Goal: Task Accomplishment & Management: Use online tool/utility

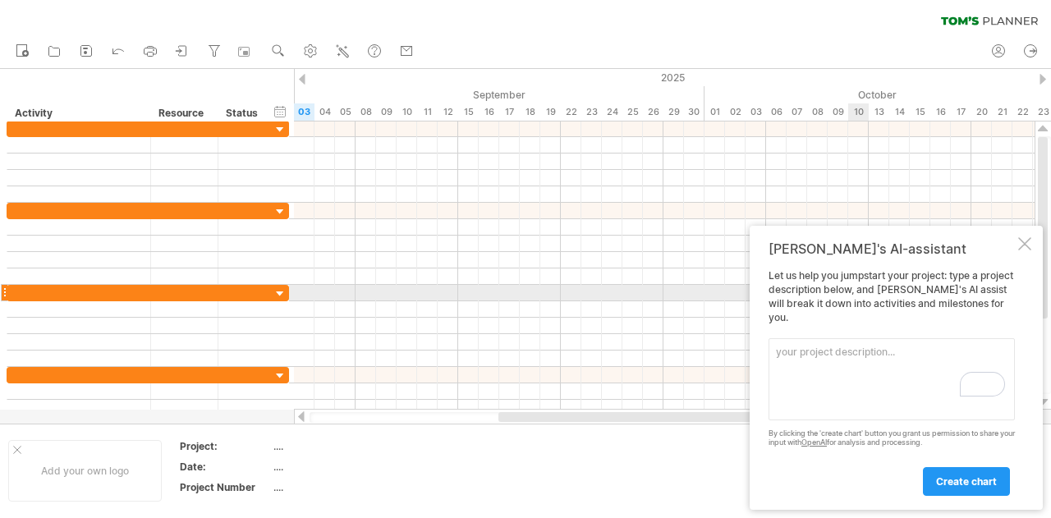
drag, startPoint x: 1024, startPoint y: 323, endPoint x: 807, endPoint y: 296, distance: 218.4
click at [807, 296] on div "[PERSON_NAME]'s AI-assistant Let us help you jumpstart your project: type a pro…" at bounding box center [896, 368] width 293 height 284
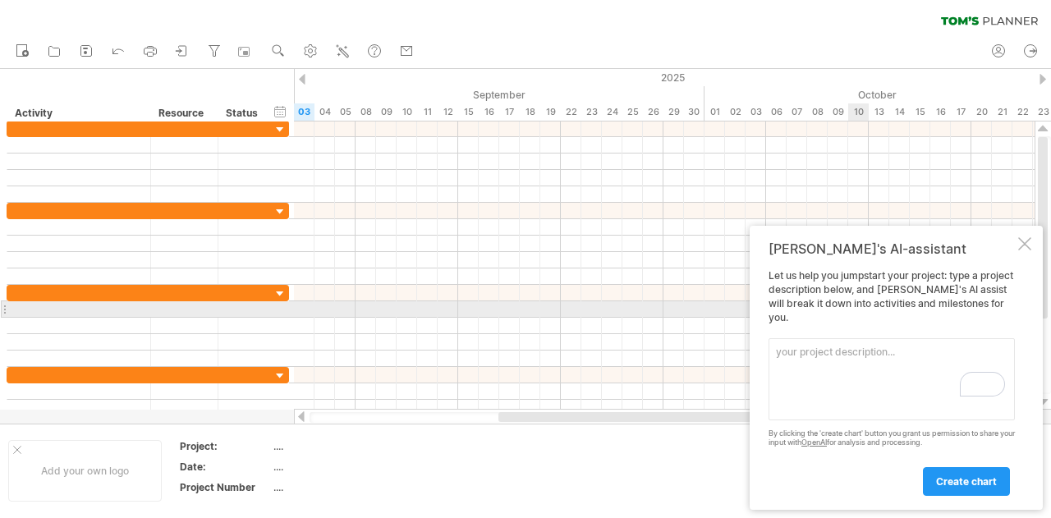
drag, startPoint x: 775, startPoint y: 288, endPoint x: 859, endPoint y: 310, distance: 86.4
click at [859, 310] on div "Let us help you jumpstart your project: type a project description below, and […" at bounding box center [892, 382] width 246 height 226
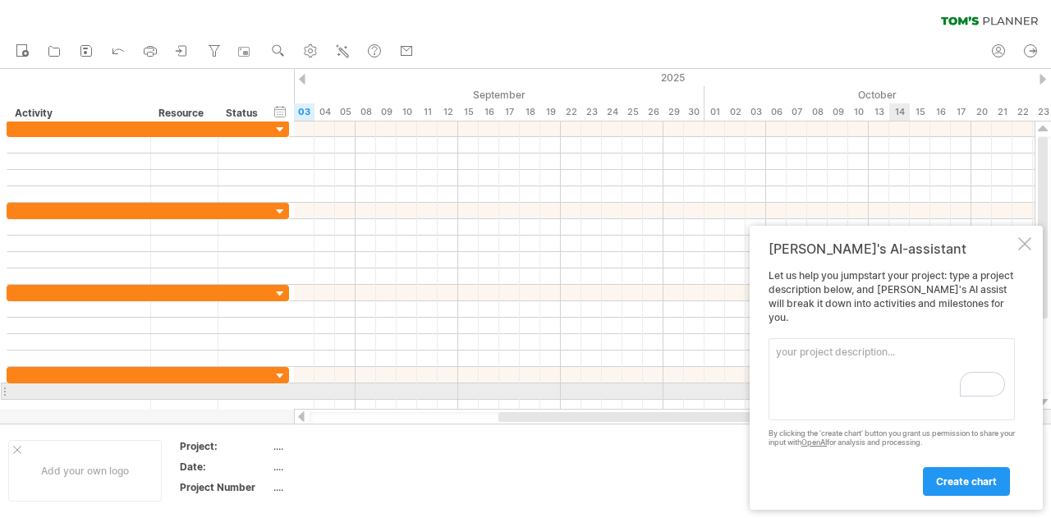
click at [885, 397] on textarea "To enrich screen reader interactions, please activate Accessibility in Grammarl…" at bounding box center [892, 379] width 246 height 82
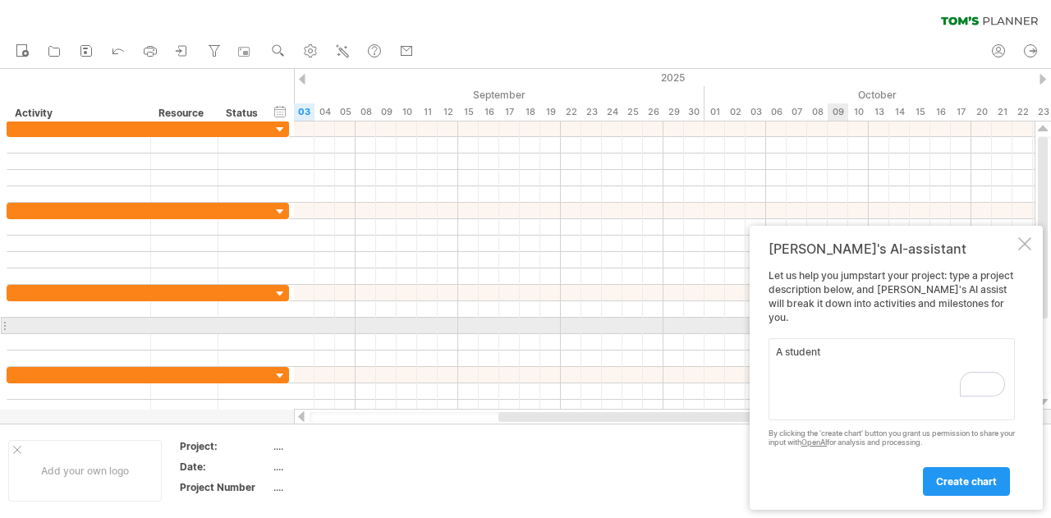
drag, startPoint x: 847, startPoint y: 349, endPoint x: 751, endPoint y: 323, distance: 98.8
click at [751, 323] on div "[PERSON_NAME]'s AI-assistant Let us help you jumpstart your project: type a pro…" at bounding box center [896, 368] width 293 height 284
paste textarea "Lore Ipsumdolorsi: A cons a ELI sedd eiusmodtem incidid utlabore, etdol magnaal…"
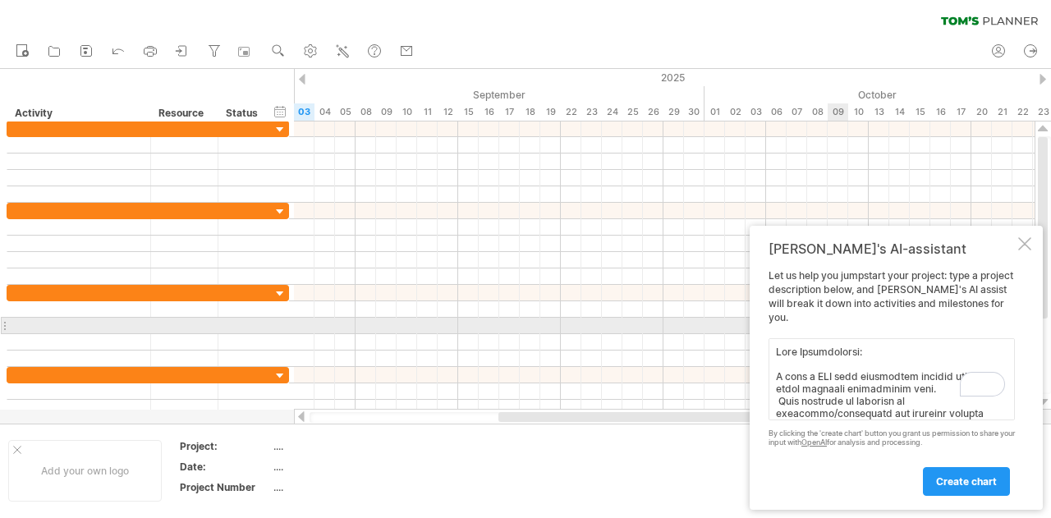
scroll to position [799, 0]
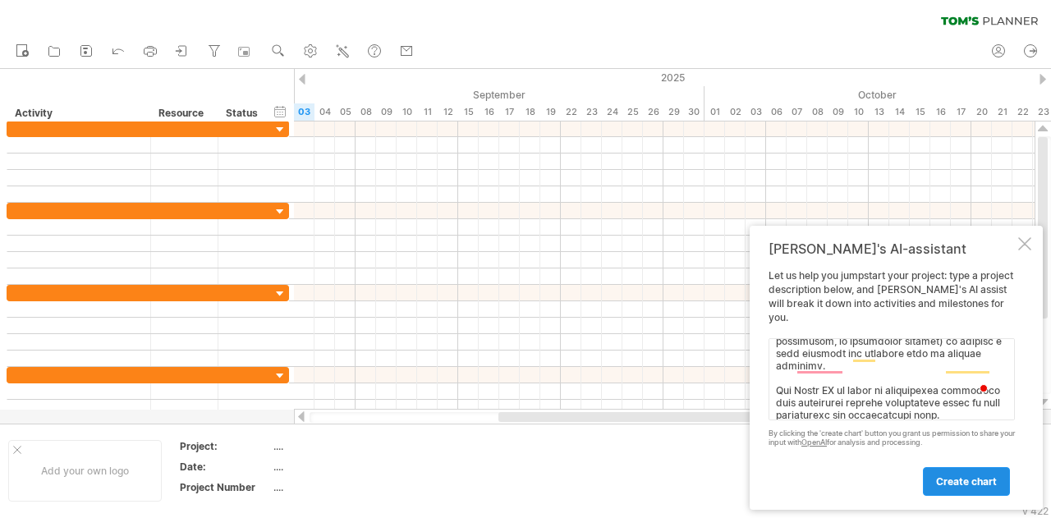
type textarea "Lore Ipsumdolorsi: A cons a ELI sedd eiusmodtem incidid utlabore, etdol magnaal…"
click at [974, 490] on link "create chart" at bounding box center [966, 481] width 87 height 29
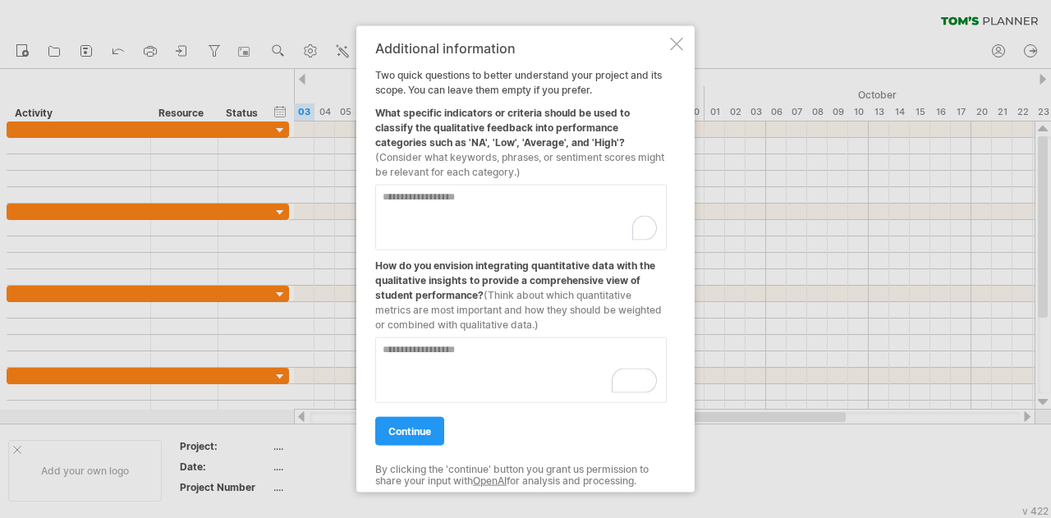
click at [567, 232] on textarea "To enrich screen reader interactions, please activate Accessibility in Grammarl…" at bounding box center [521, 217] width 292 height 66
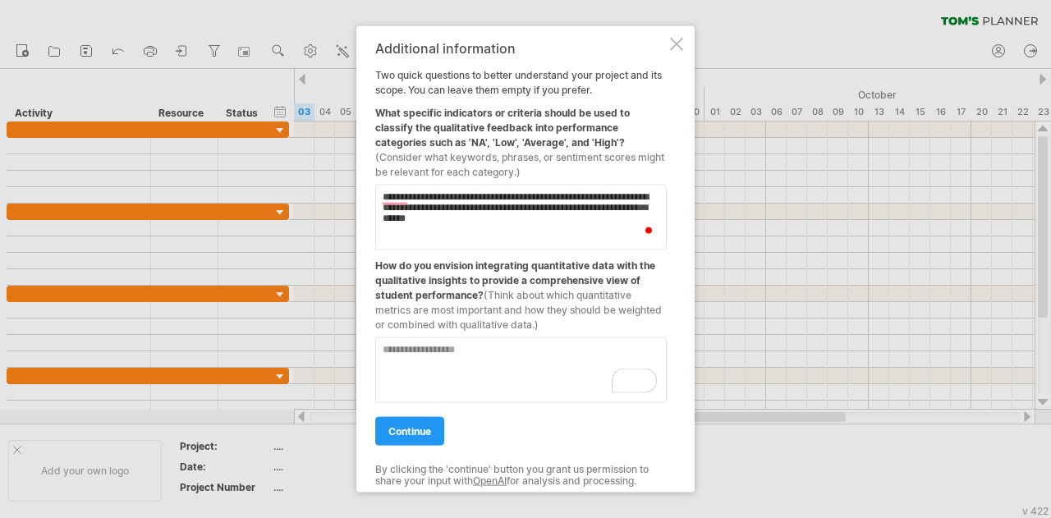
type textarea "**********"
click at [537, 370] on textarea "To enrich screen reader interactions, please activate Accessibility in Grammarl…" at bounding box center [521, 370] width 292 height 66
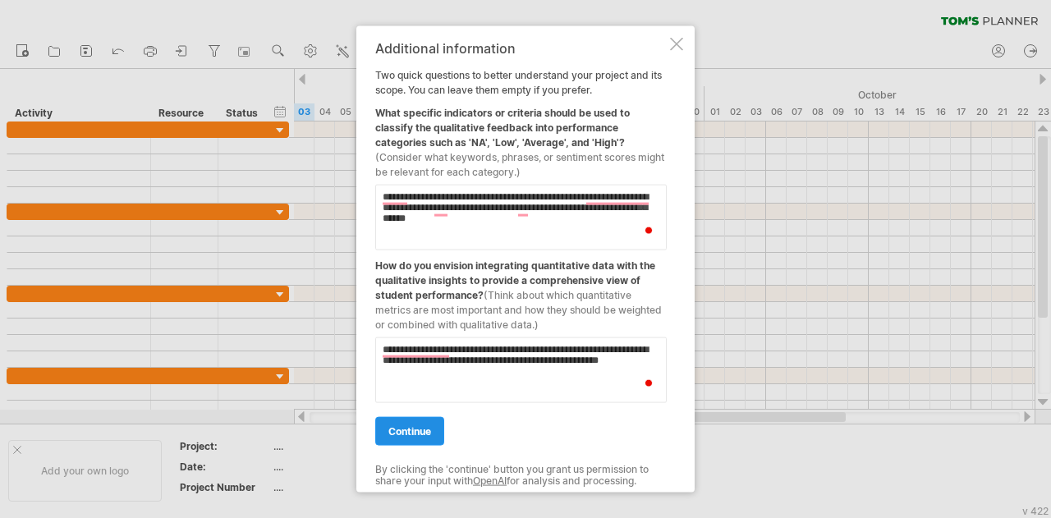
type textarea "**********"
click at [415, 440] on link "continue" at bounding box center [409, 430] width 69 height 29
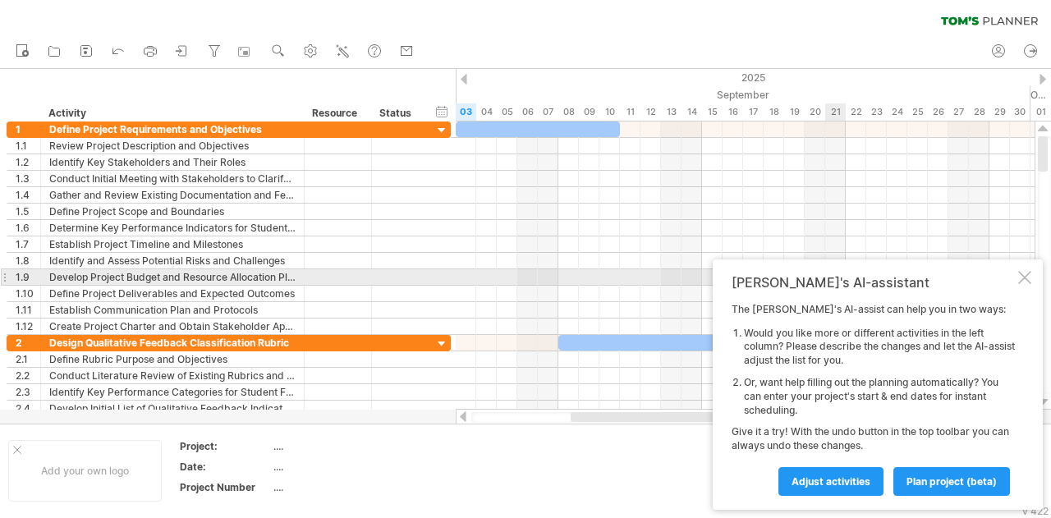
click at [1022, 278] on div at bounding box center [1024, 277] width 13 height 13
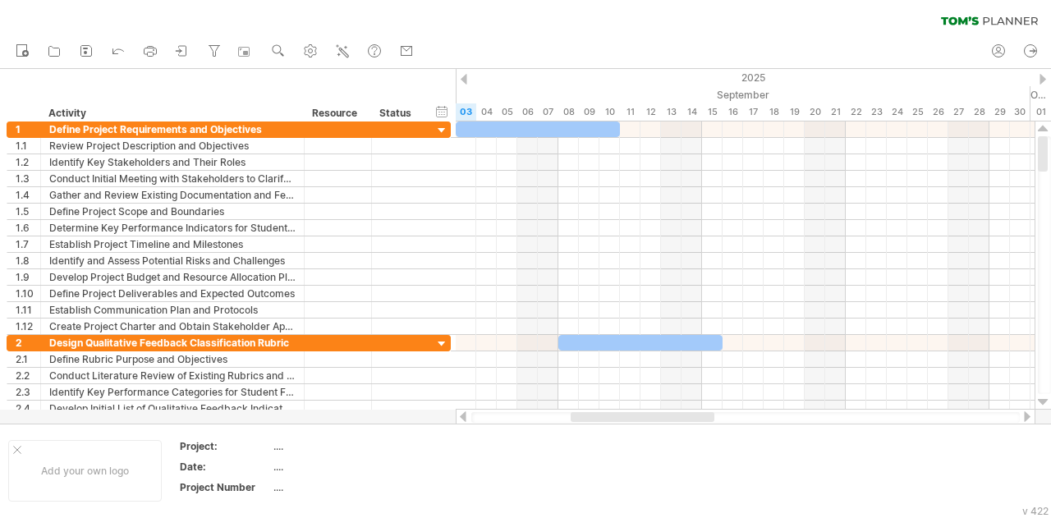
click at [616, 65] on div "new" at bounding box center [525, 51] width 1051 height 34
click at [464, 108] on div "03" at bounding box center [466, 111] width 21 height 17
click at [465, 63] on div "new" at bounding box center [525, 51] width 1051 height 34
click at [466, 71] on div "2025" at bounding box center [999, 77] width 3223 height 17
click at [463, 82] on div at bounding box center [464, 79] width 7 height 11
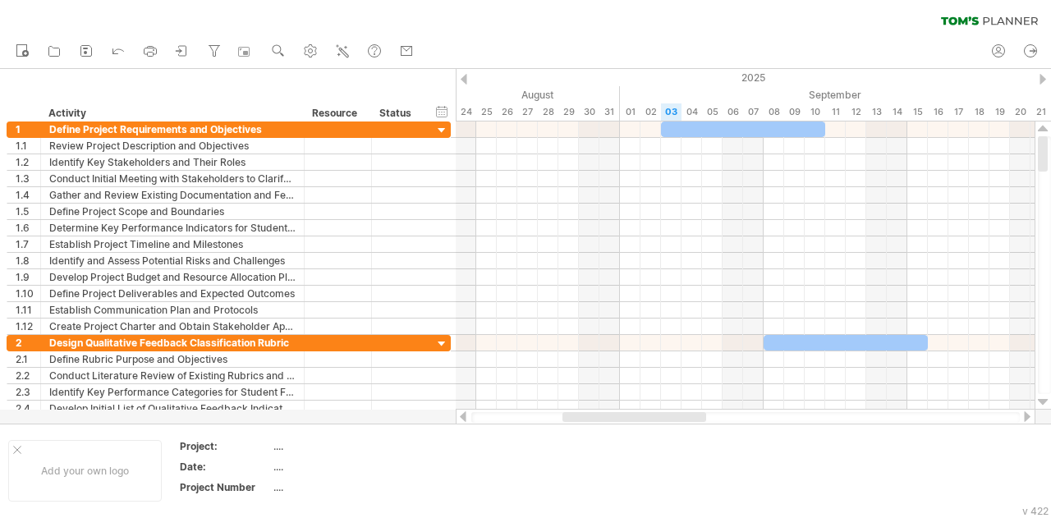
click at [463, 82] on div at bounding box center [464, 79] width 7 height 11
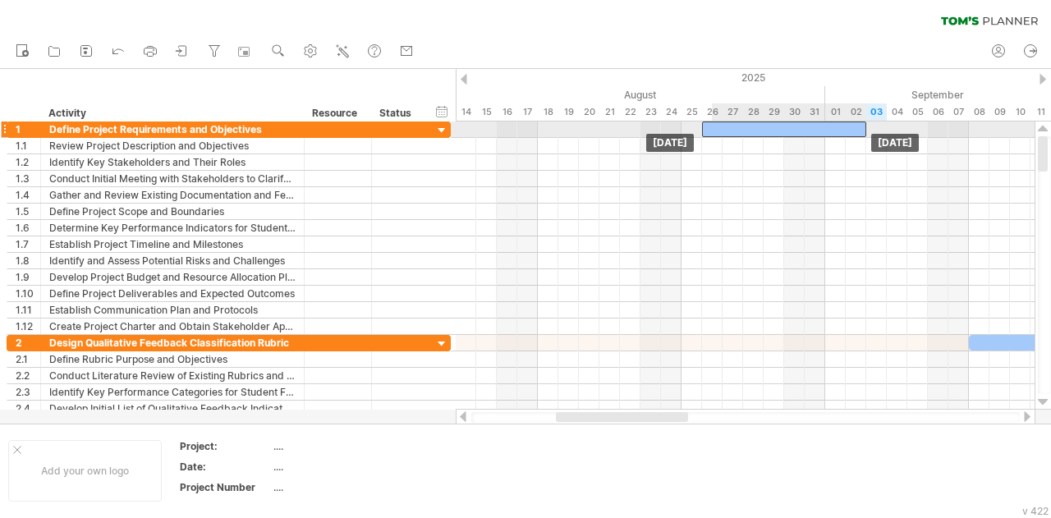
drag, startPoint x: 913, startPoint y: 132, endPoint x: 746, endPoint y: 126, distance: 167.6
click at [746, 126] on div at bounding box center [784, 130] width 164 height 16
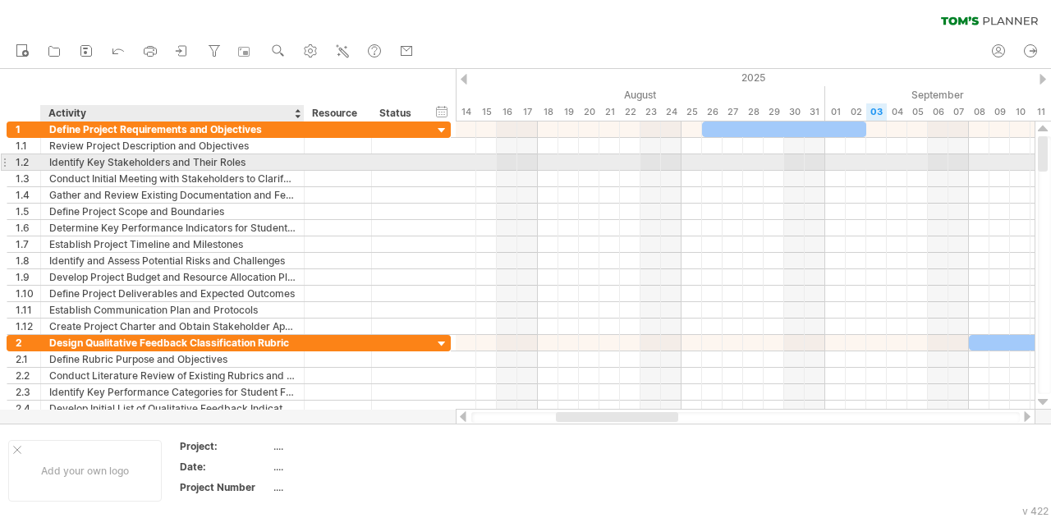
click at [268, 158] on div "Identify Key Stakeholders and Their Roles" at bounding box center [172, 162] width 246 height 16
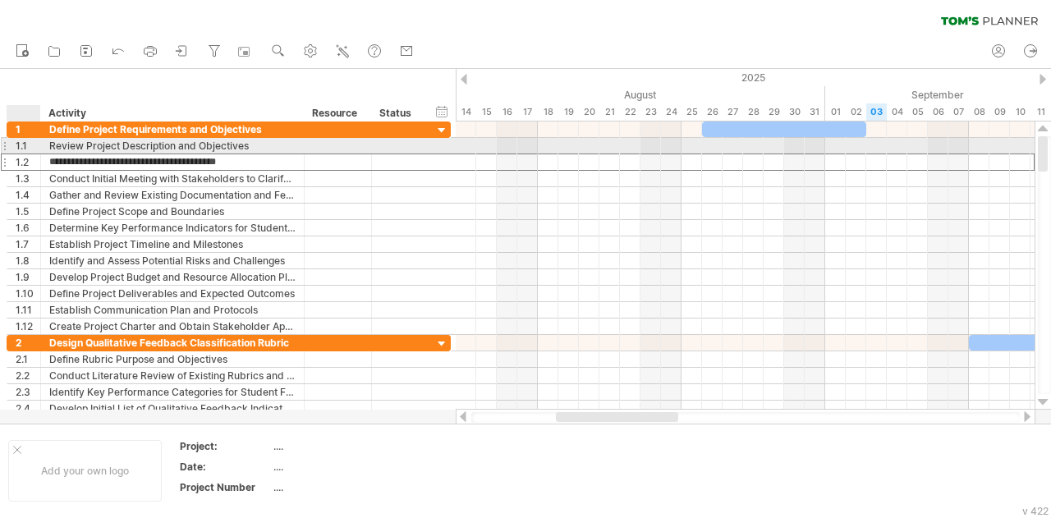
drag, startPoint x: 250, startPoint y: 161, endPoint x: 38, endPoint y: 152, distance: 212.0
click at [38, 152] on div "**********" at bounding box center [229, 228] width 444 height 213
type input "**********"
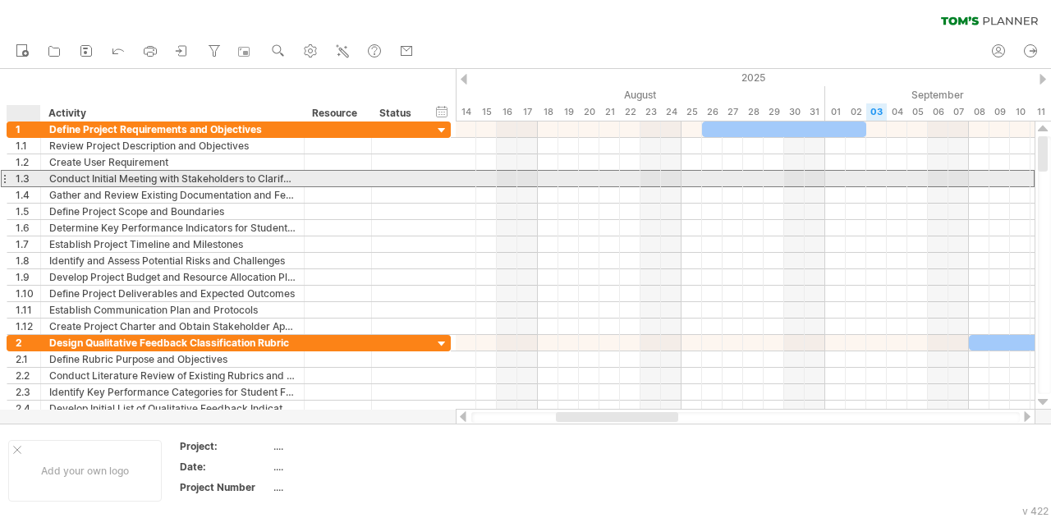
click at [20, 172] on div "1.3" at bounding box center [28, 179] width 25 height 16
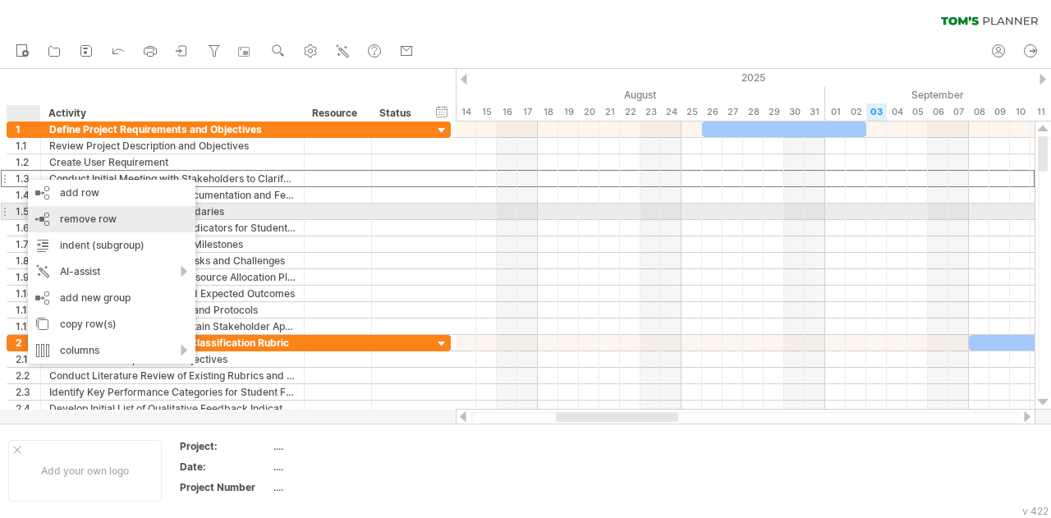
click at [108, 216] on span "remove row" at bounding box center [88, 219] width 57 height 12
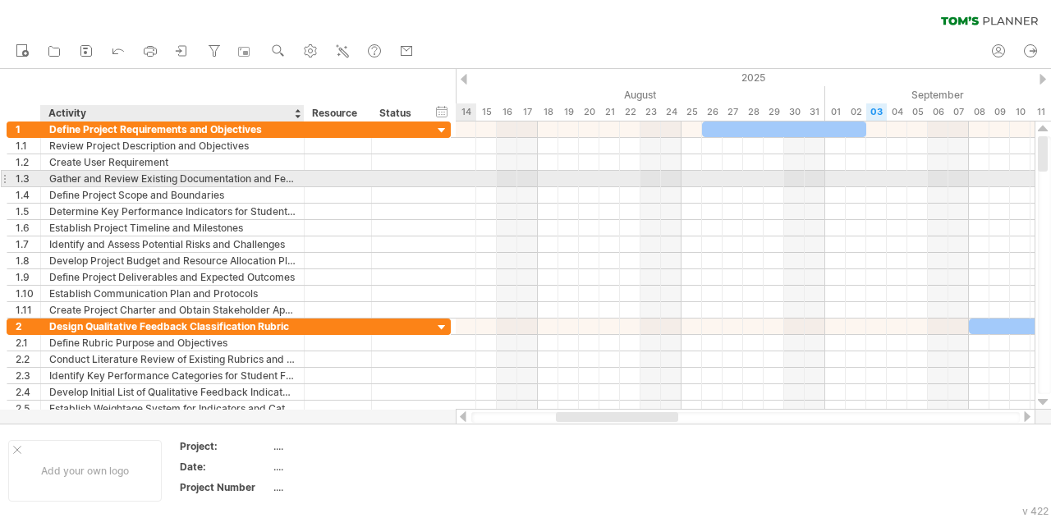
click at [89, 177] on div "Gather and Review Existing Documentation and Feedback Systems" at bounding box center [172, 179] width 246 height 16
click at [265, 181] on input "**********" at bounding box center [172, 179] width 246 height 16
click at [287, 177] on div "**********" at bounding box center [173, 179] width 264 height 16
click at [273, 177] on input "**********" at bounding box center [172, 179] width 246 height 16
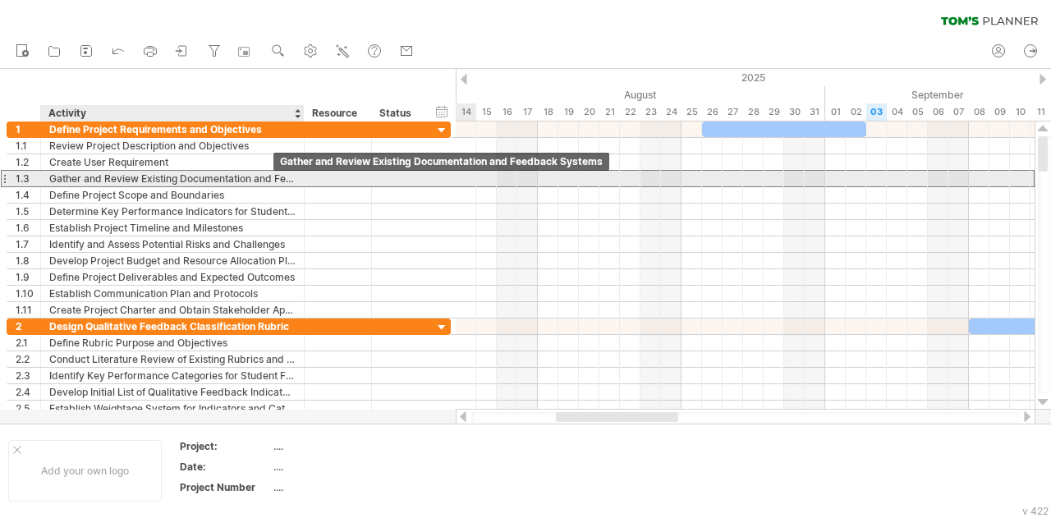
click at [253, 176] on div "Gather and Review Existing Documentation and Feedback Systems" at bounding box center [172, 179] width 246 height 16
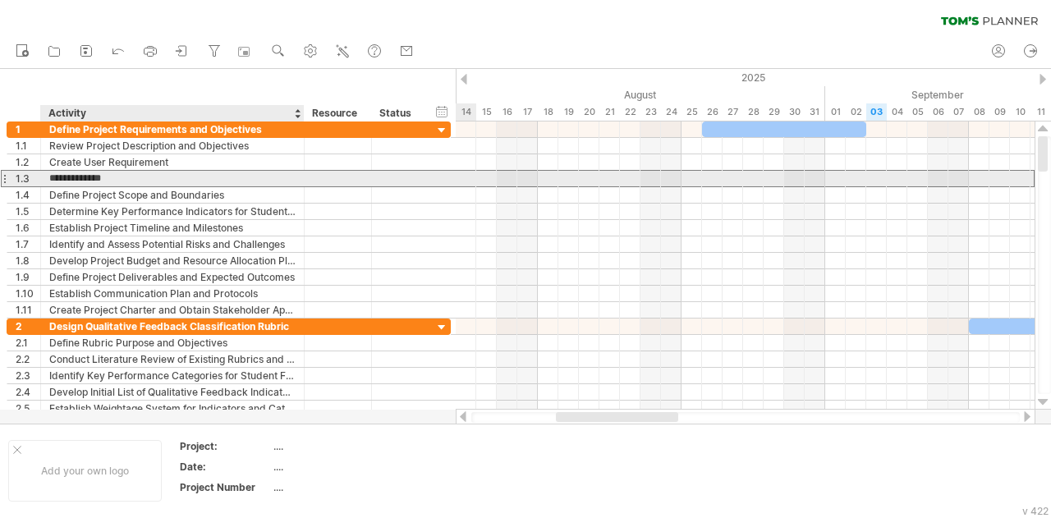
type input "**********"
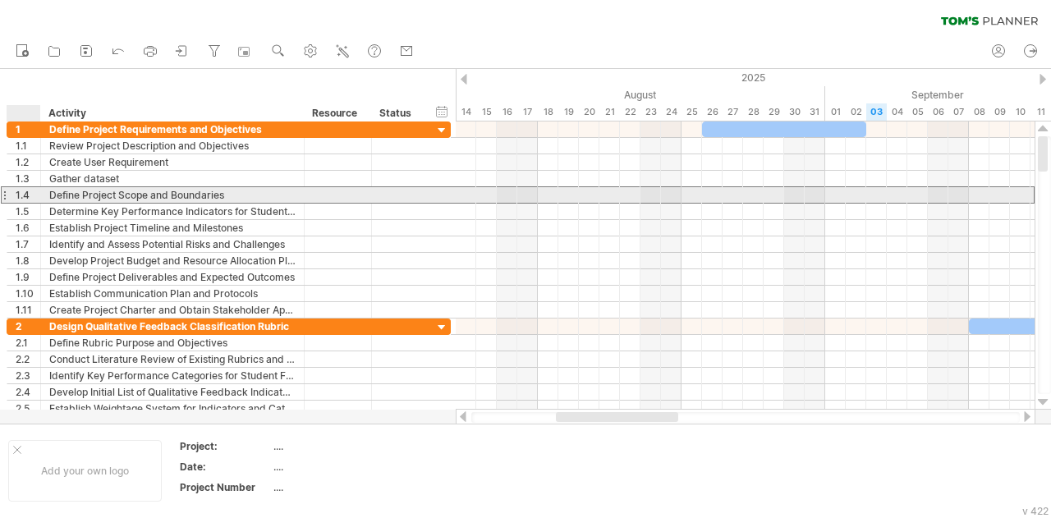
click at [29, 193] on div "1.4" at bounding box center [28, 195] width 25 height 16
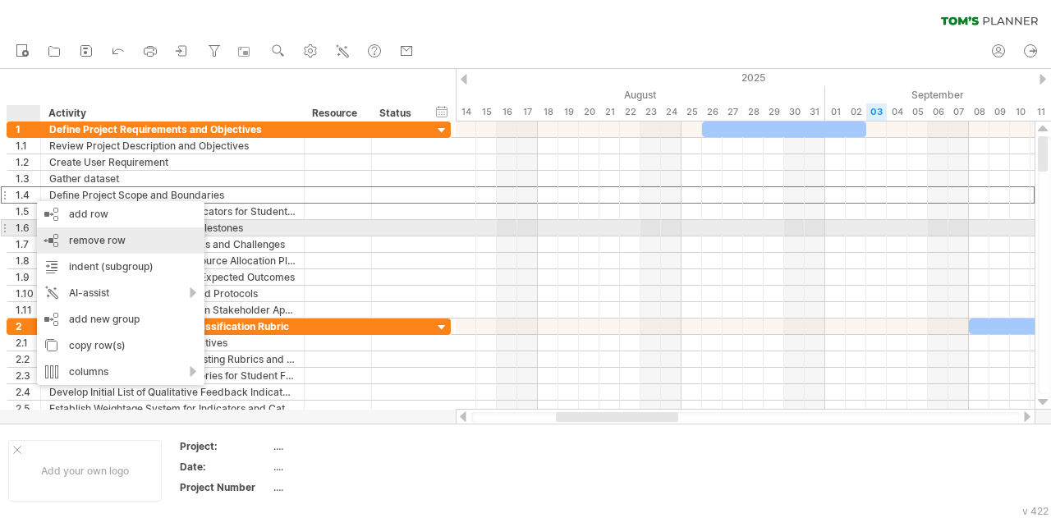
click at [92, 236] on span "remove row" at bounding box center [97, 240] width 57 height 12
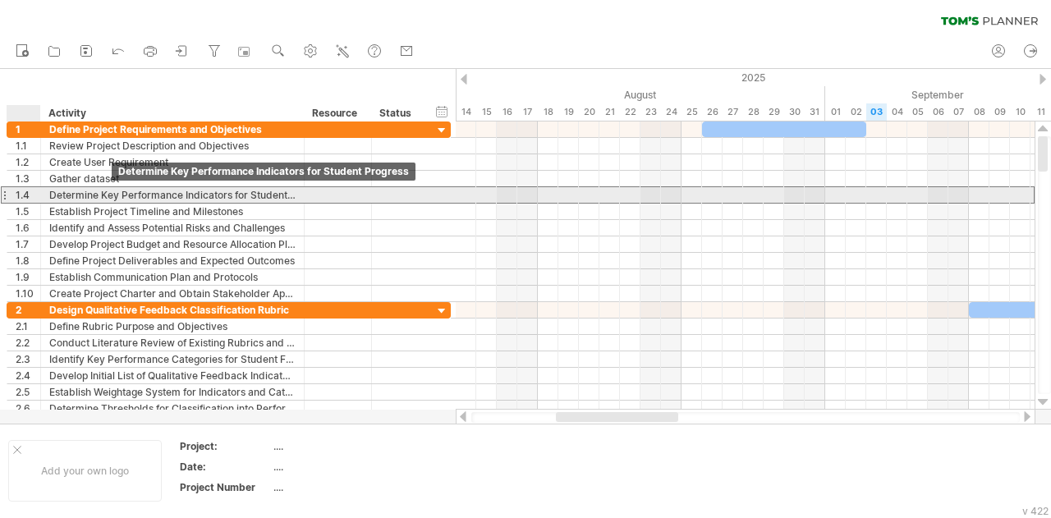
click at [168, 191] on div "Determine Key Performance Indicators for Student Progress" at bounding box center [172, 195] width 246 height 16
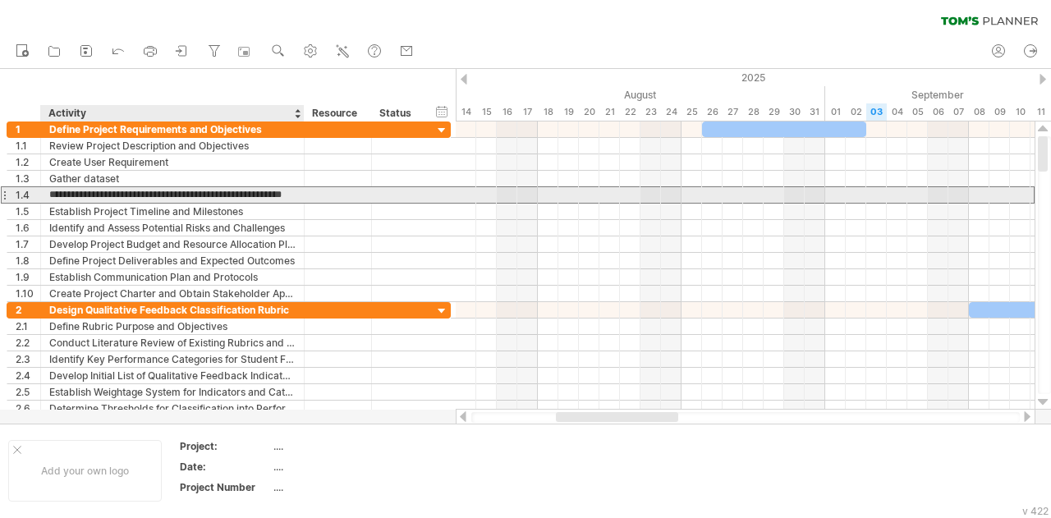
click at [137, 195] on input "**********" at bounding box center [172, 195] width 246 height 16
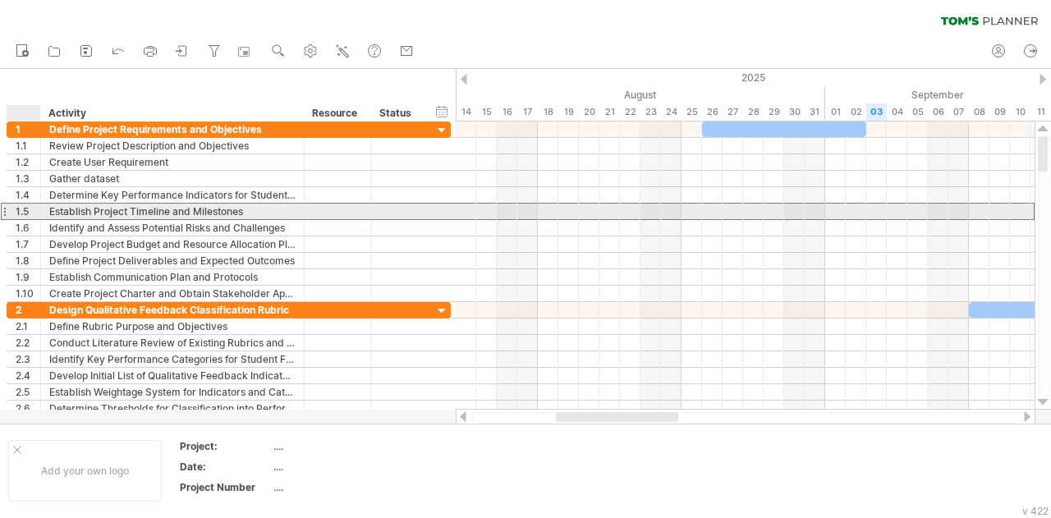
click at [25, 209] on div "1.5" at bounding box center [28, 212] width 25 height 16
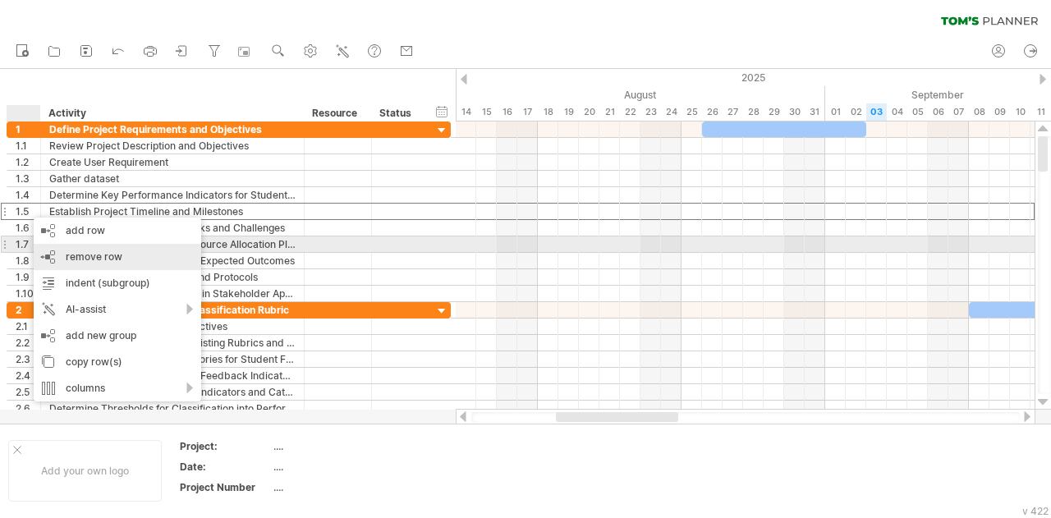
click at [108, 252] on span "remove row" at bounding box center [94, 256] width 57 height 12
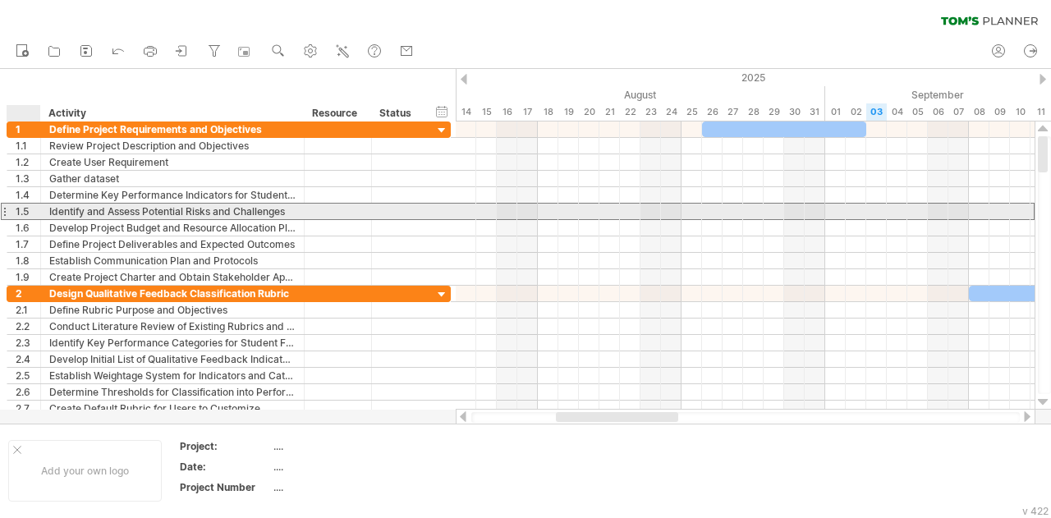
click at [22, 213] on div "1.5" at bounding box center [28, 212] width 25 height 16
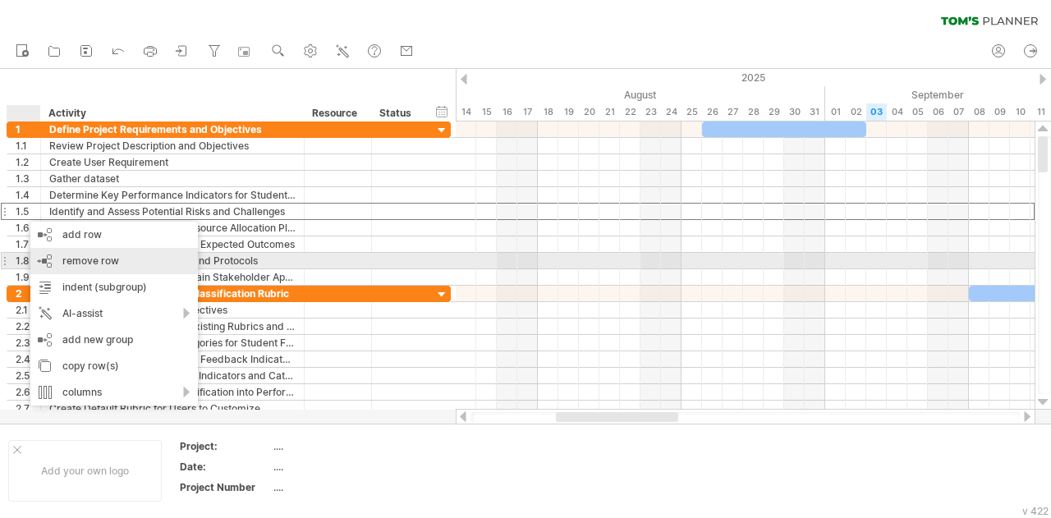
click at [67, 256] on span "remove row" at bounding box center [90, 261] width 57 height 12
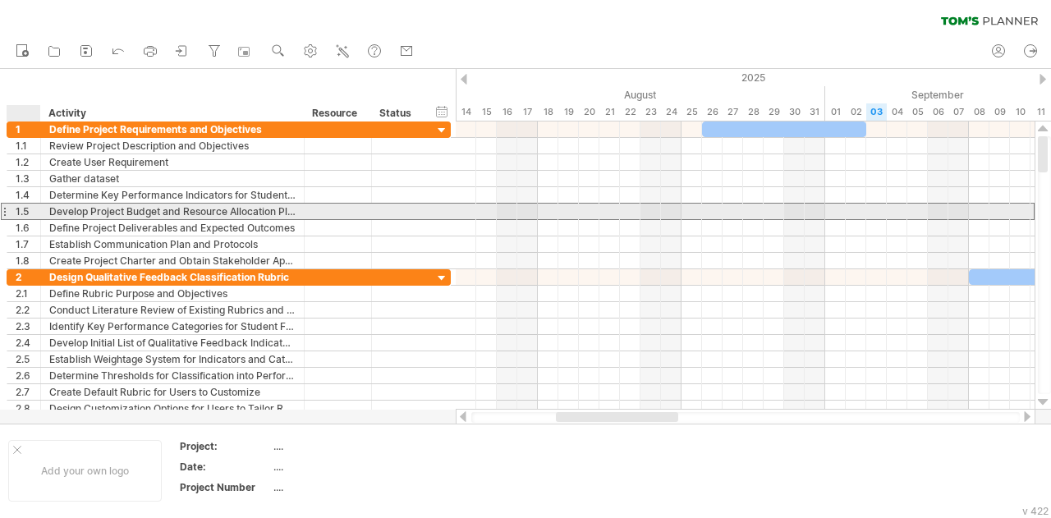
click at [15, 206] on div "1.5" at bounding box center [24, 212] width 34 height 16
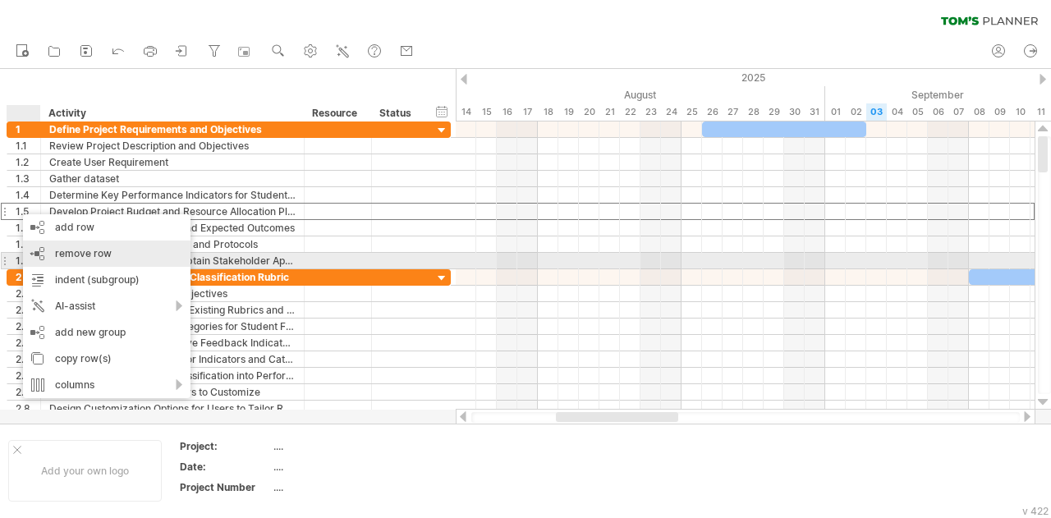
click at [78, 257] on span "remove row" at bounding box center [83, 253] width 57 height 12
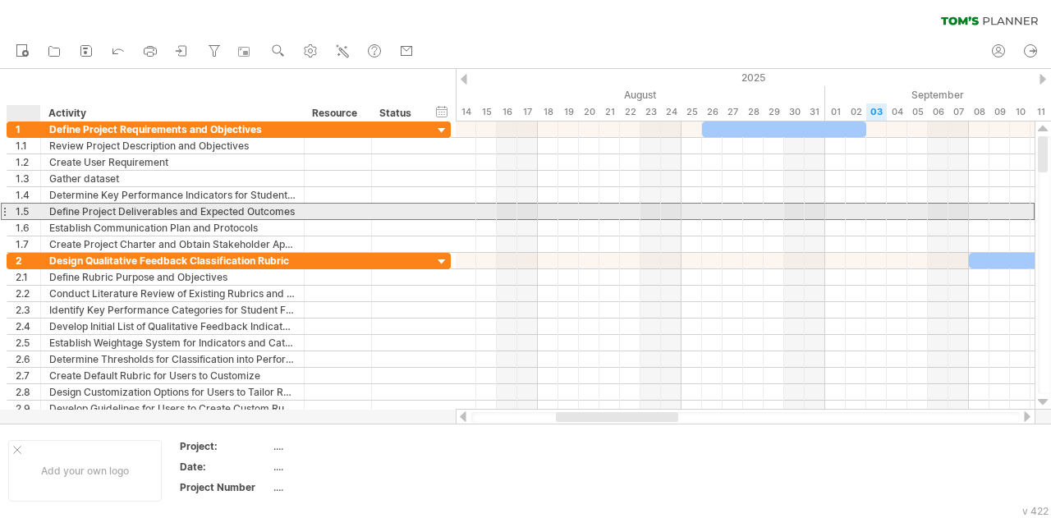
click at [30, 209] on div "1.5" at bounding box center [28, 212] width 25 height 16
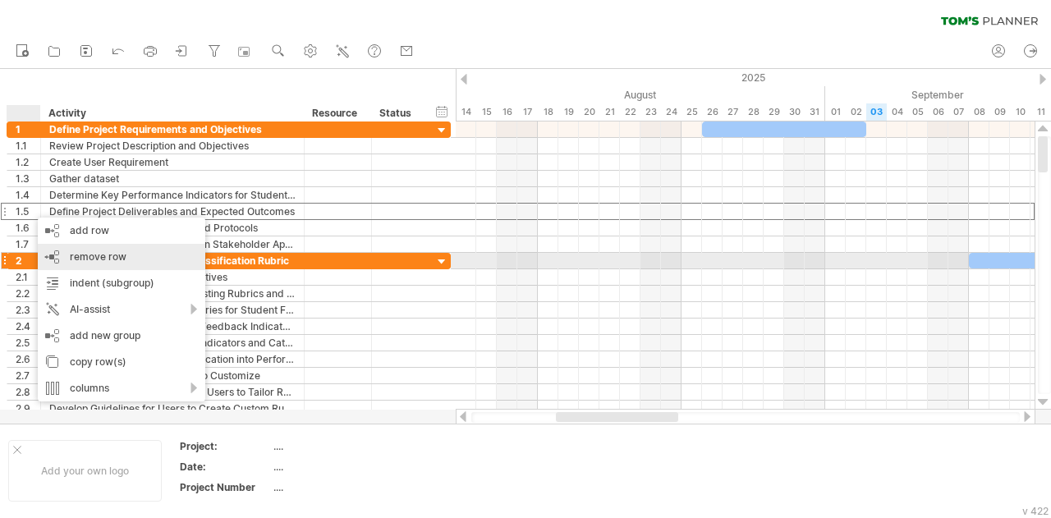
click at [105, 257] on span "remove row" at bounding box center [98, 256] width 57 height 12
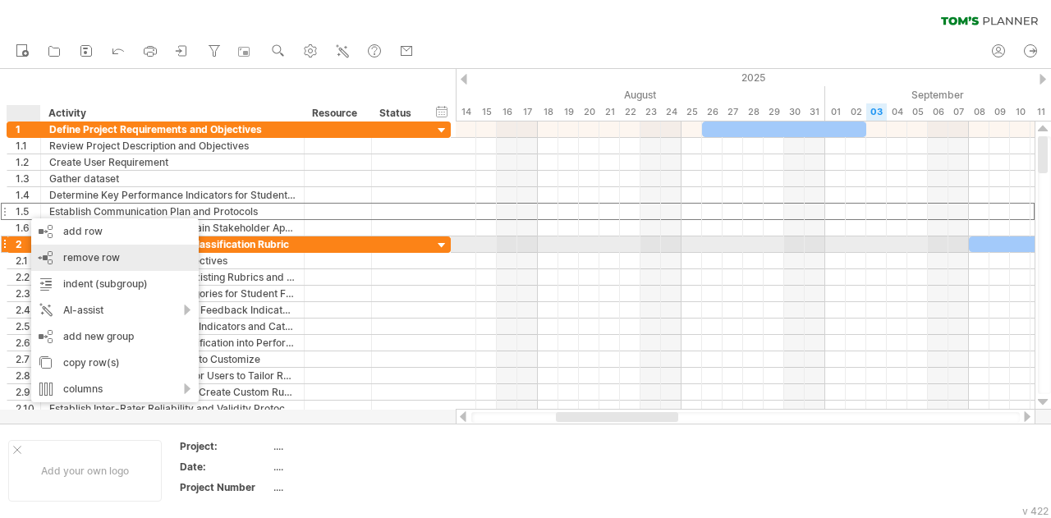
click at [57, 248] on div "remove row remove selected rows" at bounding box center [115, 258] width 168 height 26
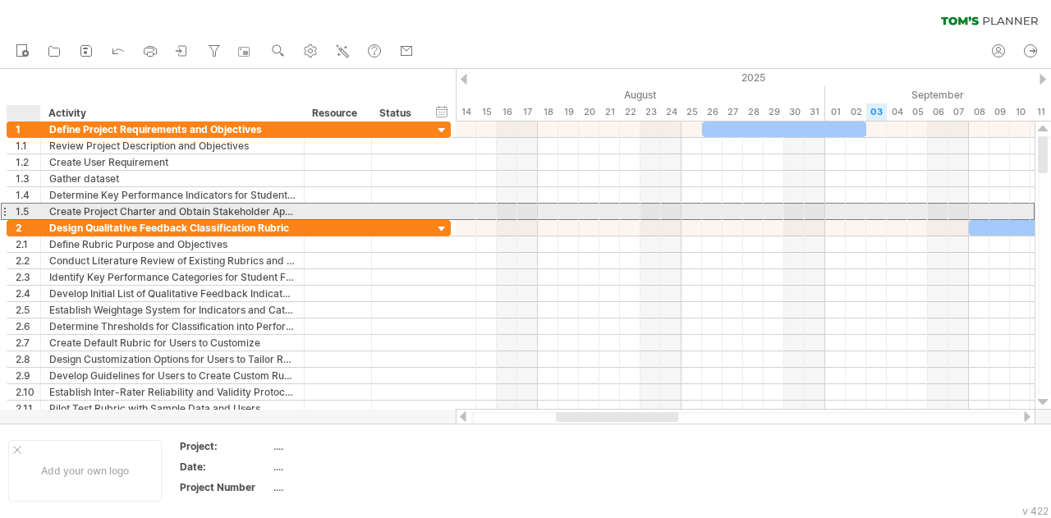
click at [16, 210] on div "1.5" at bounding box center [28, 212] width 25 height 16
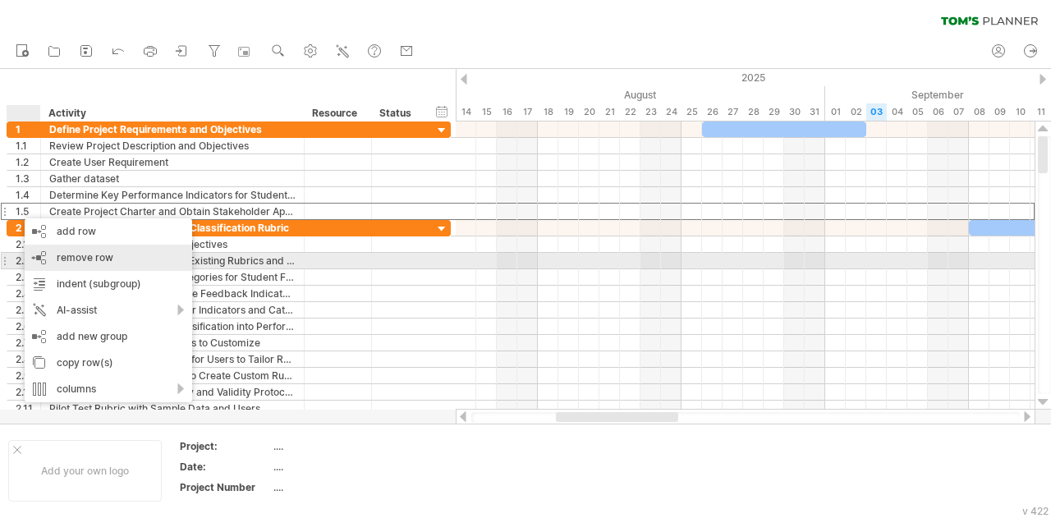
click at [66, 257] on span "remove row" at bounding box center [85, 257] width 57 height 12
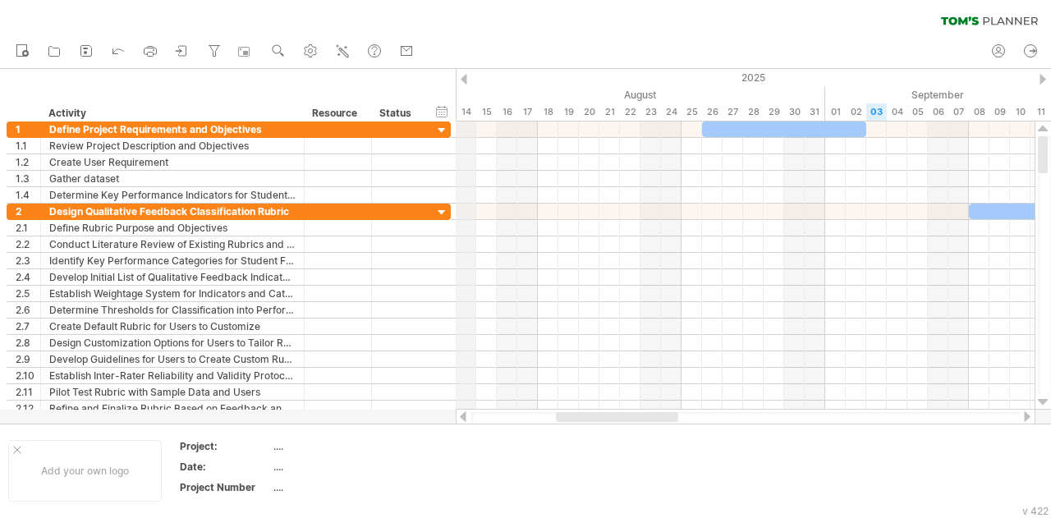
click at [466, 78] on div at bounding box center [464, 79] width 7 height 11
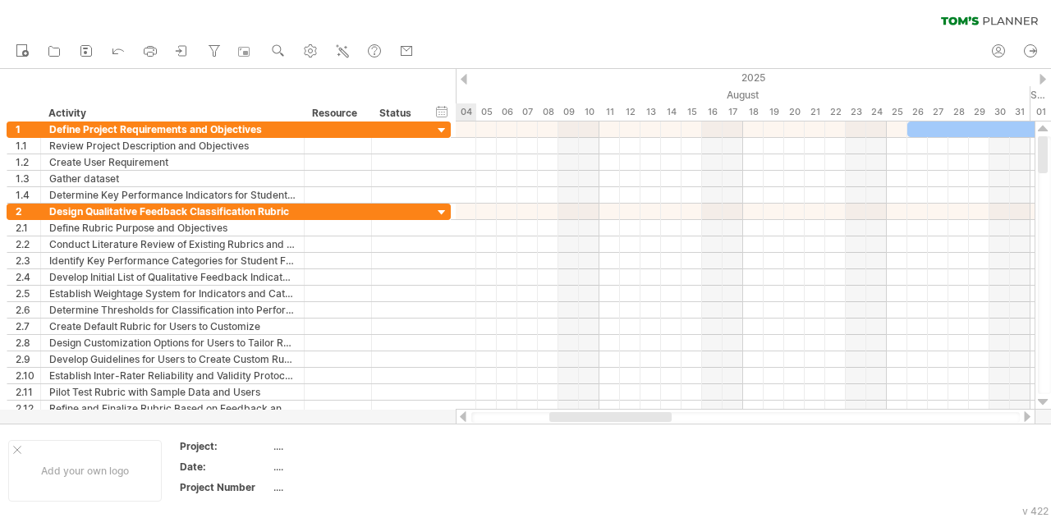
click at [466, 78] on div at bounding box center [464, 79] width 7 height 11
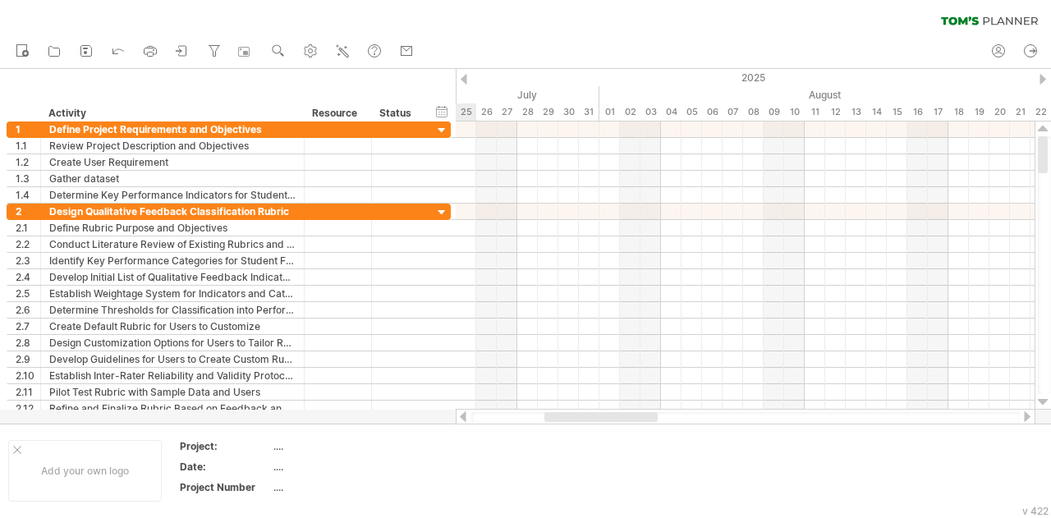
click at [466, 78] on div at bounding box center [464, 79] width 7 height 11
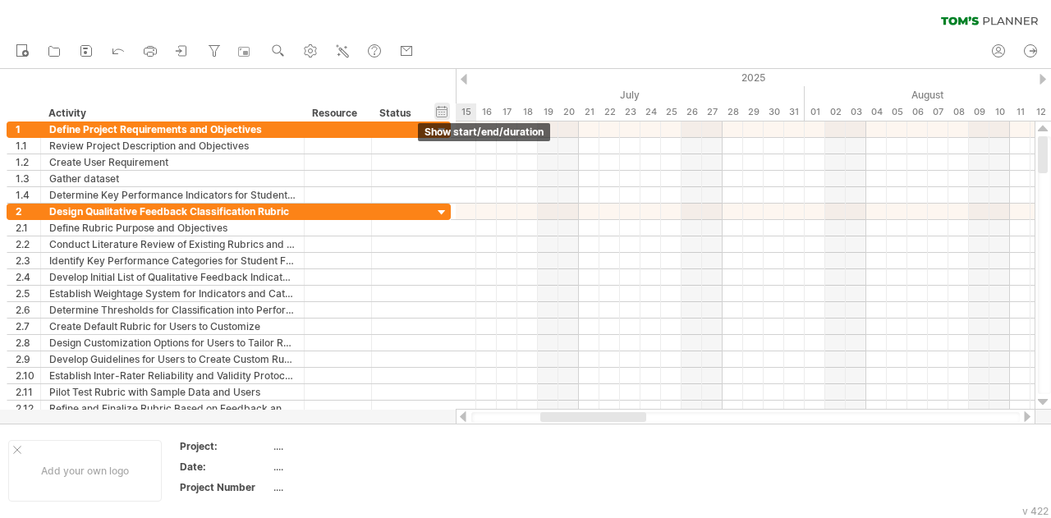
click at [440, 117] on div "hide start/end/duration show start/end/duration" at bounding box center [442, 111] width 16 height 17
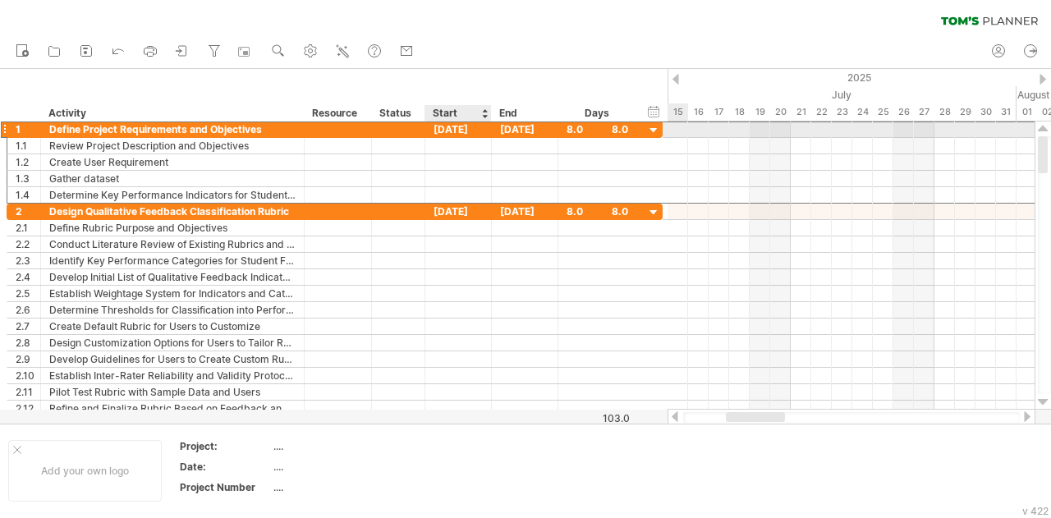
click at [462, 125] on div "[DATE]" at bounding box center [458, 130] width 67 height 16
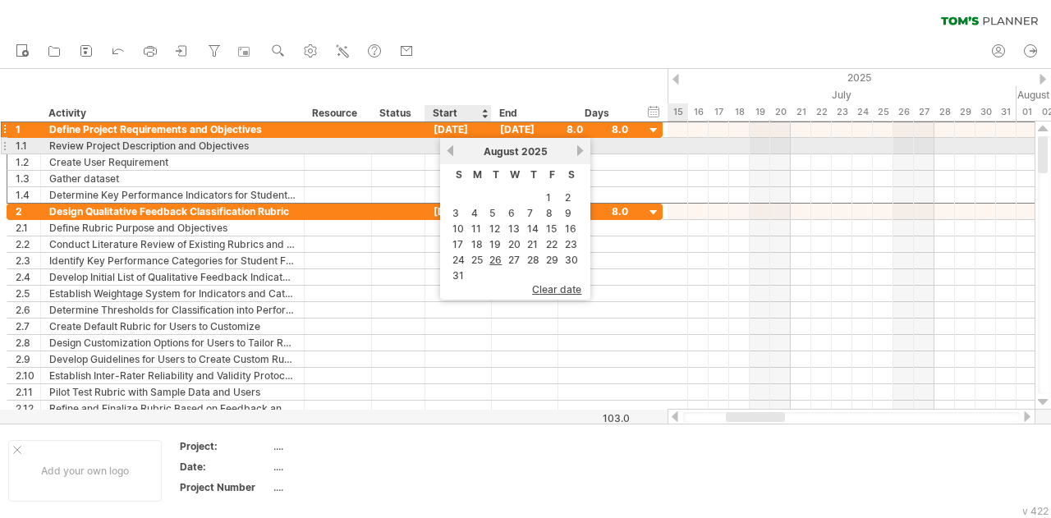
click at [458, 152] on div "[DATE]" at bounding box center [515, 151] width 119 height 12
click at [448, 147] on link "previous" at bounding box center [450, 151] width 12 height 12
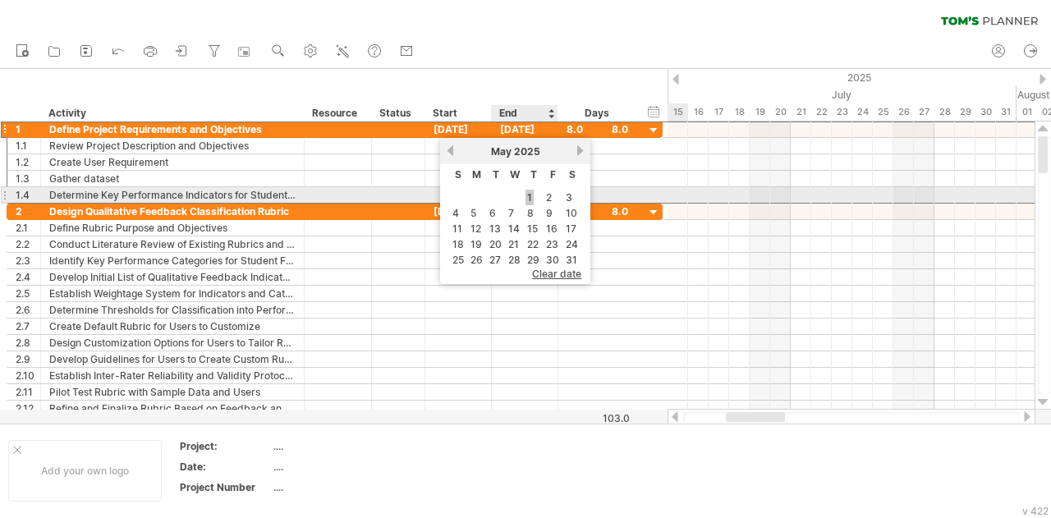
click at [533, 193] on link "1" at bounding box center [530, 198] width 8 height 16
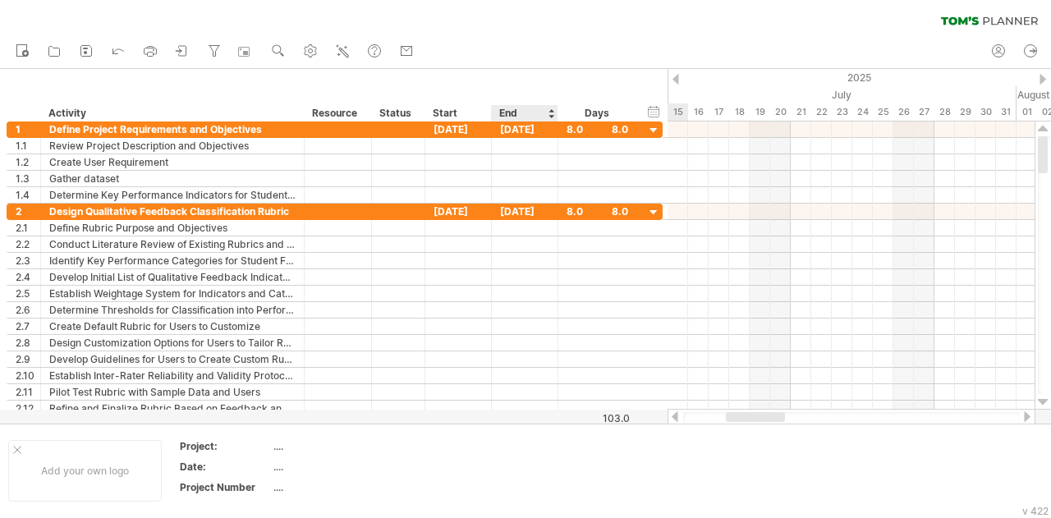
click at [518, 112] on div "End" at bounding box center [523, 113] width 49 height 16
click at [526, 130] on div "[DATE]" at bounding box center [525, 130] width 67 height 16
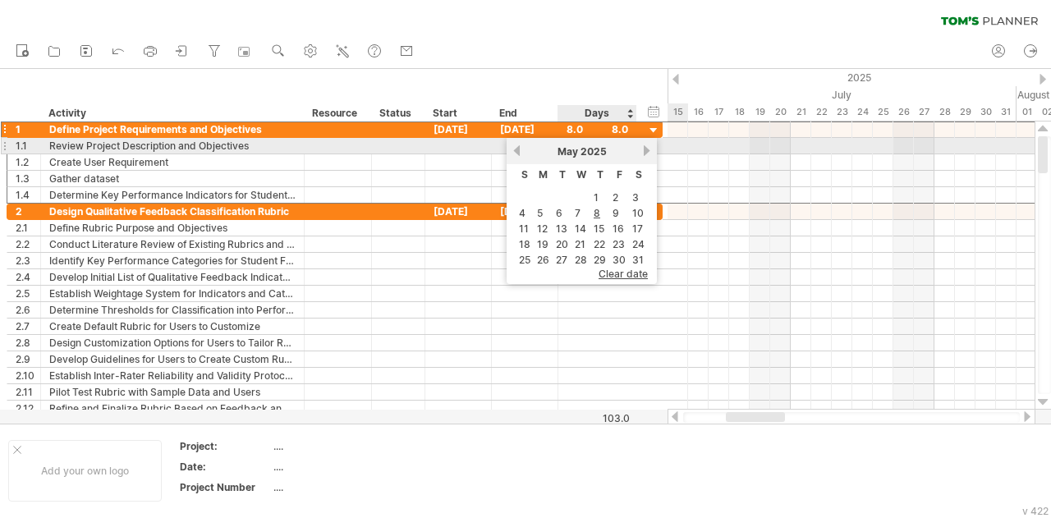
click at [642, 149] on link "next" at bounding box center [646, 151] width 12 height 12
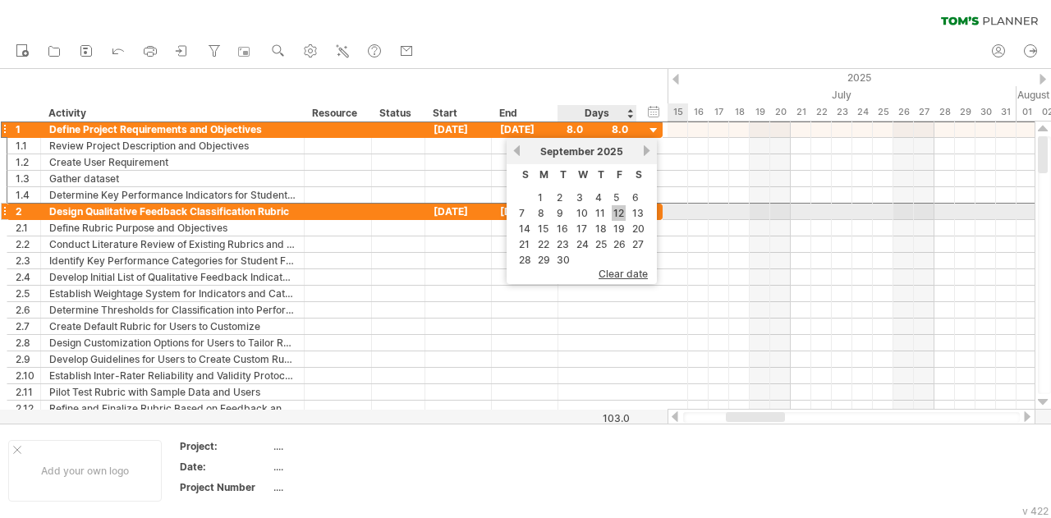
click at [621, 214] on link "12" at bounding box center [619, 213] width 14 height 16
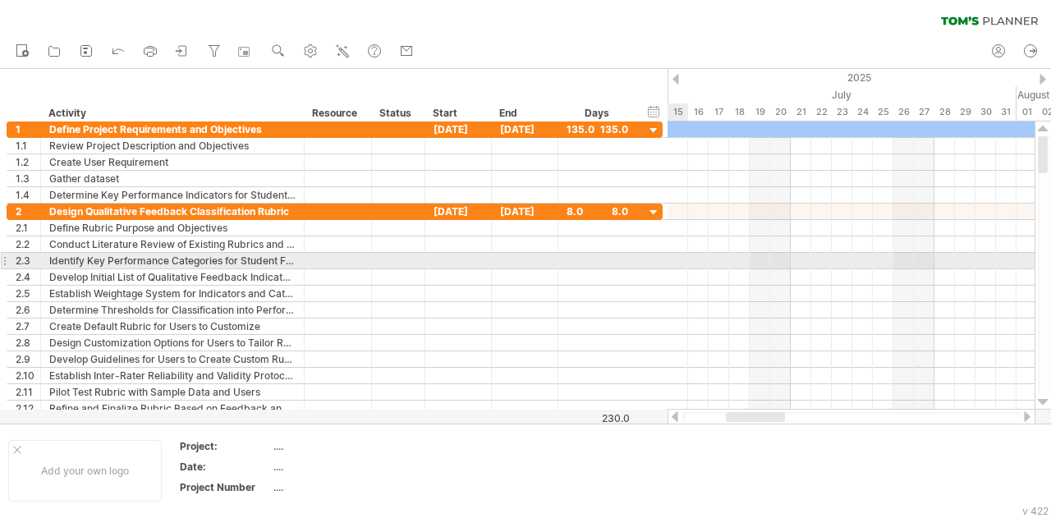
click at [670, 265] on div at bounding box center [851, 261] width 367 height 16
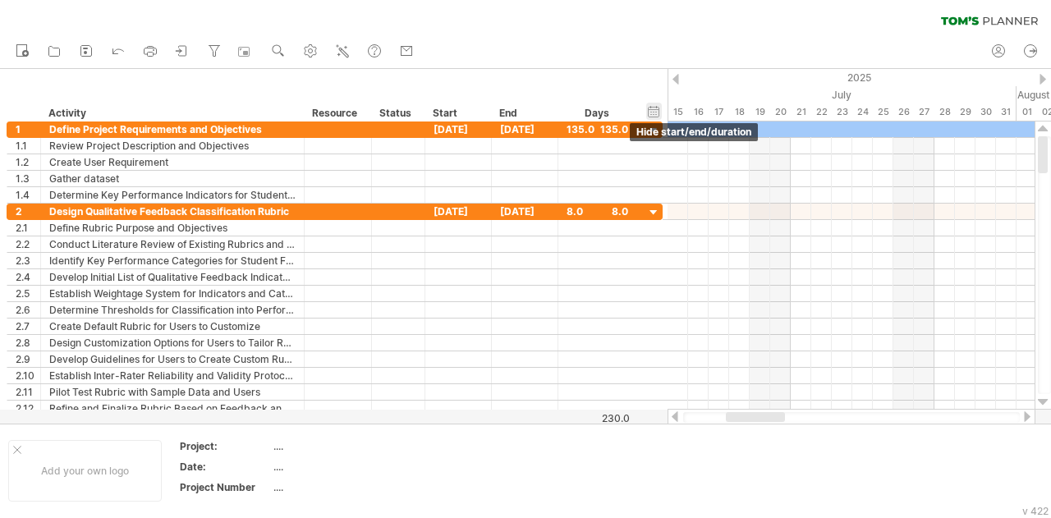
click at [652, 111] on div "hide start/end/duration show start/end/duration" at bounding box center [654, 111] width 16 height 17
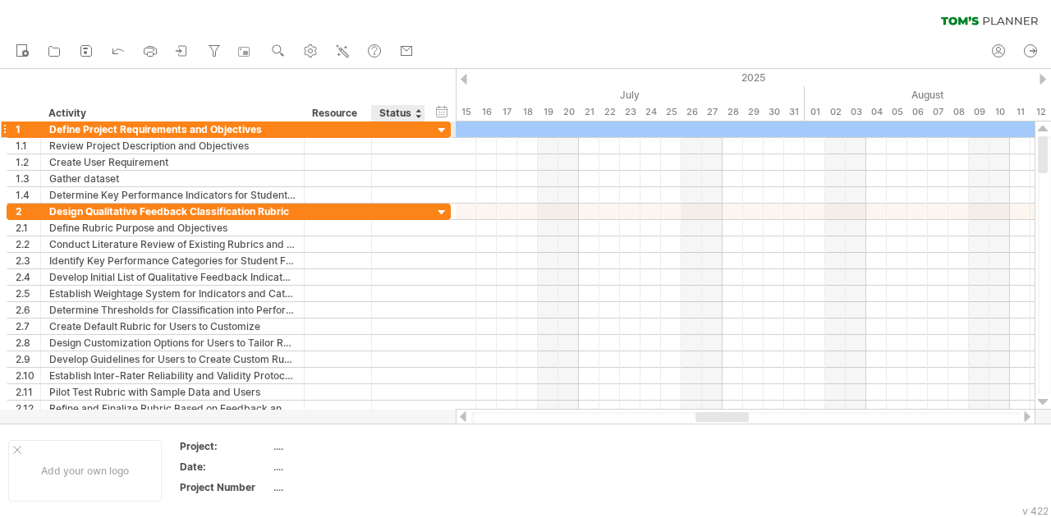
click at [441, 129] on div at bounding box center [442, 131] width 16 height 16
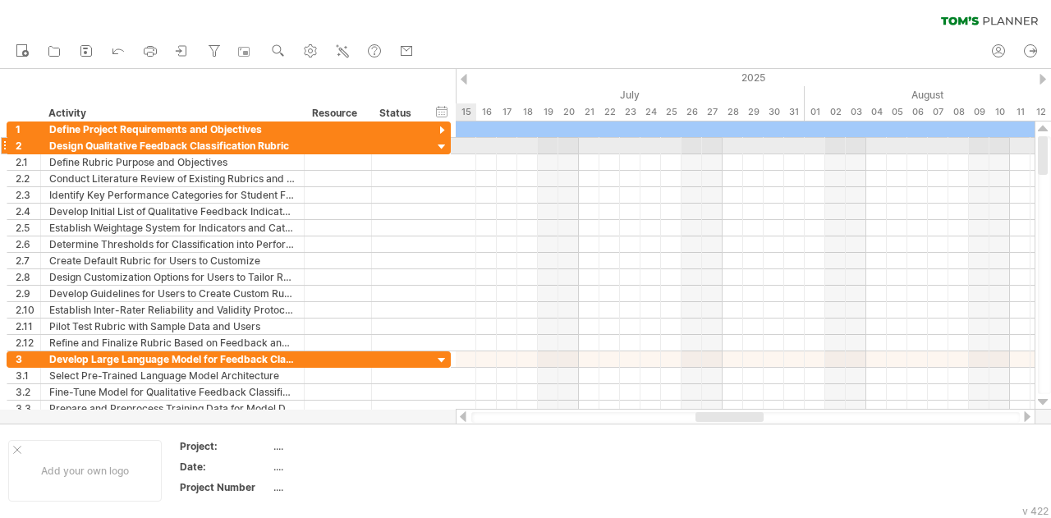
click at [442, 149] on div at bounding box center [442, 148] width 16 height 16
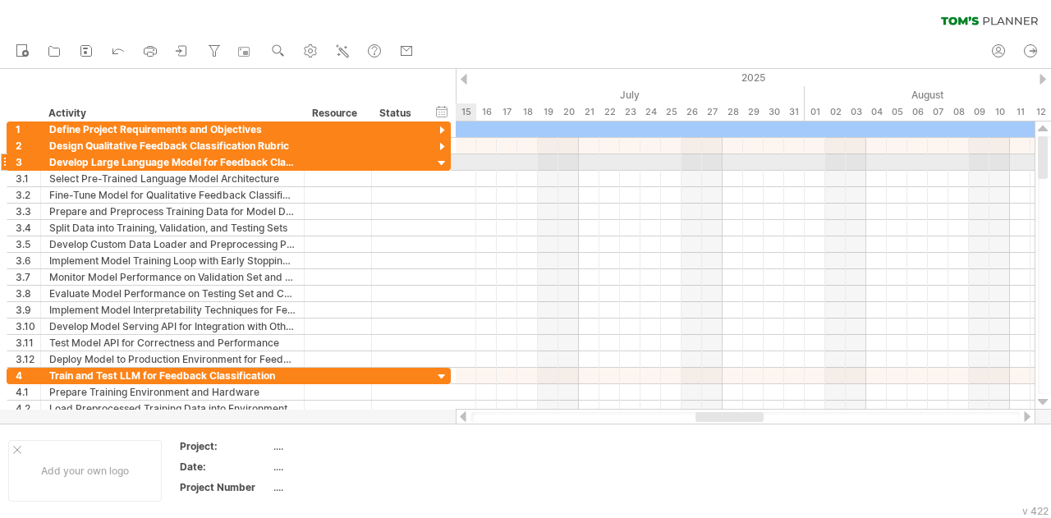
click at [442, 157] on div at bounding box center [442, 164] width 16 height 16
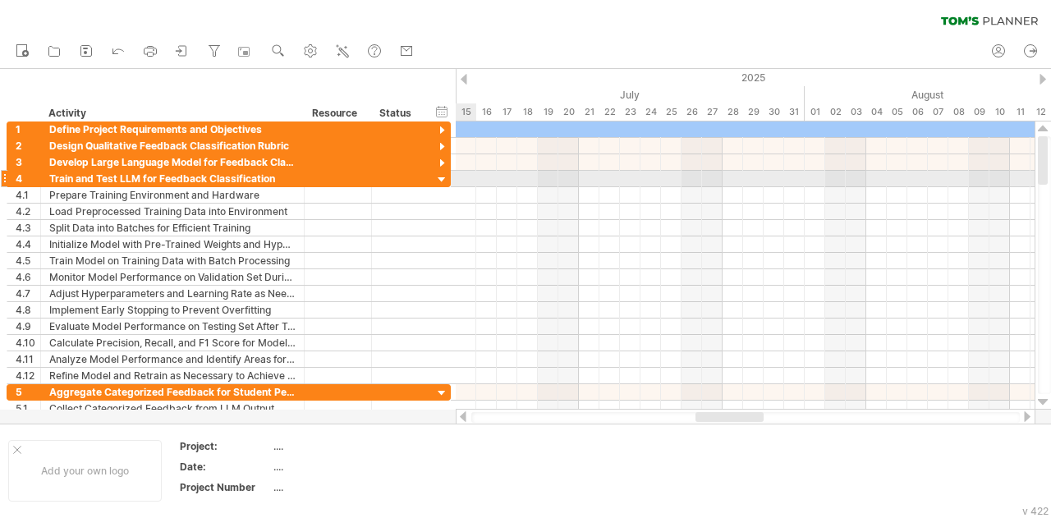
click at [442, 179] on div at bounding box center [442, 180] width 16 height 16
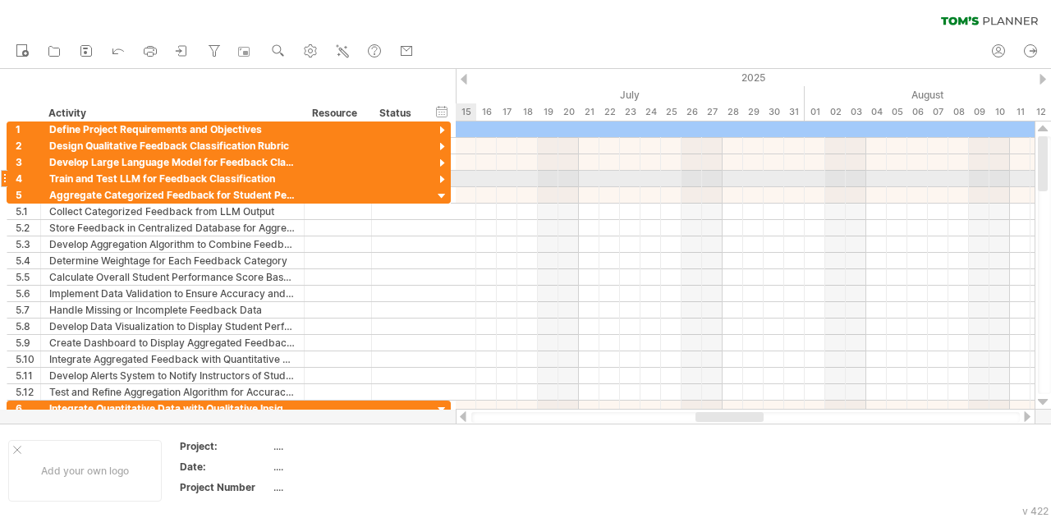
click at [442, 172] on div at bounding box center [442, 180] width 16 height 16
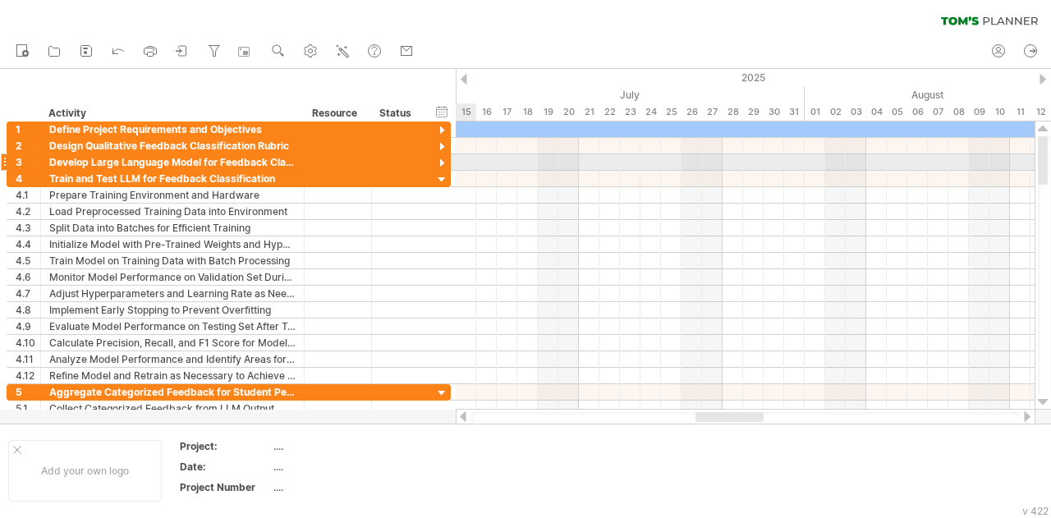
click at [440, 163] on div at bounding box center [442, 164] width 16 height 16
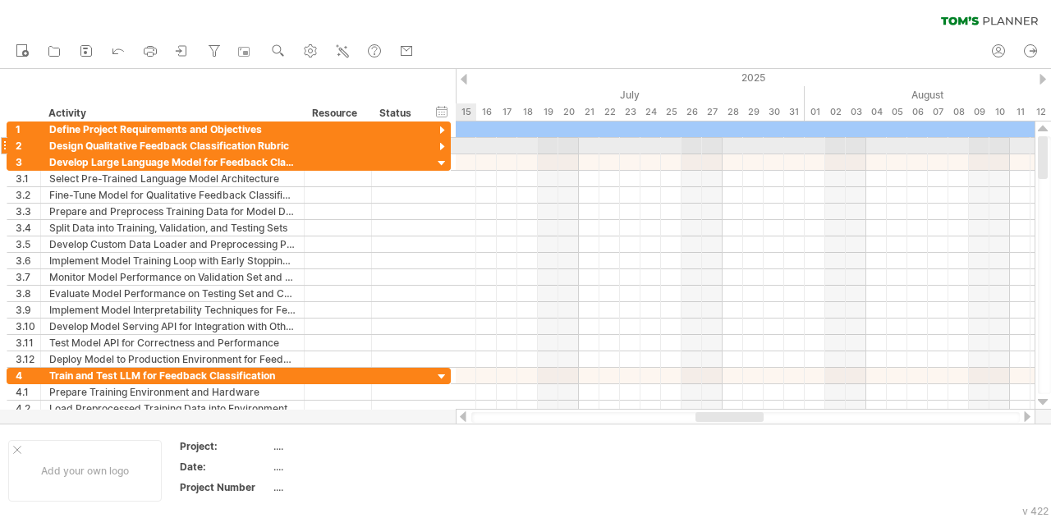
click at [441, 149] on div at bounding box center [442, 148] width 16 height 16
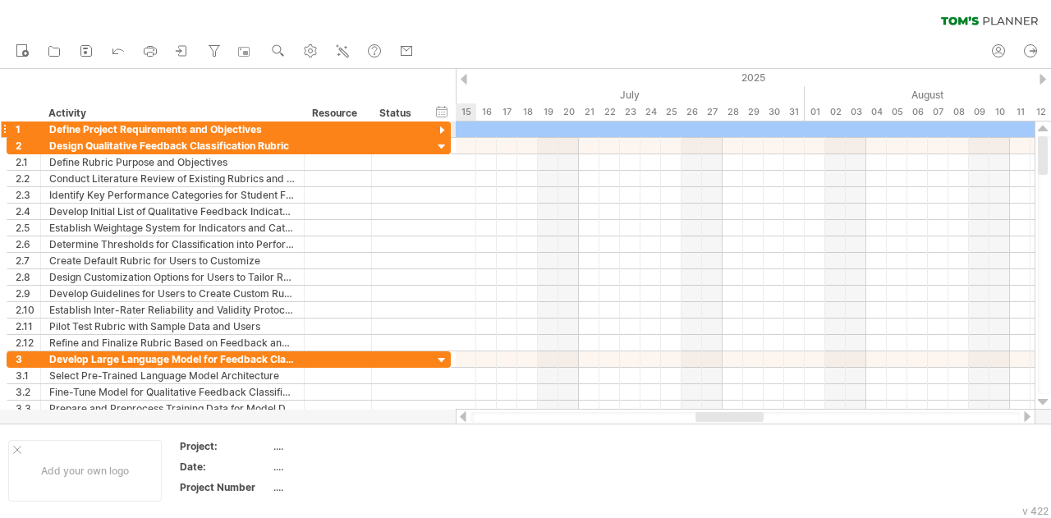
click at [438, 129] on div at bounding box center [442, 131] width 16 height 16
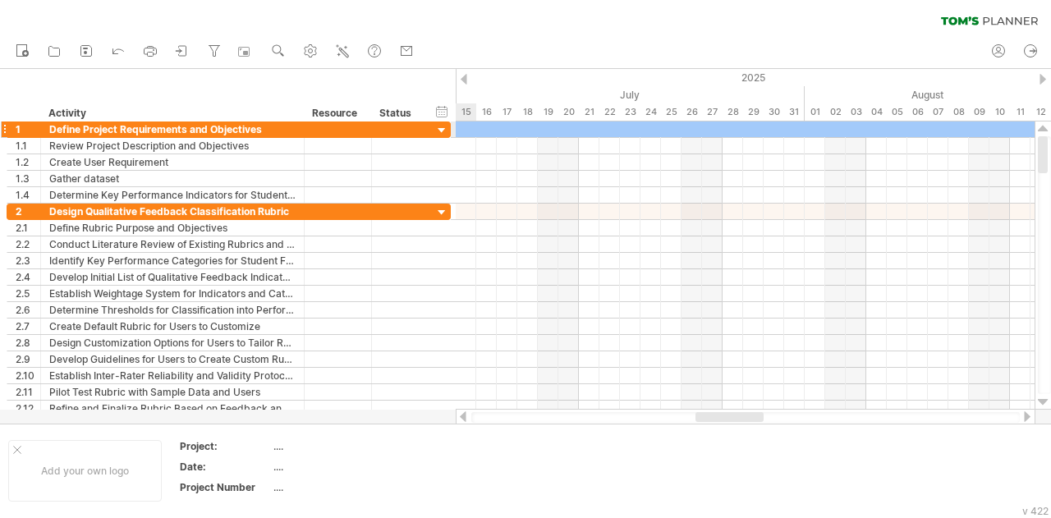
click at [442, 129] on div at bounding box center [442, 131] width 16 height 16
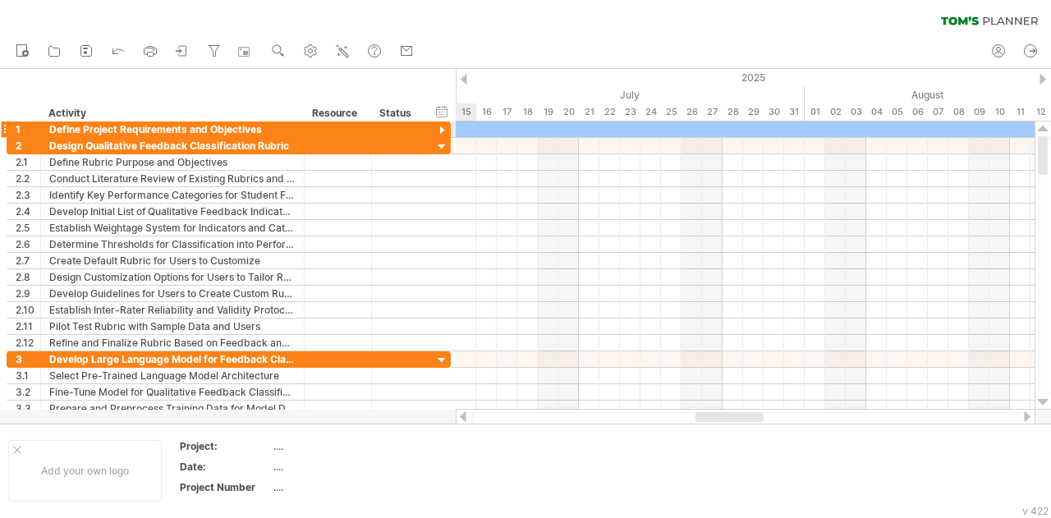
click at [442, 129] on div at bounding box center [442, 131] width 16 height 16
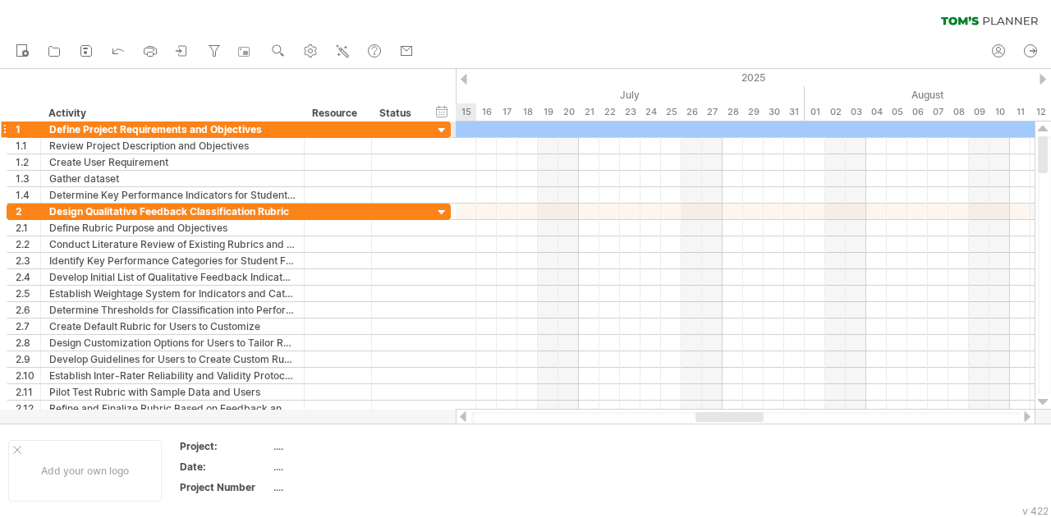
click at [442, 129] on div at bounding box center [442, 131] width 16 height 16
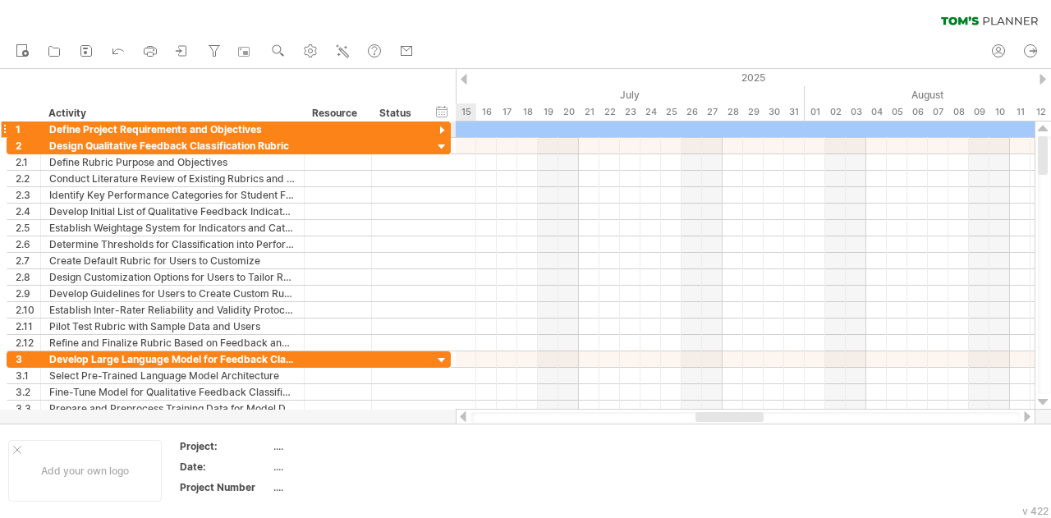
click at [442, 129] on div at bounding box center [442, 131] width 16 height 16
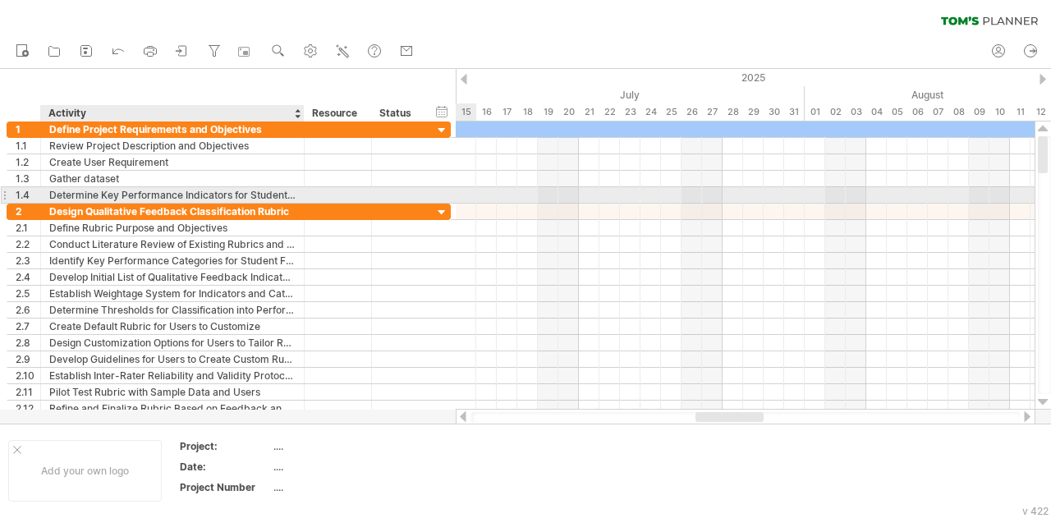
click at [207, 196] on div "Determine Key Performance Indicators for Student Progress" at bounding box center [172, 195] width 246 height 16
click at [207, 196] on input "**********" at bounding box center [172, 195] width 246 height 16
click at [255, 190] on input "**********" at bounding box center [172, 195] width 246 height 16
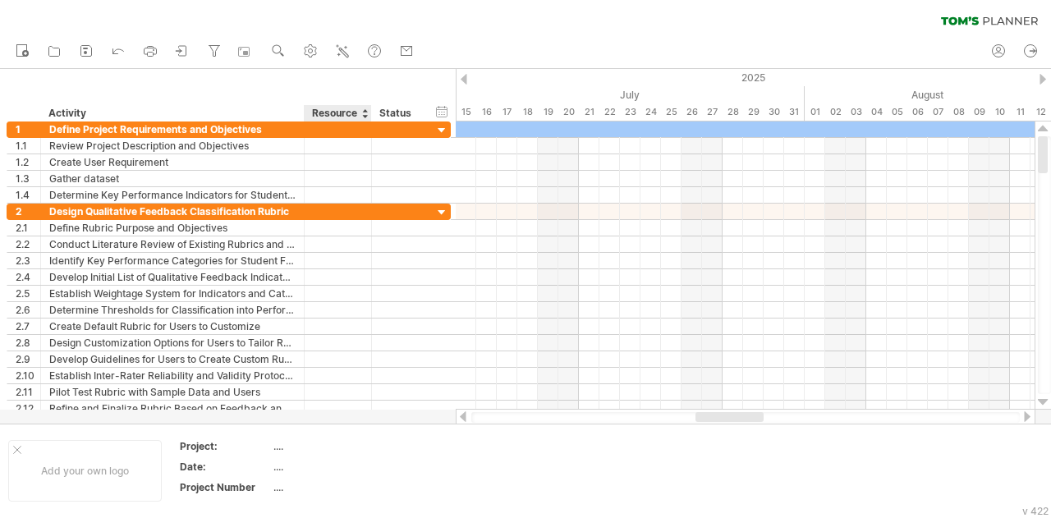
click at [346, 110] on div "Resource" at bounding box center [337, 113] width 50 height 16
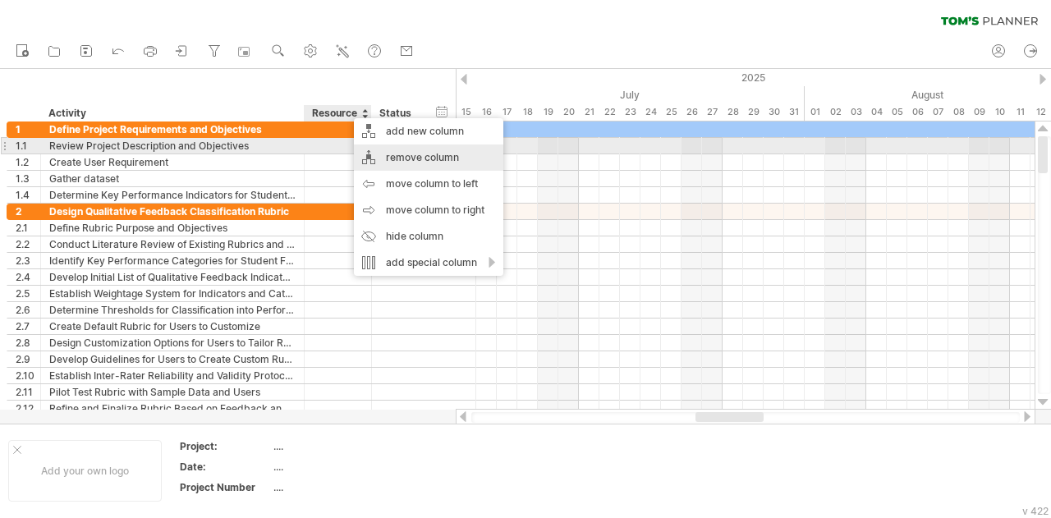
click at [427, 155] on div "remove column" at bounding box center [428, 158] width 149 height 26
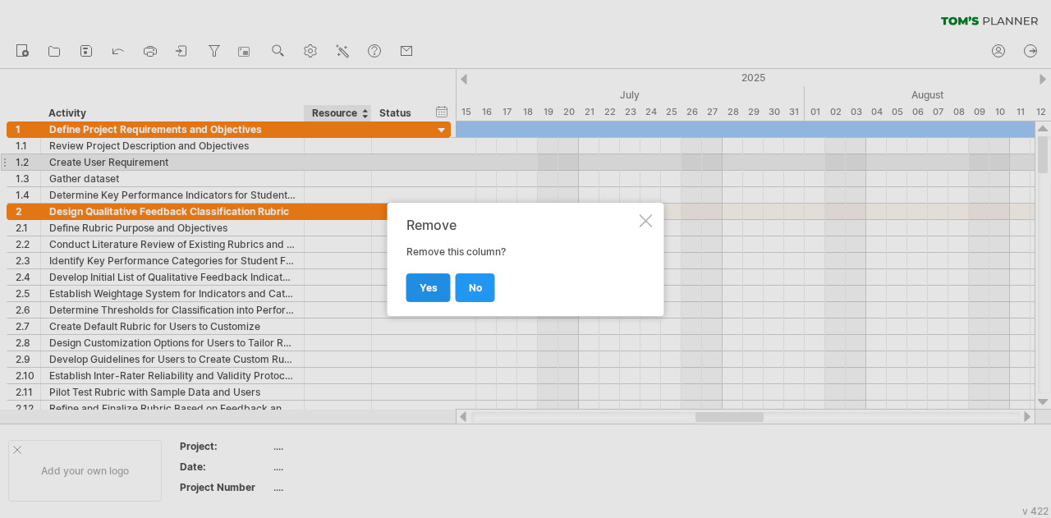
click at [435, 283] on span "yes" at bounding box center [429, 288] width 18 height 12
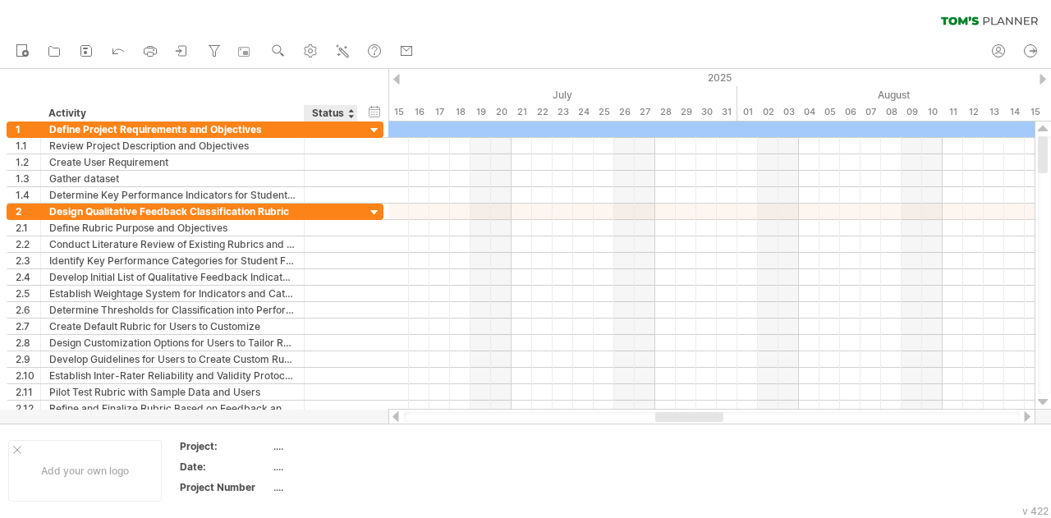
click at [345, 114] on div "Status" at bounding box center [330, 113] width 36 height 16
click at [355, 112] on div at bounding box center [357, 113] width 6 height 16
click at [354, 117] on div at bounding box center [357, 113] width 6 height 16
click at [350, 118] on div at bounding box center [350, 113] width 7 height 16
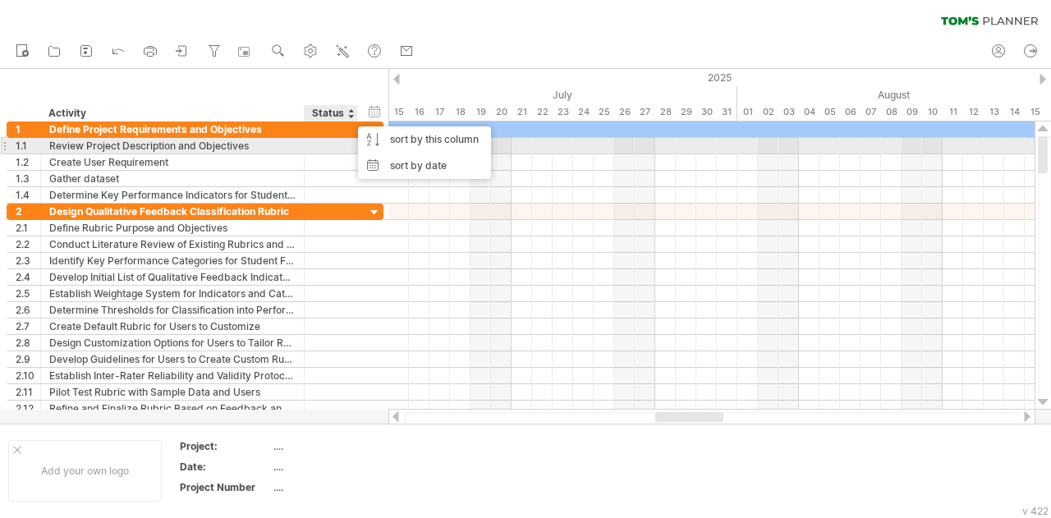
click at [343, 149] on div at bounding box center [331, 146] width 36 height 16
type input "****"
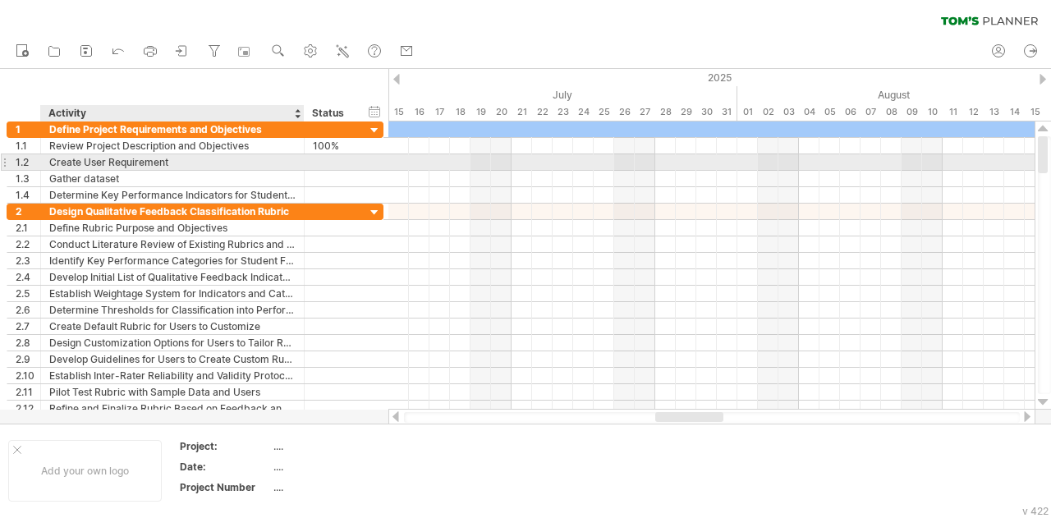
click at [308, 168] on div at bounding box center [331, 162] width 53 height 16
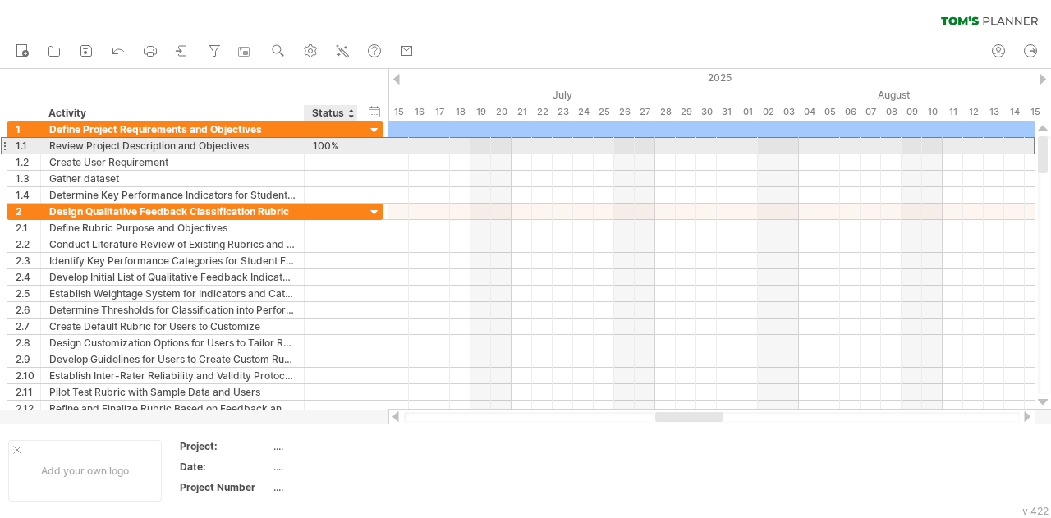
click at [344, 147] on div "100%" at bounding box center [331, 146] width 36 height 16
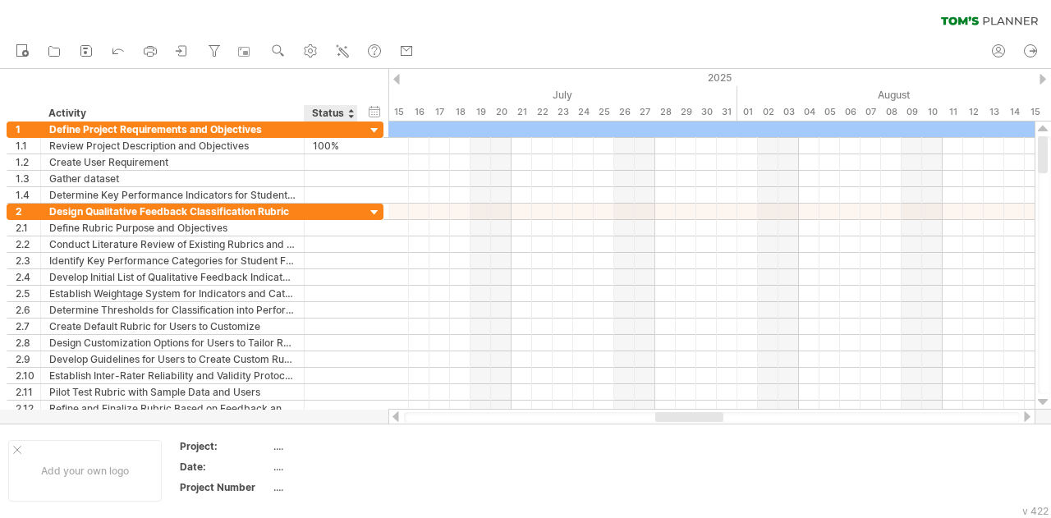
drag, startPoint x: 302, startPoint y: 111, endPoint x: 329, endPoint y: 109, distance: 27.1
click at [329, 109] on div "******** Activity ****** Status" at bounding box center [182, 113] width 351 height 16
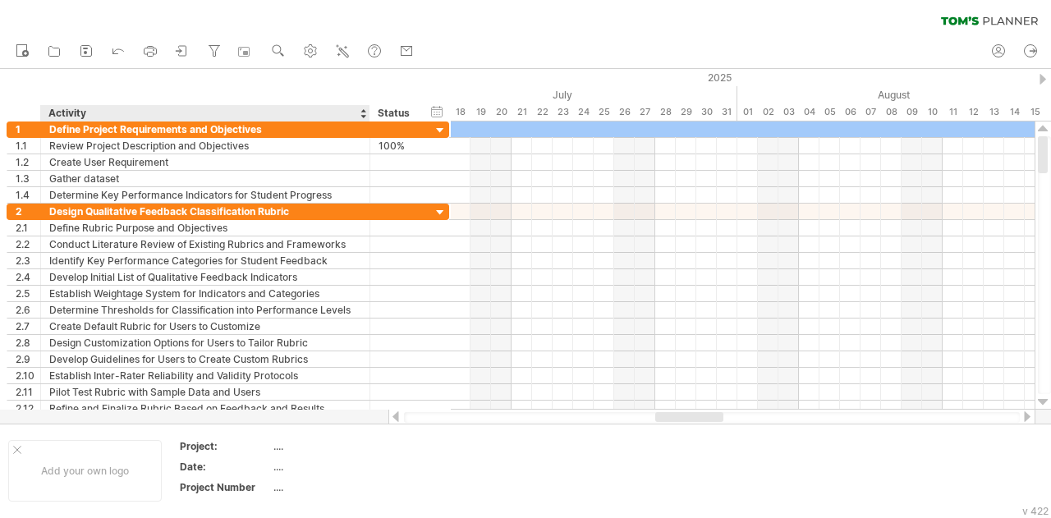
drag, startPoint x: 301, startPoint y: 109, endPoint x: 367, endPoint y: 102, distance: 66.1
click at [367, 102] on div "hide start/end/duration show start/end/duration ******** Activity ****** Status" at bounding box center [225, 95] width 451 height 53
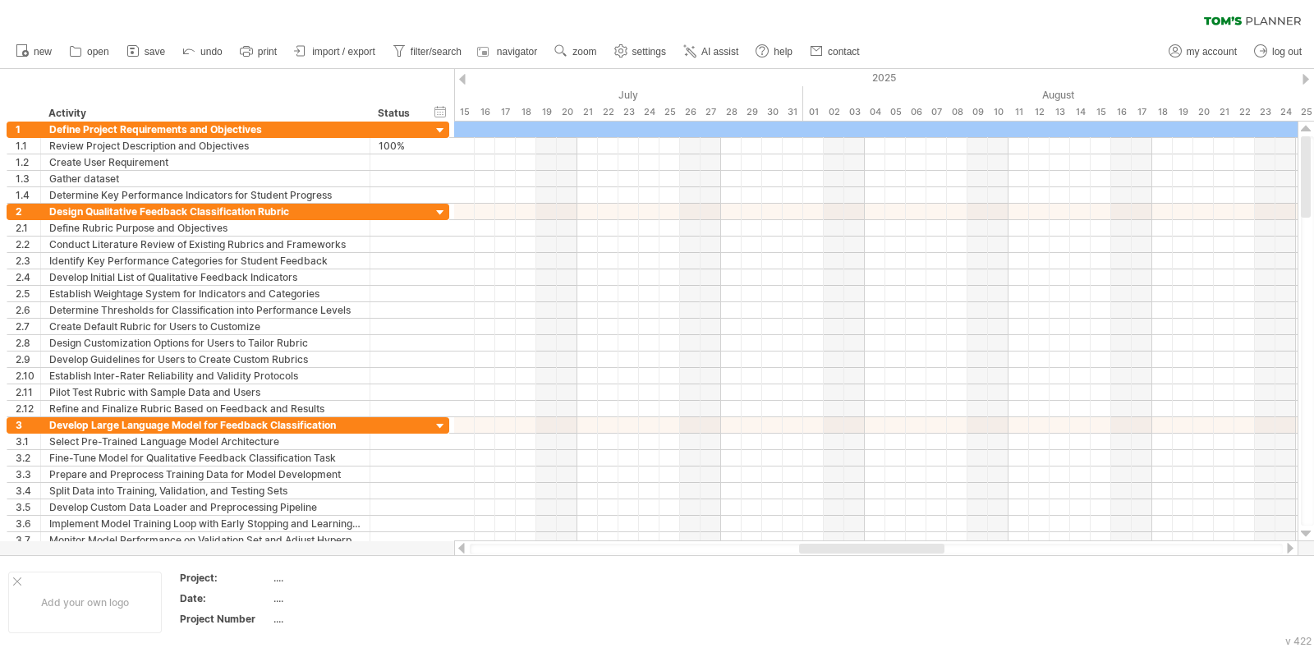
drag, startPoint x: 911, startPoint y: 13, endPoint x: 899, endPoint y: 322, distance: 309.0
click at [899, 322] on div at bounding box center [875, 327] width 843 height 16
click at [466, 76] on div "2025" at bounding box center [998, 77] width 3223 height 17
click at [464, 80] on div at bounding box center [462, 79] width 7 height 11
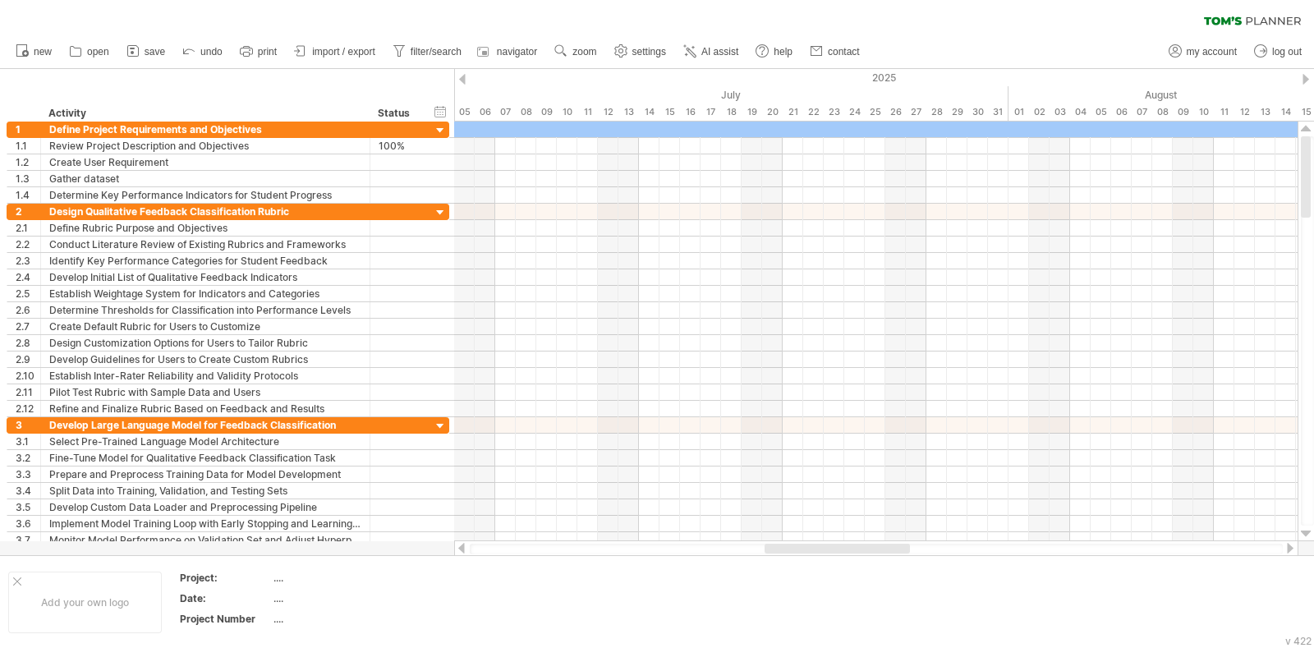
click at [464, 80] on div at bounding box center [462, 79] width 7 height 11
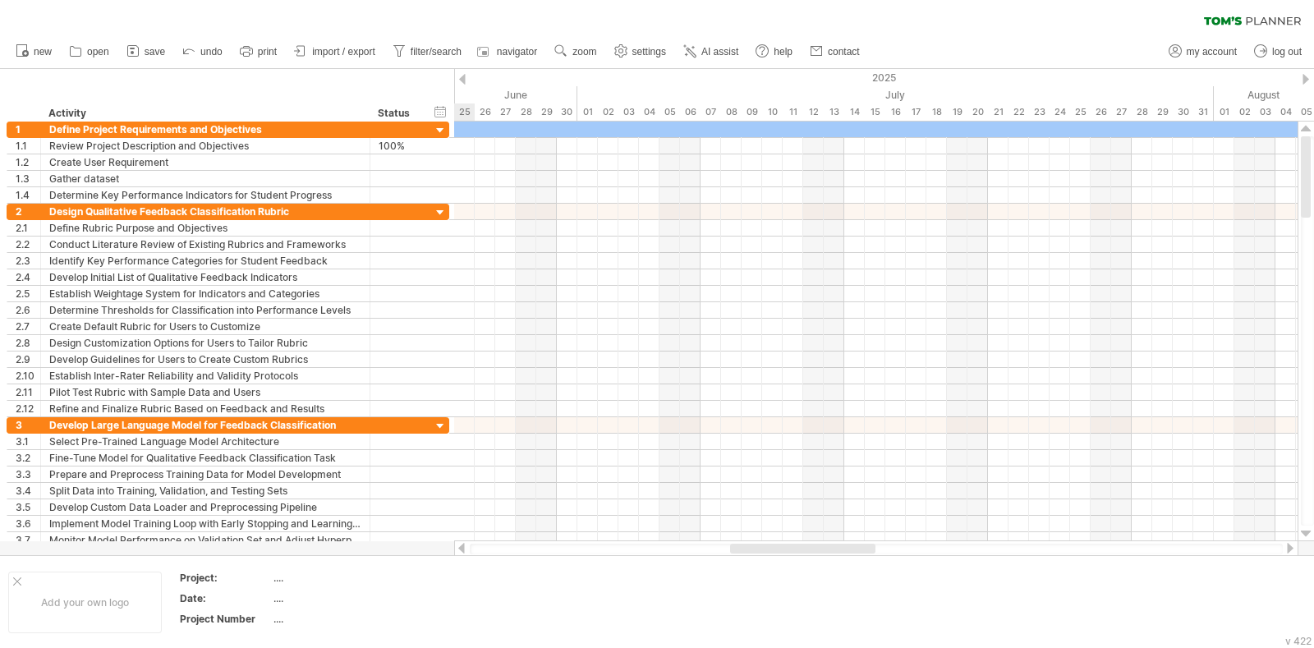
click at [464, 80] on div at bounding box center [462, 79] width 7 height 11
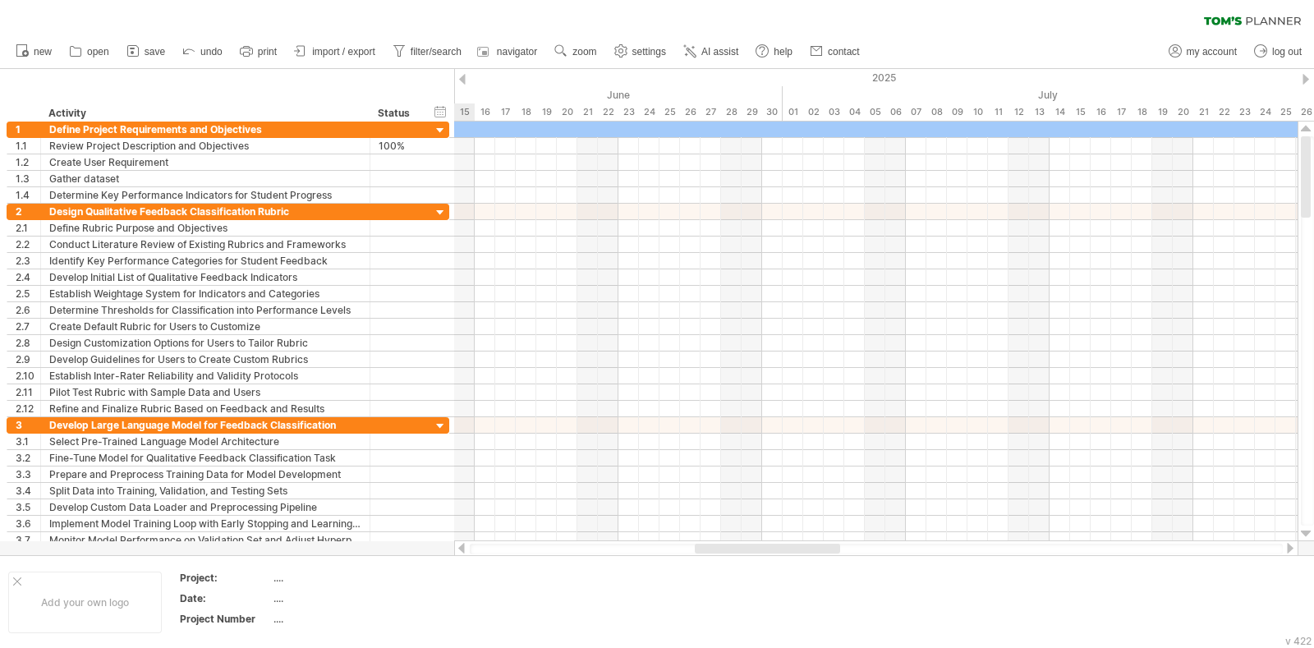
click at [464, 80] on div at bounding box center [462, 79] width 7 height 11
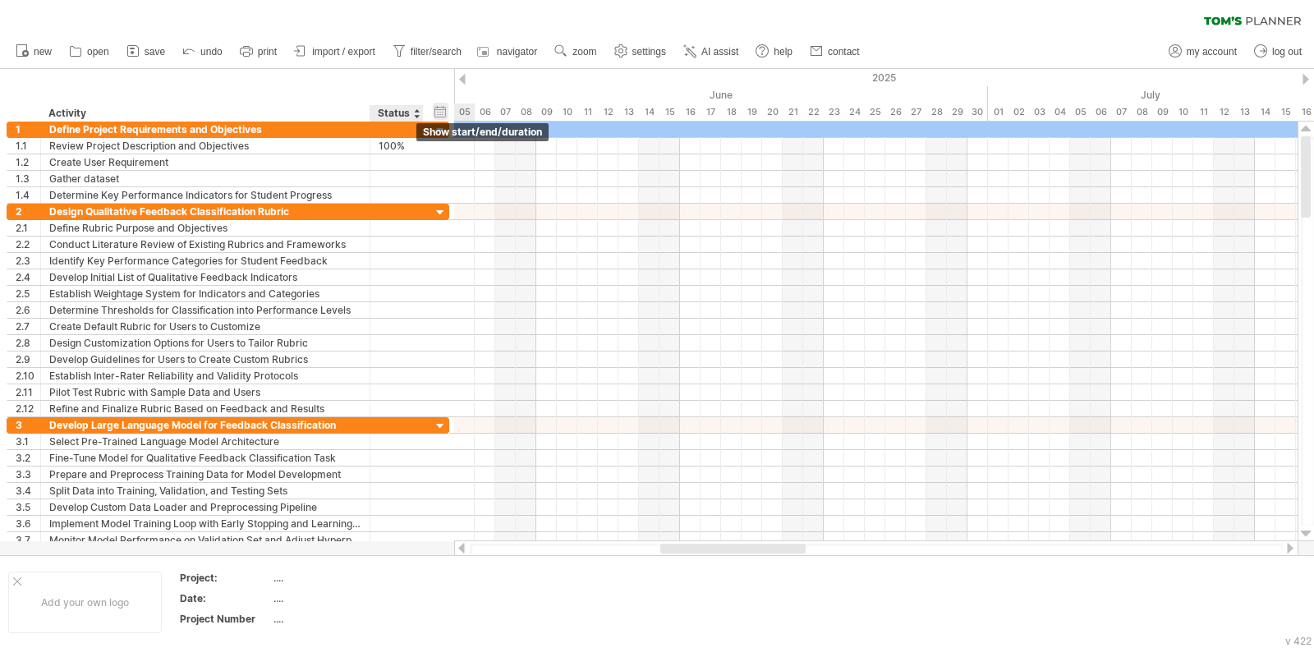
click at [437, 108] on div "hide start/end/duration show start/end/duration" at bounding box center [441, 111] width 16 height 17
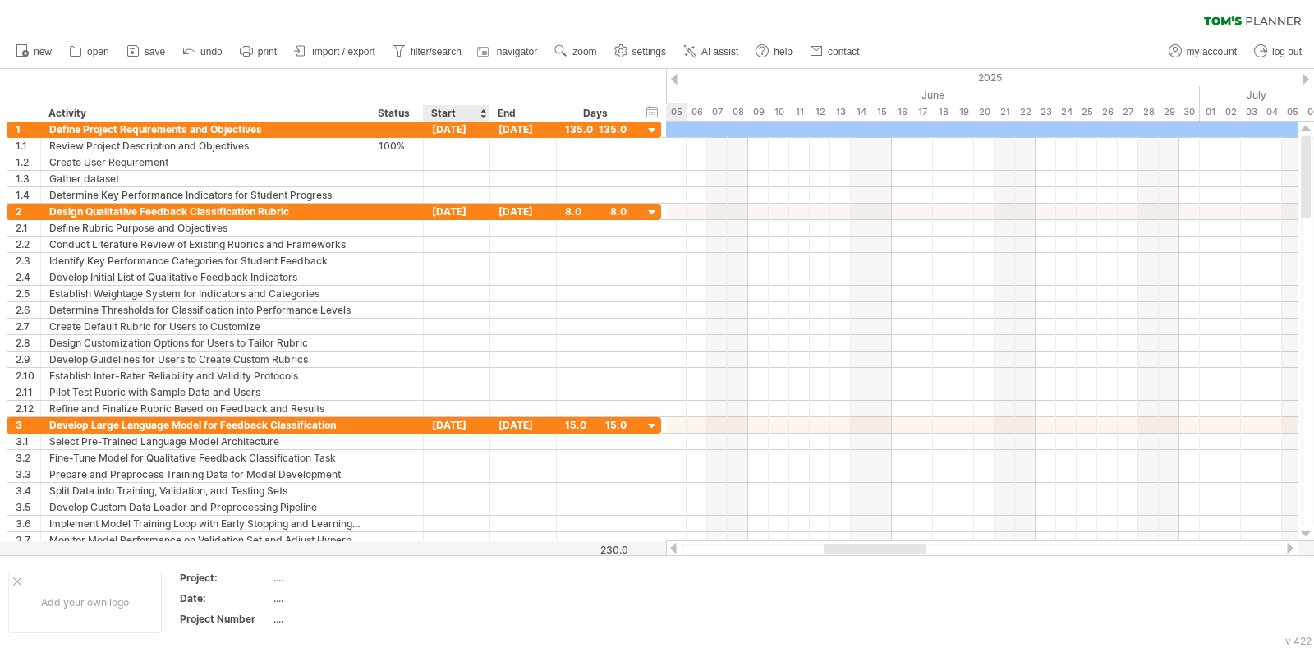
click at [457, 113] on div "Start" at bounding box center [455, 113] width 49 height 16
click at [457, 131] on div "[DATE]" at bounding box center [457, 130] width 67 height 16
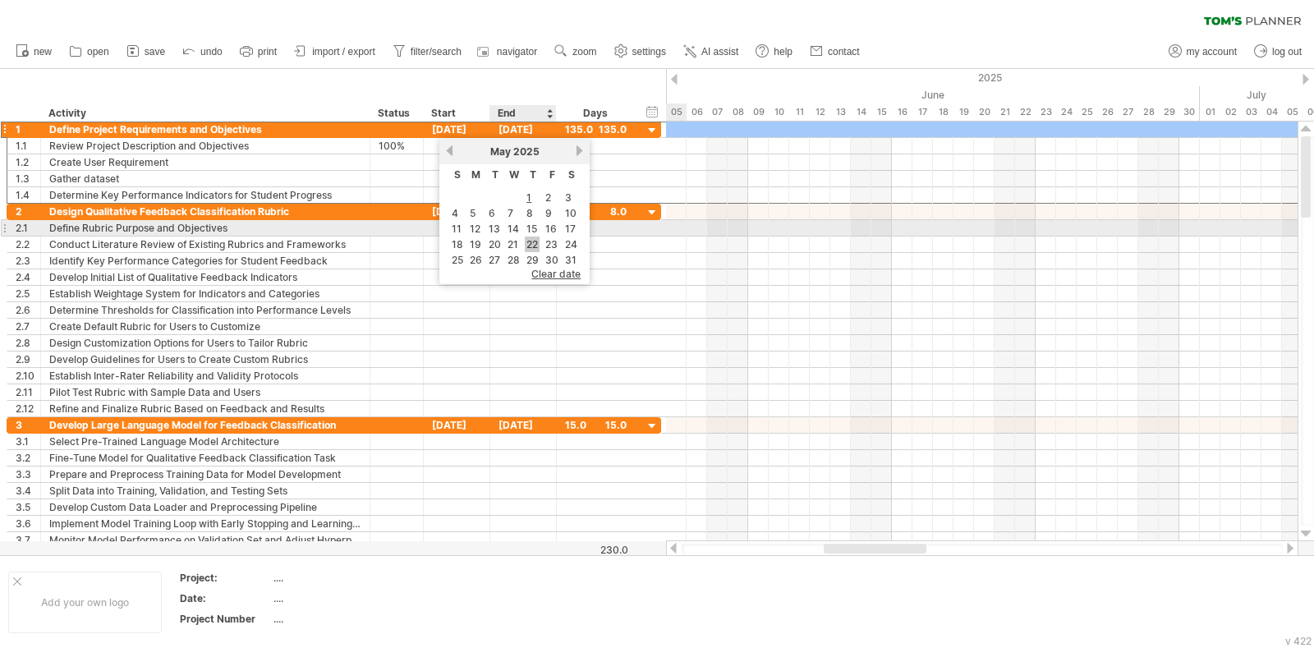
click at [526, 236] on link "22" at bounding box center [532, 244] width 15 height 16
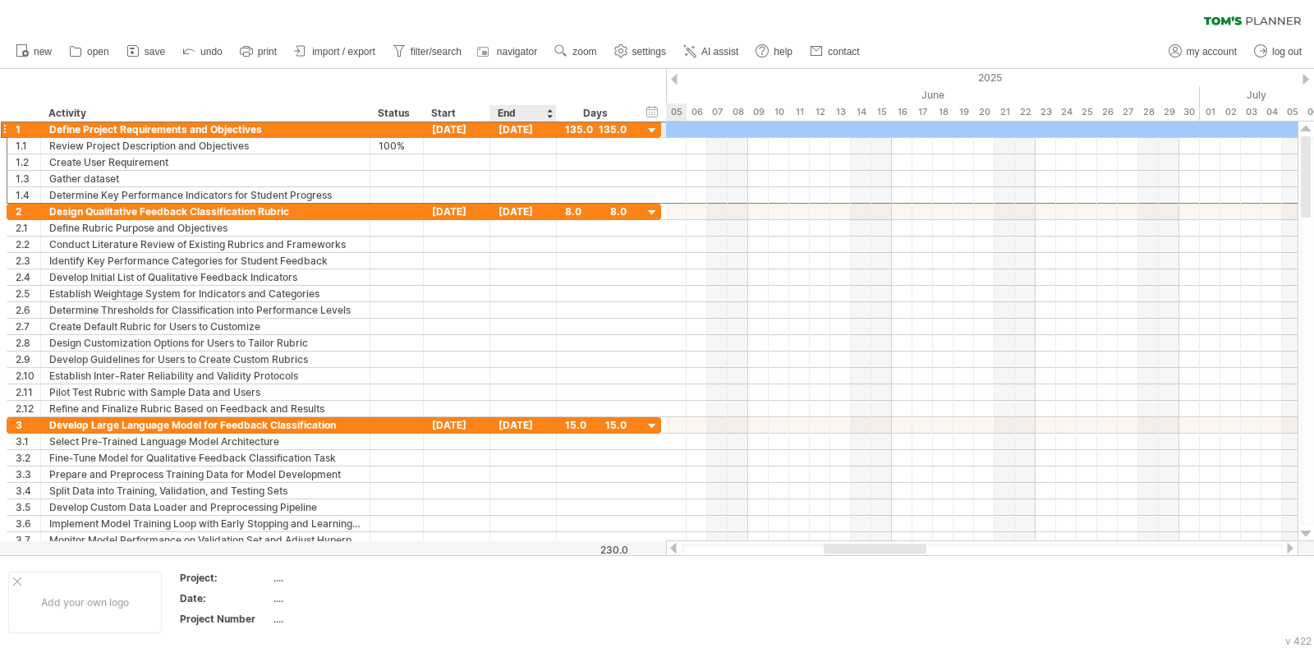
click at [527, 126] on div "[DATE]" at bounding box center [523, 130] width 67 height 16
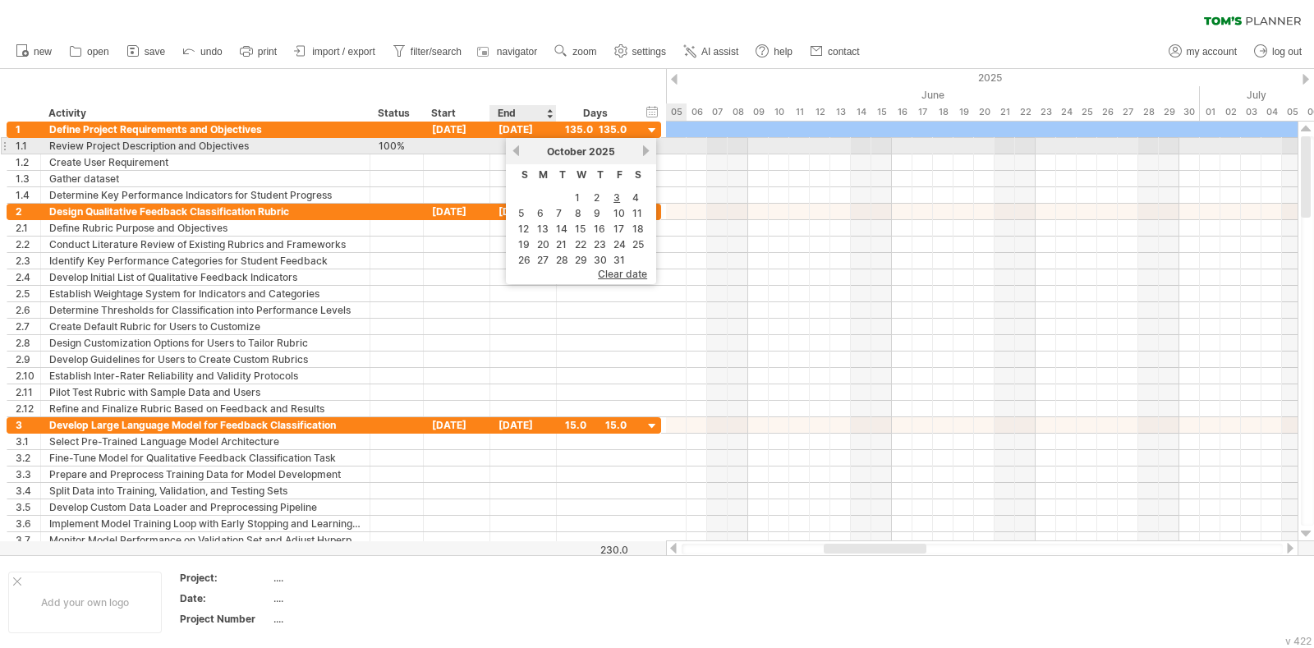
click at [511, 151] on link "previous" at bounding box center [516, 151] width 12 height 12
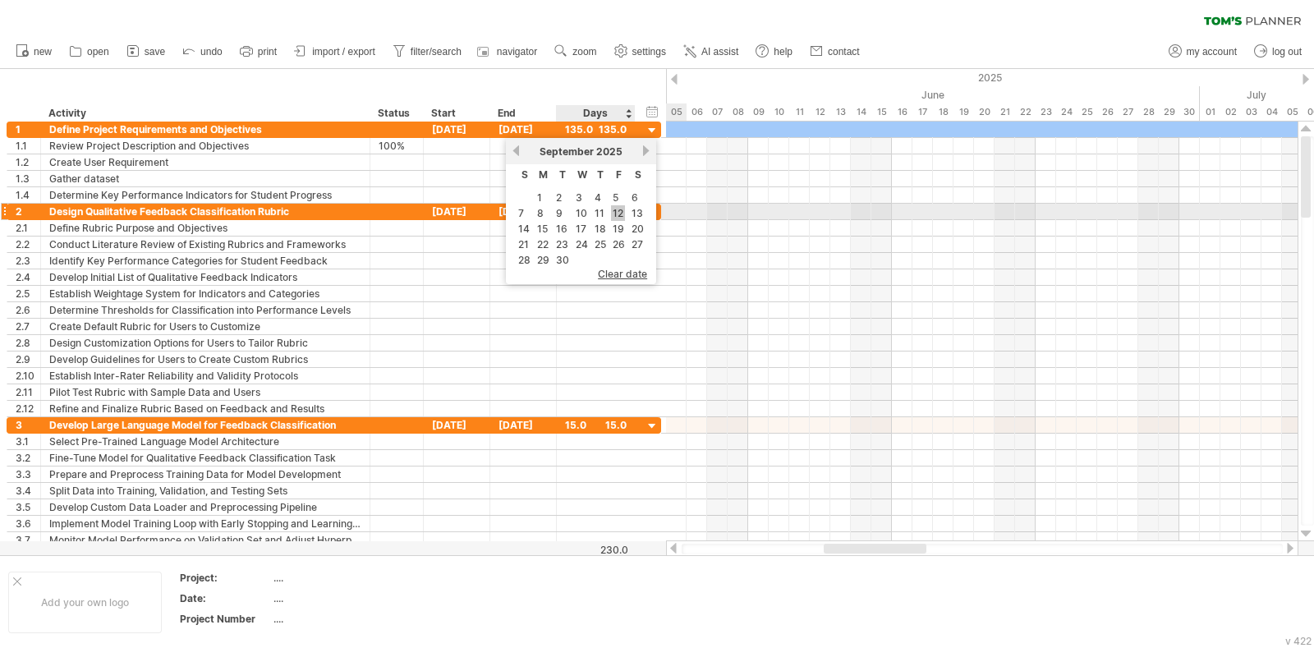
click at [618, 211] on link "12" at bounding box center [618, 213] width 14 height 16
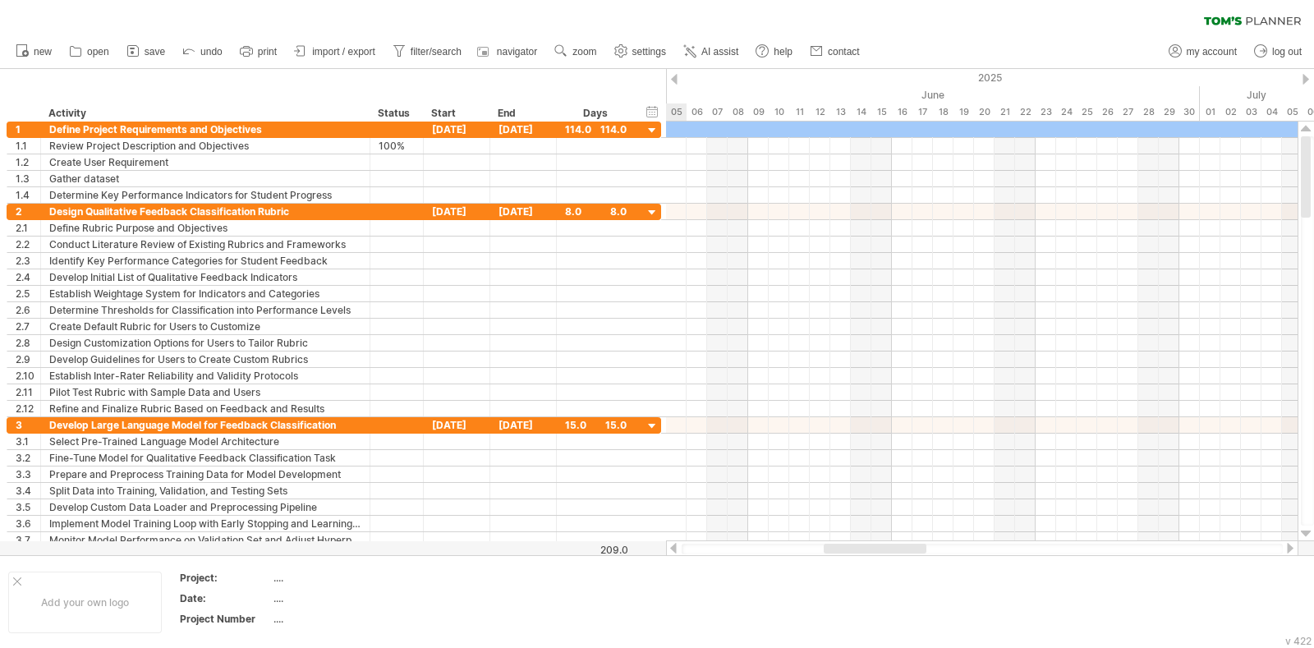
click at [671, 77] on div at bounding box center [674, 79] width 7 height 11
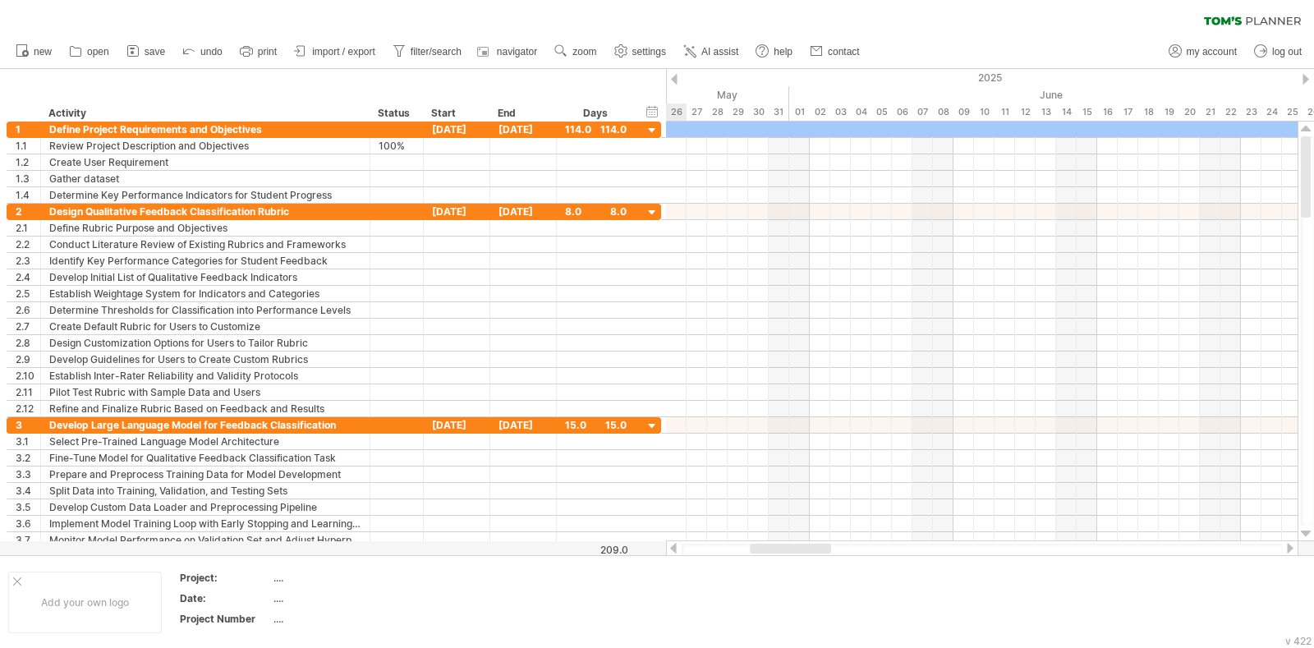
click at [671, 77] on div at bounding box center [674, 79] width 7 height 11
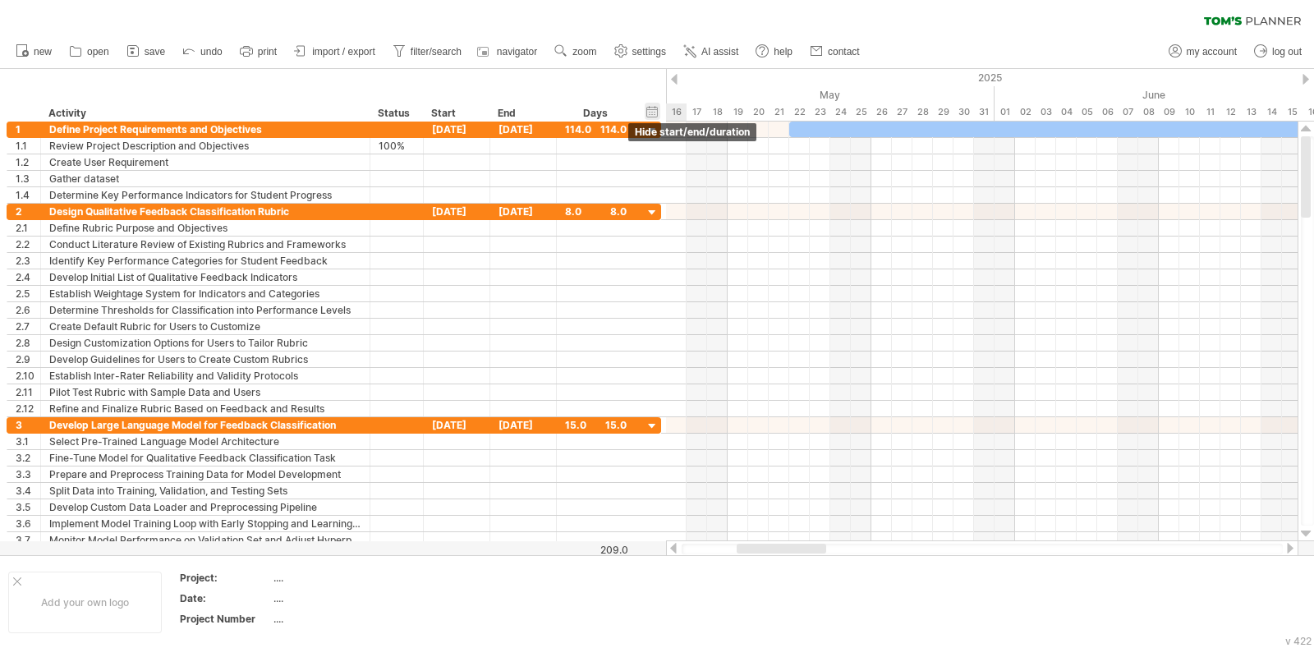
click at [652, 108] on div "hide start/end/duration show start/end/duration" at bounding box center [653, 111] width 16 height 17
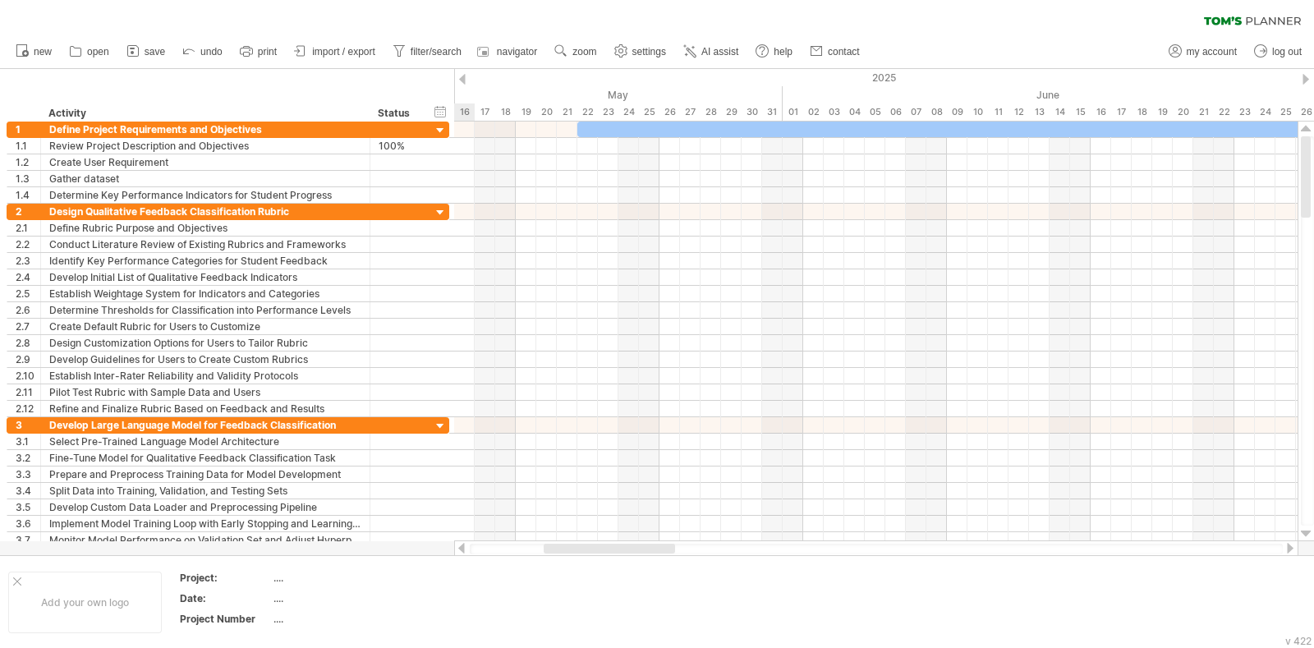
click at [1050, 76] on div at bounding box center [1305, 79] width 7 height 11
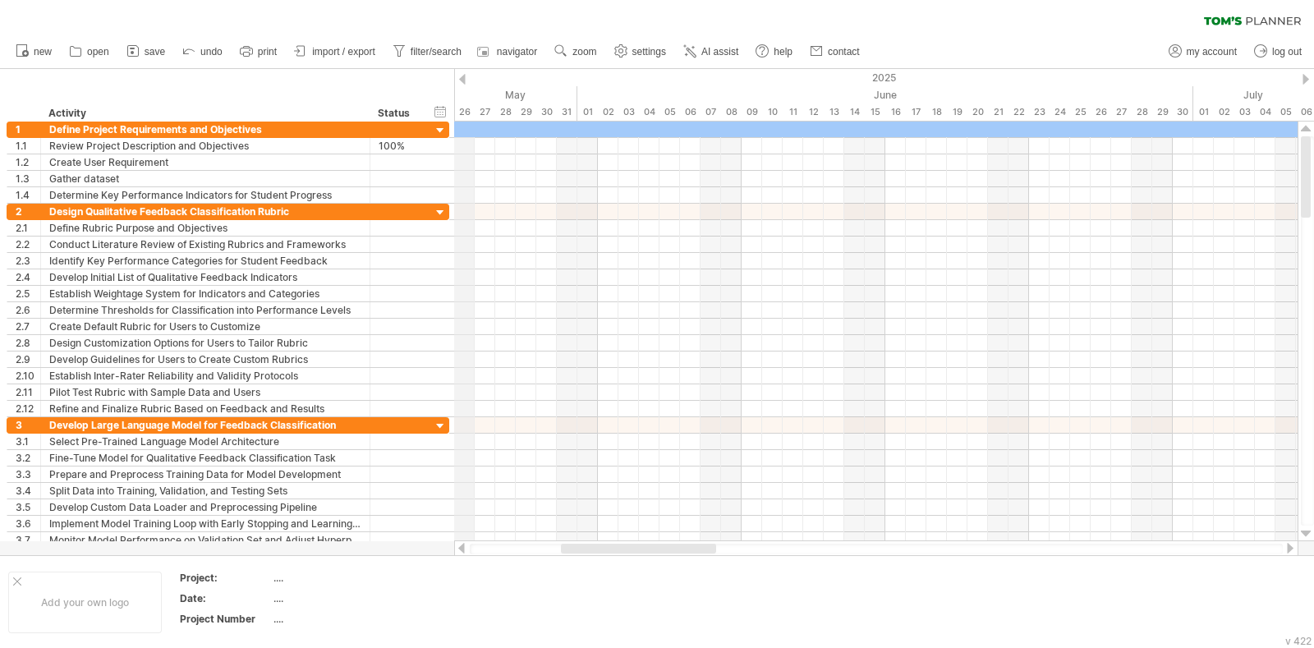
click at [466, 80] on div "2025" at bounding box center [1327, 77] width 3962 height 17
click at [464, 80] on div at bounding box center [462, 79] width 7 height 11
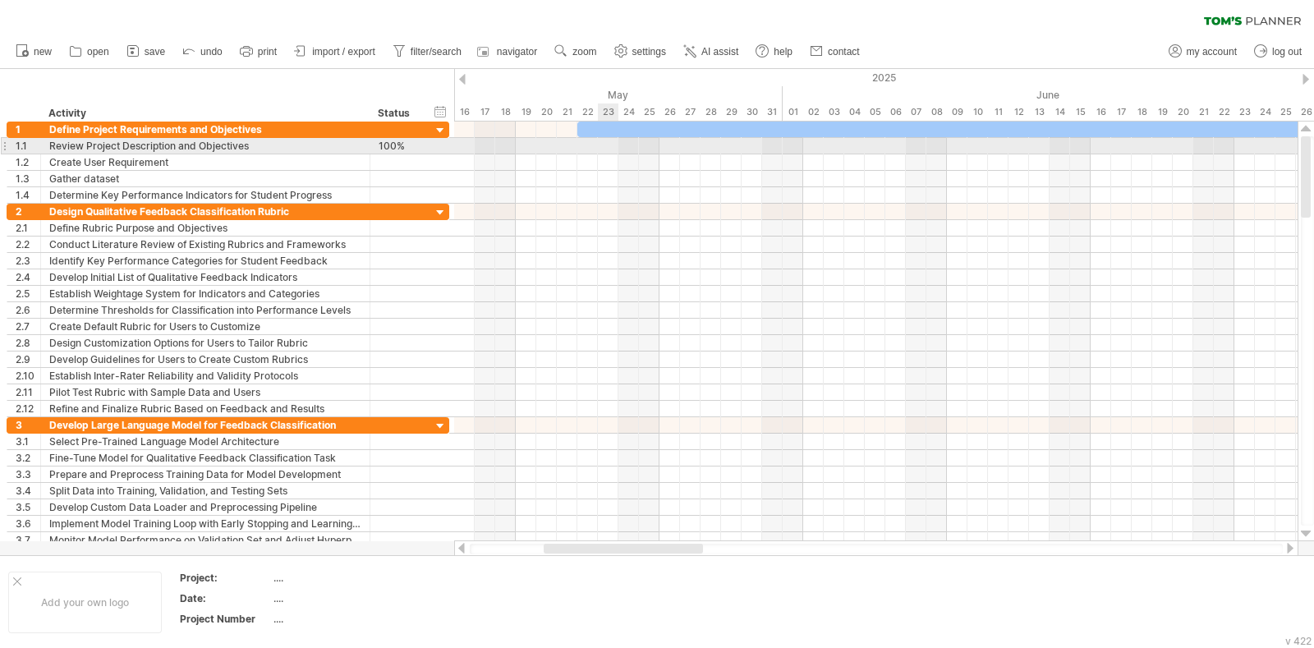
click at [608, 145] on div at bounding box center [875, 146] width 843 height 16
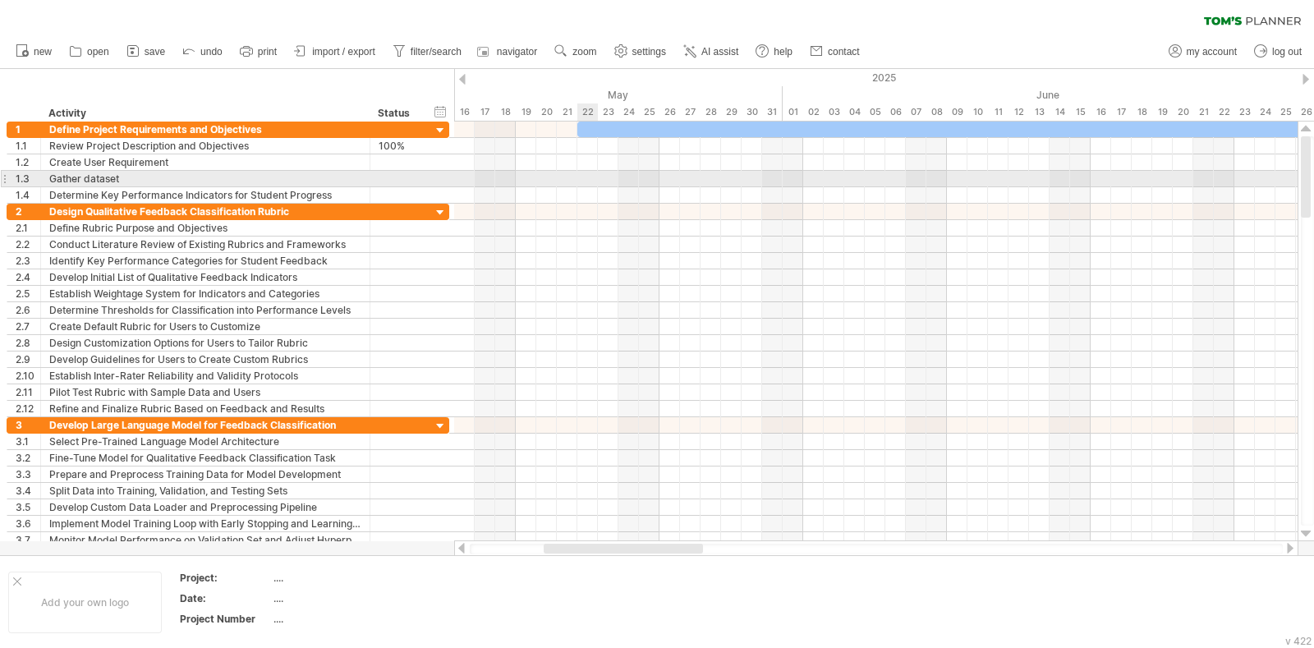
click at [587, 174] on div at bounding box center [875, 179] width 843 height 16
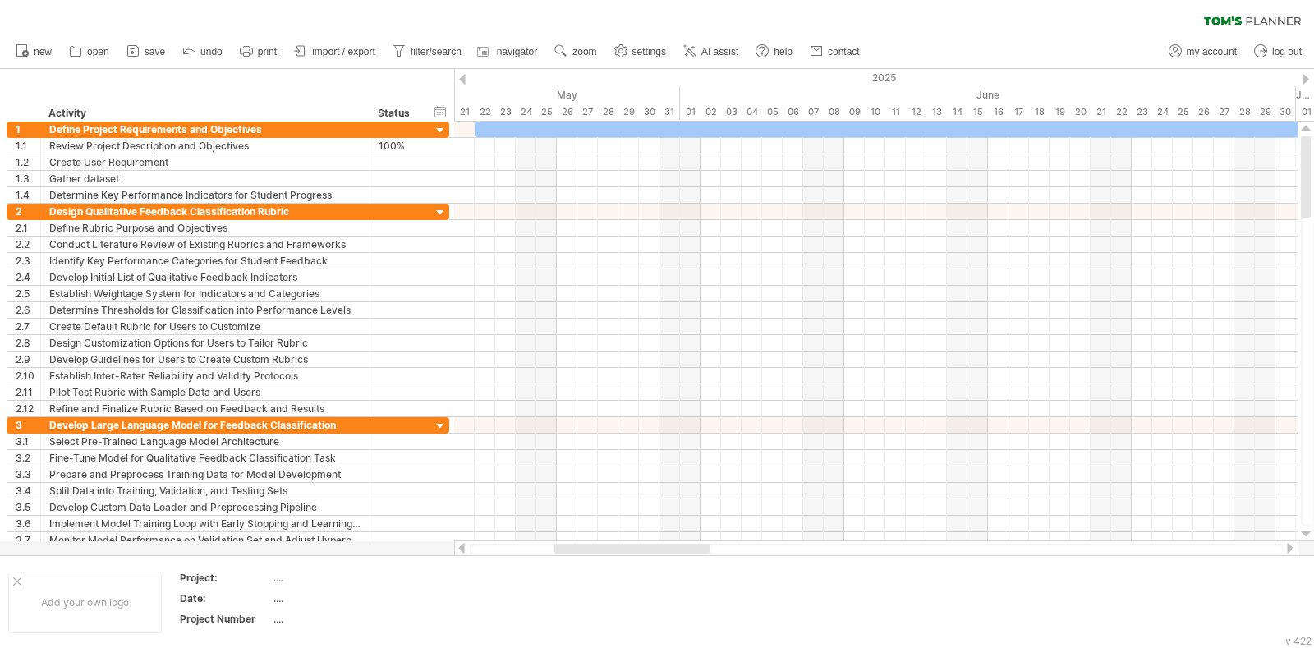
drag, startPoint x: 636, startPoint y: 553, endPoint x: 646, endPoint y: 550, distance: 10.4
click at [646, 517] on div at bounding box center [632, 549] width 156 height 10
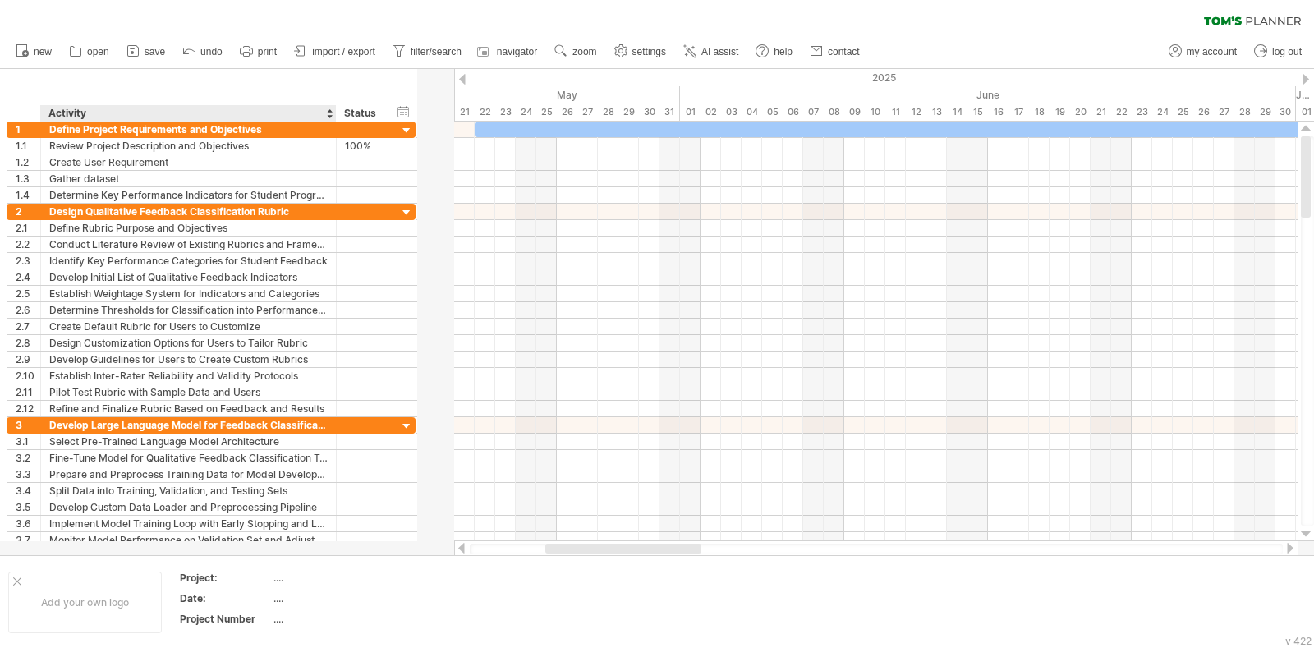
drag, startPoint x: 365, startPoint y: 112, endPoint x: 332, endPoint y: 110, distance: 33.8
click at [333, 110] on div at bounding box center [336, 113] width 6 height 16
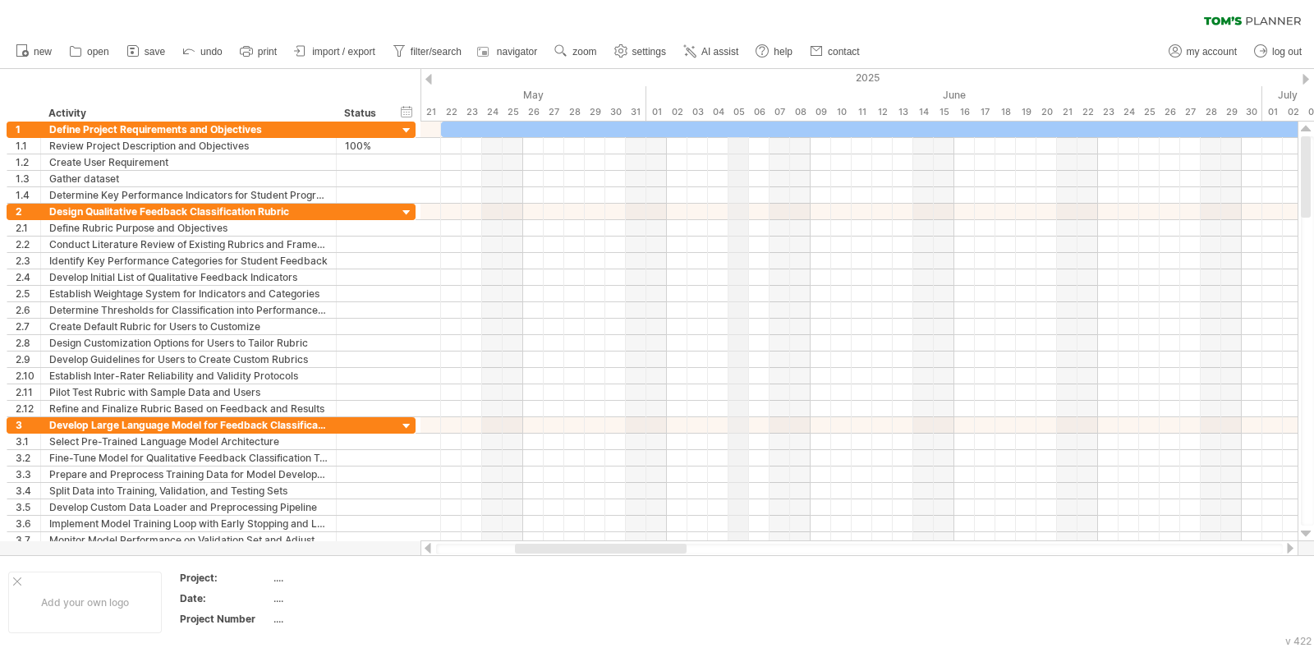
click at [738, 105] on div "05" at bounding box center [738, 111] width 21 height 17
click at [492, 110] on div "24" at bounding box center [492, 111] width 21 height 17
click at [505, 113] on div "25" at bounding box center [513, 111] width 21 height 17
click at [516, 110] on div "25" at bounding box center [513, 111] width 21 height 17
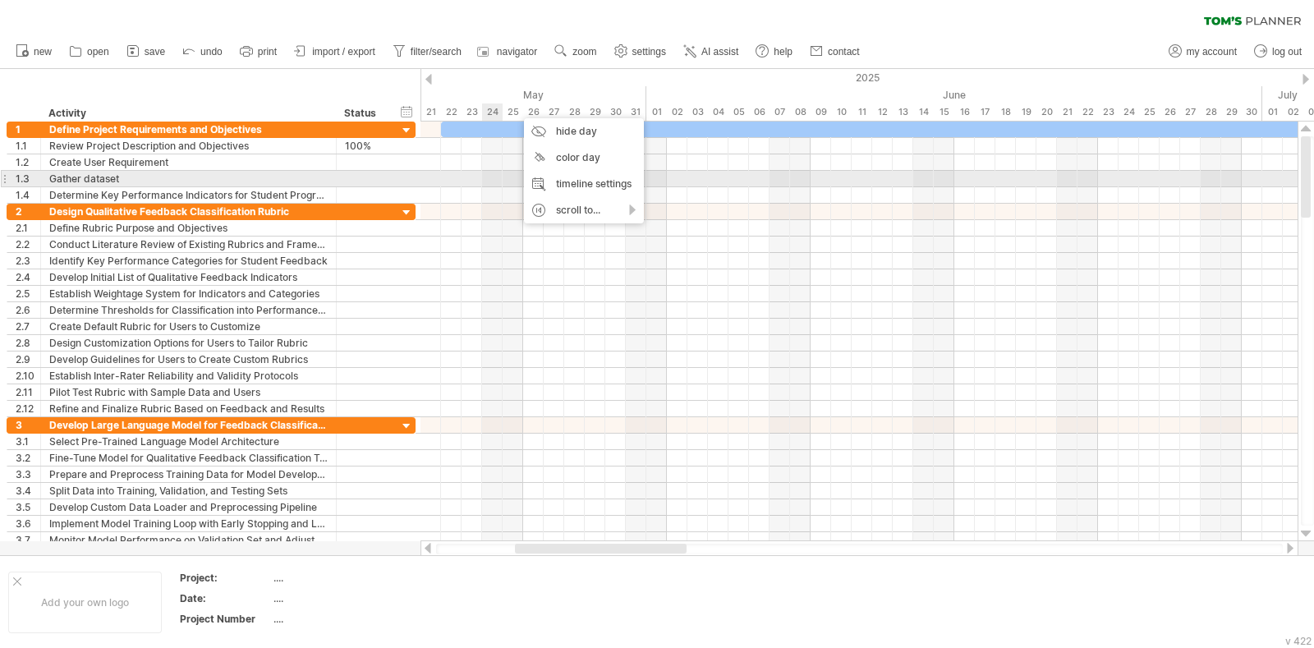
click at [493, 175] on div at bounding box center [858, 179] width 877 height 16
click at [537, 181] on div "timeline settings" at bounding box center [558, 184] width 120 height 26
select select "*"
select select "**"
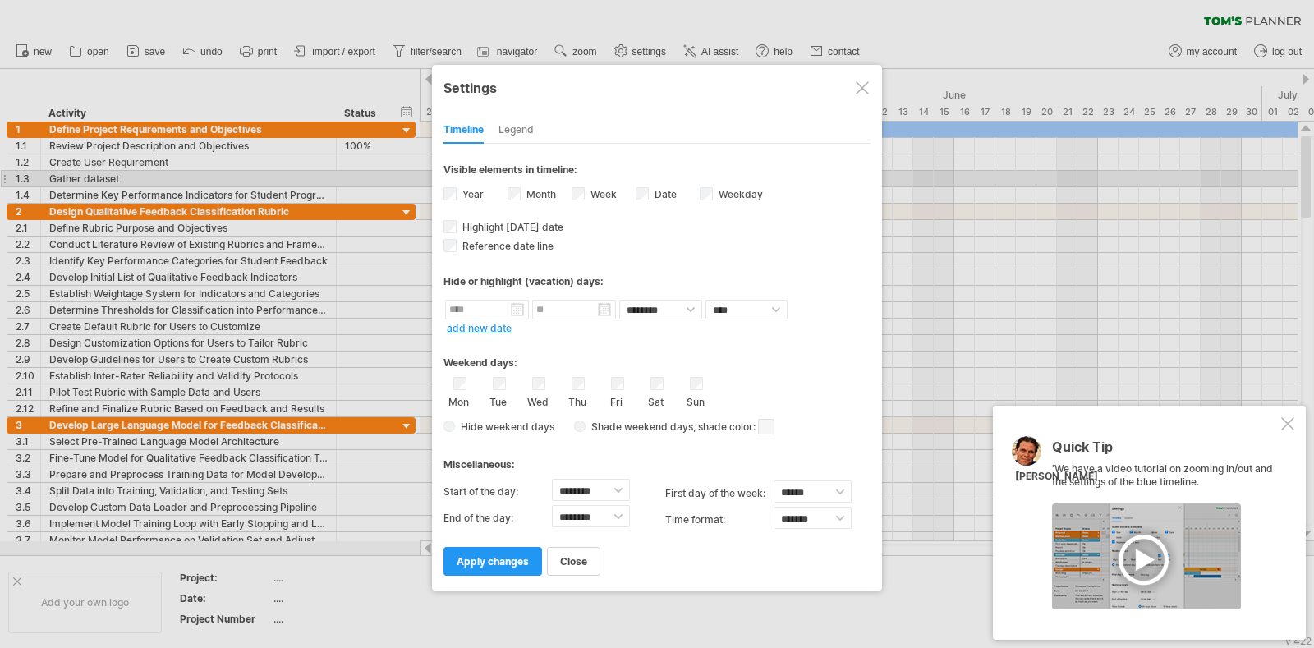
click at [1050, 423] on div at bounding box center [1287, 423] width 13 height 13
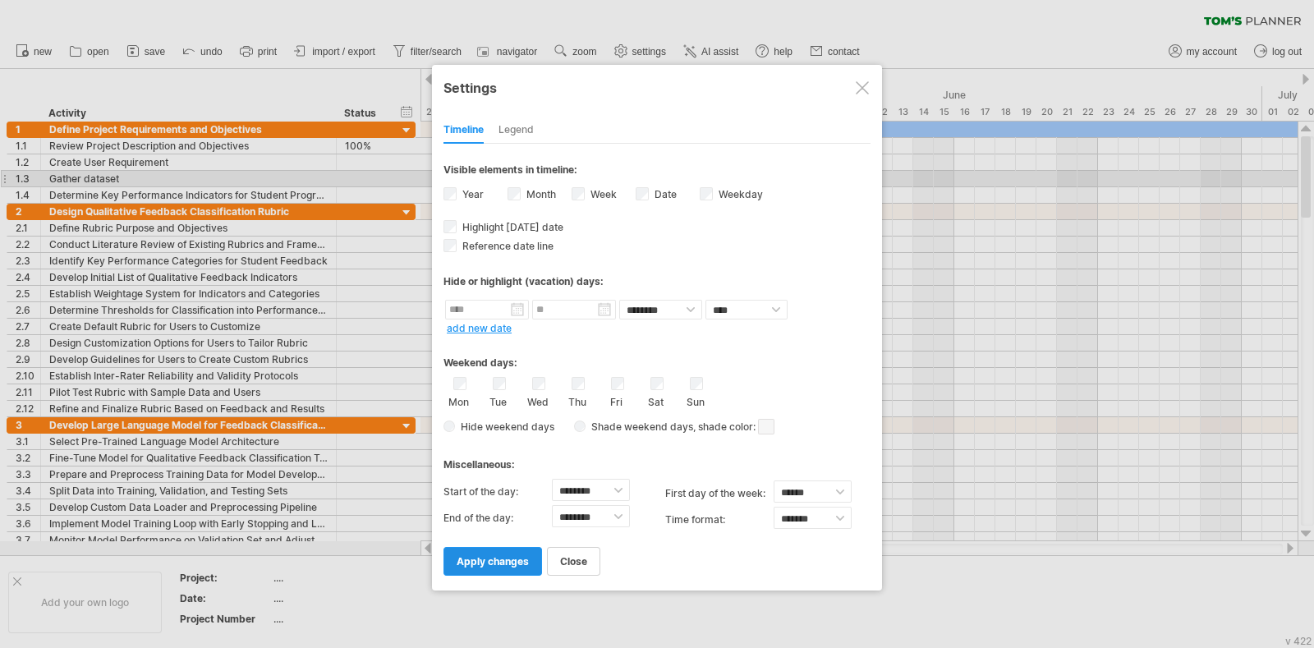
click at [509, 517] on span "apply changes" at bounding box center [493, 561] width 72 height 12
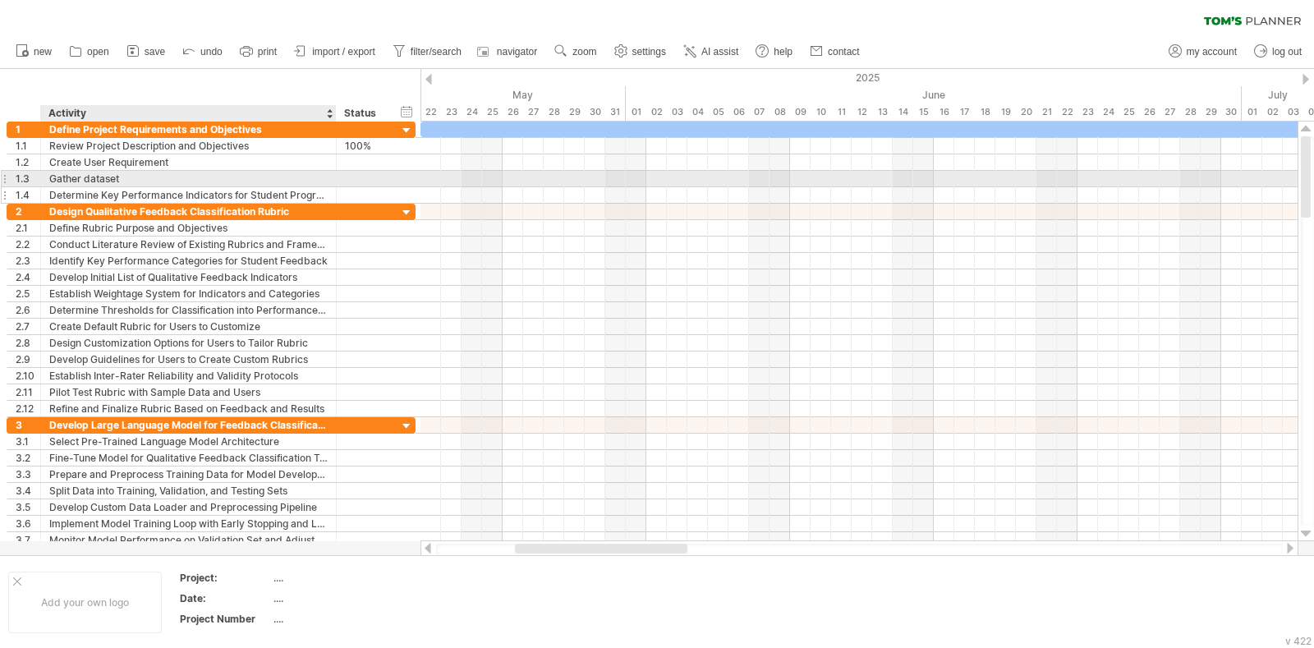
click at [171, 192] on div "Determine Key Performance Indicators for Student Progress" at bounding box center [188, 195] width 278 height 16
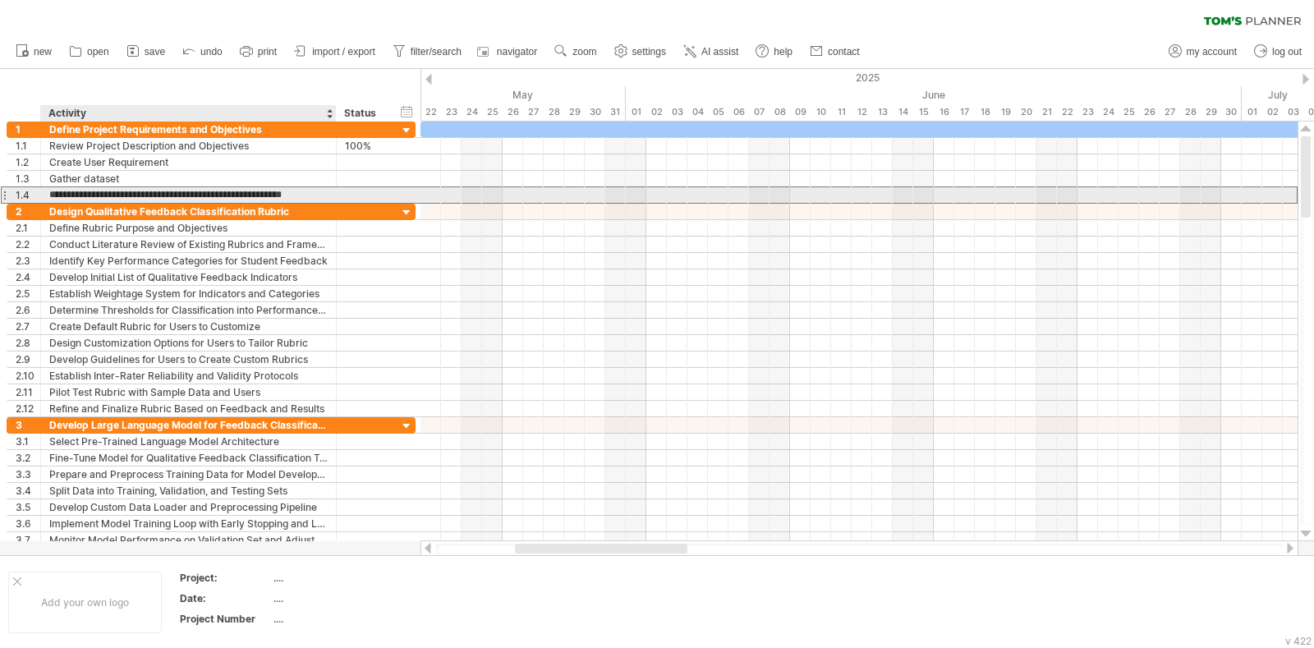
click at [171, 192] on input "**********" at bounding box center [188, 195] width 278 height 16
click at [232, 192] on input "**********" at bounding box center [188, 195] width 278 height 16
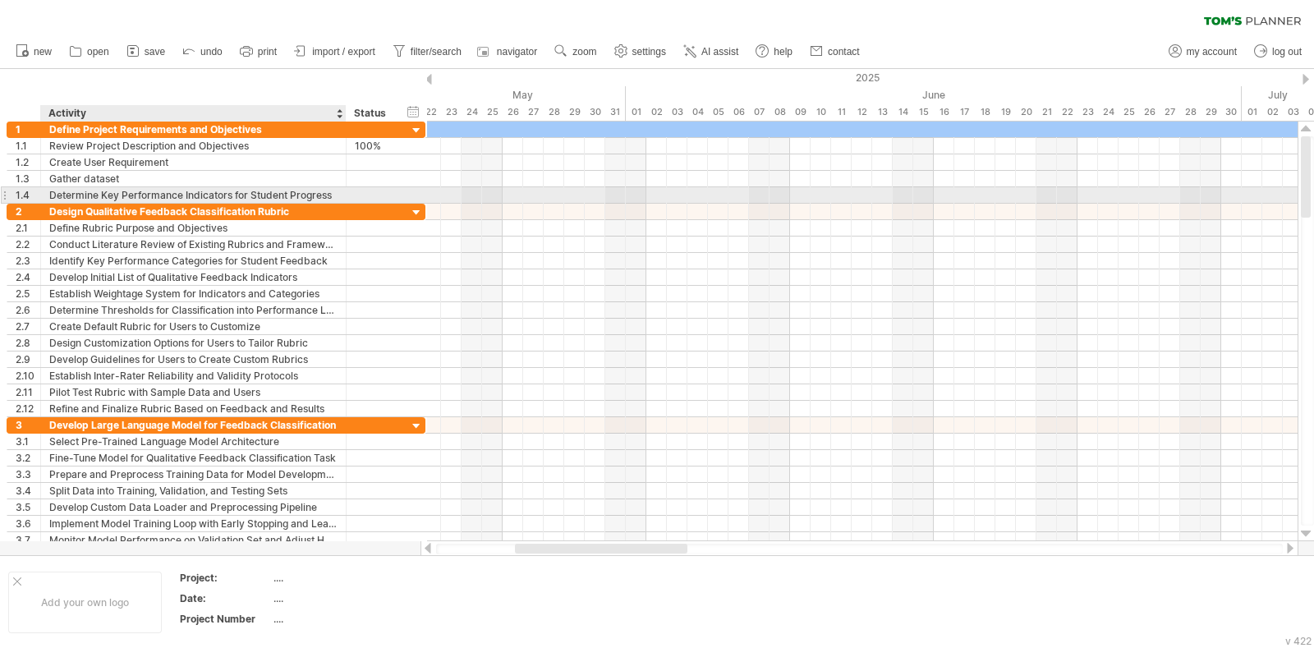
drag, startPoint x: 328, startPoint y: 194, endPoint x: 338, endPoint y: 202, distance: 12.8
click at [338, 202] on div "**********" at bounding box center [193, 195] width 305 height 16
click at [302, 199] on div "Determine Key Performance Indicators for Student Progress" at bounding box center [193, 195] width 288 height 16
click at [203, 191] on div "Determine Key Performance Indicators for Student Progress" at bounding box center [193, 195] width 288 height 16
click at [203, 191] on input "**********" at bounding box center [193, 195] width 288 height 16
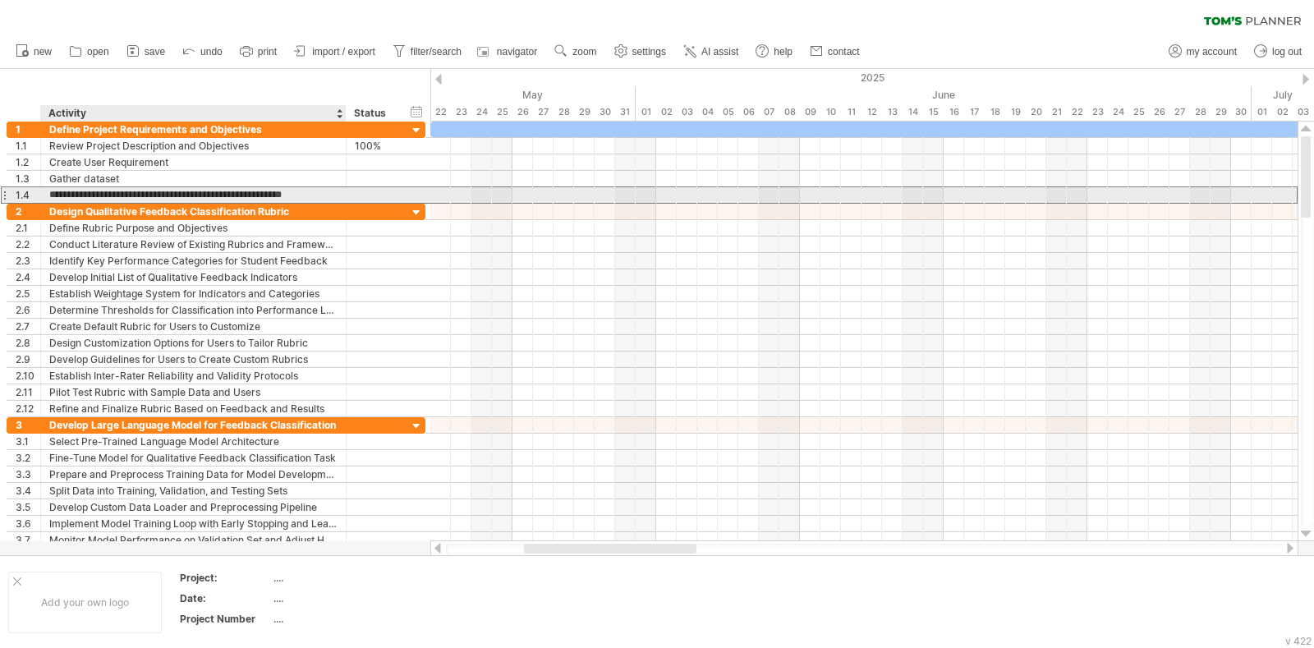
paste input "text"
type input "**********"
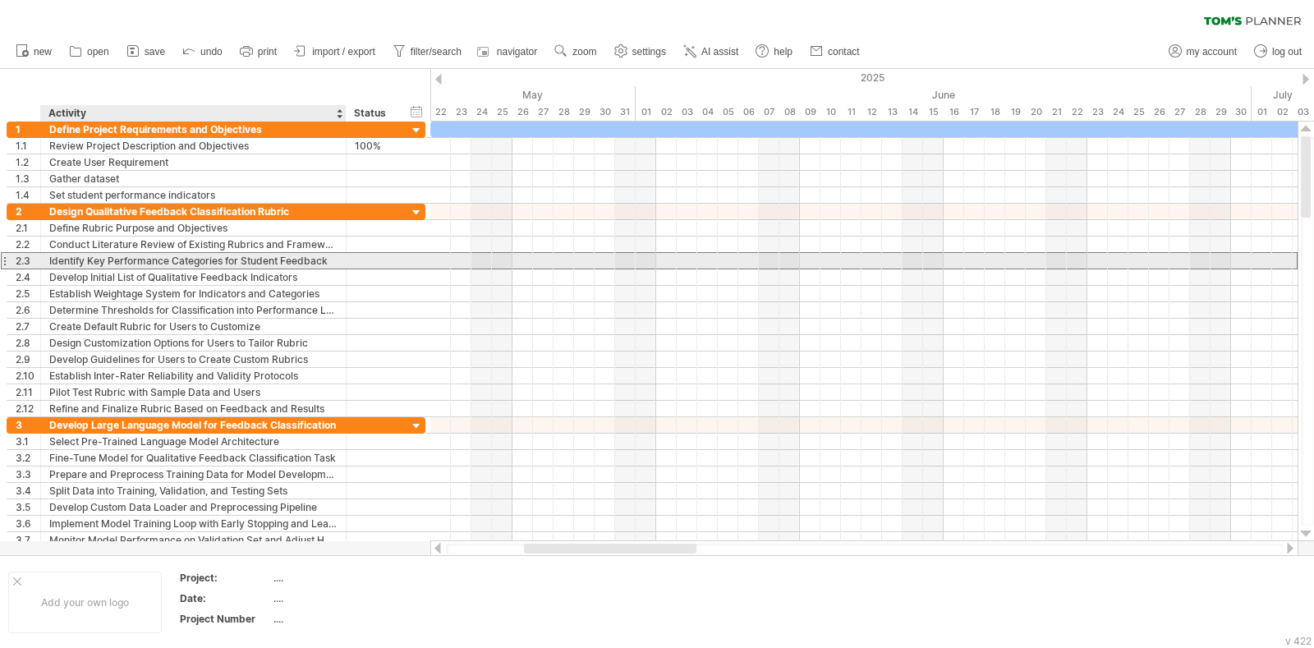
click at [283, 258] on div "Identify Key Performance Categories for Student Feedback" at bounding box center [193, 261] width 288 height 16
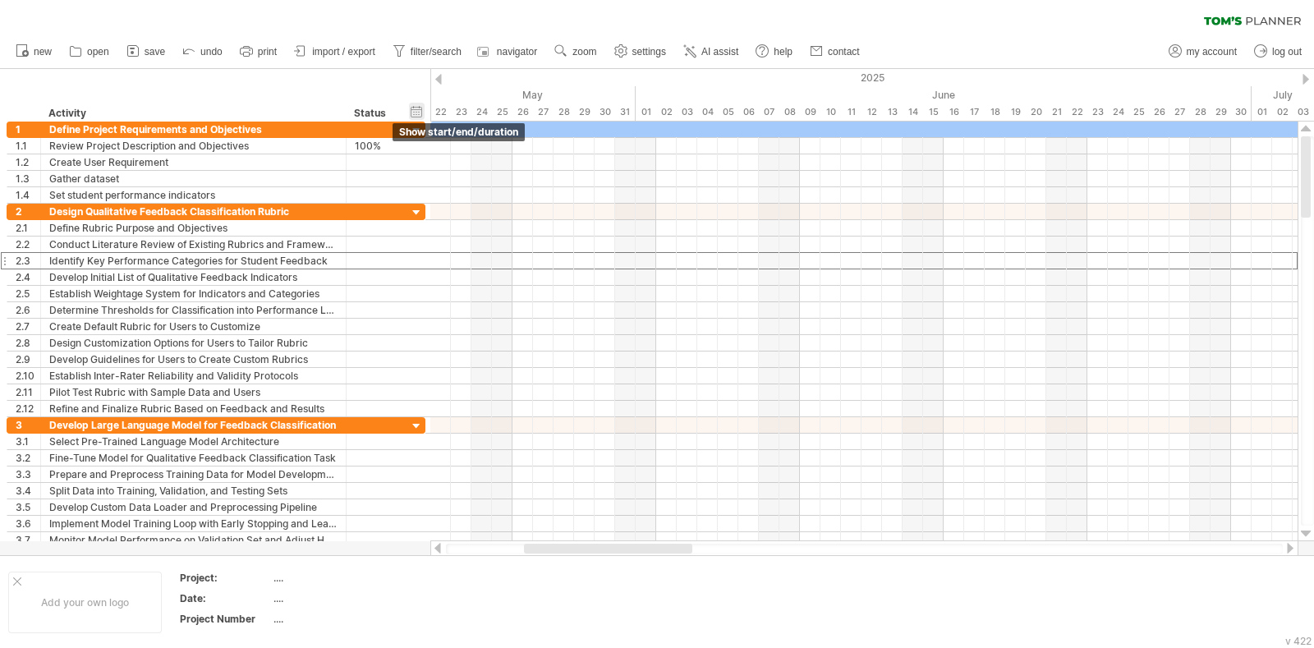
click at [415, 109] on div "hide start/end/duration show start/end/duration" at bounding box center [417, 111] width 16 height 17
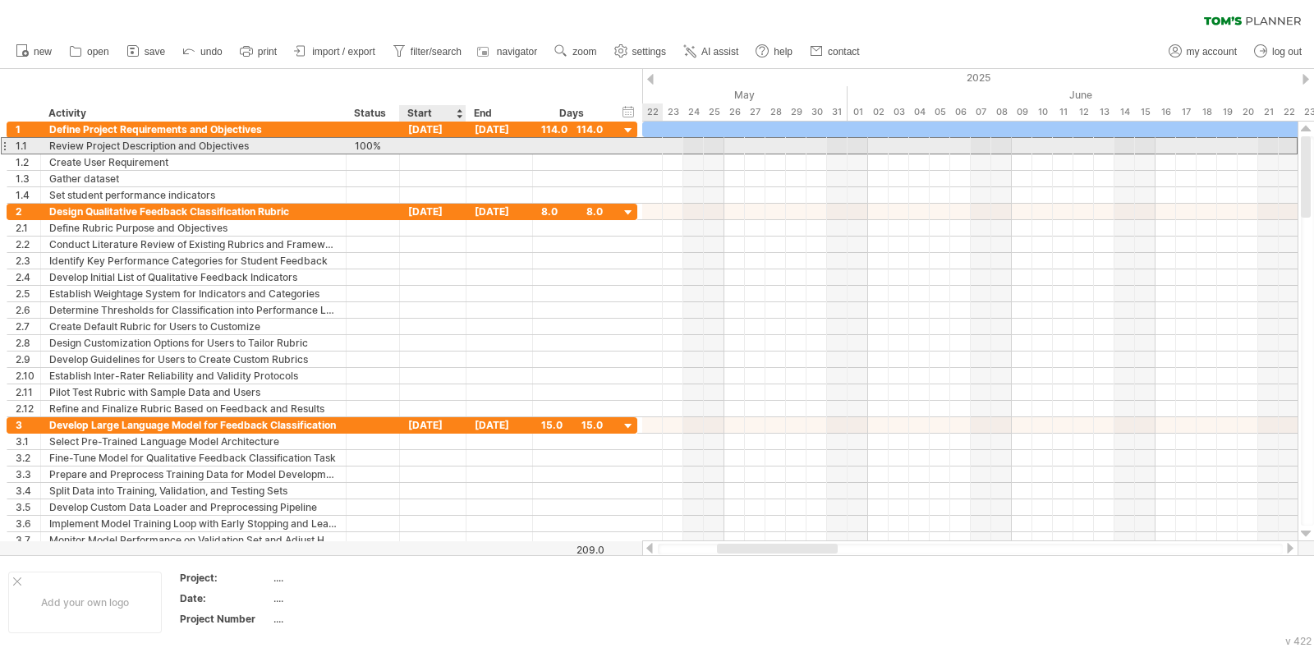
click at [460, 147] on div at bounding box center [433, 146] width 67 height 16
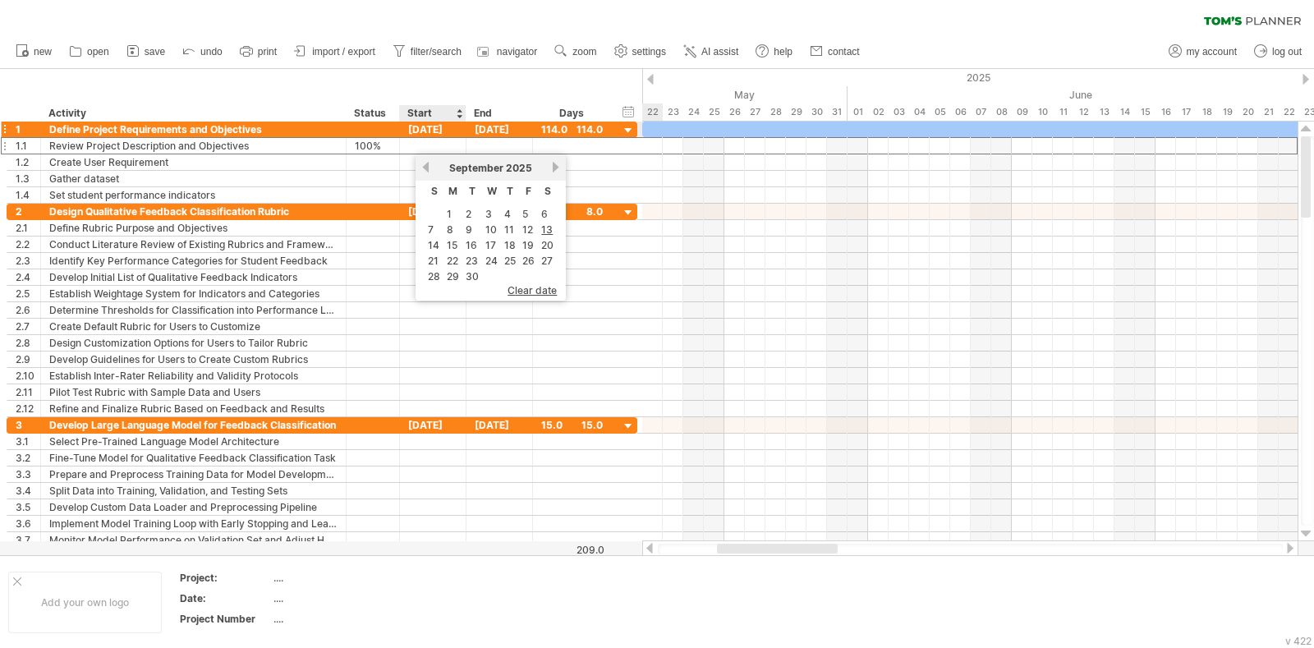
click at [441, 132] on div "[DATE]" at bounding box center [433, 130] width 67 height 16
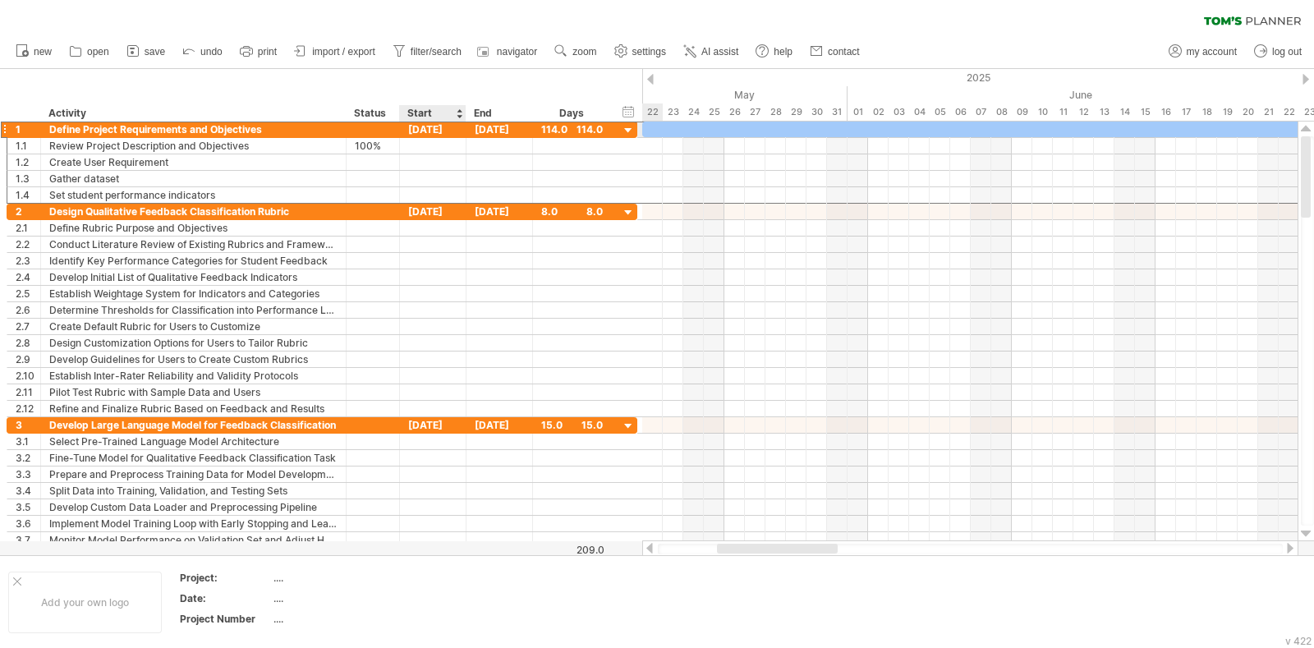
click at [445, 125] on div "[DATE]" at bounding box center [433, 130] width 67 height 16
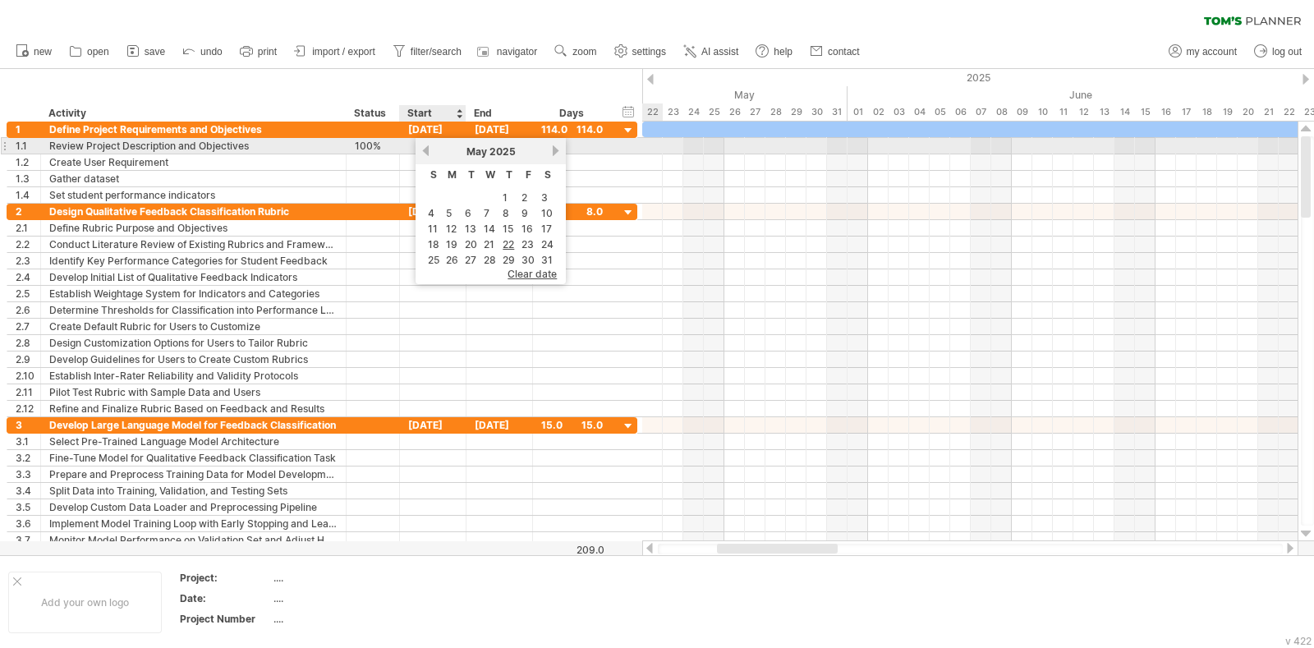
click at [408, 145] on div at bounding box center [433, 146] width 67 height 16
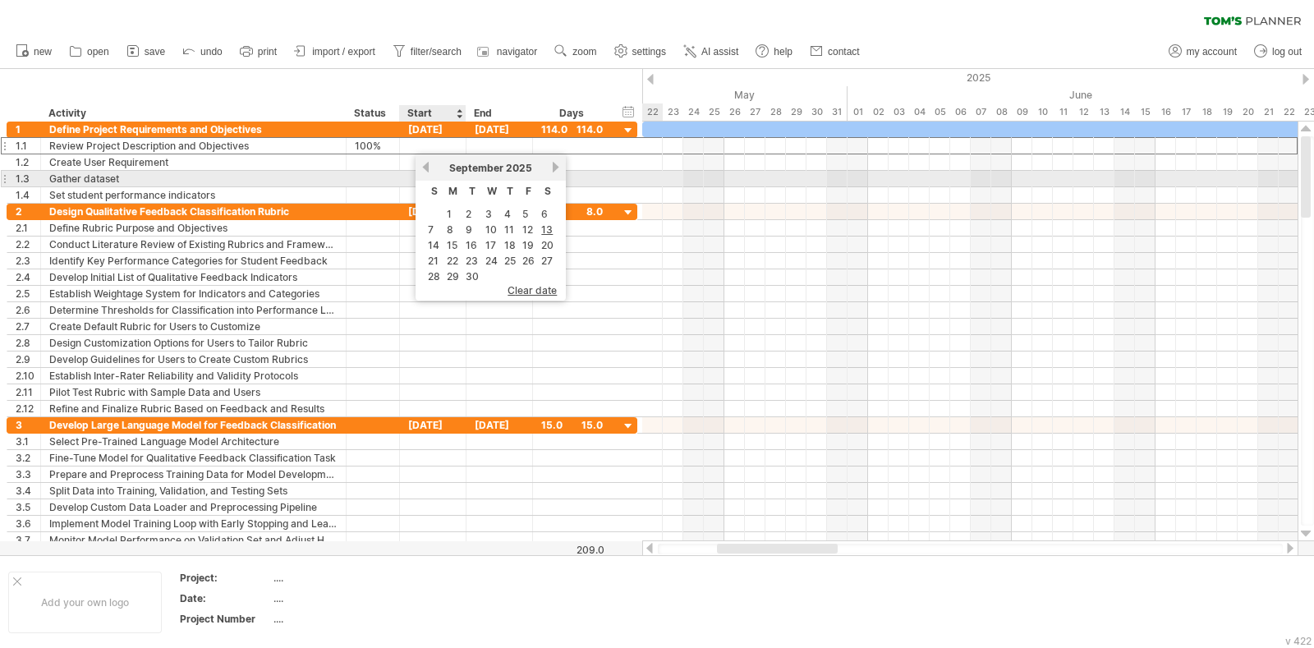
click at [429, 175] on div "previous next [DATE]" at bounding box center [490, 167] width 150 height 26
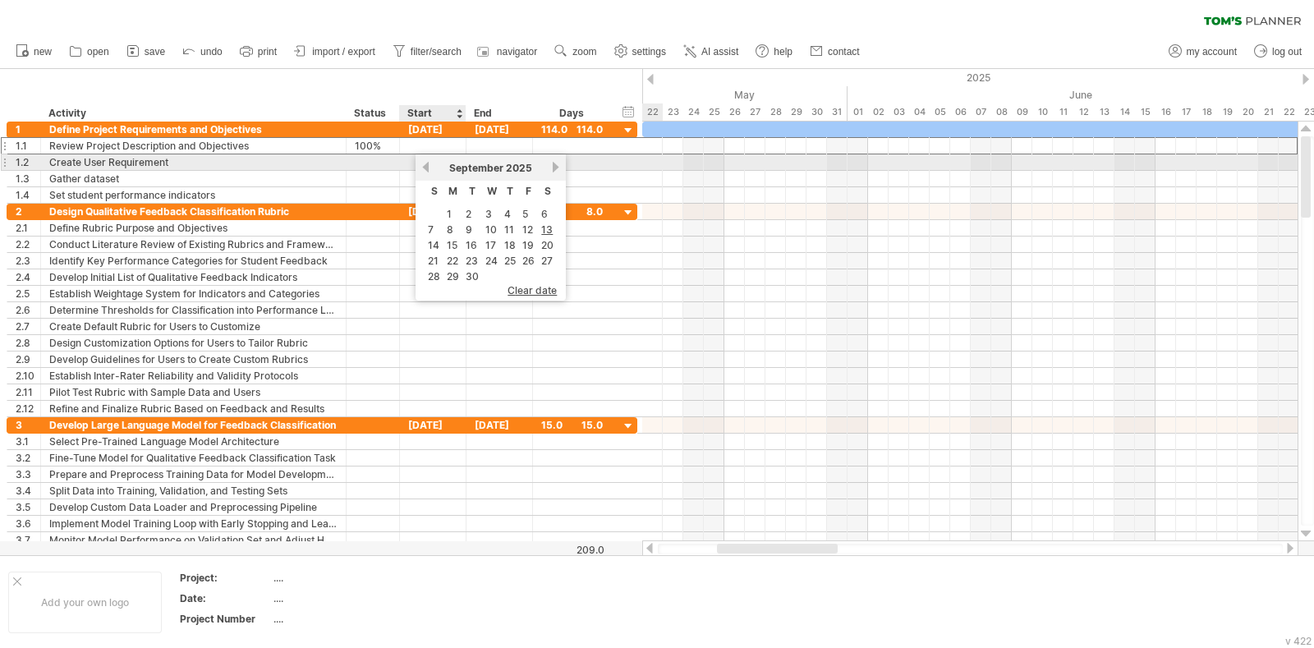
click at [429, 163] on link "previous" at bounding box center [426, 167] width 12 height 12
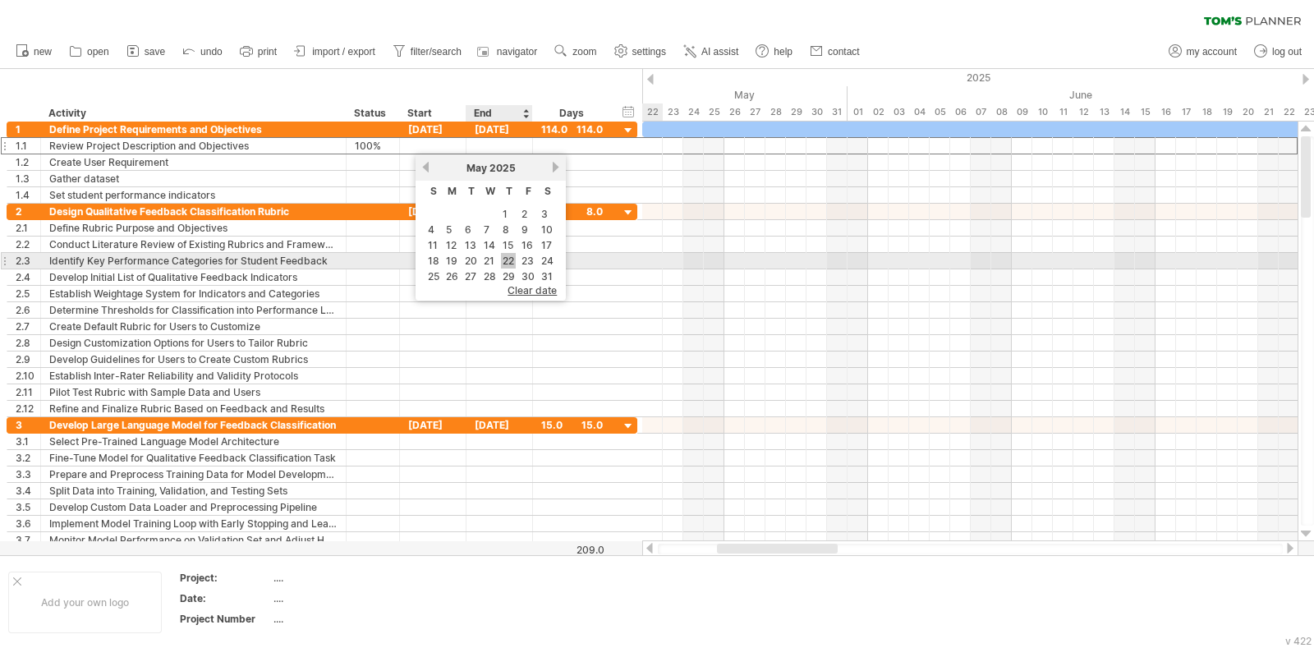
click at [511, 259] on link "22" at bounding box center [508, 261] width 15 height 16
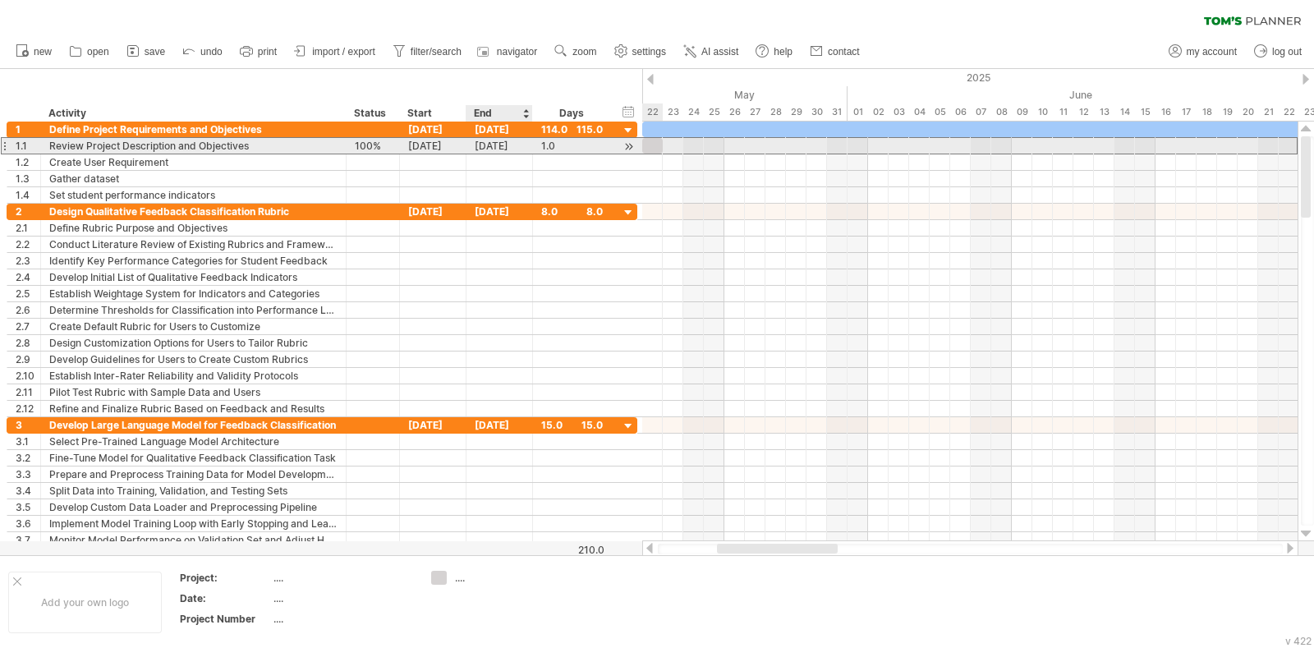
click at [503, 144] on div "[DATE]" at bounding box center [499, 146] width 67 height 16
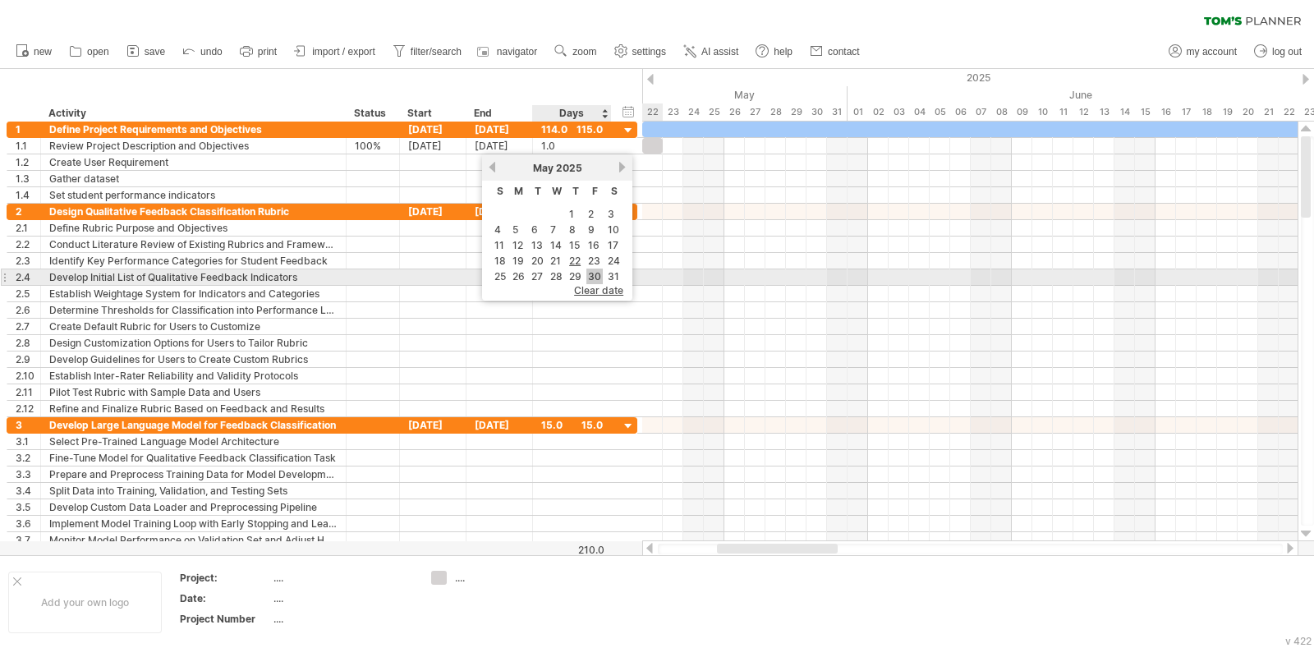
click at [589, 273] on link "30" at bounding box center [594, 277] width 16 height 16
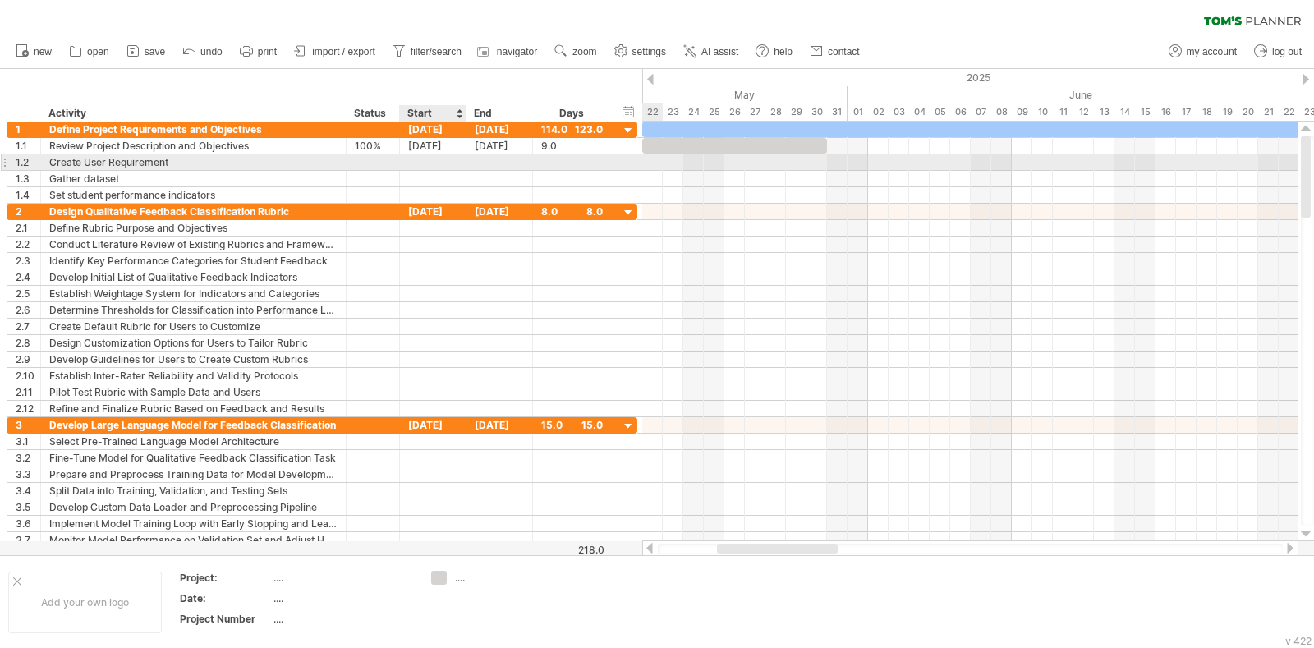
click at [439, 156] on div at bounding box center [433, 162] width 67 height 16
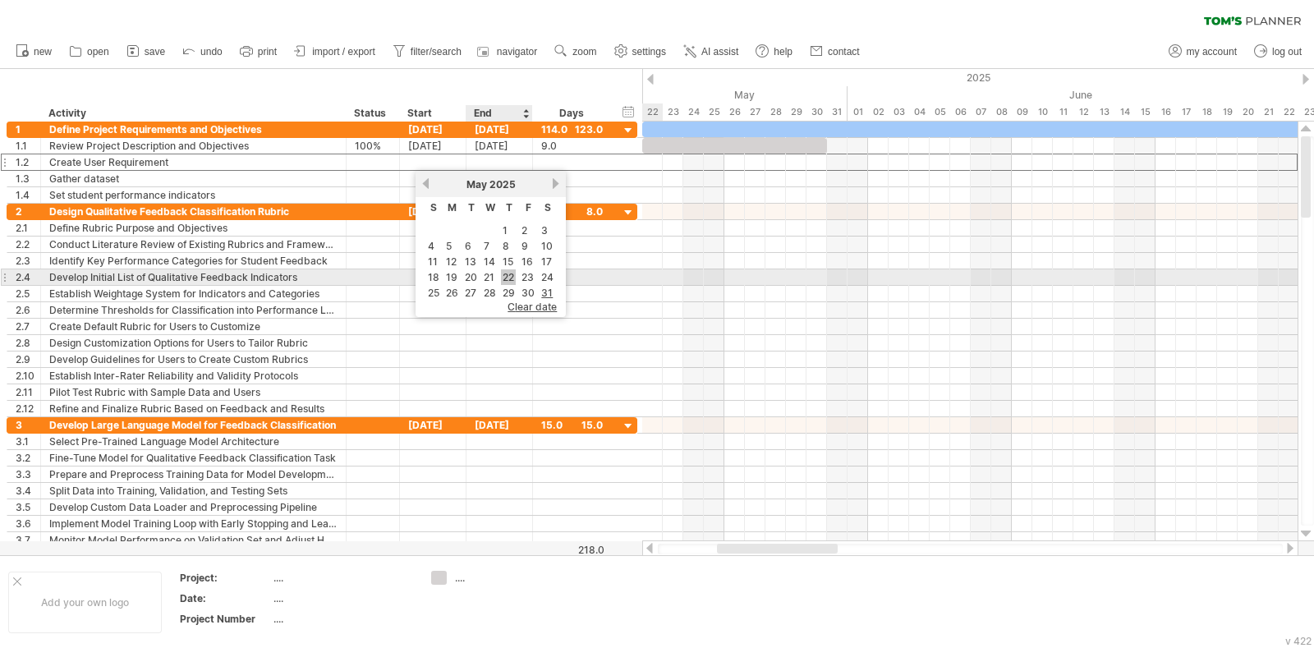
click at [507, 273] on link "22" at bounding box center [508, 277] width 15 height 16
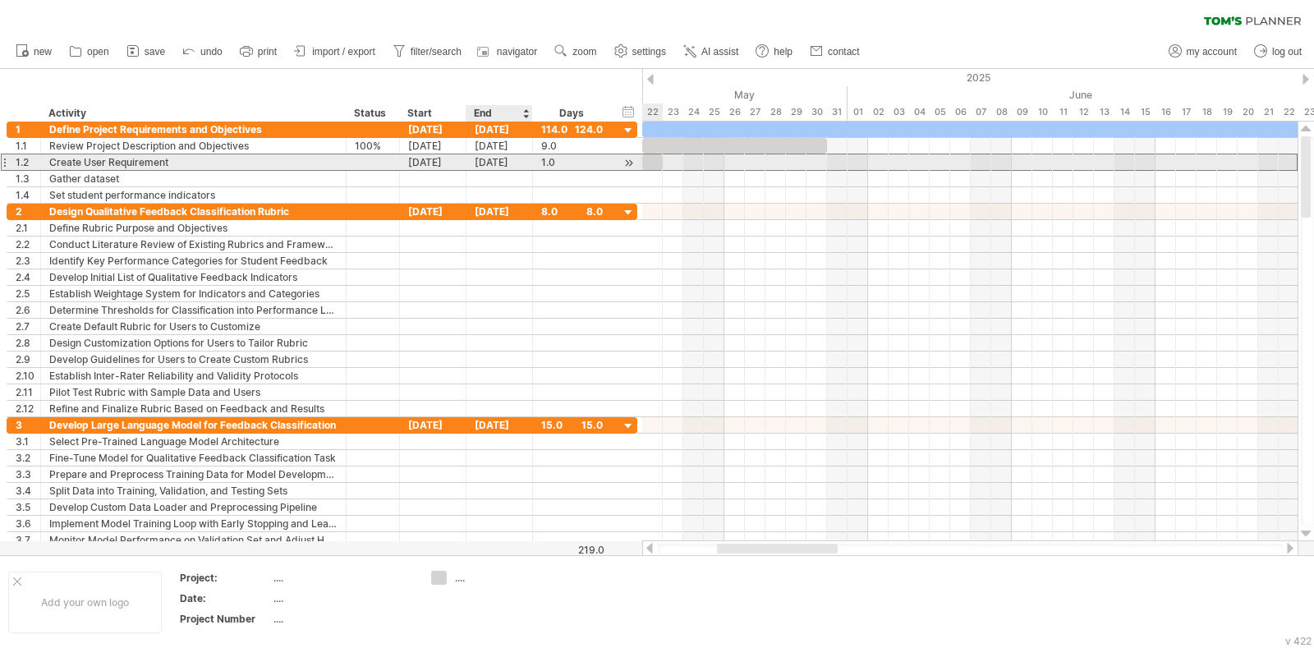
click at [516, 164] on div "[DATE]" at bounding box center [499, 162] width 67 height 16
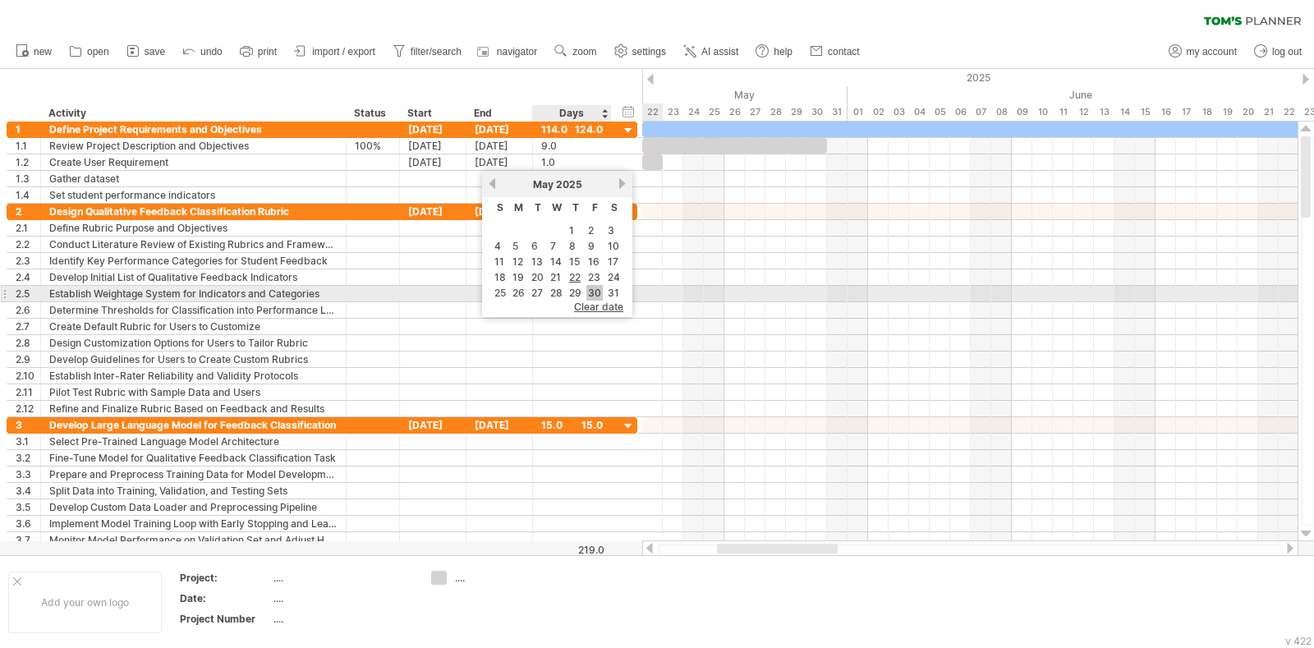
click at [591, 287] on link "30" at bounding box center [594, 293] width 16 height 16
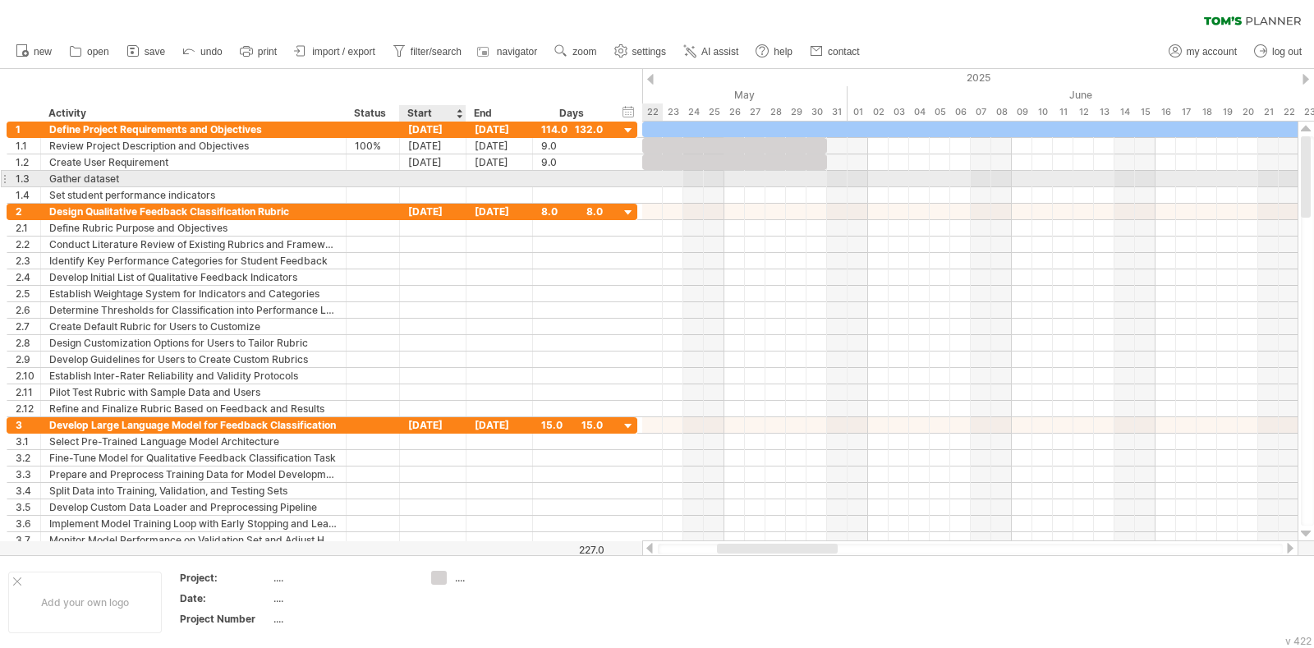
click at [445, 178] on div at bounding box center [433, 179] width 67 height 16
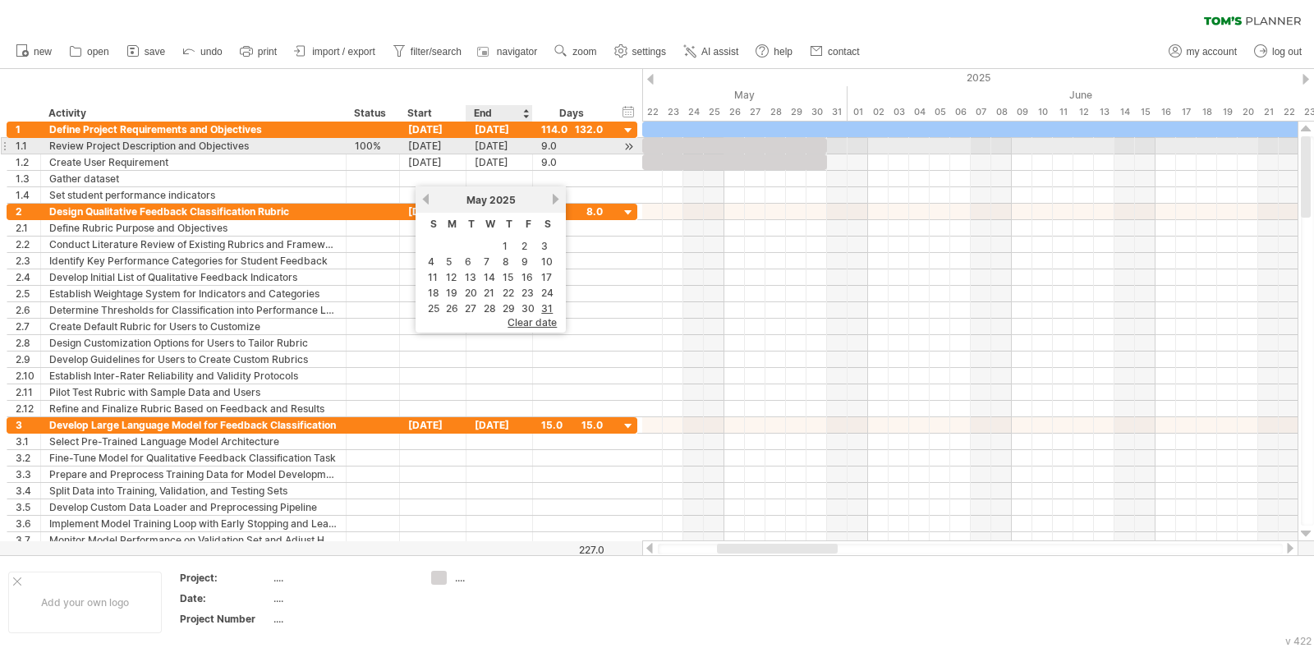
click at [493, 146] on div "[DATE]" at bounding box center [499, 146] width 67 height 16
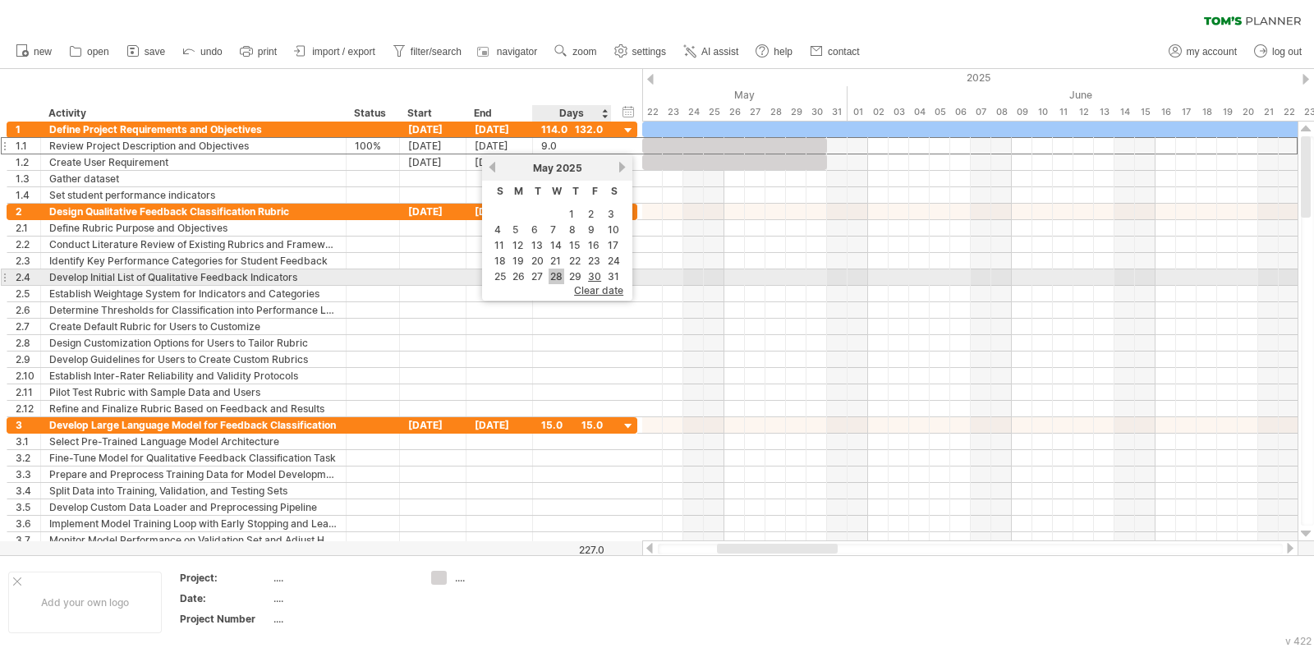
click at [553, 274] on link "28" at bounding box center [557, 277] width 16 height 16
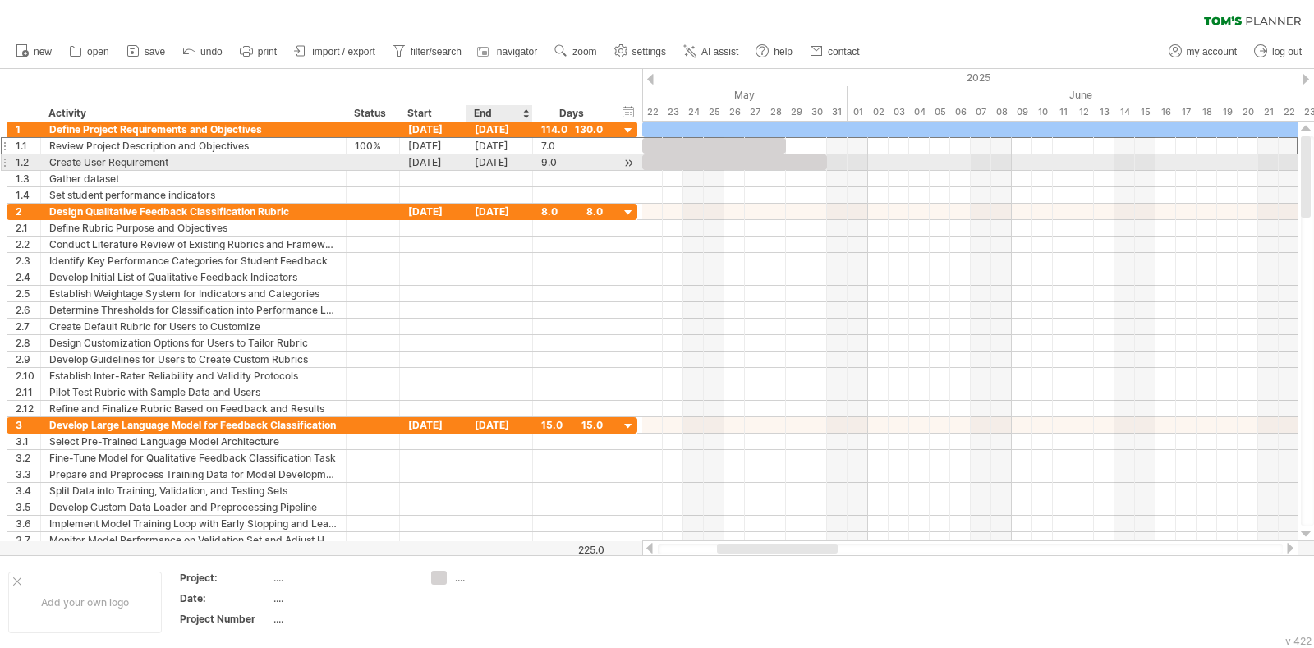
click at [507, 167] on div "[DATE]" at bounding box center [499, 162] width 67 height 16
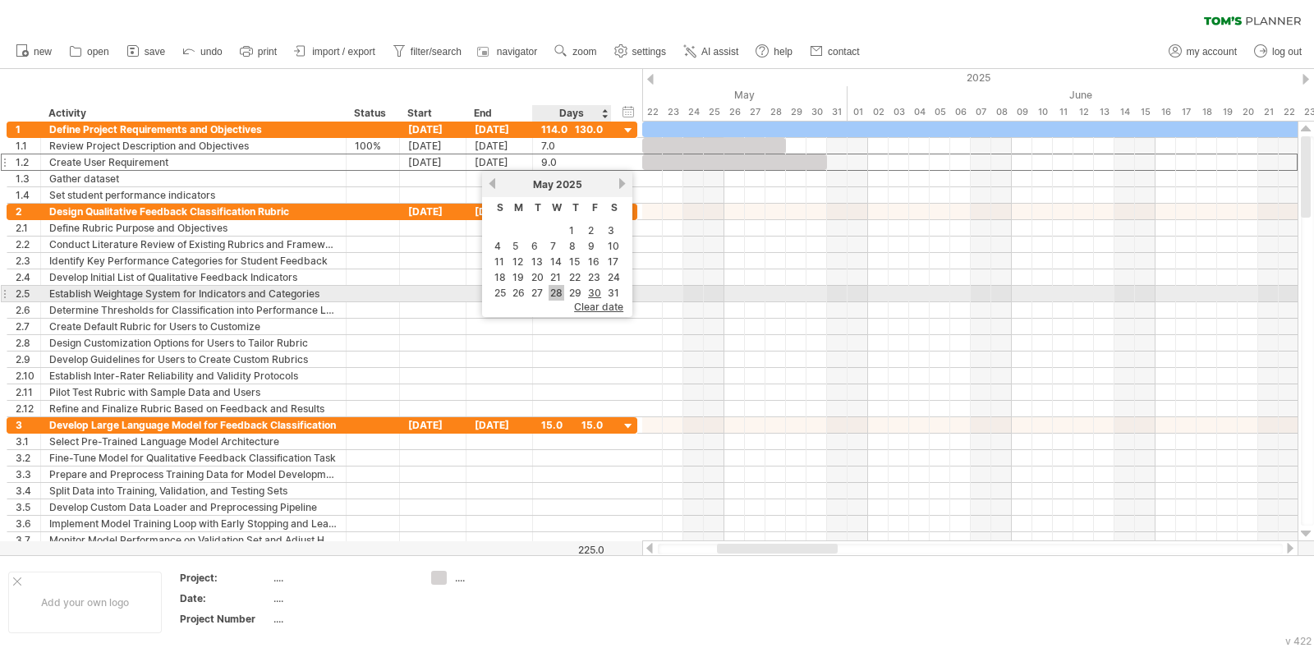
click at [553, 289] on link "28" at bounding box center [557, 293] width 16 height 16
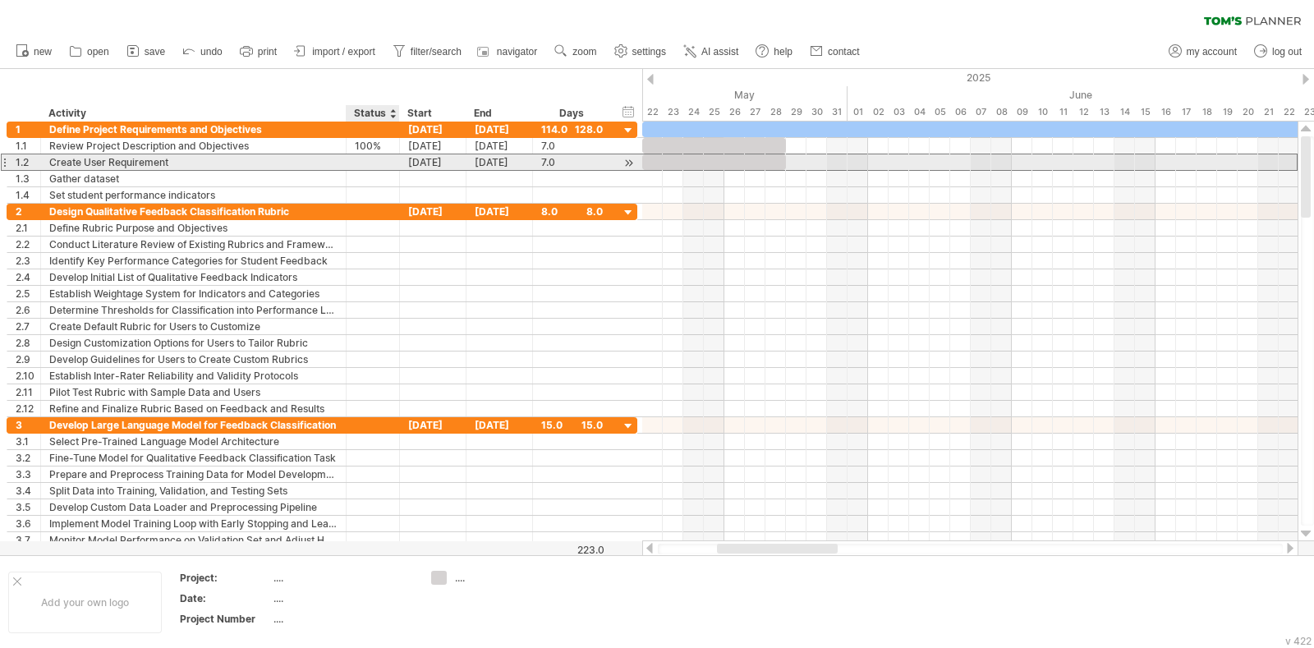
click at [387, 166] on div at bounding box center [373, 162] width 36 height 16
type input "********"
click at [379, 162] on div "complete" at bounding box center [373, 162] width 36 height 16
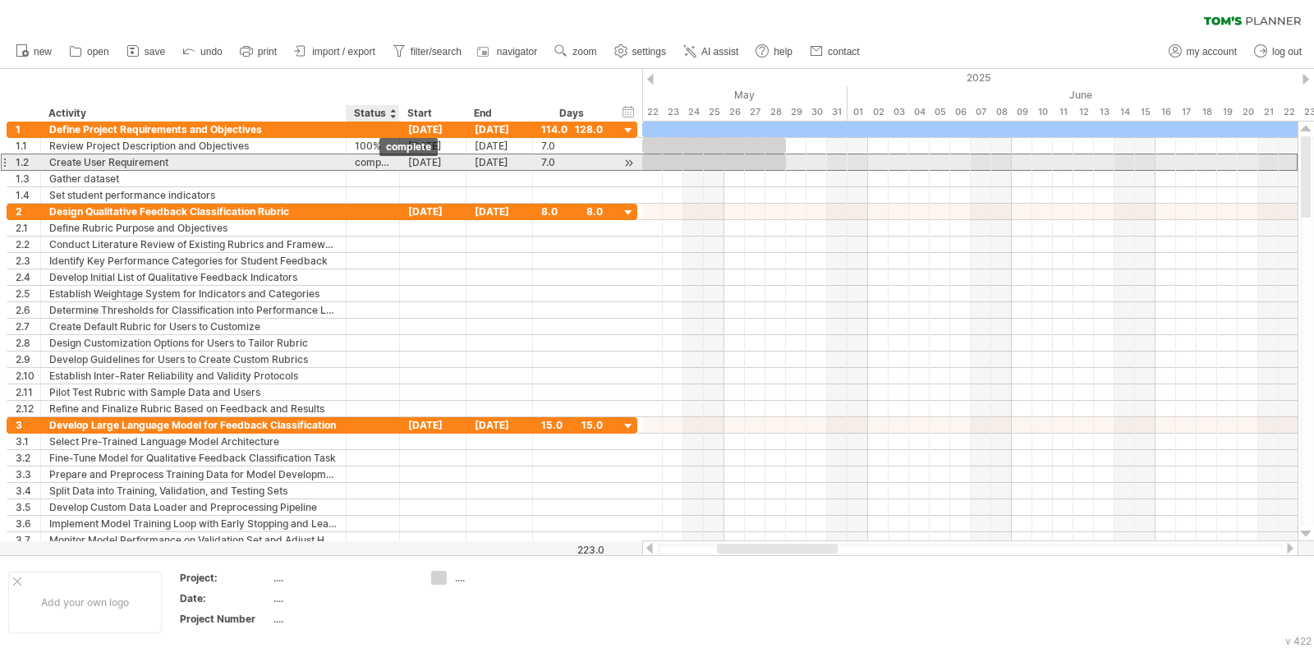
click at [379, 162] on div "complete" at bounding box center [373, 162] width 36 height 16
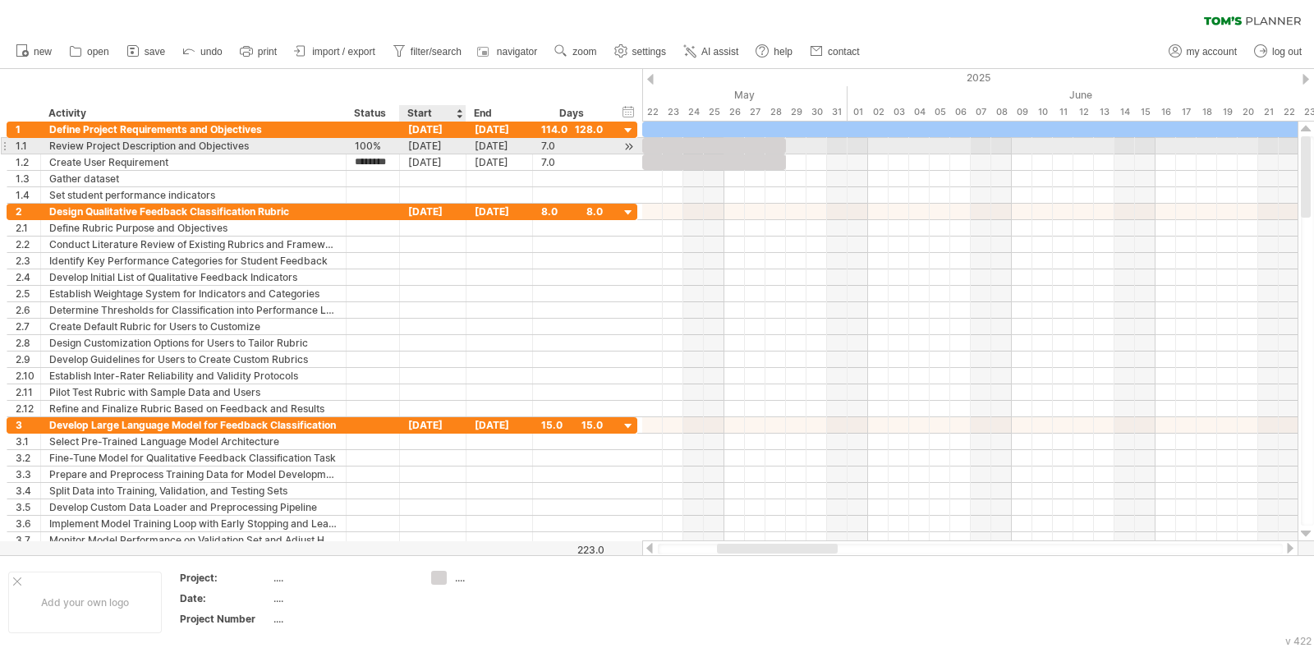
scroll to position [0, 2]
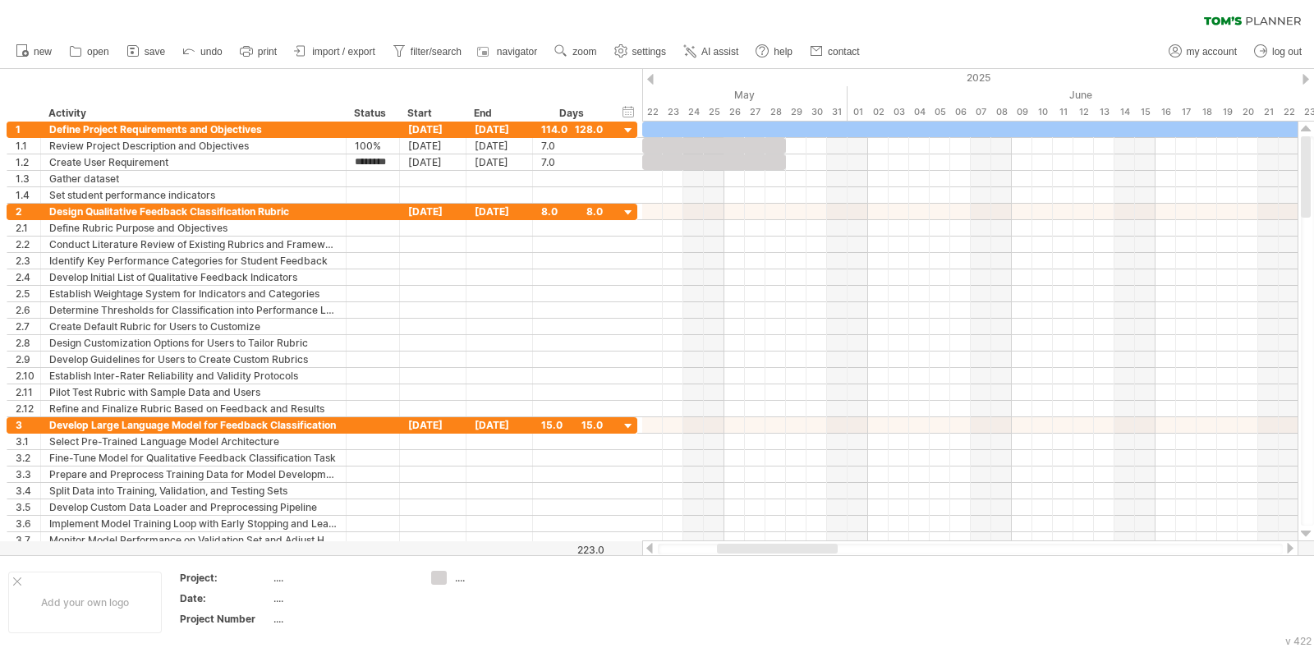
click at [780, 39] on ul "new open" at bounding box center [436, 51] width 859 height 34
click at [757, 50] on use at bounding box center [762, 51] width 16 height 16
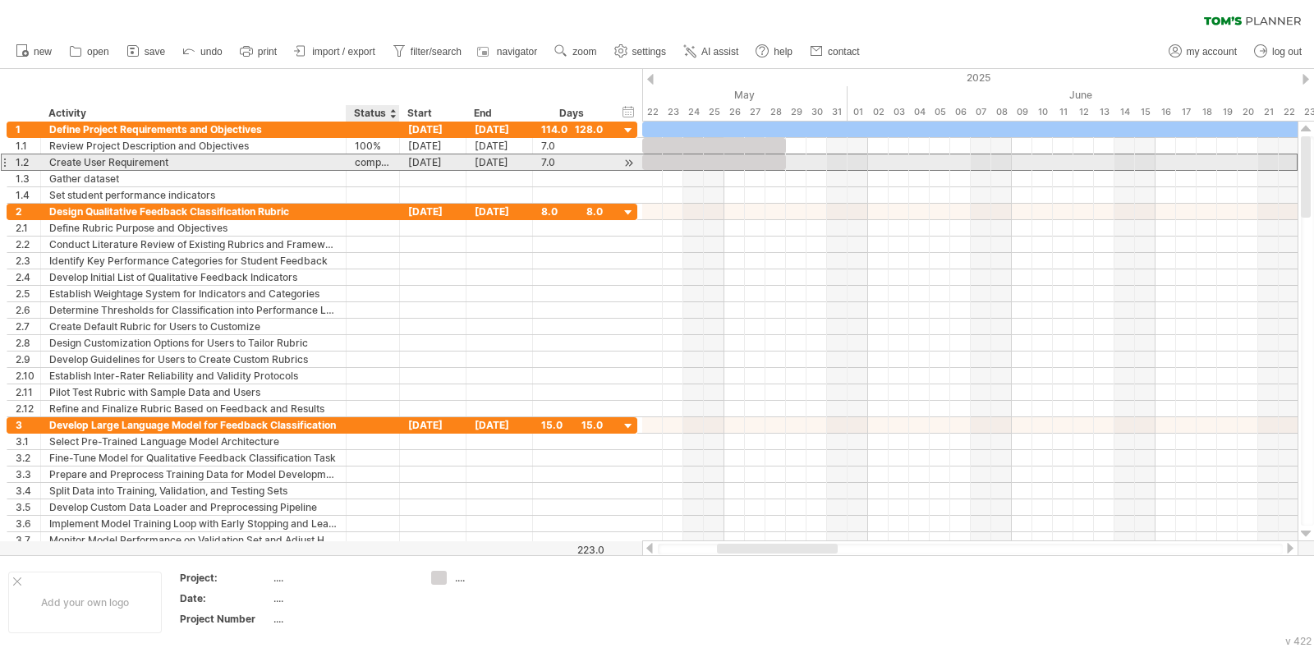
click at [356, 161] on div "complete" at bounding box center [373, 162] width 36 height 16
click at [0, 0] on input "********" at bounding box center [0, 0] width 0 height 0
click at [676, 166] on div at bounding box center [714, 162] width 144 height 16
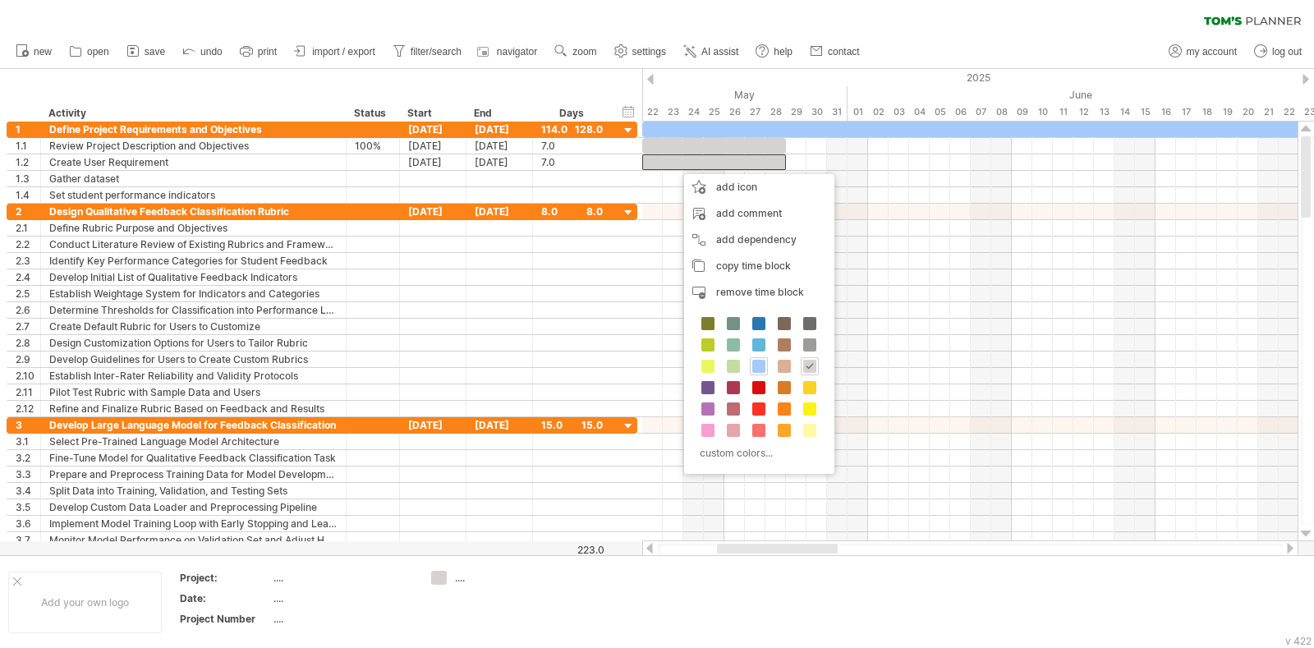
click at [374, 108] on div "Status" at bounding box center [372, 113] width 36 height 16
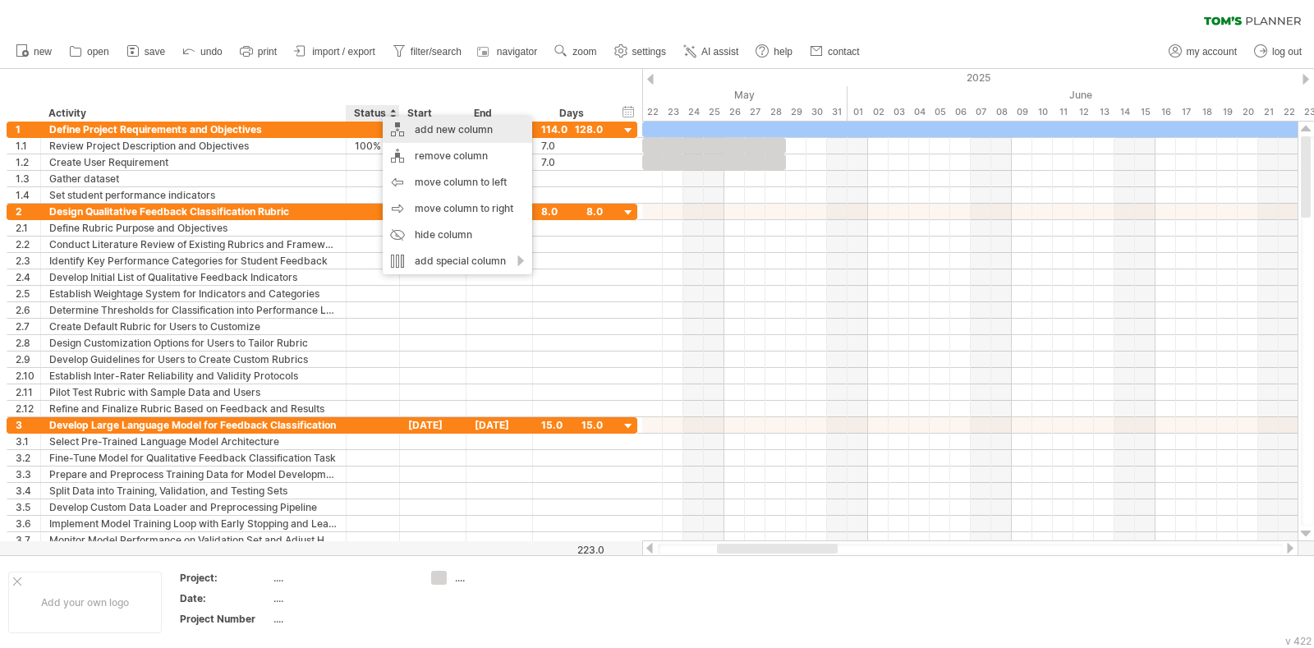
click at [427, 122] on div "add new column" at bounding box center [457, 130] width 149 height 26
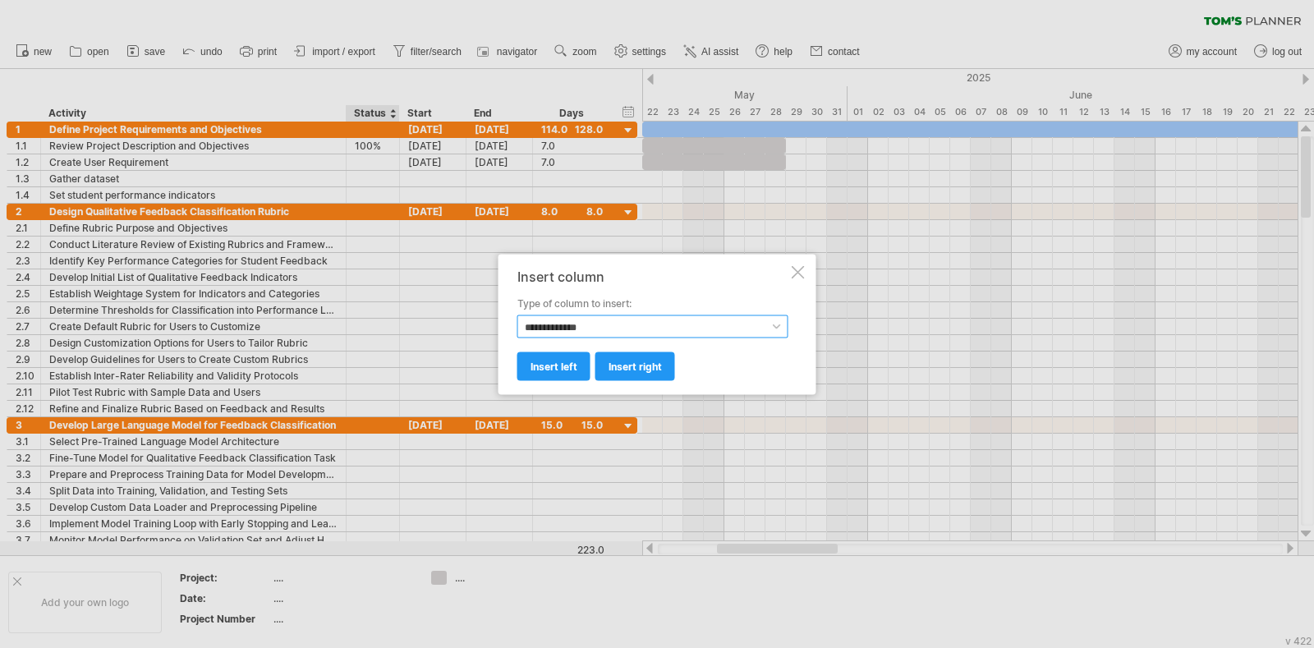
click at [662, 318] on select "**********" at bounding box center [652, 325] width 271 height 23
click at [797, 278] on div "**********" at bounding box center [657, 324] width 318 height 140
click at [796, 270] on div at bounding box center [798, 271] width 13 height 13
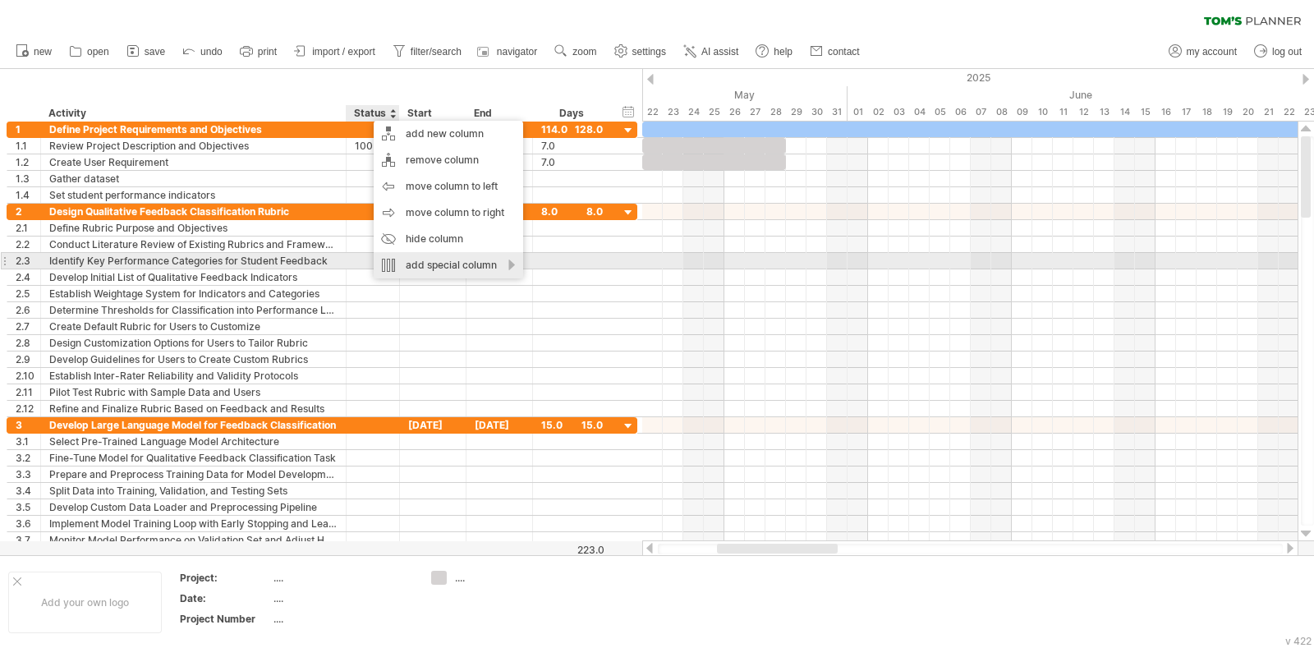
click at [466, 261] on div "add special column" at bounding box center [448, 265] width 149 height 26
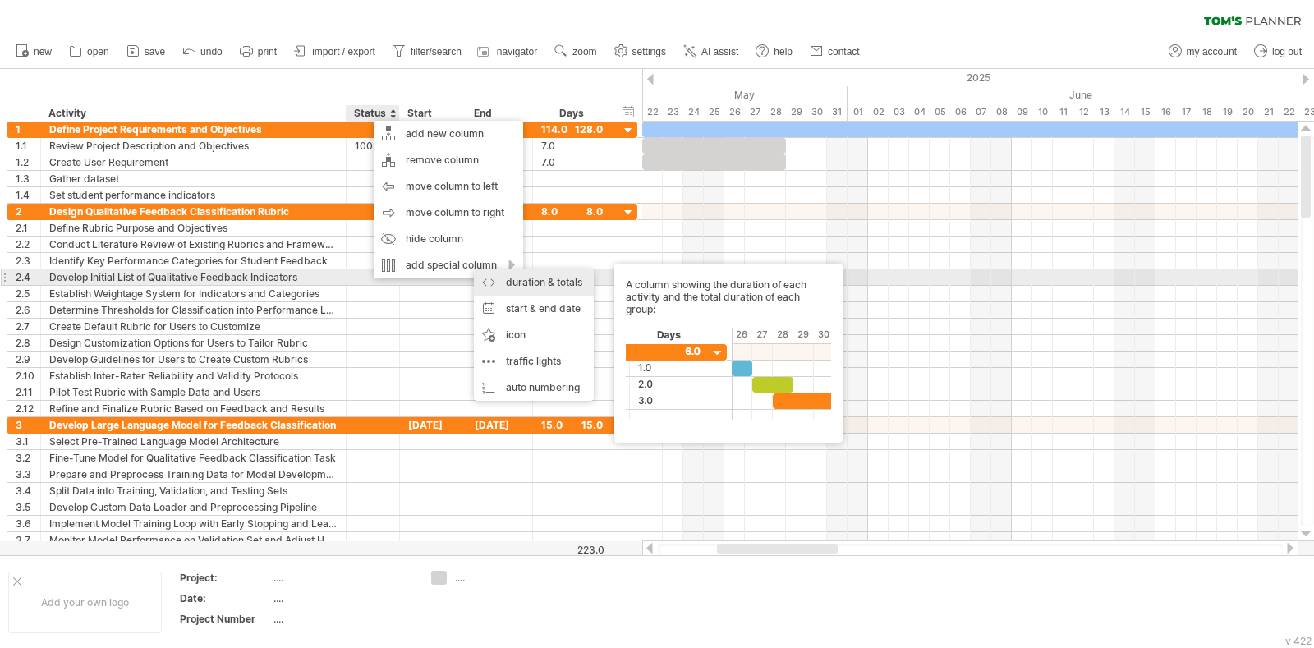
click at [494, 283] on div "duration & totals A column showing the duration of each activity and the total …" at bounding box center [534, 282] width 120 height 26
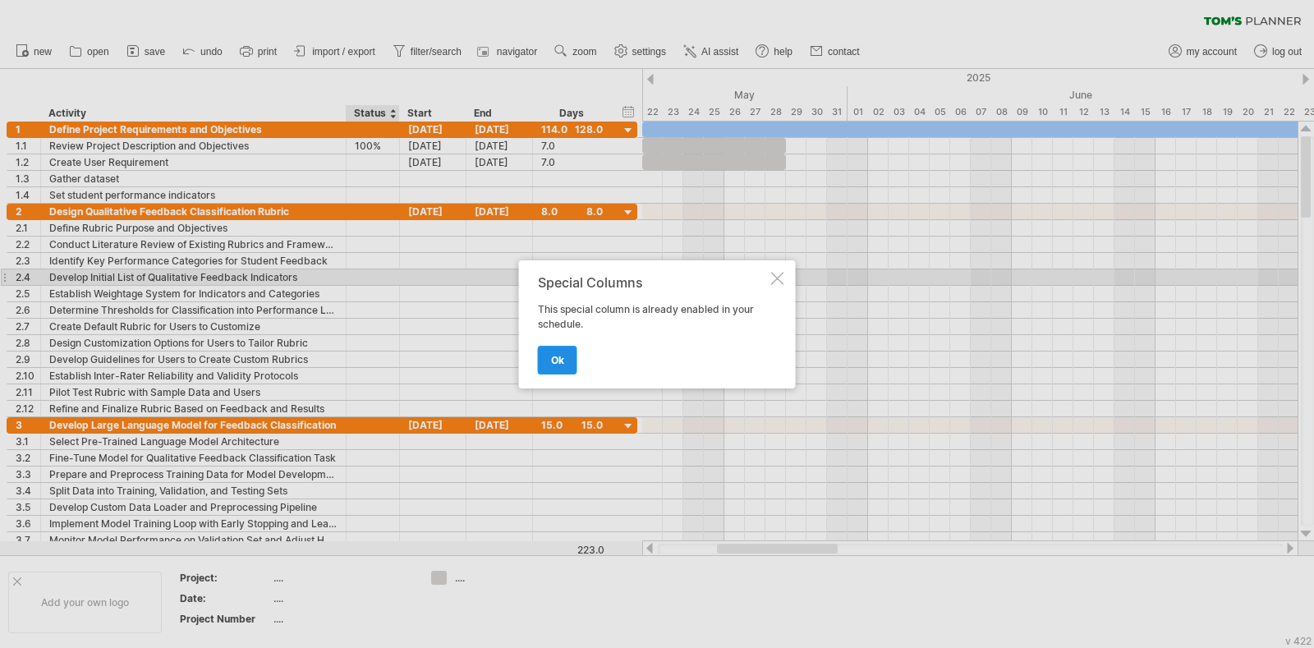
click at [551, 355] on span "ok" at bounding box center [557, 360] width 13 height 12
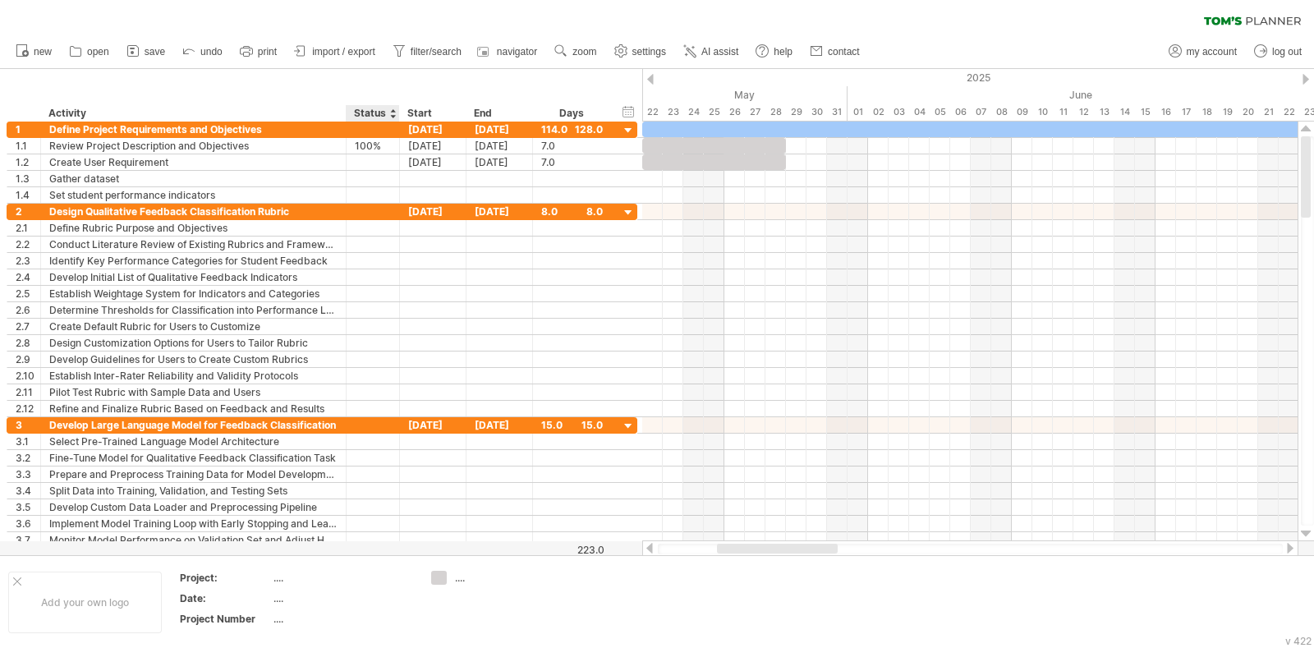
click at [374, 119] on div "Status" at bounding box center [372, 113] width 36 height 16
type input "*"
type input "********"
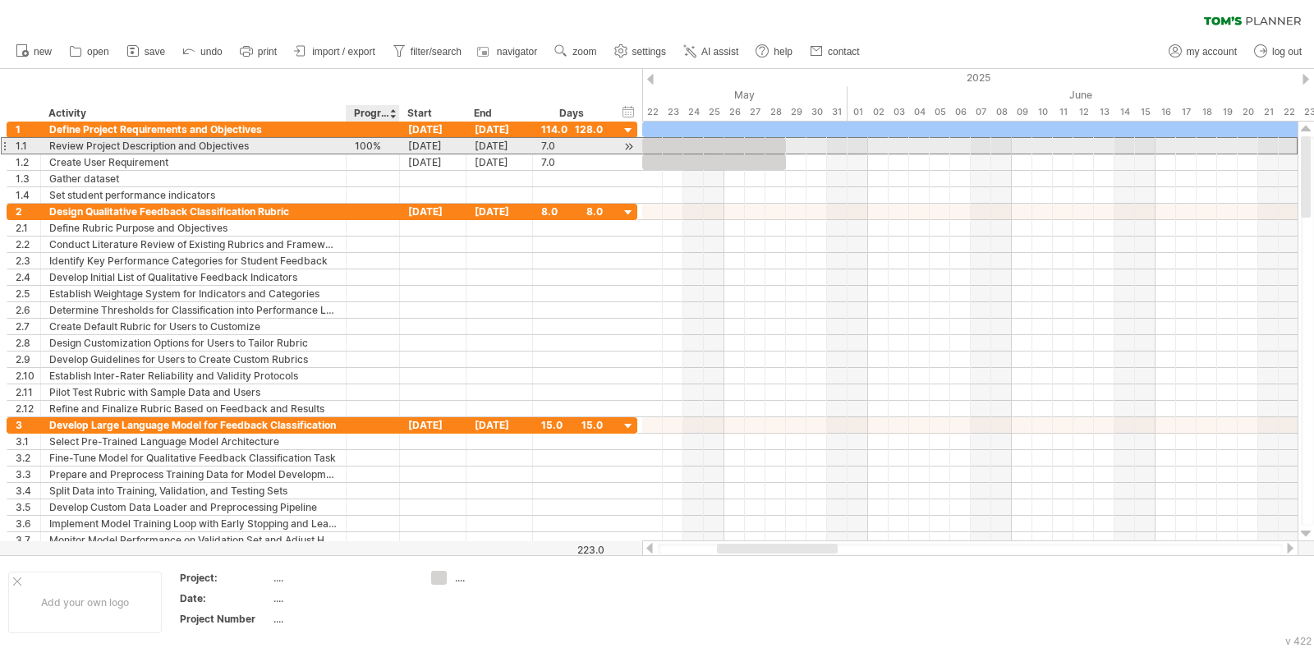
scroll to position [0, 0]
click at [388, 149] on div "100%" at bounding box center [373, 146] width 36 height 16
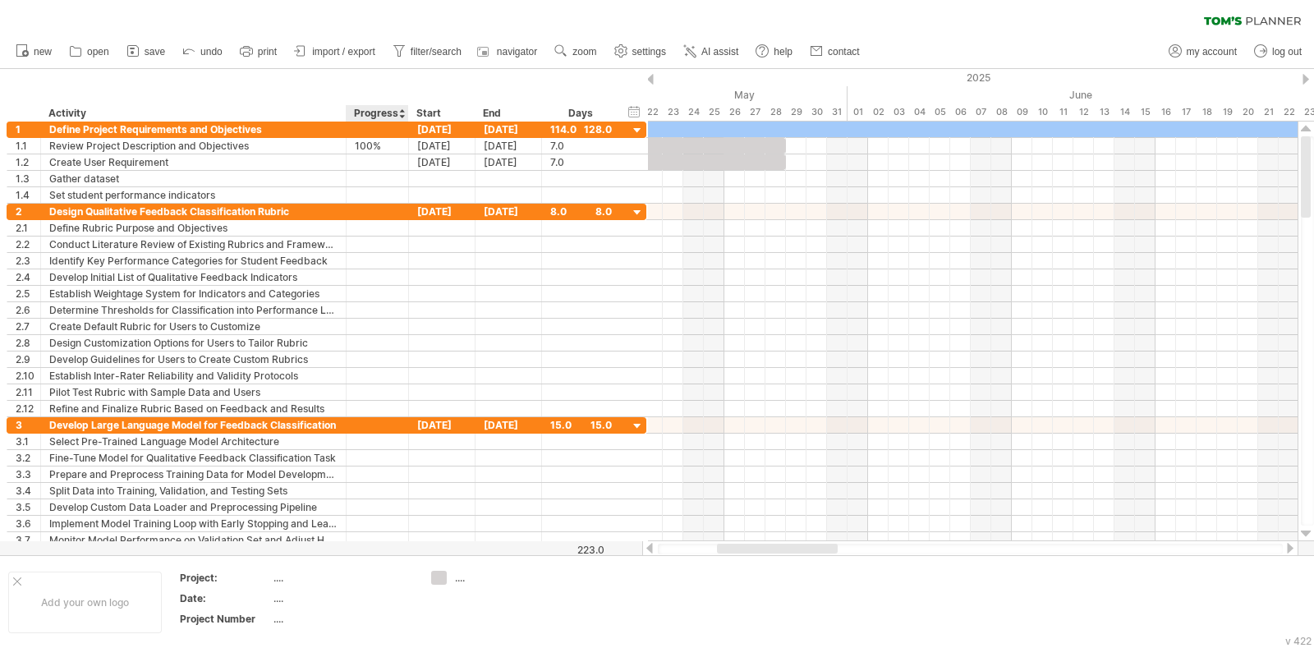
drag, startPoint x: 397, startPoint y: 113, endPoint x: 406, endPoint y: 110, distance: 9.6
click at [406, 110] on div at bounding box center [408, 113] width 6 height 16
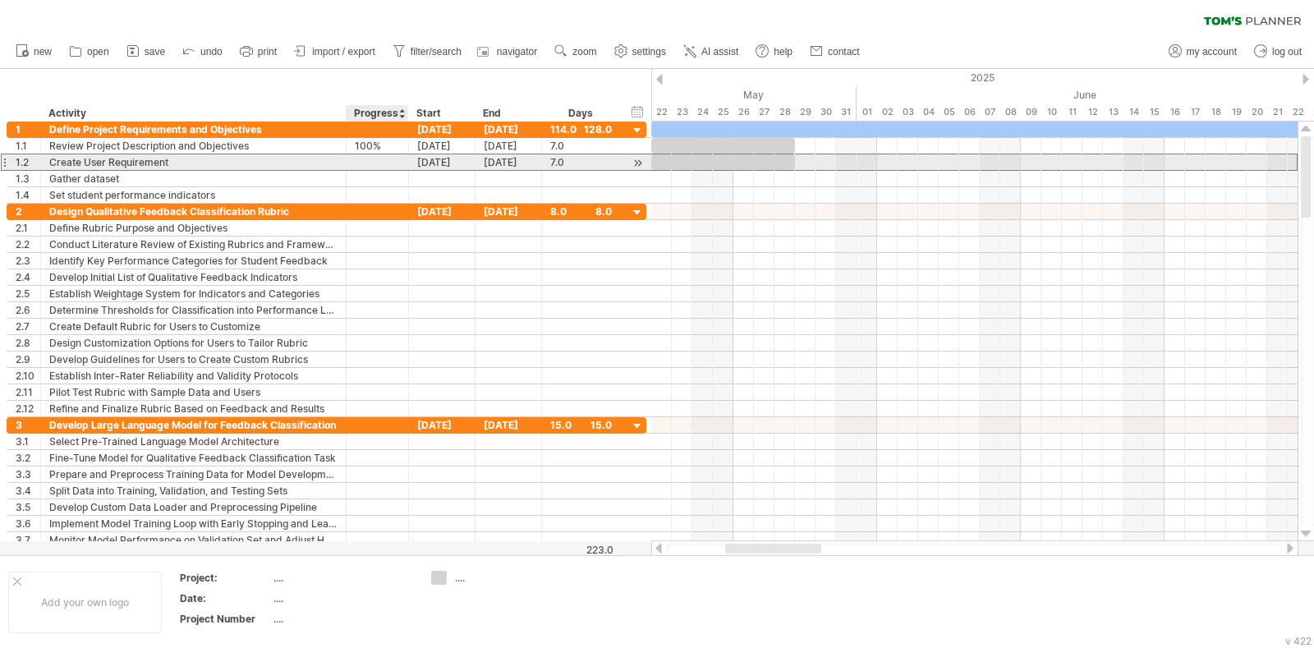
click at [397, 162] on div at bounding box center [377, 162] width 45 height 16
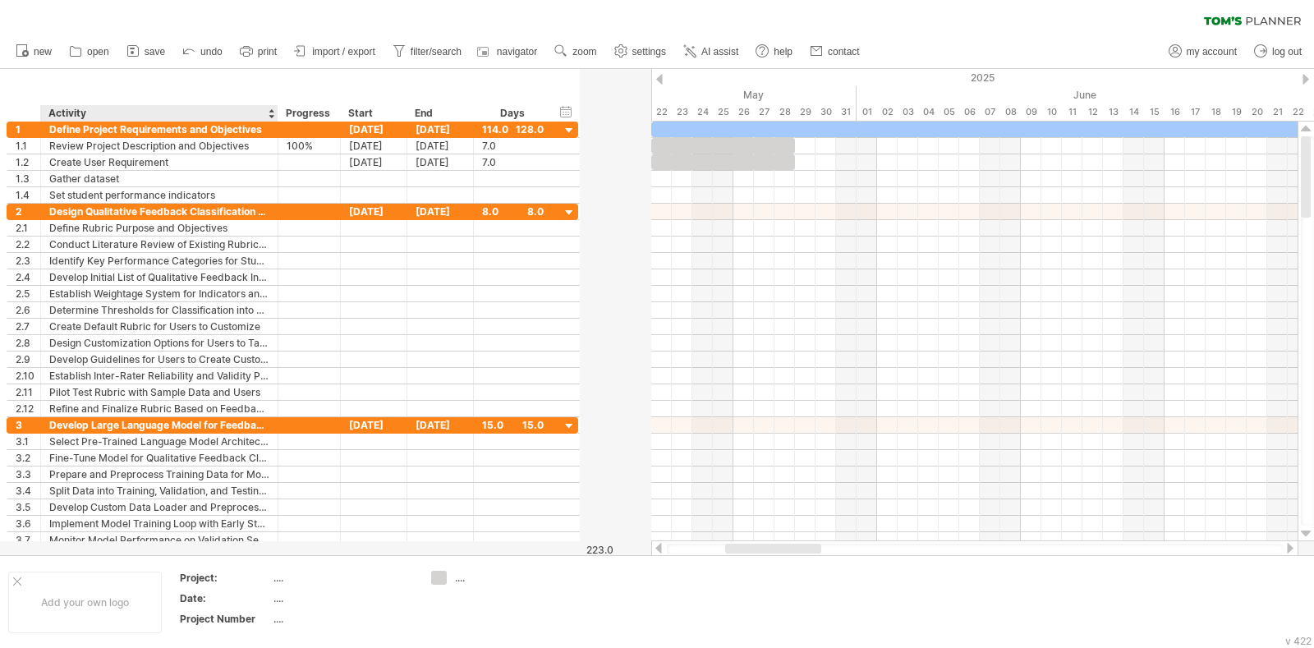
drag, startPoint x: 344, startPoint y: 112, endPoint x: 276, endPoint y: 100, distance: 69.3
click at [276, 100] on div "hide start/end/duration show start/end/duration ******** Activity ******** Prog…" at bounding box center [290, 95] width 580 height 53
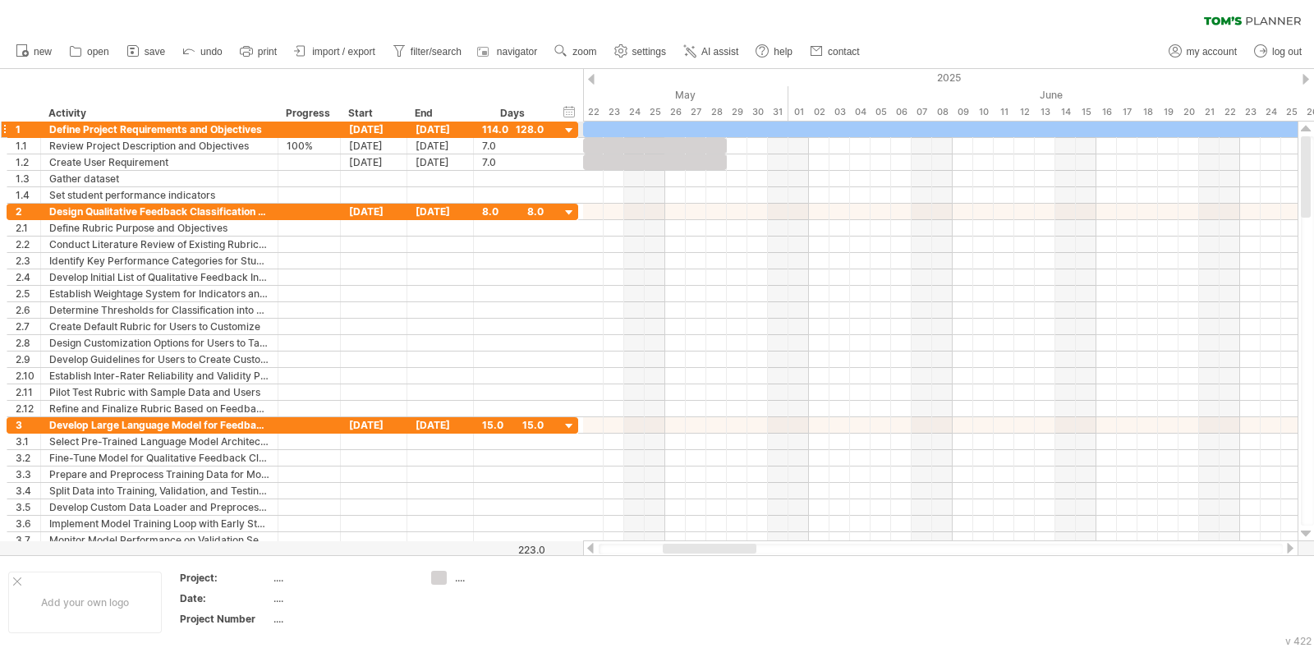
click at [197, 129] on div "Define Project Requirements and Objectives" at bounding box center [159, 130] width 220 height 16
click at [197, 129] on input "**********" at bounding box center [159, 130] width 220 height 16
click at [75, 128] on input "**********" at bounding box center [159, 130] width 220 height 16
type input "**********"
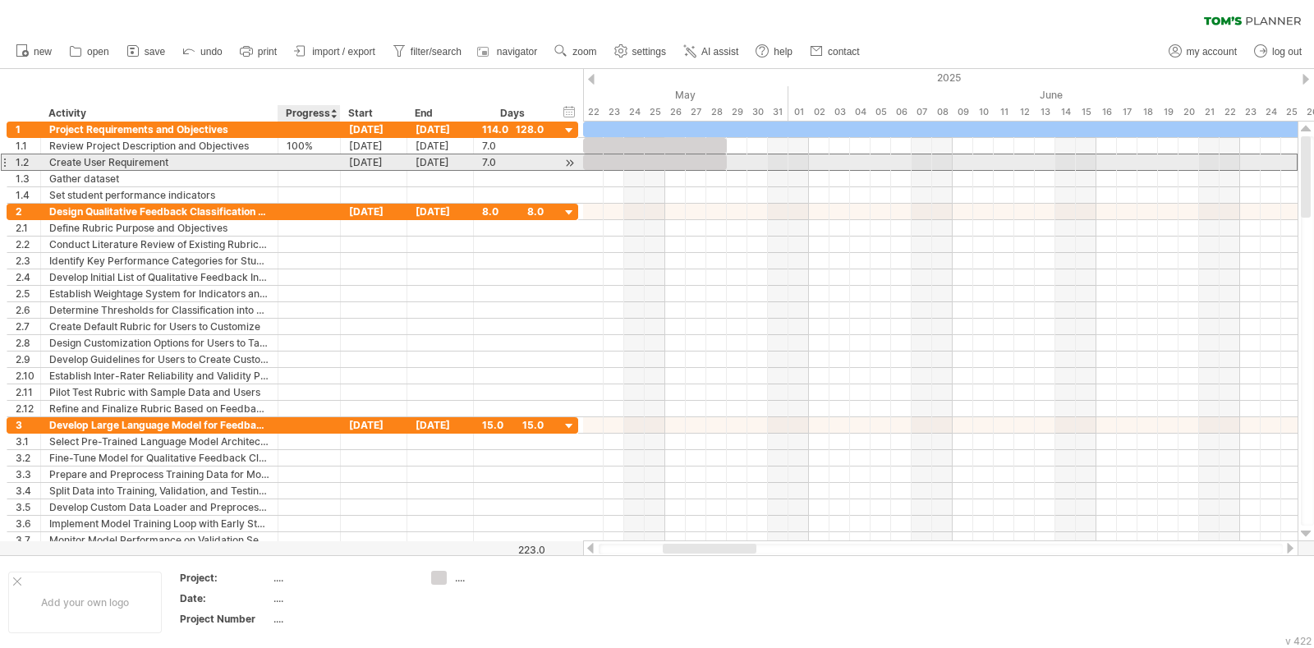
click at [326, 163] on div at bounding box center [309, 162] width 45 height 16
type input "****"
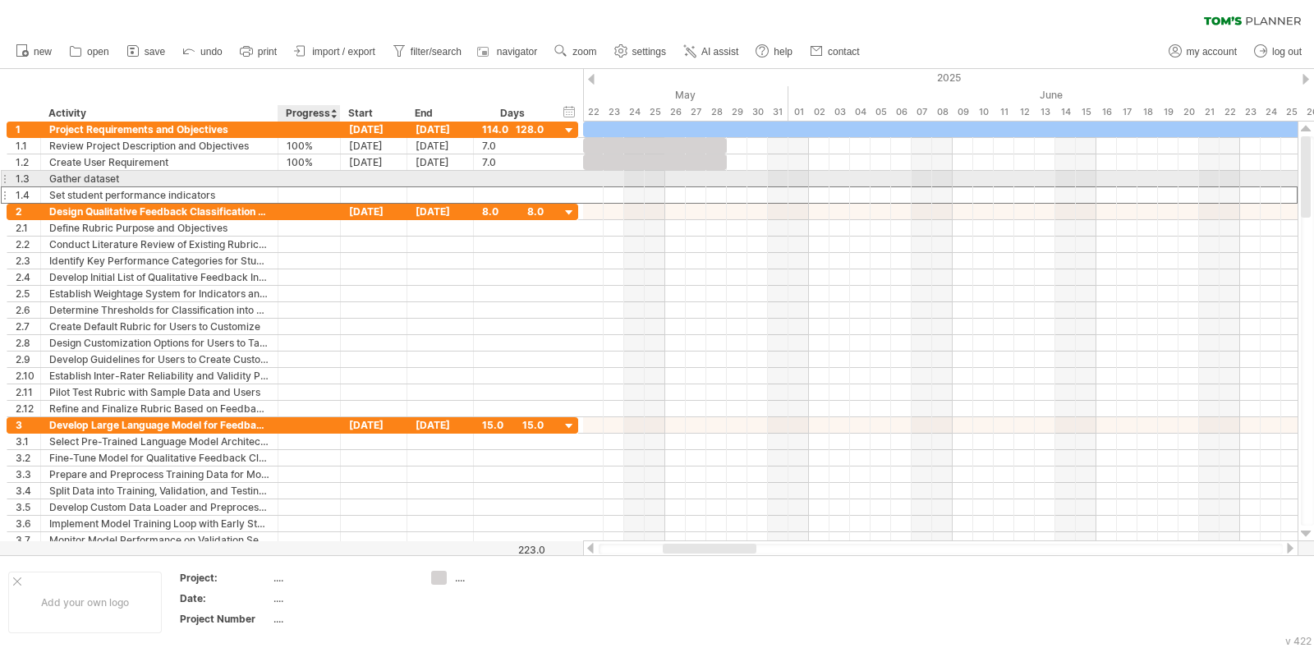
click at [303, 187] on div at bounding box center [309, 195] width 45 height 16
click at [297, 181] on div at bounding box center [309, 179] width 45 height 16
type input "****"
click at [322, 195] on div at bounding box center [309, 195] width 45 height 16
click at [379, 178] on div at bounding box center [374, 179] width 67 height 16
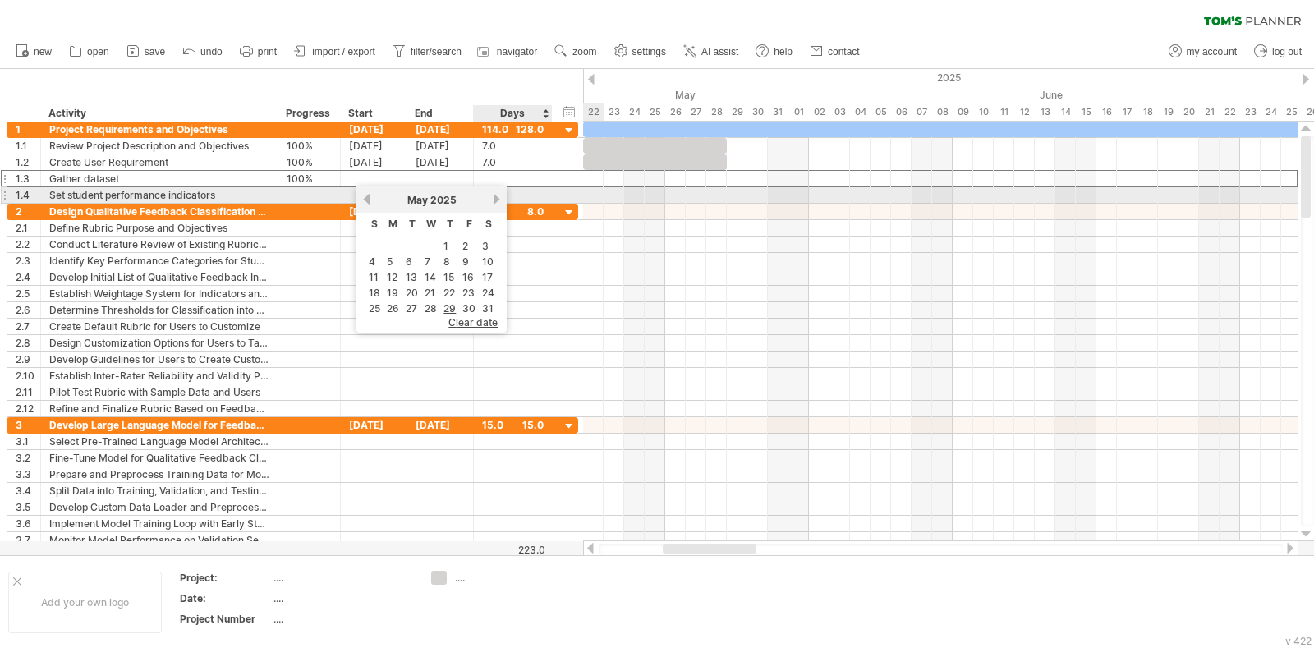
click at [492, 199] on link "next" at bounding box center [496, 199] width 12 height 12
click at [364, 199] on link "previous" at bounding box center [366, 199] width 12 height 12
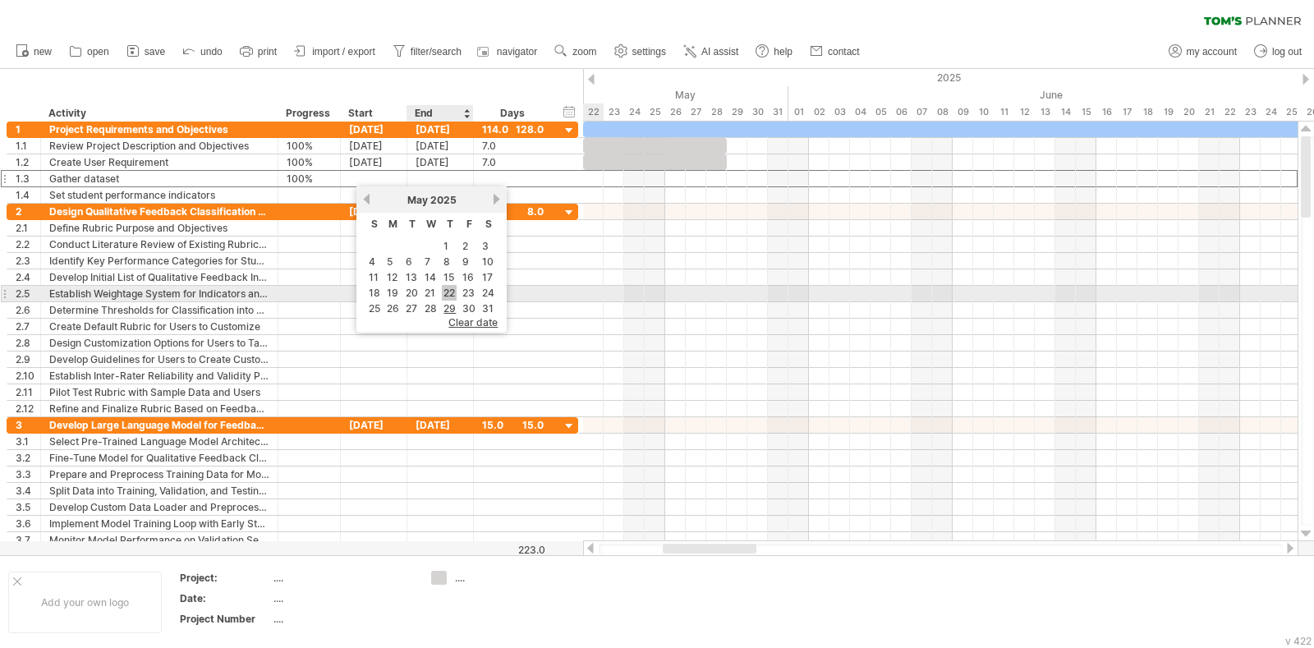
click at [452, 287] on link "22" at bounding box center [449, 293] width 15 height 16
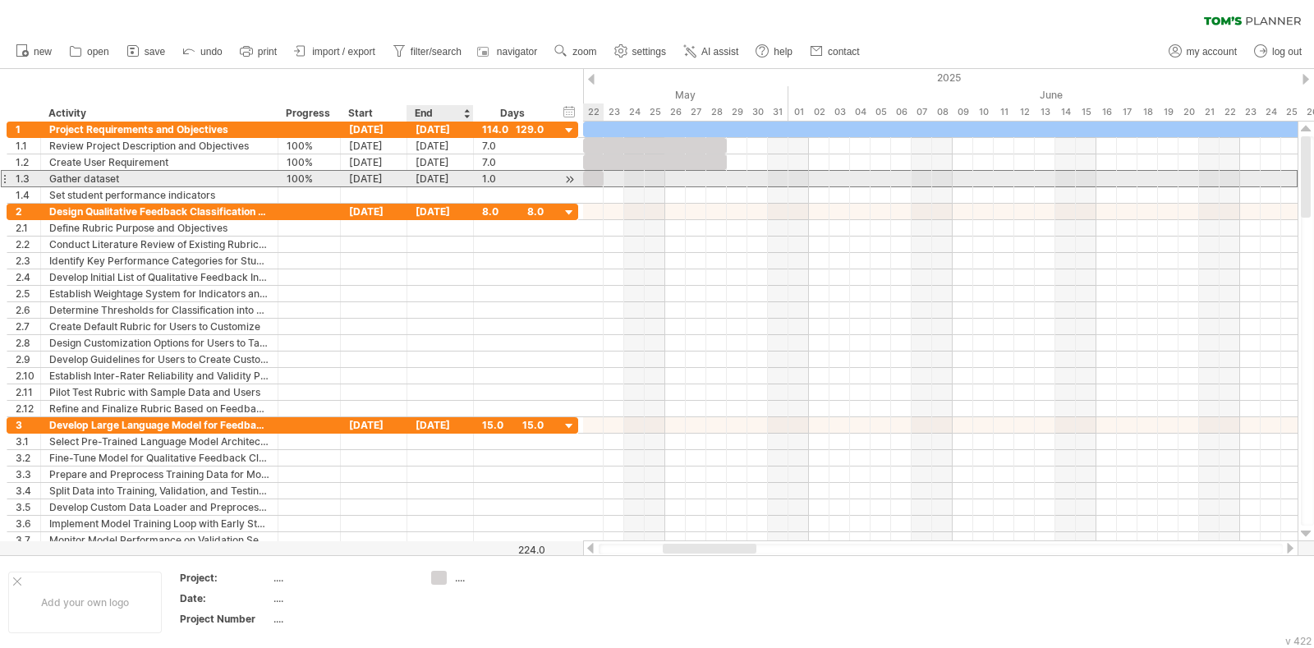
click at [439, 178] on div "[DATE]" at bounding box center [440, 179] width 67 height 16
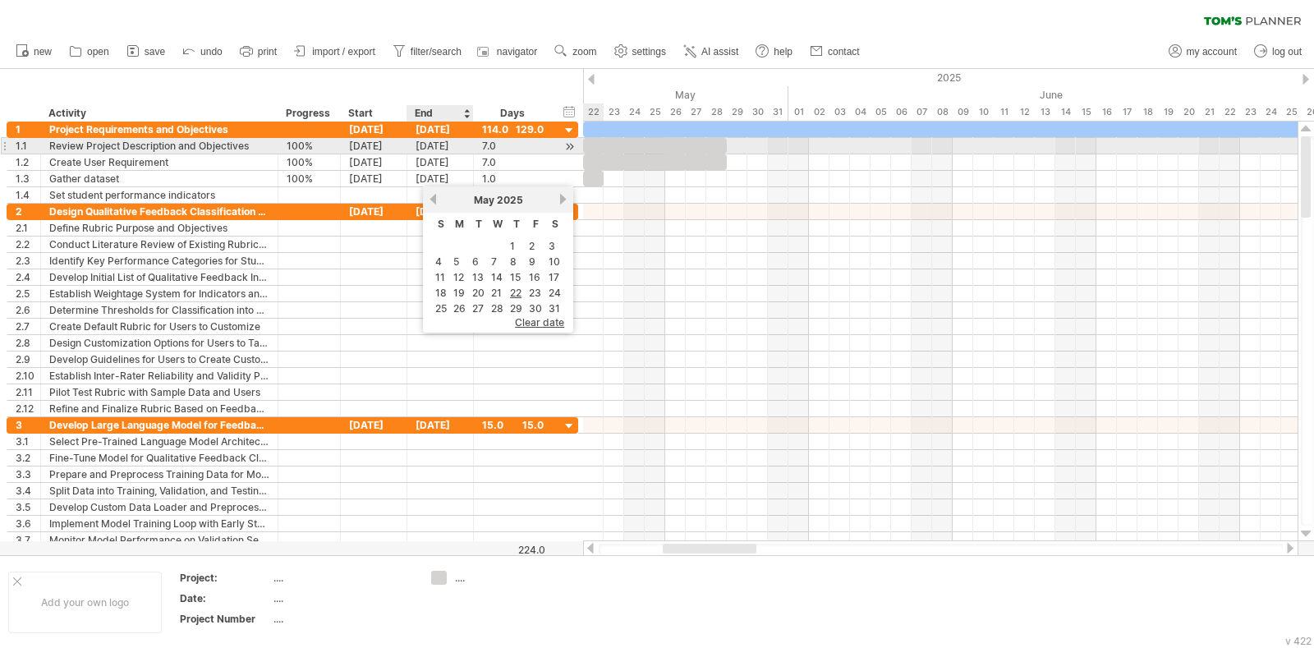
click at [423, 143] on div "[DATE]" at bounding box center [440, 146] width 67 height 16
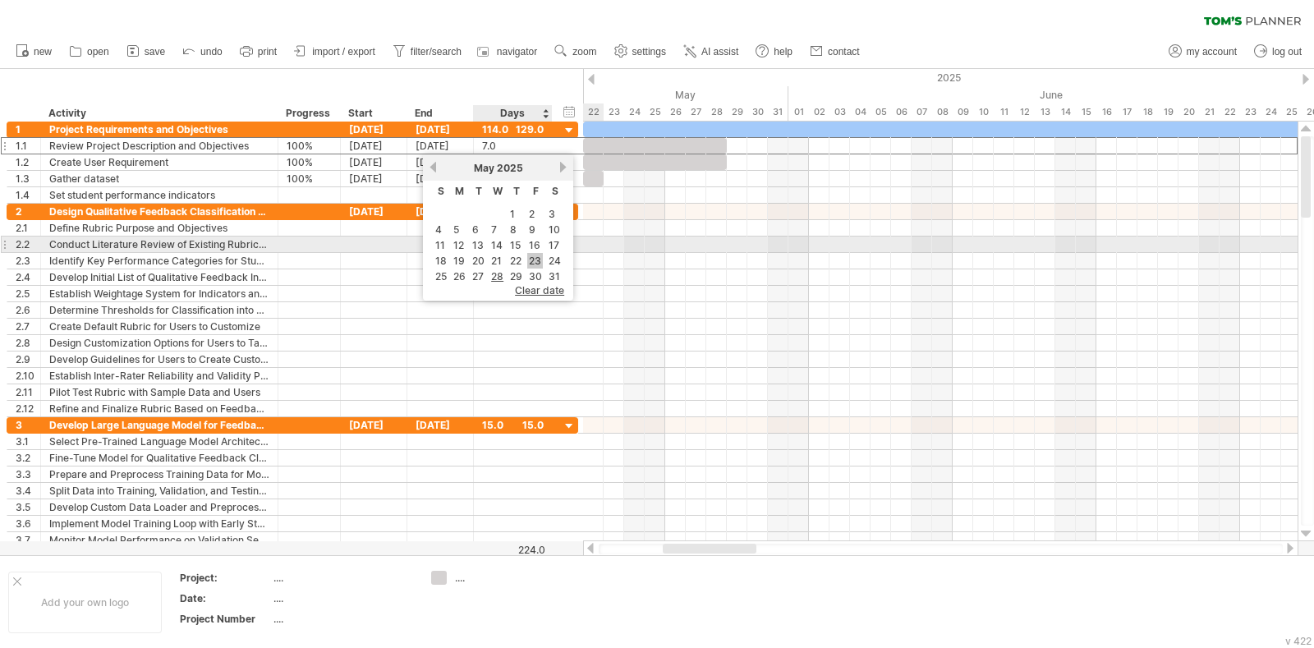
click at [536, 253] on link "23" at bounding box center [535, 261] width 16 height 16
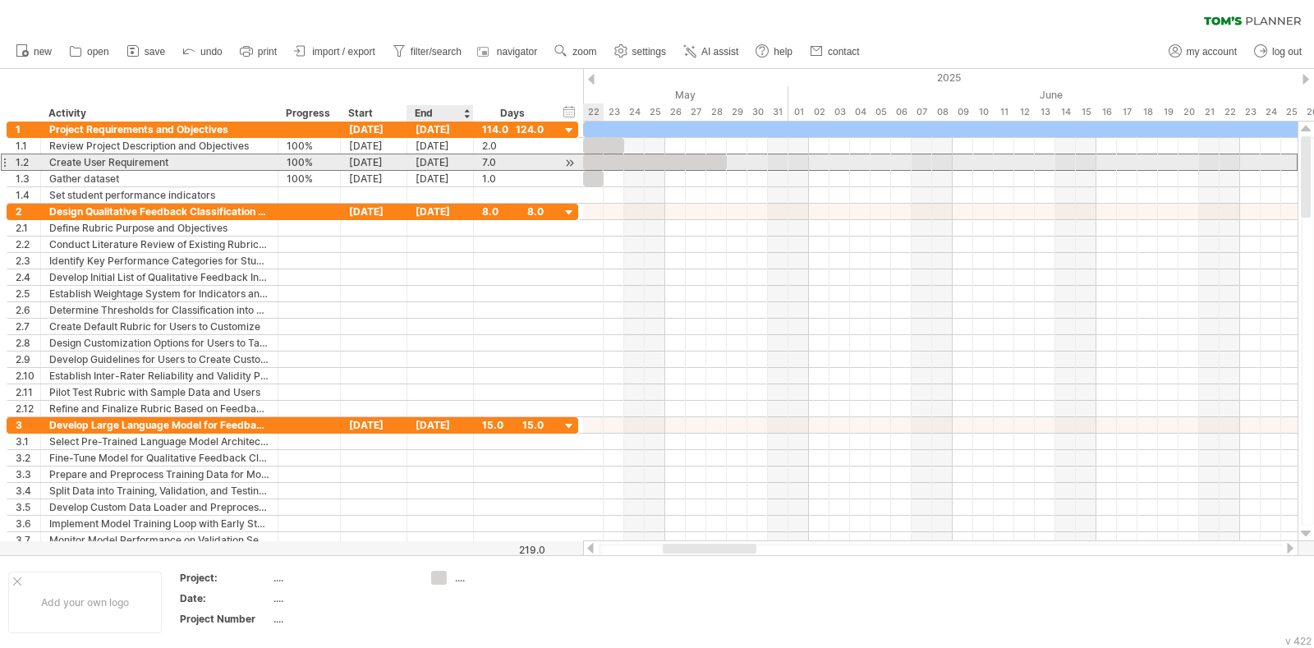
click at [451, 163] on div "[DATE]" at bounding box center [440, 162] width 67 height 16
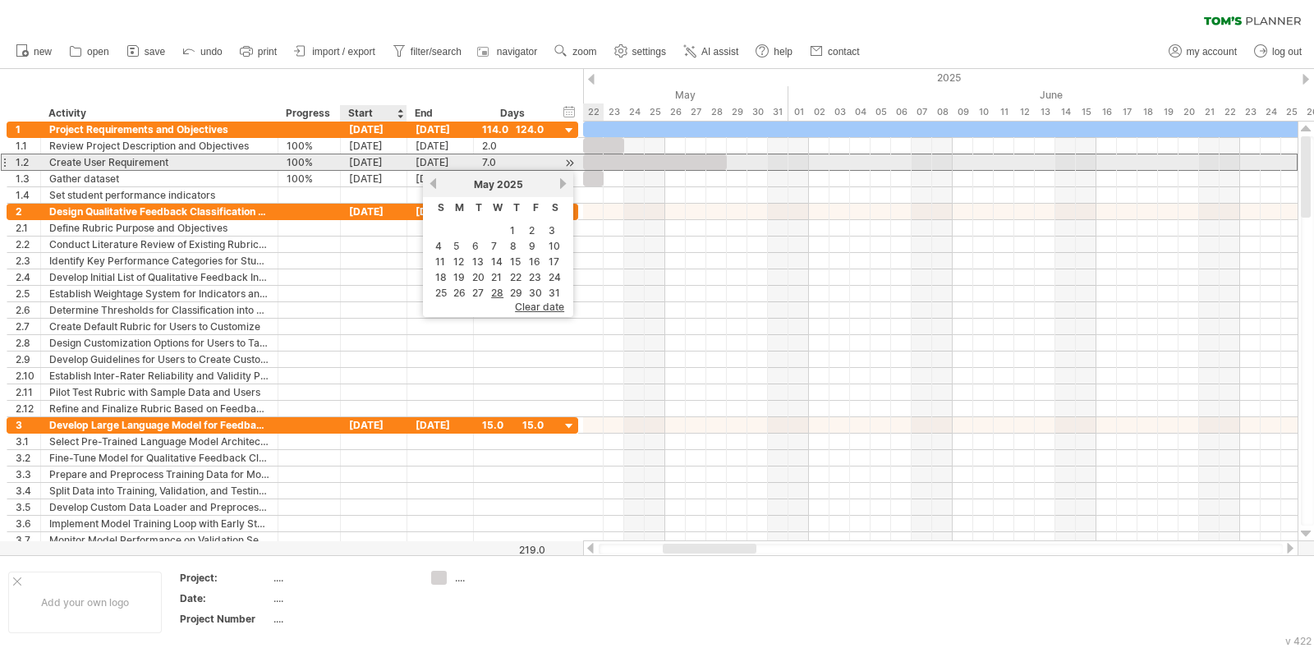
click at [384, 166] on div "[DATE]" at bounding box center [374, 162] width 67 height 16
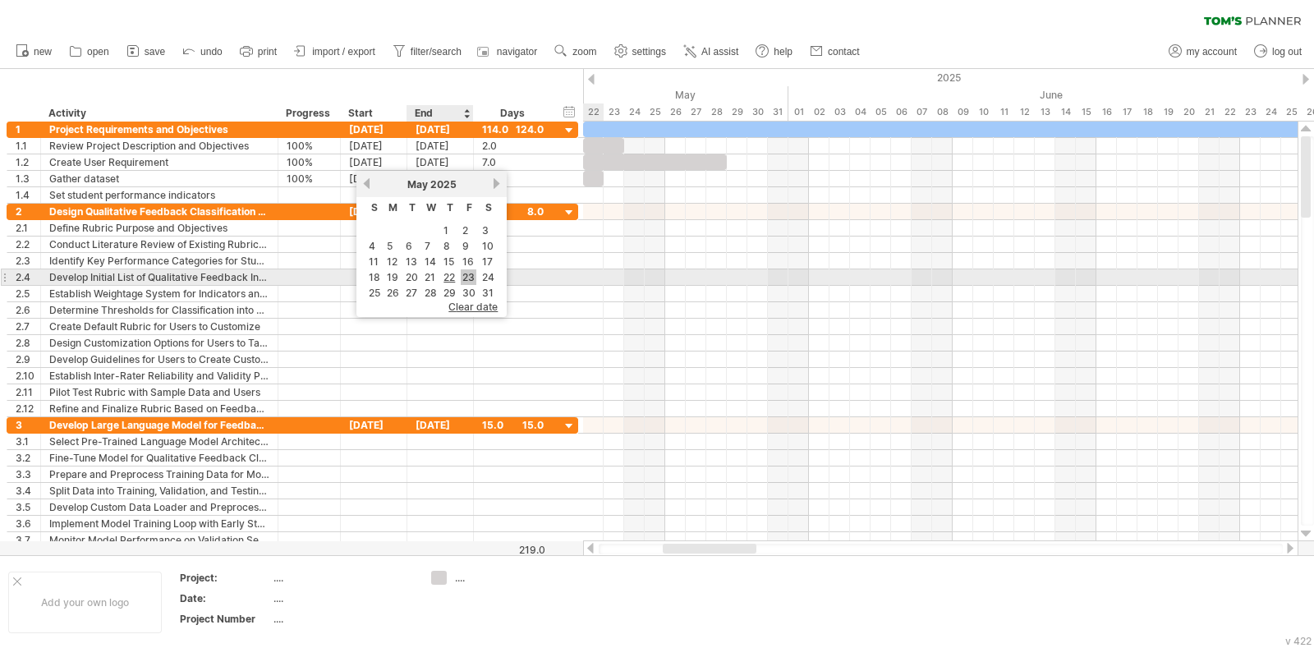
click at [466, 274] on link "23" at bounding box center [469, 277] width 16 height 16
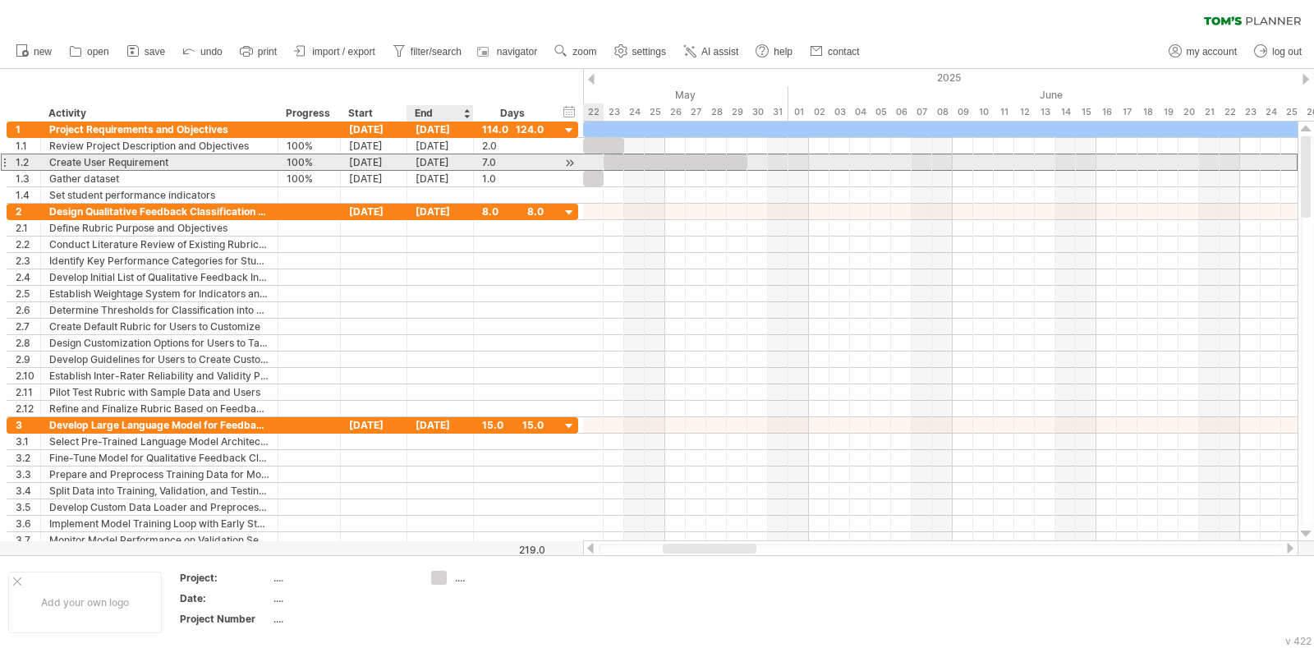
click at [443, 163] on div "[DATE]" at bounding box center [440, 162] width 67 height 16
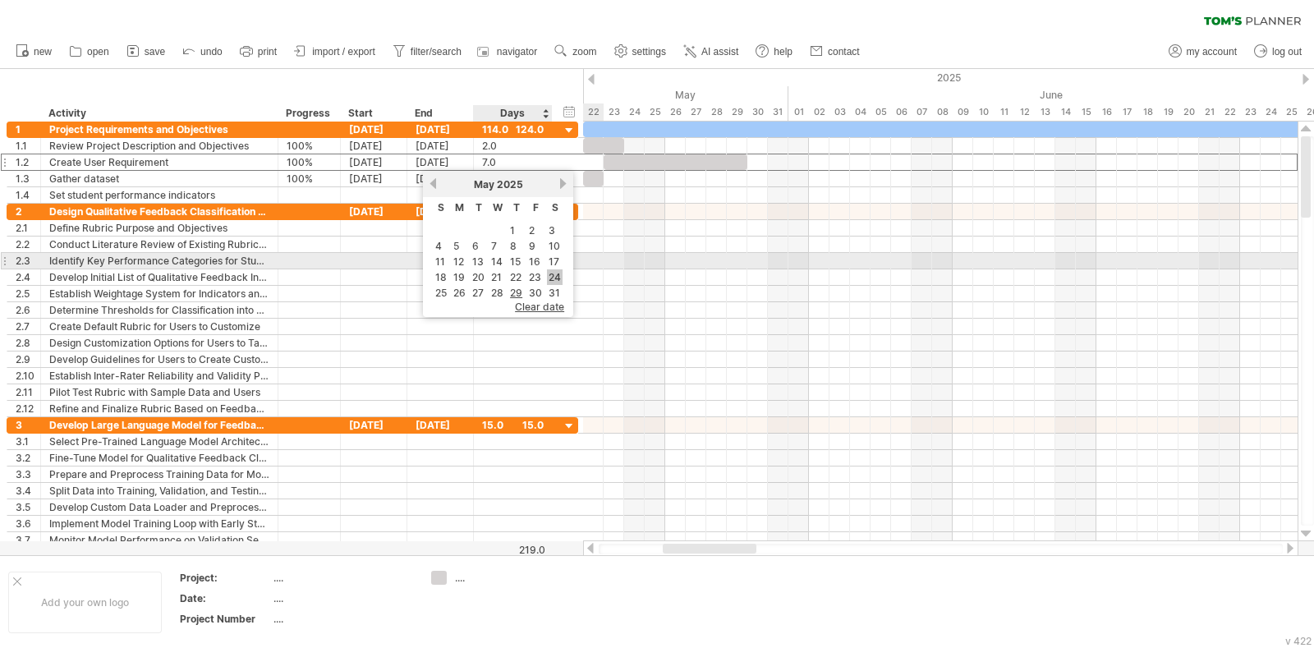
click at [551, 269] on link "24" at bounding box center [555, 277] width 16 height 16
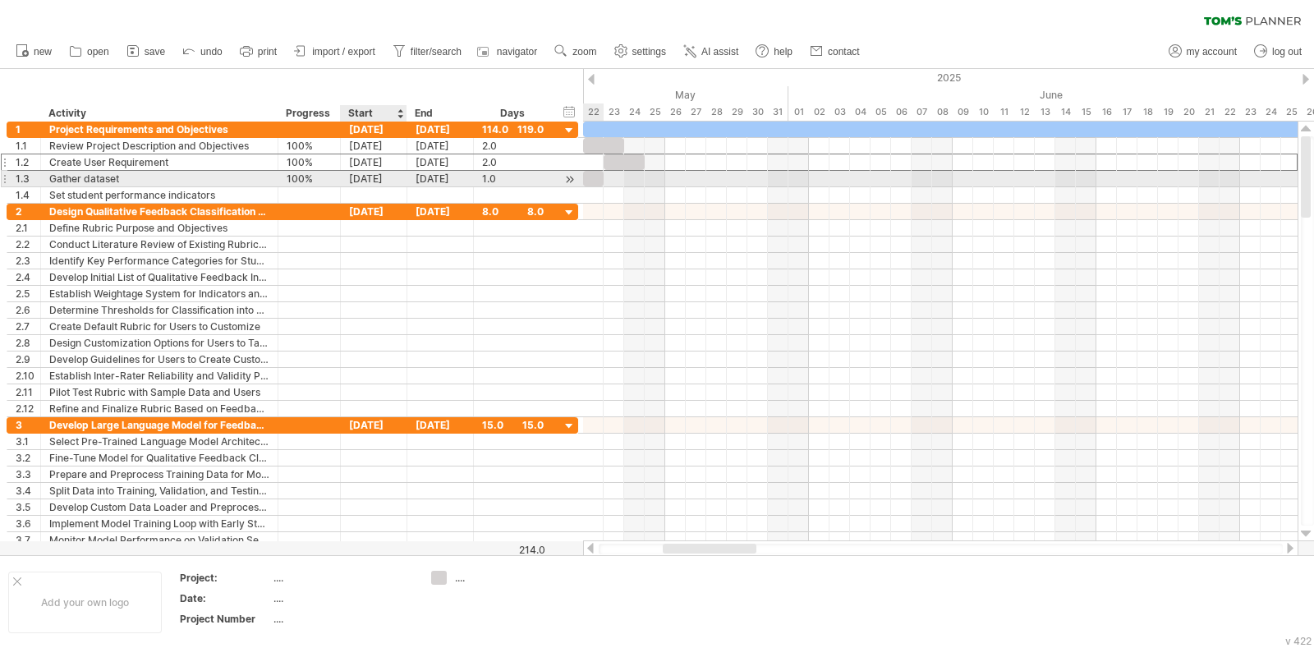
click at [388, 181] on div "[DATE]" at bounding box center [374, 179] width 67 height 16
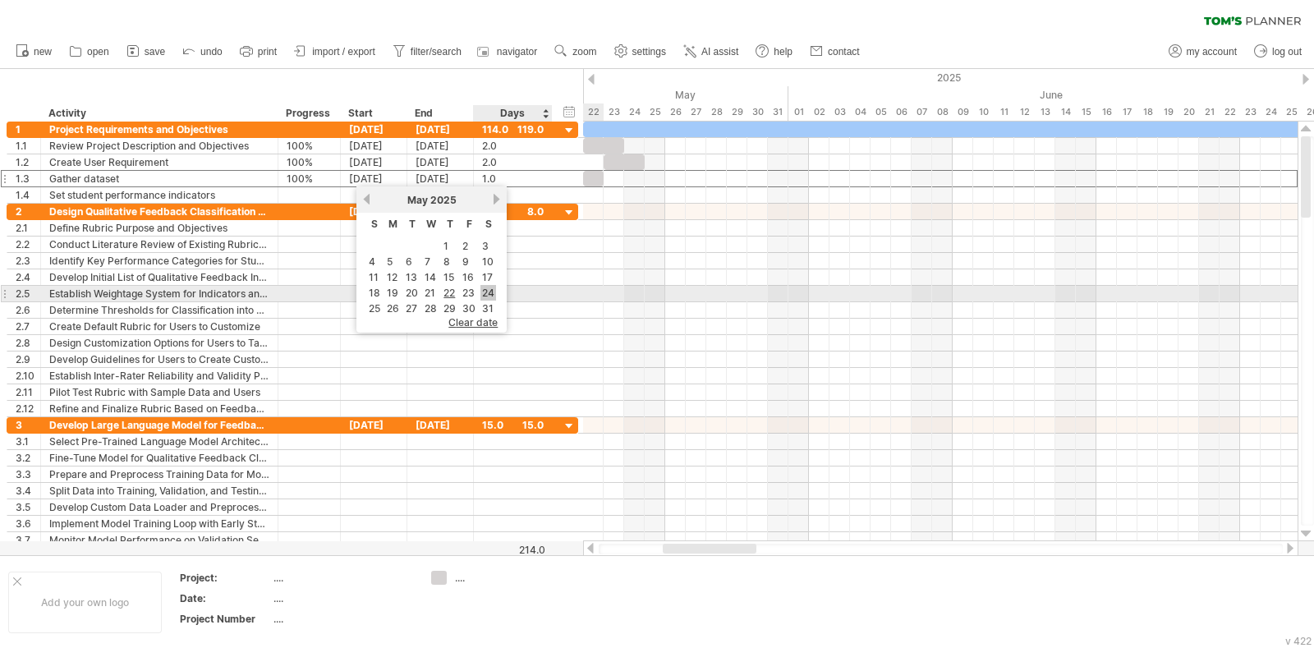
click at [489, 301] on link "31" at bounding box center [487, 309] width 15 height 16
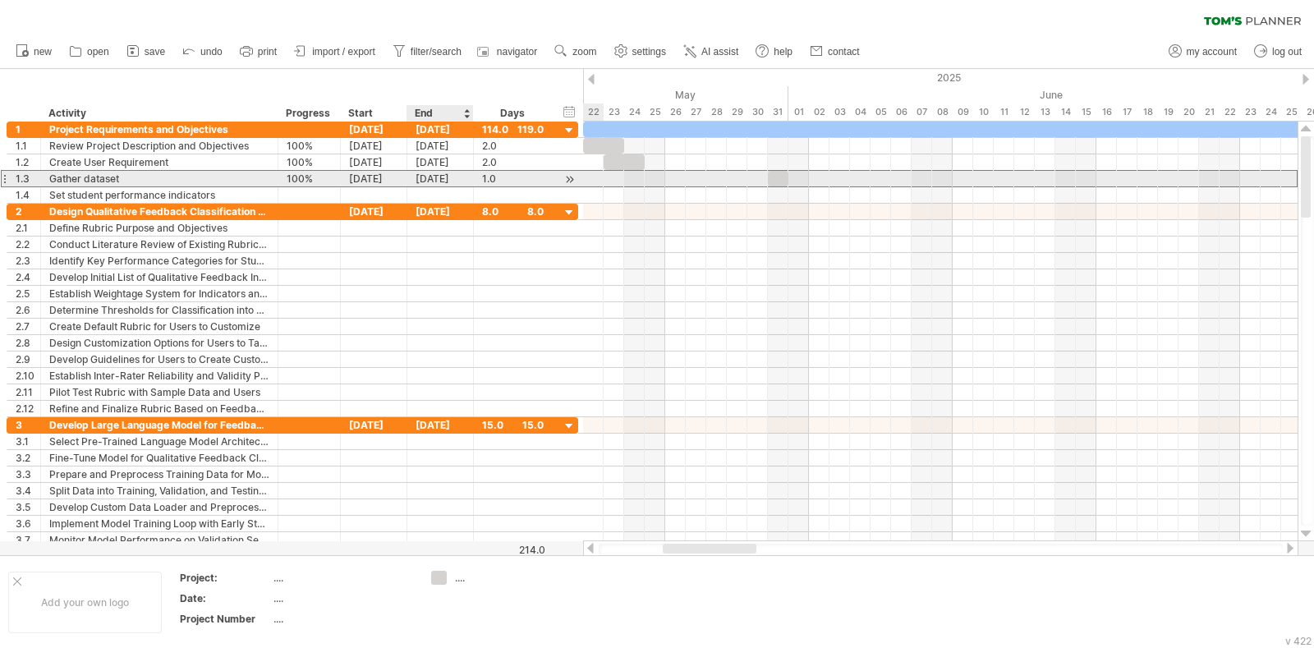
click at [441, 181] on div "[DATE]" at bounding box center [440, 179] width 67 height 16
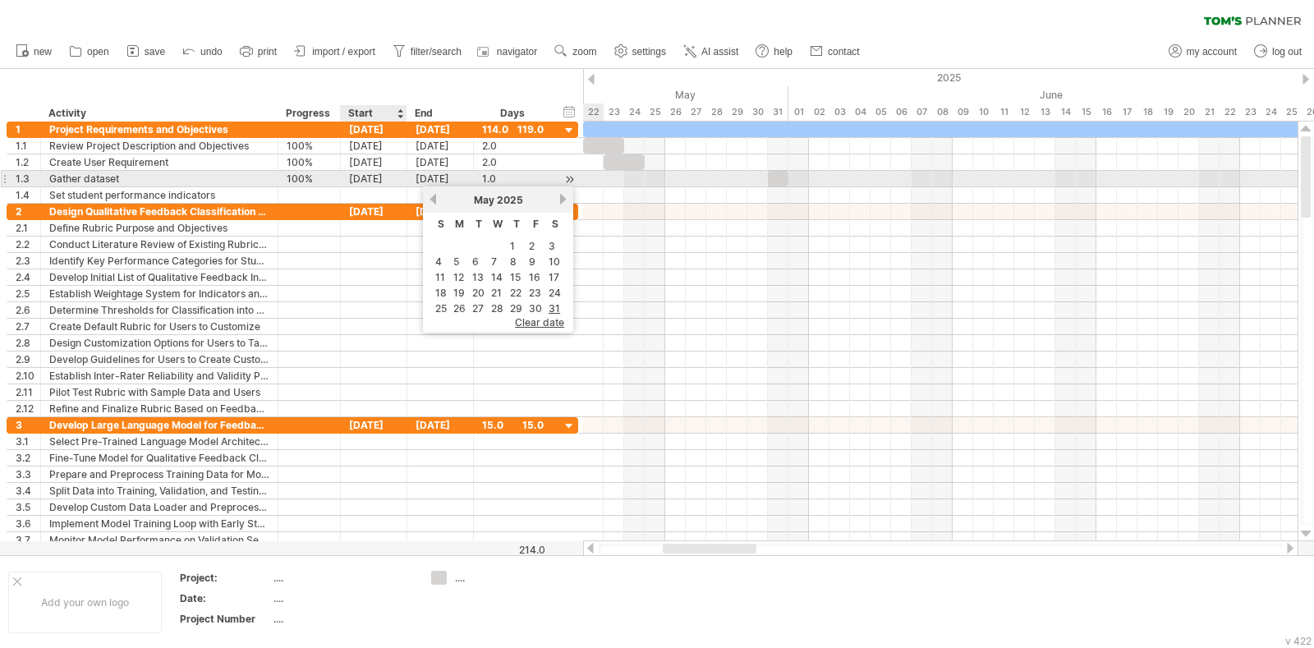
click at [390, 181] on div "[DATE]" at bounding box center [374, 179] width 67 height 16
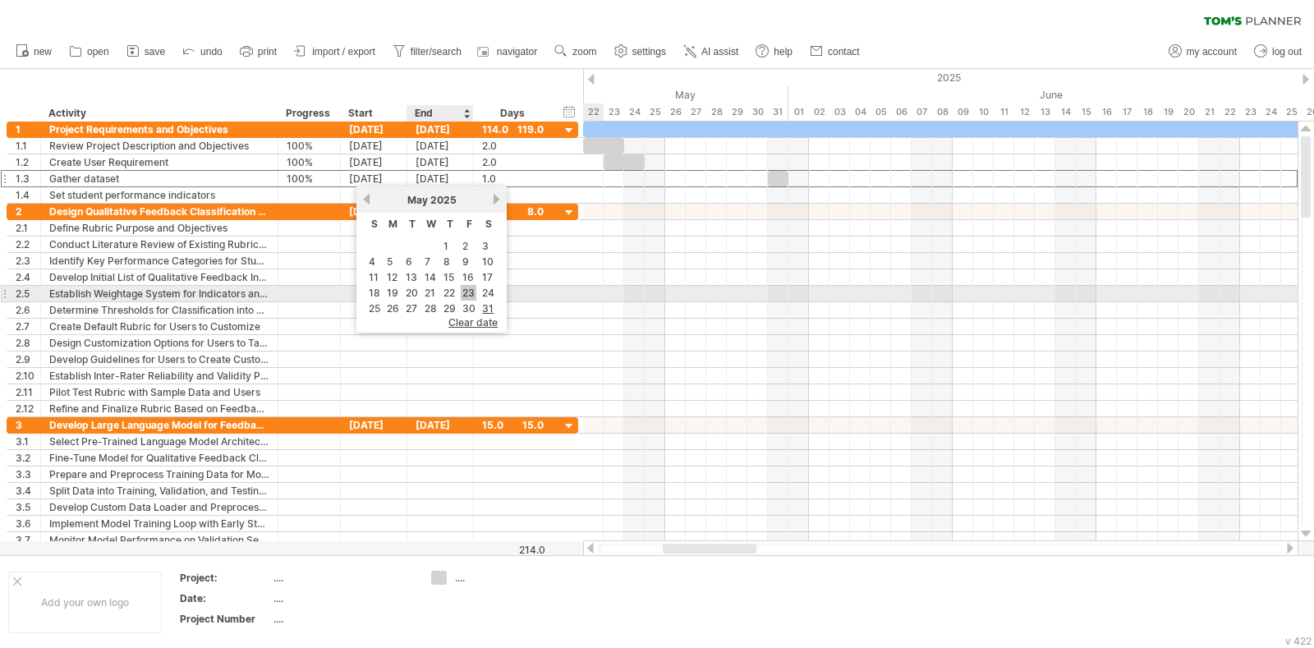
click at [466, 290] on link "23" at bounding box center [469, 293] width 16 height 16
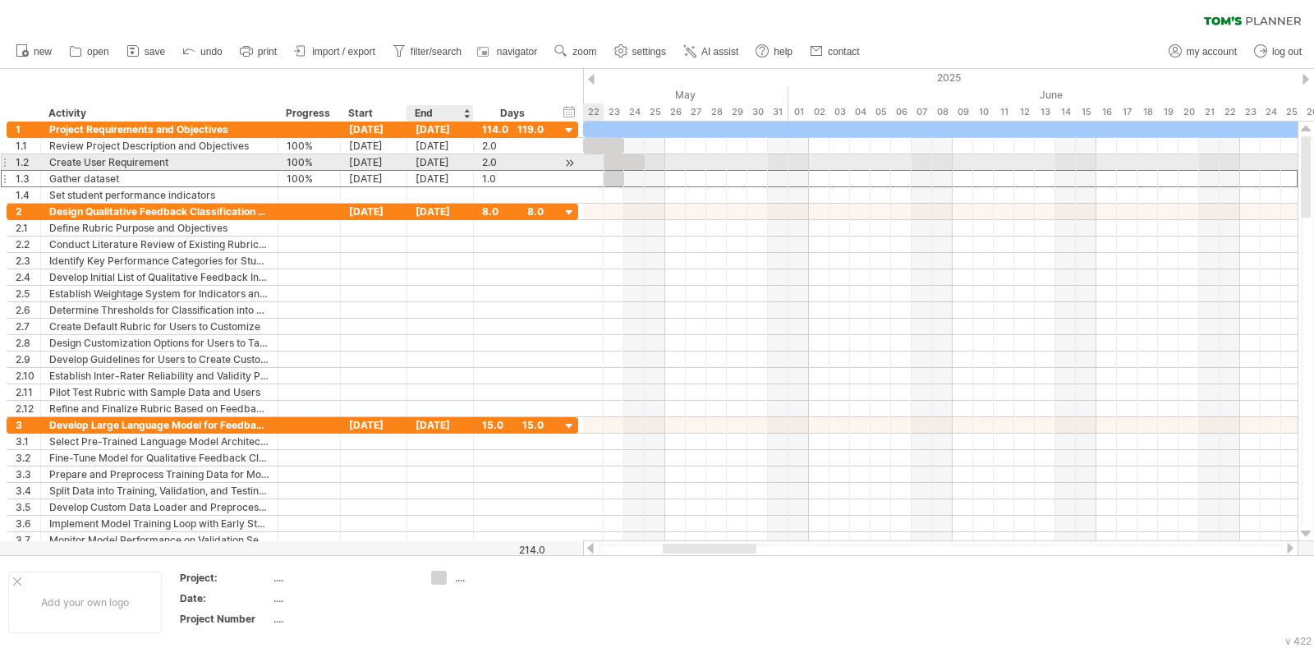
click at [448, 164] on div "[DATE]" at bounding box center [440, 162] width 67 height 16
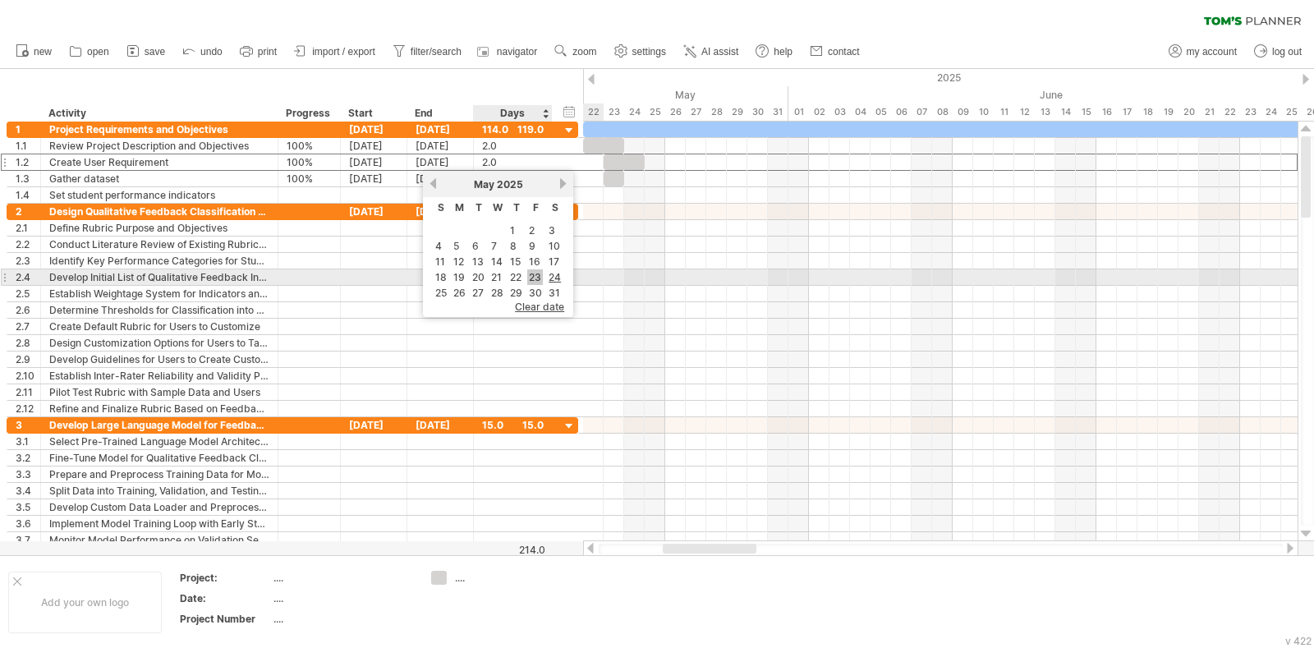
click at [529, 277] on link "23" at bounding box center [535, 277] width 16 height 16
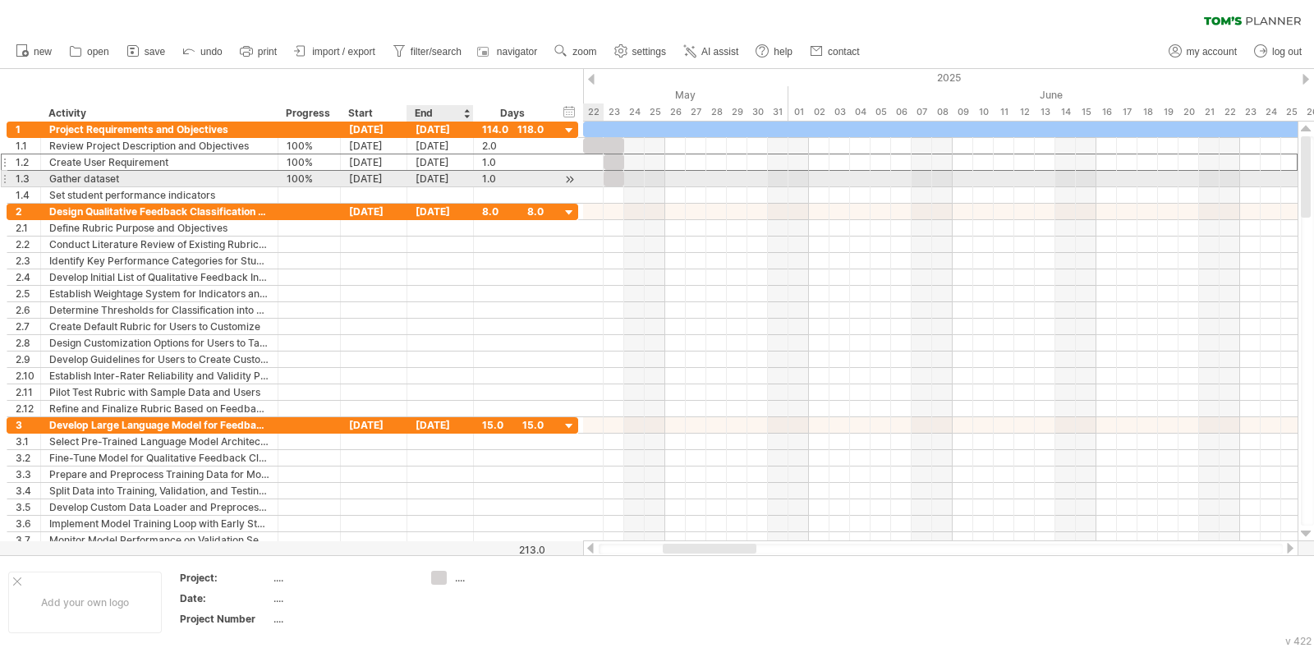
click at [428, 181] on div "[DATE]" at bounding box center [440, 179] width 67 height 16
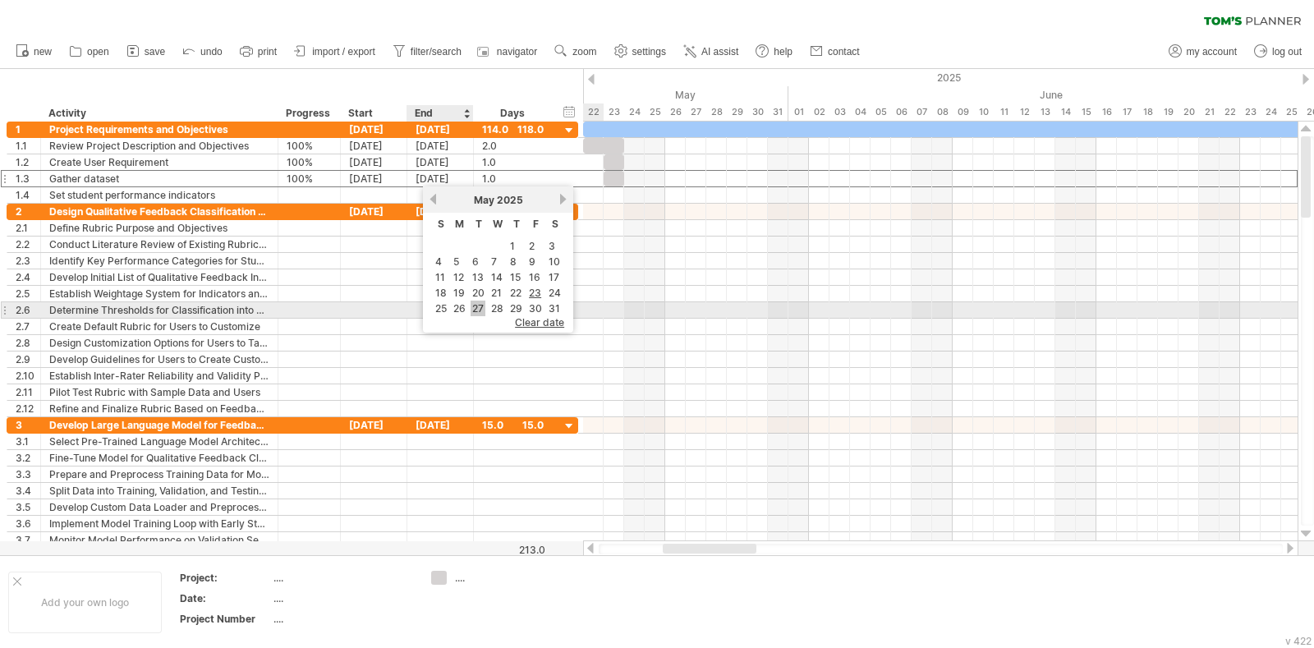
click at [471, 308] on link "27" at bounding box center [478, 309] width 15 height 16
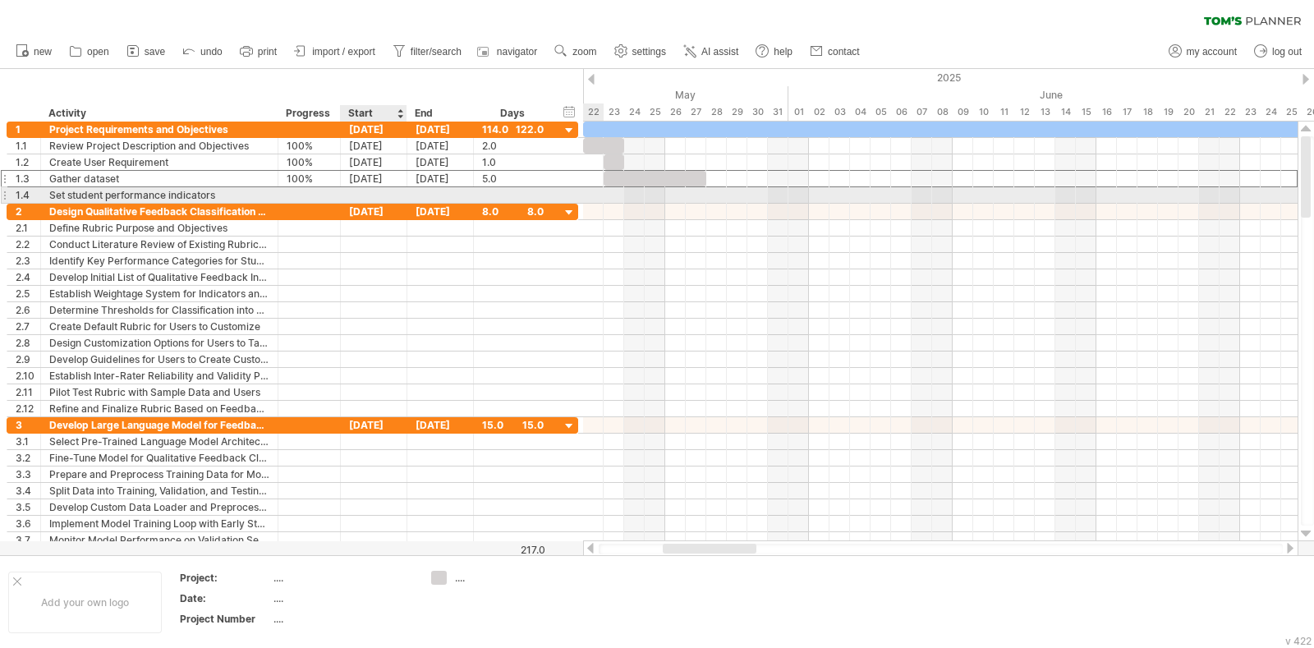
click at [386, 199] on div at bounding box center [374, 195] width 67 height 16
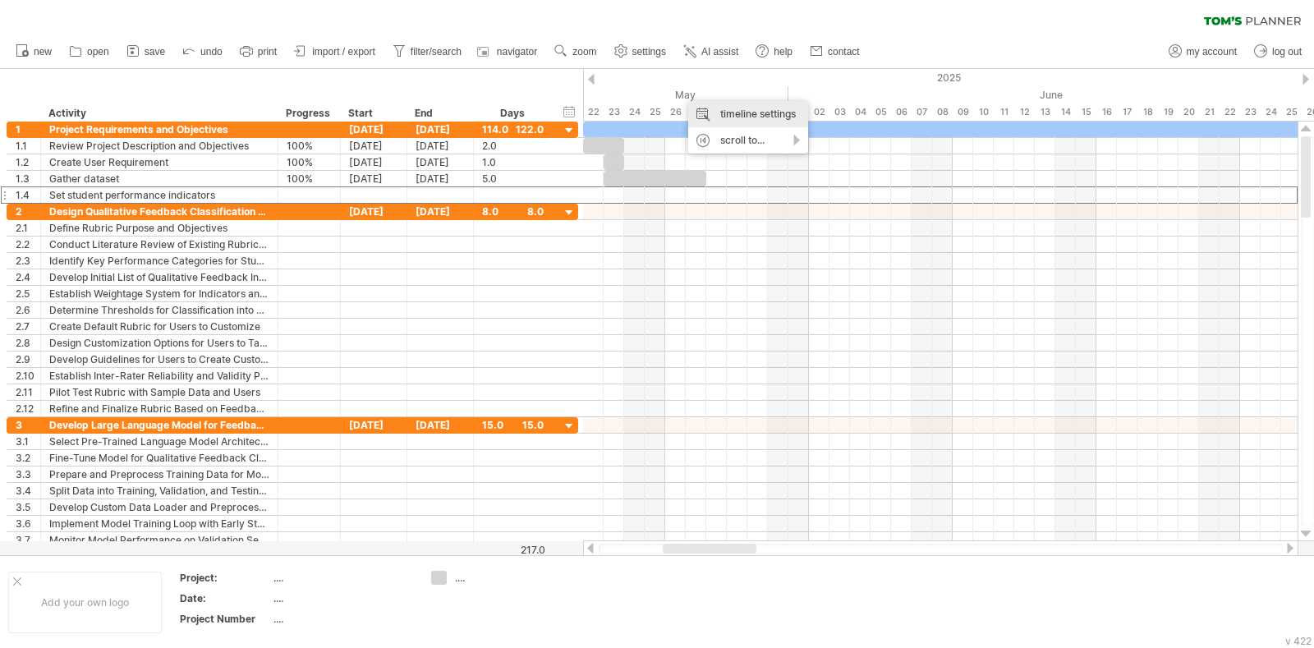
click at [713, 115] on div "timeline settings" at bounding box center [748, 114] width 120 height 26
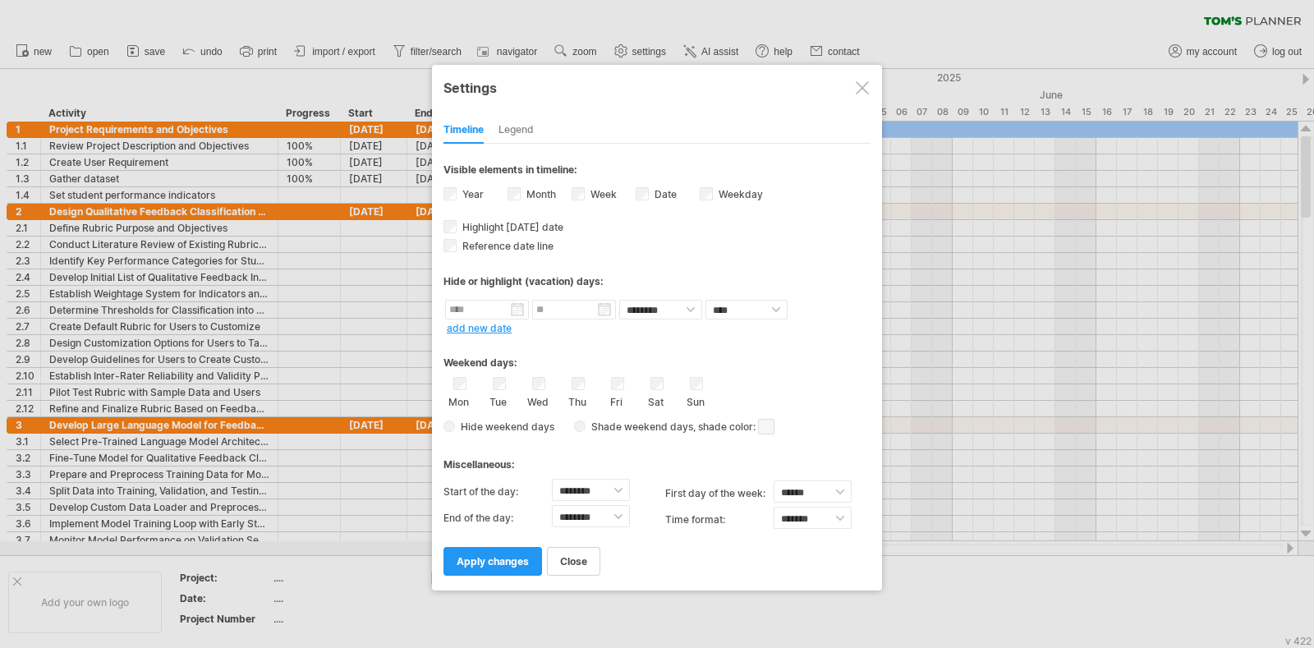
click at [712, 197] on div "Weekday visibility of weekday Currently there is not enough space horizontally …" at bounding box center [732, 196] width 64 height 22
click at [512, 517] on link "apply changes" at bounding box center [492, 561] width 99 height 29
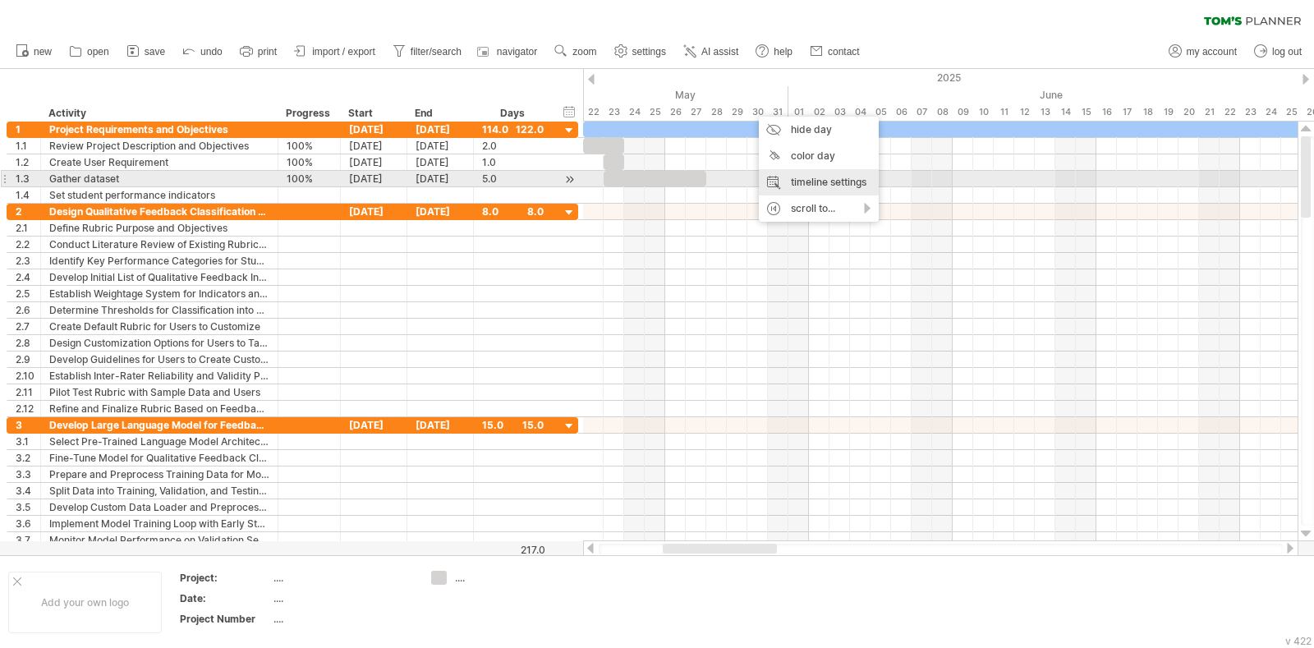
click at [807, 184] on div "timeline settings" at bounding box center [819, 182] width 120 height 26
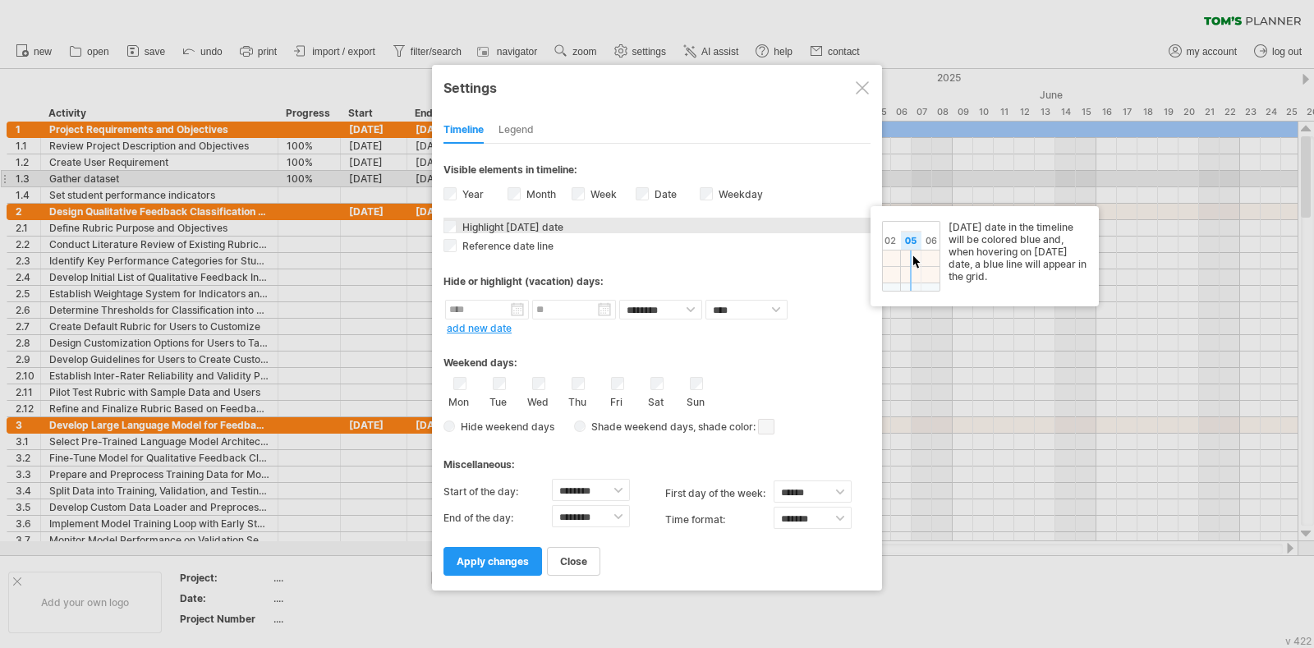
click at [461, 222] on span "Highlight [DATE] date" at bounding box center [511, 227] width 104 height 12
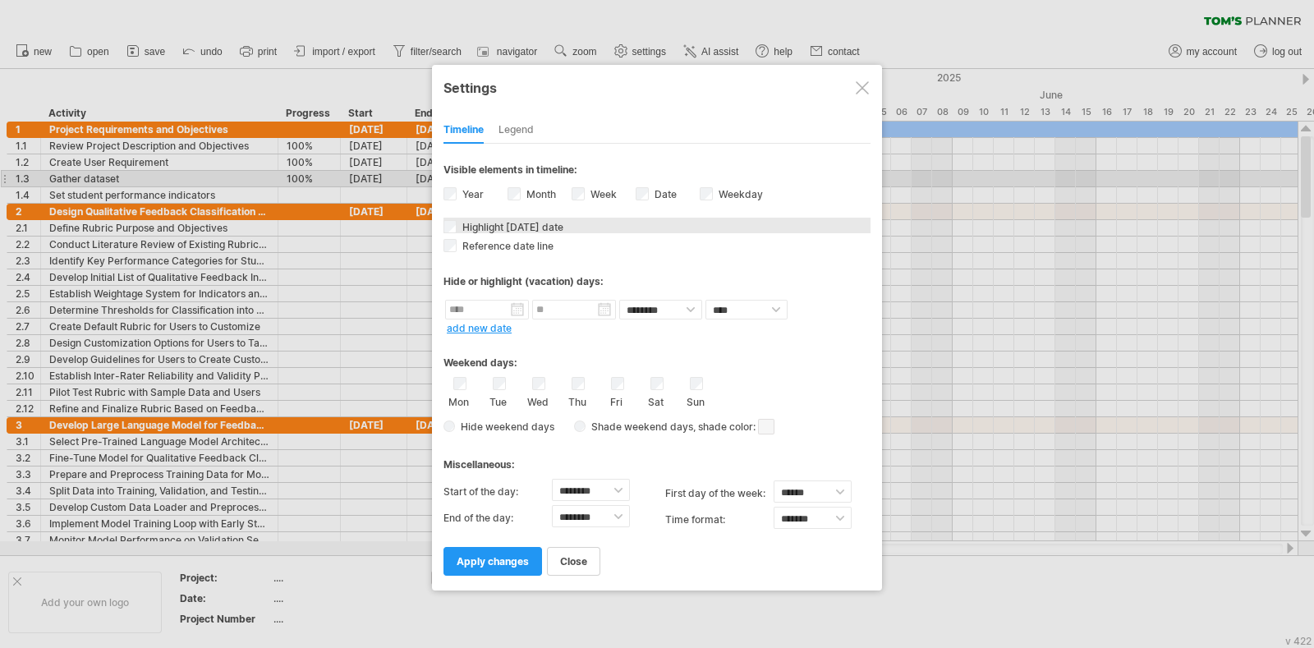
click at [461, 222] on span "Highlight [DATE] date" at bounding box center [511, 227] width 104 height 12
click at [489, 517] on span "apply changes" at bounding box center [493, 561] width 72 height 12
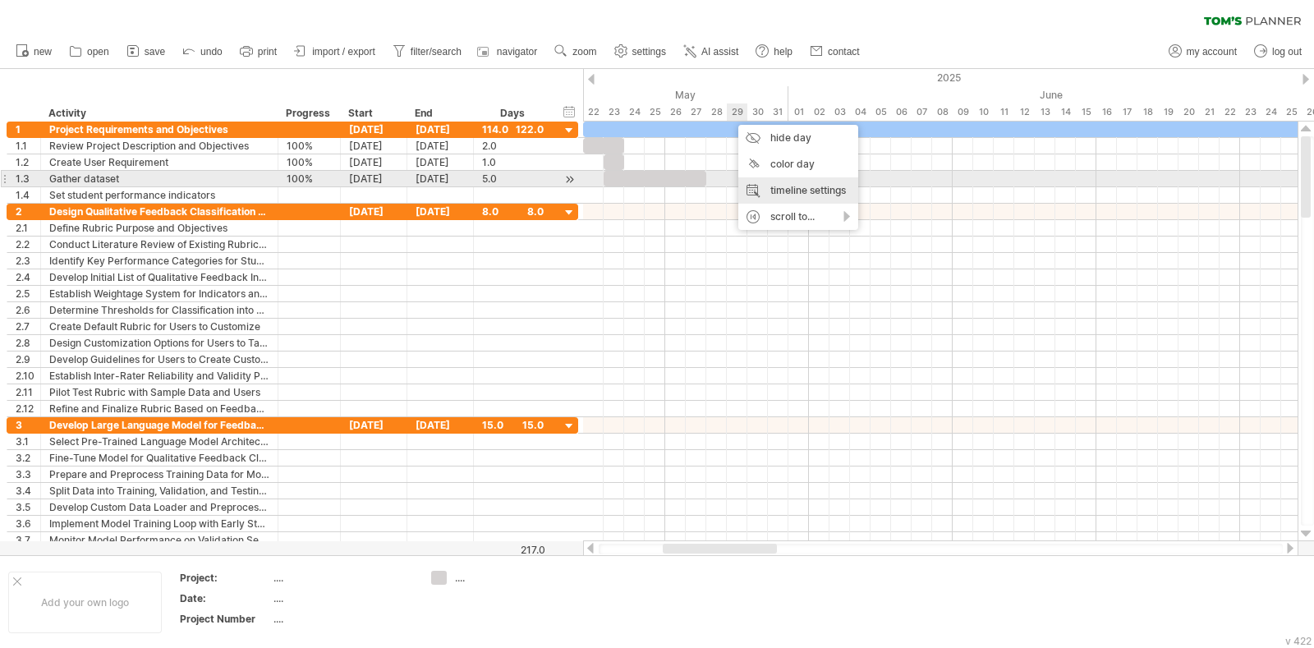
click at [814, 186] on div "timeline settings" at bounding box center [798, 190] width 120 height 26
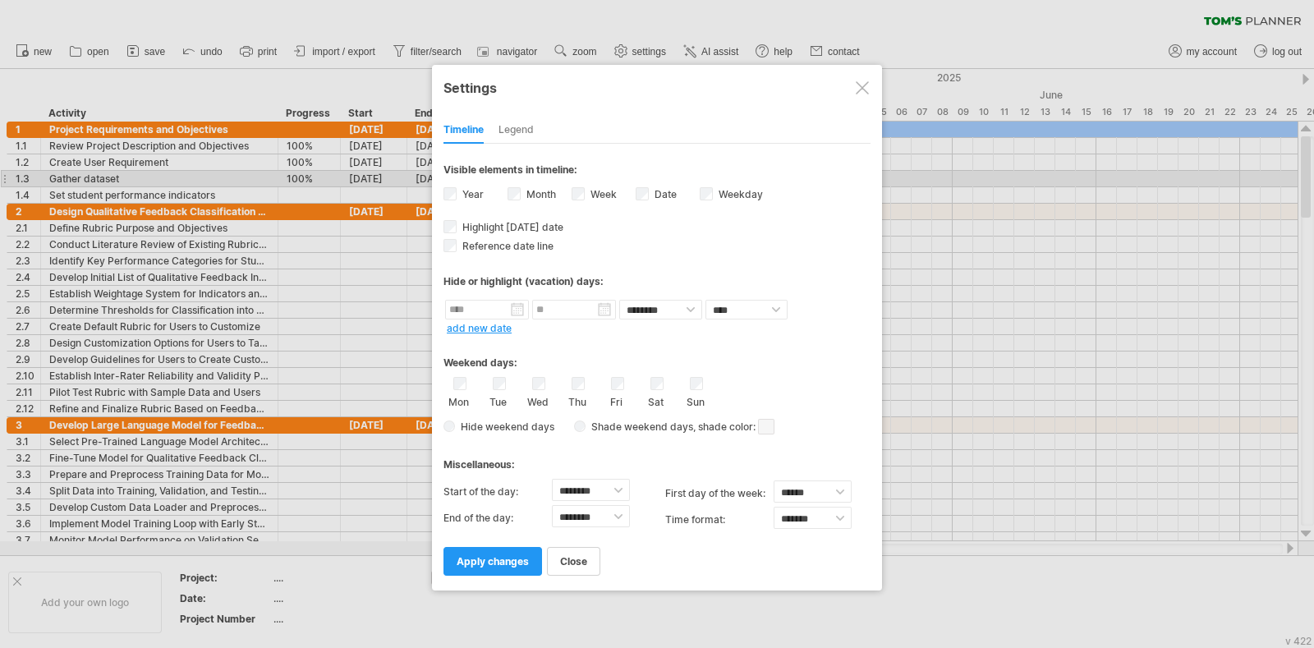
click at [690, 385] on div "Sun" at bounding box center [696, 392] width 21 height 31
click at [690, 393] on label "Sun" at bounding box center [695, 401] width 21 height 16
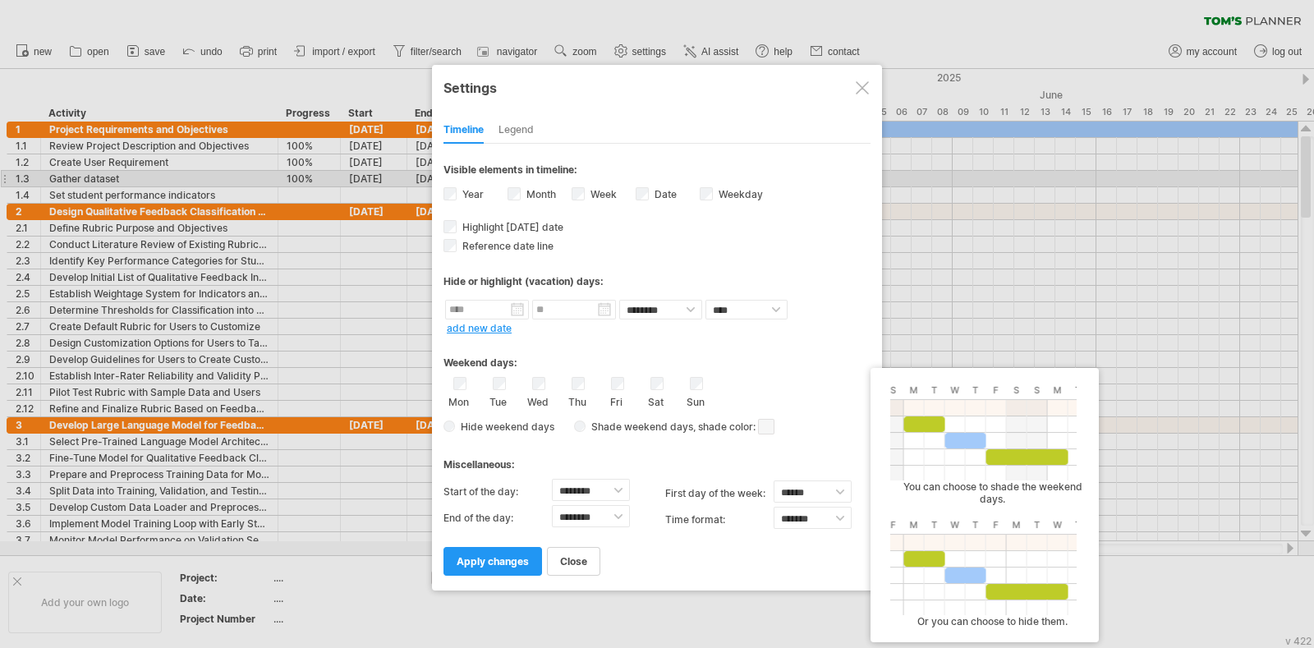
click at [456, 420] on span "Hide weekend days" at bounding box center [504, 426] width 99 height 12
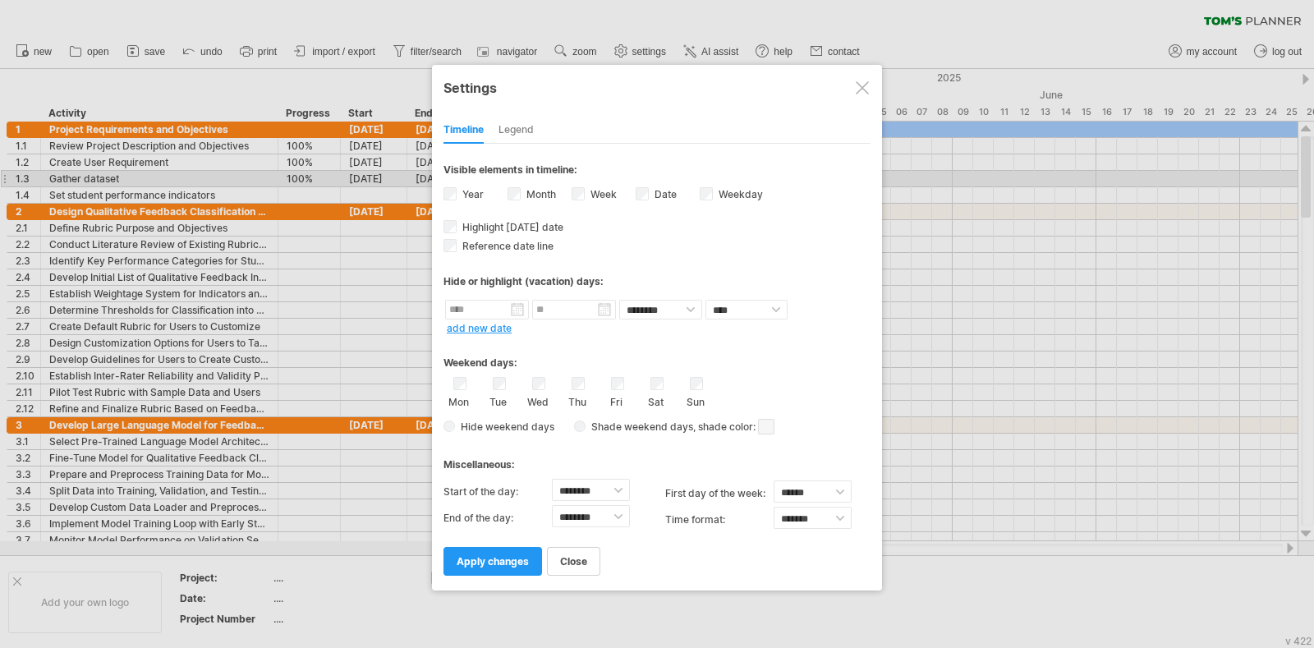
click at [758, 422] on span at bounding box center [766, 427] width 16 height 16
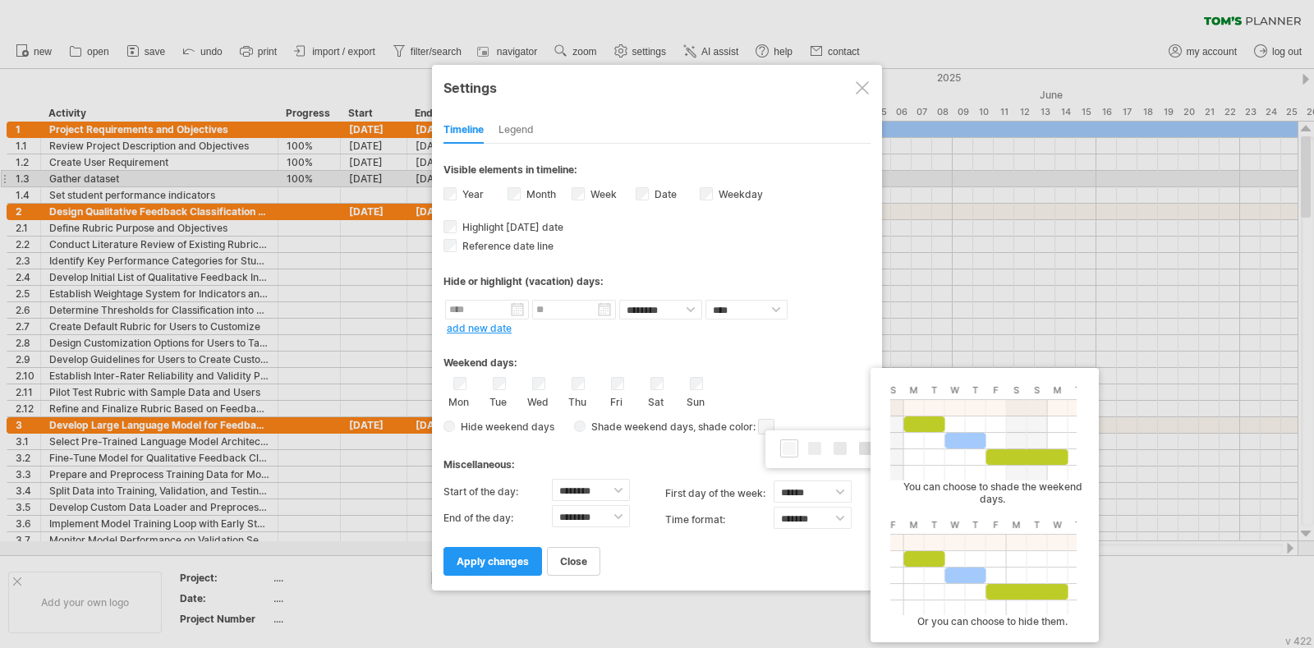
click at [766, 422] on span at bounding box center [766, 427] width 16 height 16
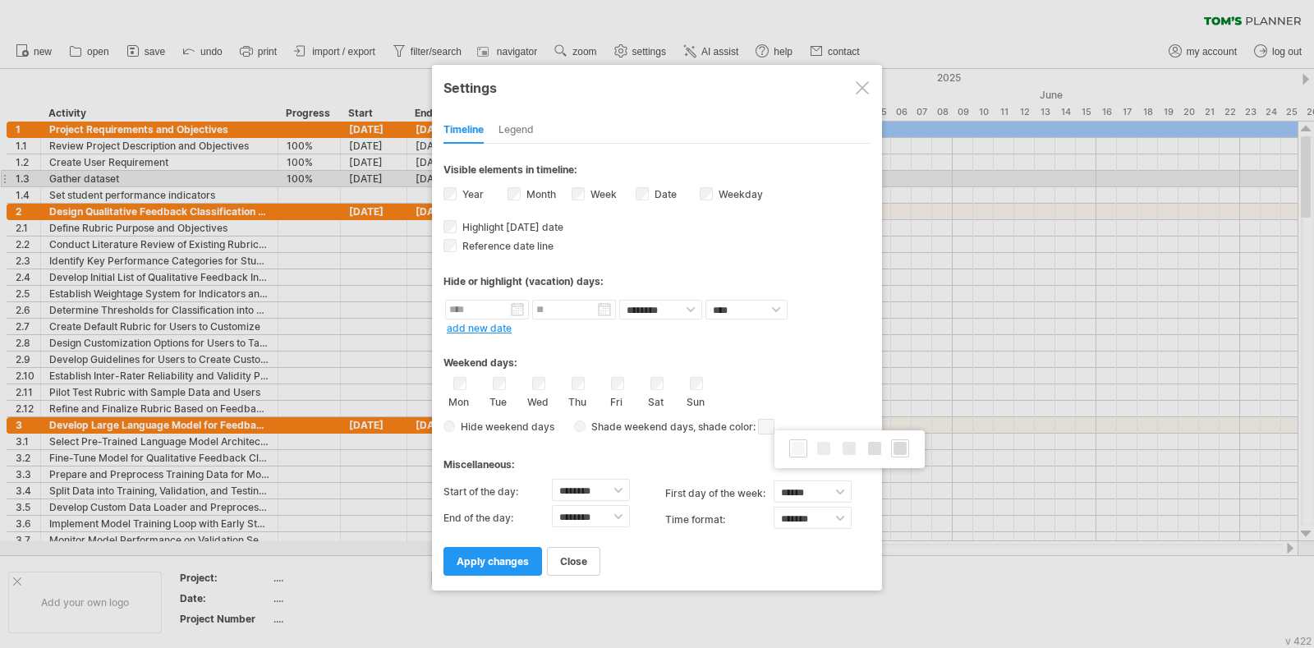
click at [895, 450] on span at bounding box center [899, 448] width 13 height 13
click at [492, 517] on span "apply changes" at bounding box center [493, 561] width 72 height 12
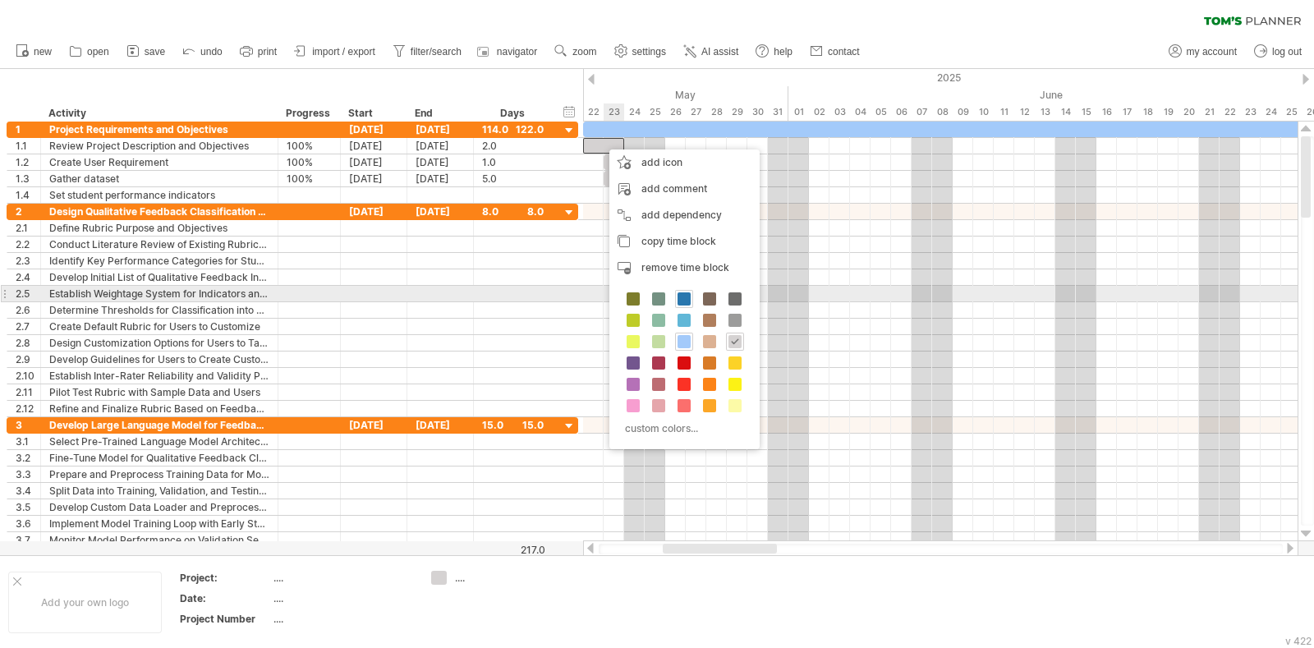
click at [682, 299] on span at bounding box center [683, 298] width 13 height 13
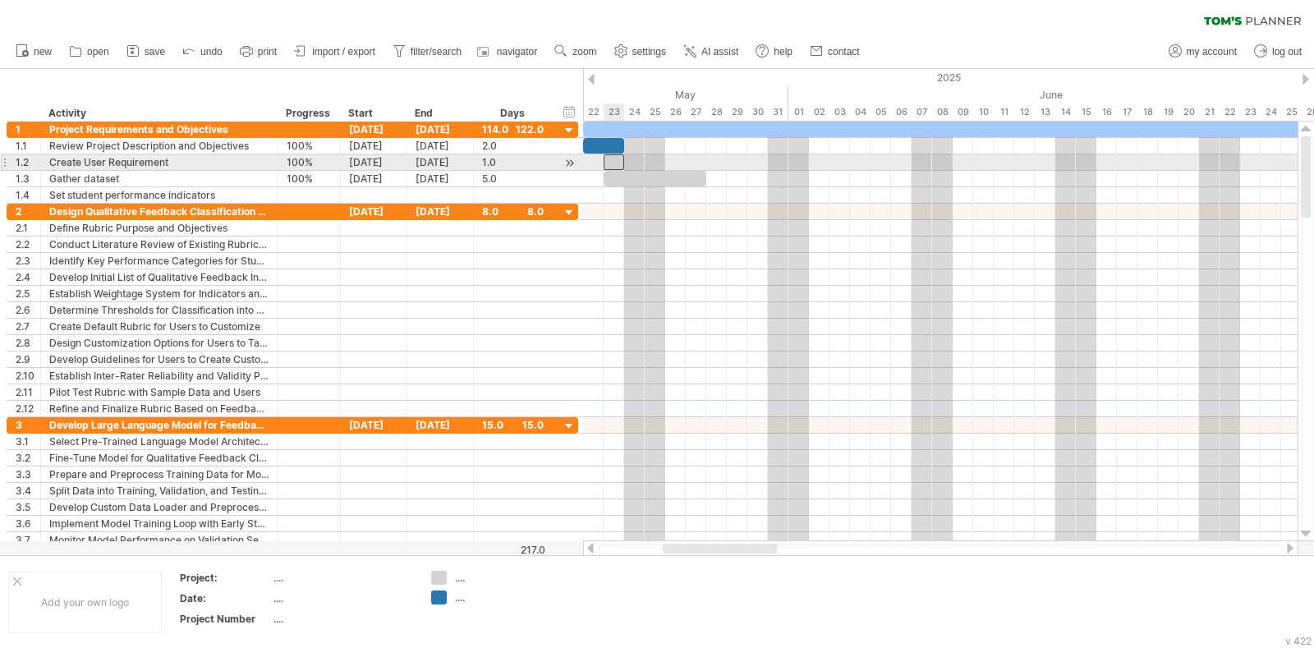
click at [615, 161] on div at bounding box center [614, 162] width 21 height 16
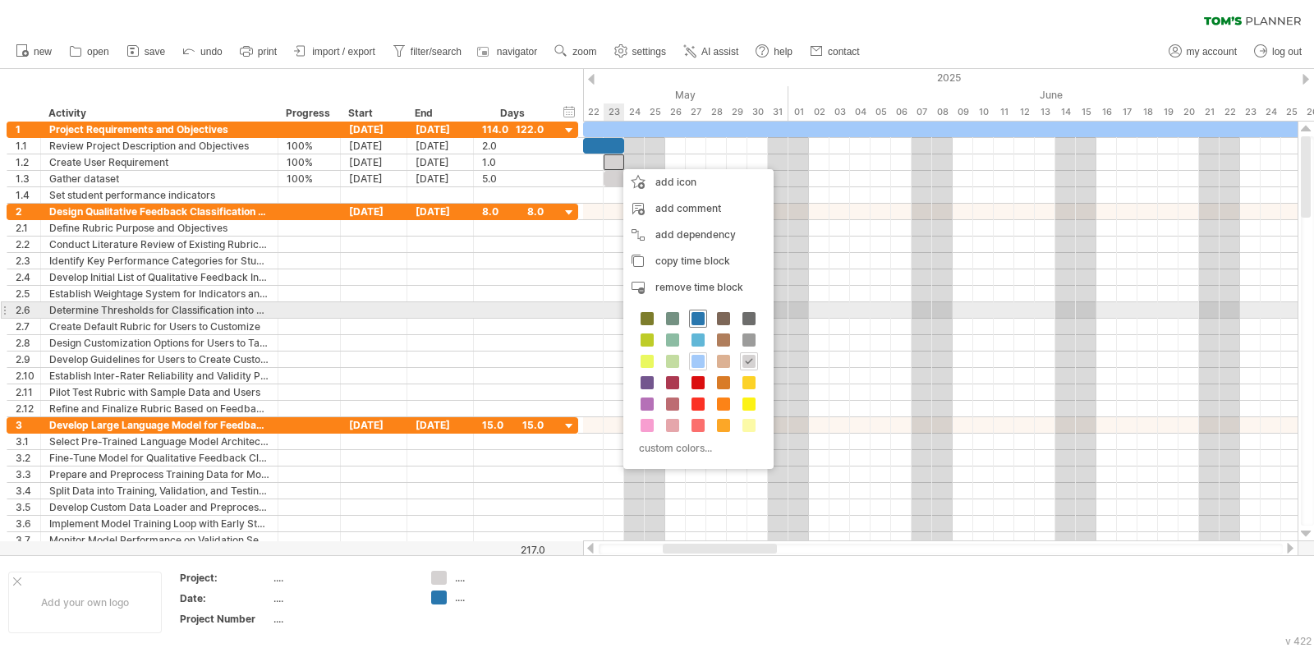
click at [704, 314] on div at bounding box center [698, 319] width 18 height 18
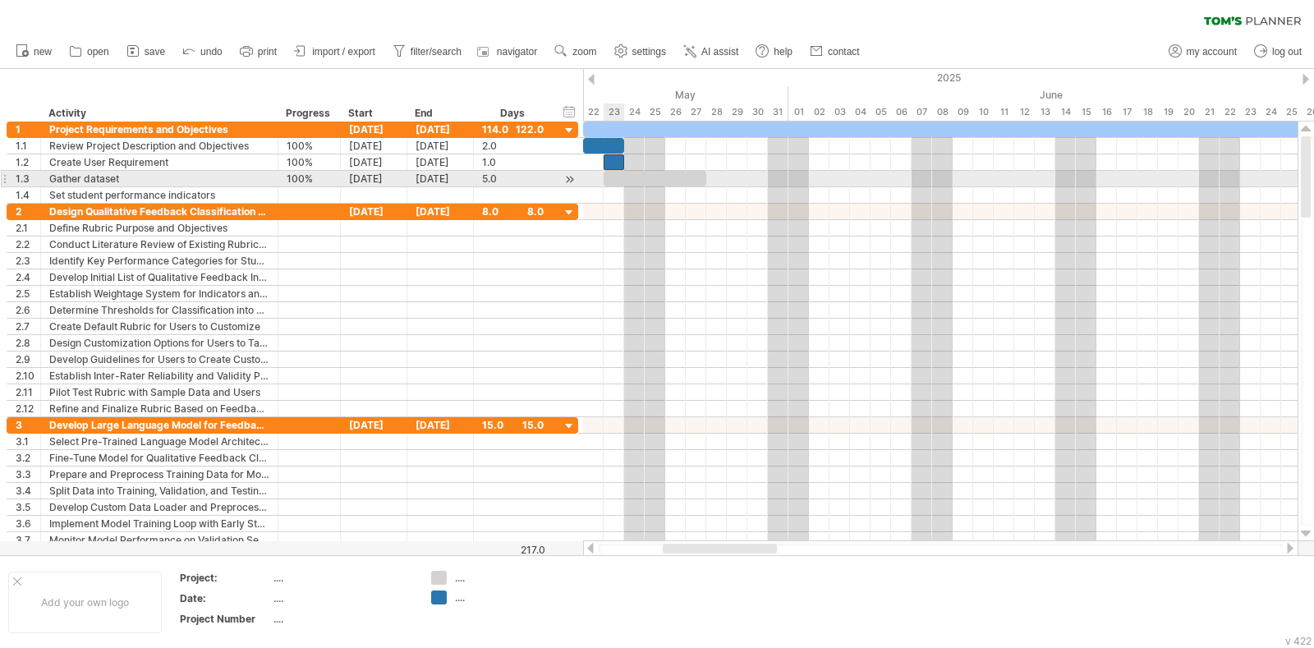
click at [618, 172] on div at bounding box center [655, 179] width 103 height 16
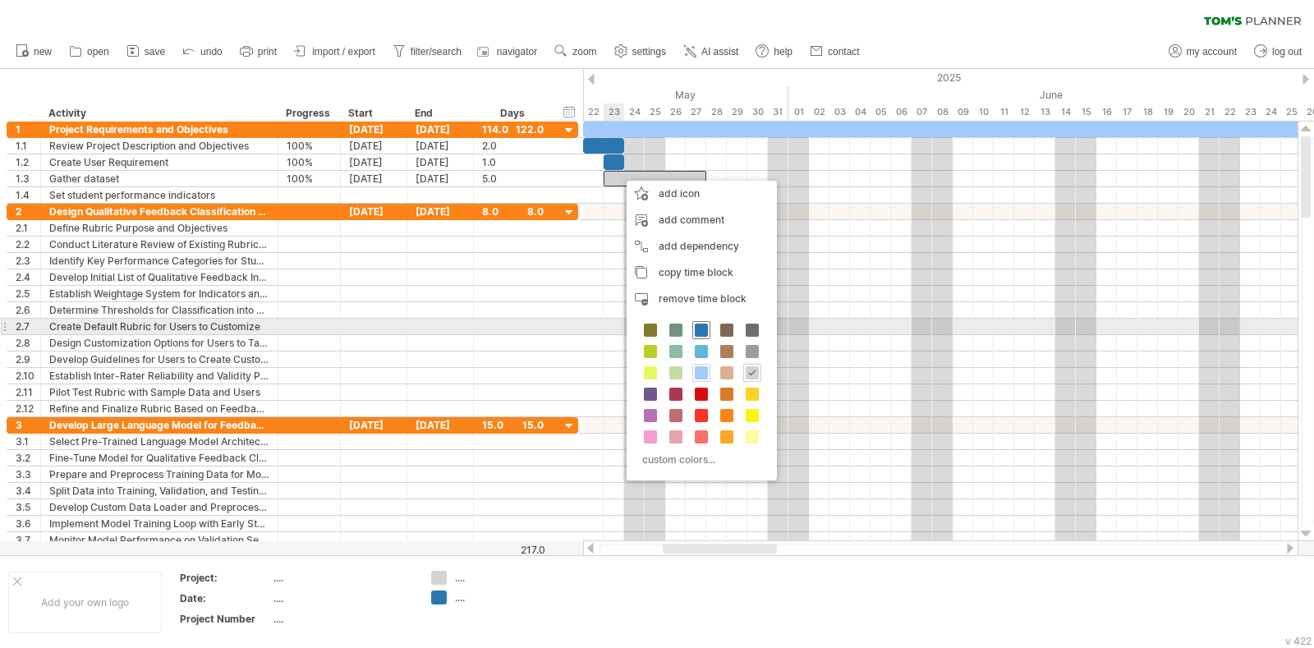
click at [700, 328] on span at bounding box center [701, 330] width 13 height 13
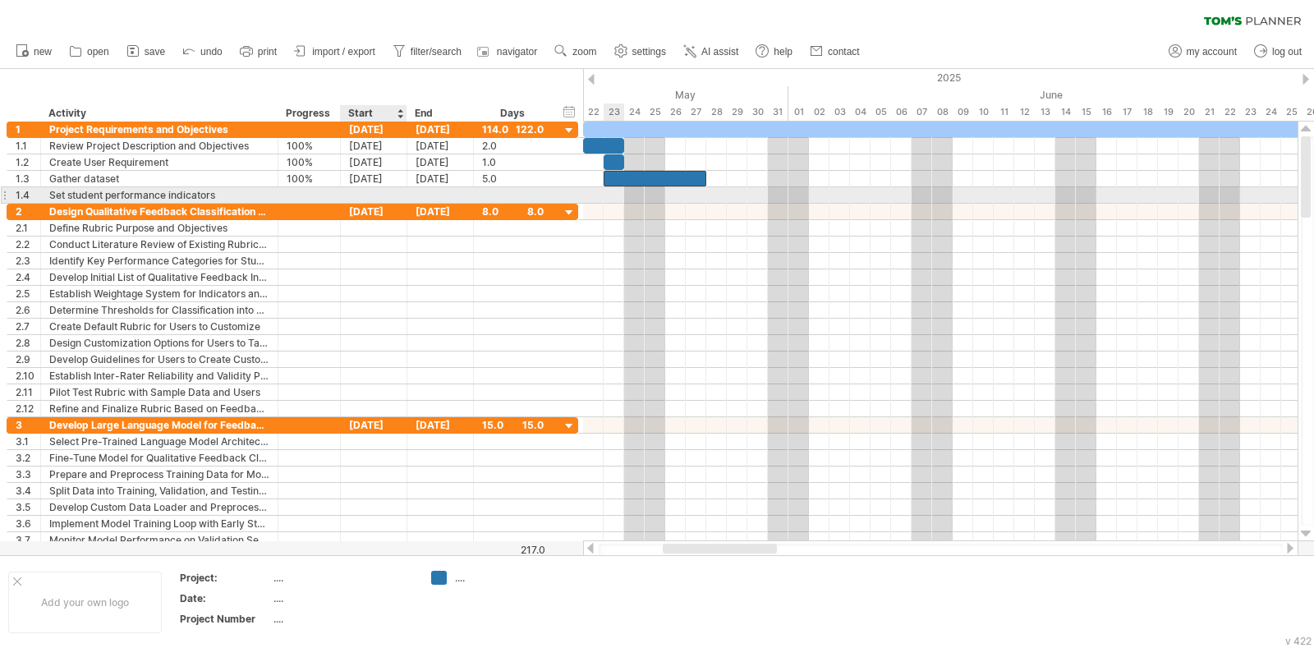
click at [375, 190] on div at bounding box center [374, 195] width 67 height 16
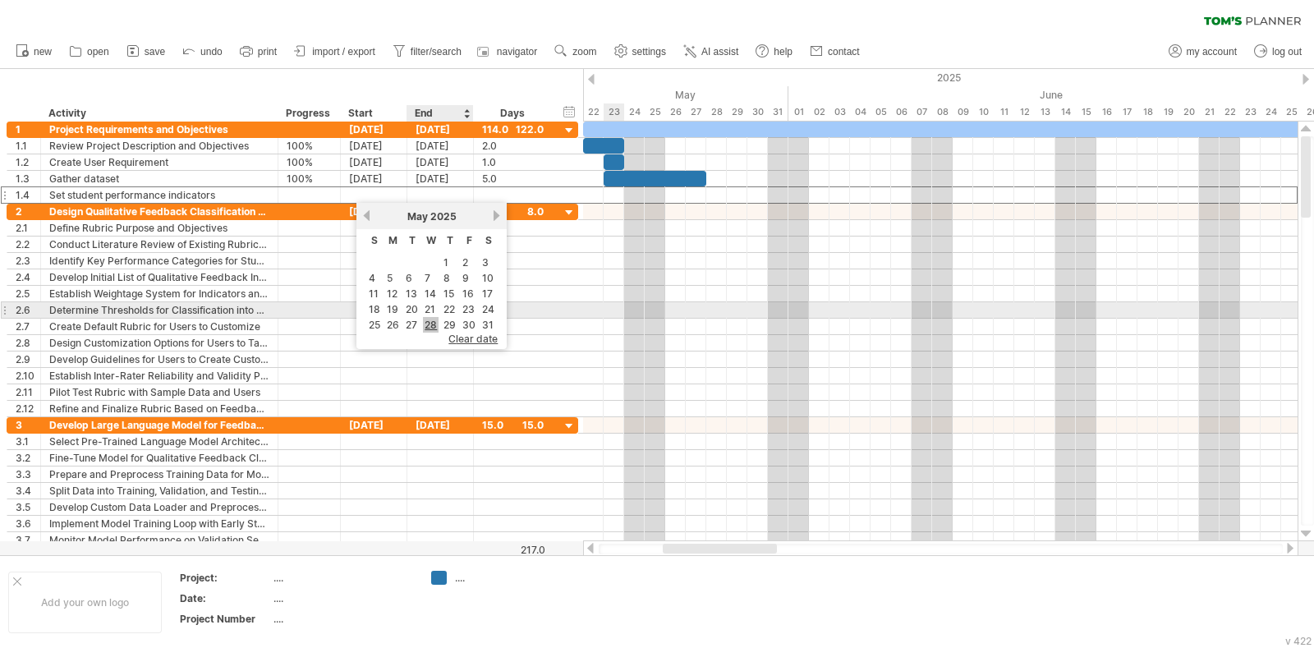
click at [433, 318] on link "28" at bounding box center [431, 325] width 16 height 16
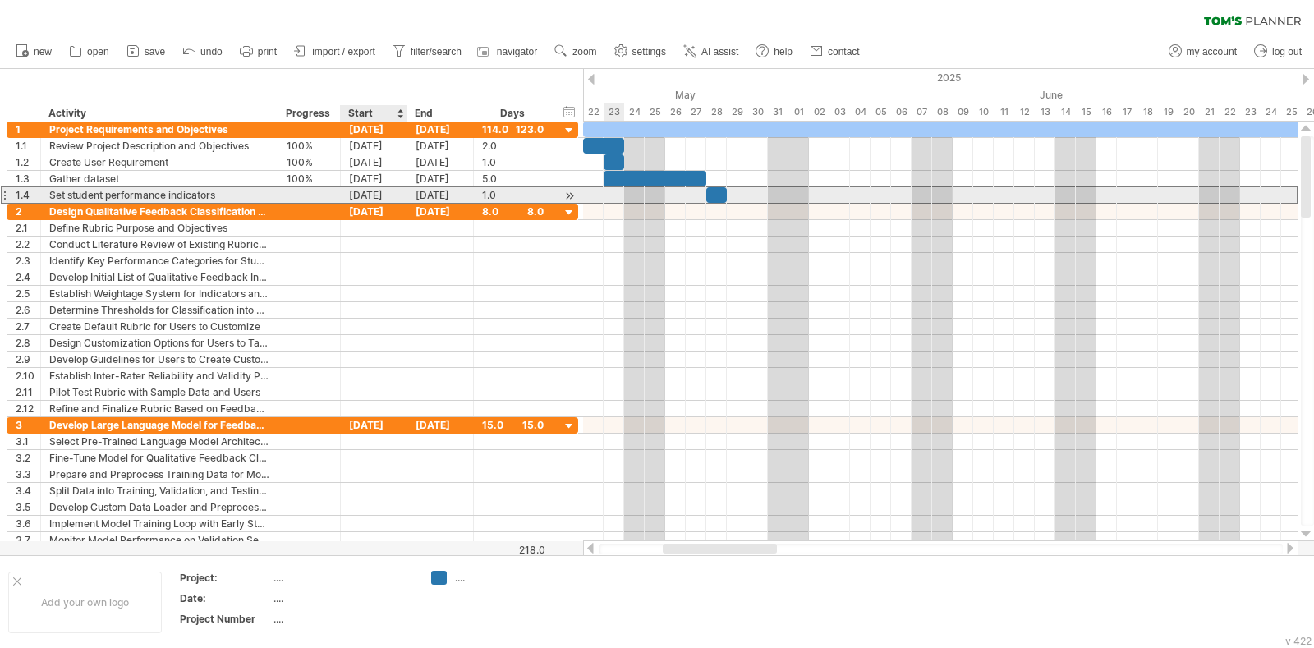
click at [379, 191] on div "[DATE]" at bounding box center [374, 195] width 67 height 16
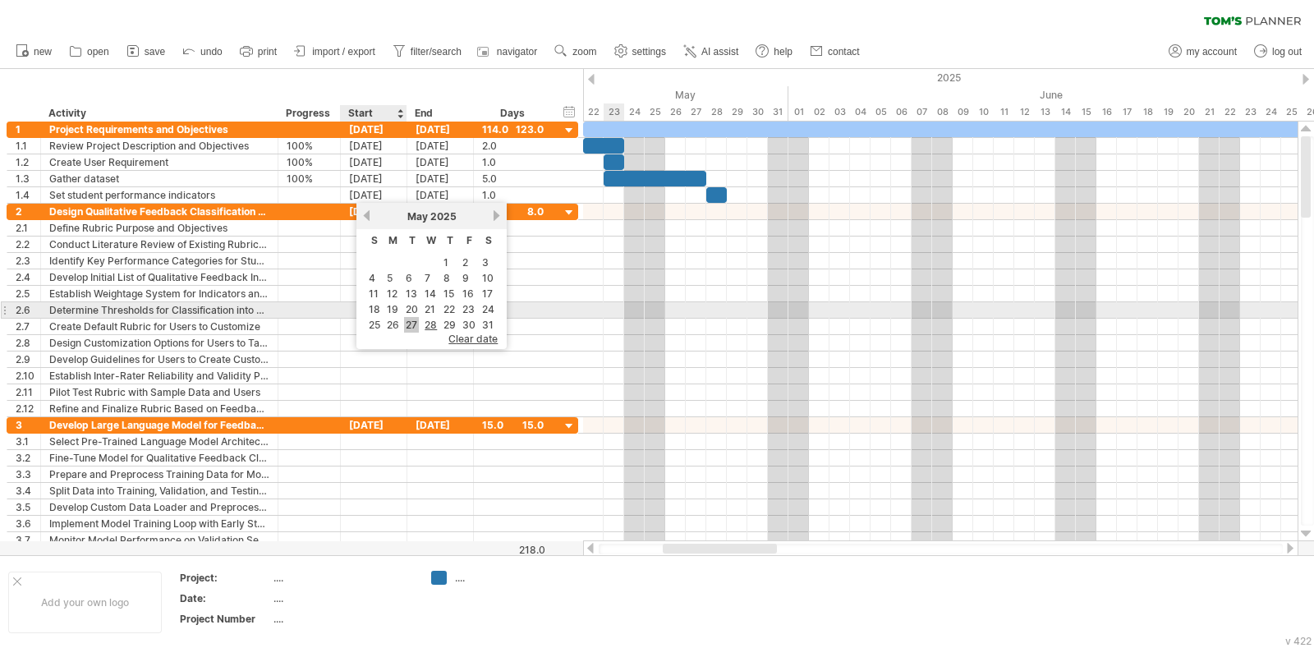
click at [412, 318] on link "27" at bounding box center [411, 325] width 15 height 16
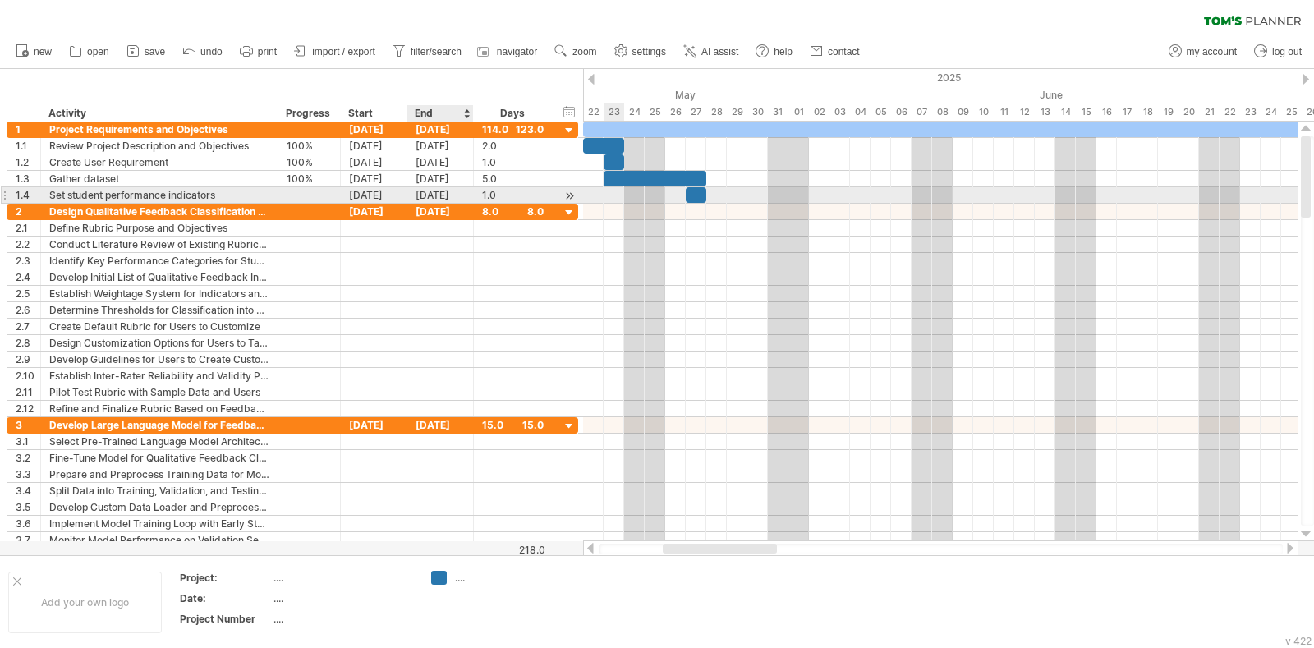
click at [423, 196] on div "[DATE]" at bounding box center [440, 195] width 67 height 16
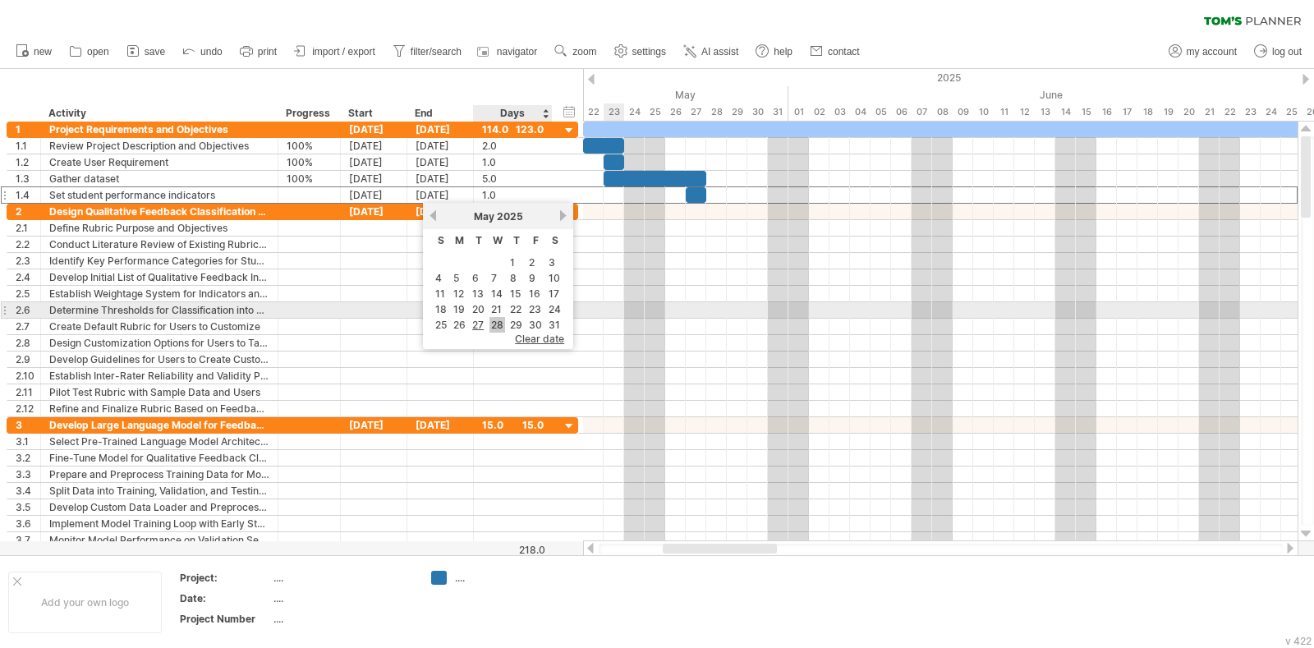
click at [493, 318] on link "28" at bounding box center [497, 325] width 16 height 16
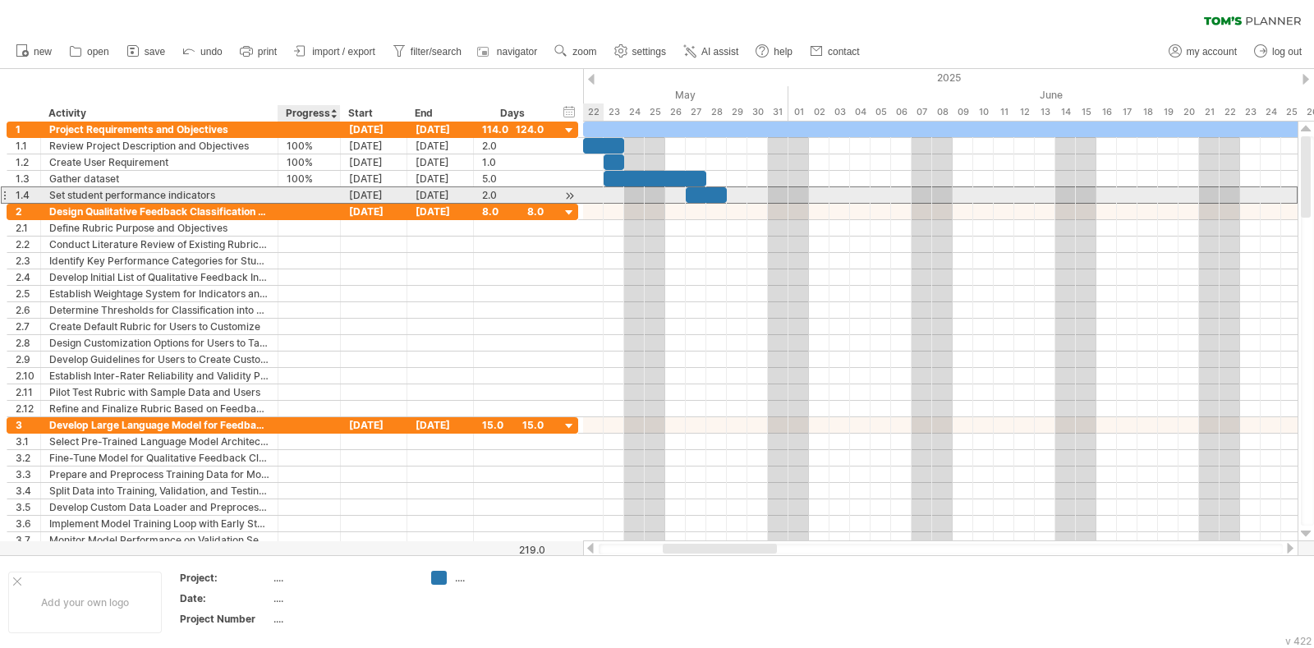
click at [304, 189] on div at bounding box center [309, 195] width 45 height 16
type input "****"
click at [160, 200] on div "Set student performance indicators" at bounding box center [159, 195] width 220 height 16
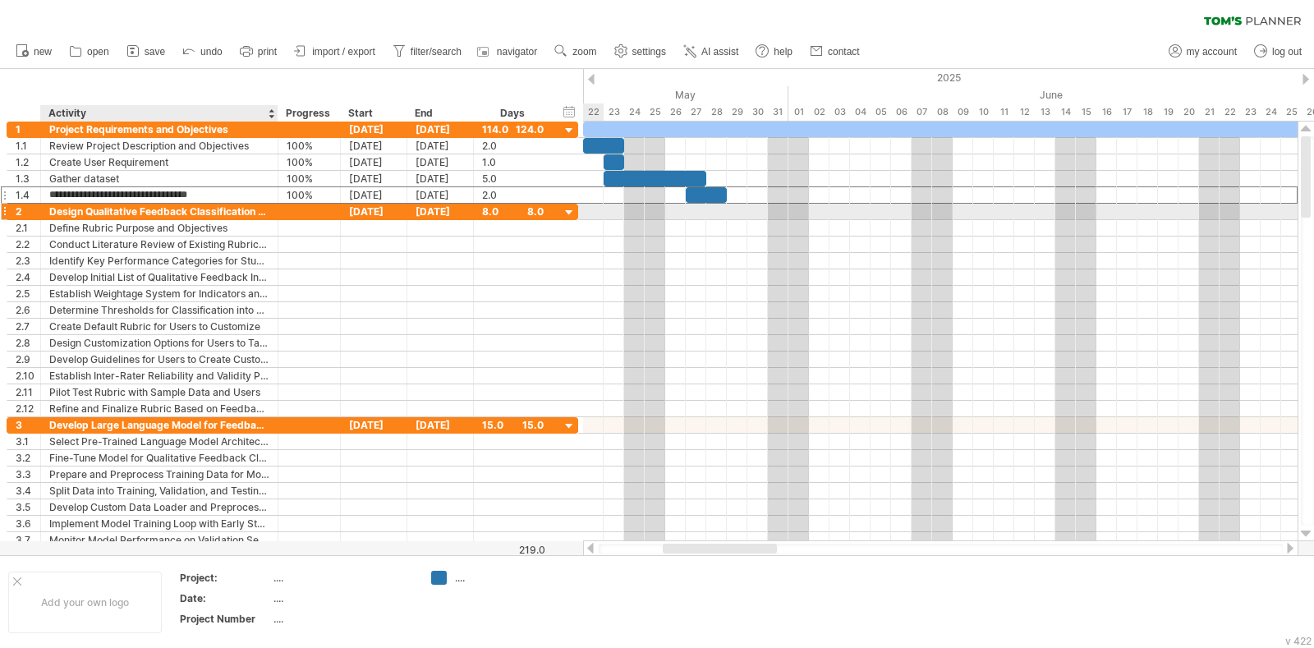
click at [173, 209] on div "Design Qualitative Feedback Classification Rubric" at bounding box center [159, 212] width 220 height 16
click at [173, 209] on input "**********" at bounding box center [159, 212] width 220 height 16
click at [213, 209] on input "**********" at bounding box center [159, 212] width 220 height 16
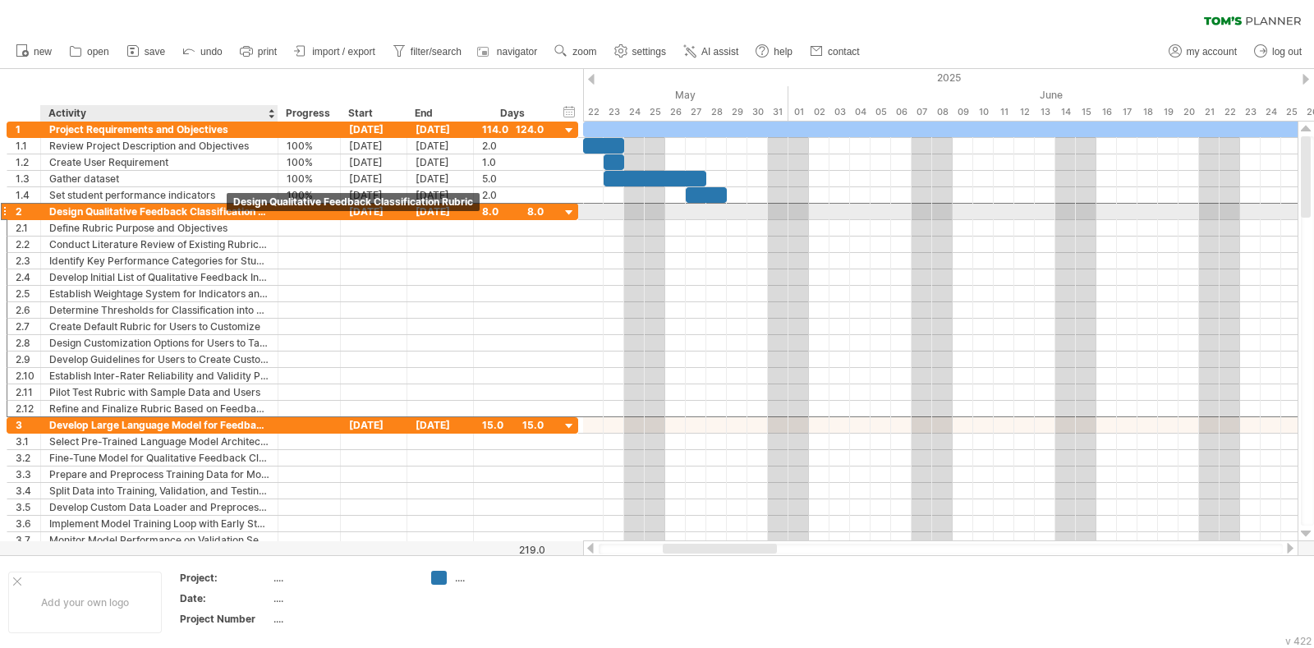
click at [201, 209] on div "Design Qualitative Feedback Classification Rubric" at bounding box center [159, 212] width 220 height 16
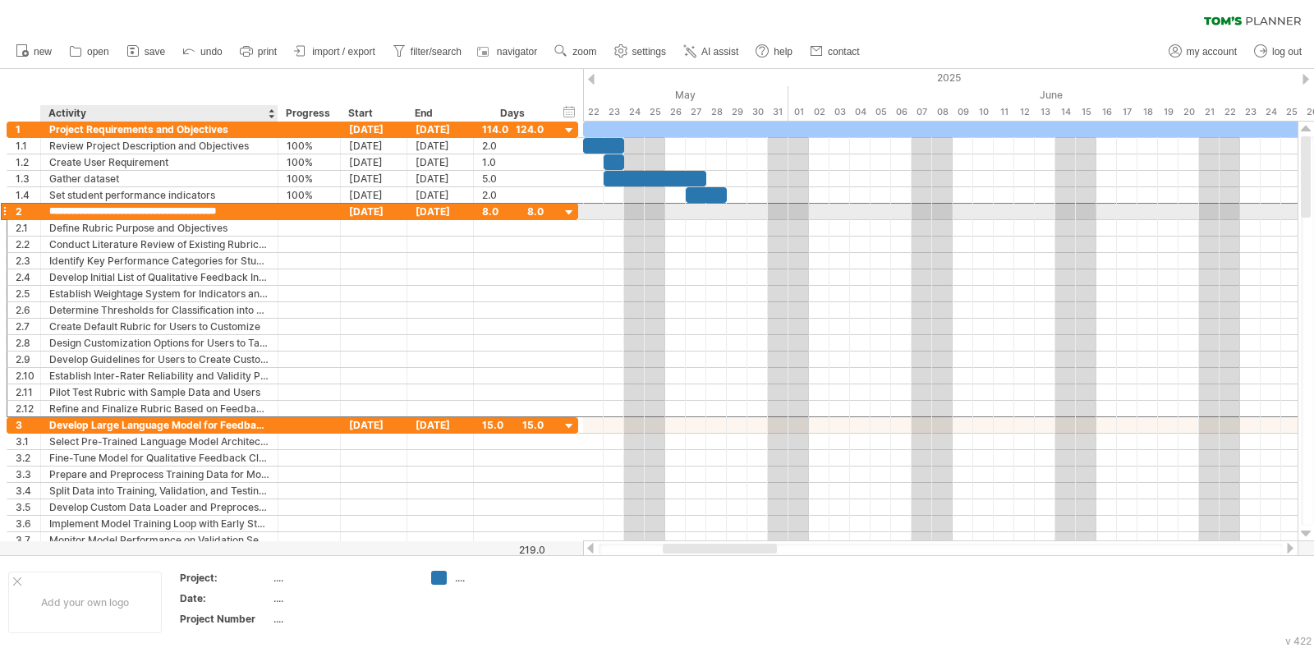
type input "**********"
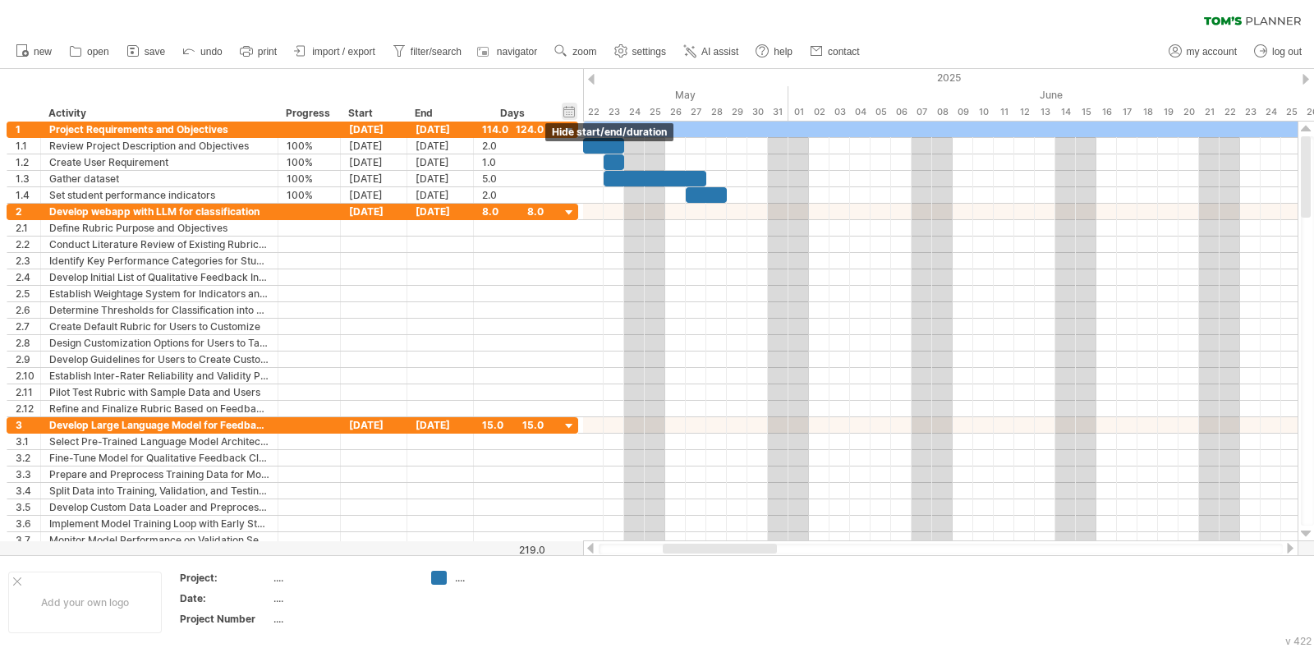
click at [570, 115] on div "hide start/end/duration show start/end/duration" at bounding box center [570, 111] width 16 height 17
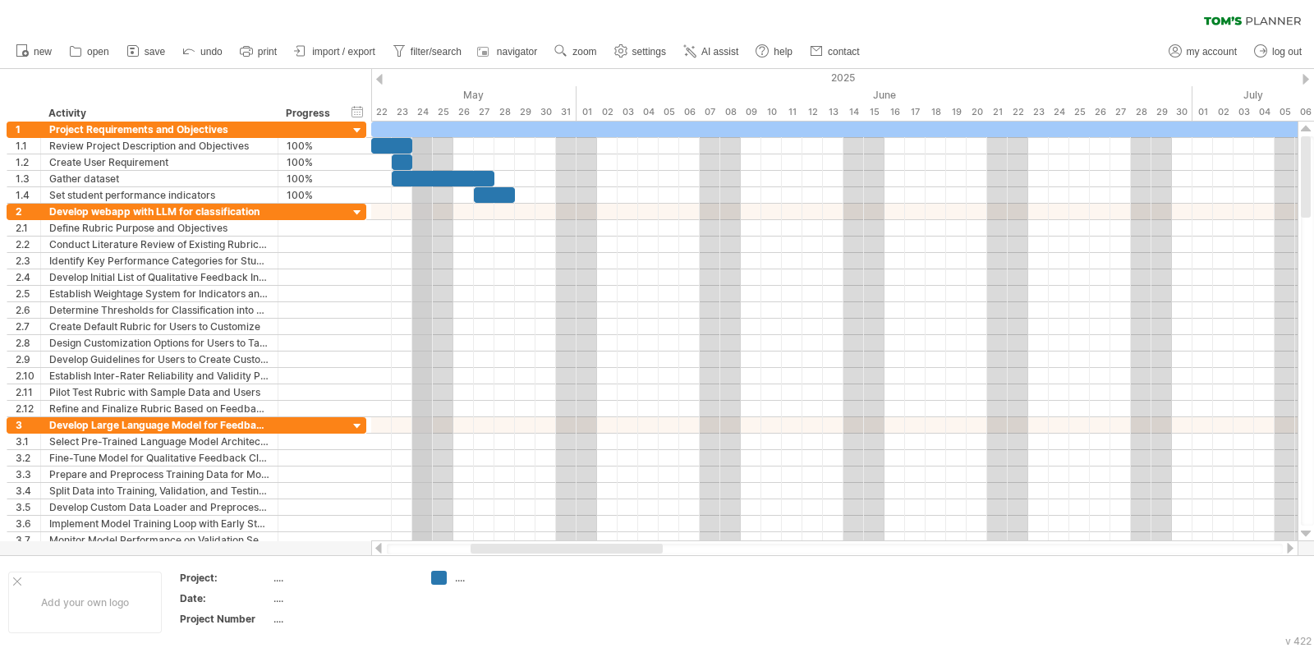
click at [423, 110] on div "24" at bounding box center [422, 111] width 21 height 17
click at [526, 119] on div "timeline settings" at bounding box center [540, 116] width 120 height 26
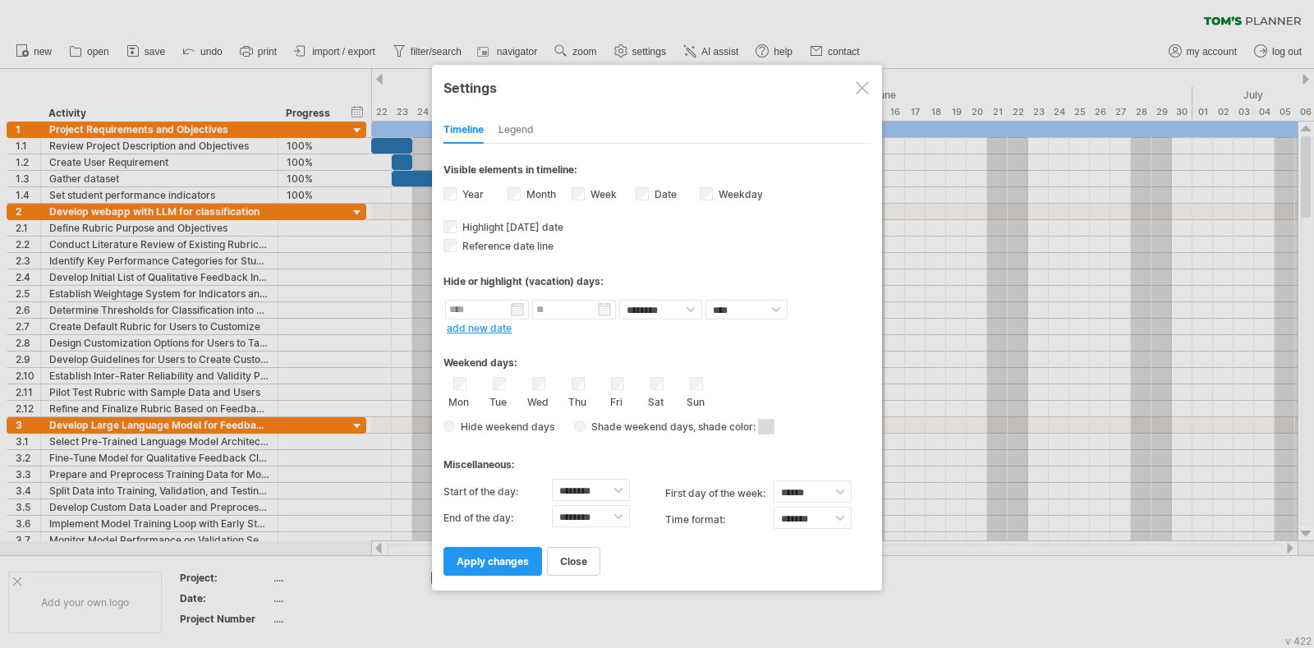
click at [456, 420] on span "Hide weekend days" at bounding box center [504, 426] width 99 height 12
click at [496, 517] on span "apply changes" at bounding box center [493, 561] width 72 height 12
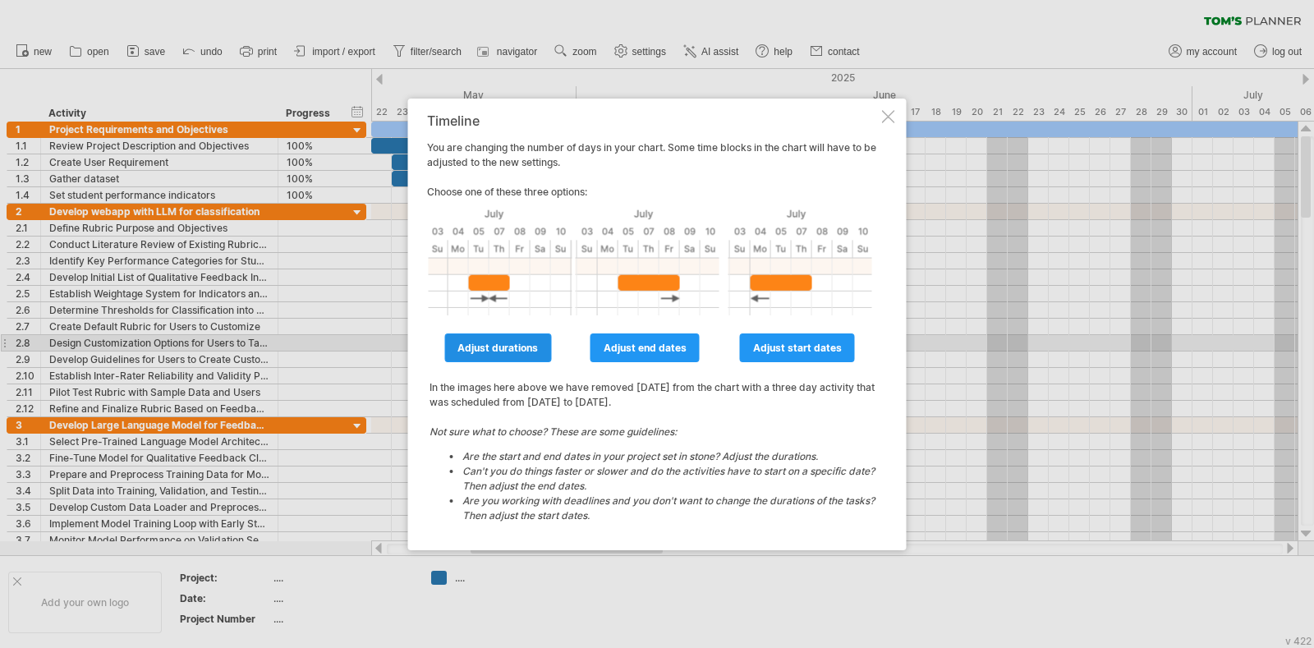
click at [518, 342] on span "adjust durations" at bounding box center [497, 348] width 80 height 12
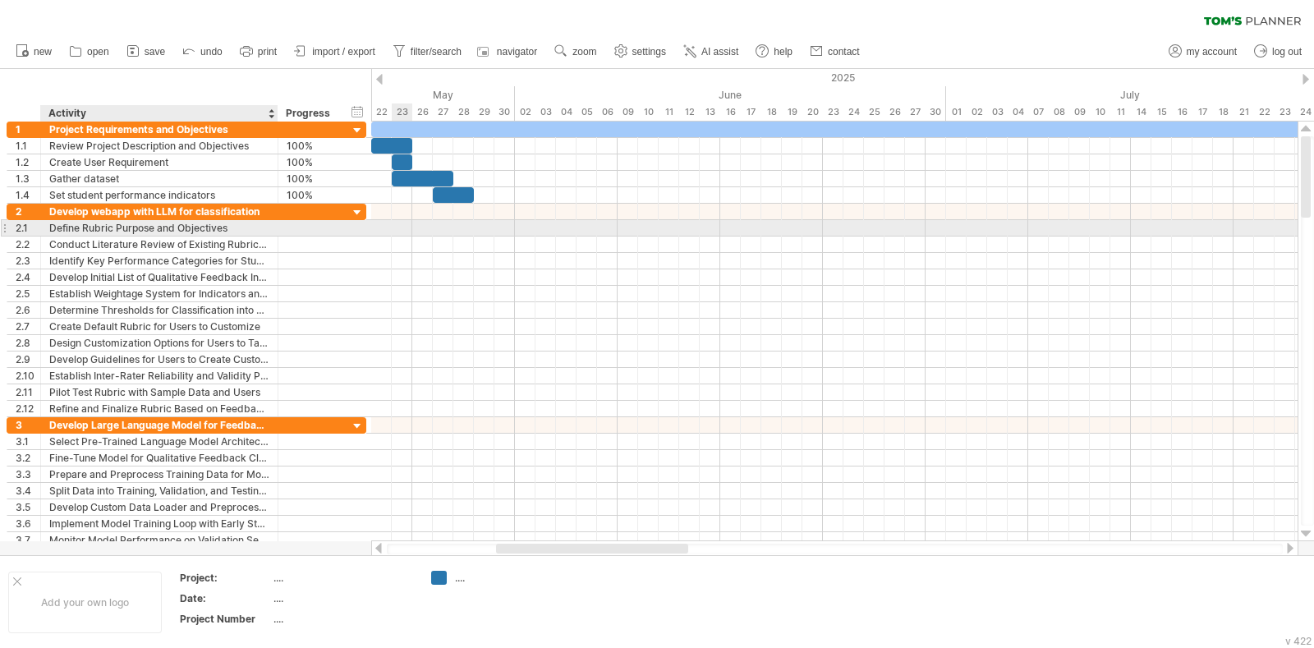
click at [216, 227] on div "Define Rubric Purpose and Objectives" at bounding box center [159, 228] width 220 height 16
click at [216, 227] on input "**********" at bounding box center [159, 228] width 220 height 16
click at [232, 227] on input "**********" at bounding box center [159, 228] width 220 height 16
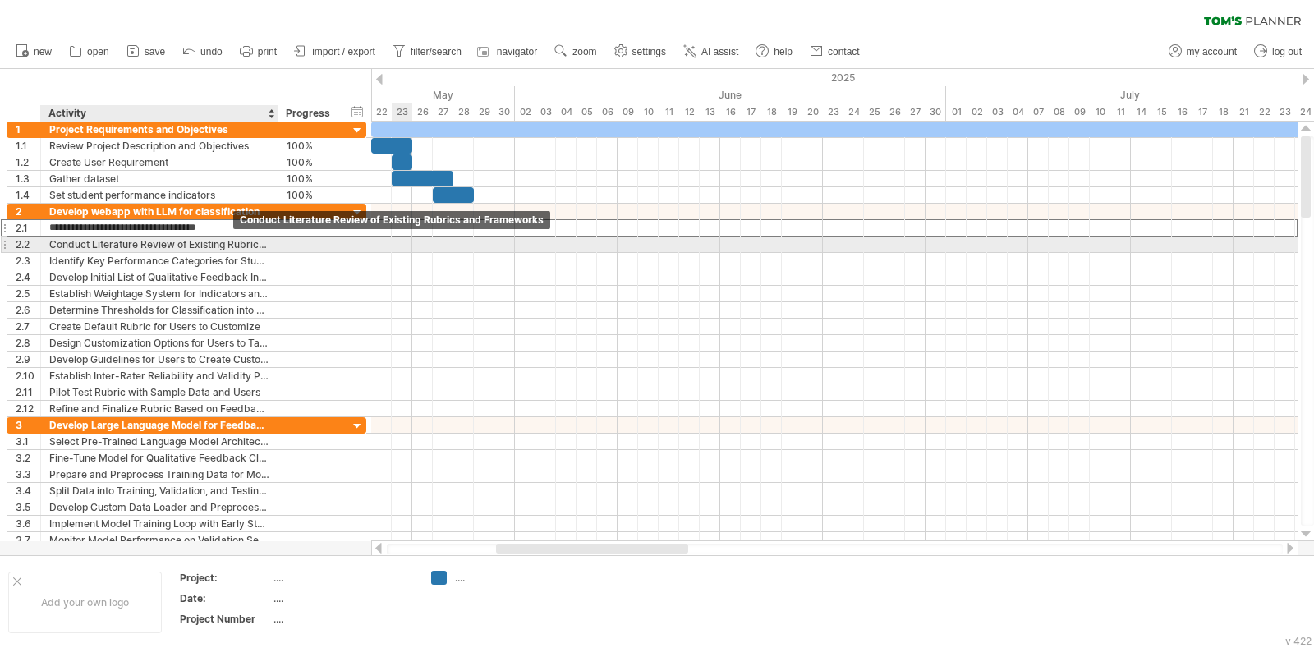
click at [213, 250] on div "Conduct Literature Review of Existing Rubrics and Frameworks" at bounding box center [159, 244] width 220 height 16
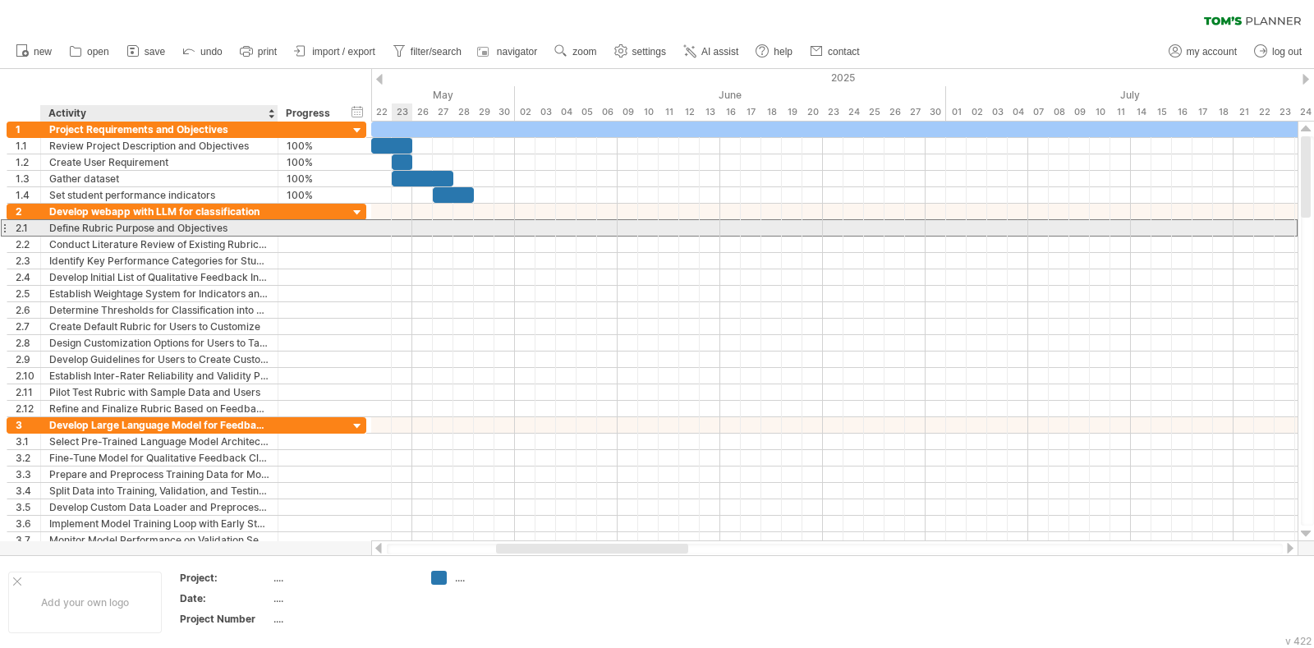
click at [218, 226] on div "Define Rubric Purpose and Objectives" at bounding box center [159, 228] width 220 height 16
drag, startPoint x: 232, startPoint y: 226, endPoint x: 49, endPoint y: 222, distance: 183.2
click at [49, 222] on input "**********" at bounding box center [159, 228] width 220 height 16
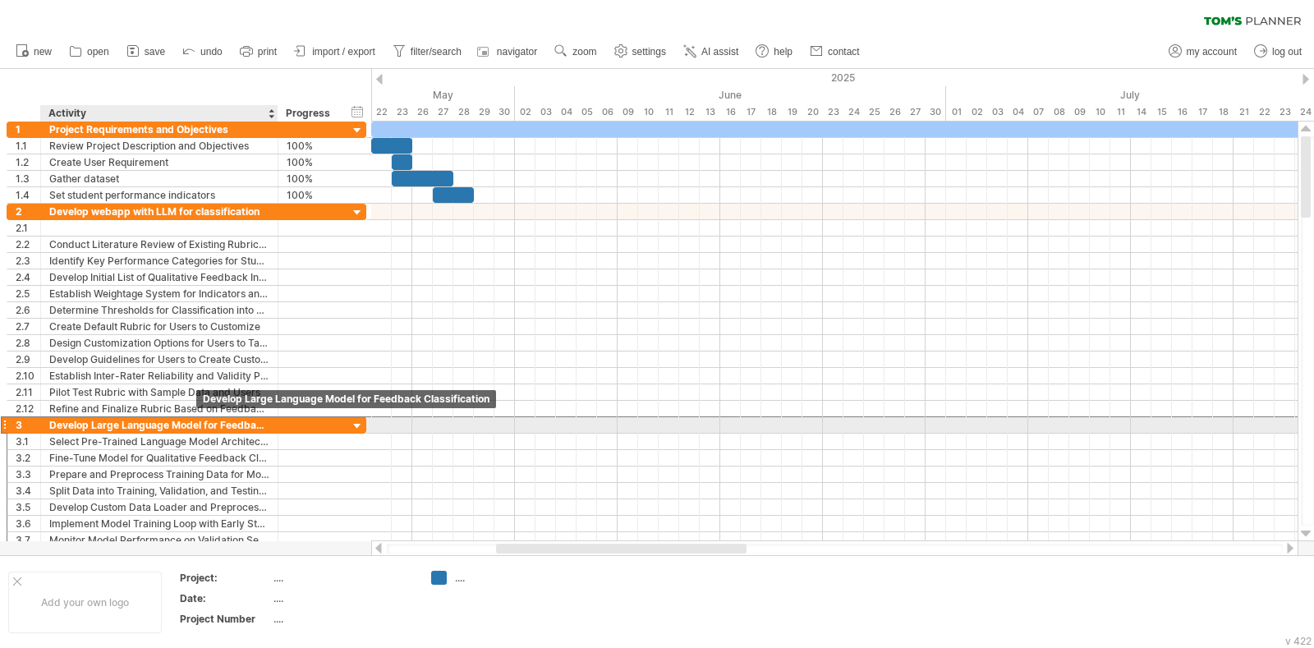
click at [197, 418] on div "Develop Large Language Model for Feedback Classification" at bounding box center [159, 425] width 220 height 16
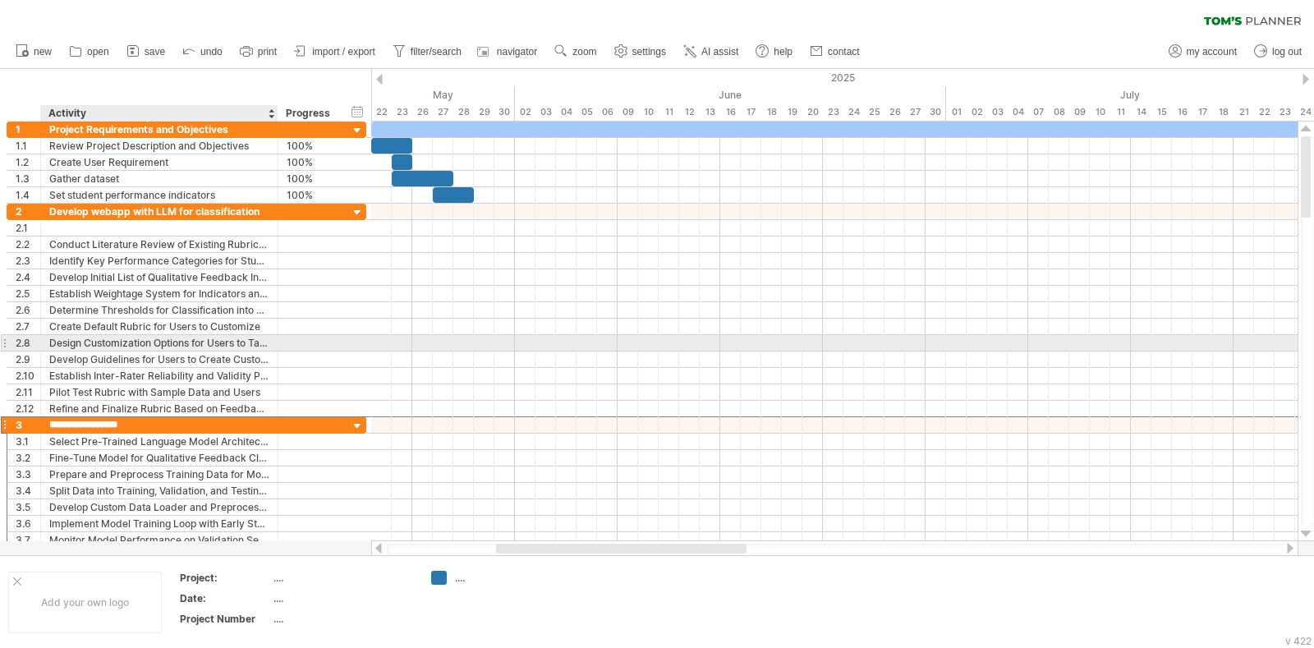
type input "**********"
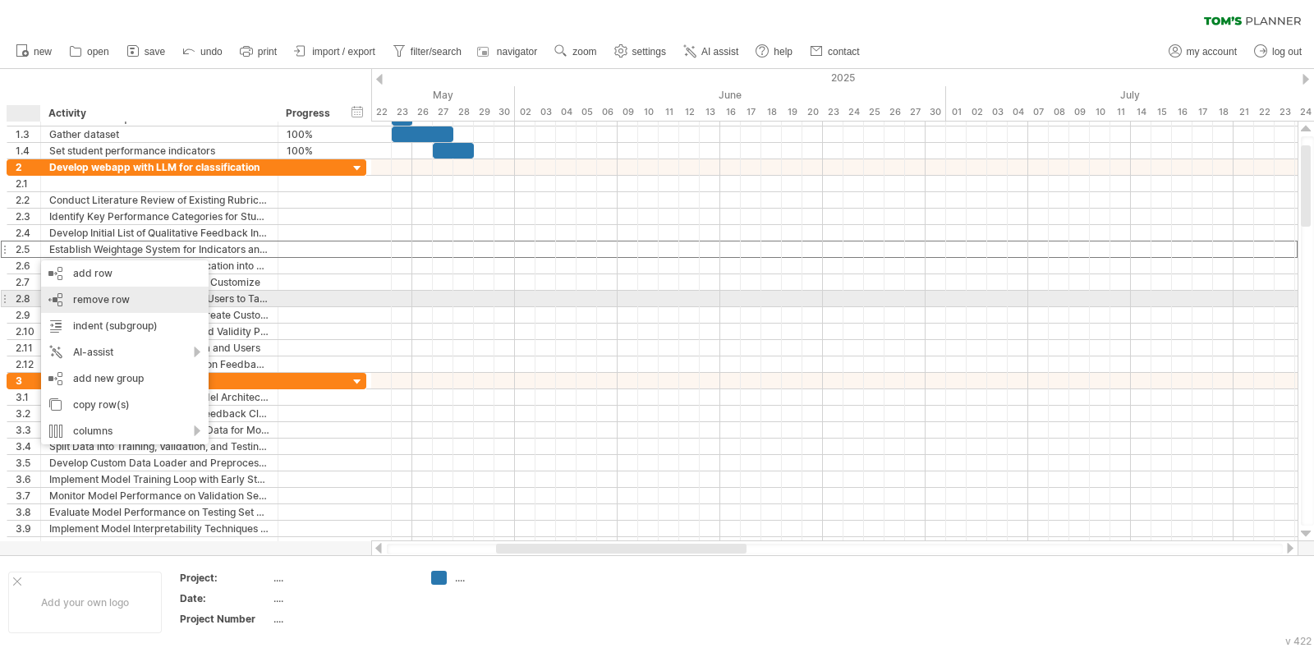
click at [115, 305] on div "remove row remove selected rows" at bounding box center [125, 300] width 168 height 26
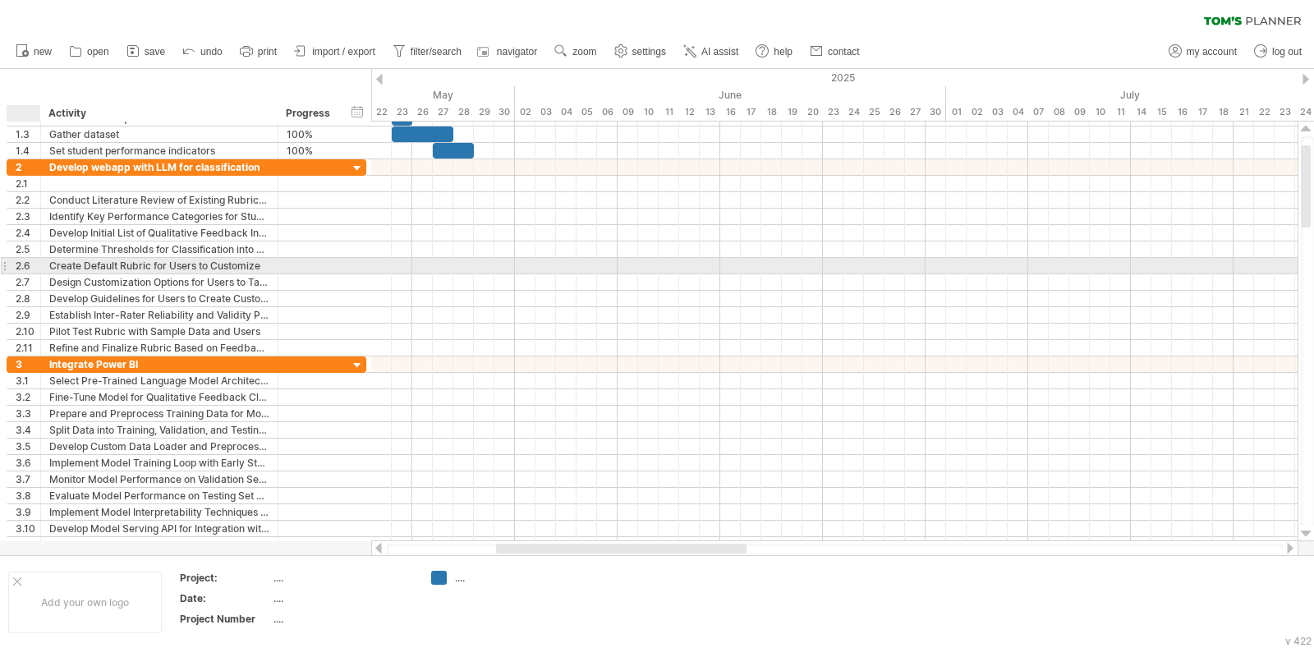
click at [30, 264] on div "2.6" at bounding box center [28, 266] width 25 height 16
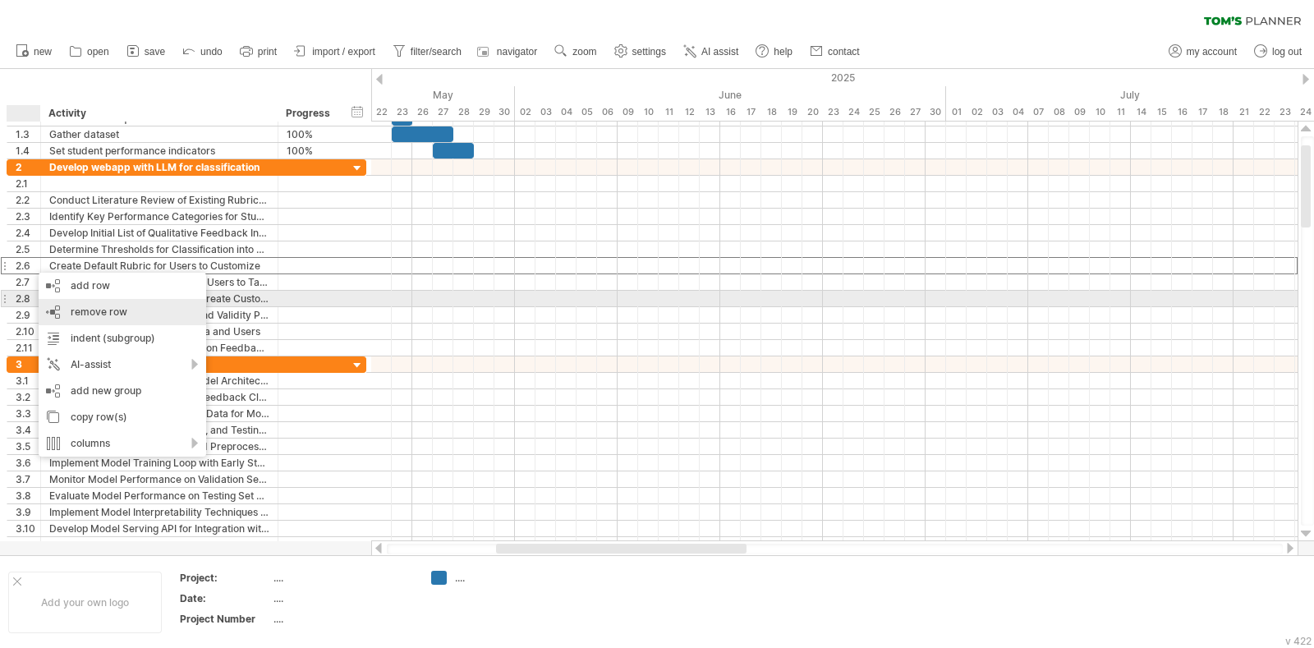
click at [74, 306] on span "remove row" at bounding box center [99, 311] width 57 height 12
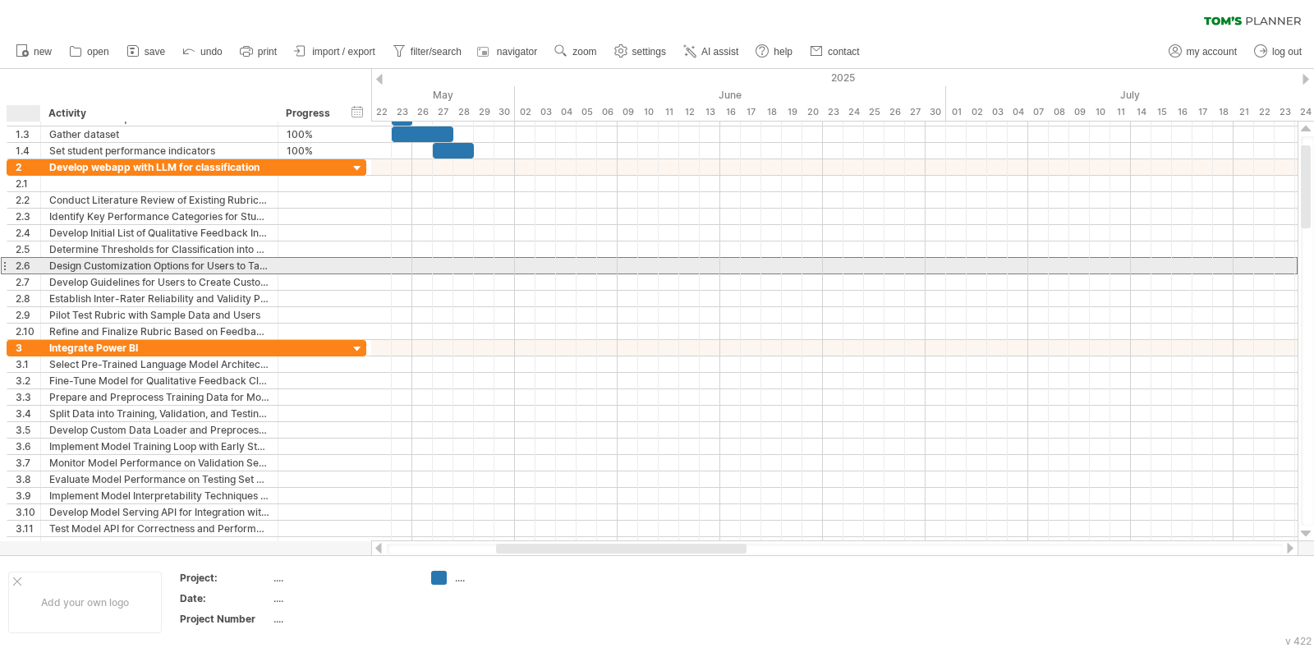
click at [29, 270] on div "2.6" at bounding box center [28, 266] width 25 height 16
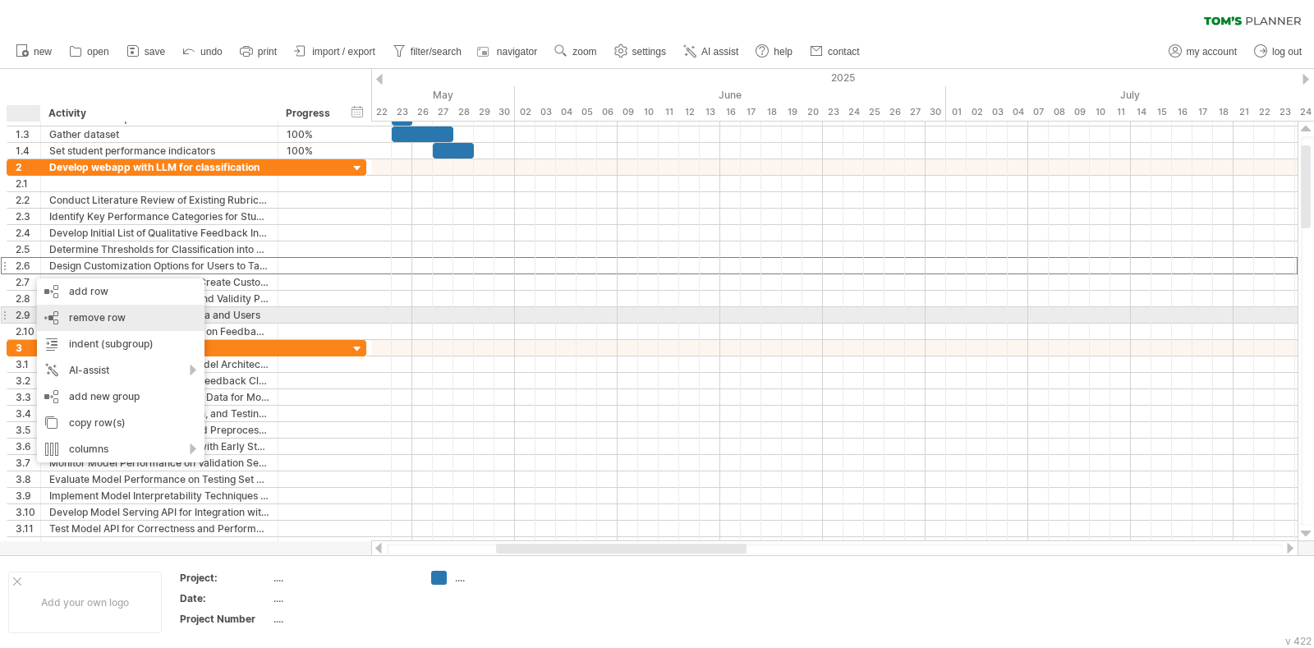
click at [72, 320] on span "remove row" at bounding box center [97, 317] width 57 height 12
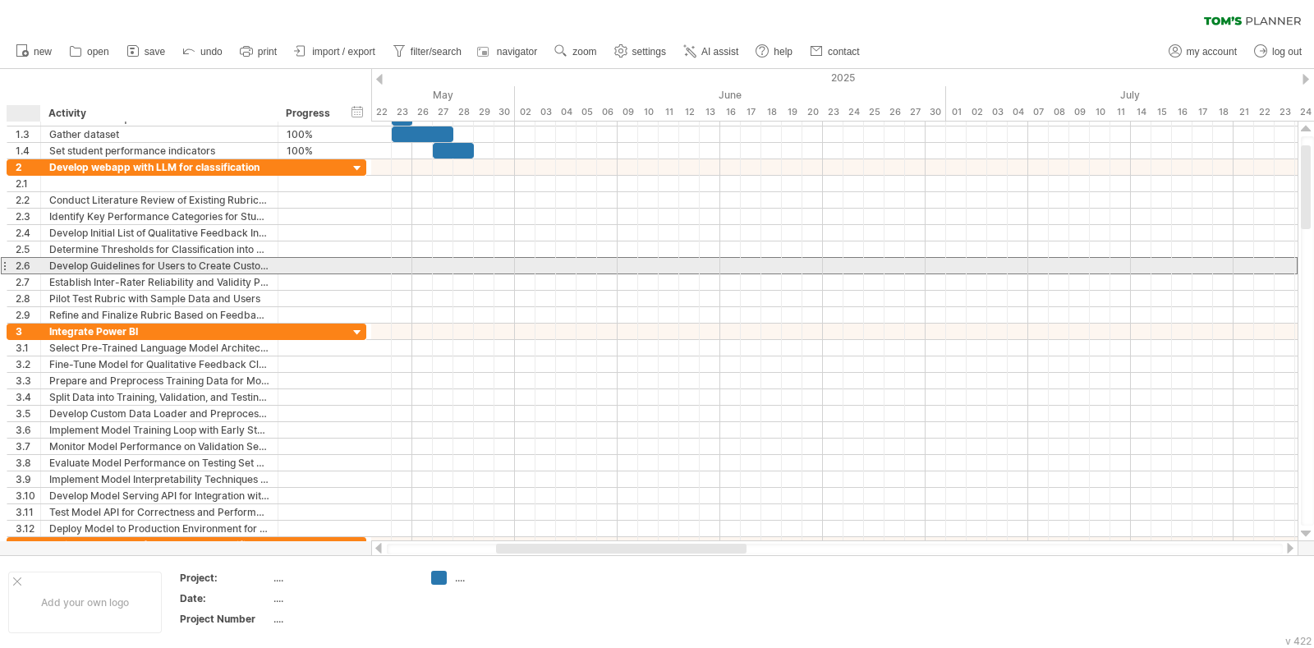
click at [24, 269] on div "2.6" at bounding box center [28, 266] width 25 height 16
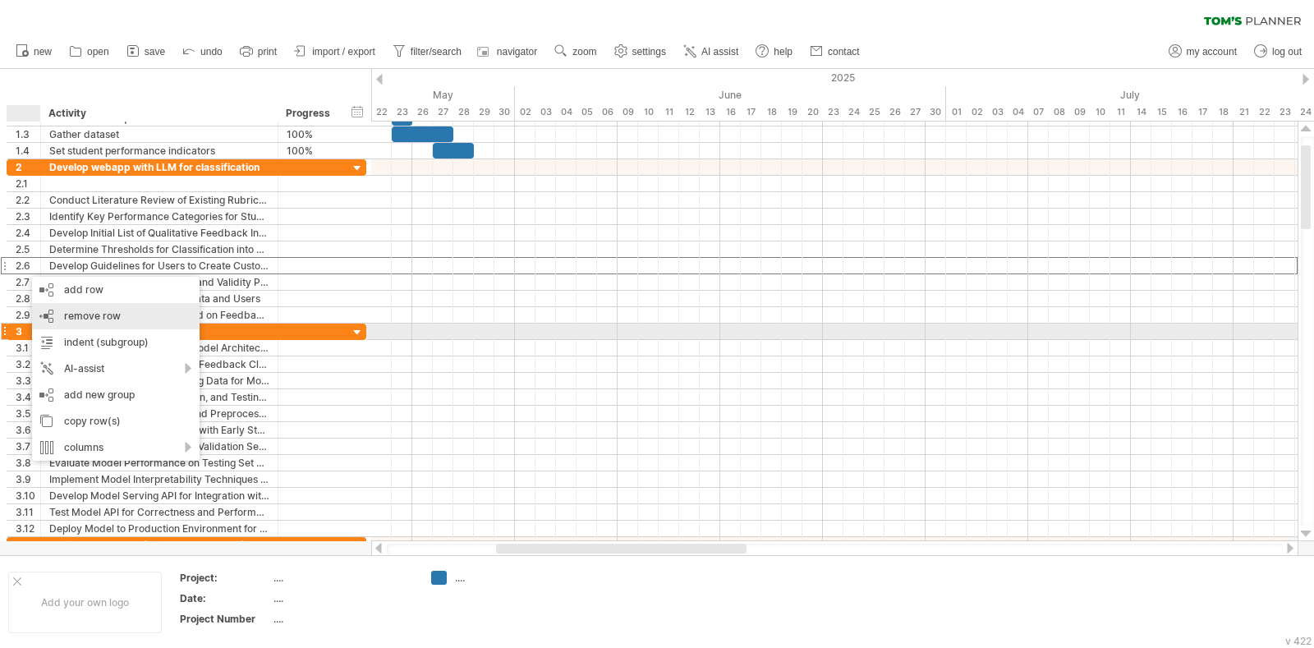
click at [59, 325] on div "remove row remove selected rows" at bounding box center [116, 316] width 168 height 26
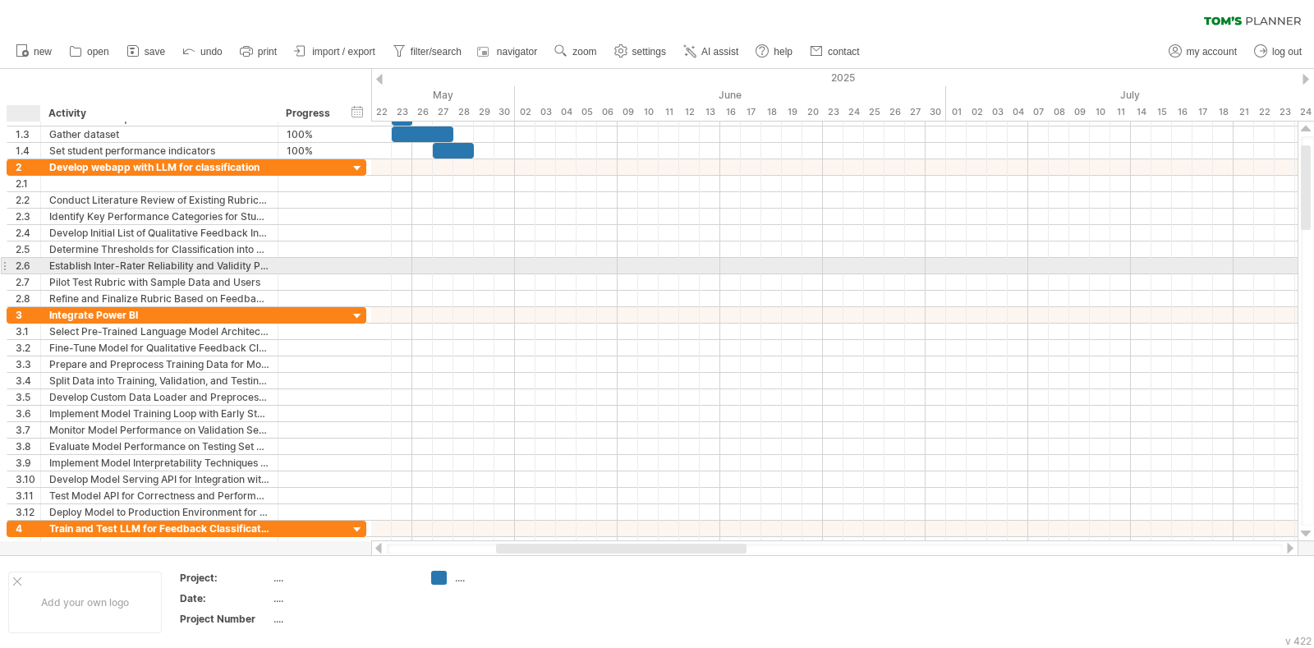
click at [18, 267] on div "2.6" at bounding box center [28, 266] width 25 height 16
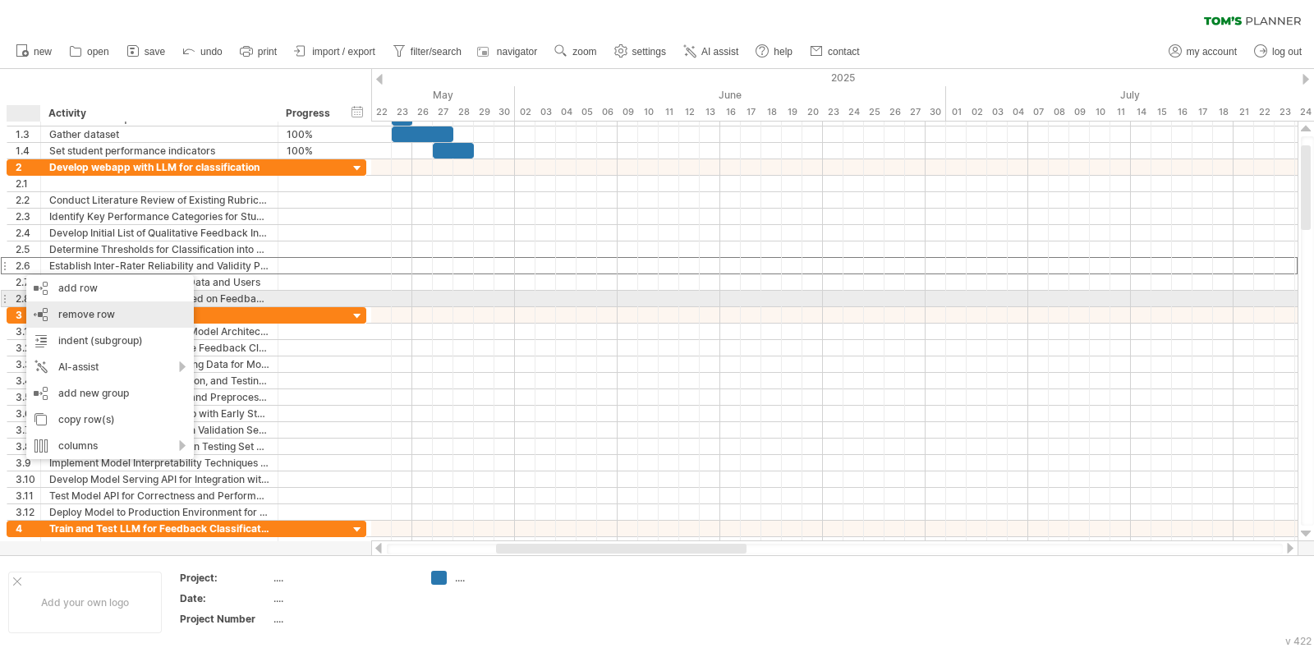
click at [55, 310] on div "remove row remove selected rows" at bounding box center [110, 314] width 168 height 26
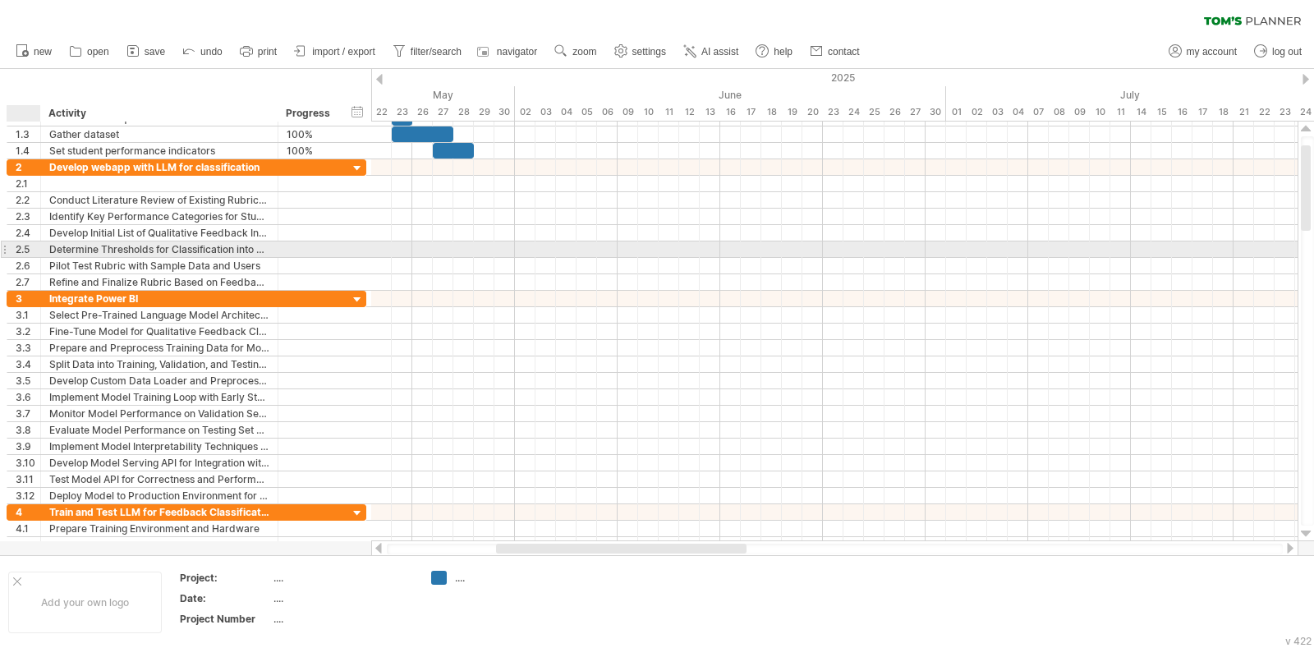
click at [32, 249] on div "2.5" at bounding box center [28, 249] width 25 height 16
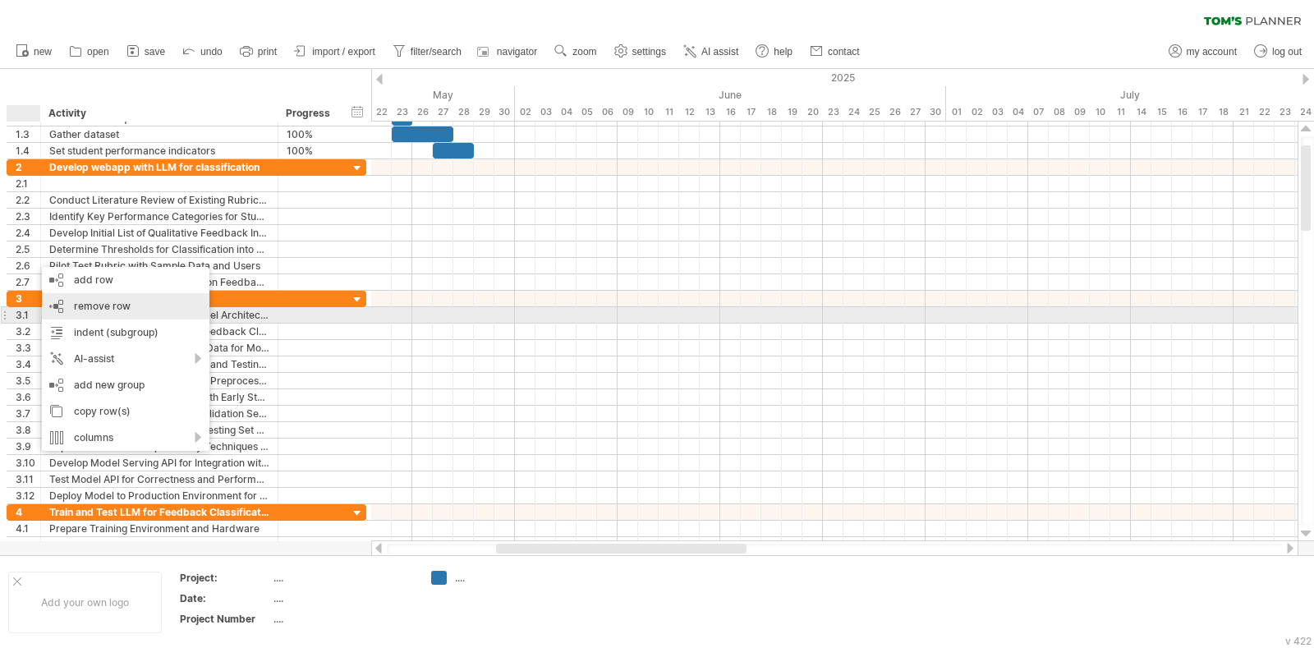
click at [57, 310] on div "remove row remove selected rows" at bounding box center [126, 306] width 168 height 26
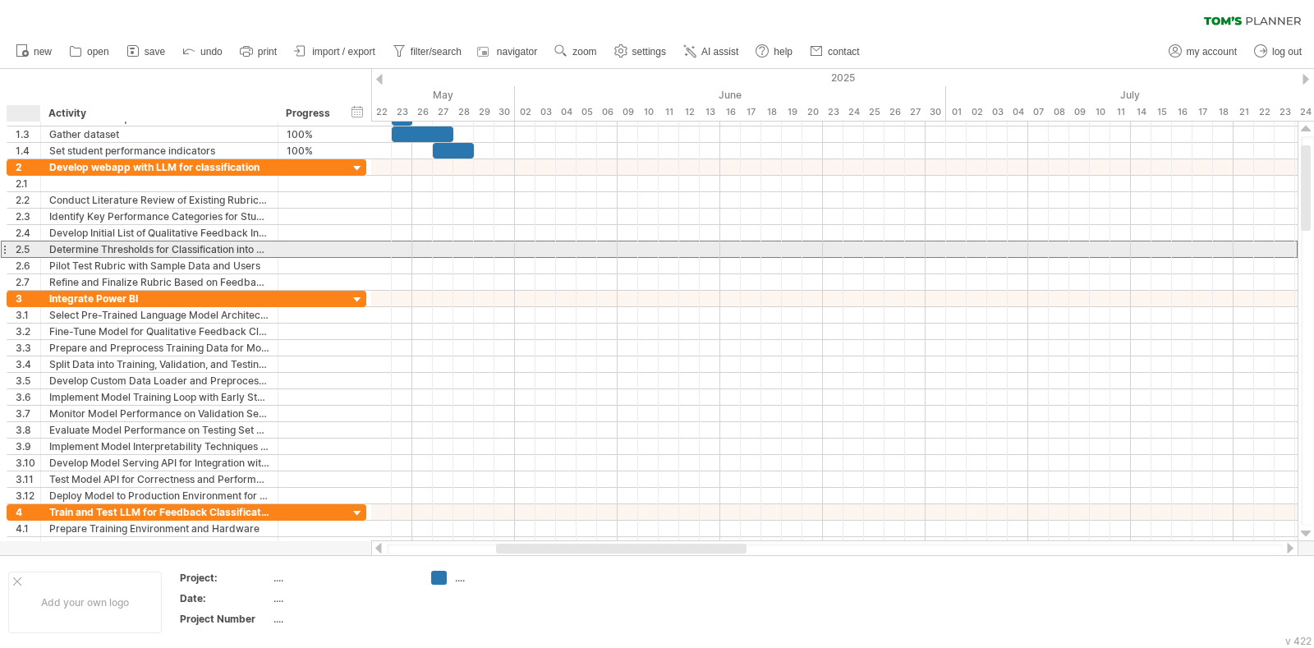
click at [19, 244] on div "2.5" at bounding box center [28, 249] width 25 height 16
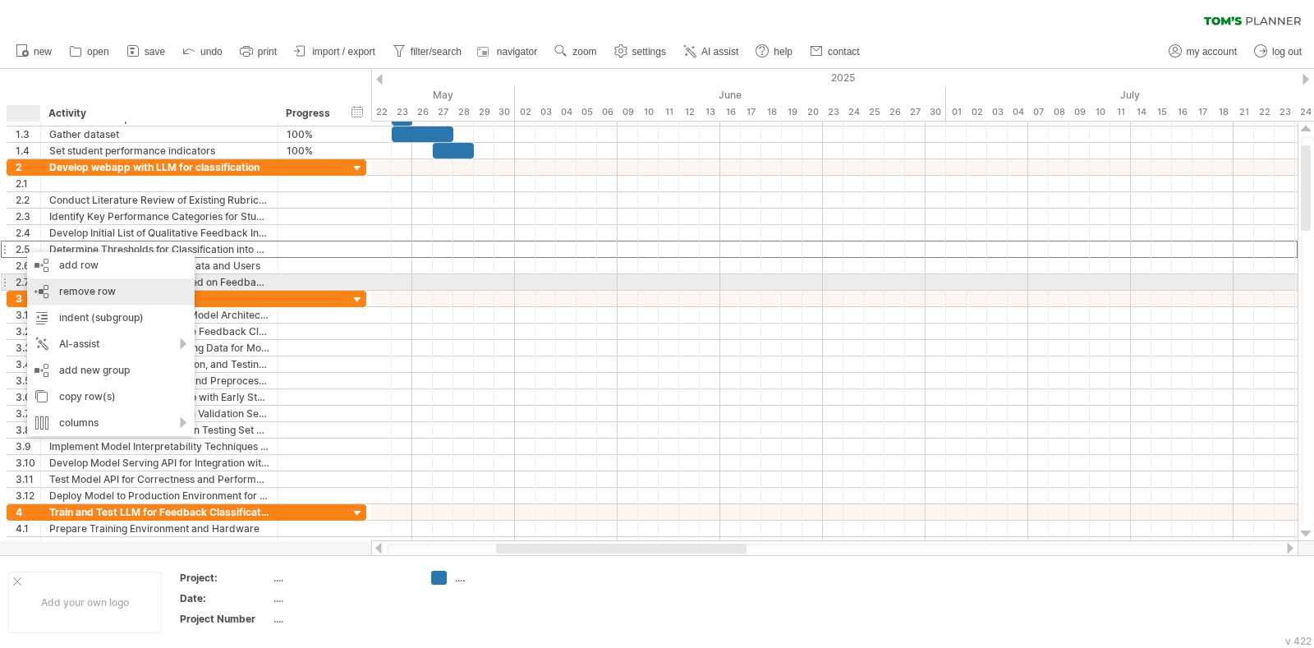
click at [56, 292] on div "remove row remove selected rows" at bounding box center [111, 291] width 168 height 26
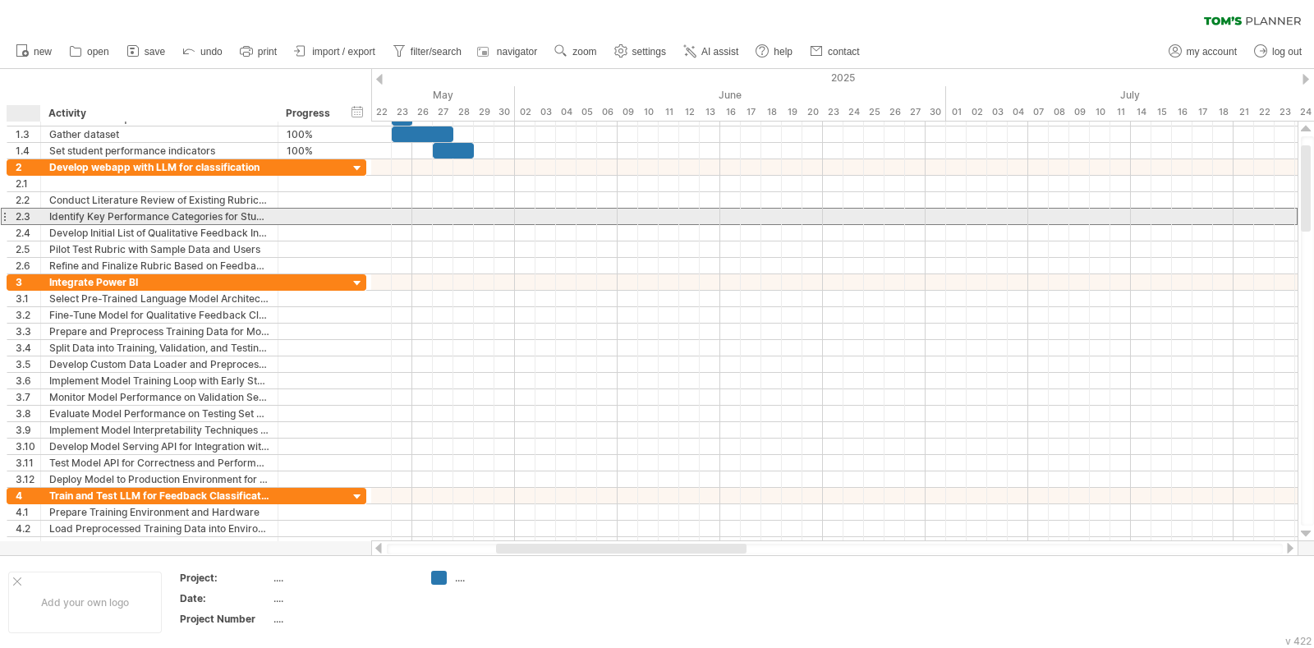
click at [21, 211] on div "2.3" at bounding box center [28, 217] width 25 height 16
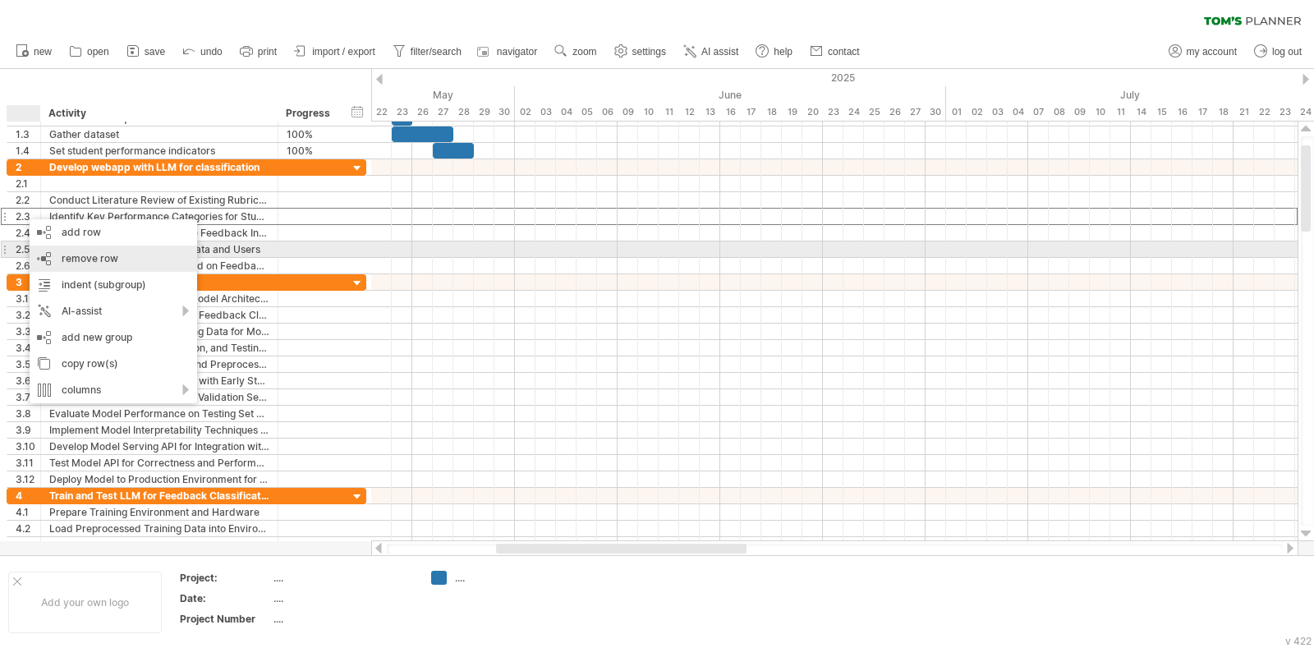
click at [70, 258] on span "remove row" at bounding box center [90, 258] width 57 height 12
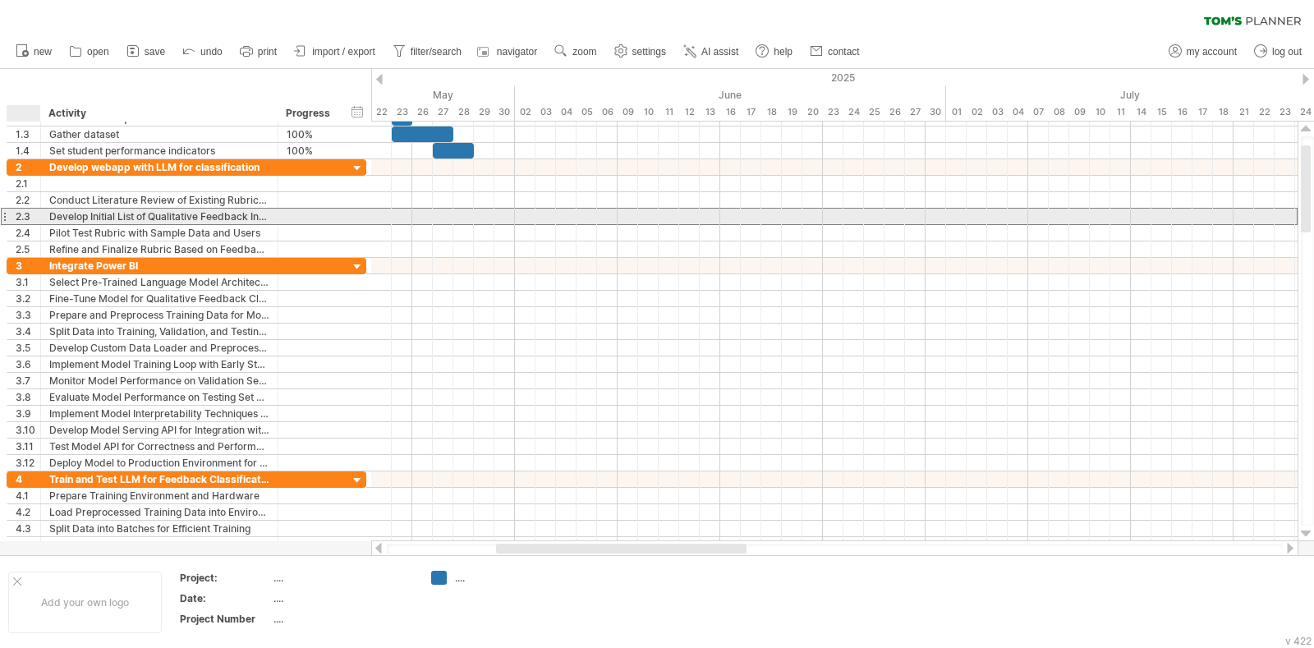
click at [20, 215] on div "2.3" at bounding box center [28, 217] width 25 height 16
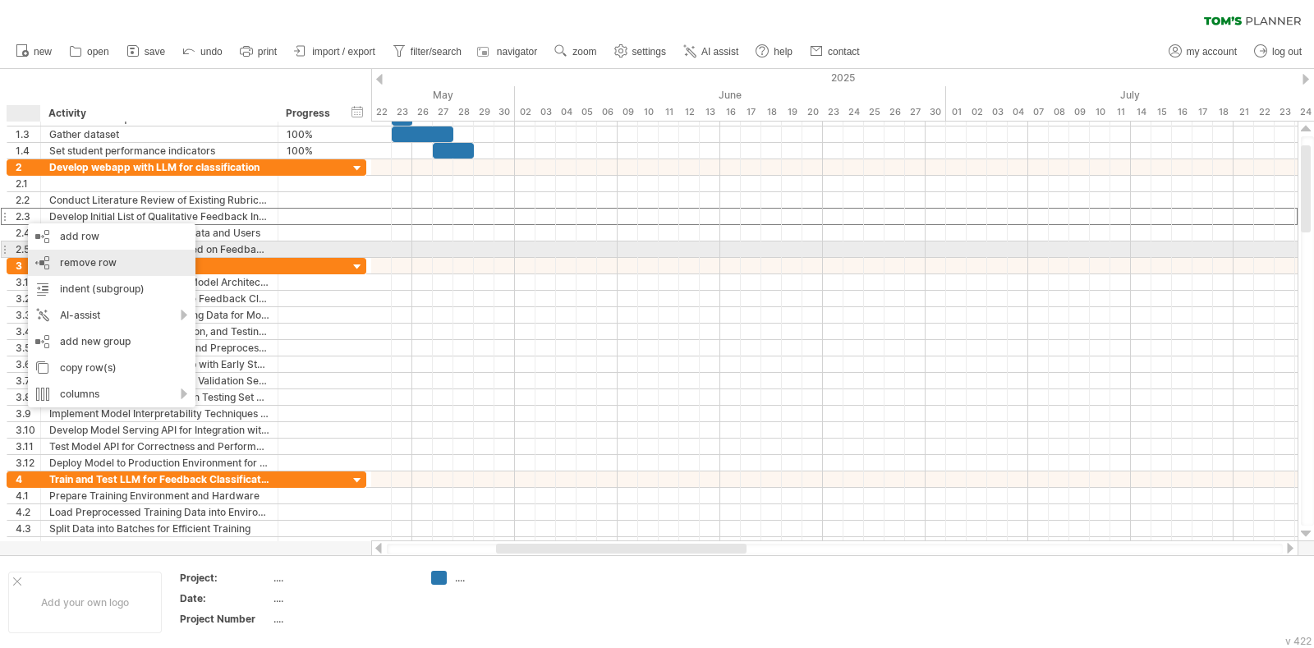
click at [56, 261] on div "remove row remove selected rows" at bounding box center [112, 263] width 168 height 26
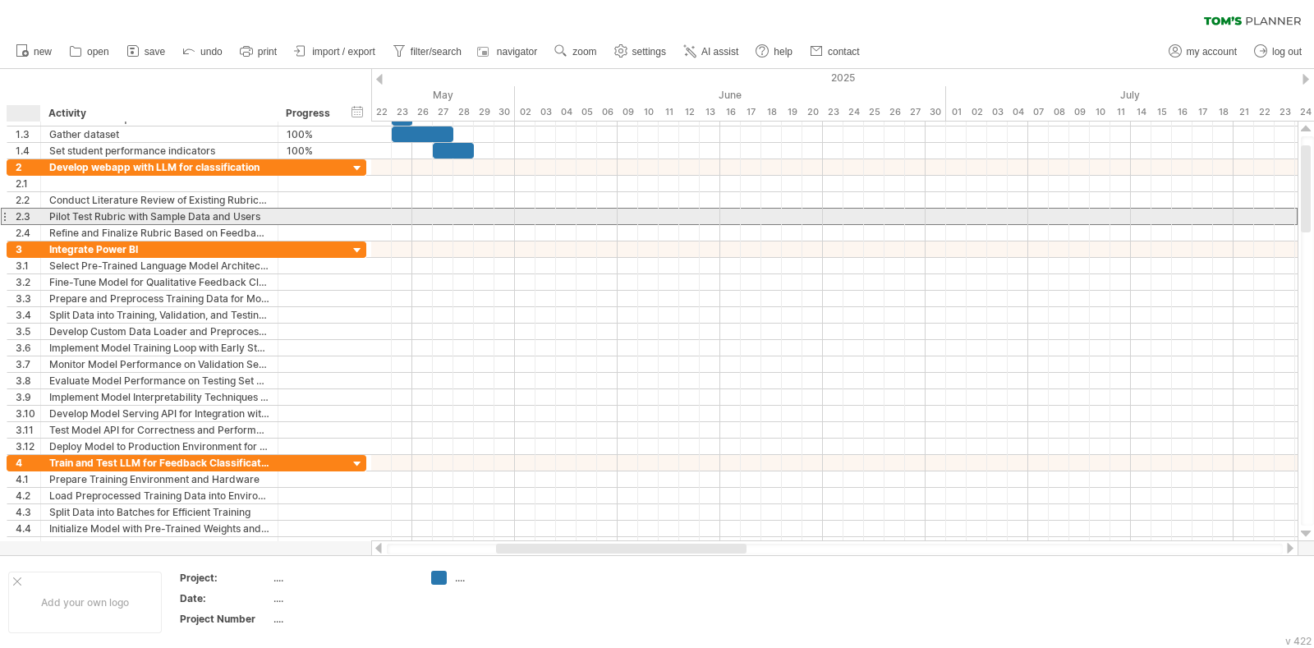
click at [19, 215] on div "2.3" at bounding box center [28, 217] width 25 height 16
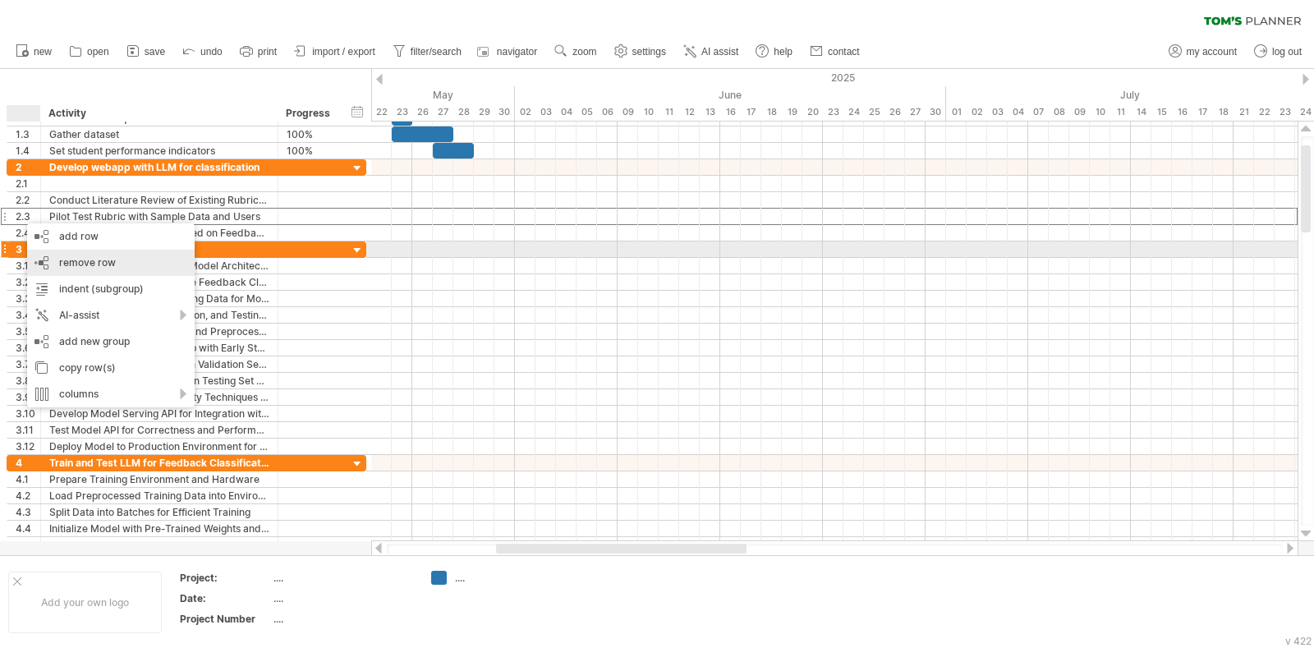
click at [60, 256] on span "remove row" at bounding box center [87, 262] width 57 height 12
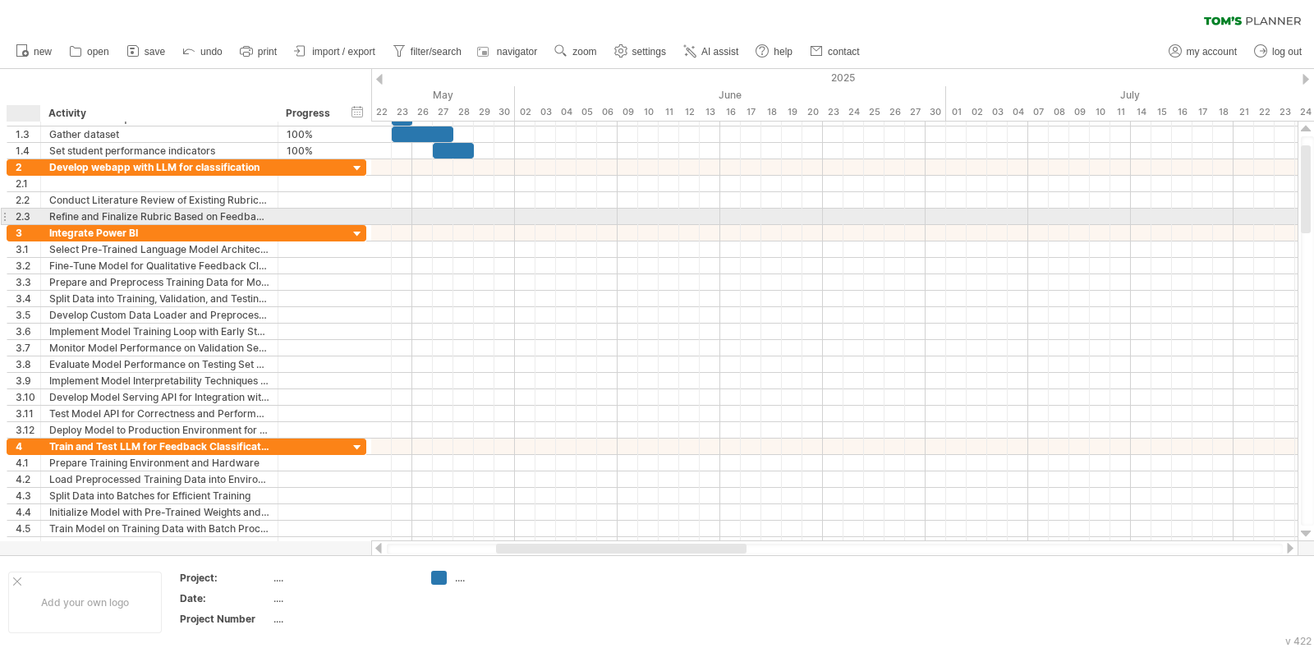
click at [21, 215] on div "2.3" at bounding box center [28, 217] width 25 height 16
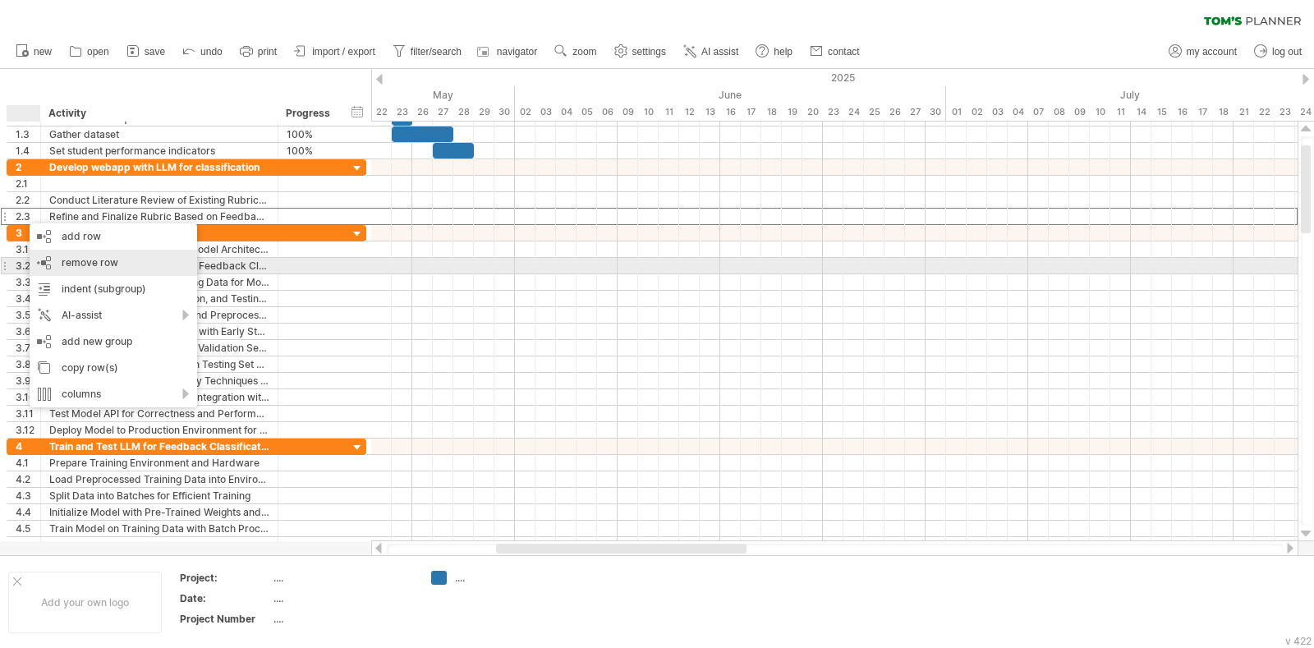
click at [72, 264] on span "remove row" at bounding box center [90, 262] width 57 height 12
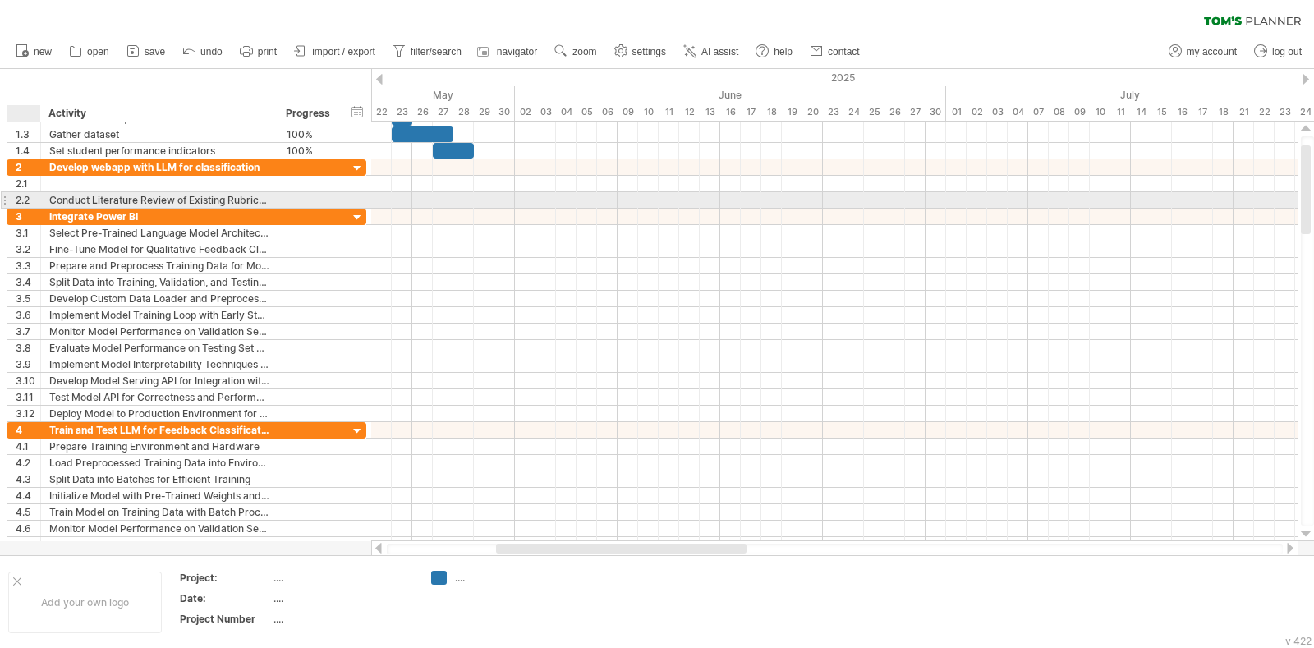
click at [31, 202] on div "2.2" at bounding box center [28, 200] width 25 height 16
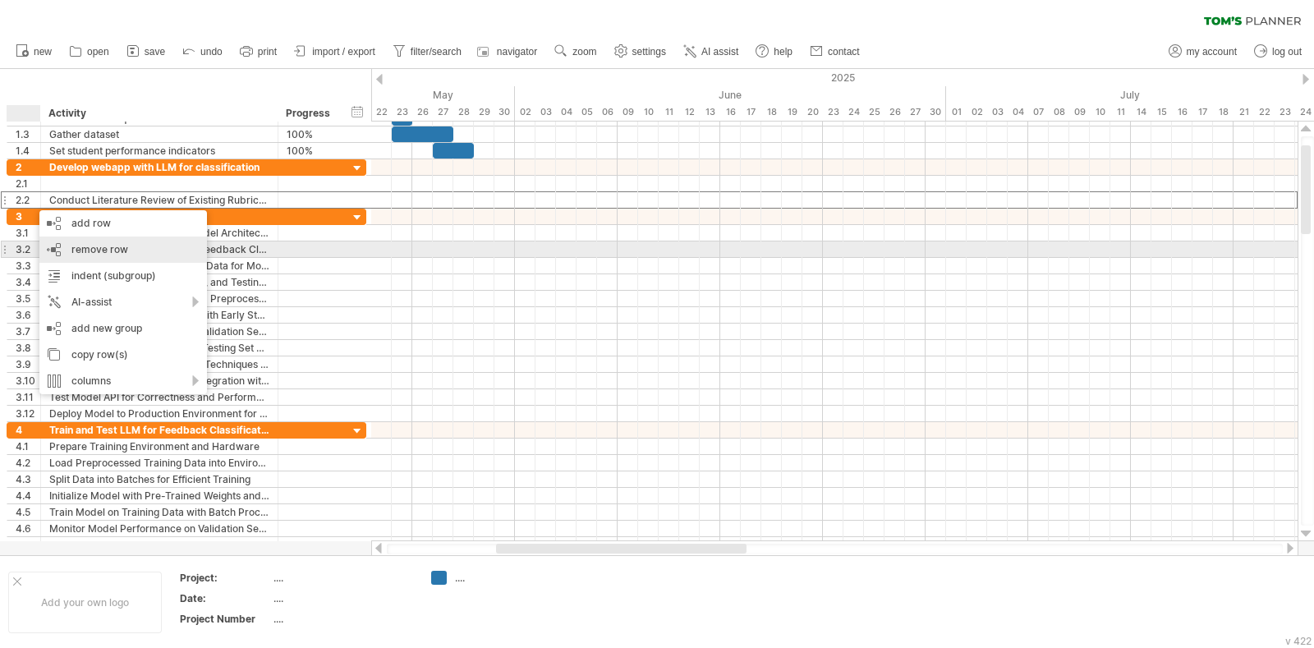
click at [74, 247] on span "remove row" at bounding box center [99, 249] width 57 height 12
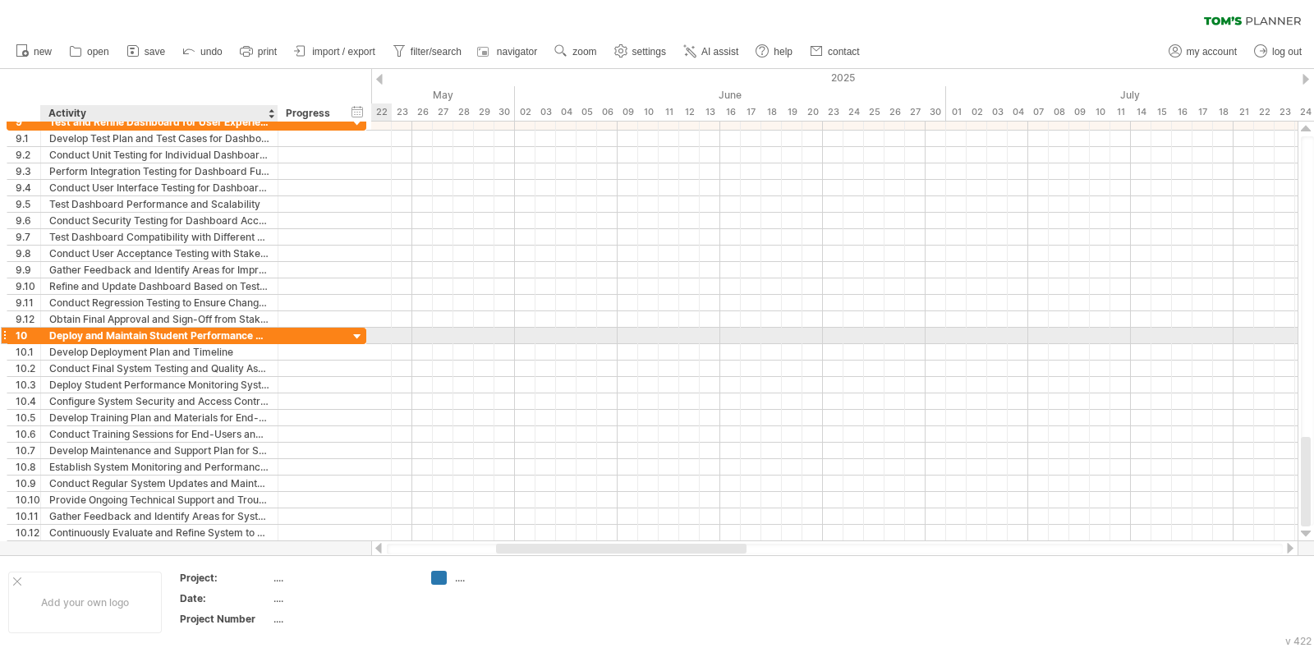
click at [191, 333] on div "Deploy and Maintain Student Performance Monitoring System" at bounding box center [159, 336] width 220 height 16
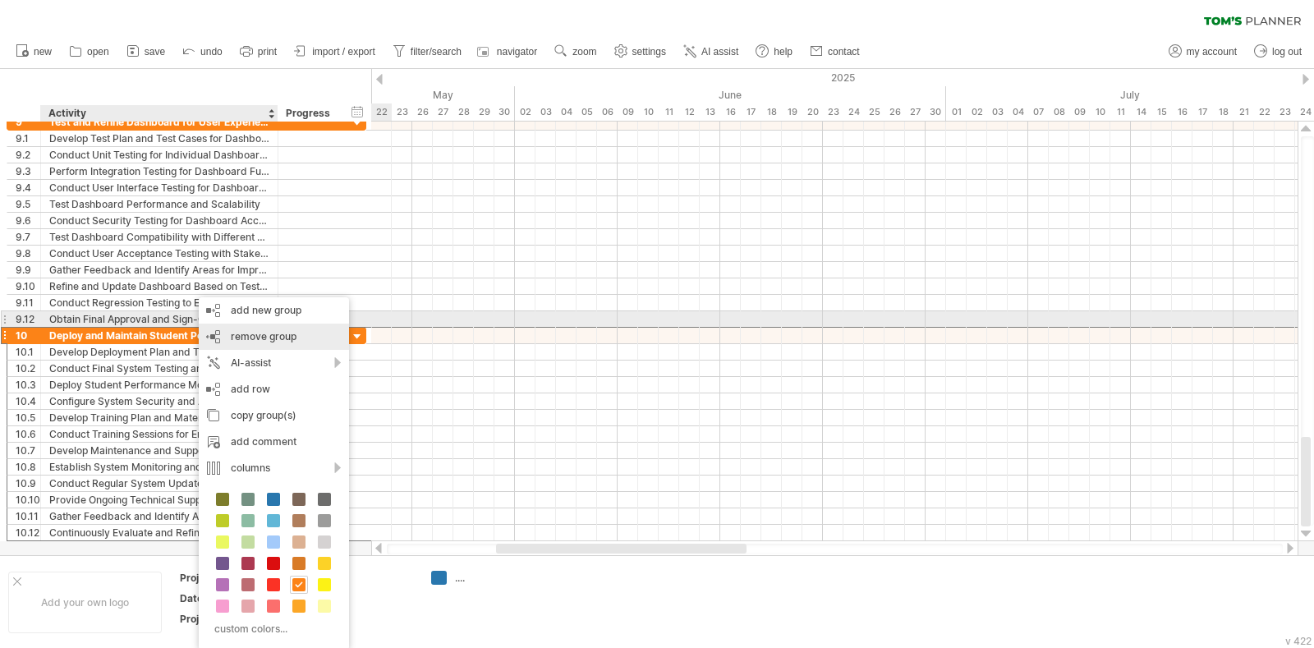
click at [307, 333] on div "remove group remove selected groups" at bounding box center [274, 337] width 150 height 26
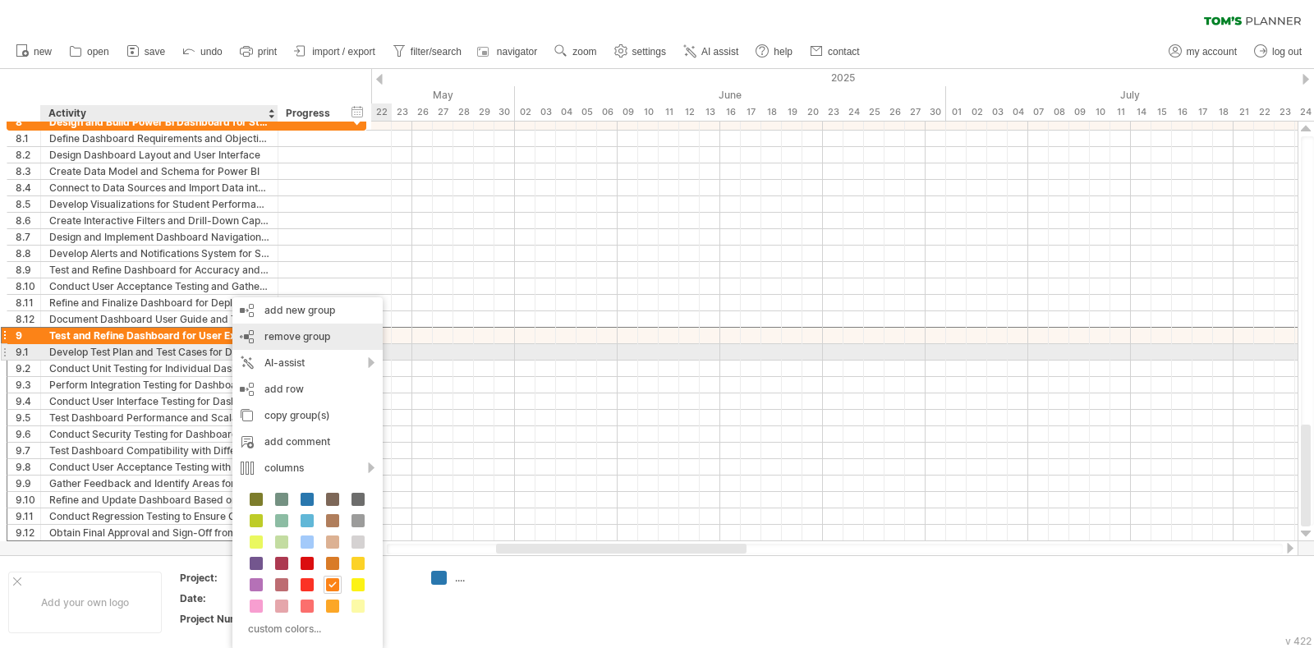
click at [316, 344] on div "remove group remove selected groups" at bounding box center [307, 337] width 150 height 26
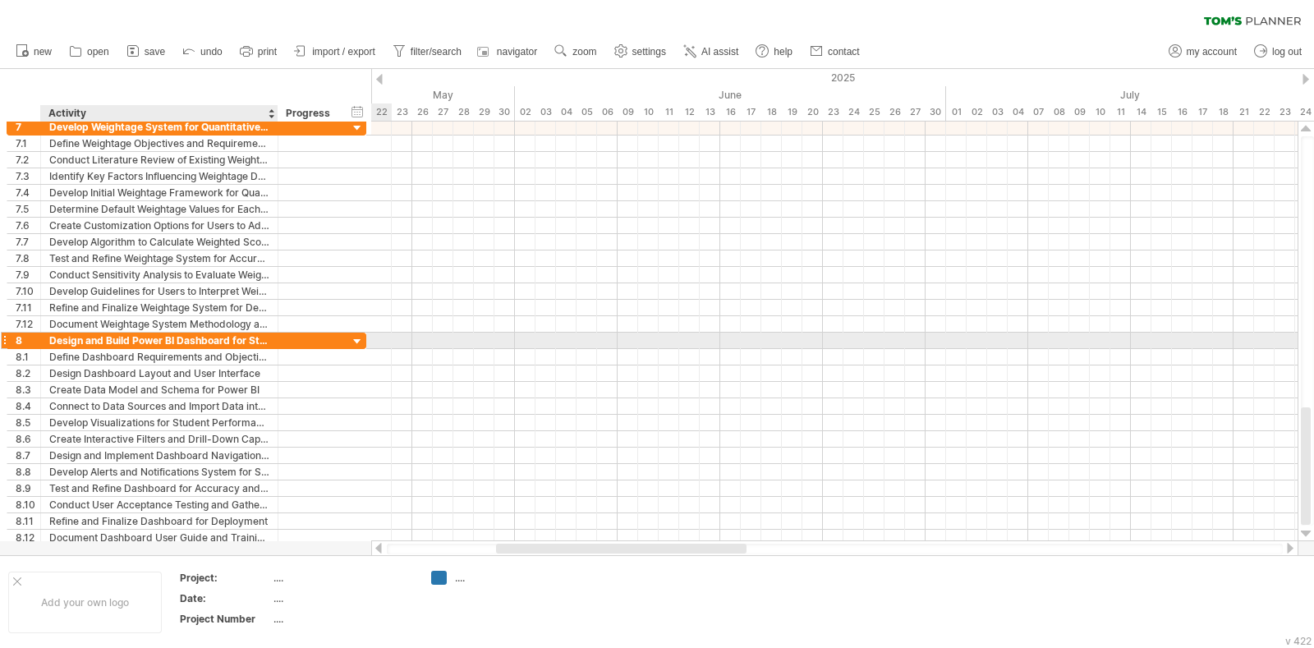
click at [198, 340] on div "Design and Build Power BI Dashboard for Student Performance Visualization" at bounding box center [159, 341] width 220 height 16
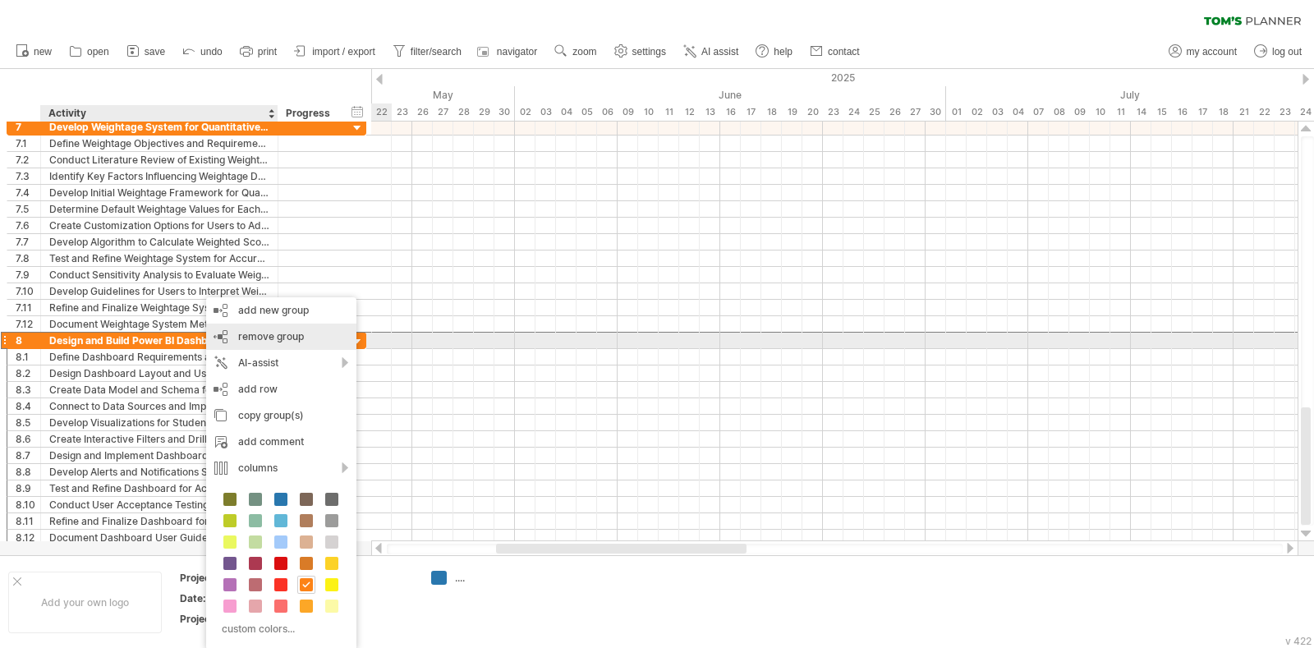
click at [290, 342] on span "remove group" at bounding box center [271, 336] width 66 height 12
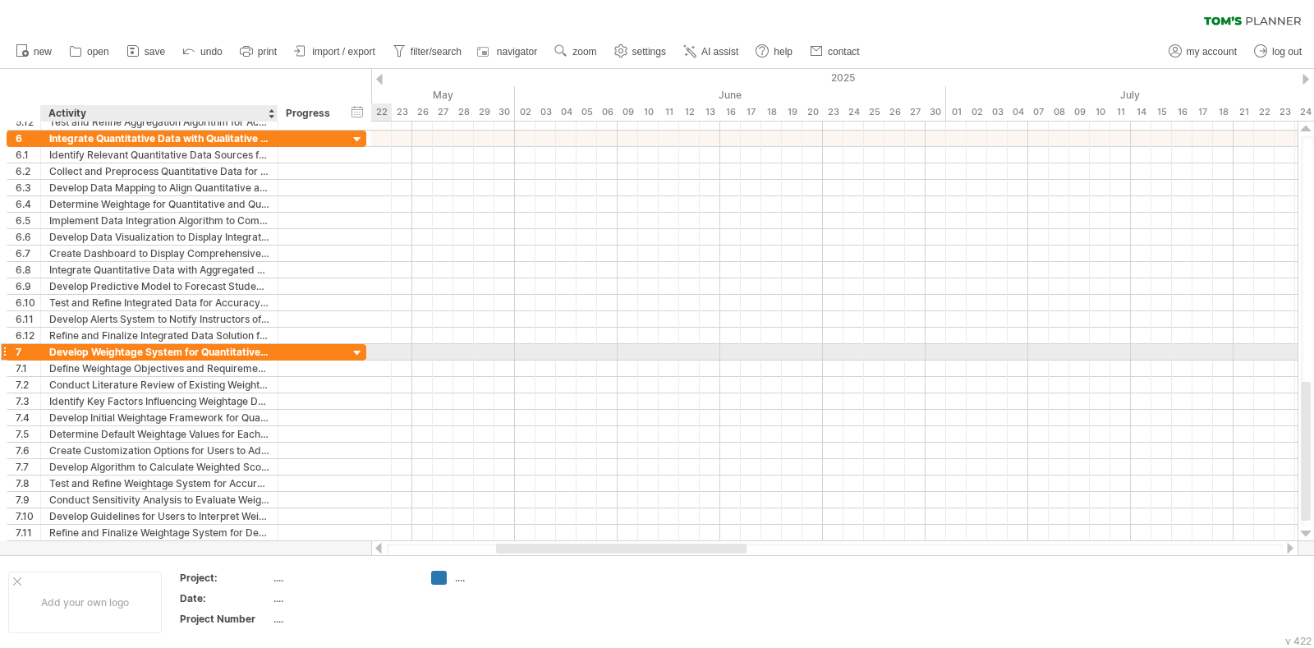
click at [209, 352] on div "Develop Weightage System for Quantitative and Qualitative Data" at bounding box center [159, 352] width 220 height 16
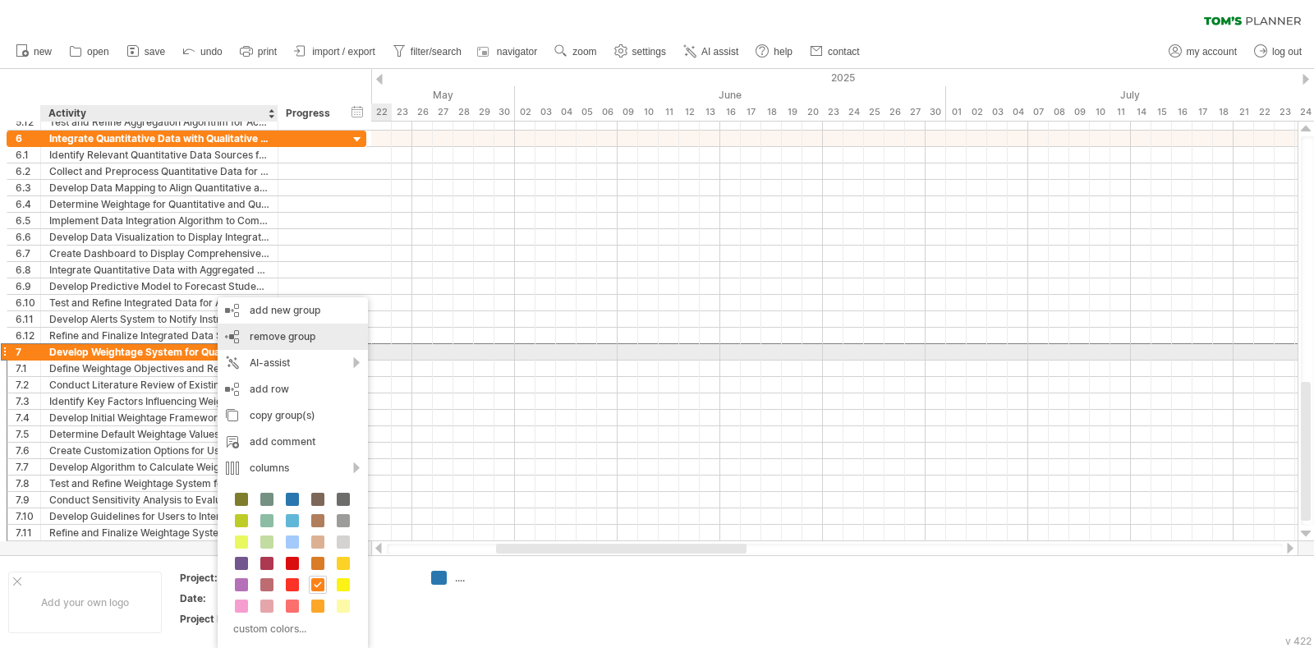
click at [273, 347] on div "remove group remove selected groups" at bounding box center [293, 337] width 150 height 26
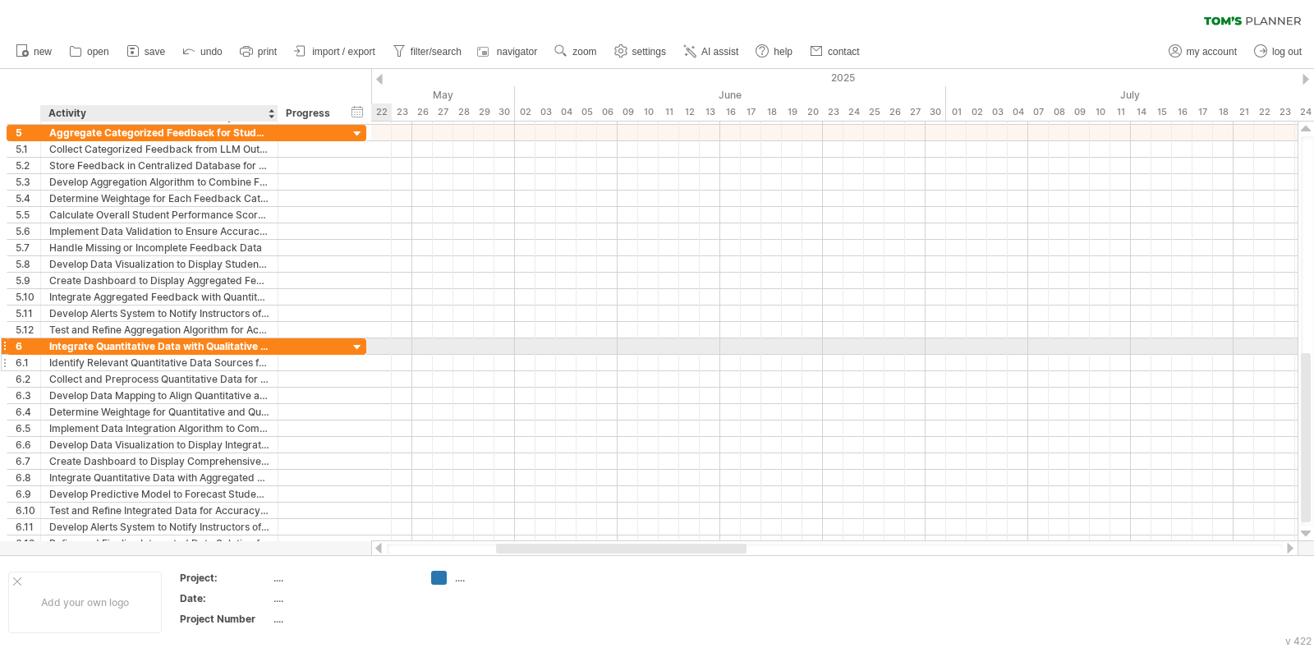
click at [220, 355] on div "Identify Relevant Quantitative Data Sources for Integration" at bounding box center [159, 363] width 220 height 16
click at [201, 345] on div "Integrate Quantitative Data with Qualitative Insights" at bounding box center [159, 346] width 220 height 16
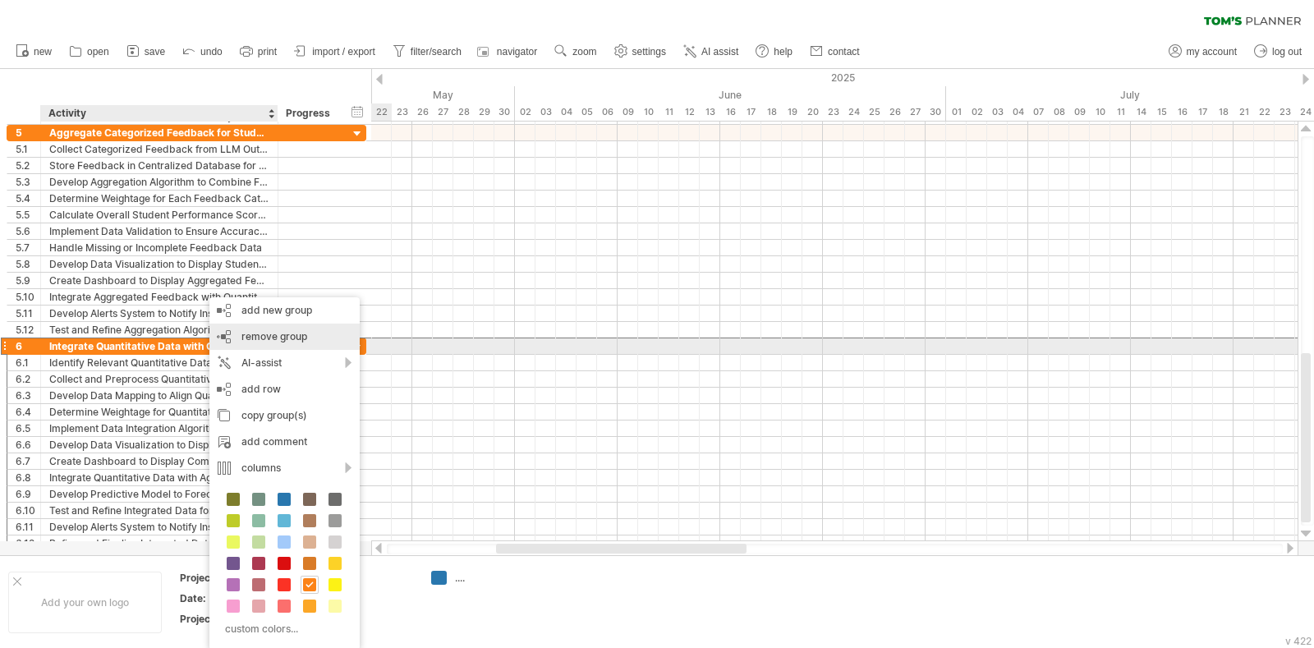
click at [273, 347] on div "remove group remove selected groups" at bounding box center [284, 337] width 150 height 26
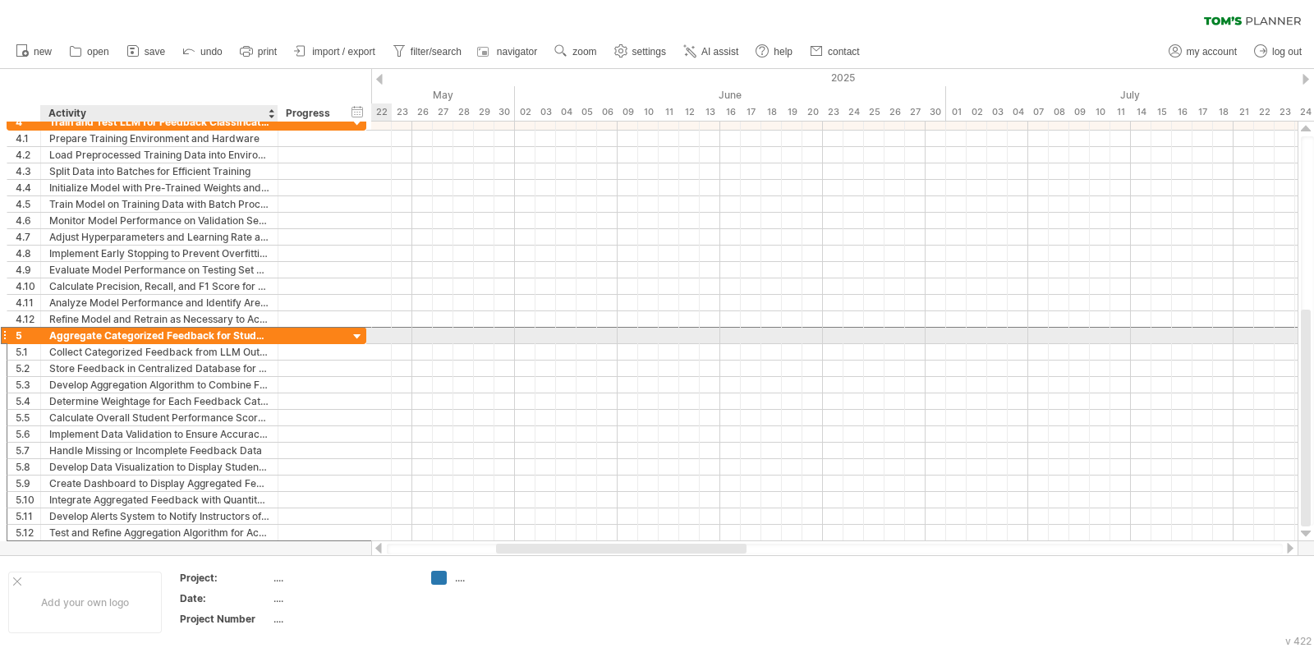
click at [189, 328] on div "Aggregate Categorized Feedback for Student Performance Calculation" at bounding box center [159, 336] width 220 height 16
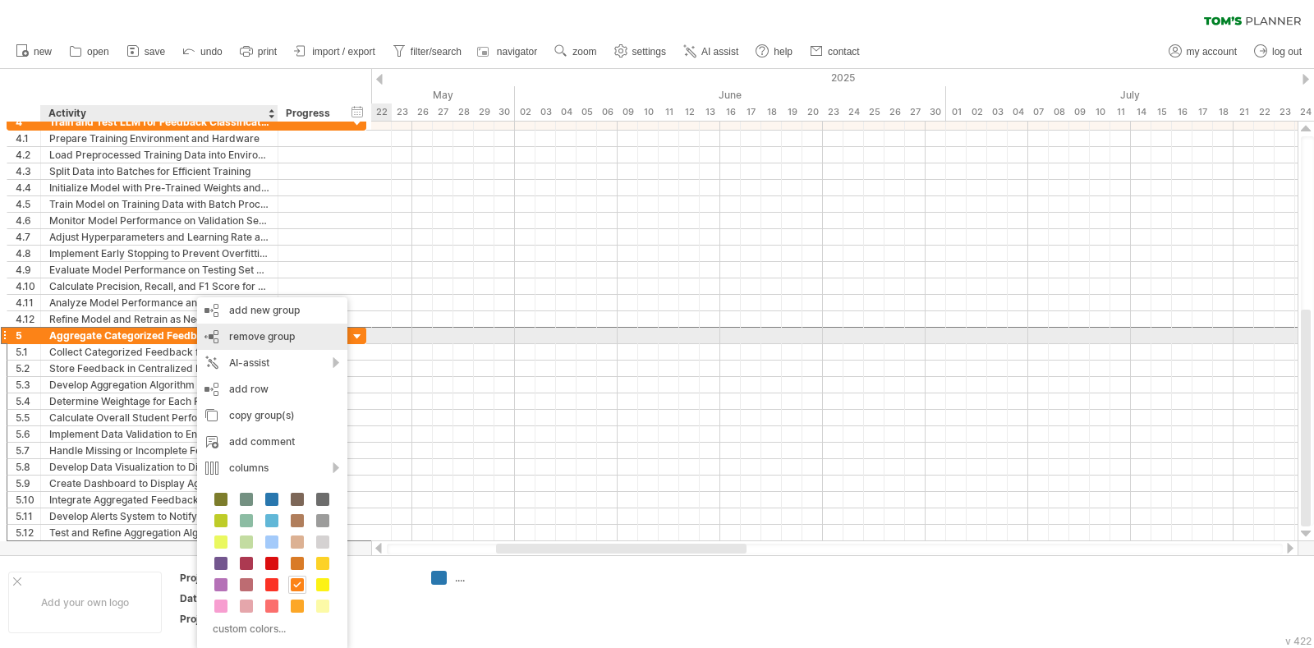
click at [255, 339] on span "remove group" at bounding box center [262, 336] width 66 height 12
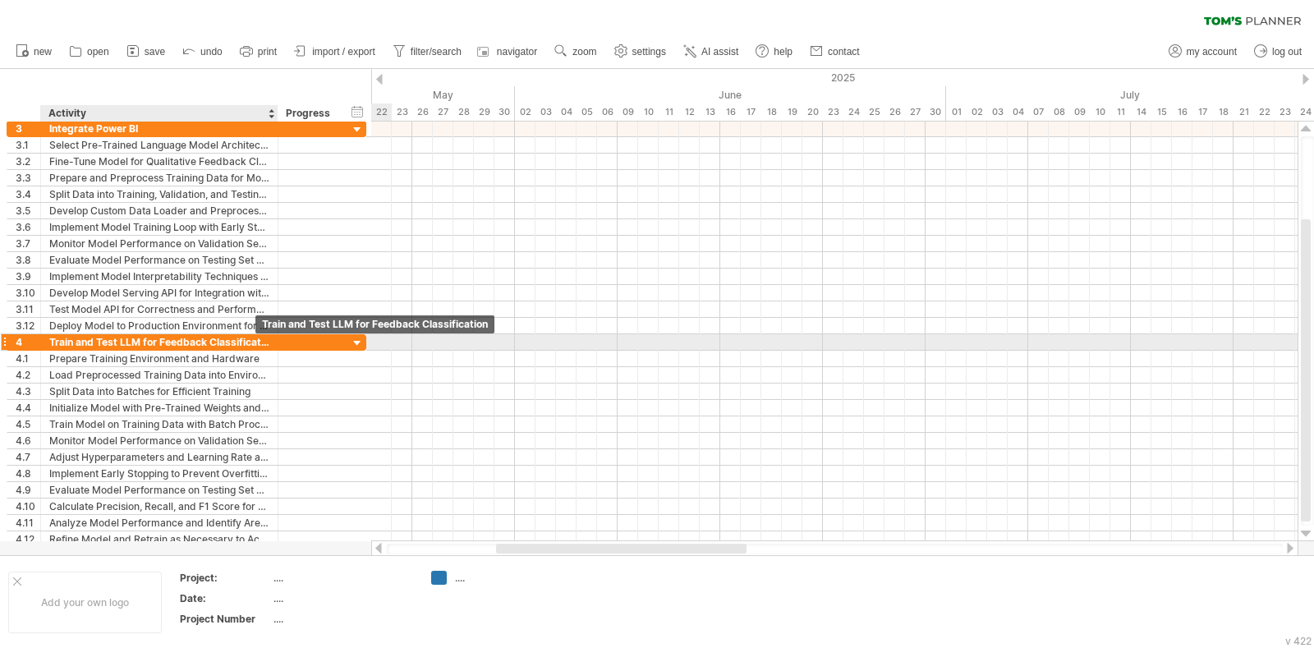
click at [205, 344] on div "Train and Test LLM for Feedback Classification" at bounding box center [159, 342] width 220 height 16
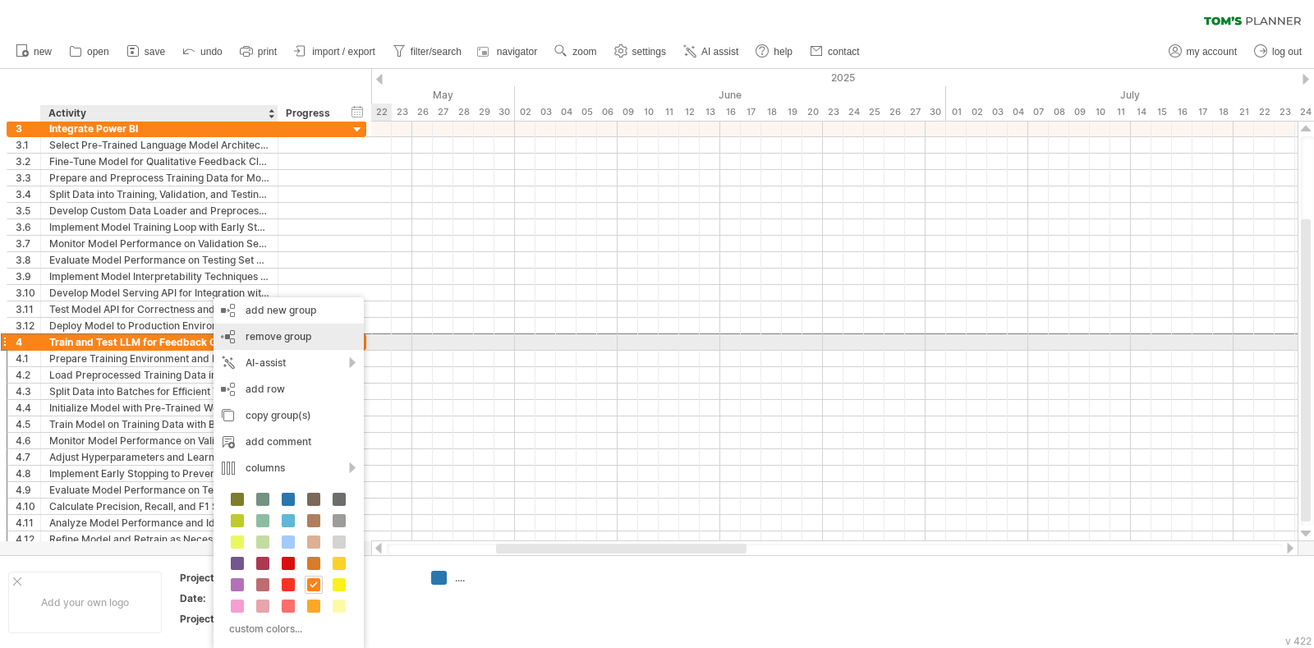
click at [259, 343] on div "remove group remove selected groups" at bounding box center [288, 337] width 150 height 26
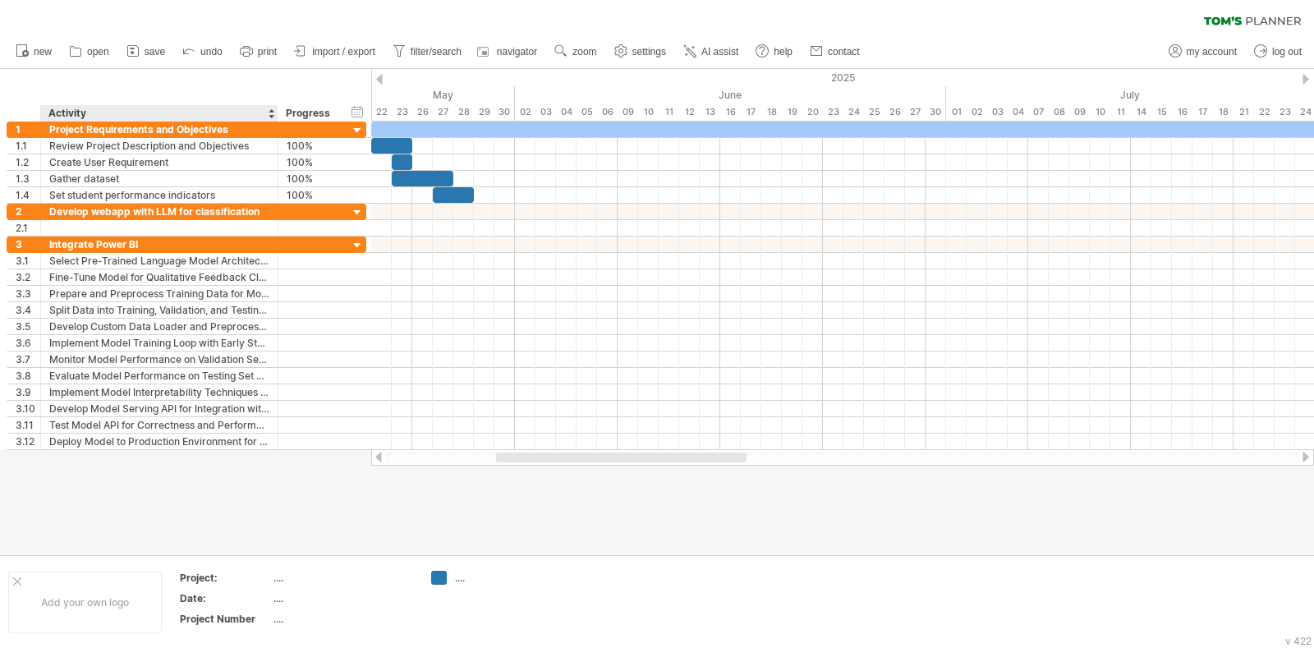
click at [261, 486] on div at bounding box center [657, 312] width 1314 height 486
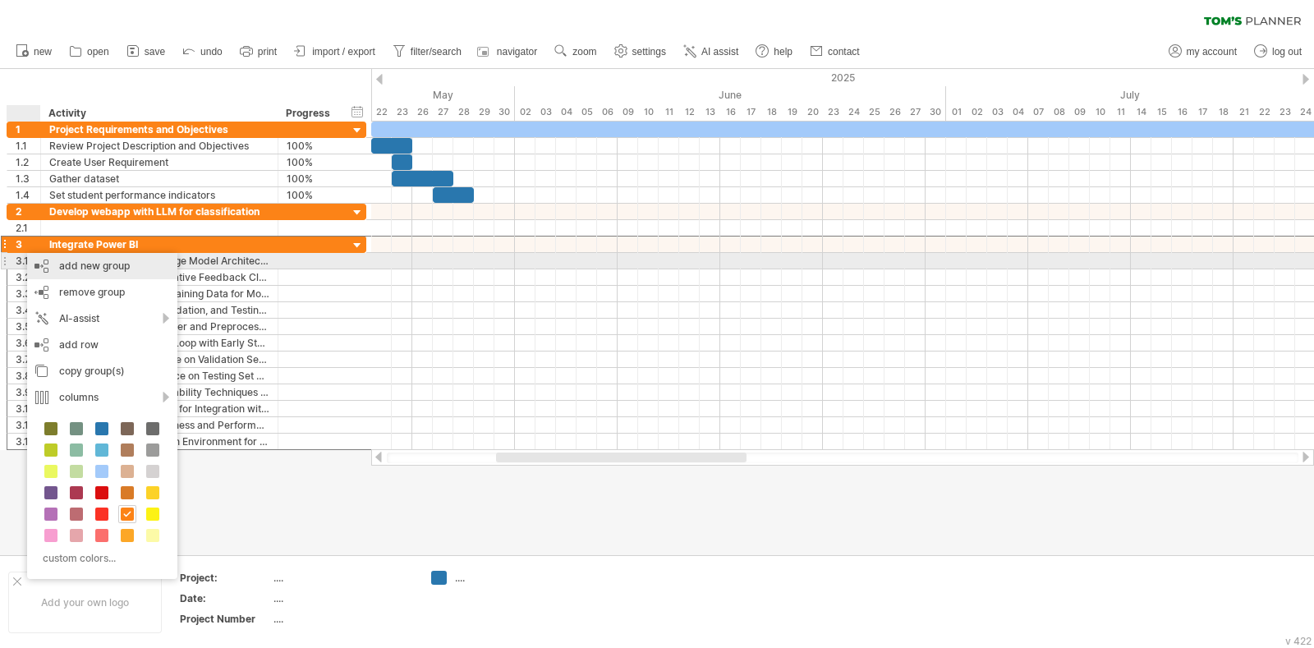
click at [63, 261] on div "add new group" at bounding box center [102, 266] width 150 height 26
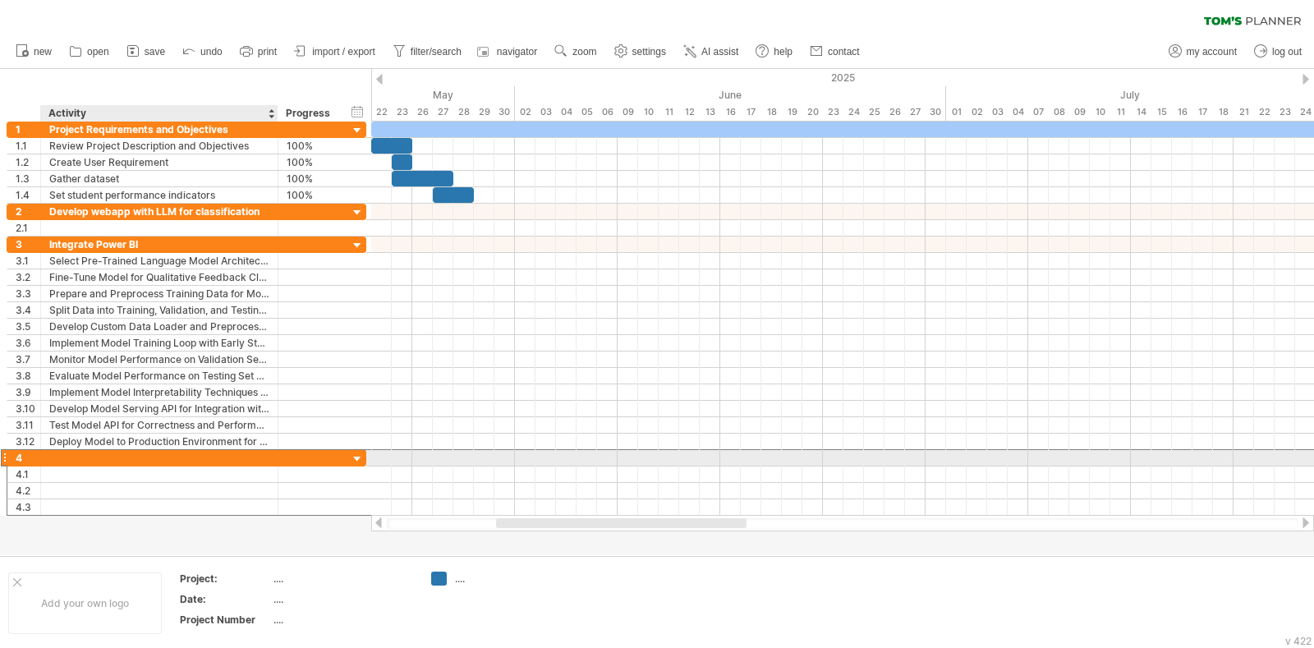
click at [115, 459] on div at bounding box center [159, 458] width 220 height 16
type input "**********"
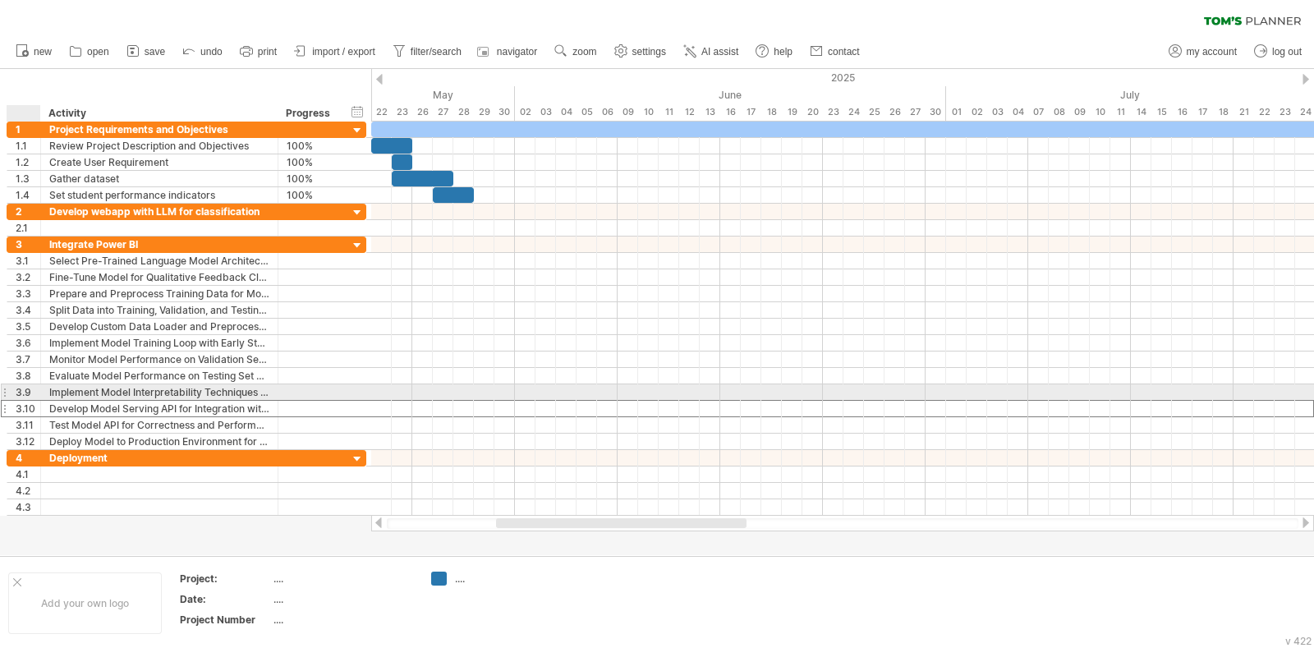
click at [343, 400] on div "**********" at bounding box center [187, 408] width 360 height 17
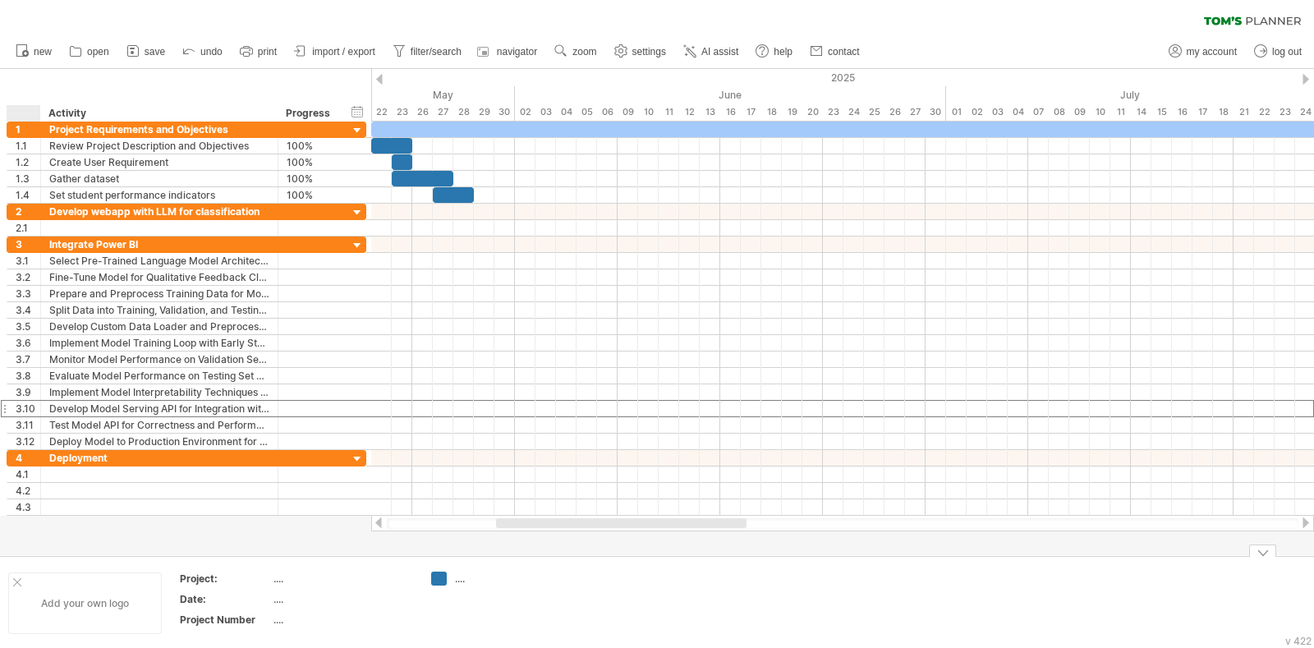
click at [16, 517] on div at bounding box center [17, 582] width 8 height 8
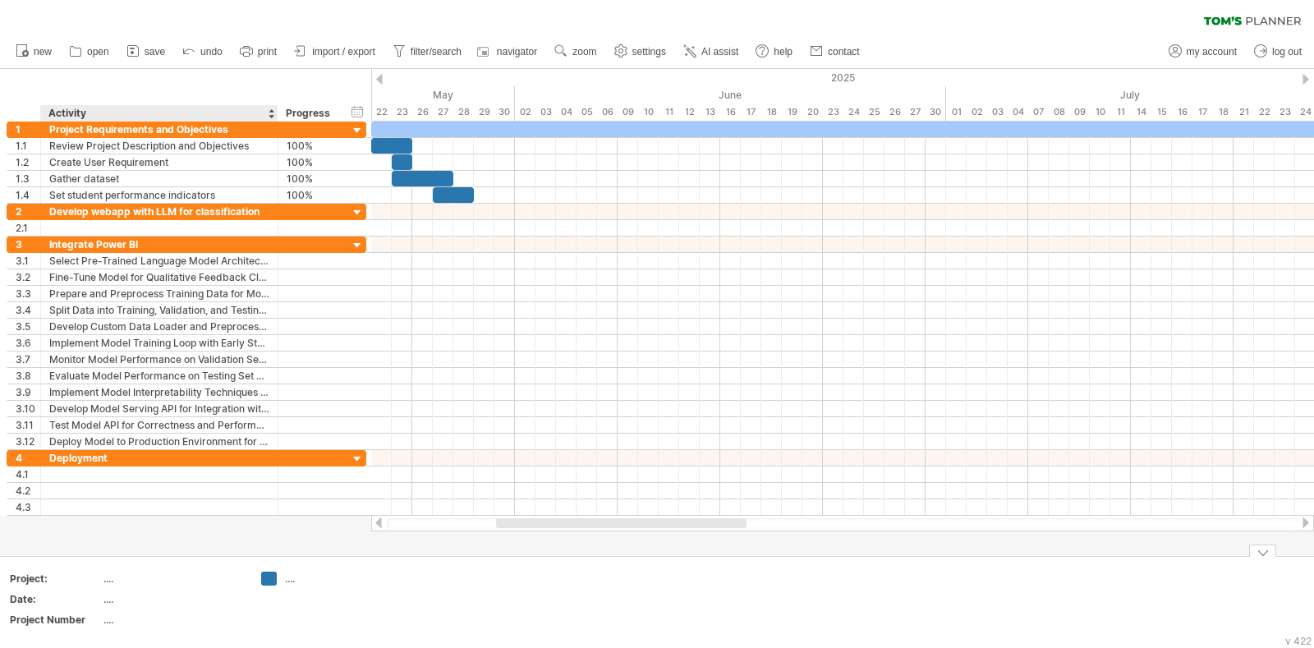
click at [96, 517] on div "Project:" at bounding box center [55, 579] width 90 height 14
click at [1050, 517] on div at bounding box center [1262, 550] width 27 height 12
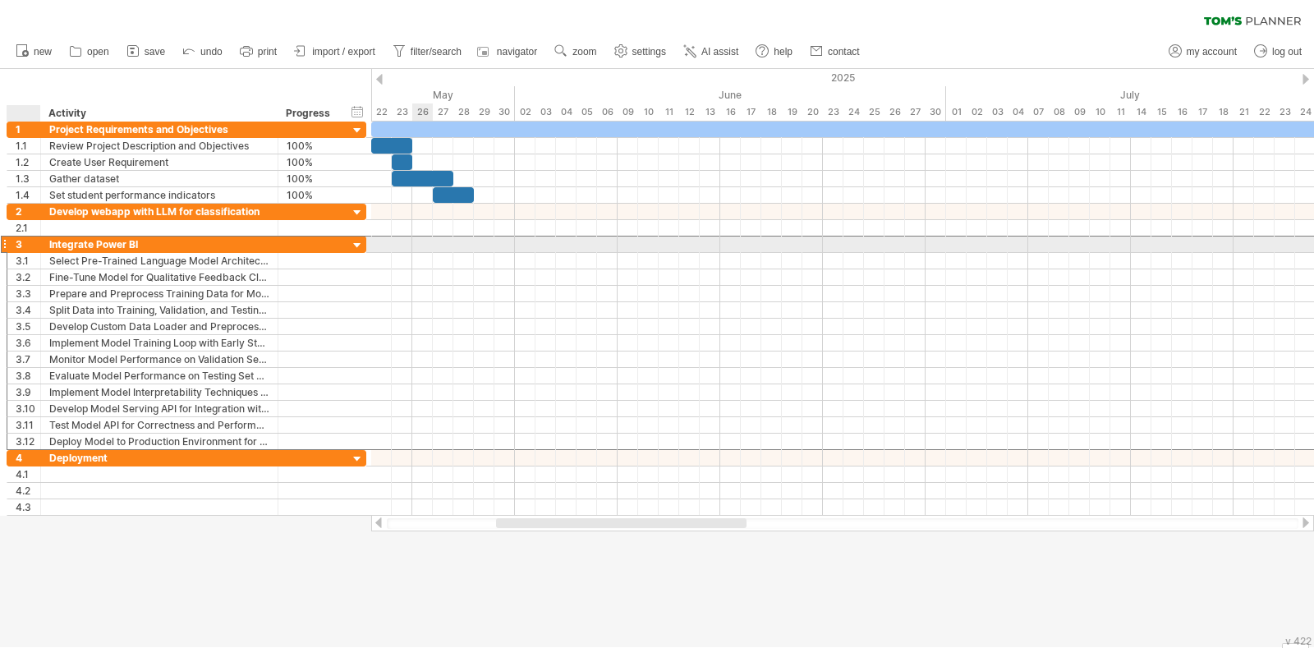
click at [25, 250] on div "3" at bounding box center [28, 244] width 25 height 16
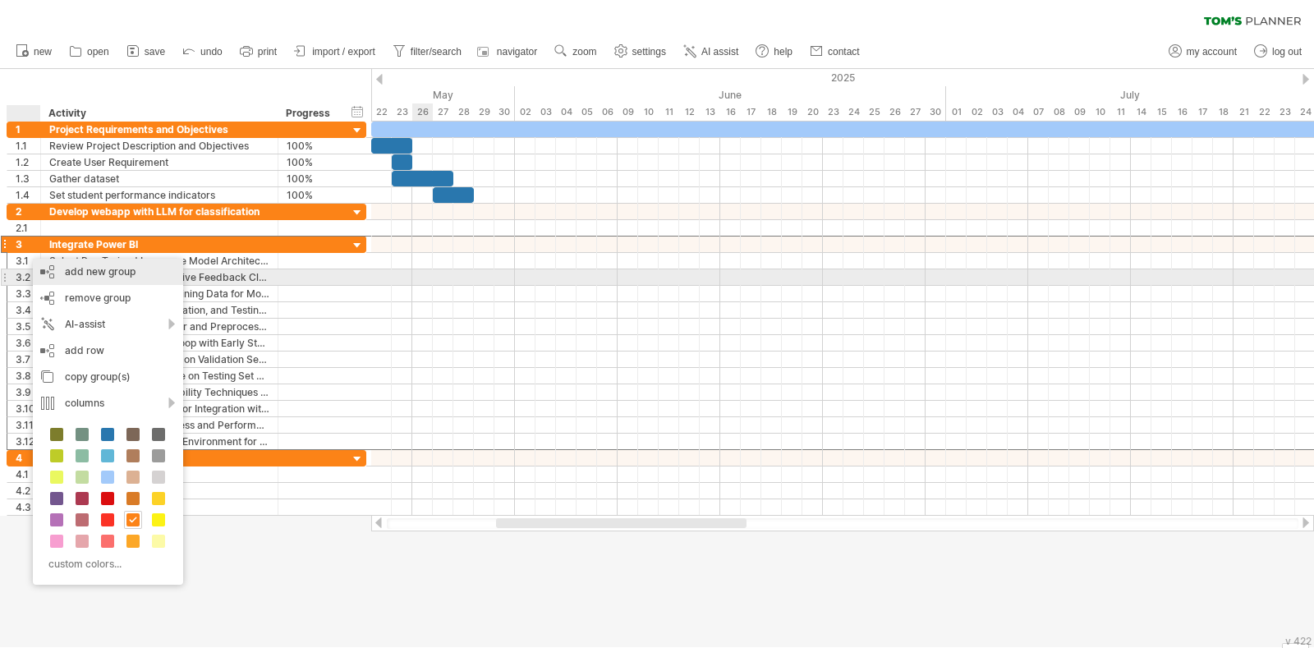
click at [68, 273] on div "add new group" at bounding box center [108, 272] width 150 height 26
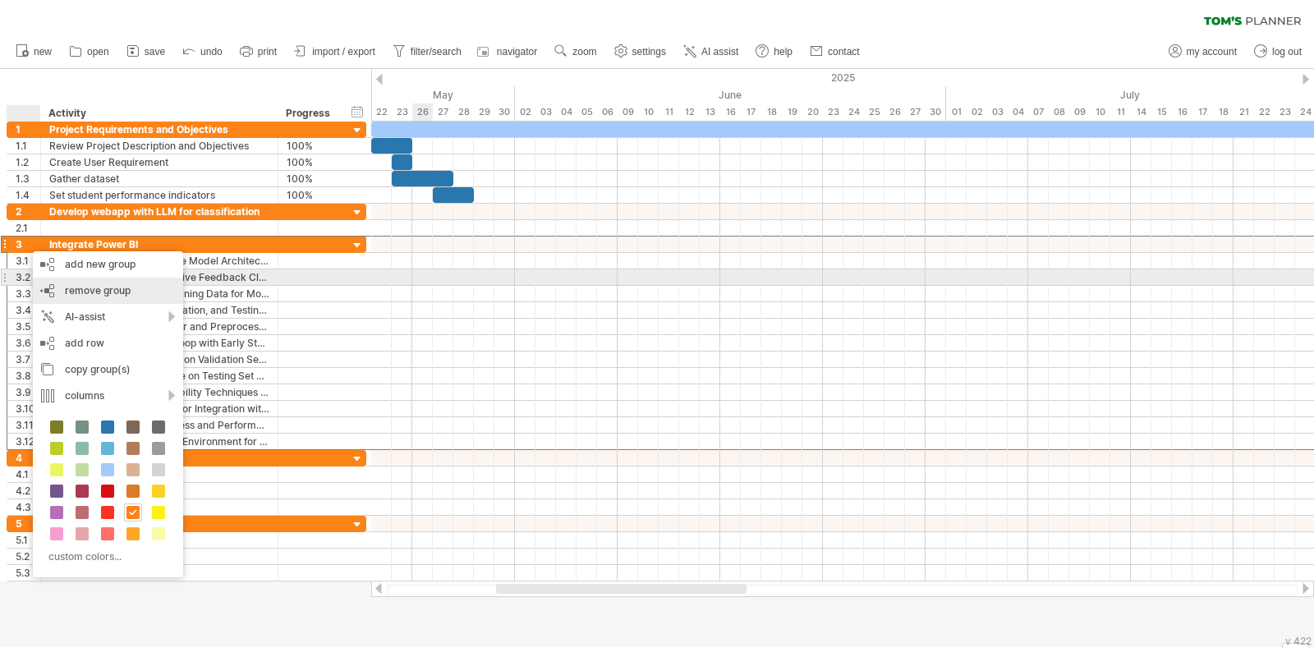
click at [74, 289] on span "remove group" at bounding box center [98, 290] width 66 height 12
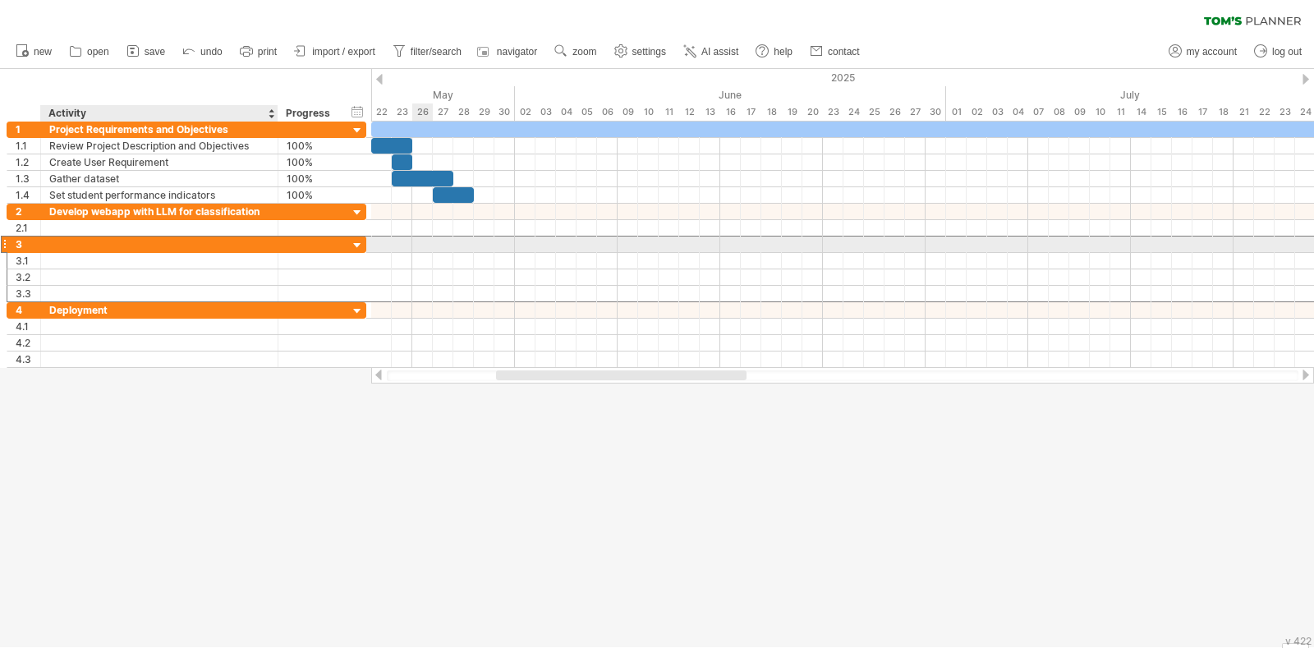
click at [66, 246] on div at bounding box center [159, 244] width 220 height 16
click at [90, 240] on input "**********" at bounding box center [159, 244] width 220 height 16
type input "**********"
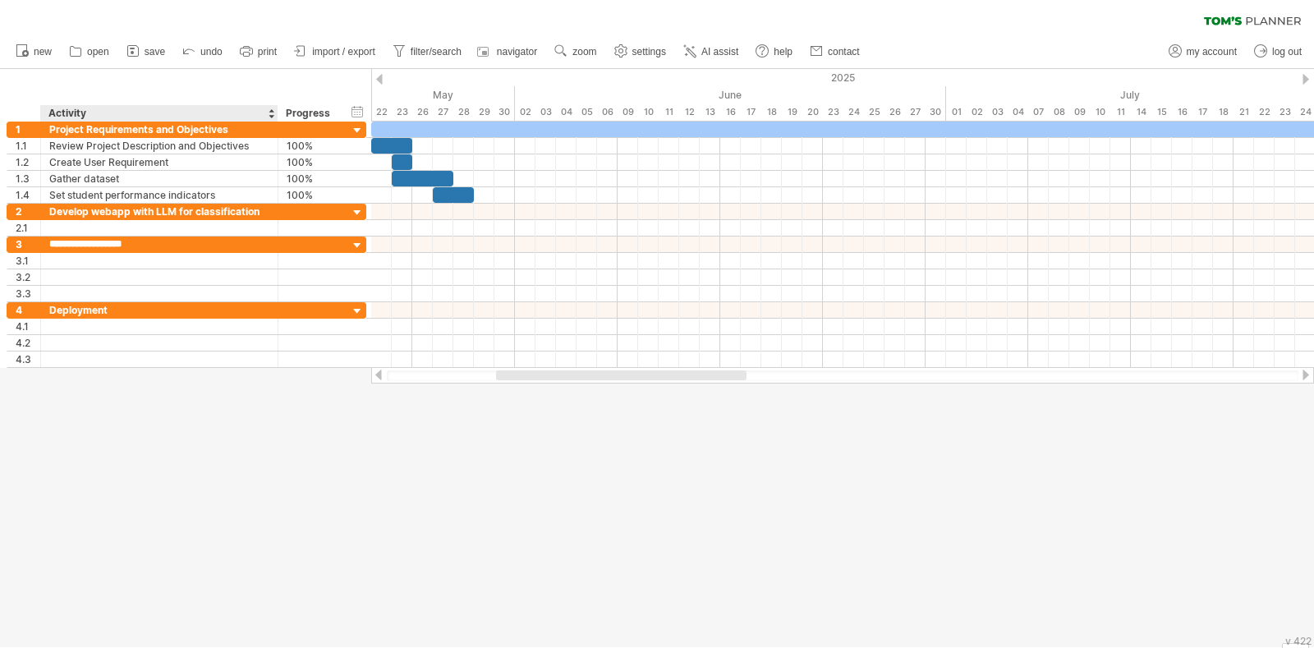
click at [81, 449] on div at bounding box center [657, 358] width 1314 height 578
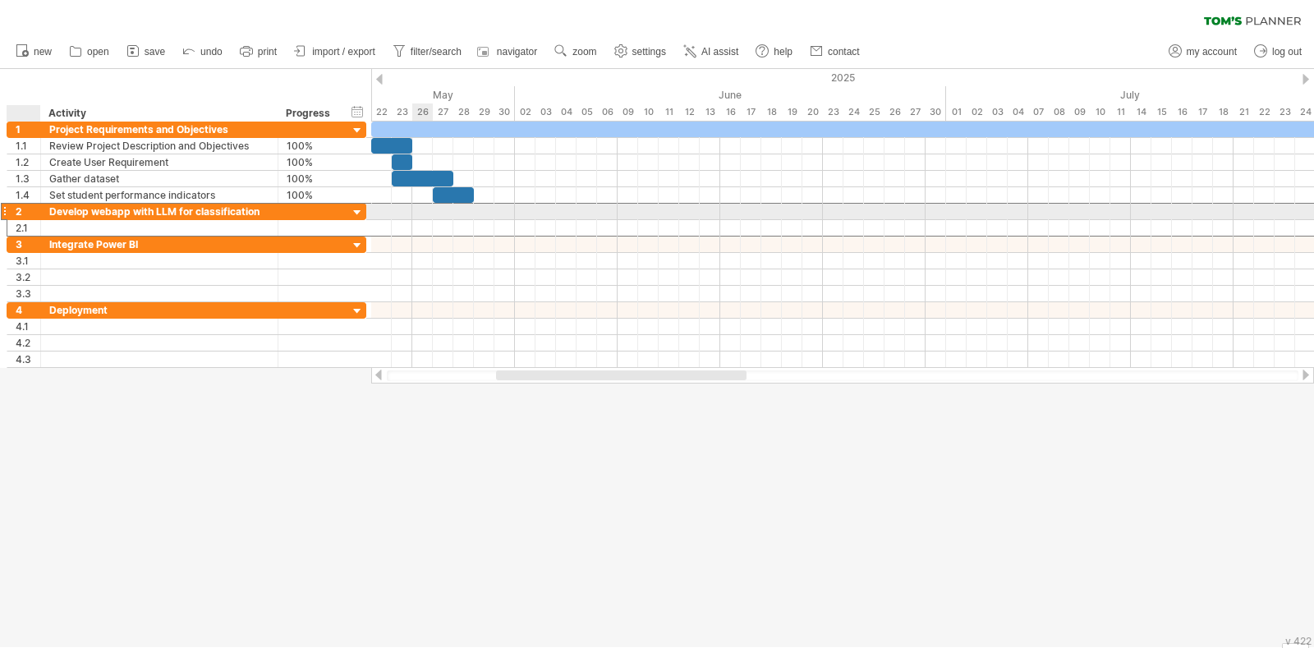
click at [20, 210] on div "2" at bounding box center [28, 212] width 25 height 16
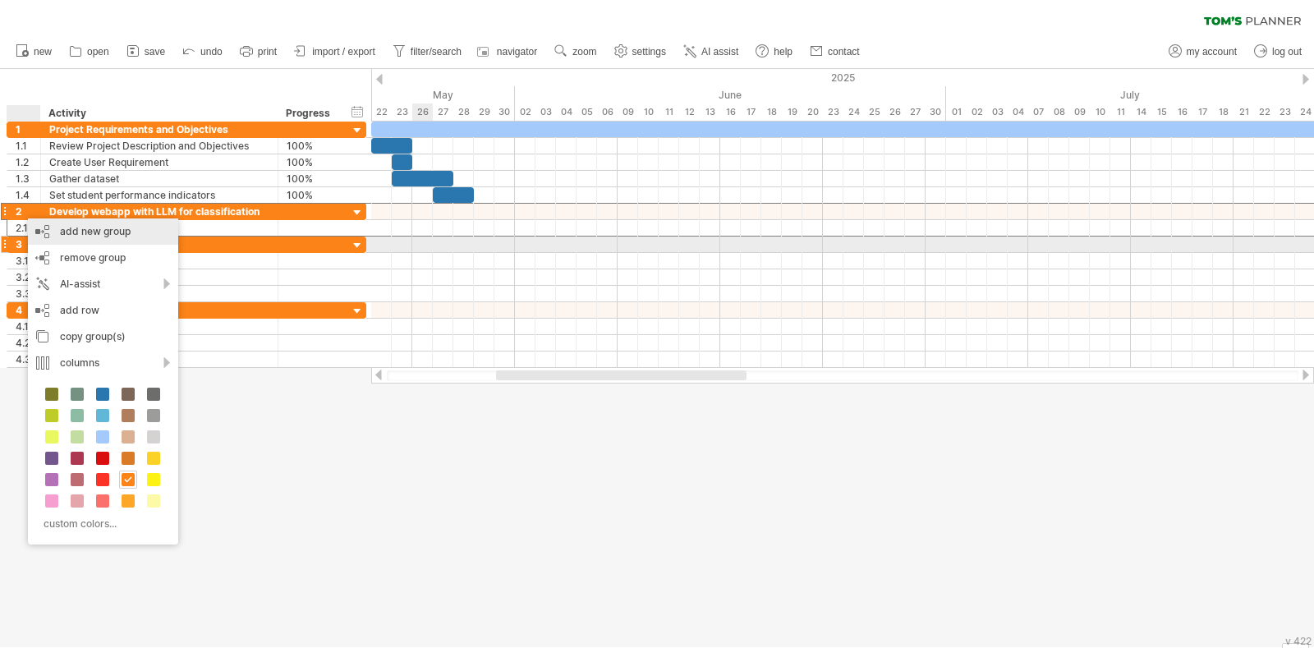
click at [76, 233] on div "add new group" at bounding box center [103, 231] width 150 height 26
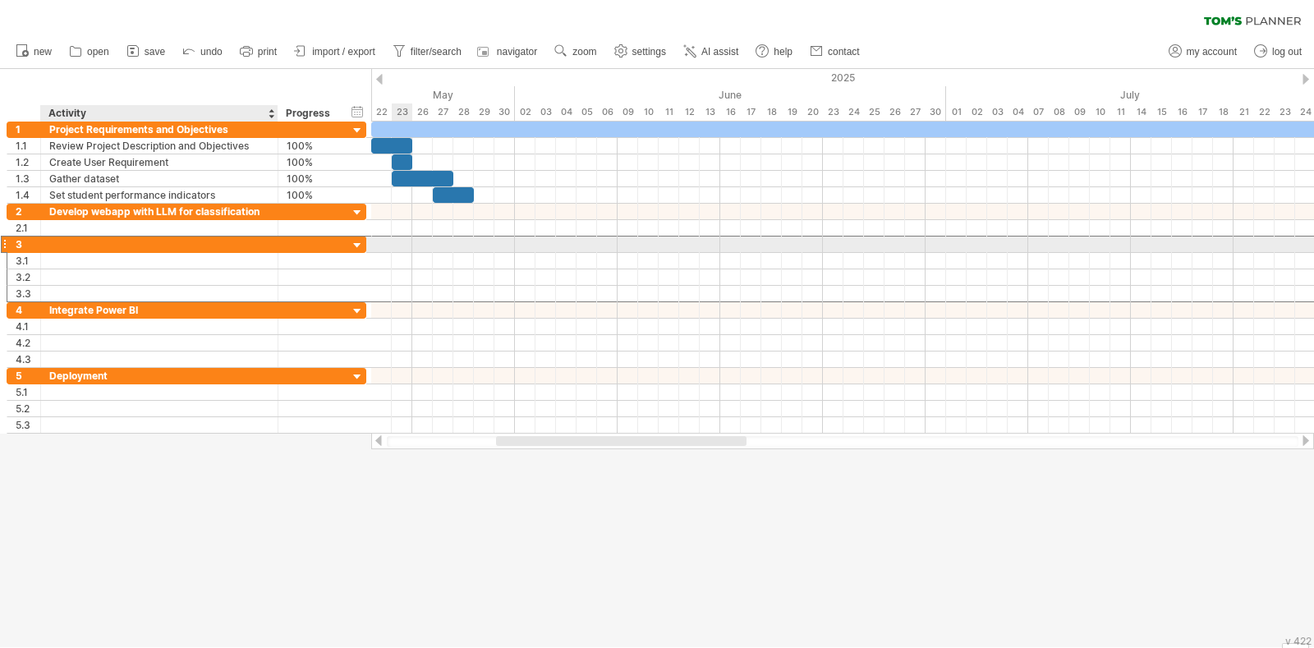
click at [123, 238] on div at bounding box center [159, 244] width 220 height 16
click at [123, 238] on input "text" at bounding box center [159, 244] width 220 height 16
paste input "**********"
type input "**********"
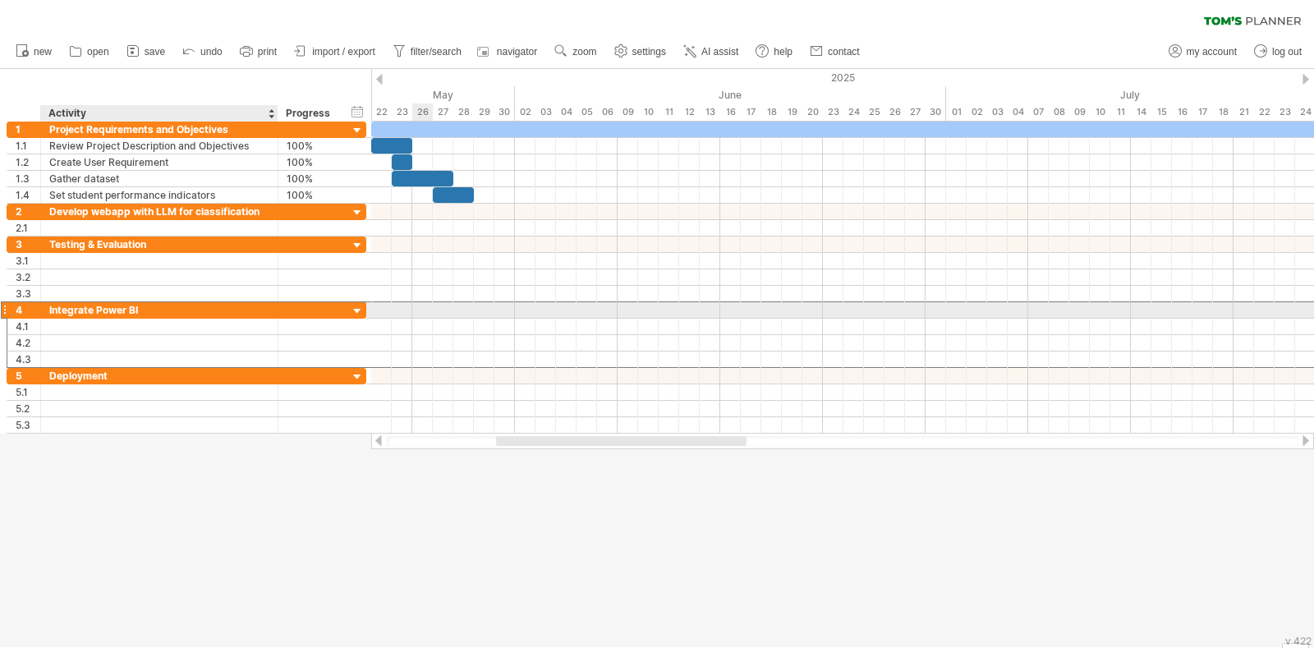
click at [64, 311] on div "Integrate Power BI" at bounding box center [159, 310] width 220 height 16
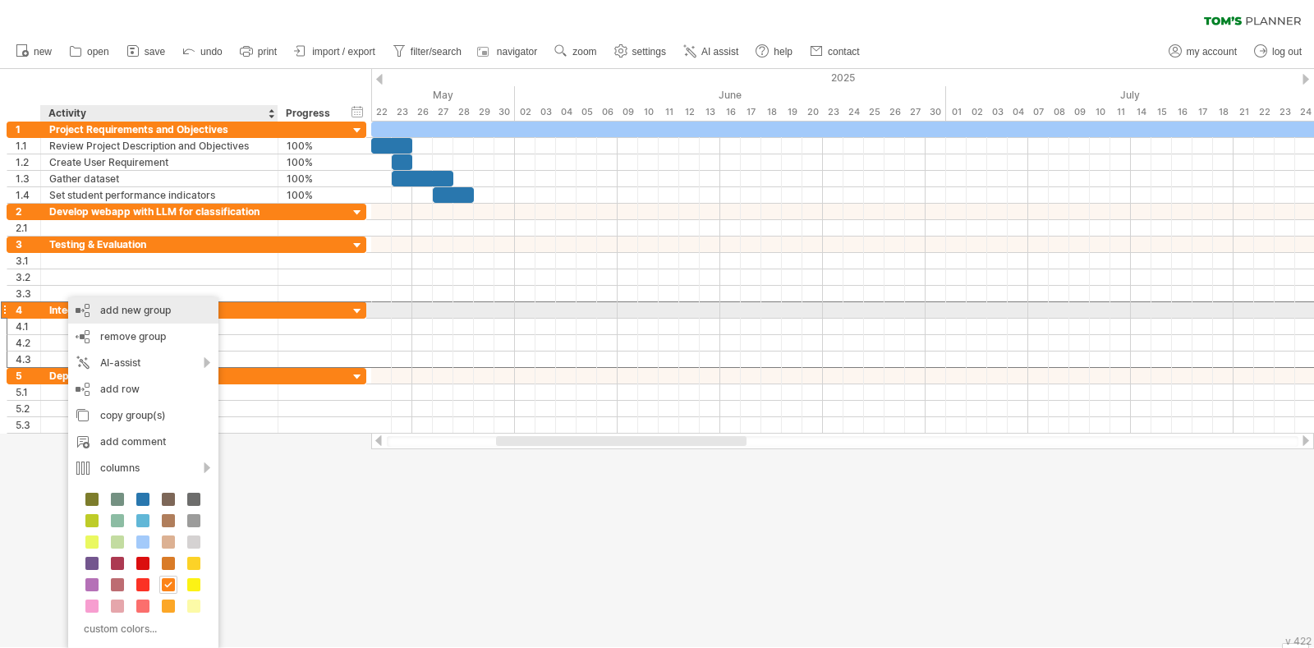
click at [96, 307] on div "add new group" at bounding box center [143, 310] width 150 height 26
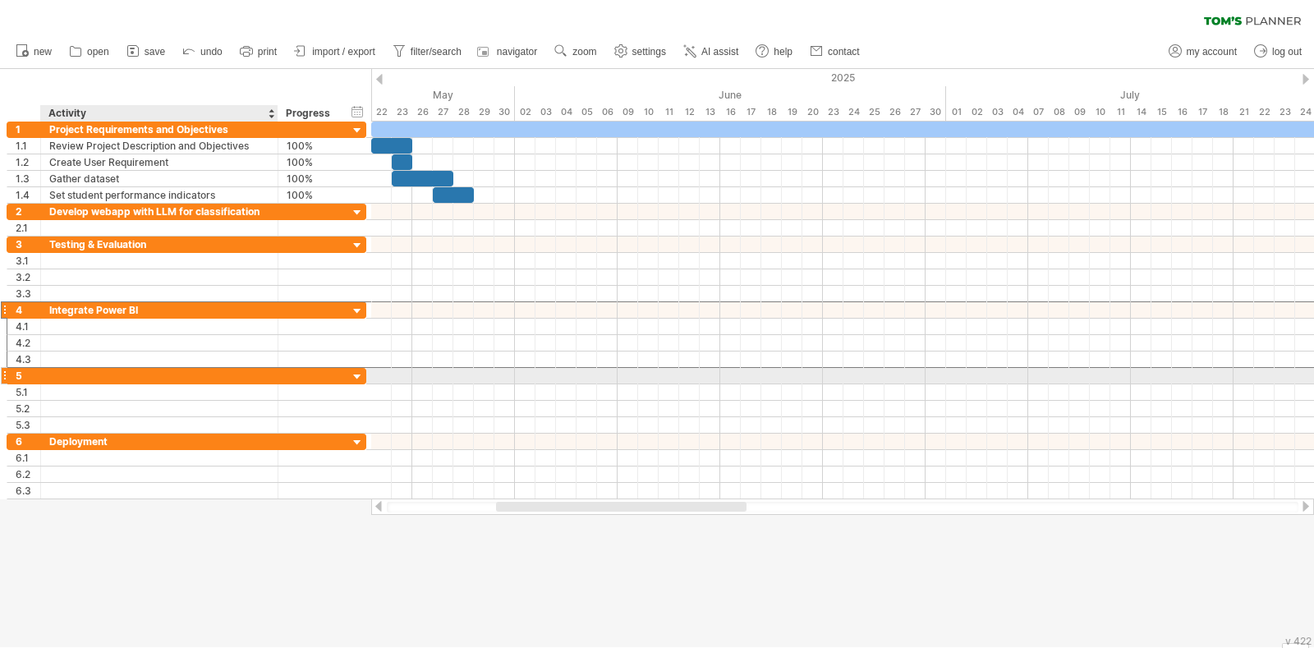
click at [80, 374] on div at bounding box center [159, 376] width 220 height 16
paste input "**********"
type input "**********"
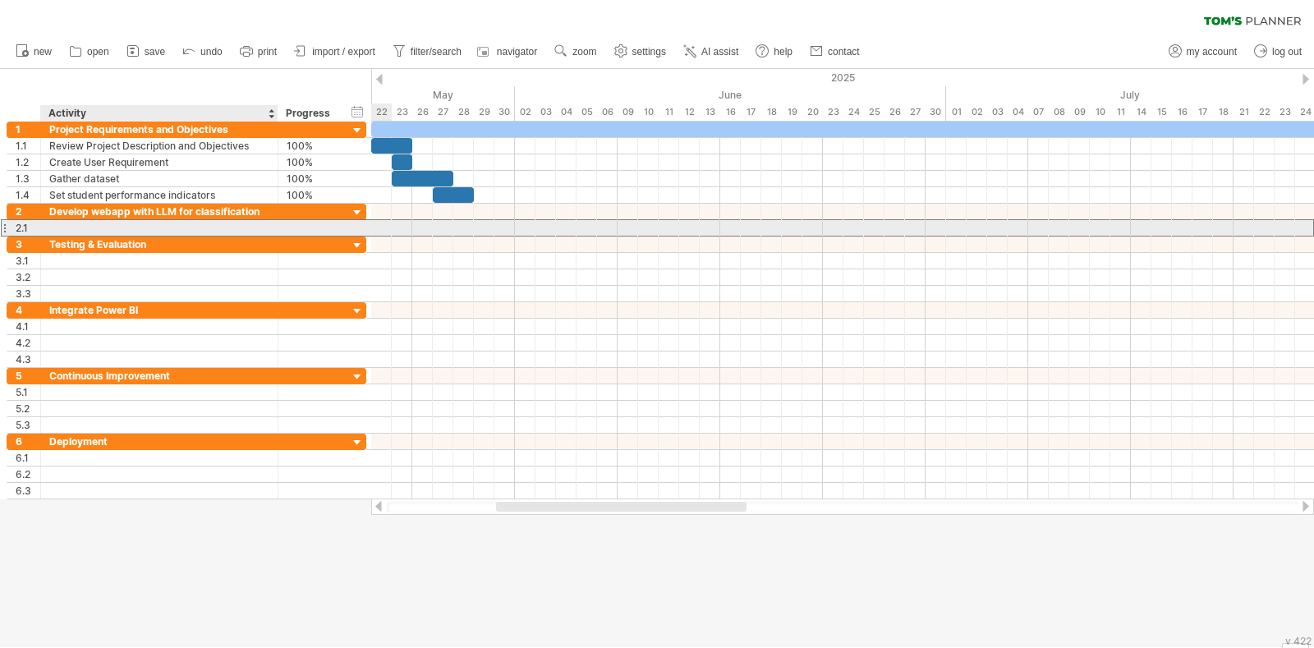
click at [205, 227] on div at bounding box center [159, 228] width 220 height 16
click at [205, 227] on input "text" at bounding box center [159, 228] width 220 height 16
paste input "**********"
type input "**********"
click at [22, 223] on div "2.1" at bounding box center [28, 228] width 25 height 16
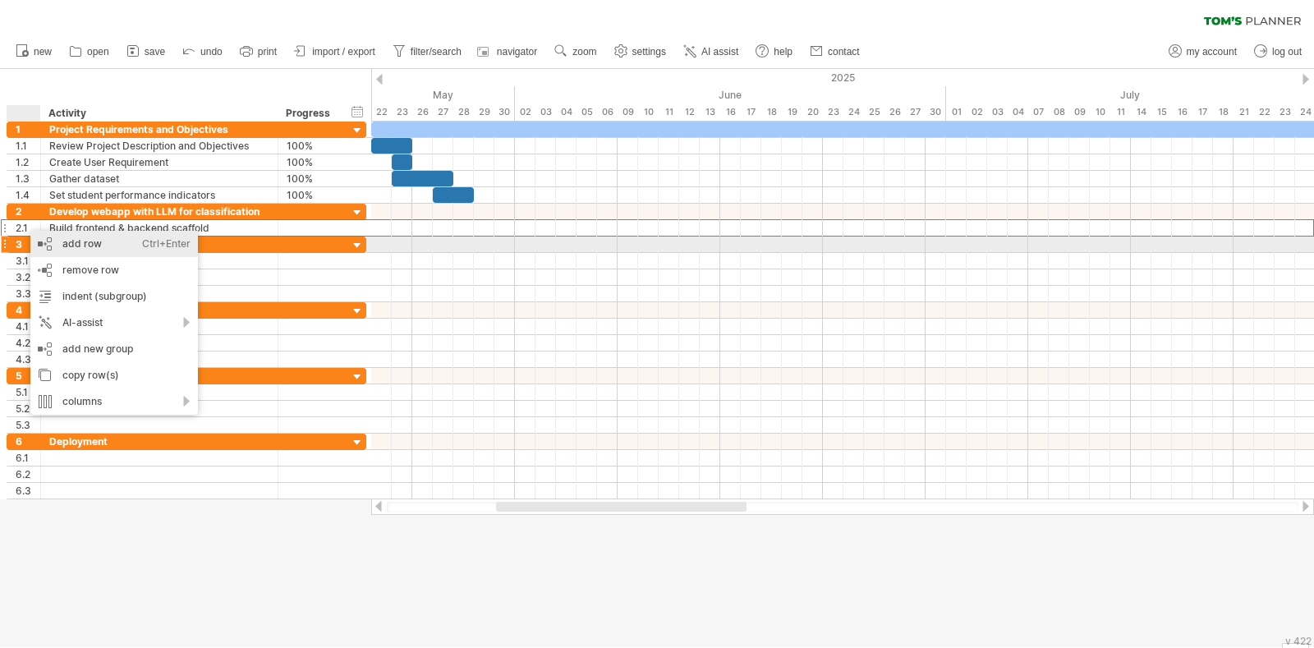
click at [65, 246] on div "add row Ctrl+Enter Cmd+Enter" at bounding box center [114, 244] width 168 height 26
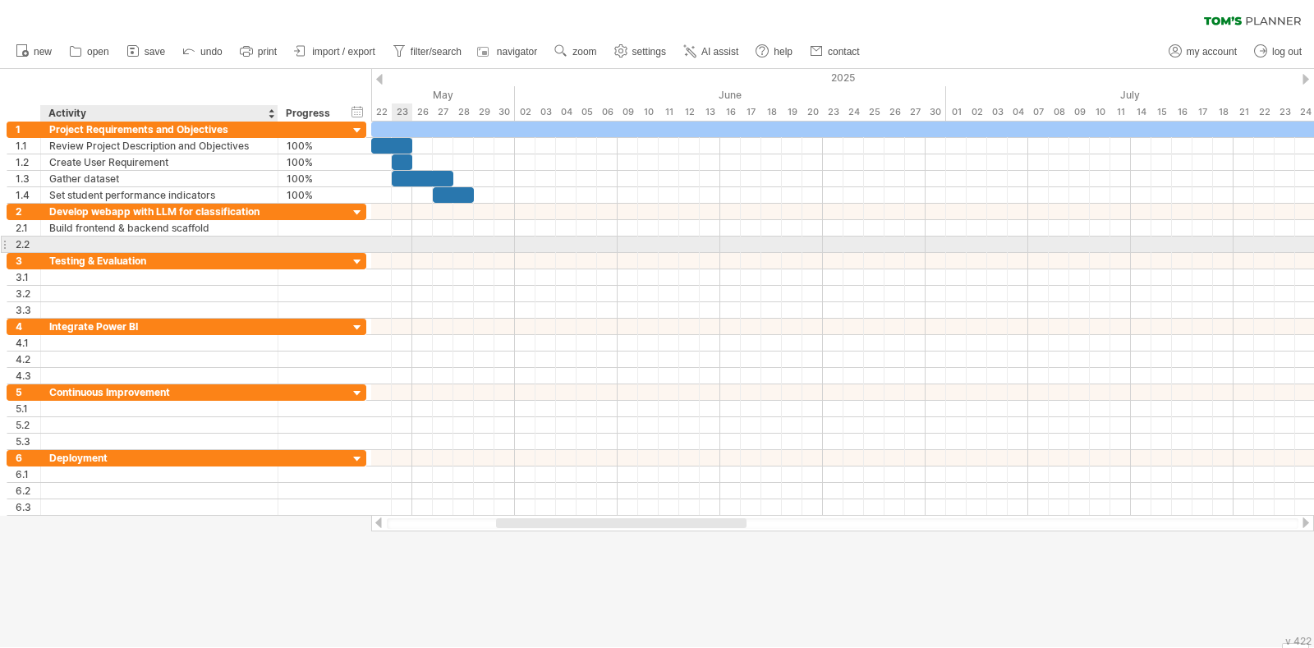
click at [74, 246] on div at bounding box center [159, 244] width 220 height 16
paste input "**********"
type input "**********"
click at [29, 241] on div "2.2" at bounding box center [28, 244] width 25 height 16
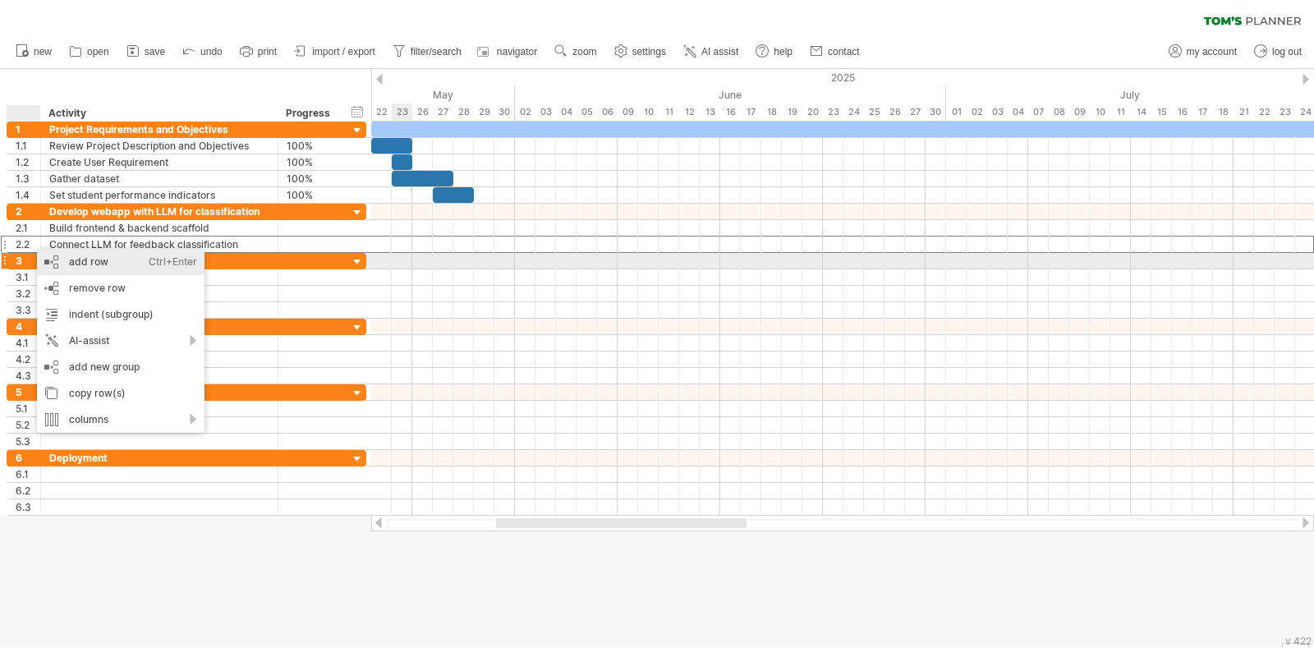
click at [76, 261] on div "add row Ctrl+Enter Cmd+Enter" at bounding box center [121, 262] width 168 height 26
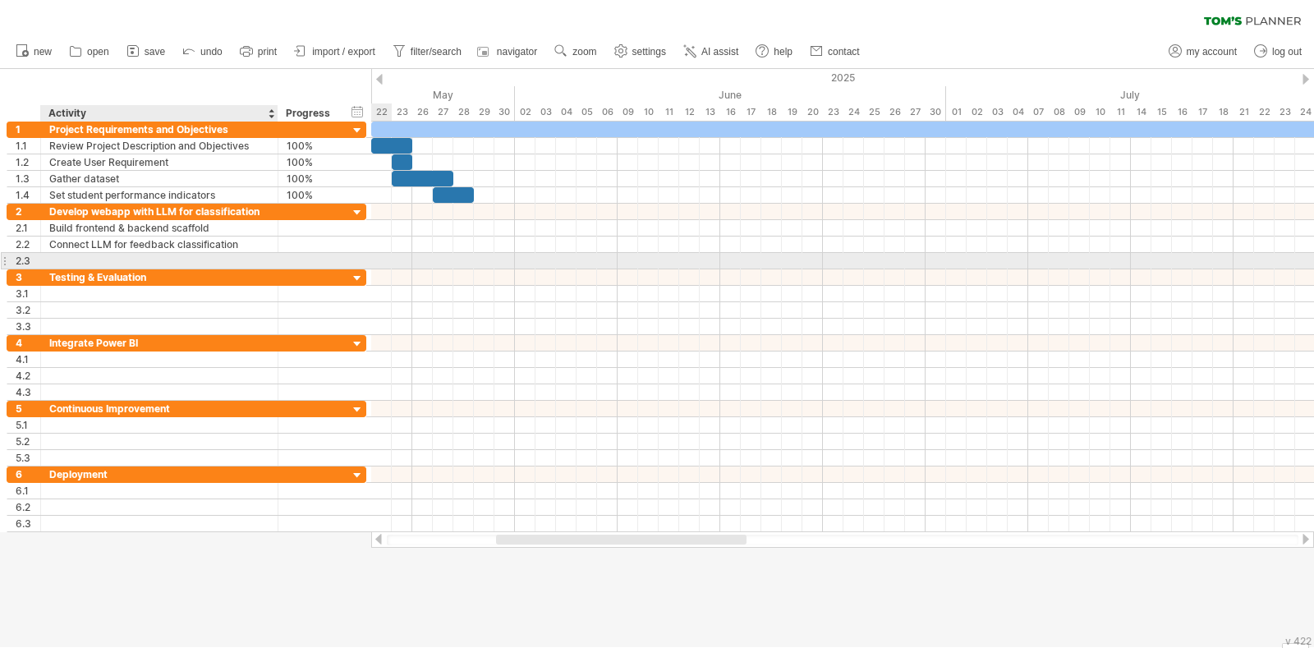
click at [172, 255] on div at bounding box center [159, 261] width 220 height 16
paste input "**********"
type input "**********"
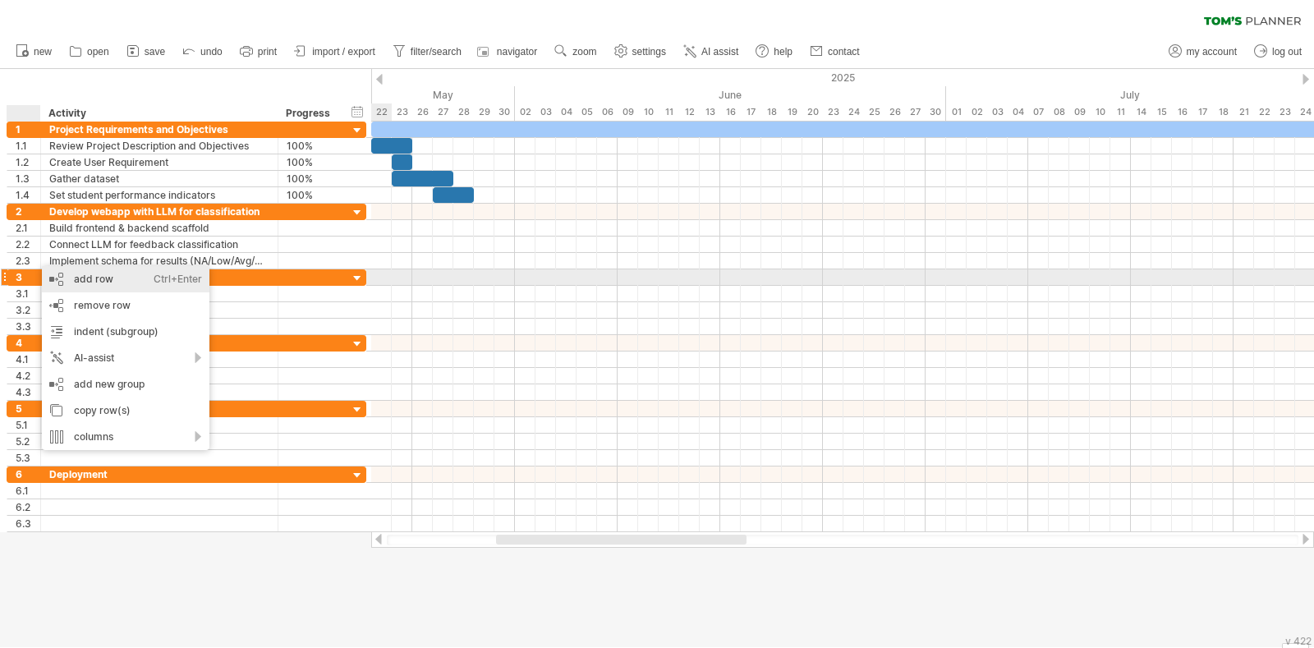
click at [85, 279] on div "add row Ctrl+Enter Cmd+Enter" at bounding box center [126, 279] width 168 height 26
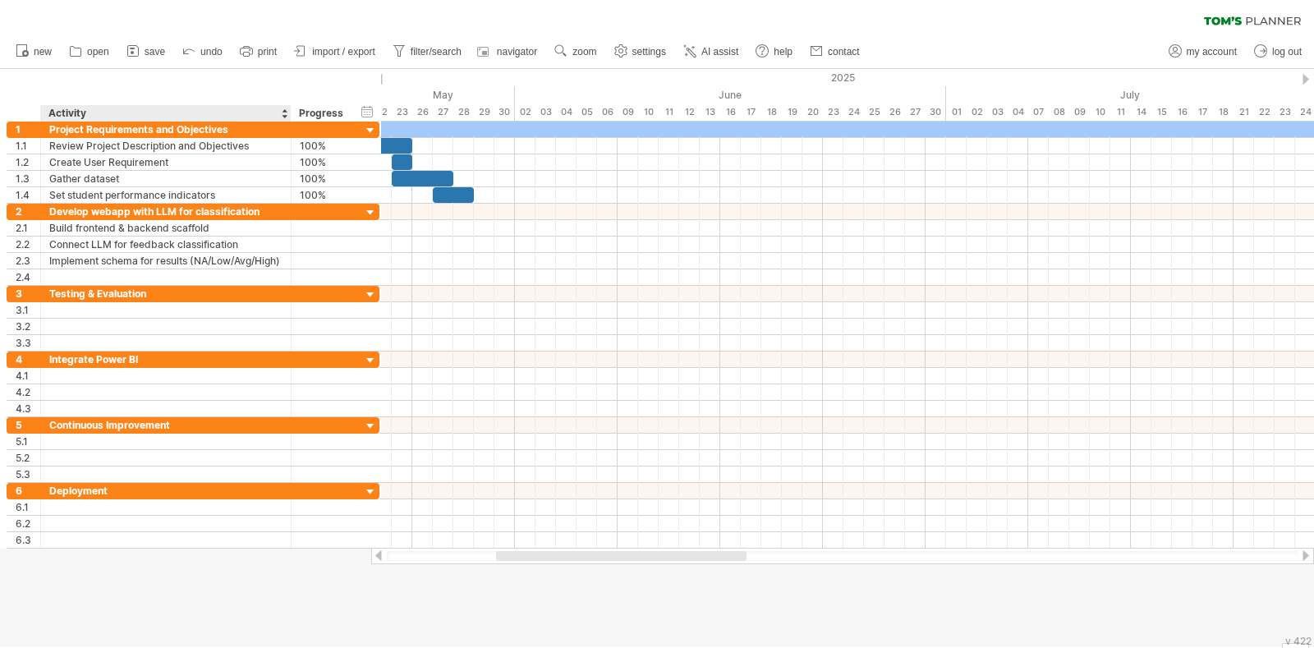
drag, startPoint x: 275, startPoint y: 111, endPoint x: 288, endPoint y: 101, distance: 16.4
click at [288, 101] on div "hide start/end/duration show start/end/duration ******** Activity ******** Prog…" at bounding box center [190, 95] width 381 height 53
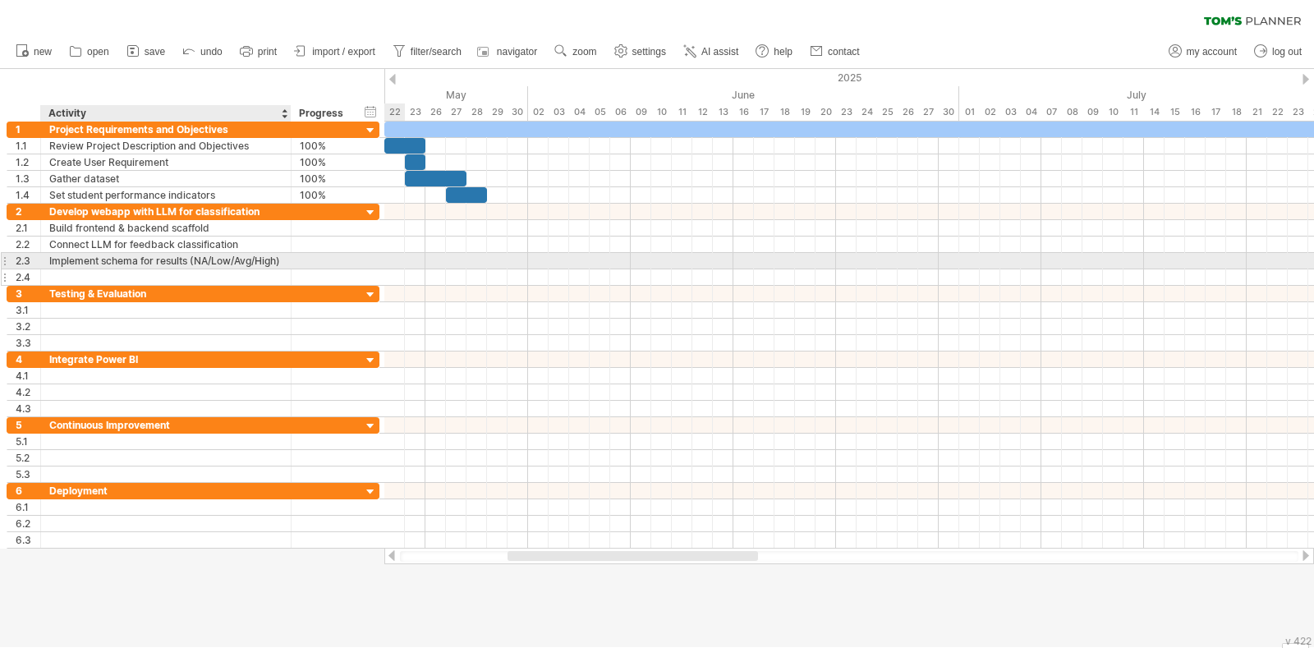
click at [180, 275] on div at bounding box center [165, 277] width 233 height 16
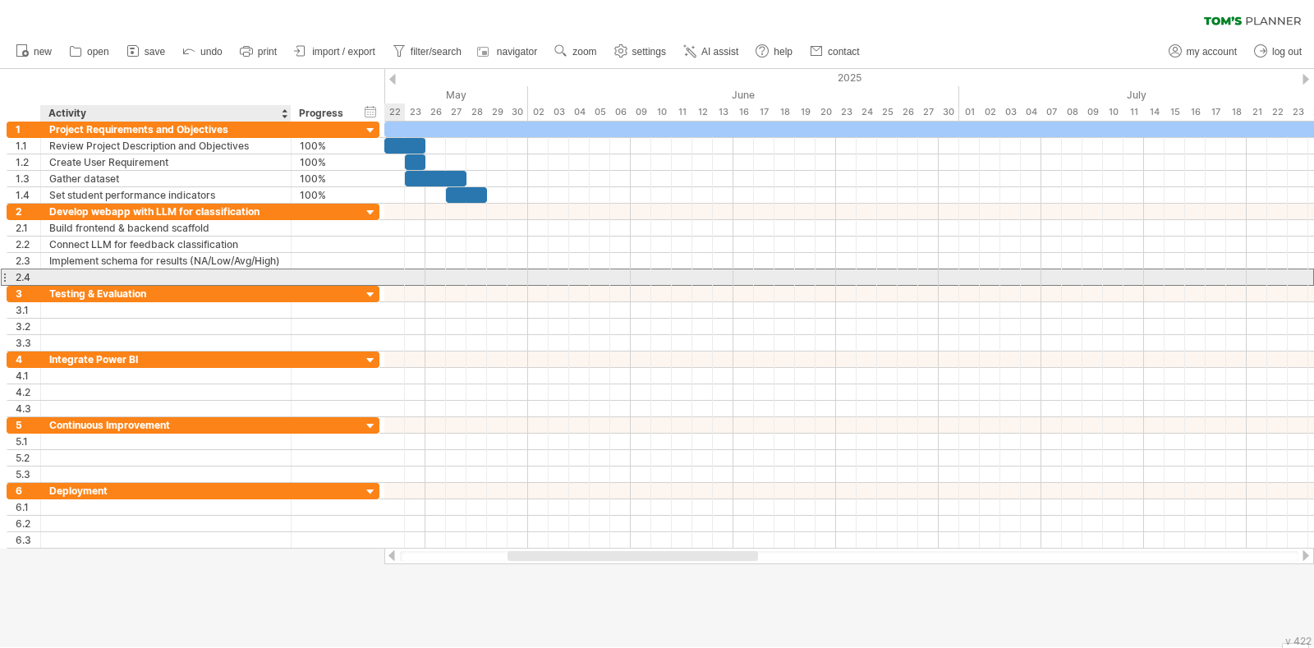
click at [180, 275] on input "text" at bounding box center [165, 277] width 233 height 16
paste input "**********"
type input "**********"
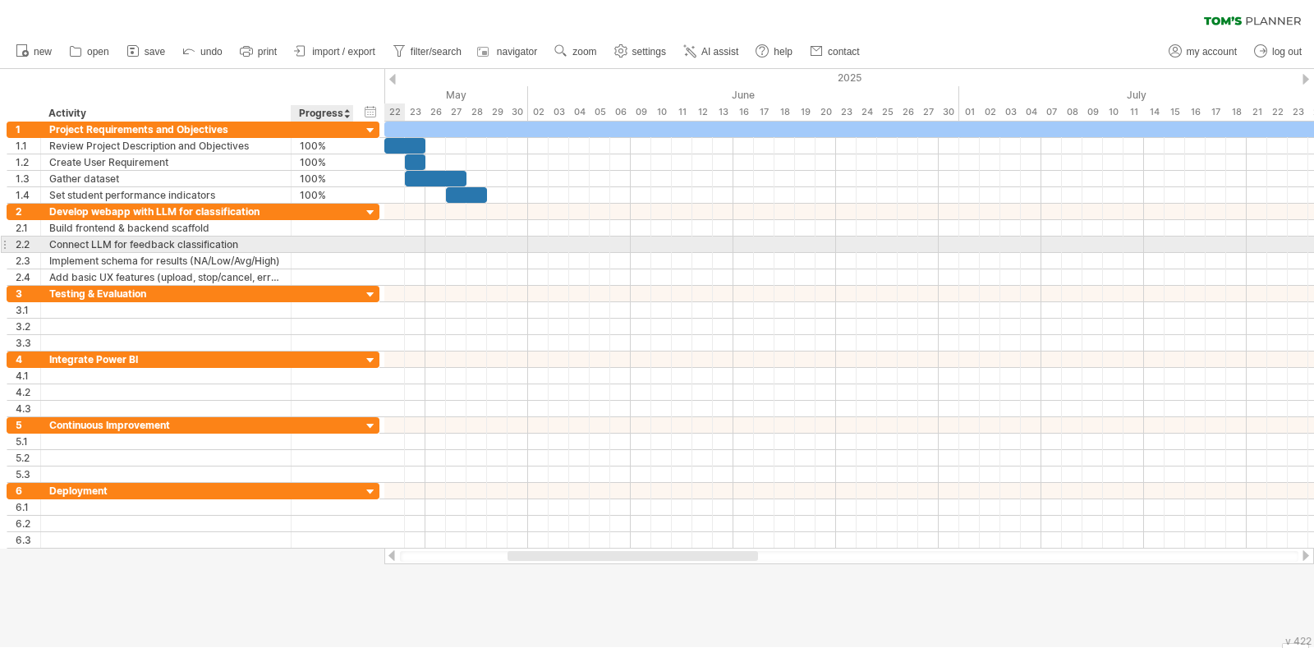
click at [347, 248] on div at bounding box center [351, 244] width 8 height 16
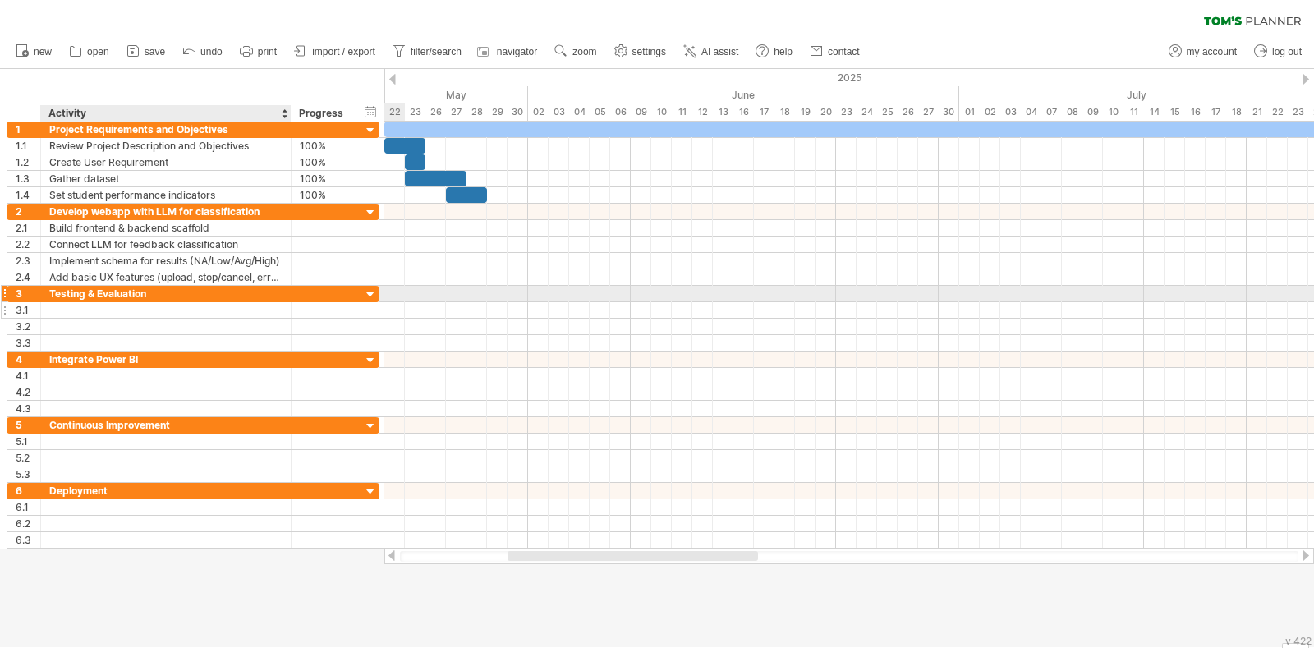
click at [200, 306] on div at bounding box center [165, 310] width 233 height 16
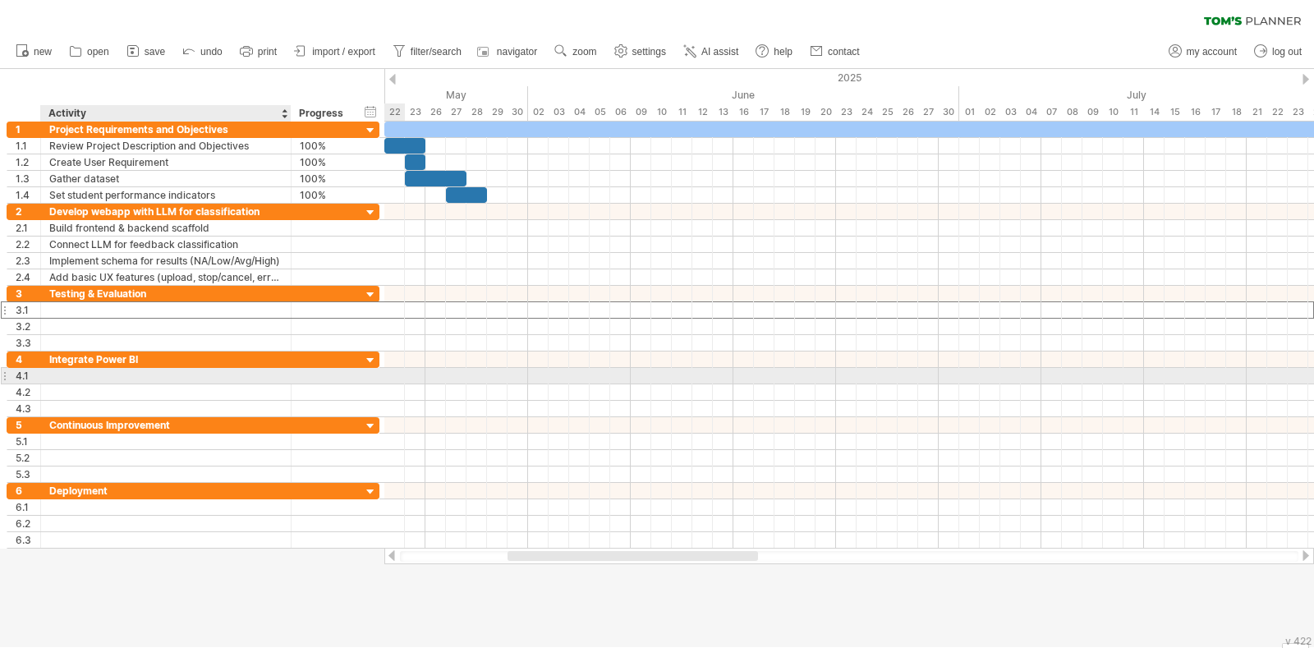
click at [123, 375] on div at bounding box center [165, 376] width 233 height 16
paste input "**********"
type input "**********"
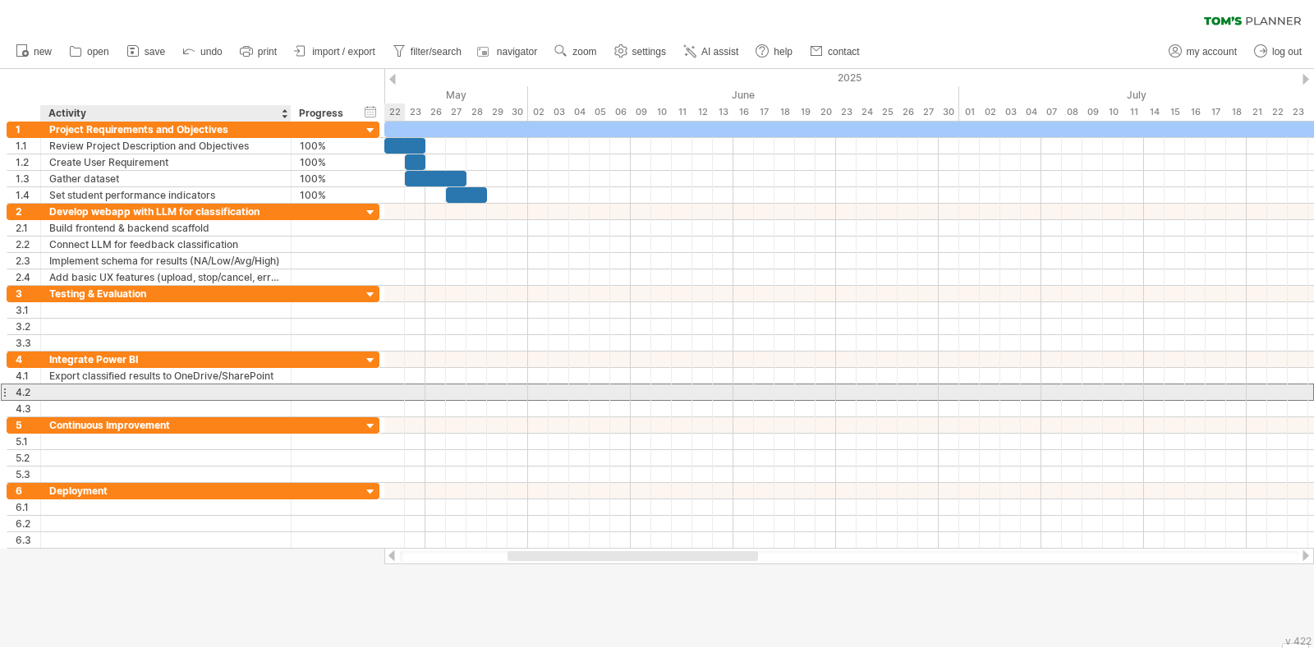
click at [159, 391] on div at bounding box center [165, 392] width 233 height 16
paste input "**********"
click at [175, 395] on div "Build Power BI dashboard" at bounding box center [165, 392] width 233 height 16
paste input "*"
type input "**********"
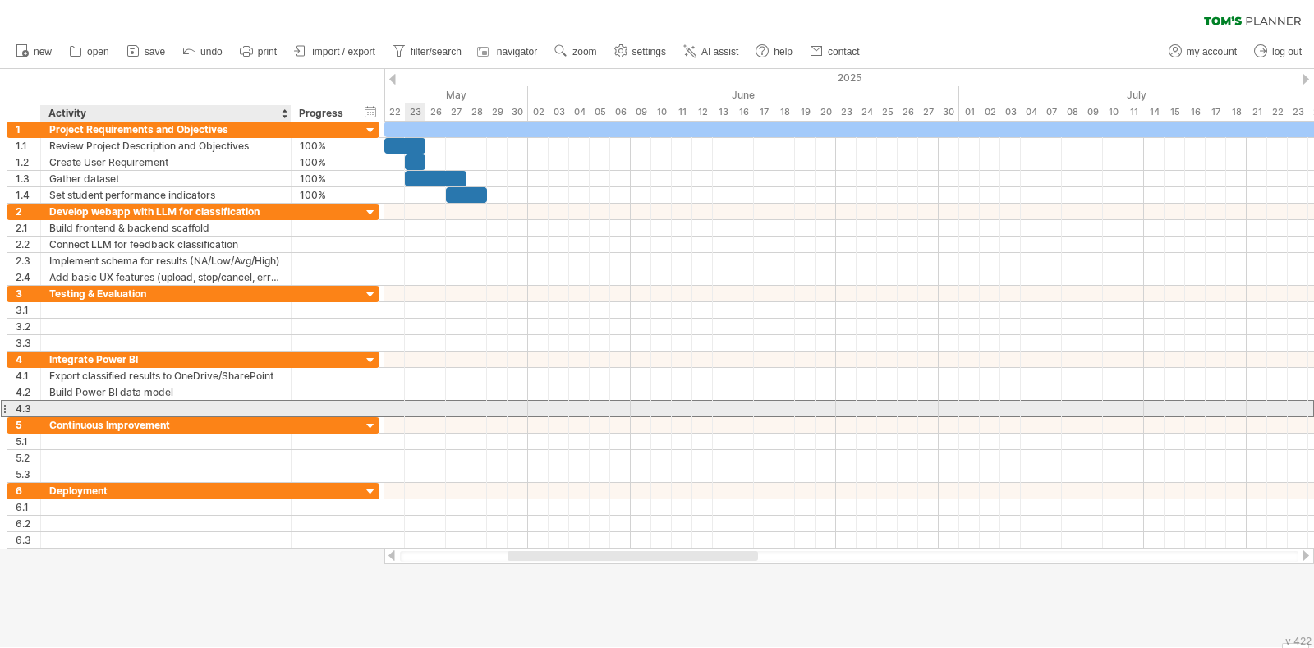
click at [227, 402] on div at bounding box center [165, 409] width 233 height 16
paste input "**********"
type input "**********"
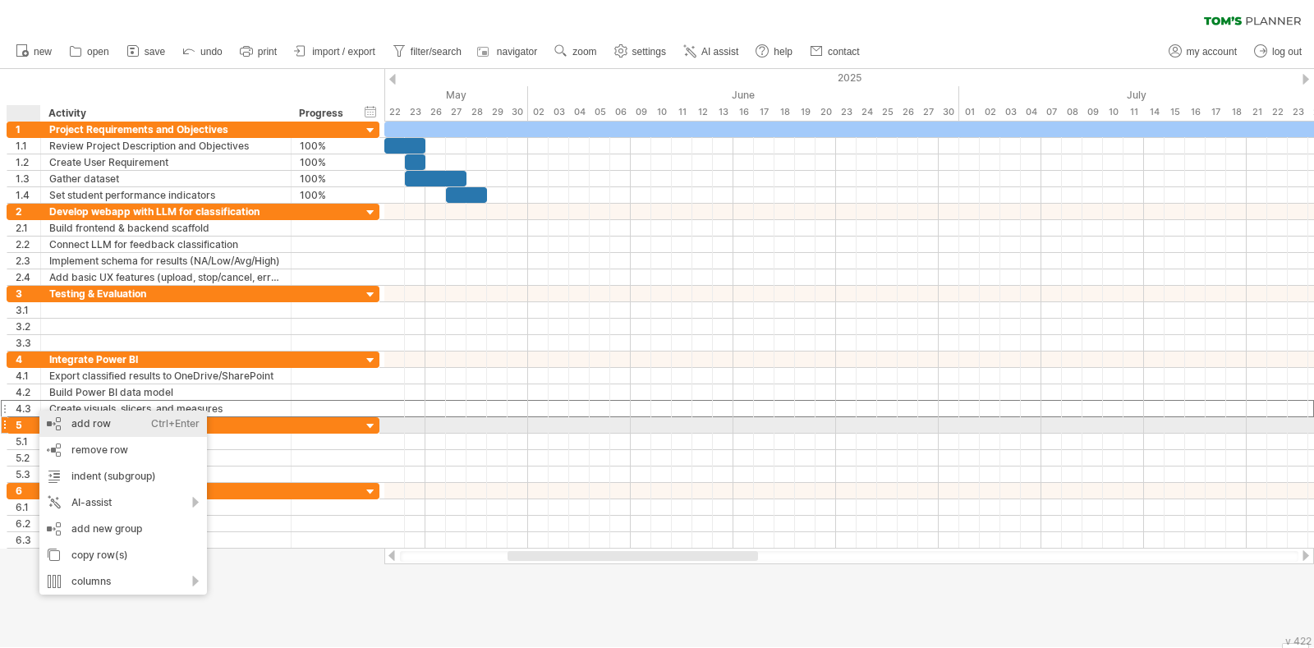
click at [81, 426] on div "add row Ctrl+Enter Cmd+Enter" at bounding box center [123, 424] width 168 height 26
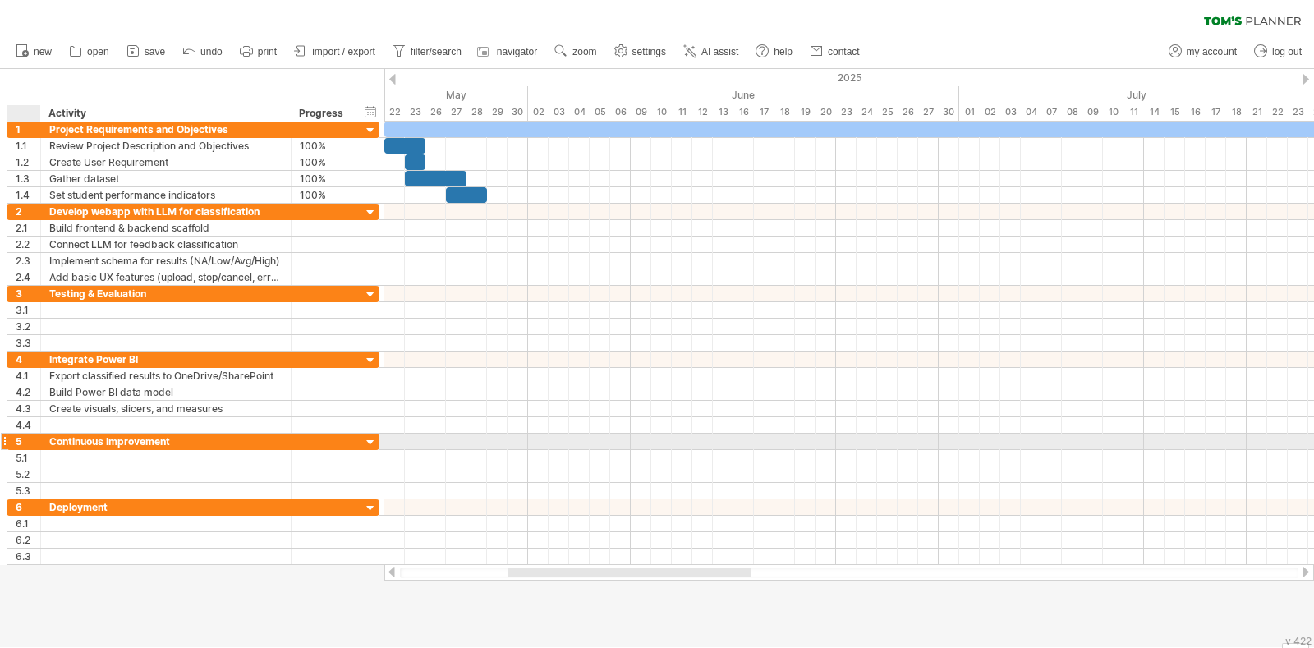
click at [81, 426] on div at bounding box center [165, 425] width 233 height 16
type input "**********"
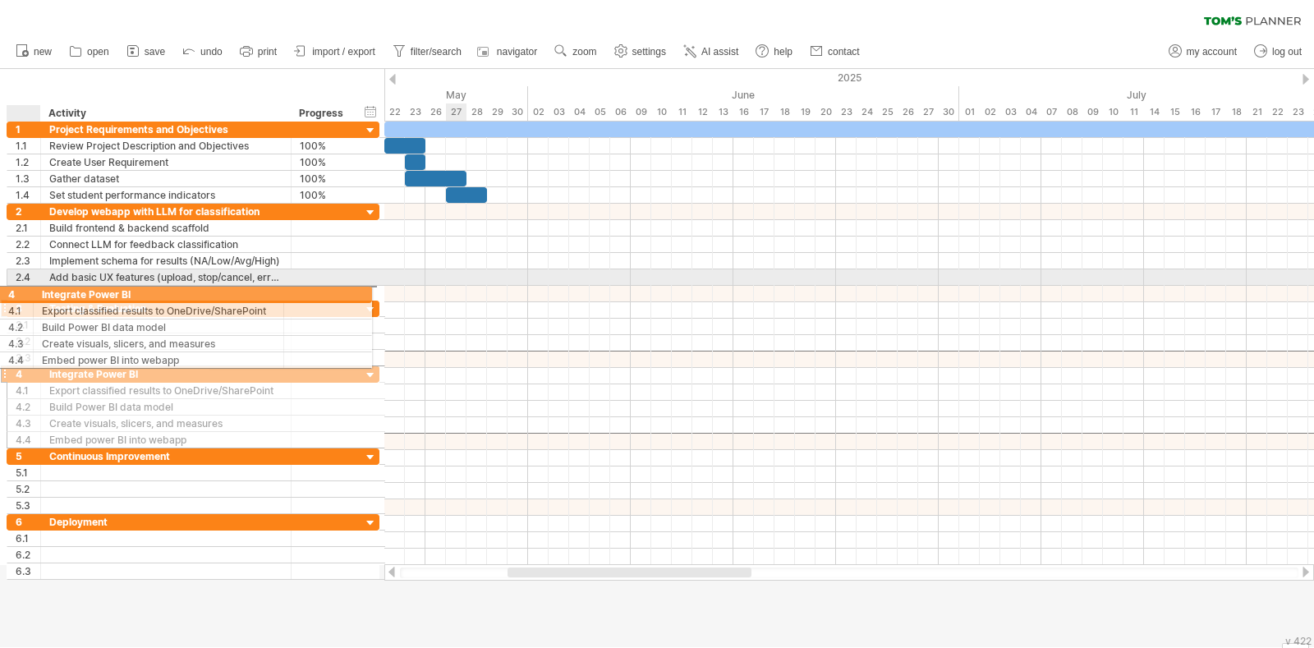
drag, startPoint x: 25, startPoint y: 360, endPoint x: 15, endPoint y: 292, distance: 68.9
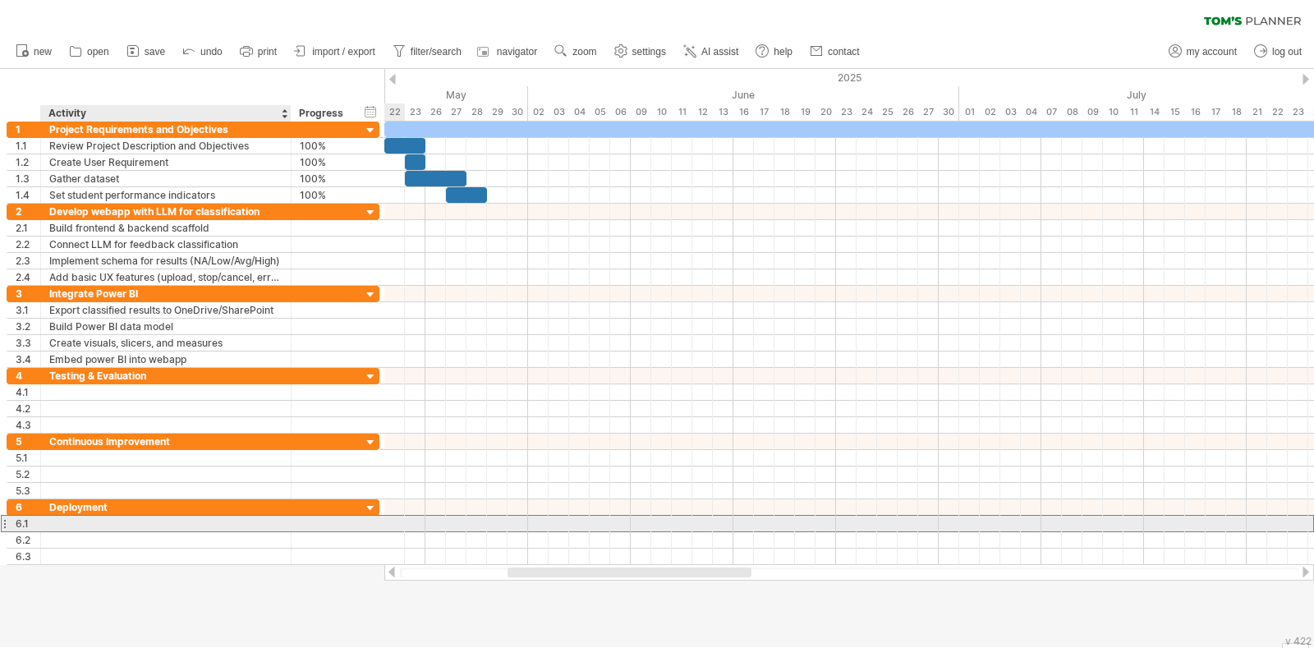
click at [116, 517] on div at bounding box center [165, 524] width 233 height 16
paste input "**********"
type input "**********"
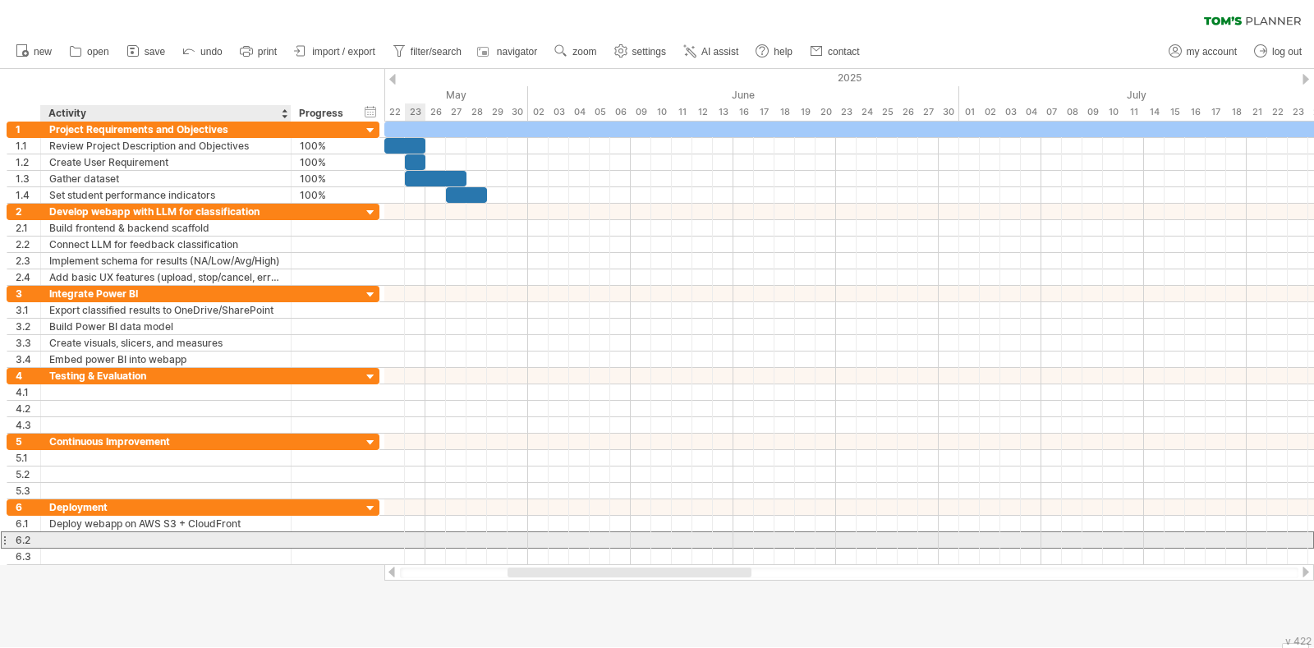
click at [117, 517] on div at bounding box center [165, 540] width 233 height 16
click at [24, 517] on div "6.2" at bounding box center [28, 540] width 25 height 16
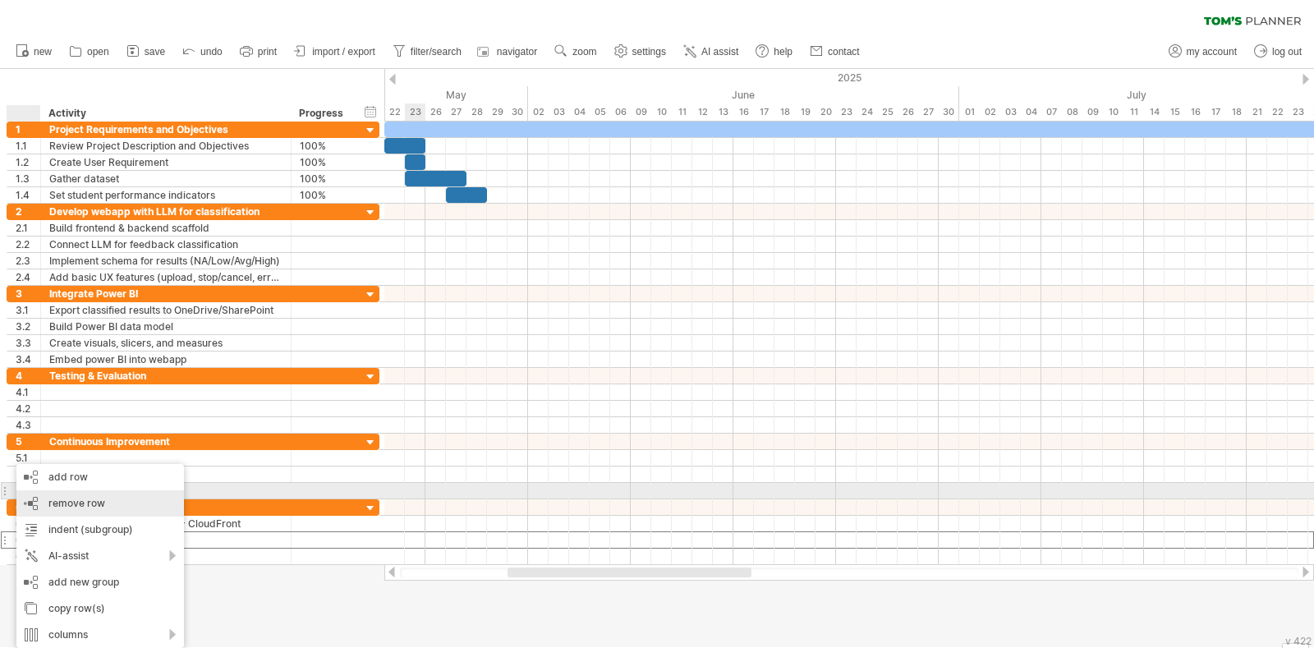
click at [80, 498] on span "remove row" at bounding box center [76, 503] width 57 height 12
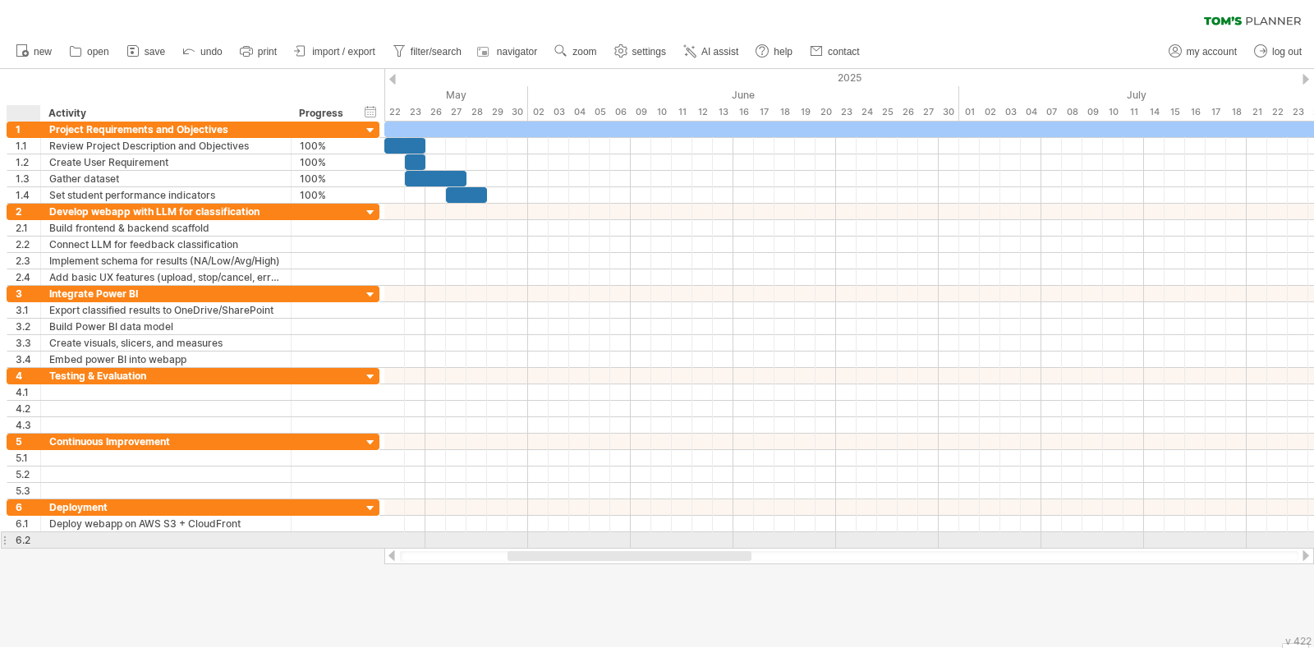
click at [20, 517] on div "6.2" at bounding box center [28, 540] width 25 height 16
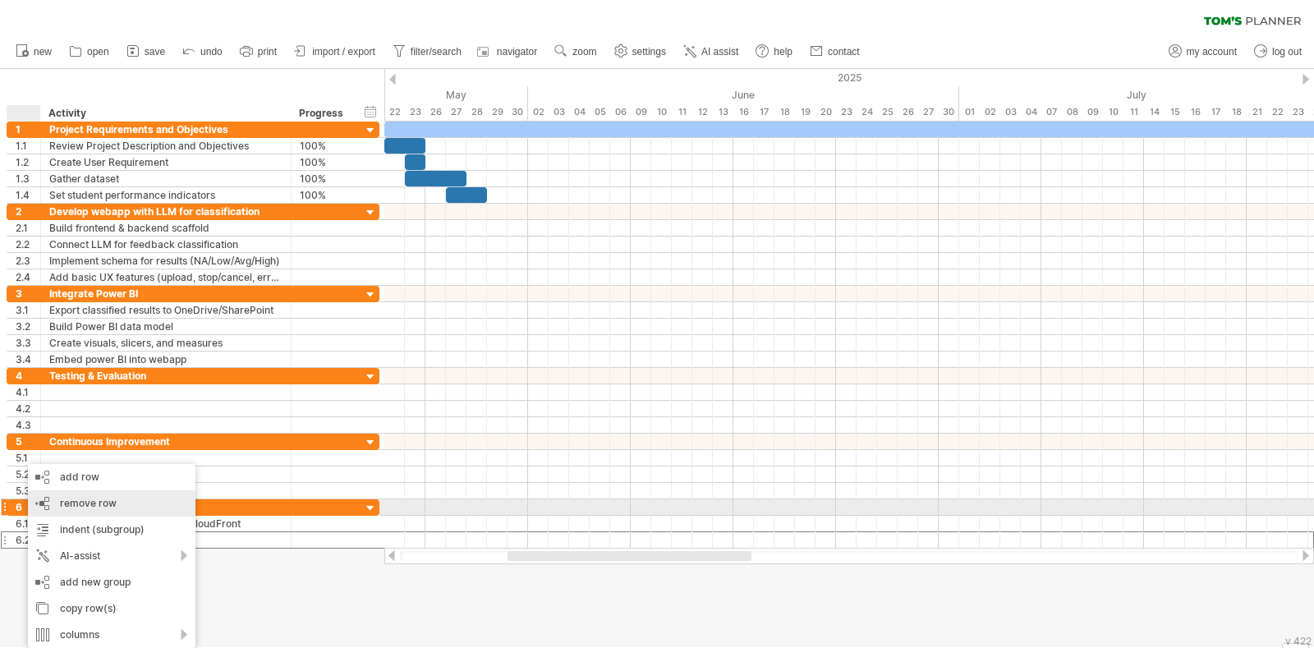
click at [63, 505] on span "remove row" at bounding box center [88, 503] width 57 height 12
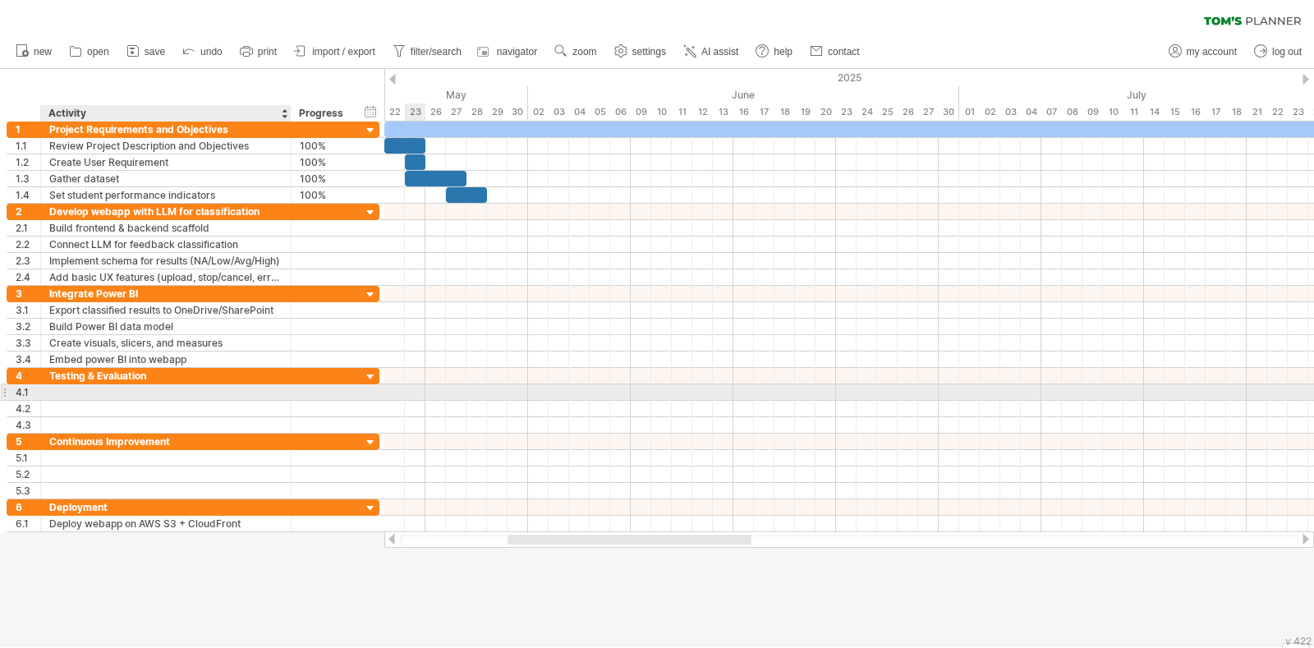
click at [195, 392] on div at bounding box center [165, 392] width 233 height 16
paste input "**********"
type input "**********"
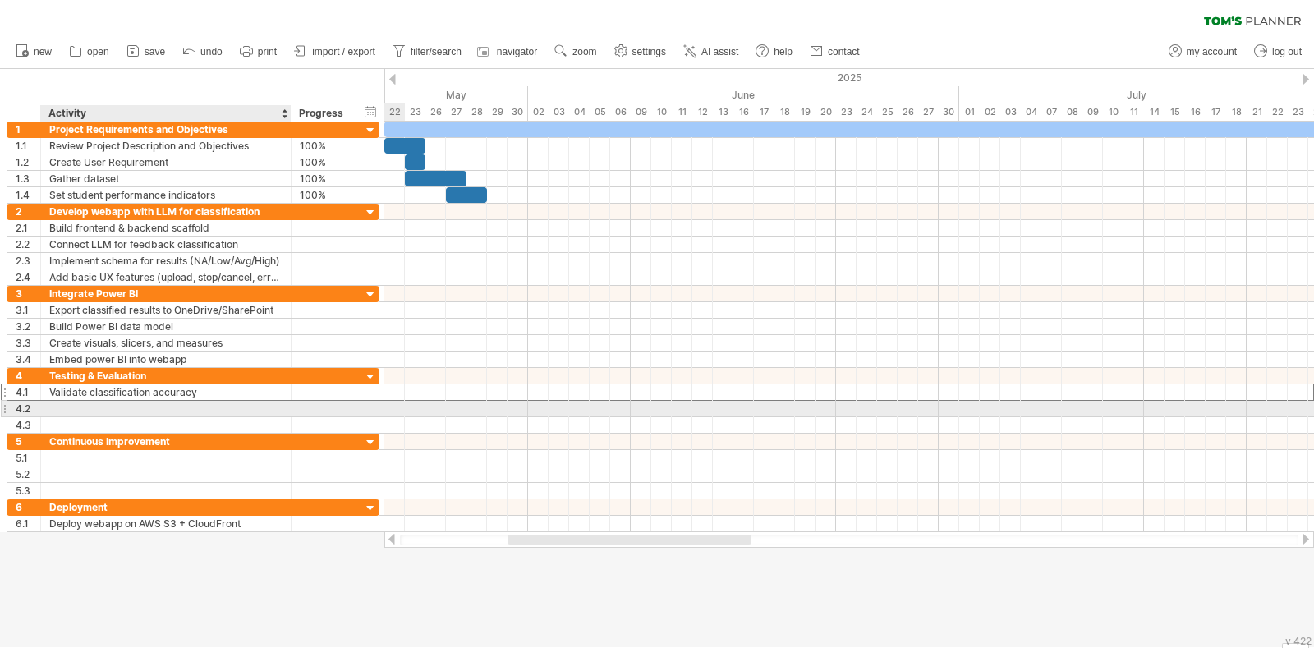
click at [237, 408] on div at bounding box center [165, 409] width 233 height 16
paste input "**********"
type input "**********"
click at [126, 417] on div at bounding box center [165, 425] width 233 height 16
paste input "**********"
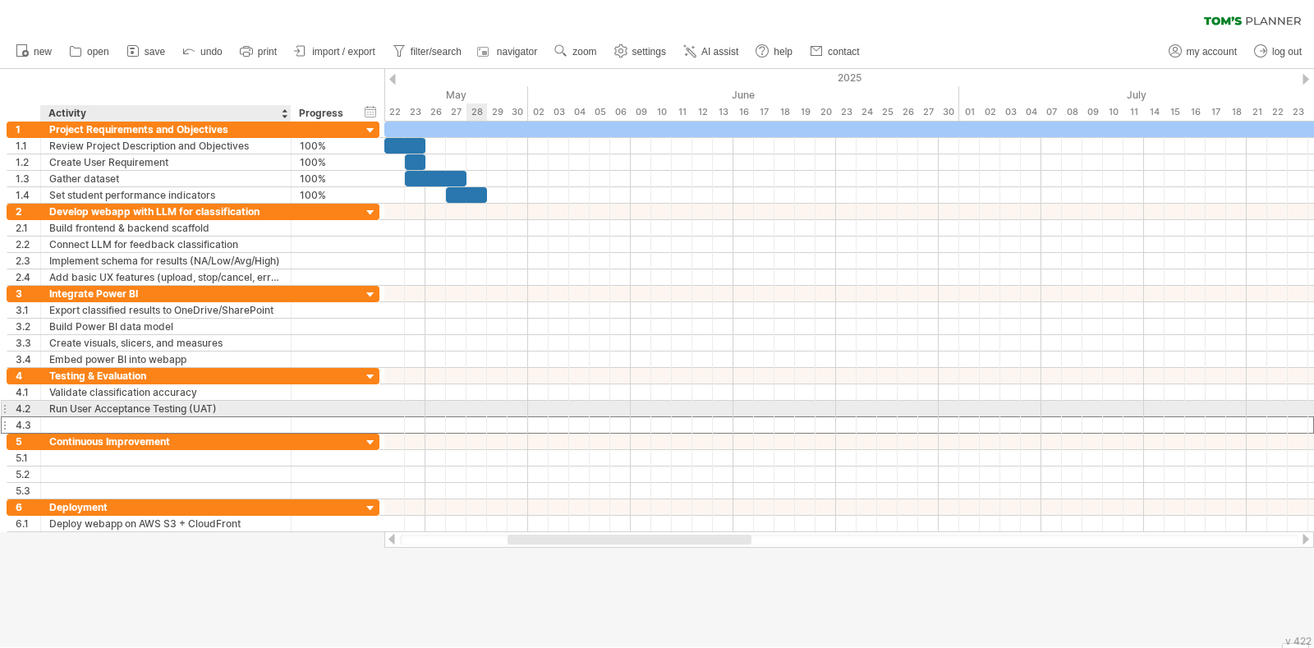
type input "**********"
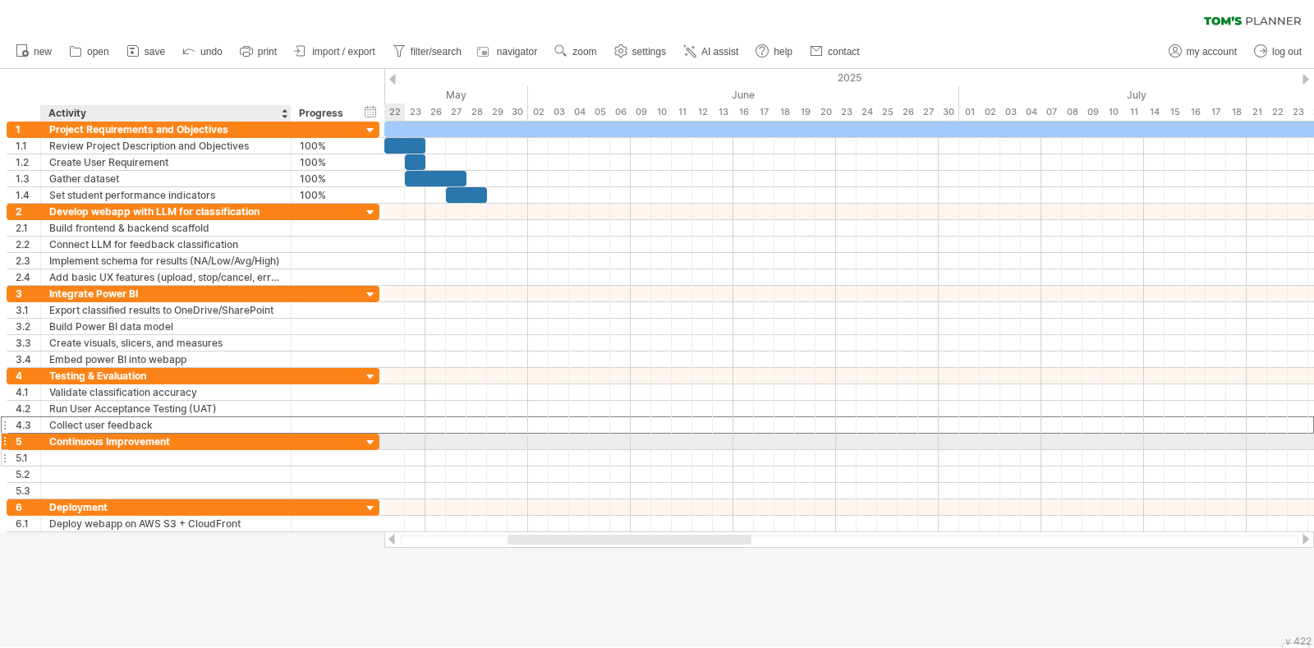
click at [167, 455] on div at bounding box center [165, 458] width 233 height 16
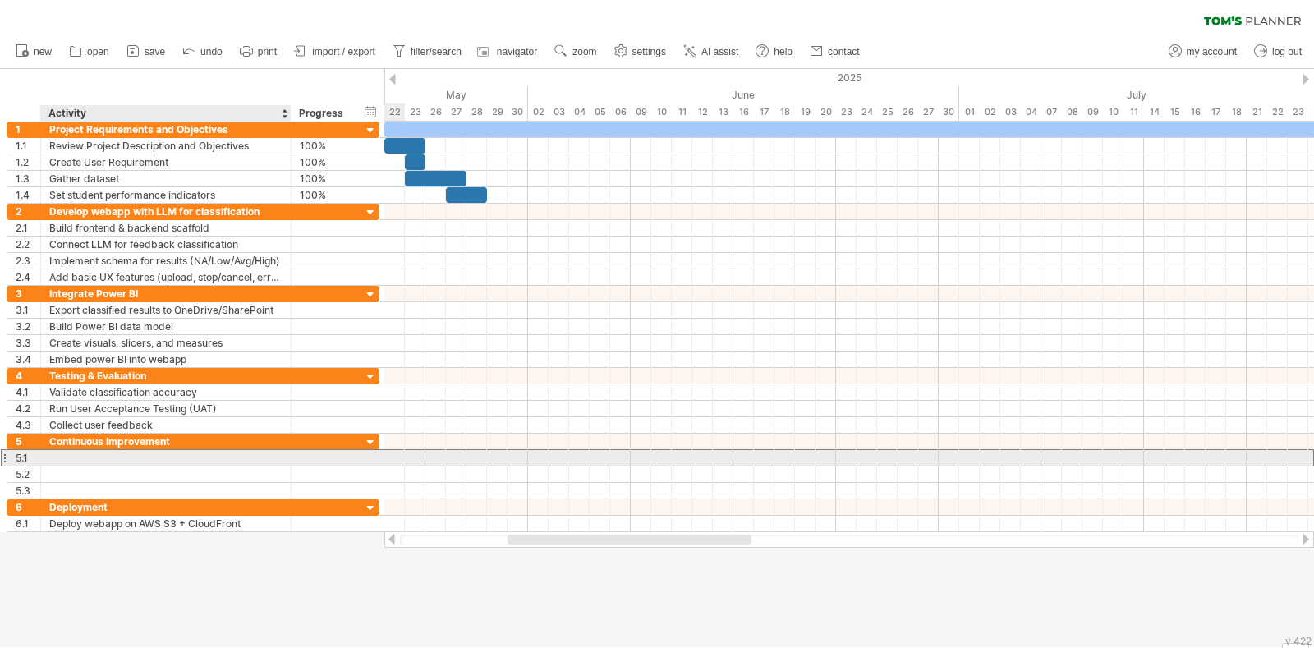
paste input "**********"
type input "**********"
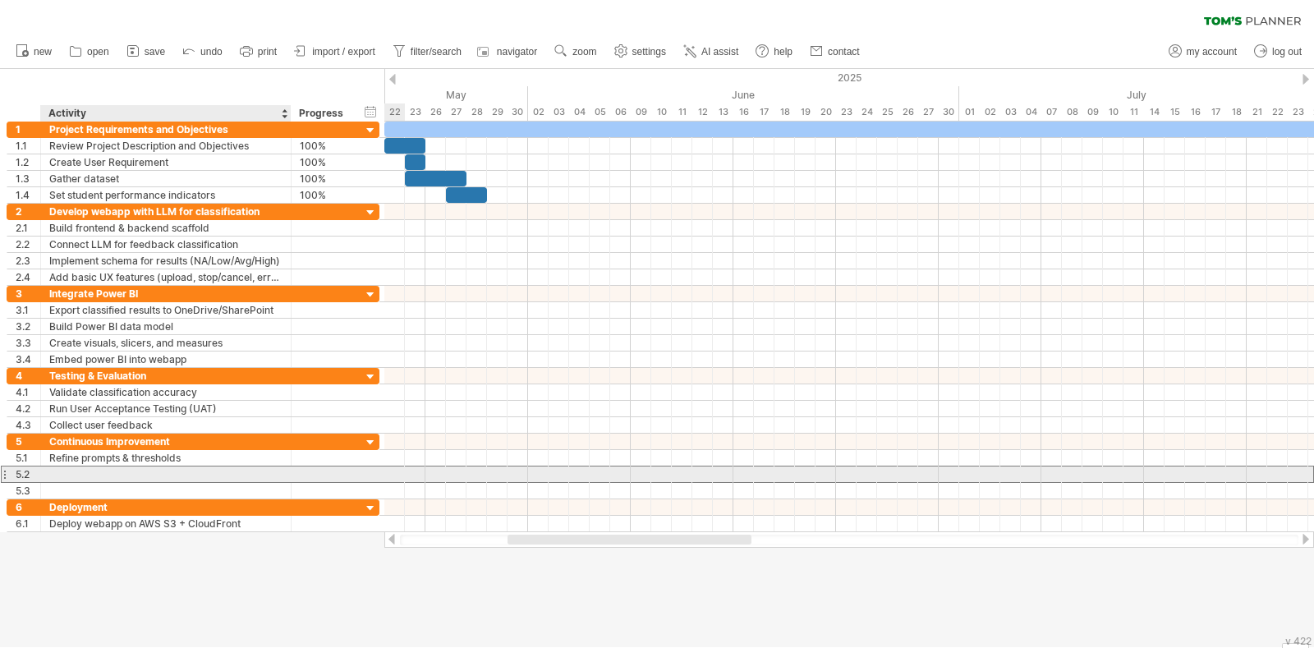
click at [244, 467] on div at bounding box center [165, 474] width 233 height 16
paste input "**********"
type input "**********"
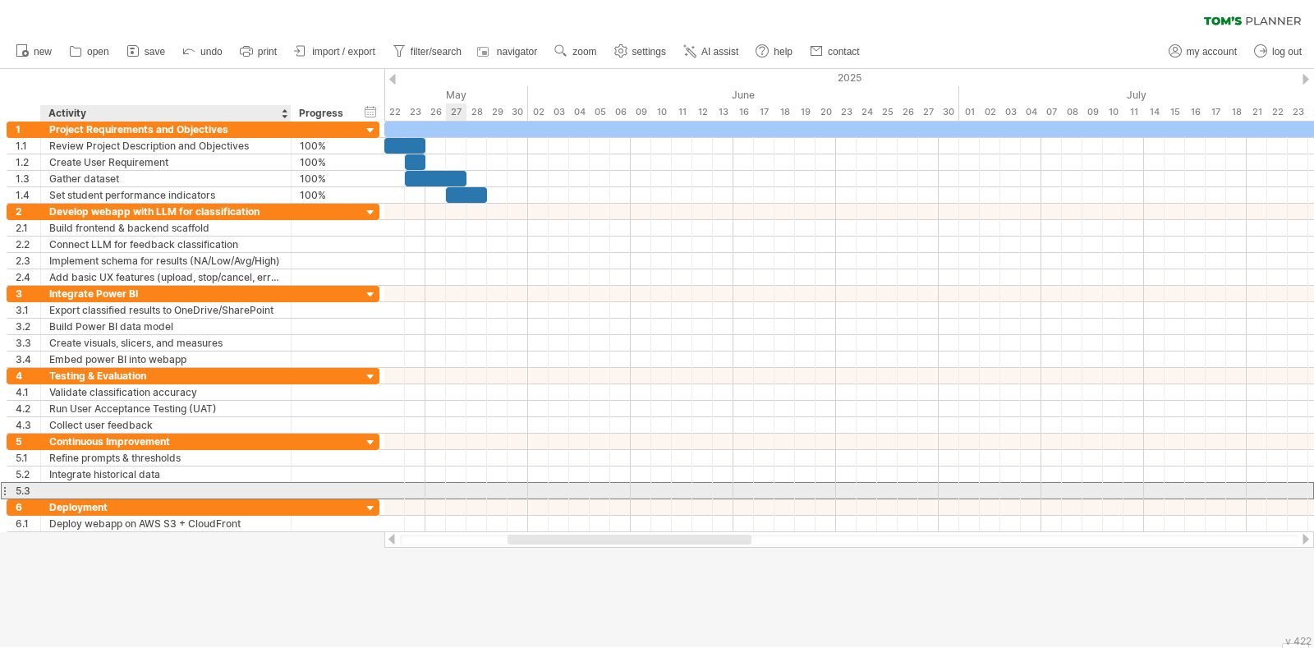
click at [196, 490] on div at bounding box center [165, 491] width 233 height 16
paste input "**********"
type input "**********"
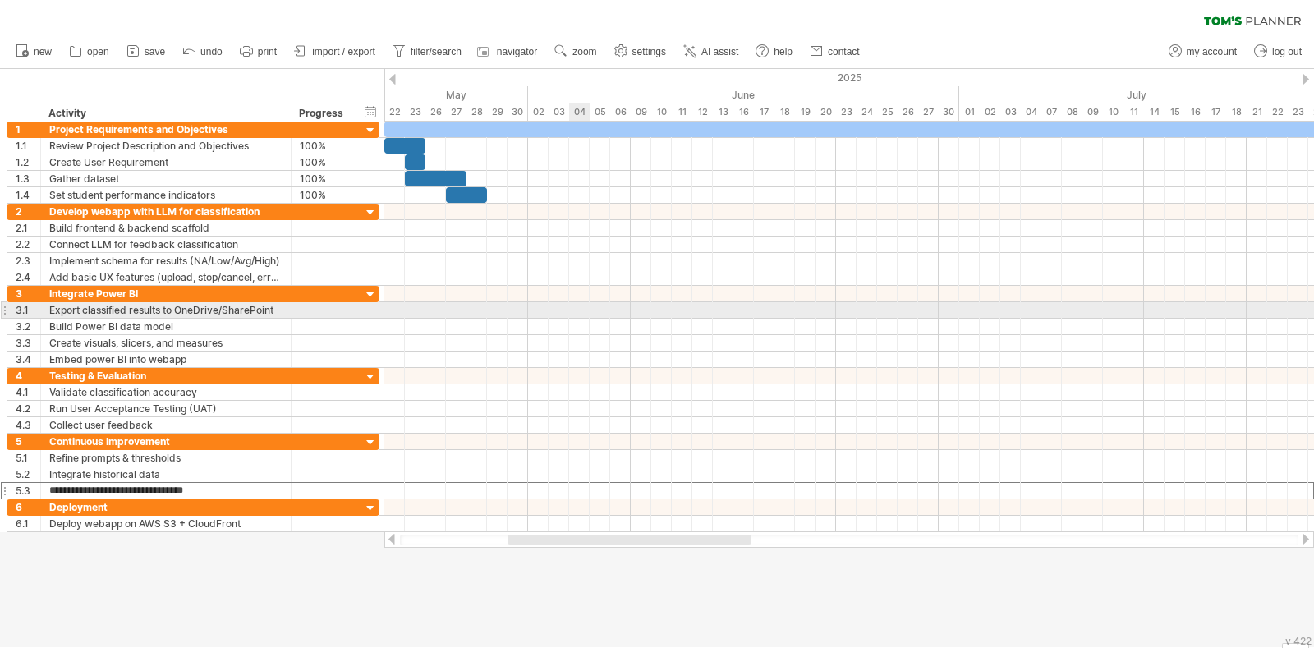
click at [581, 319] on div at bounding box center [849, 327] width 930 height 16
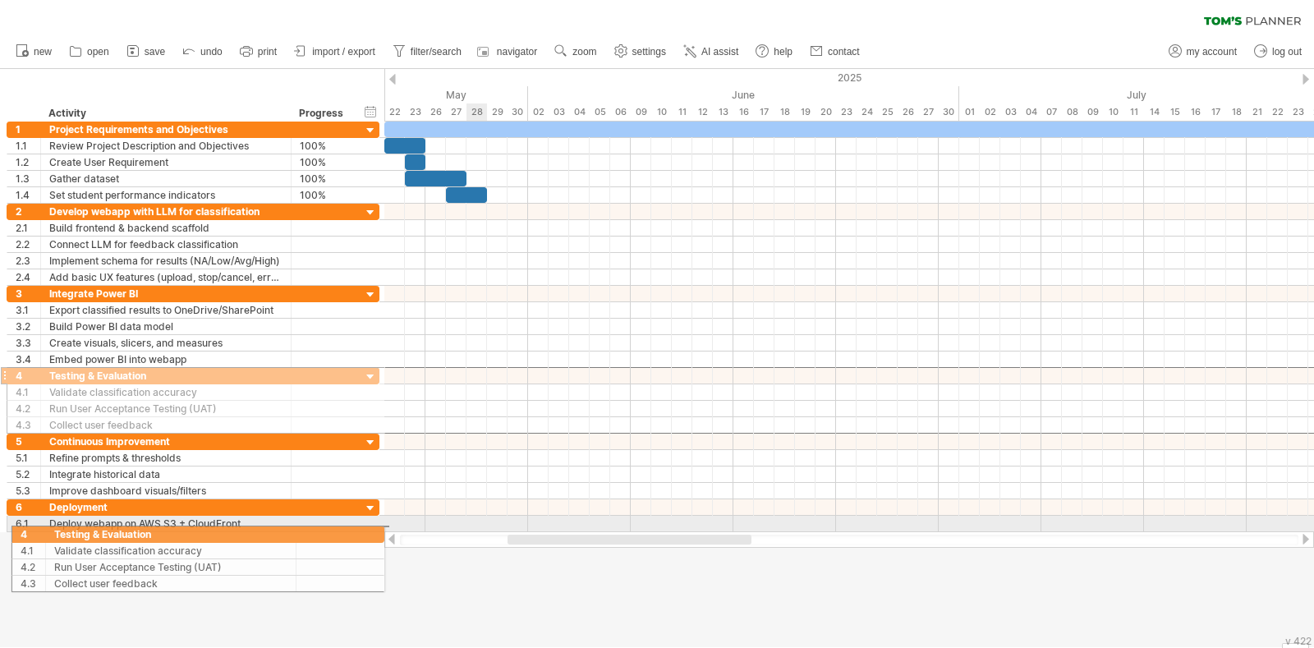
drag, startPoint x: 4, startPoint y: 375, endPoint x: 0, endPoint y: 532, distance: 156.9
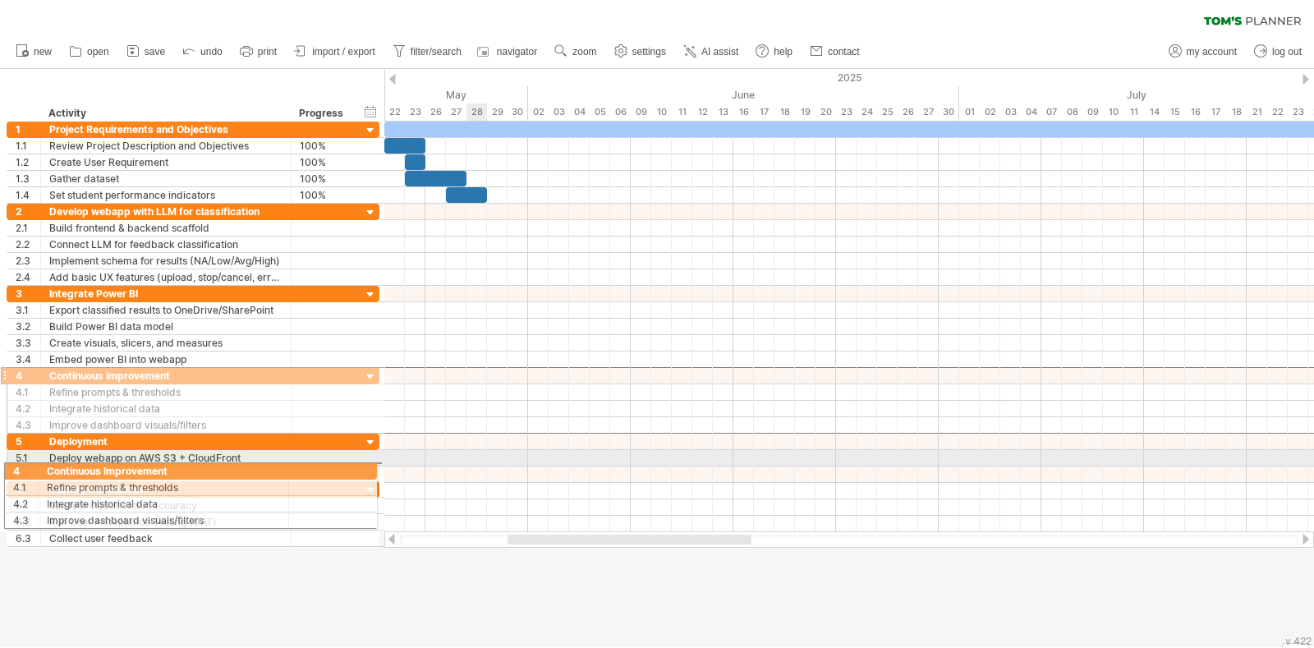
drag, startPoint x: 8, startPoint y: 371, endPoint x: 0, endPoint y: 468, distance: 97.2
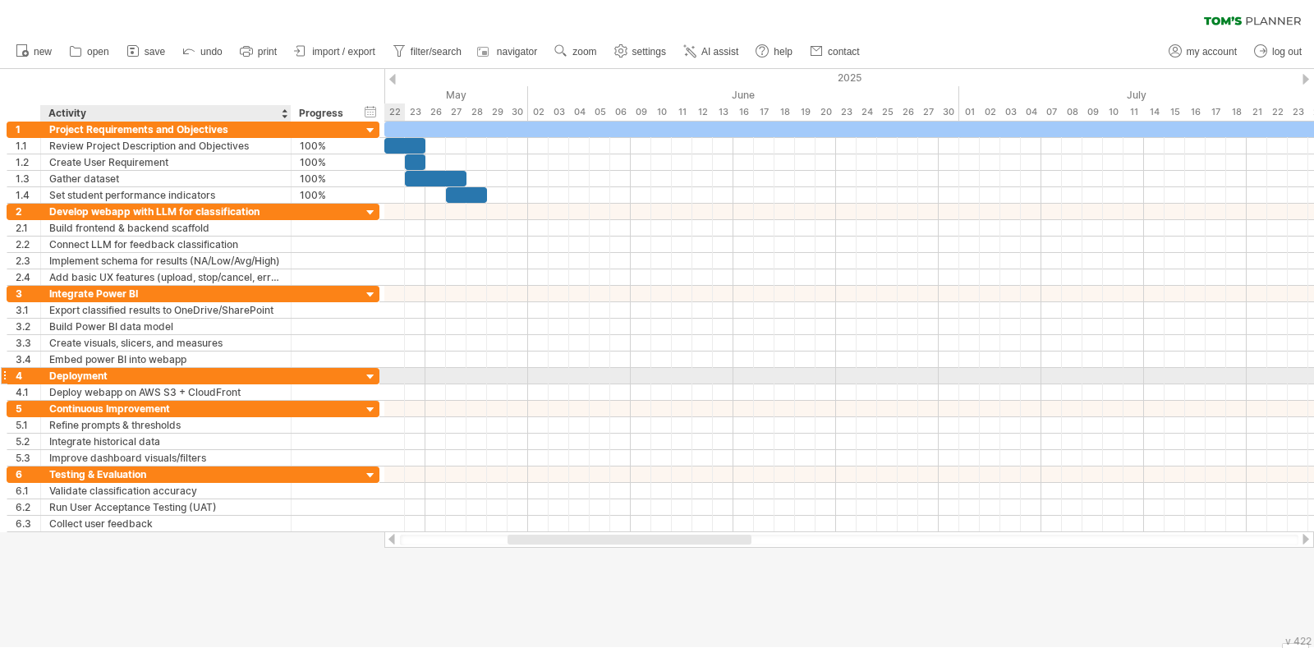
click at [137, 369] on div "Deployment" at bounding box center [165, 376] width 233 height 16
click at [137, 369] on input "**********" at bounding box center [165, 376] width 233 height 16
type input "**********"
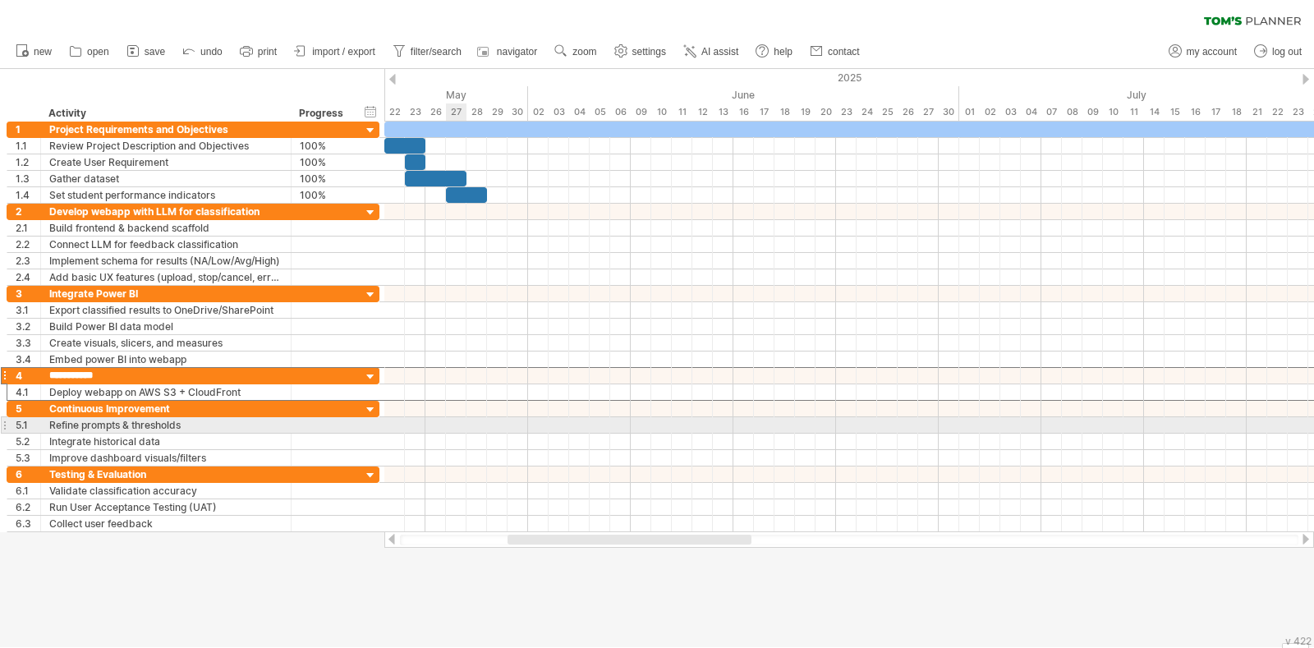
click at [450, 435] on div at bounding box center [849, 442] width 930 height 16
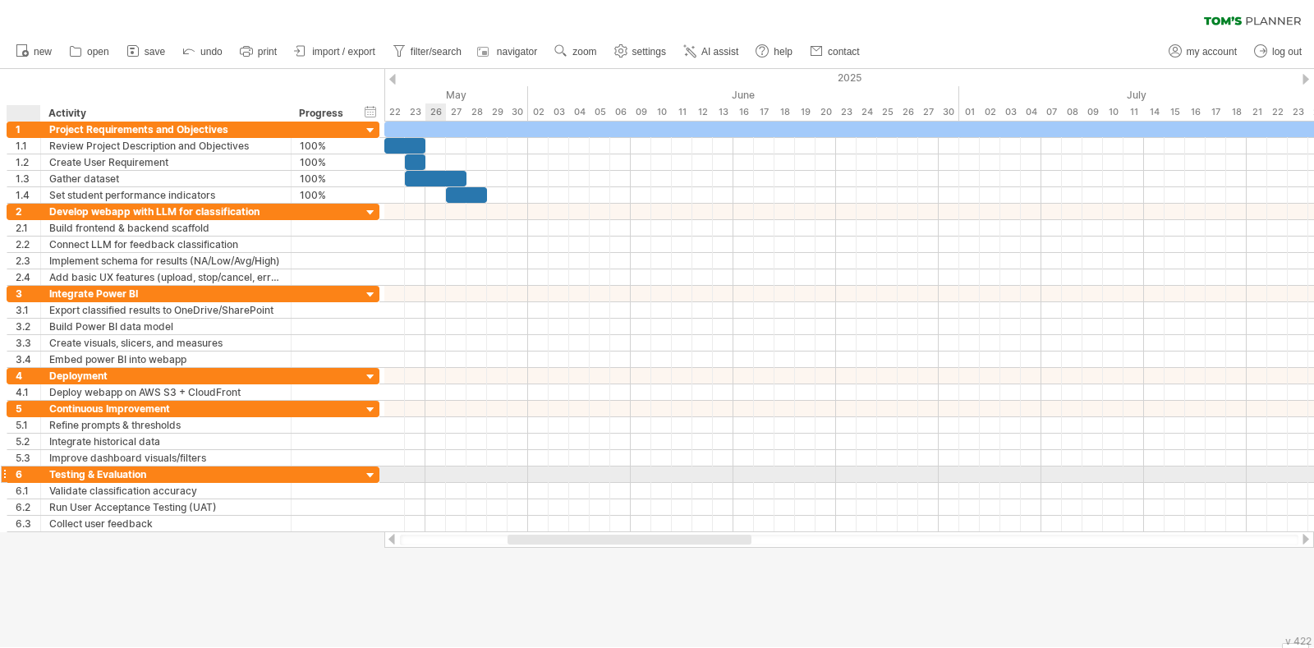
click at [20, 473] on div "6" at bounding box center [28, 474] width 25 height 16
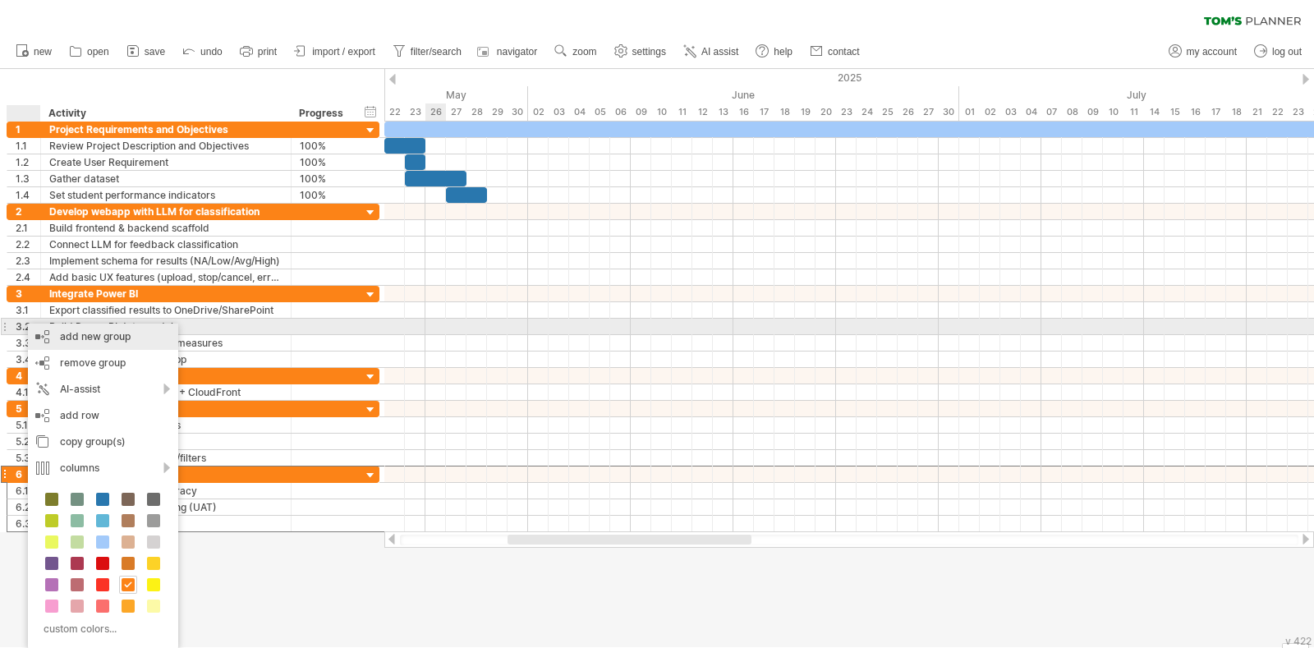
click at [89, 331] on div "add new group" at bounding box center [103, 337] width 150 height 26
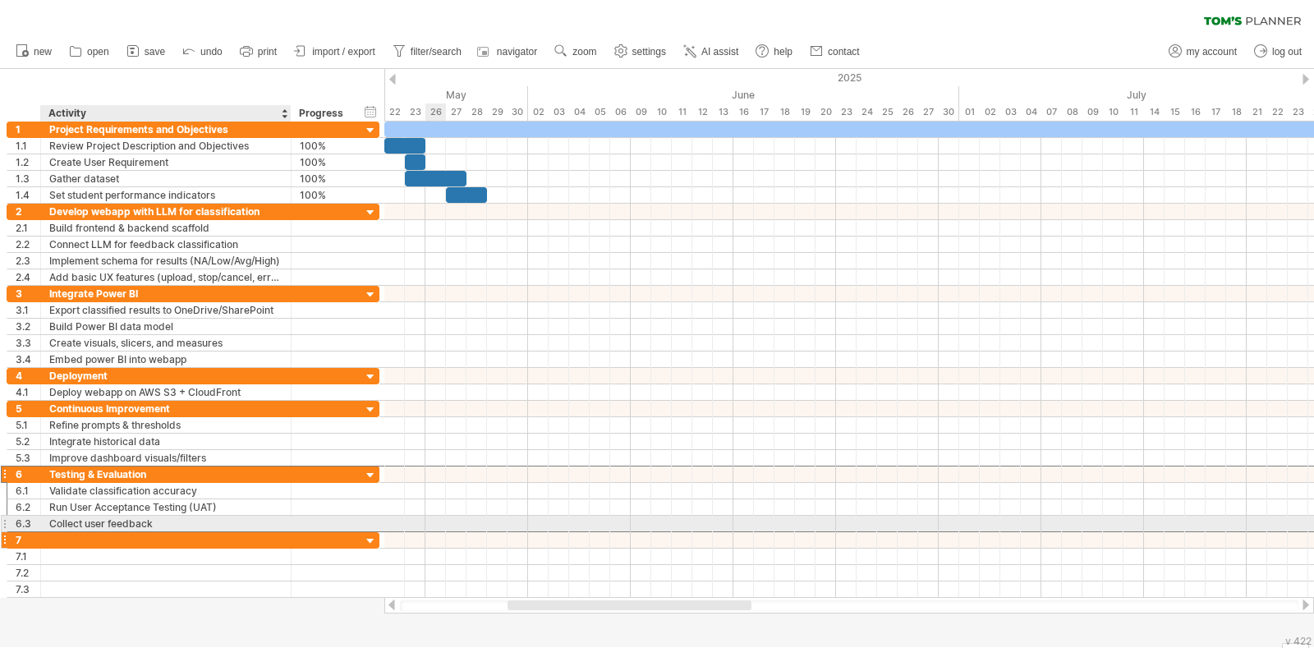
click at [114, 517] on div at bounding box center [165, 540] width 233 height 16
type input "**********"
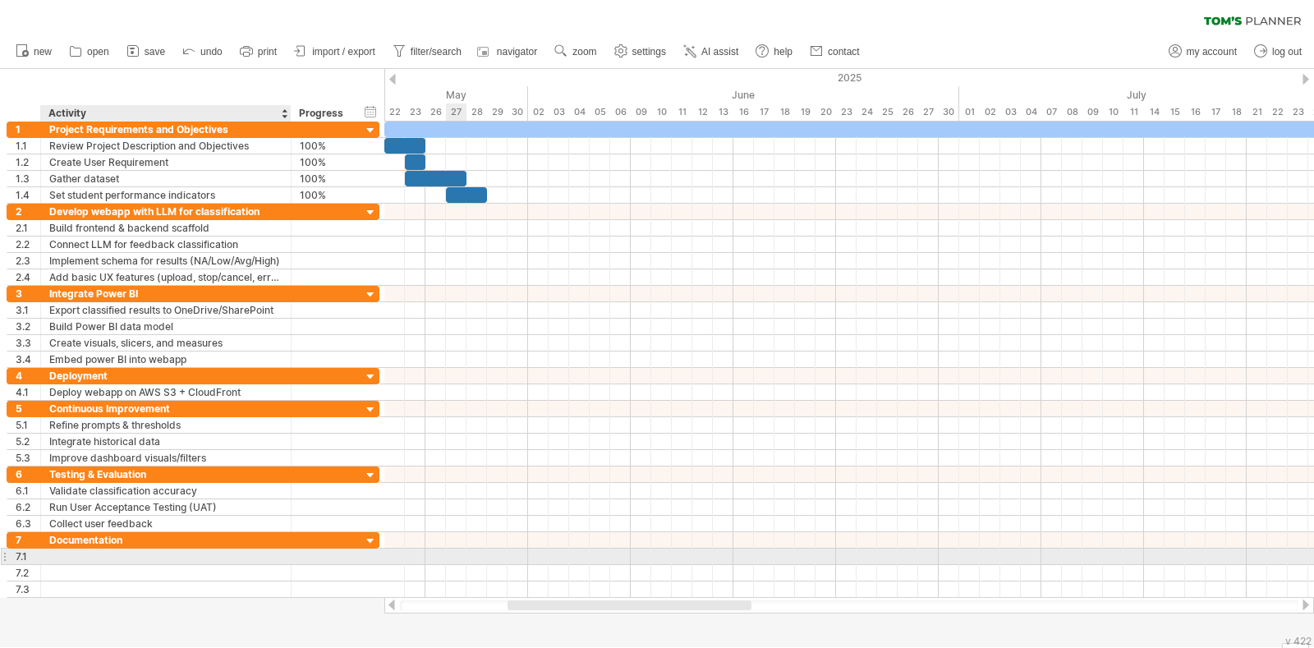
click at [175, 517] on div at bounding box center [165, 557] width 233 height 16
paste input "**********"
type input "**********"
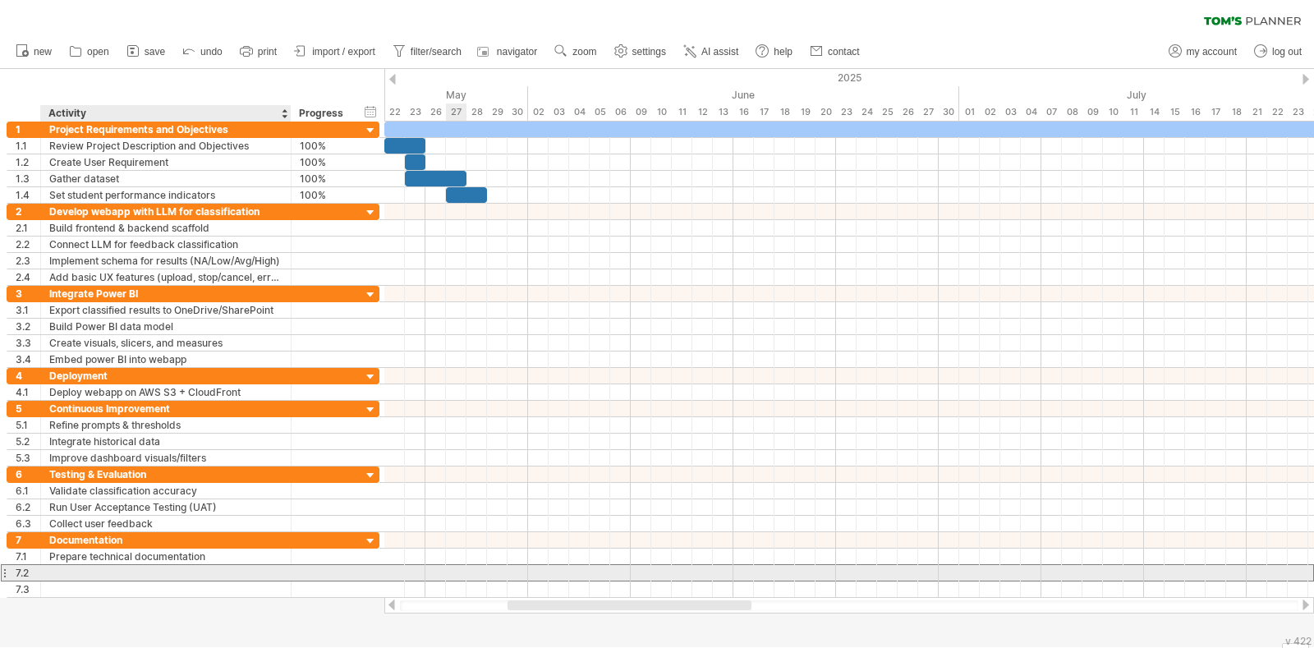
click at [189, 517] on div at bounding box center [165, 573] width 233 height 16
paste input "**********"
type input "**********"
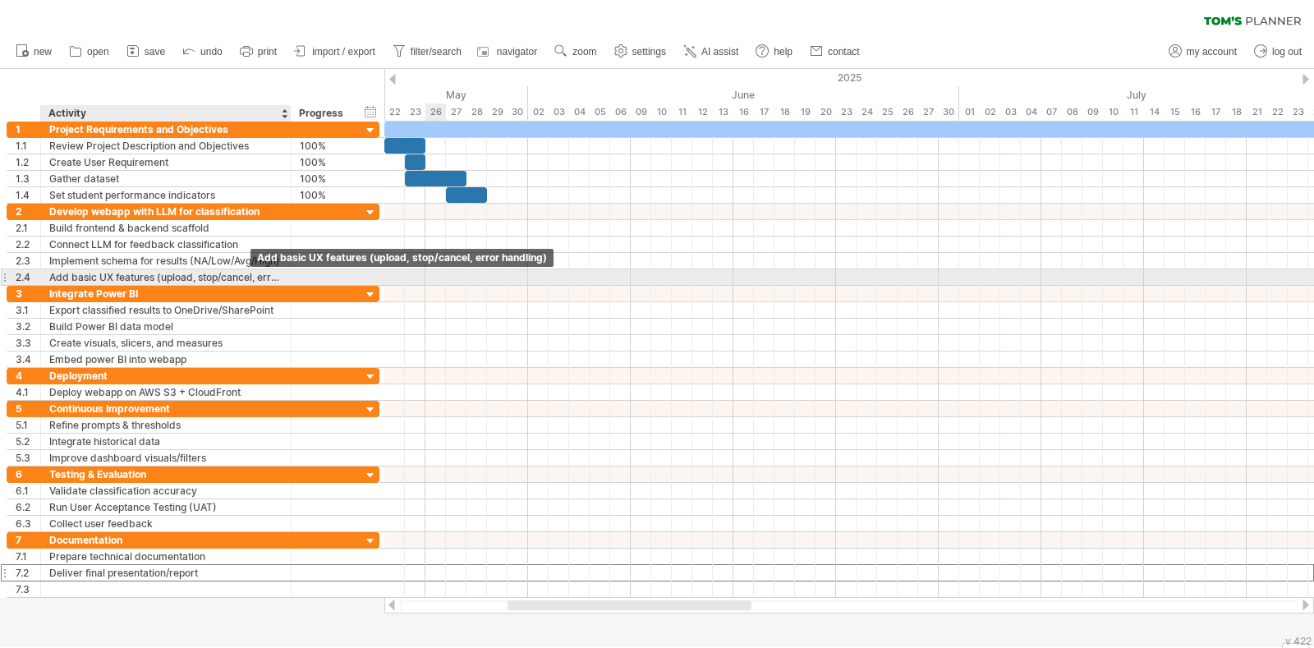
click at [181, 276] on div "Add basic UX features (upload, stop/cancel, error handling)" at bounding box center [165, 277] width 233 height 16
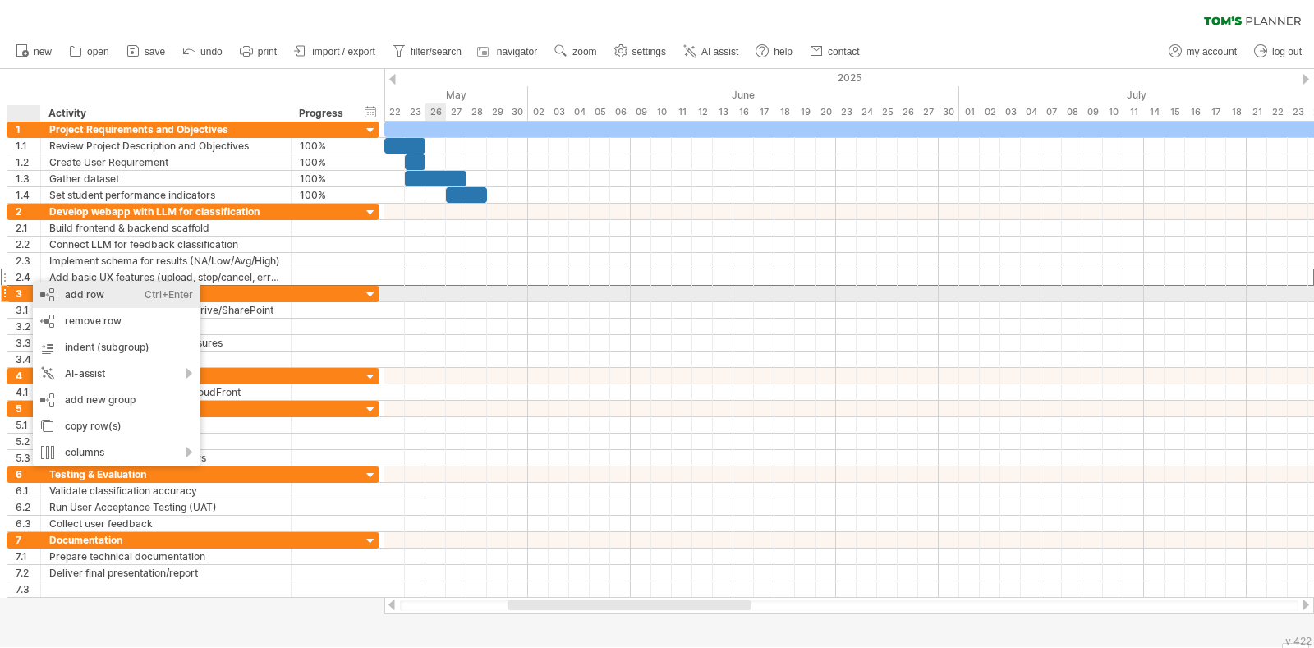
click at [73, 291] on div "add row Ctrl+Enter Cmd+Enter" at bounding box center [117, 295] width 168 height 26
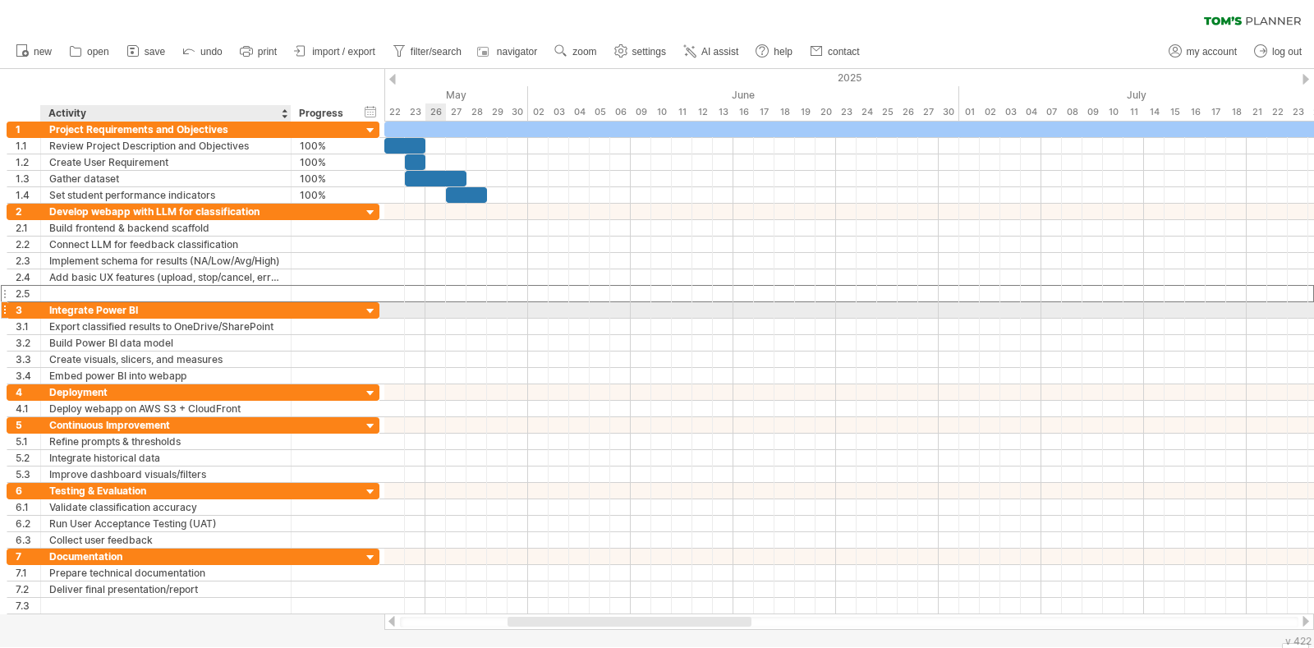
click at [97, 292] on div at bounding box center [165, 294] width 233 height 16
paste input "**********"
type input "**********"
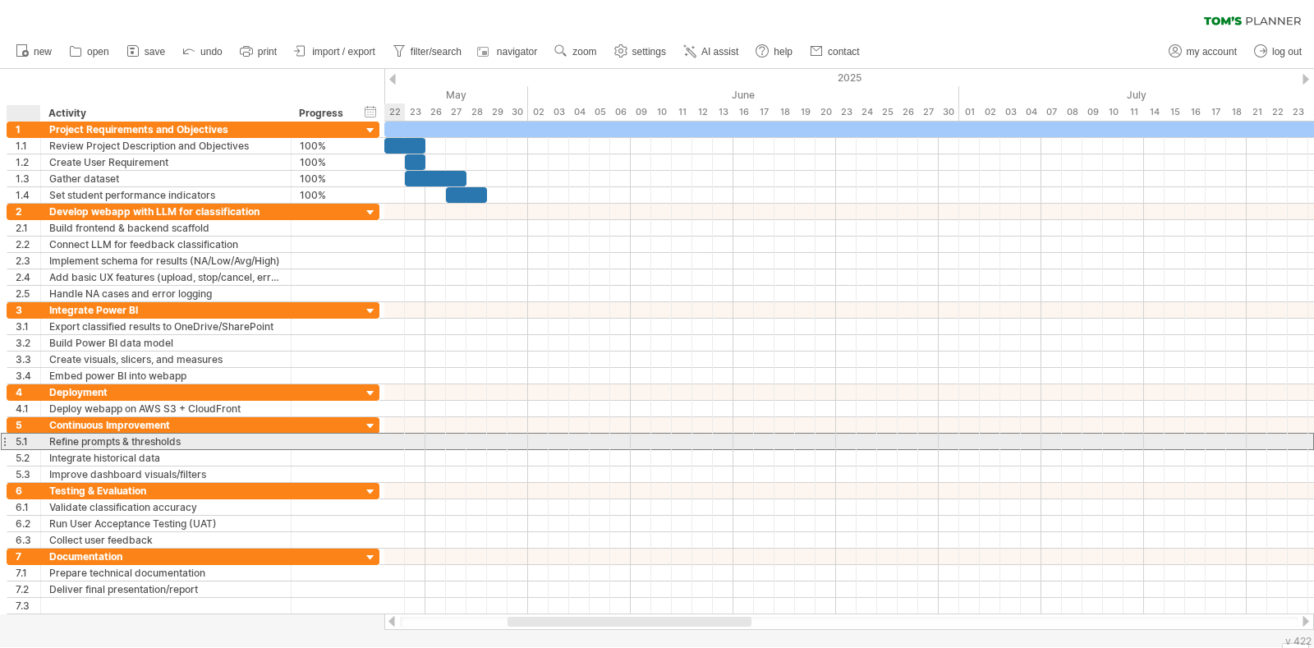
click at [17, 440] on div "5.1" at bounding box center [28, 442] width 25 height 16
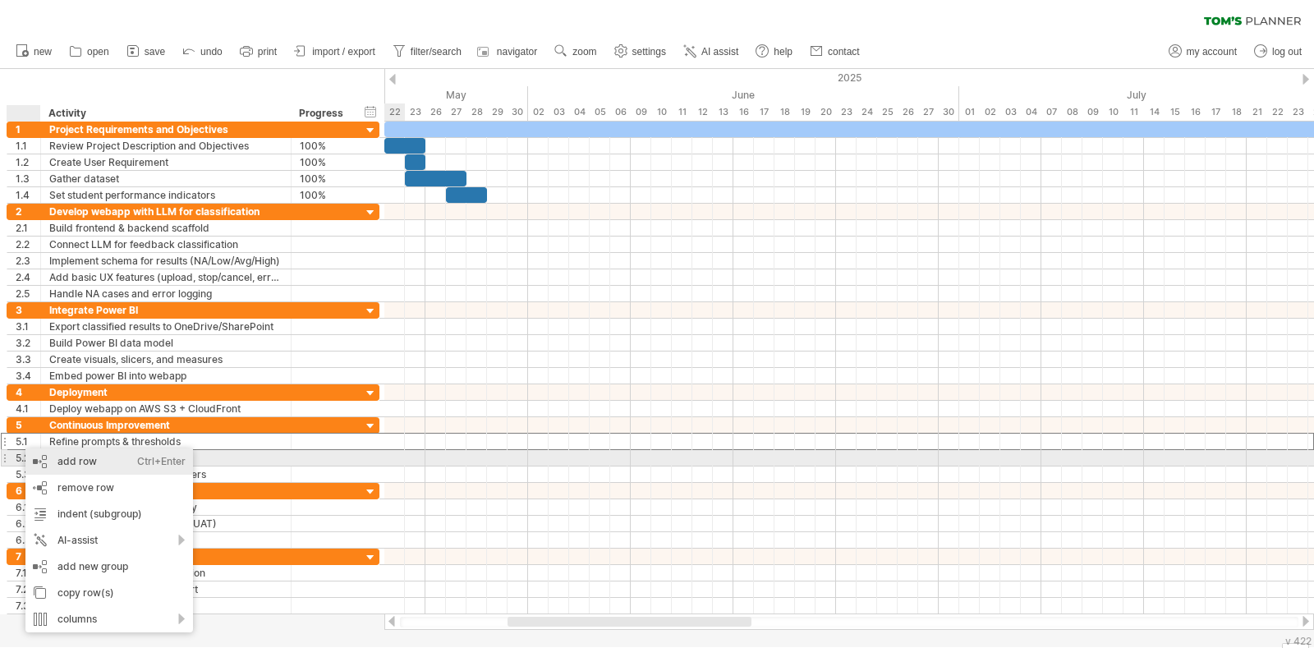
click at [54, 459] on div "add row Ctrl+Enter Cmd+Enter" at bounding box center [109, 461] width 168 height 26
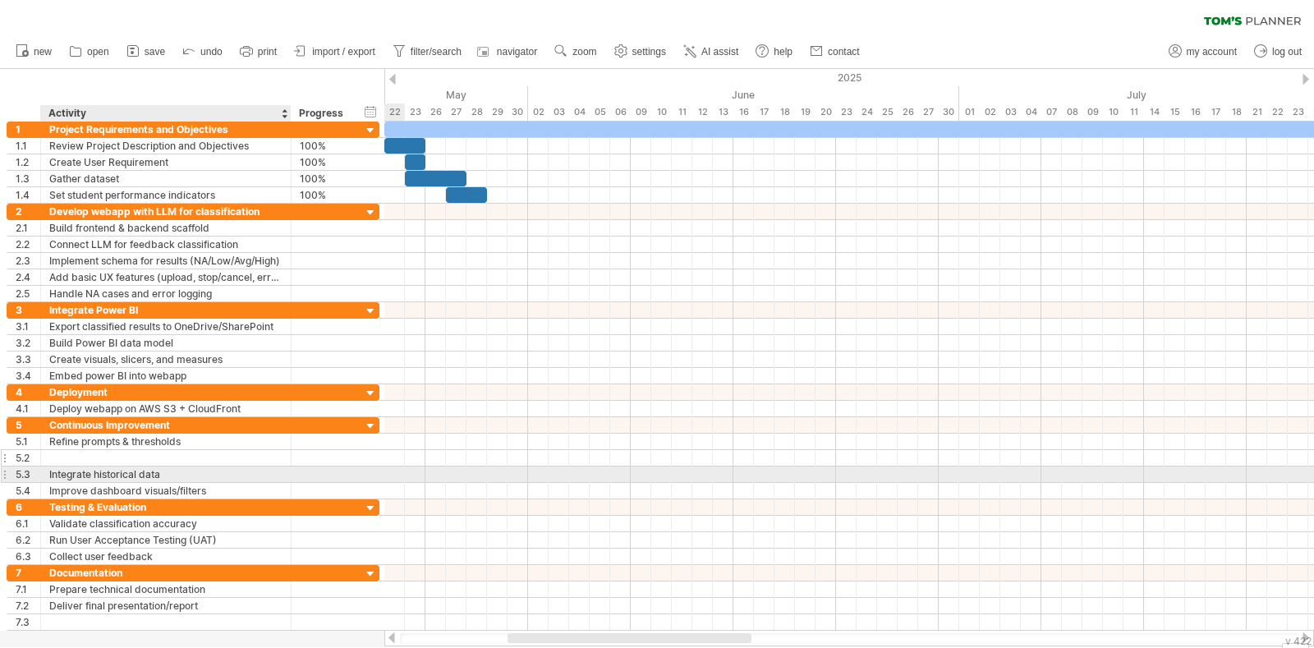
click at [71, 457] on div at bounding box center [165, 458] width 233 height 16
paste input "**********"
type input "**********"
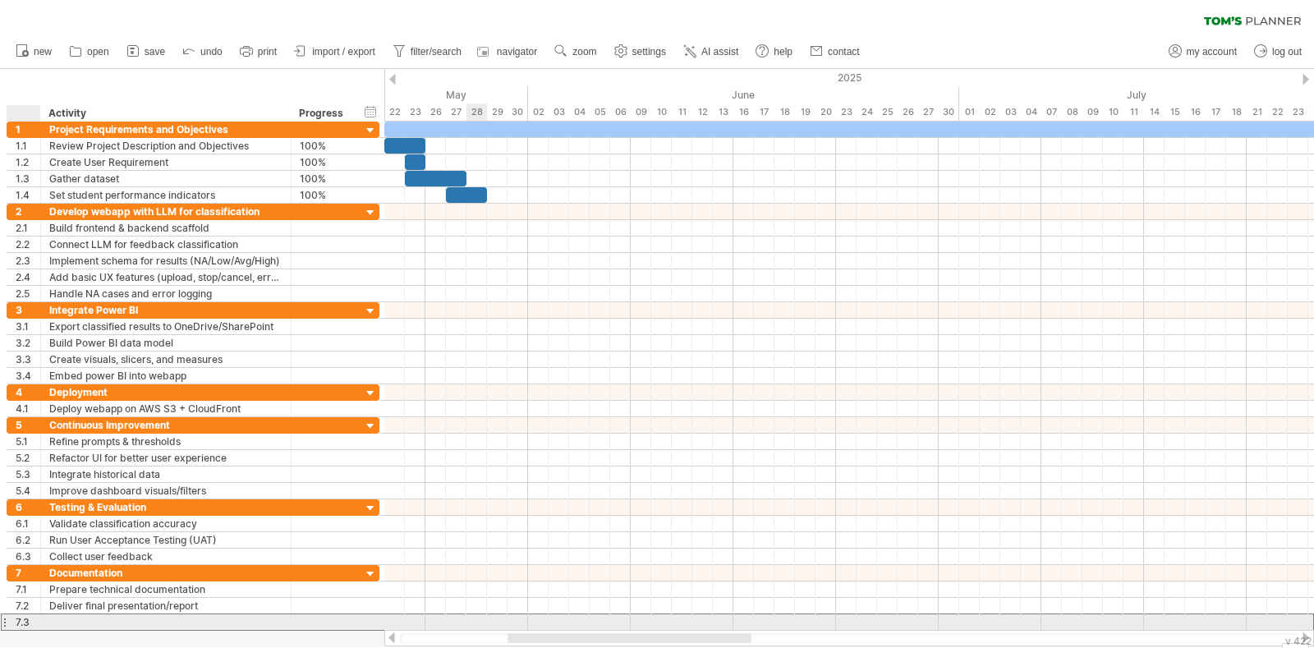
click at [25, 517] on div "7.3" at bounding box center [28, 622] width 25 height 16
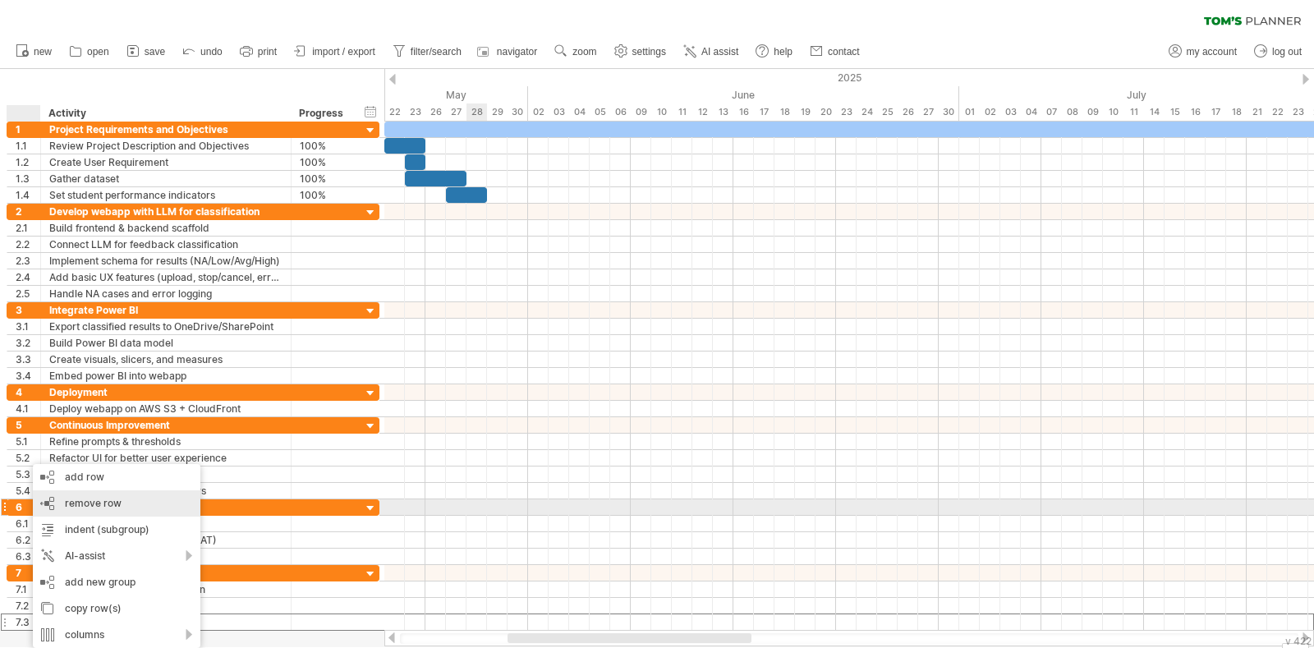
click at [119, 502] on div "remove row remove selected rows" at bounding box center [117, 503] width 168 height 26
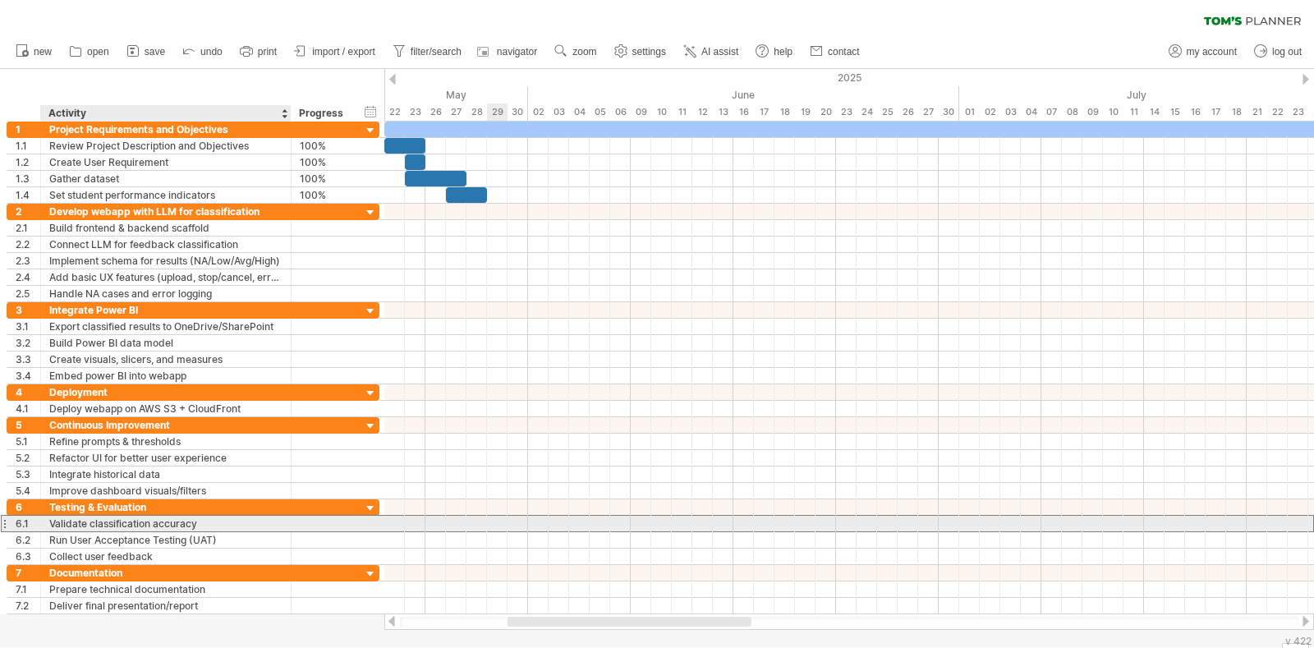
click at [83, 517] on div "Validate classification accuracy" at bounding box center [165, 524] width 233 height 16
click at [0, 0] on input "**********" at bounding box center [0, 0] width 0 height 0
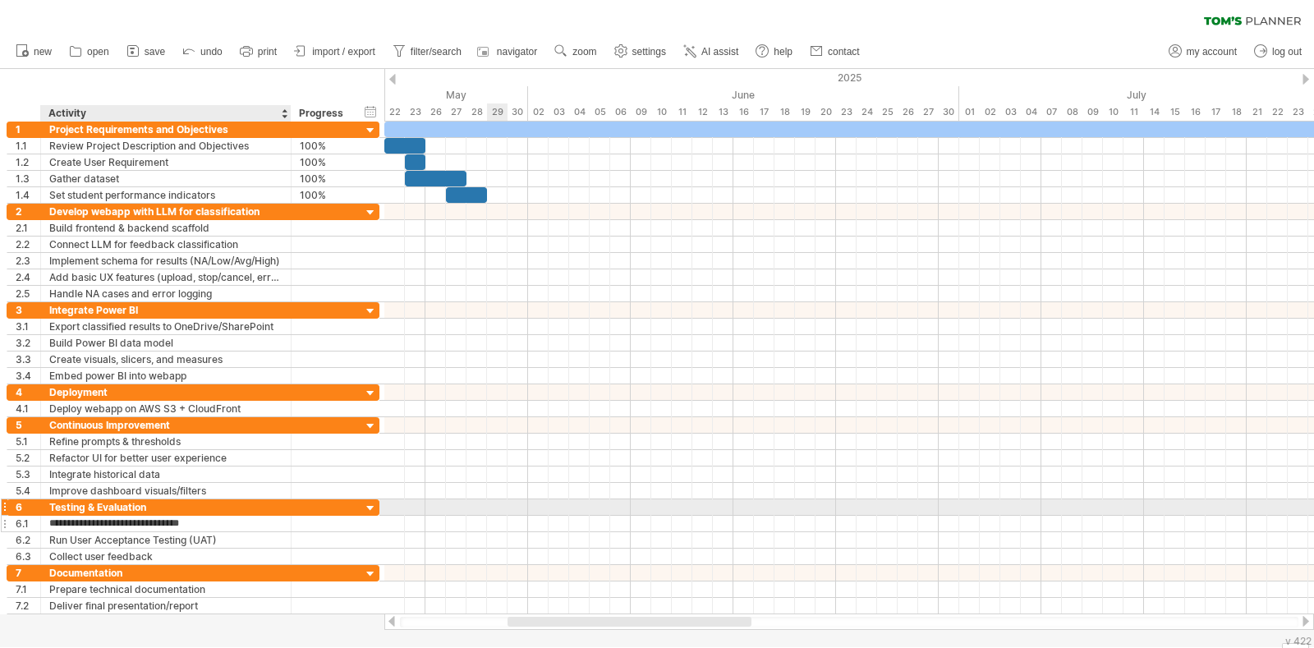
click at [152, 517] on input "**********" at bounding box center [165, 524] width 233 height 16
type input "**********"
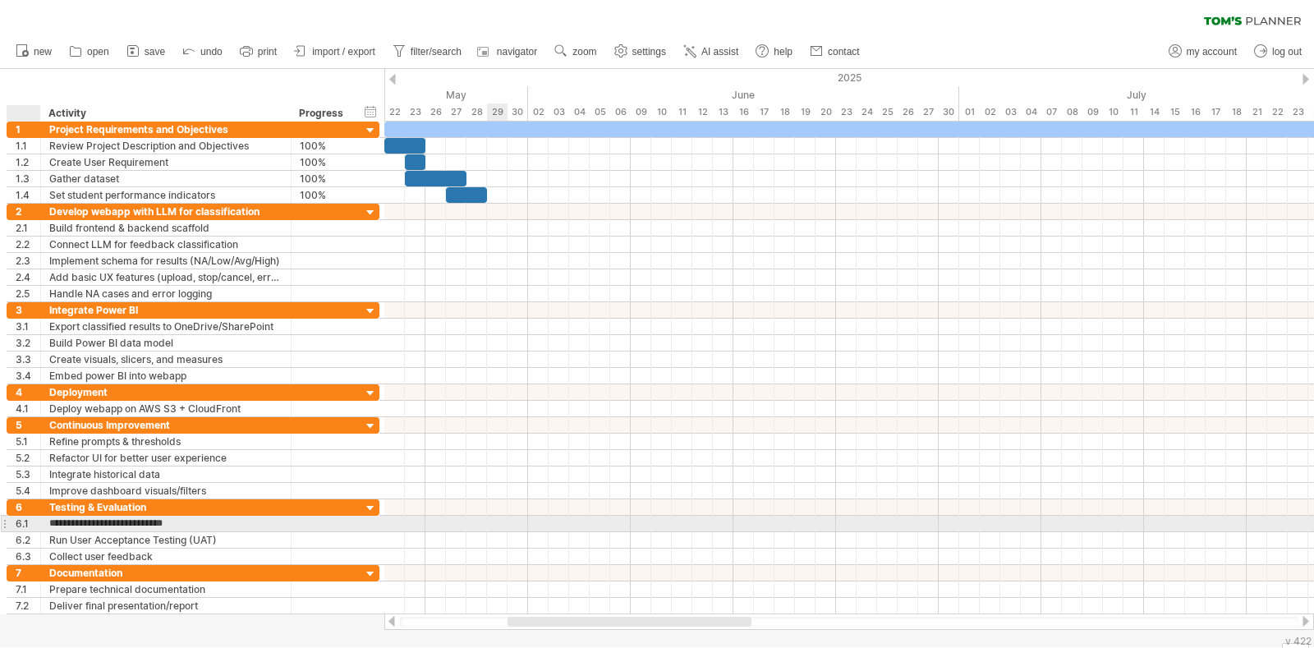
click at [21, 517] on div "6.1" at bounding box center [28, 524] width 25 height 16
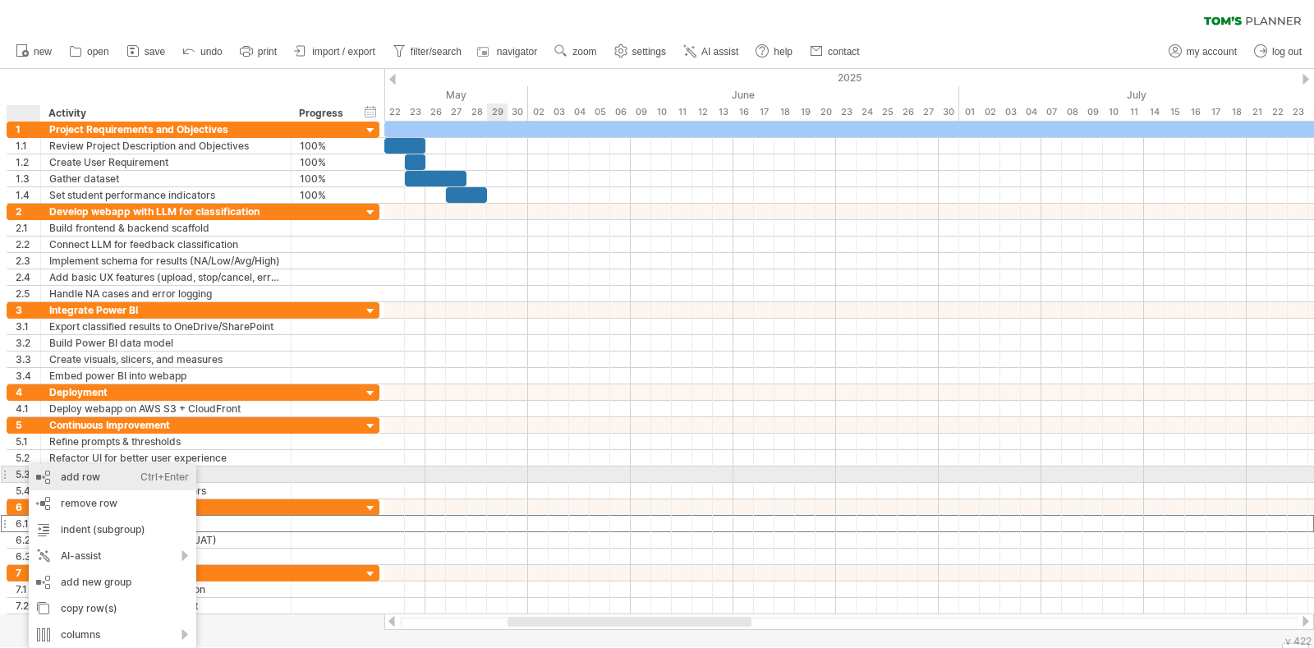
click at [81, 481] on div "add row Ctrl+Enter Cmd+Enter" at bounding box center [113, 477] width 168 height 26
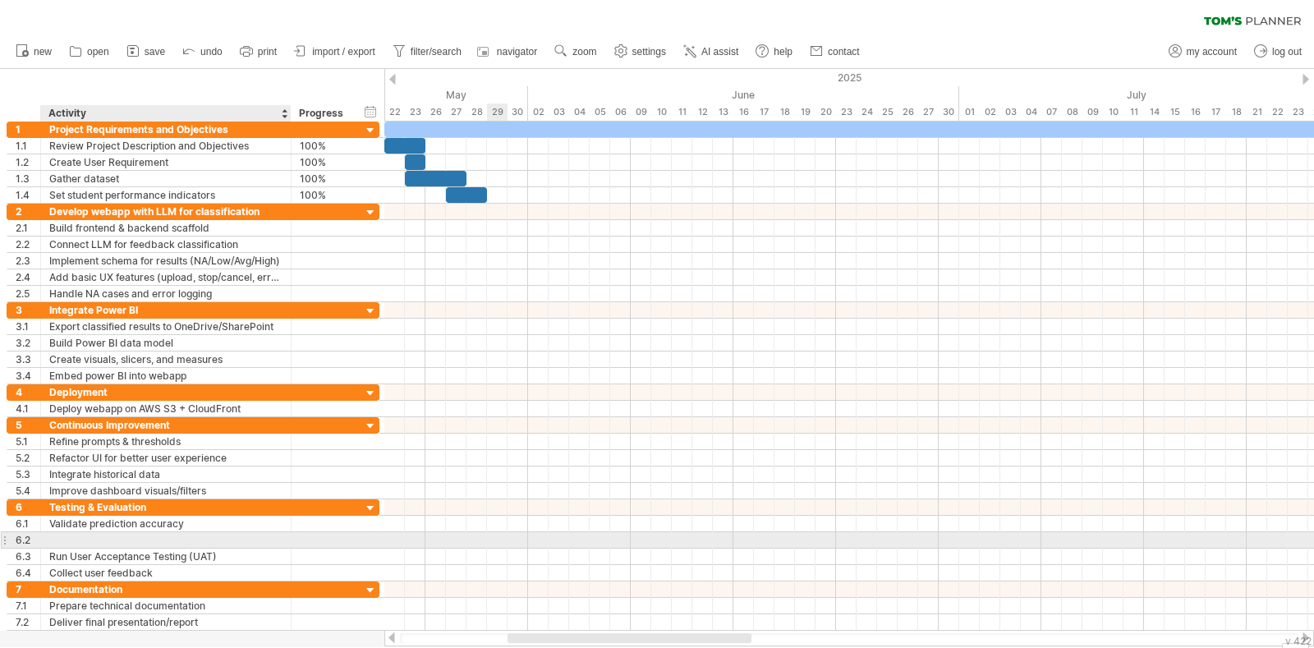
click at [109, 517] on div at bounding box center [165, 540] width 233 height 16
paste input "**********"
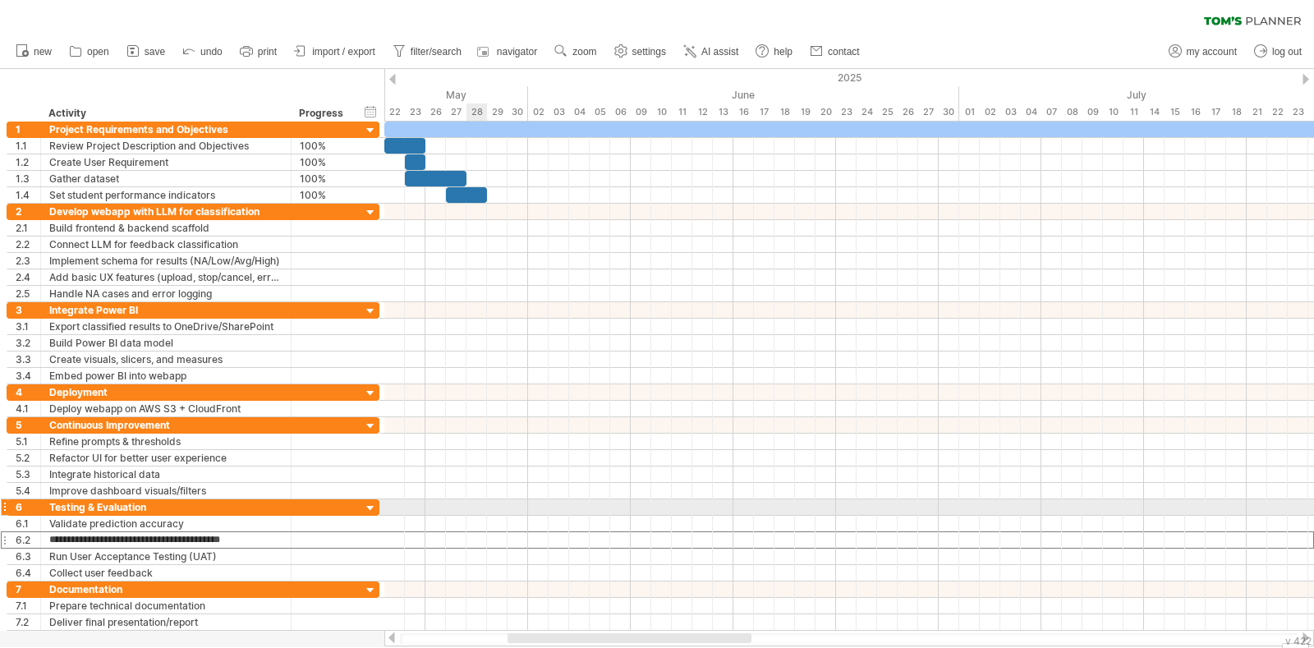
click at [493, 516] on div at bounding box center [849, 524] width 930 height 16
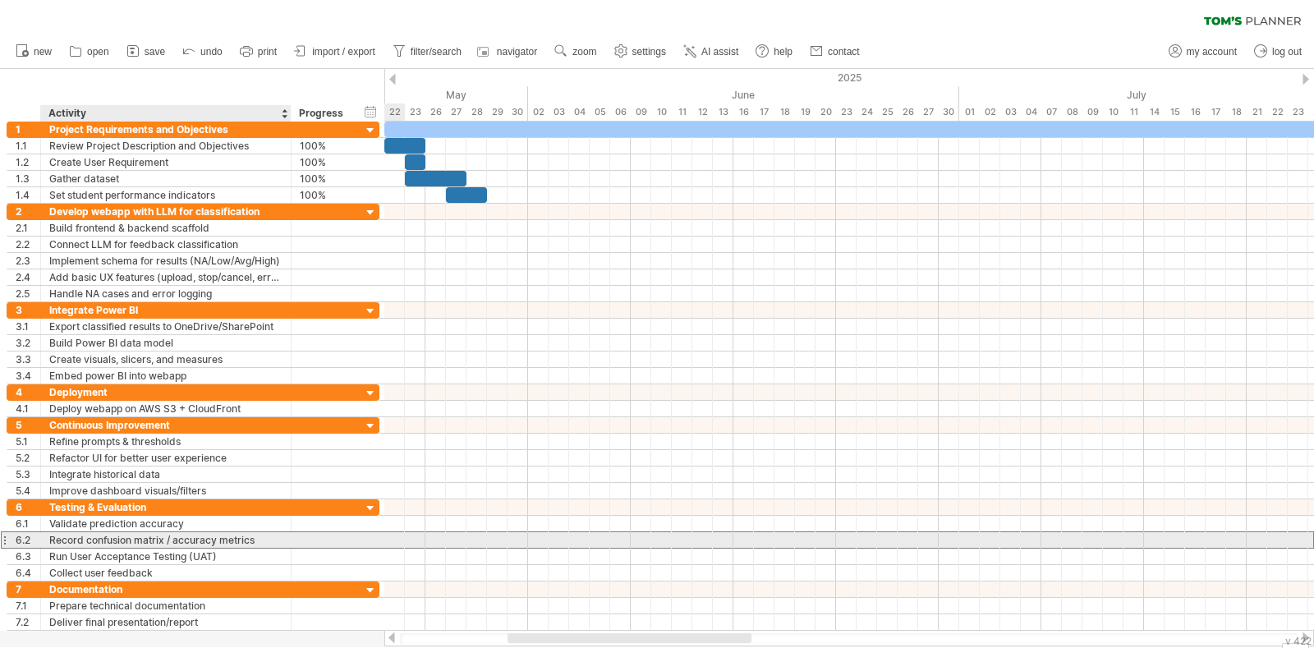
click at [144, 517] on div "Record confusion matrix / accuracy metrics" at bounding box center [165, 540] width 233 height 16
click at [144, 517] on input "**********" at bounding box center [165, 540] width 233 height 16
click at [85, 517] on input "**********" at bounding box center [165, 540] width 233 height 16
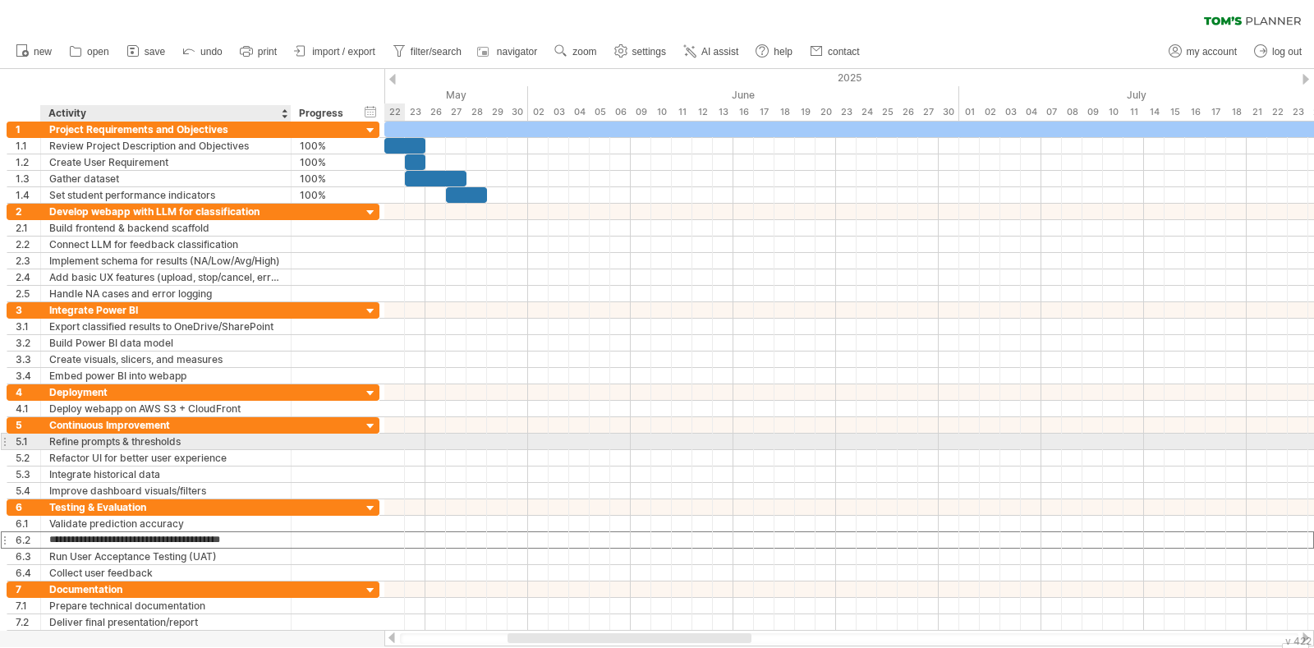
type input "**********"
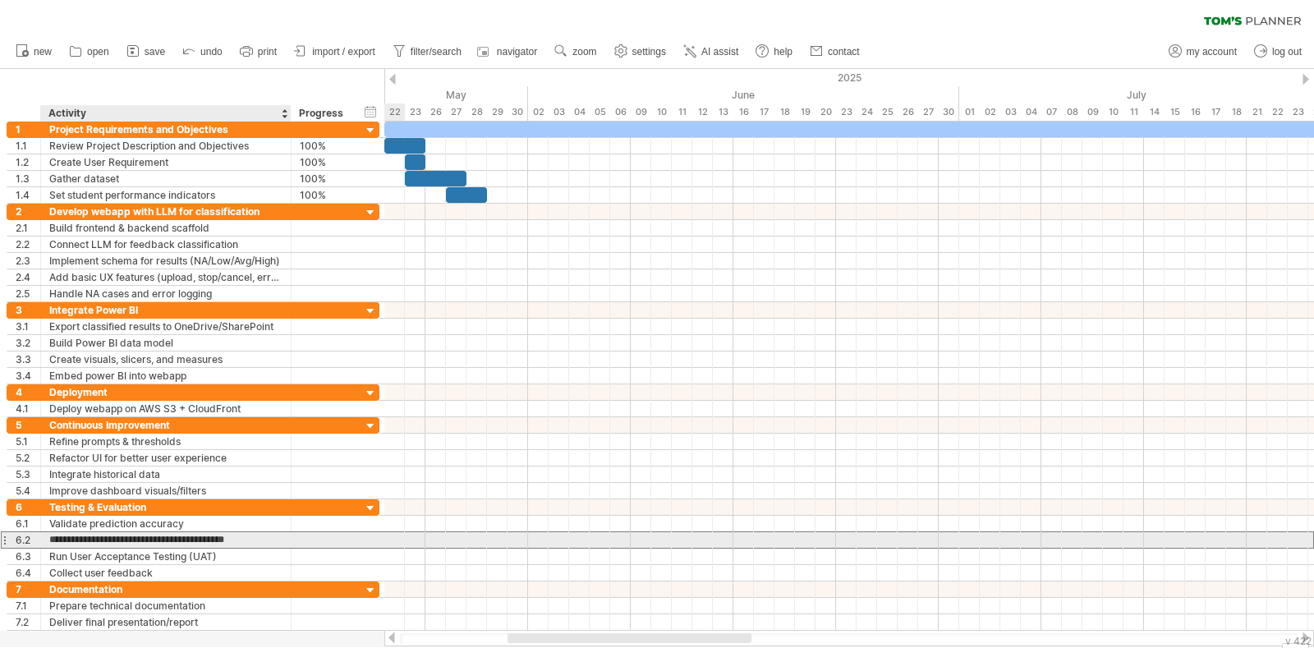
click at [246, 517] on input "**********" at bounding box center [165, 540] width 233 height 16
click at [266, 517] on input "**********" at bounding box center [165, 540] width 233 height 16
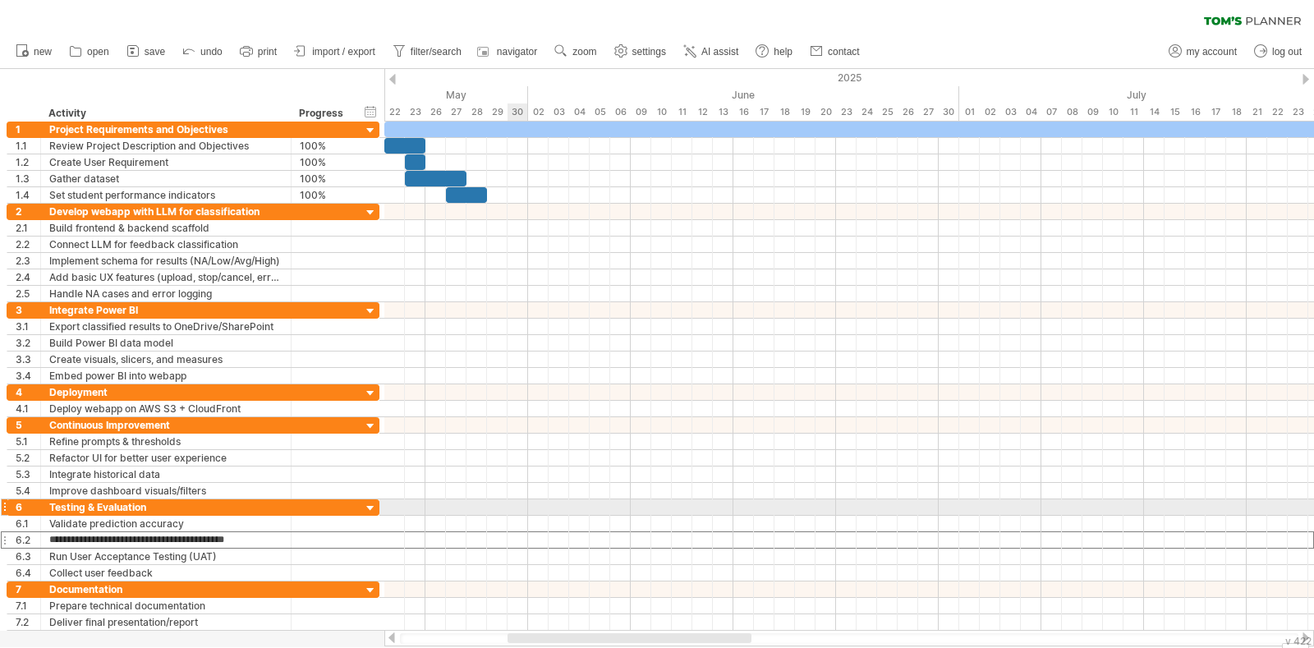
click at [526, 516] on div at bounding box center [849, 524] width 930 height 16
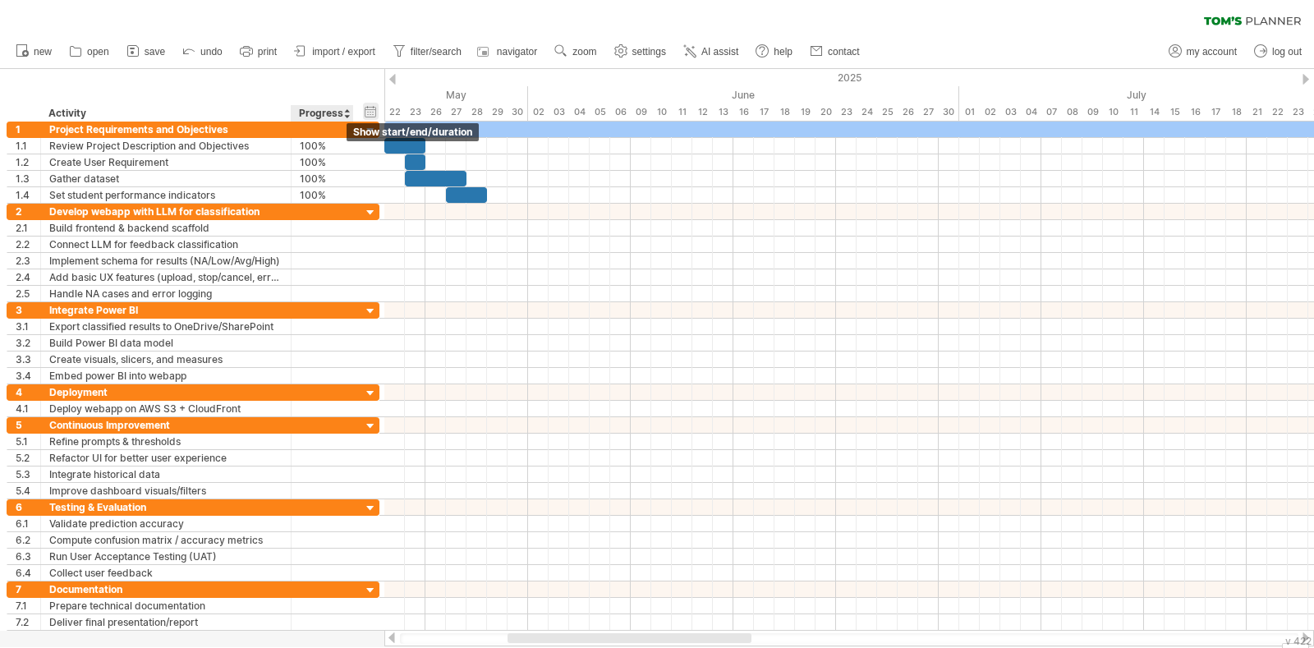
click at [376, 112] on div "hide start/end/duration show start/end/duration" at bounding box center [371, 111] width 16 height 17
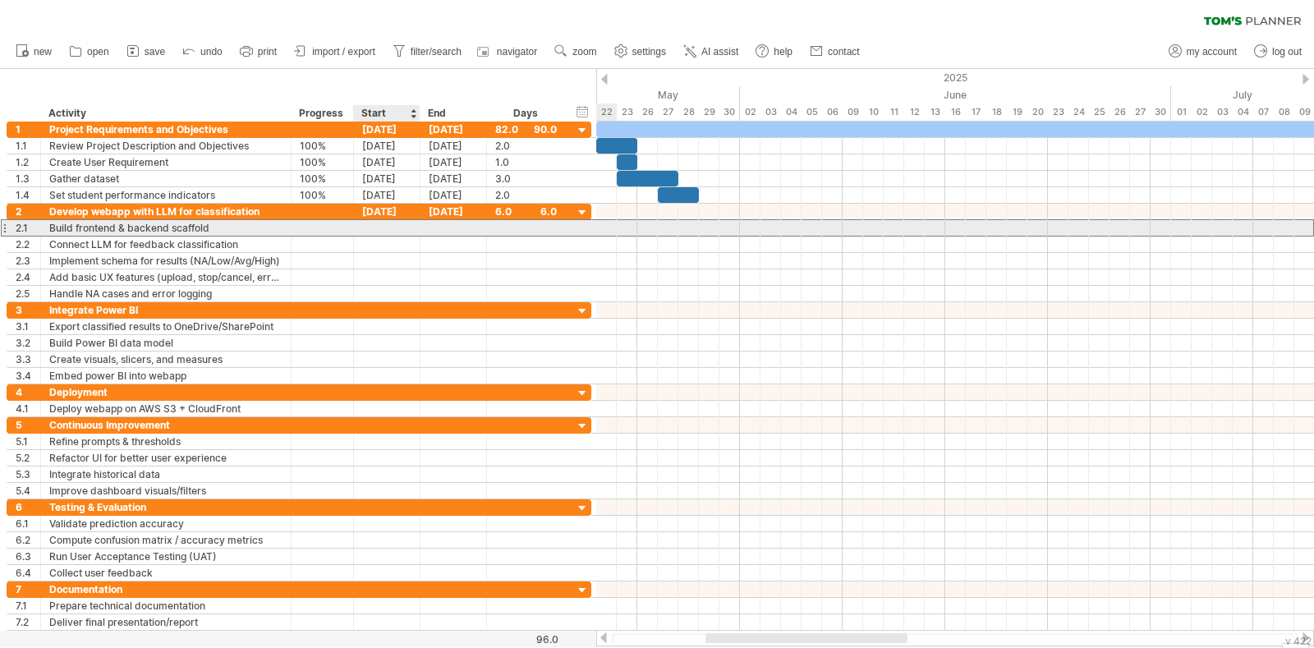
click at [388, 225] on div at bounding box center [387, 228] width 67 height 16
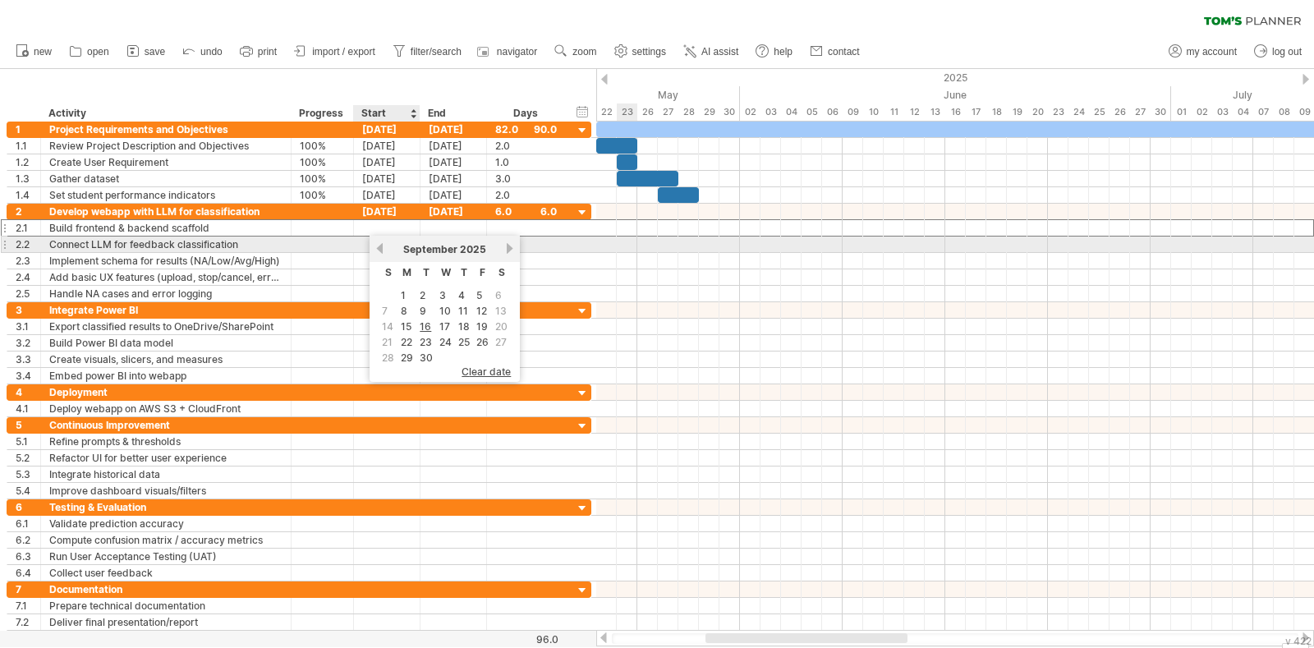
click at [363, 242] on div at bounding box center [387, 244] width 67 height 16
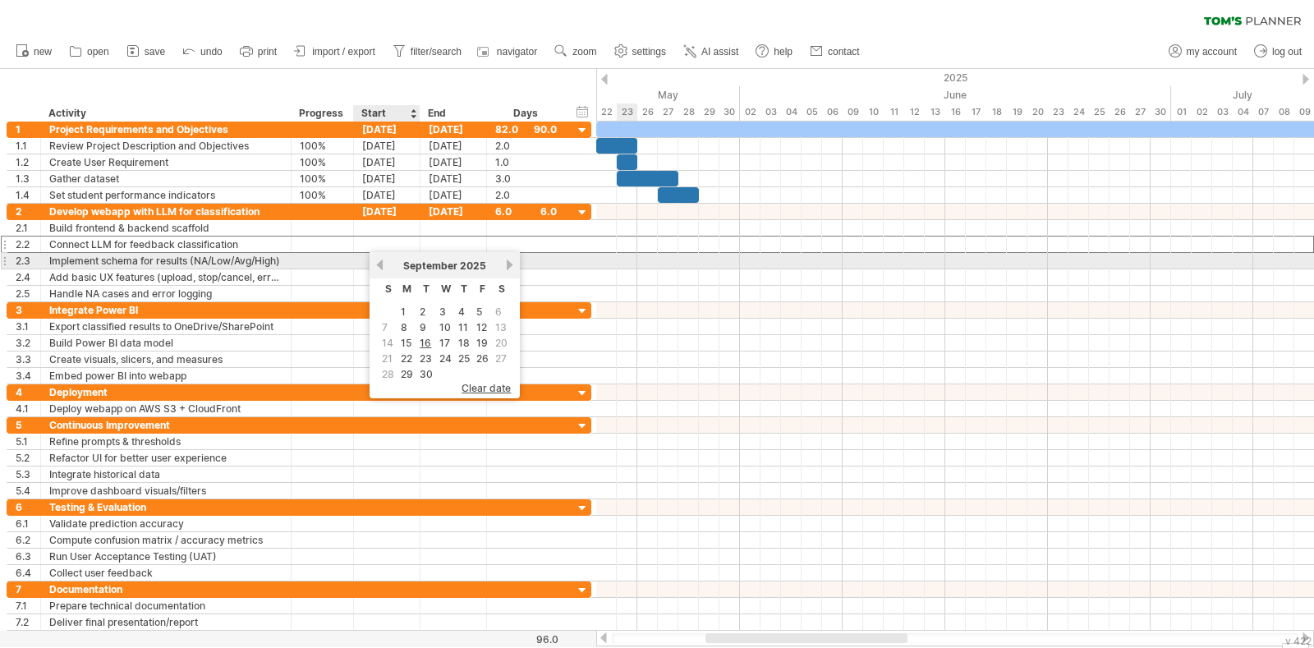
click at [382, 264] on link "previous" at bounding box center [380, 265] width 12 height 12
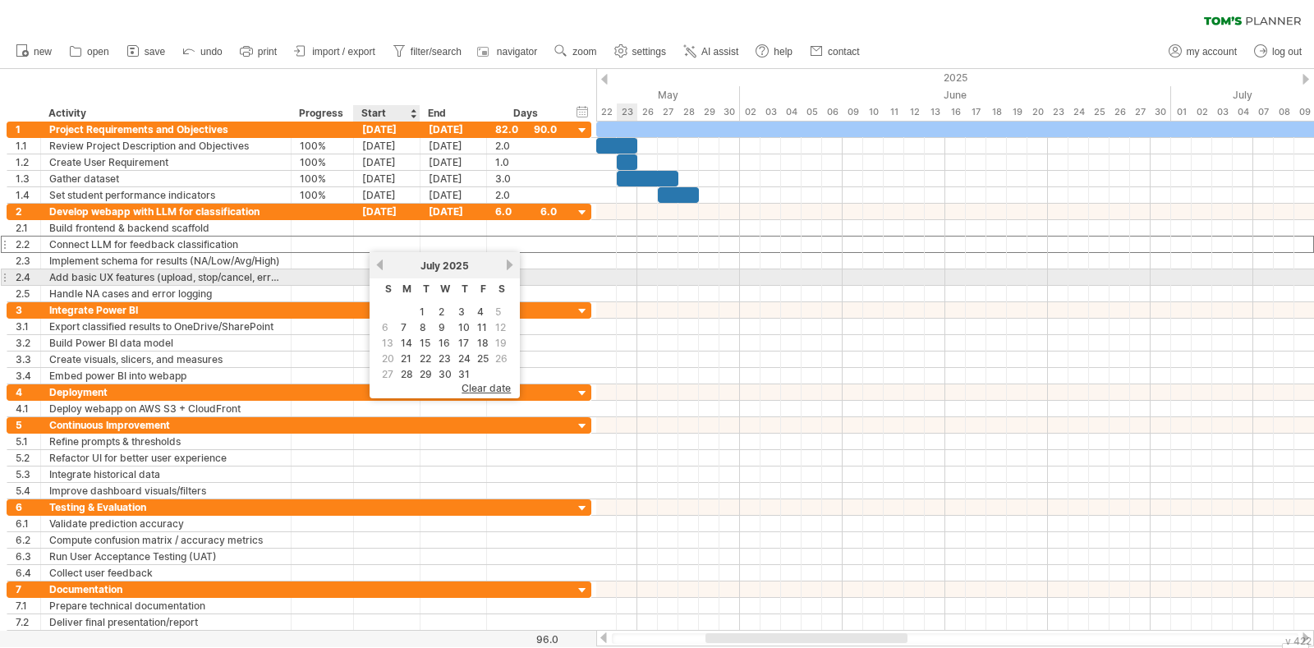
click at [384, 270] on link "previous" at bounding box center [380, 265] width 12 height 12
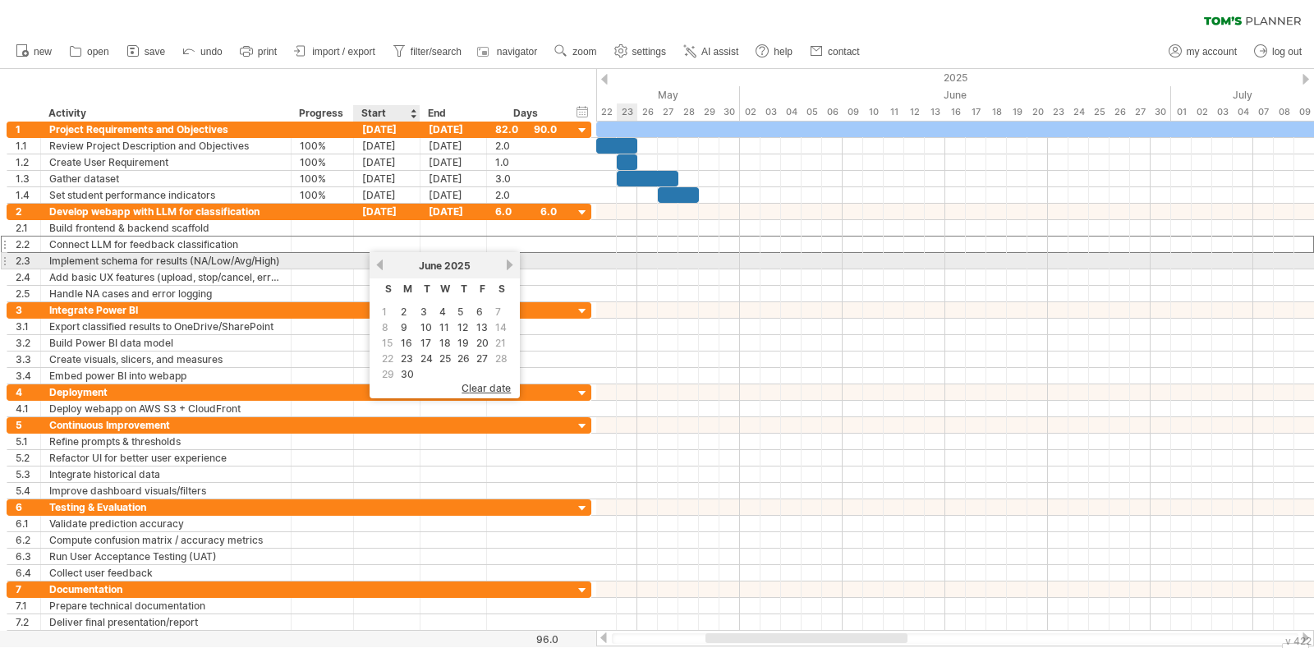
click at [379, 265] on link "previous" at bounding box center [380, 265] width 12 height 12
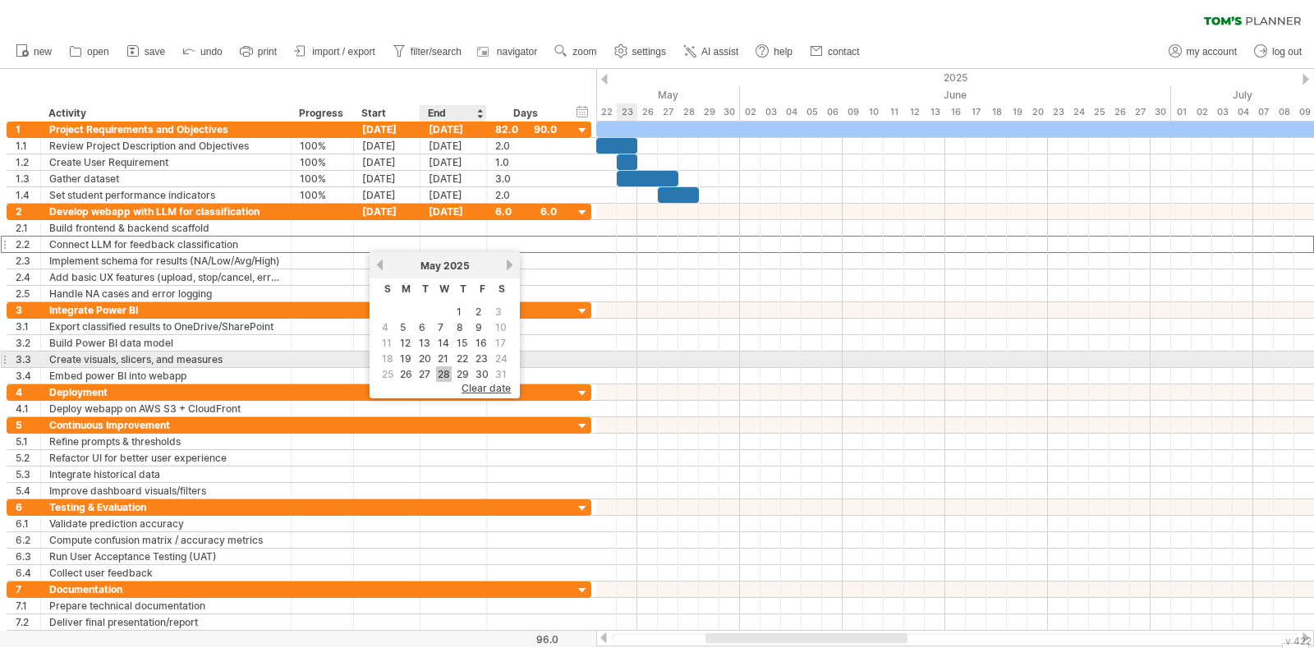
click at [444, 367] on link "28" at bounding box center [444, 374] width 16 height 16
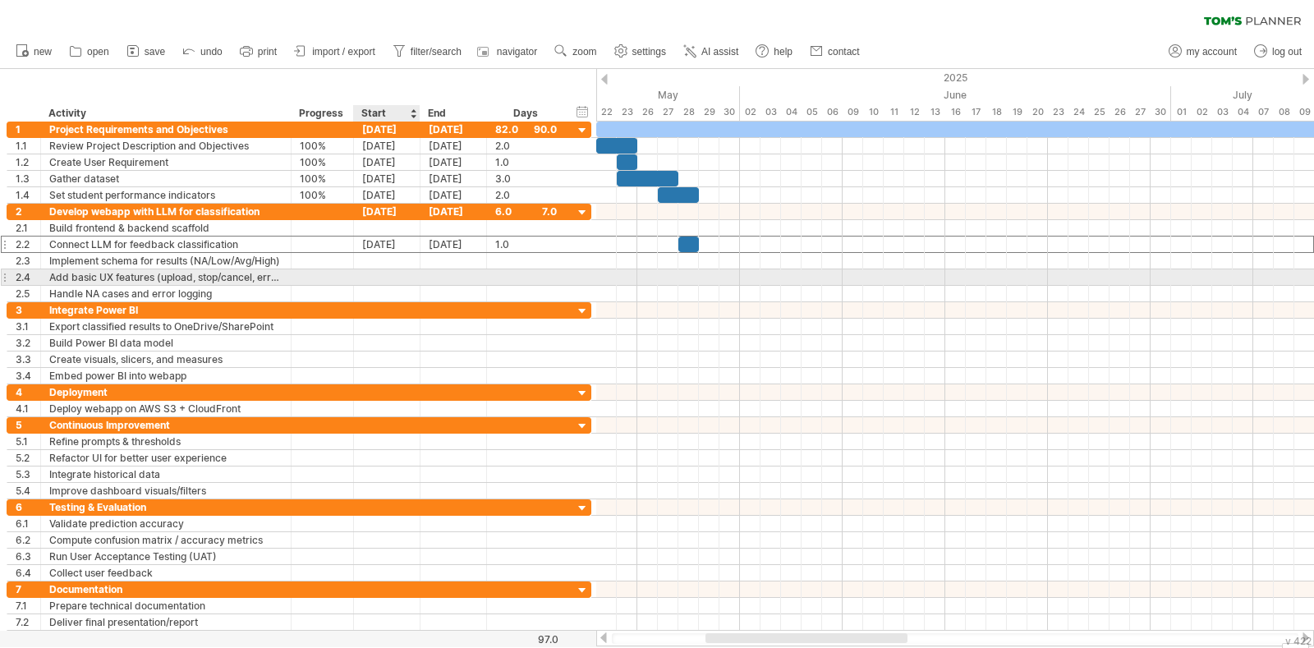
click at [397, 275] on div at bounding box center [387, 277] width 67 height 16
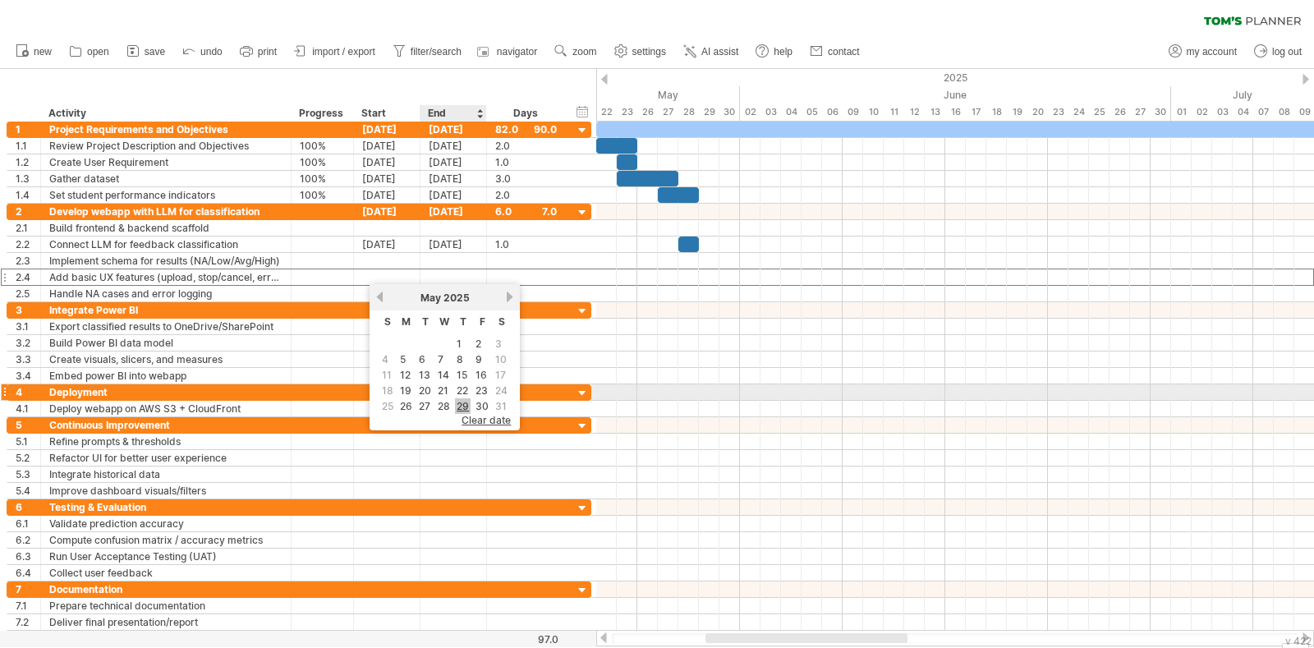
click at [460, 400] on link "29" at bounding box center [463, 406] width 16 height 16
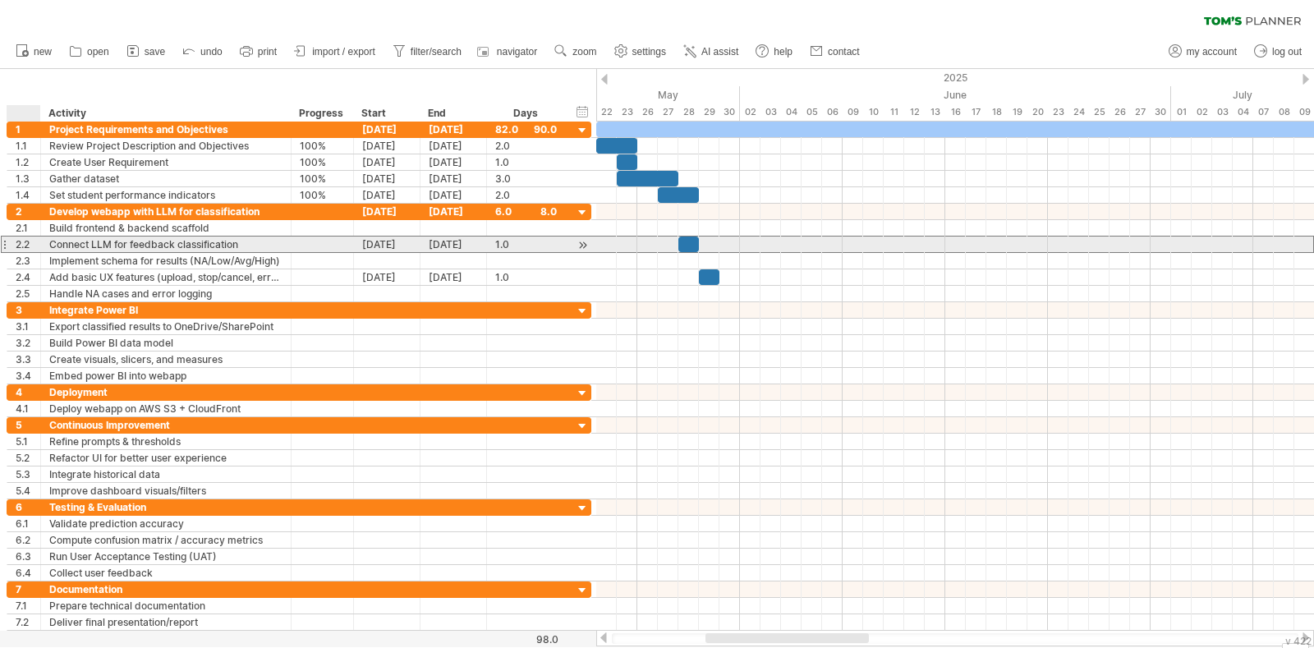
click at [30, 246] on div "2.2" at bounding box center [28, 244] width 25 height 16
click at [24, 246] on div "2.2" at bounding box center [28, 244] width 25 height 16
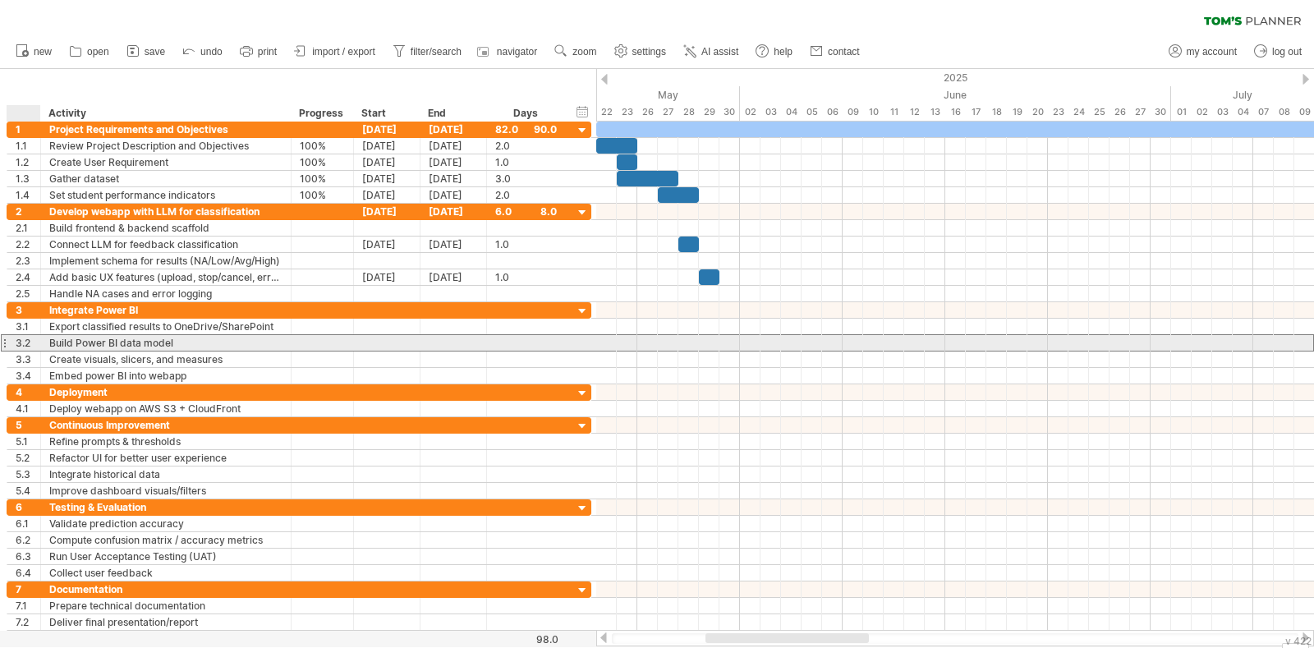
click at [20, 341] on div "3.2" at bounding box center [28, 343] width 25 height 16
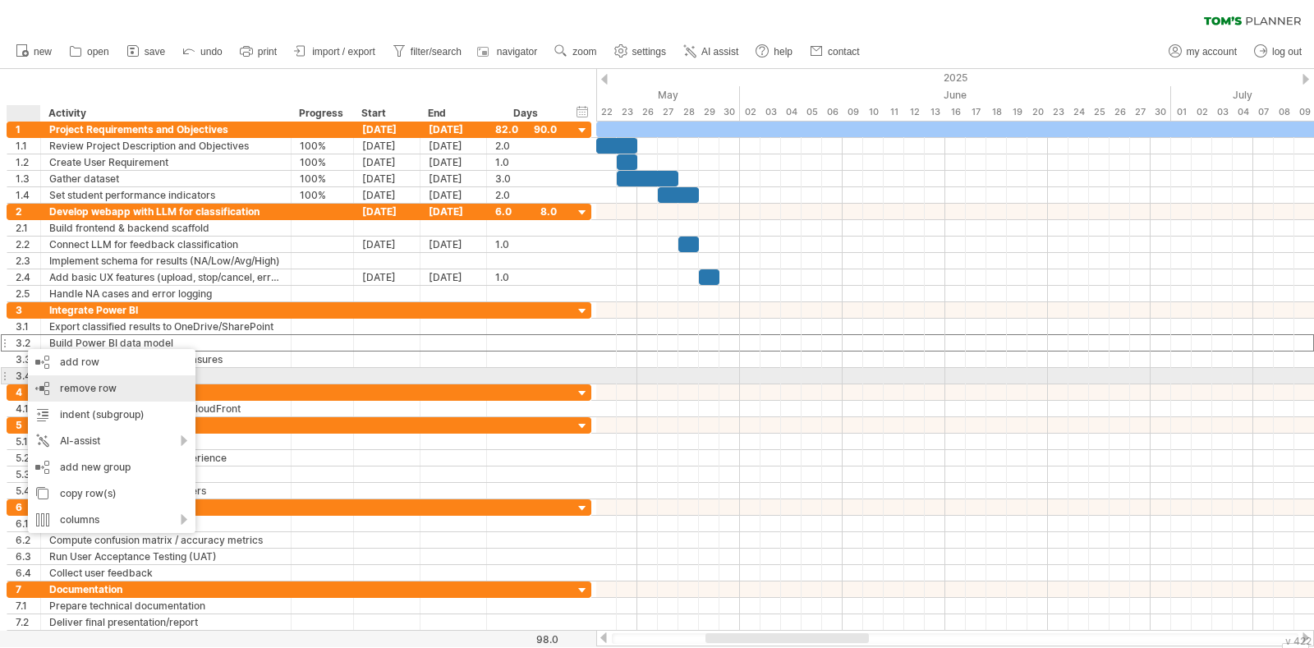
click at [113, 383] on span "remove row" at bounding box center [88, 388] width 57 height 12
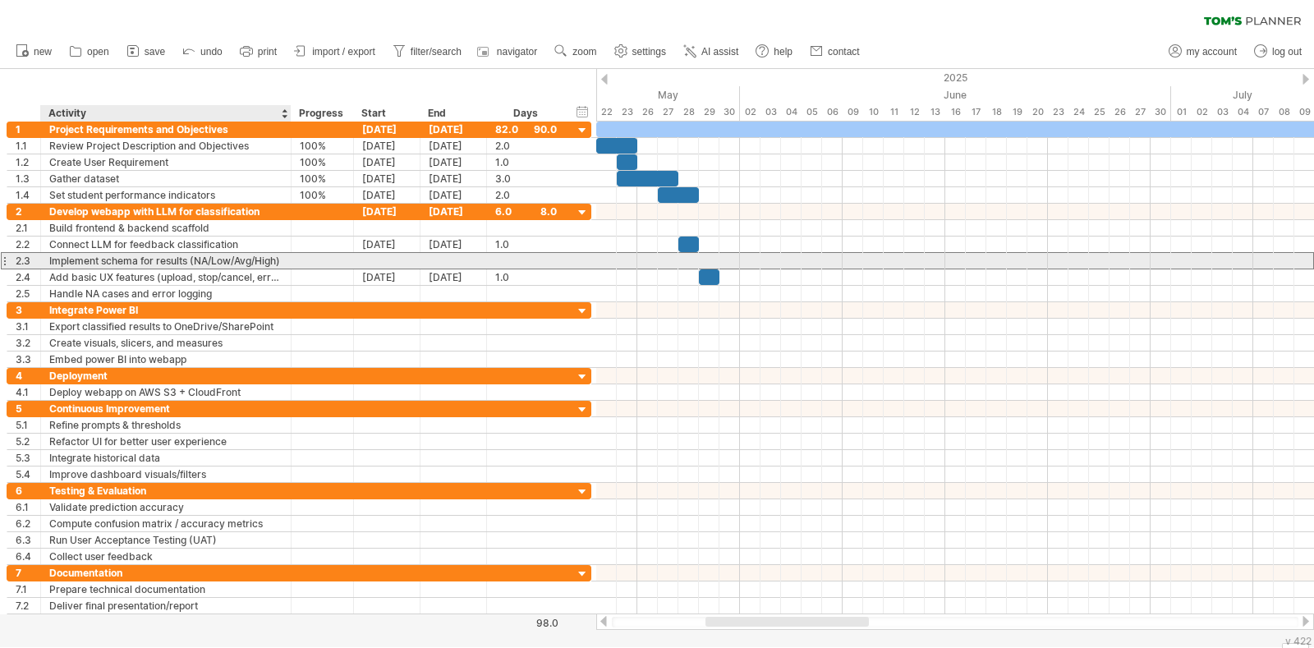
click at [81, 259] on div "Implement schema for results (NA/Low/Avg/High)" at bounding box center [165, 261] width 233 height 16
click at [81, 259] on input "**********" at bounding box center [165, 261] width 233 height 16
click at [140, 258] on input "**********" at bounding box center [165, 261] width 233 height 16
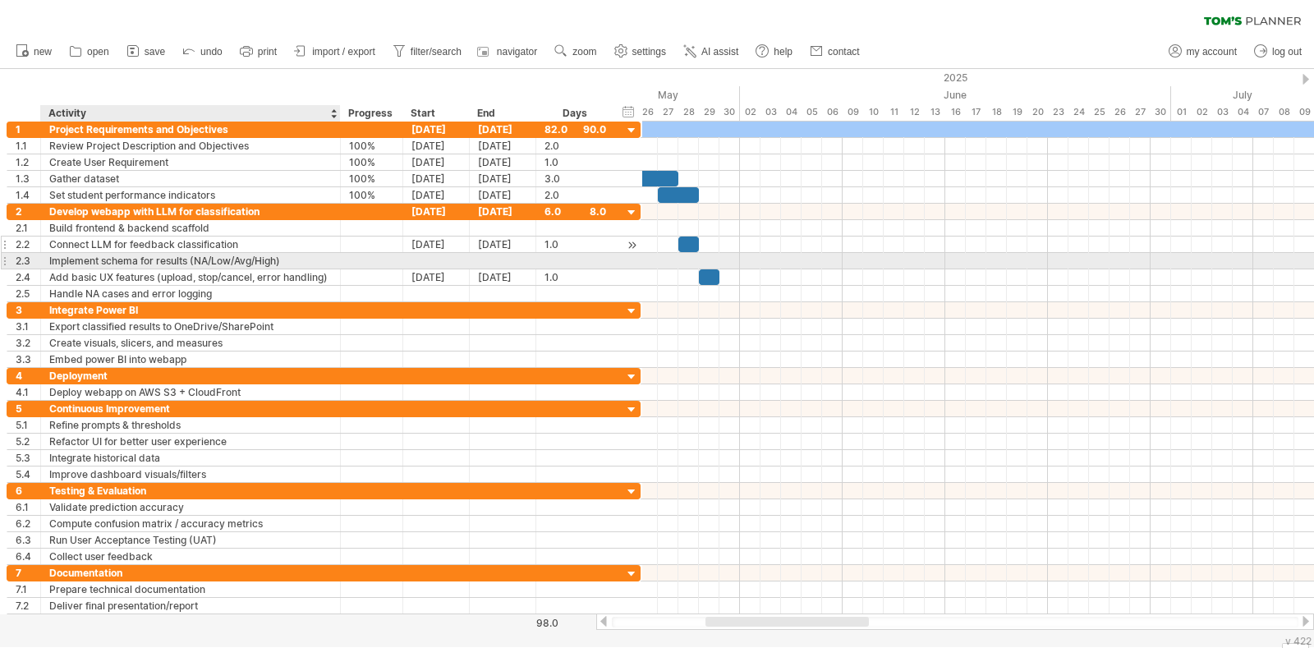
drag, startPoint x: 283, startPoint y: 260, endPoint x: 333, endPoint y: 250, distance: 50.2
click at [333, 250] on div "**********" at bounding box center [324, 253] width 634 height 99
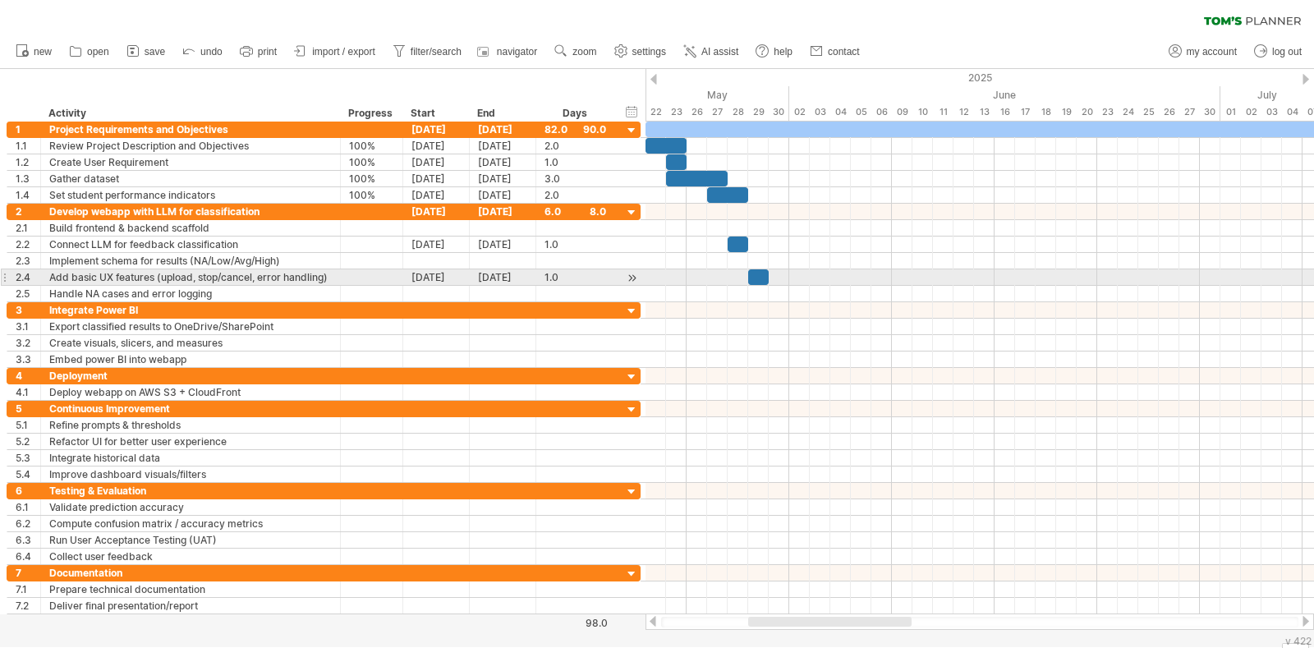
click at [282, 273] on div "Add basic UX features (upload, stop/cancel, error handling)" at bounding box center [190, 277] width 282 height 16
click at [282, 273] on input "**********" at bounding box center [190, 277] width 282 height 16
click at [250, 276] on input "**********" at bounding box center [190, 277] width 282 height 16
click at [318, 274] on input "**********" at bounding box center [190, 277] width 282 height 16
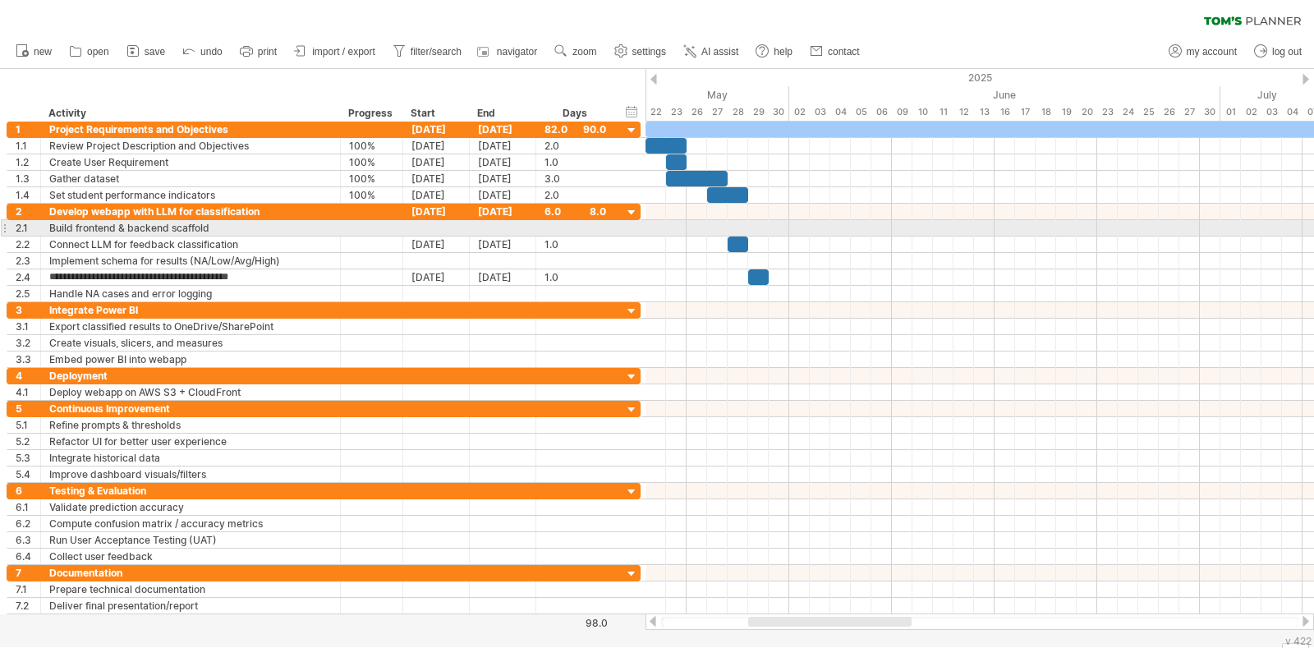
type input "**********"
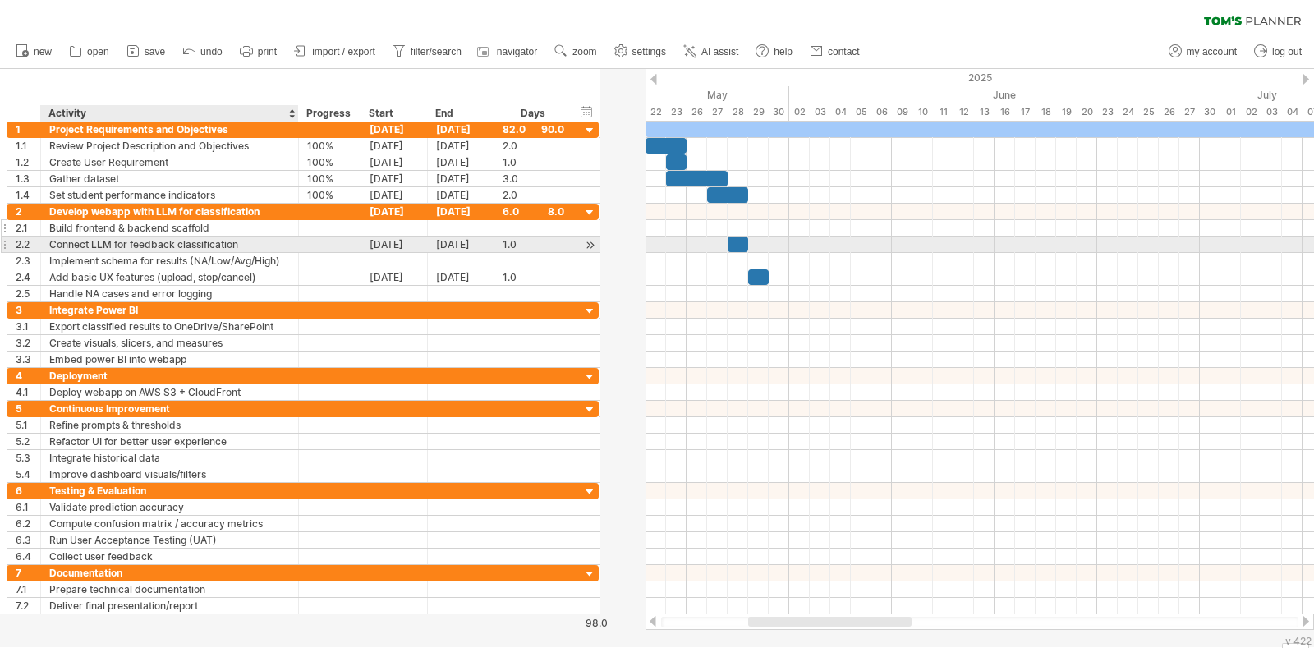
drag, startPoint x: 337, startPoint y: 244, endPoint x: 296, endPoint y: 234, distance: 43.0
click at [296, 234] on div "**********" at bounding box center [303, 253] width 592 height 99
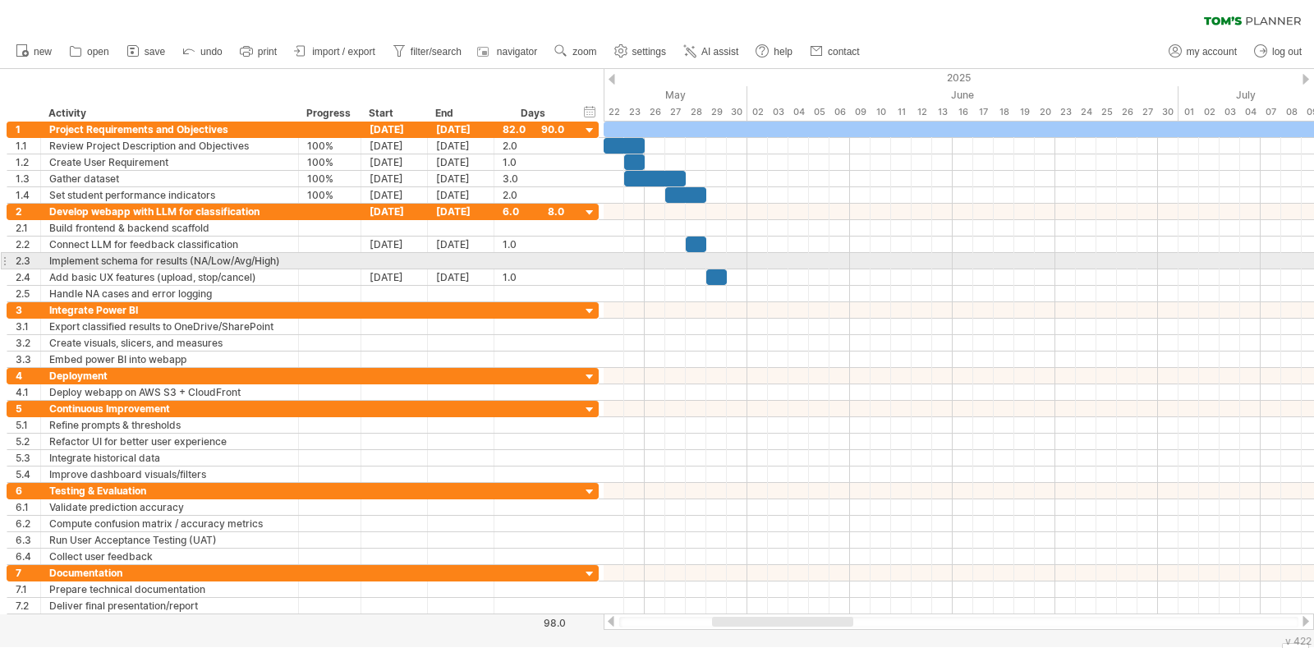
click at [234, 256] on div "Implement schema for results (NA/Low/Avg/High)" at bounding box center [169, 261] width 241 height 16
click at [234, 256] on input "**********" at bounding box center [169, 261] width 241 height 16
type input "**********"
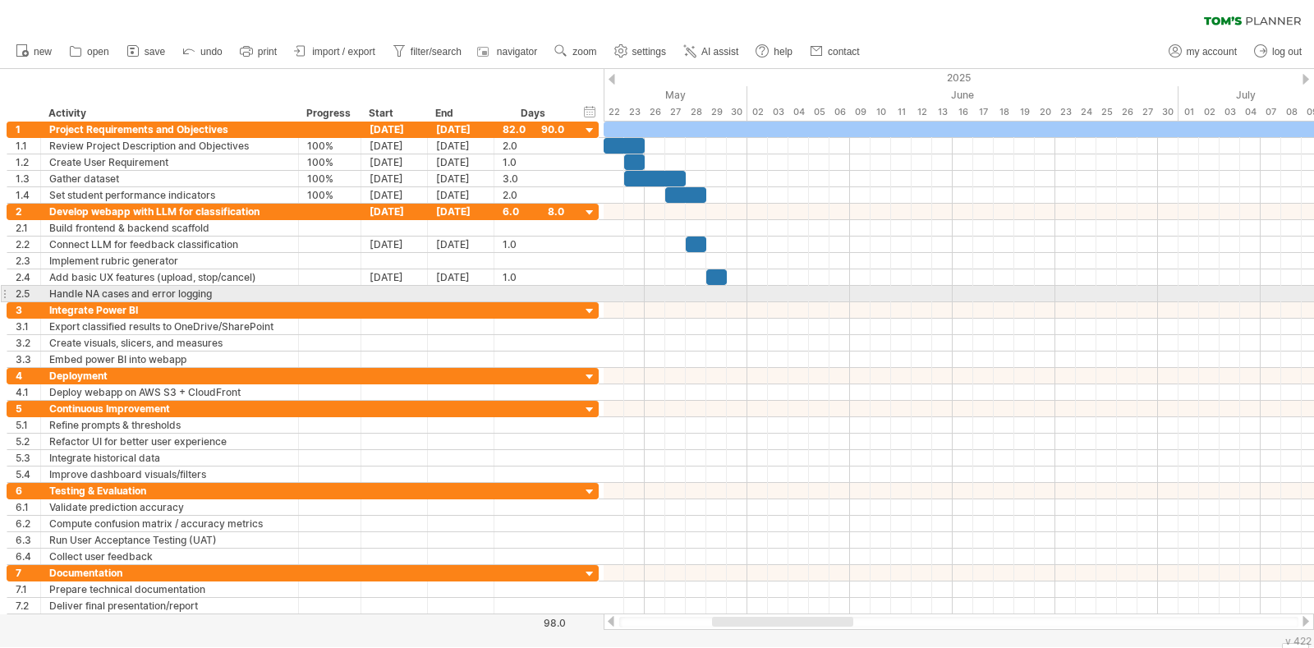
click at [296, 292] on div at bounding box center [296, 294] width 8 height 16
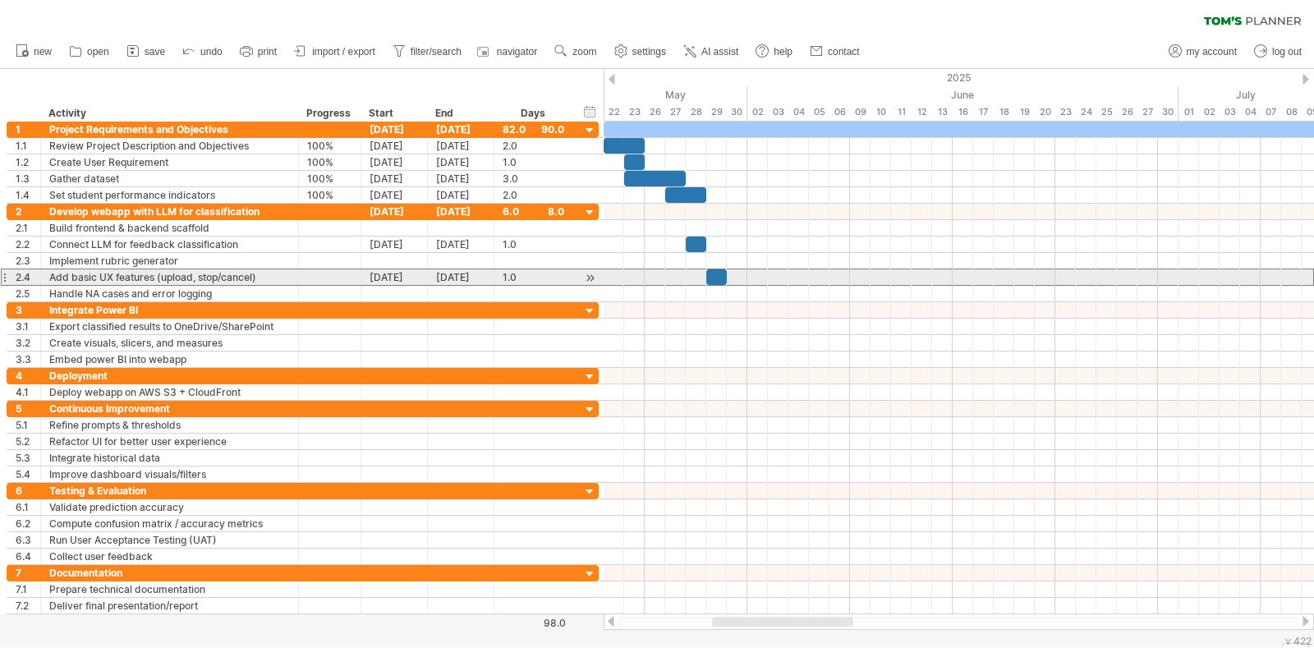
click at [105, 273] on div "Add basic UX features (upload, stop/cancel)" at bounding box center [169, 277] width 241 height 16
click at [105, 273] on input "**********" at bounding box center [169, 277] width 241 height 16
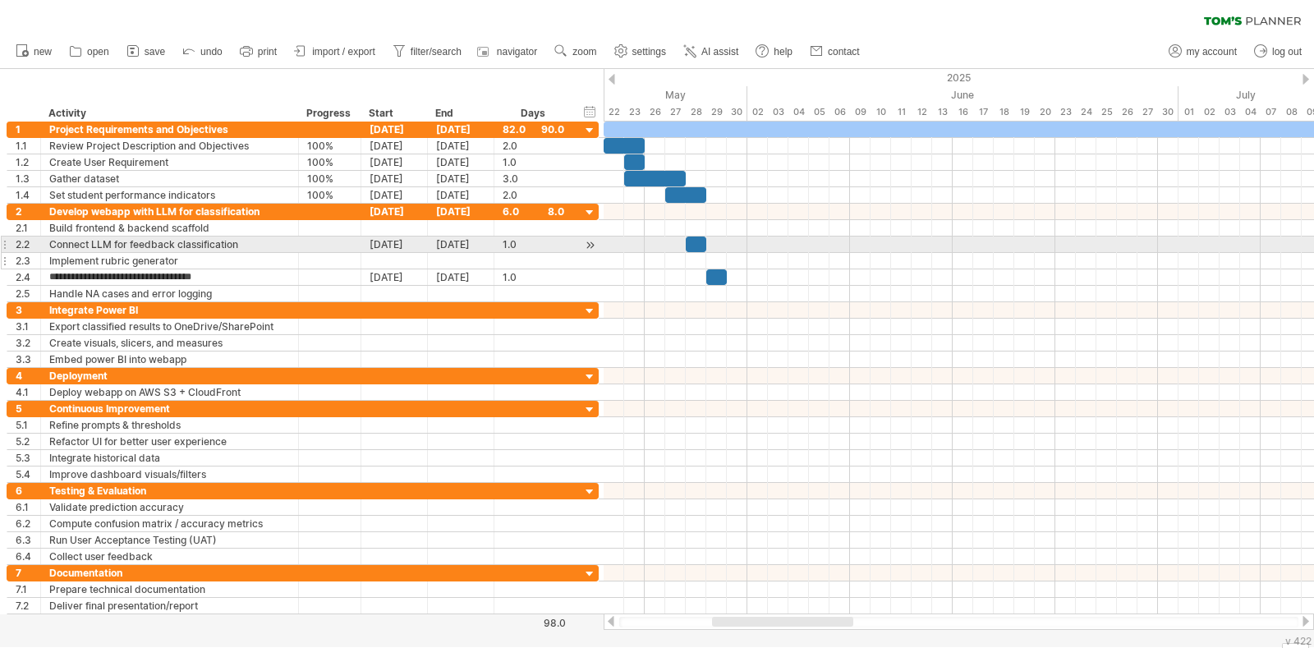
type input "**********"
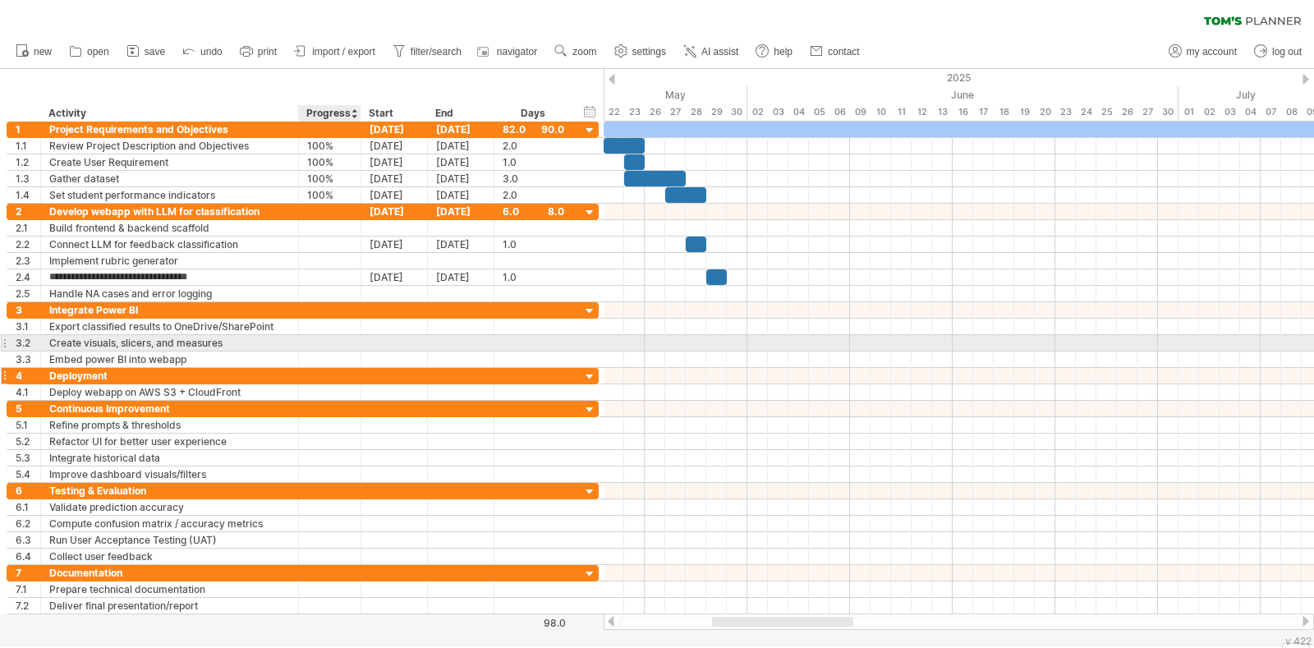
click at [379, 368] on div at bounding box center [394, 376] width 67 height 16
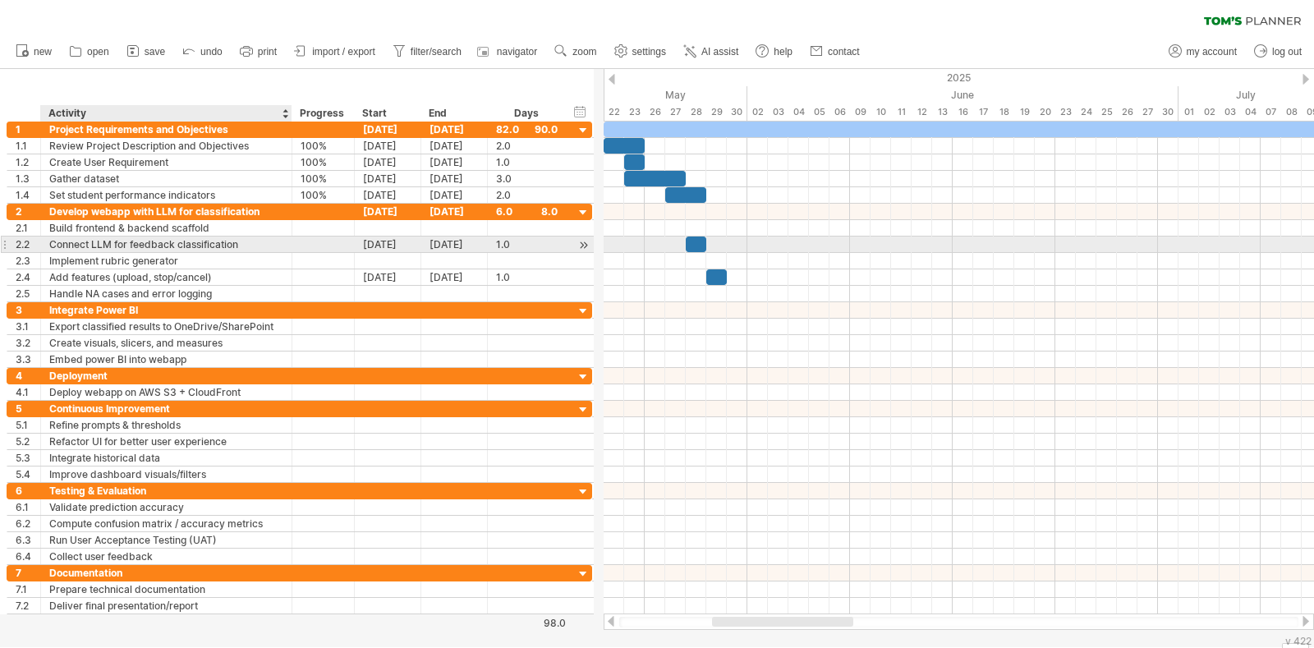
drag, startPoint x: 296, startPoint y: 246, endPoint x: 289, endPoint y: 237, distance: 11.2
click at [289, 237] on div at bounding box center [290, 244] width 8 height 16
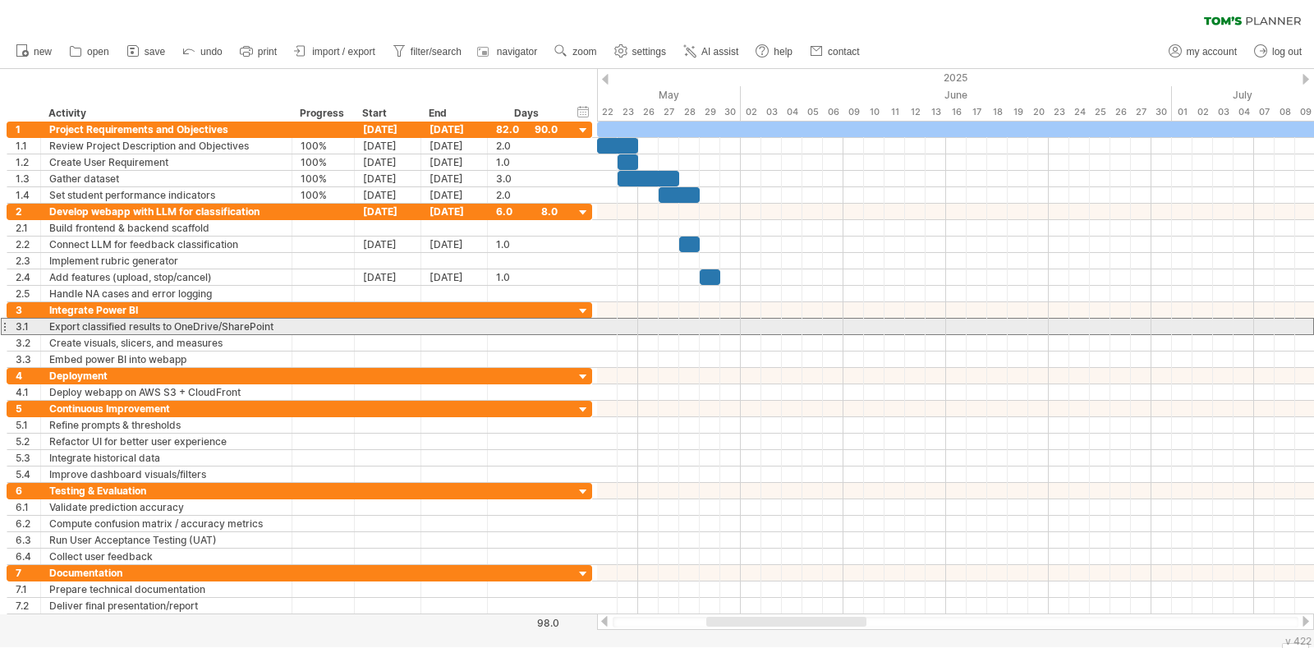
click at [263, 328] on div "Export classified results to OneDrive/SharePoint" at bounding box center [166, 327] width 234 height 16
click at [0, 0] on input "**********" at bounding box center [0, 0] width 0 height 0
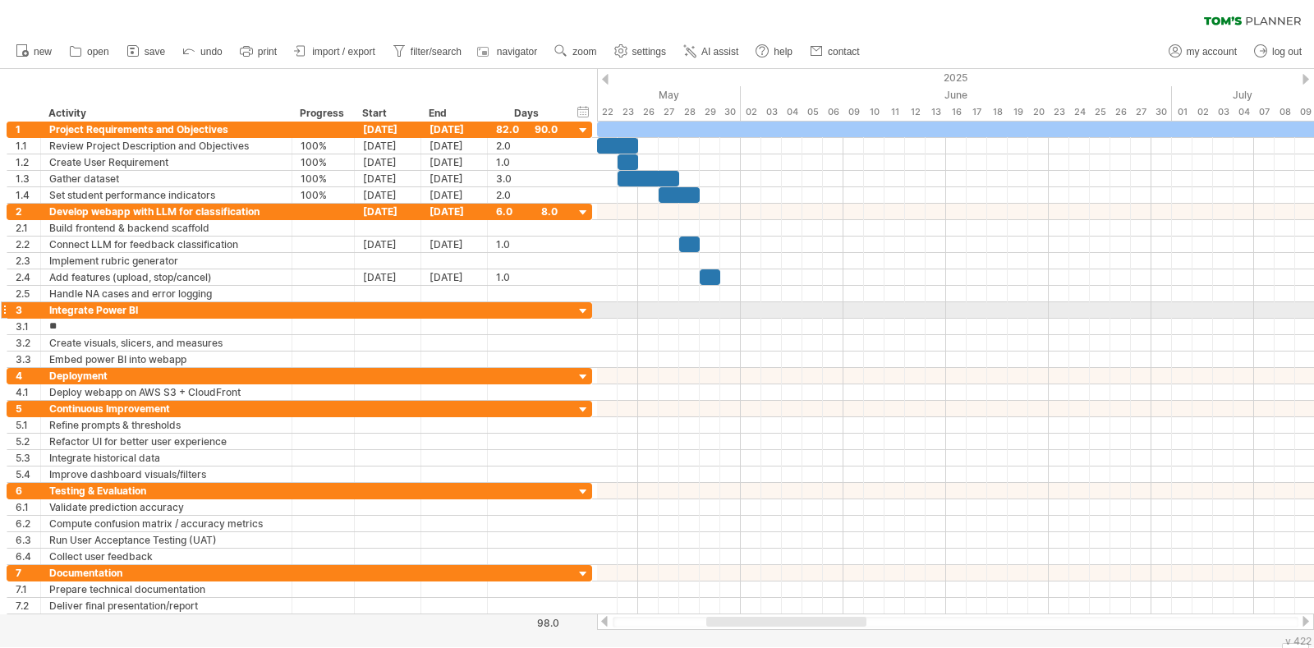
type input "*"
type input "**********"
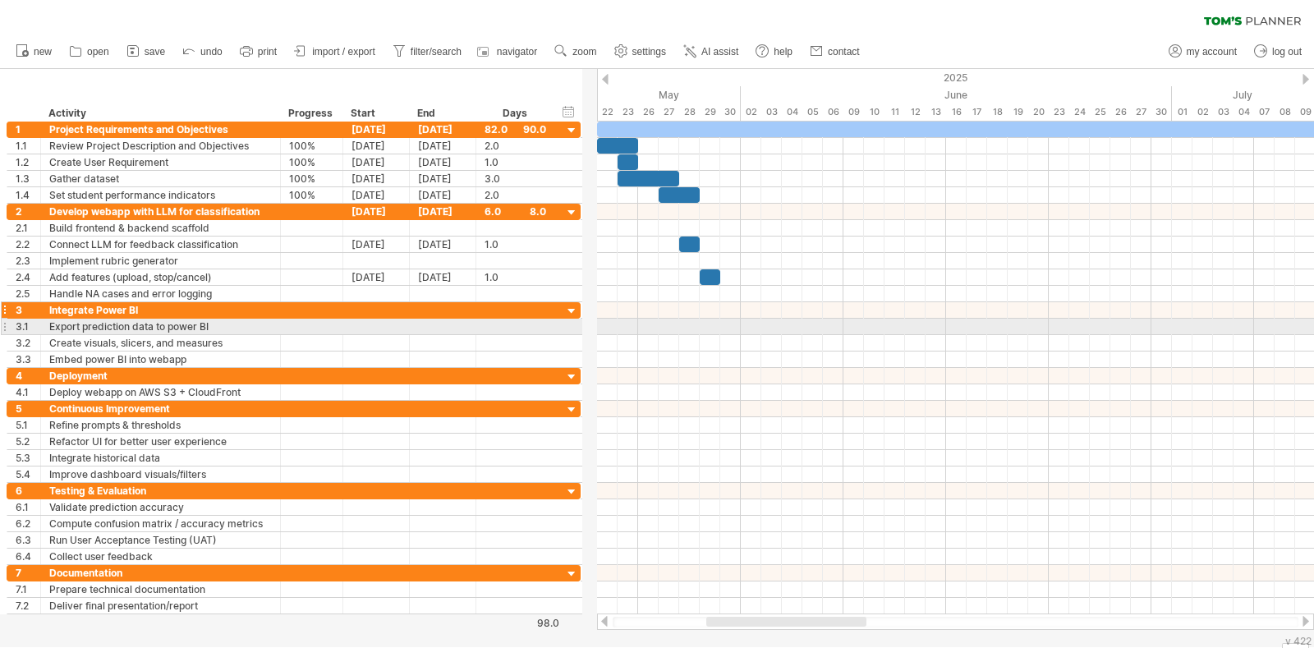
drag, startPoint x: 287, startPoint y: 320, endPoint x: 275, endPoint y: 314, distance: 13.2
click at [275, 314] on div "**********" at bounding box center [294, 335] width 574 height 66
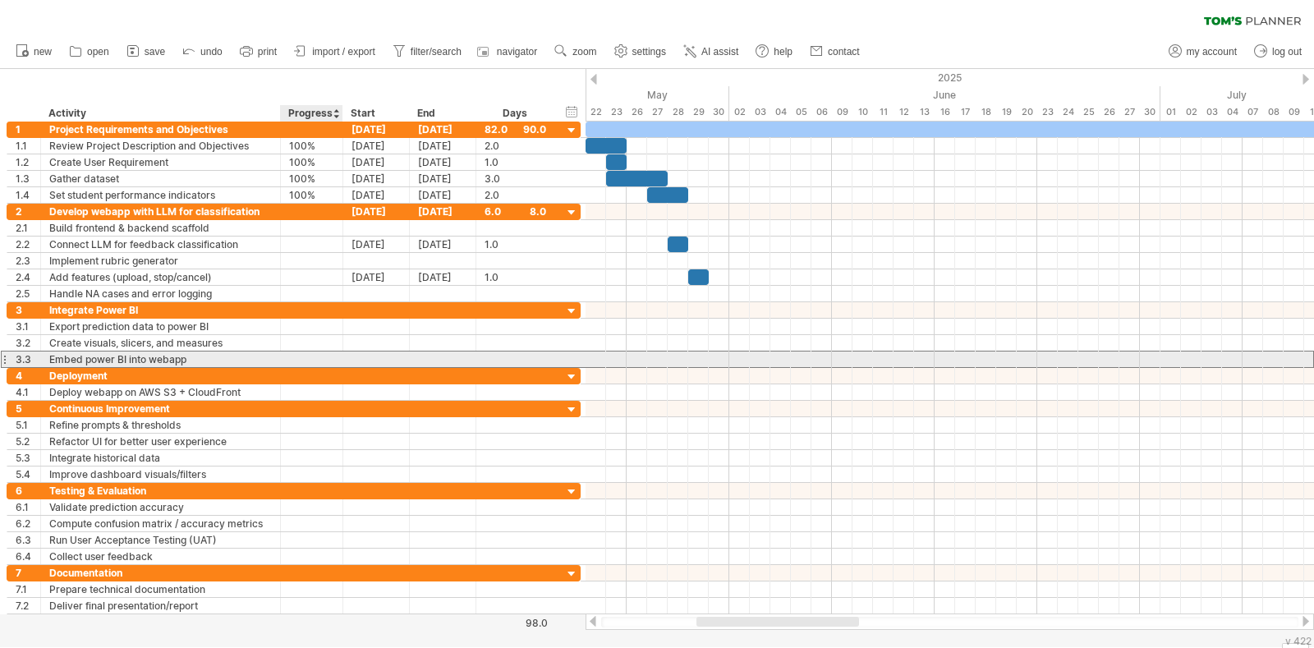
click at [296, 355] on div at bounding box center [311, 359] width 45 height 16
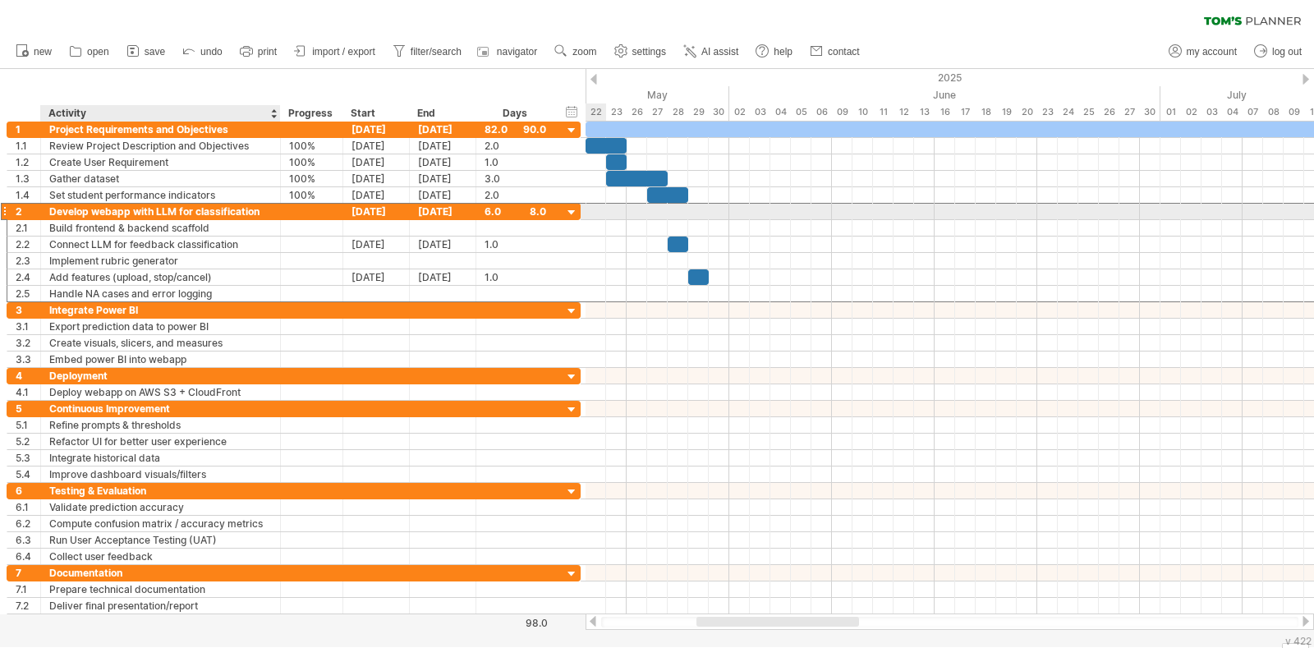
click at [220, 211] on div "Develop webapp with LLM for classification" at bounding box center [160, 212] width 223 height 16
click at [248, 213] on input "**********" at bounding box center [160, 212] width 223 height 16
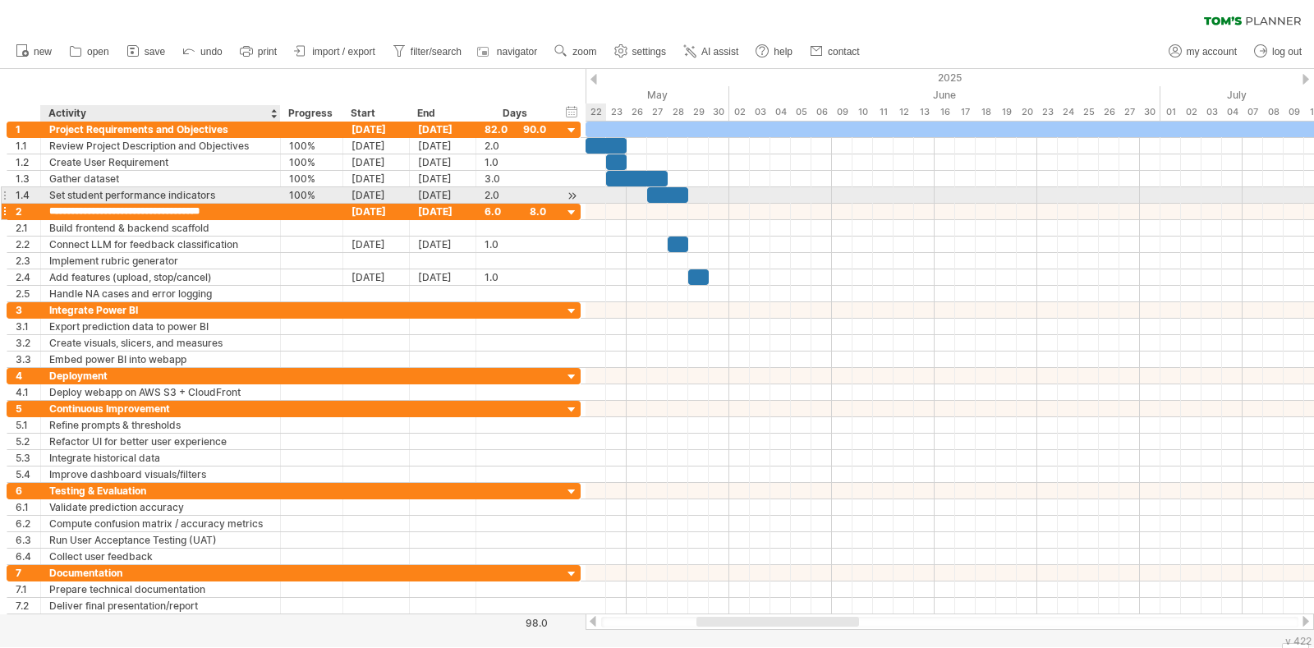
type input "**********"
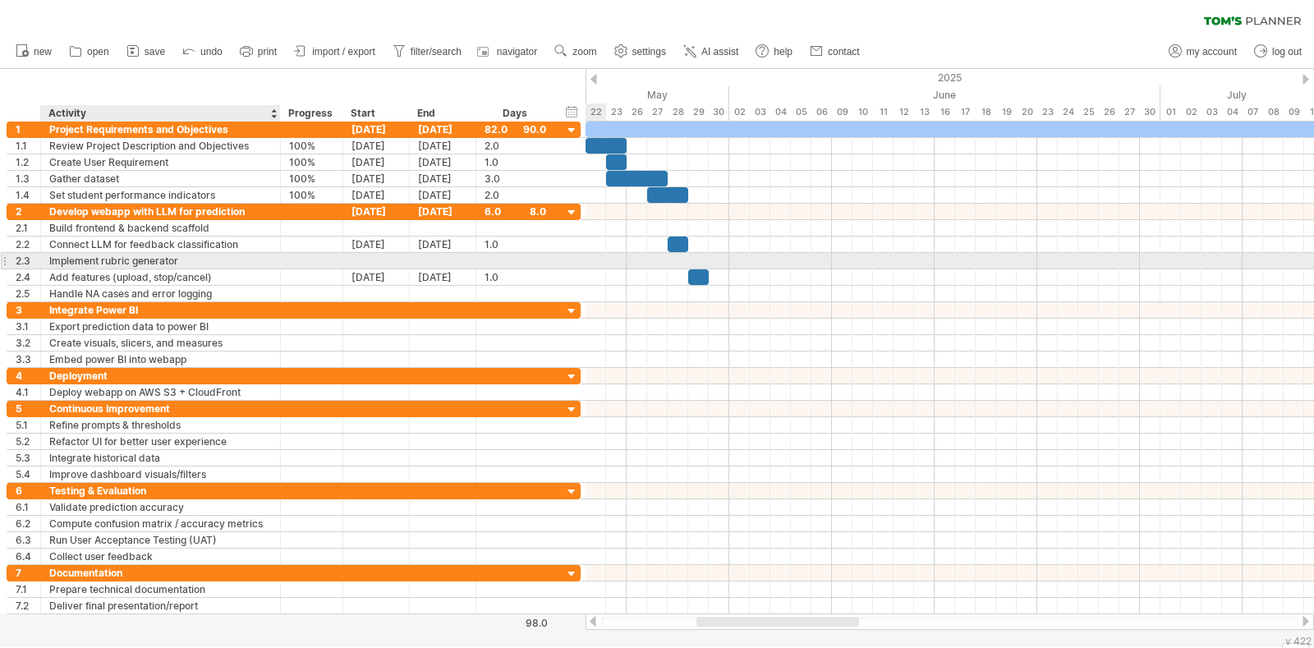
click at [275, 259] on div at bounding box center [278, 261] width 8 height 16
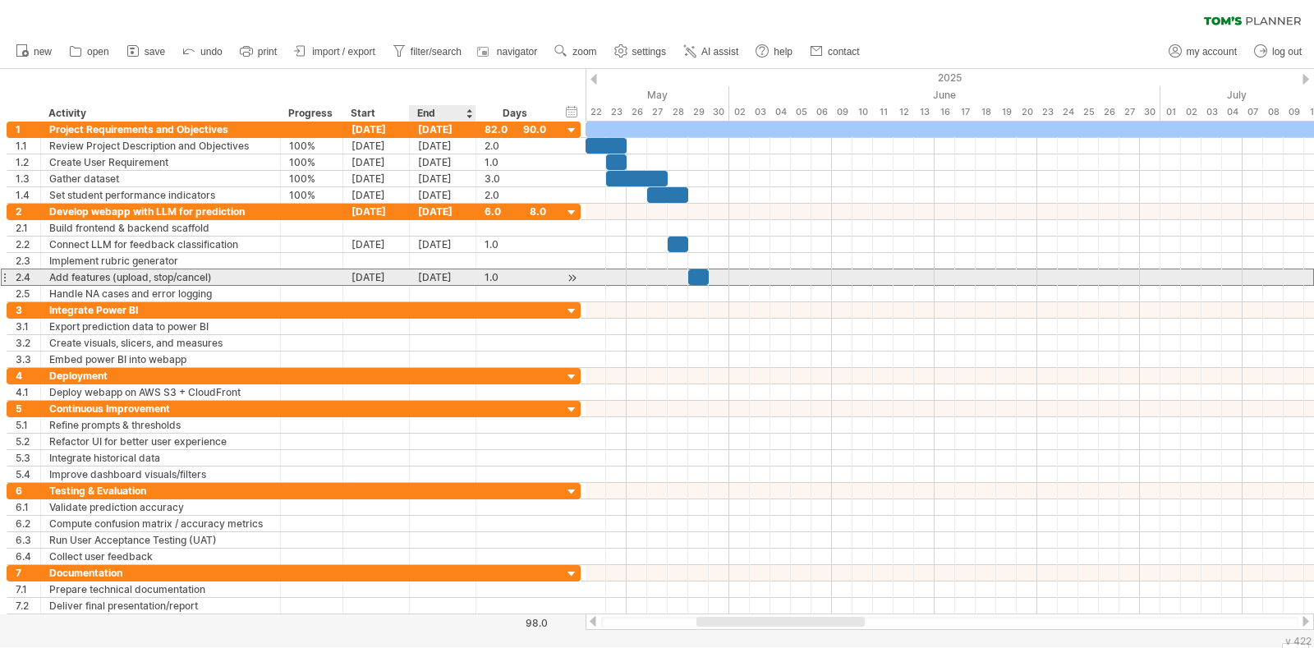
click at [442, 278] on div "[DATE]" at bounding box center [443, 277] width 67 height 16
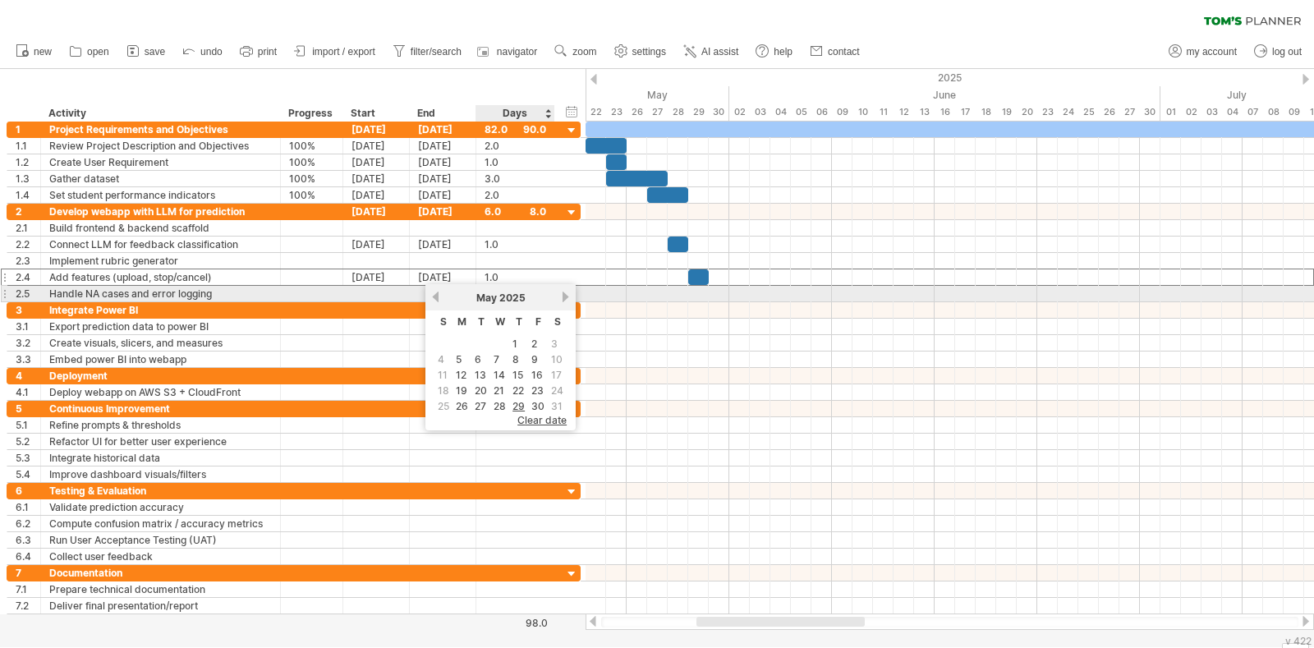
click at [561, 300] on link "next" at bounding box center [565, 297] width 12 height 12
click at [560, 300] on link "next" at bounding box center [565, 297] width 12 height 12
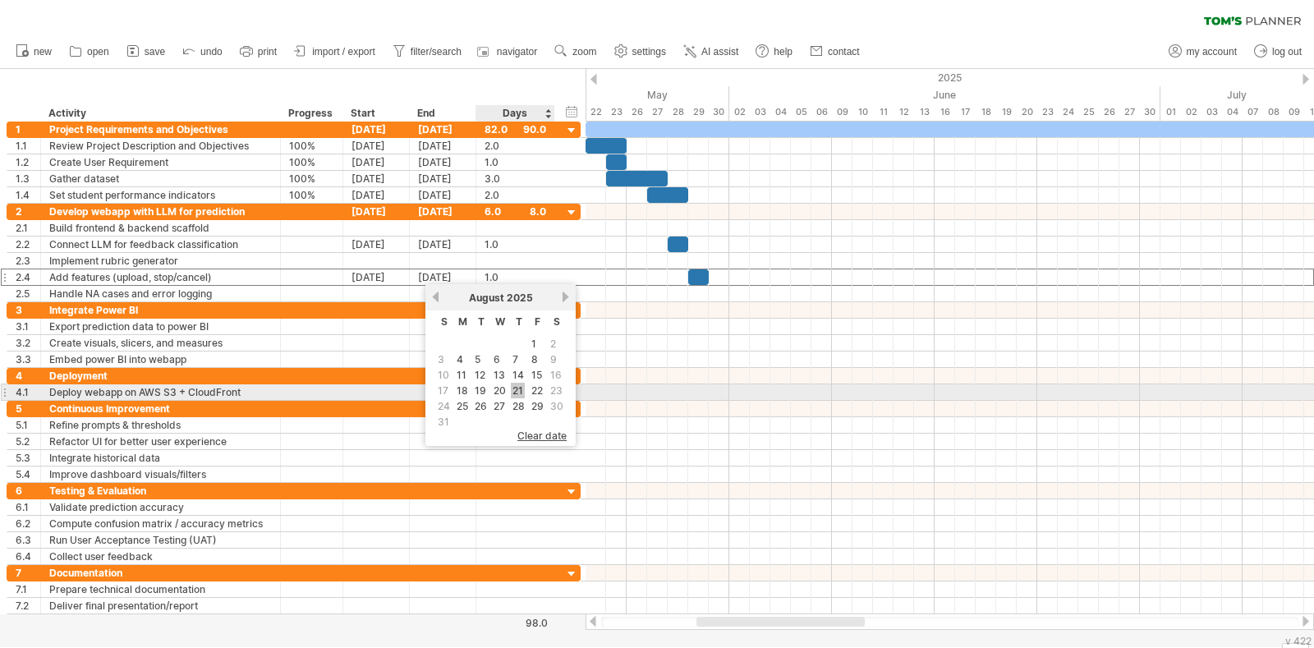
click at [516, 388] on link "21" at bounding box center [518, 391] width 14 height 16
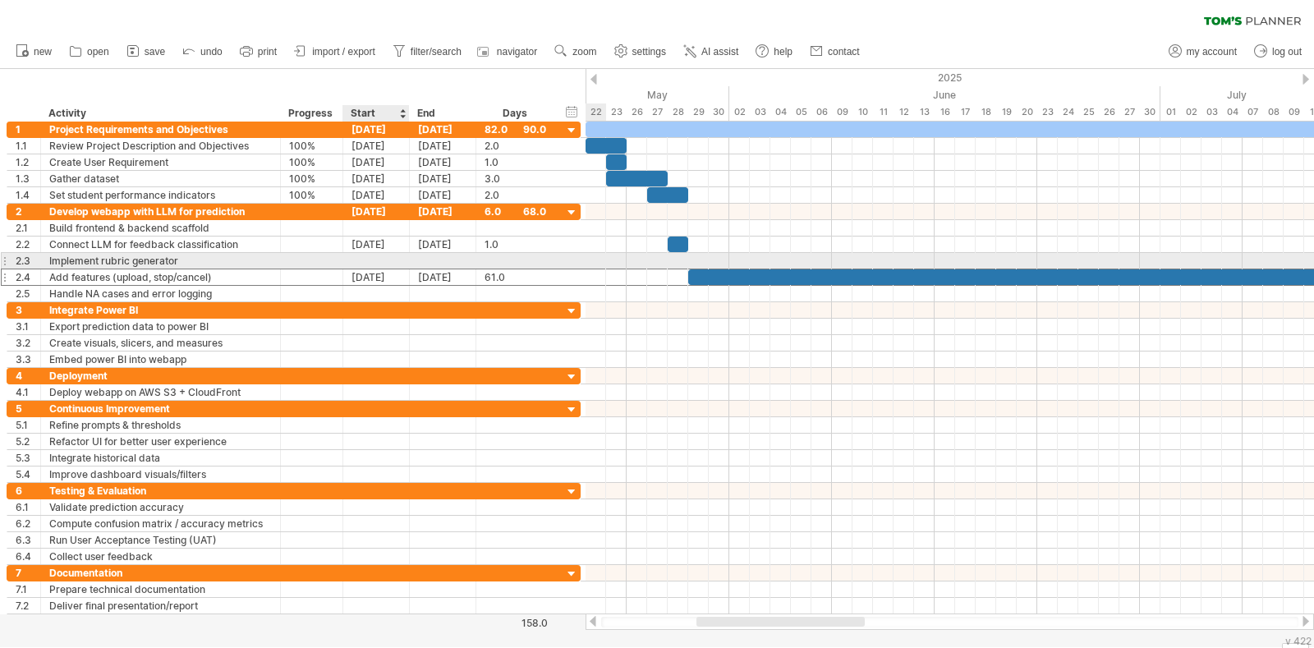
click at [390, 262] on div at bounding box center [376, 261] width 67 height 16
click at [390, 258] on div at bounding box center [376, 261] width 67 height 16
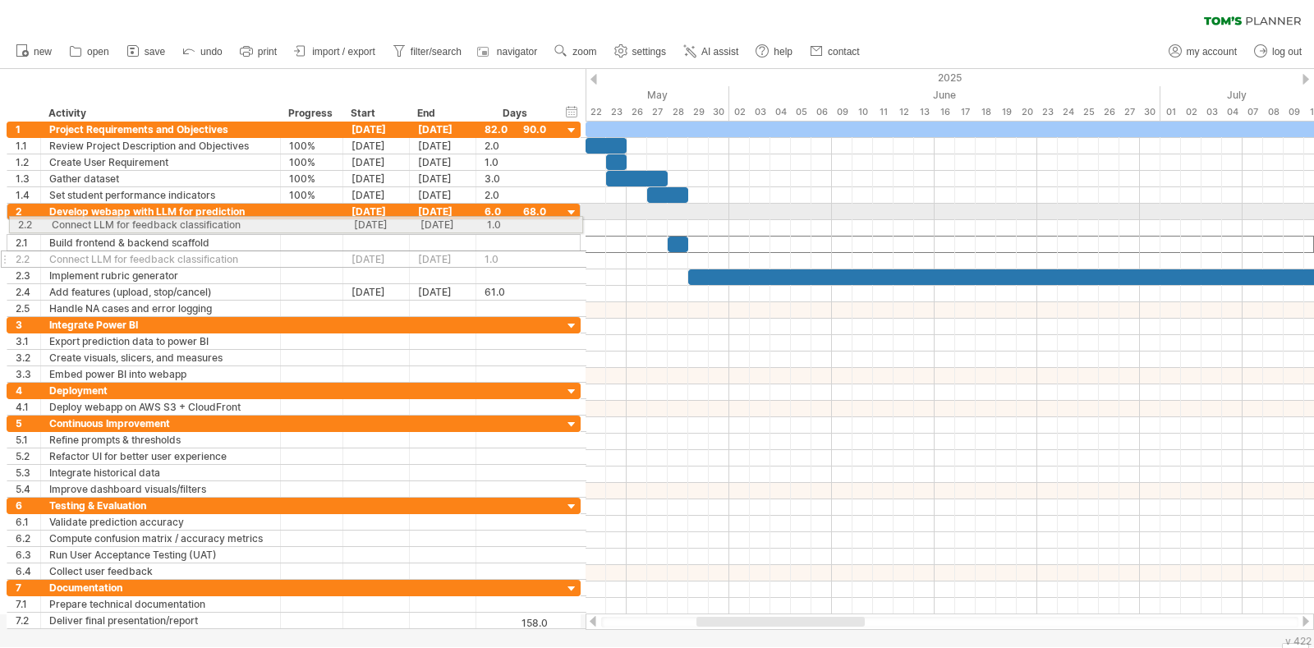
drag, startPoint x: 10, startPoint y: 243, endPoint x: 7, endPoint y: 223, distance: 20.7
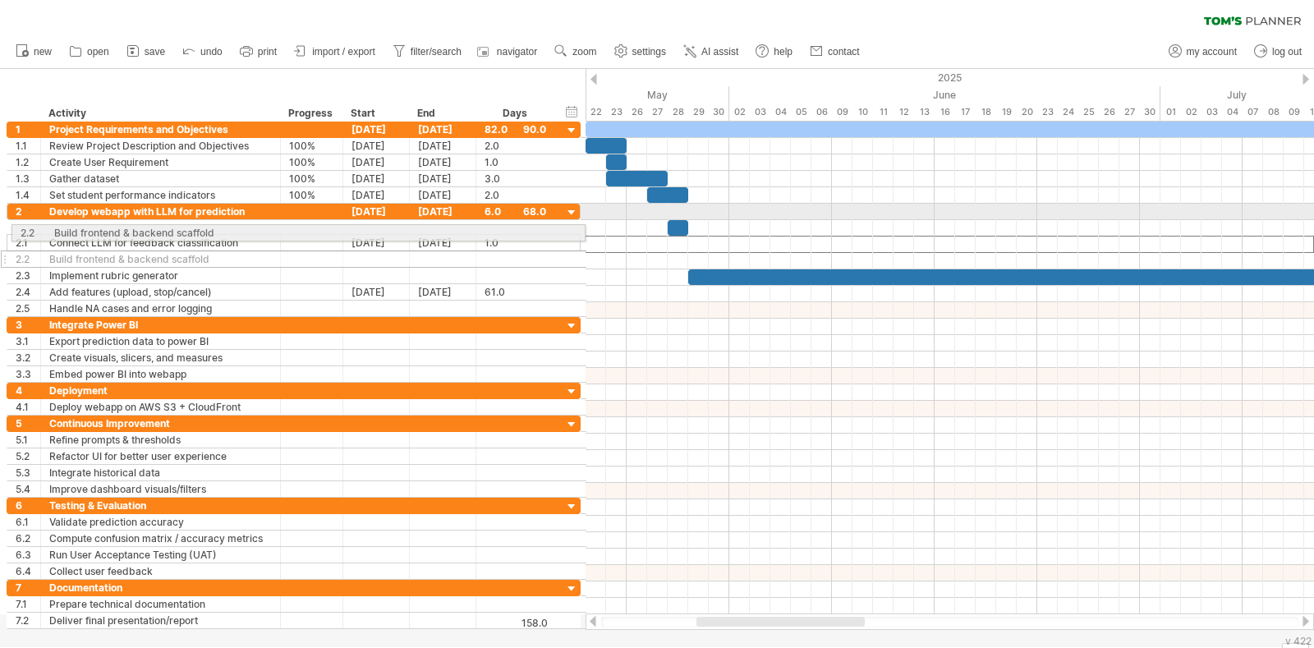
drag, startPoint x: 8, startPoint y: 244, endPoint x: 6, endPoint y: 227, distance: 17.4
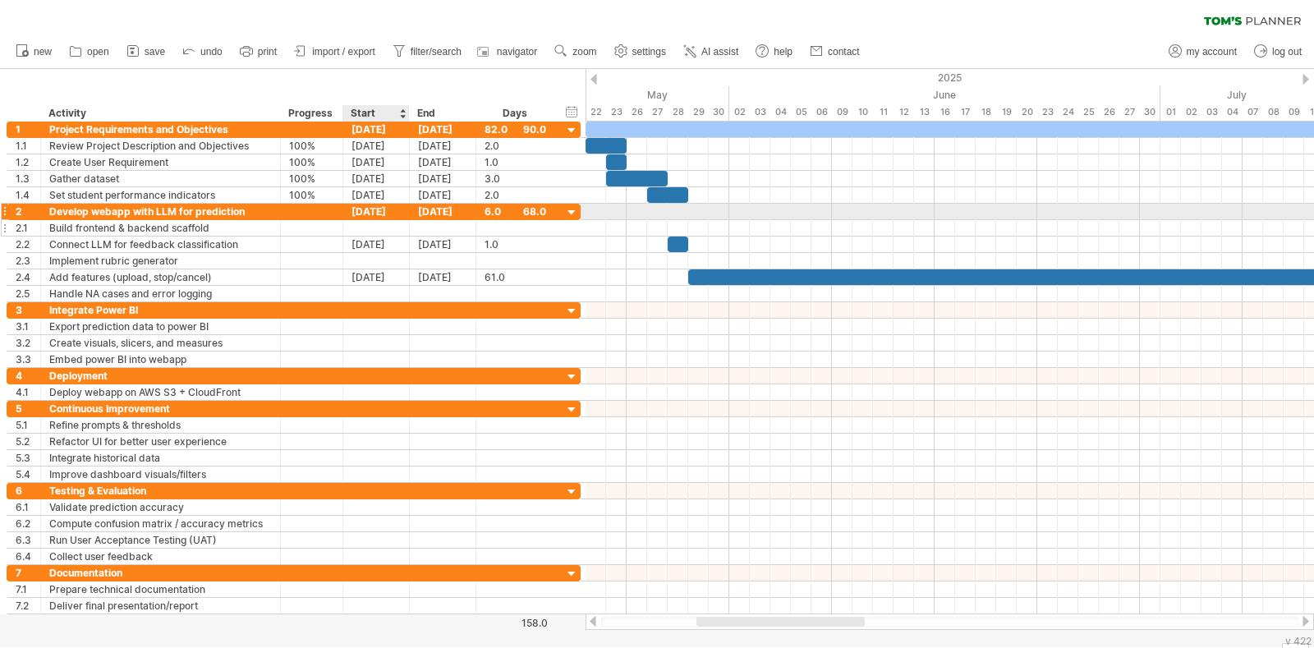
click at [375, 224] on div at bounding box center [376, 228] width 67 height 16
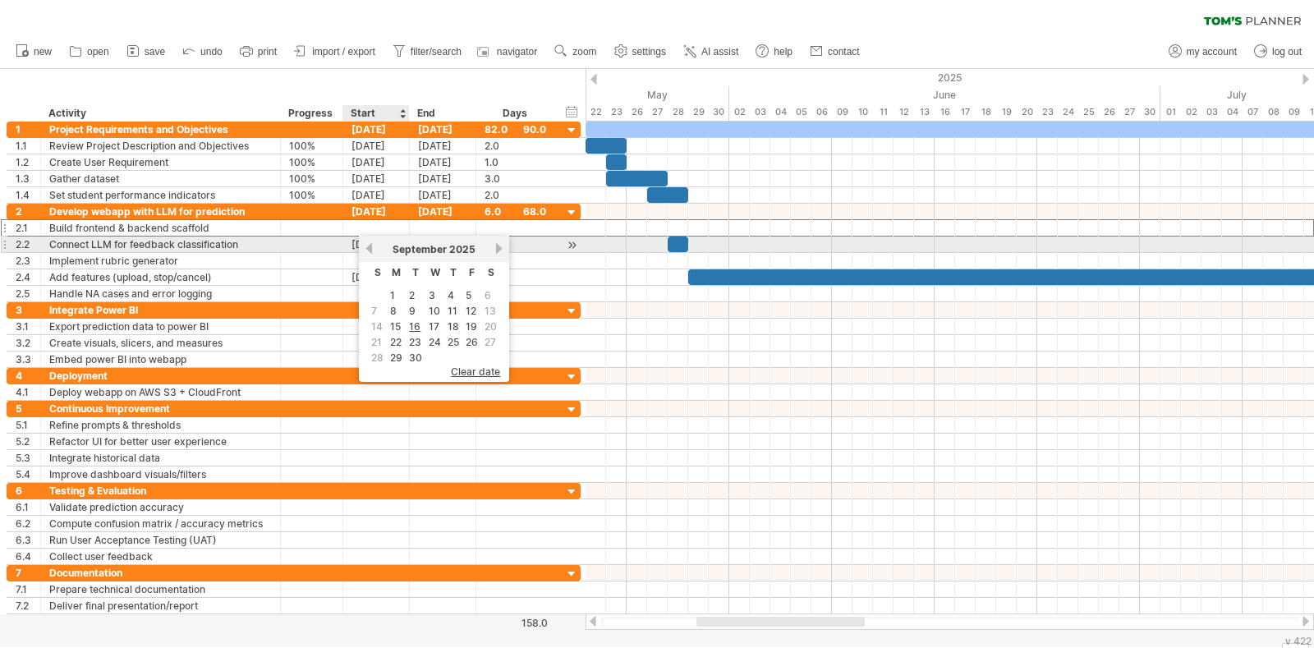
click at [370, 242] on link "previous" at bounding box center [369, 248] width 12 height 12
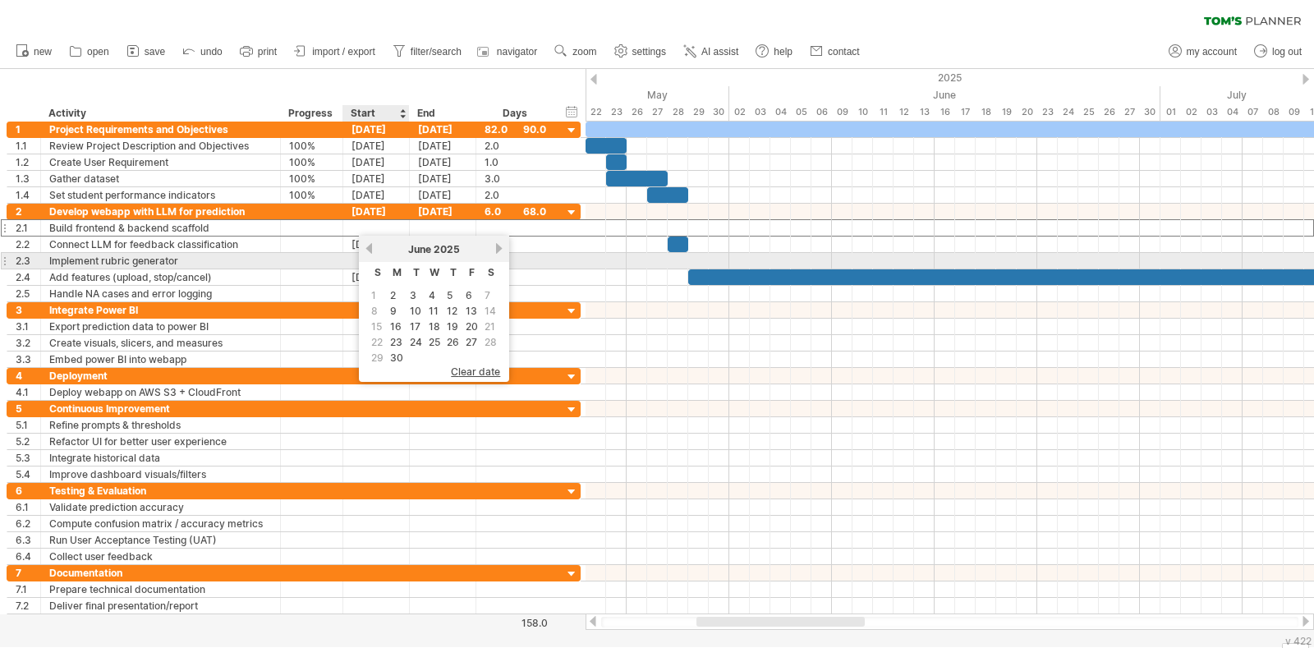
click at [368, 255] on div "previous next [DATE]" at bounding box center [434, 249] width 150 height 26
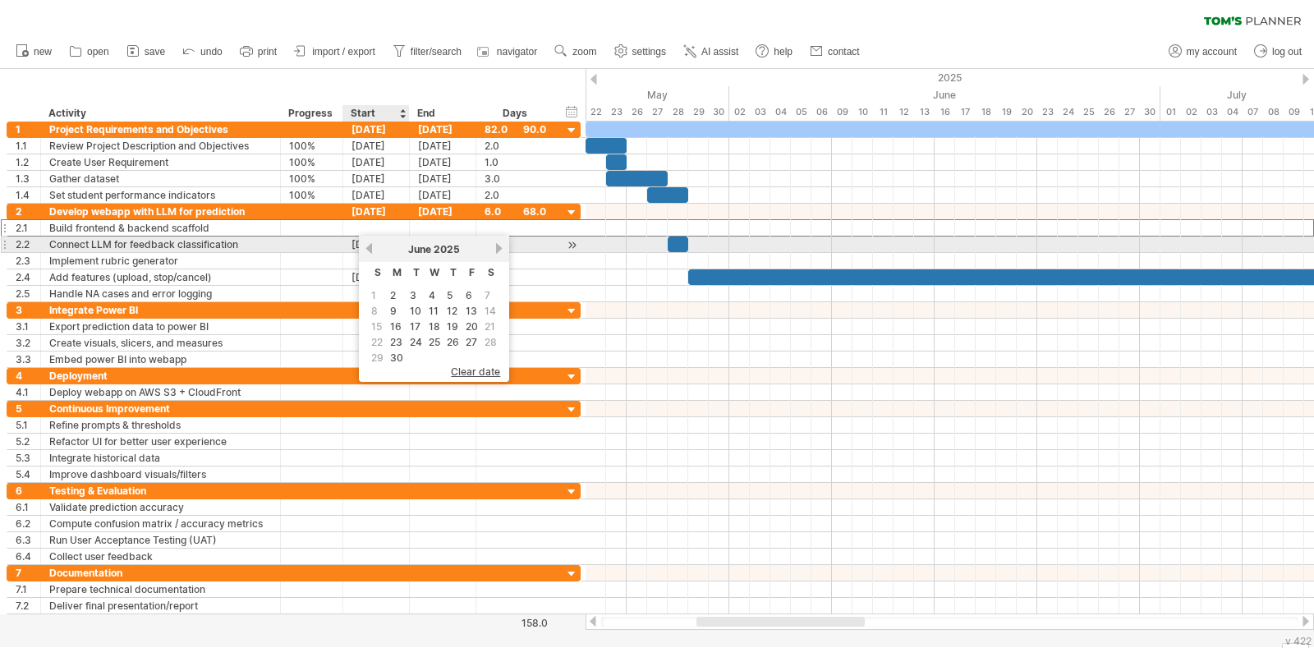
click at [368, 252] on link "previous" at bounding box center [369, 248] width 12 height 12
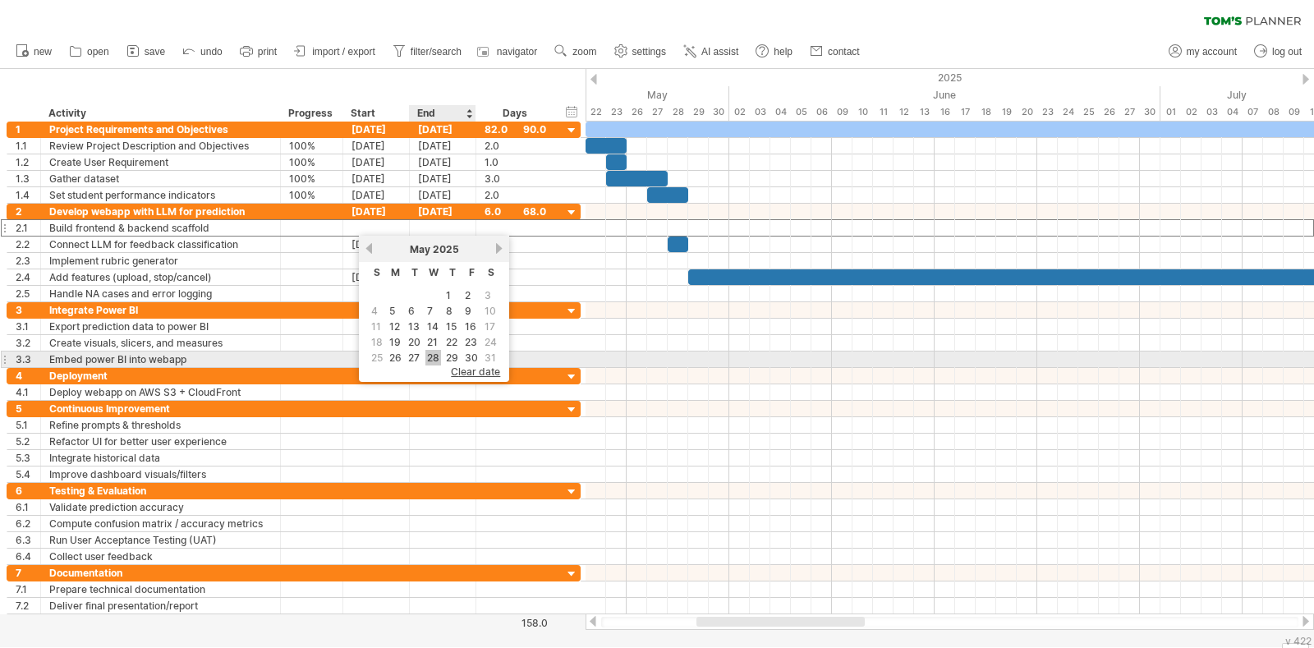
click at [434, 352] on link "28" at bounding box center [433, 358] width 16 height 16
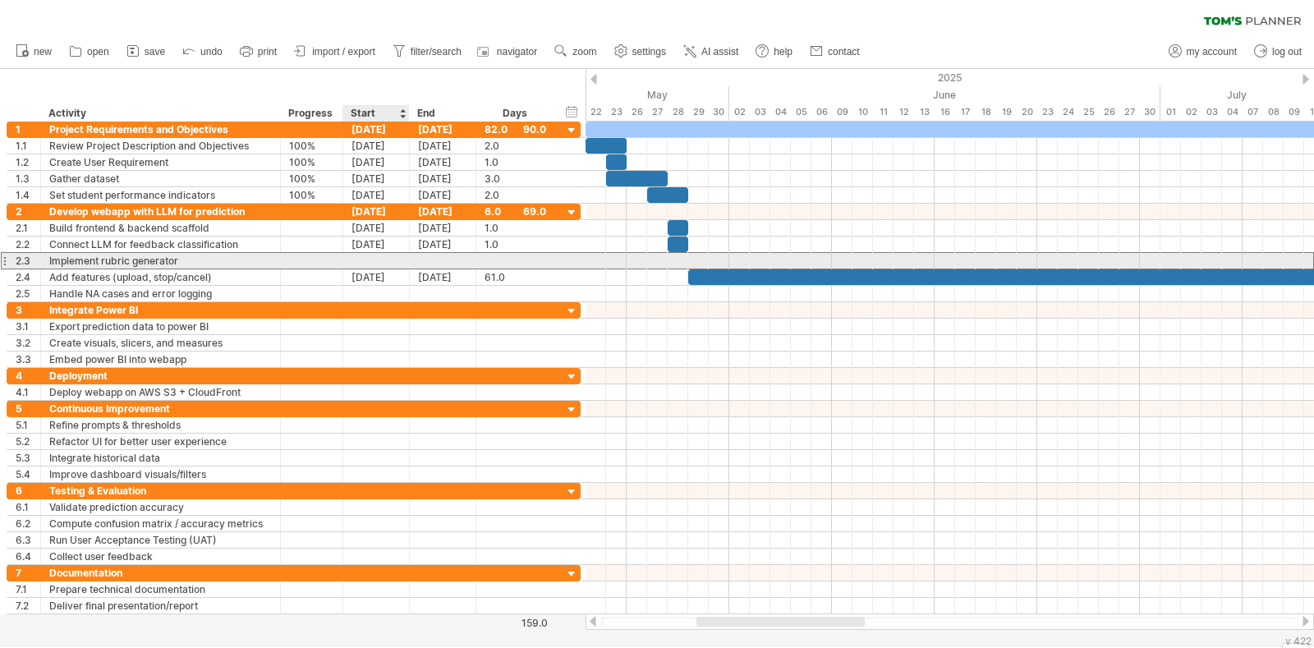
click at [379, 259] on div at bounding box center [376, 261] width 67 height 16
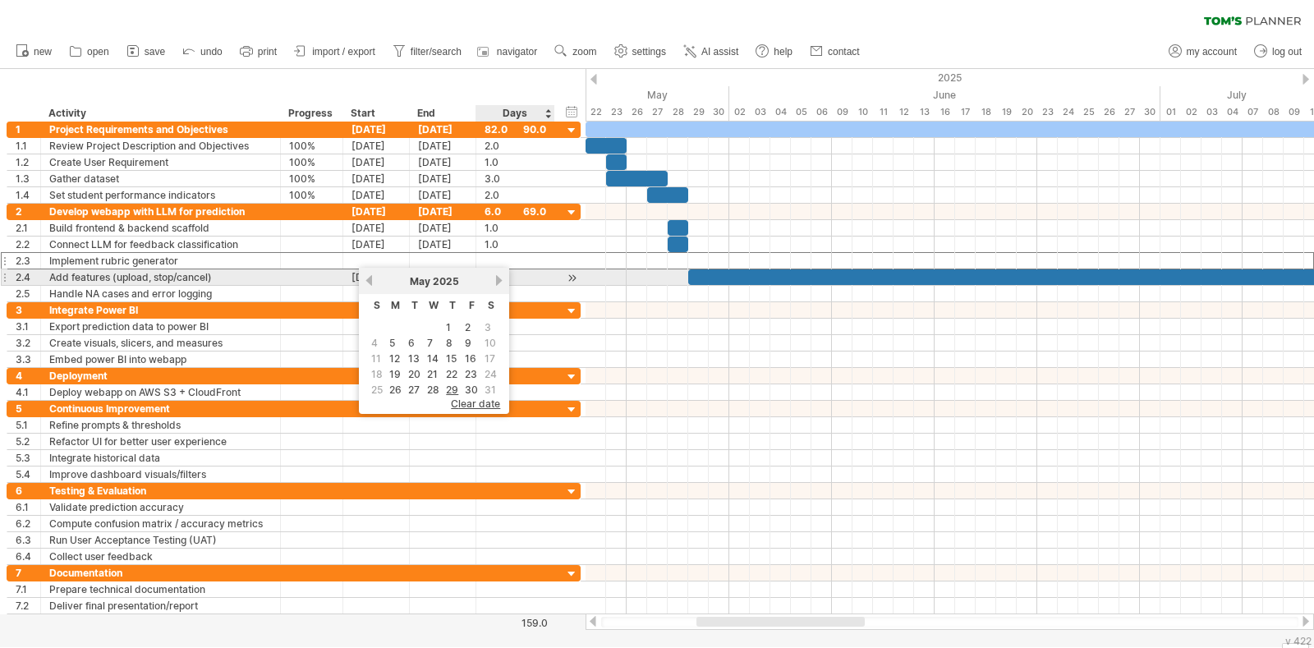
click at [498, 281] on link "next" at bounding box center [499, 280] width 12 height 12
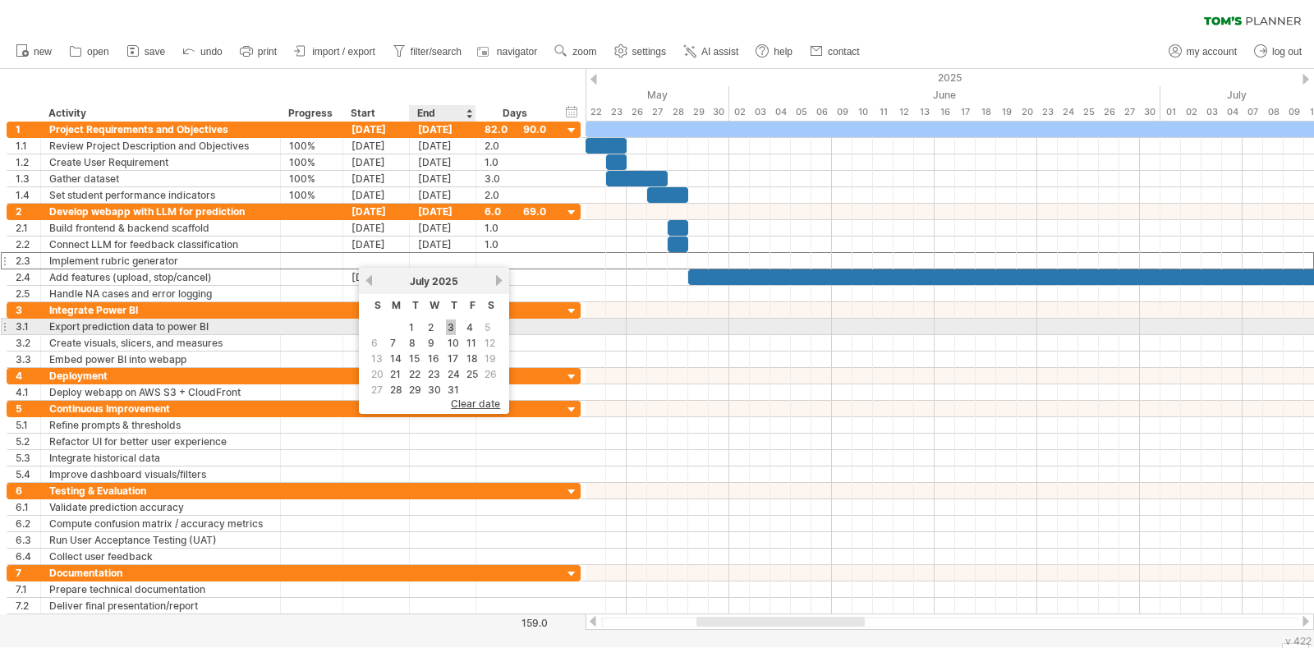
click at [450, 330] on link "3" at bounding box center [451, 327] width 10 height 16
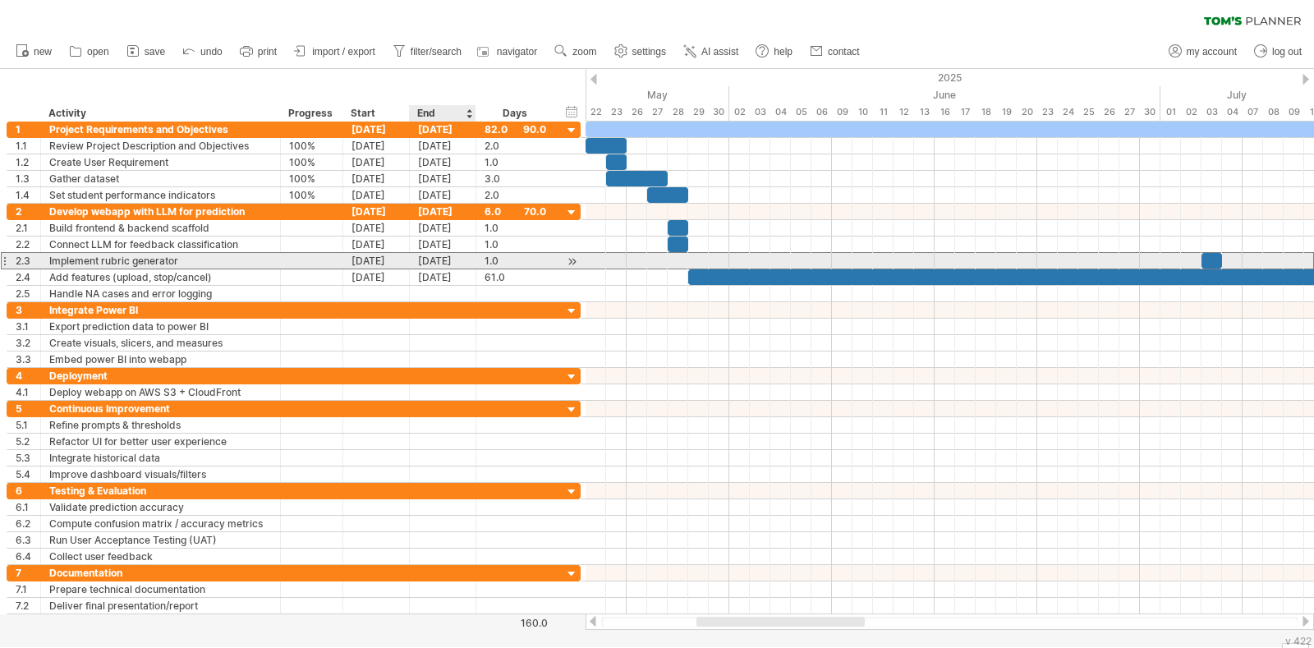
click at [447, 261] on div "[DATE]" at bounding box center [443, 261] width 67 height 16
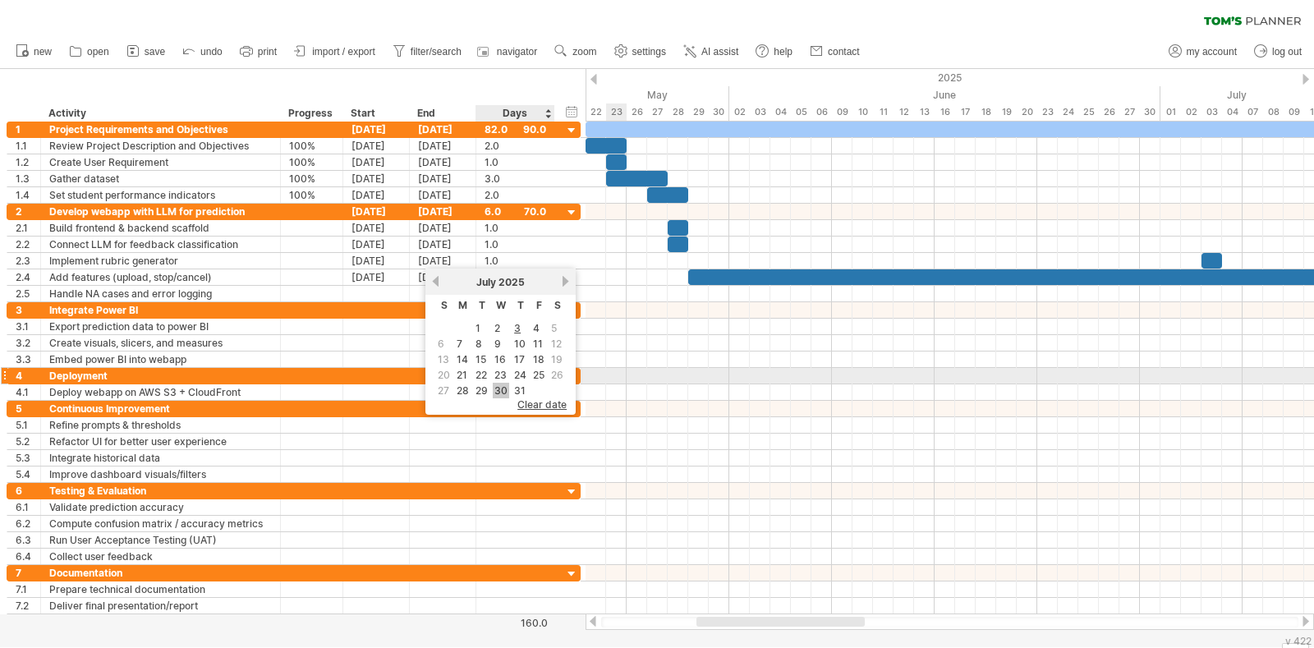
click at [500, 383] on link "30" at bounding box center [501, 391] width 16 height 16
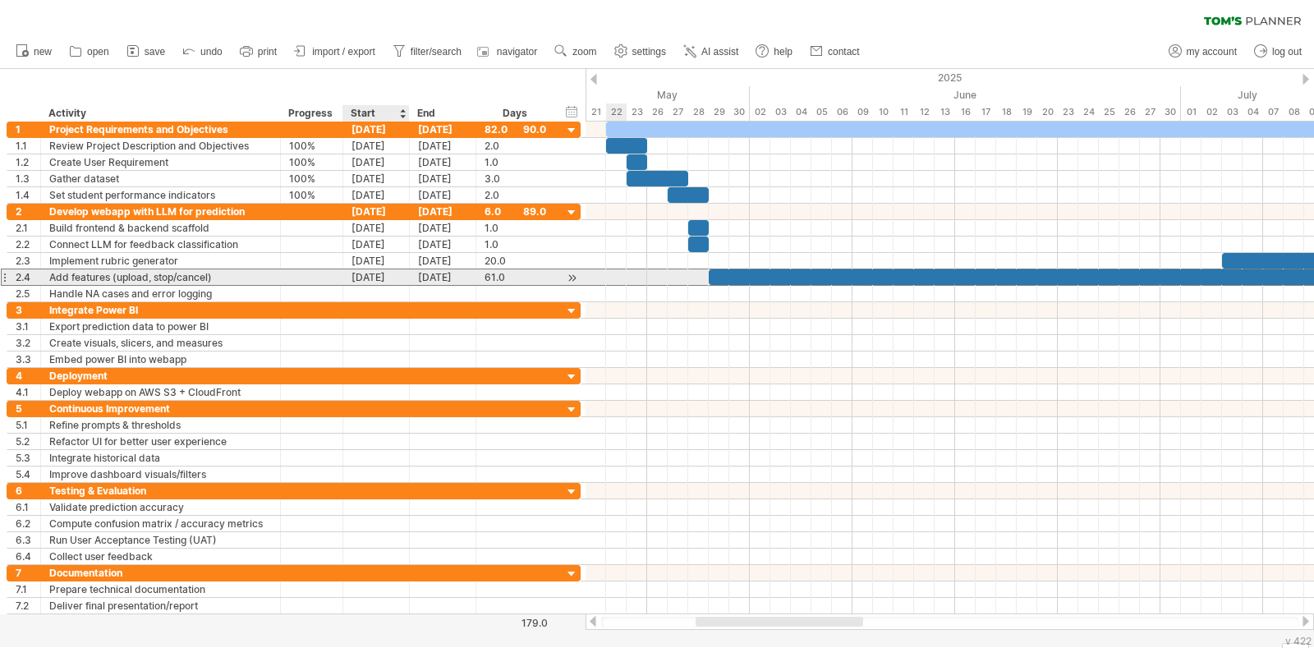
click at [385, 281] on div "[DATE]" at bounding box center [376, 277] width 67 height 16
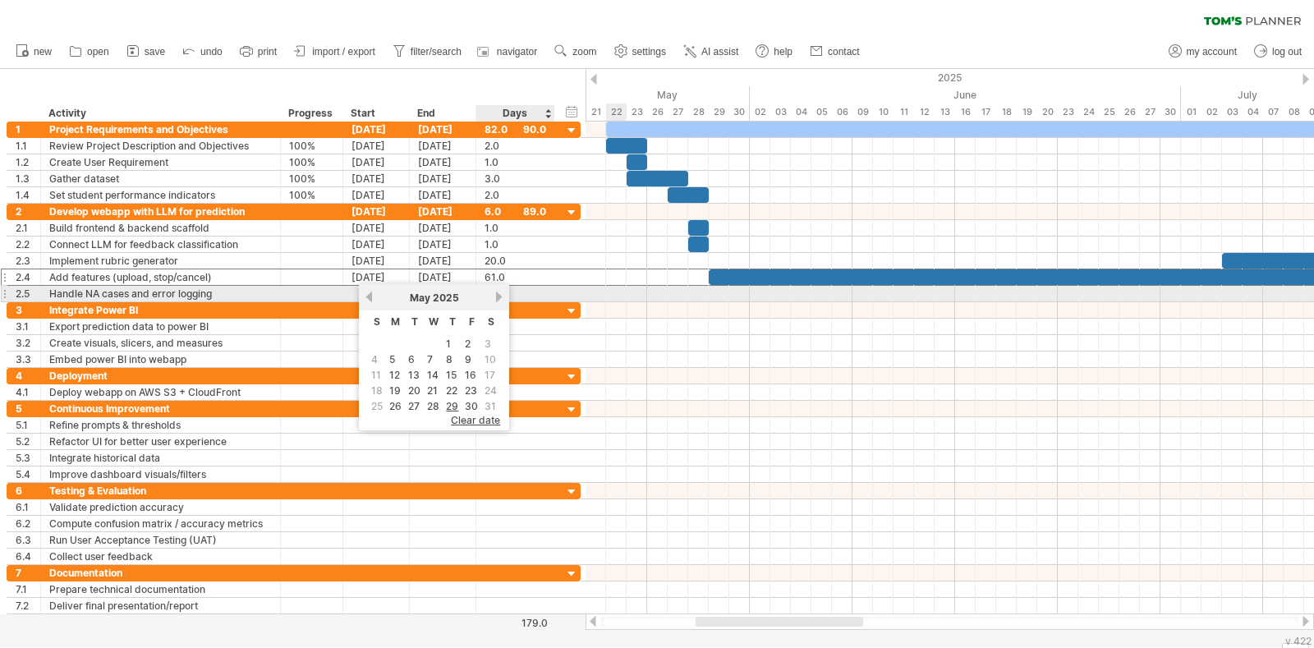
click at [494, 297] on link "next" at bounding box center [499, 297] width 12 height 12
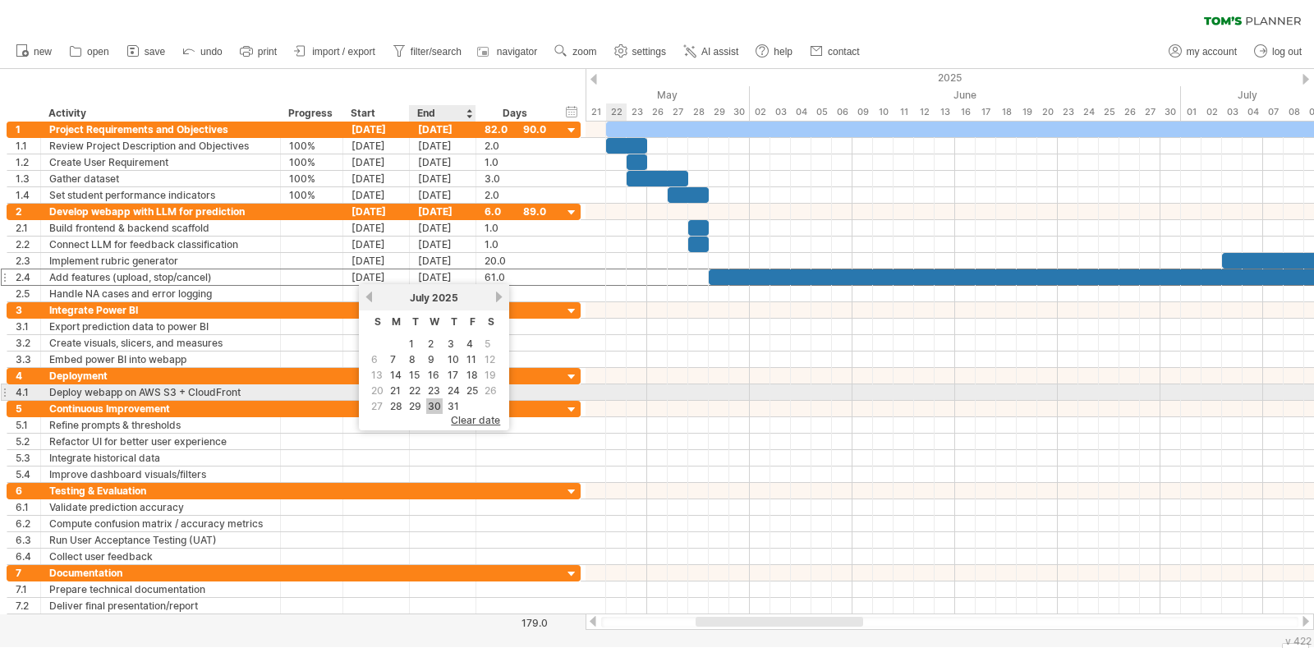
click at [435, 400] on link "30" at bounding box center [434, 406] width 16 height 16
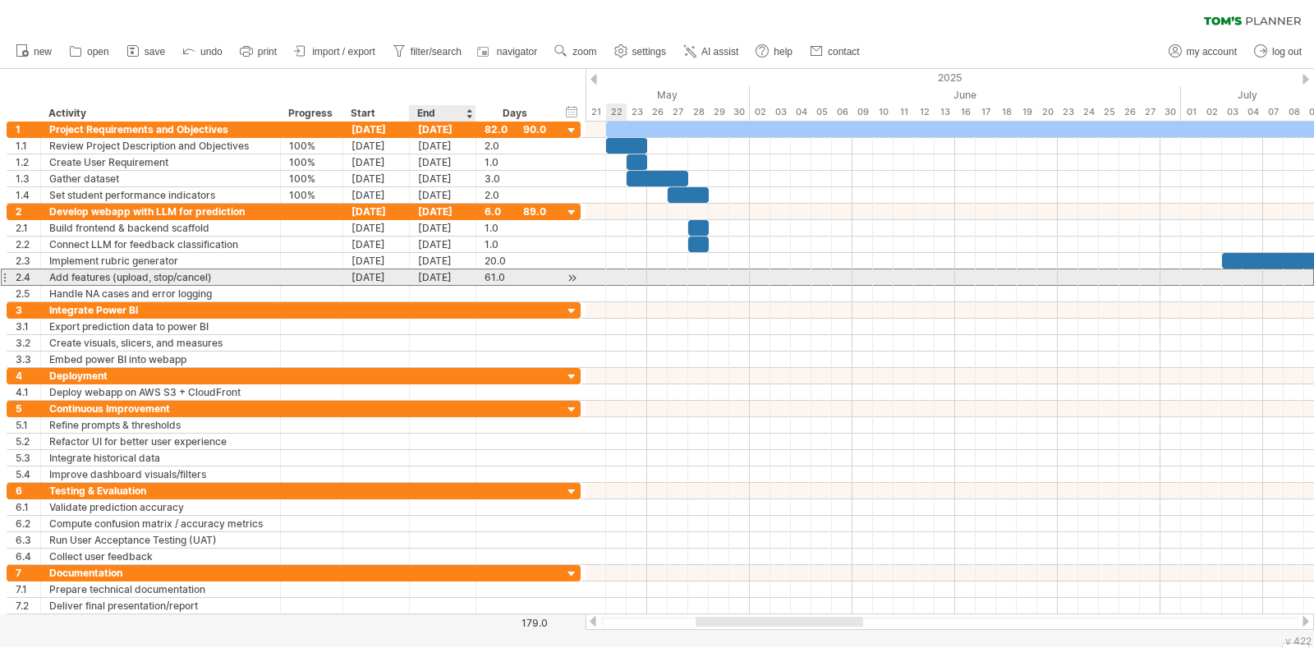
click at [438, 275] on div "[DATE]" at bounding box center [443, 277] width 67 height 16
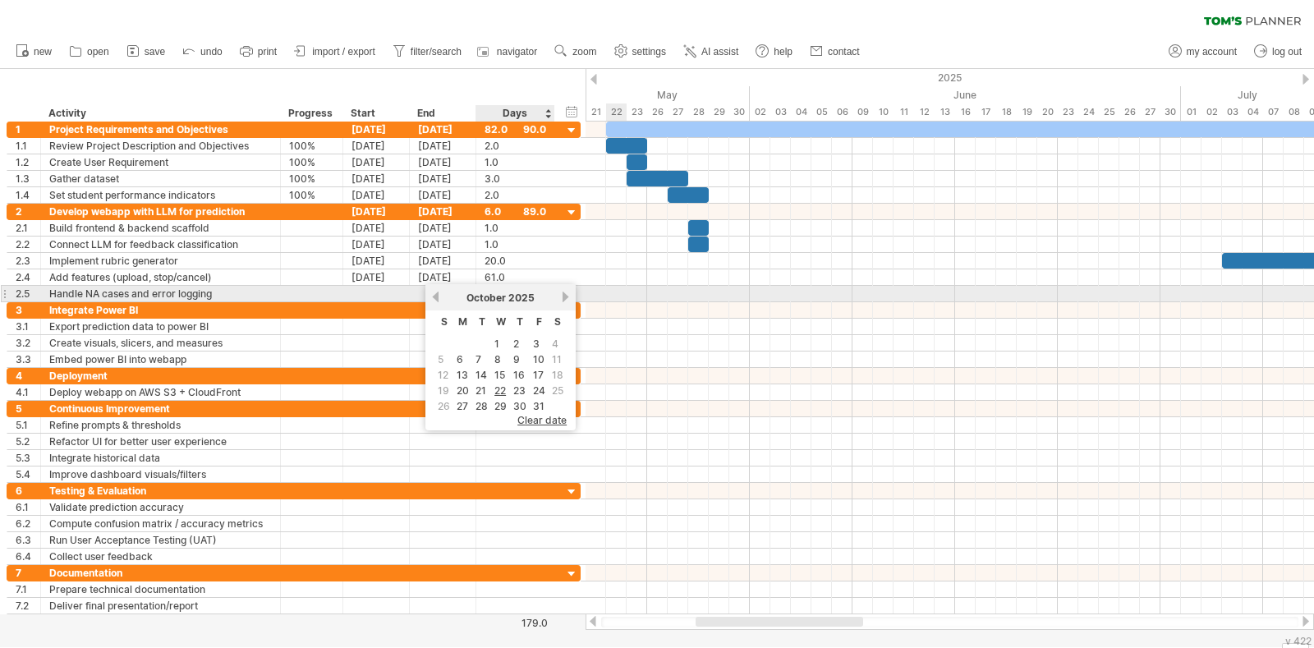
click at [559, 298] on link "next" at bounding box center [565, 297] width 12 height 12
click at [441, 297] on div "[DATE]" at bounding box center [500, 298] width 119 height 12
click at [431, 299] on link "previous" at bounding box center [435, 297] width 12 height 12
click at [435, 301] on link "previous" at bounding box center [435, 297] width 12 height 12
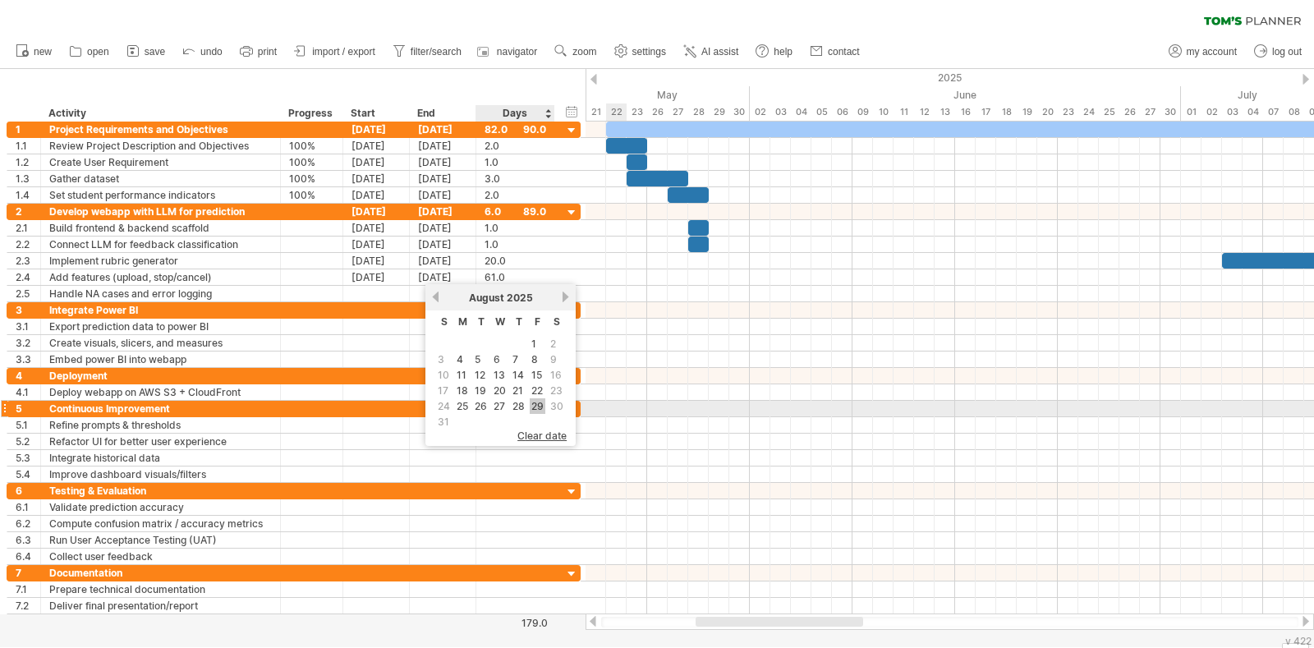
click at [535, 404] on link "29" at bounding box center [538, 406] width 16 height 16
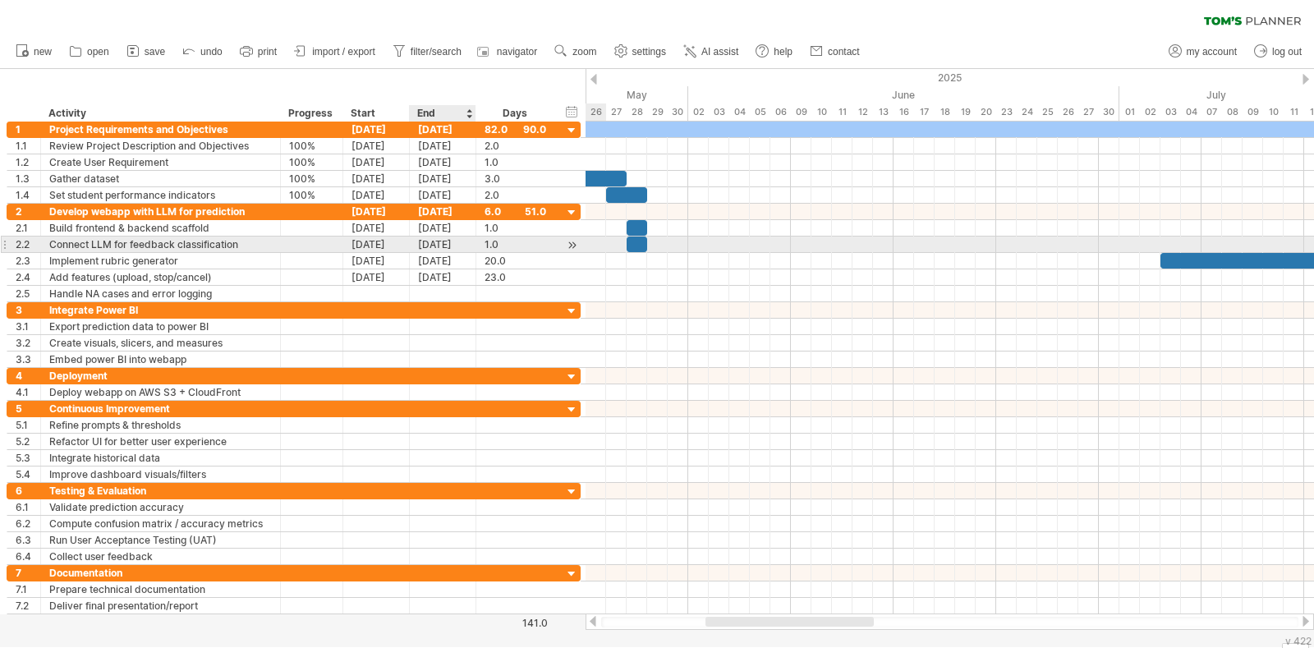
click at [430, 240] on div "[DATE]" at bounding box center [443, 244] width 67 height 16
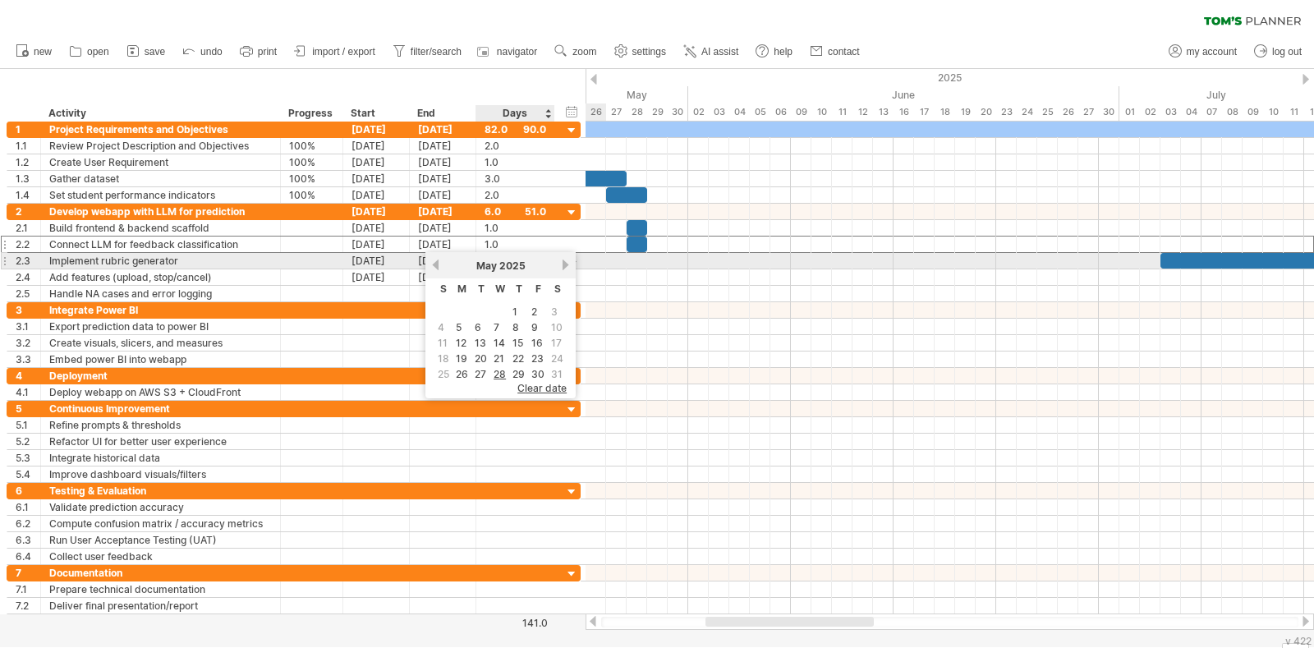
click at [562, 263] on link "next" at bounding box center [565, 265] width 12 height 12
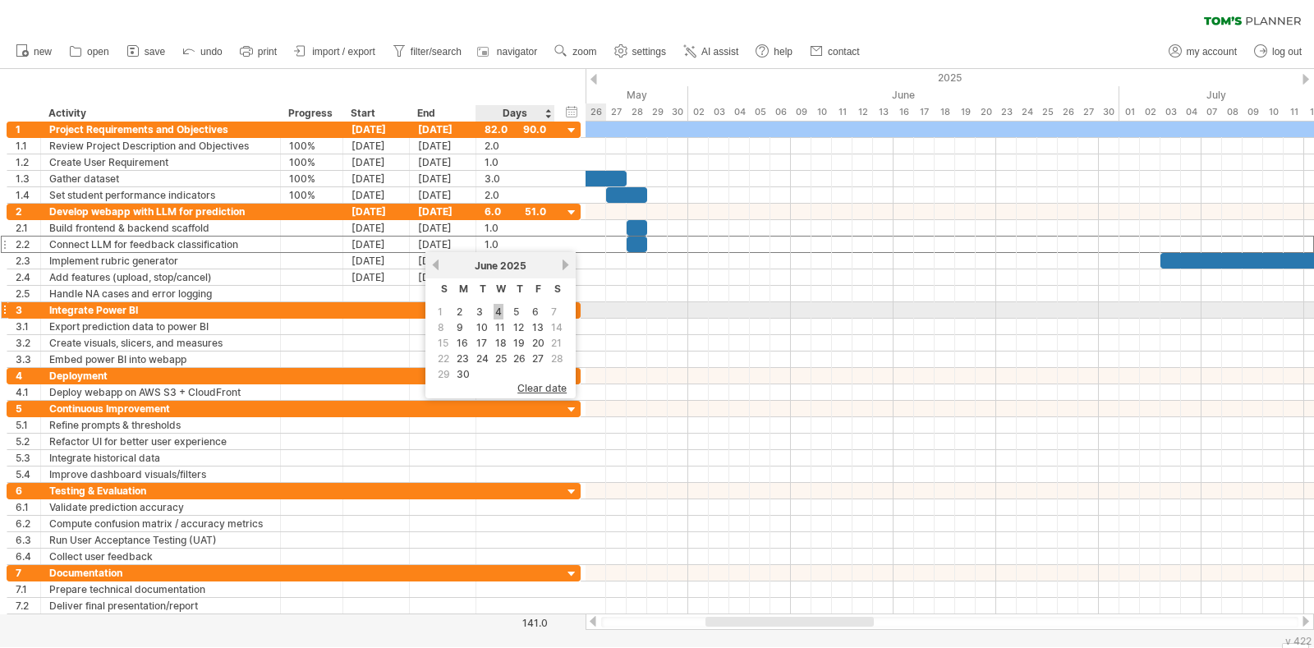
click at [494, 310] on link "4" at bounding box center [499, 312] width 10 height 16
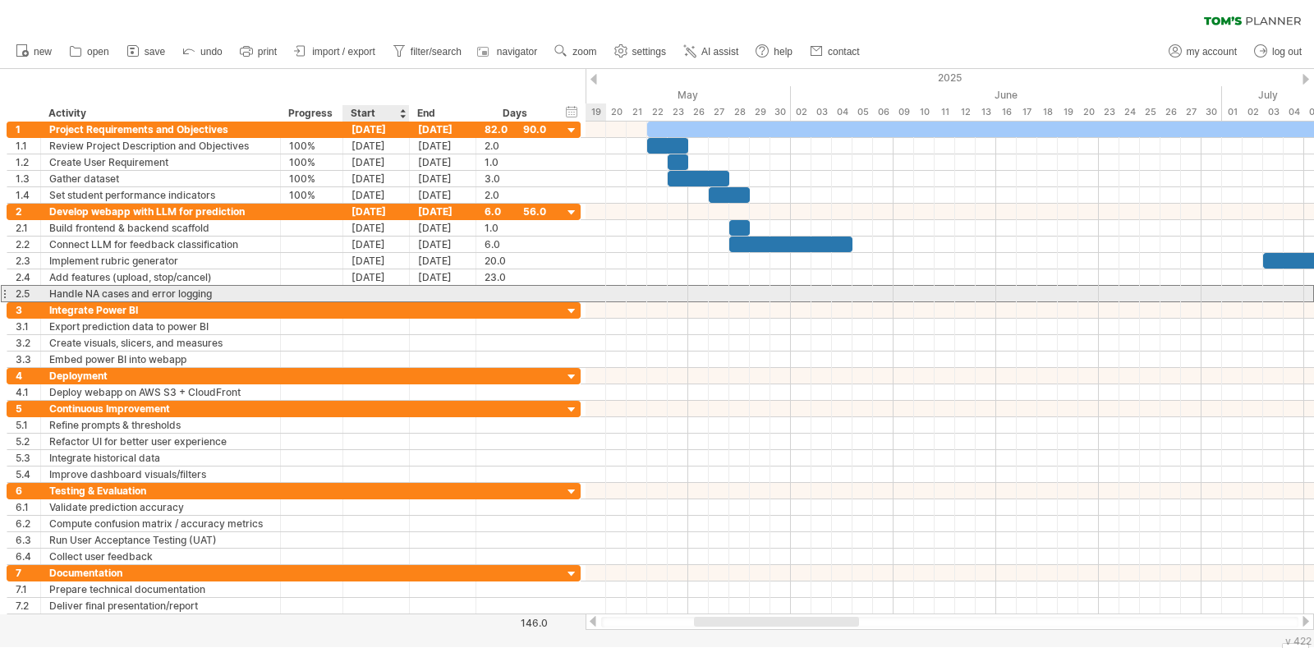
click at [400, 295] on div at bounding box center [376, 294] width 67 height 16
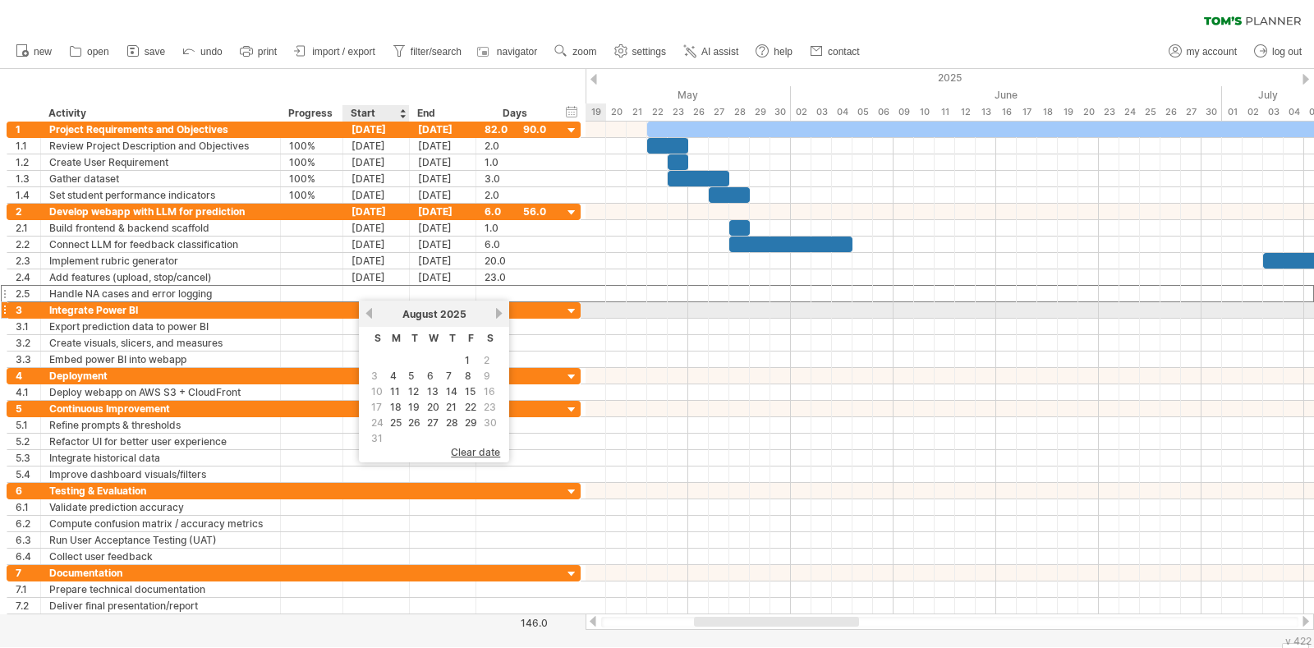
click at [365, 310] on link "previous" at bounding box center [369, 313] width 12 height 12
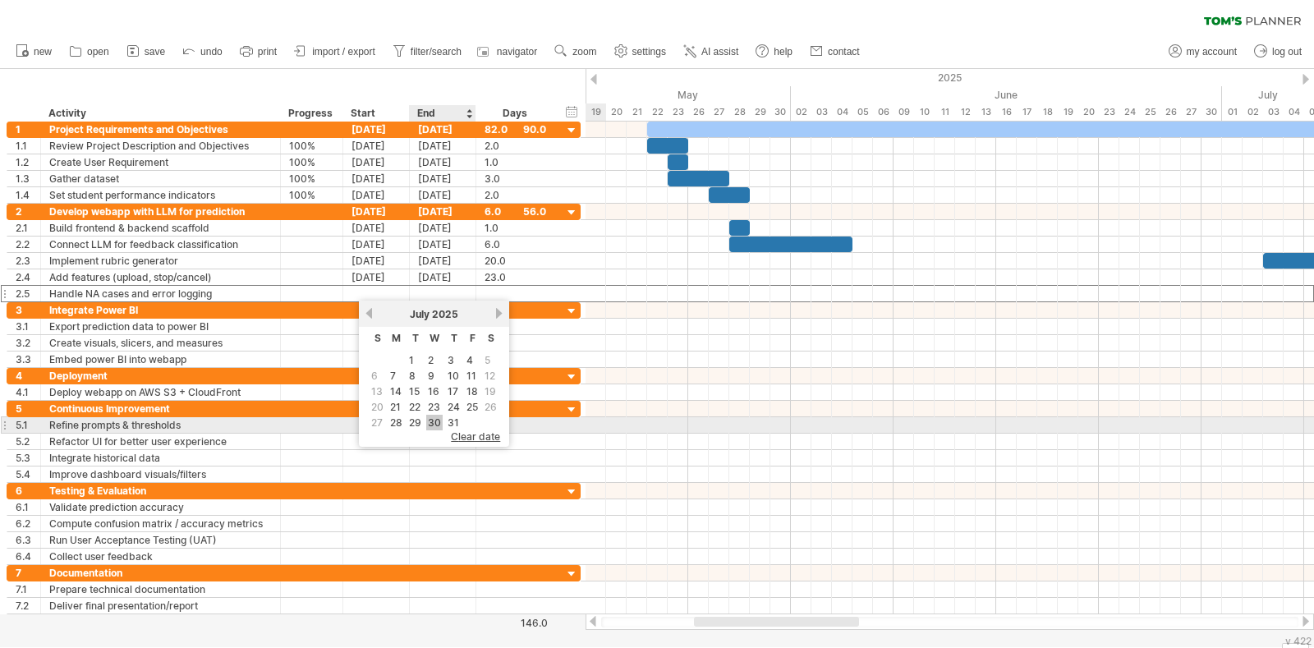
click at [435, 420] on link "30" at bounding box center [434, 423] width 16 height 16
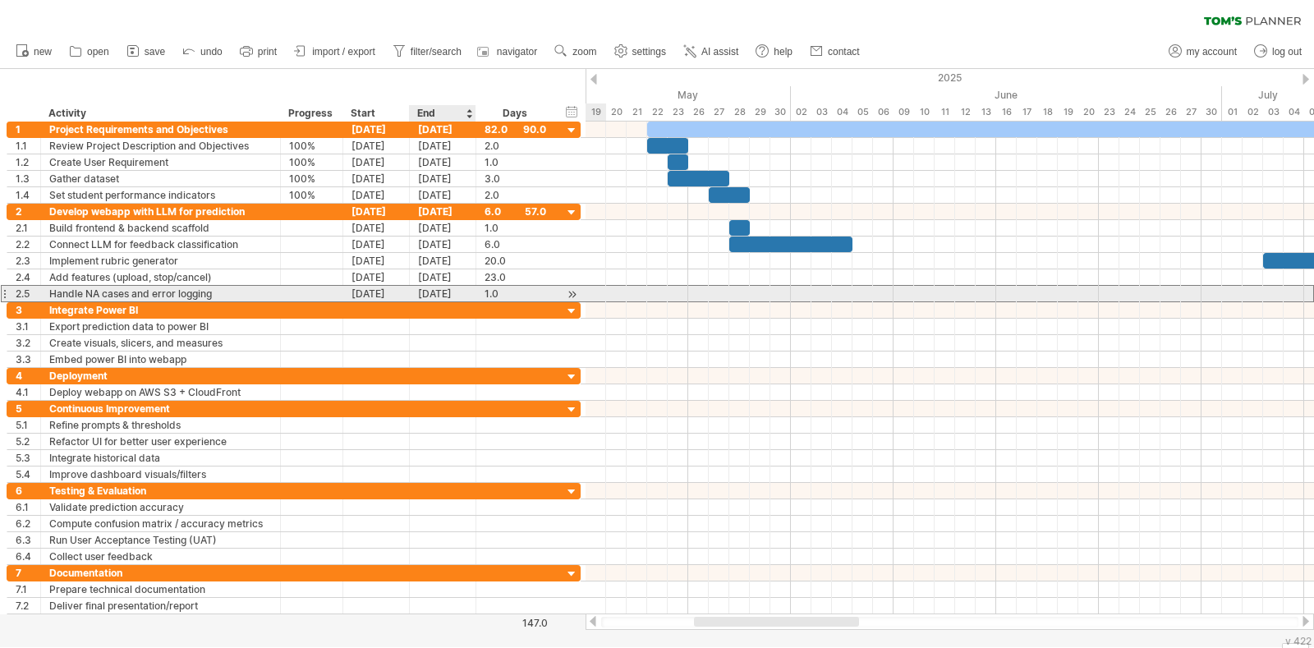
click at [447, 294] on div "[DATE]" at bounding box center [443, 294] width 67 height 16
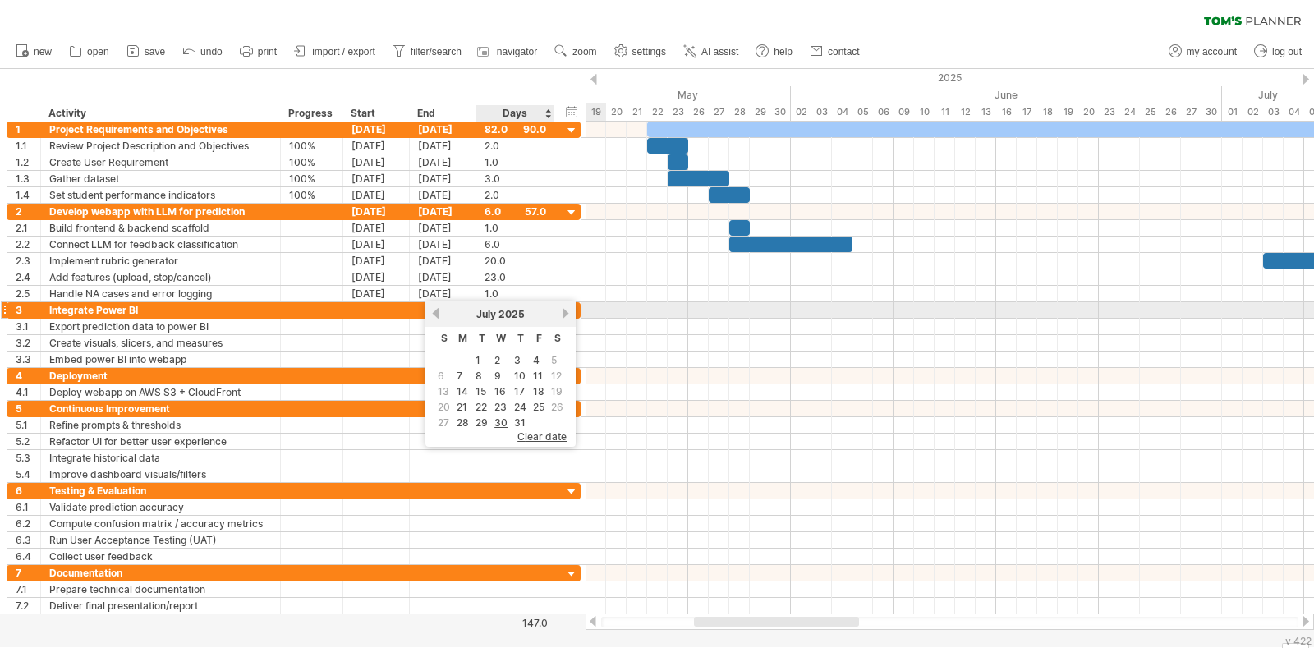
click at [559, 314] on link "next" at bounding box center [565, 313] width 12 height 12
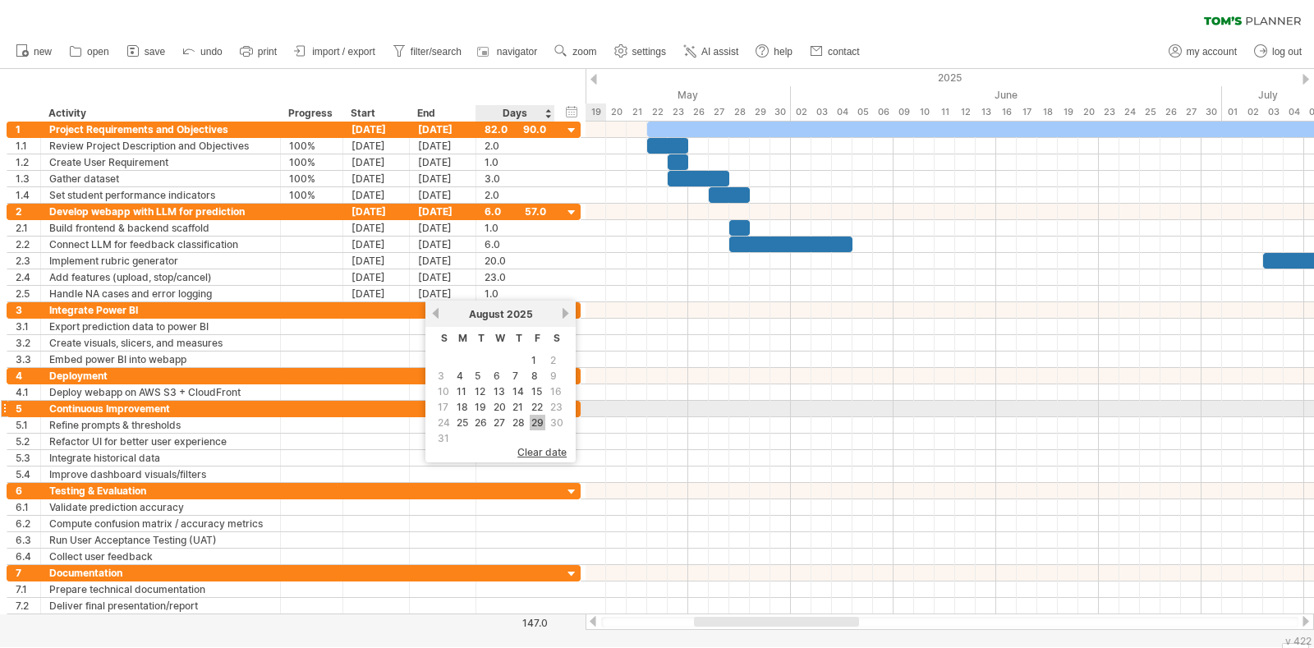
click at [536, 415] on link "29" at bounding box center [538, 423] width 16 height 16
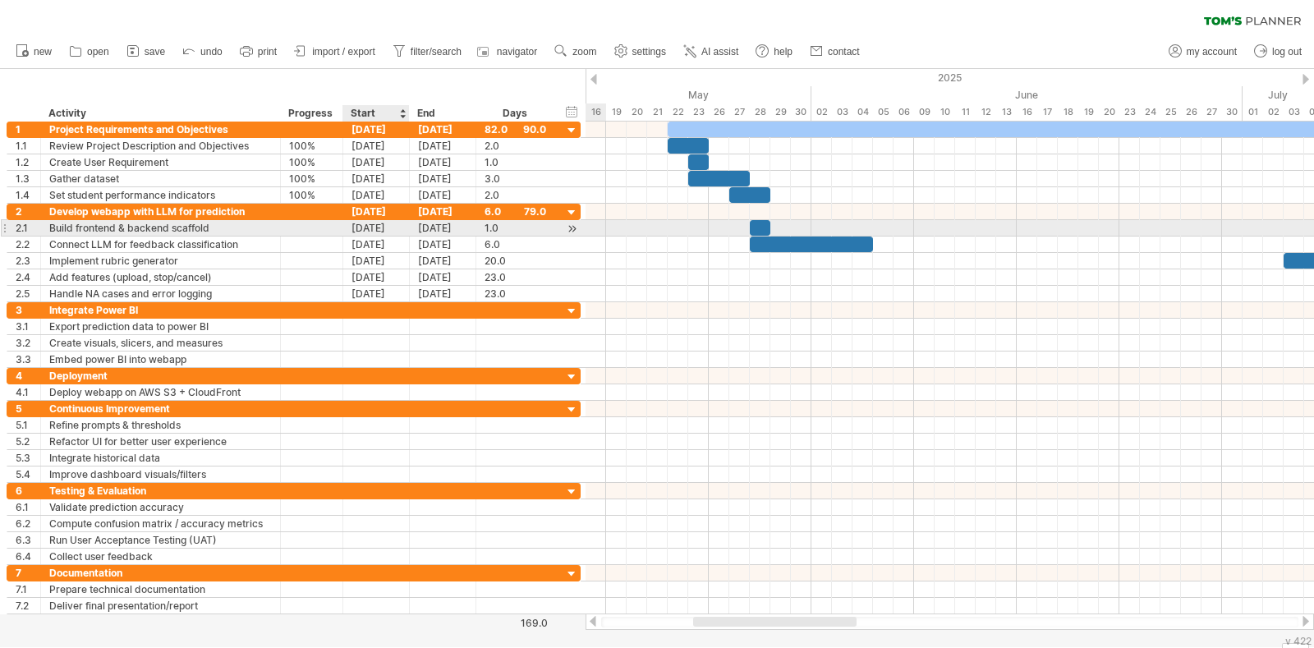
click at [366, 230] on div "[DATE]" at bounding box center [376, 228] width 67 height 16
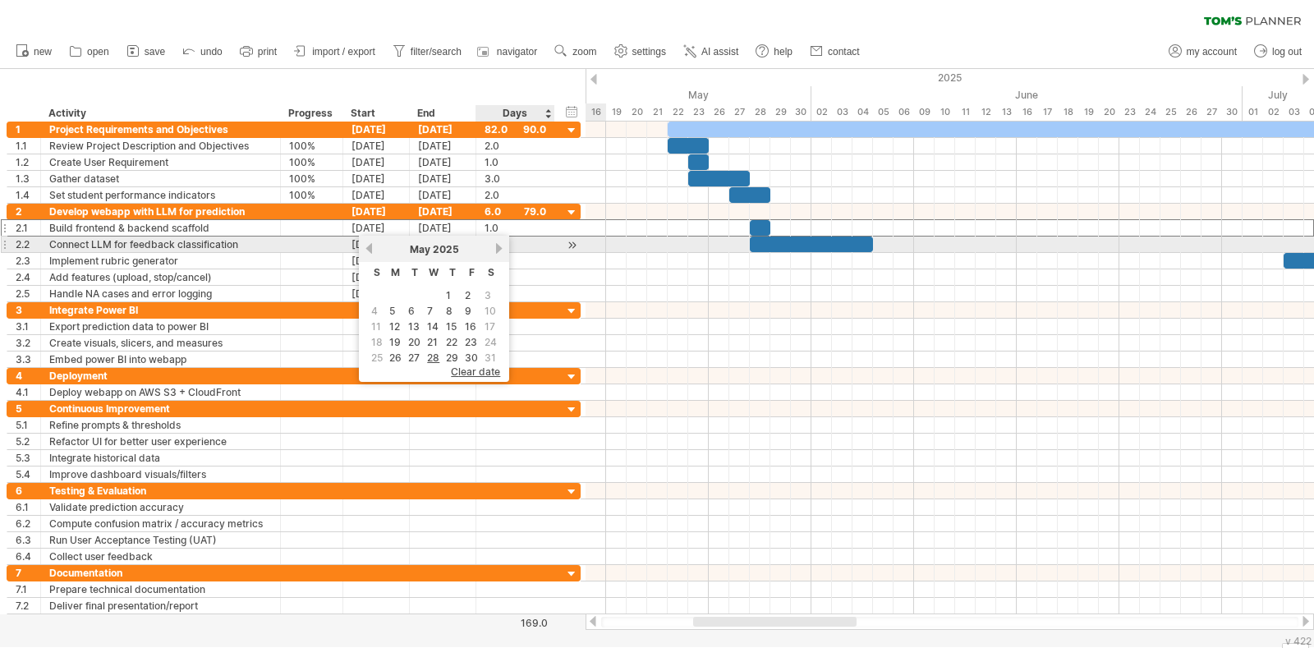
click at [493, 246] on link "next" at bounding box center [499, 248] width 12 height 12
click at [368, 250] on link "previous" at bounding box center [369, 248] width 12 height 12
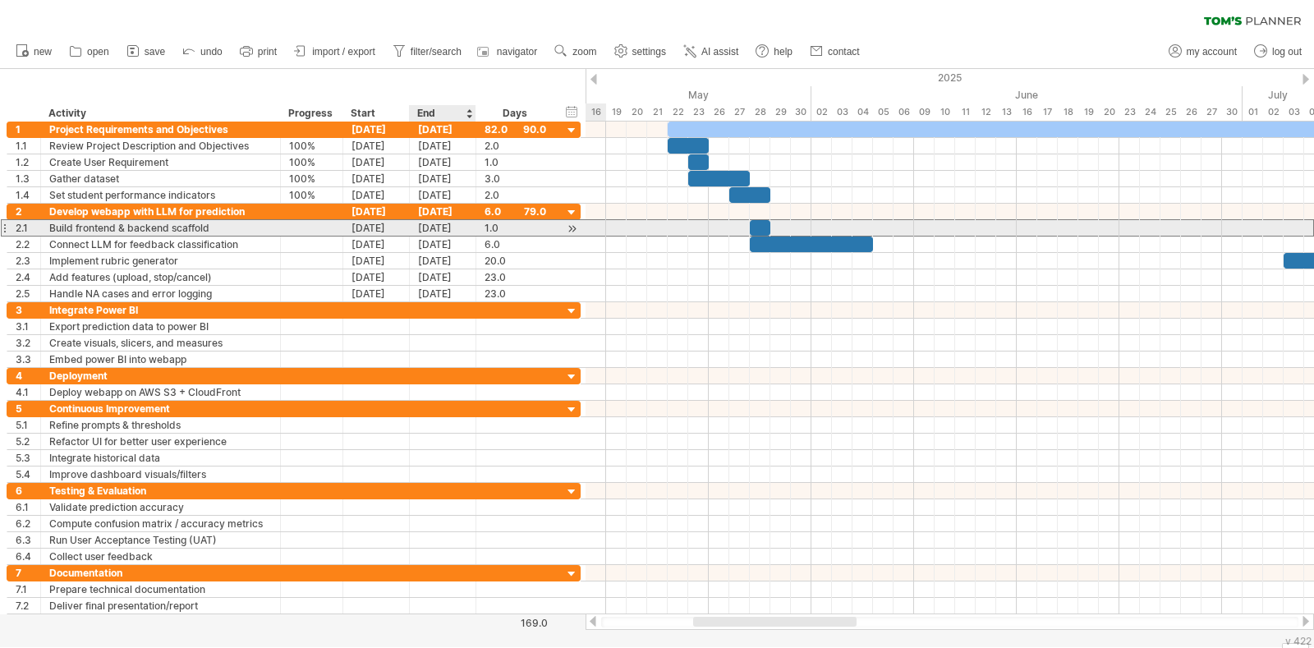
click at [452, 229] on div "[DATE]" at bounding box center [443, 228] width 67 height 16
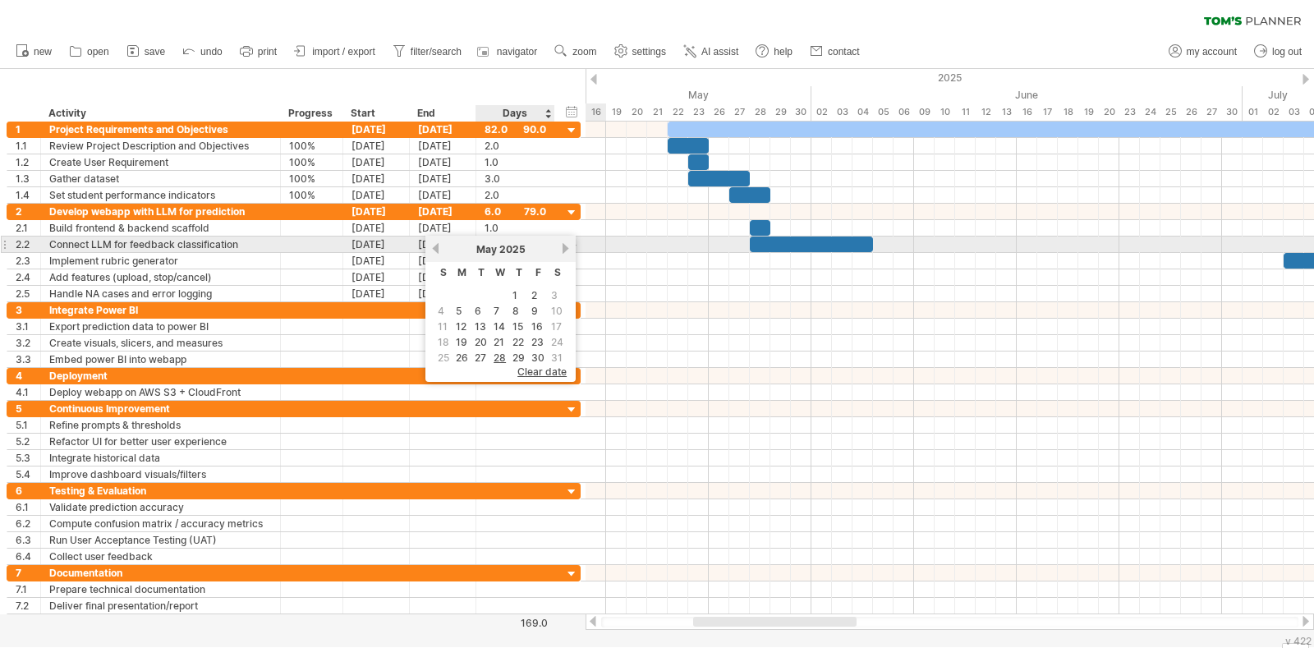
click at [563, 250] on link "next" at bounding box center [565, 248] width 12 height 12
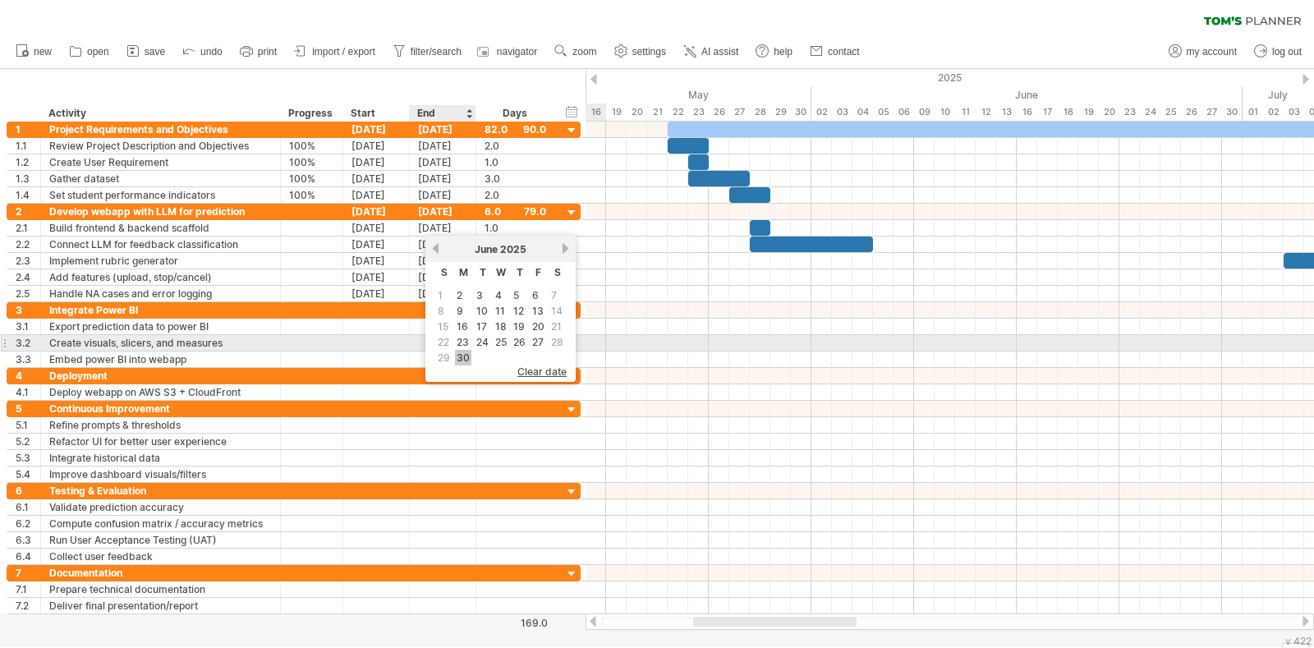
click at [463, 350] on link "30" at bounding box center [463, 358] width 16 height 16
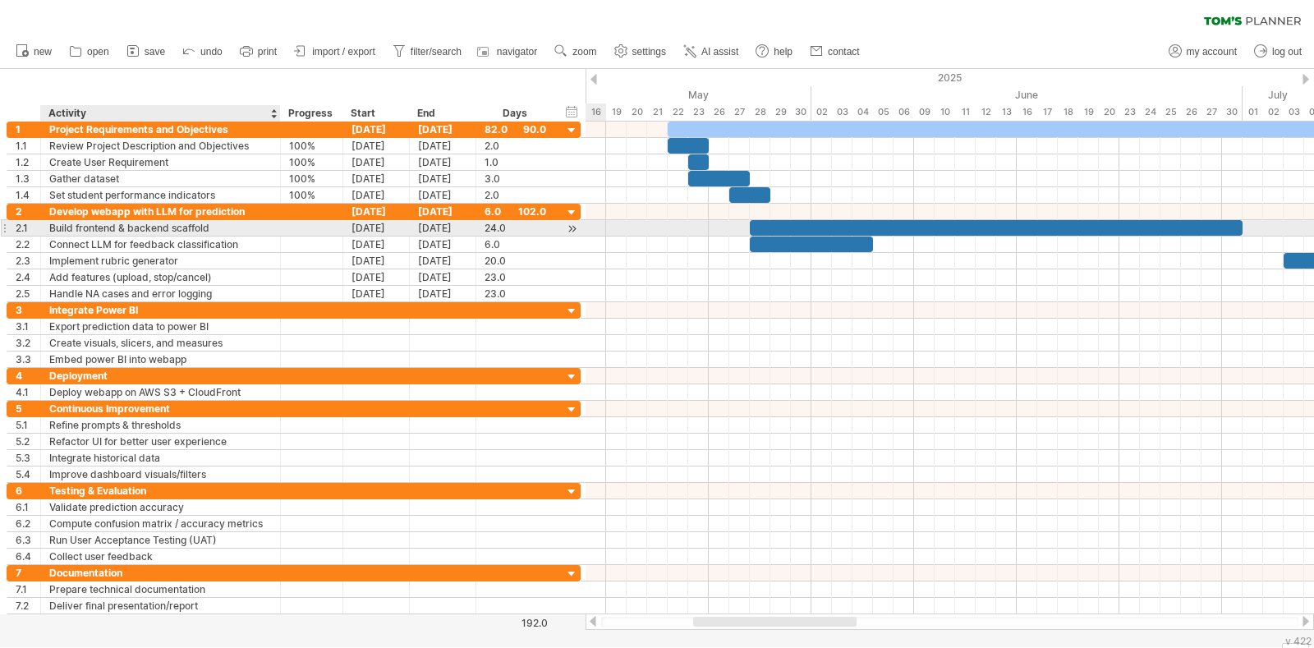
click at [209, 227] on div "Build frontend & backend scaffold" at bounding box center [160, 228] width 223 height 16
click at [209, 227] on input "**********" at bounding box center [160, 228] width 223 height 16
type input "**********"
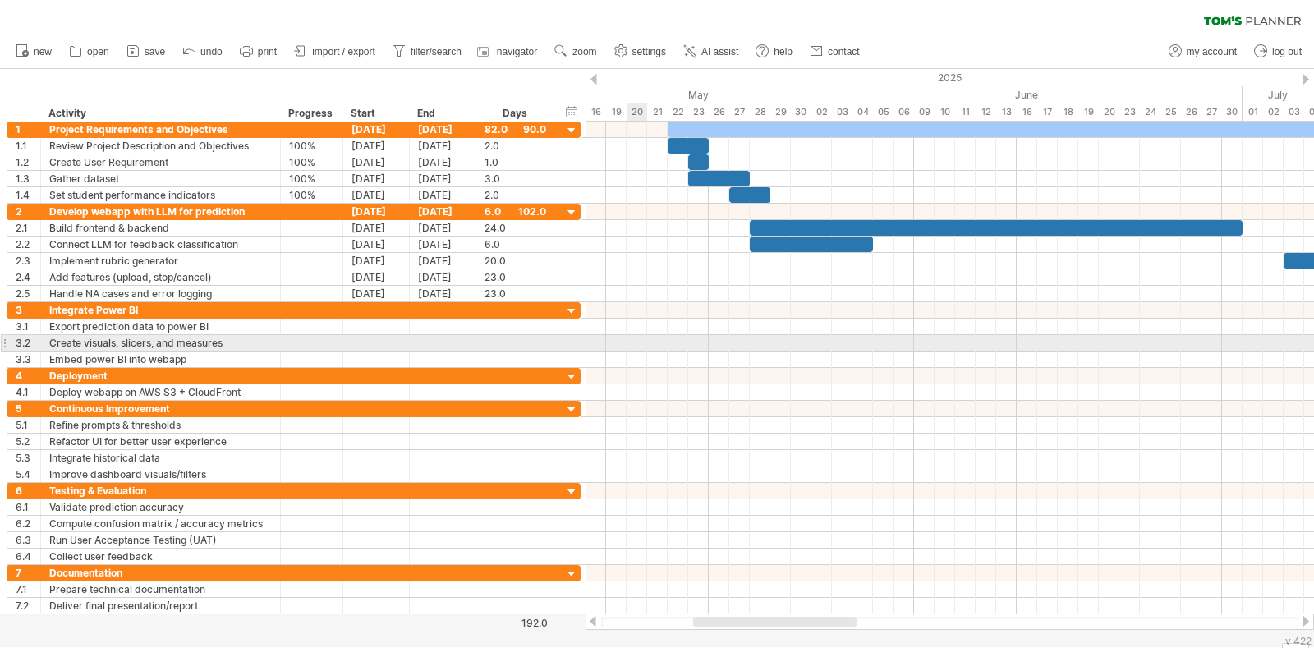
click at [642, 342] on div at bounding box center [949, 343] width 728 height 16
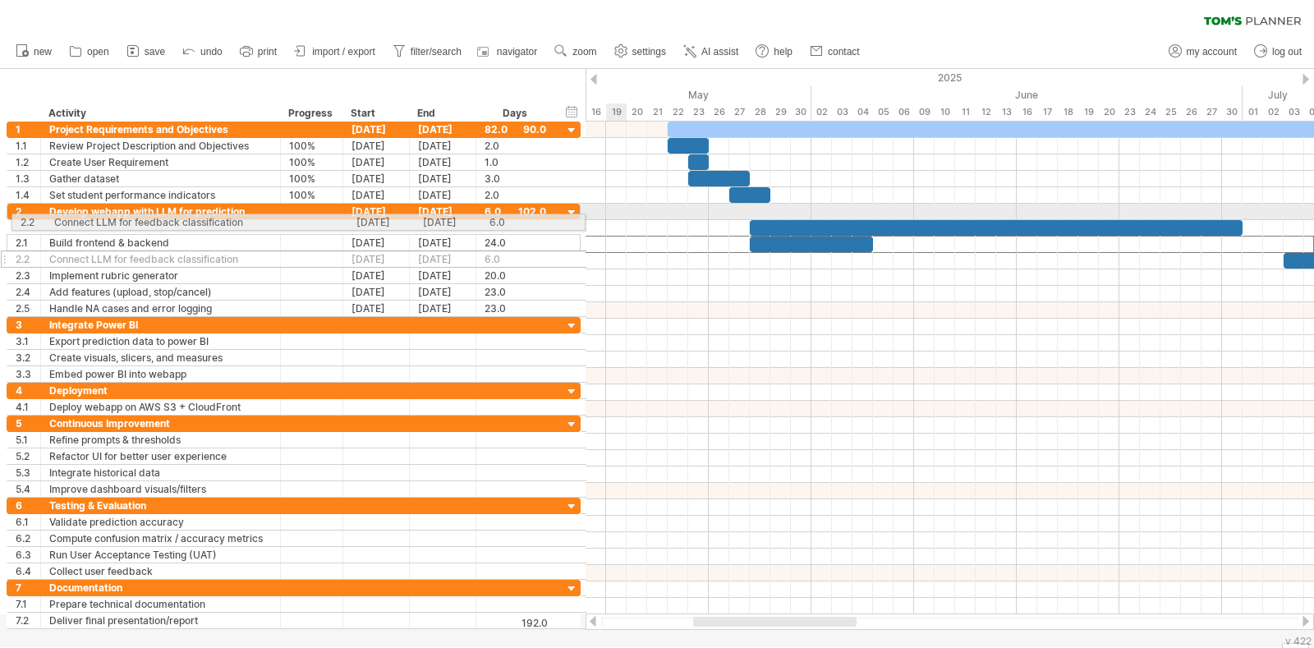
drag, startPoint x: 5, startPoint y: 244, endPoint x: 5, endPoint y: 219, distance: 24.6
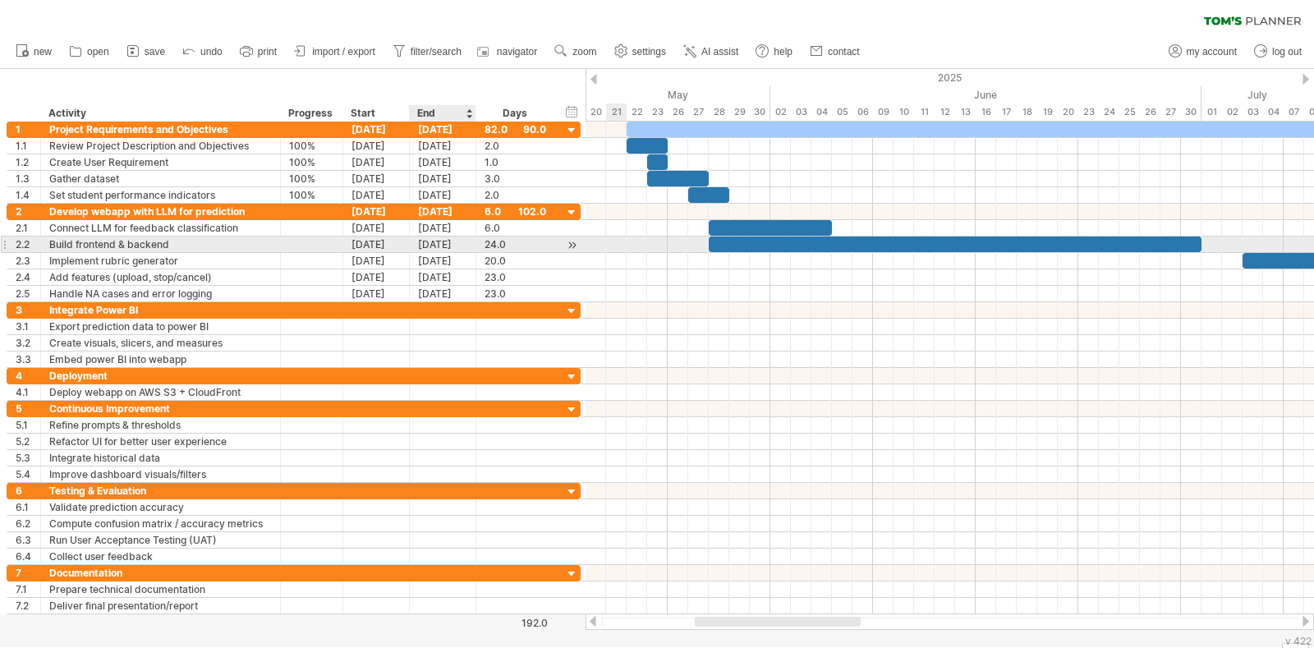
click at [420, 244] on div "30-06-25" at bounding box center [443, 244] width 67 height 16
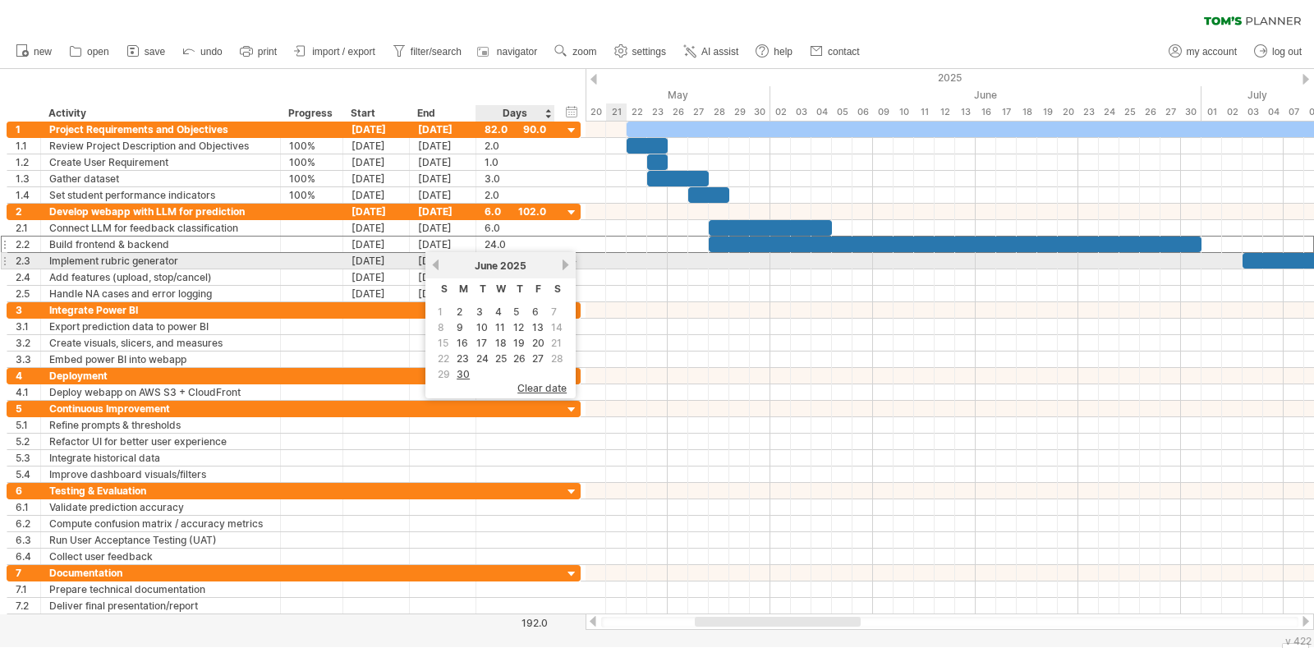
click at [562, 265] on link "next" at bounding box center [565, 265] width 12 height 12
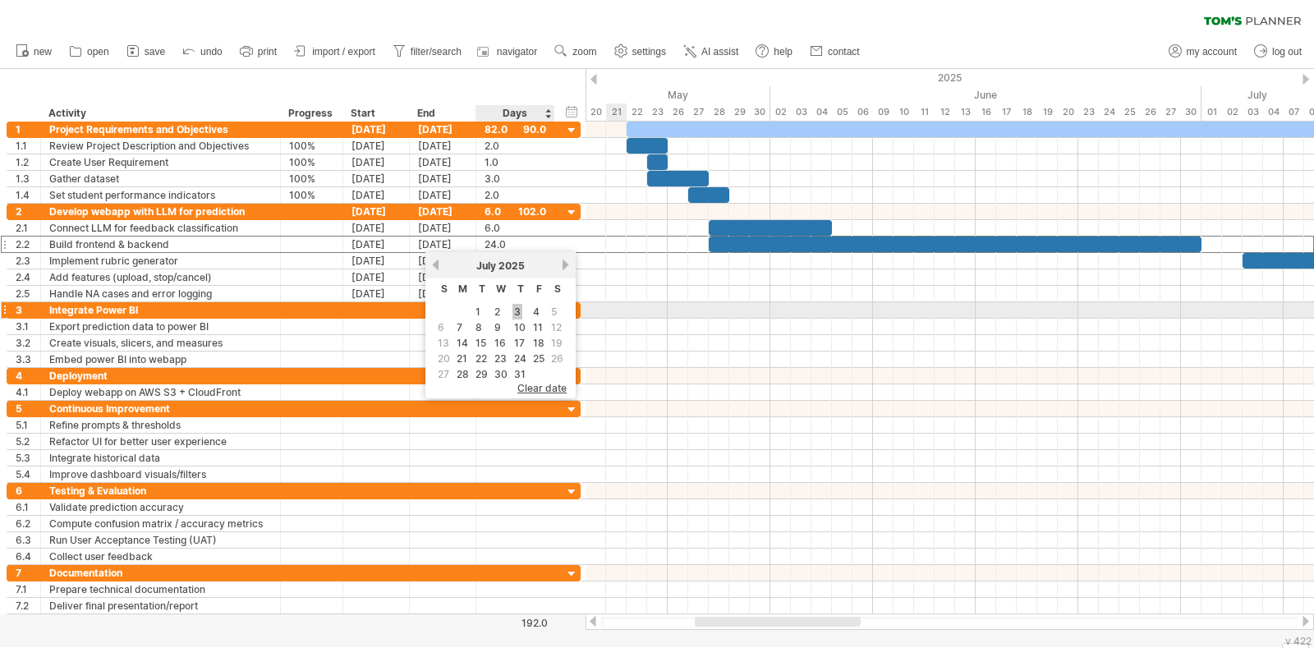
click at [514, 310] on link "3" at bounding box center [517, 312] width 10 height 16
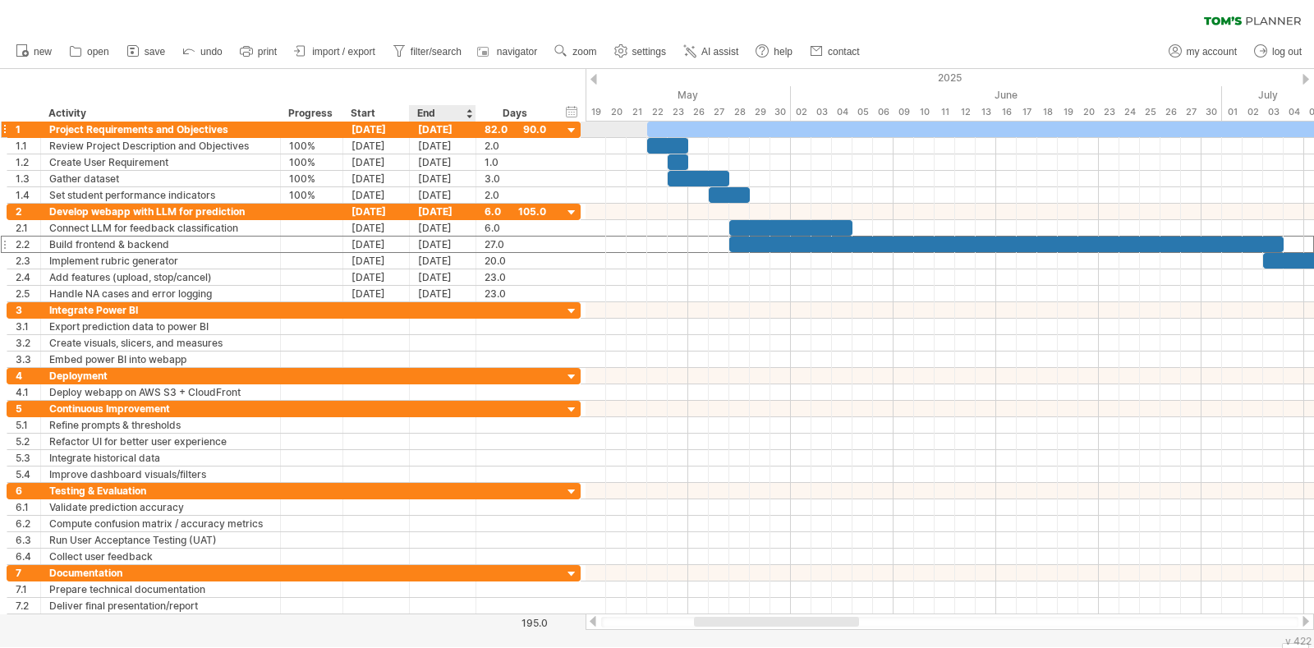
click at [443, 125] on div "[DATE]" at bounding box center [443, 130] width 67 height 16
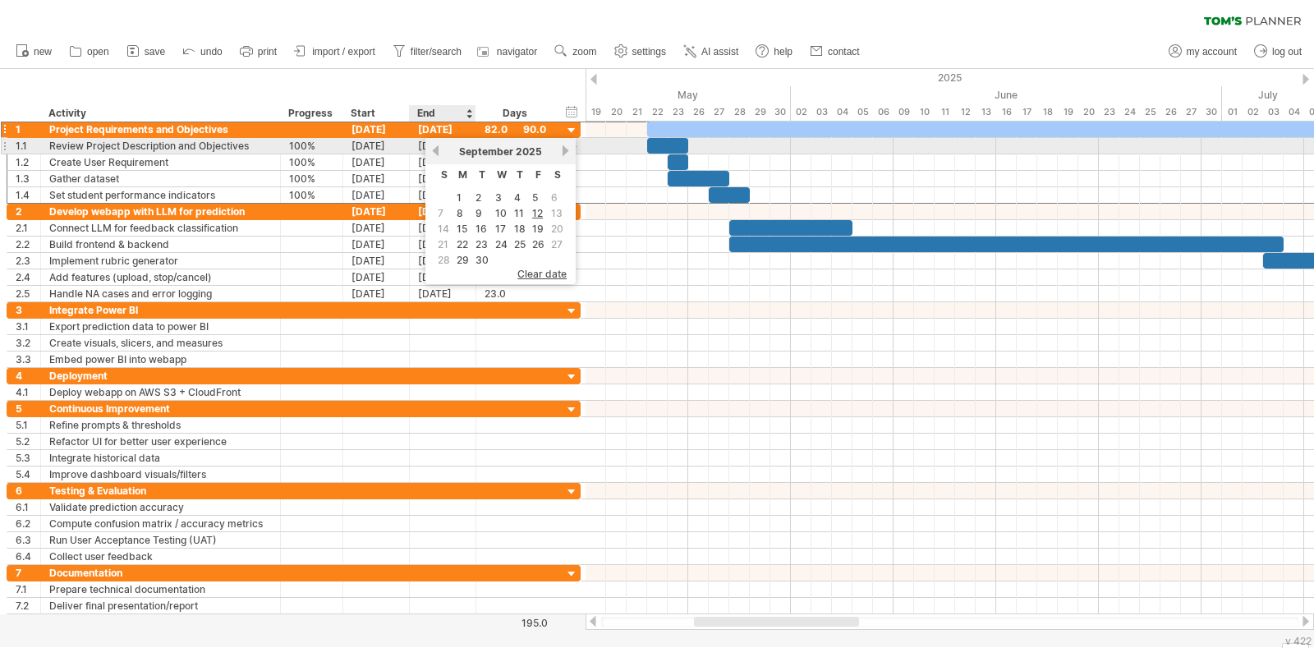
click at [433, 152] on link "previous" at bounding box center [435, 151] width 12 height 12
click at [433, 151] on link "previous" at bounding box center [435, 151] width 12 height 12
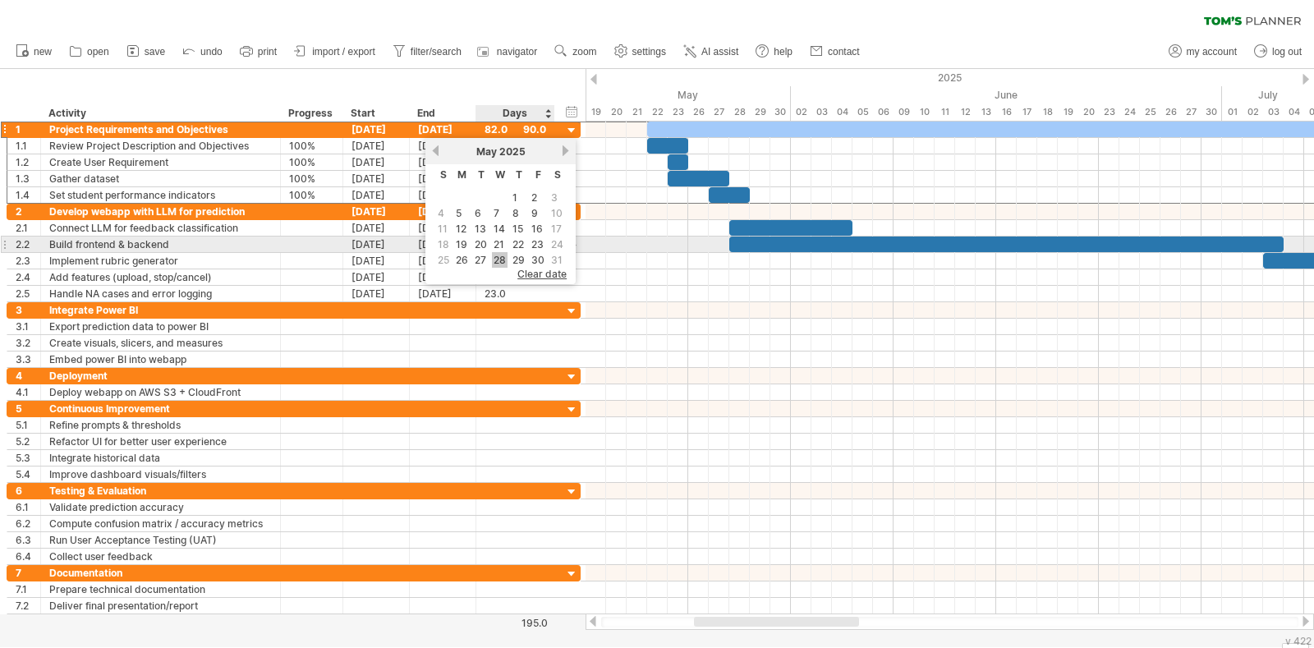
click at [500, 255] on link "28" at bounding box center [500, 260] width 16 height 16
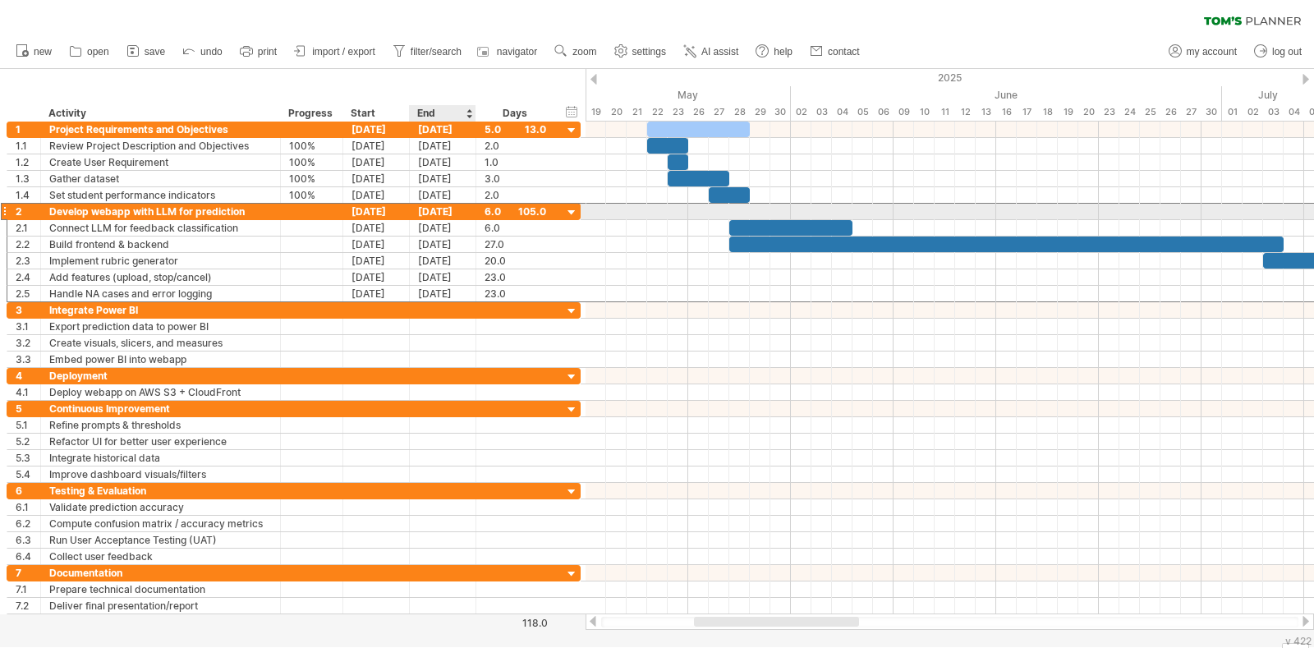
click at [437, 211] on div "[DATE]" at bounding box center [443, 212] width 67 height 16
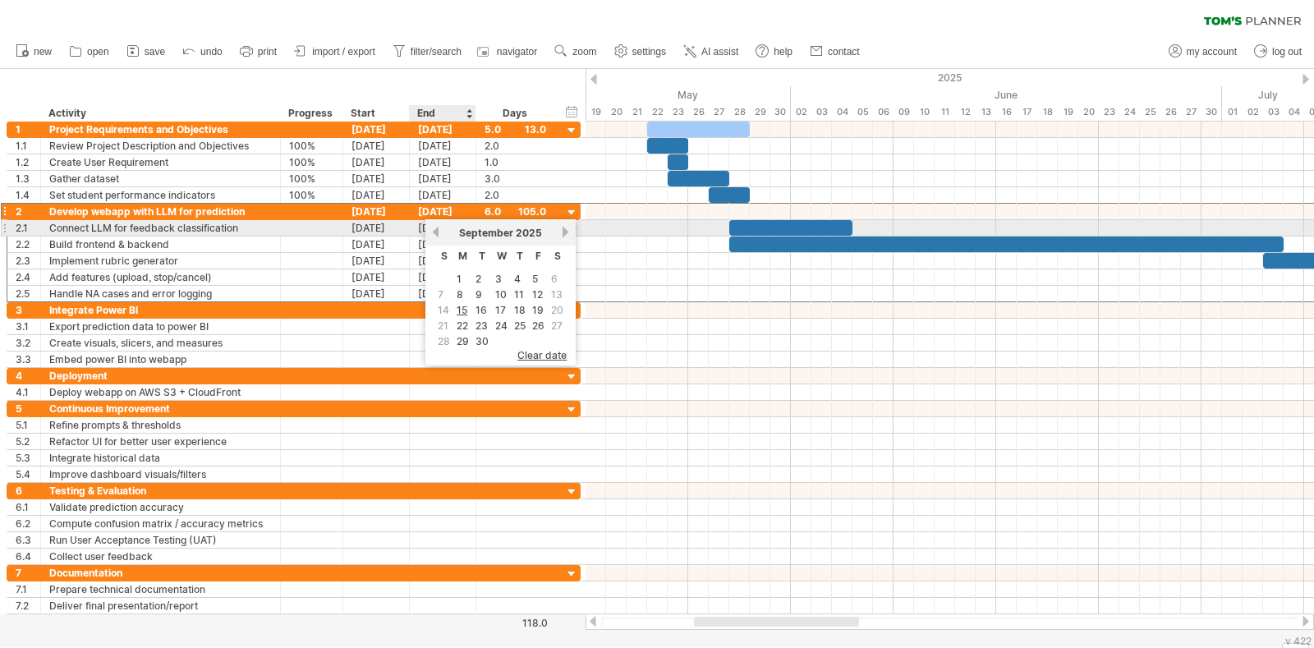
click at [438, 231] on link "previous" at bounding box center [435, 232] width 12 height 12
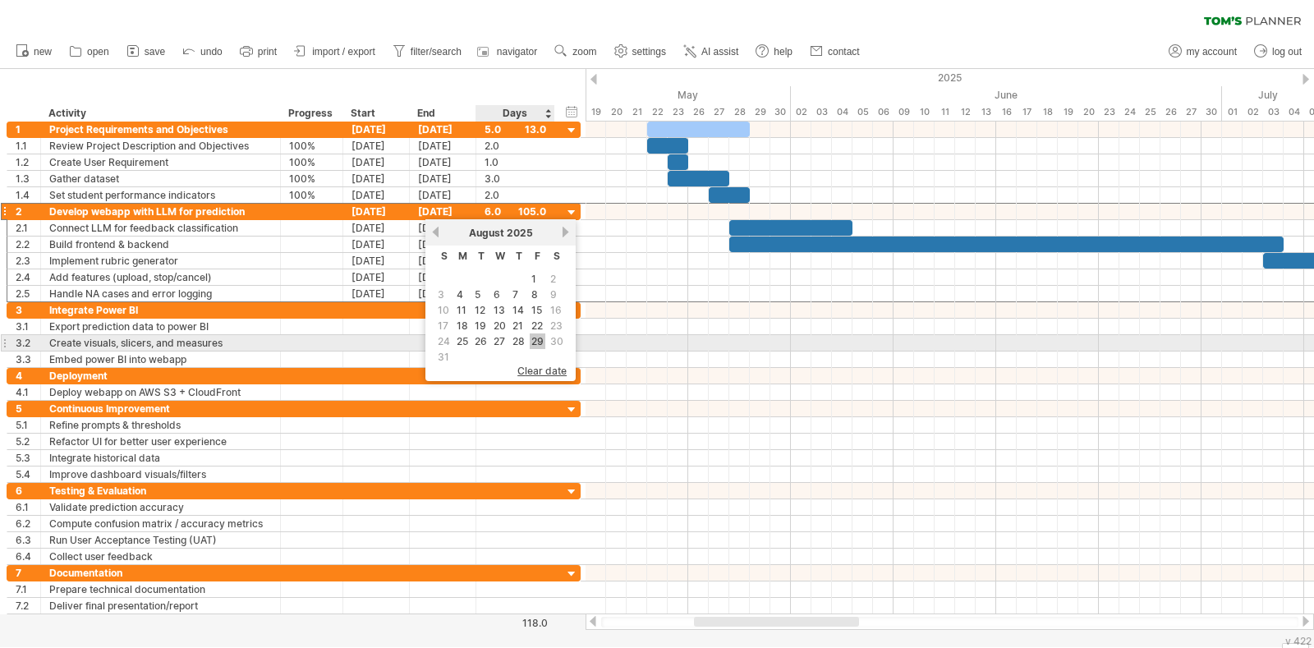
click at [535, 336] on link "29" at bounding box center [538, 341] width 16 height 16
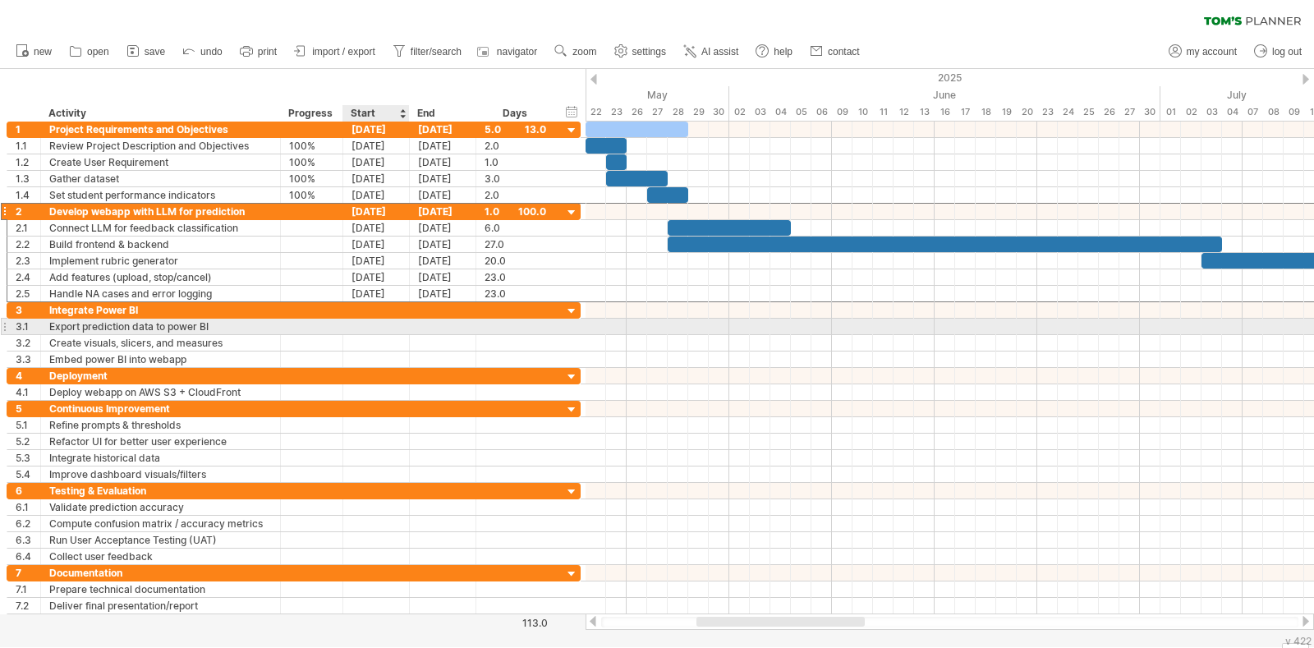
click at [356, 324] on div at bounding box center [376, 327] width 67 height 16
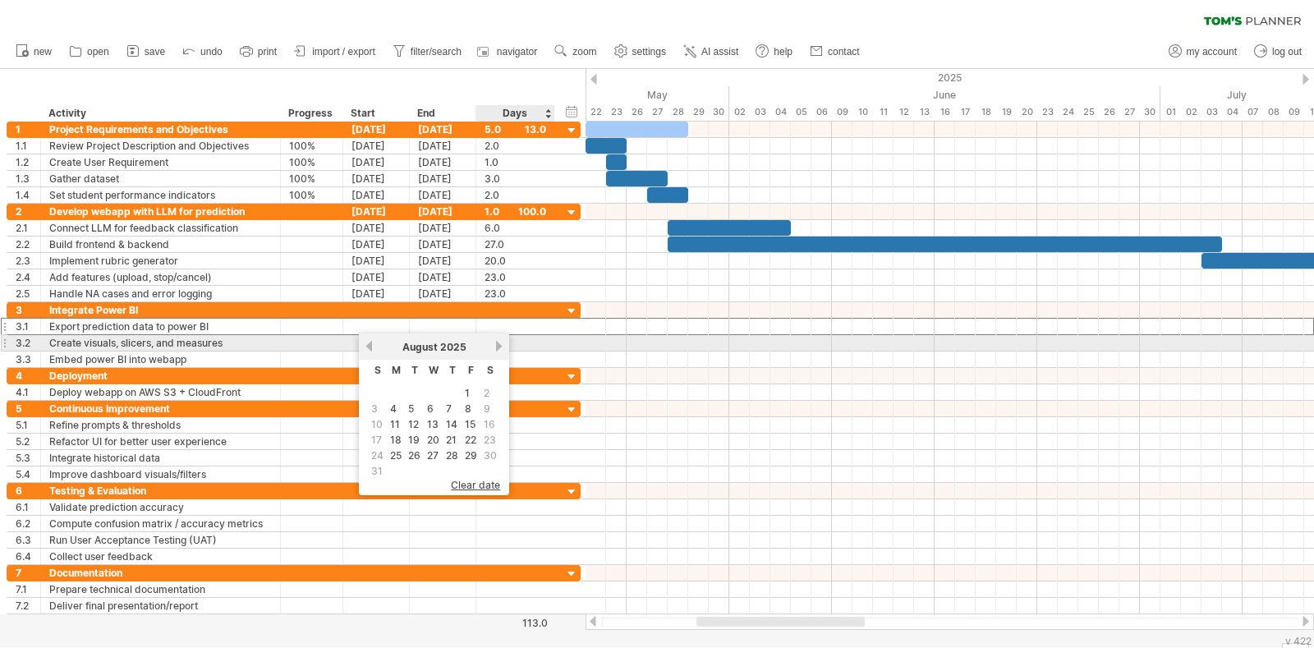
click at [493, 345] on link "next" at bounding box center [499, 346] width 12 height 12
click at [368, 350] on link "previous" at bounding box center [369, 346] width 12 height 12
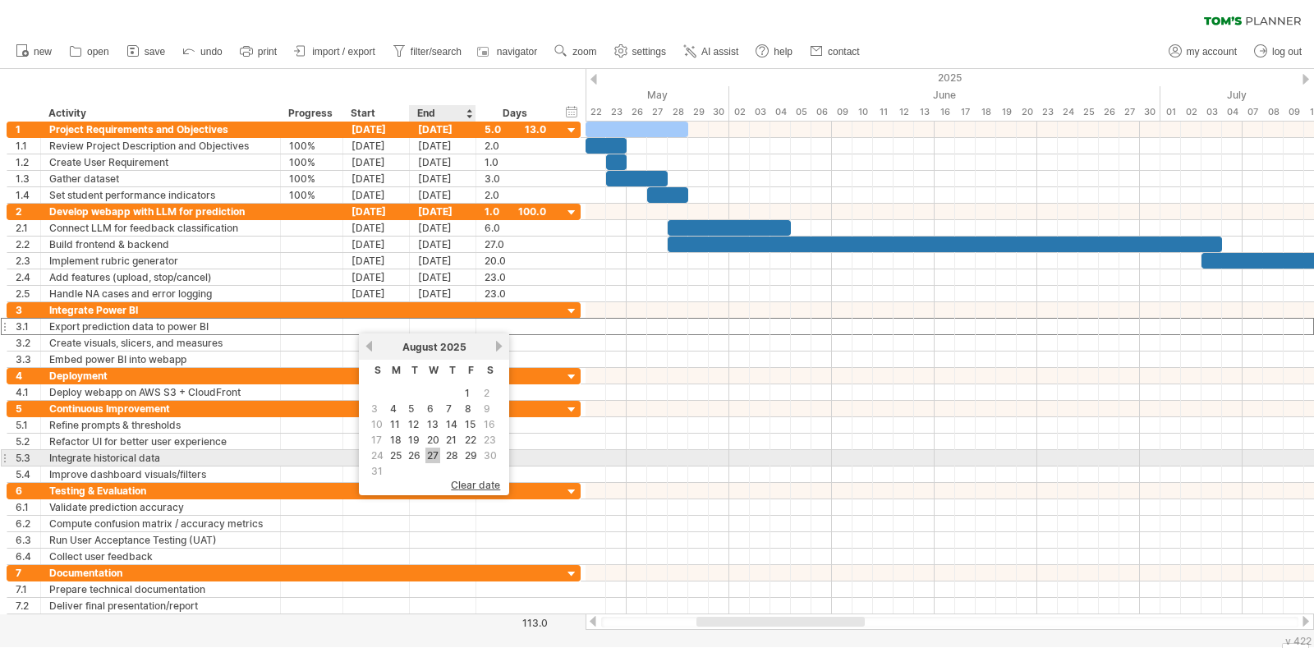
click at [434, 452] on link "27" at bounding box center [432, 456] width 15 height 16
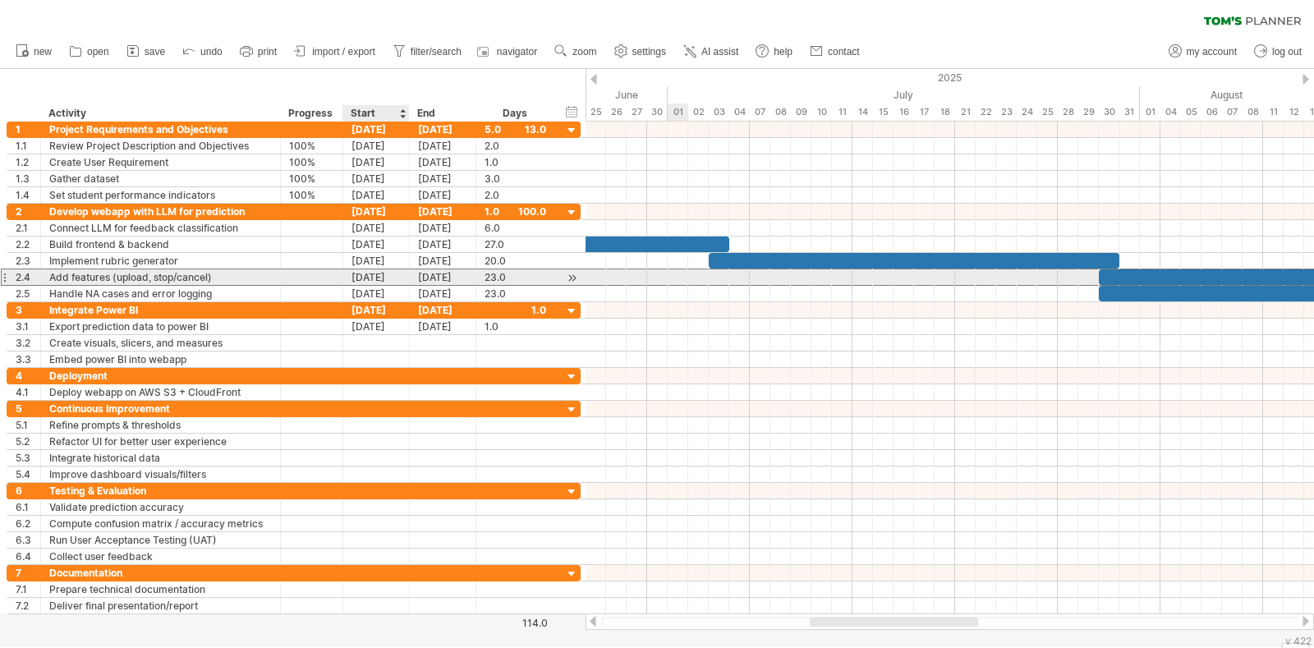
click at [376, 277] on div "[DATE]" at bounding box center [376, 277] width 67 height 16
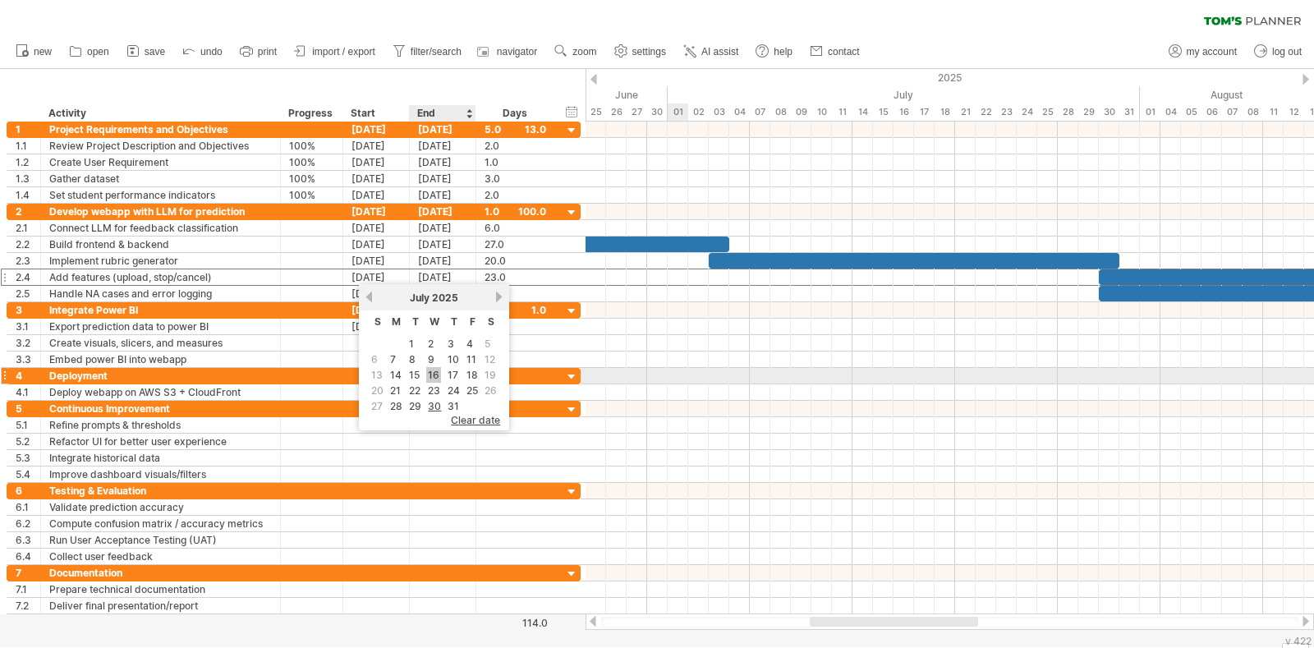
click at [431, 370] on link "16" at bounding box center [433, 375] width 15 height 16
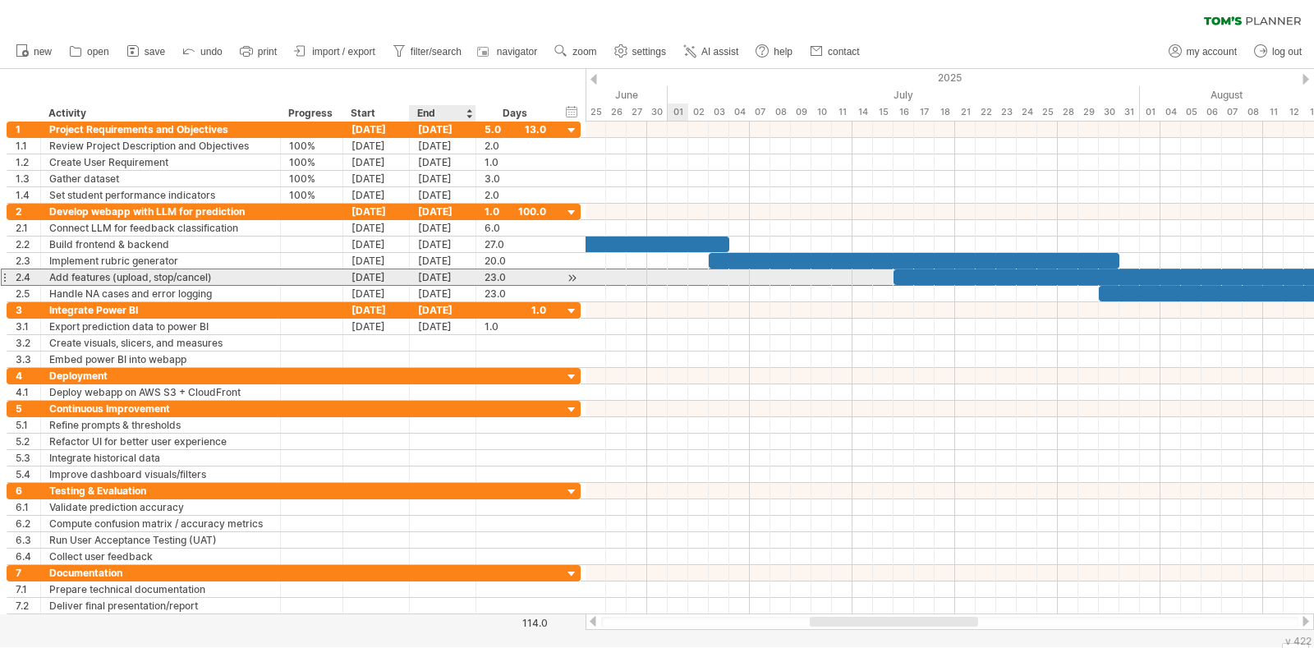
click at [446, 277] on div "15-08-25" at bounding box center [443, 277] width 67 height 16
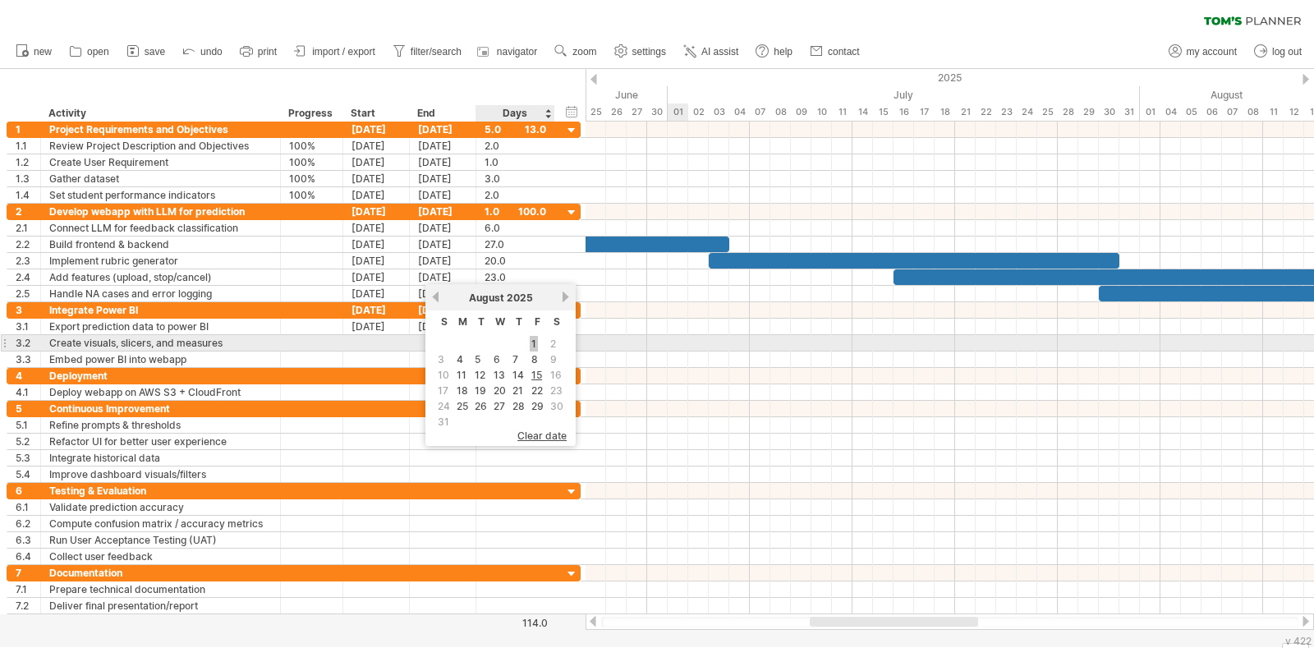
click at [532, 339] on link "1" at bounding box center [534, 344] width 8 height 16
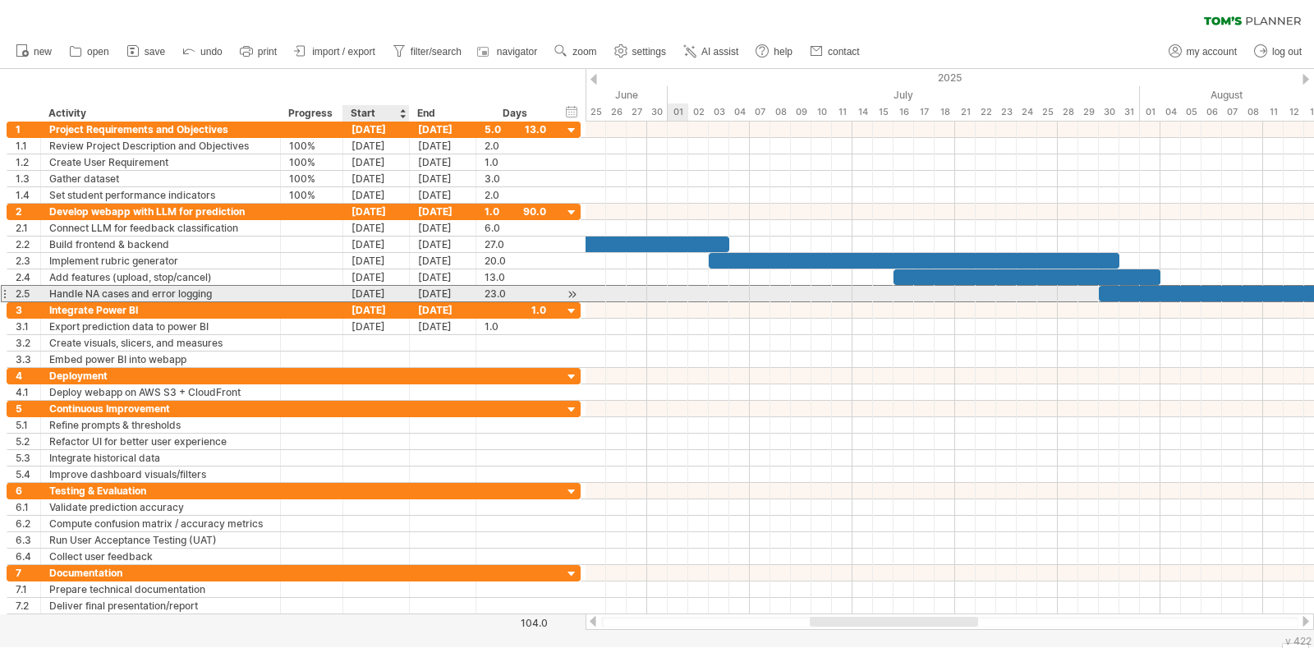
click at [383, 295] on div "[DATE]" at bounding box center [376, 294] width 67 height 16
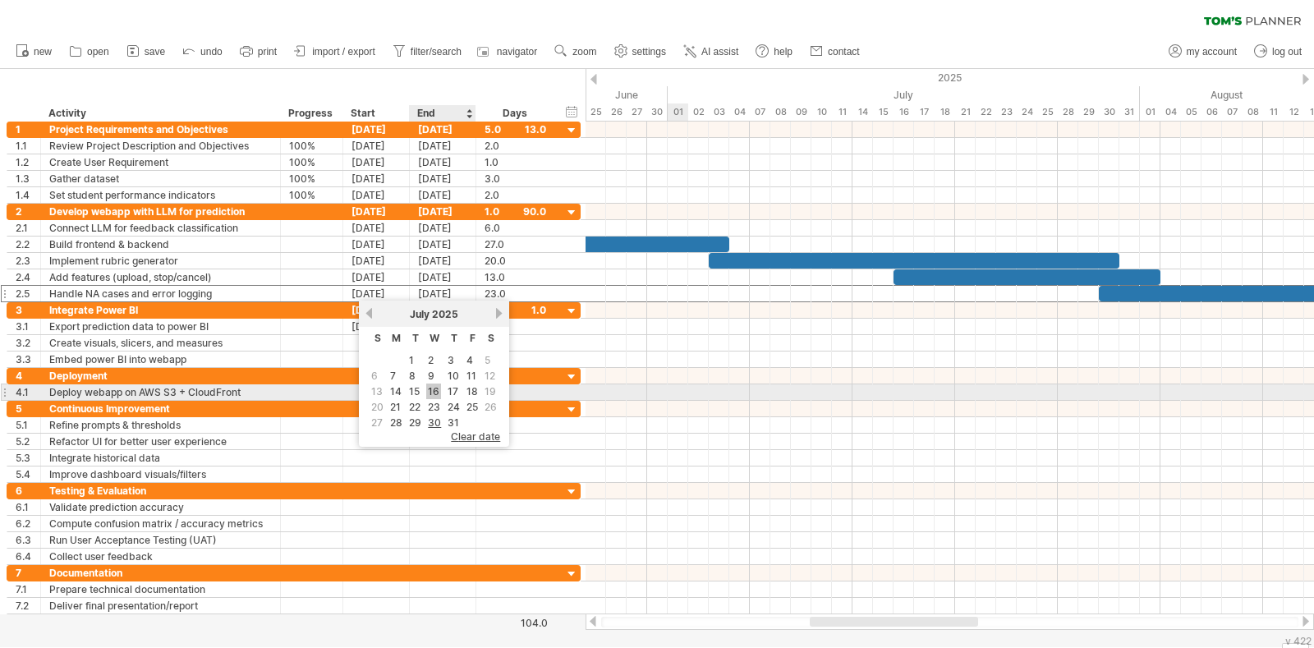
click at [435, 390] on link "16" at bounding box center [433, 391] width 15 height 16
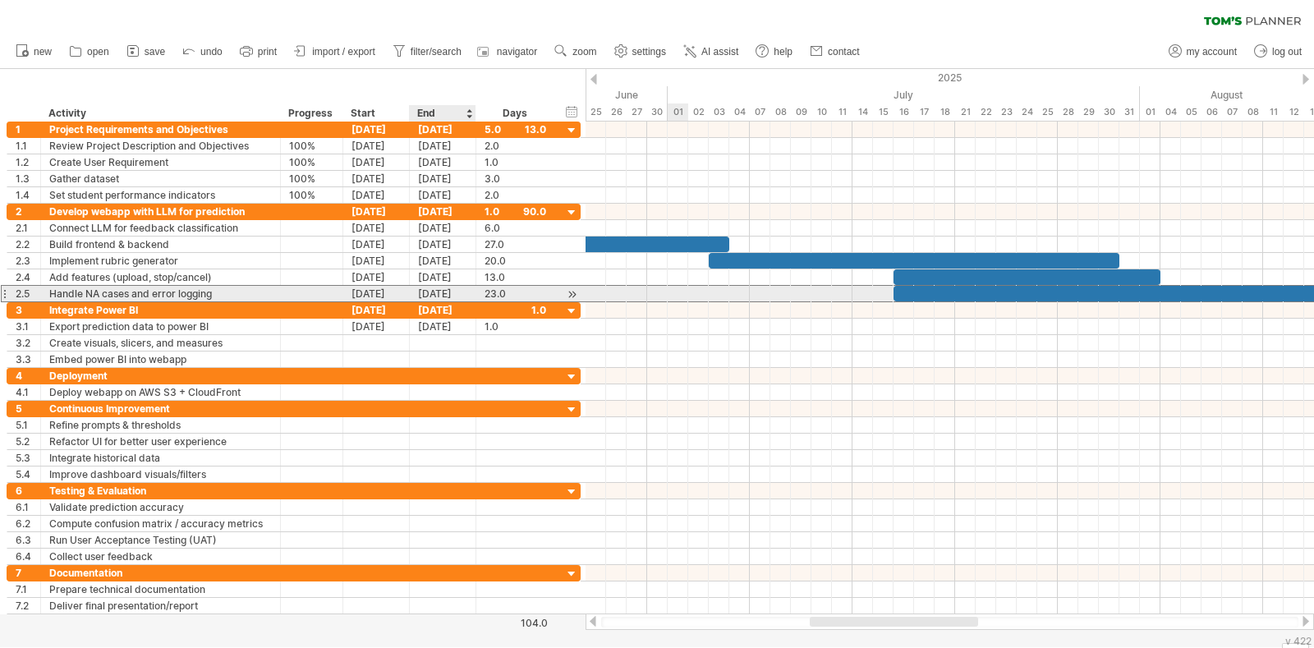
click at [443, 292] on div "15-08-25" at bounding box center [443, 294] width 67 height 16
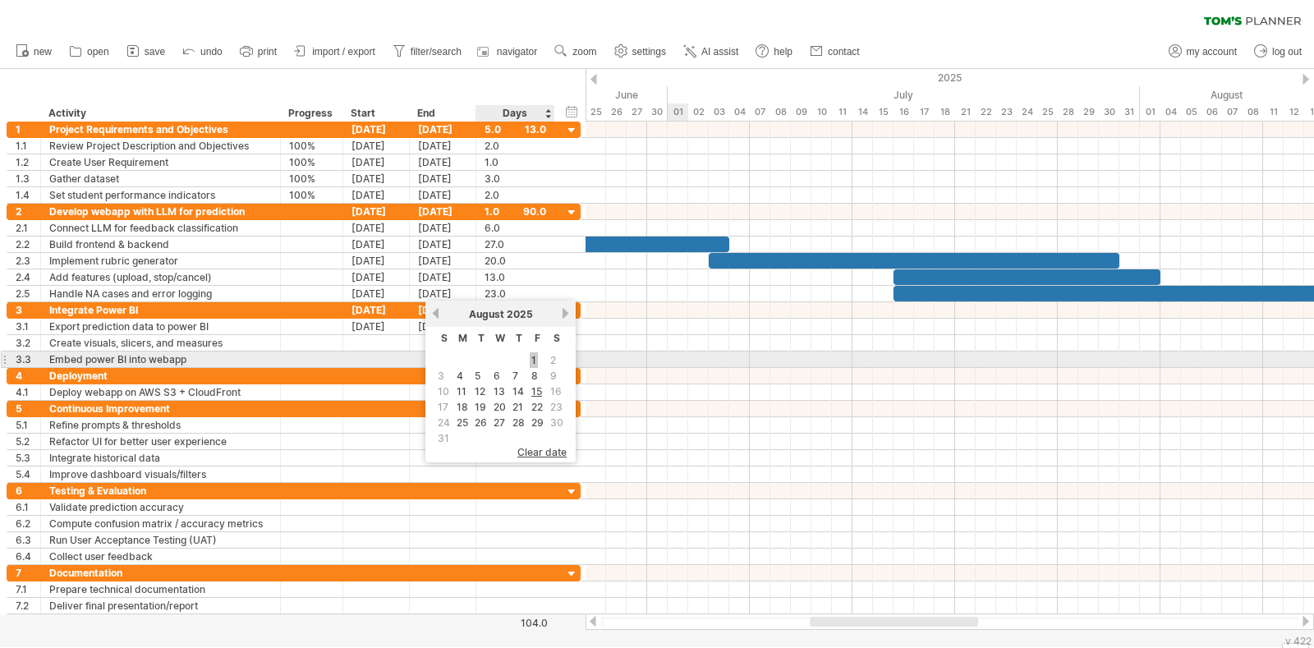
click at [532, 357] on link "1" at bounding box center [534, 360] width 8 height 16
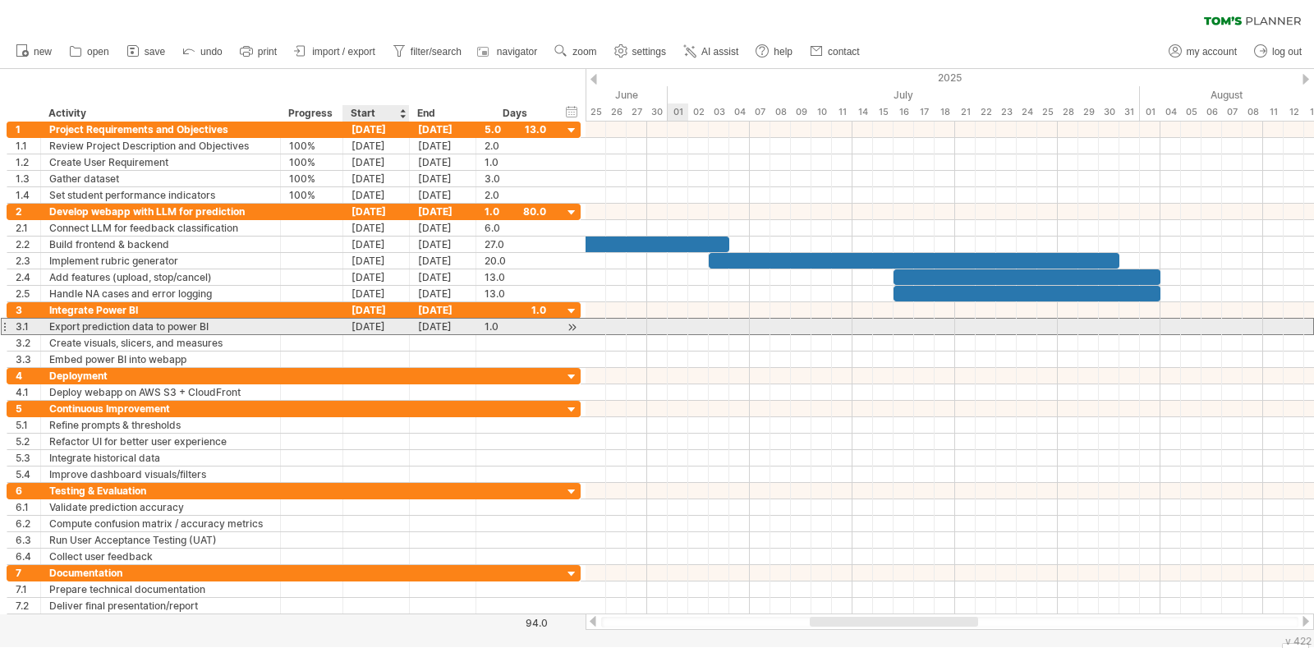
click at [388, 327] on div "27-08-25" at bounding box center [376, 327] width 67 height 16
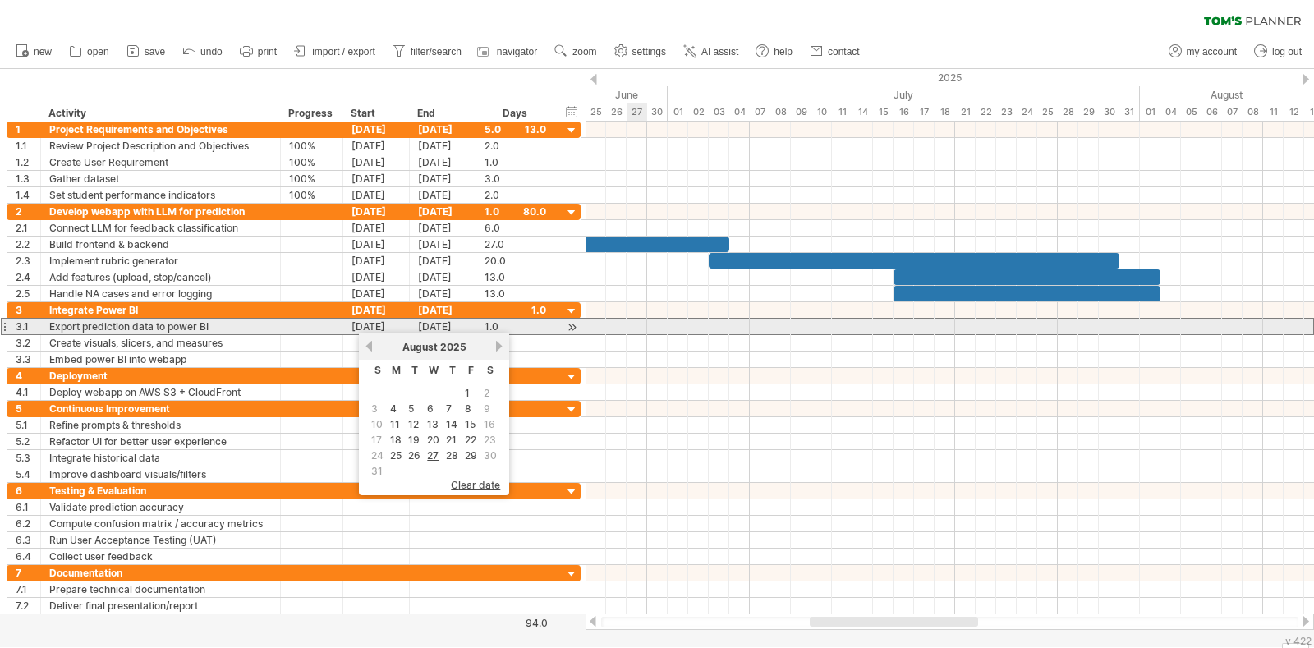
click at [650, 328] on div at bounding box center [949, 326] width 728 height 17
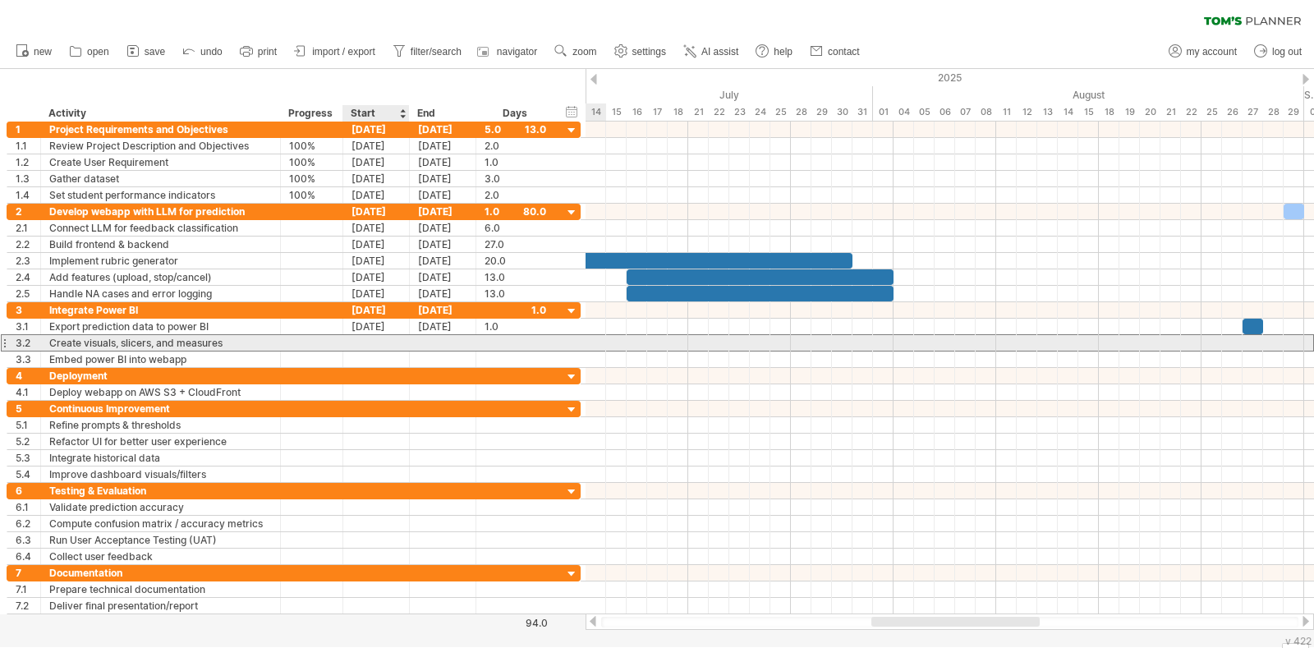
click at [383, 340] on div at bounding box center [376, 343] width 67 height 16
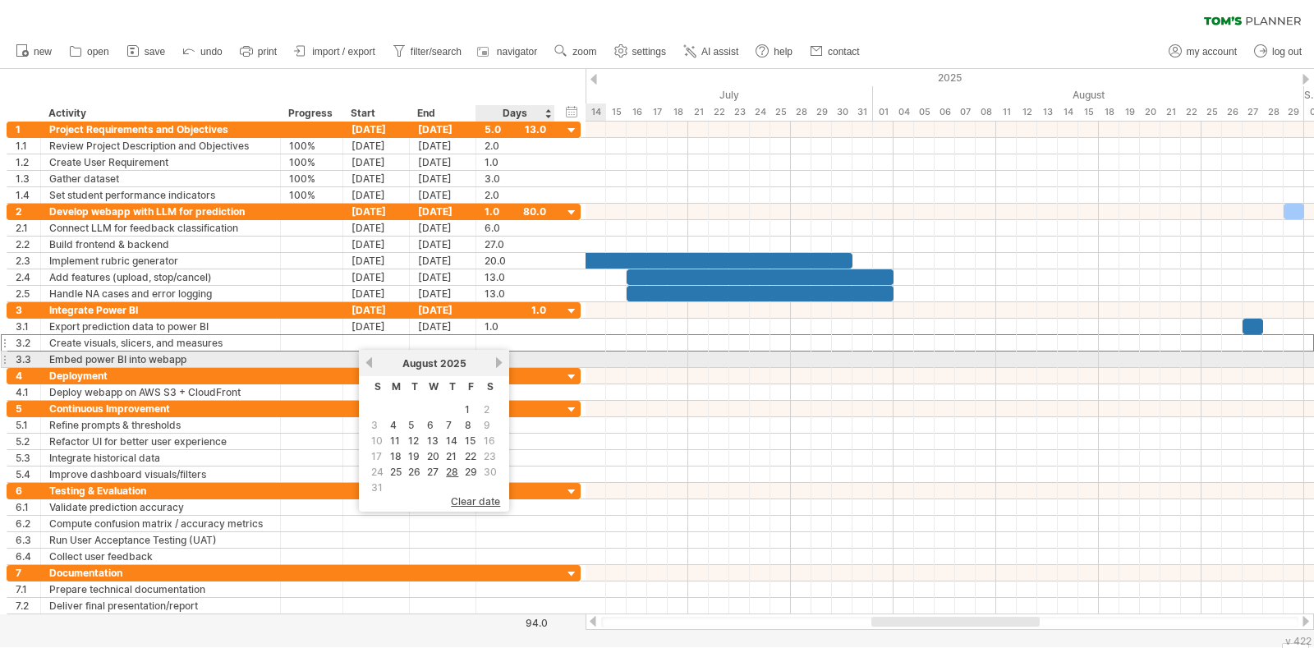
click at [494, 362] on link "next" at bounding box center [499, 362] width 12 height 12
click at [368, 366] on link "previous" at bounding box center [369, 362] width 12 height 12
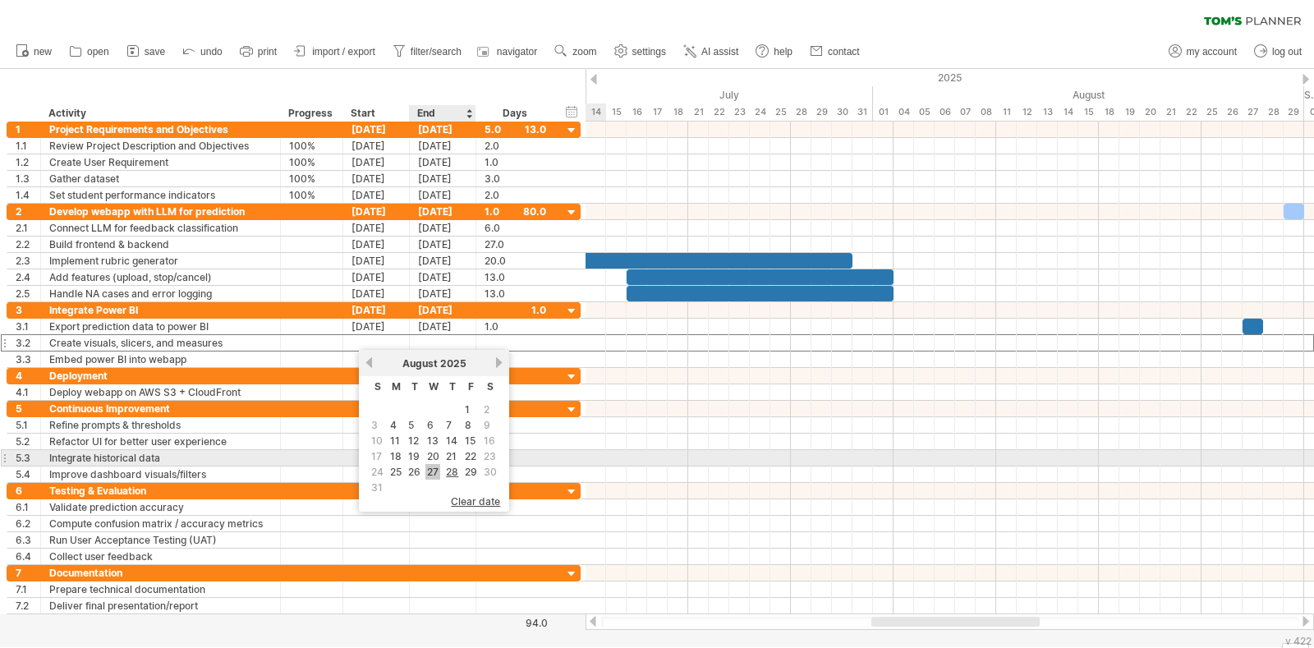
click at [431, 466] on link "27" at bounding box center [432, 472] width 15 height 16
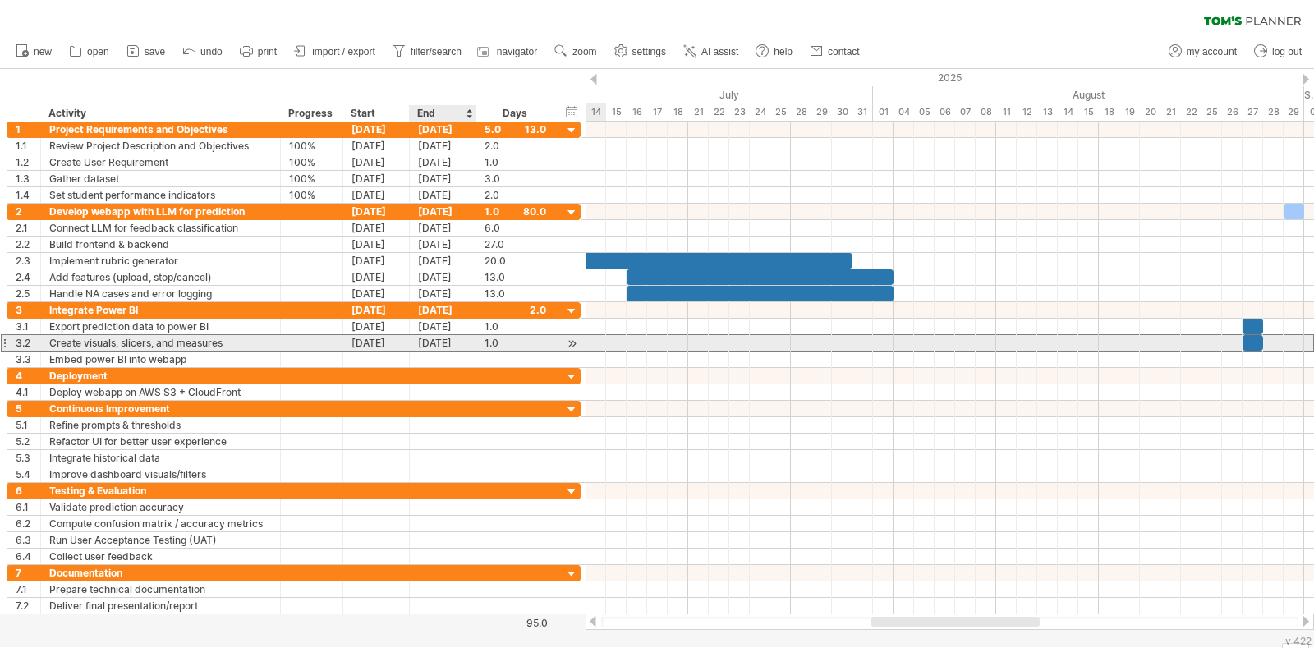
click at [461, 340] on div "27-08-25" at bounding box center [443, 343] width 67 height 16
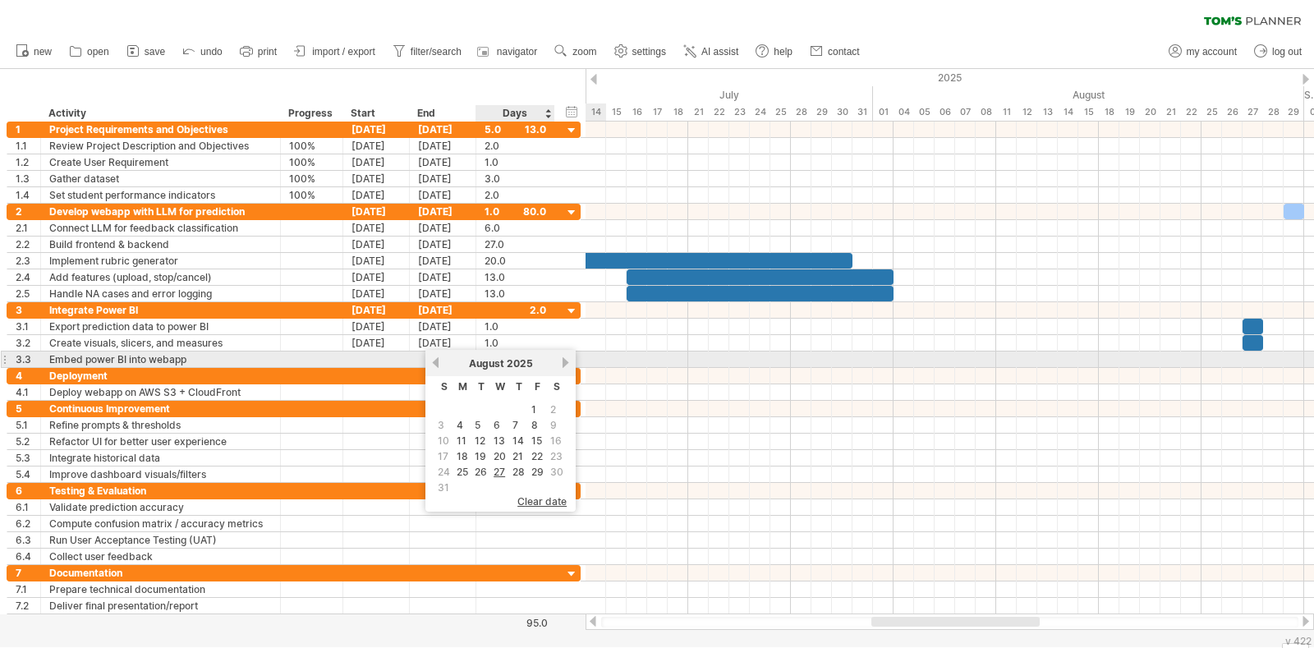
click at [563, 360] on link "next" at bounding box center [565, 362] width 12 height 12
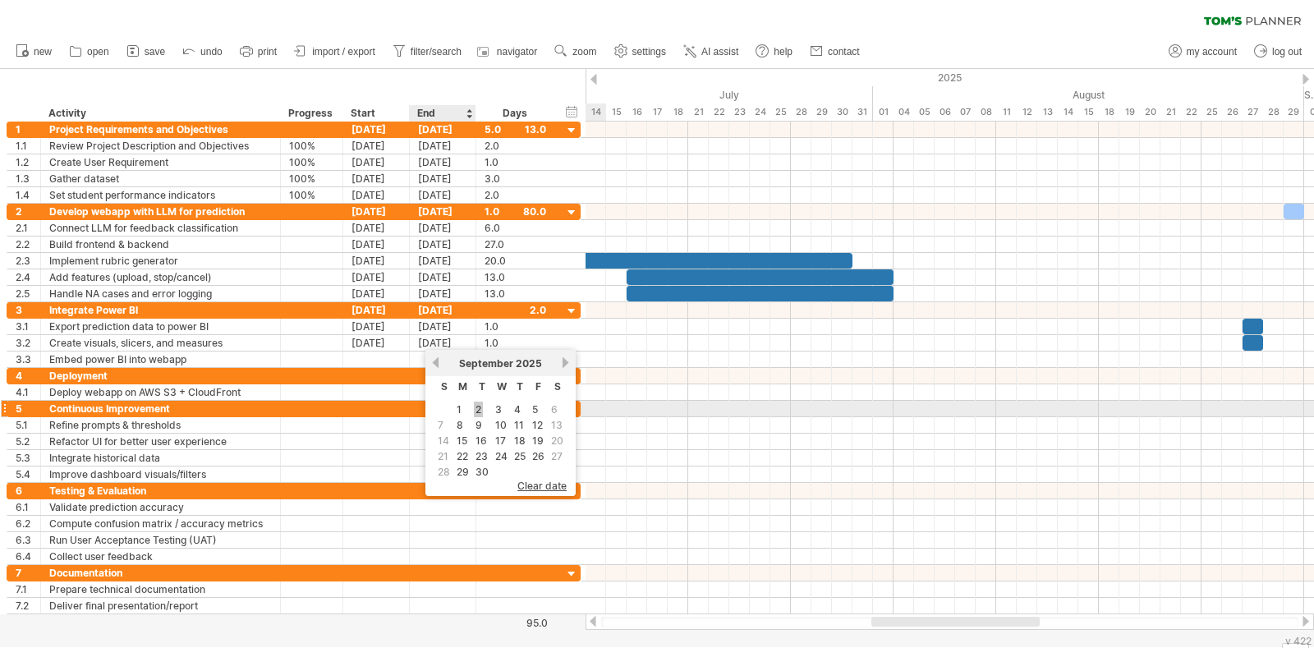
click at [480, 406] on link "2" at bounding box center [478, 410] width 9 height 16
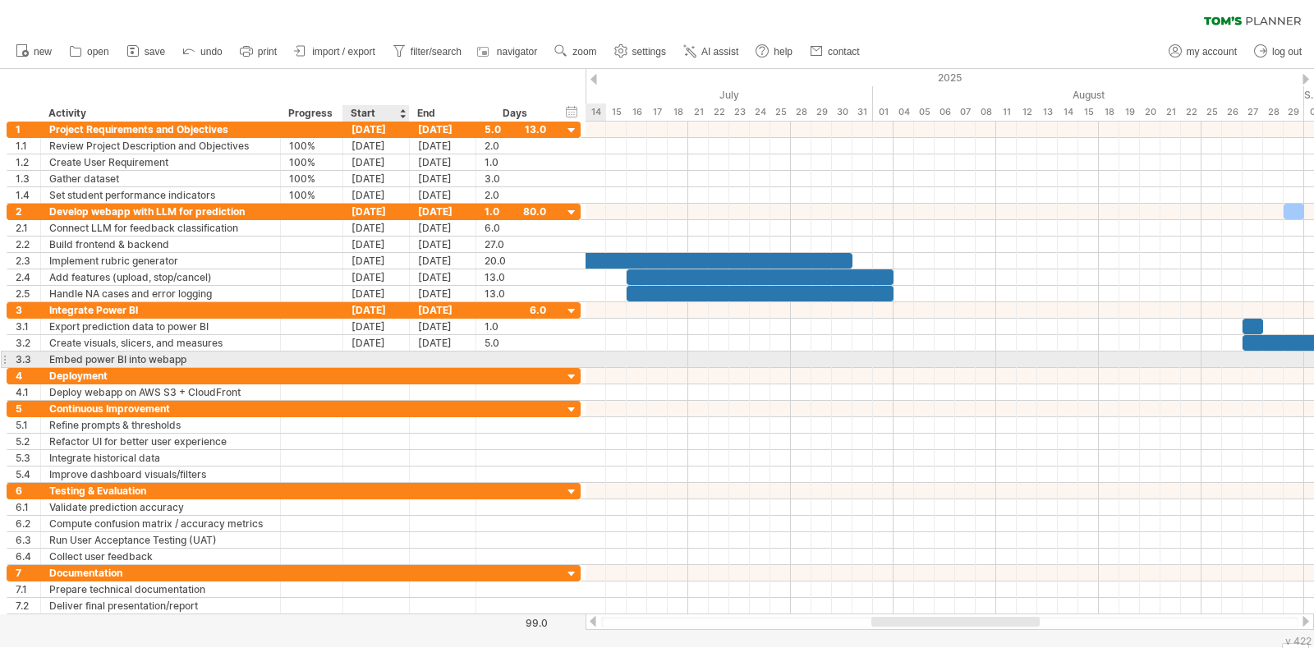
click at [386, 357] on div at bounding box center [376, 359] width 67 height 16
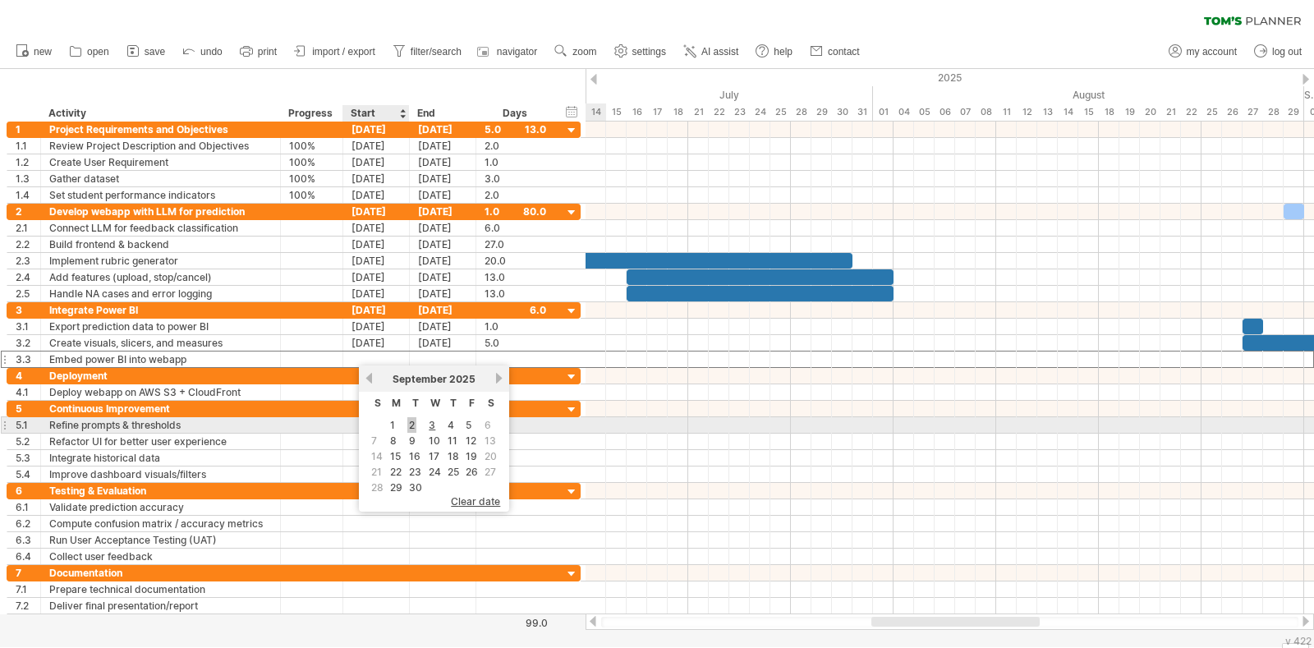
click at [414, 427] on link "2" at bounding box center [411, 425] width 9 height 16
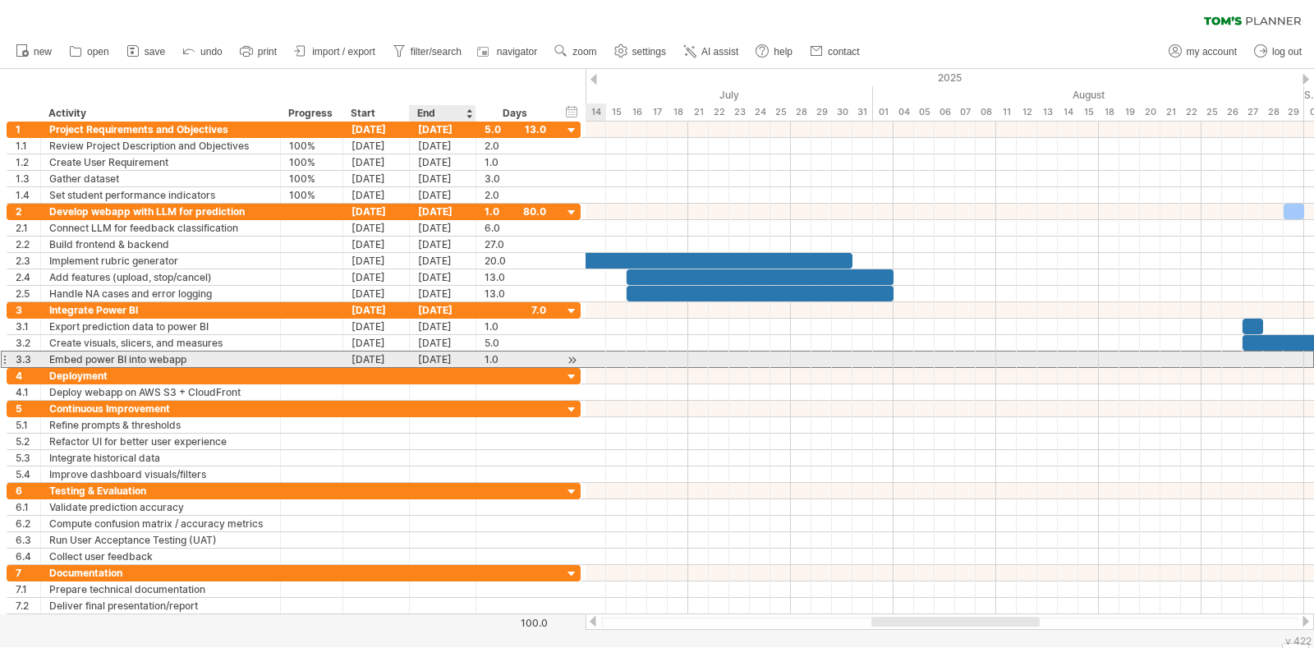
click at [452, 358] on div "[DATE]" at bounding box center [443, 359] width 67 height 16
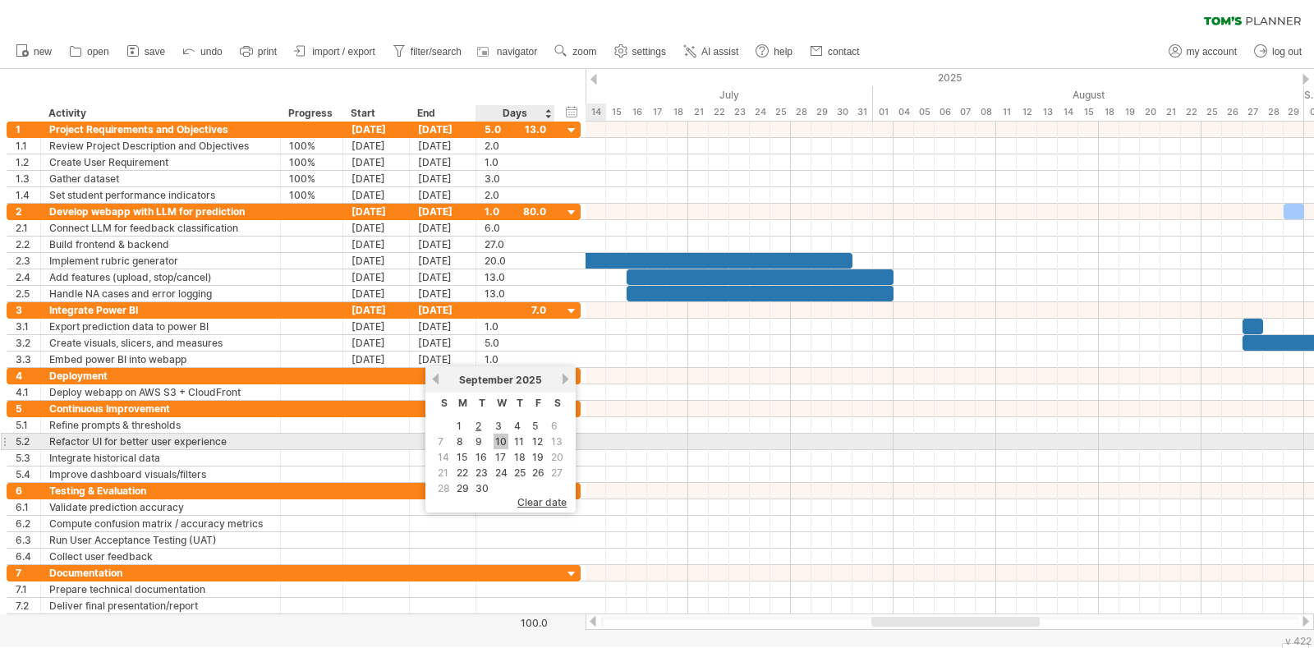
click at [498, 441] on link "10" at bounding box center [501, 442] width 15 height 16
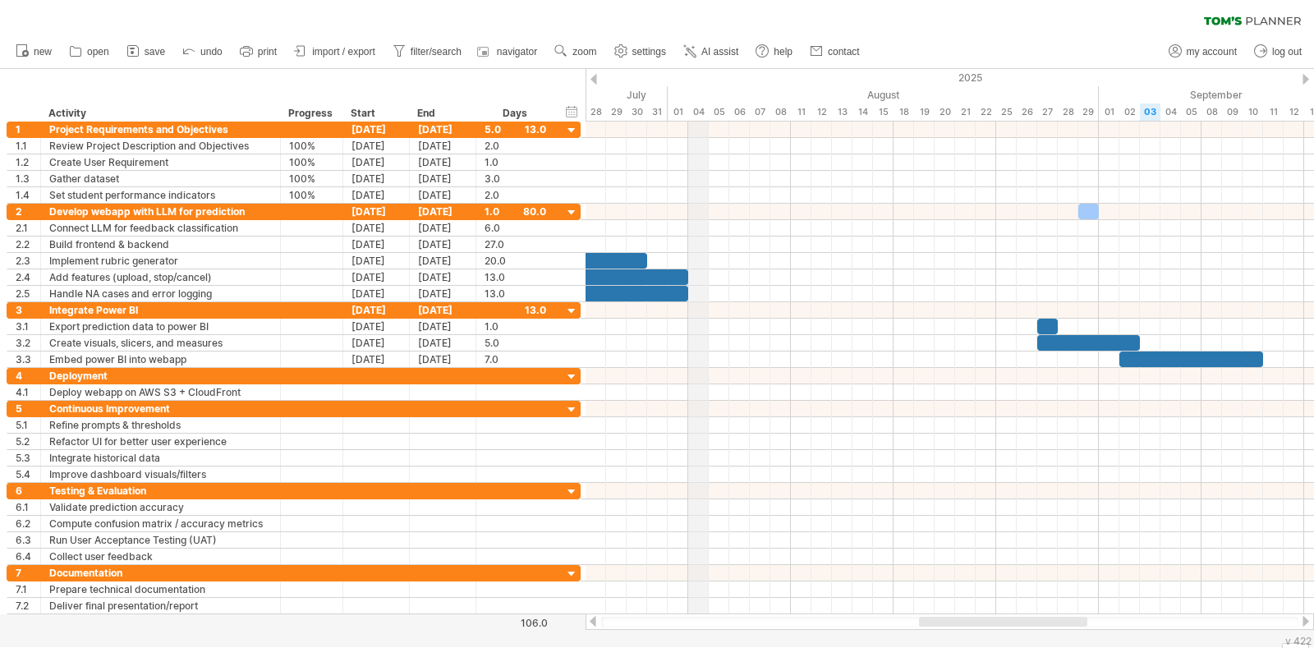
drag, startPoint x: 677, startPoint y: 108, endPoint x: 696, endPoint y: 112, distance: 19.3
click at [696, 112] on div "04" at bounding box center [698, 111] width 21 height 17
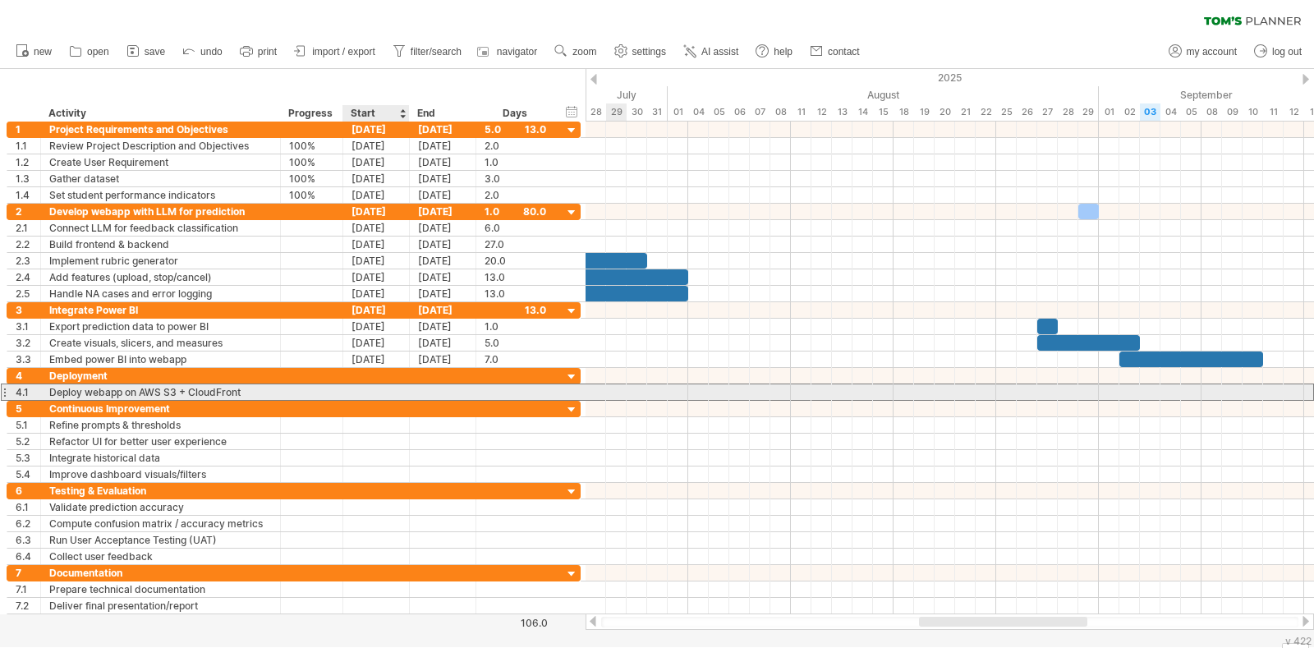
click at [382, 392] on div at bounding box center [376, 392] width 67 height 16
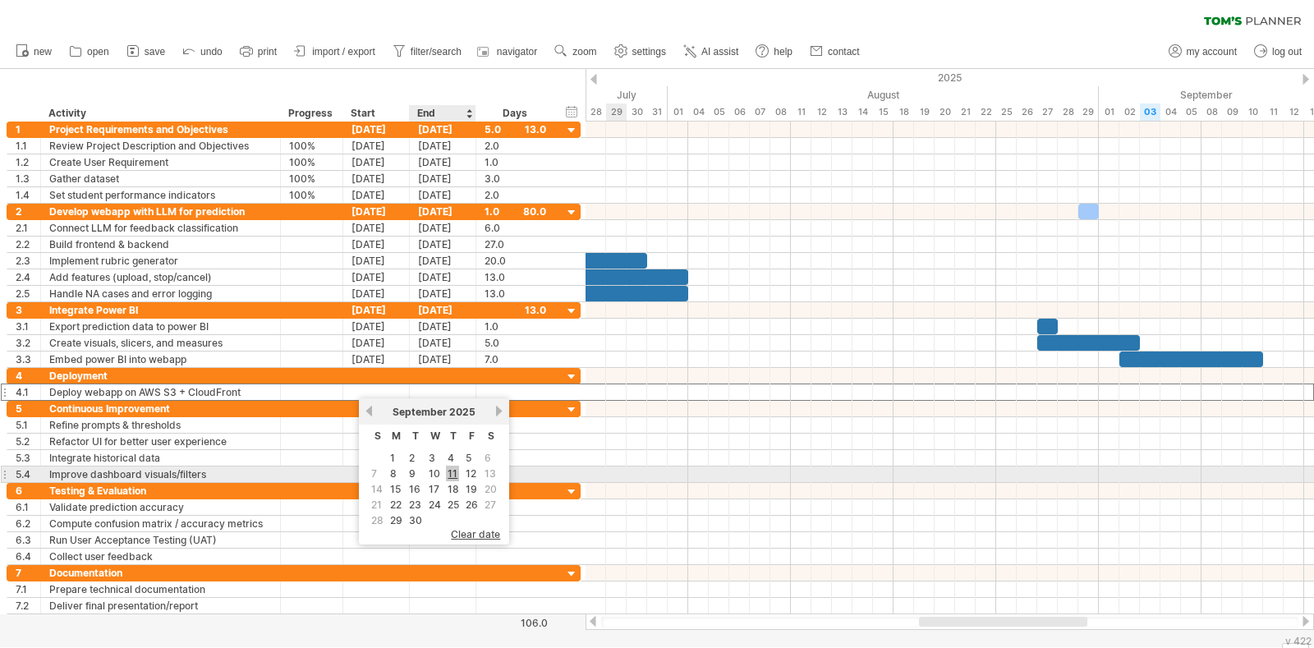
click at [449, 473] on link "11" at bounding box center [452, 474] width 13 height 16
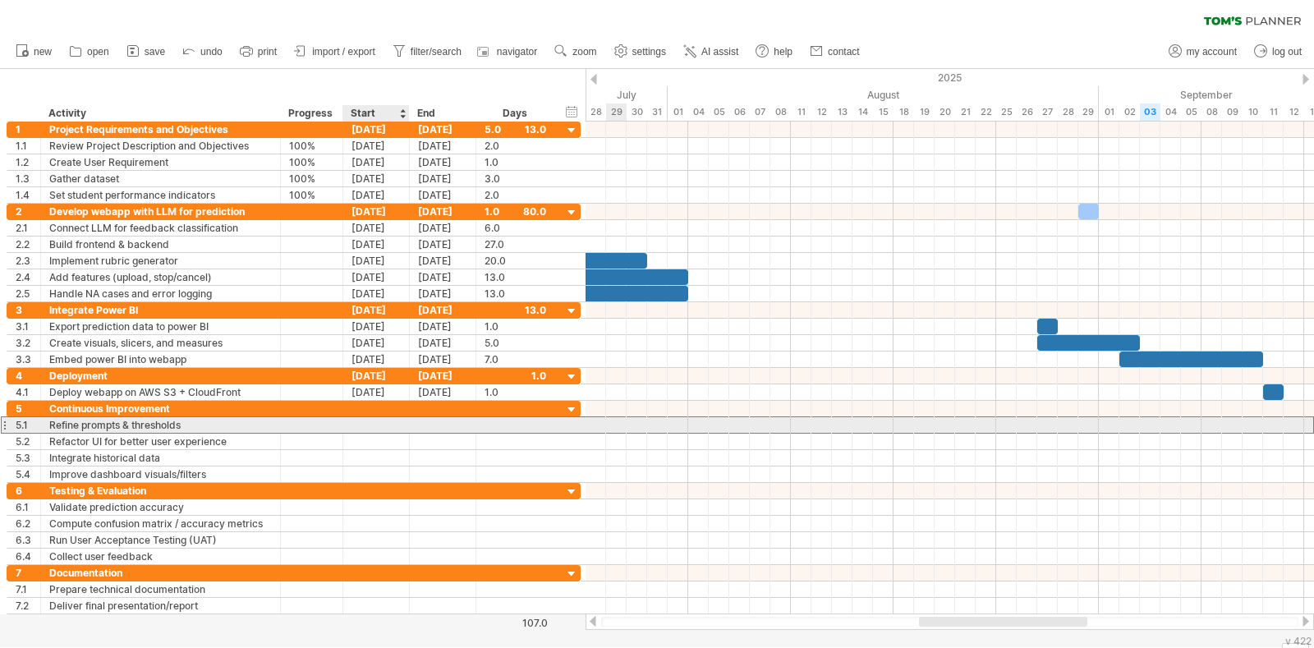
click at [377, 424] on div at bounding box center [376, 425] width 67 height 16
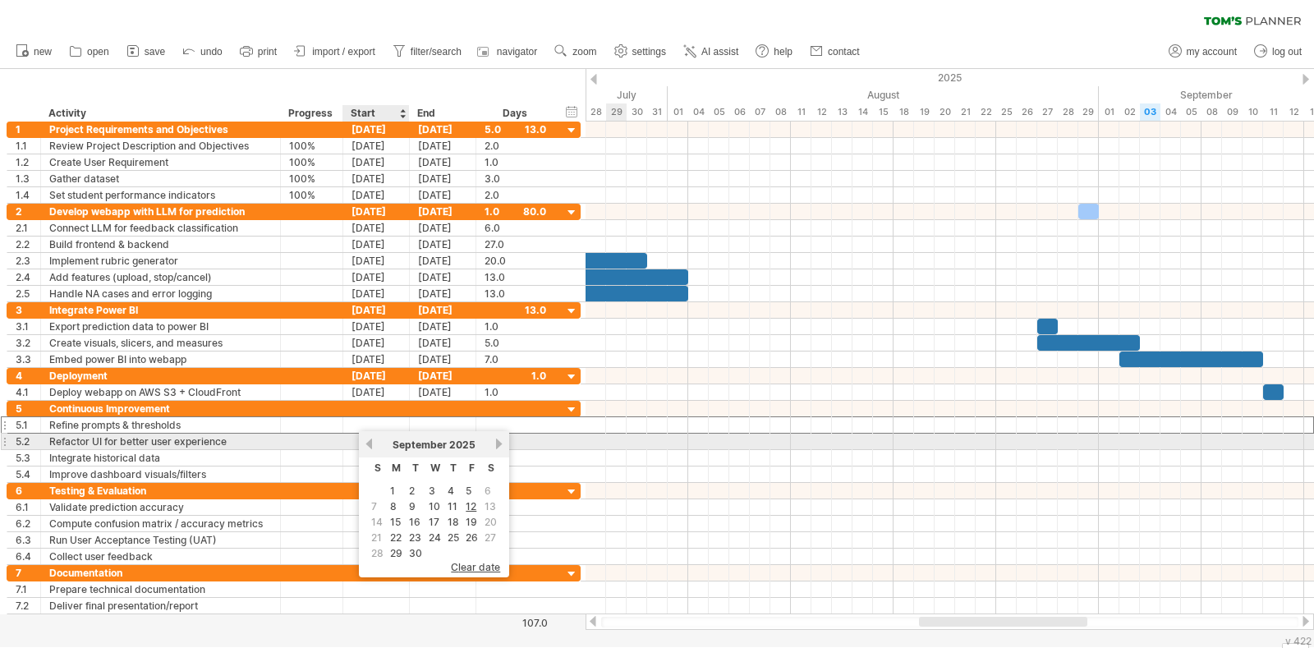
click at [372, 444] on link "previous" at bounding box center [369, 444] width 12 height 12
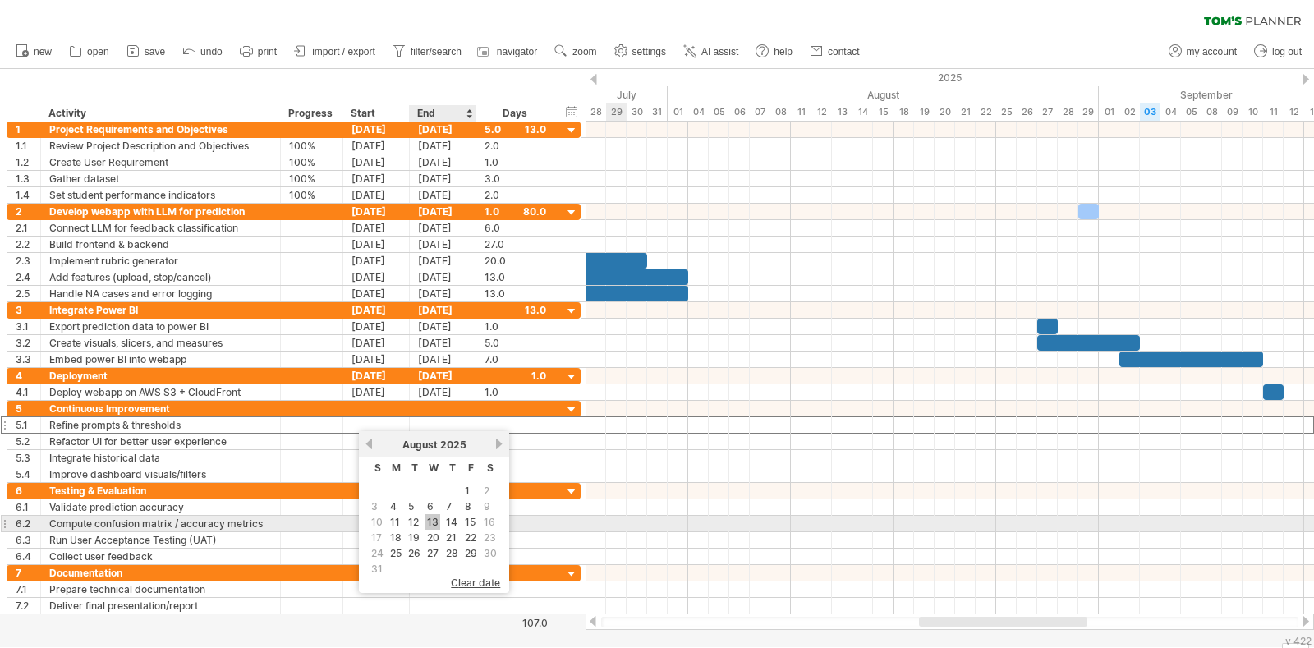
click at [431, 520] on link "13" at bounding box center [432, 522] width 15 height 16
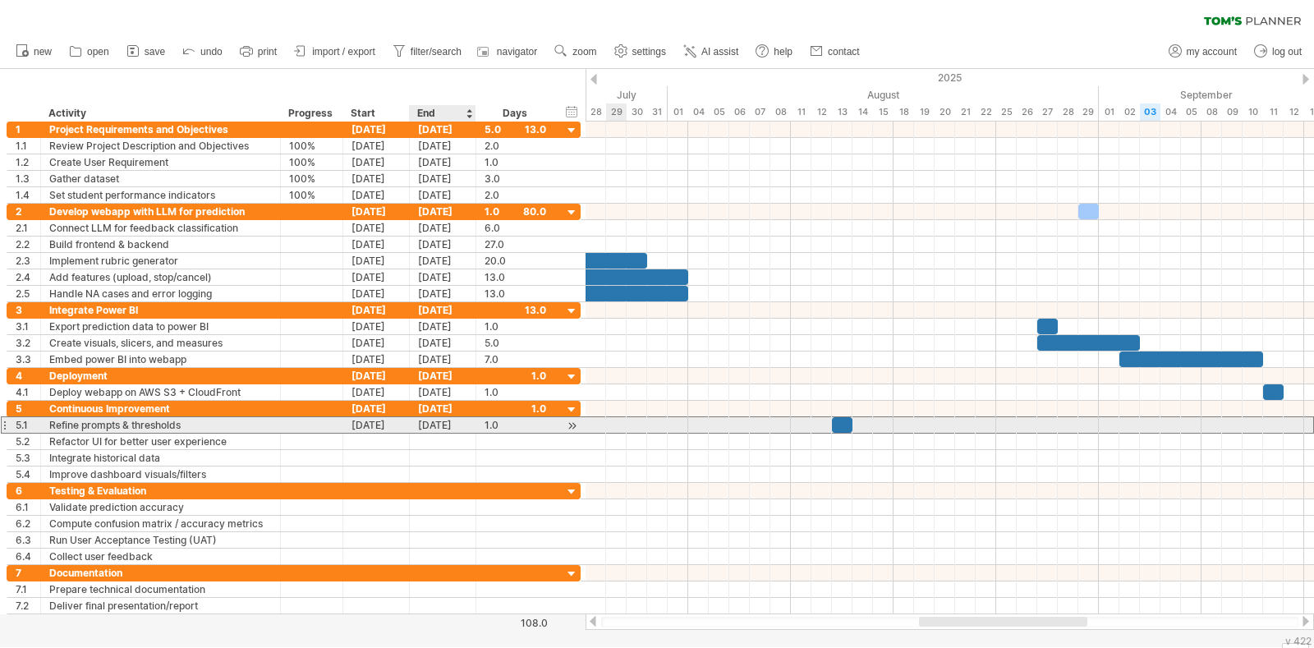
click at [443, 426] on div "13-08-25" at bounding box center [443, 425] width 67 height 16
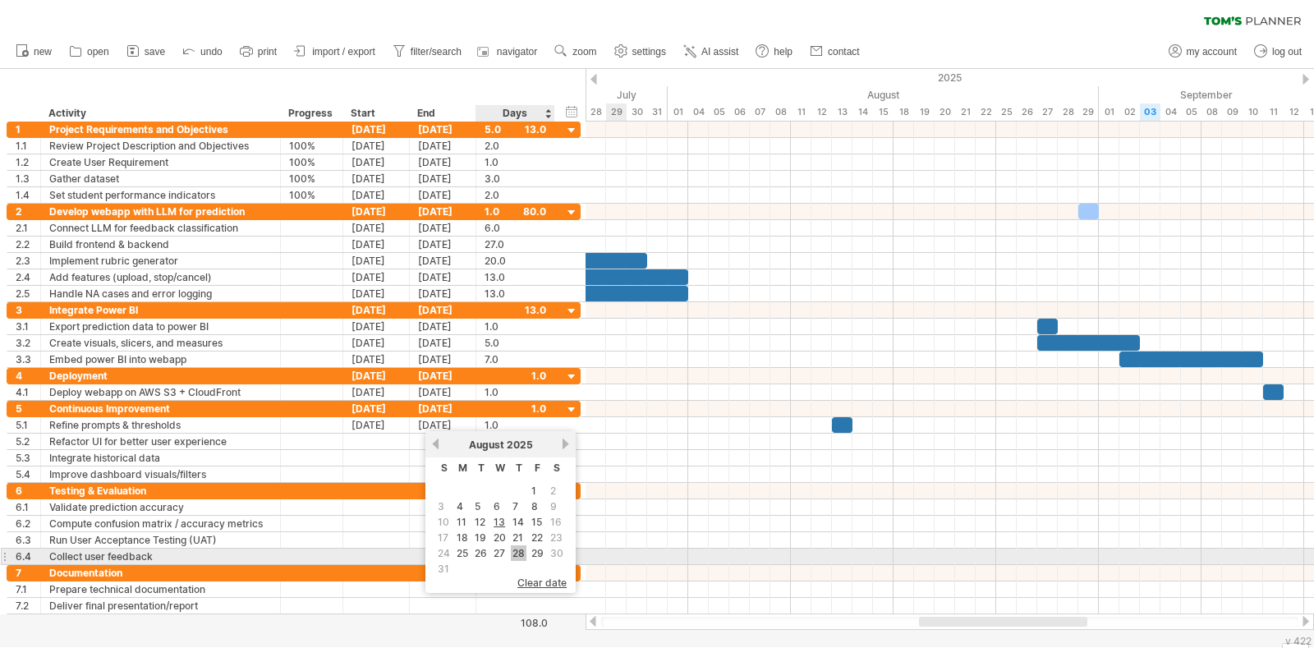
click at [516, 554] on link "28" at bounding box center [519, 553] width 16 height 16
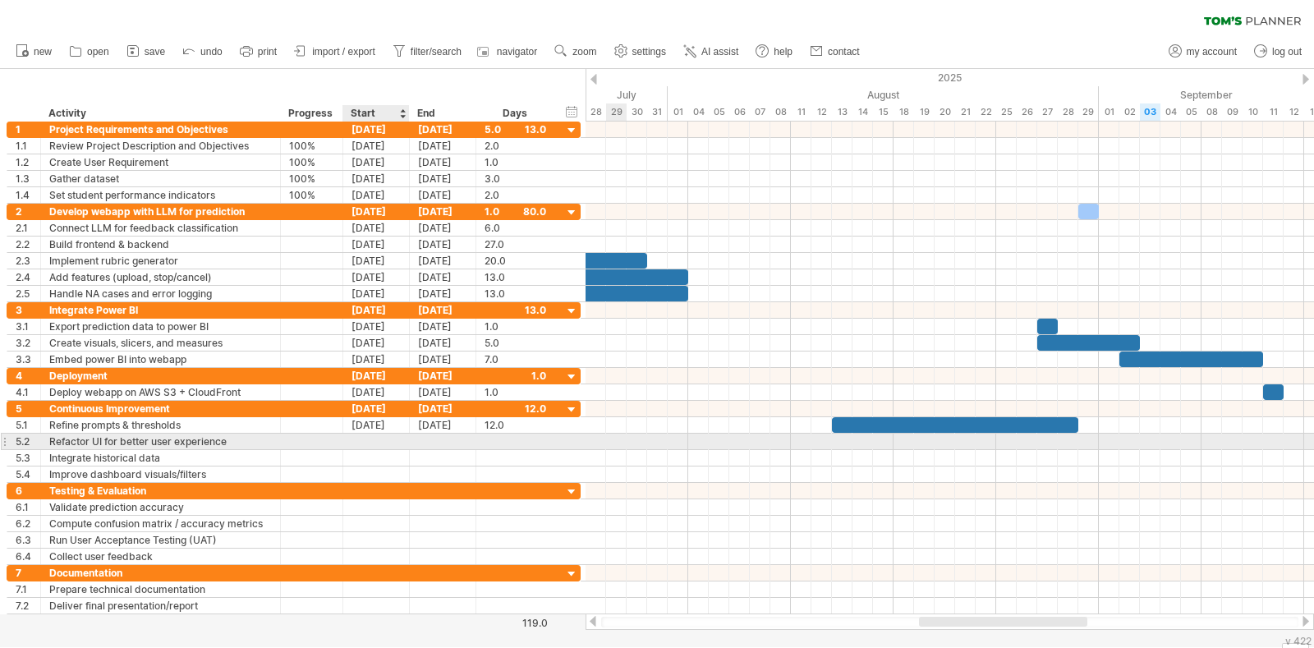
click at [389, 439] on div at bounding box center [376, 442] width 67 height 16
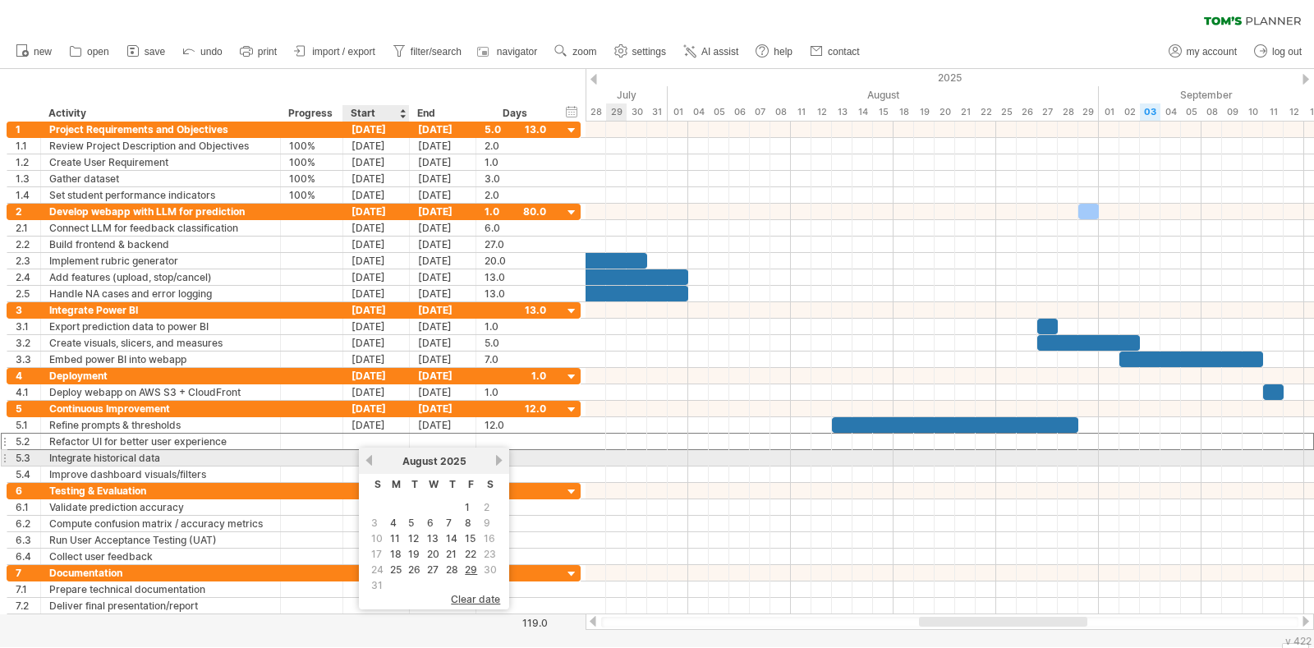
click at [370, 462] on link "previous" at bounding box center [369, 460] width 12 height 12
click at [494, 458] on link "next" at bounding box center [499, 460] width 12 height 12
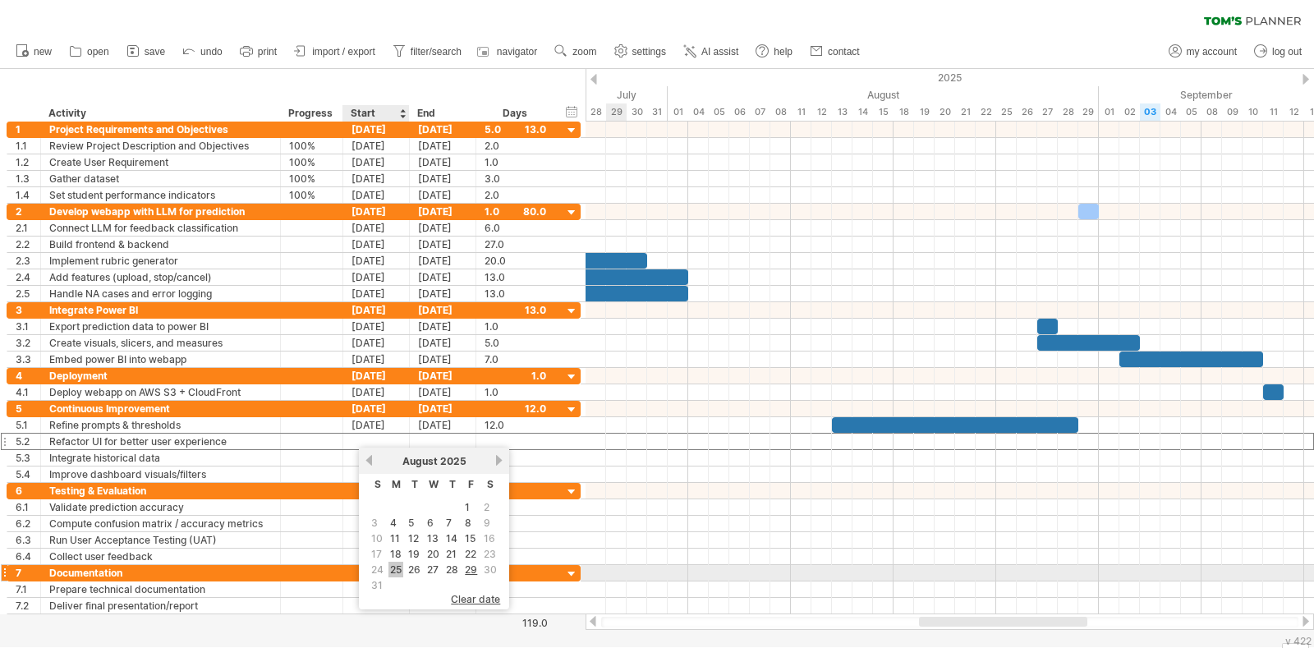
click at [399, 568] on link "25" at bounding box center [395, 570] width 15 height 16
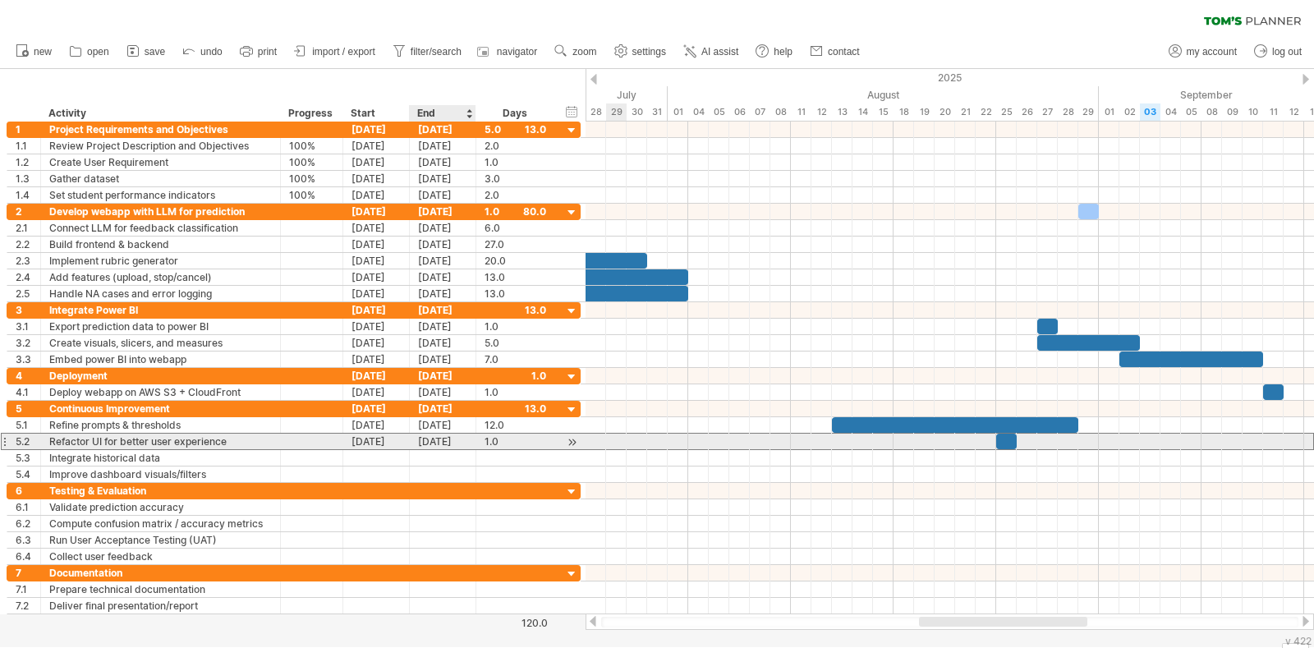
click at [460, 441] on div "25-08-25" at bounding box center [443, 442] width 67 height 16
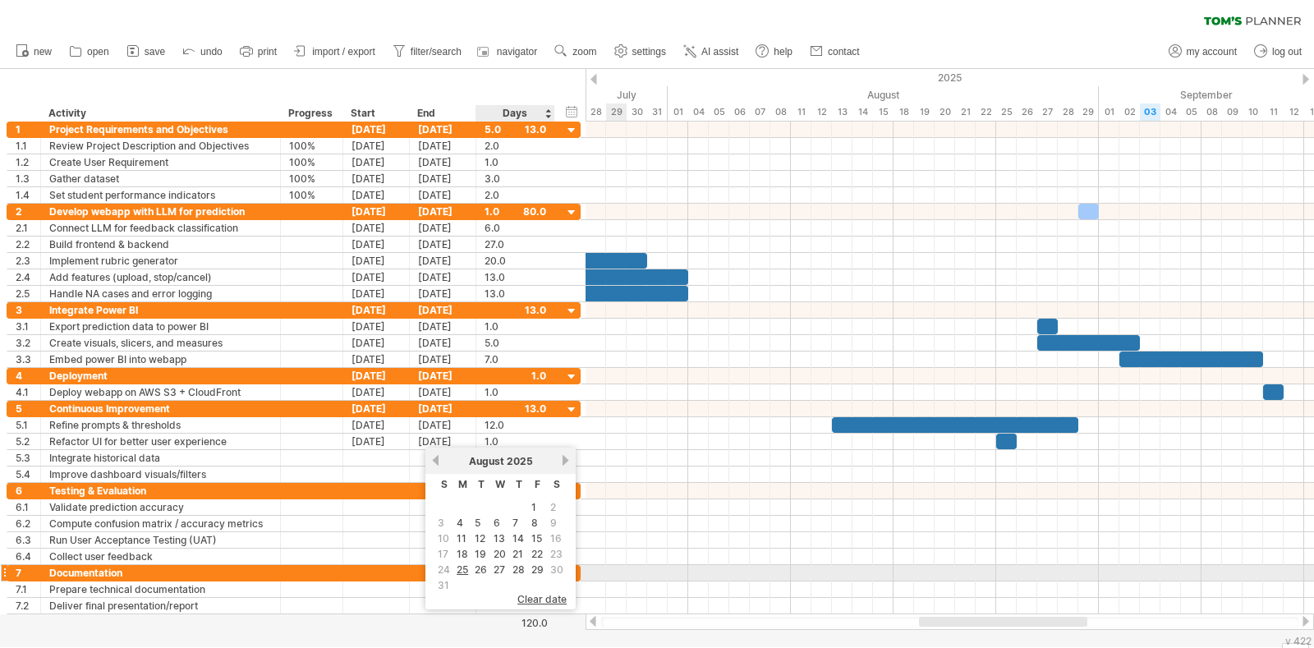
click at [534, 578] on td at bounding box center [537, 585] width 17 height 14
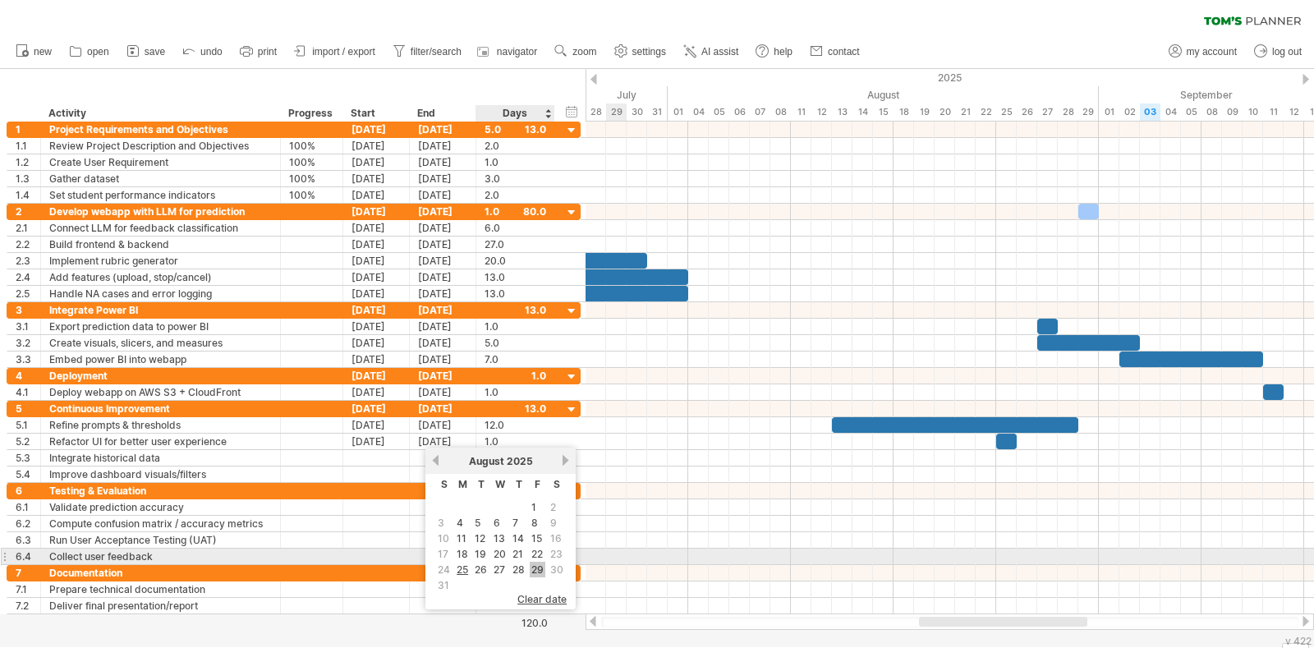
click at [534, 562] on link "29" at bounding box center [538, 570] width 16 height 16
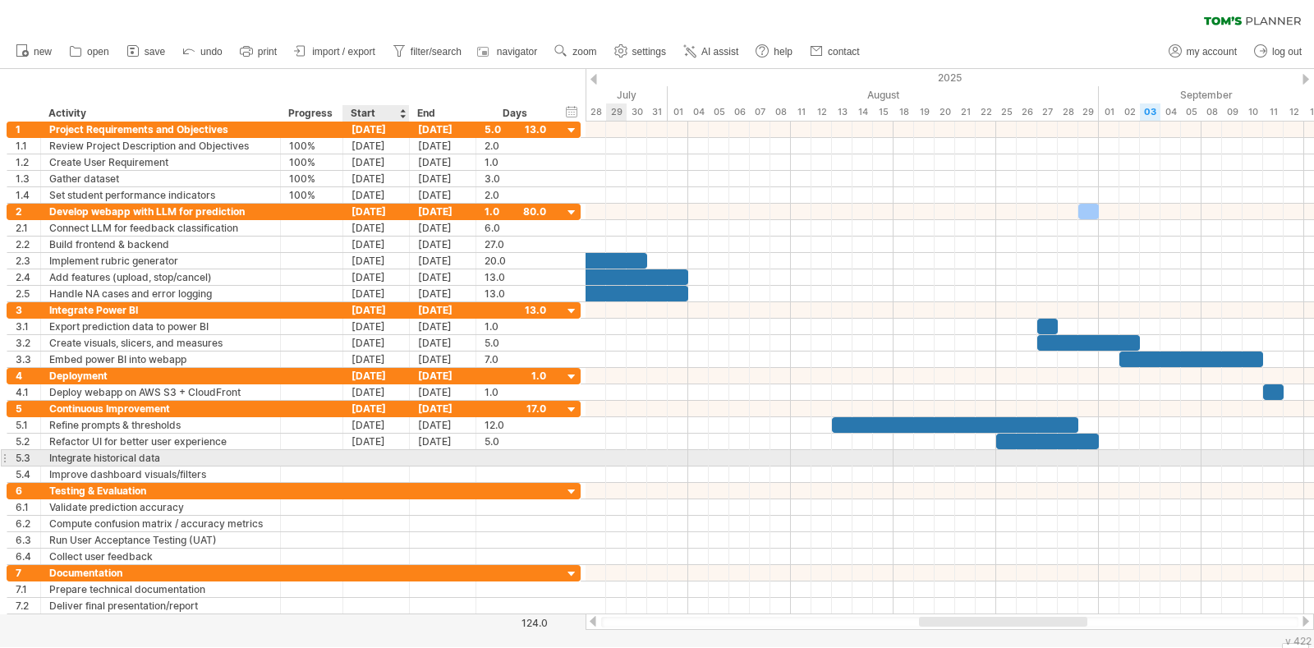
click at [378, 459] on div at bounding box center [376, 458] width 67 height 16
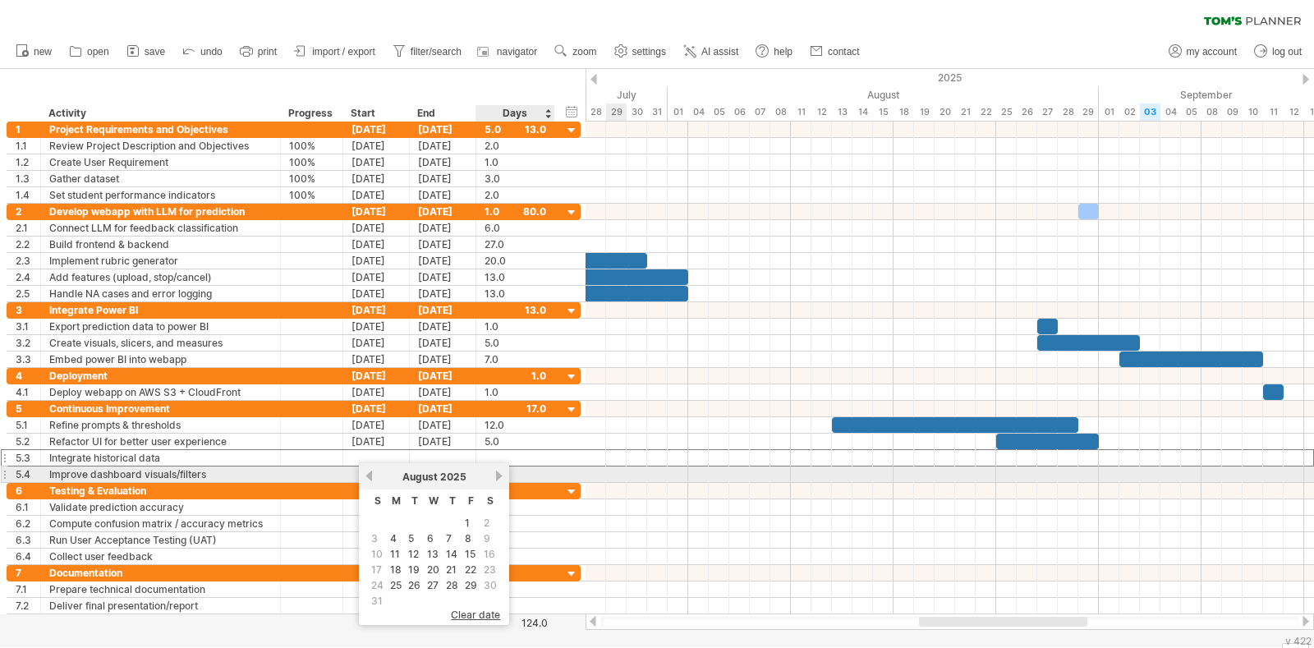
click at [494, 475] on link "next" at bounding box center [499, 476] width 12 height 12
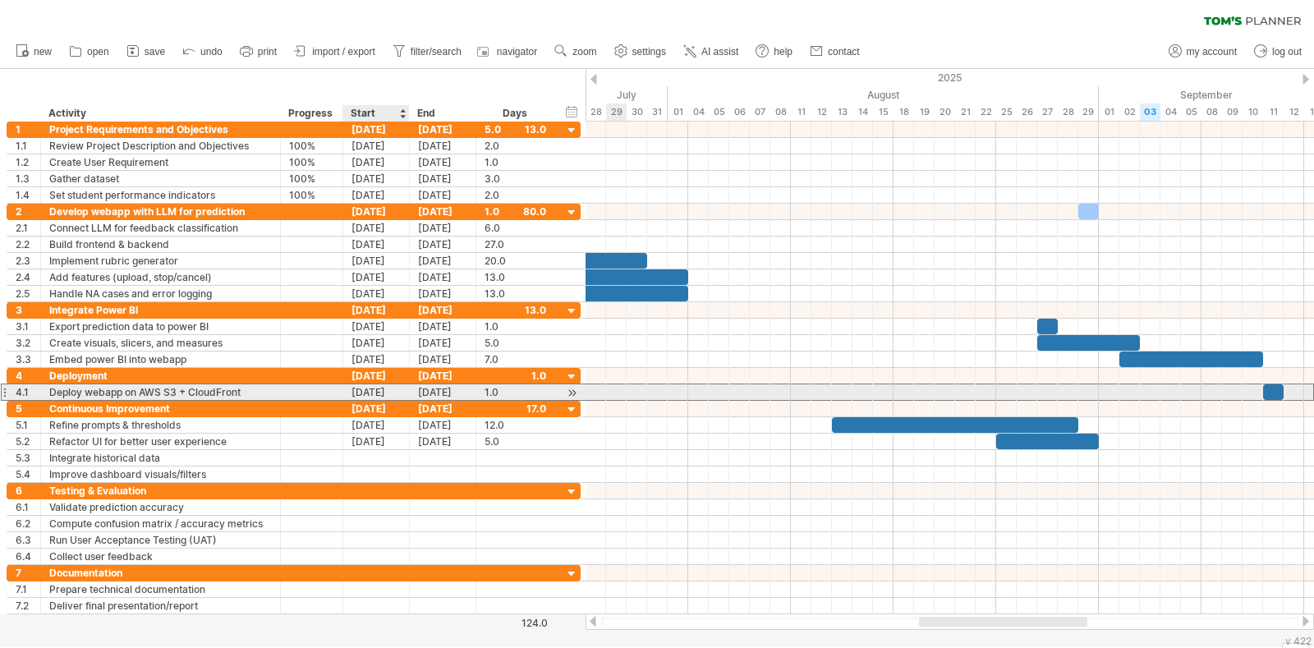
click at [382, 388] on div "11-09-25" at bounding box center [376, 392] width 67 height 16
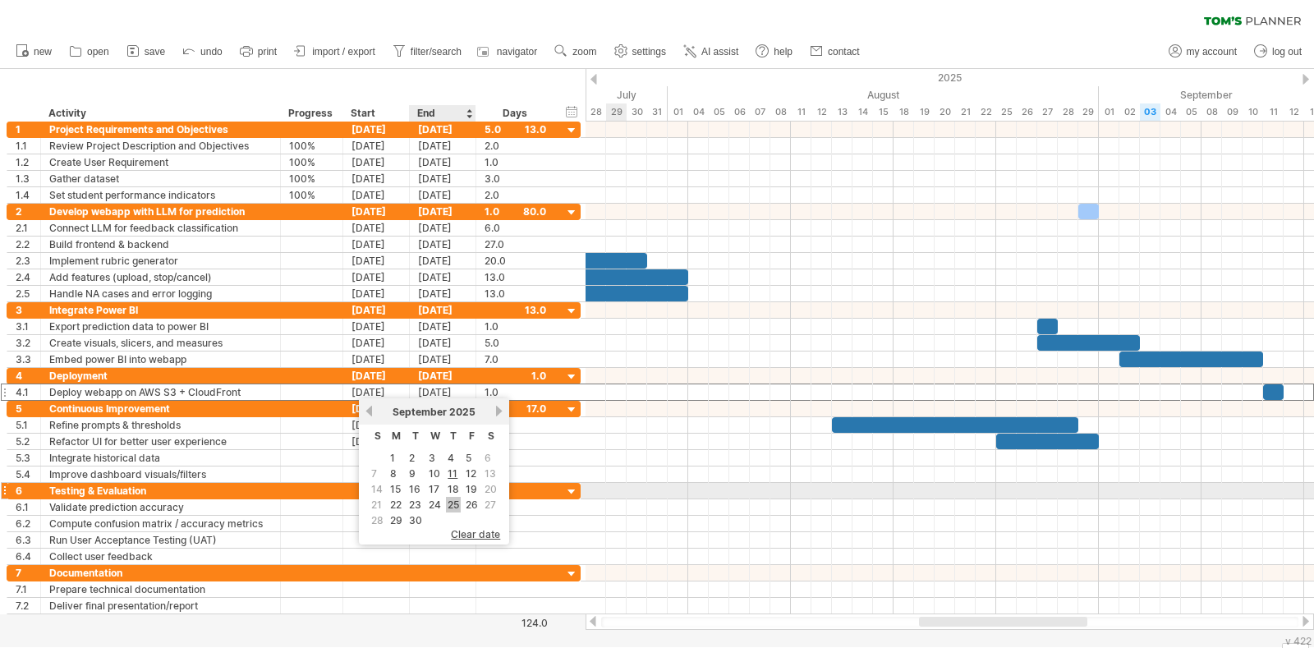
click at [452, 497] on link "25" at bounding box center [453, 505] width 15 height 16
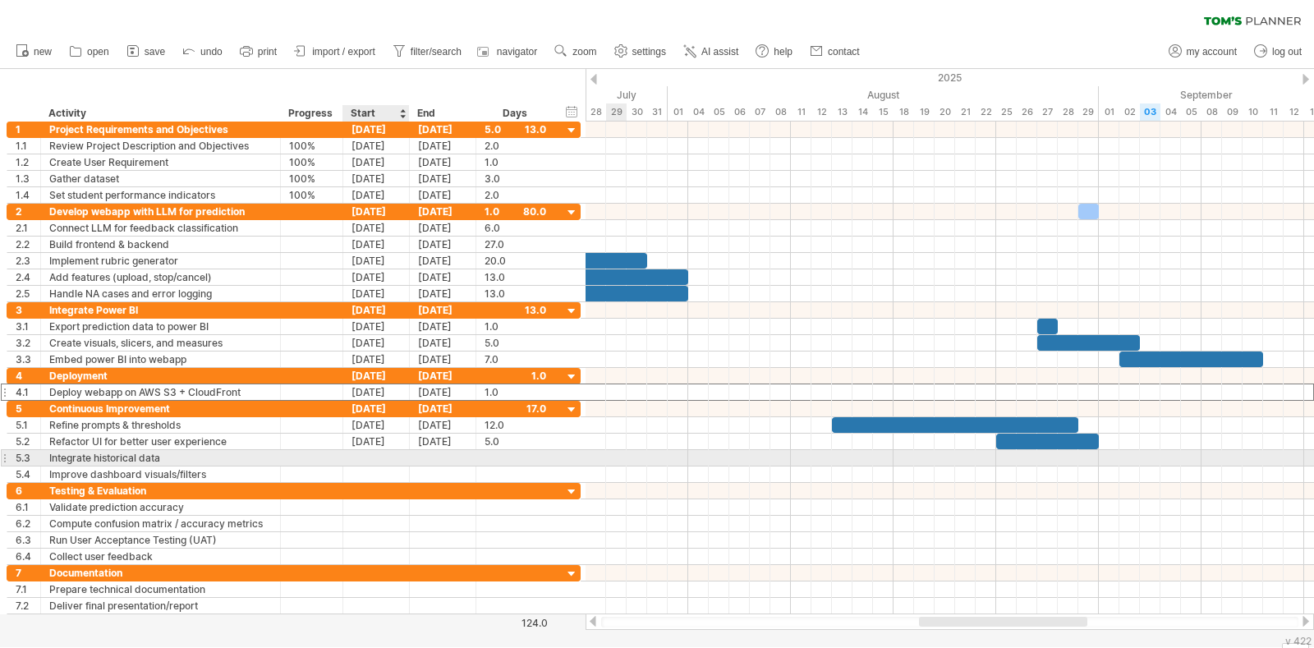
click at [373, 454] on div at bounding box center [376, 458] width 67 height 16
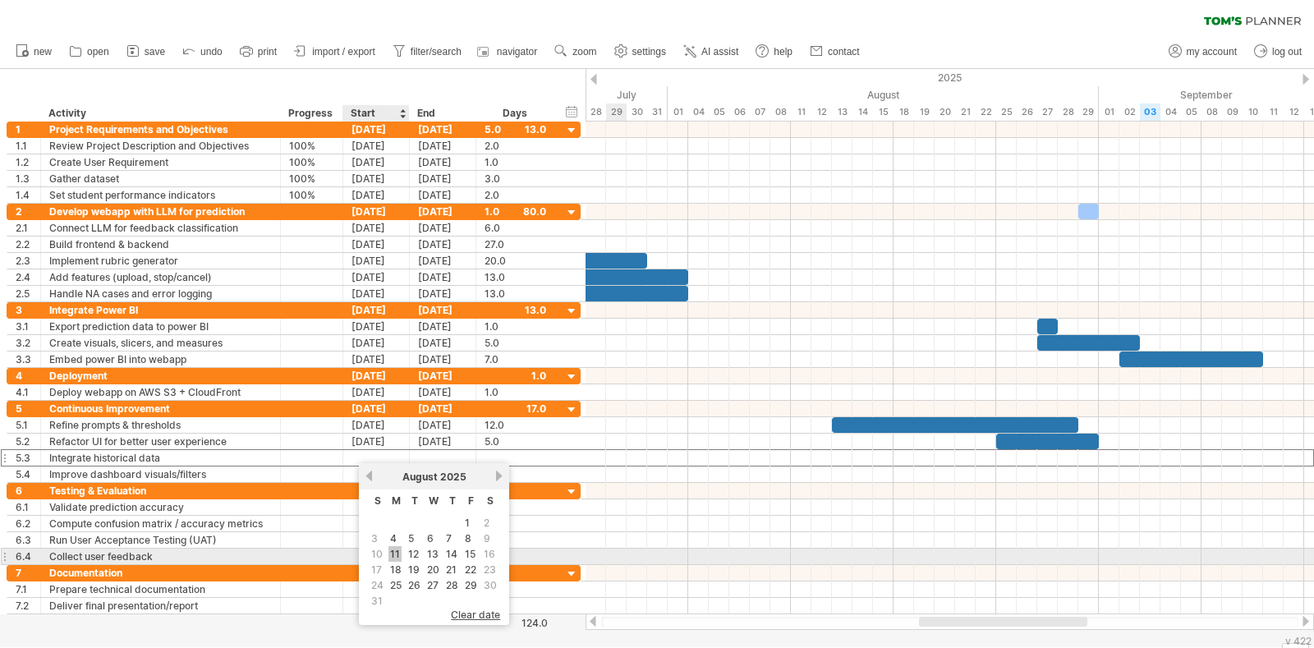
click at [397, 553] on link "11" at bounding box center [394, 554] width 13 height 16
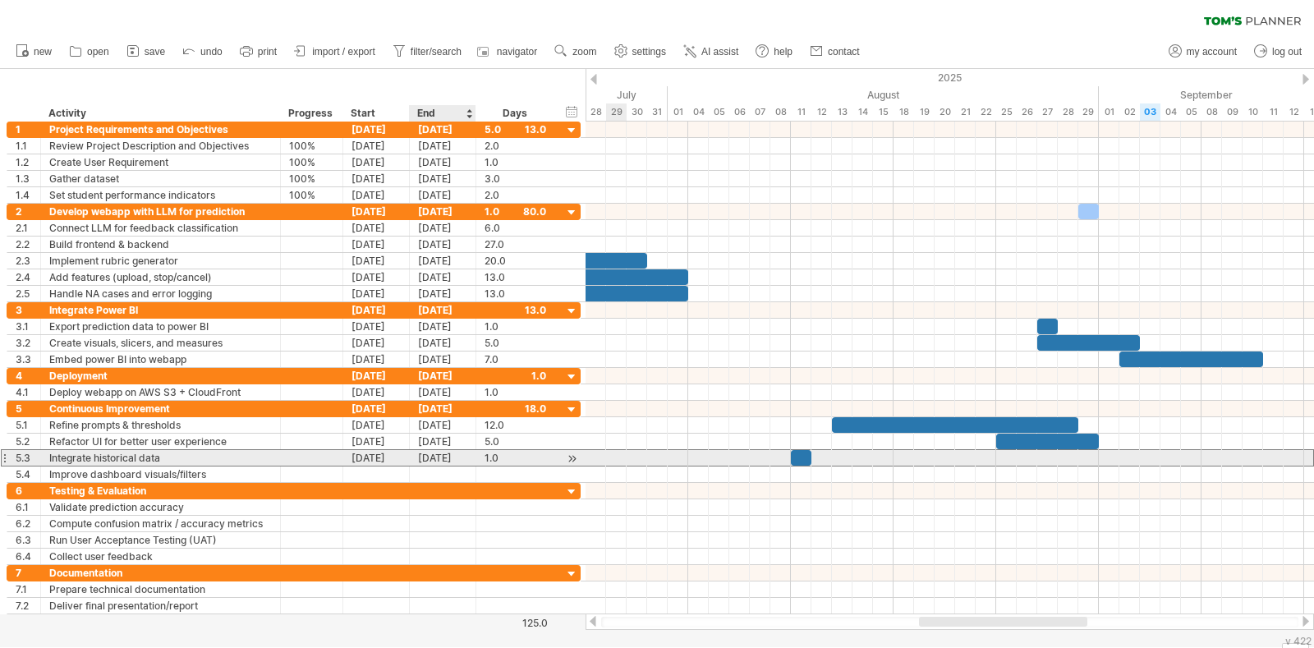
click at [460, 453] on div "11-08-25" at bounding box center [443, 458] width 67 height 16
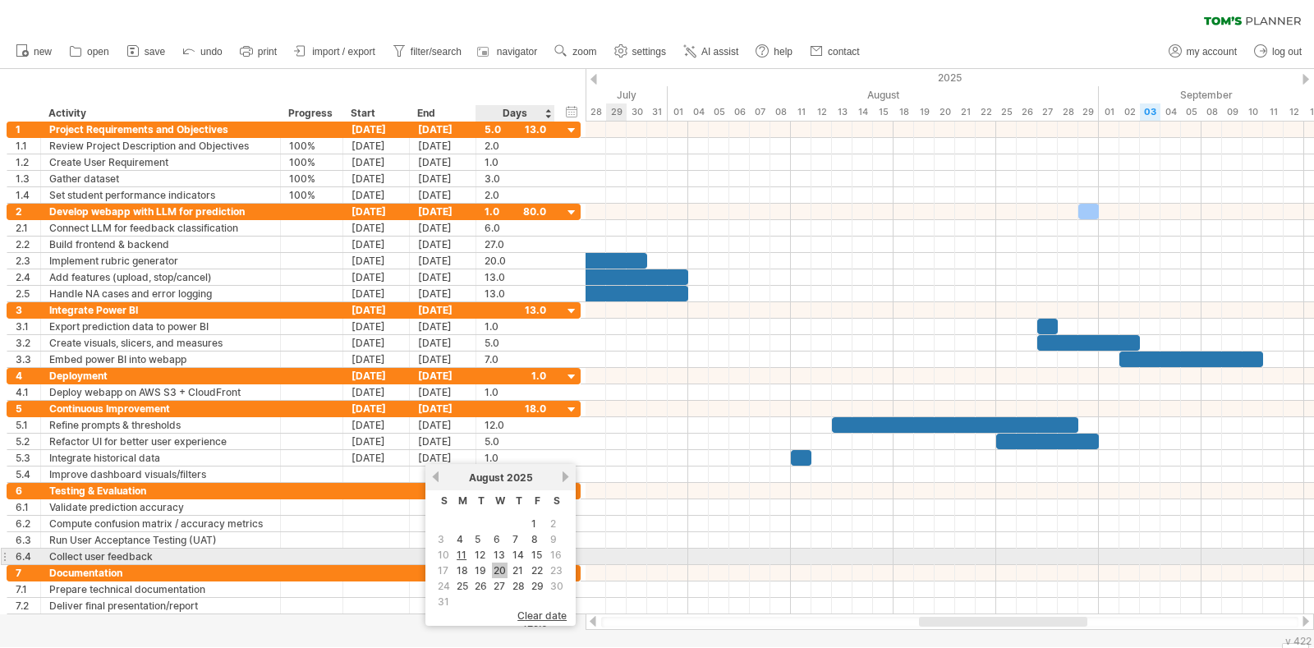
click at [498, 564] on link "20" at bounding box center [500, 570] width 16 height 16
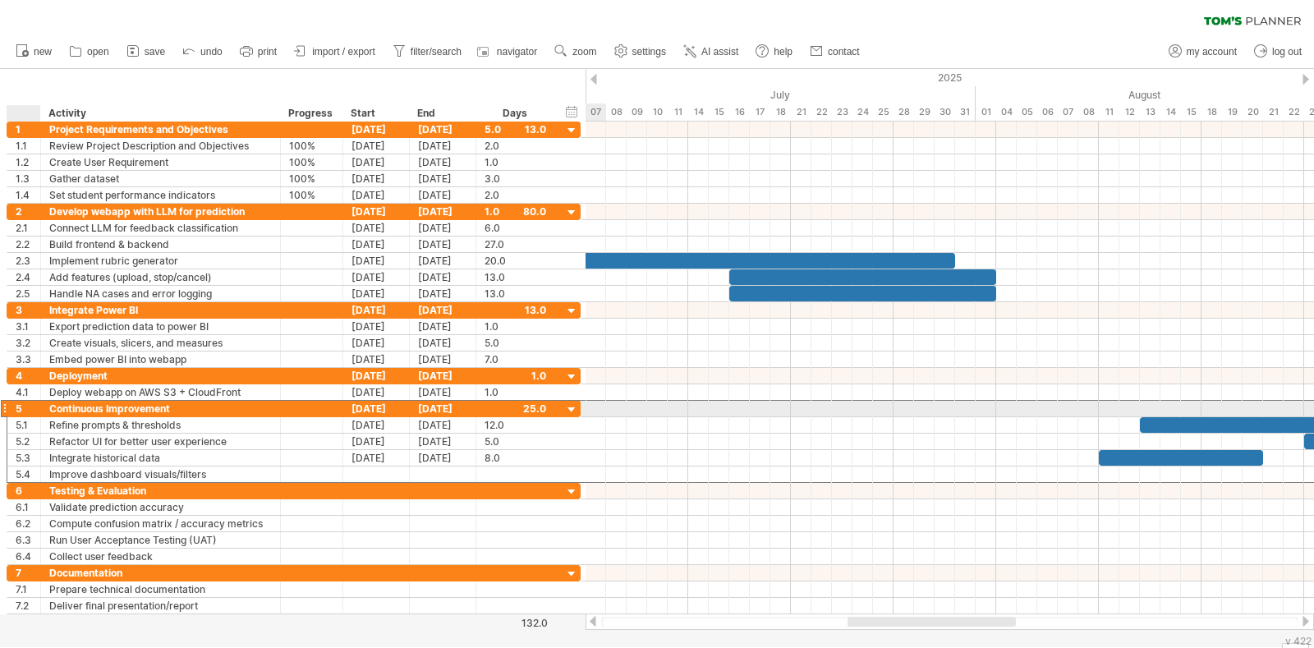
click at [24, 406] on div "5" at bounding box center [28, 409] width 25 height 16
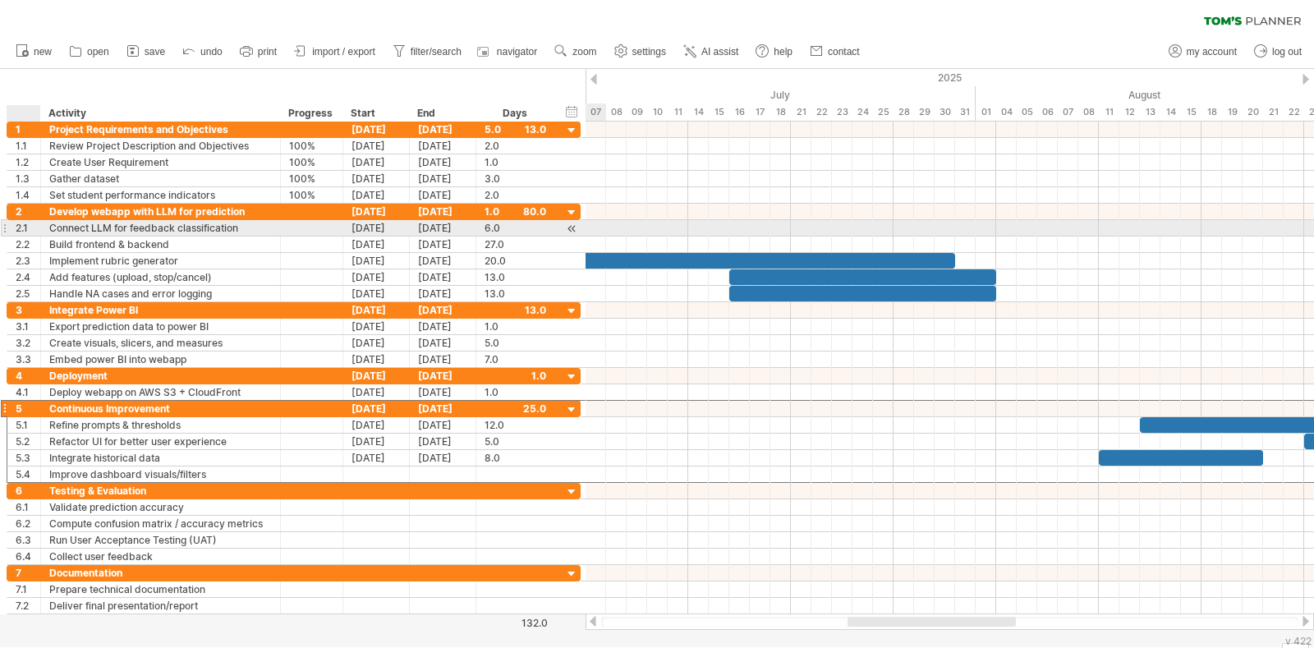
click at [21, 232] on div "2.1" at bounding box center [28, 228] width 25 height 16
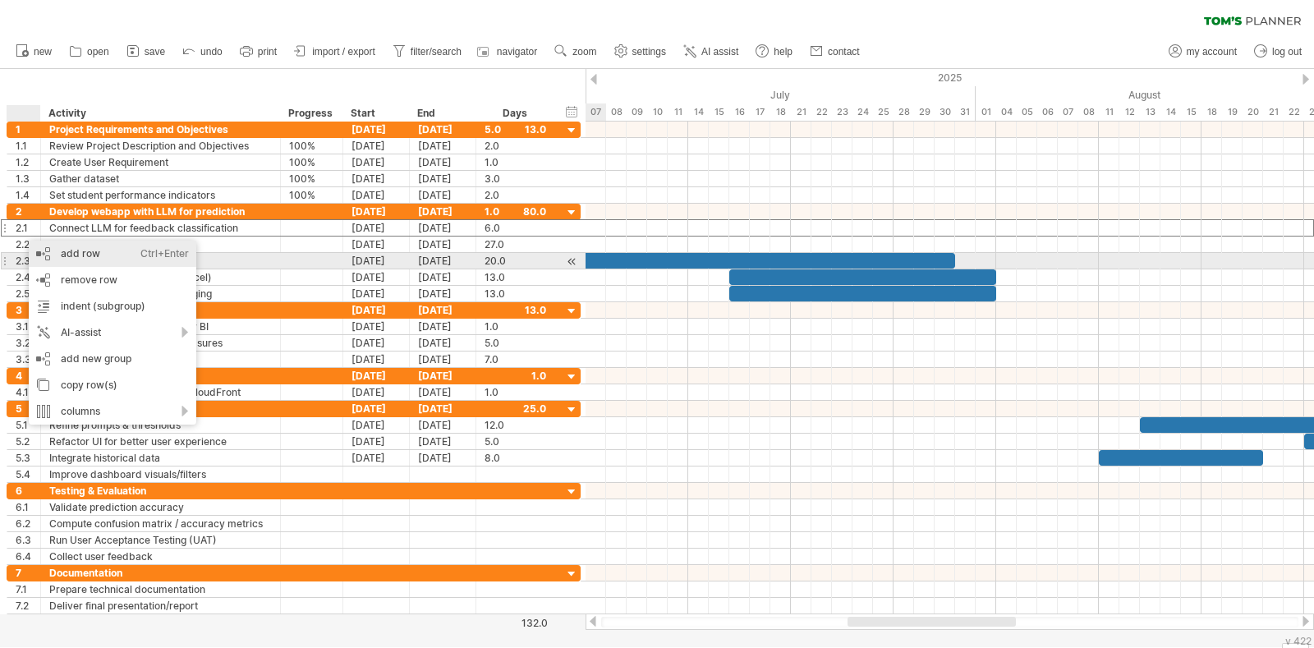
click at [57, 256] on div "add row Ctrl+Enter Cmd+Enter" at bounding box center [113, 254] width 168 height 26
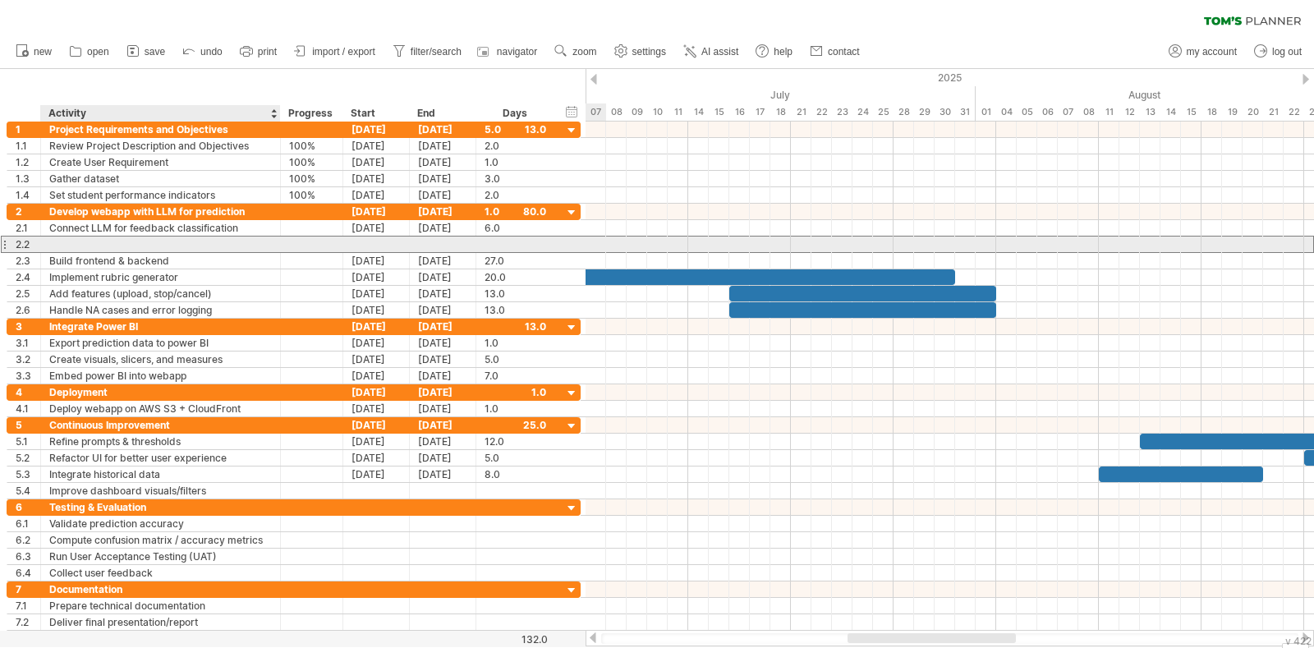
click at [190, 245] on div at bounding box center [160, 244] width 223 height 16
type input "**********"
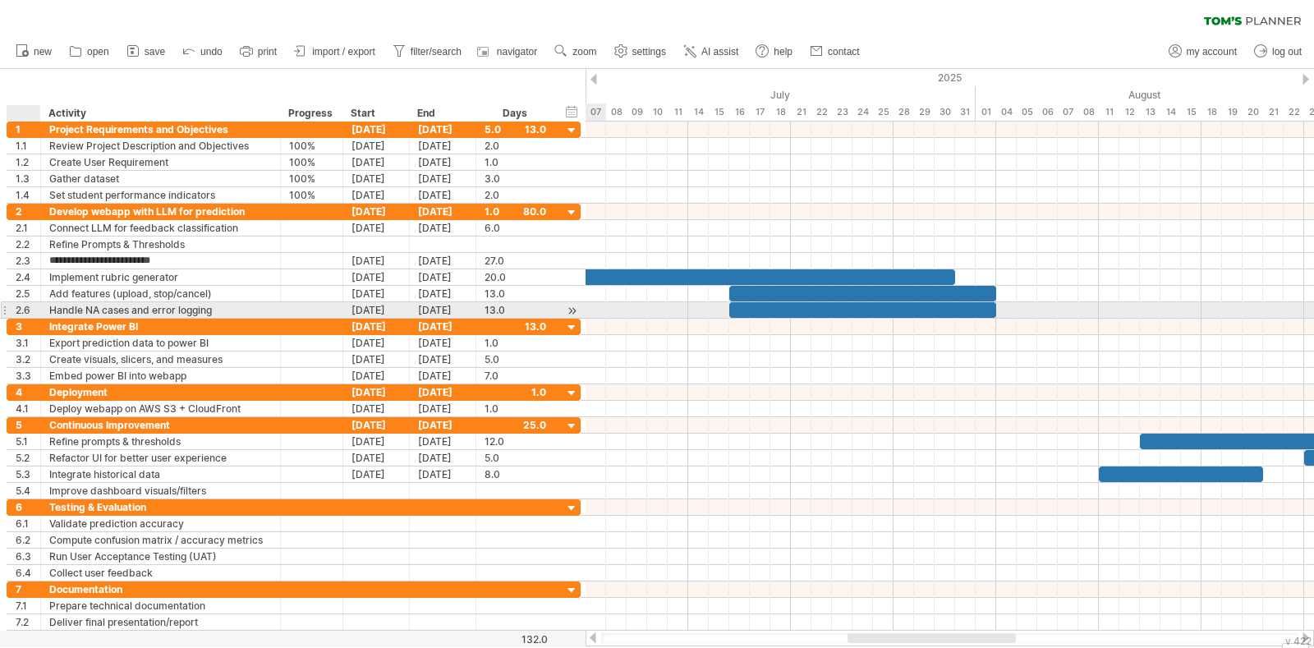
click at [19, 313] on div "2.6" at bounding box center [28, 310] width 25 height 16
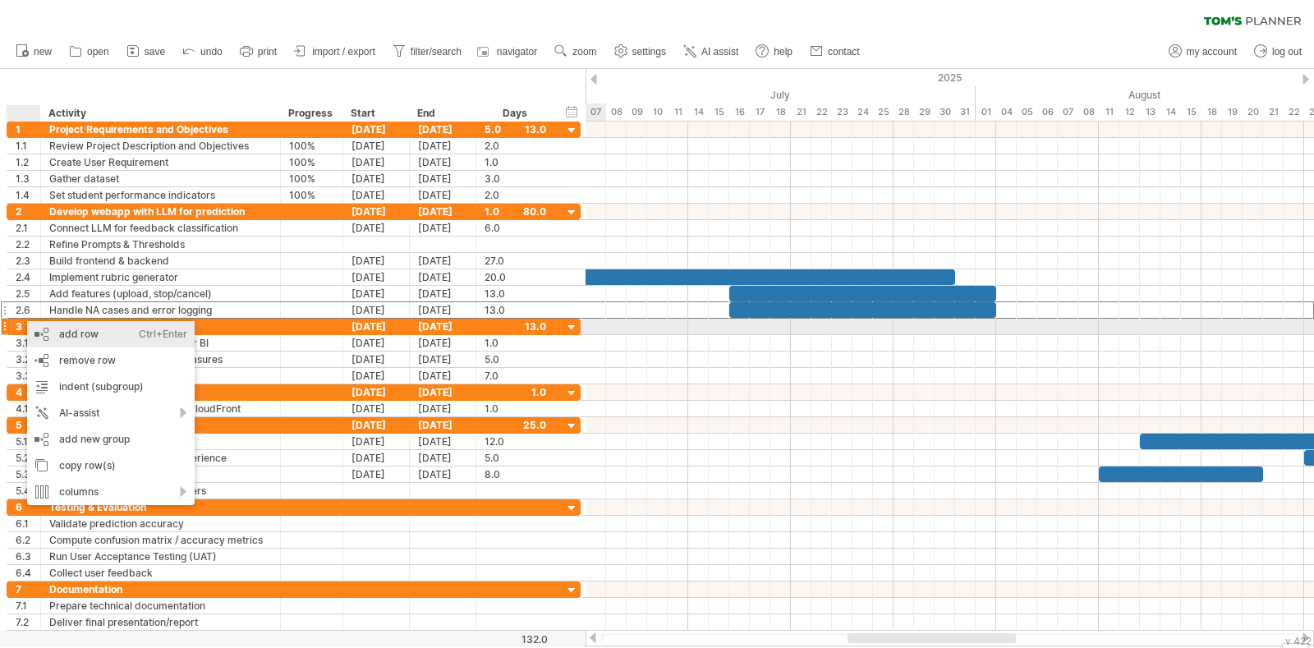
click at [74, 333] on div "add row Ctrl+Enter Cmd+Enter" at bounding box center [111, 334] width 168 height 26
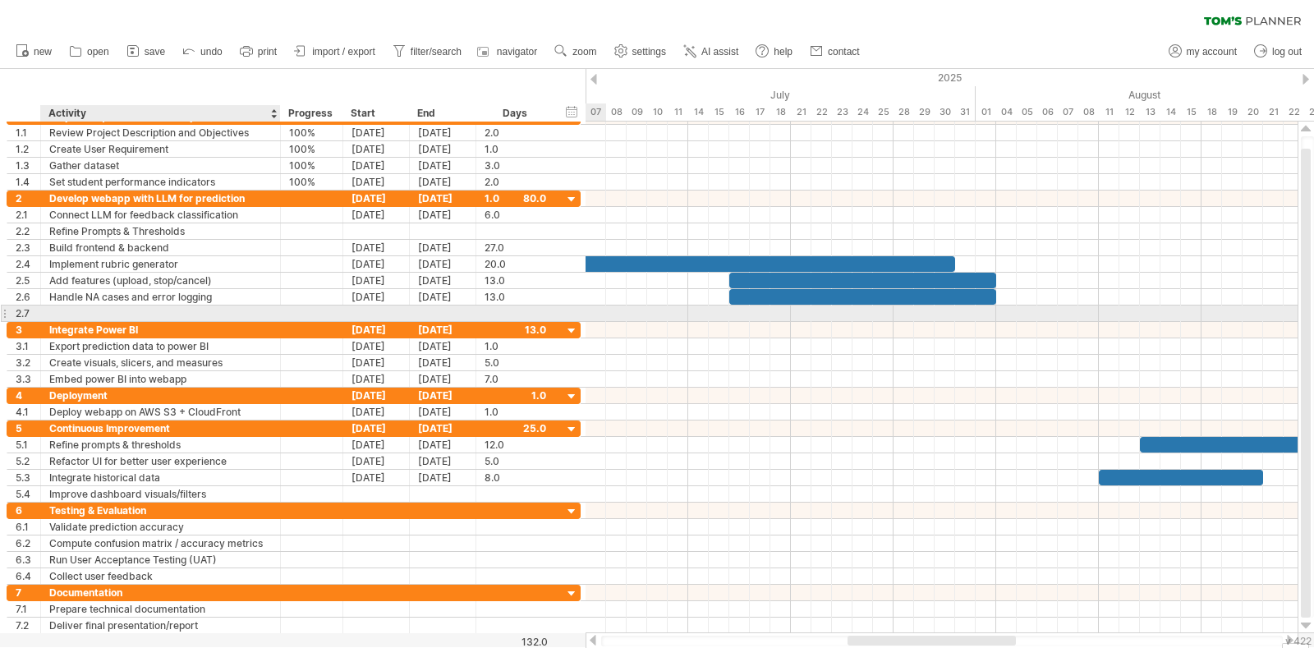
click at [122, 311] on div at bounding box center [160, 313] width 223 height 16
click at [122, 311] on input "text" at bounding box center [160, 313] width 223 height 16
type input "**********"
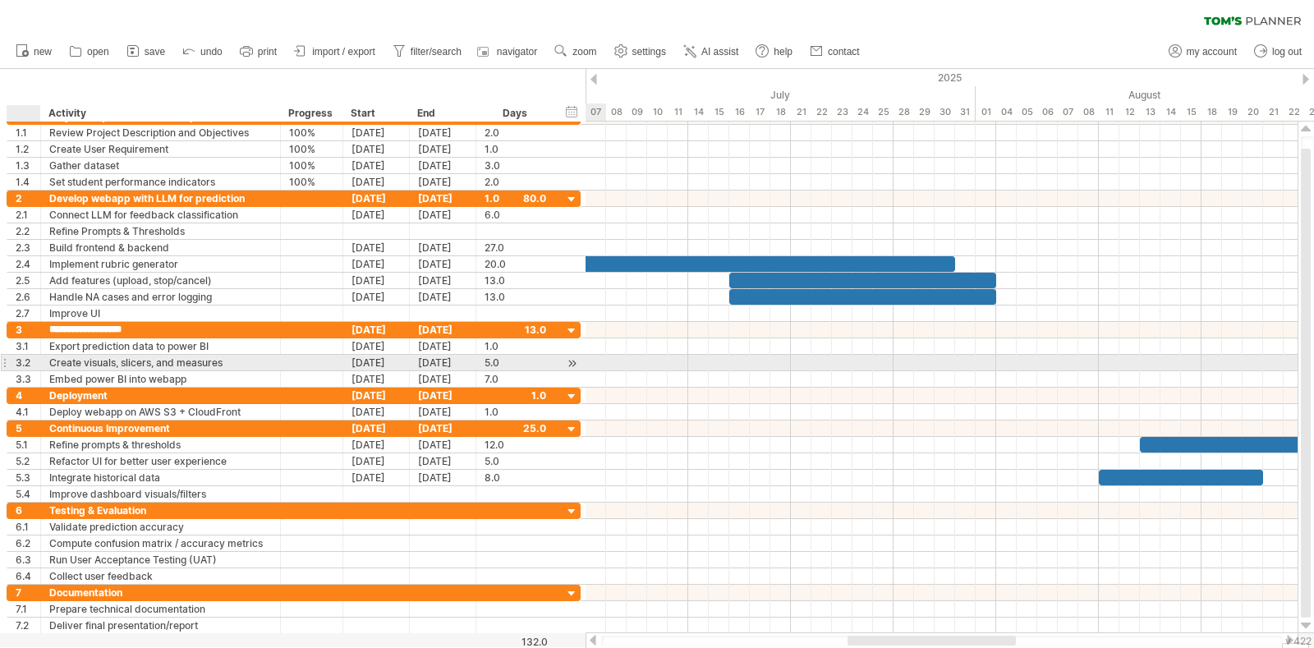
click at [20, 359] on div "3.2" at bounding box center [28, 363] width 25 height 16
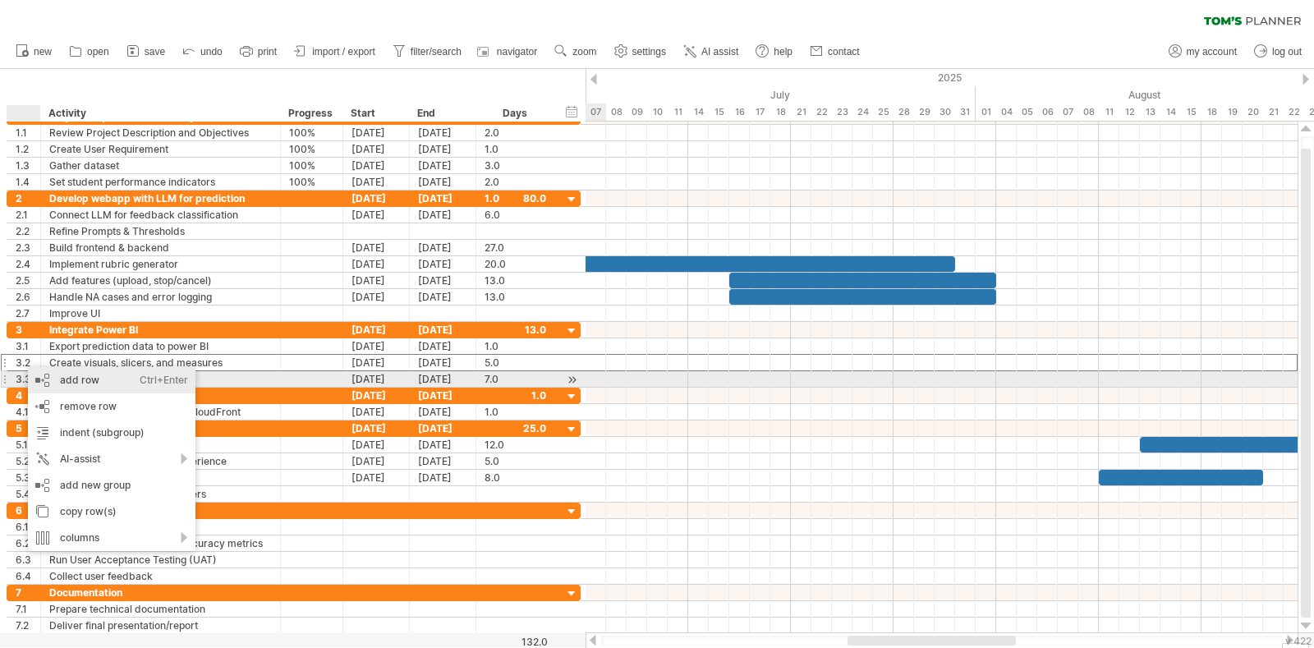
click at [46, 380] on div "add row Ctrl+Enter Cmd+Enter" at bounding box center [112, 380] width 168 height 26
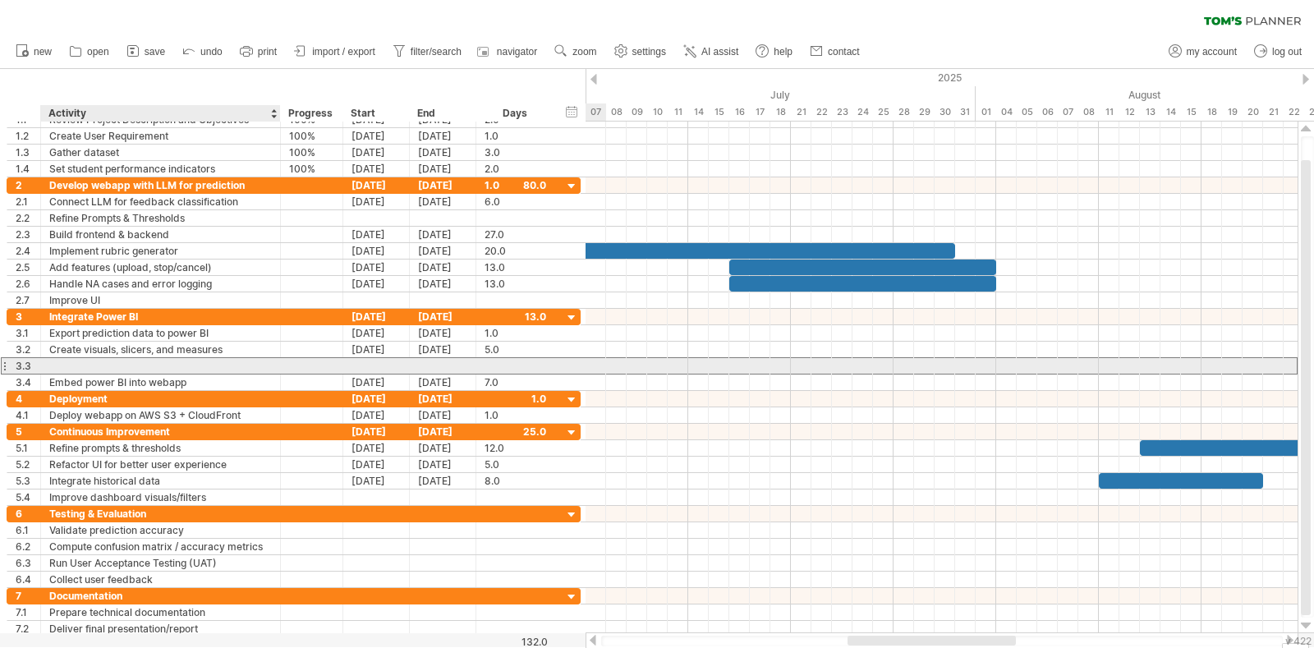
click at [106, 360] on div at bounding box center [160, 366] width 223 height 16
click at [0, 0] on input "text" at bounding box center [0, 0] width 0 height 0
type input "**********"
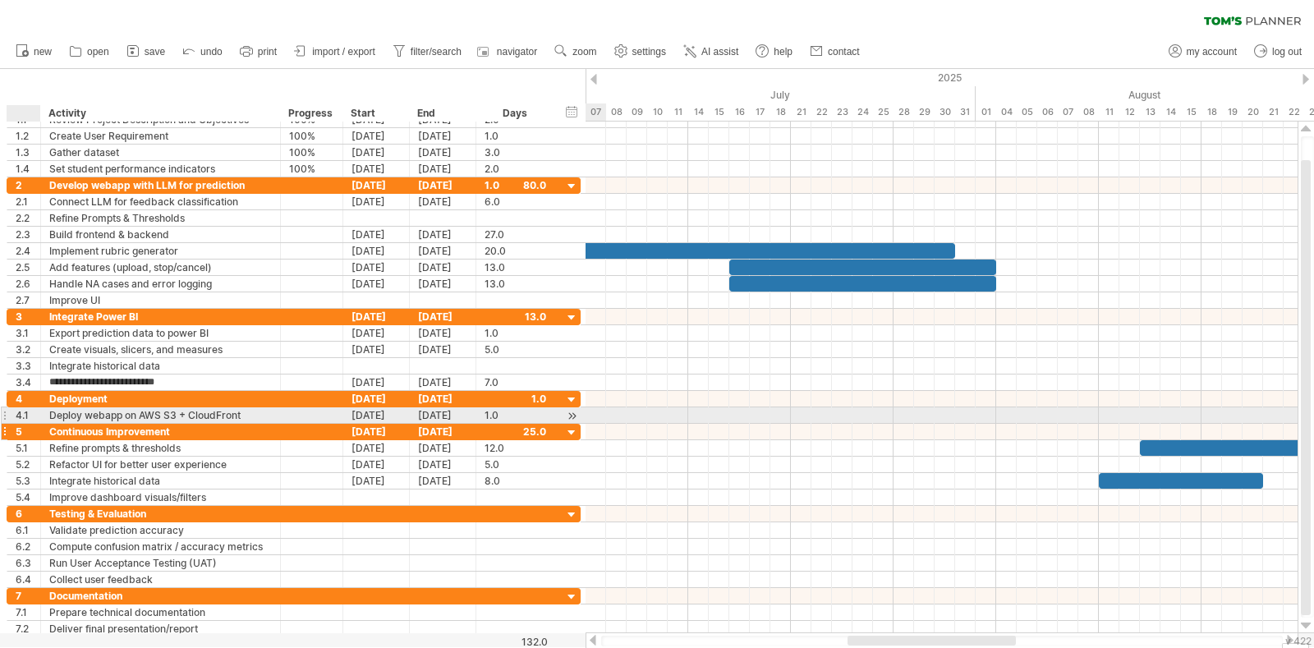
click at [23, 428] on div "5" at bounding box center [28, 432] width 25 height 16
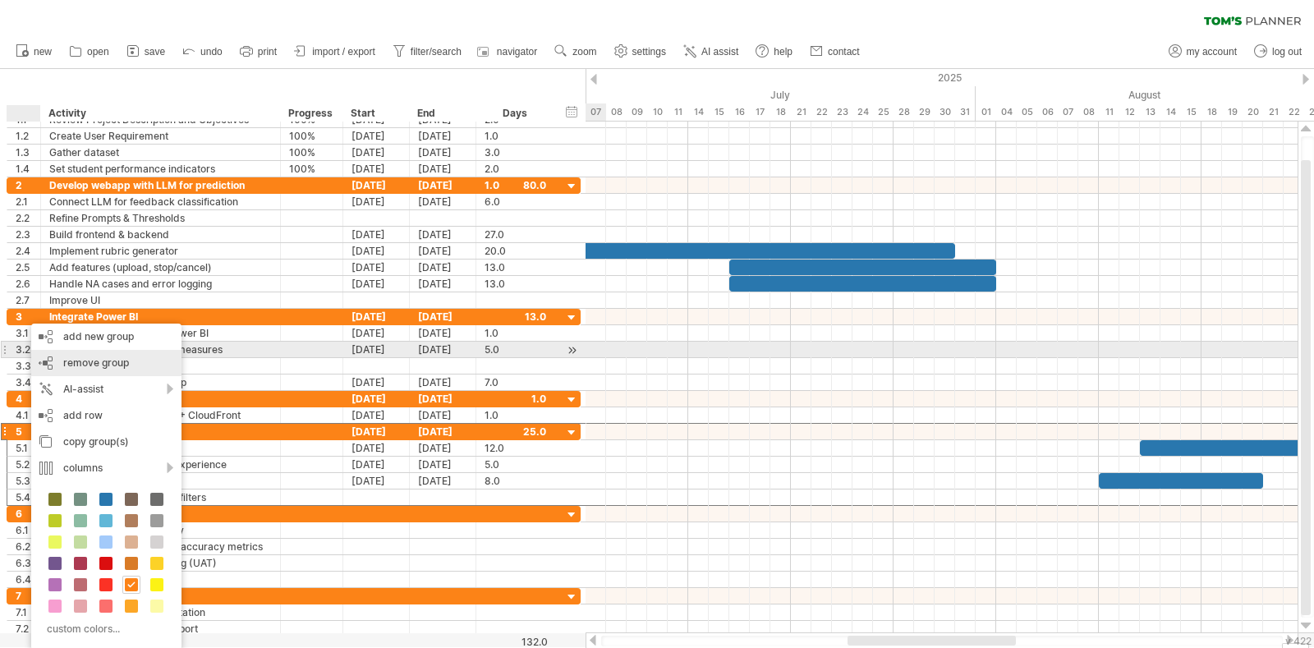
click at [117, 360] on span "remove group" at bounding box center [96, 362] width 66 height 12
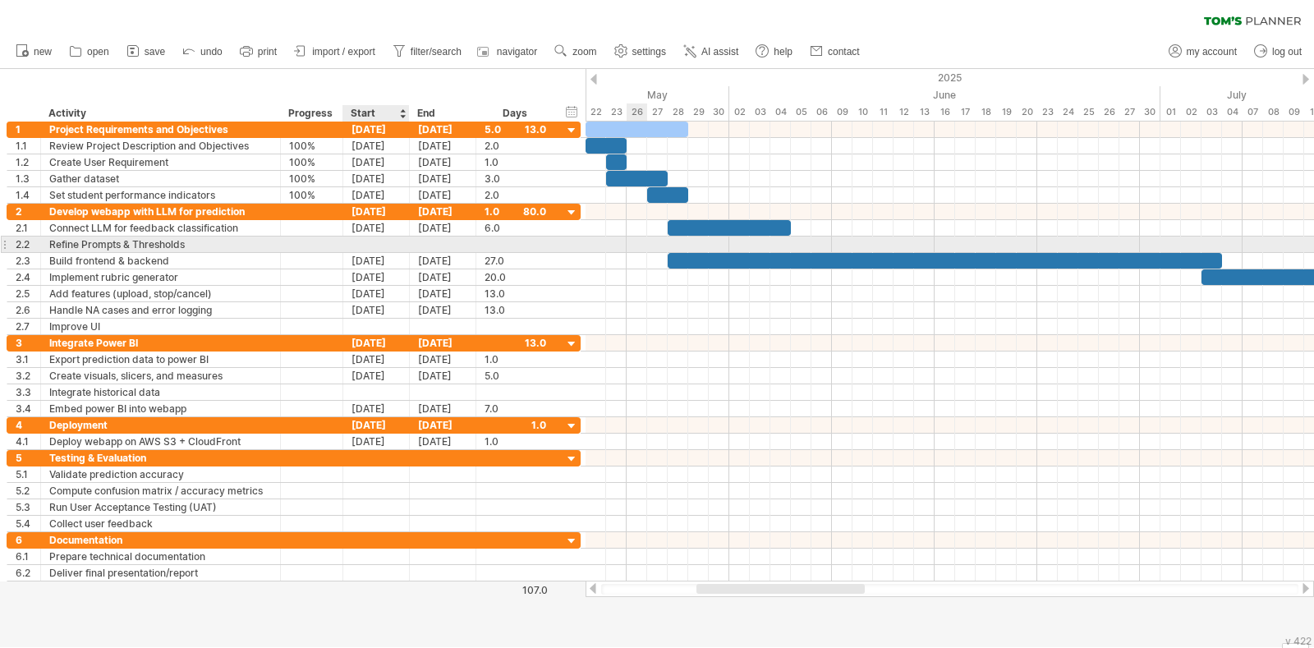
click at [387, 244] on div at bounding box center [376, 244] width 67 height 16
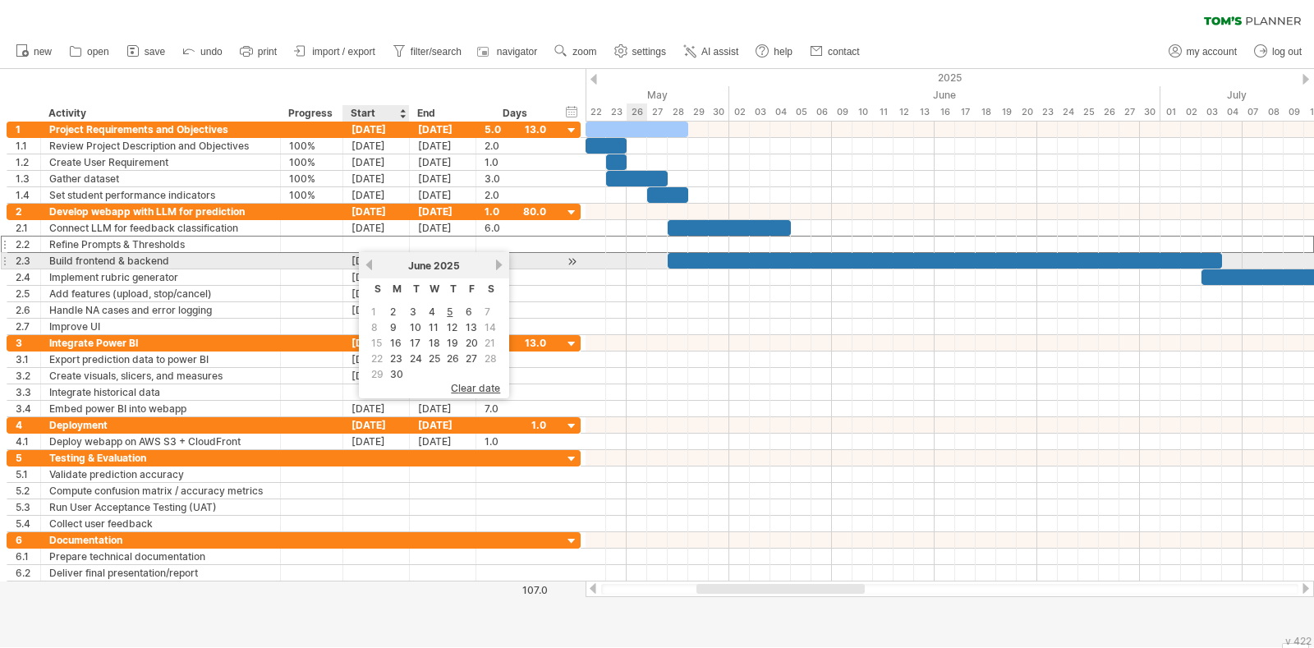
click at [374, 267] on div "June 2025" at bounding box center [433, 265] width 119 height 12
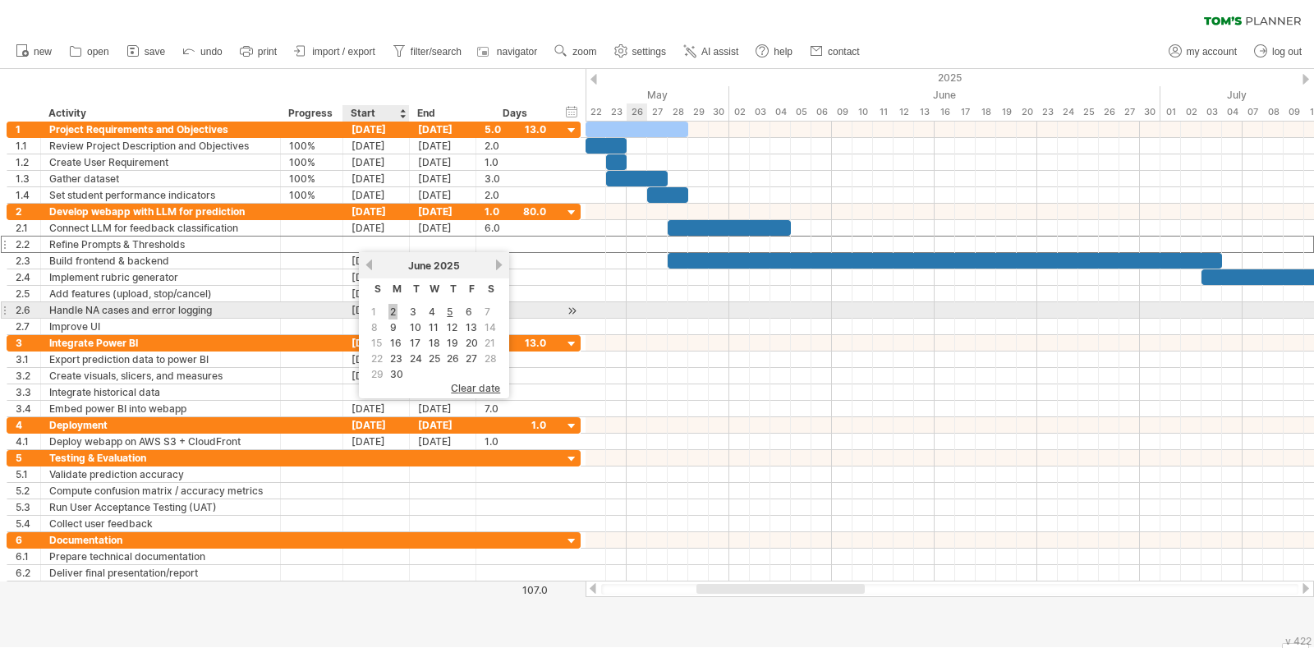
click at [393, 311] on link "2" at bounding box center [392, 312] width 9 height 16
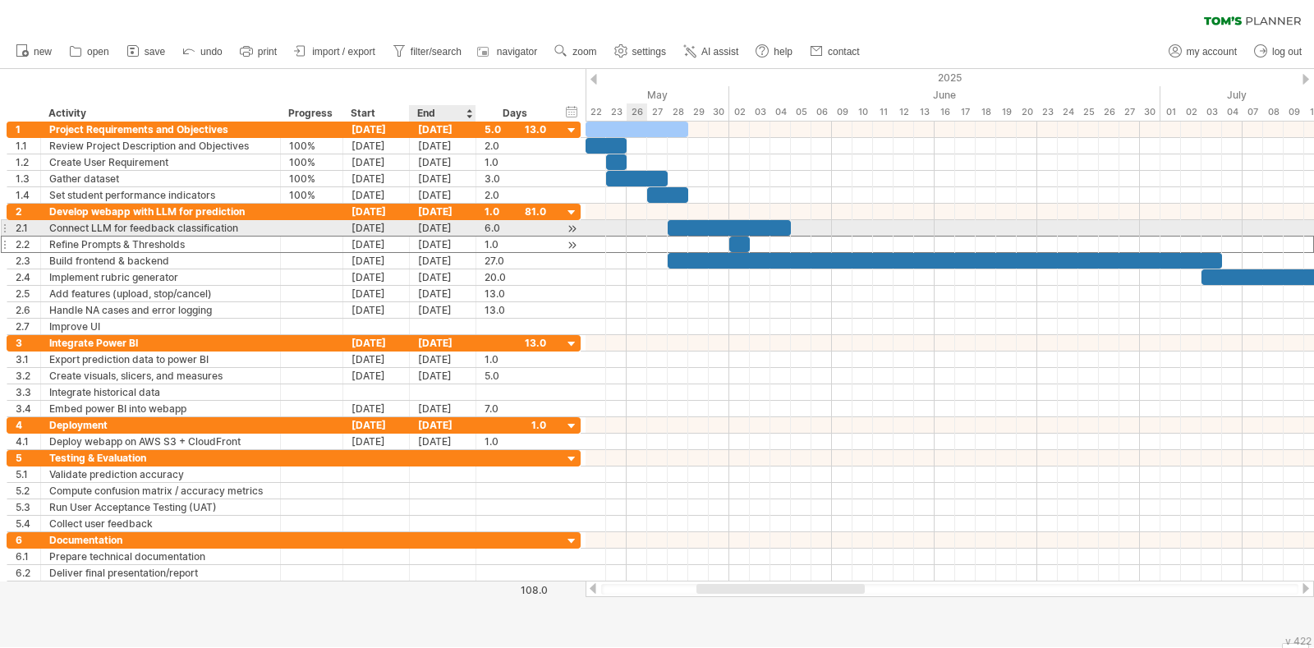
click at [431, 240] on div "02-06-25" at bounding box center [443, 244] width 67 height 16
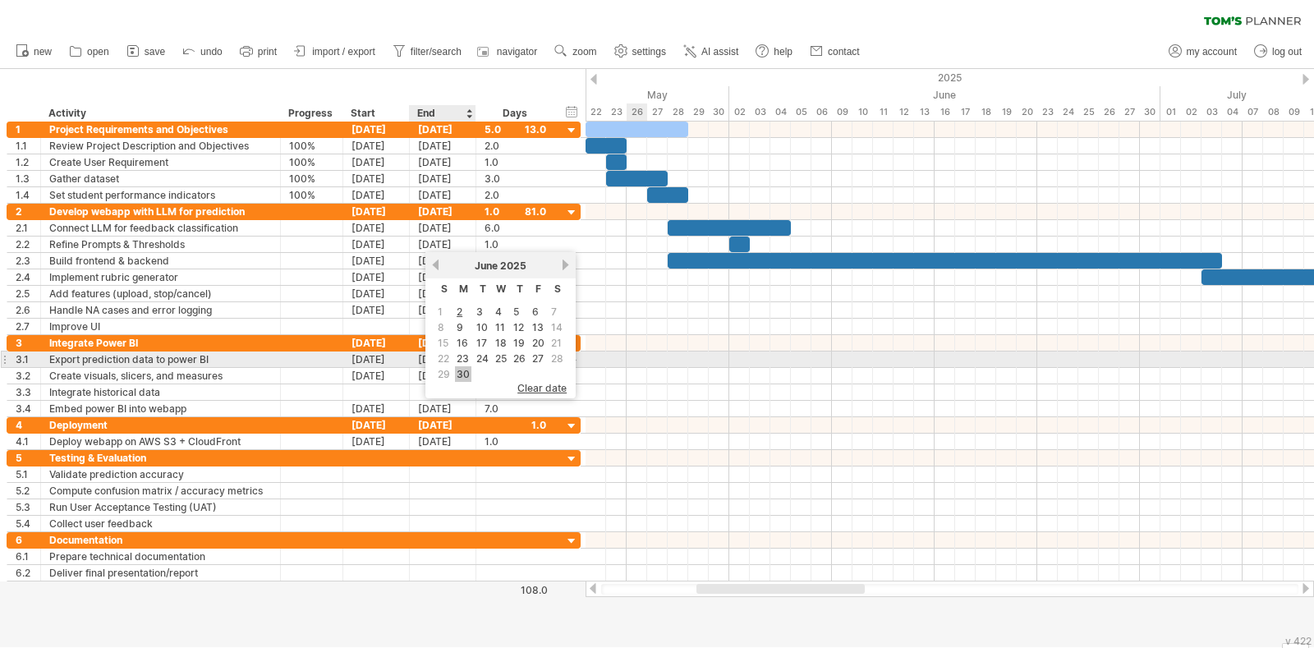
click at [461, 368] on link "30" at bounding box center [463, 374] width 16 height 16
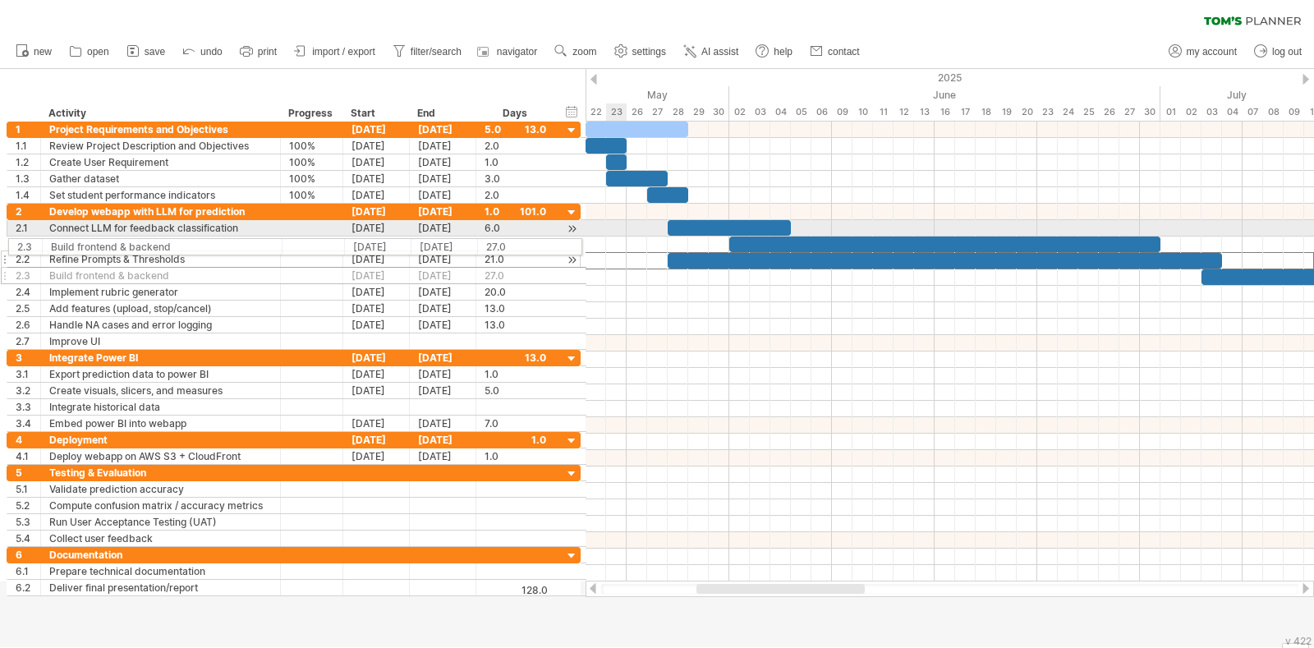
drag, startPoint x: 9, startPoint y: 257, endPoint x: 5, endPoint y: 244, distance: 13.8
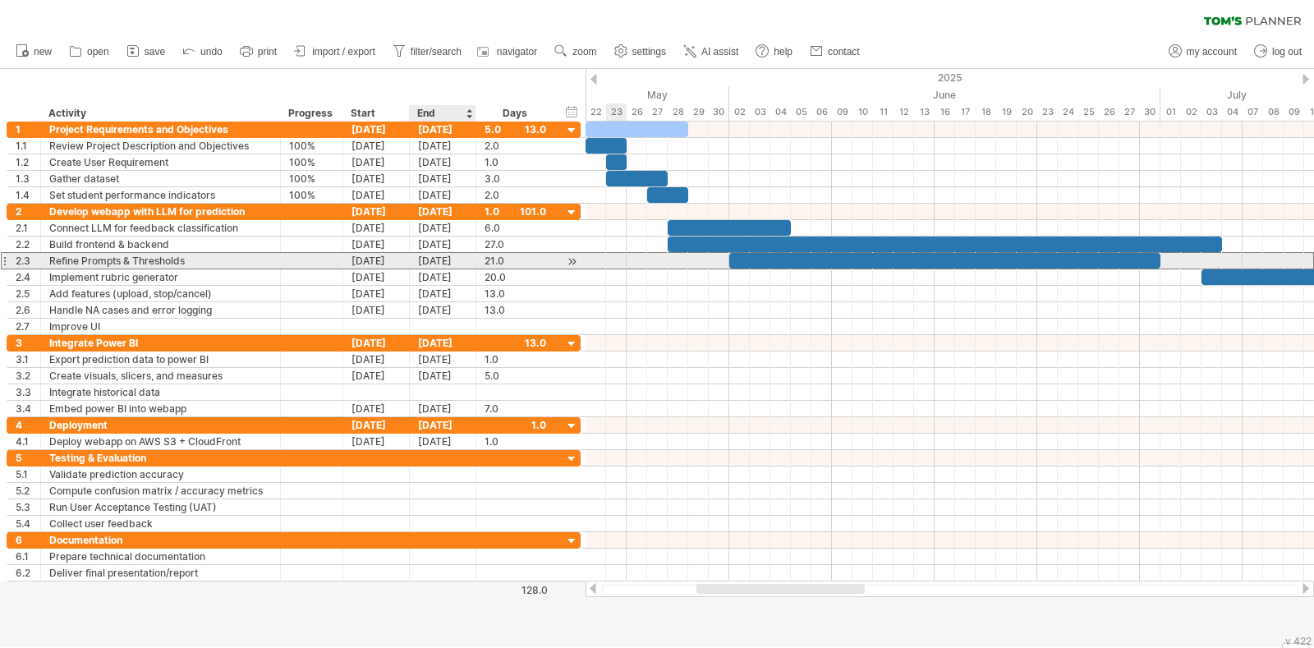
click at [452, 264] on div "30-06-25" at bounding box center [443, 261] width 67 height 16
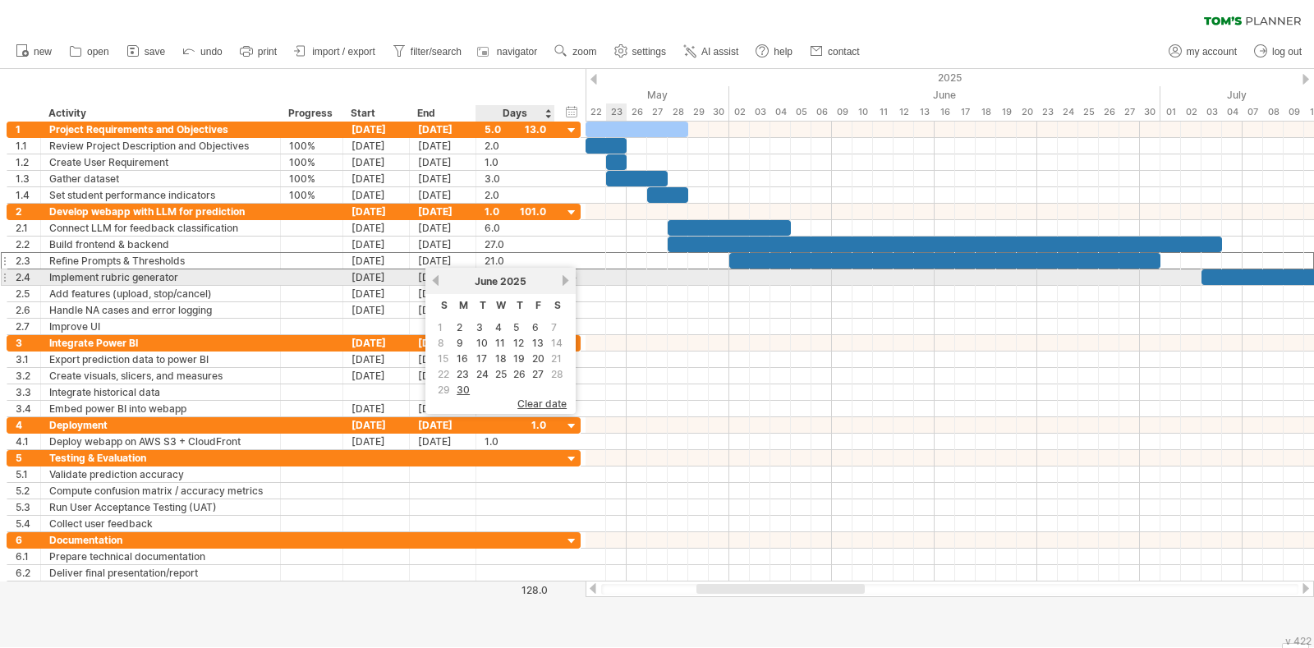
click at [555, 283] on div "June 2025" at bounding box center [500, 281] width 119 height 12
click at [559, 285] on link "next" at bounding box center [565, 280] width 12 height 12
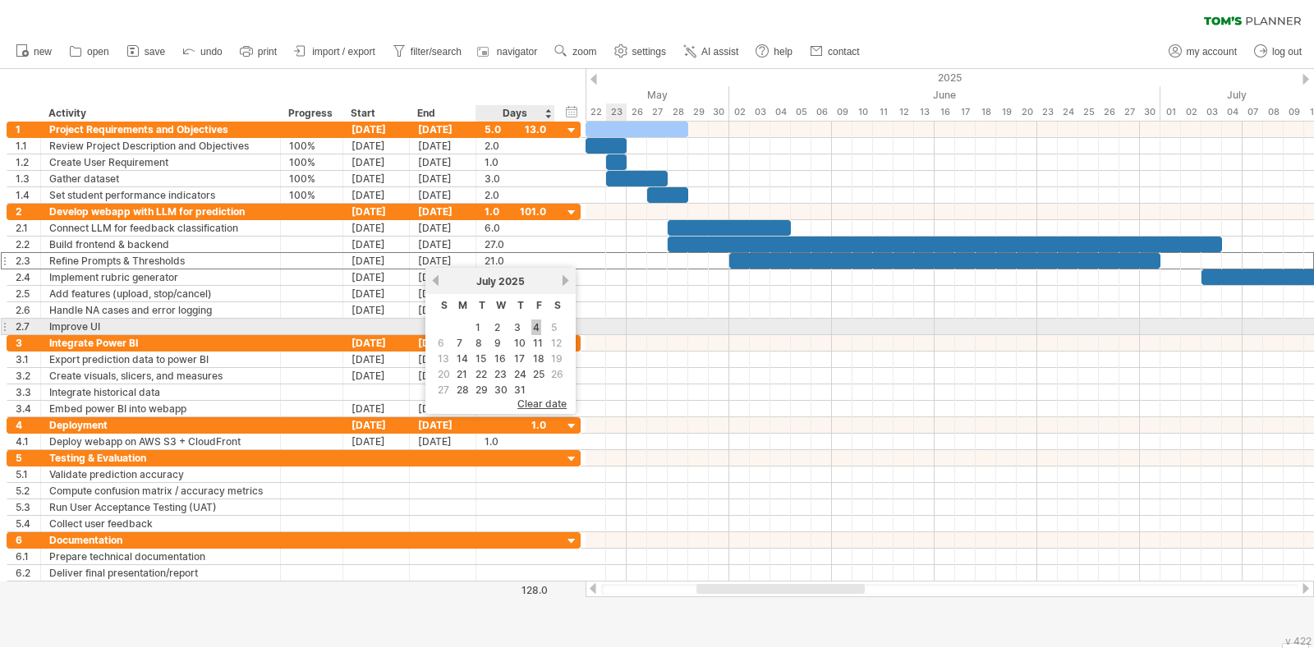
click at [531, 328] on link "4" at bounding box center [536, 327] width 10 height 16
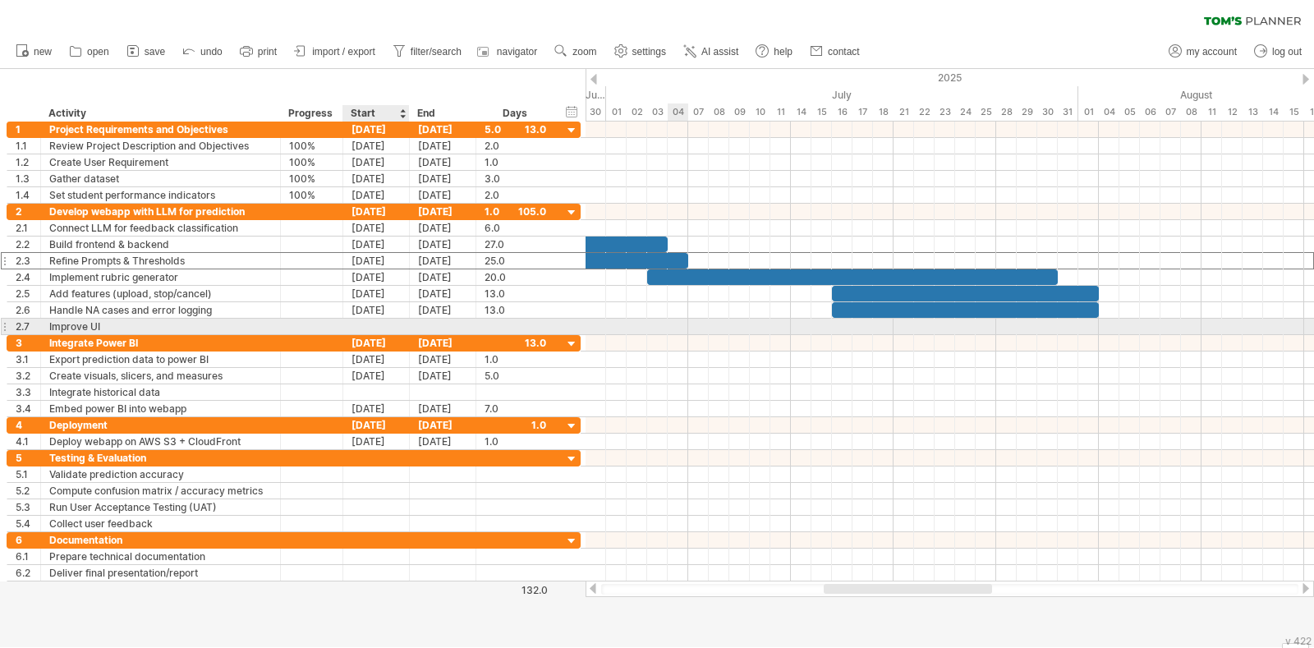
click at [376, 324] on div at bounding box center [376, 327] width 67 height 16
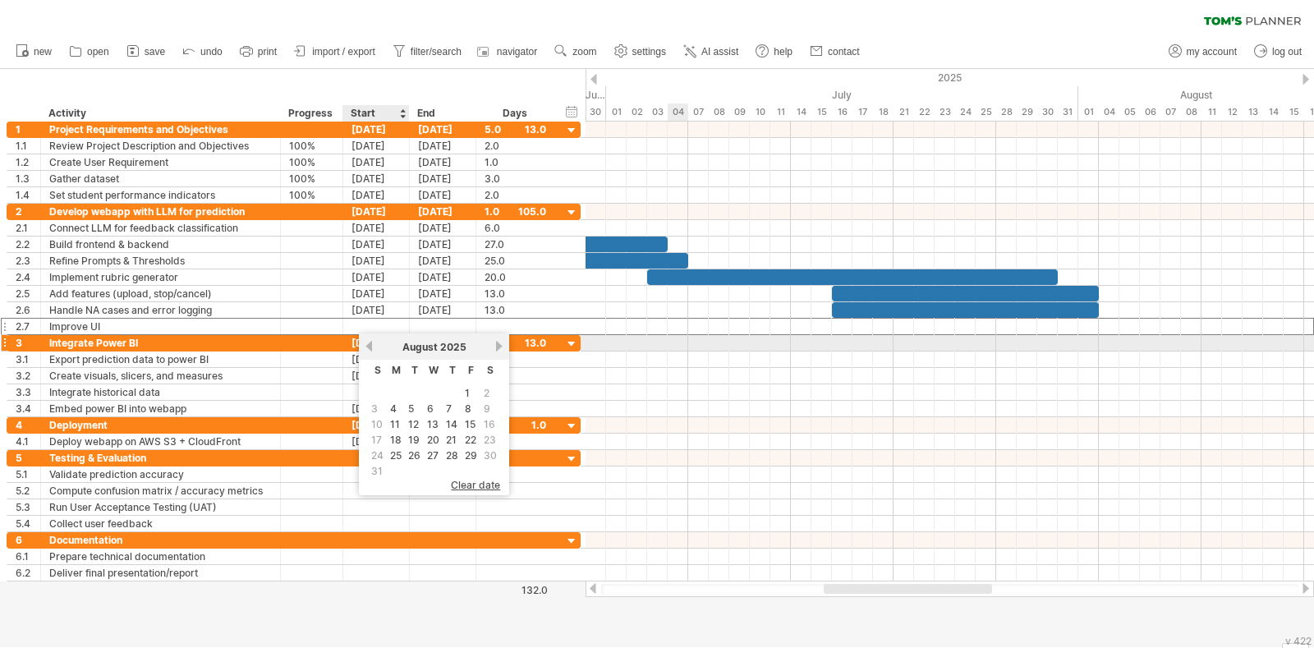
click at [370, 351] on link "previous" at bounding box center [369, 346] width 12 height 12
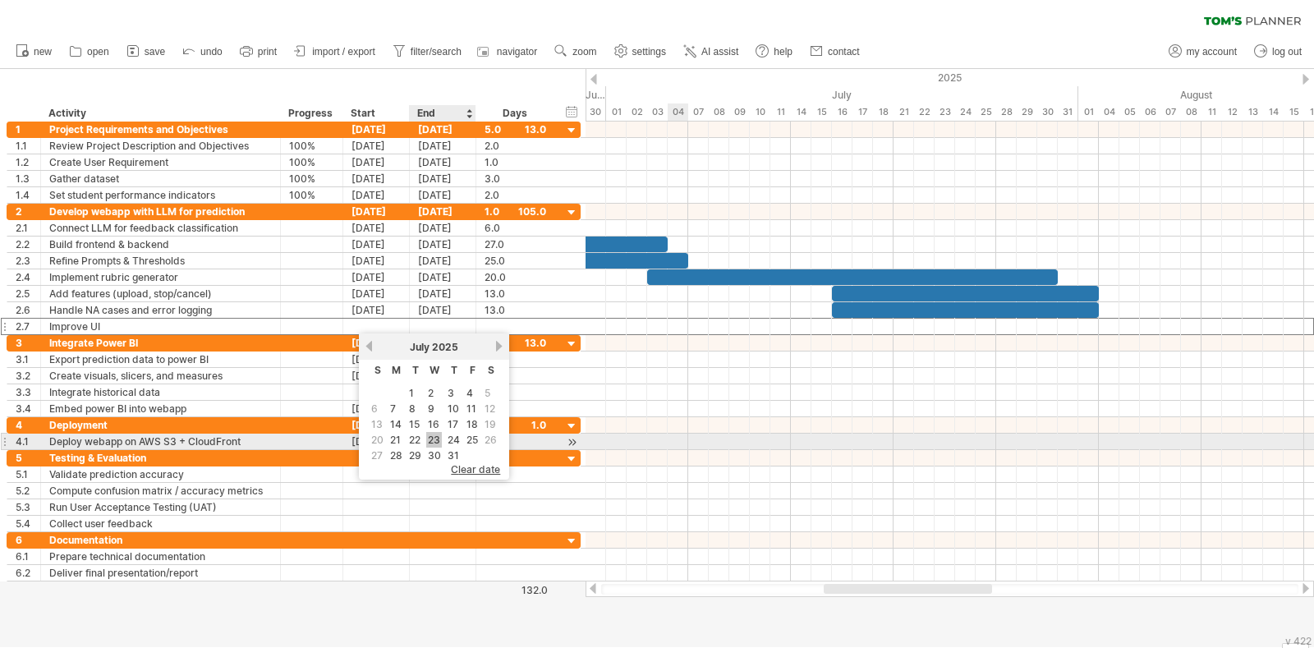
click at [429, 437] on link "23" at bounding box center [434, 440] width 16 height 16
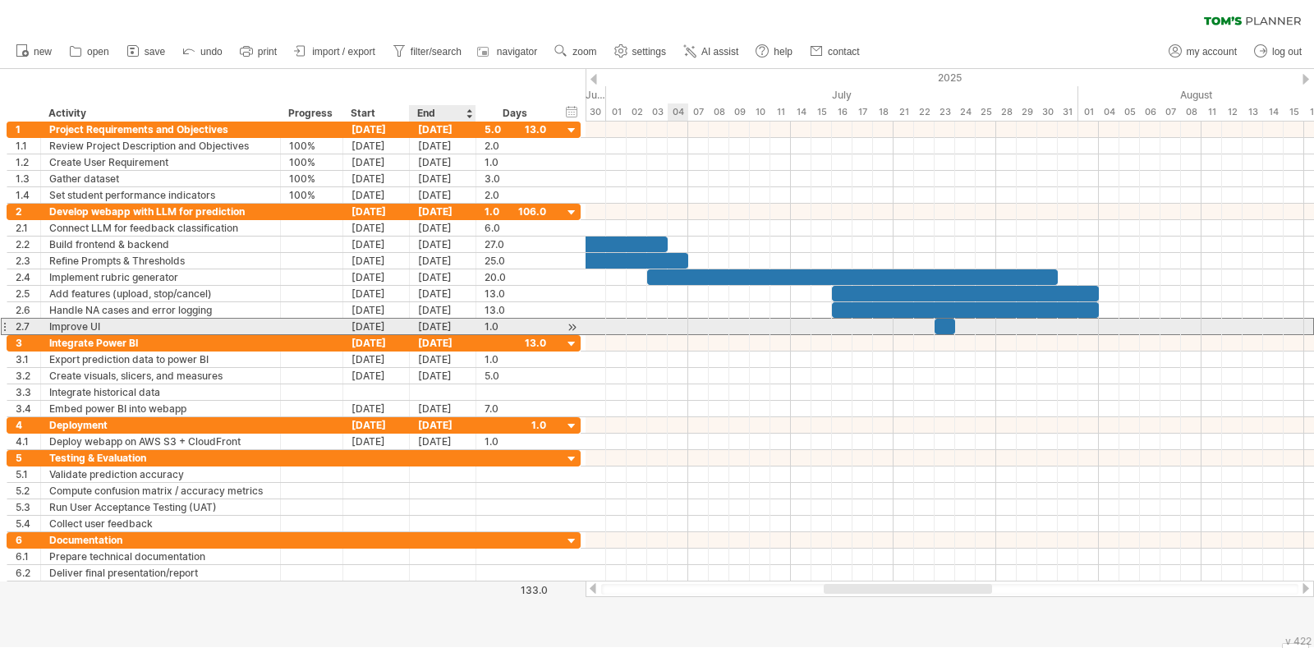
click at [452, 327] on div "23-07-25" at bounding box center [443, 327] width 67 height 16
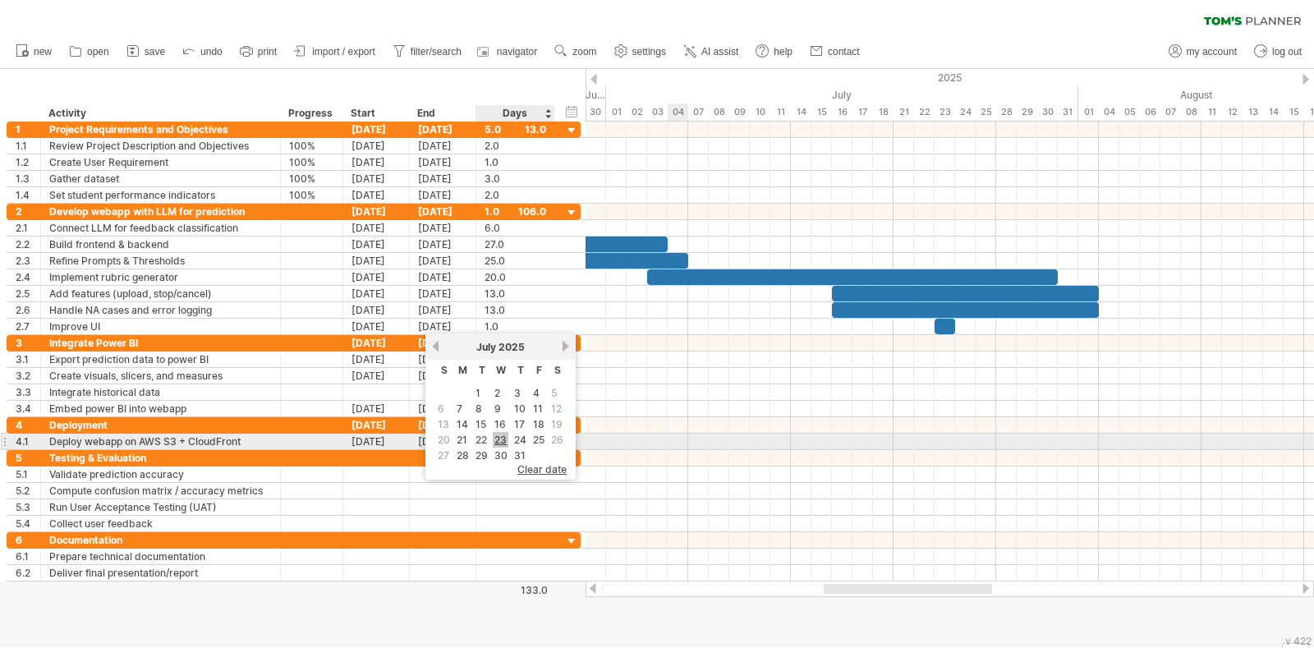
click at [502, 435] on link "23" at bounding box center [501, 440] width 16 height 16
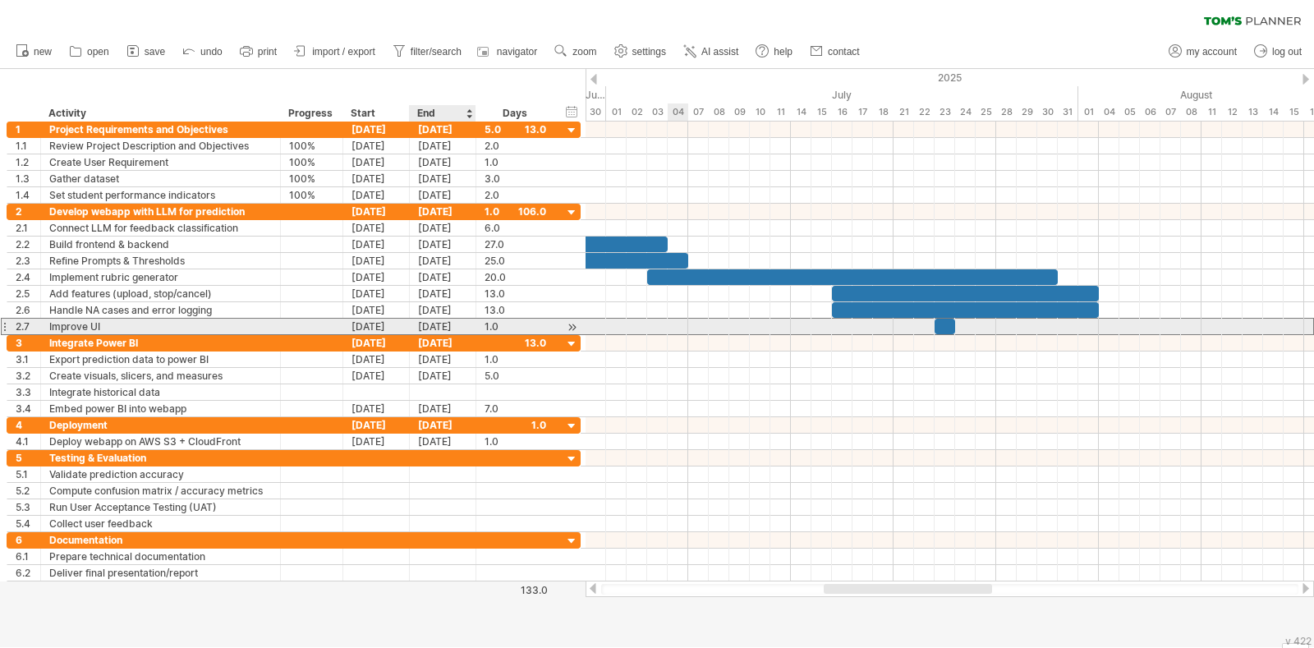
click at [460, 327] on div "23-07-25" at bounding box center [443, 327] width 67 height 16
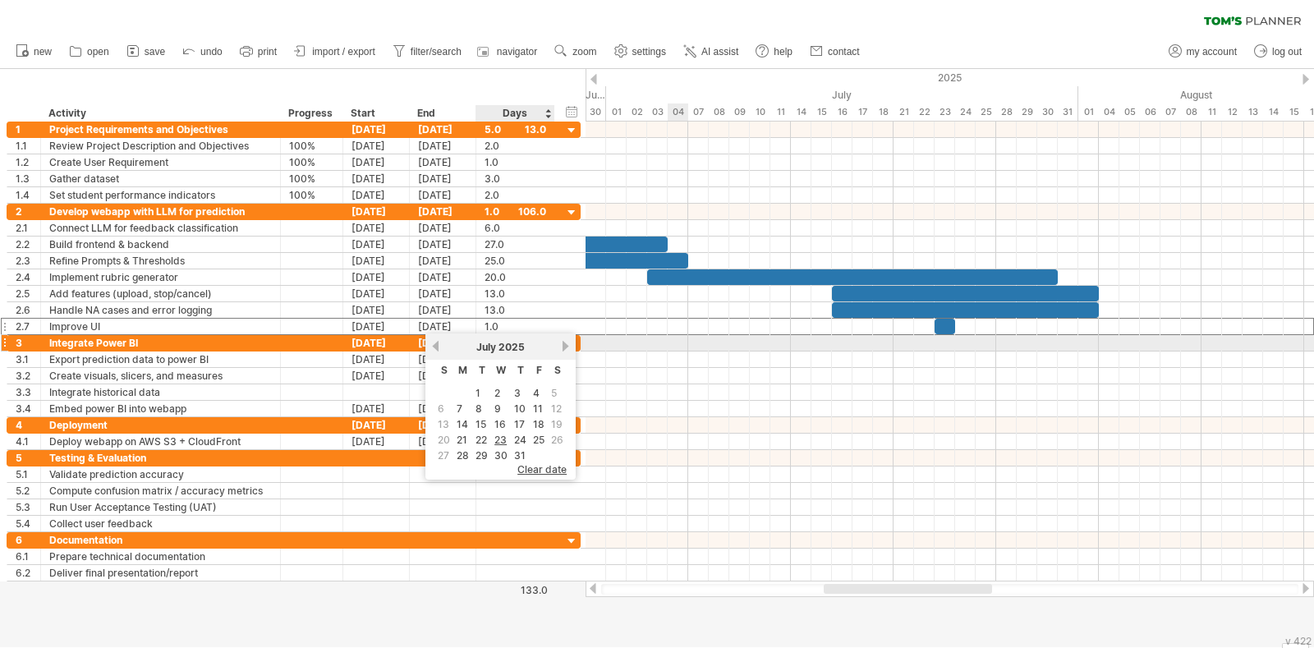
click at [559, 348] on link "next" at bounding box center [565, 346] width 12 height 12
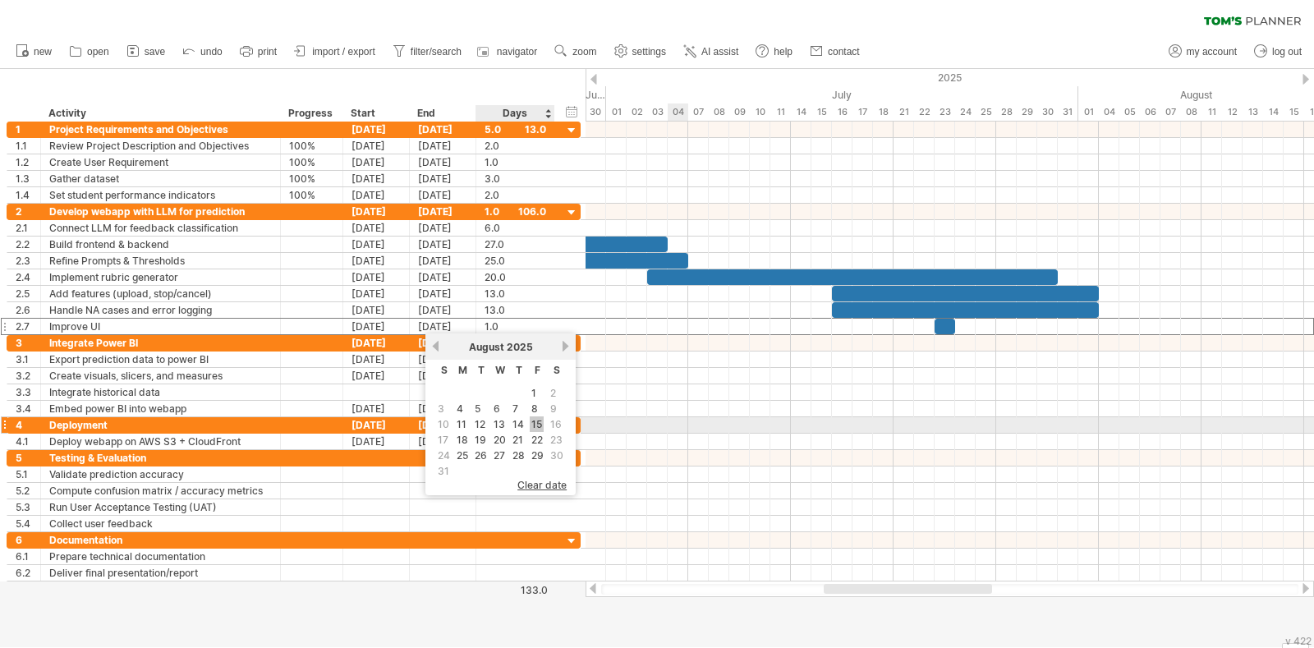
click at [530, 420] on link "15" at bounding box center [537, 424] width 14 height 16
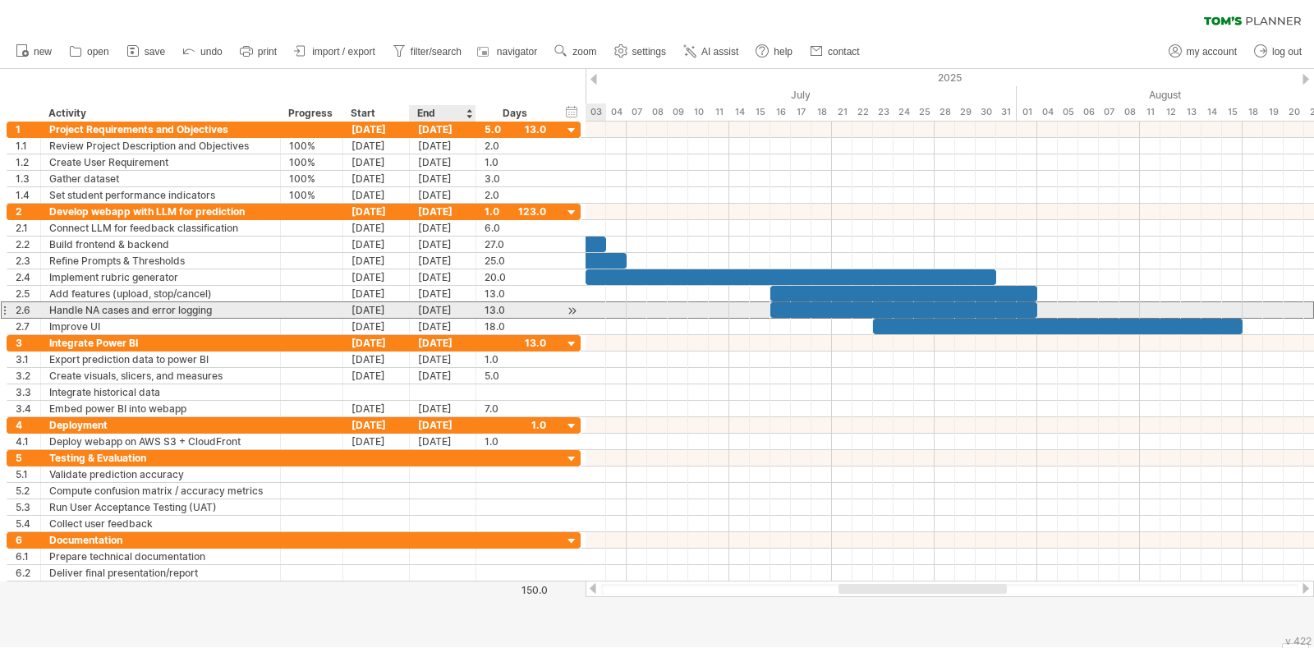
click at [452, 310] on div "01-08-25" at bounding box center [443, 310] width 67 height 16
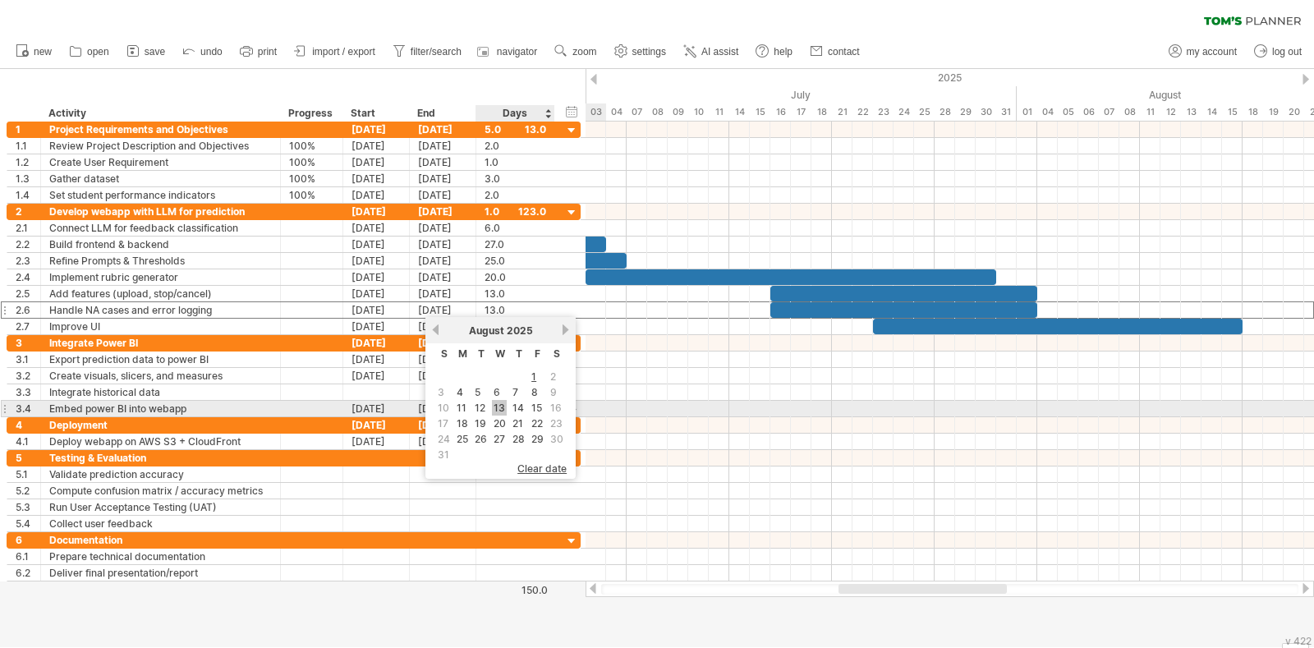
click at [497, 407] on link "13" at bounding box center [499, 408] width 15 height 16
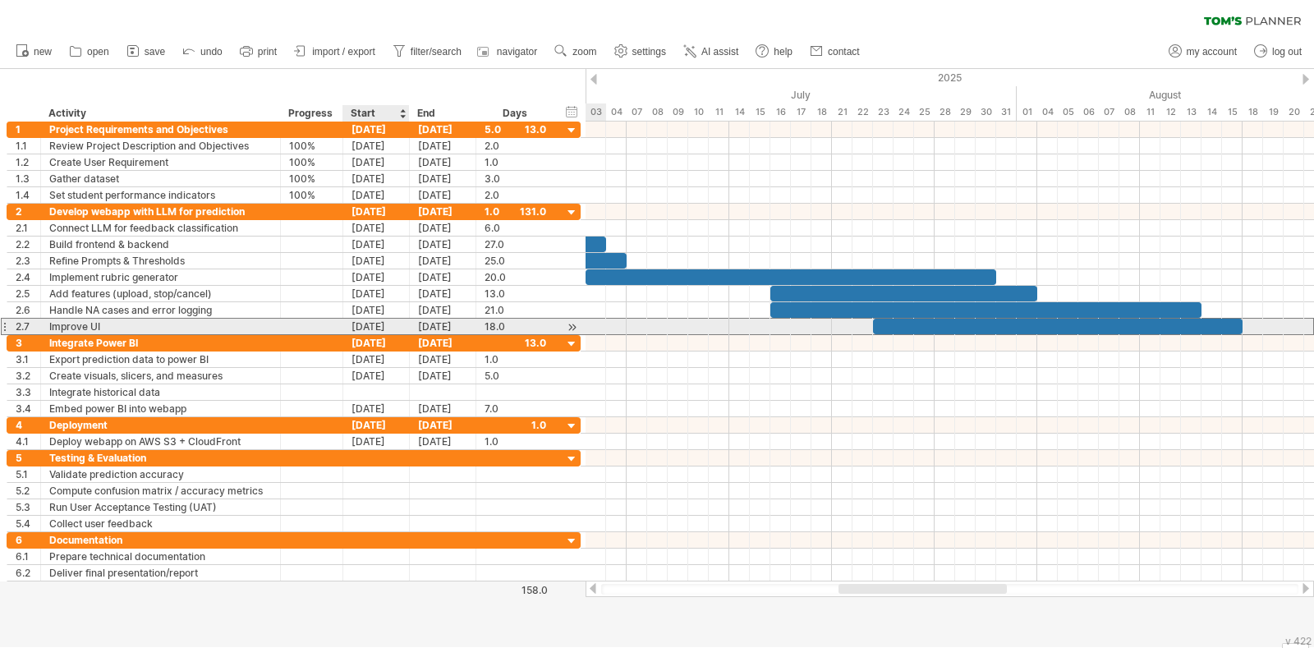
click at [385, 321] on div "23-07-25" at bounding box center [376, 327] width 67 height 16
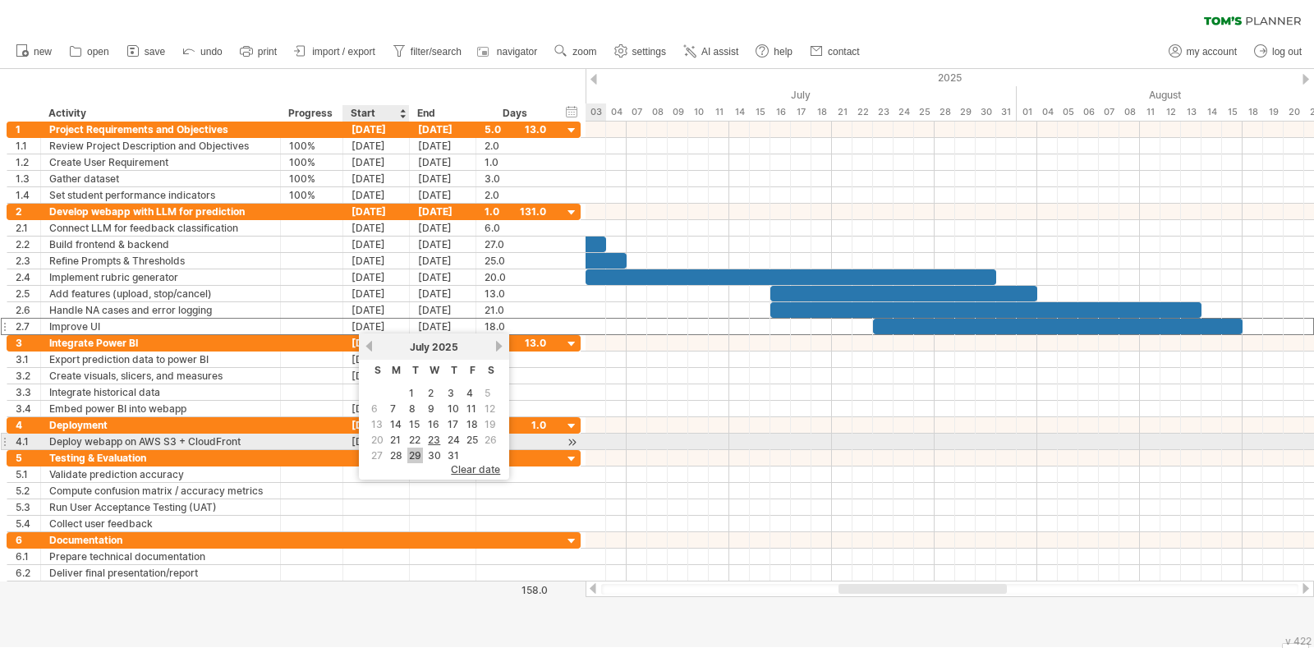
click at [416, 448] on link "29" at bounding box center [415, 456] width 16 height 16
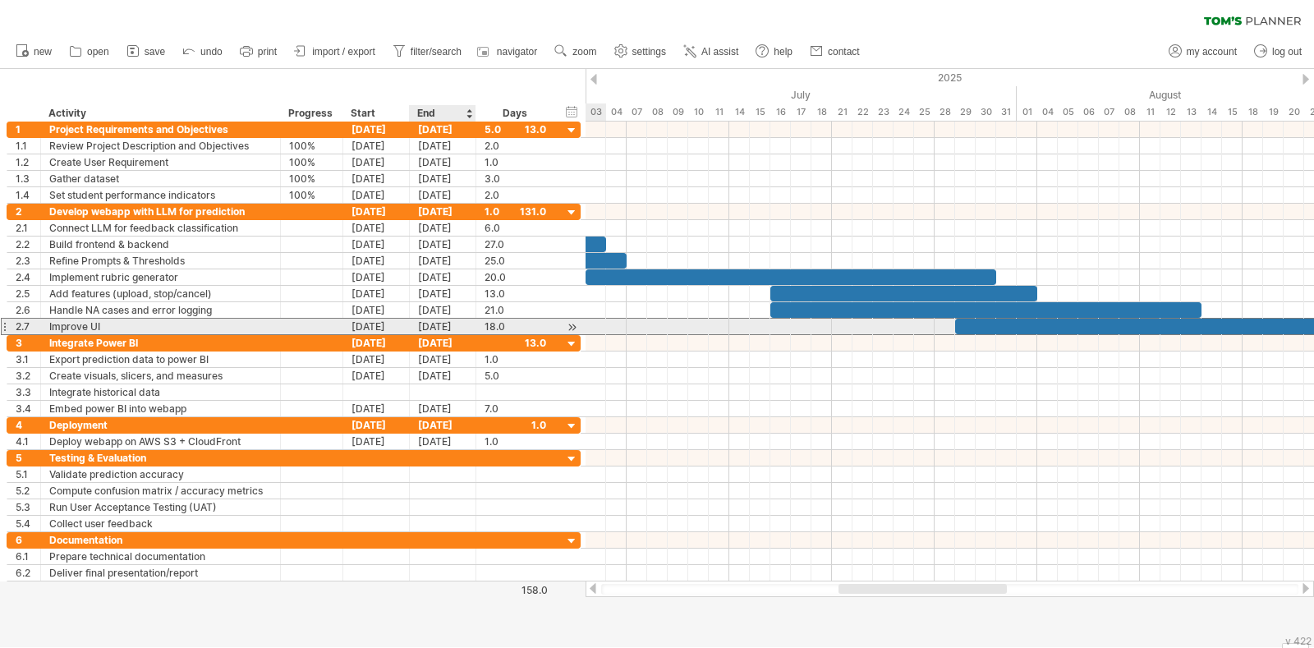
click at [443, 326] on div "[DATE]" at bounding box center [443, 327] width 67 height 16
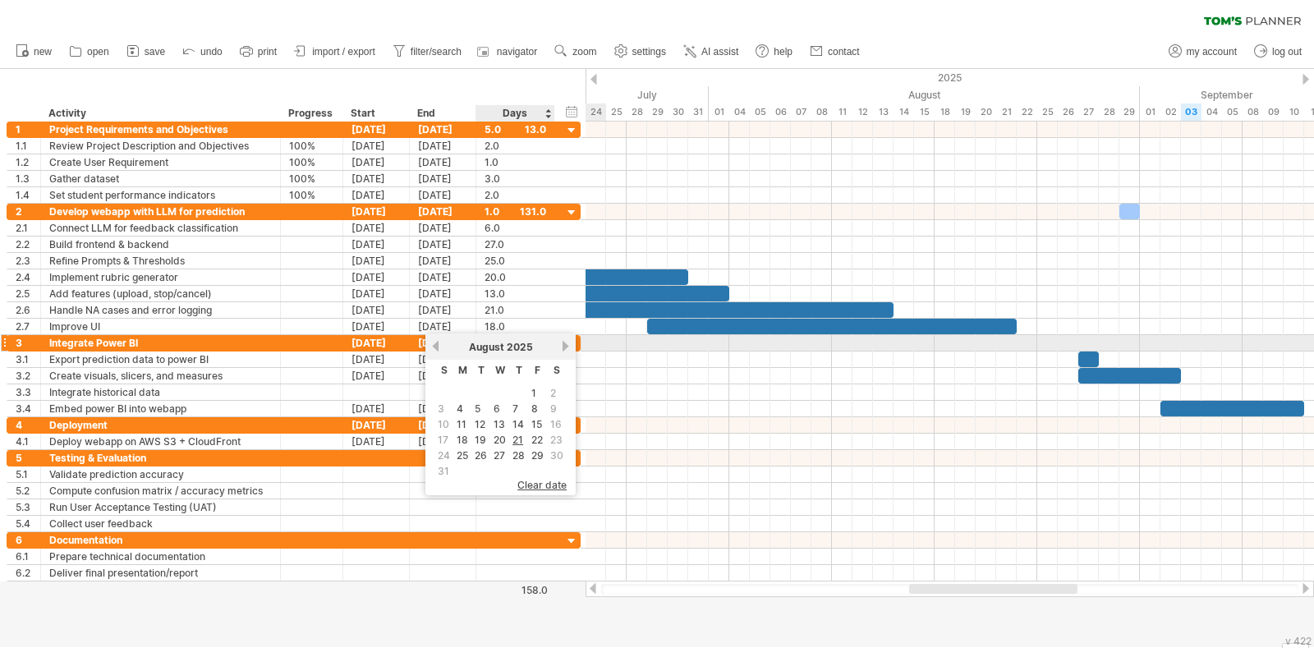
click at [562, 346] on link "next" at bounding box center [565, 346] width 12 height 12
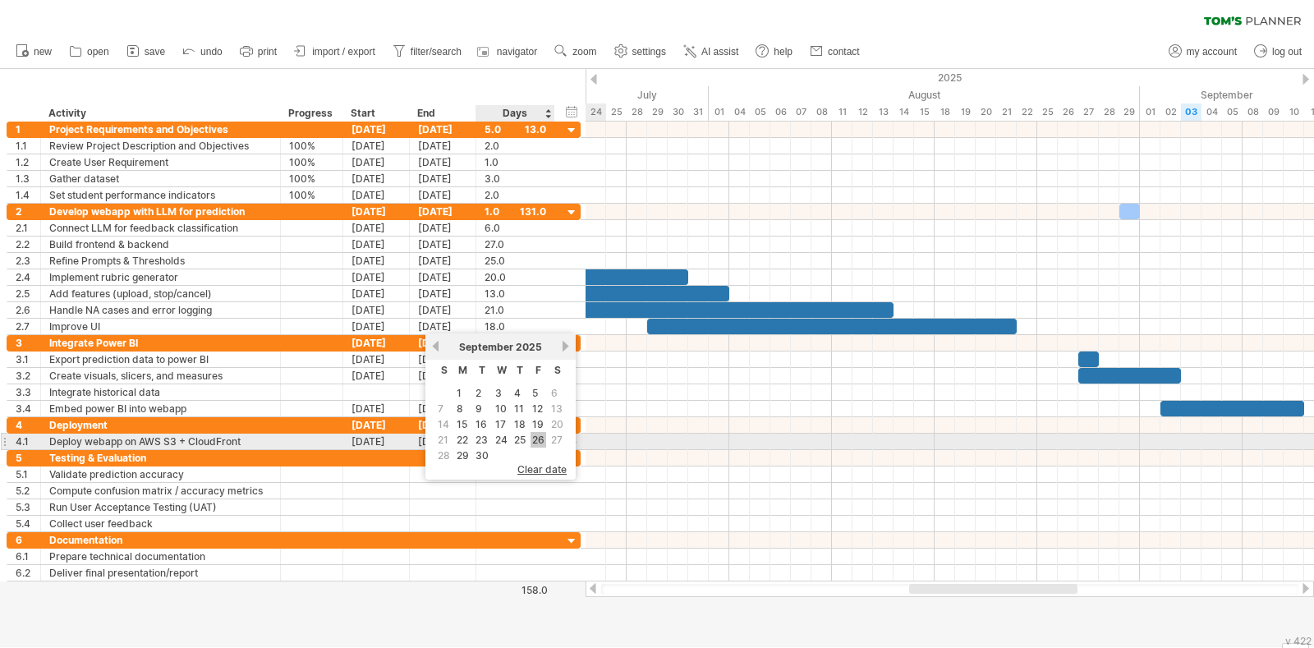
click at [530, 434] on link "26" at bounding box center [538, 440] width 16 height 16
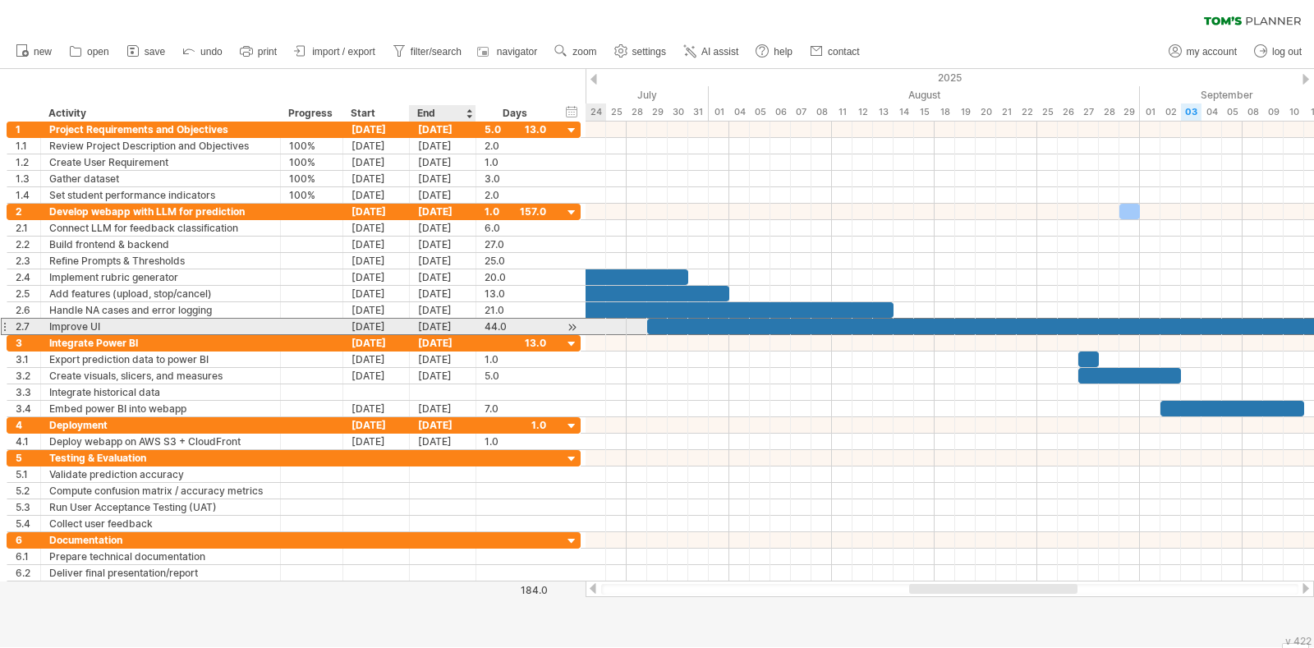
click at [454, 323] on div "26-09-25" at bounding box center [443, 327] width 67 height 16
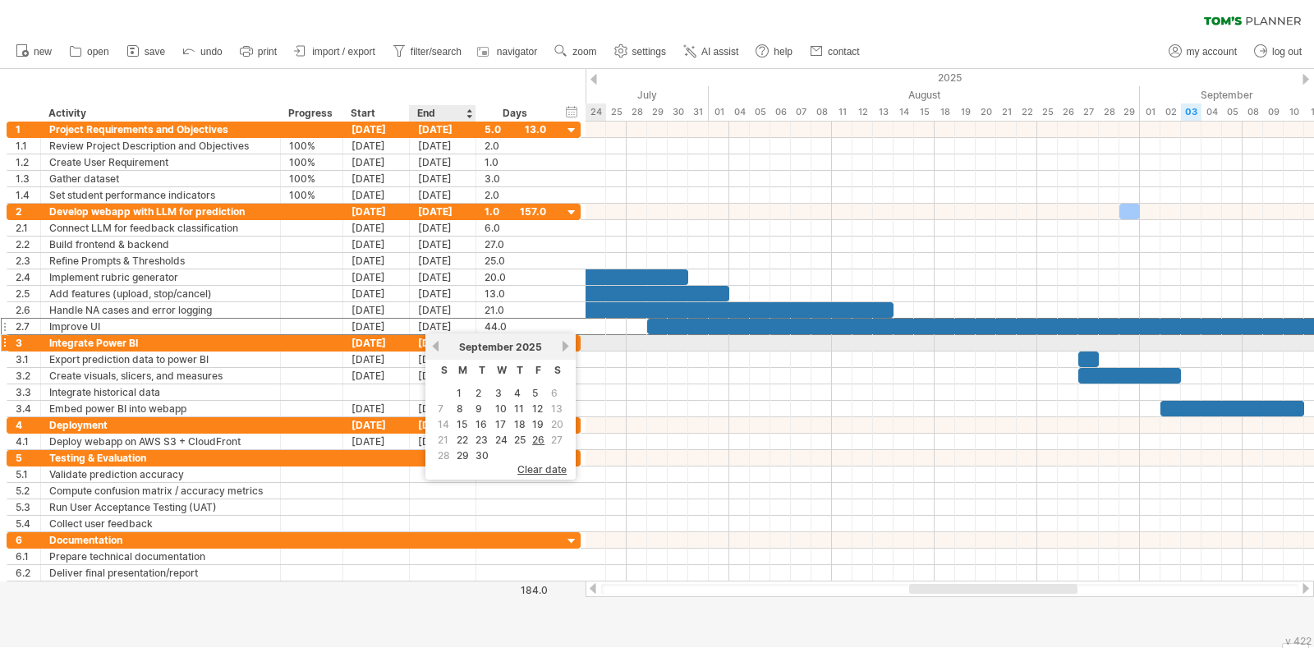
click at [435, 342] on link "previous" at bounding box center [435, 346] width 12 height 12
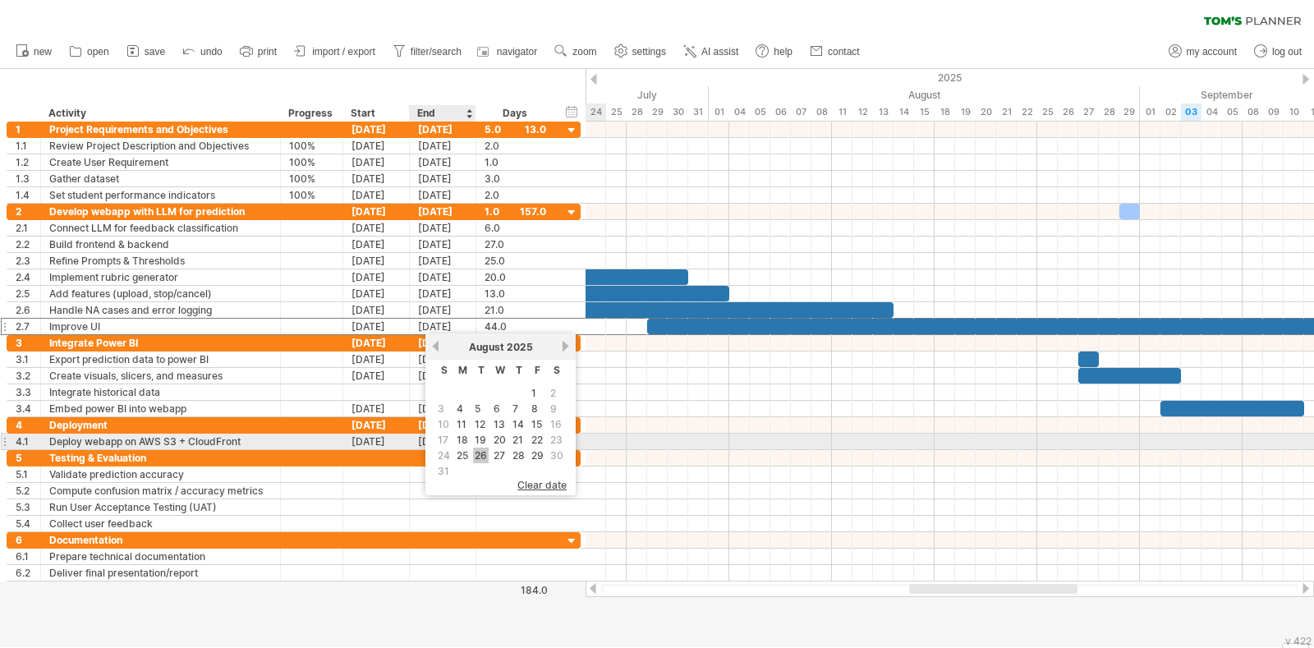
click at [480, 449] on link "26" at bounding box center [481, 456] width 16 height 16
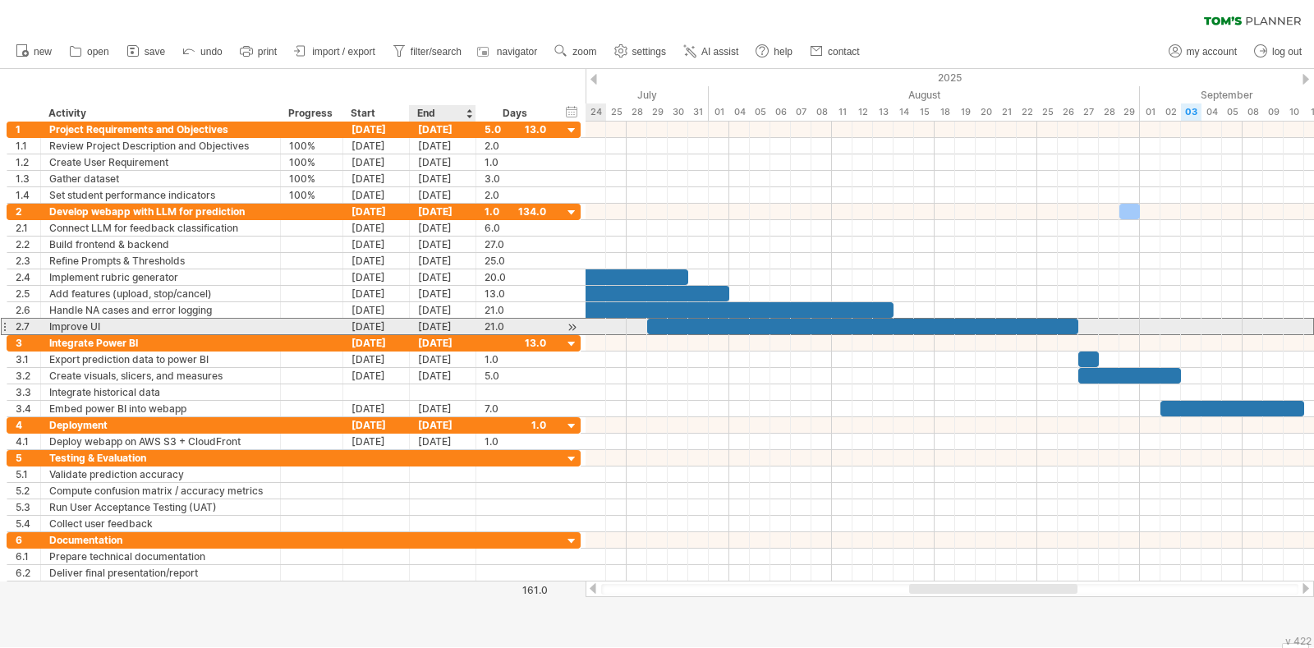
click at [448, 326] on div "[DATE]" at bounding box center [443, 327] width 67 height 16
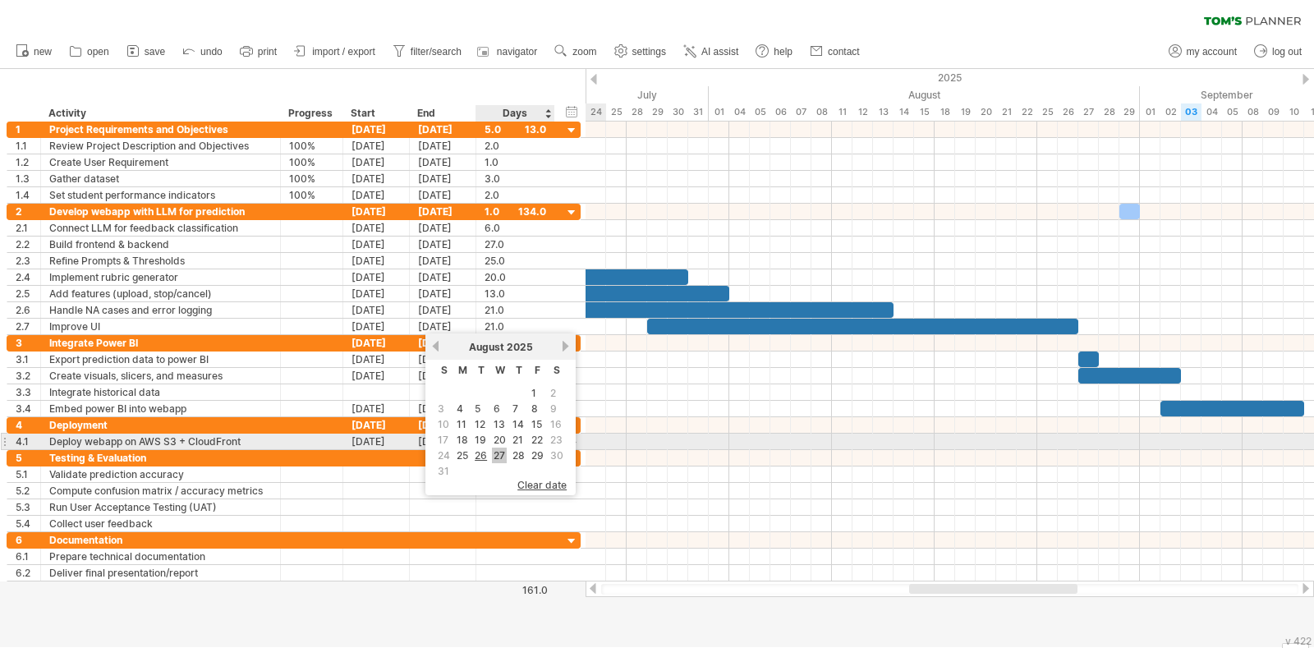
click at [497, 453] on link "27" at bounding box center [499, 456] width 15 height 16
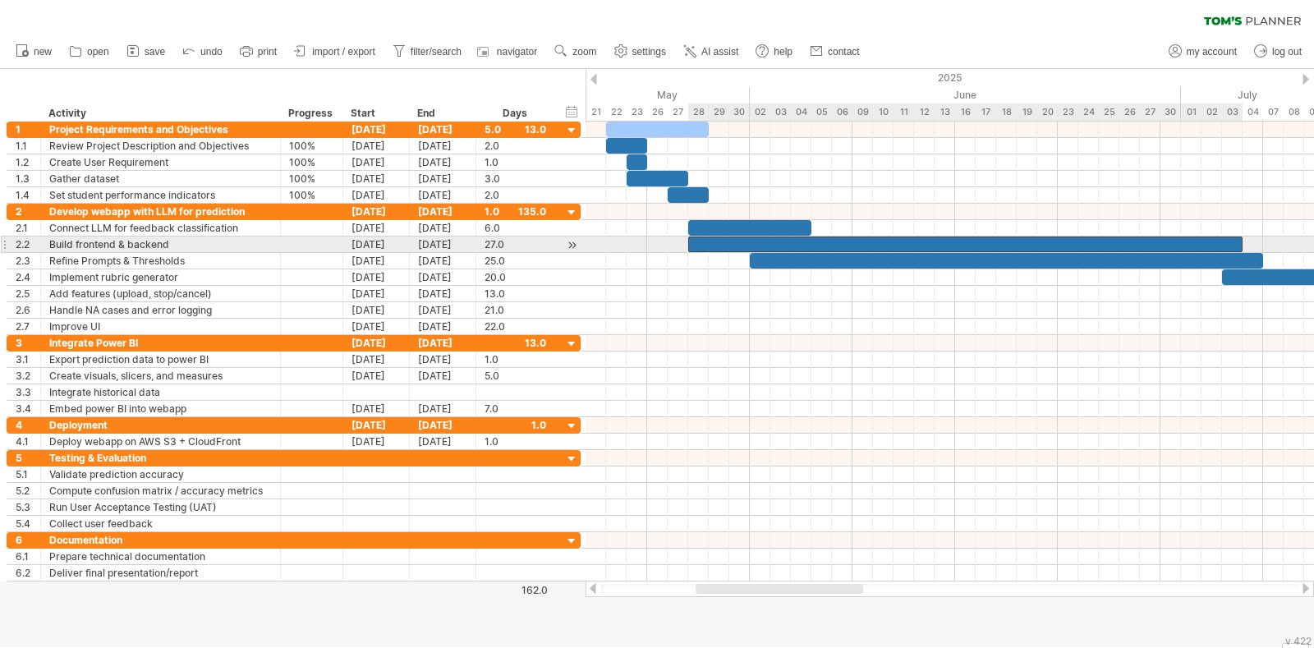
click at [779, 238] on div at bounding box center [965, 244] width 554 height 16
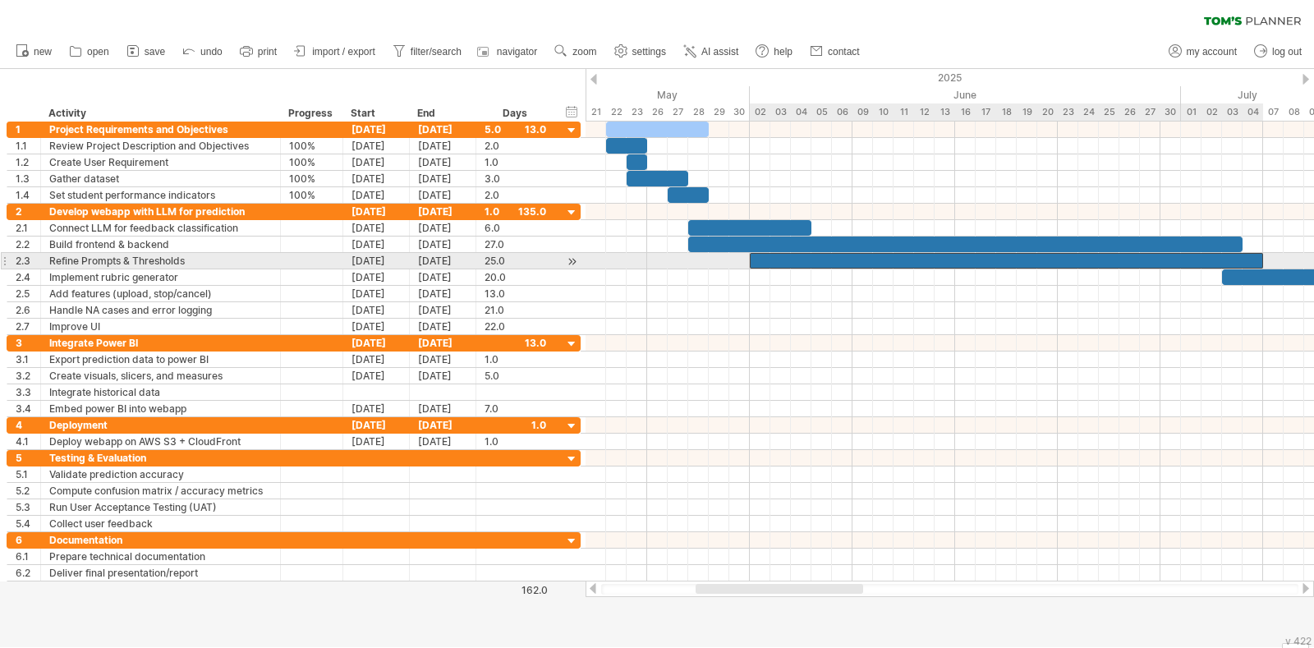
click at [803, 263] on div at bounding box center [1006, 261] width 513 height 16
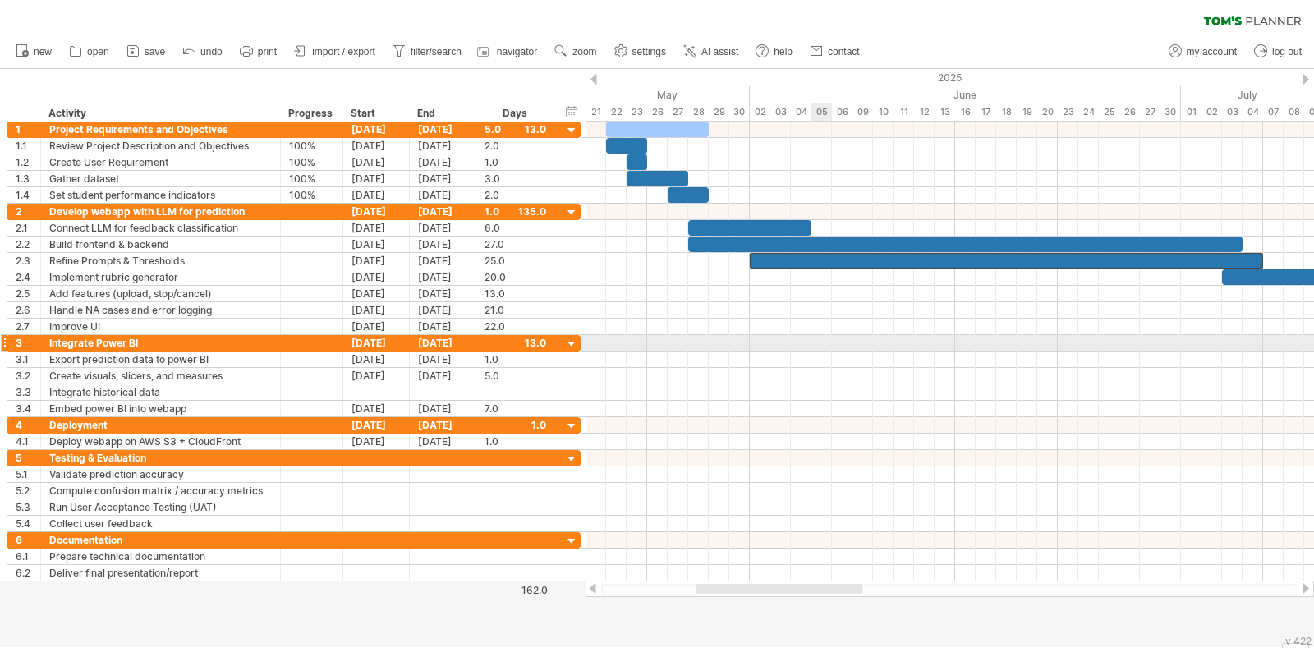
click at [825, 338] on div at bounding box center [949, 343] width 728 height 16
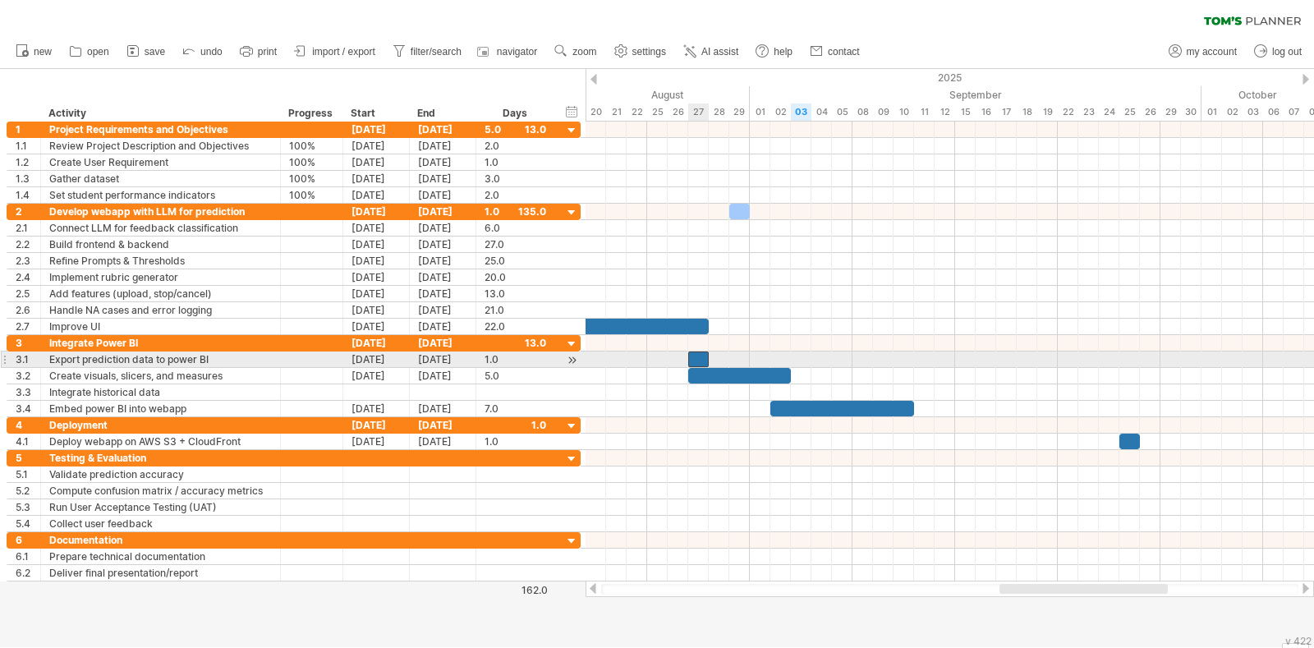
click at [698, 357] on div at bounding box center [698, 359] width 21 height 16
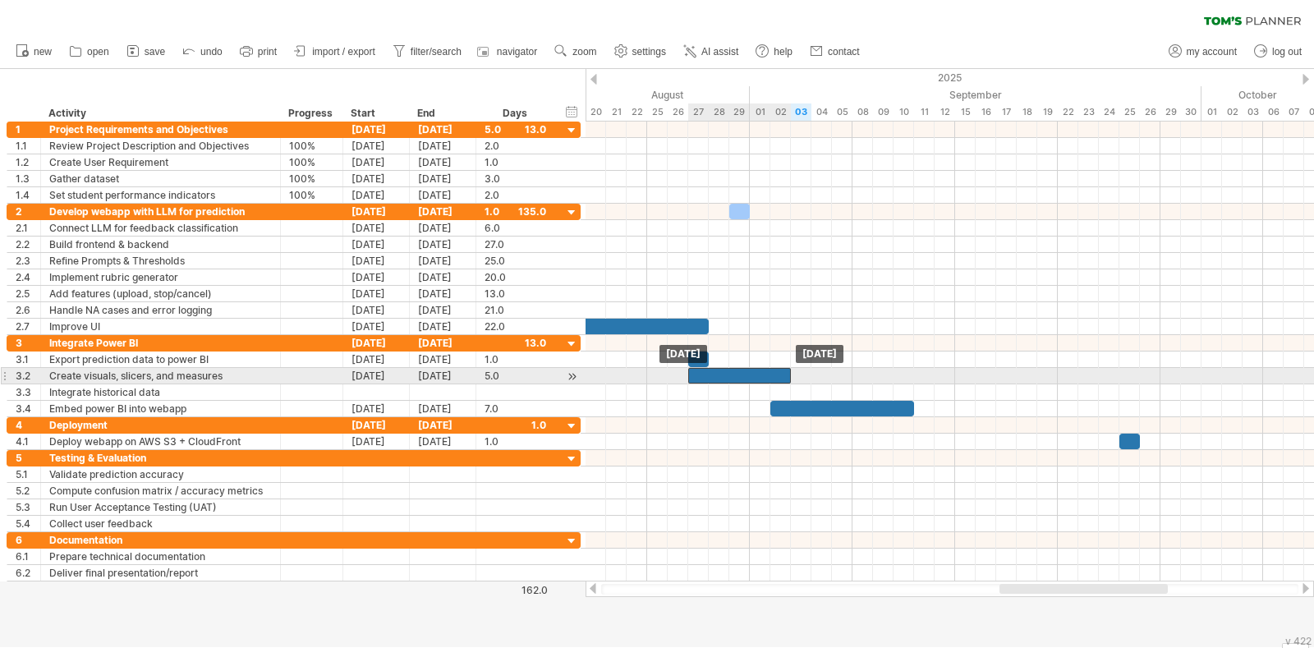
click at [706, 375] on div at bounding box center [739, 376] width 103 height 16
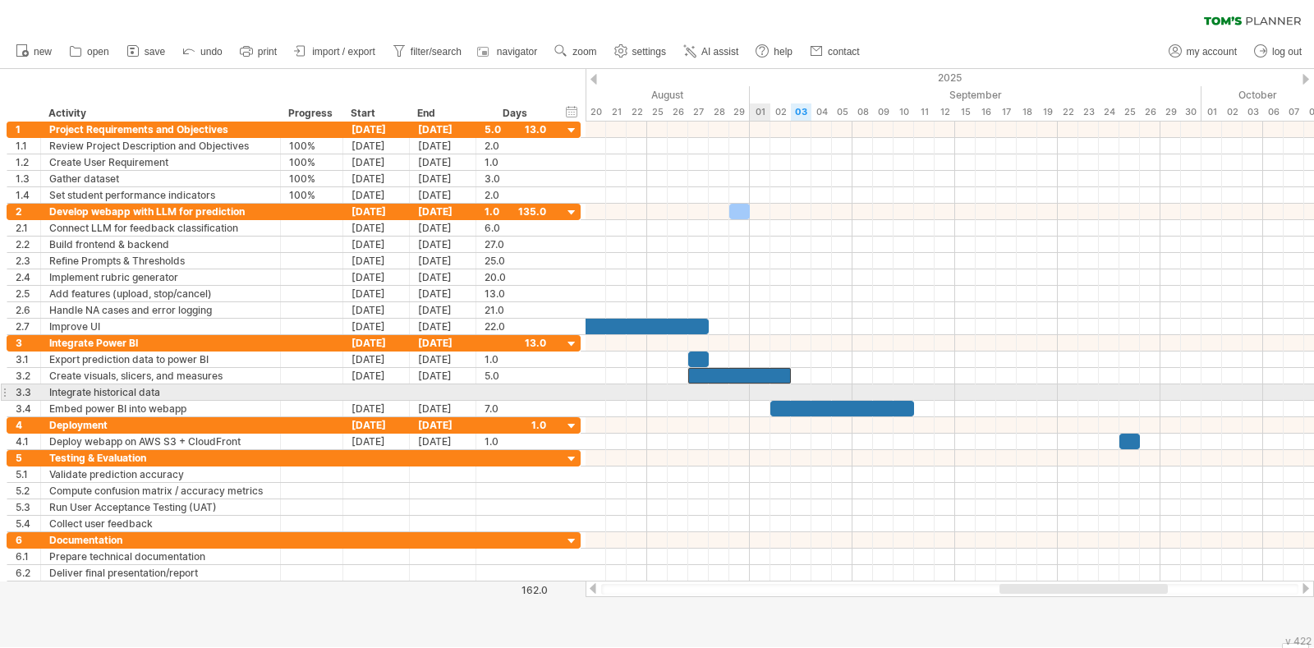
click at [755, 392] on div at bounding box center [949, 392] width 728 height 16
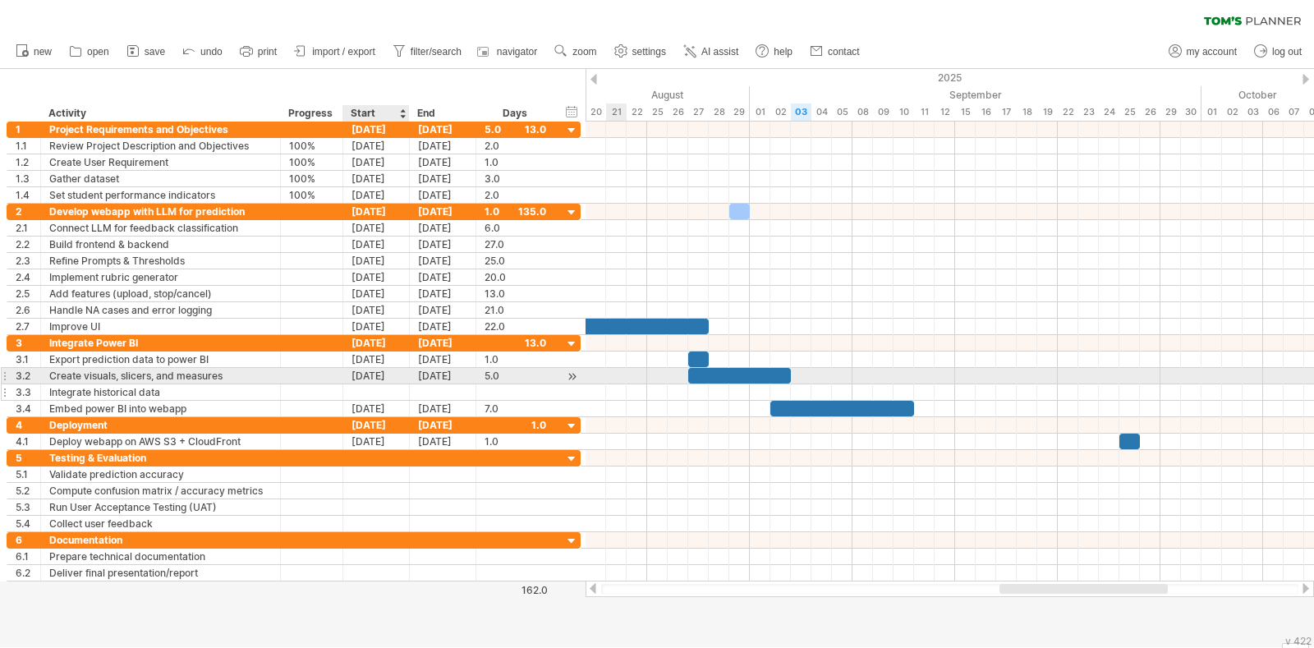
click at [370, 392] on div at bounding box center [376, 392] width 67 height 16
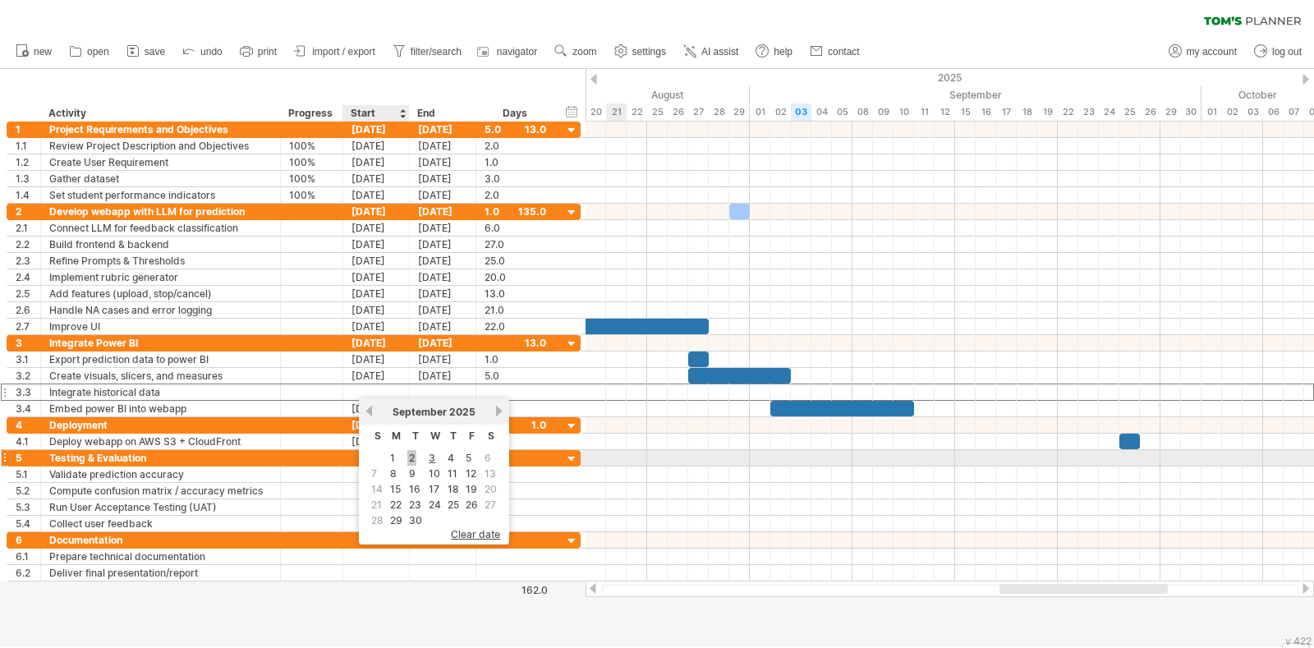
click at [411, 458] on link "2" at bounding box center [411, 458] width 9 height 16
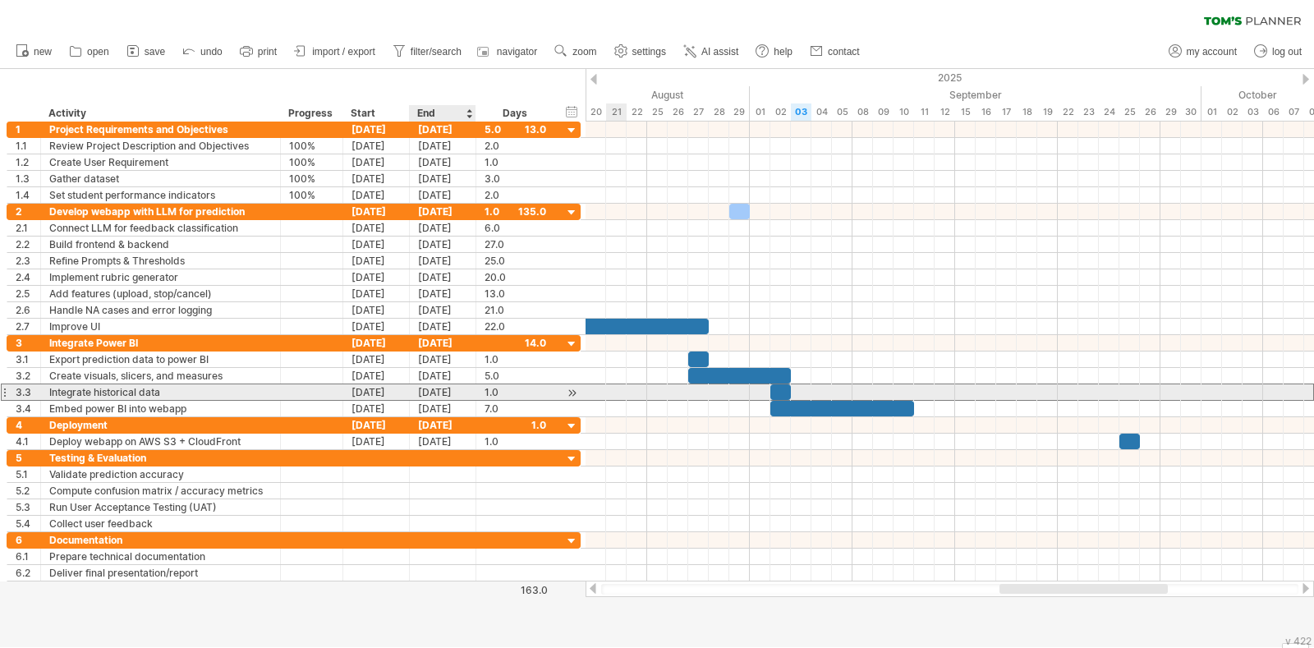
click at [439, 390] on div "[DATE]" at bounding box center [443, 392] width 67 height 16
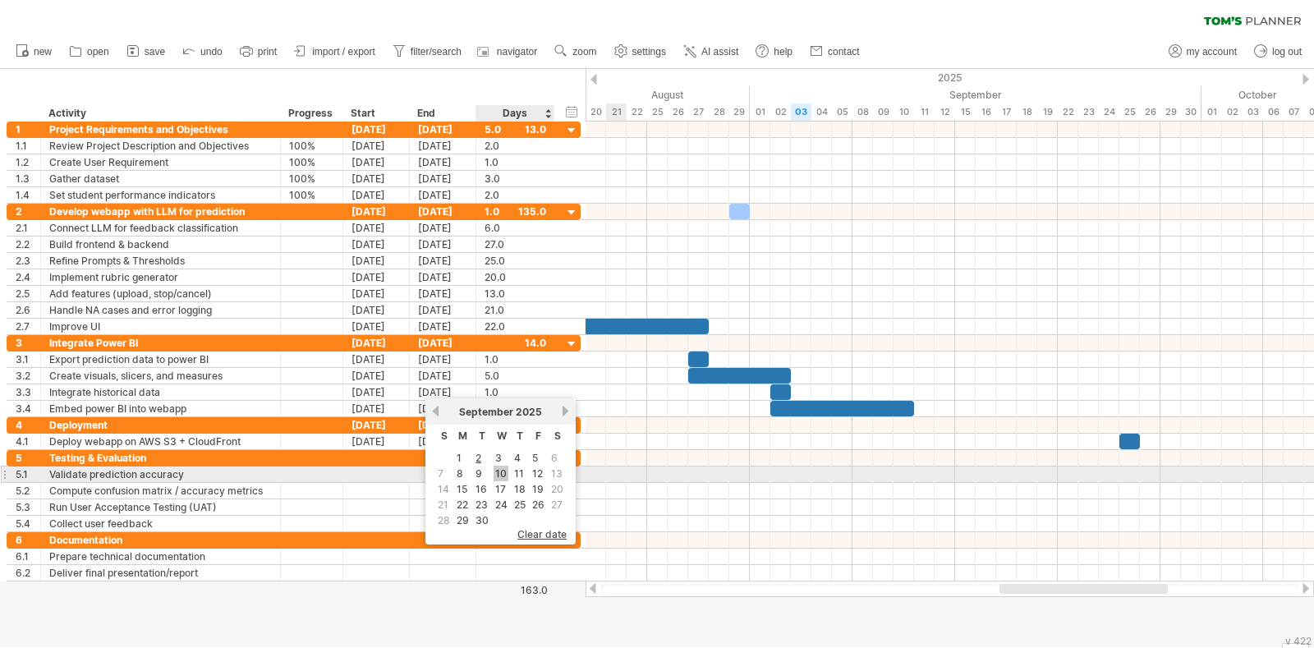
click at [503, 470] on link "10" at bounding box center [501, 474] width 15 height 16
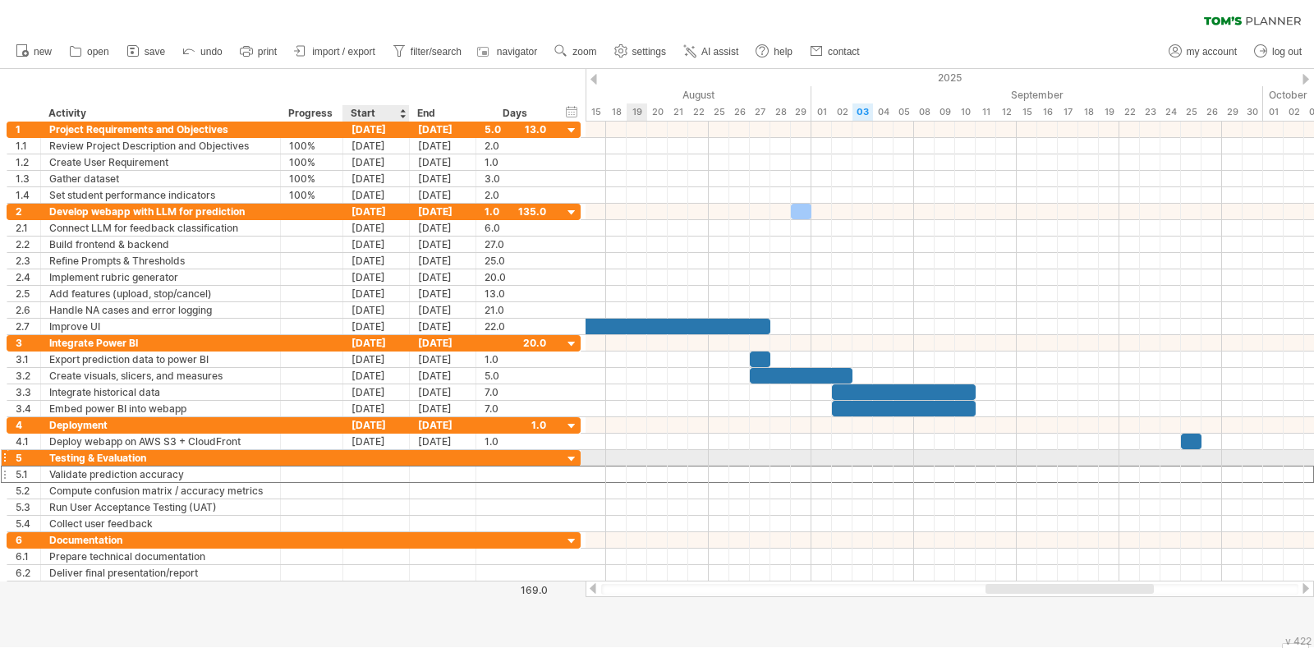
click at [391, 467] on div at bounding box center [376, 474] width 67 height 16
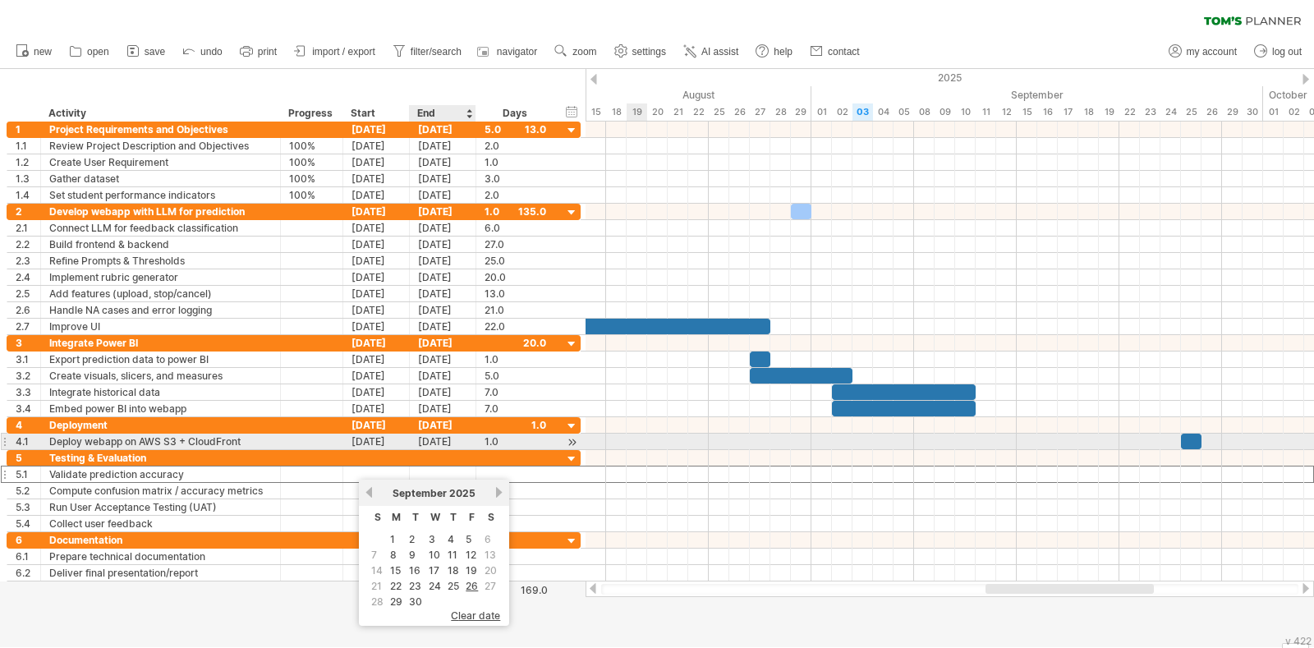
click at [447, 437] on div "25-09-25" at bounding box center [443, 442] width 67 height 16
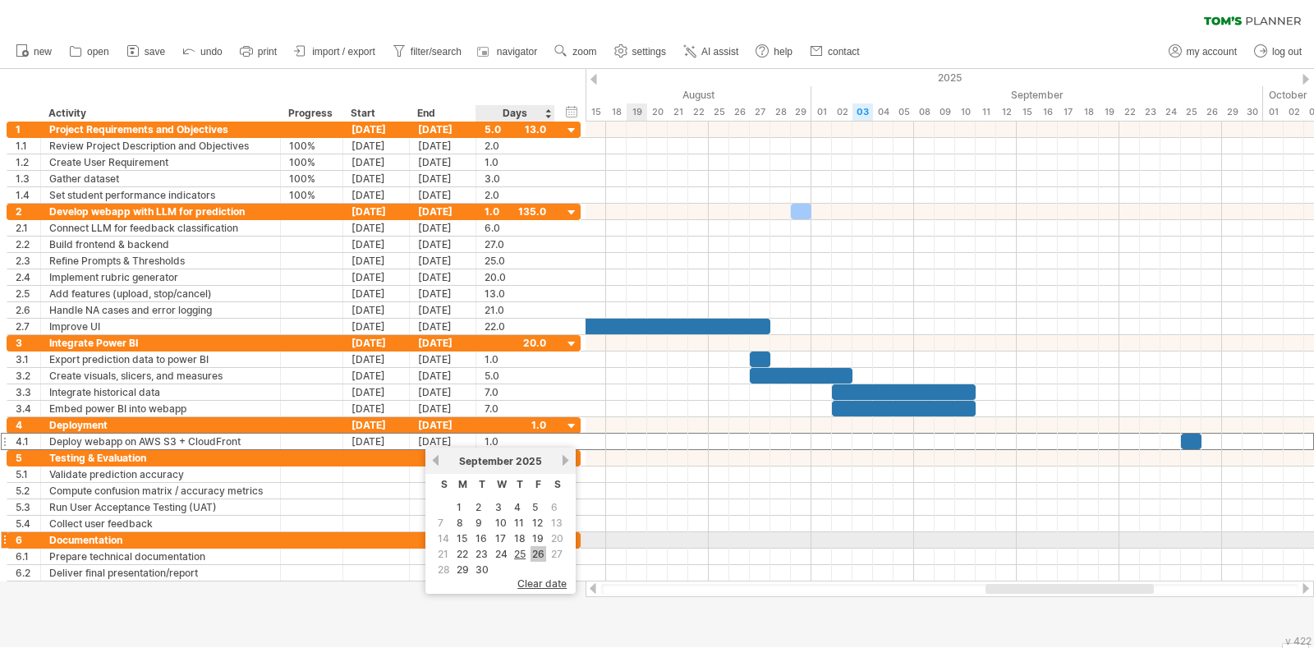
click at [536, 546] on link "26" at bounding box center [538, 554] width 16 height 16
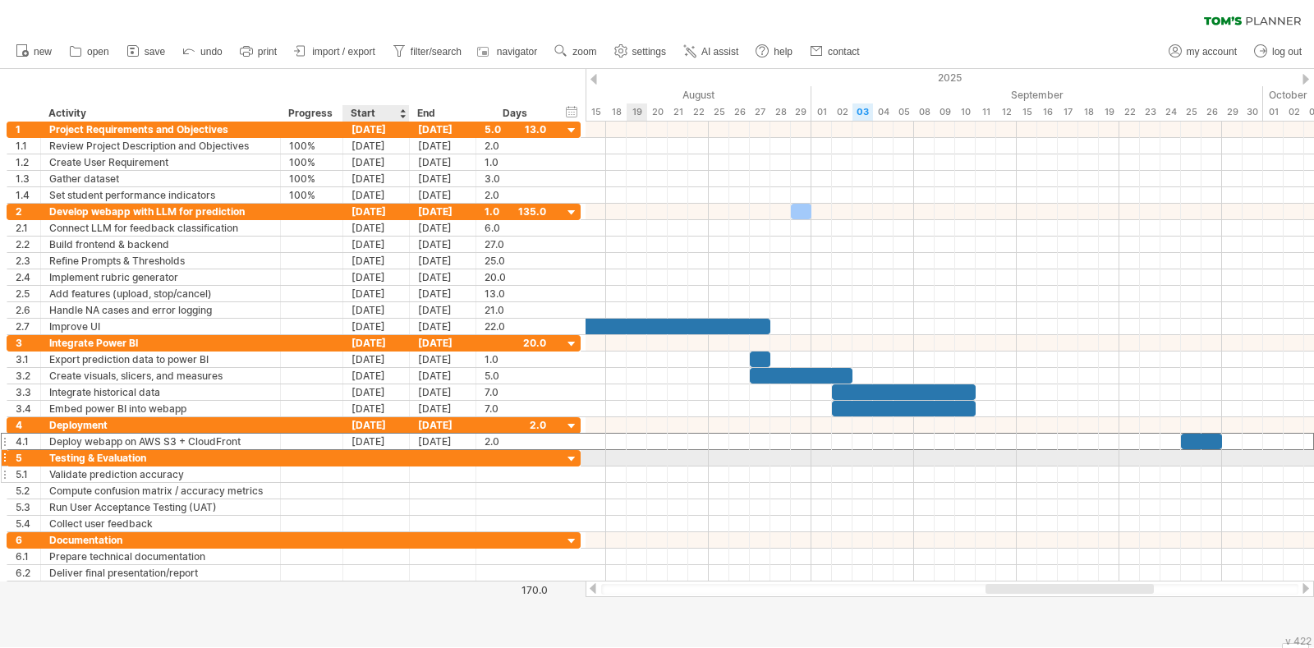
click at [379, 466] on div at bounding box center [376, 474] width 67 height 16
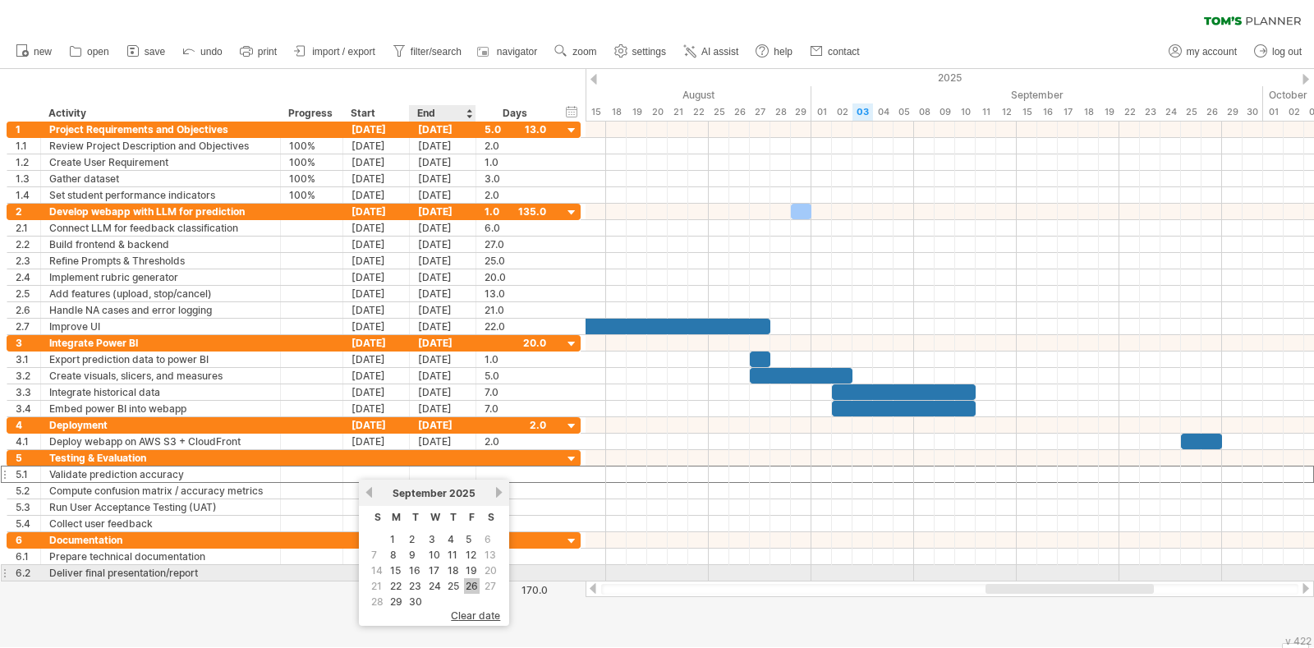
click at [468, 578] on link "26" at bounding box center [472, 586] width 16 height 16
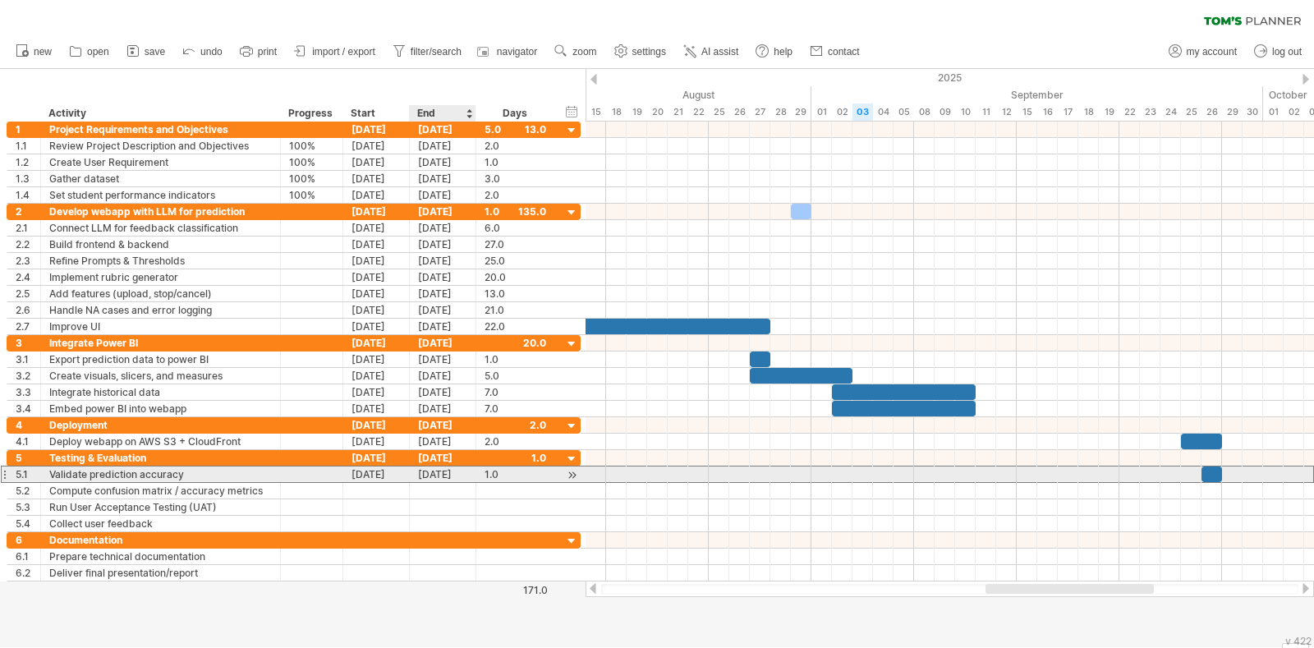
click at [455, 470] on div "26-09-25" at bounding box center [443, 474] width 67 height 16
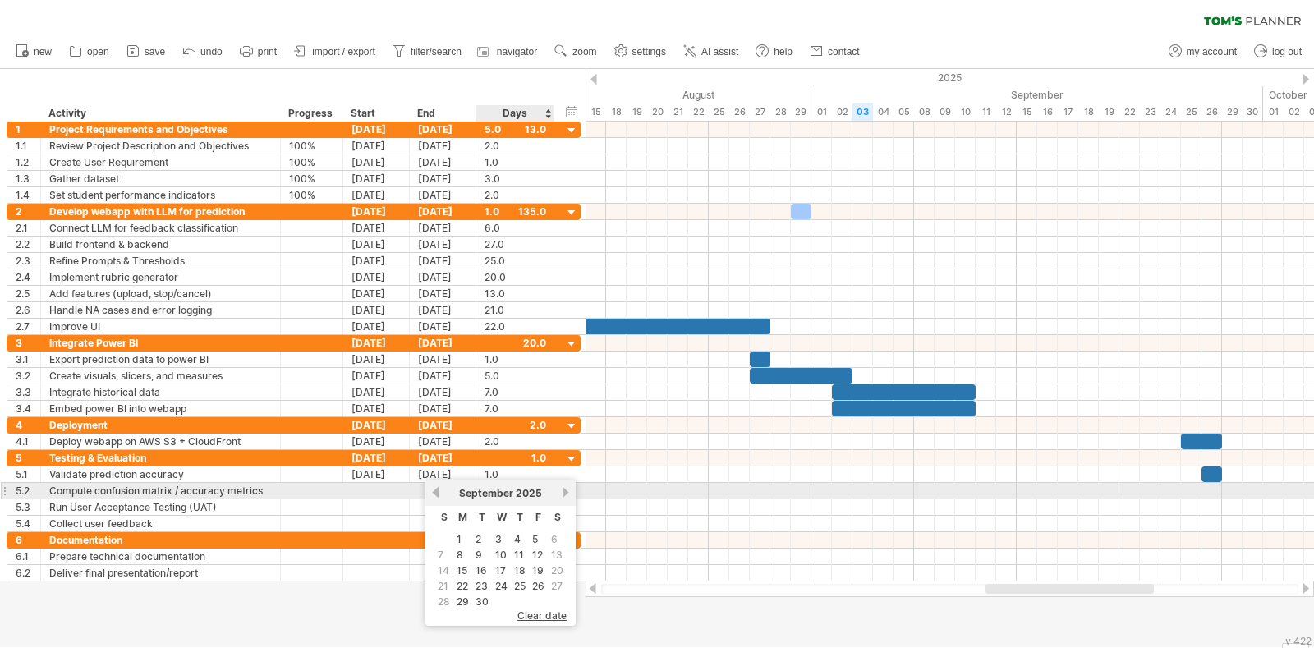
click at [559, 489] on link "next" at bounding box center [565, 492] width 12 height 12
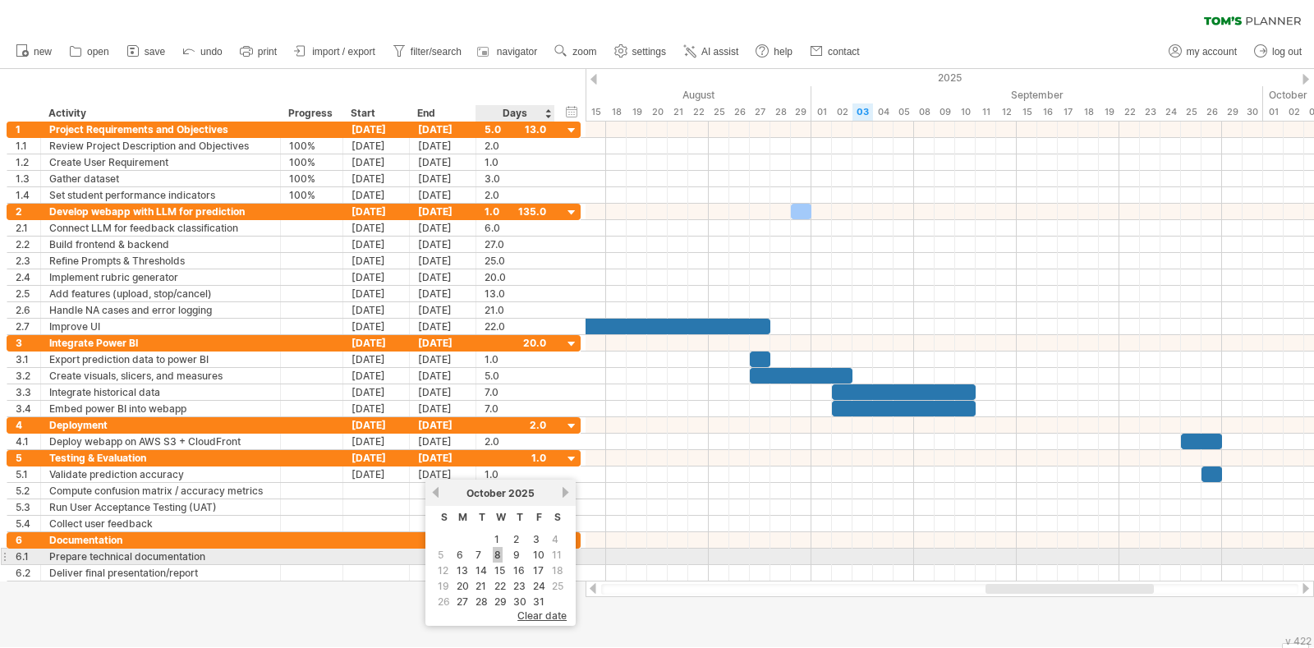
click at [494, 552] on link "8" at bounding box center [498, 555] width 10 height 16
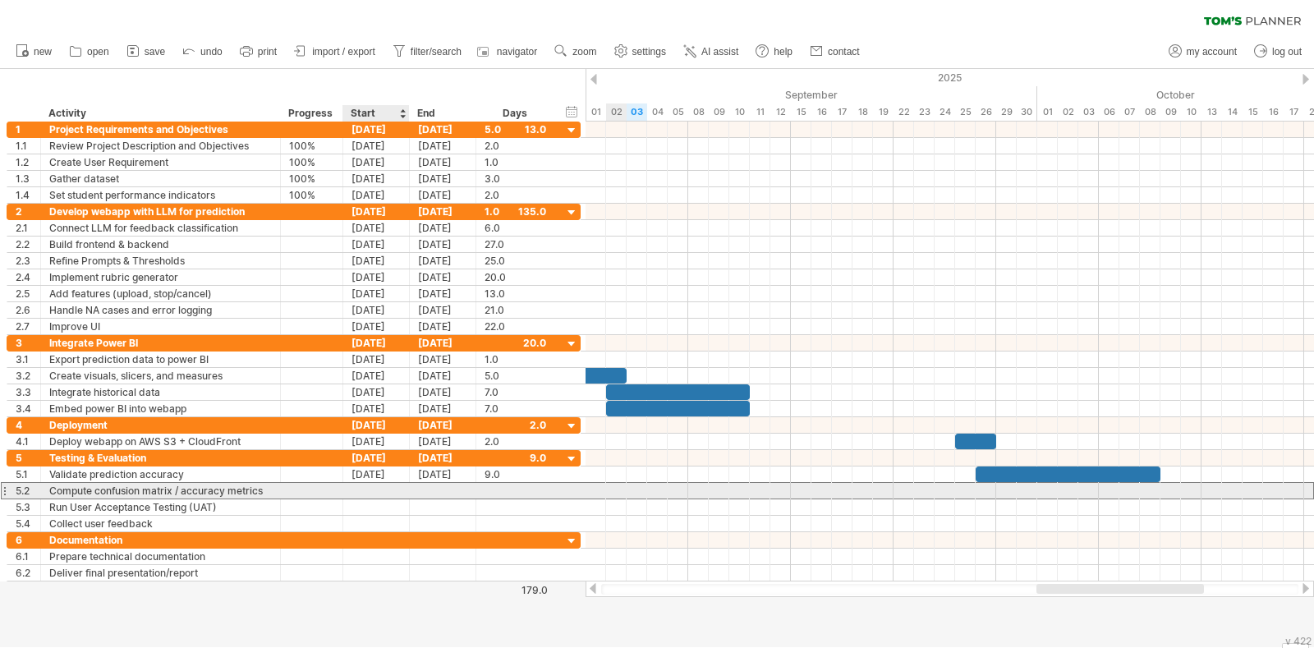
click at [364, 490] on div at bounding box center [376, 491] width 67 height 16
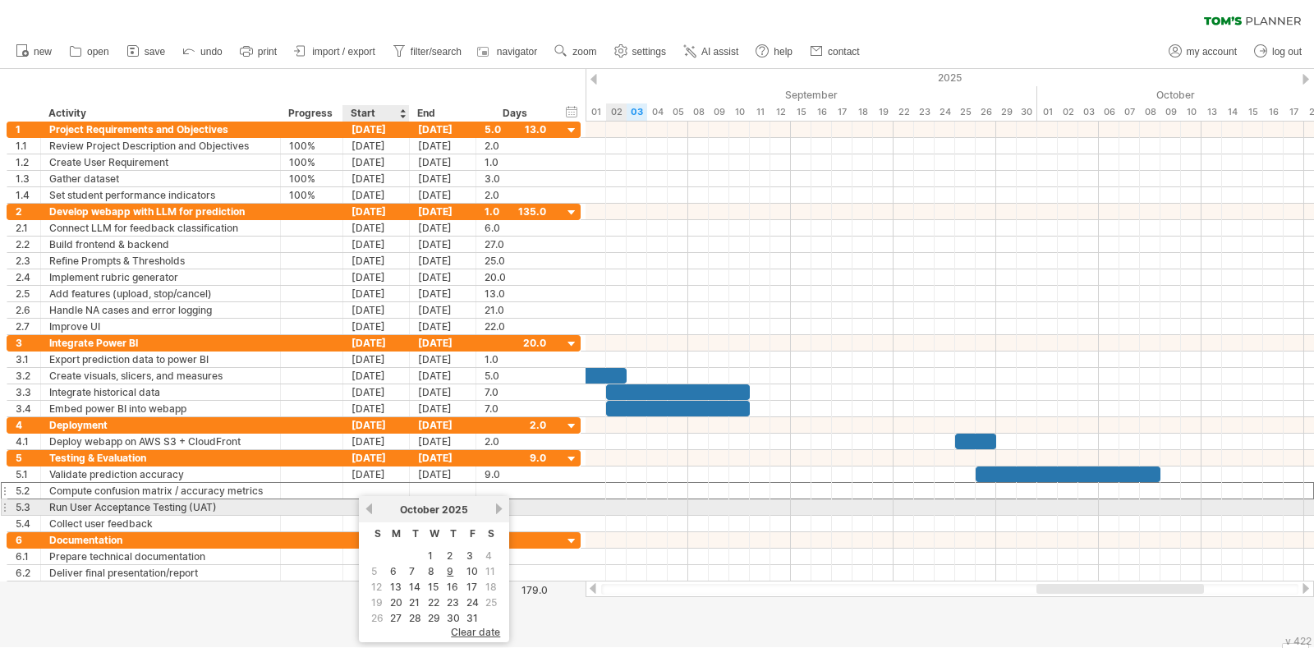
click at [370, 513] on link "previous" at bounding box center [369, 509] width 12 height 12
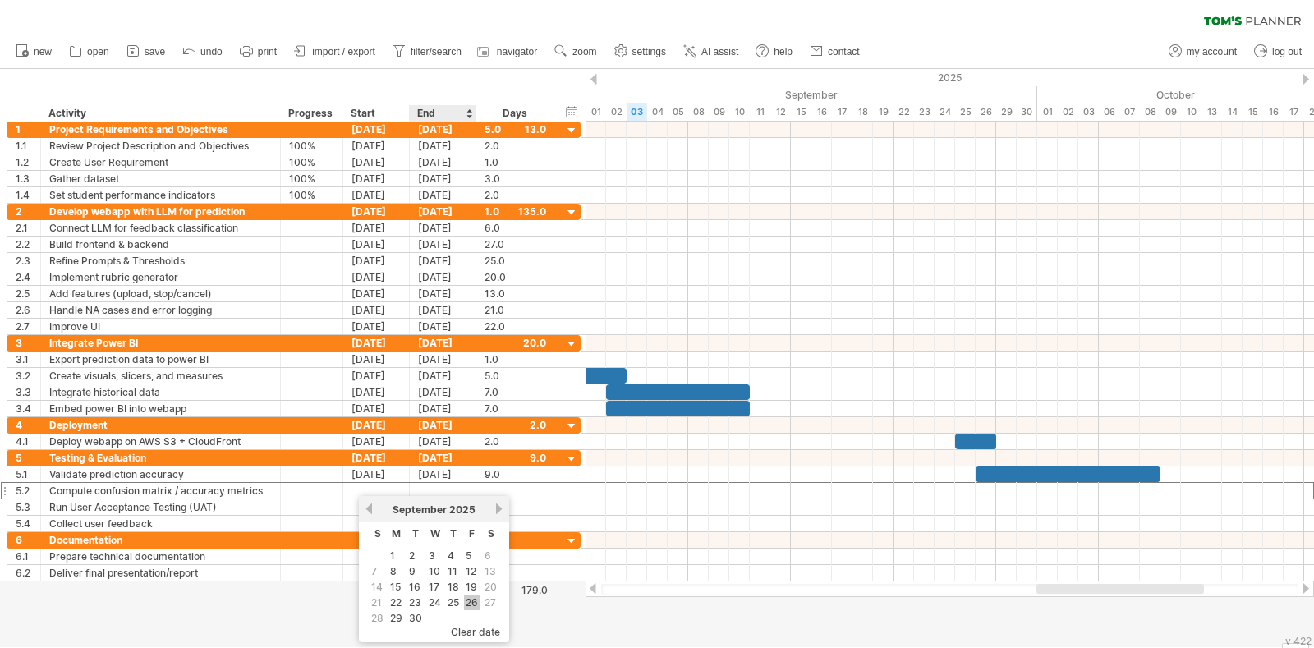
click at [471, 595] on link "26" at bounding box center [472, 603] width 16 height 16
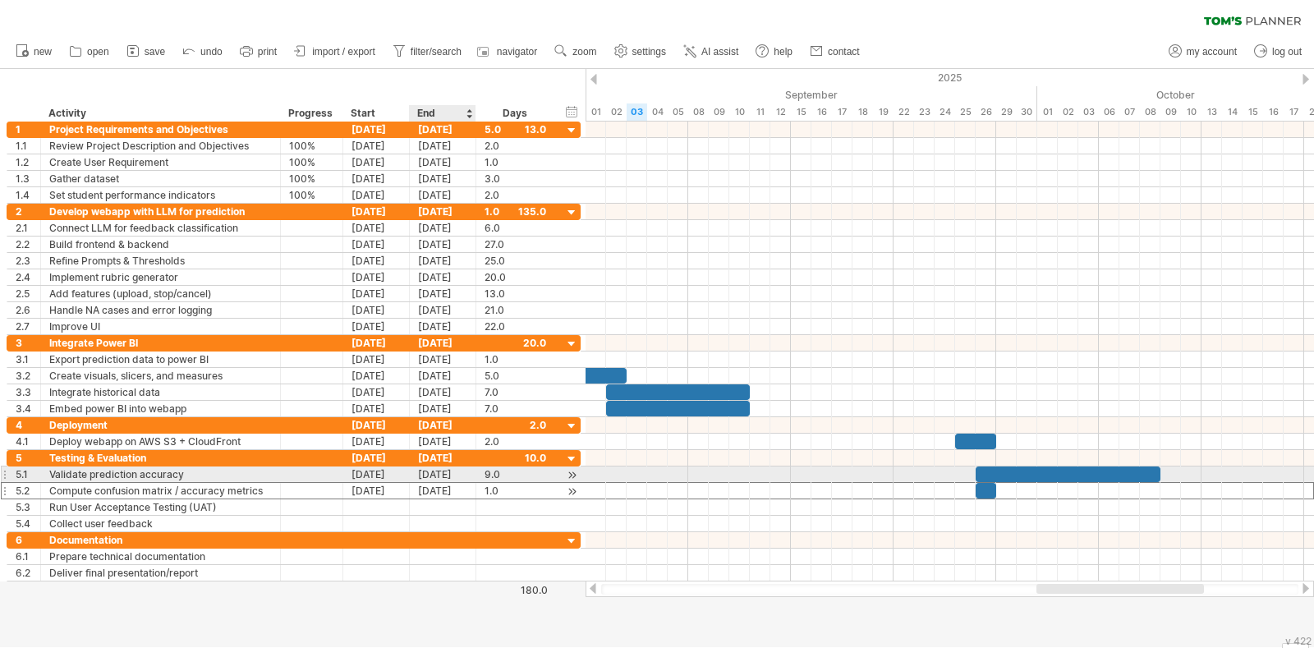
click at [457, 485] on div "26-09-25" at bounding box center [443, 491] width 67 height 16
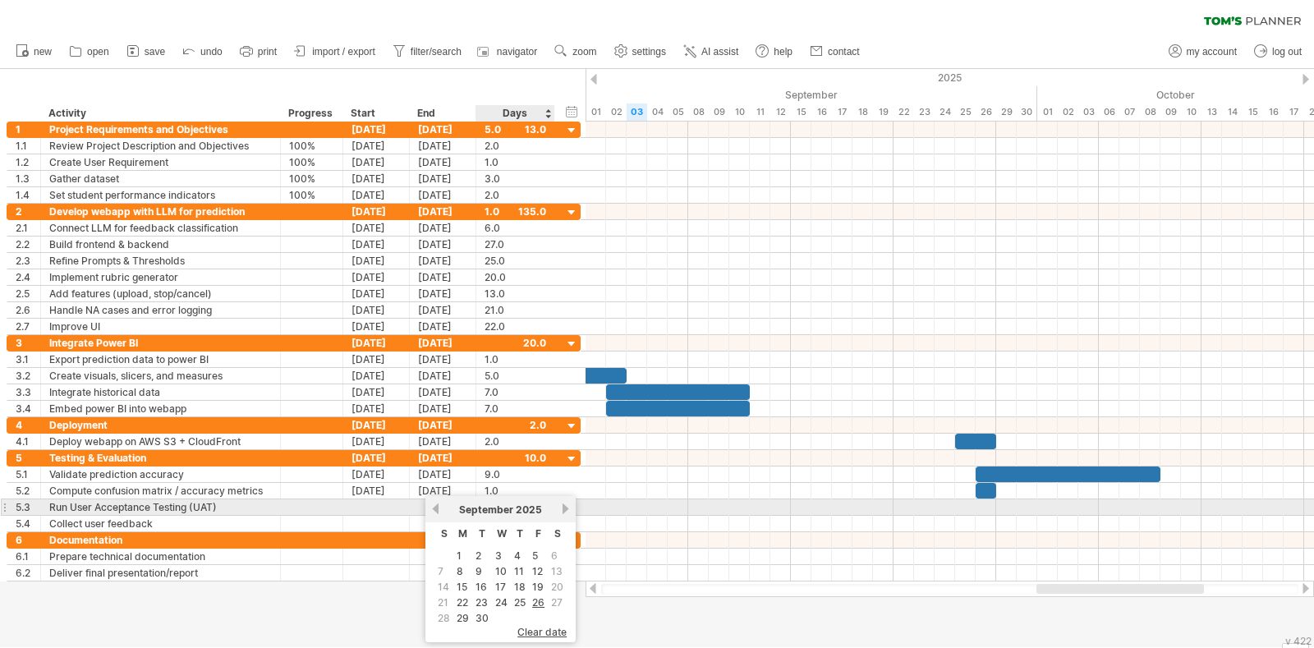
click at [559, 505] on link "next" at bounding box center [565, 509] width 12 height 12
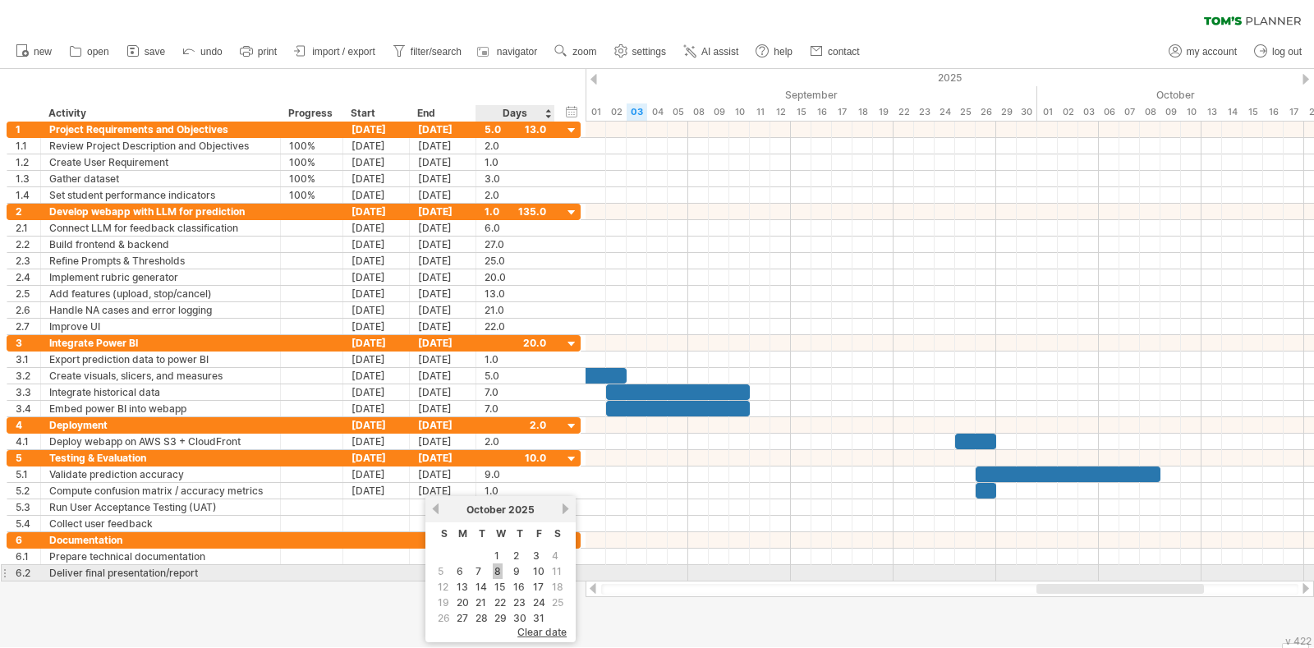
click at [497, 569] on link "8" at bounding box center [498, 571] width 10 height 16
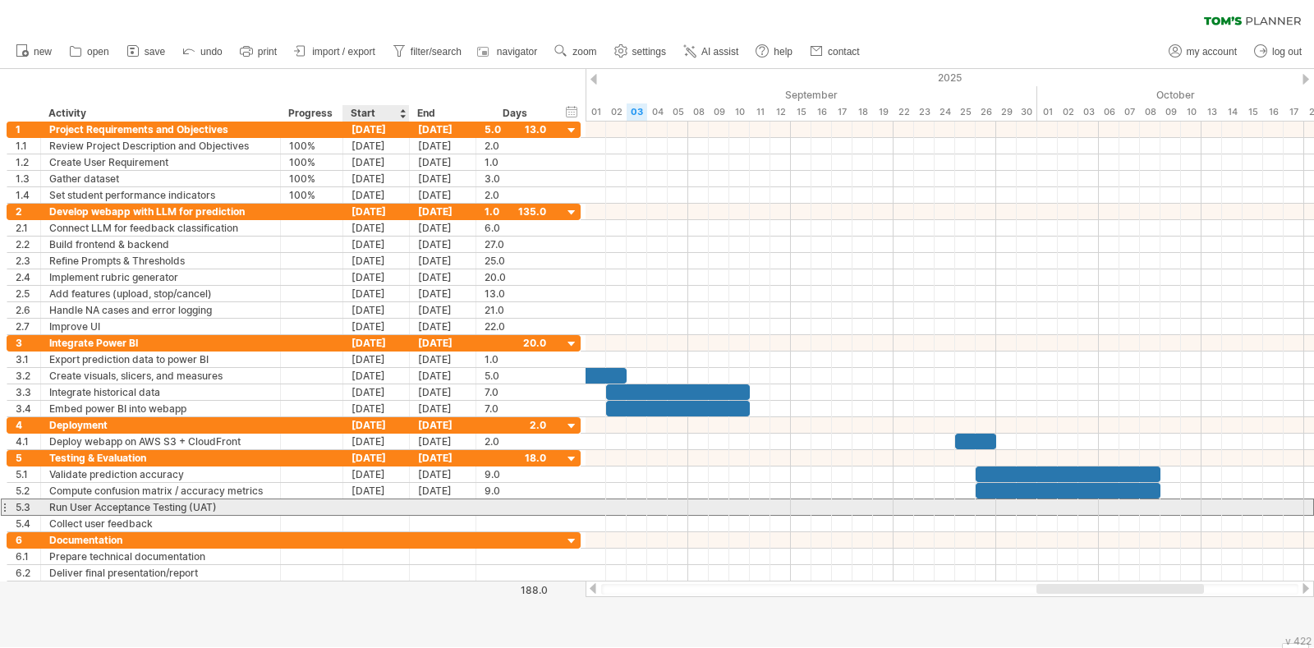
click at [383, 504] on div at bounding box center [376, 507] width 67 height 16
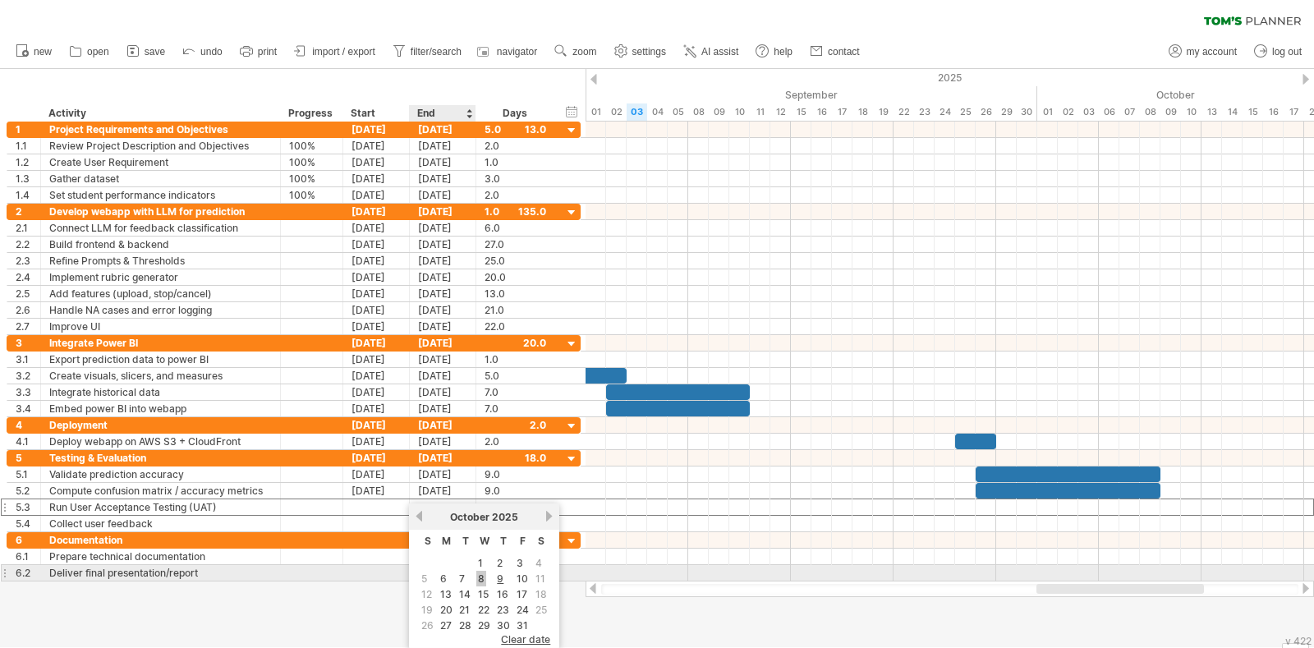
click at [480, 578] on link "8" at bounding box center [481, 579] width 10 height 16
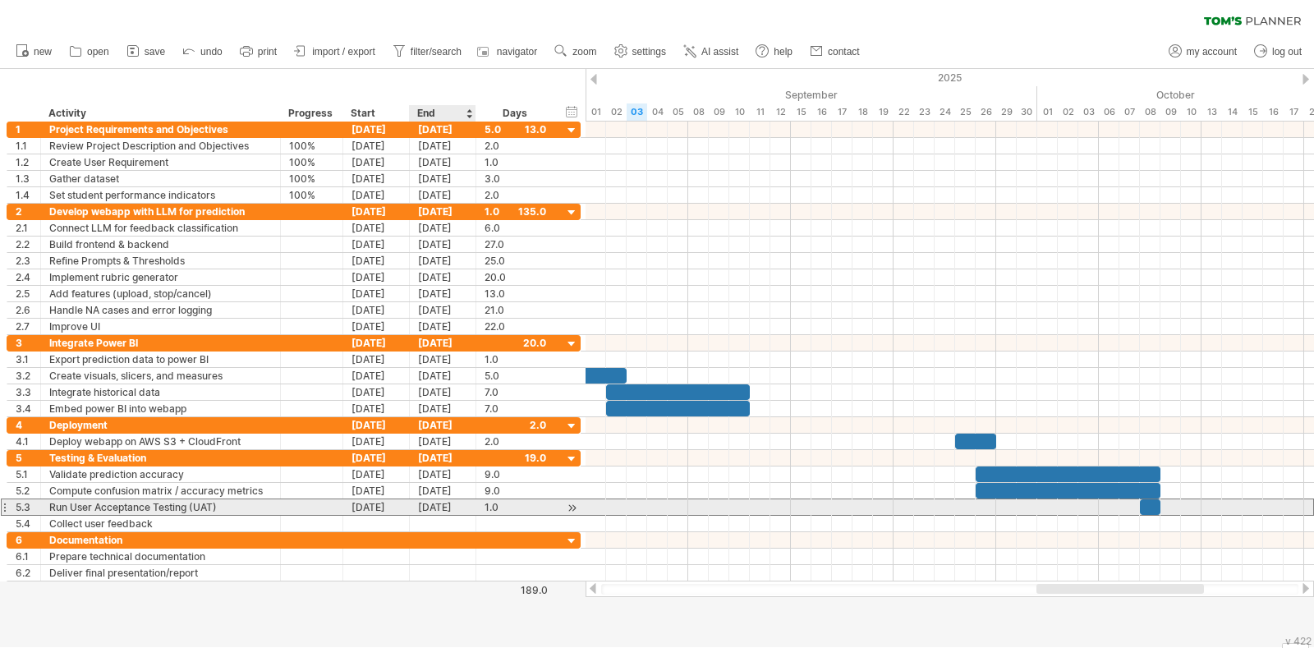
click at [435, 507] on div "08-10-25" at bounding box center [443, 507] width 67 height 16
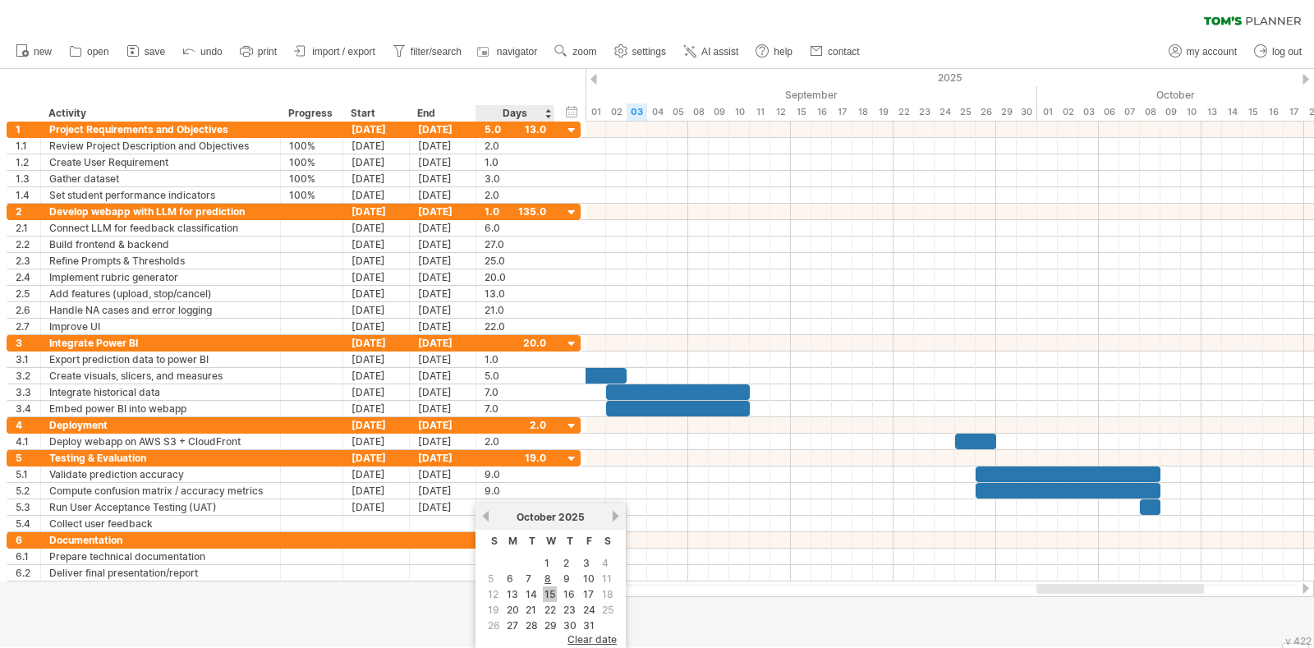
click at [549, 592] on link "15" at bounding box center [550, 594] width 14 height 16
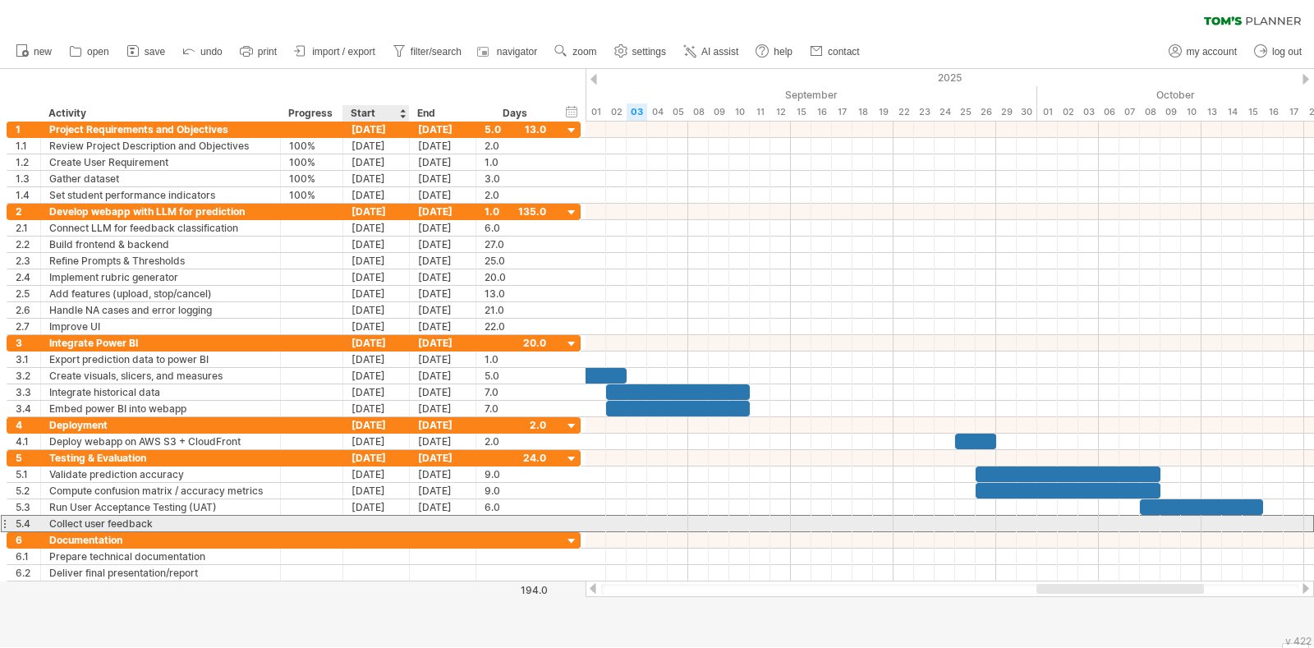
click at [394, 523] on div at bounding box center [376, 524] width 67 height 16
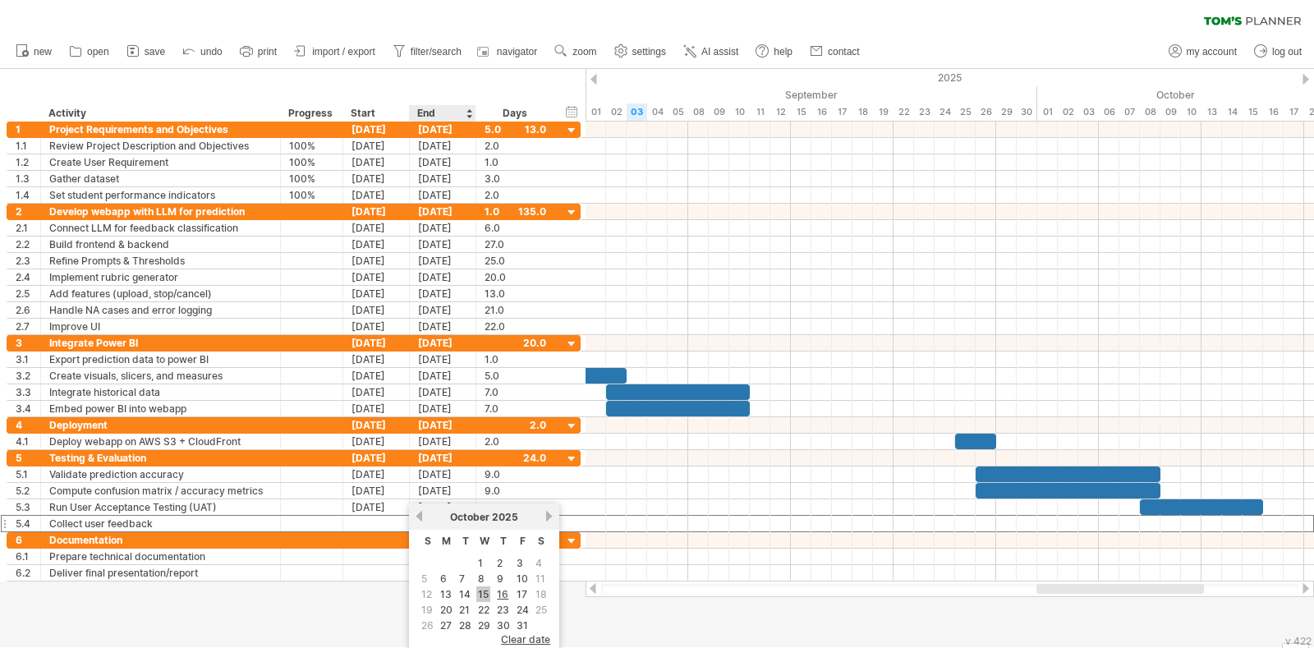
click at [482, 590] on link "15" at bounding box center [483, 594] width 14 height 16
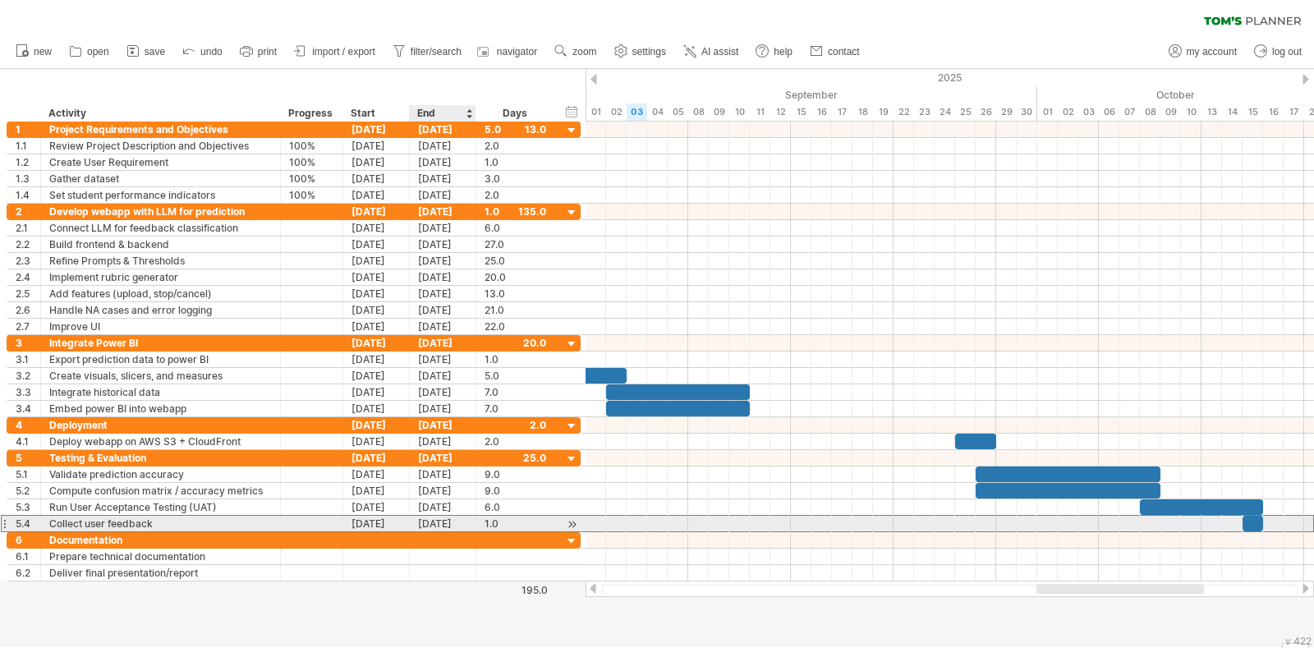
click at [440, 526] on div "[DATE]" at bounding box center [443, 524] width 67 height 16
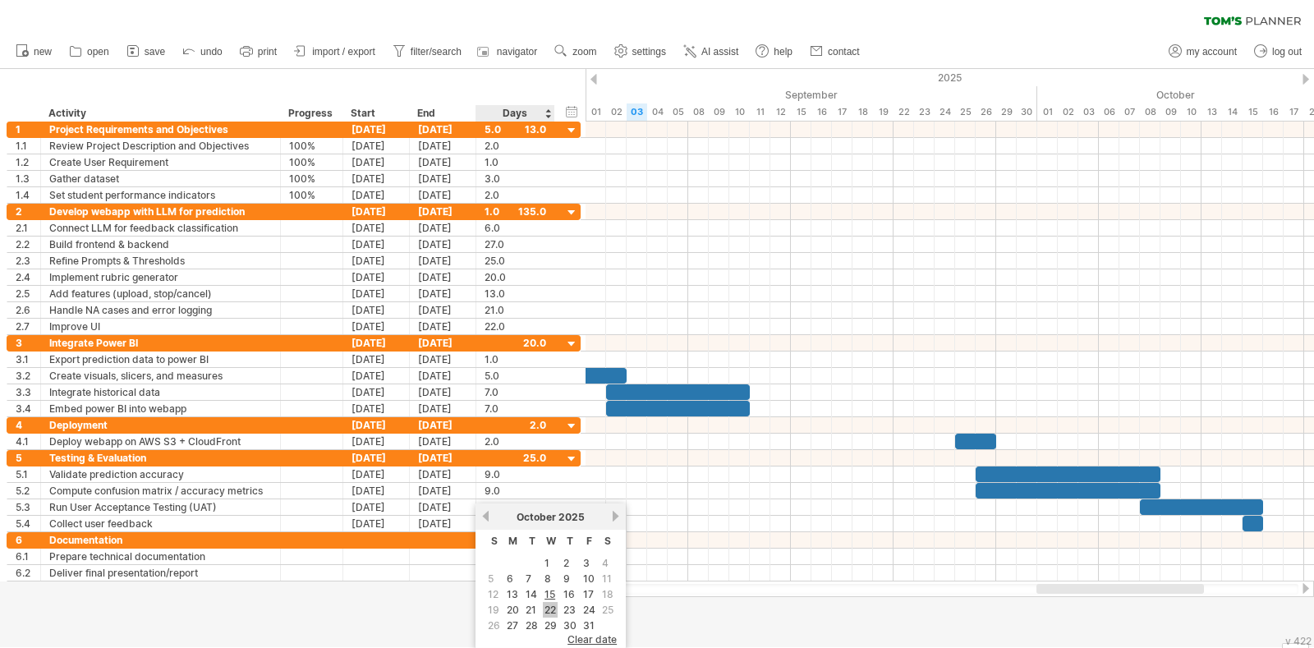
click at [548, 607] on link "22" at bounding box center [550, 610] width 15 height 16
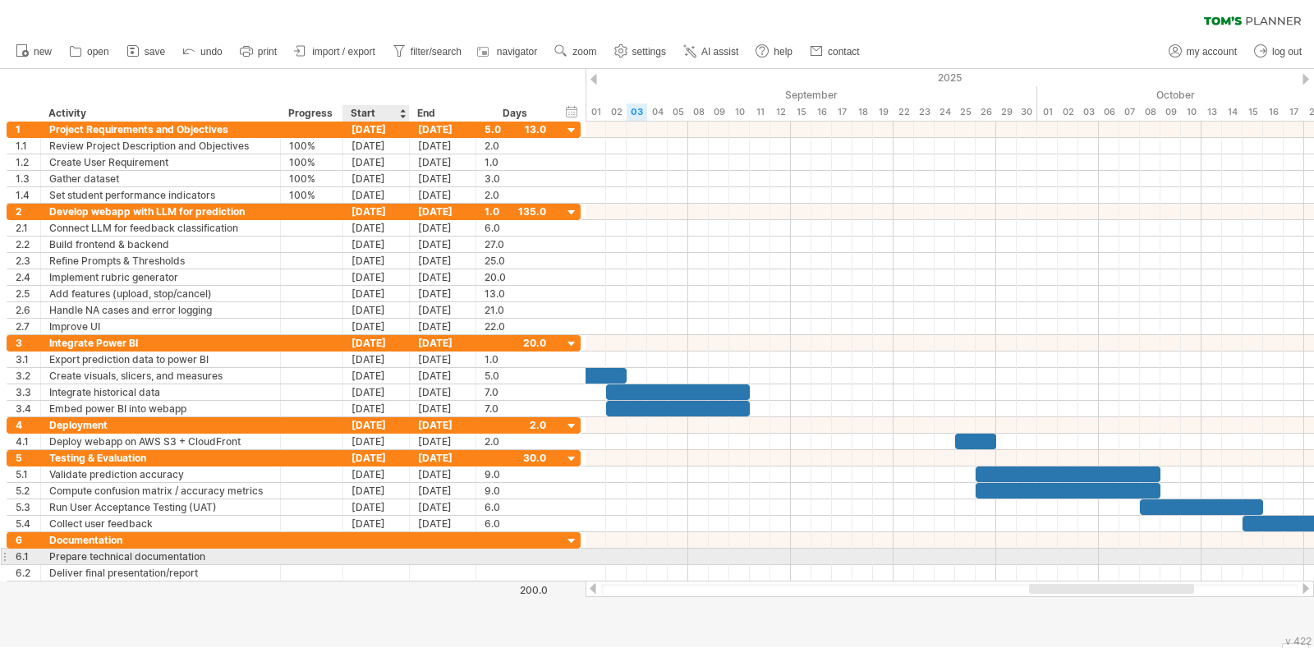
click at [377, 557] on div at bounding box center [376, 557] width 67 height 16
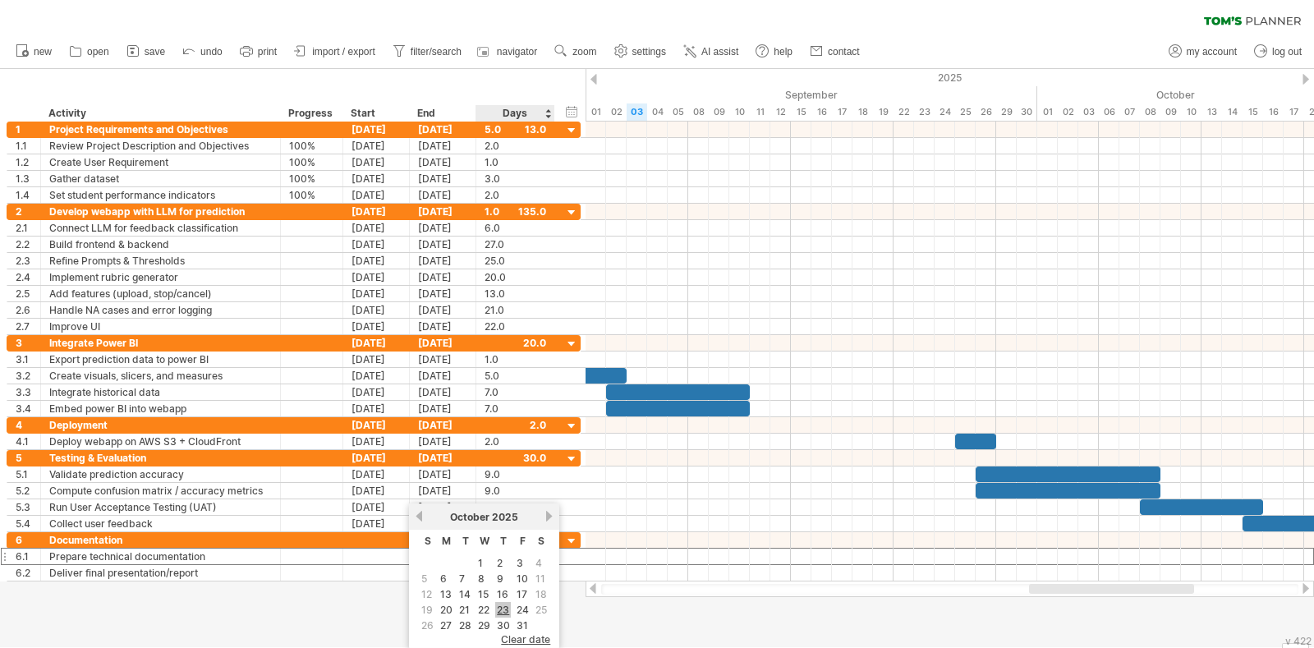
click at [501, 605] on link "23" at bounding box center [503, 610] width 16 height 16
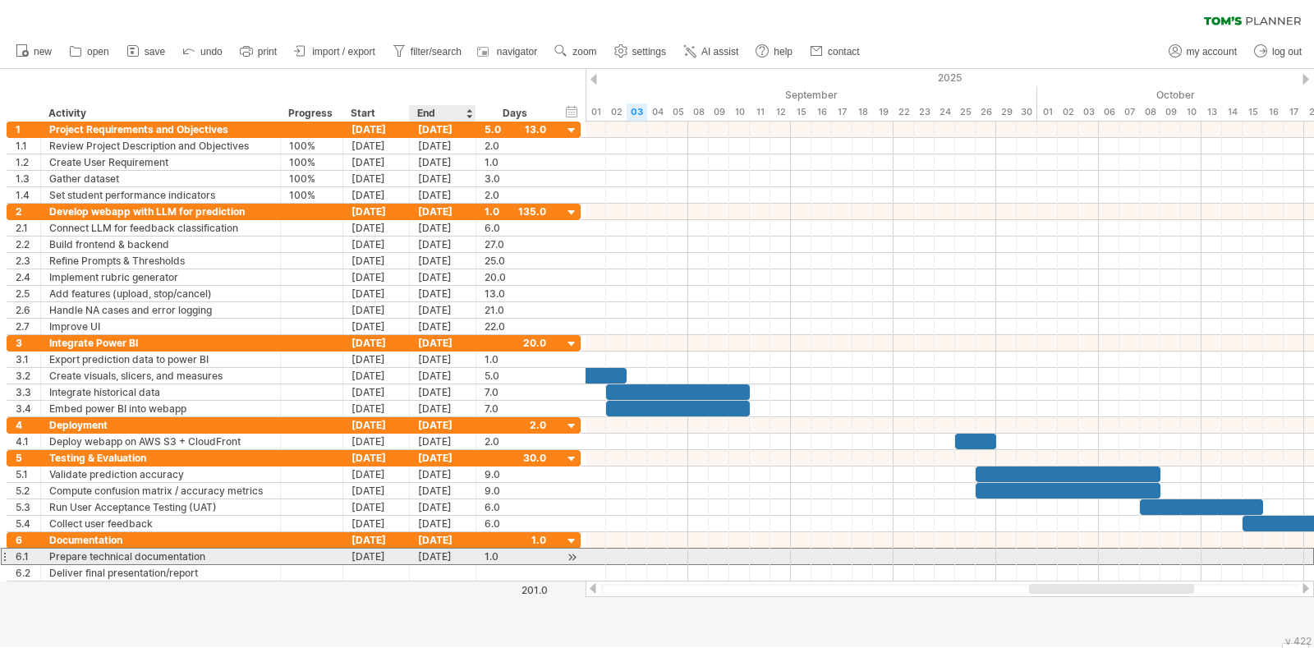
click at [455, 554] on div "23-10-25" at bounding box center [443, 557] width 67 height 16
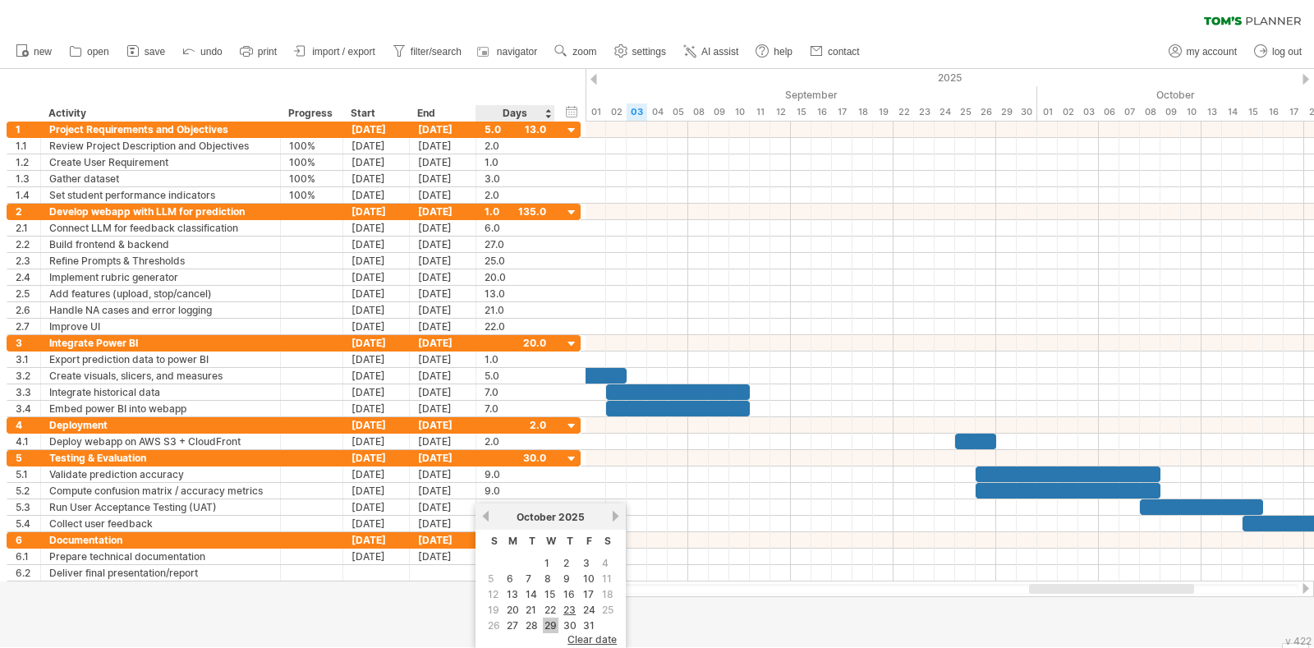
click at [544, 622] on link "29" at bounding box center [551, 625] width 16 height 16
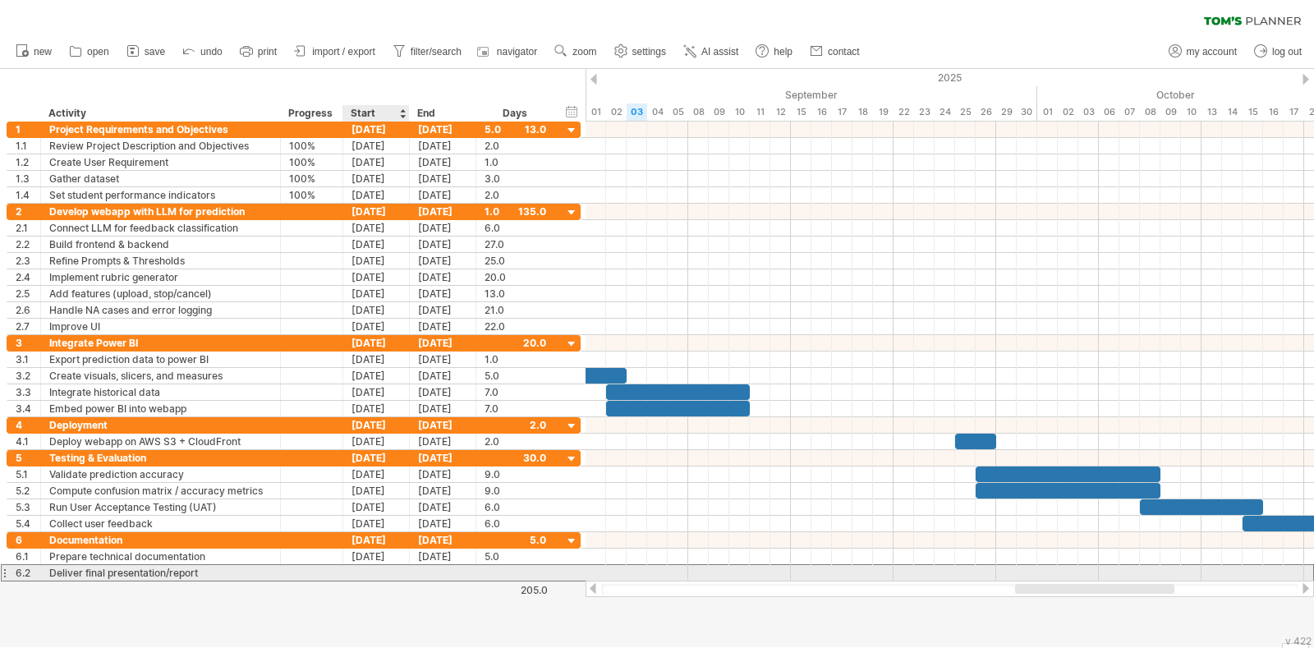
click at [377, 572] on div at bounding box center [376, 573] width 67 height 16
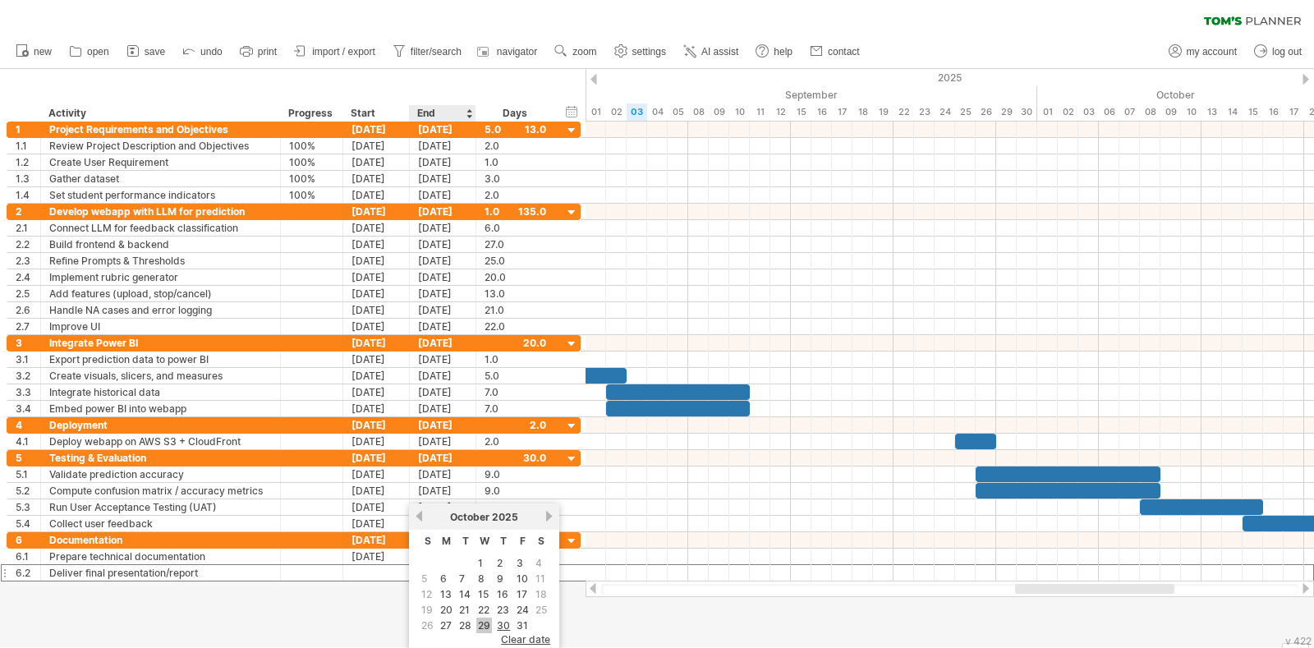
click at [478, 622] on link "29" at bounding box center [484, 625] width 16 height 16
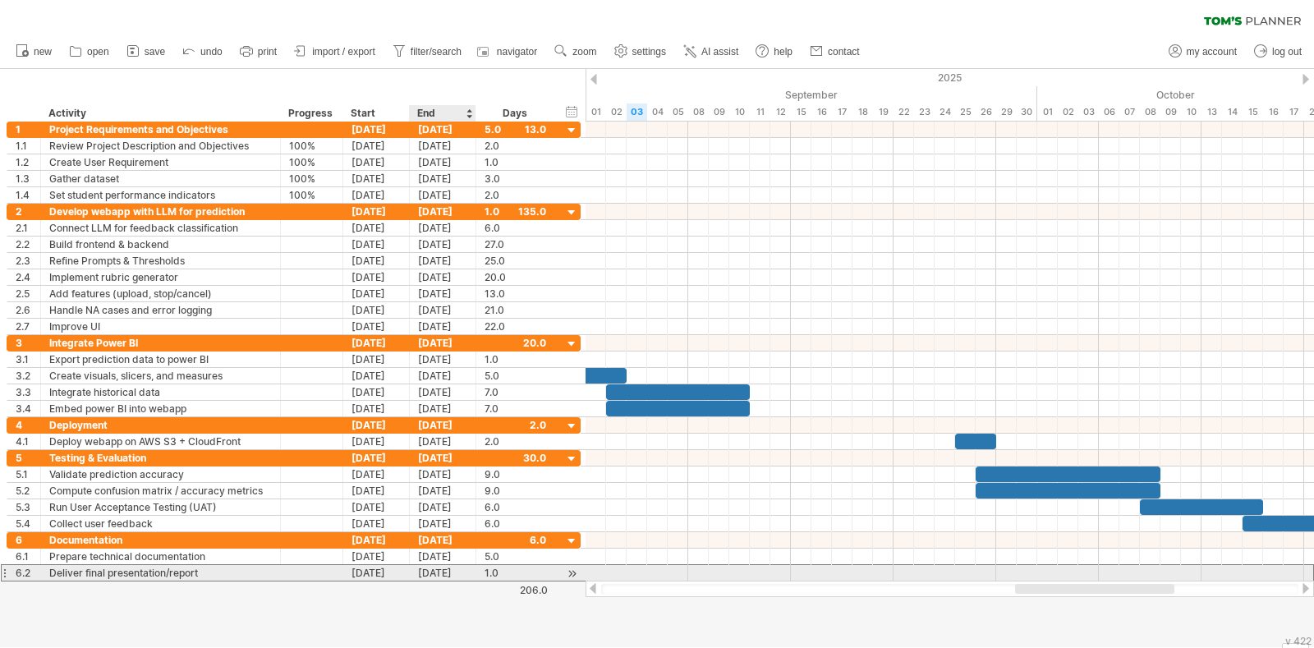
click at [445, 572] on div "29-10-25" at bounding box center [443, 573] width 67 height 16
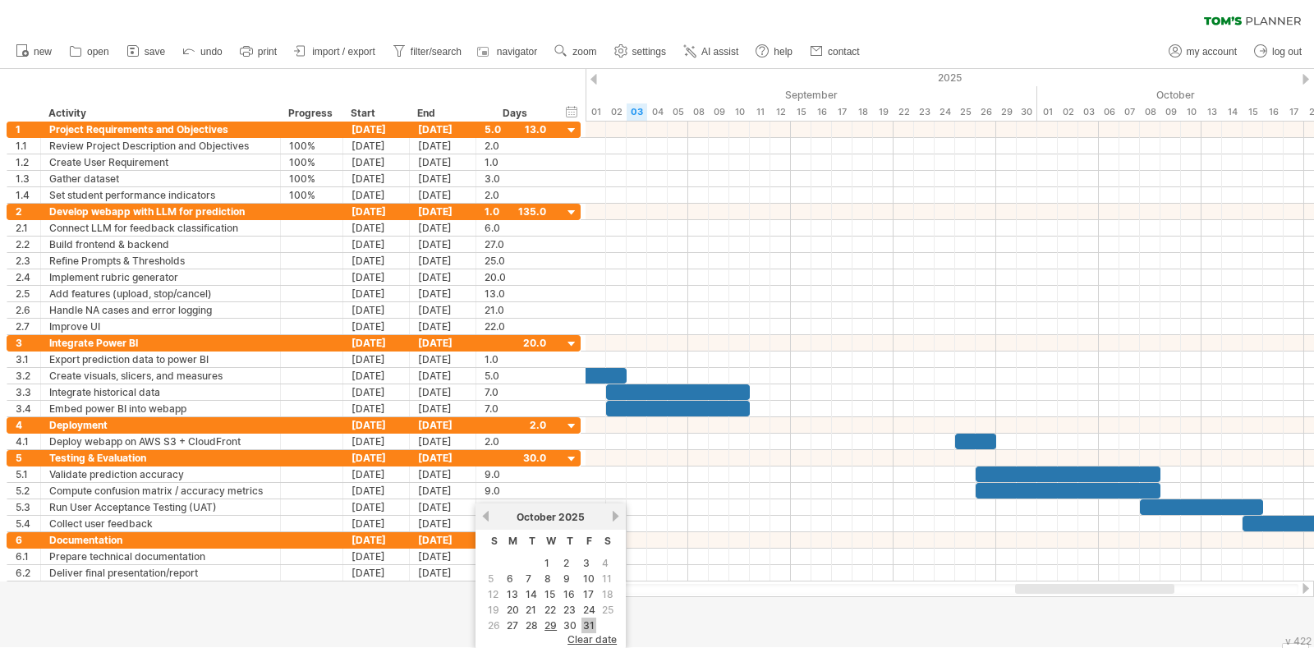
click at [586, 619] on link "31" at bounding box center [588, 625] width 15 height 16
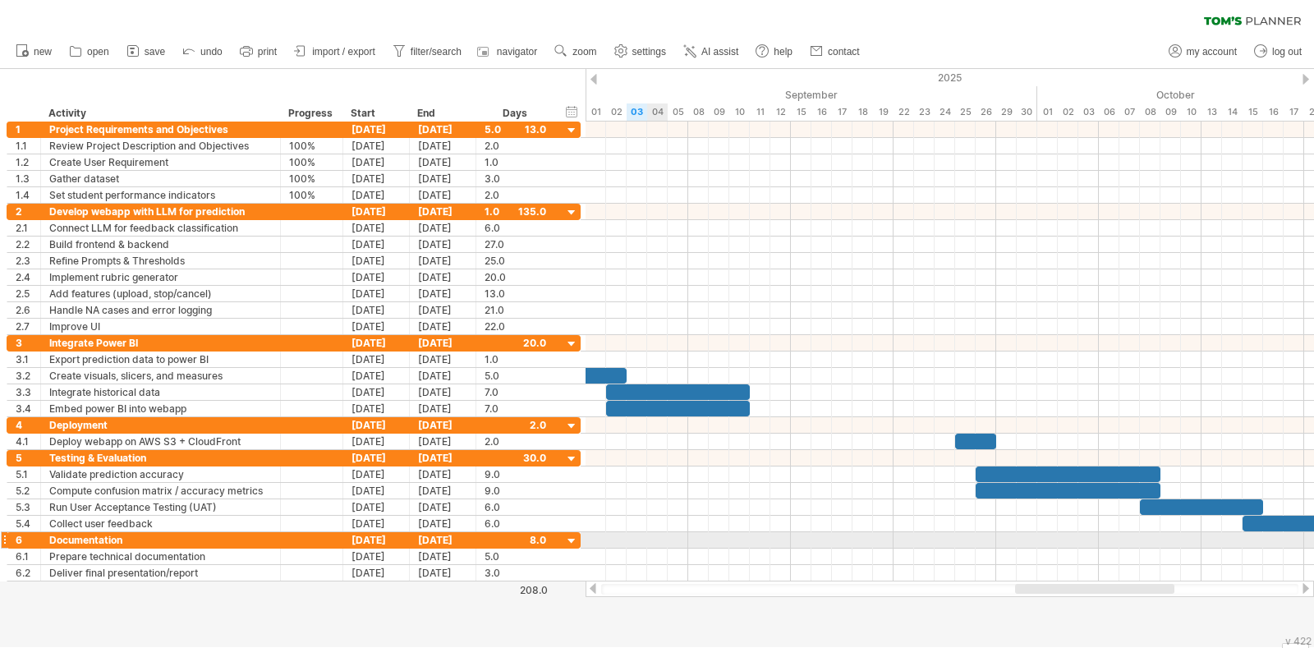
click at [652, 518] on div at bounding box center [949, 524] width 728 height 16
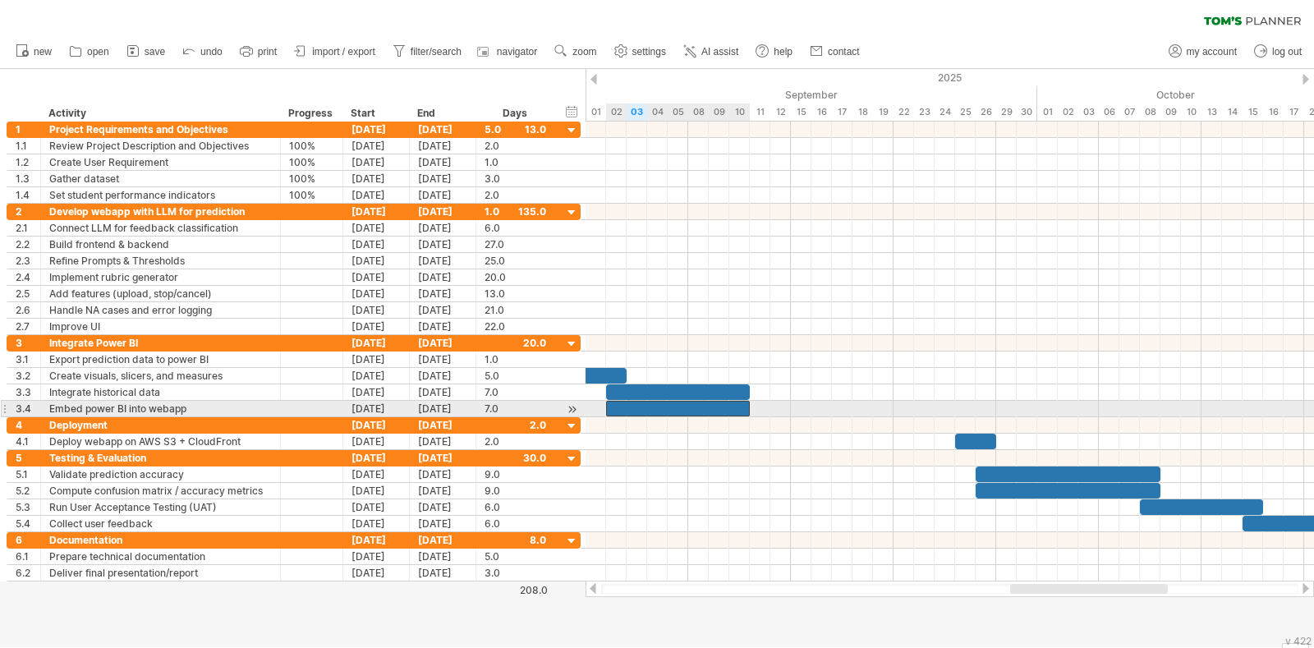
click at [728, 411] on div at bounding box center [678, 409] width 144 height 16
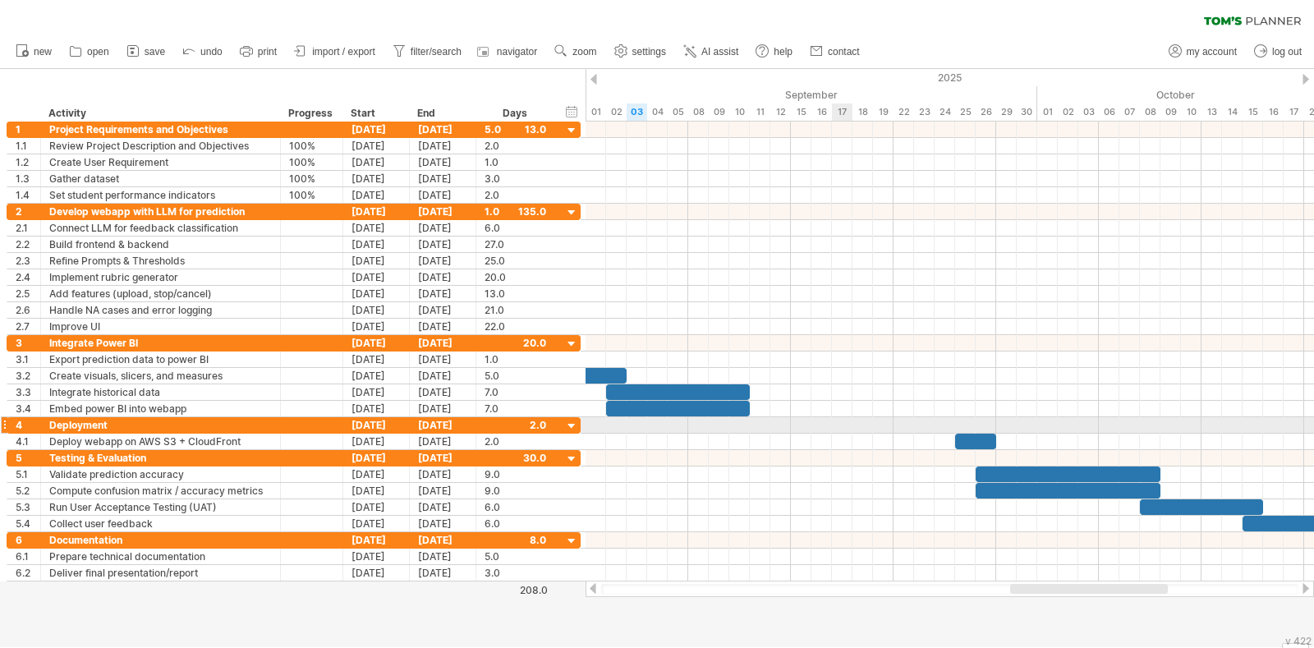
click at [849, 434] on div at bounding box center [949, 442] width 728 height 16
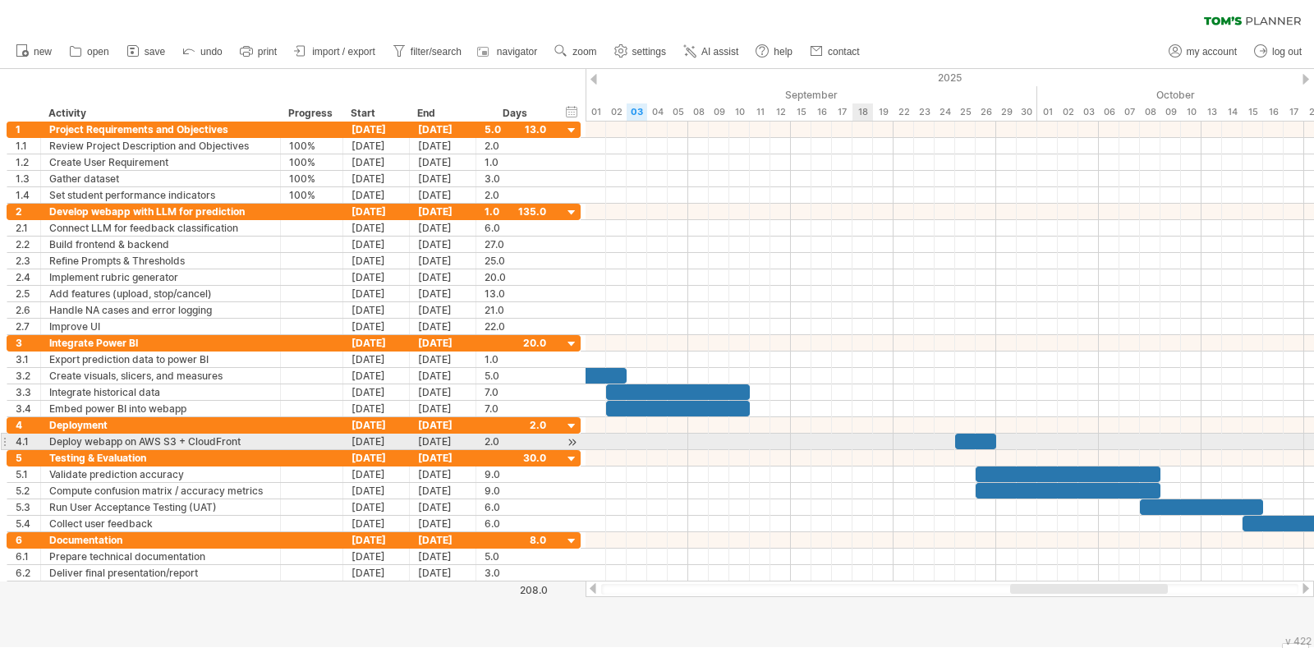
click at [857, 437] on div at bounding box center [949, 442] width 728 height 16
click at [851, 445] on div at bounding box center [949, 442] width 728 height 16
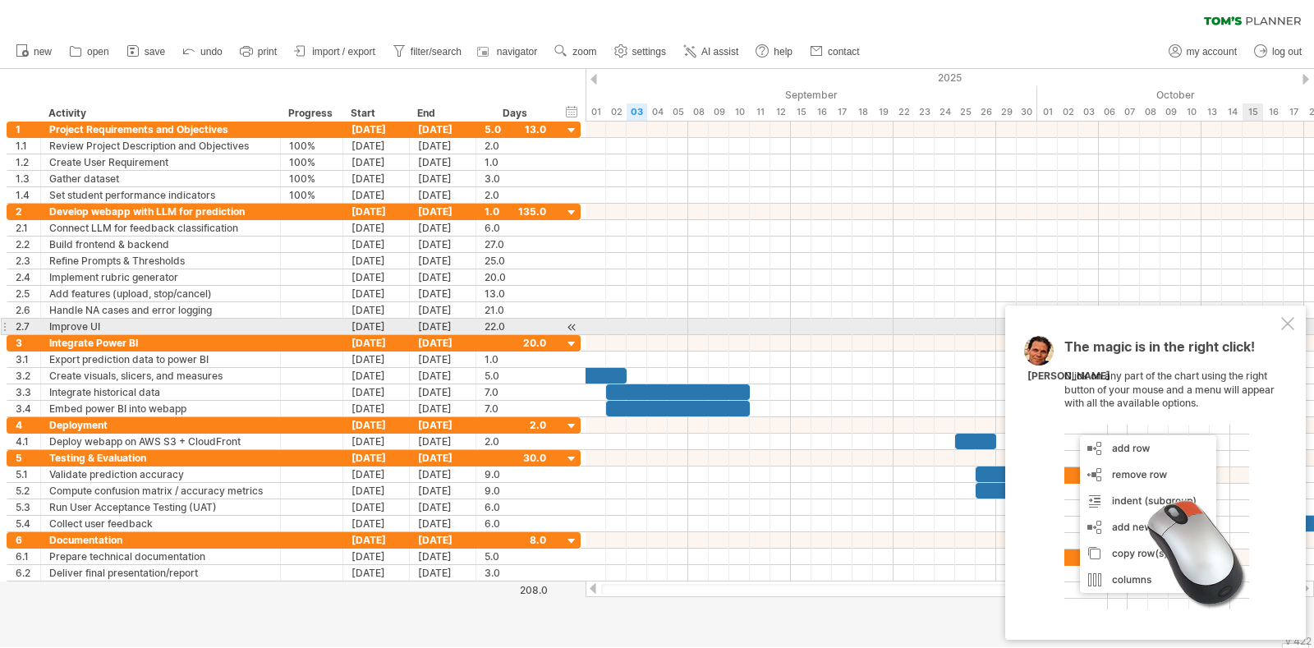
click at [1280, 333] on div "The magic is in the right click! Click on any part of the chart using the right…" at bounding box center [1155, 472] width 301 height 334
click at [1285, 328] on div at bounding box center [1287, 323] width 13 height 13
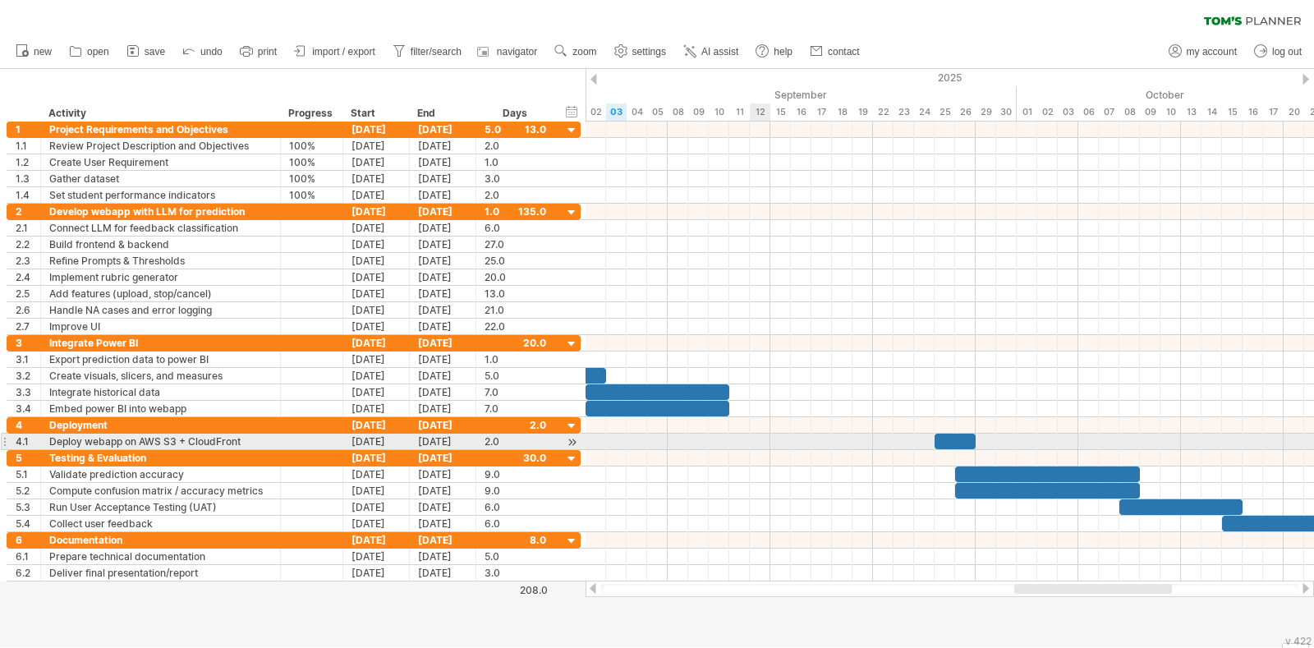
click at [760, 437] on div at bounding box center [949, 442] width 728 height 16
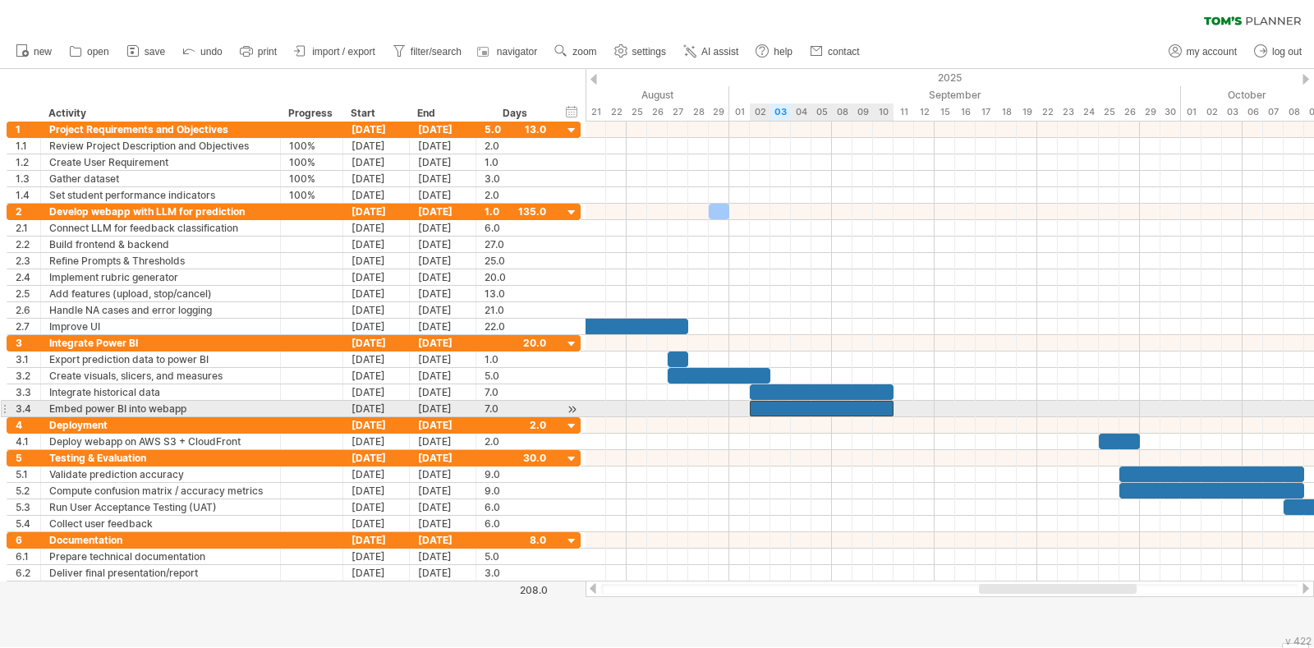
click at [875, 405] on div at bounding box center [822, 409] width 144 height 16
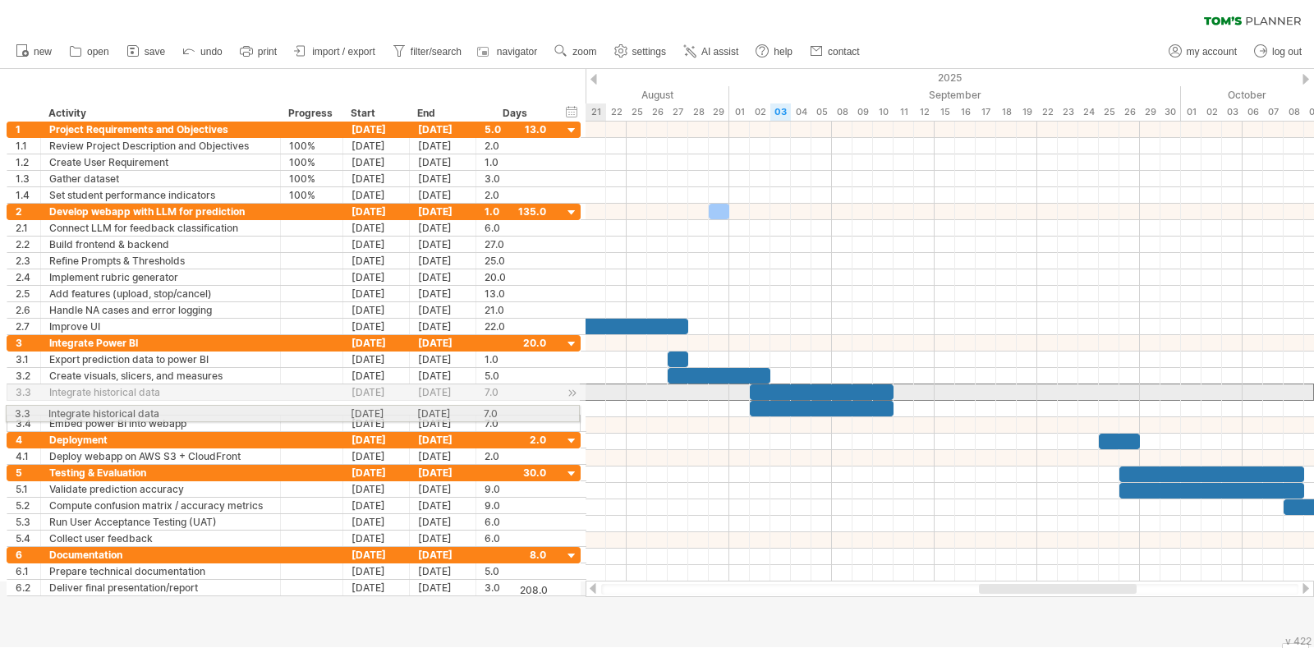
drag, startPoint x: 8, startPoint y: 390, endPoint x: 2, endPoint y: 411, distance: 21.3
click at [2, 411] on div "**********" at bounding box center [290, 359] width 581 height 475
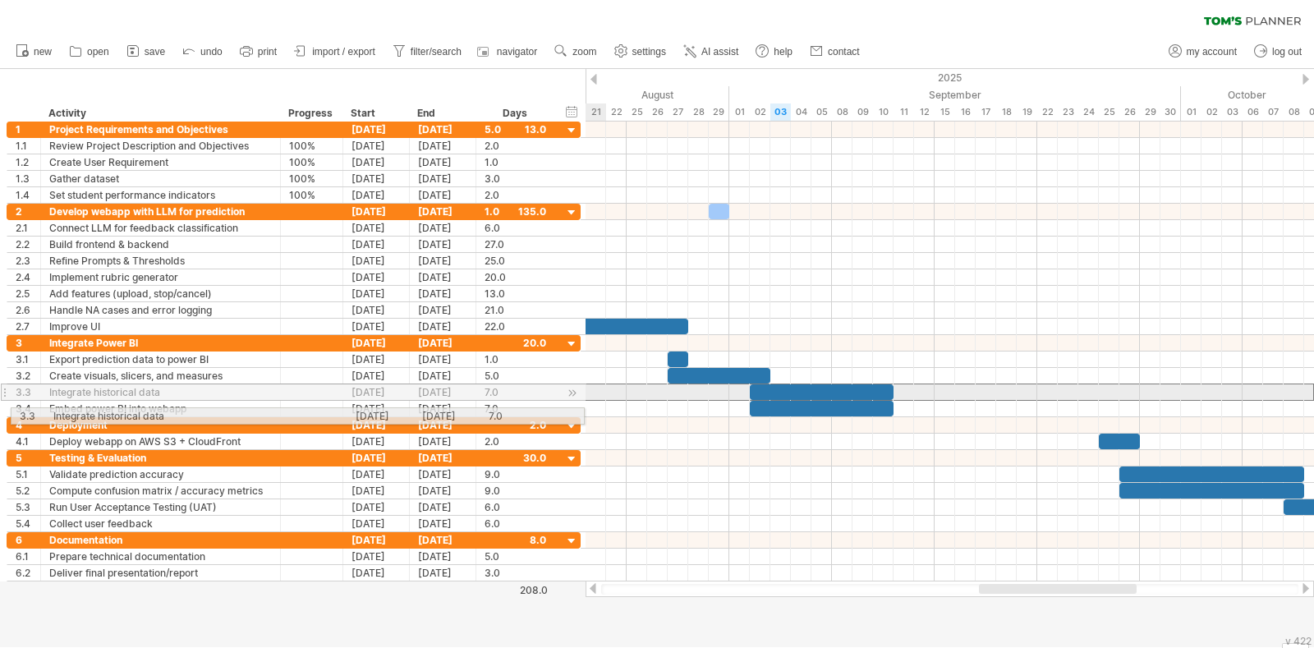
drag, startPoint x: 5, startPoint y: 392, endPoint x: 4, endPoint y: 413, distance: 21.4
click at [4, 413] on div "**********" at bounding box center [290, 352] width 581 height 460
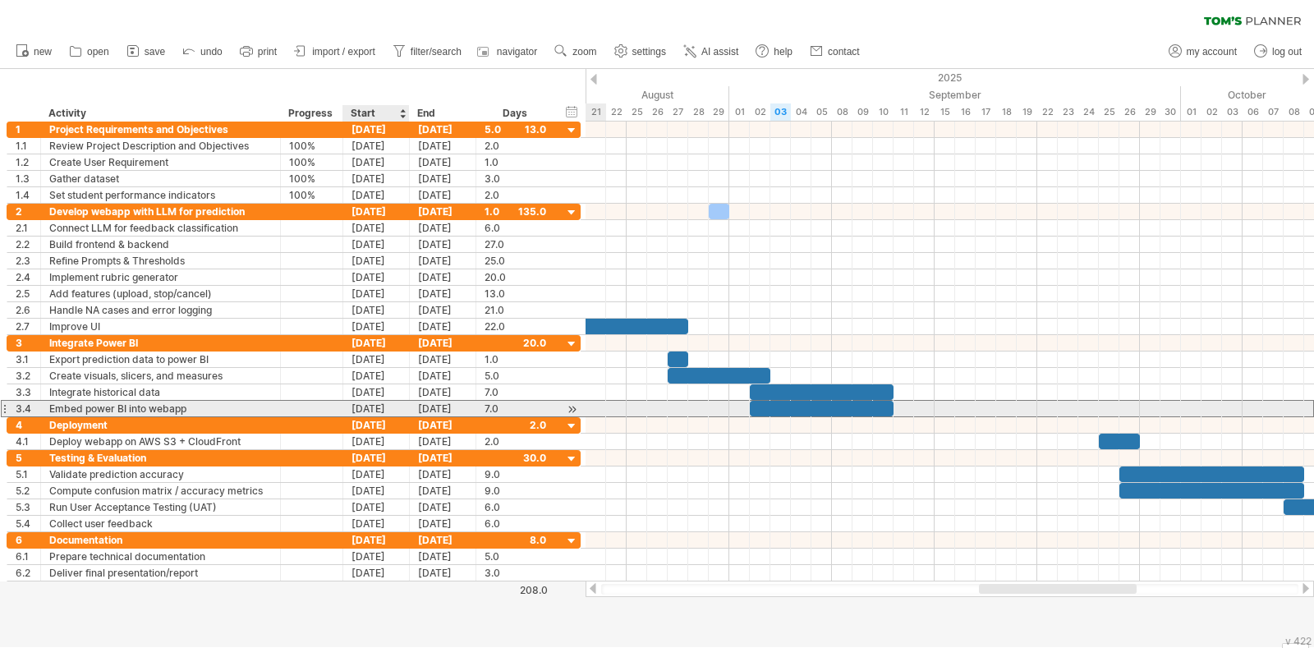
click at [378, 405] on div "[DATE]" at bounding box center [376, 409] width 67 height 16
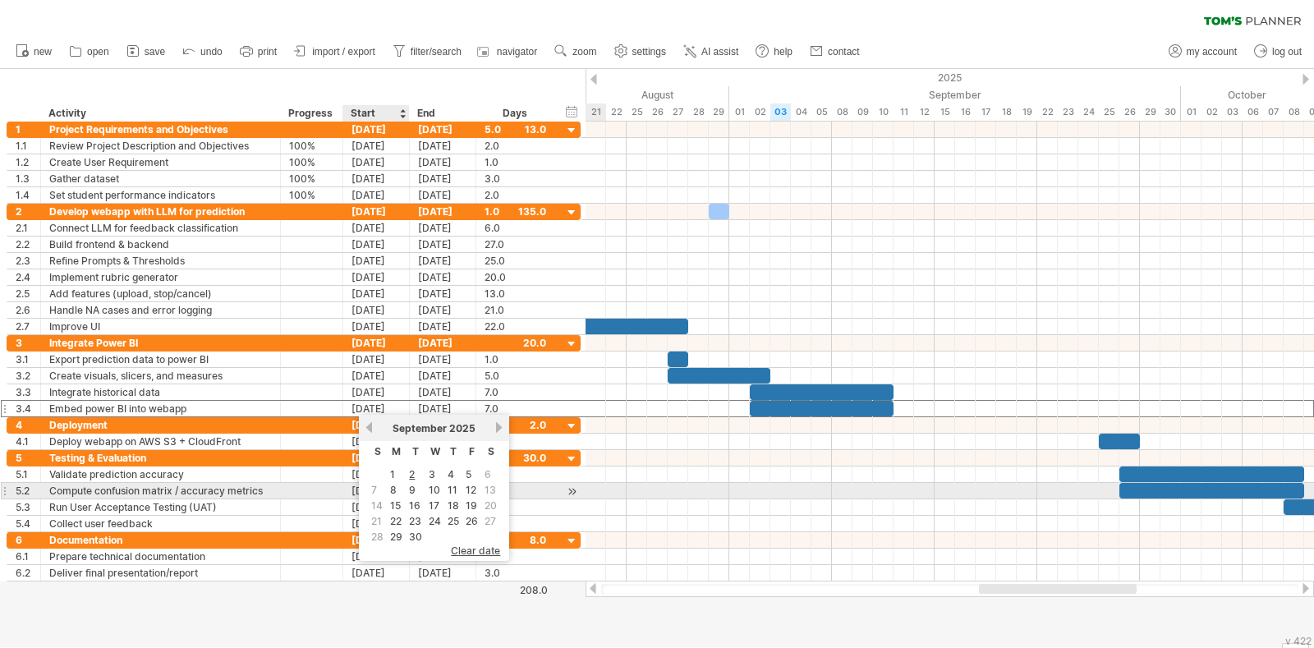
click at [406, 486] on td "9" at bounding box center [415, 490] width 18 height 14
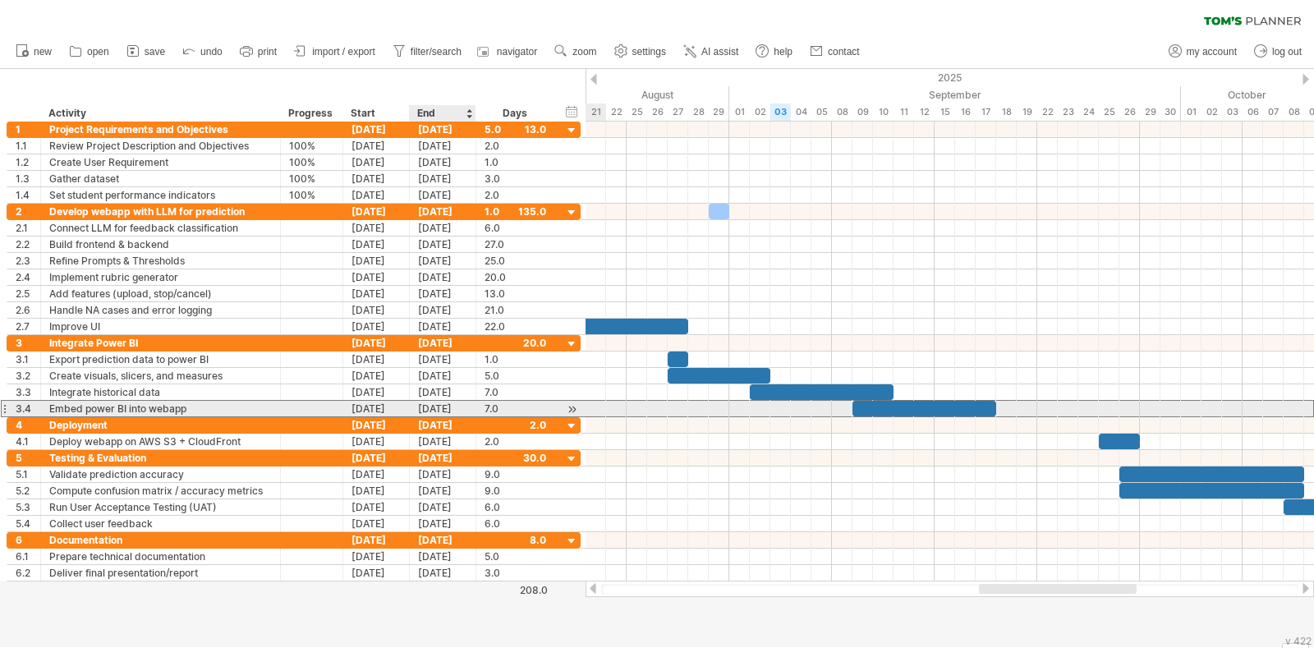
click at [438, 407] on div "17-09-25" at bounding box center [443, 409] width 67 height 16
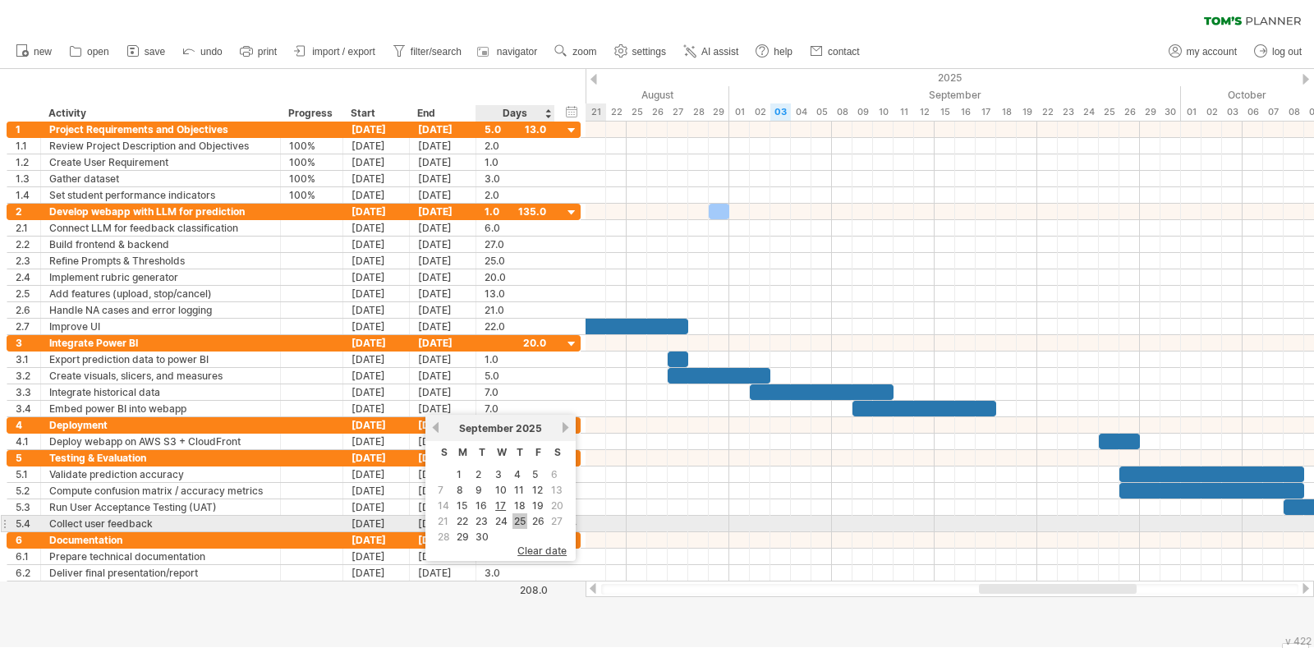
click at [516, 521] on link "25" at bounding box center [519, 521] width 15 height 16
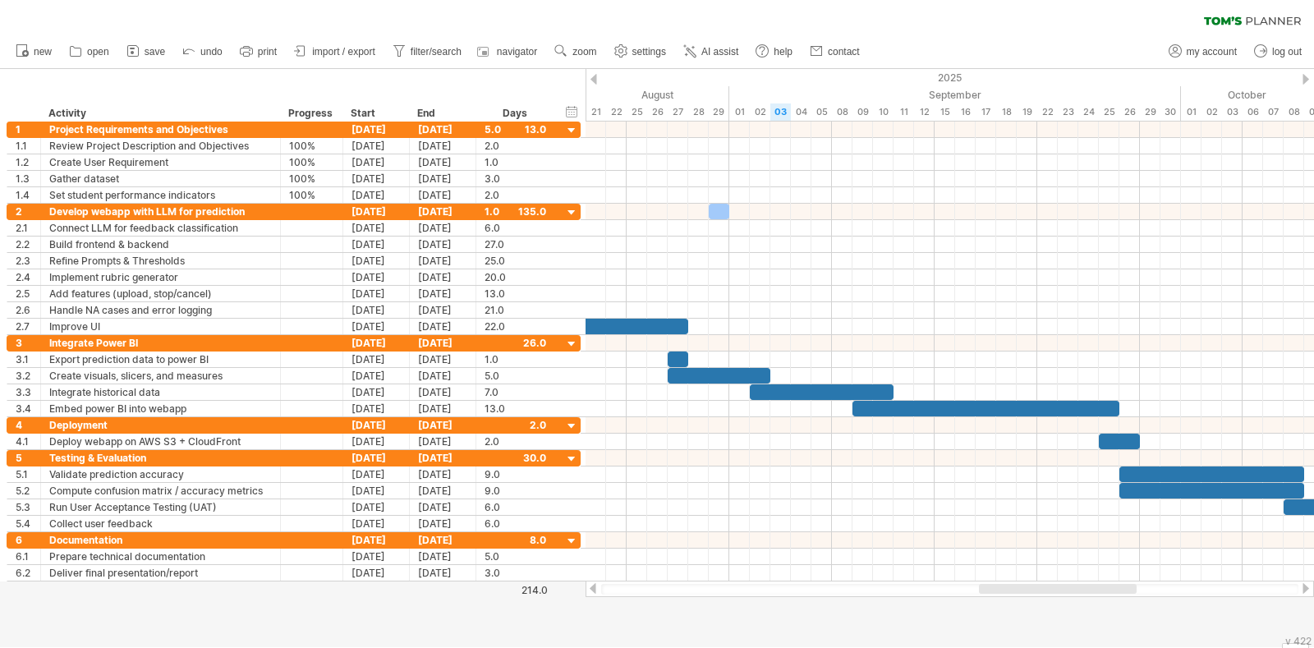
click at [595, 84] on div at bounding box center [593, 79] width 7 height 11
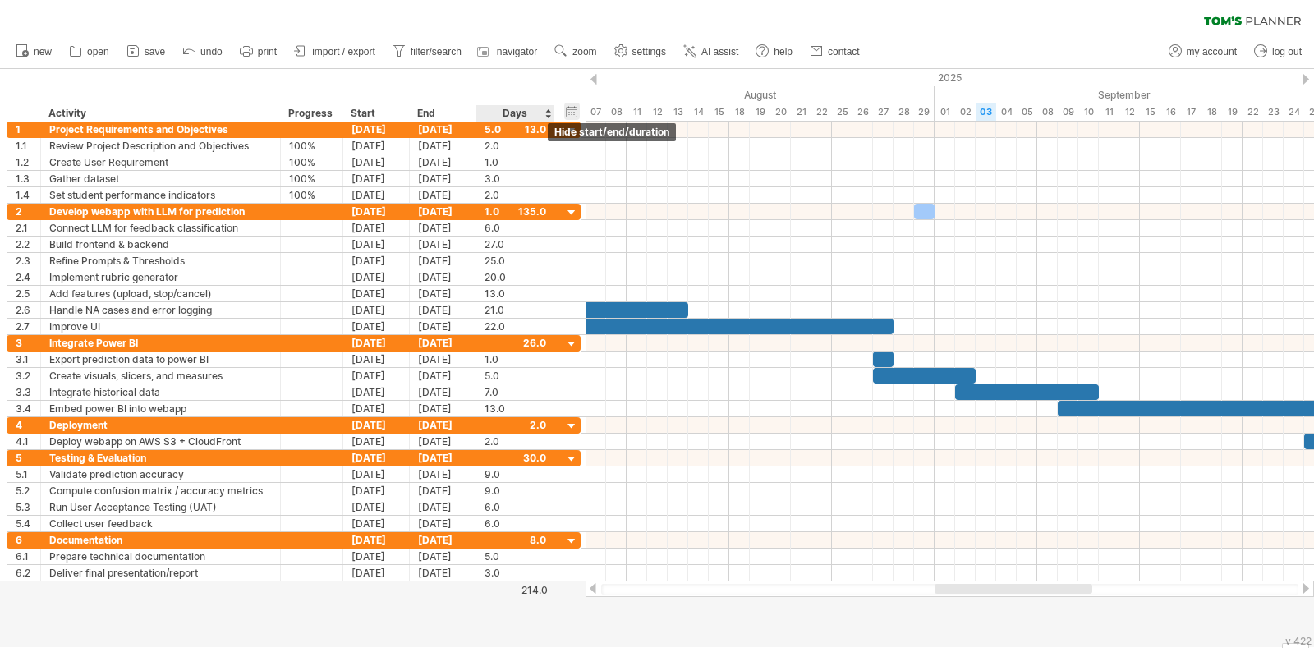
click at [567, 108] on div "hide start/end/duration show start/end/duration" at bounding box center [572, 111] width 16 height 17
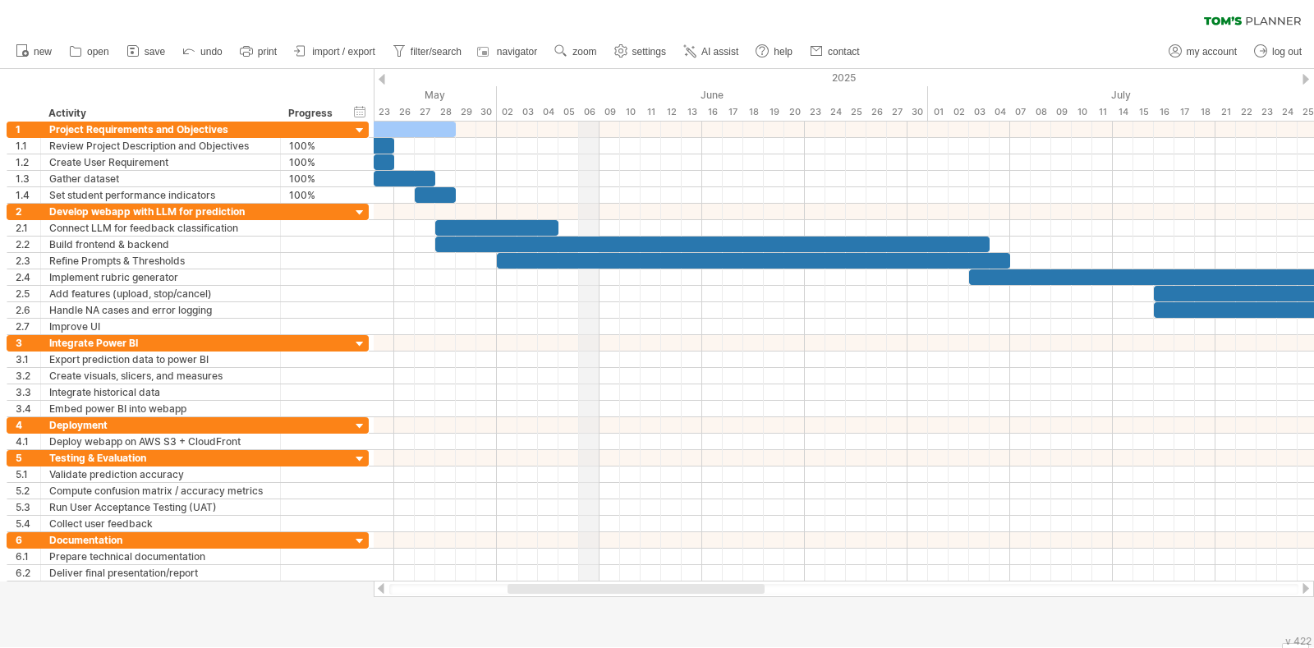
click at [582, 112] on div "06" at bounding box center [589, 111] width 21 height 17
click at [586, 112] on div "06" at bounding box center [589, 111] width 21 height 17
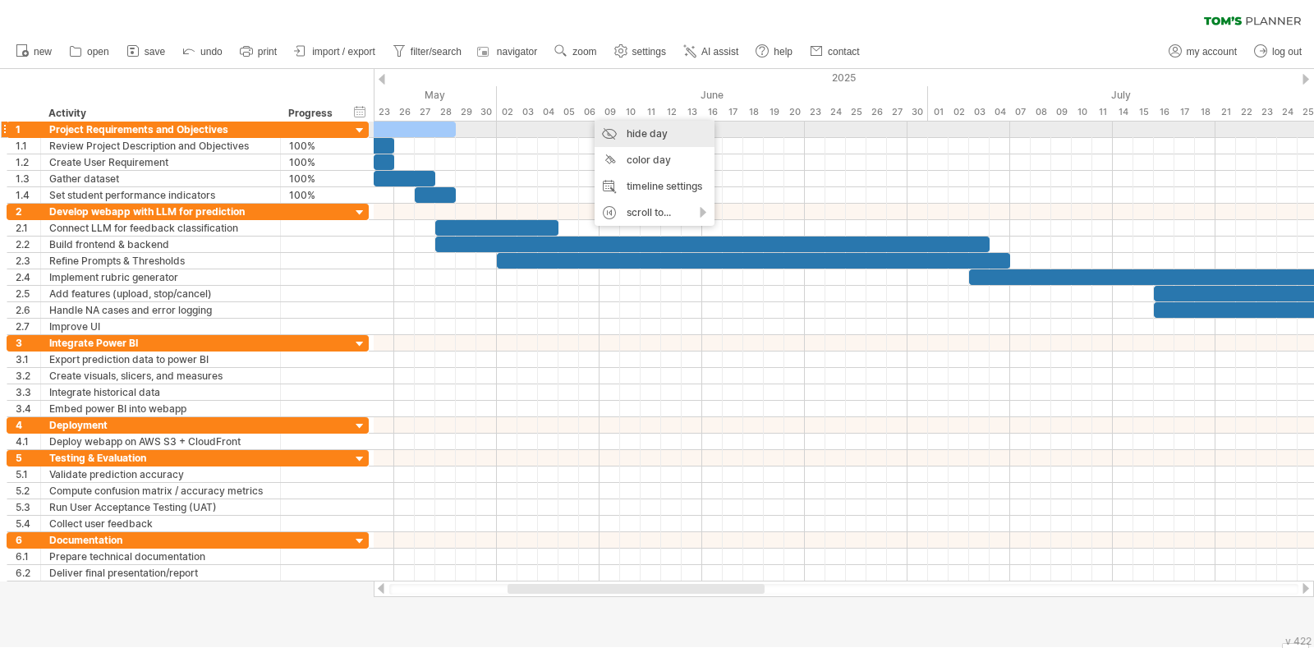
click at [608, 128] on div "hide day" at bounding box center [655, 134] width 120 height 26
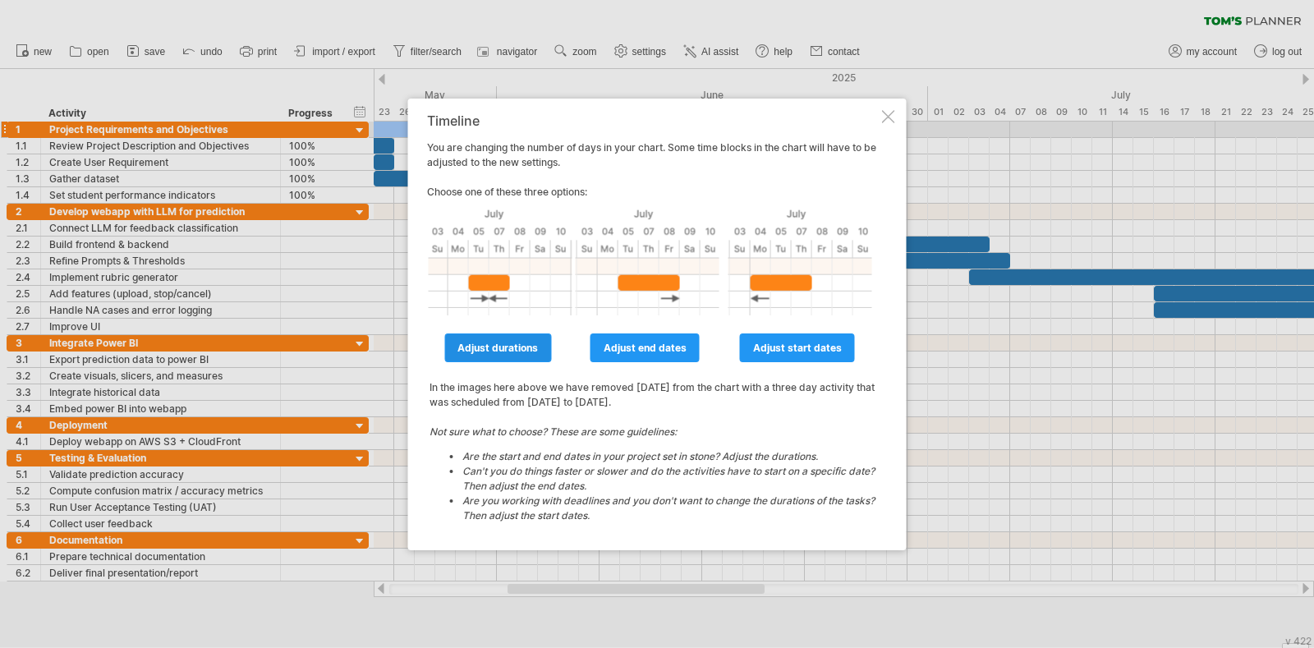
click at [519, 347] on span "adjust durations" at bounding box center [497, 348] width 80 height 12
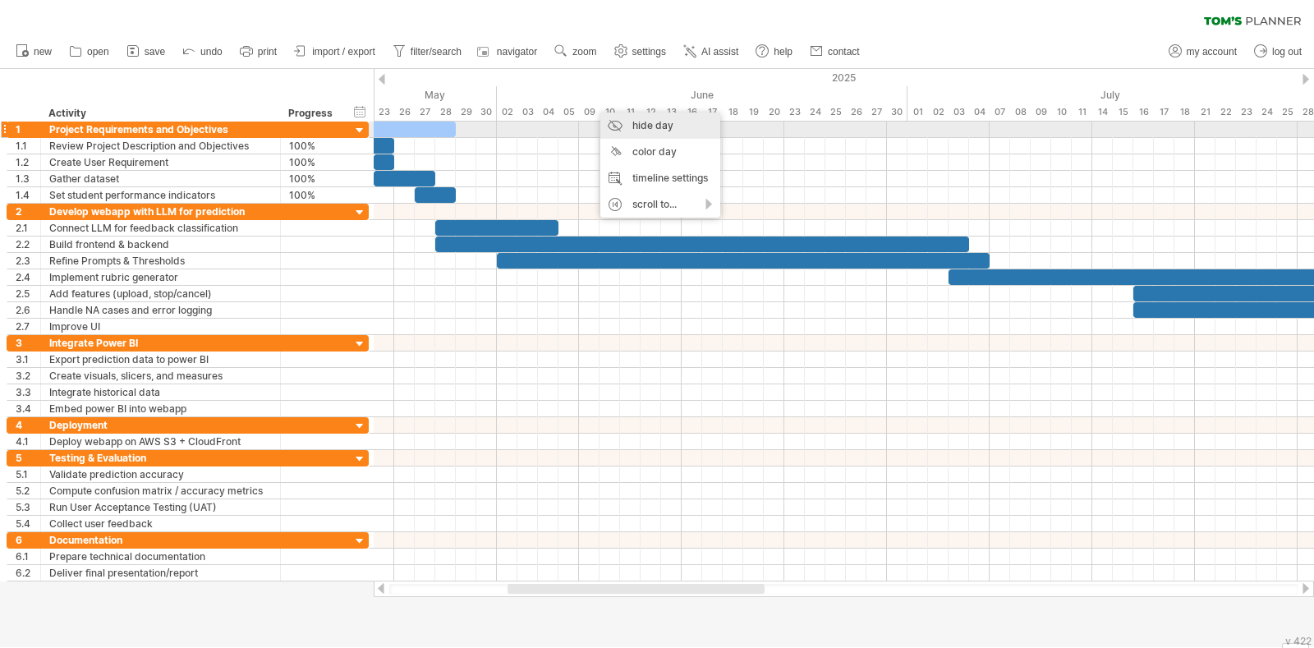
click at [617, 122] on div "hide day" at bounding box center [660, 125] width 120 height 26
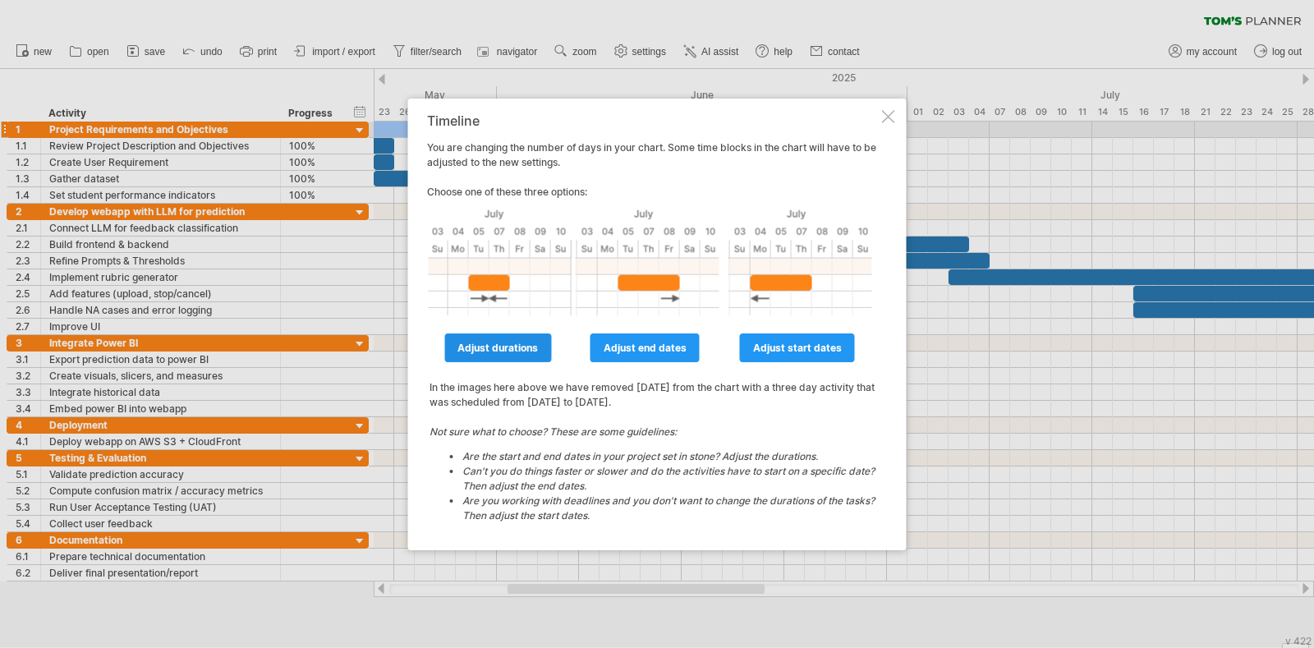
click at [510, 348] on span "adjust durations" at bounding box center [497, 348] width 80 height 12
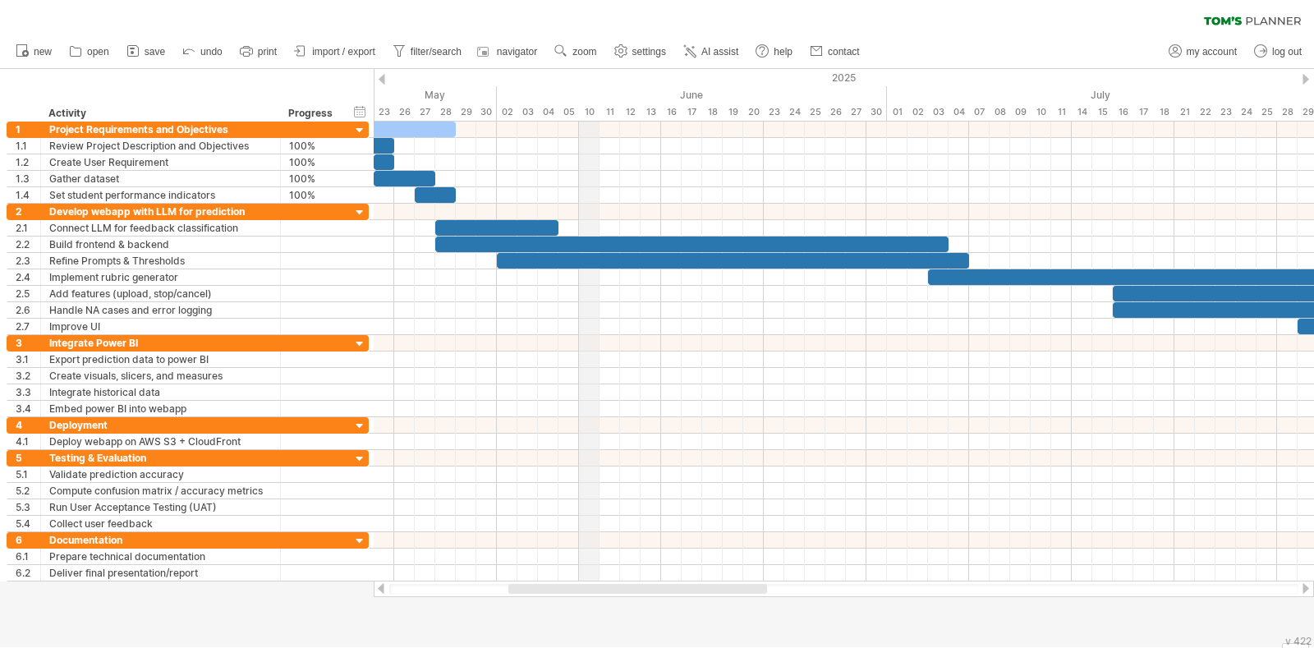
click at [594, 106] on div "10" at bounding box center [589, 111] width 21 height 17
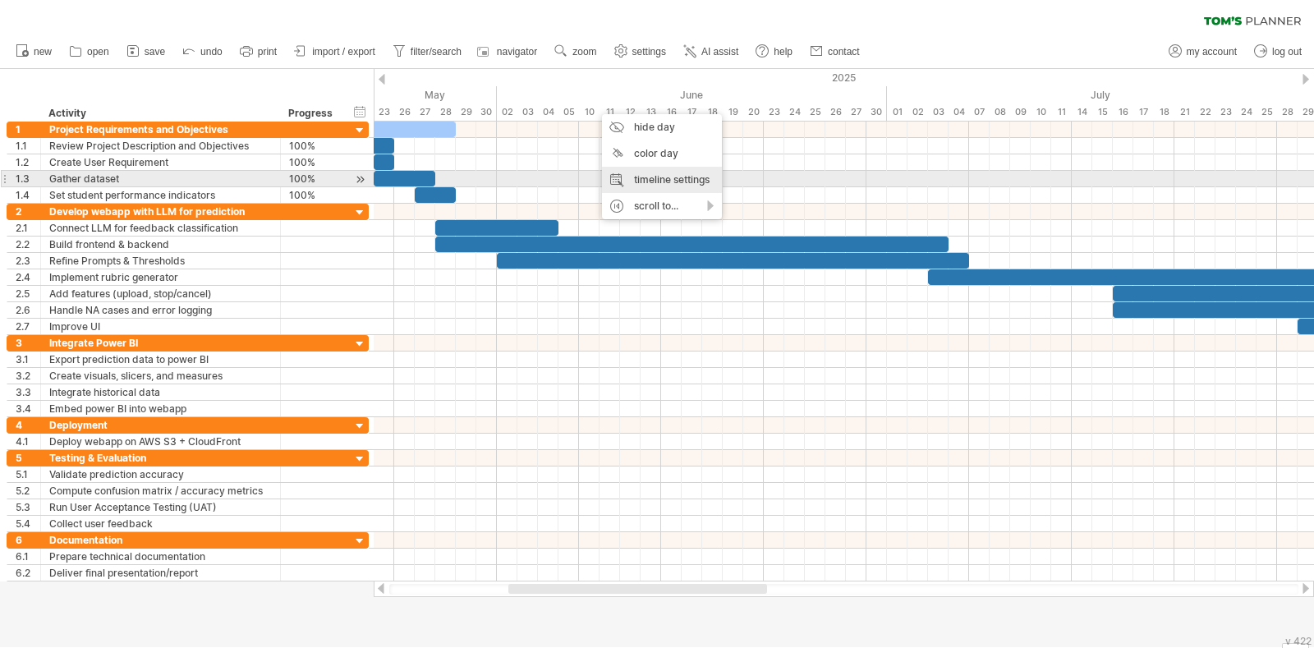
click at [650, 175] on div "timeline settings" at bounding box center [662, 180] width 120 height 26
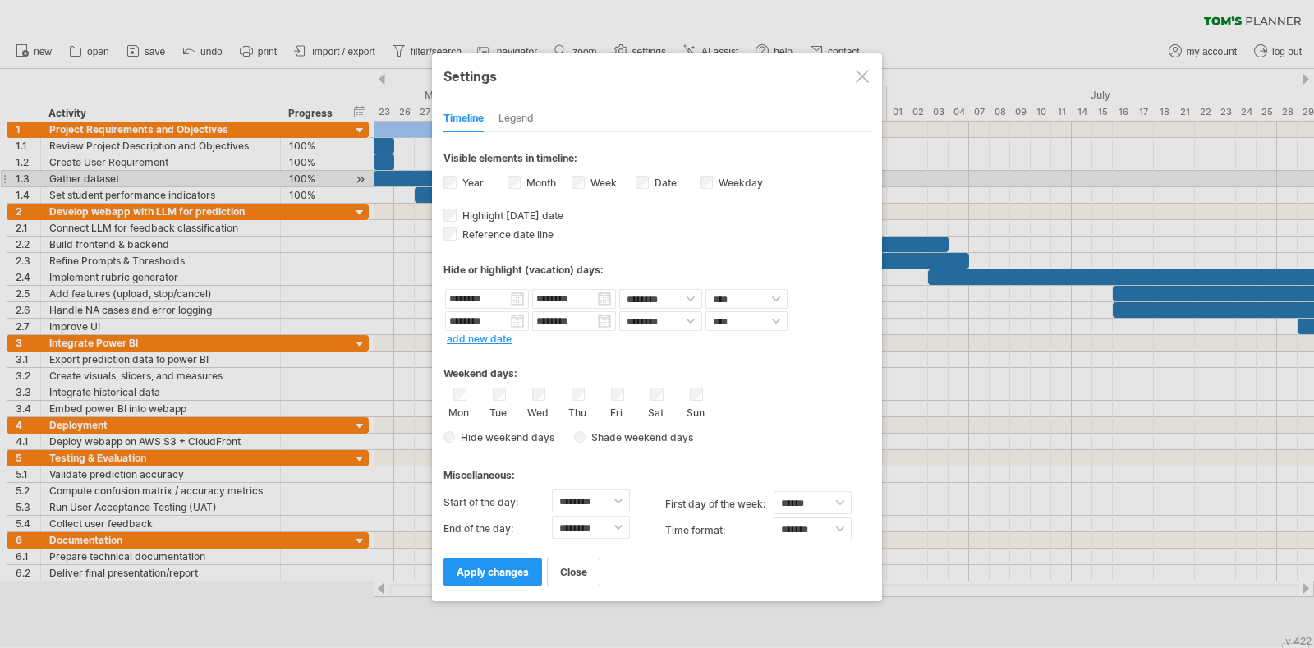
click at [863, 76] on div at bounding box center [862, 76] width 13 height 13
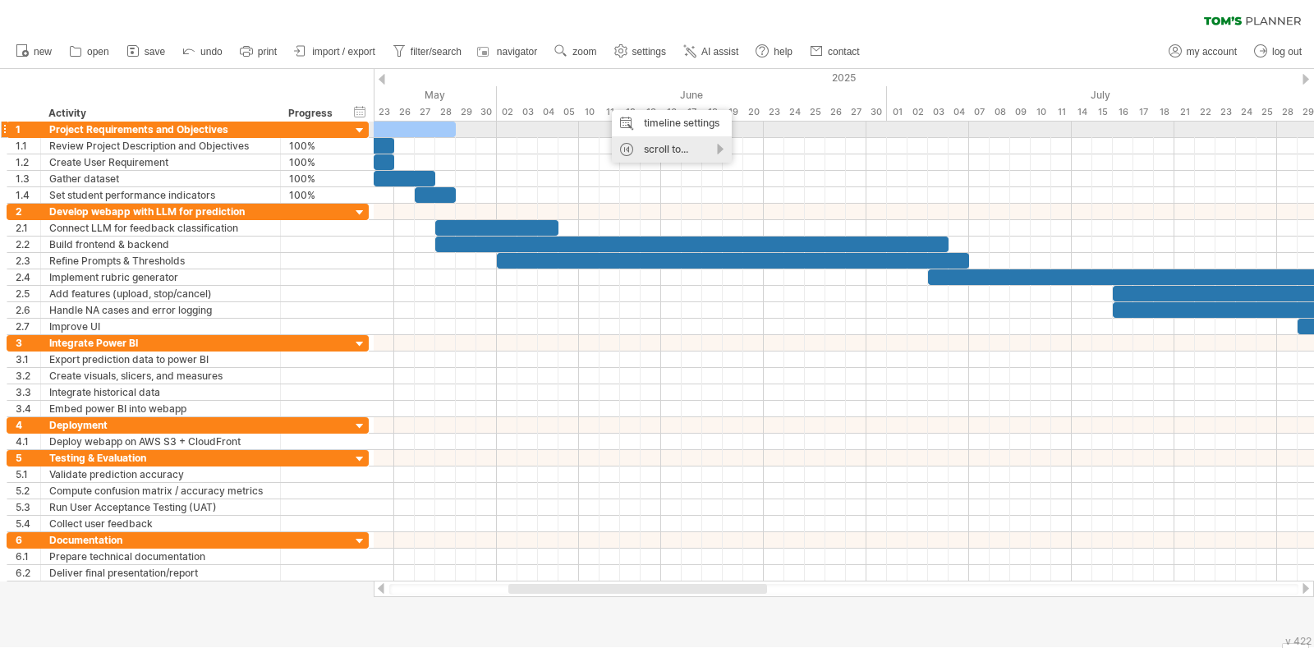
click at [657, 136] on div "scroll to..." at bounding box center [672, 149] width 120 height 26
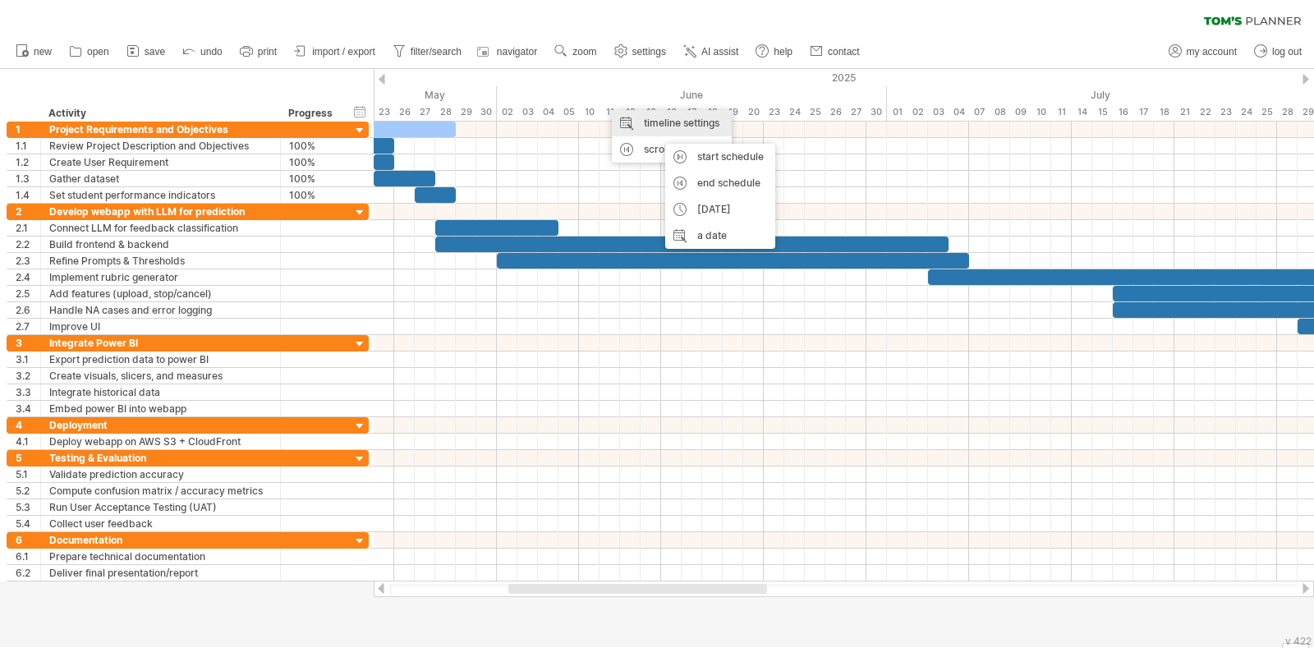
click at [651, 119] on div "timeline settings" at bounding box center [672, 123] width 120 height 26
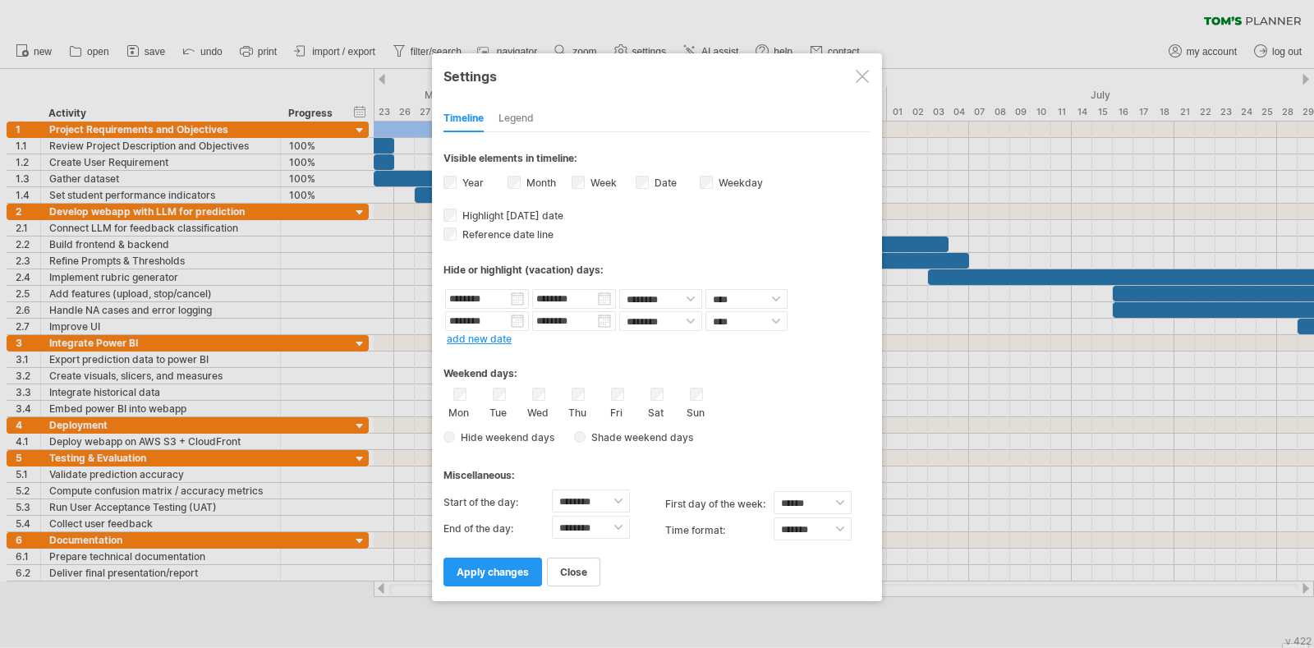
click at [495, 333] on link "add new date" at bounding box center [479, 339] width 65 height 12
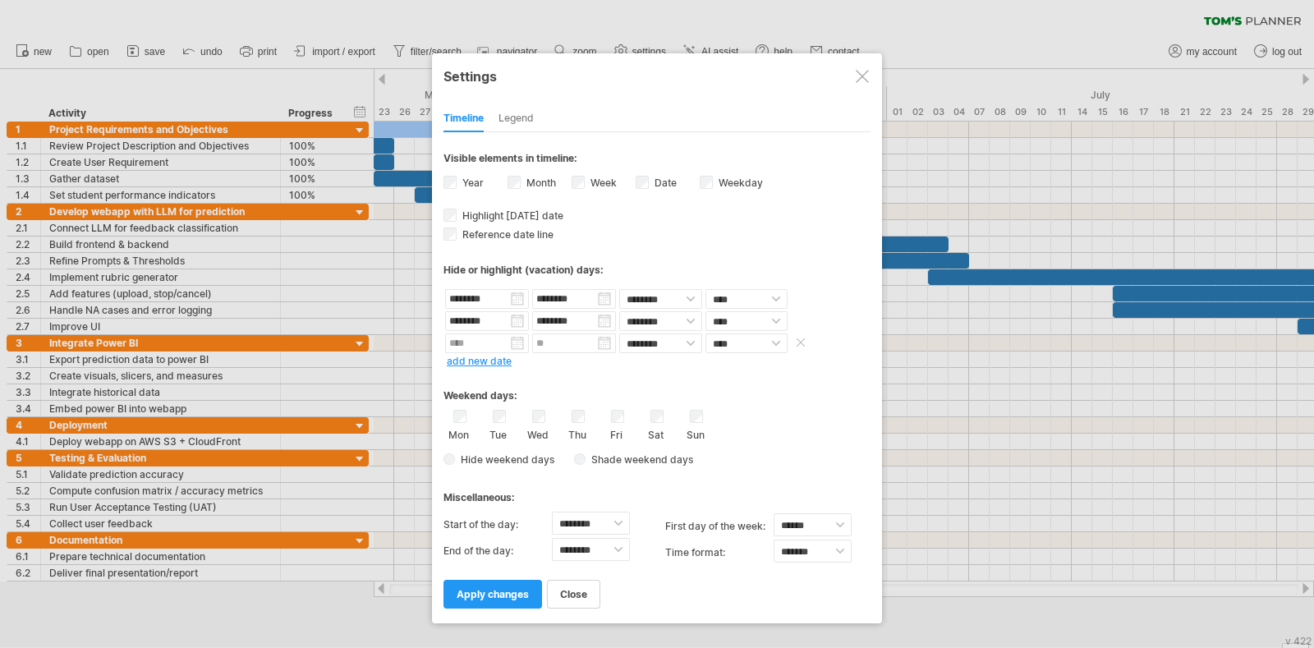
click at [487, 334] on input "text" at bounding box center [487, 343] width 84 height 20
click at [490, 311] on input "********" at bounding box center [487, 321] width 84 height 20
click at [583, 318] on input "********" at bounding box center [574, 321] width 84 height 20
click at [677, 339] on div "June 2025" at bounding box center [623, 338] width 119 height 12
click at [686, 338] on link "next" at bounding box center [688, 337] width 12 height 12
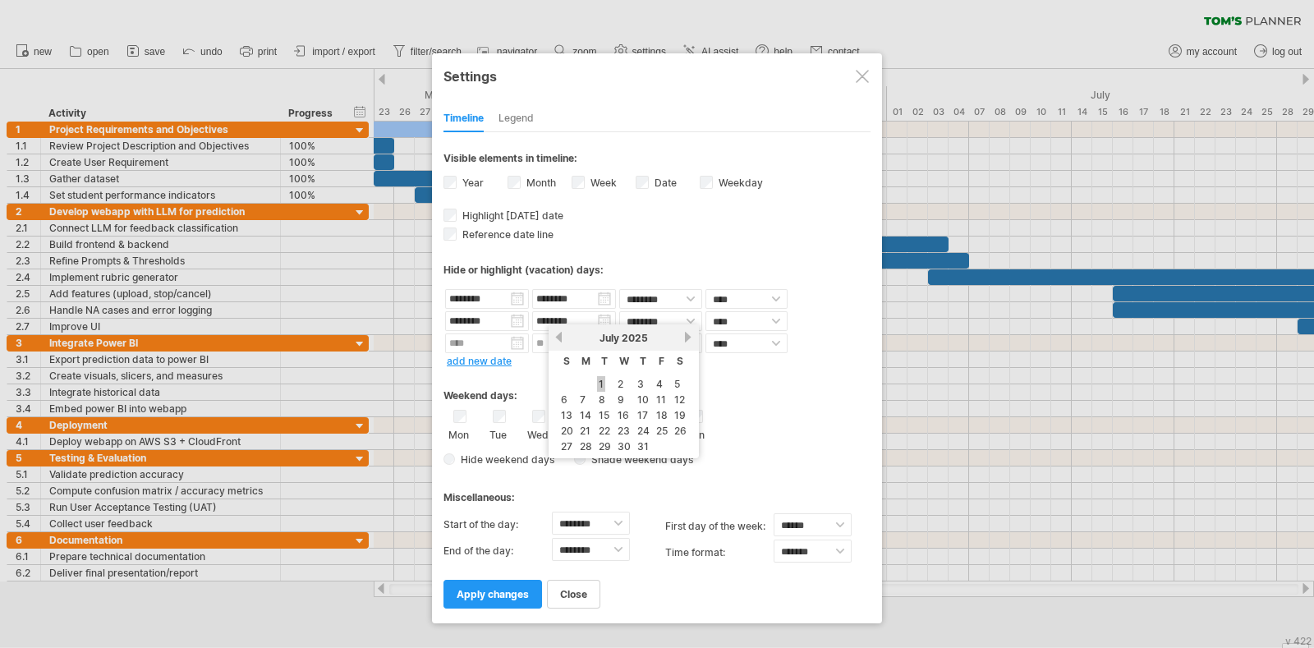
click at [601, 386] on link "1" at bounding box center [601, 384] width 8 height 16
type input "********"
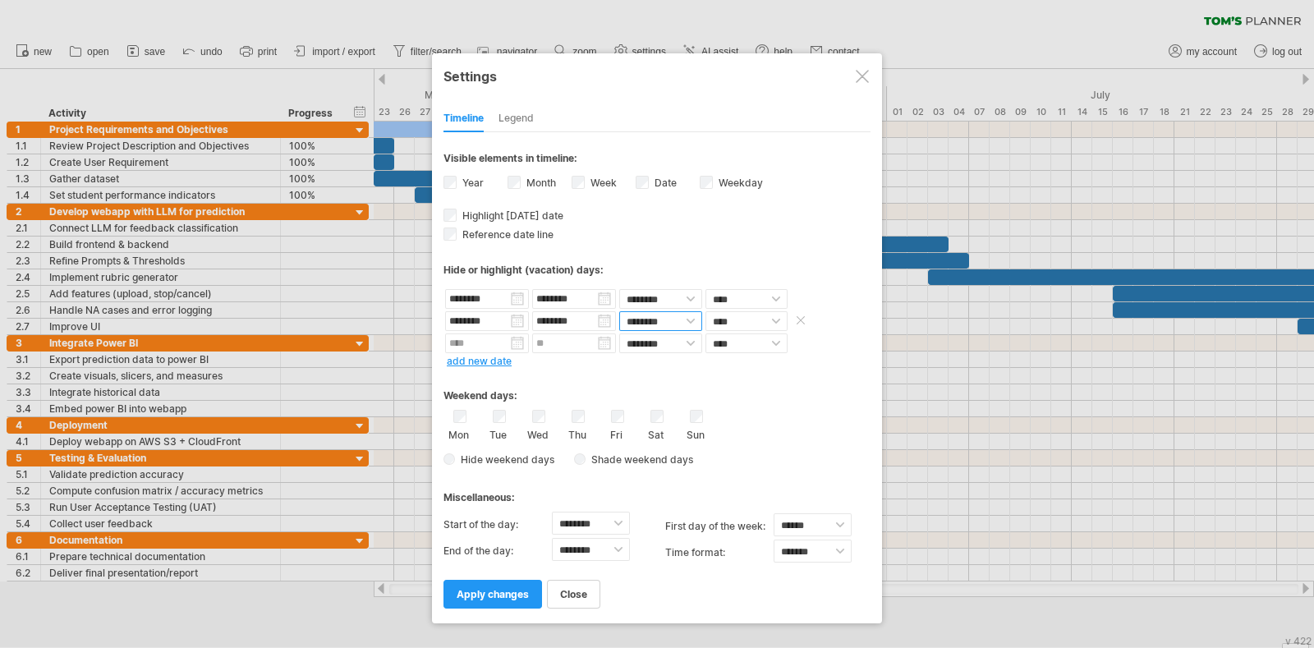
click at [682, 318] on select "******** ********" at bounding box center [660, 321] width 83 height 20
click at [492, 588] on span "apply changes" at bounding box center [493, 594] width 72 height 12
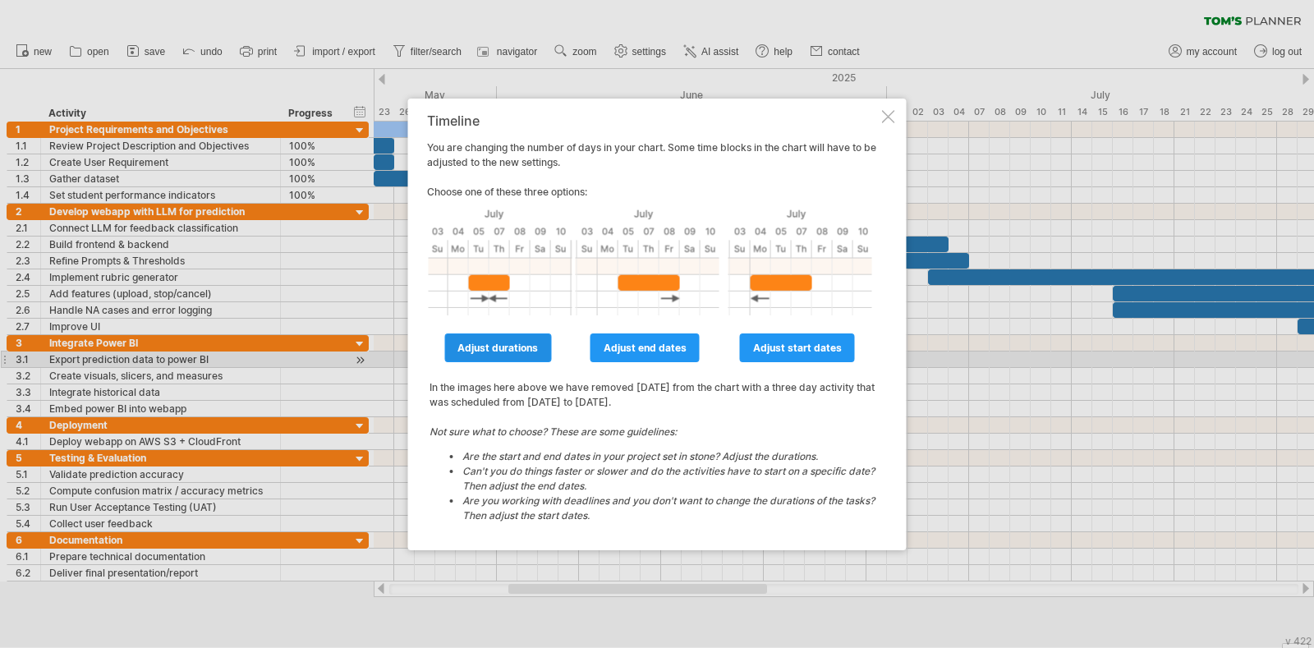
click at [526, 355] on link "adjust durations" at bounding box center [497, 347] width 107 height 29
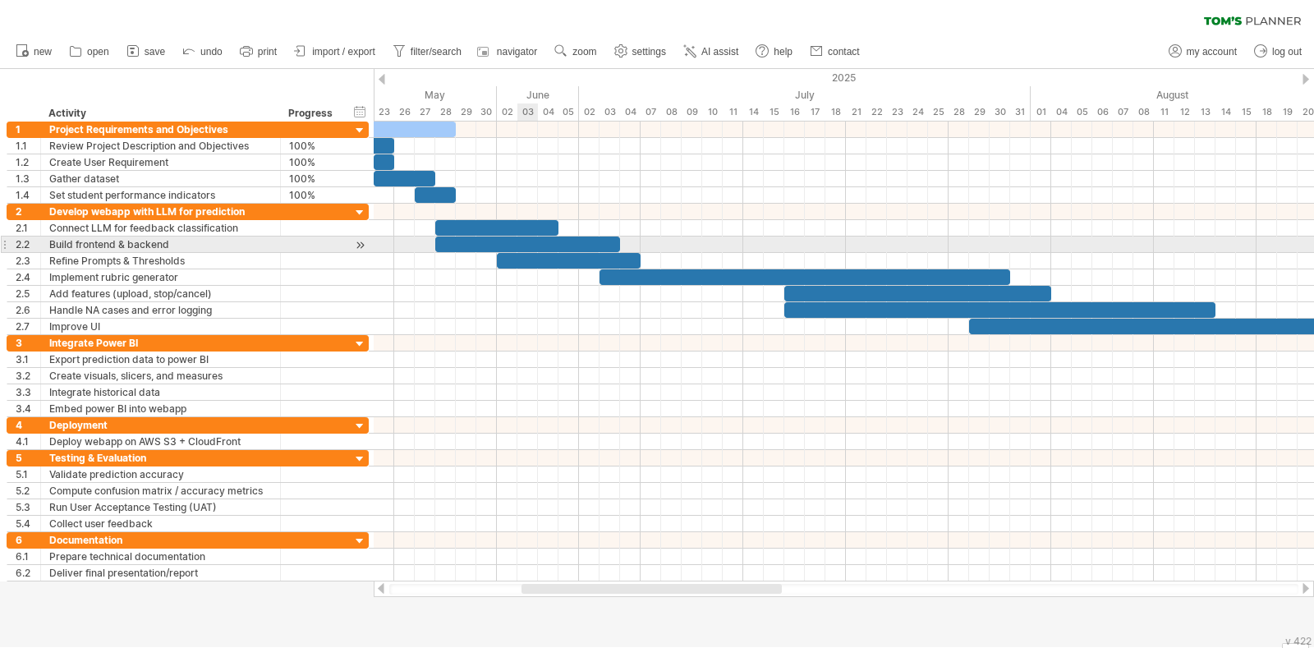
click at [537, 241] on div at bounding box center [527, 244] width 185 height 16
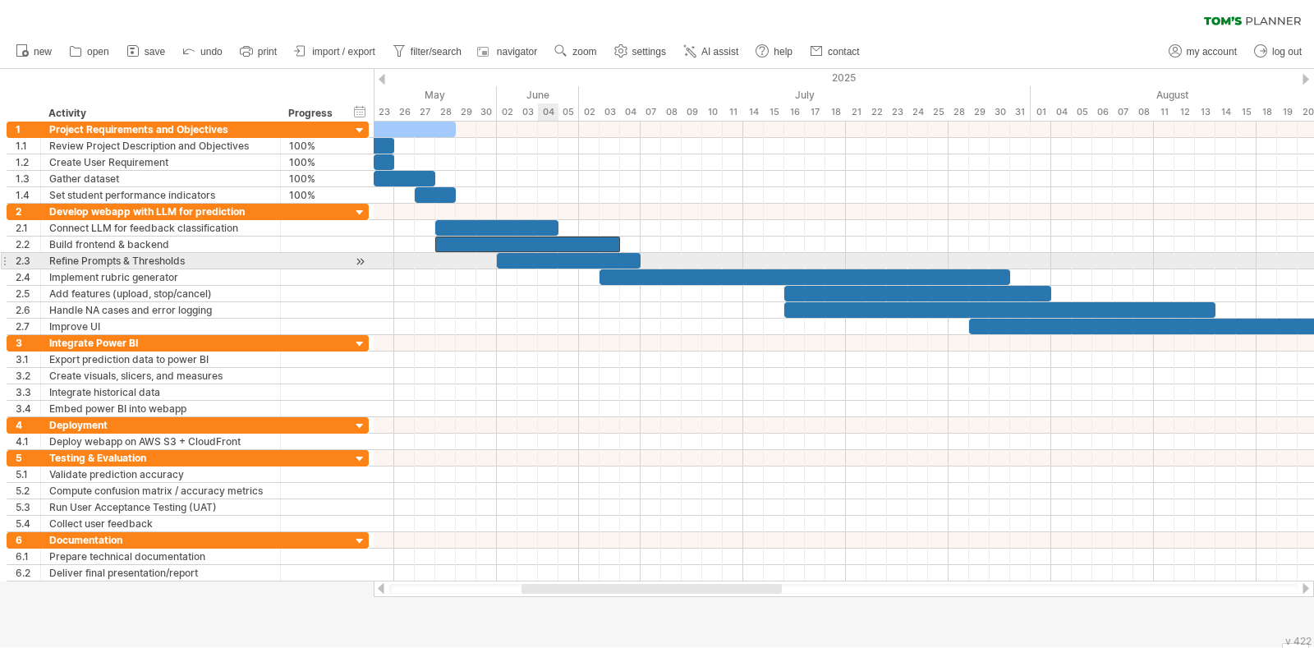
click at [556, 257] on div at bounding box center [569, 261] width 144 height 16
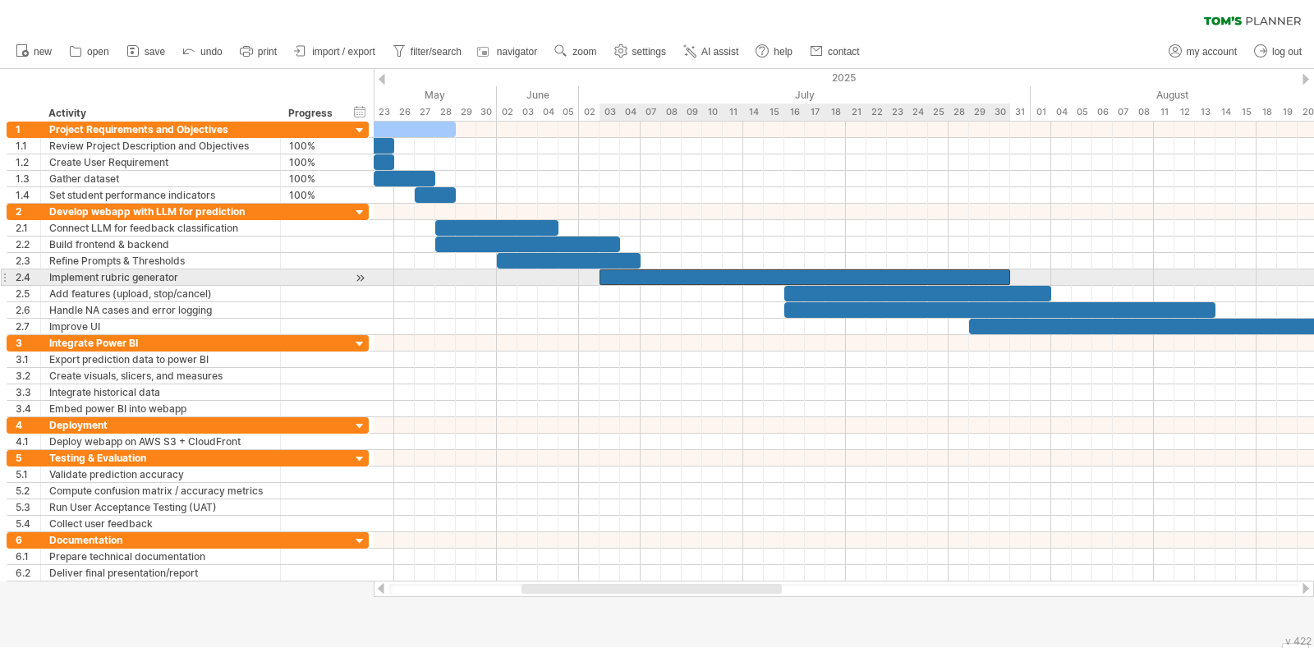
click at [701, 276] on div at bounding box center [804, 277] width 411 height 16
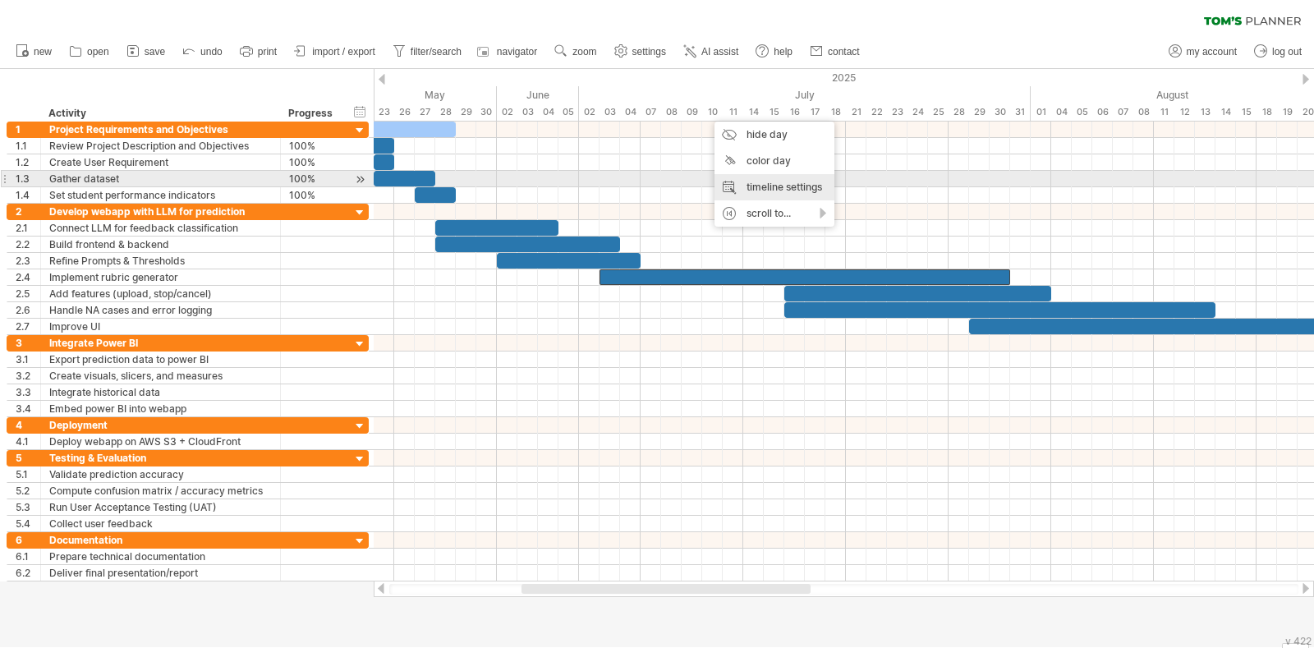
click at [759, 184] on div "timeline settings" at bounding box center [774, 187] width 120 height 26
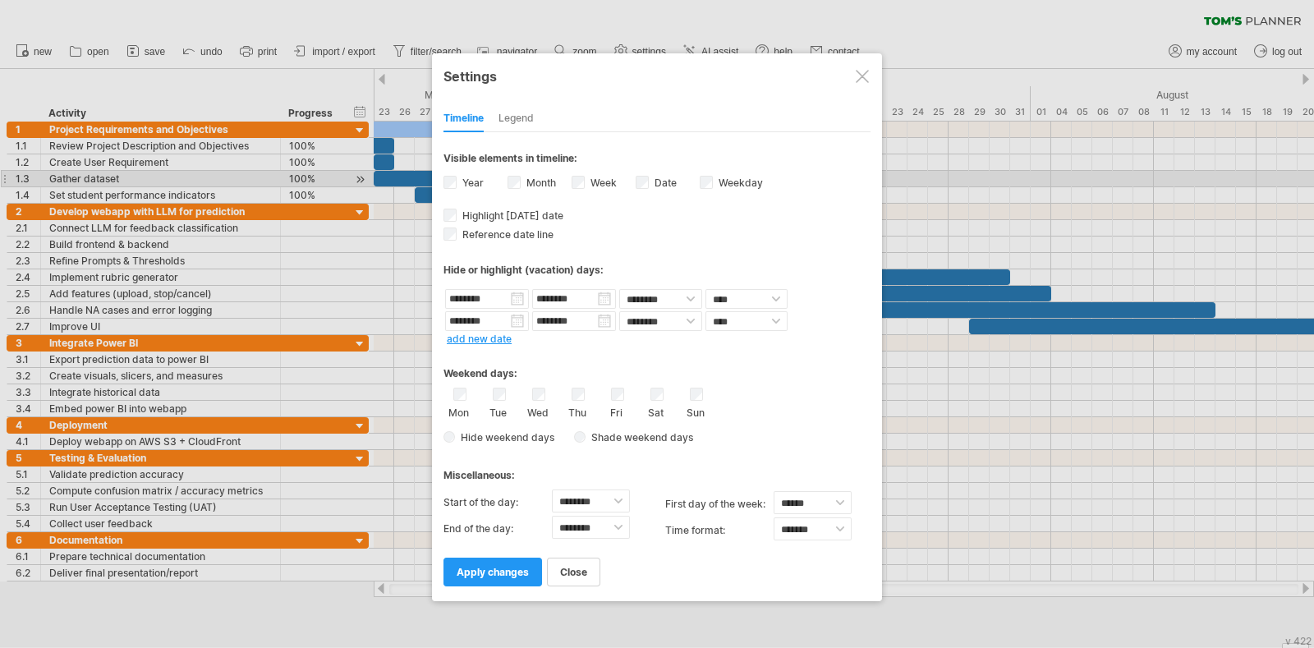
click at [486, 338] on link "add new date" at bounding box center [479, 339] width 65 height 12
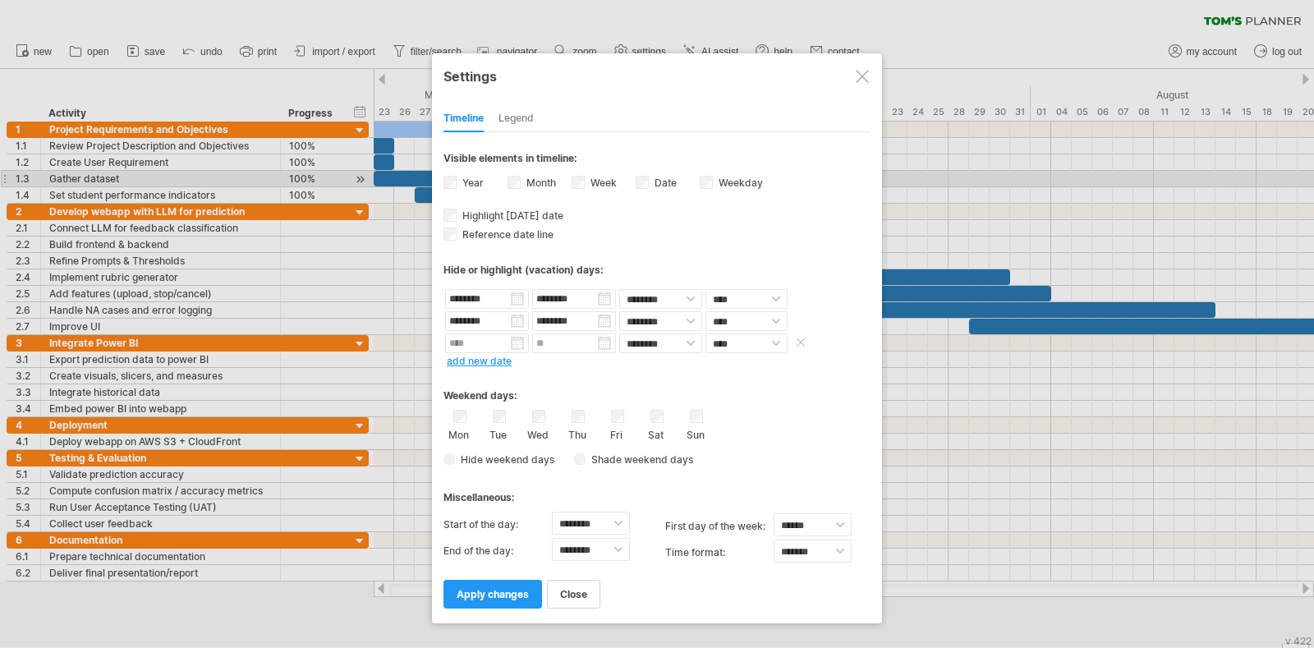
click at [507, 345] on input "text" at bounding box center [487, 343] width 84 height 20
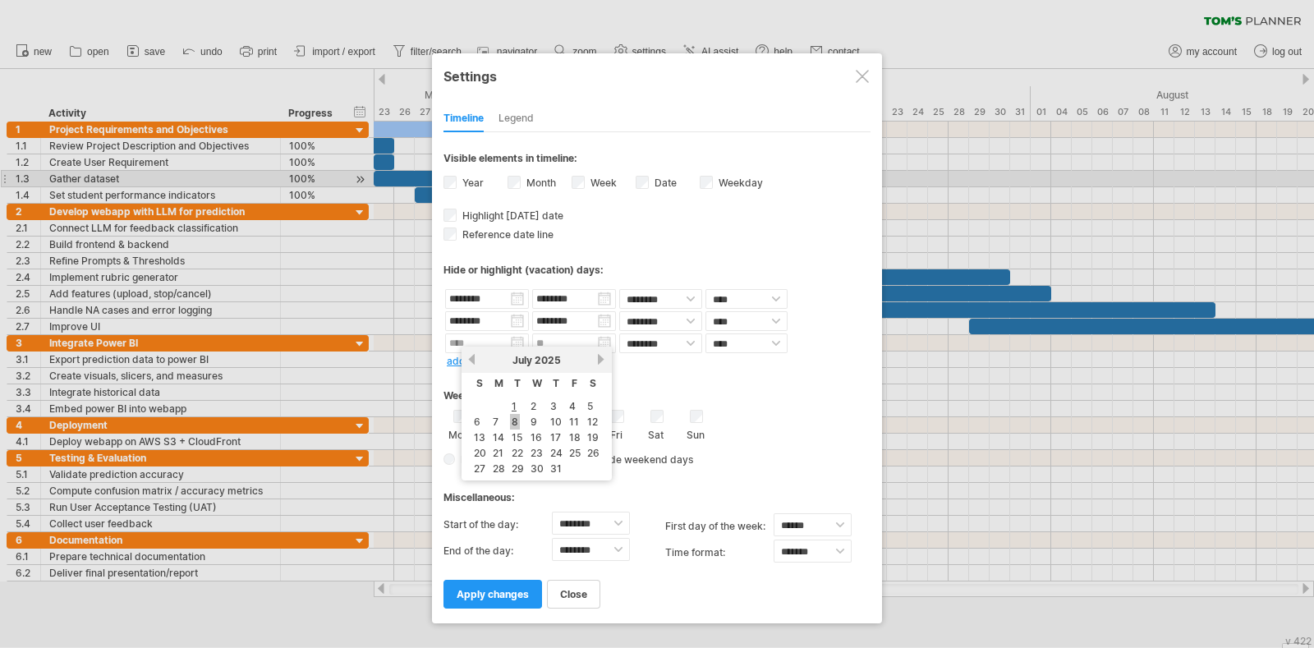
click at [513, 425] on link "8" at bounding box center [515, 422] width 10 height 16
type input "********"
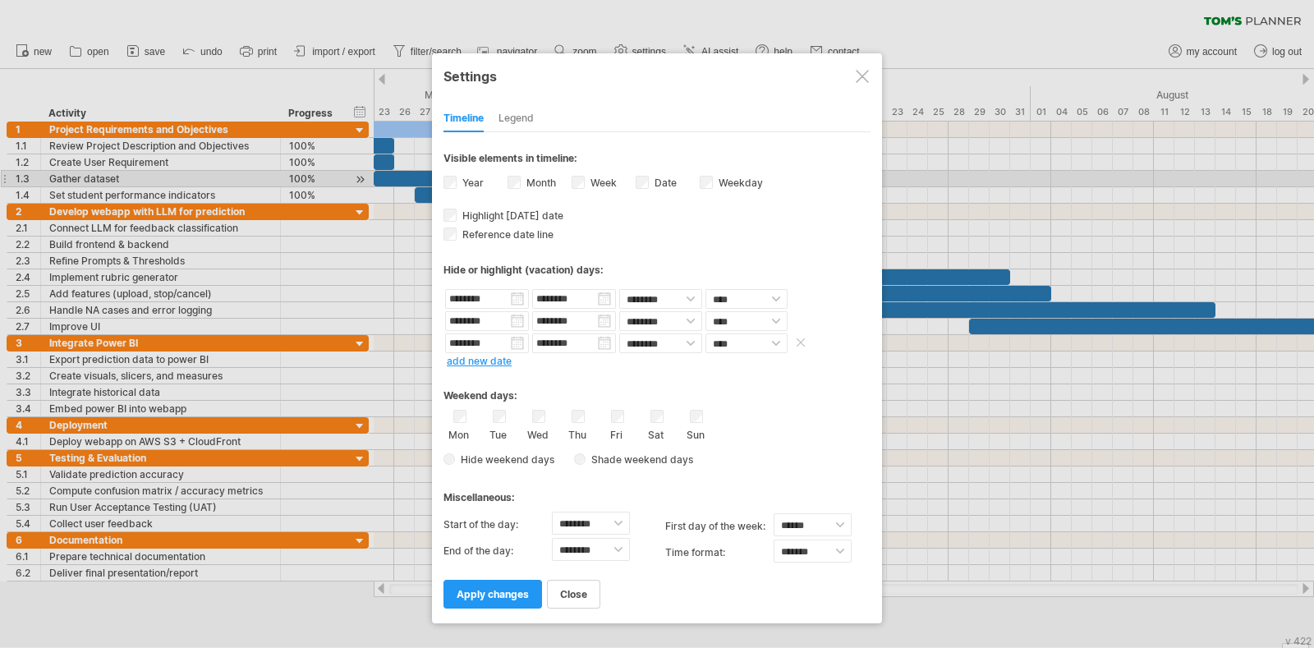
click at [599, 333] on input "********" at bounding box center [574, 343] width 84 height 20
click at [585, 433] on link "14" at bounding box center [585, 437] width 15 height 16
type input "********"
click at [499, 588] on span "apply changes" at bounding box center [493, 594] width 72 height 12
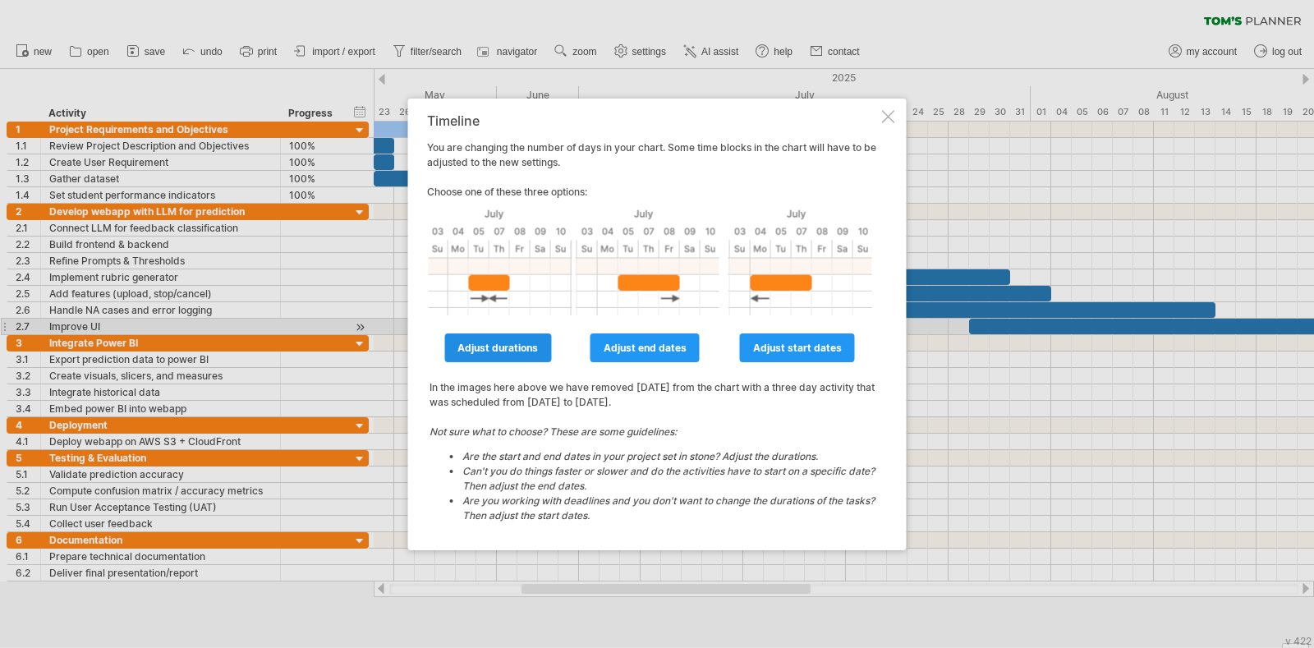
click at [517, 346] on span "adjust durations" at bounding box center [497, 348] width 80 height 12
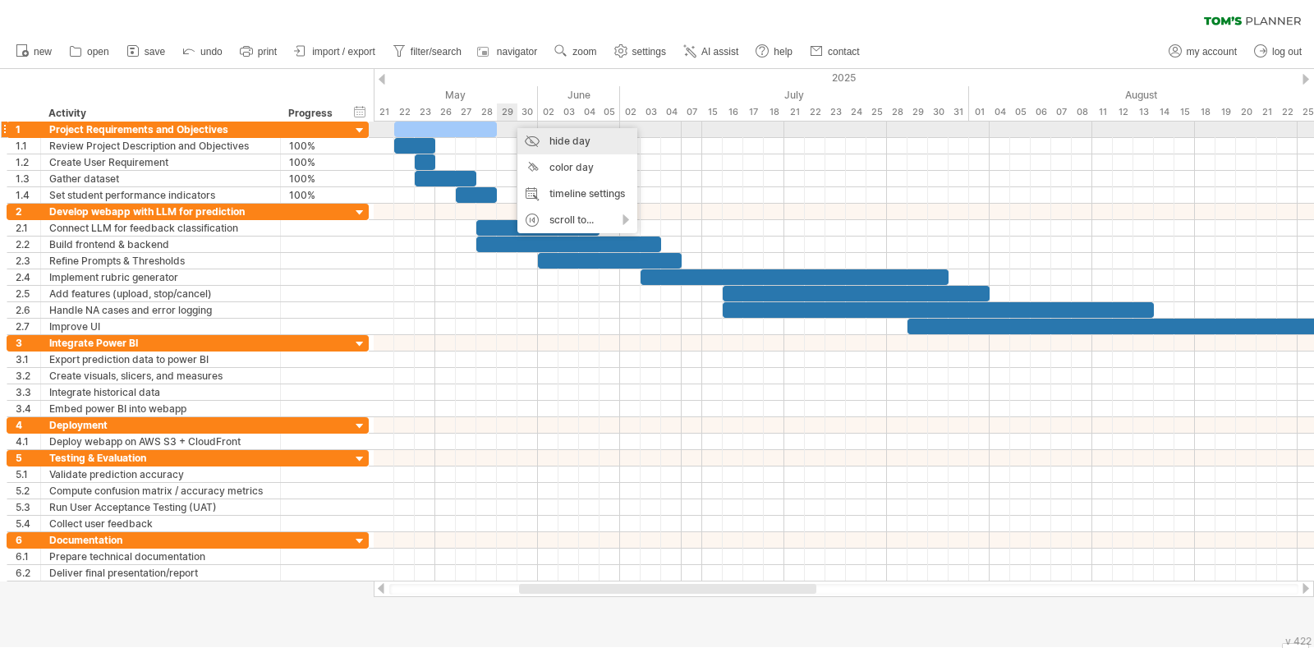
click at [539, 140] on div "hide day" at bounding box center [577, 141] width 120 height 26
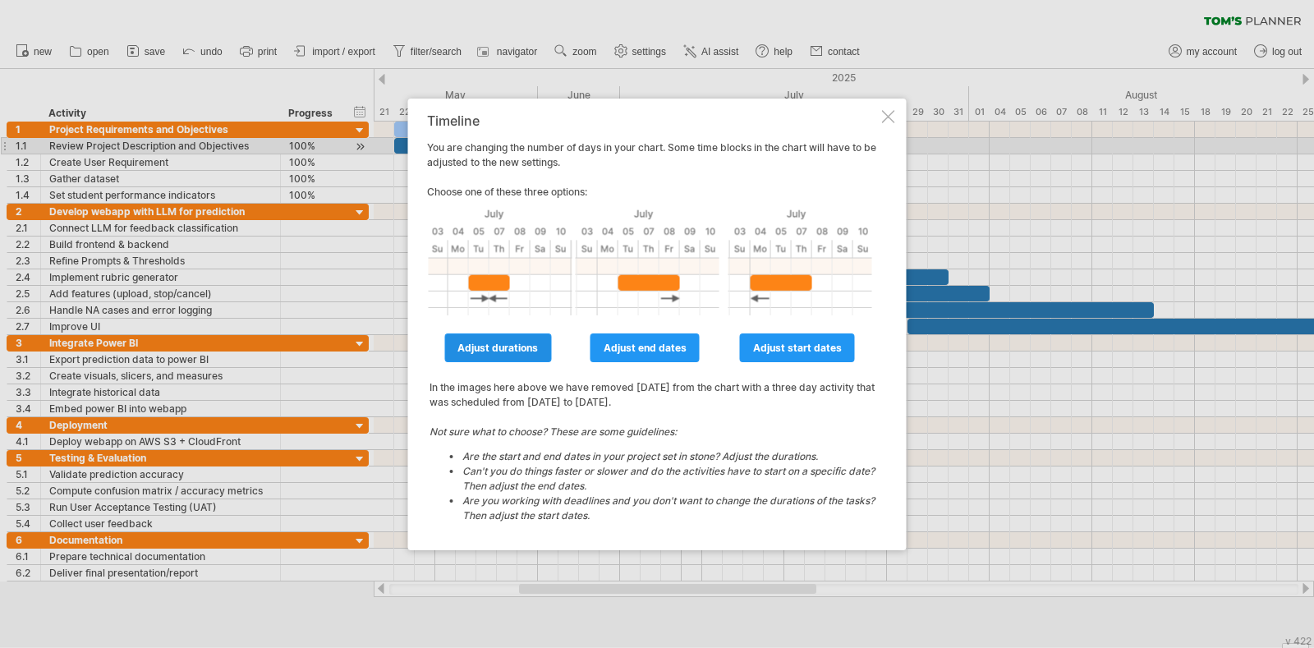
click at [512, 347] on span "adjust durations" at bounding box center [497, 348] width 80 height 12
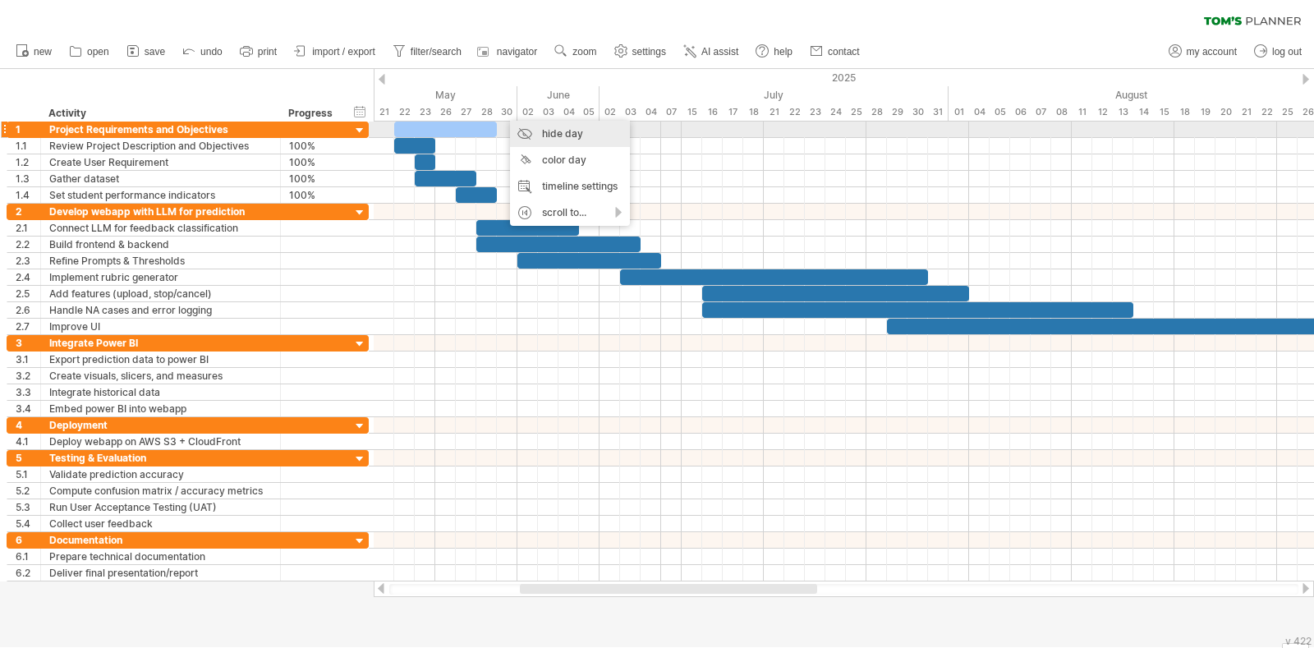
click at [538, 135] on div "hide day" at bounding box center [570, 134] width 120 height 26
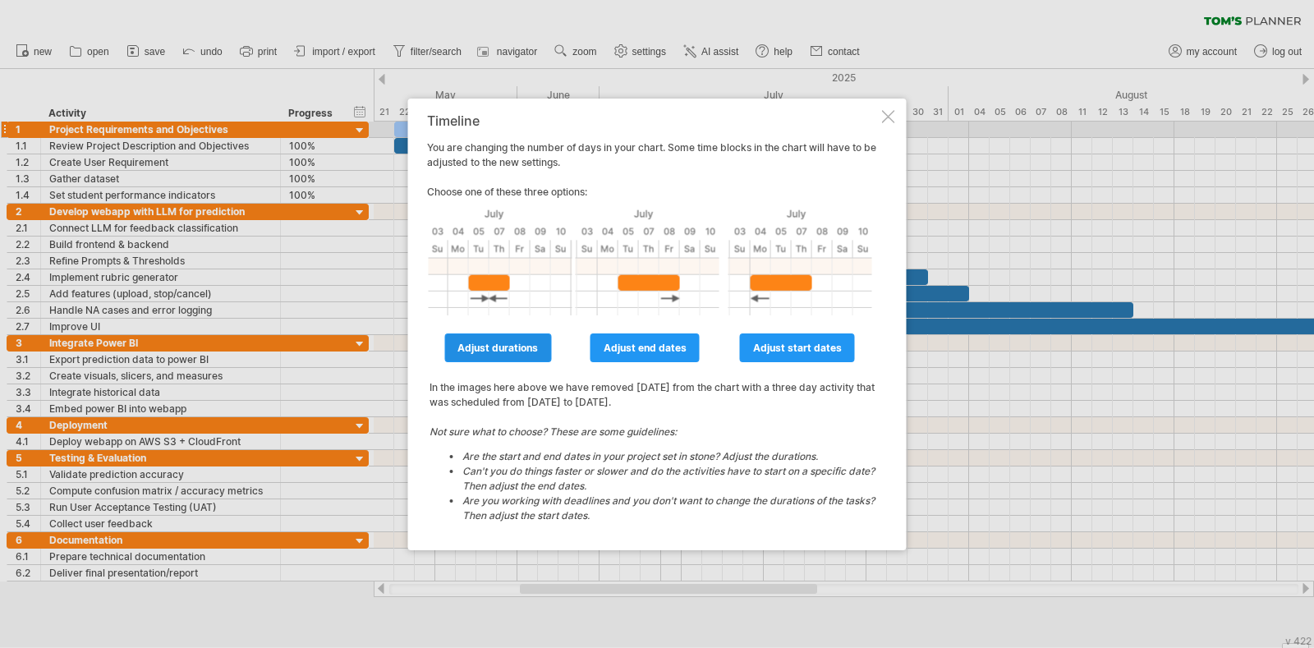
click at [513, 344] on span "adjust durations" at bounding box center [497, 348] width 80 height 12
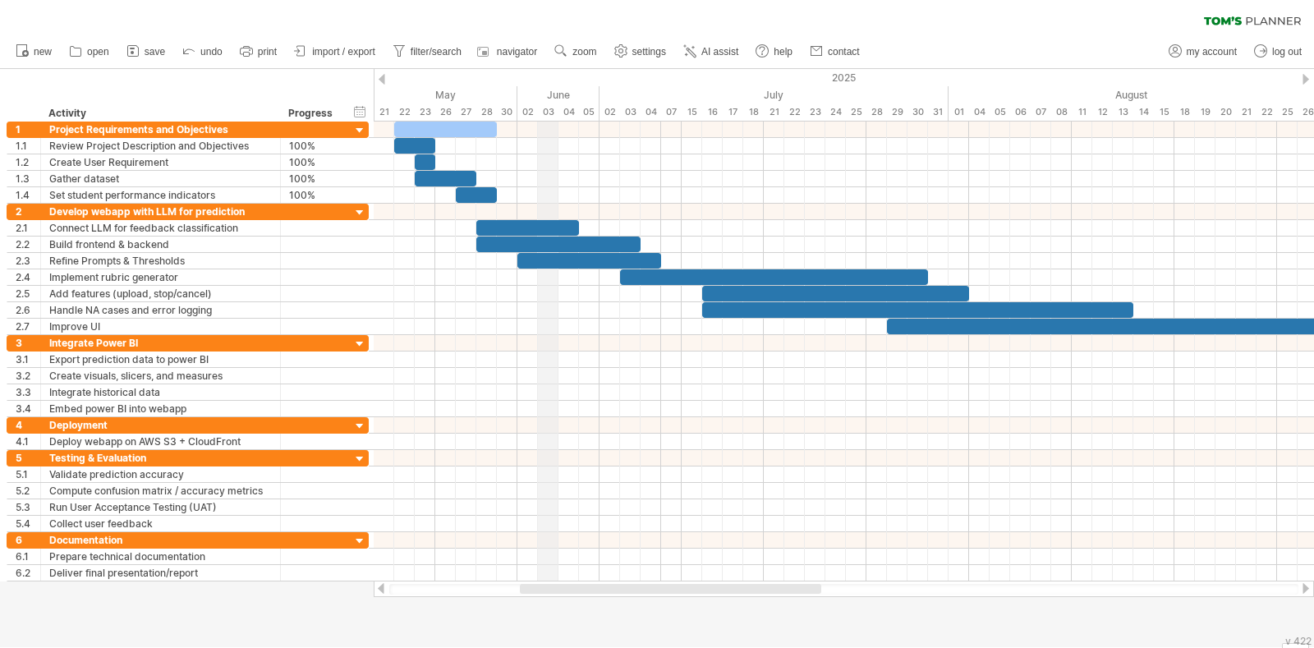
click at [542, 116] on div "03" at bounding box center [548, 111] width 21 height 17
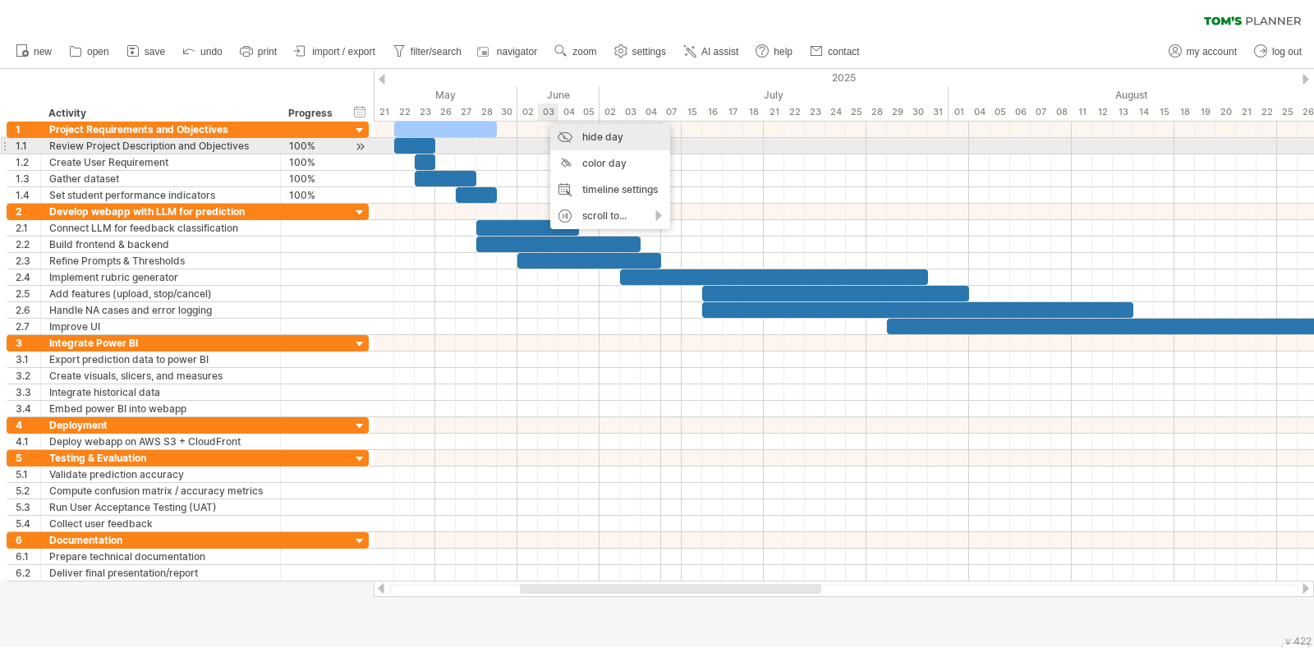
click at [574, 142] on div "hide day" at bounding box center [610, 137] width 120 height 26
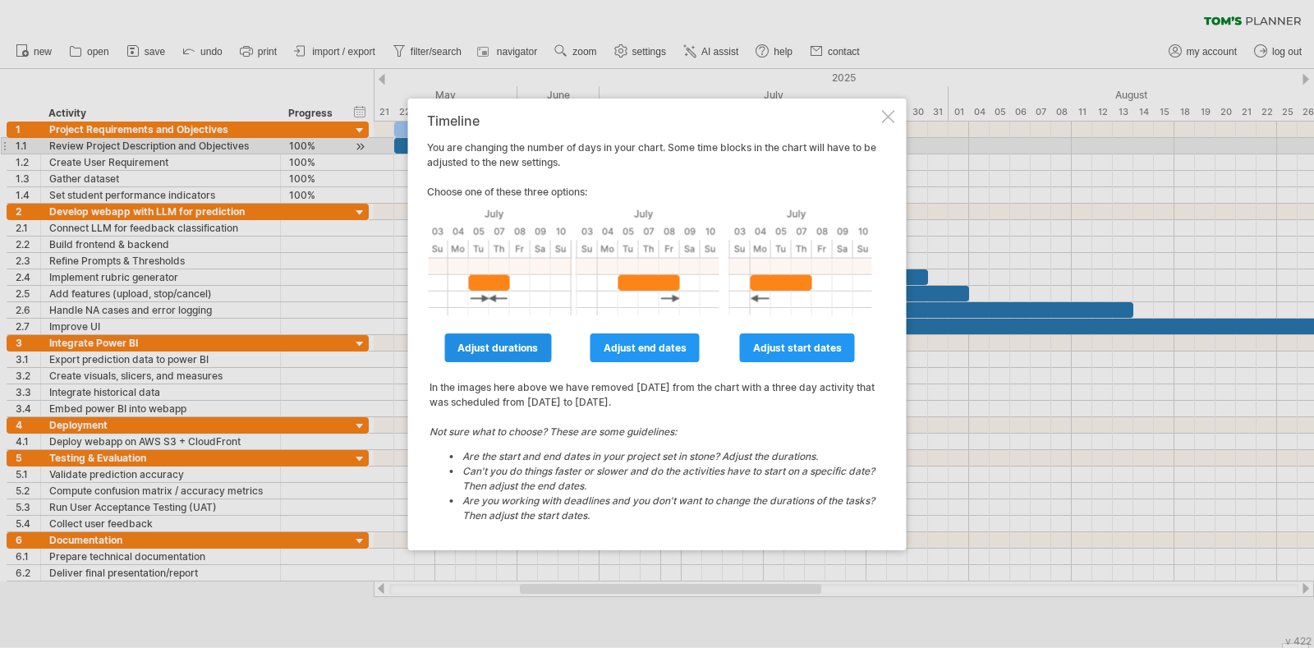
click at [530, 347] on span "adjust durations" at bounding box center [497, 348] width 80 height 12
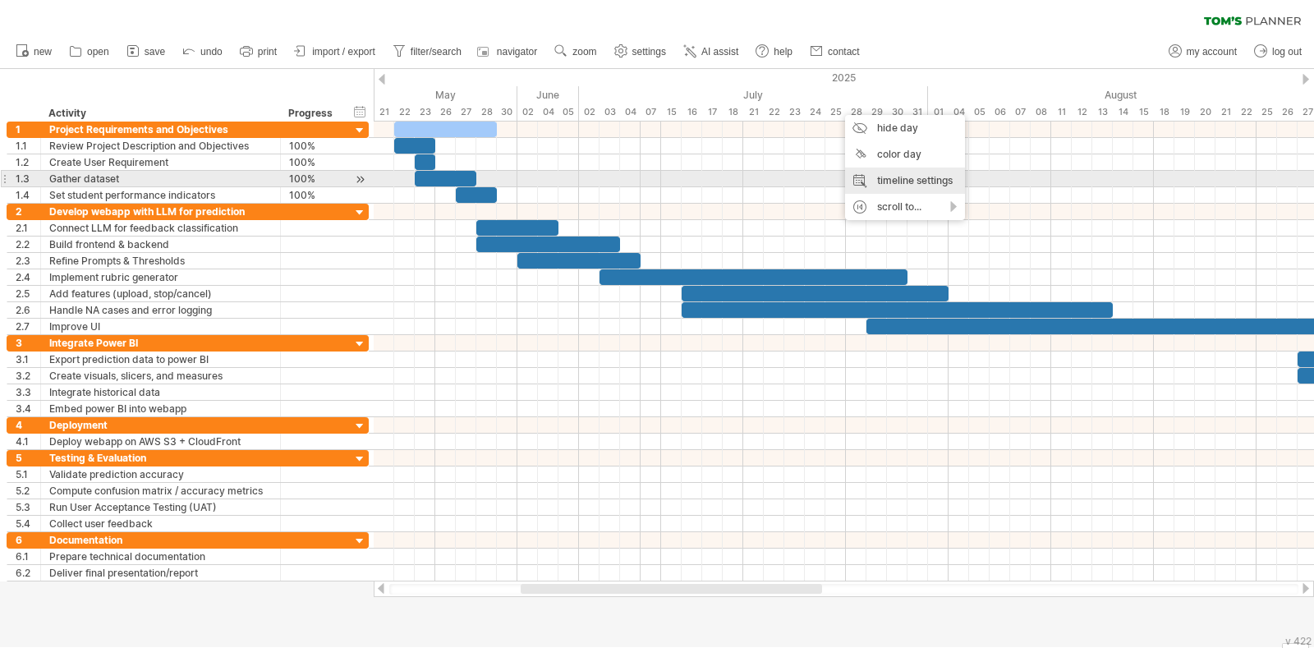
click at [877, 177] on div "timeline settings" at bounding box center [905, 181] width 120 height 26
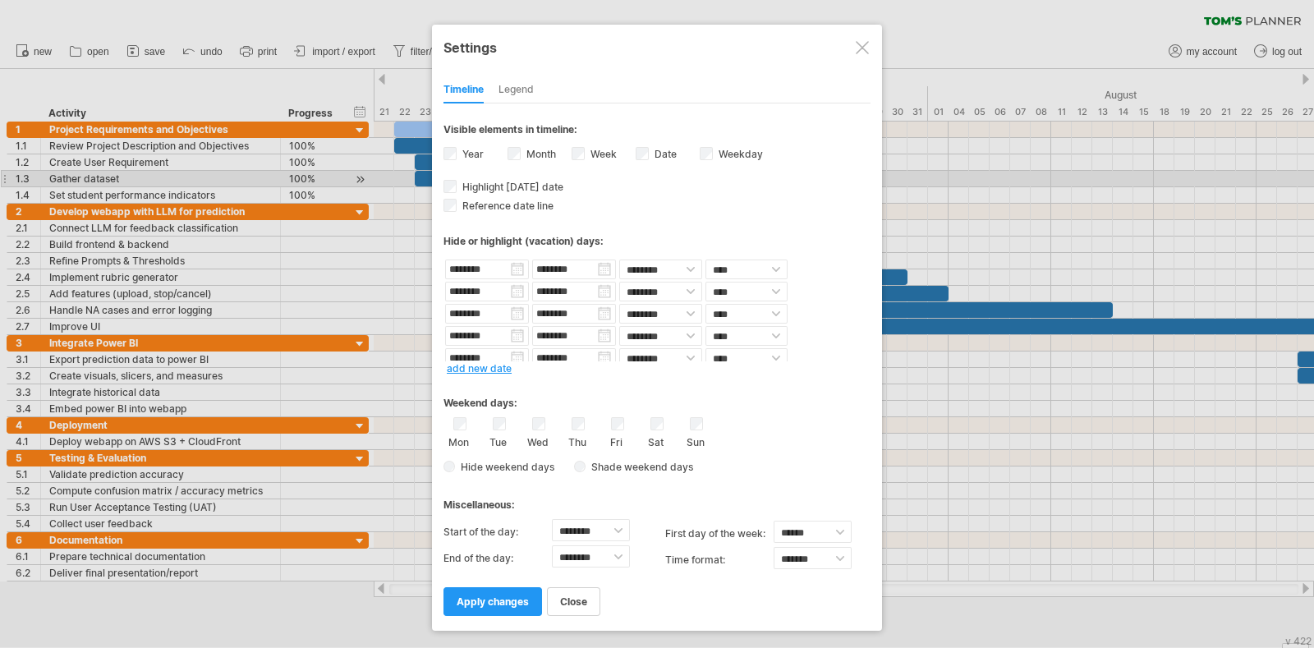
click at [493, 367] on link "add new date" at bounding box center [479, 368] width 65 height 12
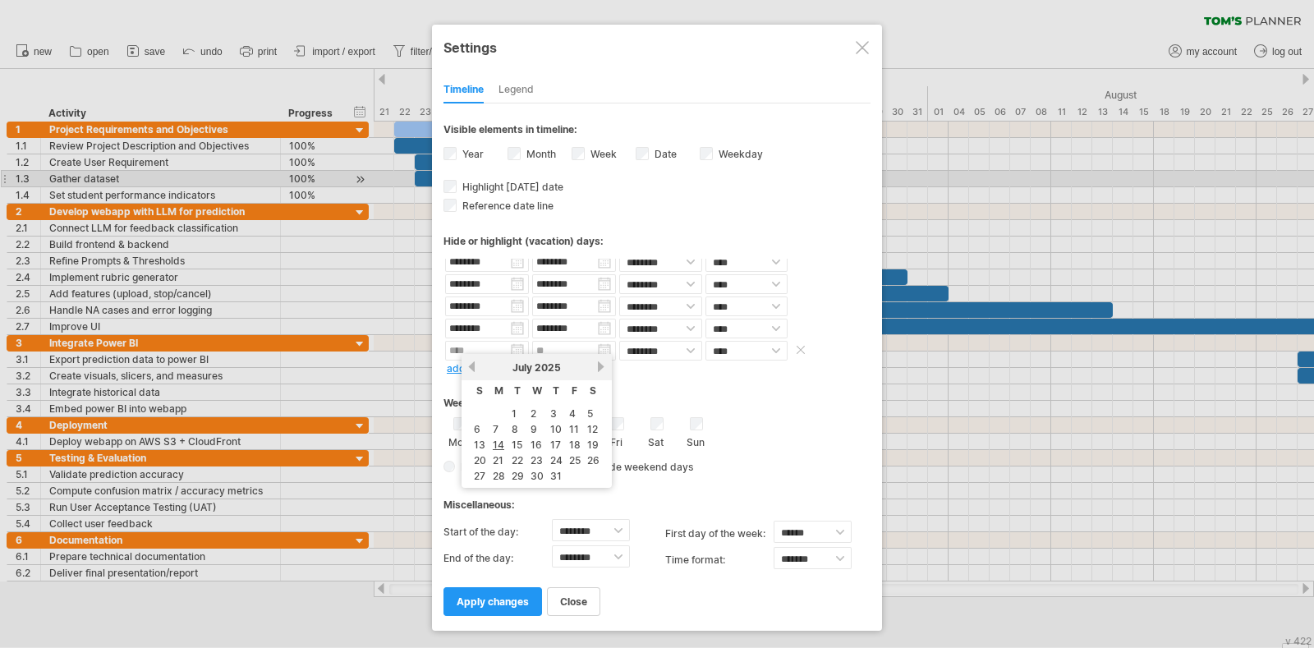
click at [498, 350] on input "text" at bounding box center [487, 351] width 84 height 20
click at [553, 438] on link "17" at bounding box center [556, 445] width 14 height 16
type input "********"
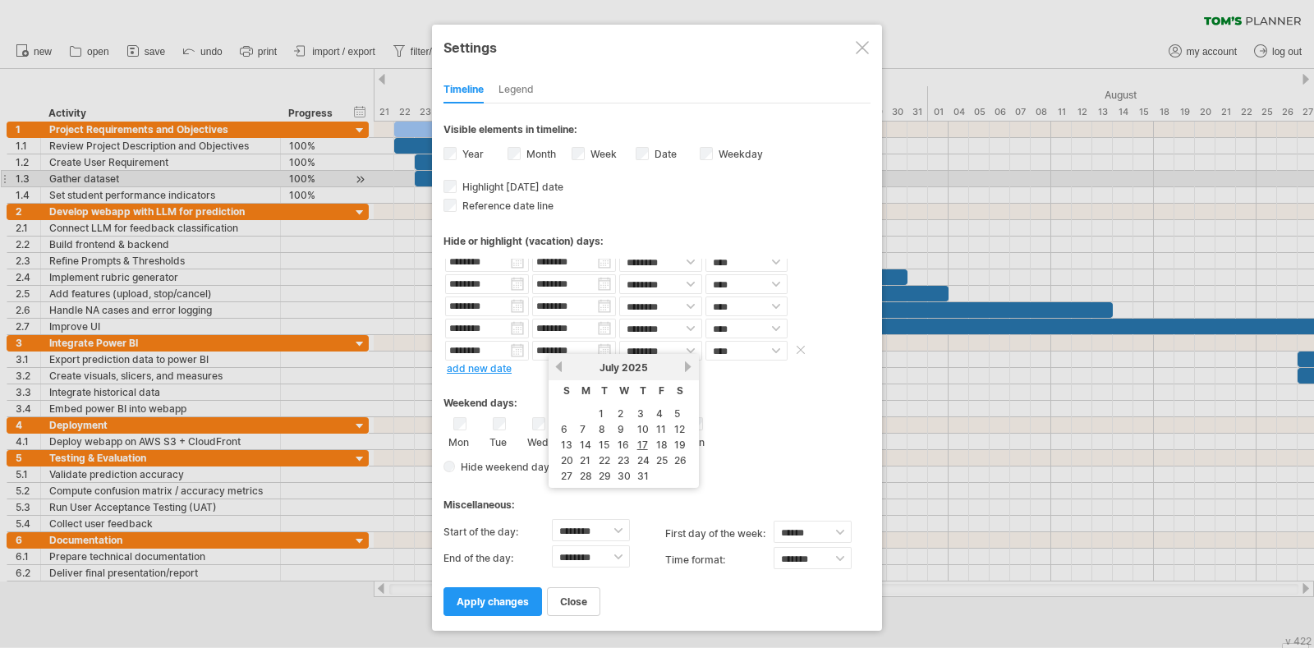
click at [576, 351] on input "********" at bounding box center [574, 351] width 84 height 20
click at [644, 457] on link "24" at bounding box center [644, 460] width 16 height 16
type input "********"
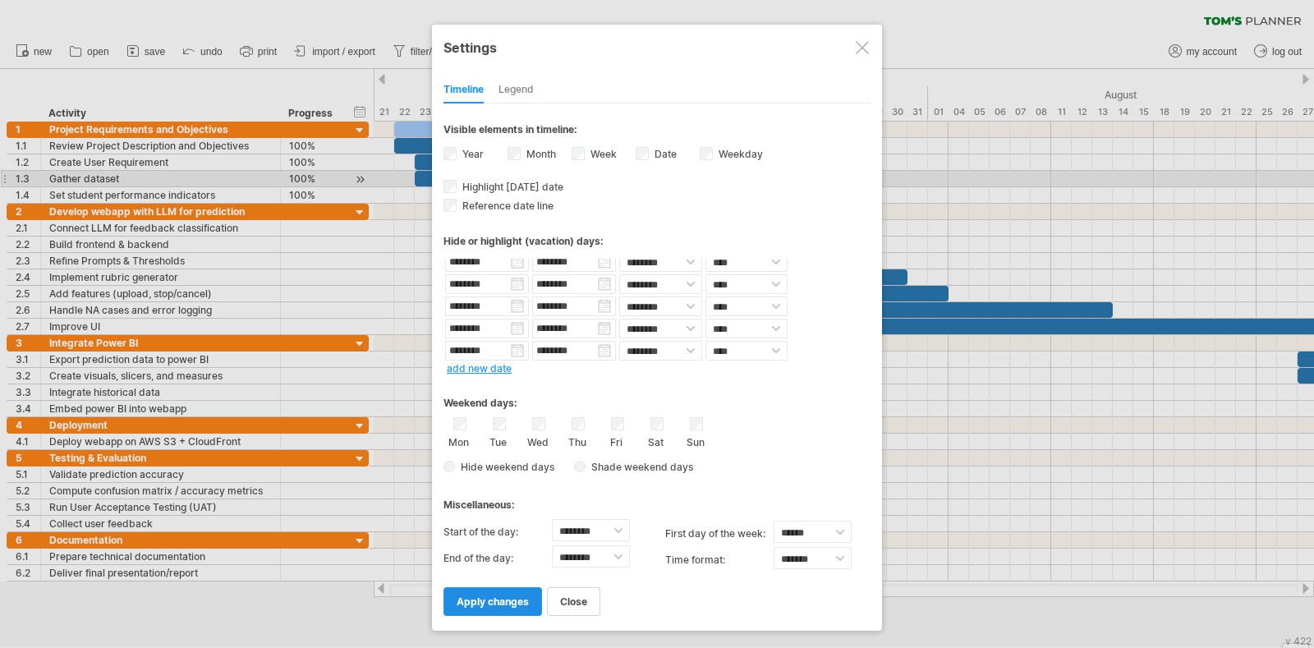
click at [503, 595] on span "apply changes" at bounding box center [493, 601] width 72 height 12
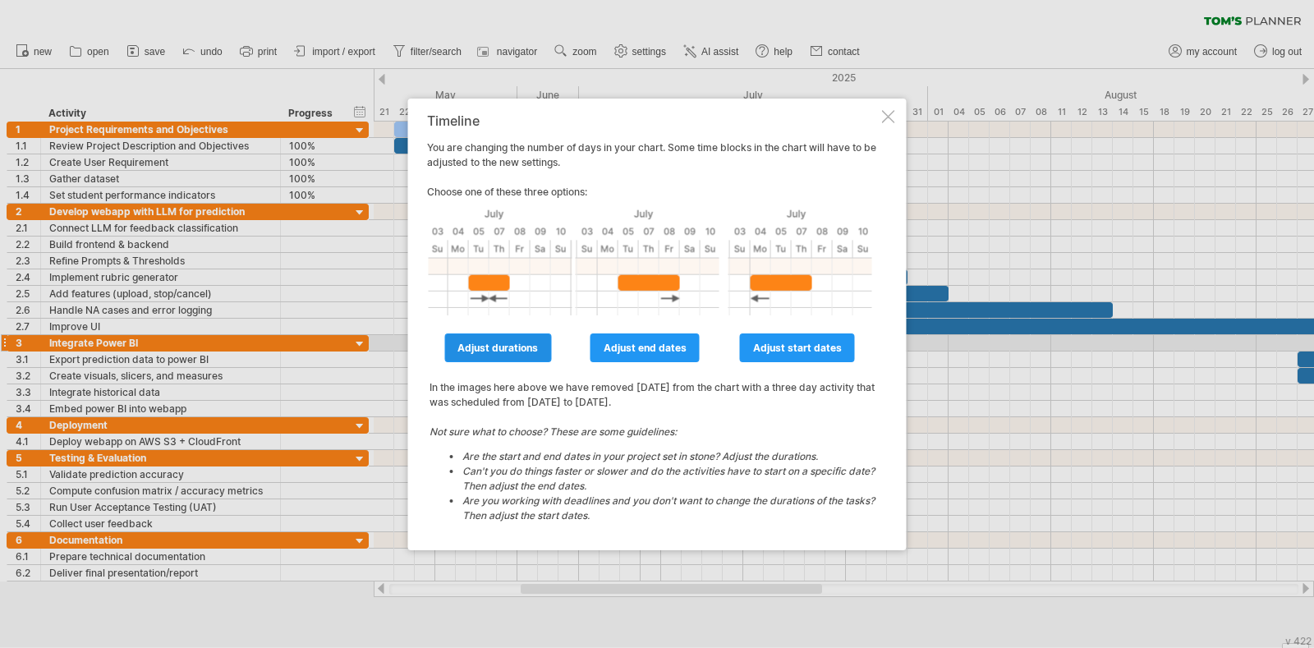
click at [512, 347] on span "adjust durations" at bounding box center [497, 348] width 80 height 12
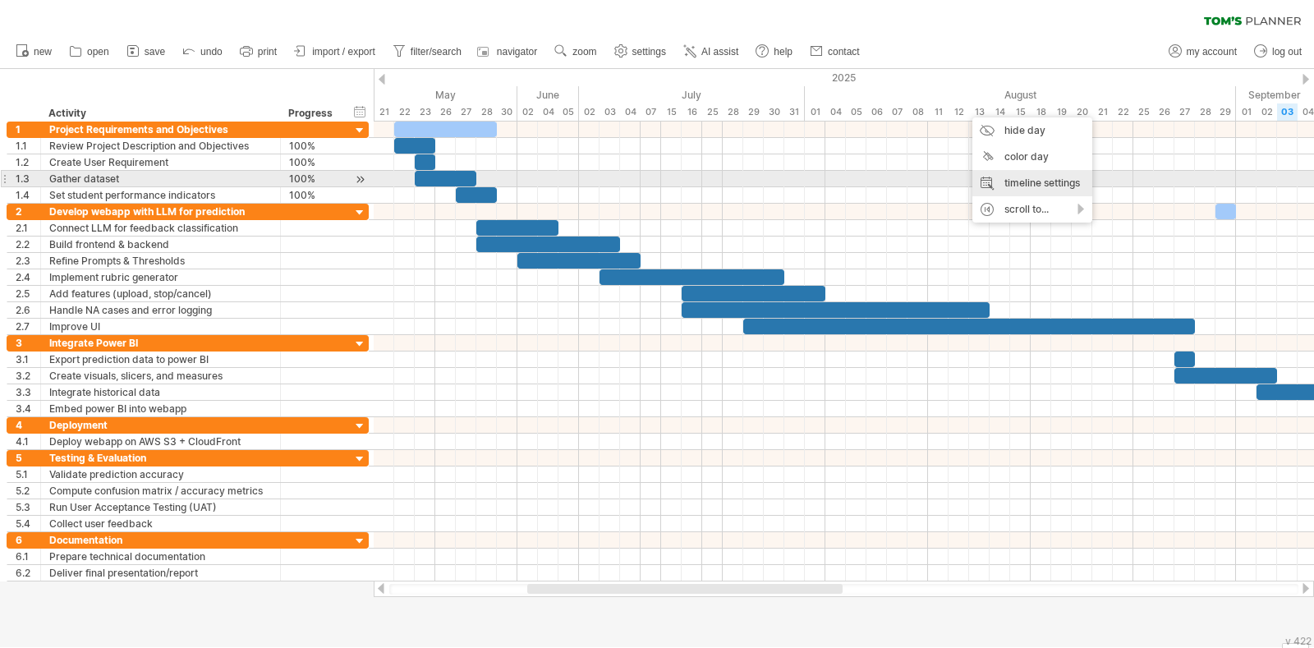
click at [1003, 181] on div "timeline settings" at bounding box center [1032, 183] width 120 height 26
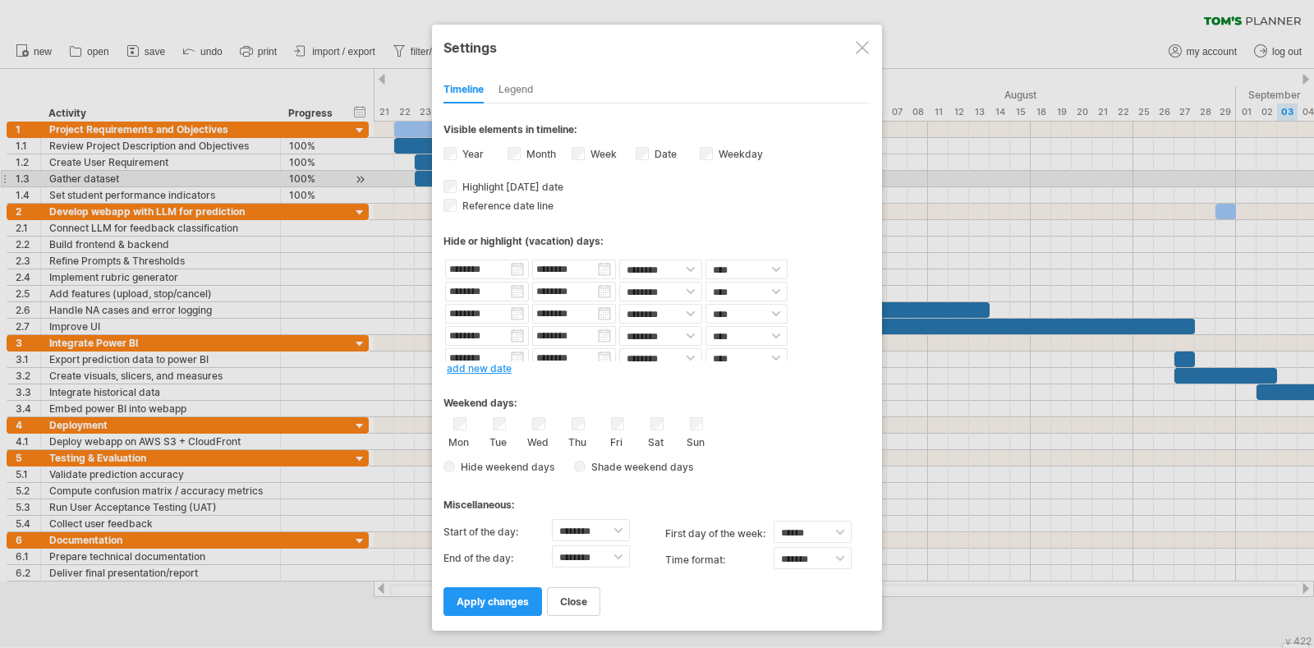
click at [480, 370] on link "add new date" at bounding box center [479, 368] width 65 height 12
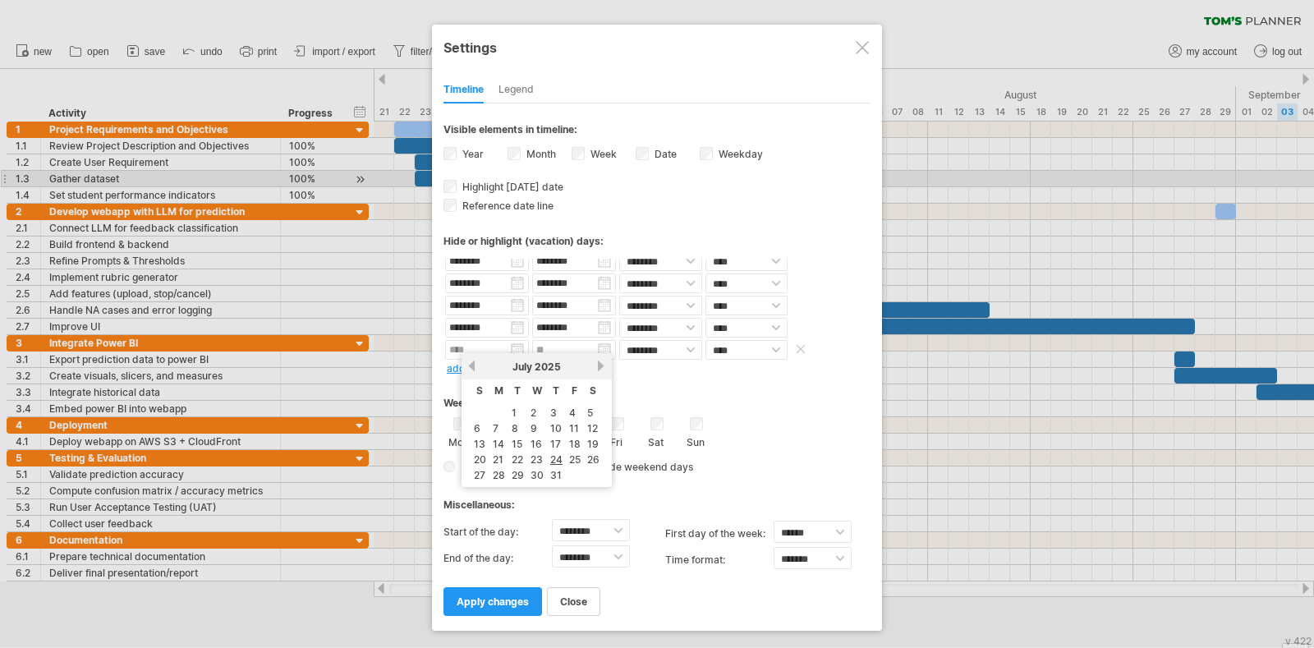
click at [488, 340] on input "text" at bounding box center [487, 350] width 84 height 20
click at [595, 365] on link "next" at bounding box center [601, 366] width 12 height 12
click at [475, 355] on div "previous next August 2025" at bounding box center [536, 366] width 150 height 26
click at [484, 356] on div "previous next August 2025" at bounding box center [536, 366] width 150 height 26
click at [485, 346] on input "text" at bounding box center [487, 350] width 84 height 20
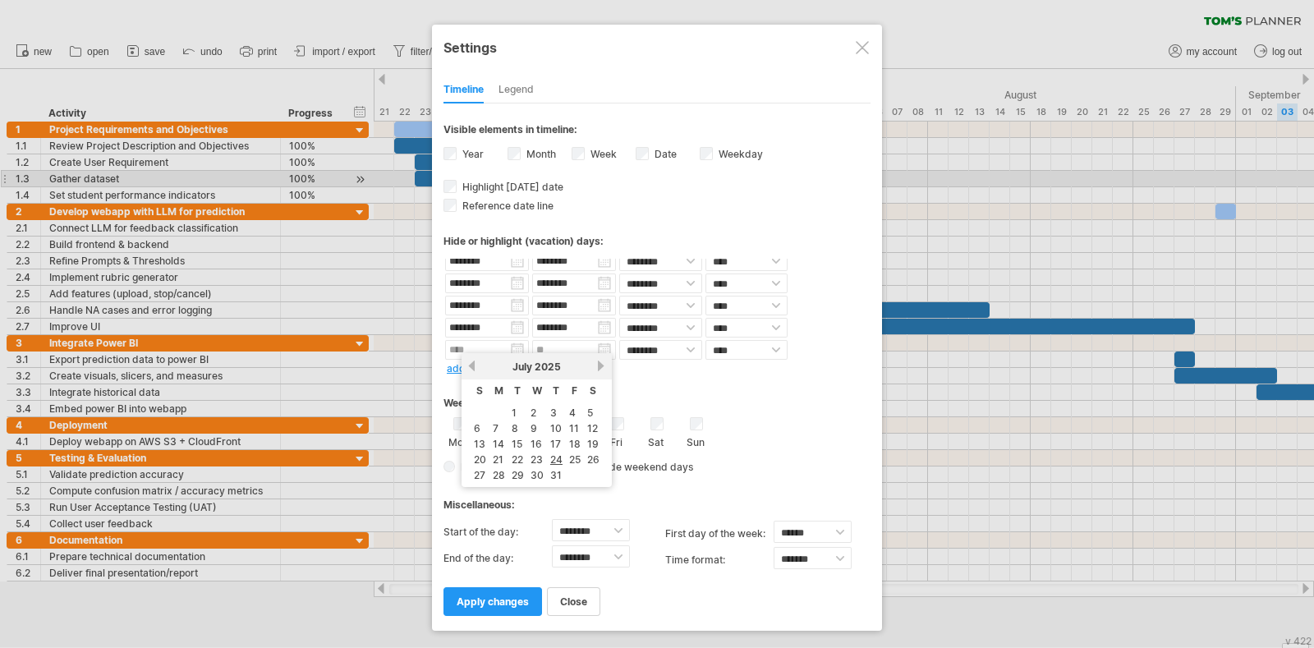
click at [597, 370] on link "next" at bounding box center [601, 366] width 12 height 12
click at [516, 426] on link "5" at bounding box center [513, 428] width 9 height 16
type input "********"
click at [579, 352] on body "progress(100%) Trying to reach plan.tomsplanner.com . Connected again... 0% cle…" at bounding box center [657, 325] width 1314 height 651
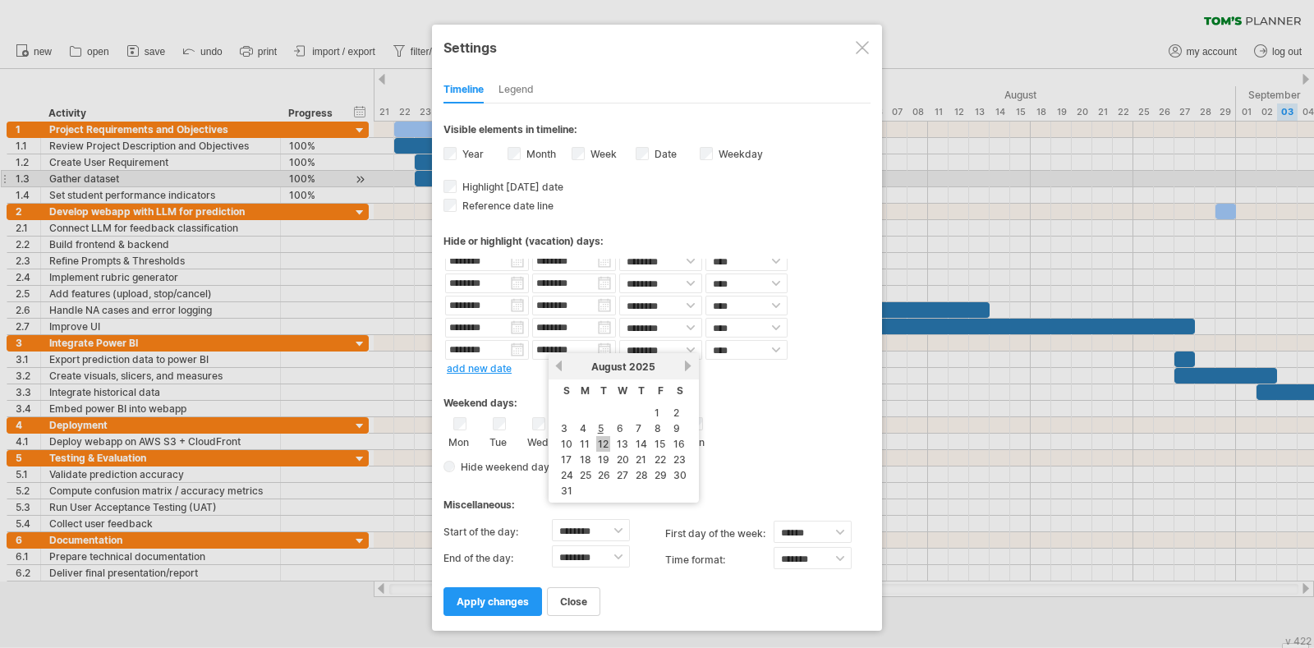
click at [608, 438] on link "12" at bounding box center [603, 444] width 14 height 16
type input "********"
click at [499, 597] on span "apply changes" at bounding box center [493, 601] width 72 height 12
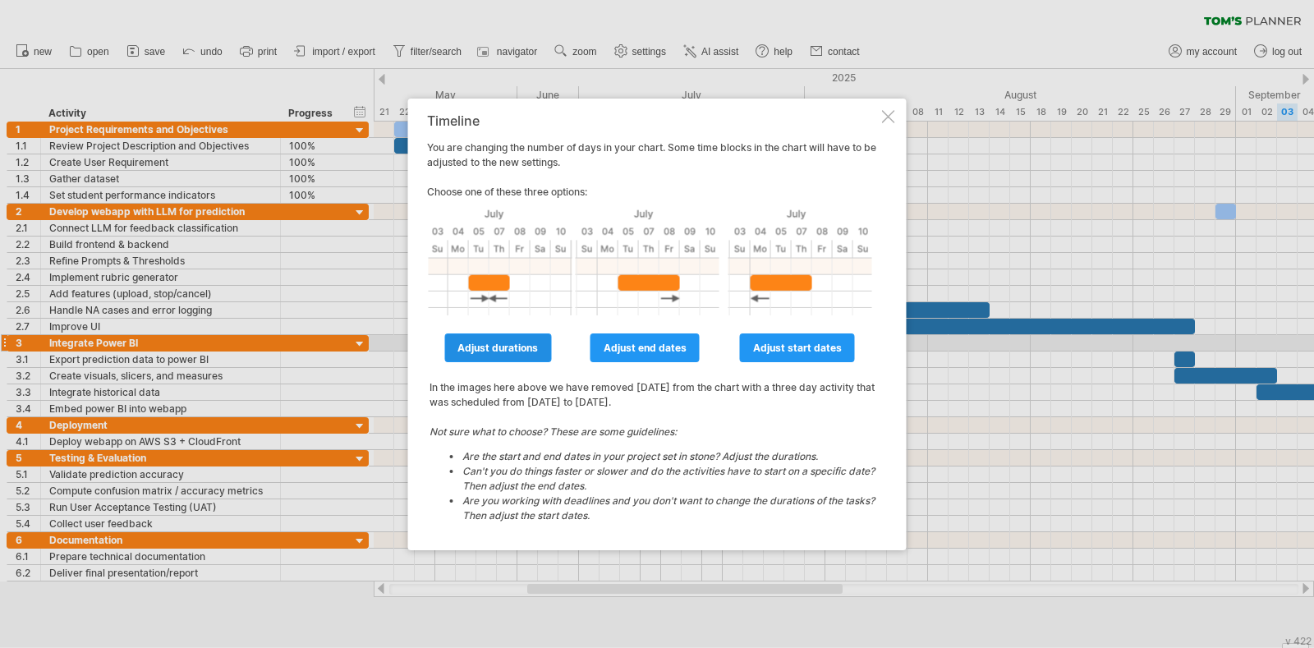
click at [500, 345] on span "adjust durations" at bounding box center [497, 348] width 80 height 12
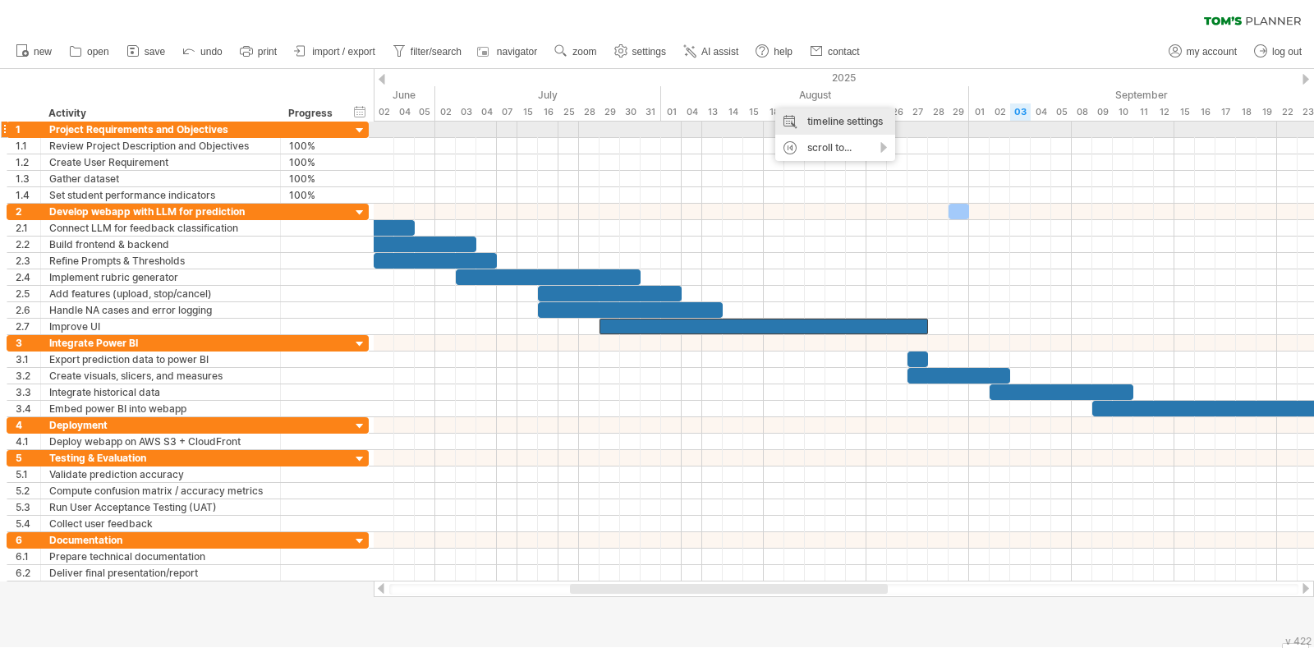
click at [817, 128] on div "timeline settings" at bounding box center [835, 121] width 120 height 26
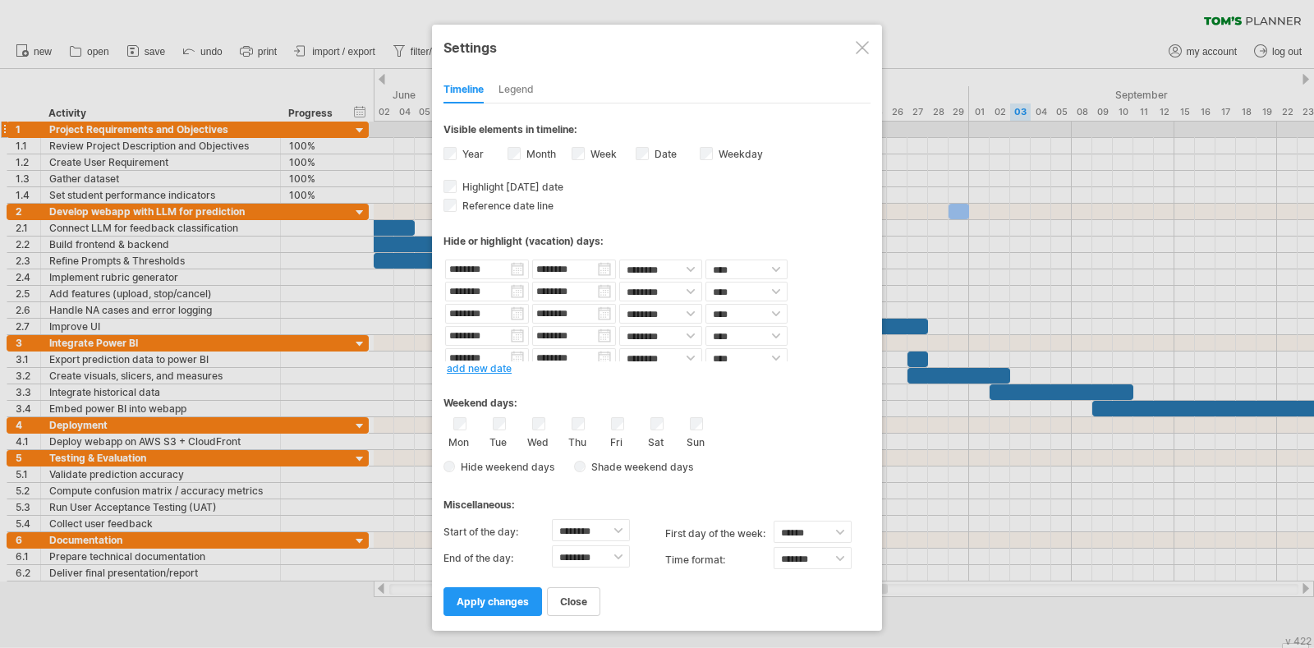
click at [477, 364] on link "add new date" at bounding box center [479, 368] width 65 height 12
click at [487, 350] on input "text" at bounding box center [487, 351] width 84 height 20
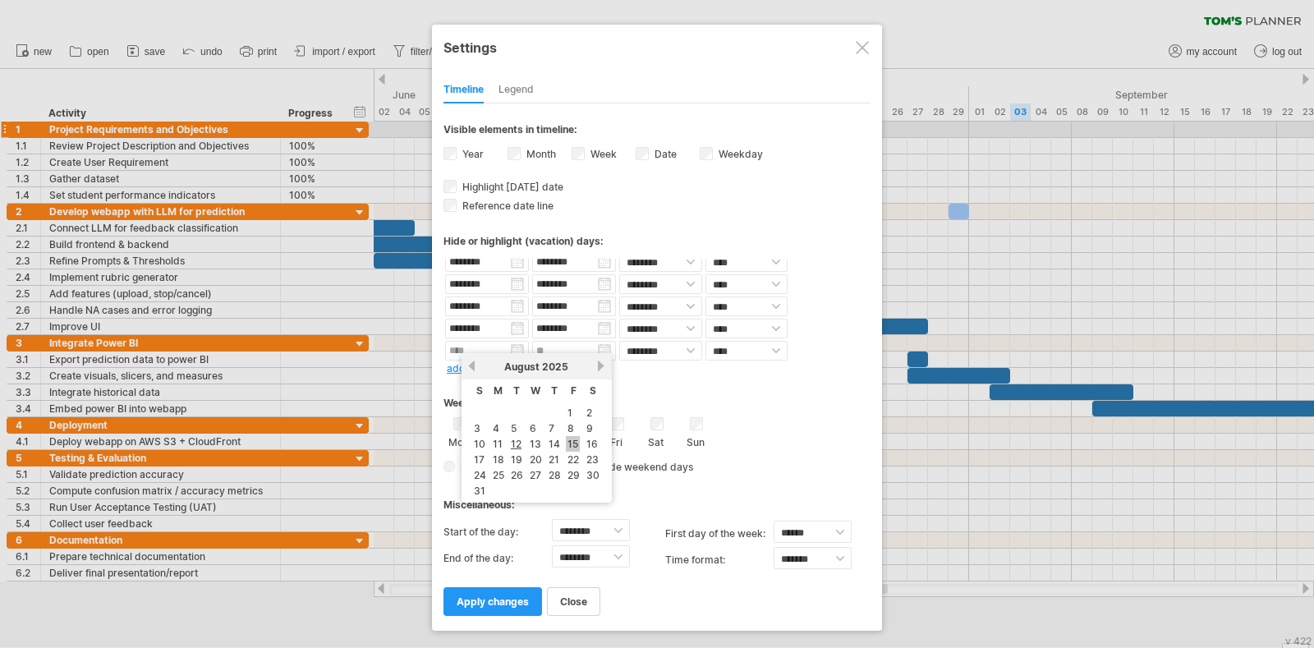
click at [575, 445] on link "15" at bounding box center [573, 444] width 14 height 16
type input "********"
click at [563, 351] on input "********" at bounding box center [574, 351] width 84 height 20
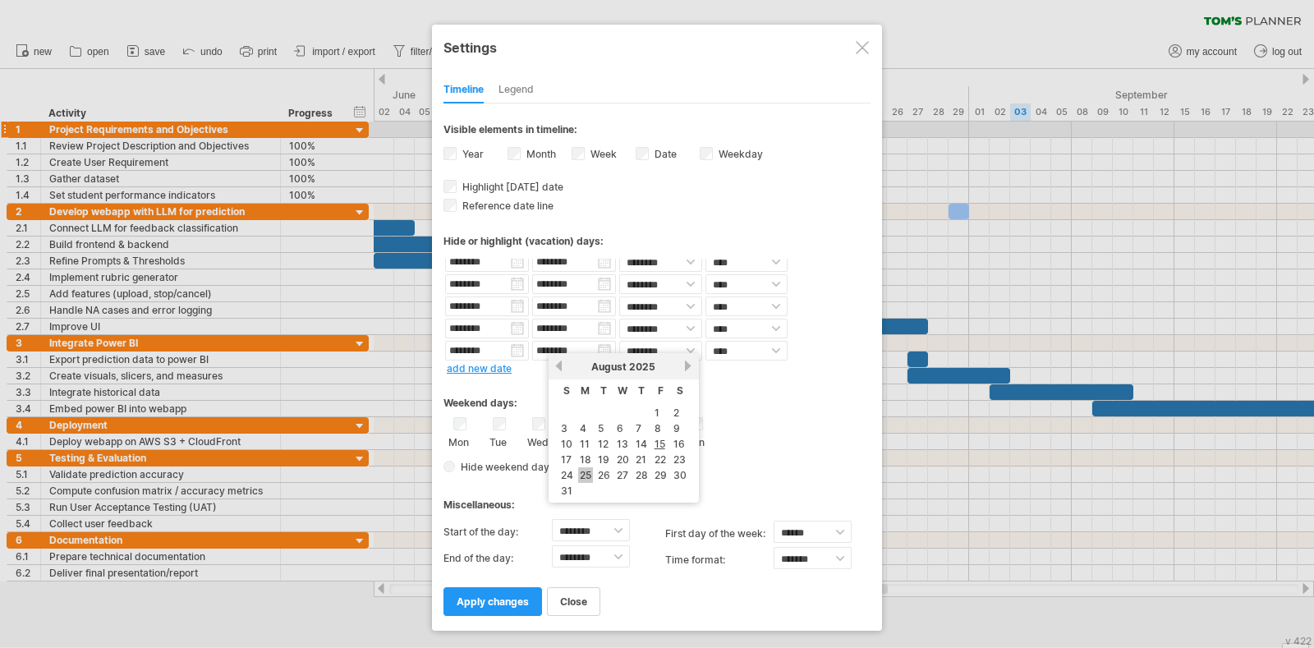
click at [587, 468] on link "25" at bounding box center [585, 475] width 15 height 16
type input "********"
click at [490, 597] on span "apply changes" at bounding box center [493, 601] width 72 height 12
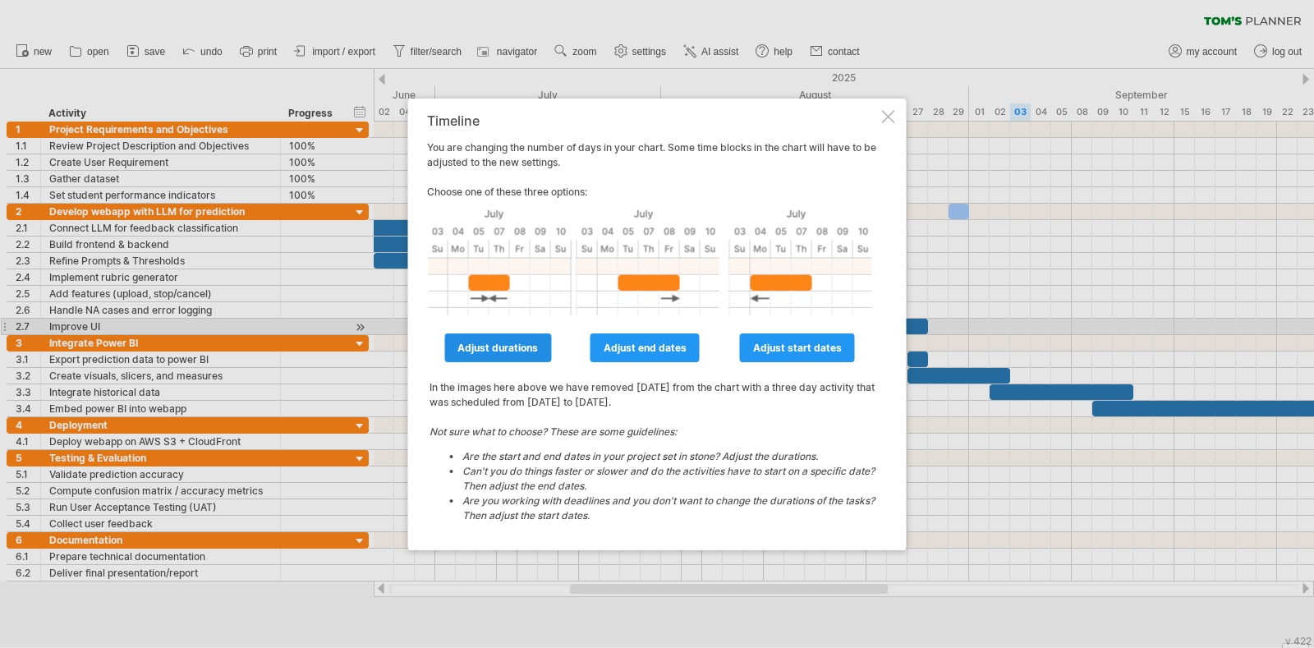
click at [511, 343] on span "adjust durations" at bounding box center [497, 348] width 80 height 12
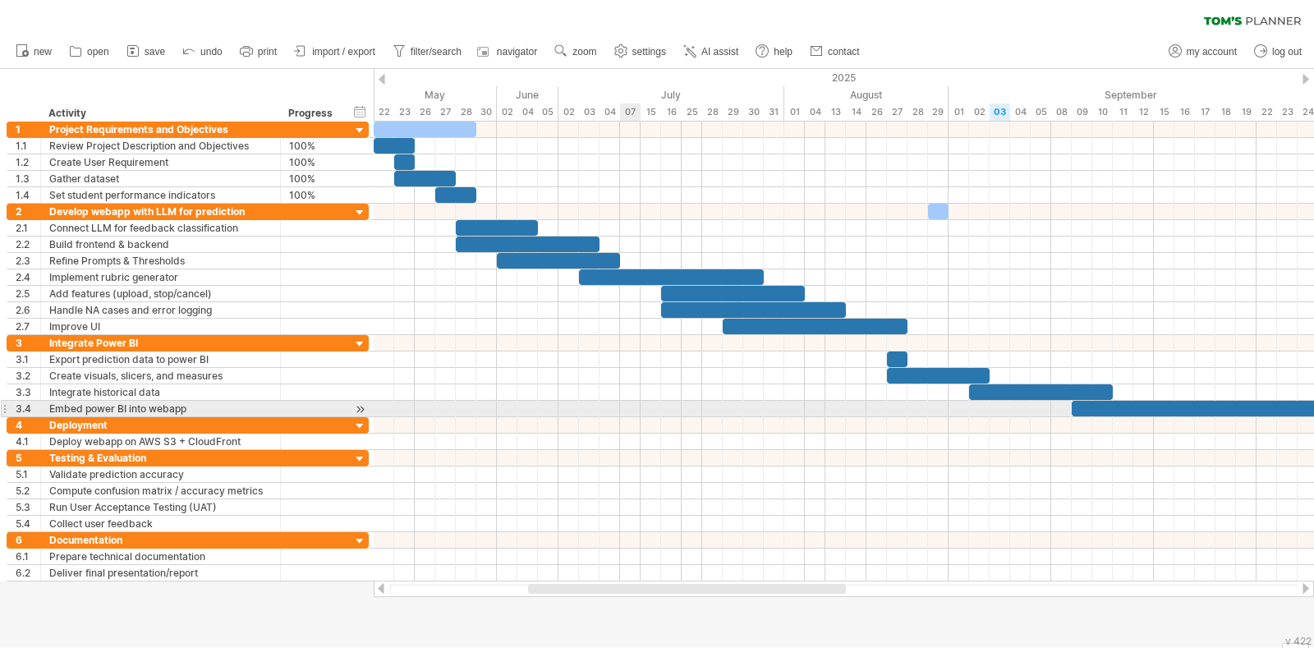
click at [628, 407] on div at bounding box center [844, 409] width 940 height 16
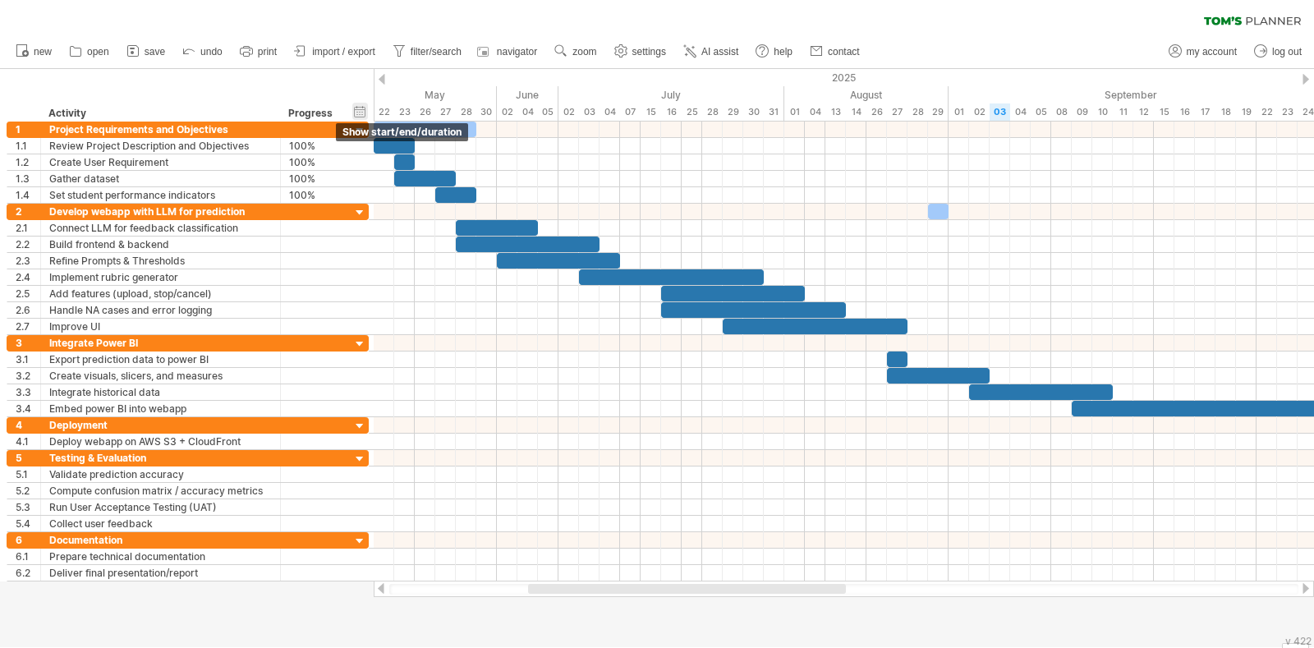
click at [363, 108] on div "hide start/end/duration show start/end/duration" at bounding box center [360, 111] width 16 height 17
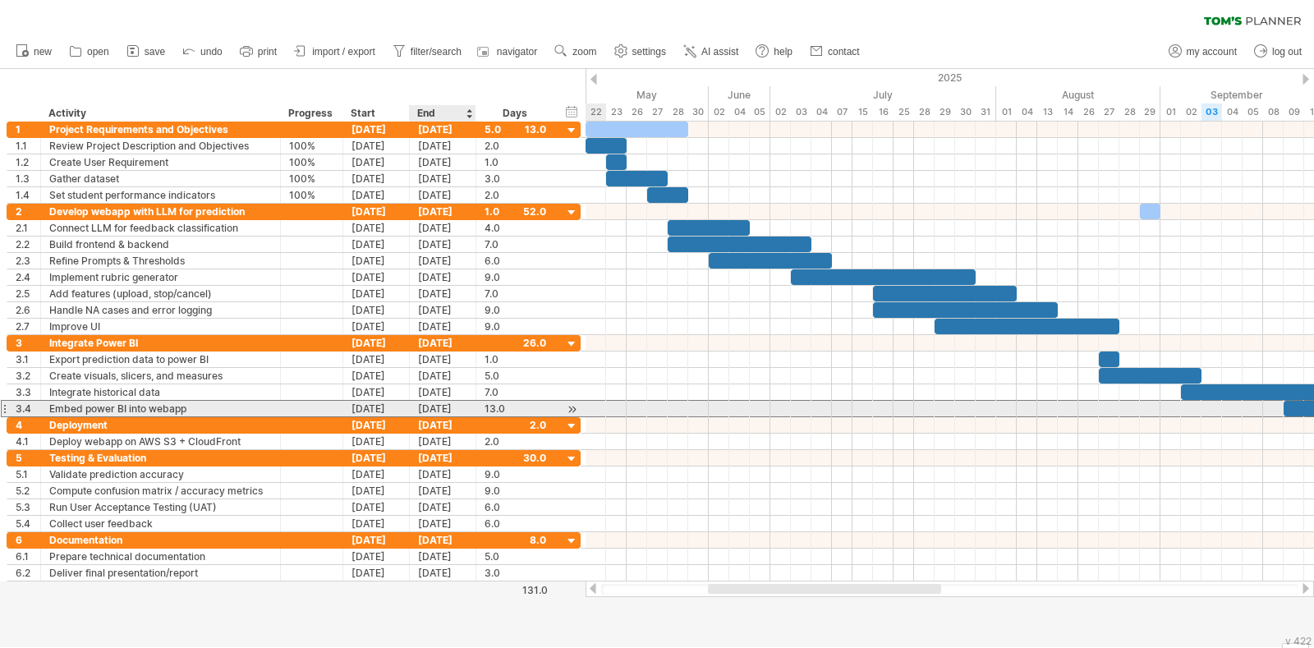
click at [444, 407] on div "25-09-25" at bounding box center [443, 409] width 67 height 16
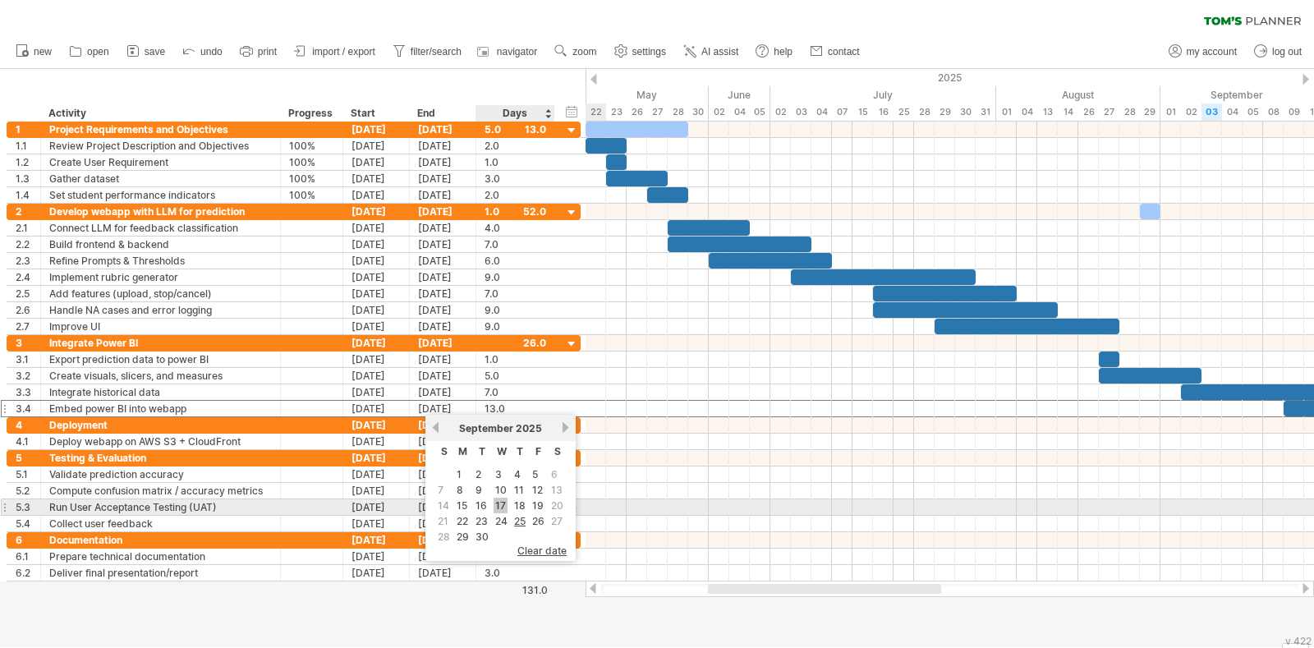
click at [497, 500] on link "17" at bounding box center [501, 506] width 14 height 16
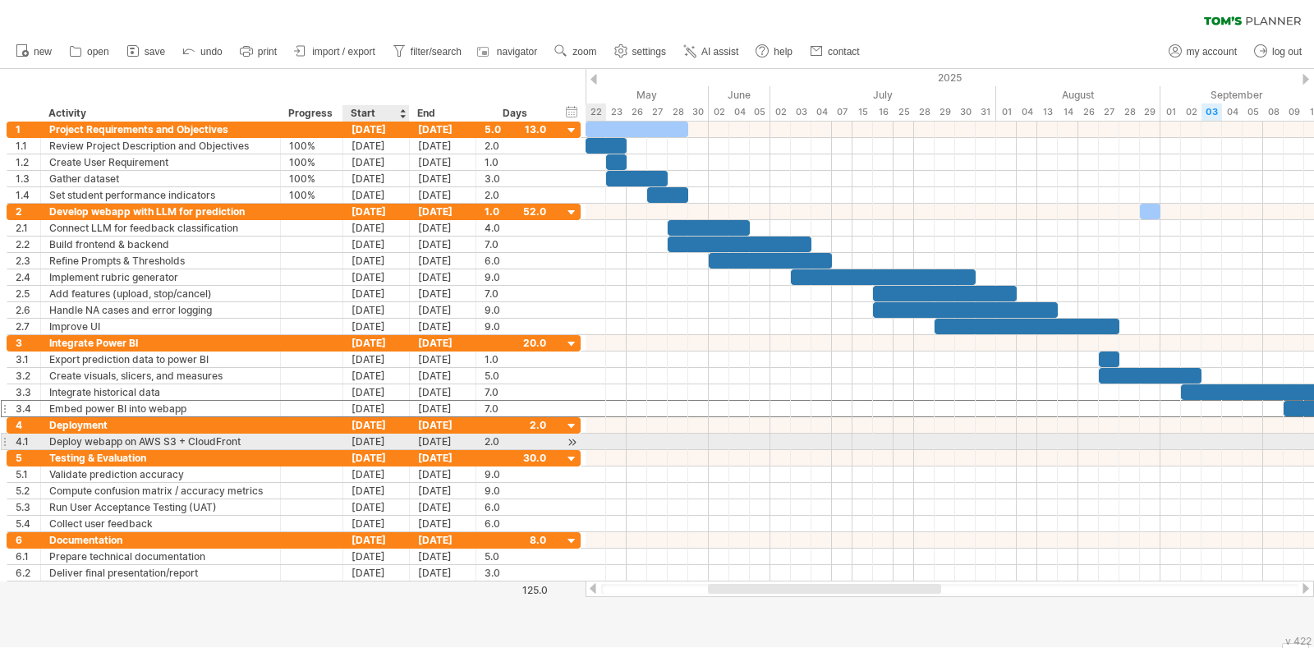
click at [388, 439] on div "25-09-25" at bounding box center [376, 442] width 67 height 16
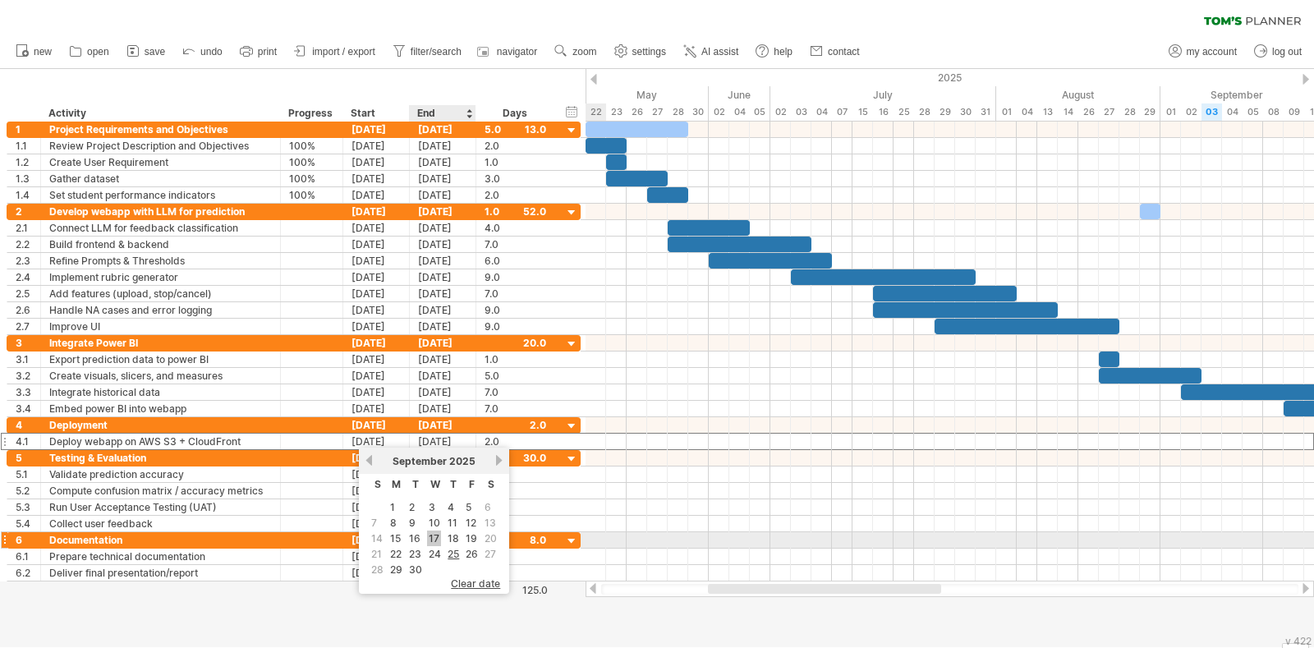
click at [427, 535] on link "17" at bounding box center [434, 538] width 14 height 16
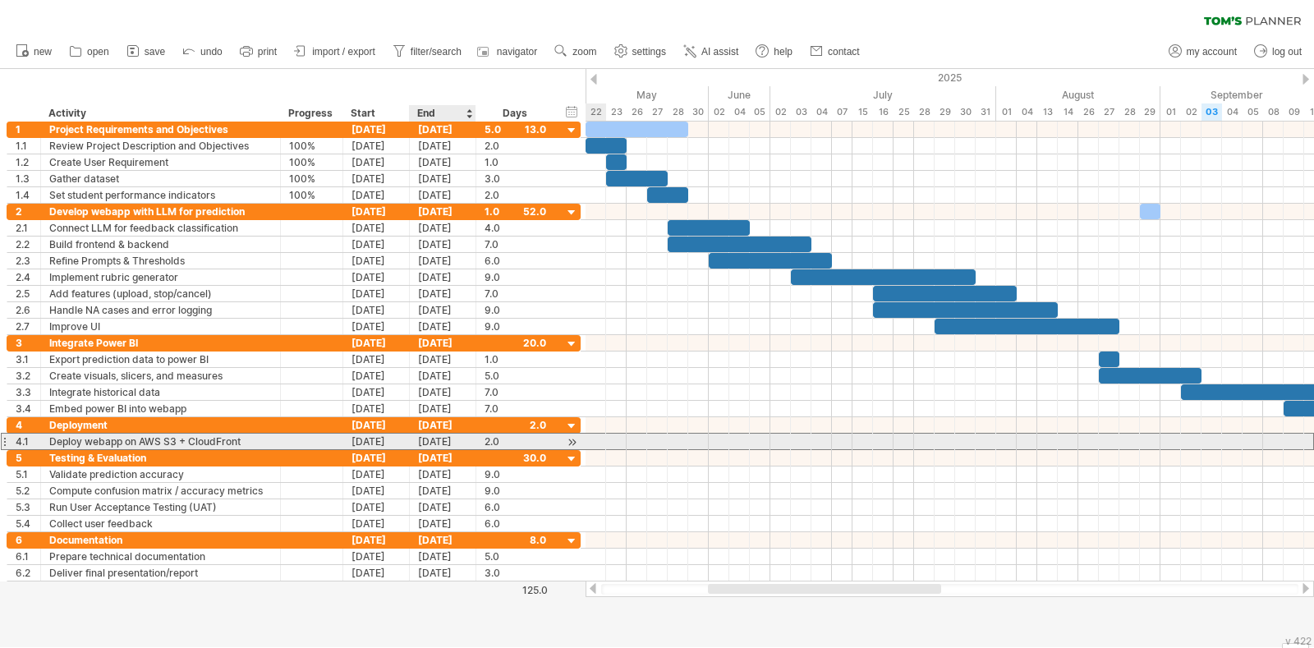
click at [435, 439] on div "18-09-25" at bounding box center [443, 442] width 67 height 16
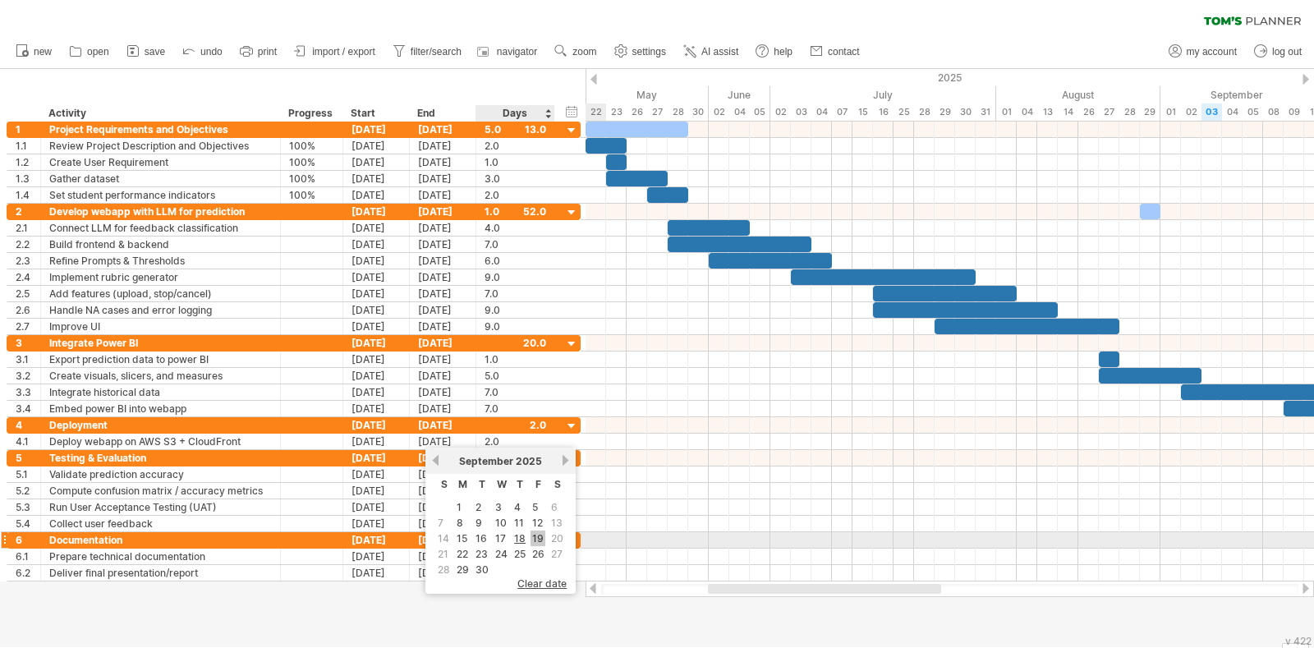
click at [535, 535] on link "19" at bounding box center [537, 538] width 15 height 16
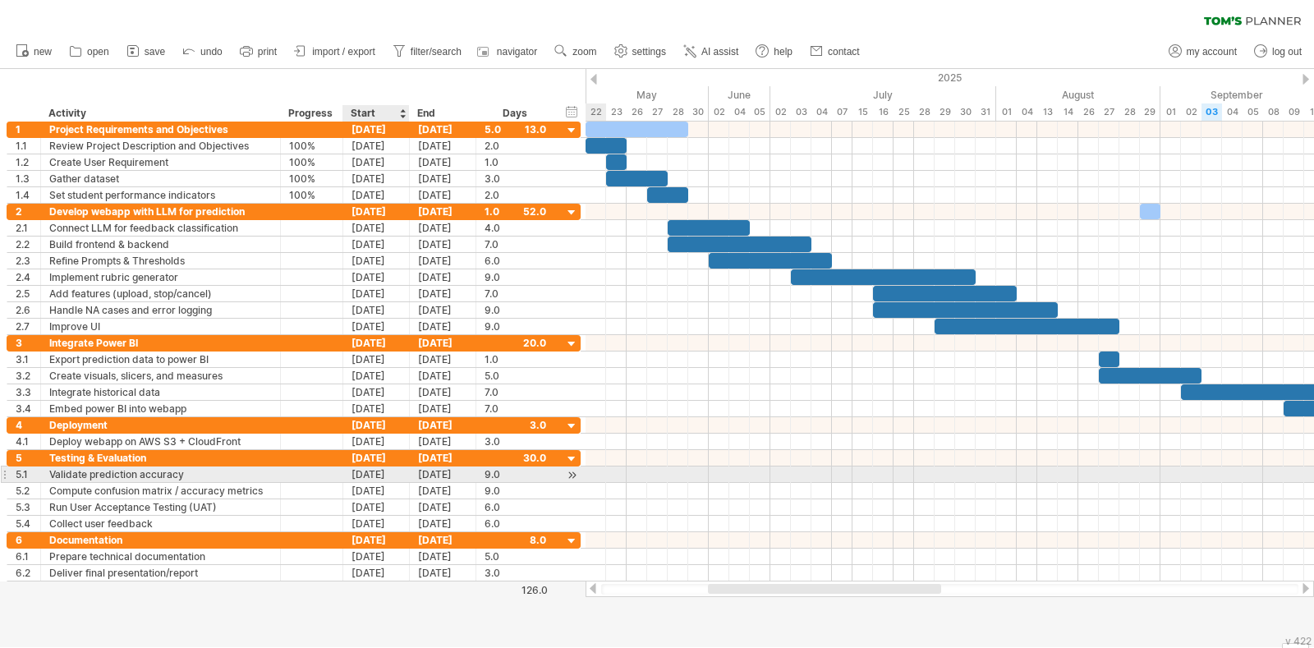
click at [394, 470] on div "26-09-25" at bounding box center [376, 474] width 67 height 16
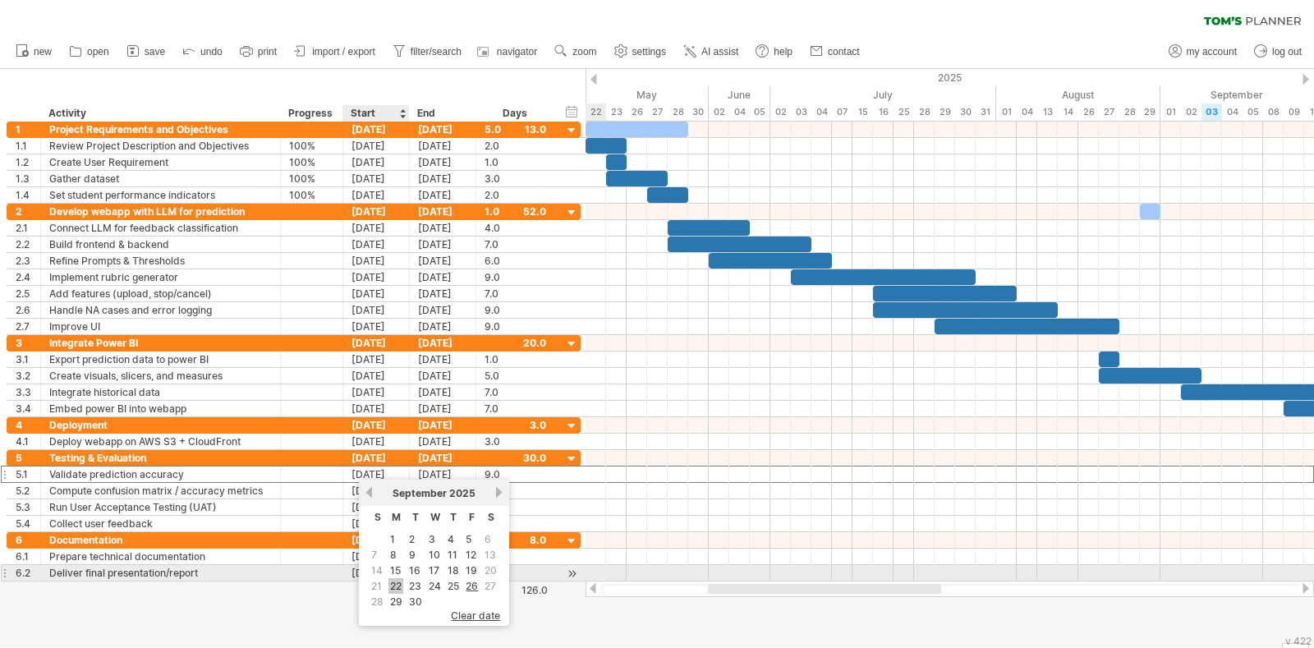
click at [394, 581] on link "22" at bounding box center [395, 586] width 15 height 16
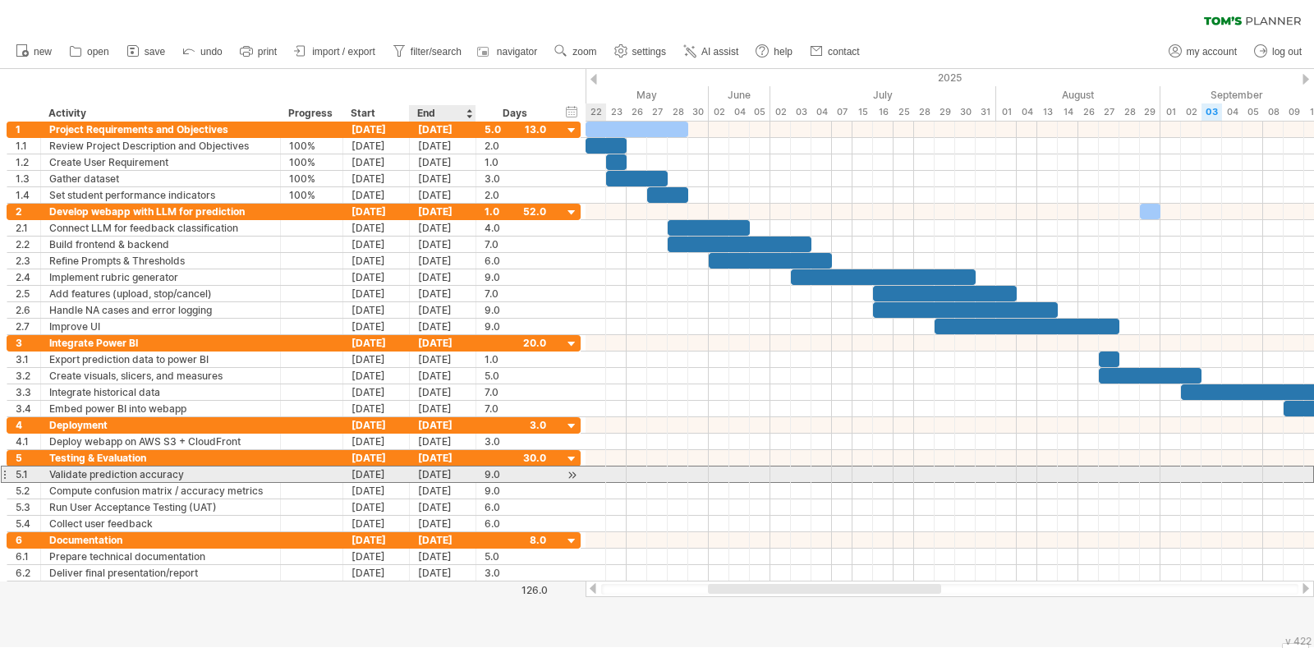
click at [429, 474] on div "02-10-25" at bounding box center [443, 474] width 67 height 16
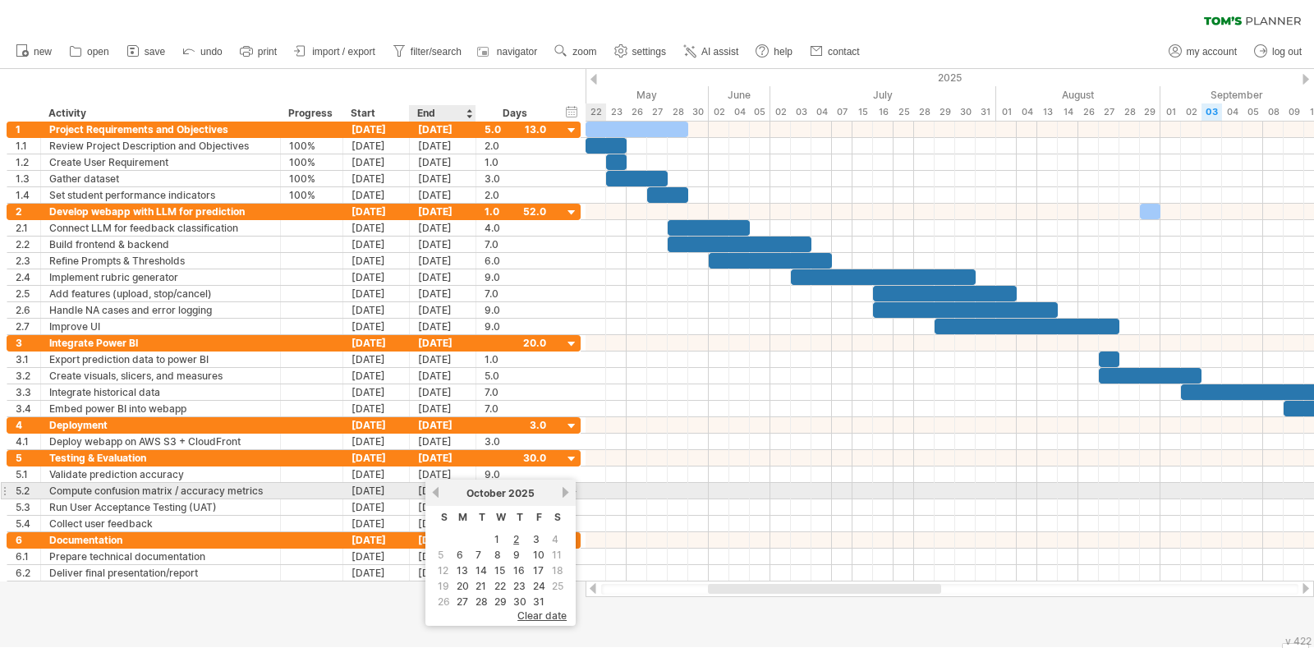
click at [438, 494] on link "previous" at bounding box center [435, 492] width 12 height 12
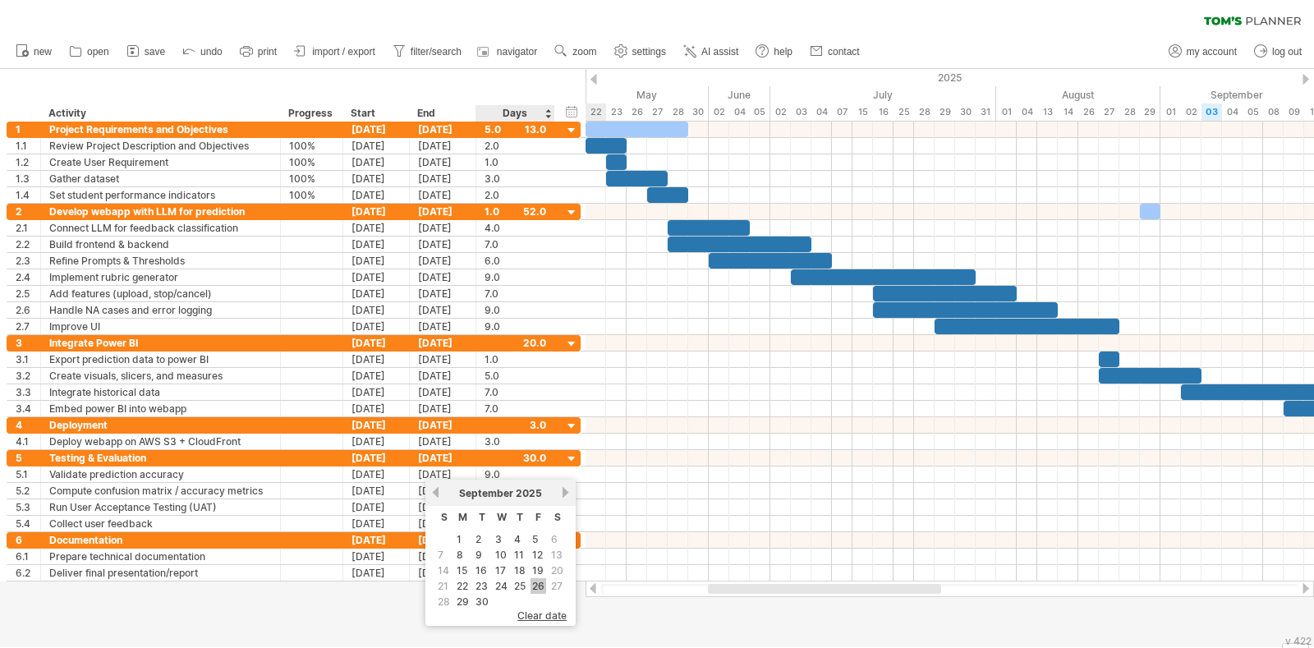
click at [535, 584] on link "26" at bounding box center [538, 586] width 16 height 16
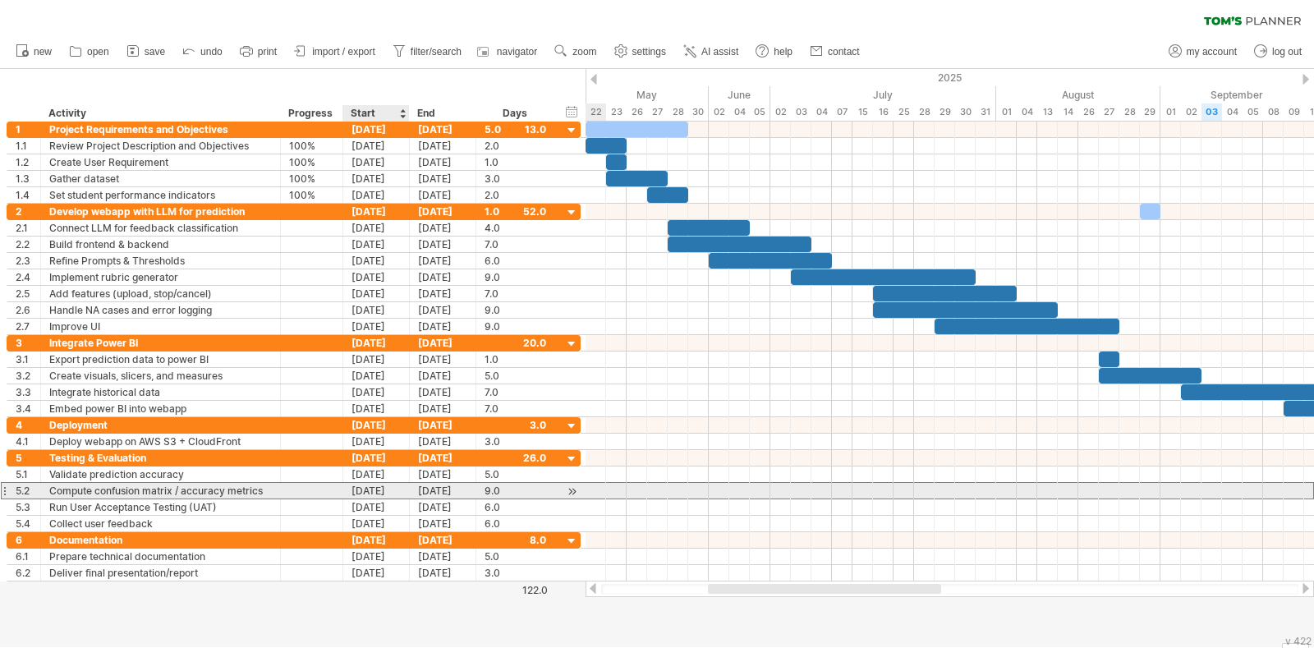
click at [384, 488] on div "26-09-25" at bounding box center [376, 491] width 67 height 16
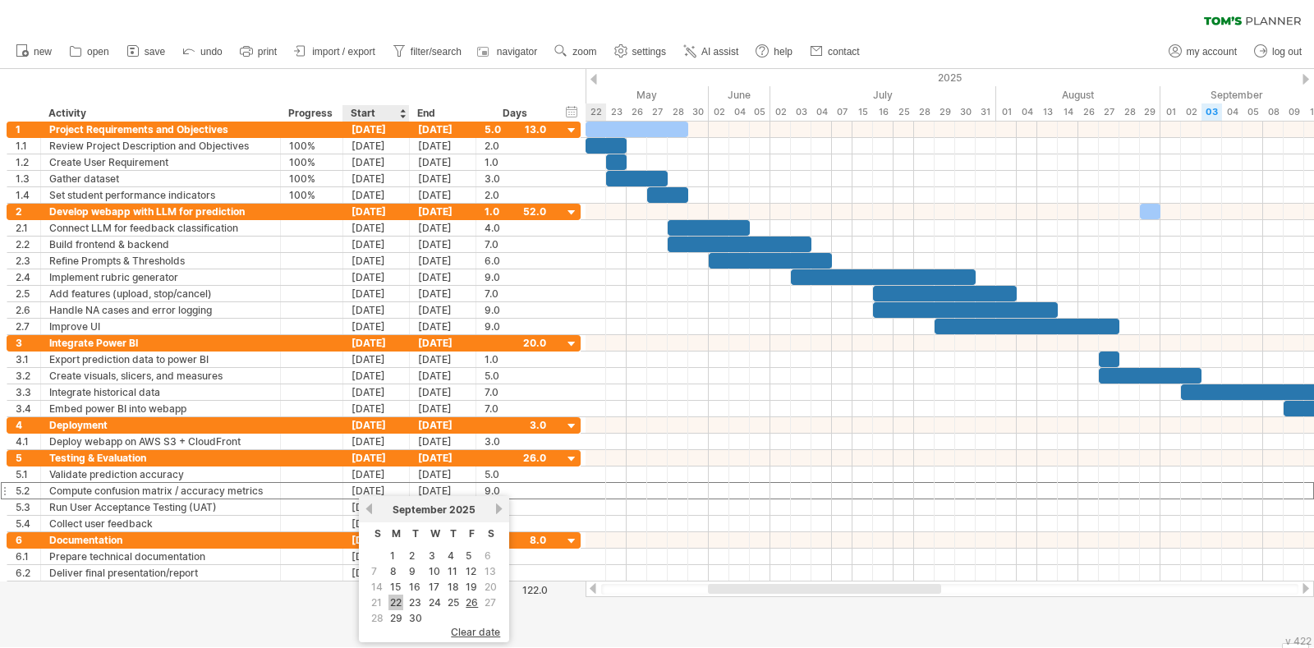
click at [395, 599] on link "22" at bounding box center [395, 603] width 15 height 16
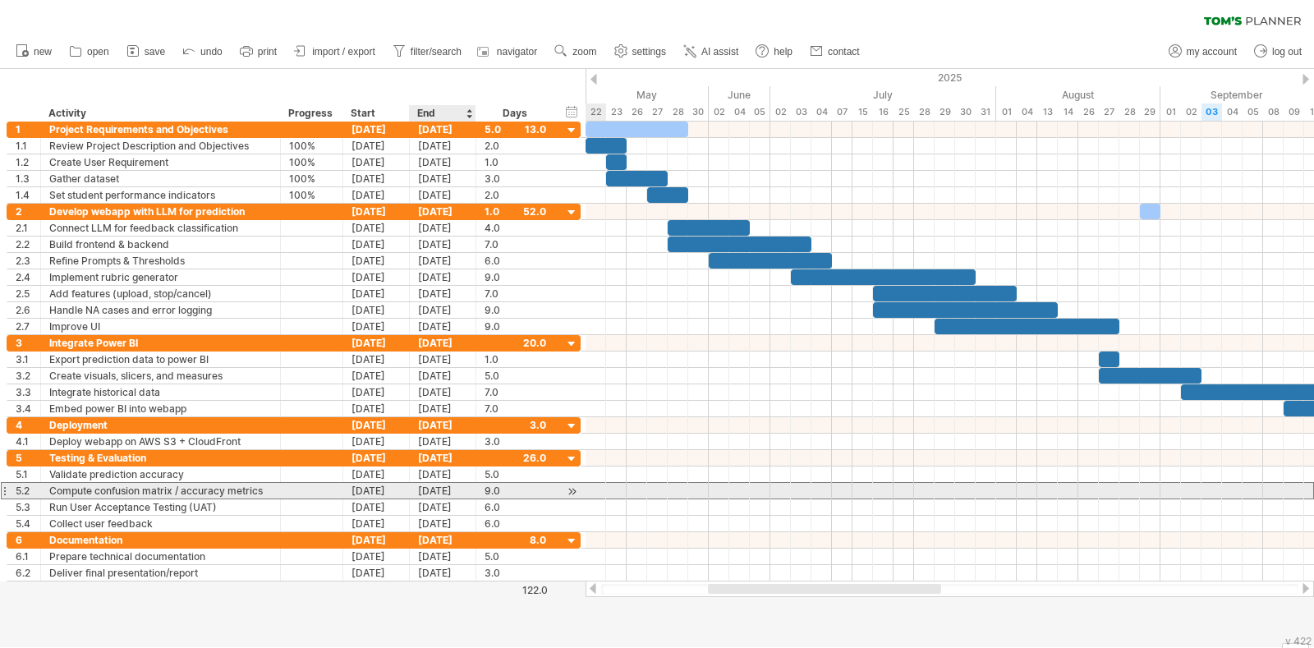
click at [431, 489] on div "02-10-25" at bounding box center [443, 491] width 67 height 16
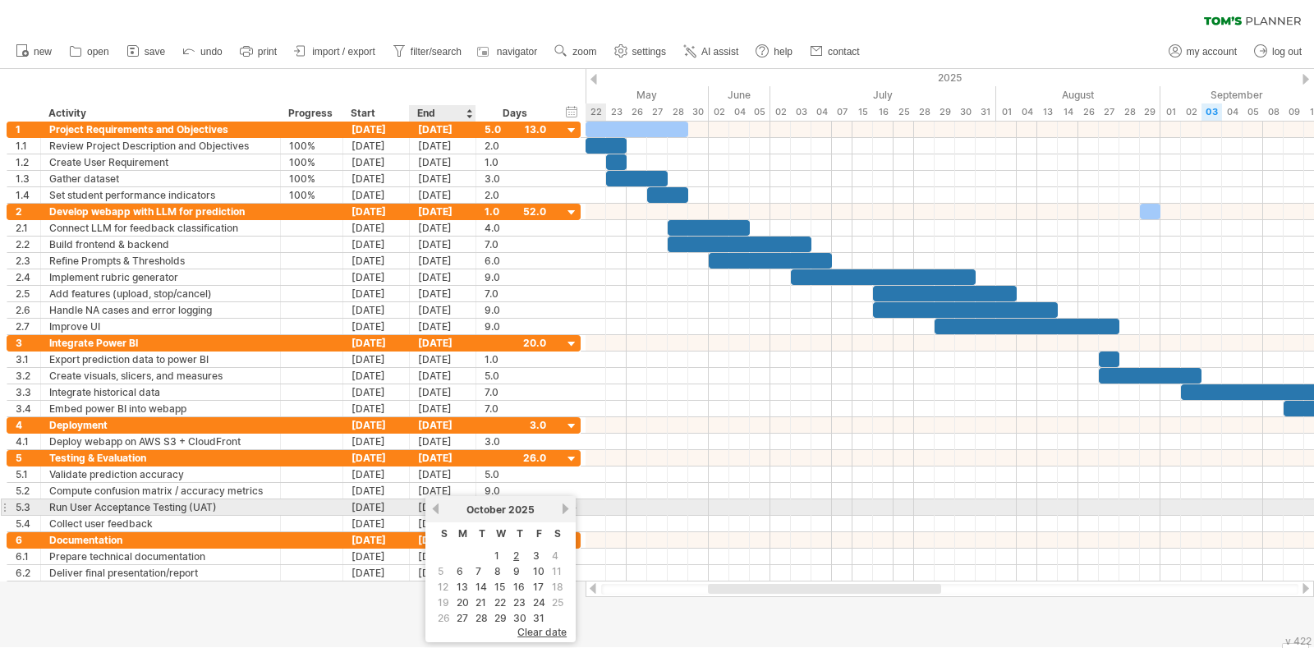
click at [443, 511] on div "October 2025" at bounding box center [500, 509] width 119 height 12
click at [435, 510] on link "previous" at bounding box center [435, 509] width 12 height 12
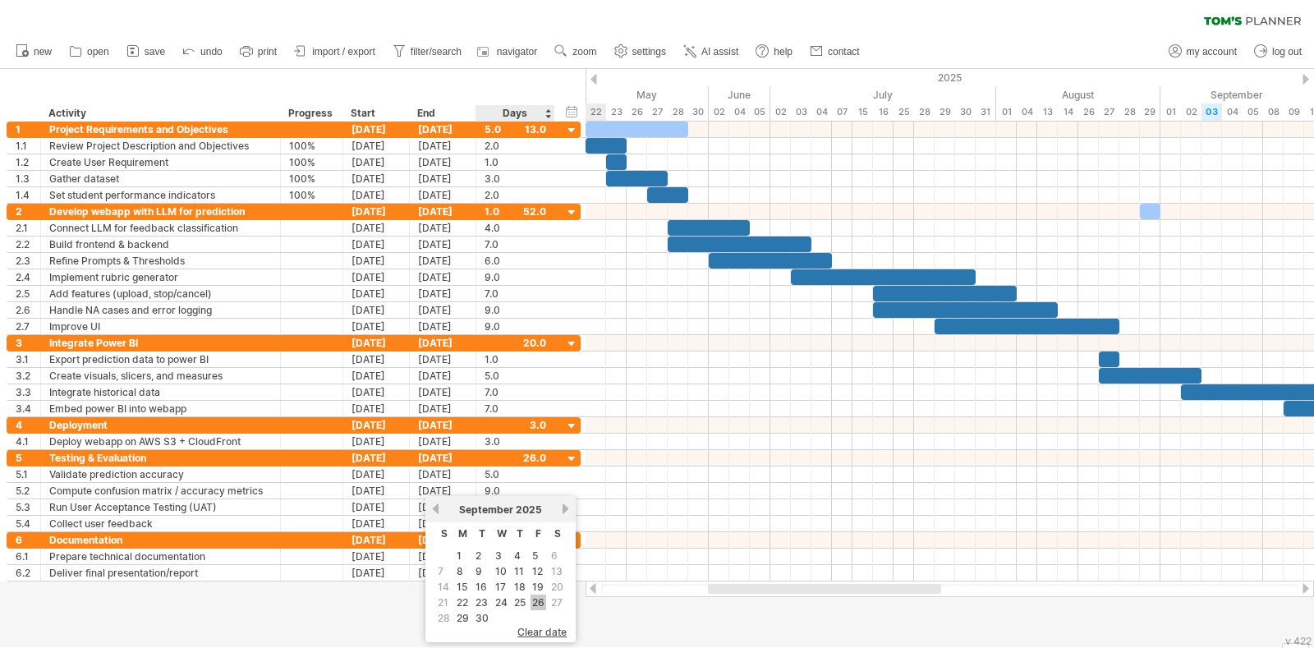
click at [535, 601] on link "26" at bounding box center [538, 603] width 16 height 16
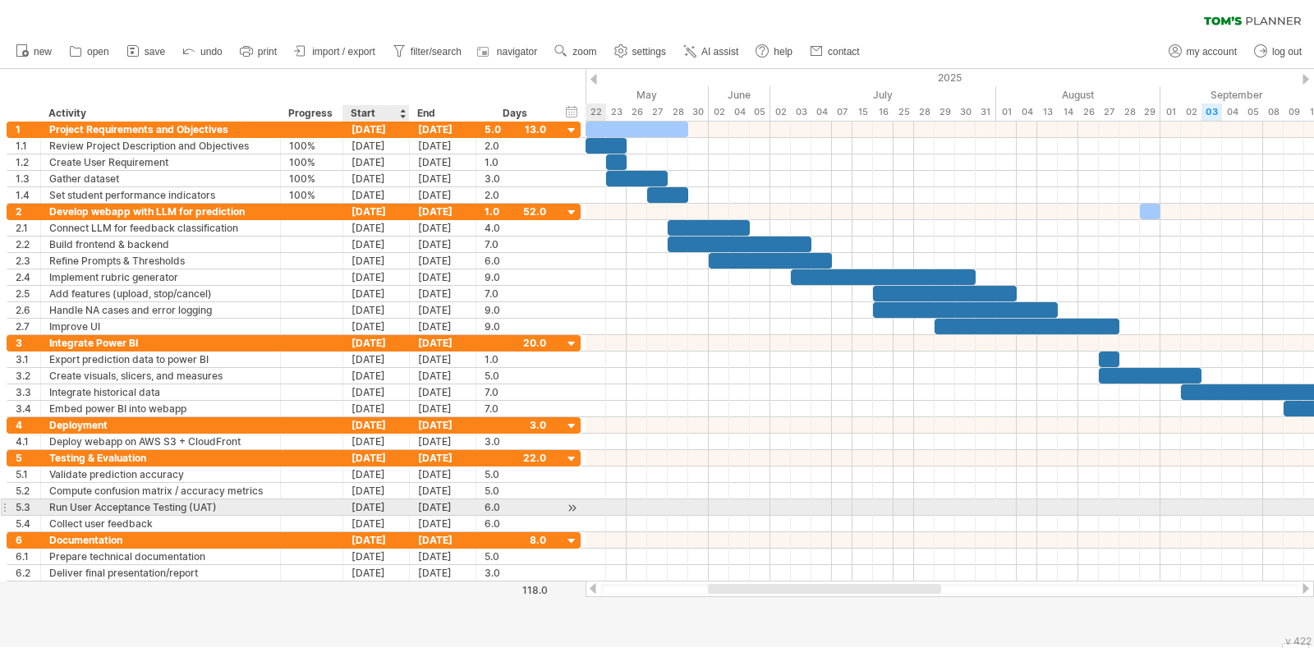
click at [386, 503] on div "08-10-25" at bounding box center [376, 507] width 67 height 16
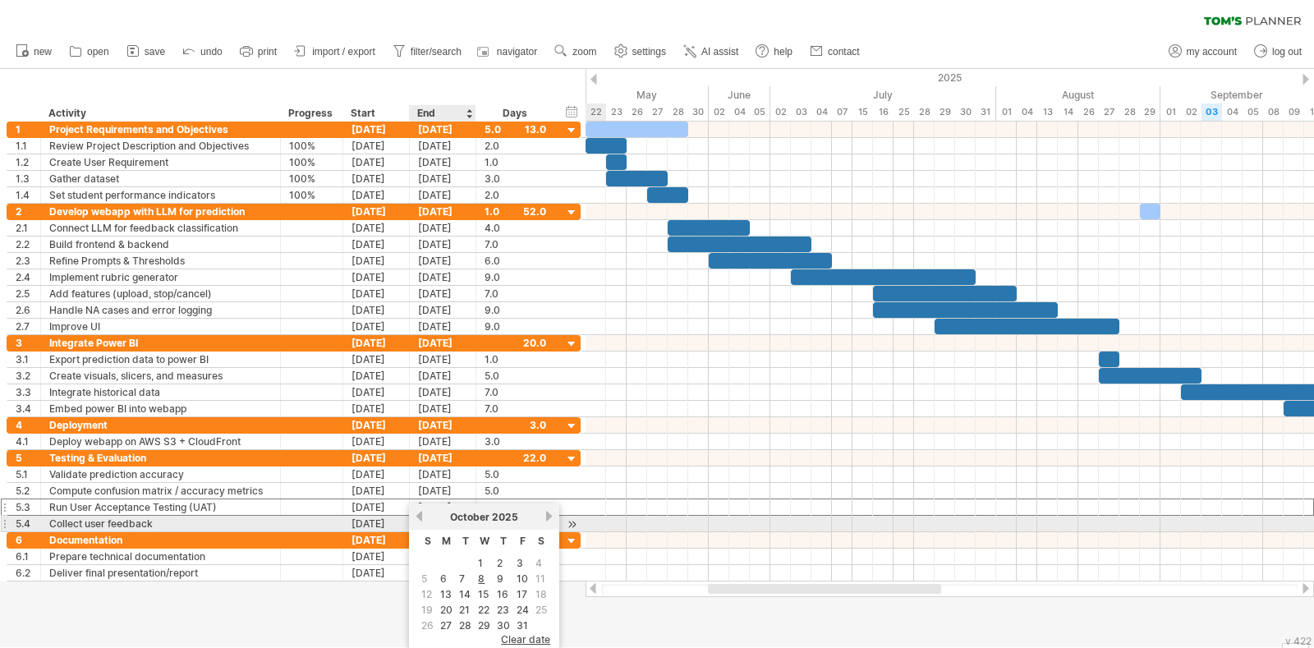
click at [420, 521] on link "previous" at bounding box center [419, 516] width 12 height 12
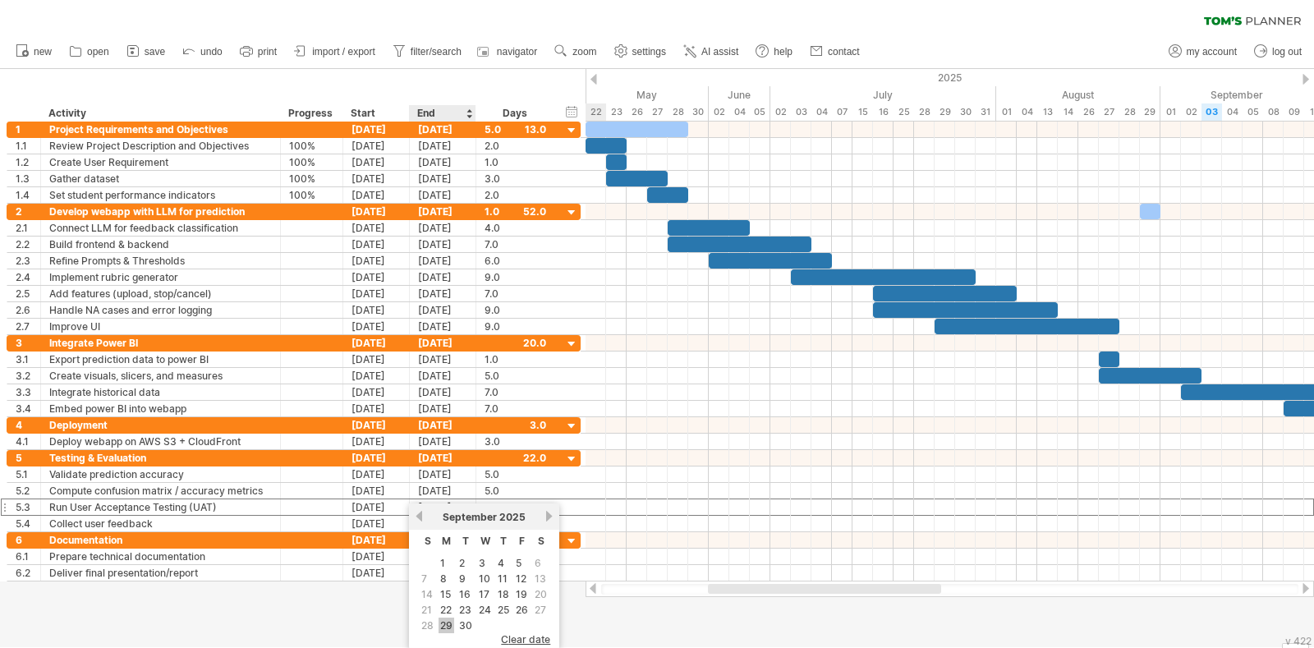
click at [444, 622] on link "29" at bounding box center [446, 625] width 16 height 16
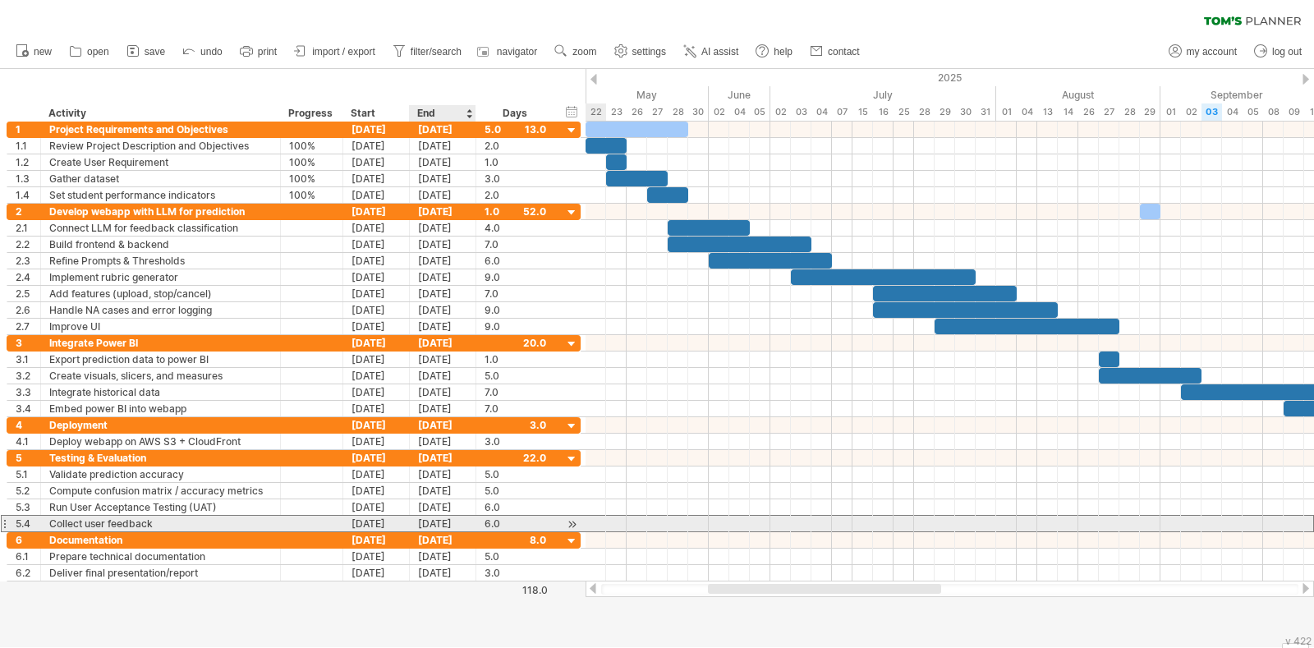
click at [445, 519] on div "[DATE]" at bounding box center [443, 524] width 67 height 16
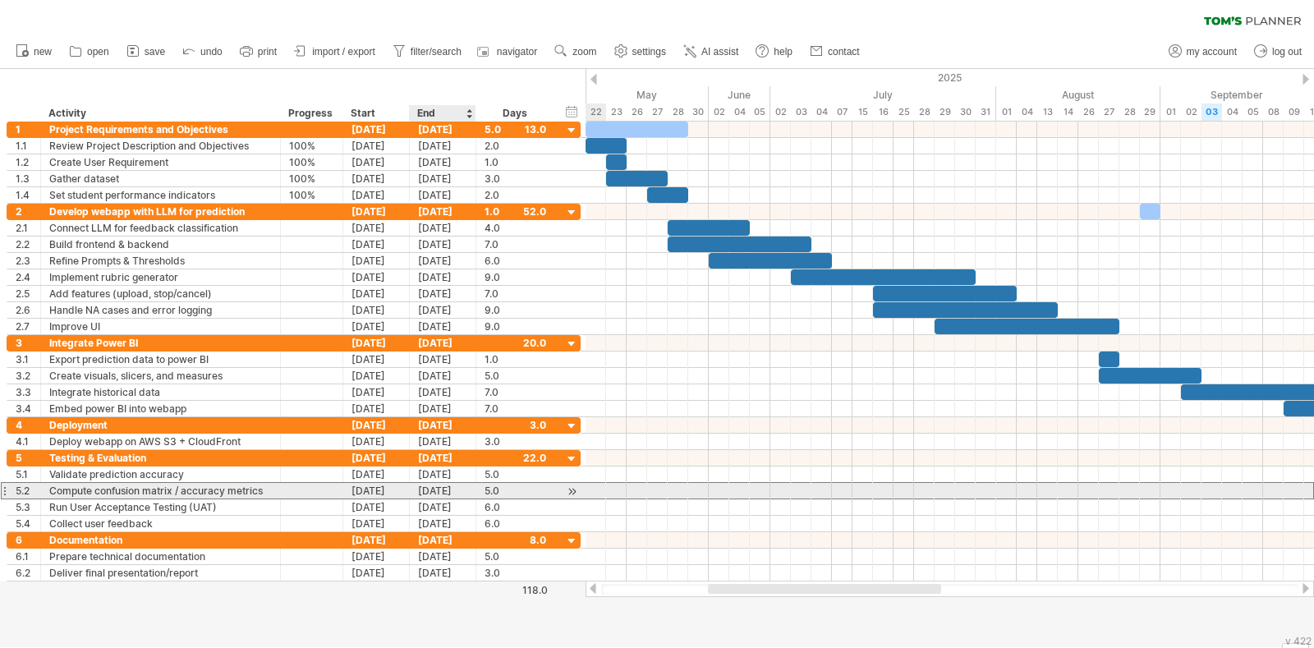
click at [440, 494] on div "26-09-25" at bounding box center [443, 491] width 67 height 16
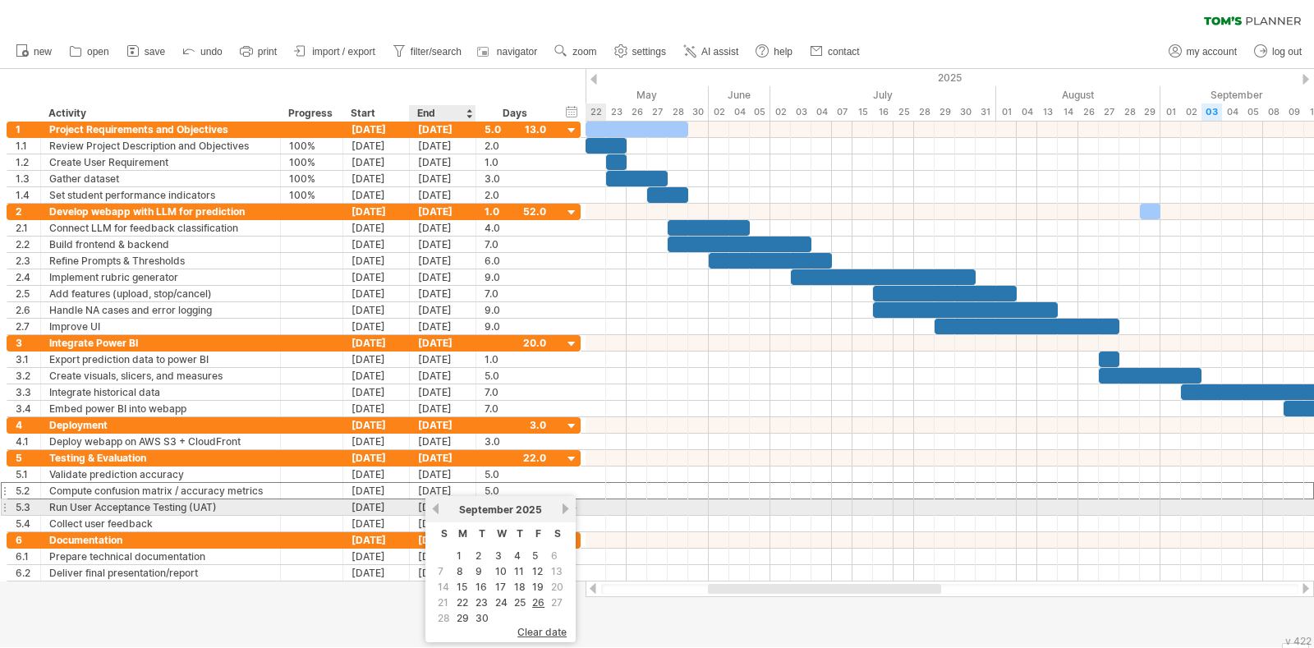
click at [422, 503] on div "06-10-25" at bounding box center [443, 507] width 67 height 16
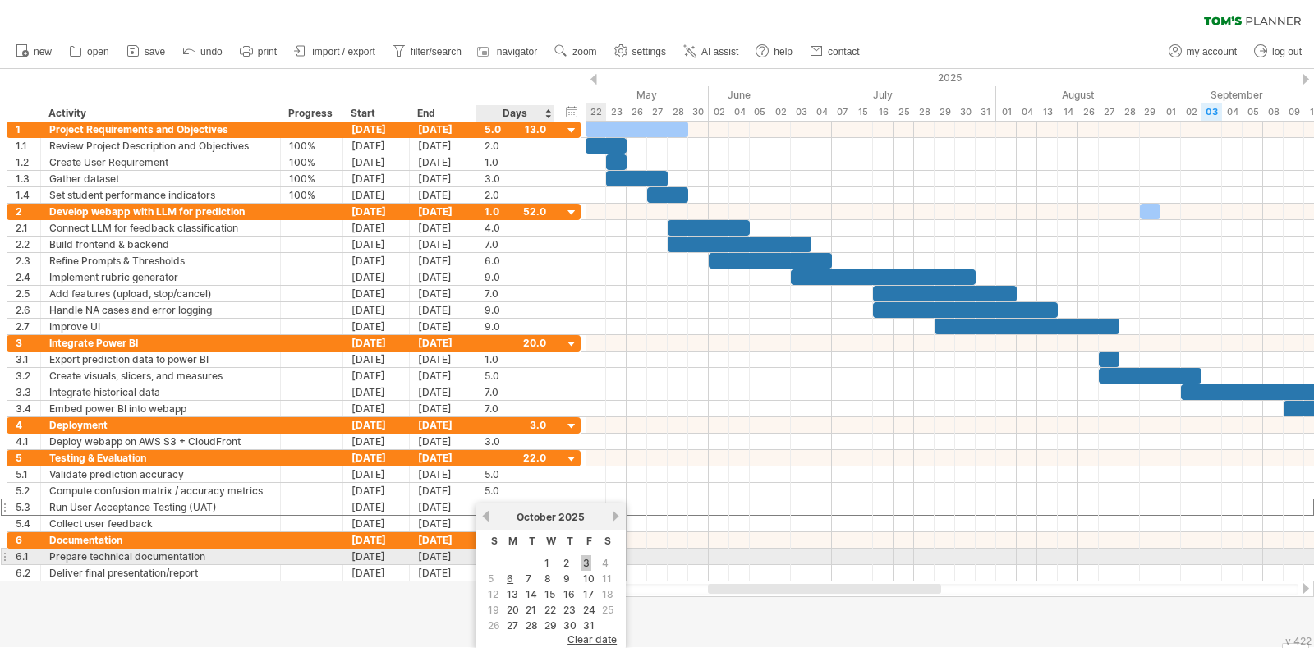
click at [582, 565] on link "3" at bounding box center [586, 563] width 10 height 16
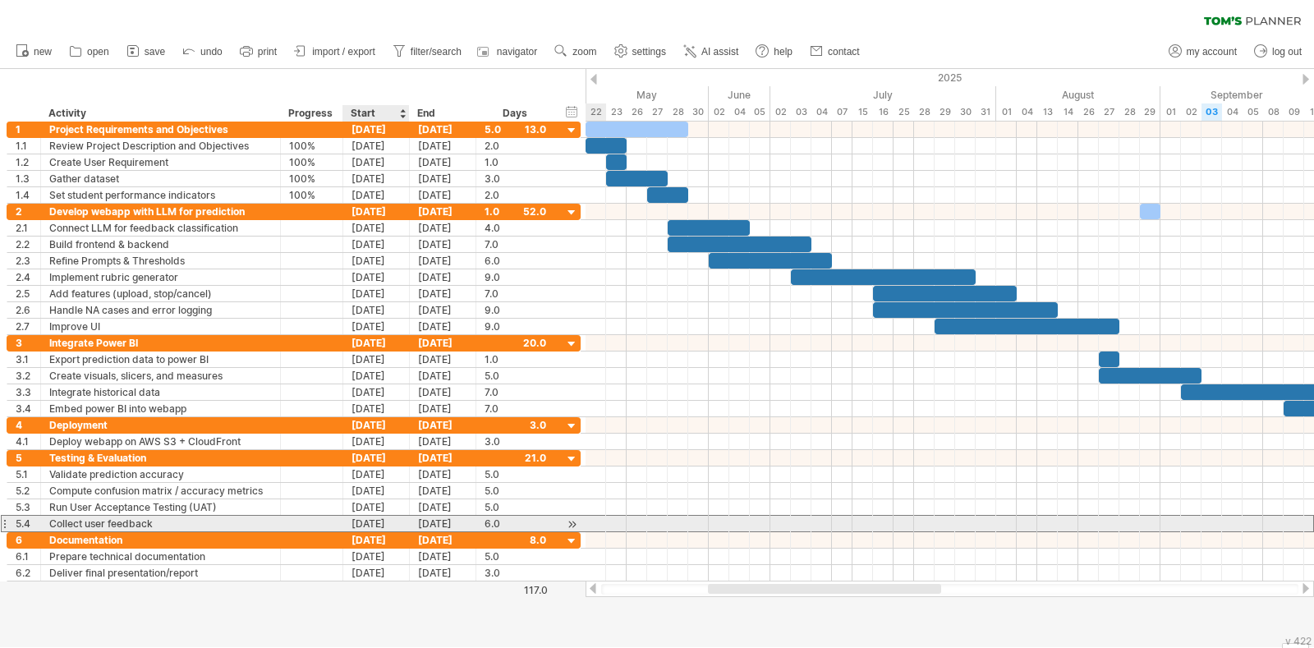
click at [383, 525] on div "[DATE]" at bounding box center [376, 524] width 67 height 16
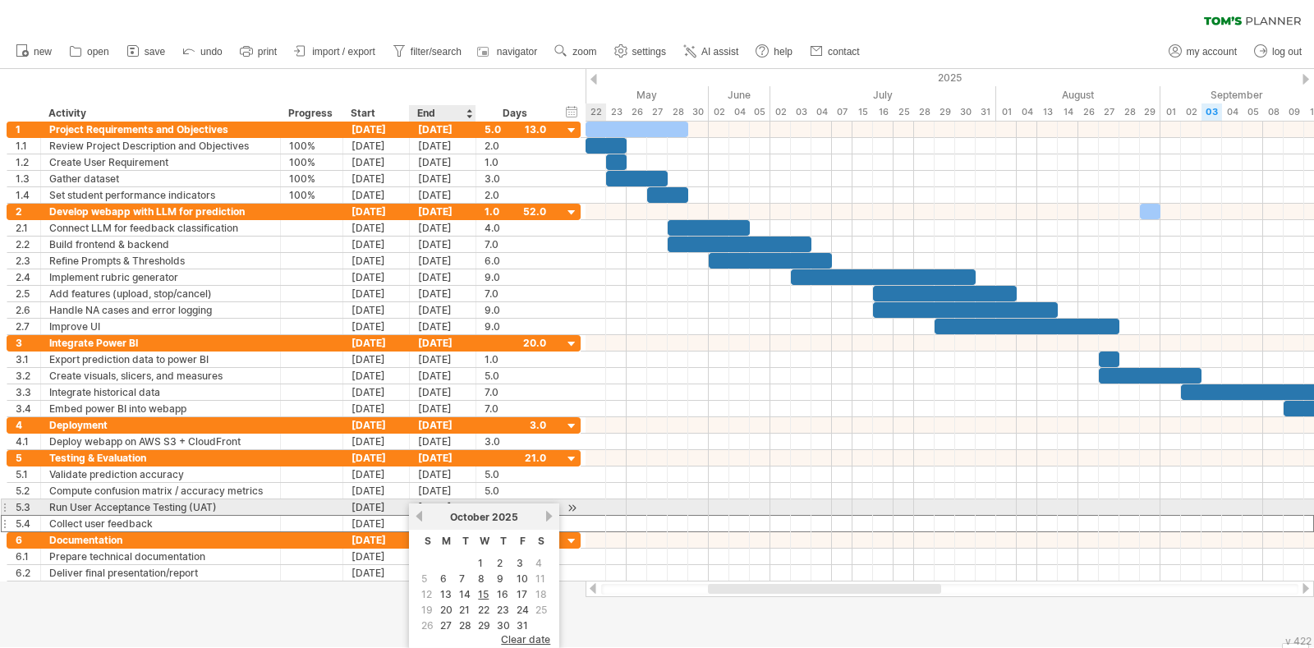
click at [419, 516] on link "previous" at bounding box center [419, 516] width 12 height 12
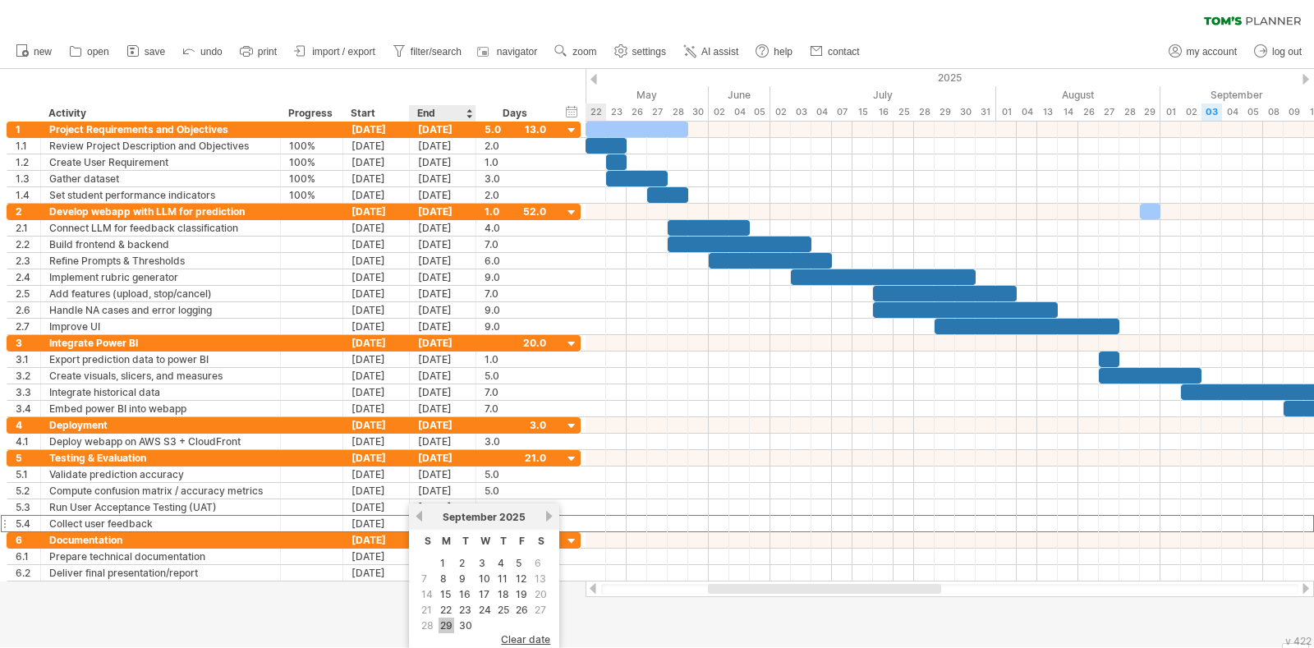
click at [450, 618] on link "29" at bounding box center [446, 625] width 16 height 16
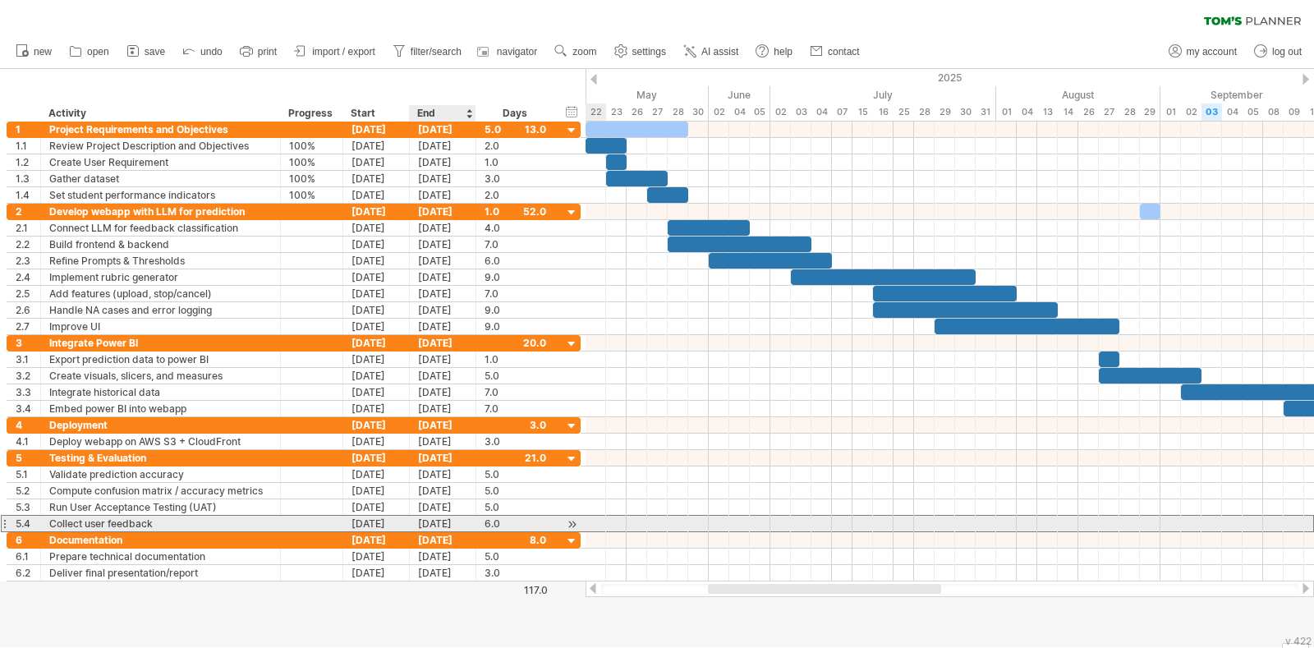
click at [448, 523] on div "06-10-25" at bounding box center [443, 524] width 67 height 16
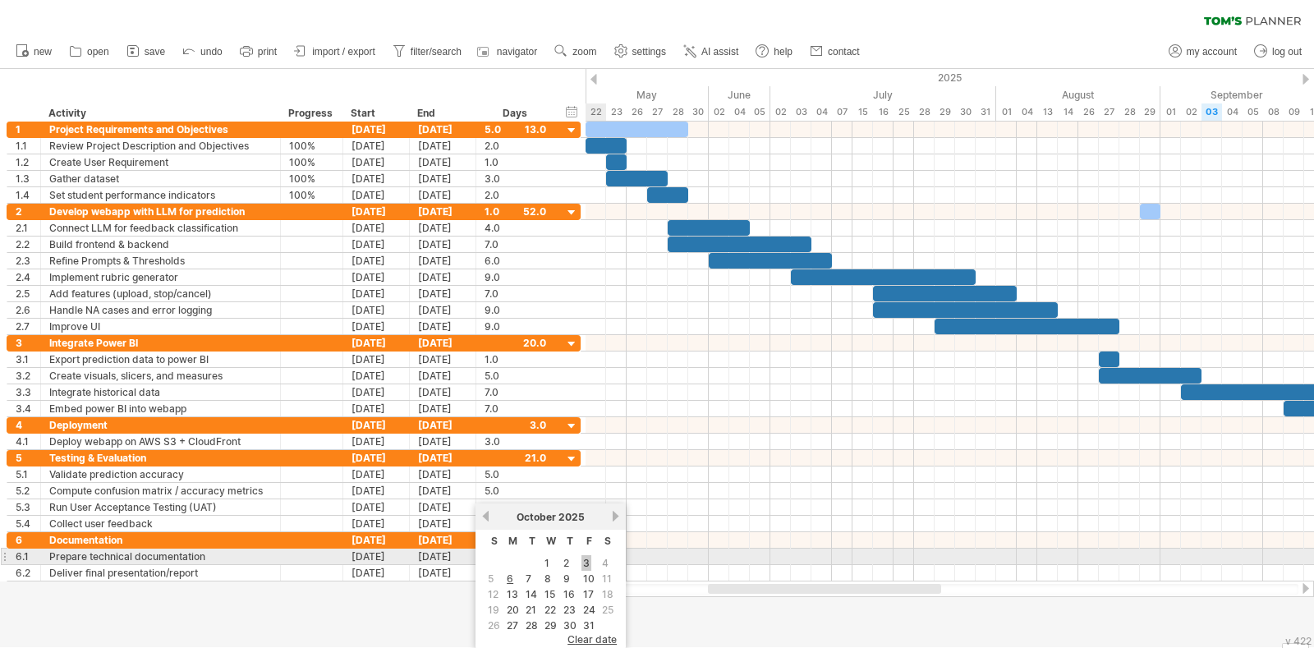
click at [581, 562] on link "3" at bounding box center [586, 563] width 10 height 16
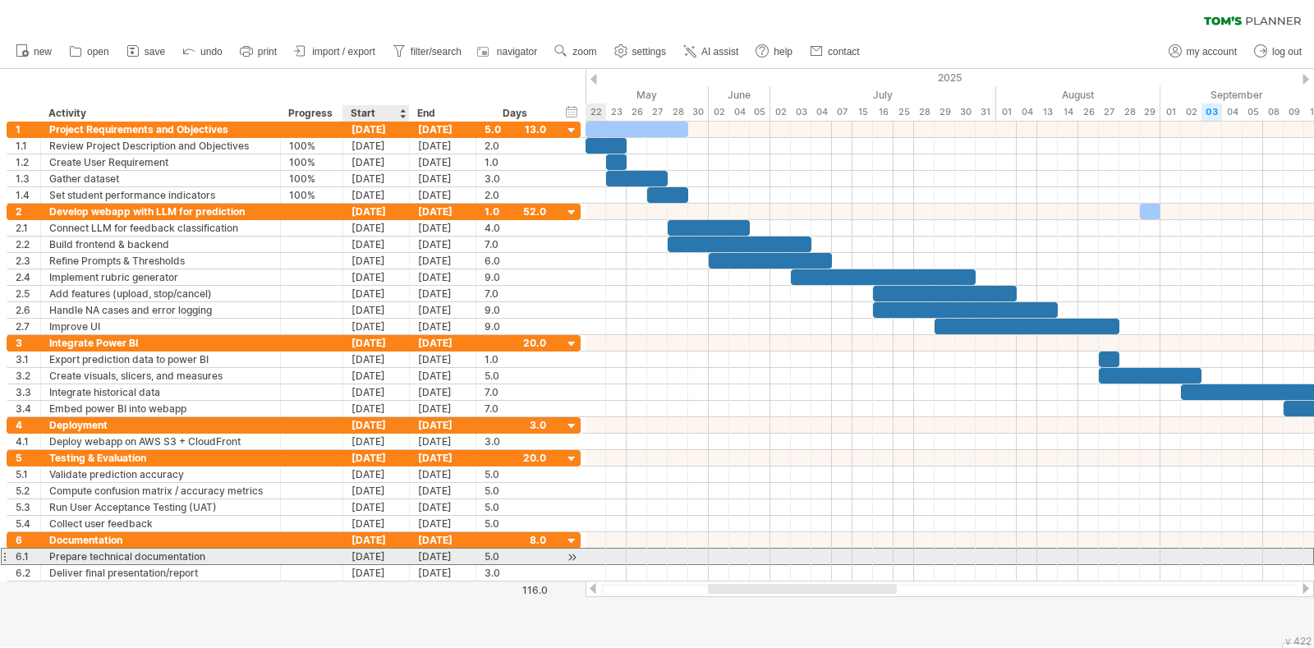
click at [378, 558] on div "23-10-25" at bounding box center [376, 557] width 67 height 16
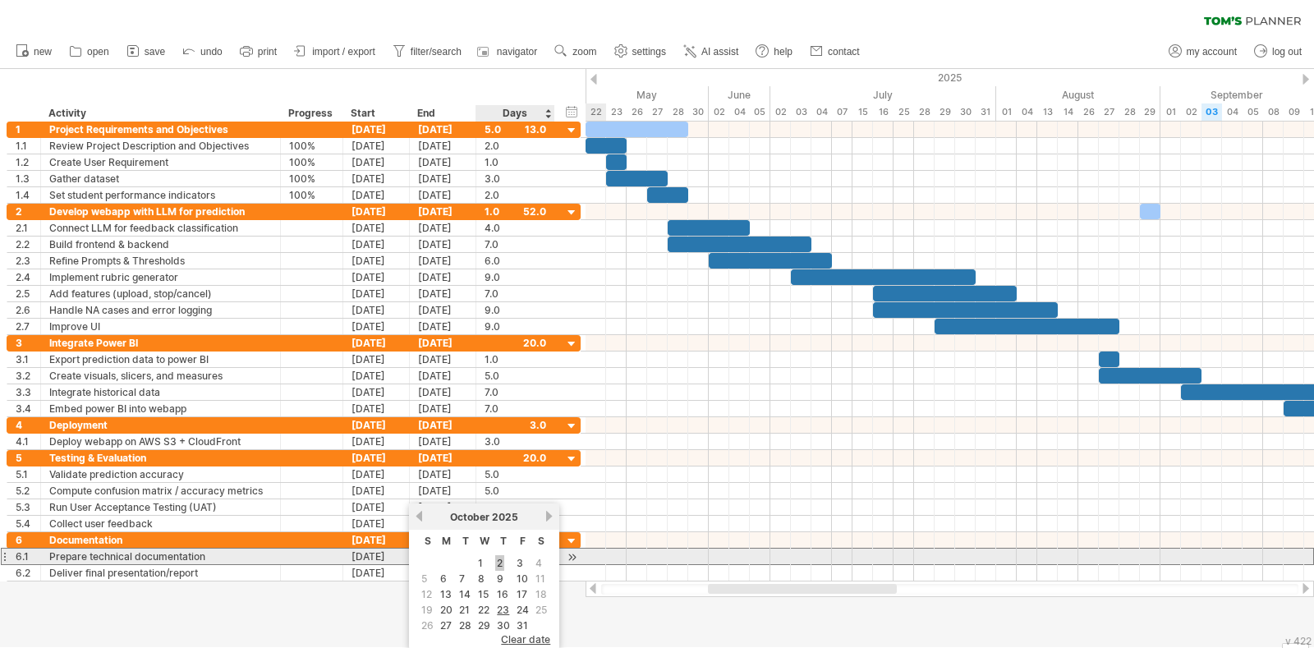
click at [498, 560] on link "2" at bounding box center [499, 563] width 9 height 16
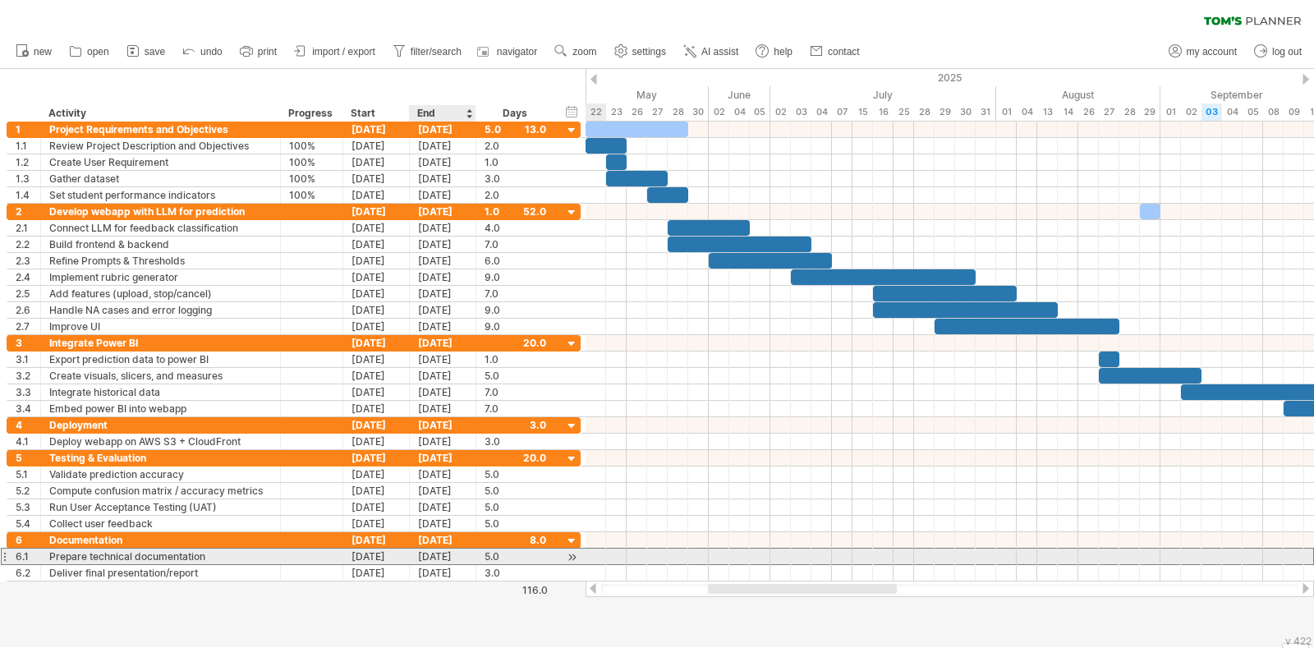
click at [452, 555] on div "08-10-25" at bounding box center [443, 557] width 67 height 16
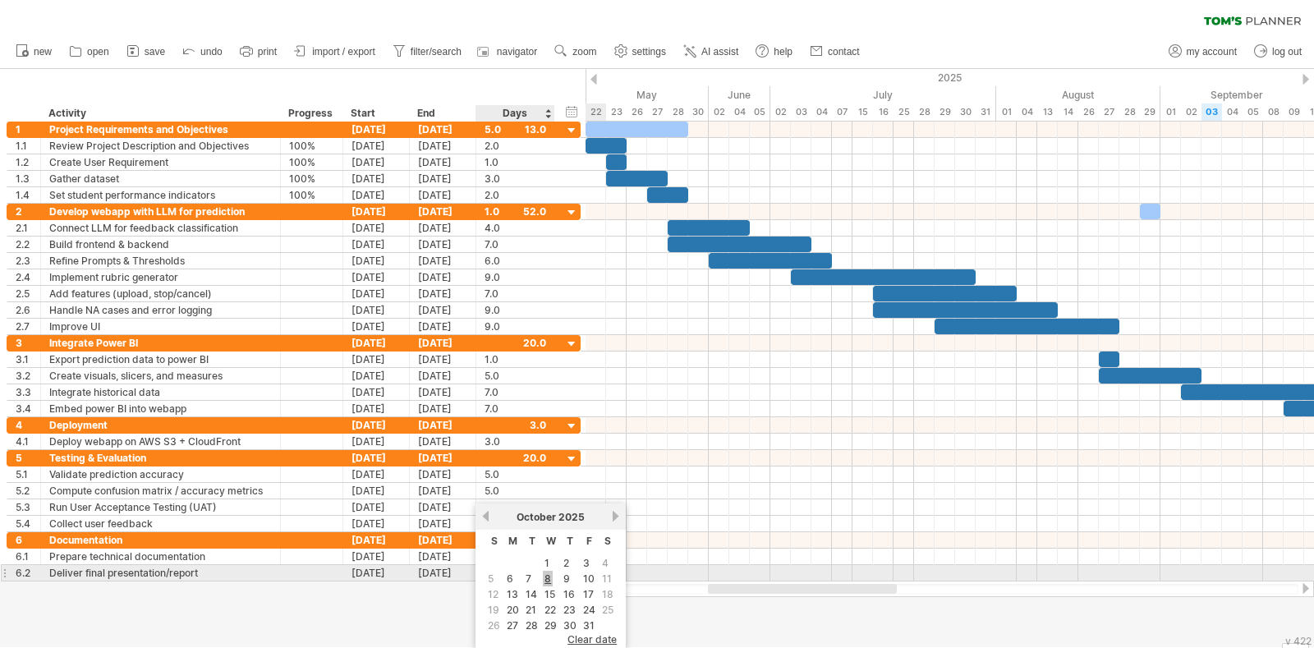
click at [545, 576] on link "8" at bounding box center [548, 579] width 10 height 16
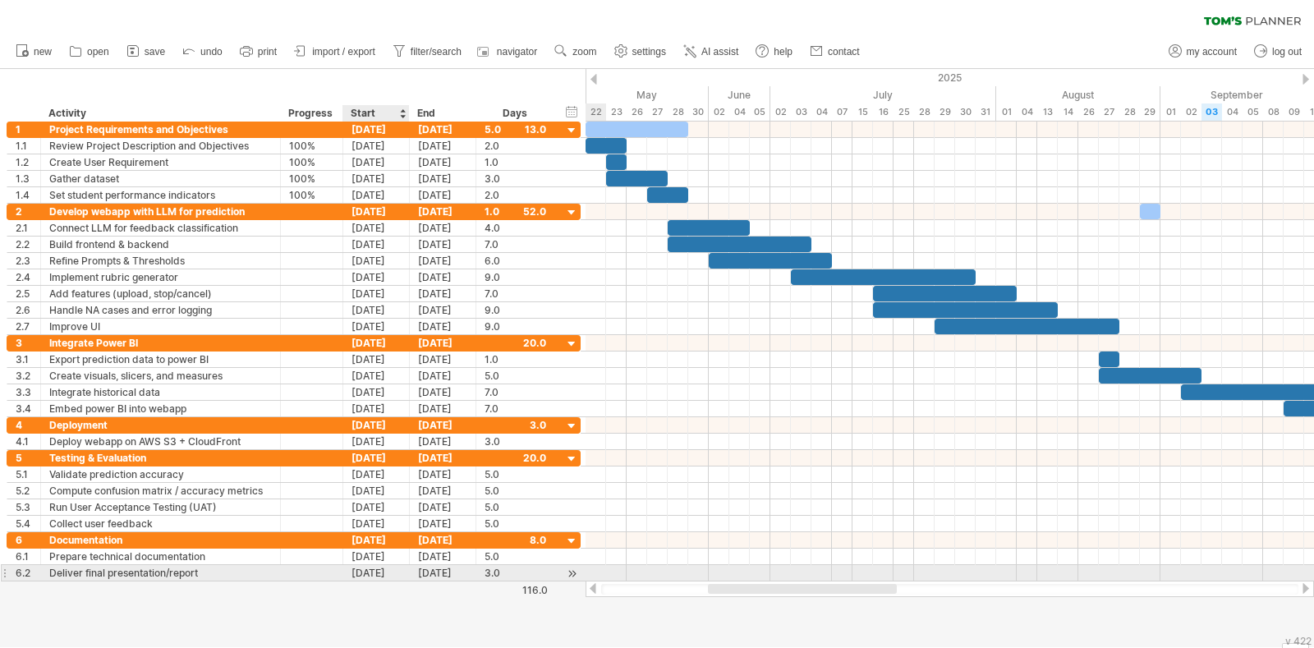
click at [392, 567] on div "29-10-25" at bounding box center [376, 573] width 67 height 16
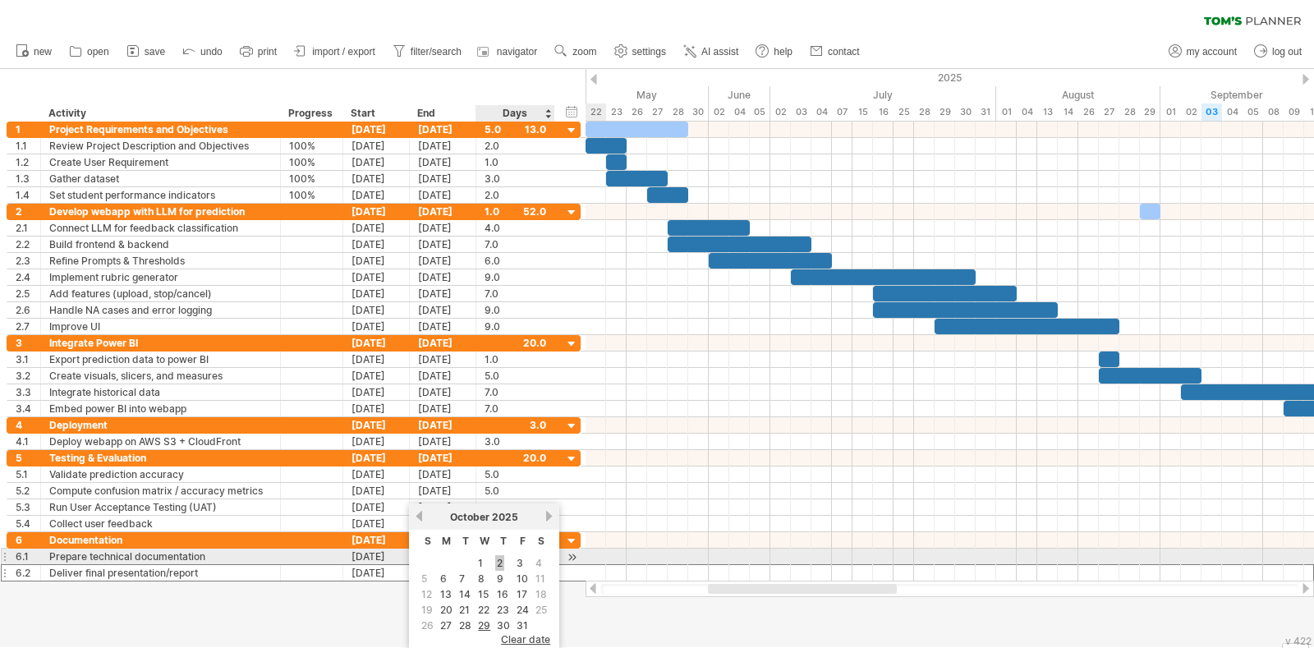
click at [496, 559] on link "2" at bounding box center [499, 563] width 9 height 16
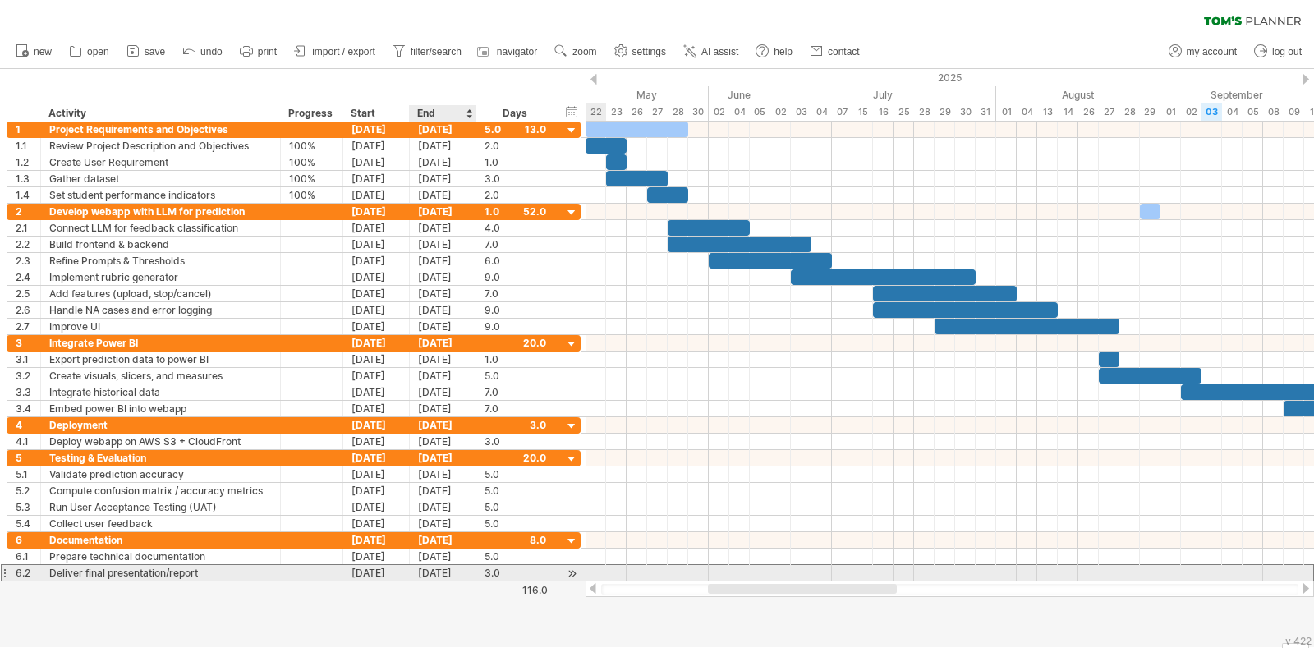
click at [453, 568] on div "06-10-25" at bounding box center [443, 573] width 67 height 16
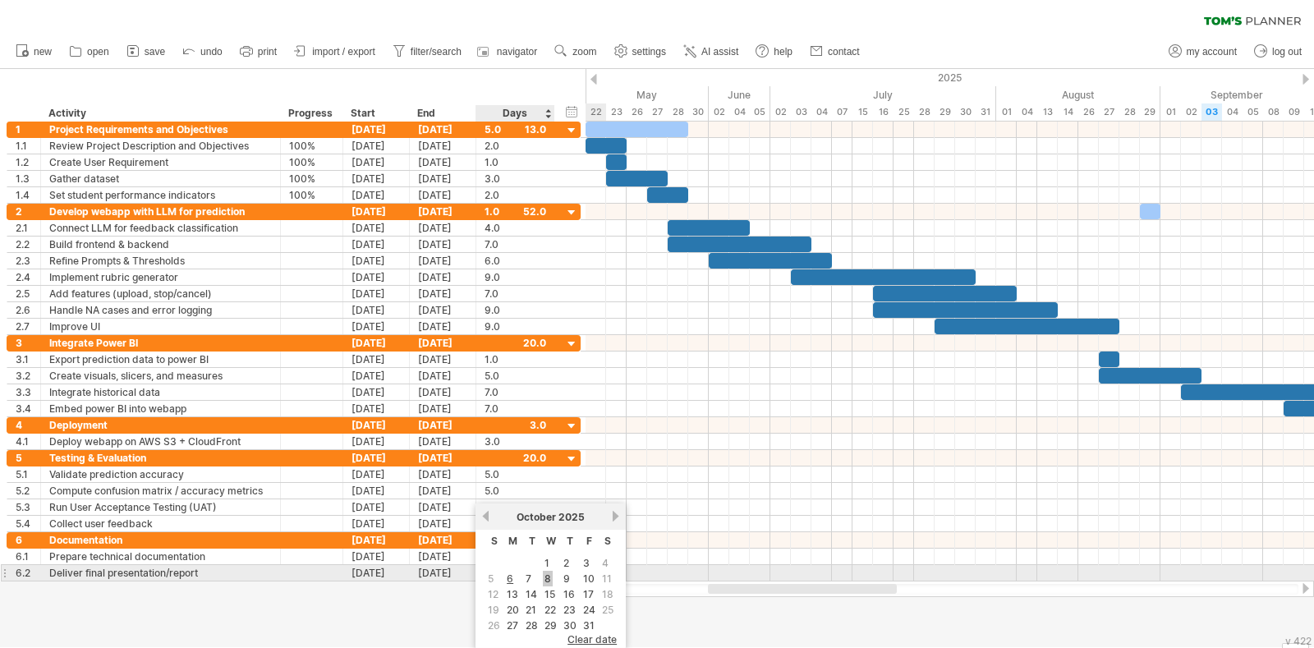
click at [548, 576] on link "8" at bounding box center [548, 579] width 10 height 16
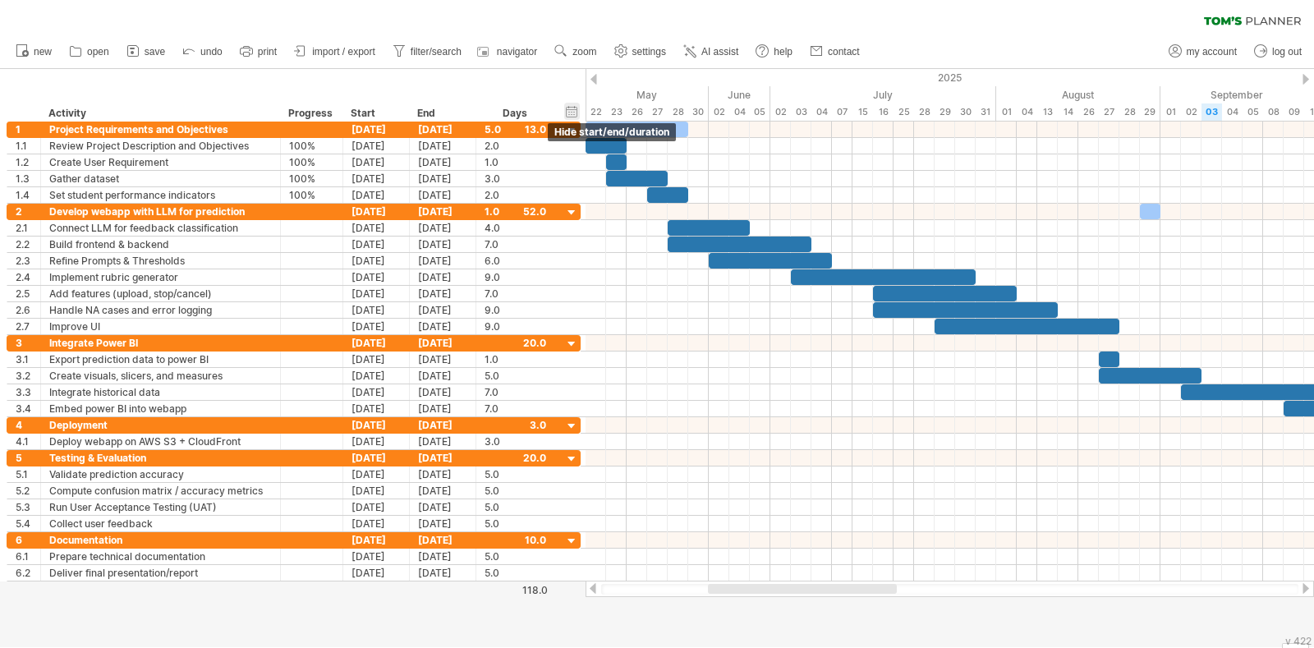
click at [574, 108] on div "hide start/end/duration show start/end/duration" at bounding box center [572, 111] width 16 height 17
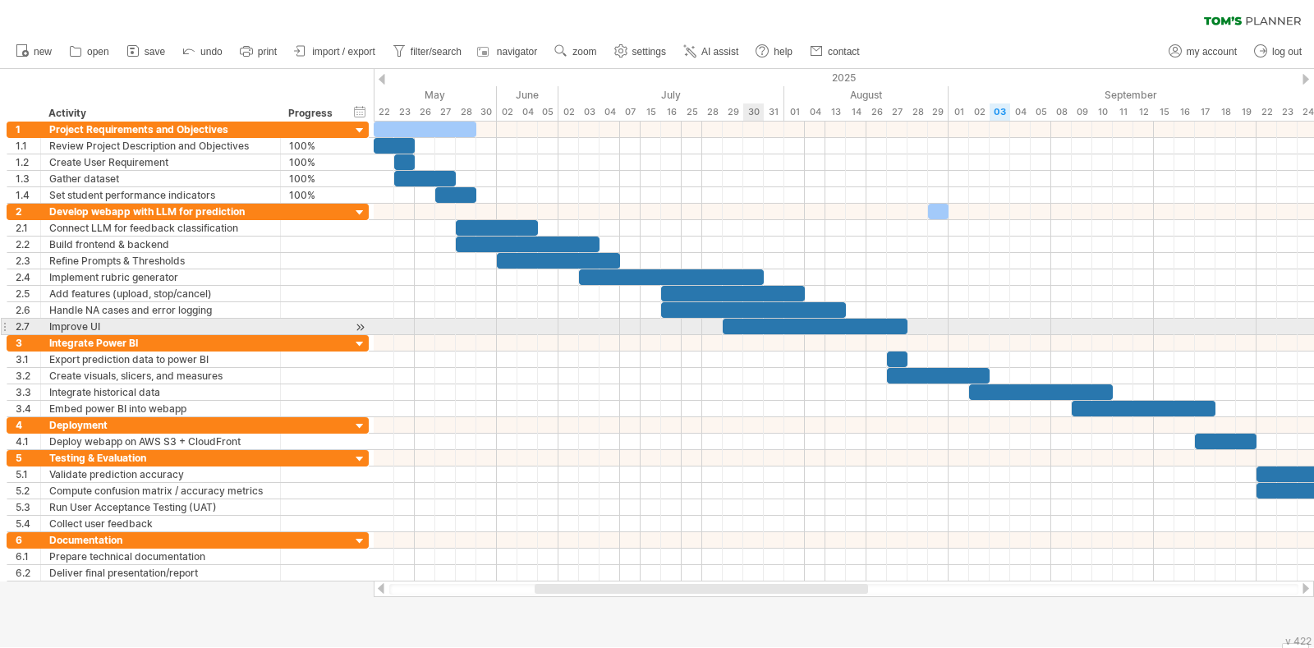
click at [754, 322] on div at bounding box center [815, 327] width 185 height 16
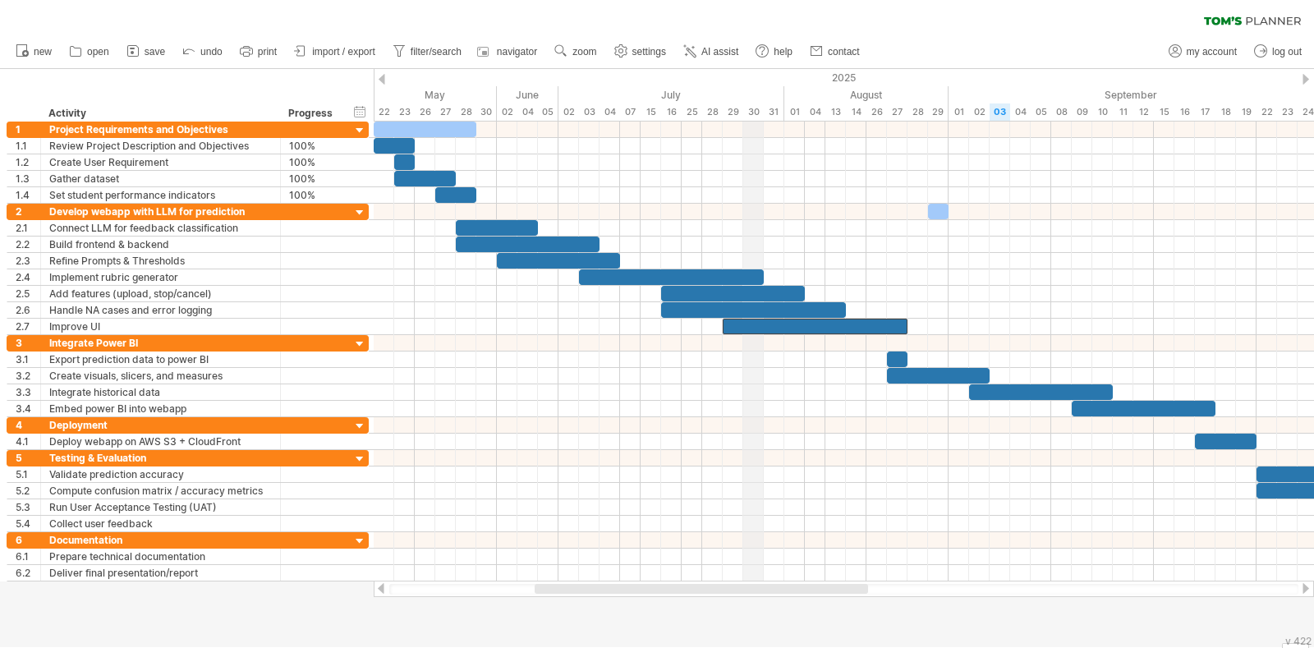
click at [755, 111] on div "30" at bounding box center [753, 111] width 21 height 17
click at [870, 106] on div "26" at bounding box center [876, 111] width 21 height 17
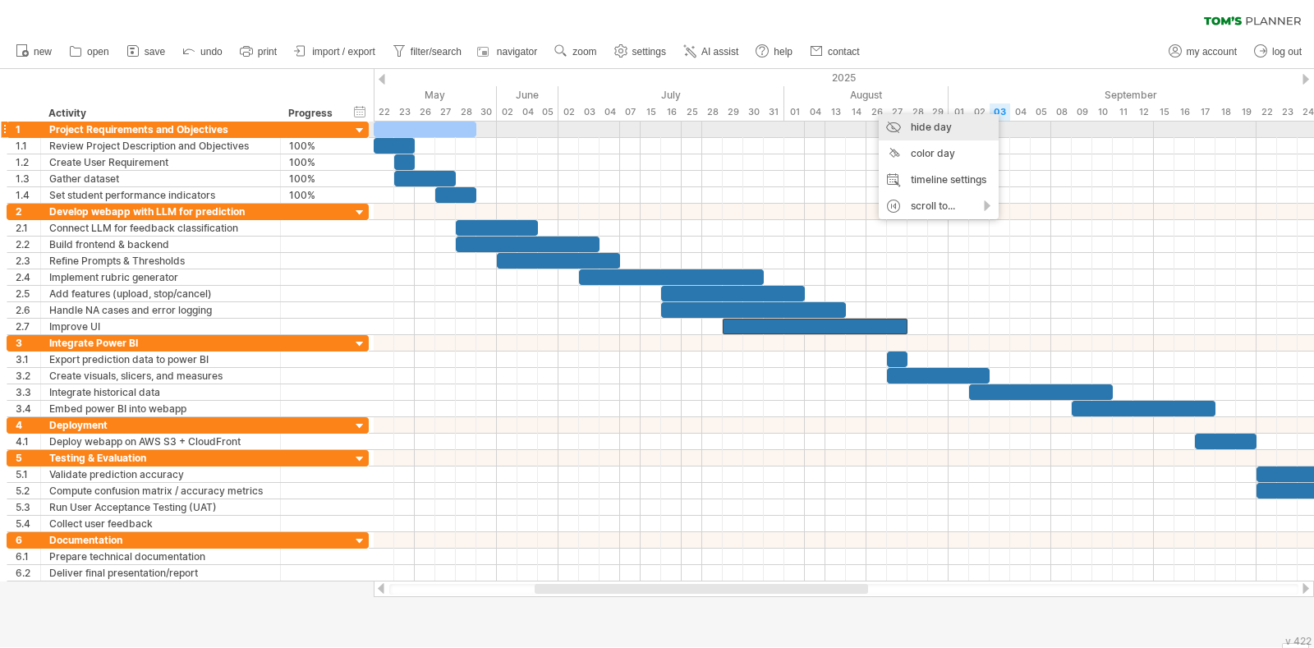
click at [897, 129] on div "hide day" at bounding box center [939, 127] width 120 height 26
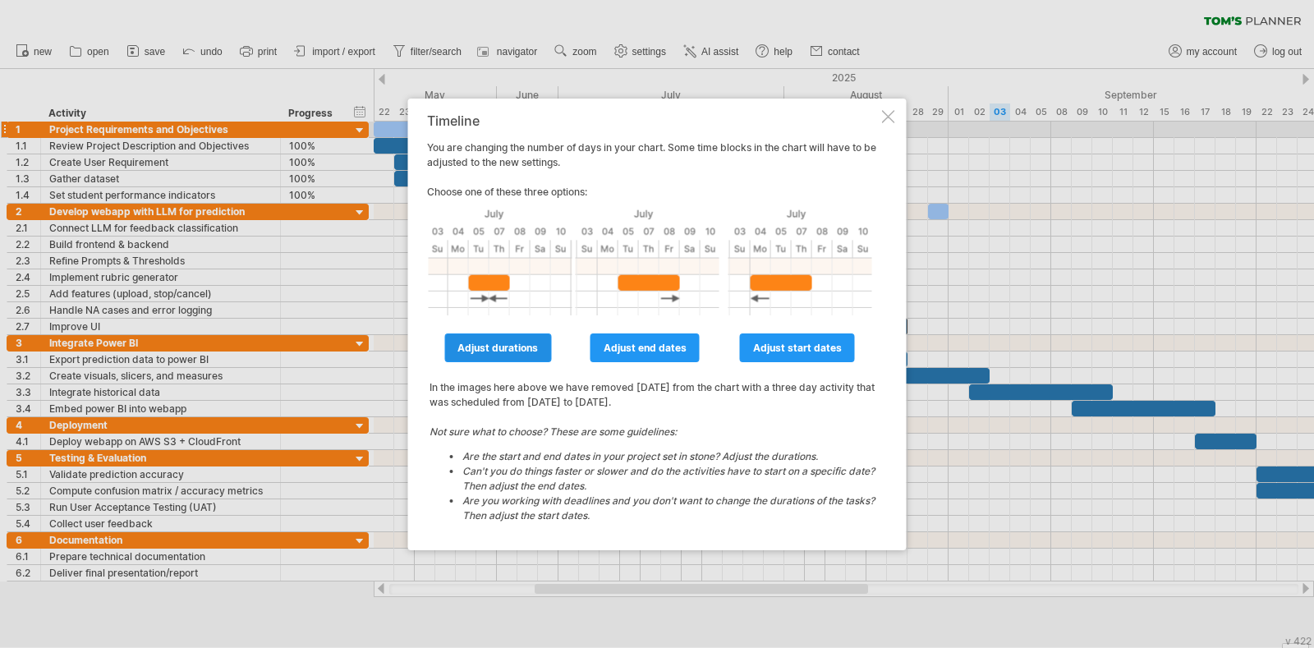
click at [532, 346] on span "adjust durations" at bounding box center [497, 348] width 80 height 12
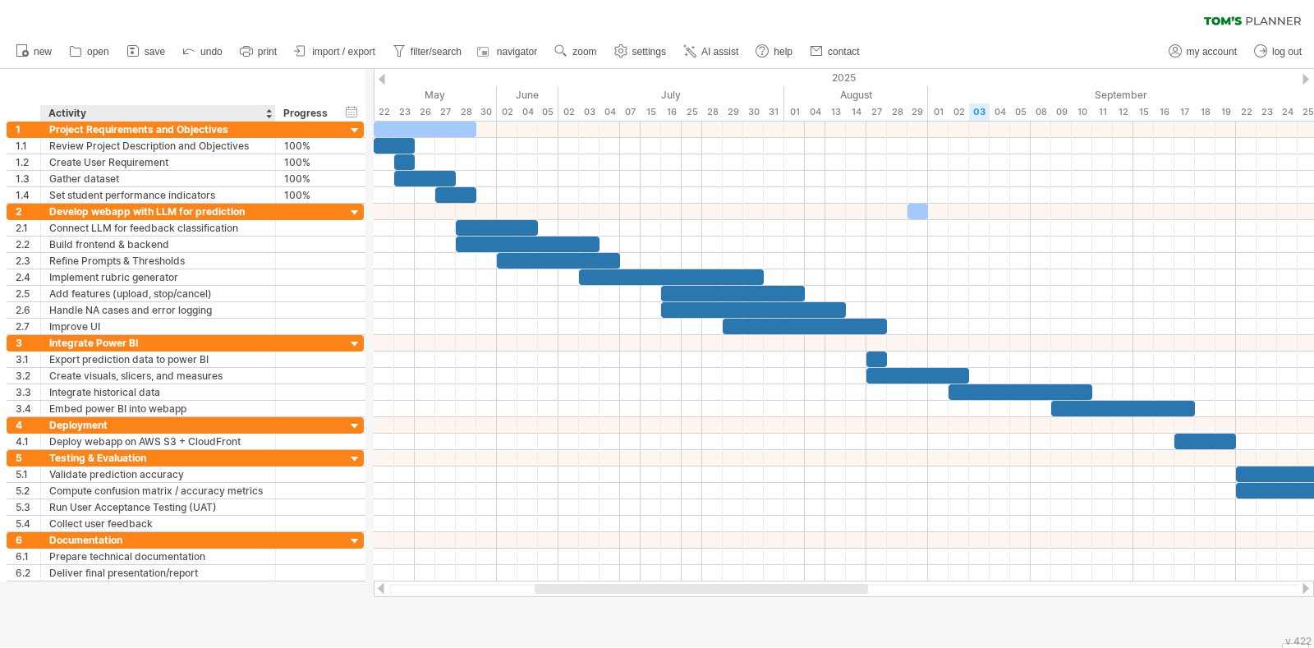
click at [273, 108] on div at bounding box center [275, 113] width 6 height 16
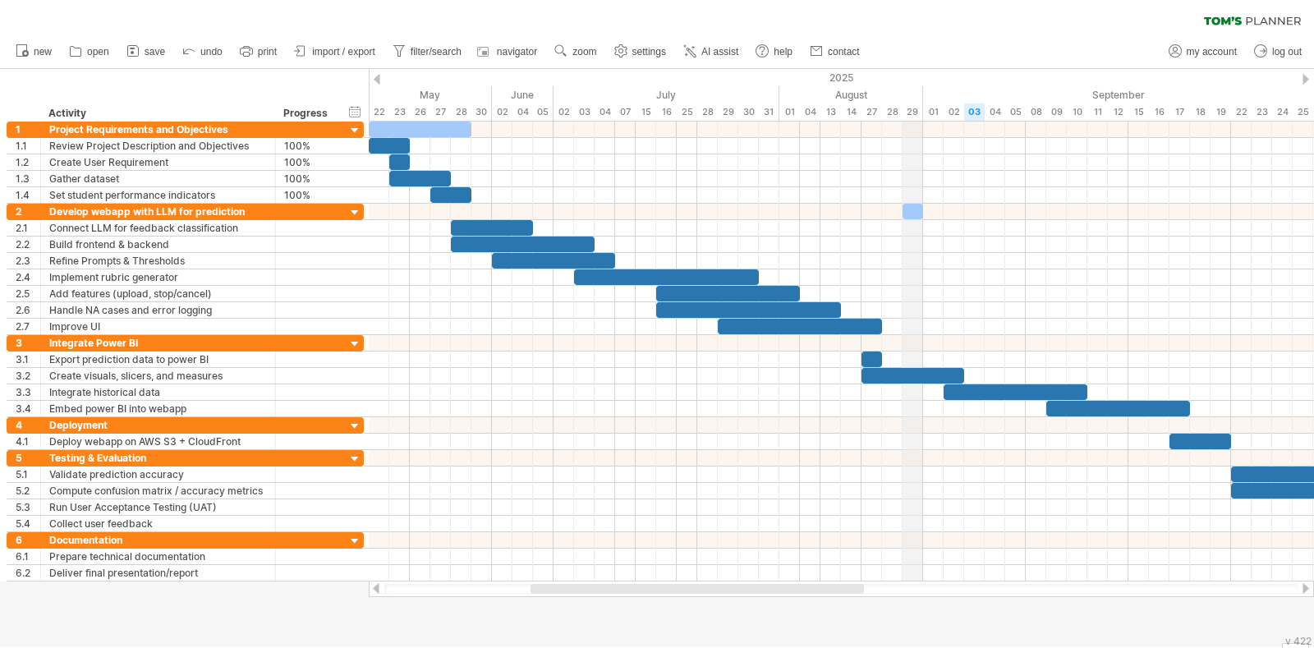
click at [907, 117] on div "29" at bounding box center [912, 111] width 21 height 17
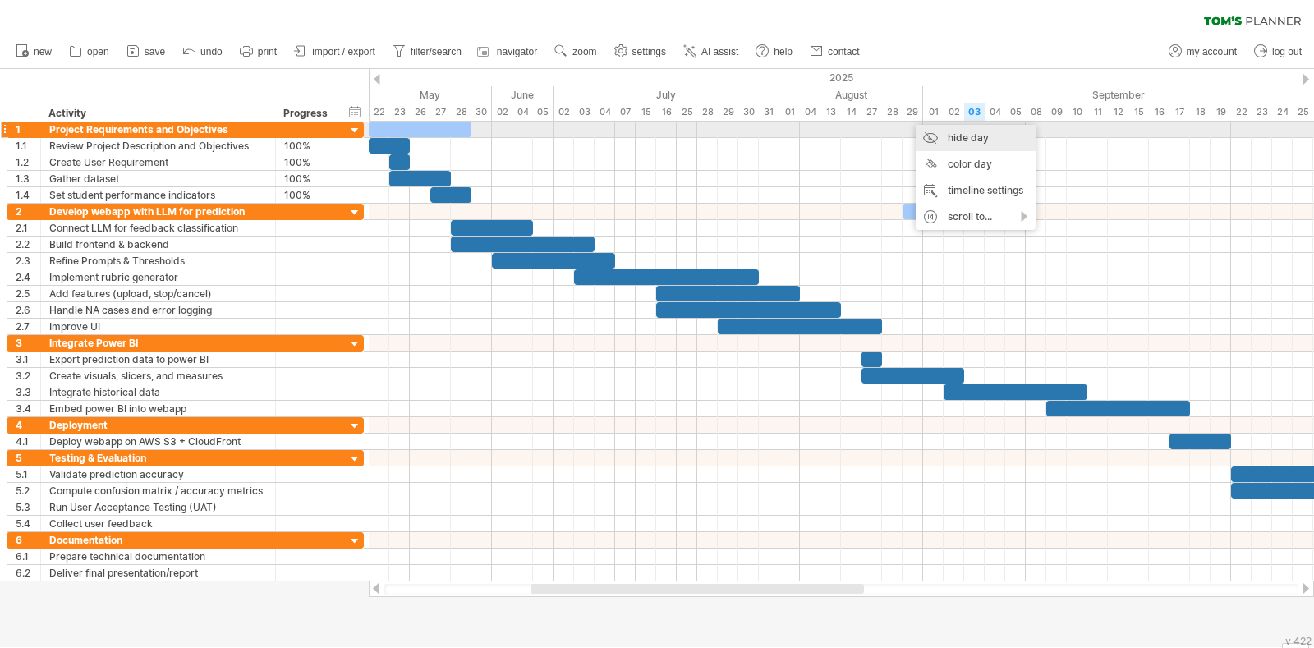
click at [934, 141] on div "hide day" at bounding box center [976, 138] width 120 height 26
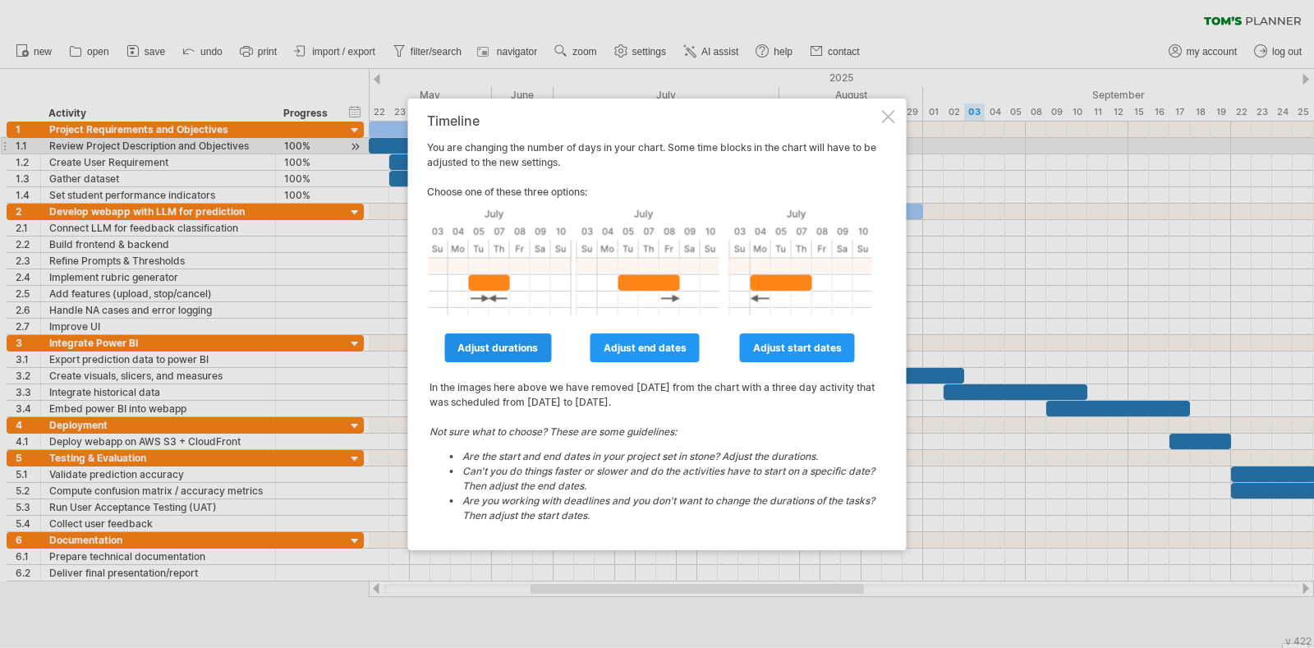
click at [531, 346] on span "adjust durations" at bounding box center [497, 348] width 80 height 12
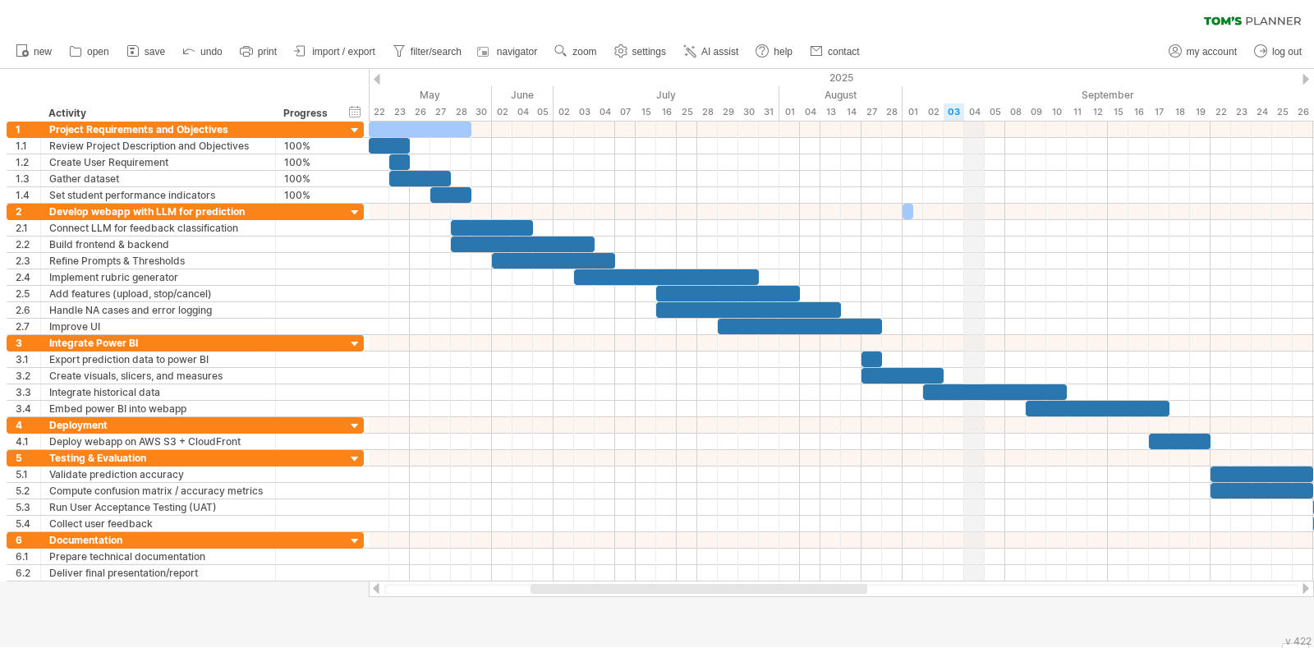
click at [967, 91] on div "September" at bounding box center [1128, 94] width 452 height 17
click at [975, 105] on div "04" at bounding box center [974, 111] width 21 height 17
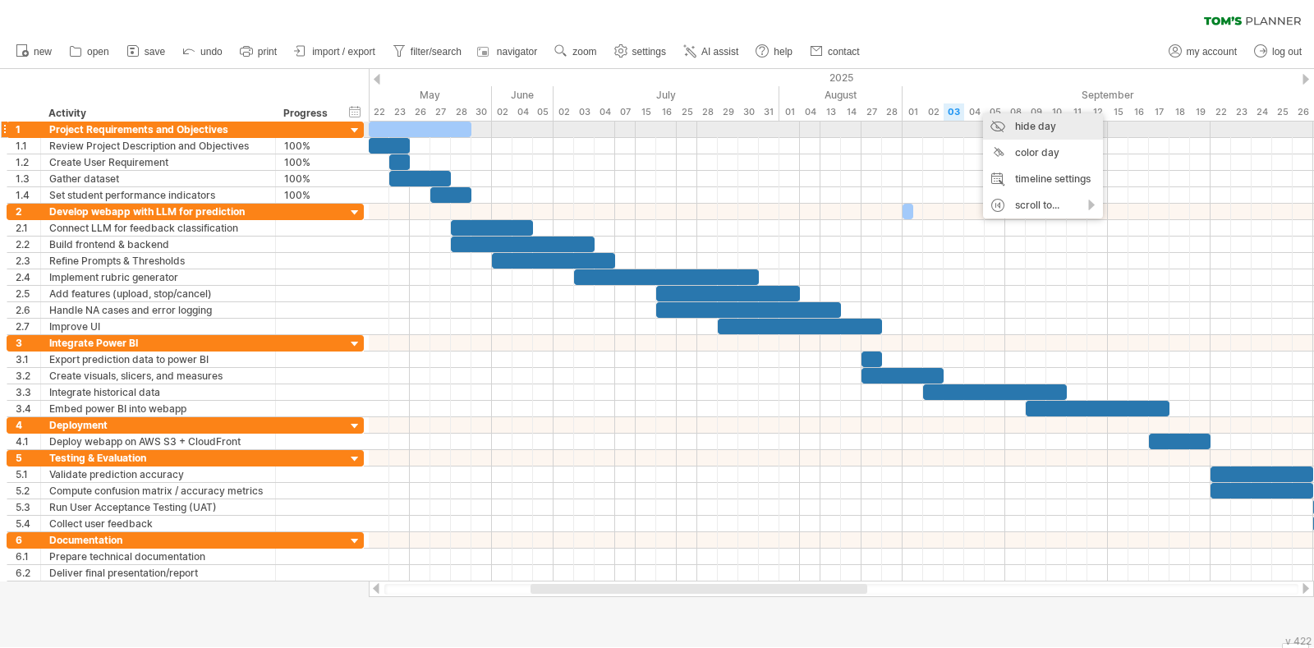
click at [1028, 129] on div "hide day" at bounding box center [1043, 126] width 120 height 26
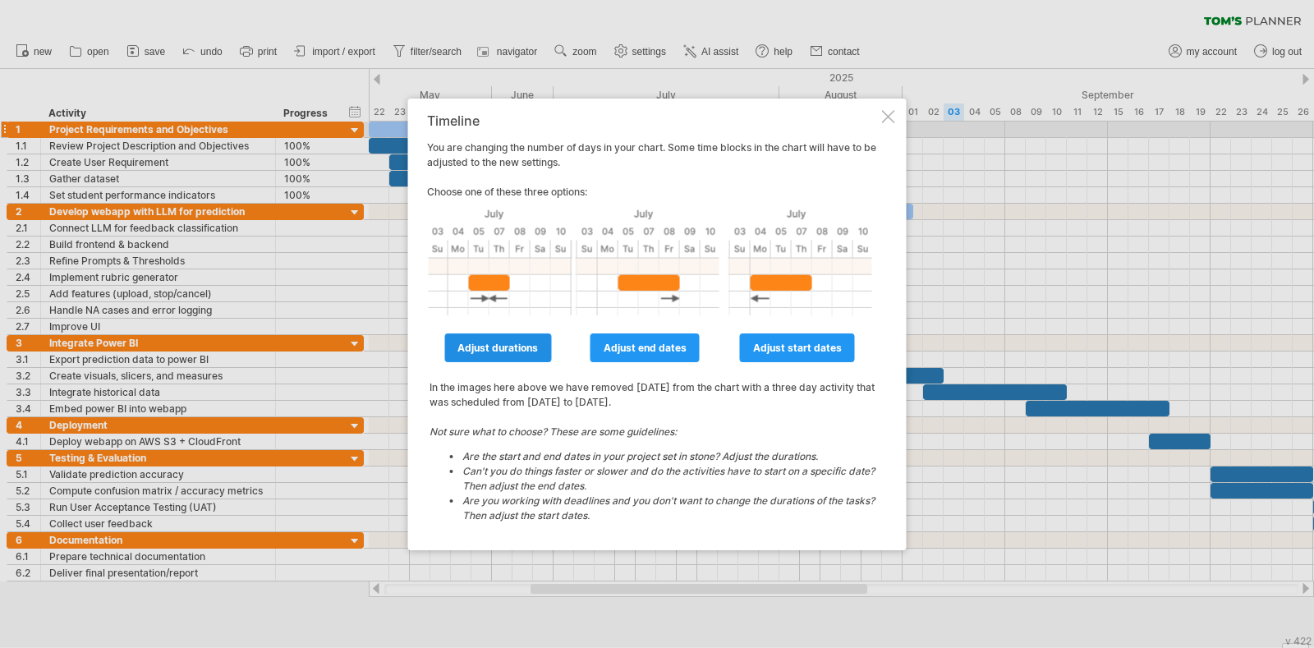
click at [505, 347] on span "adjust durations" at bounding box center [497, 348] width 80 height 12
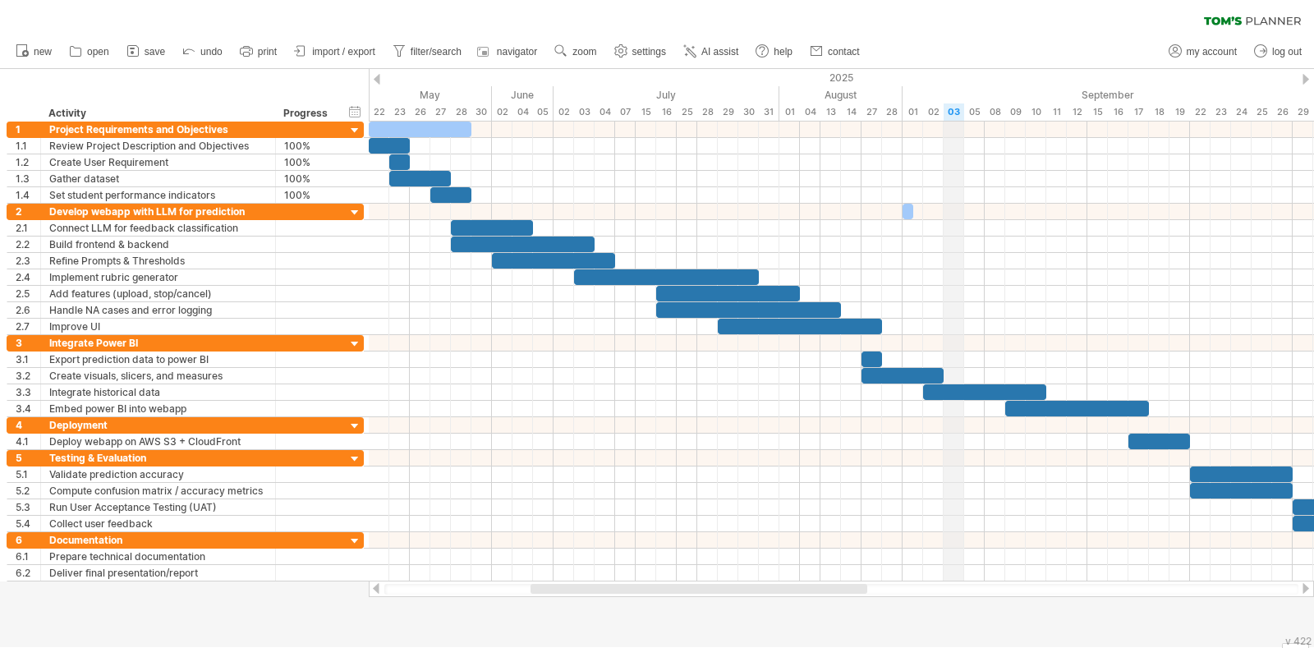
click at [955, 114] on div "03" at bounding box center [953, 111] width 21 height 17
click at [977, 116] on div "05" at bounding box center [974, 111] width 21 height 17
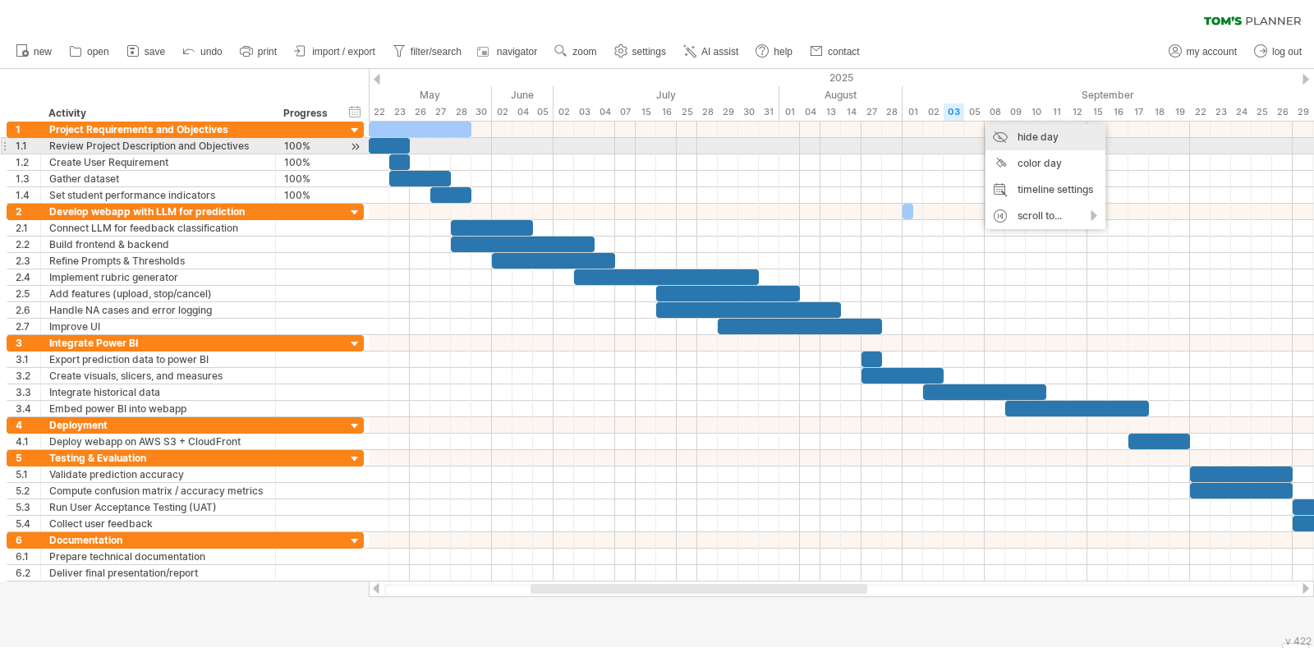
click at [1040, 139] on div "hide day" at bounding box center [1045, 137] width 120 height 26
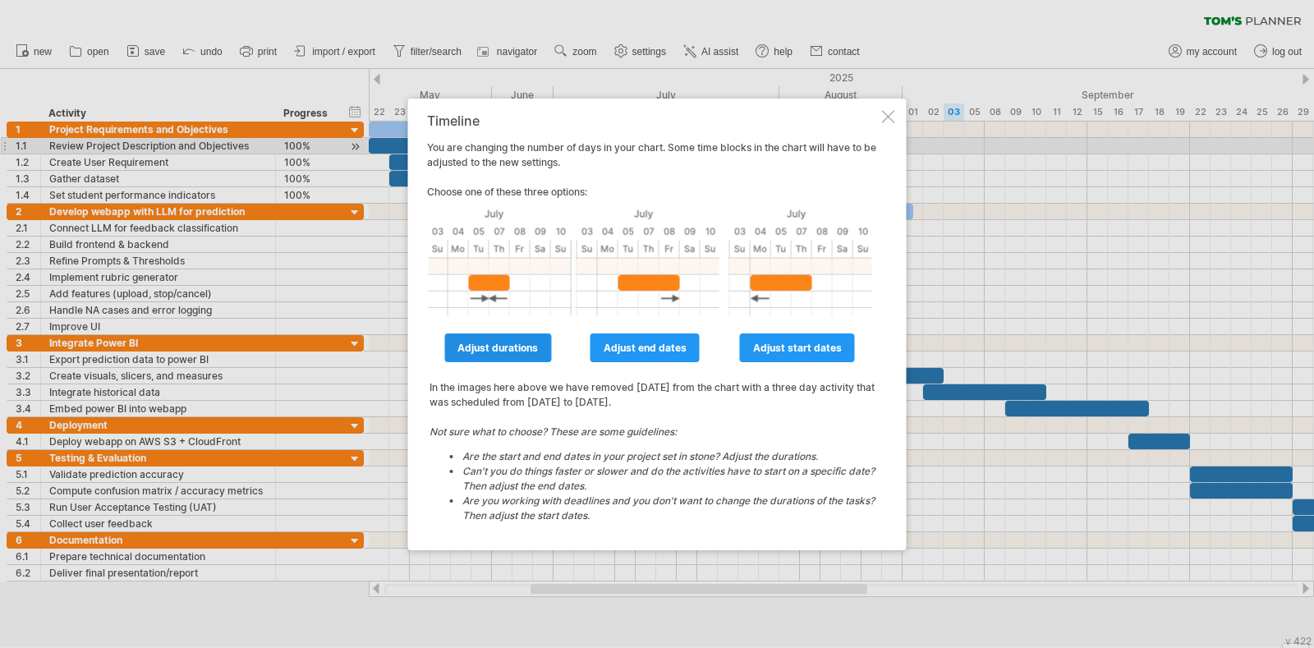
click at [510, 353] on link "adjust durations" at bounding box center [497, 347] width 107 height 29
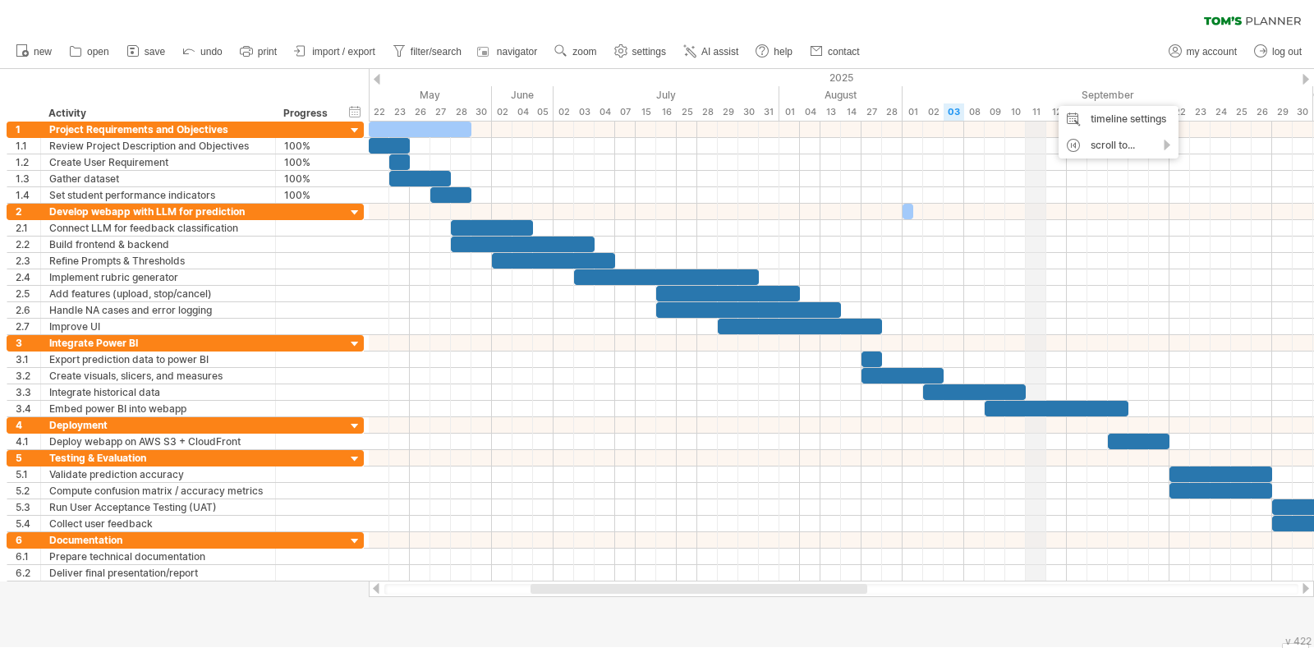
click at [1044, 117] on div "11" at bounding box center [1036, 111] width 21 height 17
click at [1051, 117] on div "12" at bounding box center [1056, 111] width 21 height 17
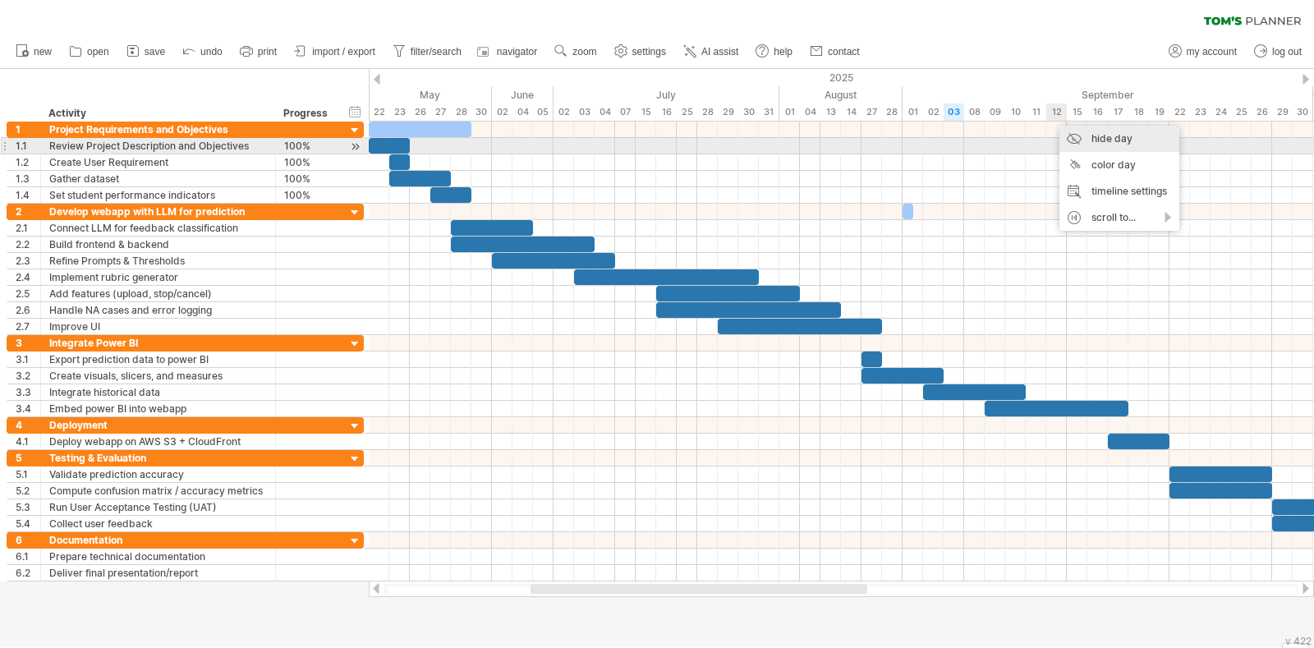
click at [1095, 141] on div "hide day" at bounding box center [1119, 139] width 120 height 26
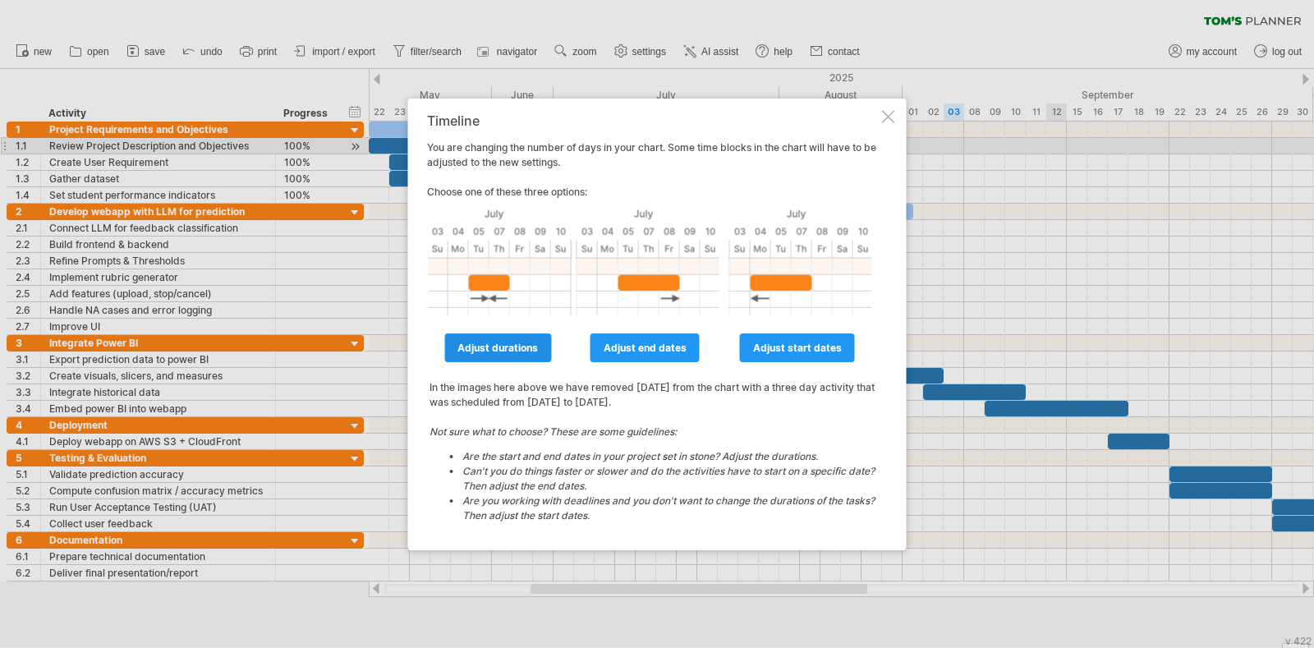
click at [487, 342] on span "adjust durations" at bounding box center [497, 348] width 80 height 12
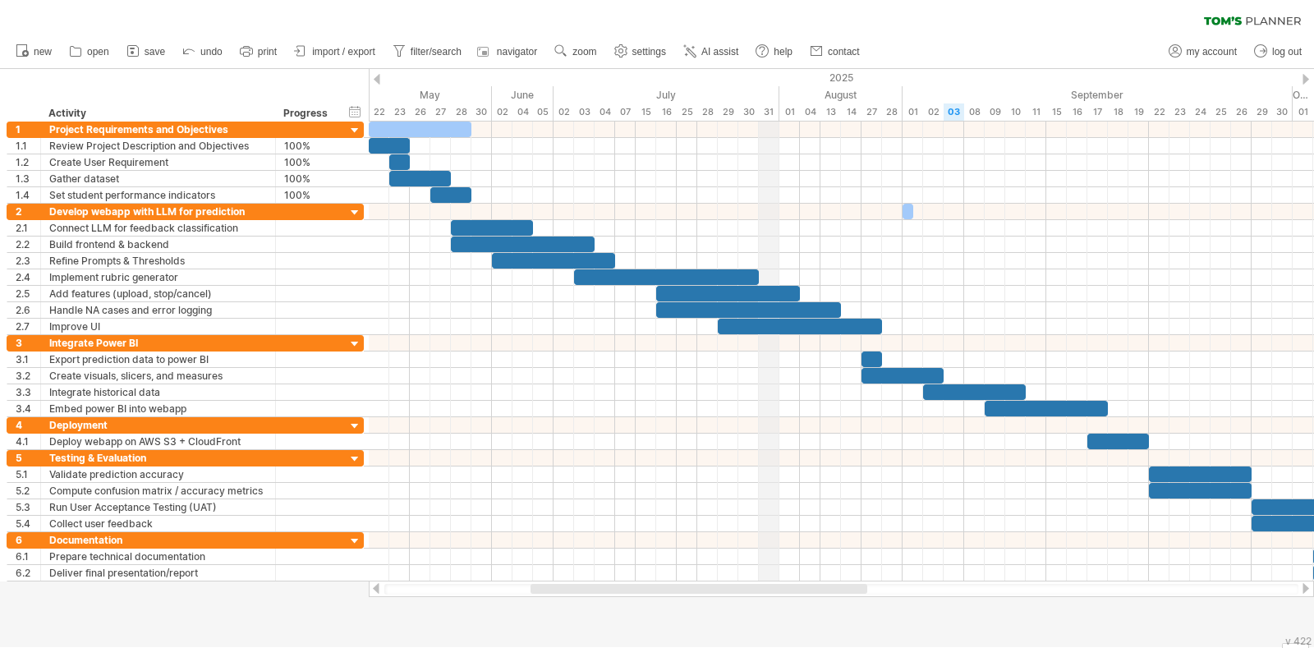
click at [768, 101] on div "July" at bounding box center [666, 94] width 226 height 17
click at [769, 113] on div "31" at bounding box center [769, 111] width 21 height 17
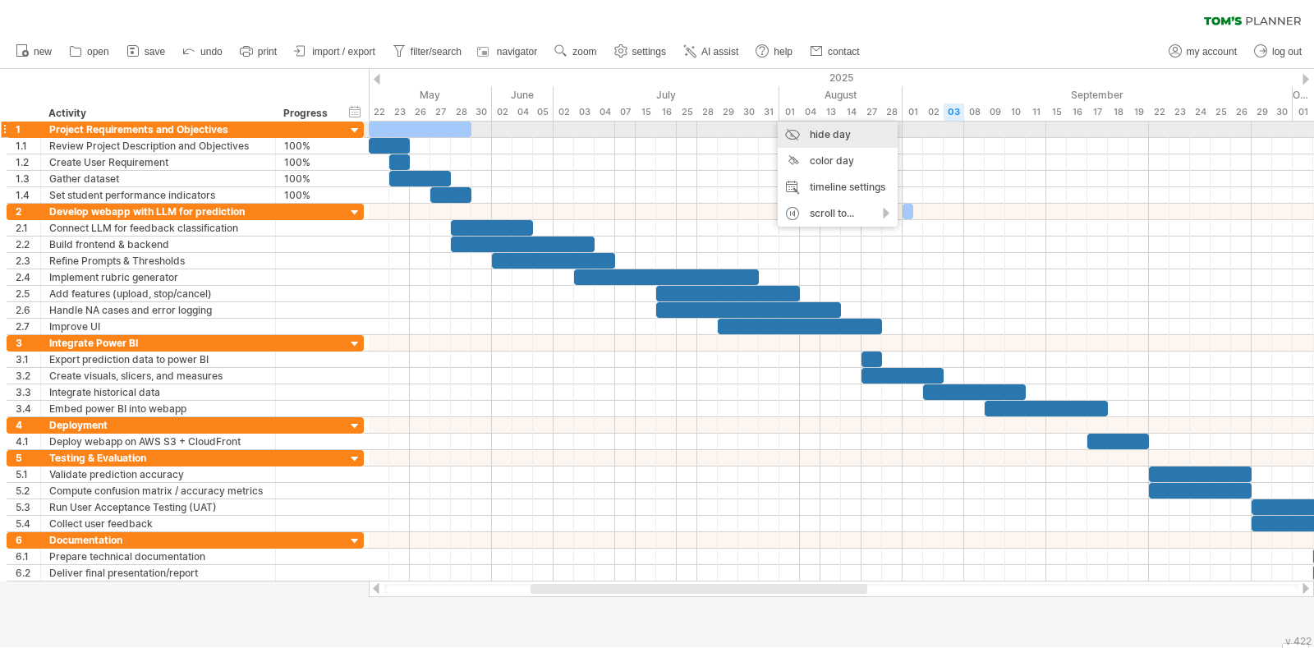
click at [792, 126] on div "hide day" at bounding box center [838, 135] width 120 height 26
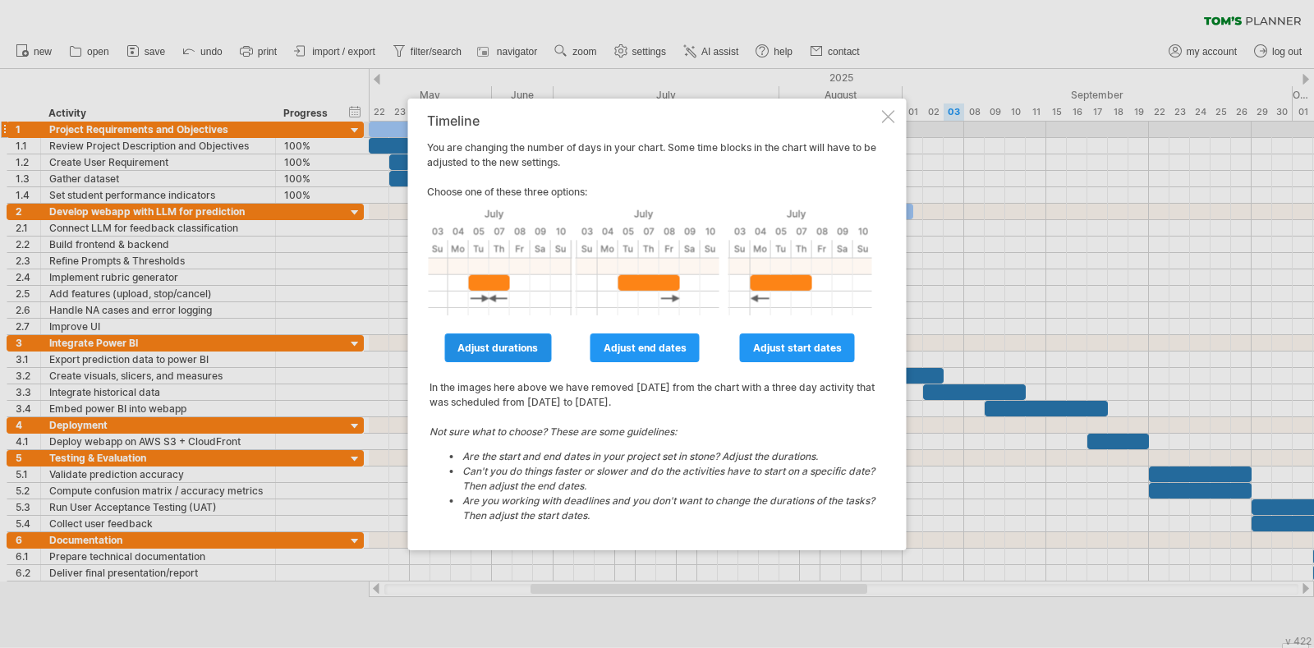
click at [516, 347] on span "adjust durations" at bounding box center [497, 348] width 80 height 12
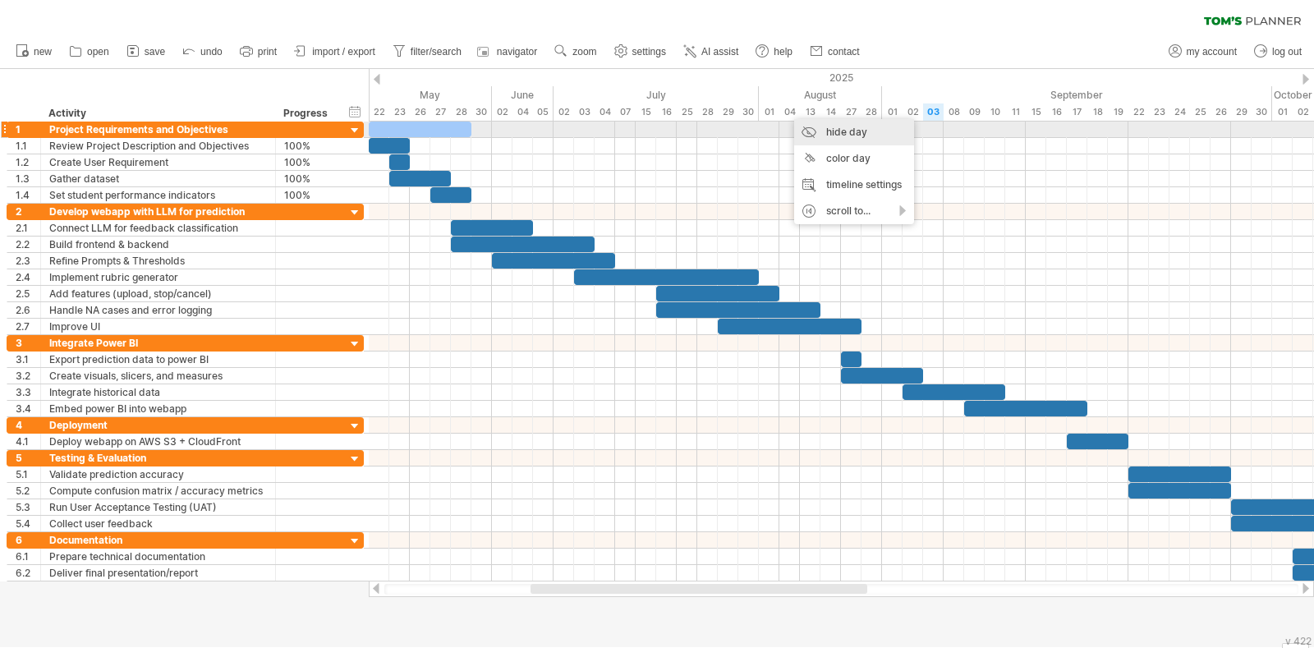
click at [832, 133] on div "hide day" at bounding box center [854, 132] width 120 height 26
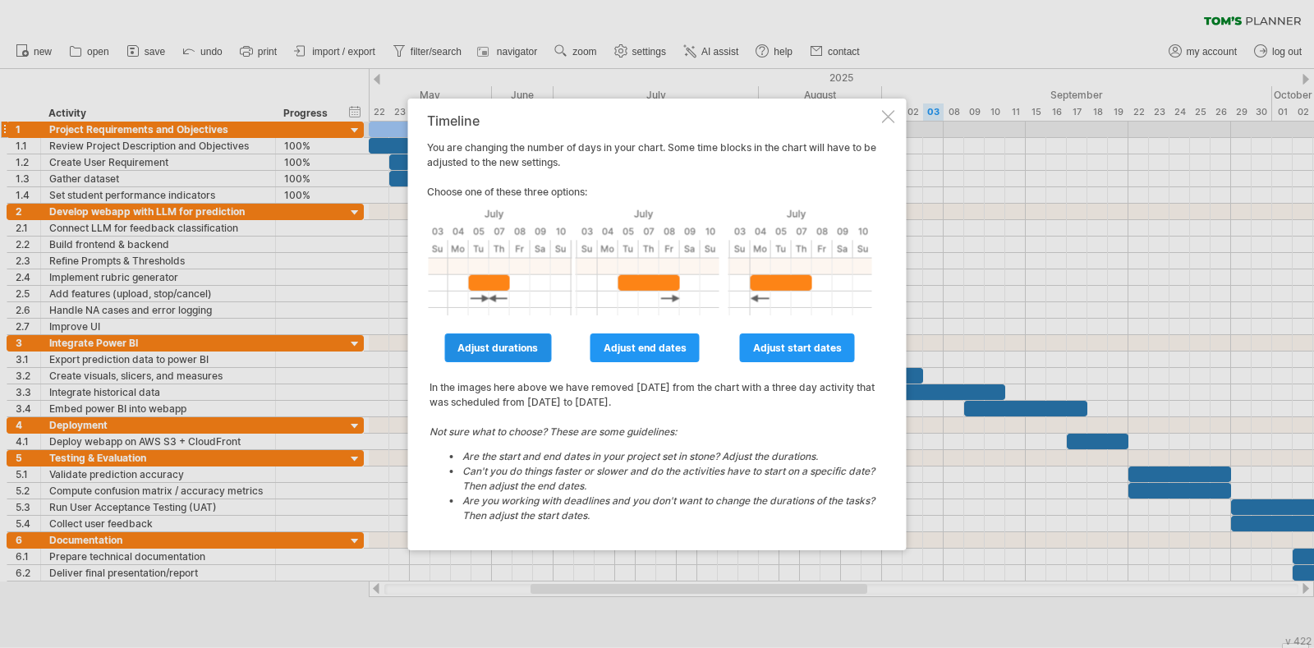
click at [513, 357] on link "adjust durations" at bounding box center [497, 347] width 107 height 29
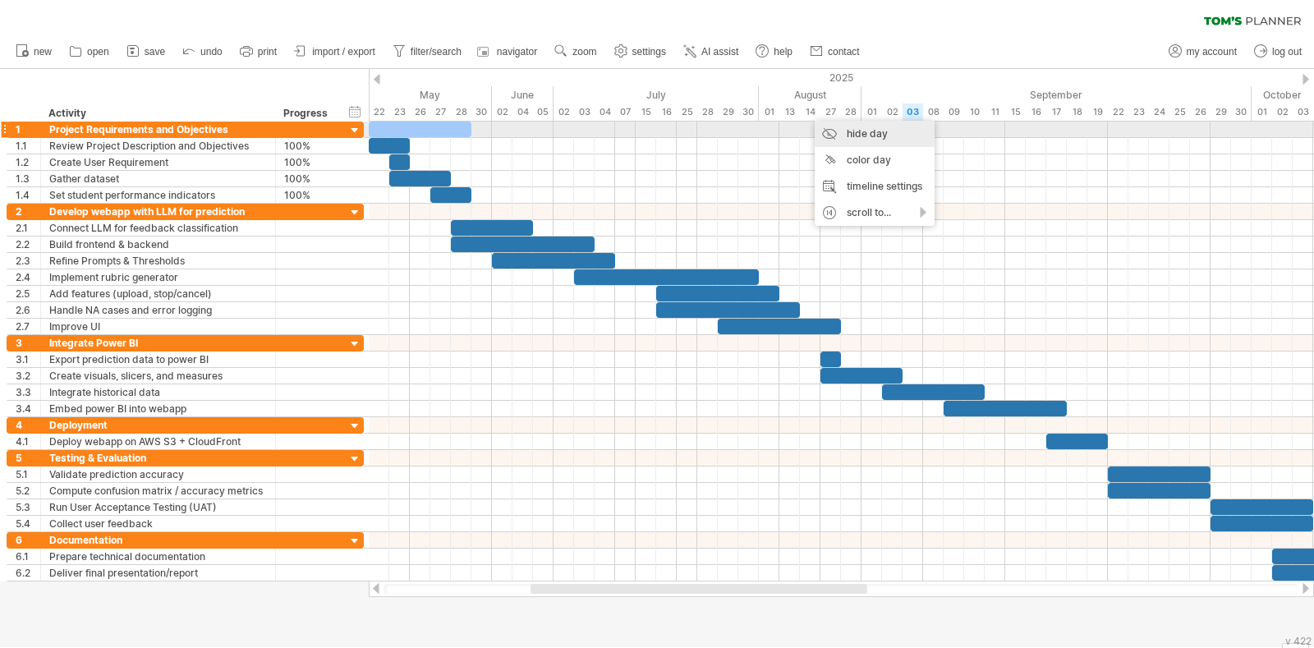
click at [854, 130] on div "hide day" at bounding box center [875, 134] width 120 height 26
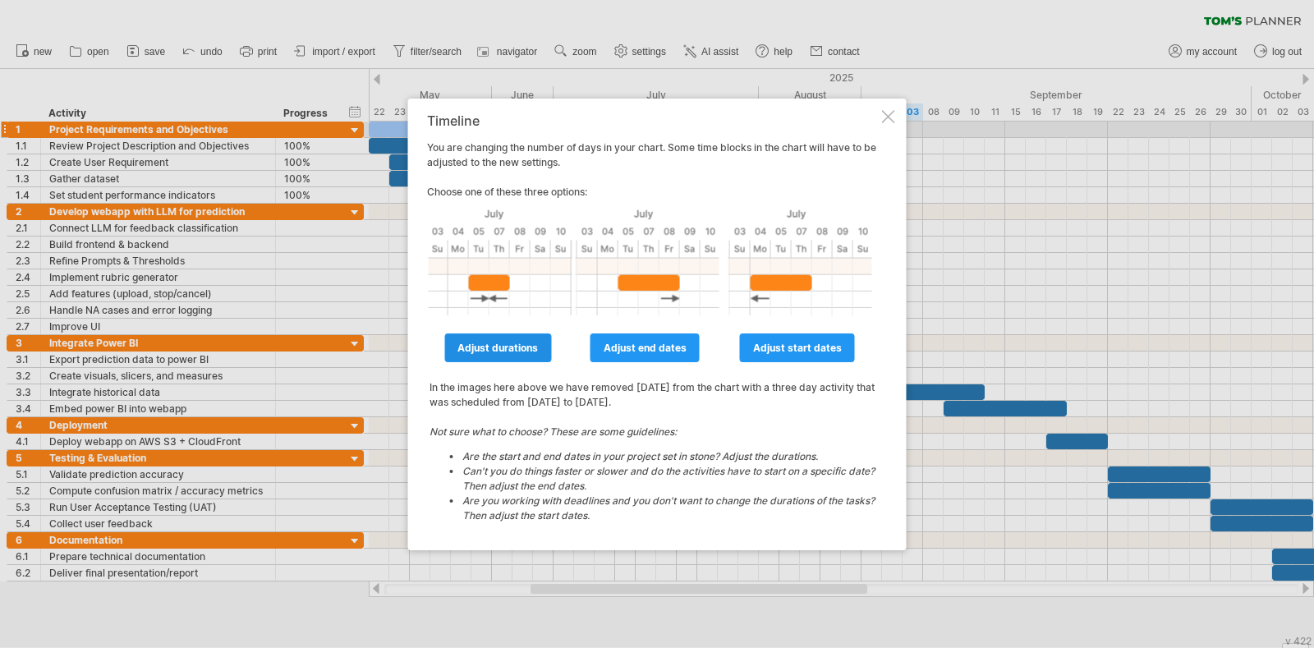
click at [502, 360] on link "adjust durations" at bounding box center [497, 347] width 107 height 29
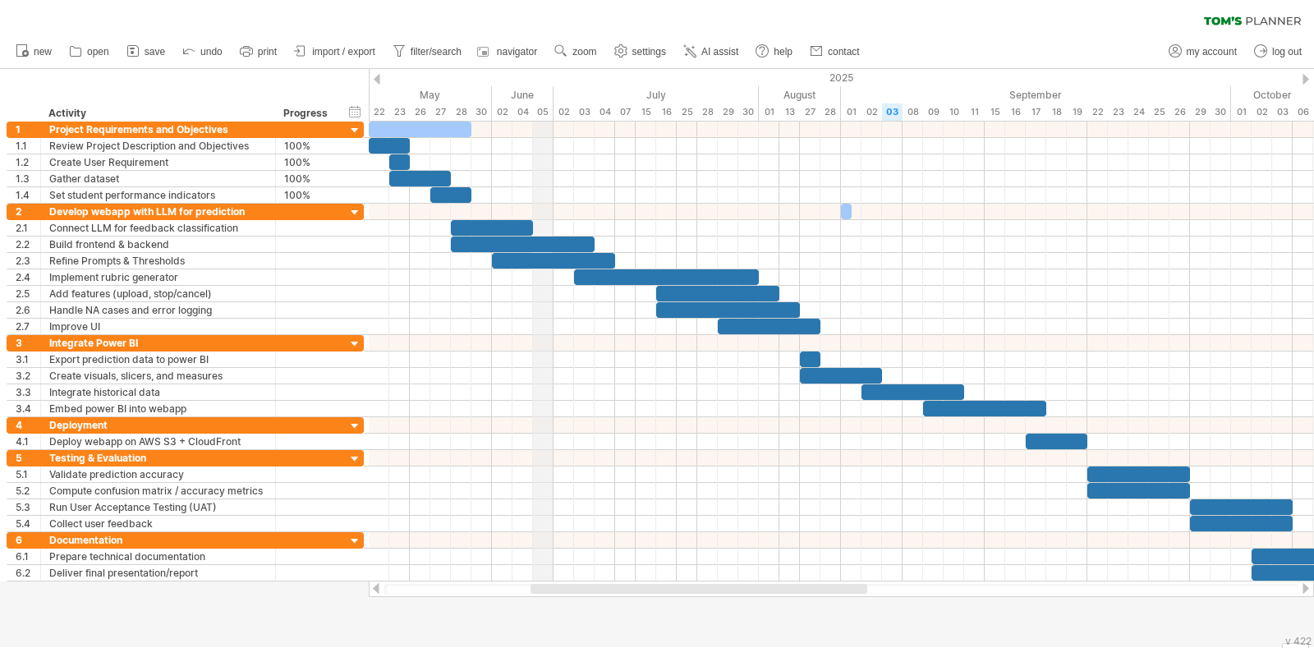
click at [545, 114] on div "05" at bounding box center [543, 111] width 21 height 17
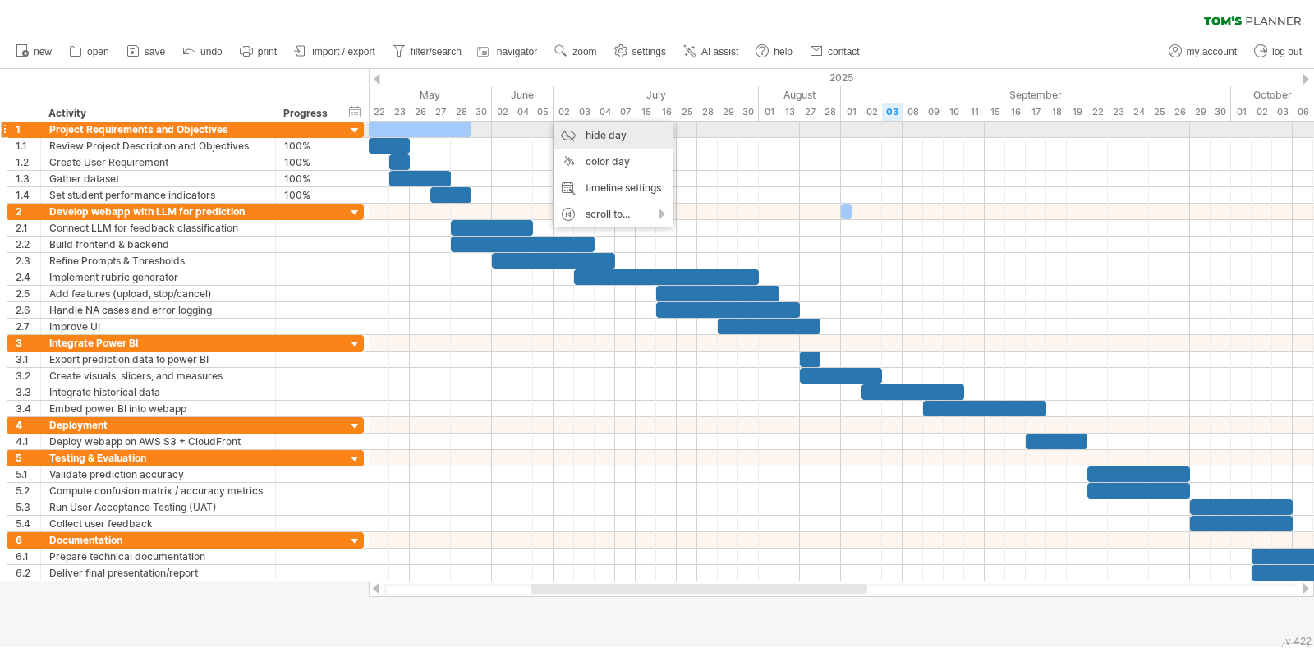
click at [587, 131] on div "hide day" at bounding box center [613, 135] width 120 height 26
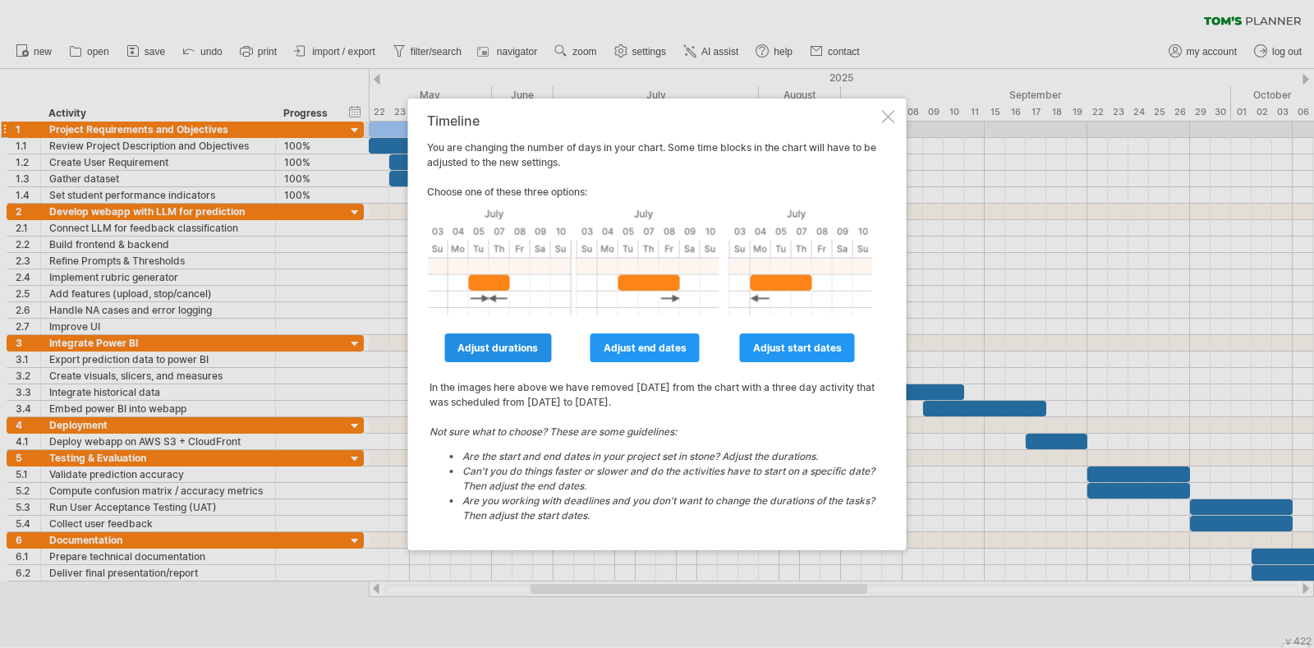
click at [507, 340] on link "adjust durations" at bounding box center [497, 347] width 107 height 29
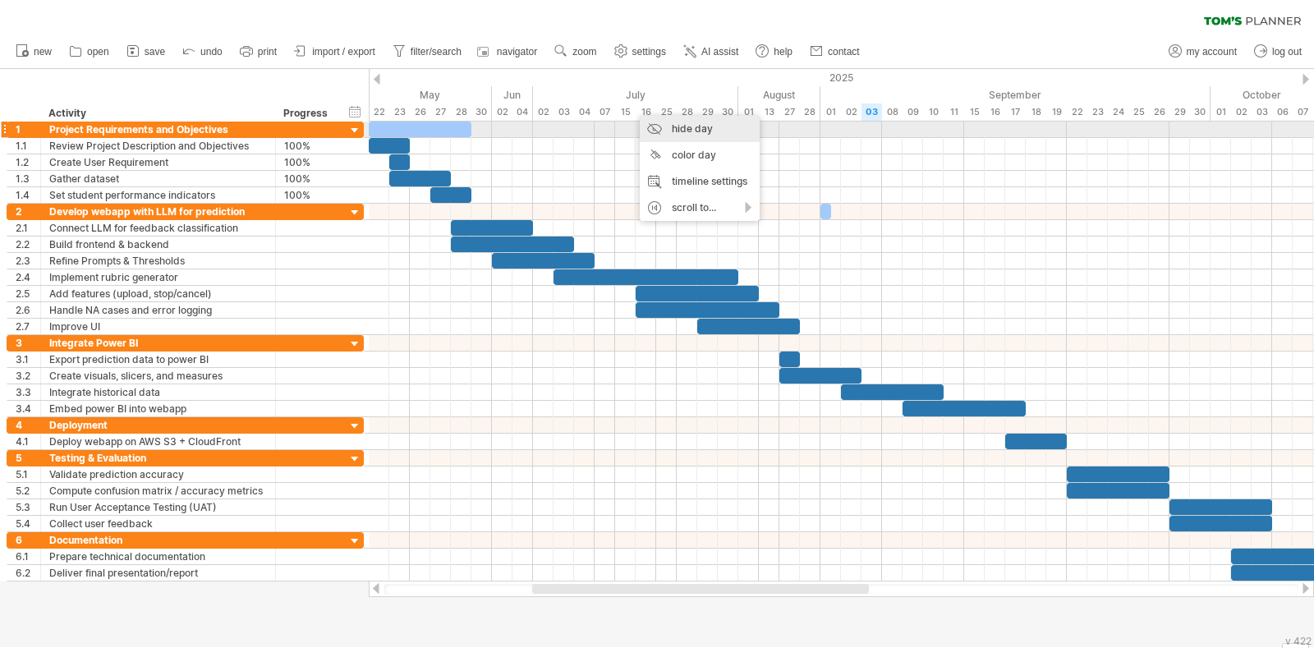
click at [664, 131] on div "hide day" at bounding box center [700, 129] width 120 height 26
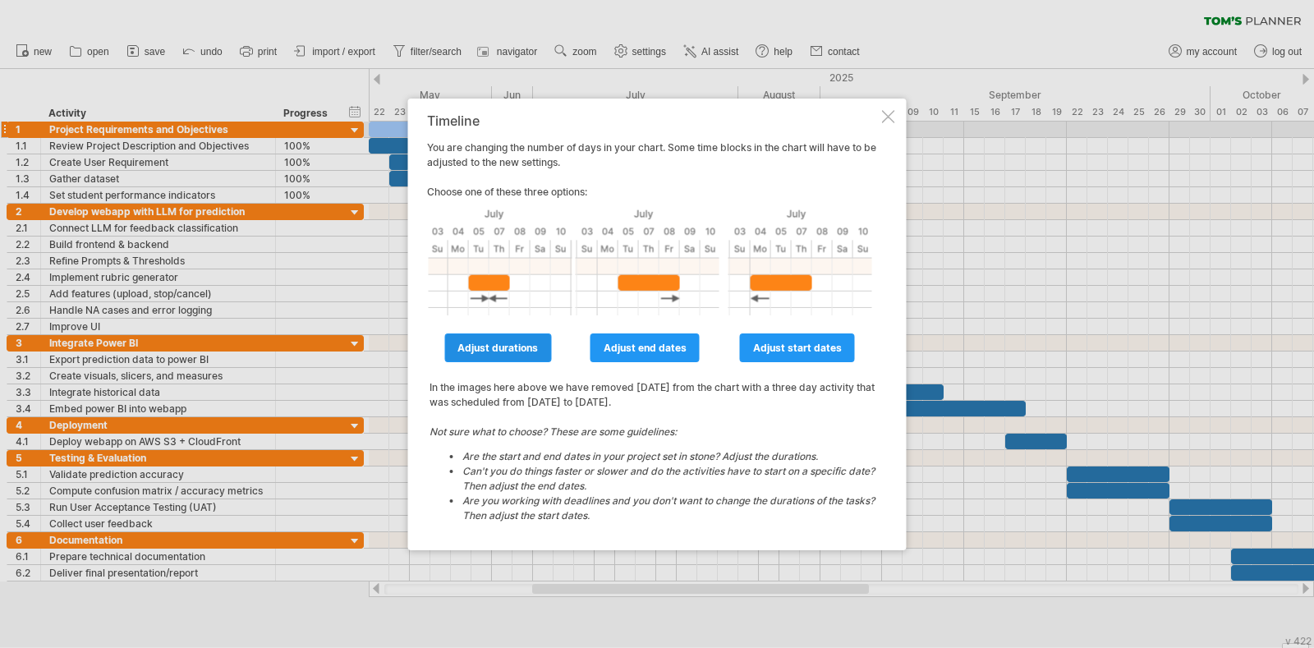
click at [497, 342] on span "adjust durations" at bounding box center [497, 348] width 80 height 12
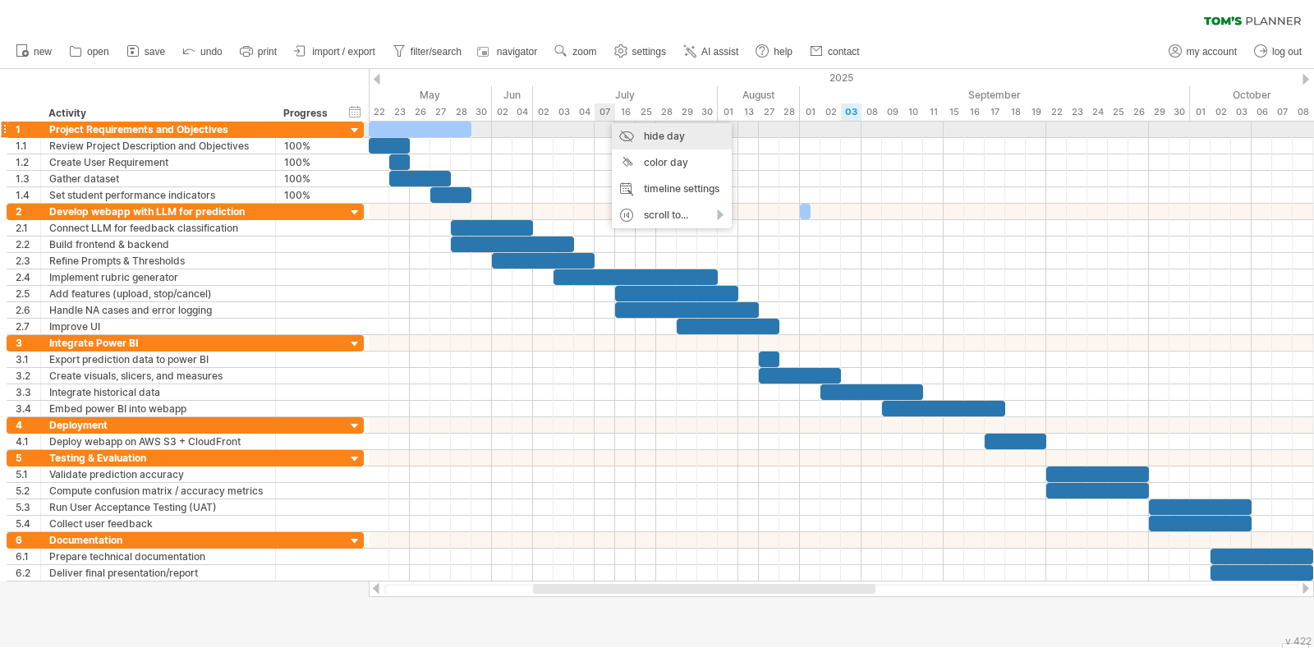
click at [638, 137] on div "hide day" at bounding box center [672, 136] width 120 height 26
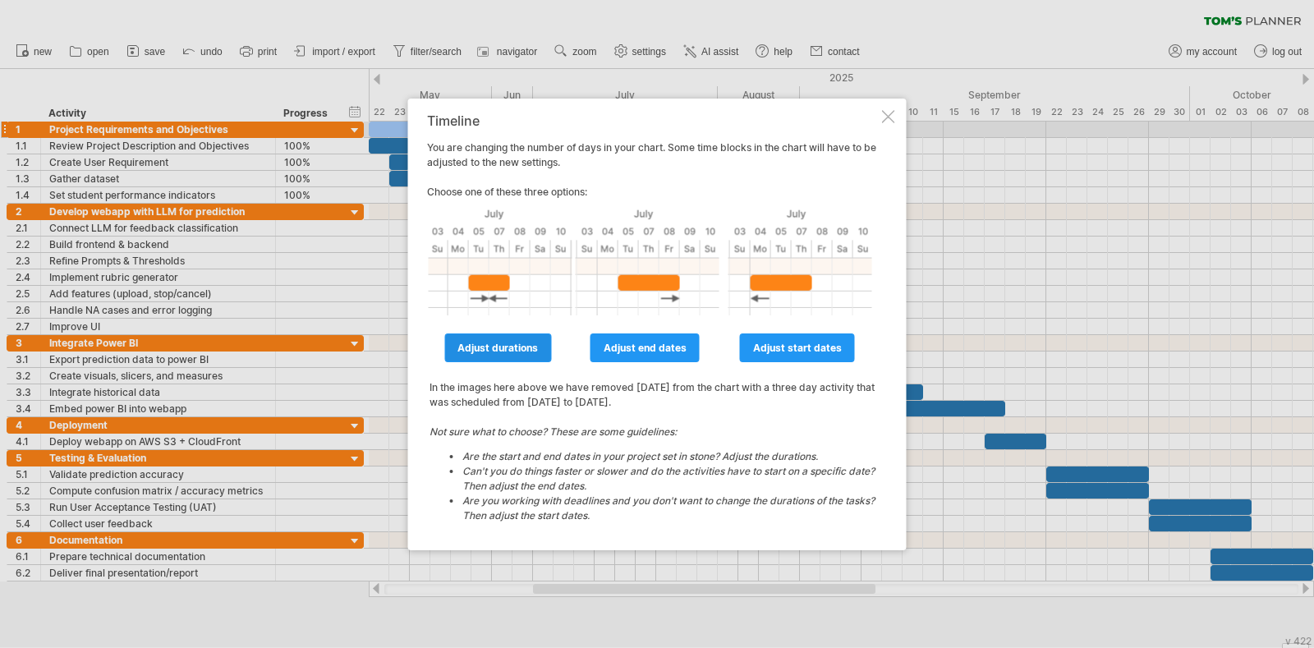
click at [517, 350] on span "adjust durations" at bounding box center [497, 348] width 80 height 12
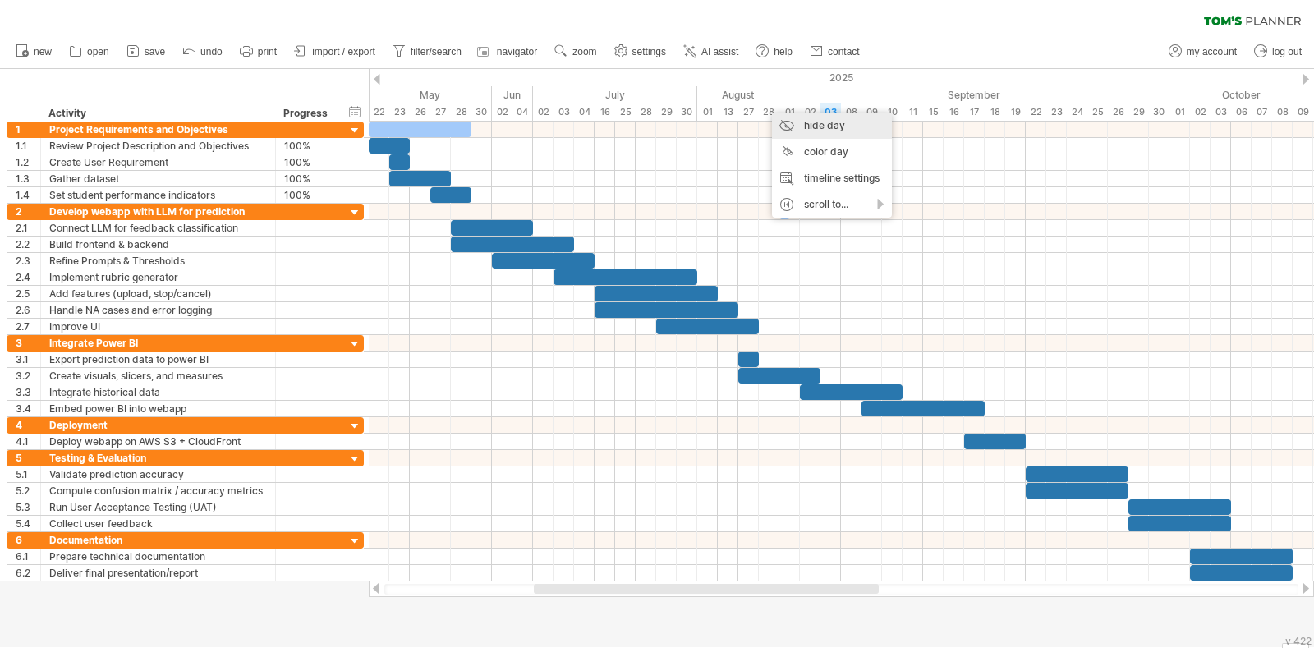
click at [802, 119] on div "hide day" at bounding box center [832, 125] width 120 height 26
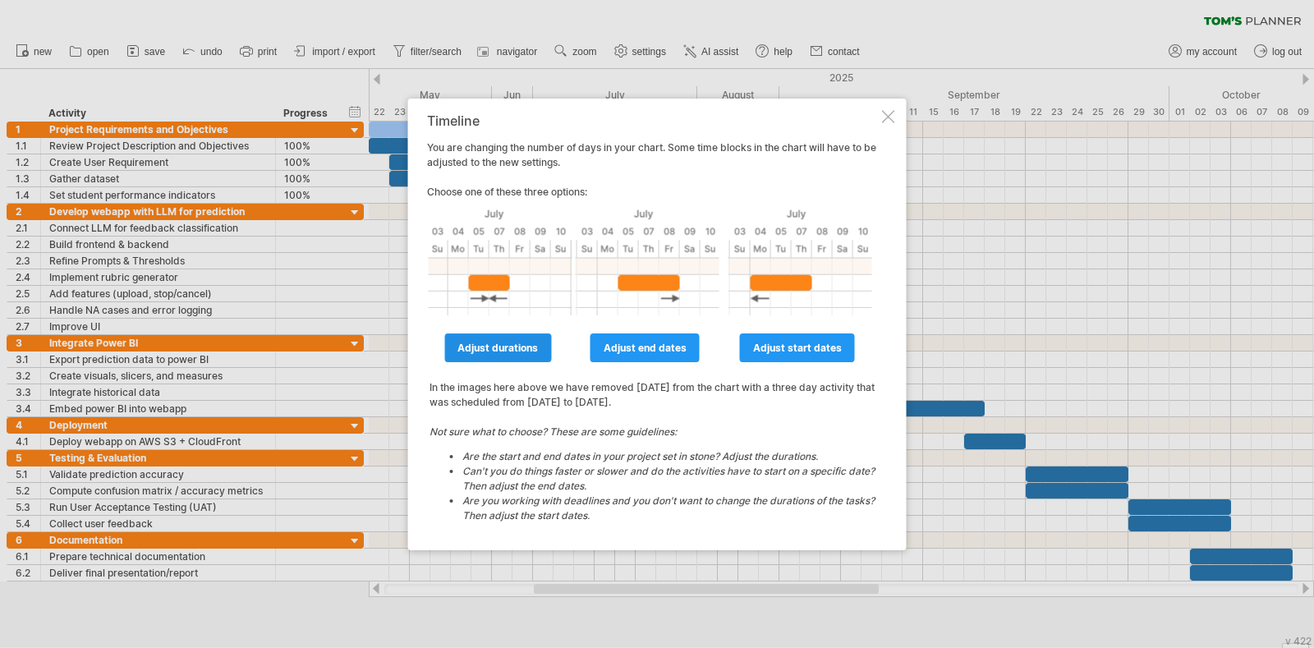
click at [511, 342] on span "adjust durations" at bounding box center [497, 348] width 80 height 12
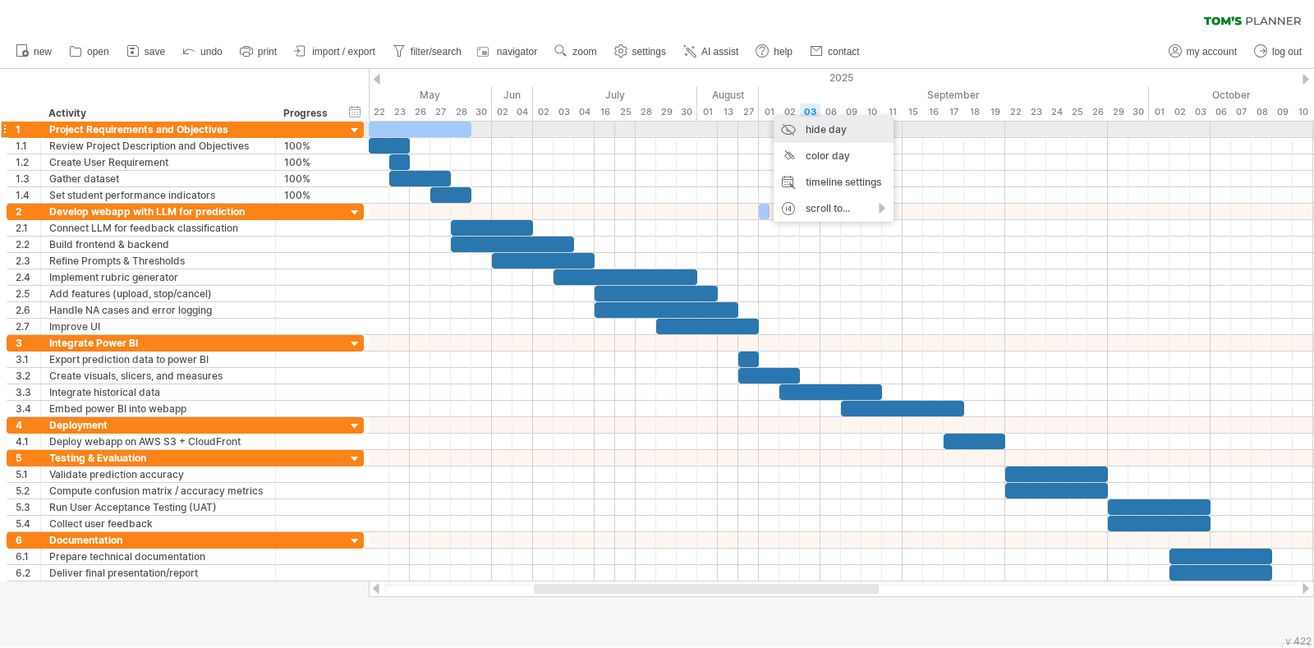
click at [806, 131] on div "hide day" at bounding box center [834, 130] width 120 height 26
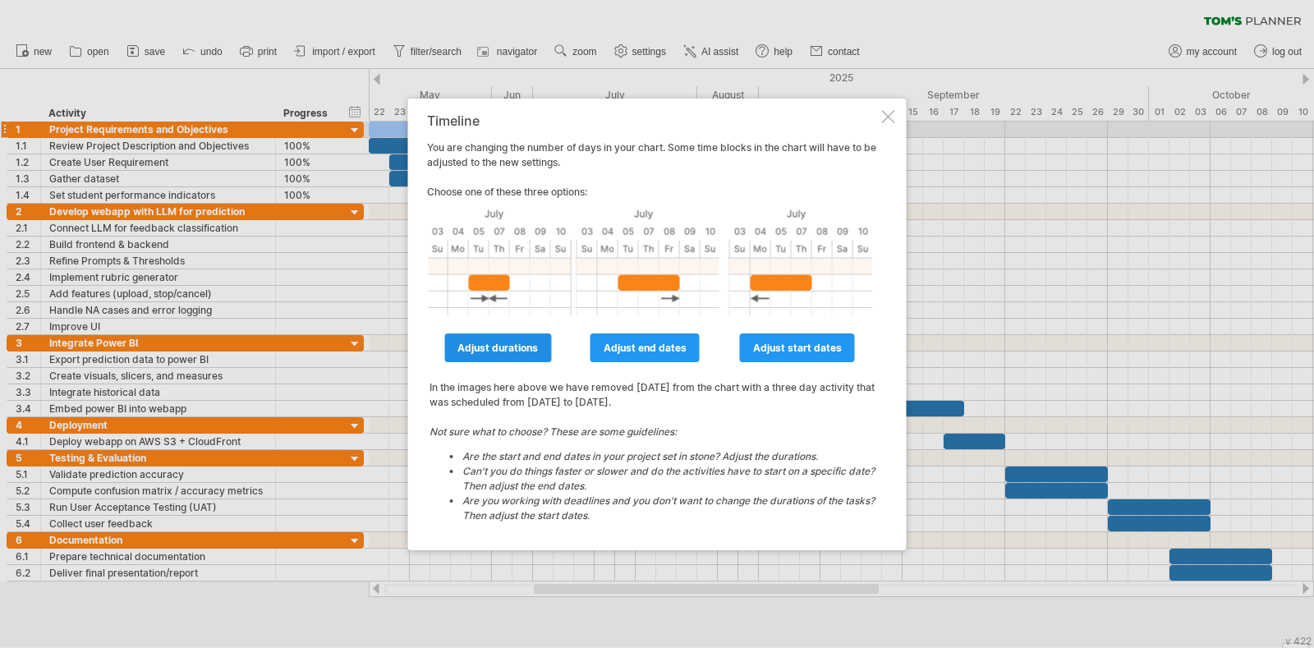
click at [521, 352] on span "adjust durations" at bounding box center [497, 348] width 80 height 12
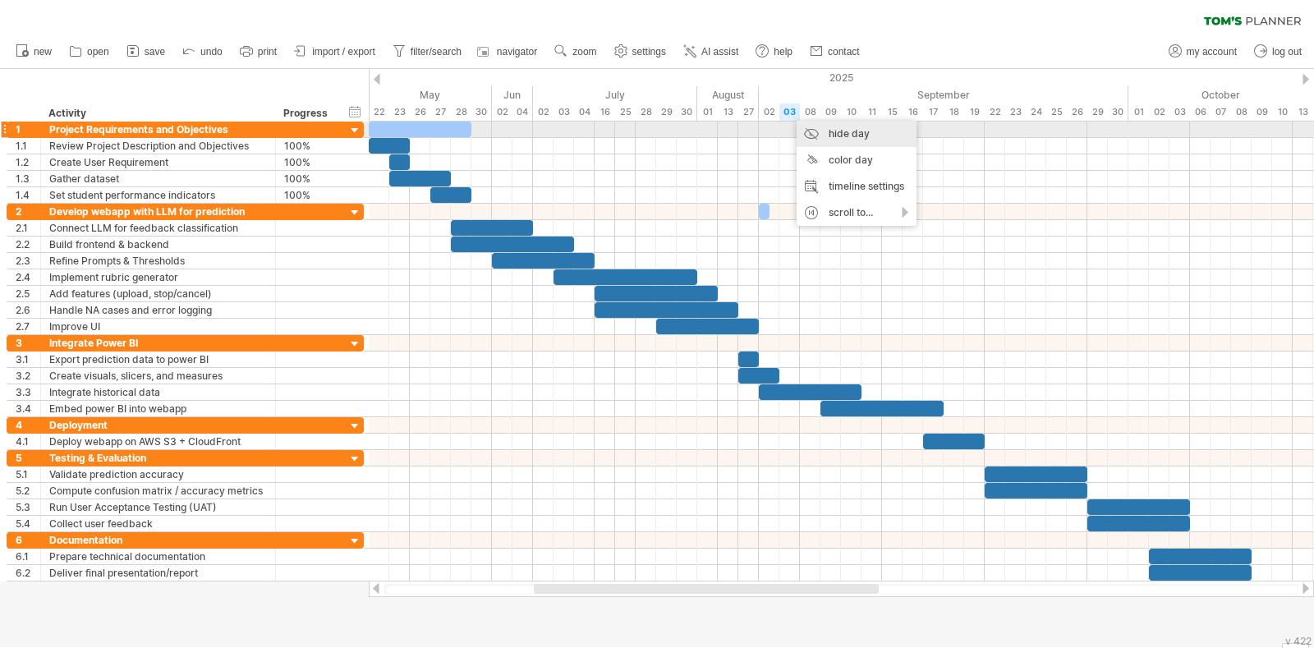
click at [829, 132] on div "hide day" at bounding box center [857, 134] width 120 height 26
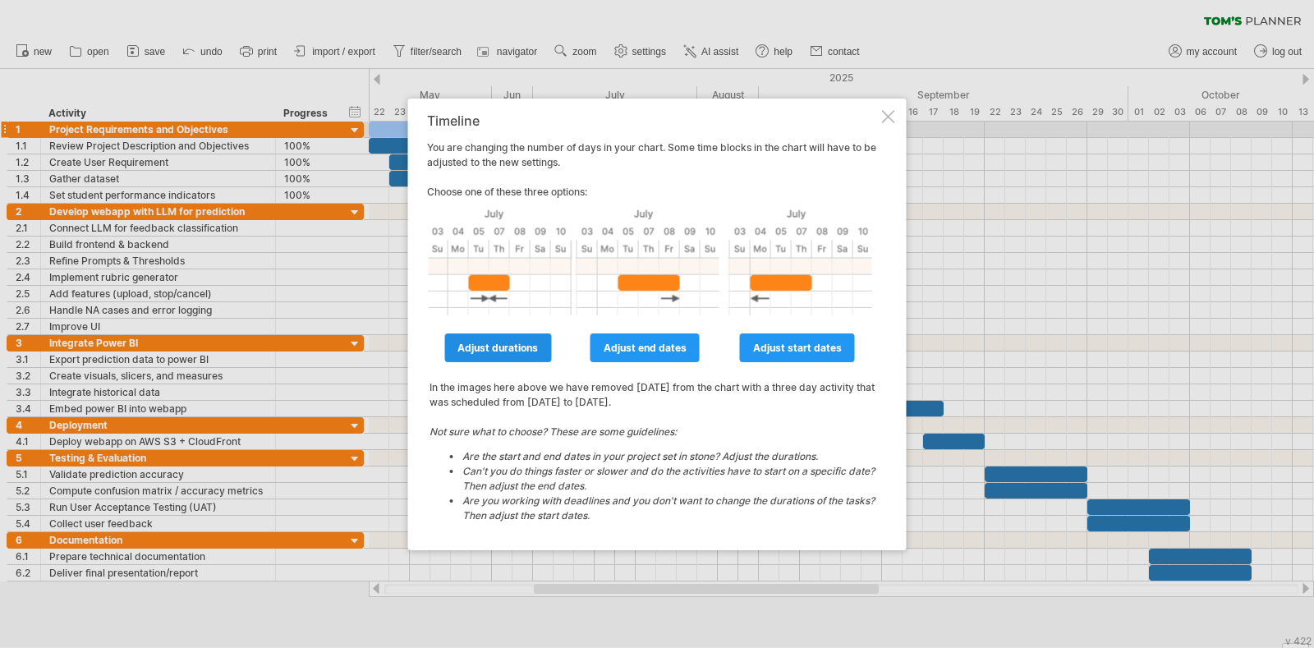
click at [537, 348] on span "adjust durations" at bounding box center [497, 348] width 80 height 12
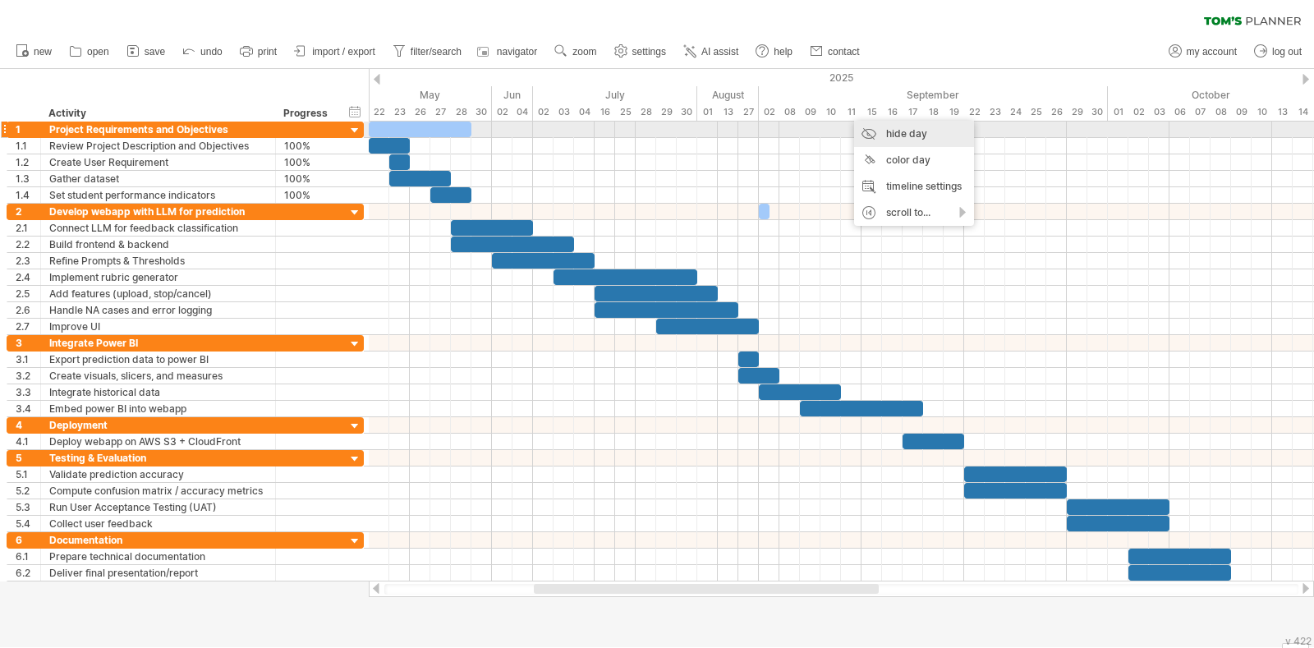
click at [884, 129] on div "hide day" at bounding box center [914, 134] width 120 height 26
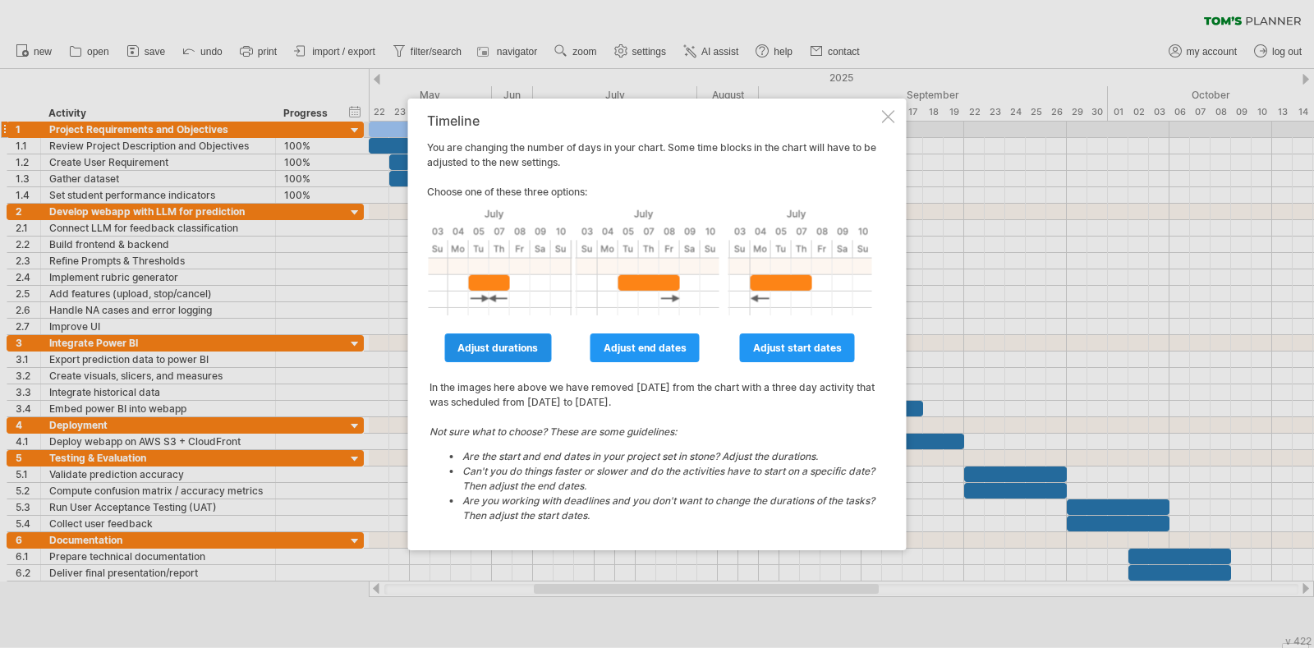
click at [512, 347] on span "adjust durations" at bounding box center [497, 348] width 80 height 12
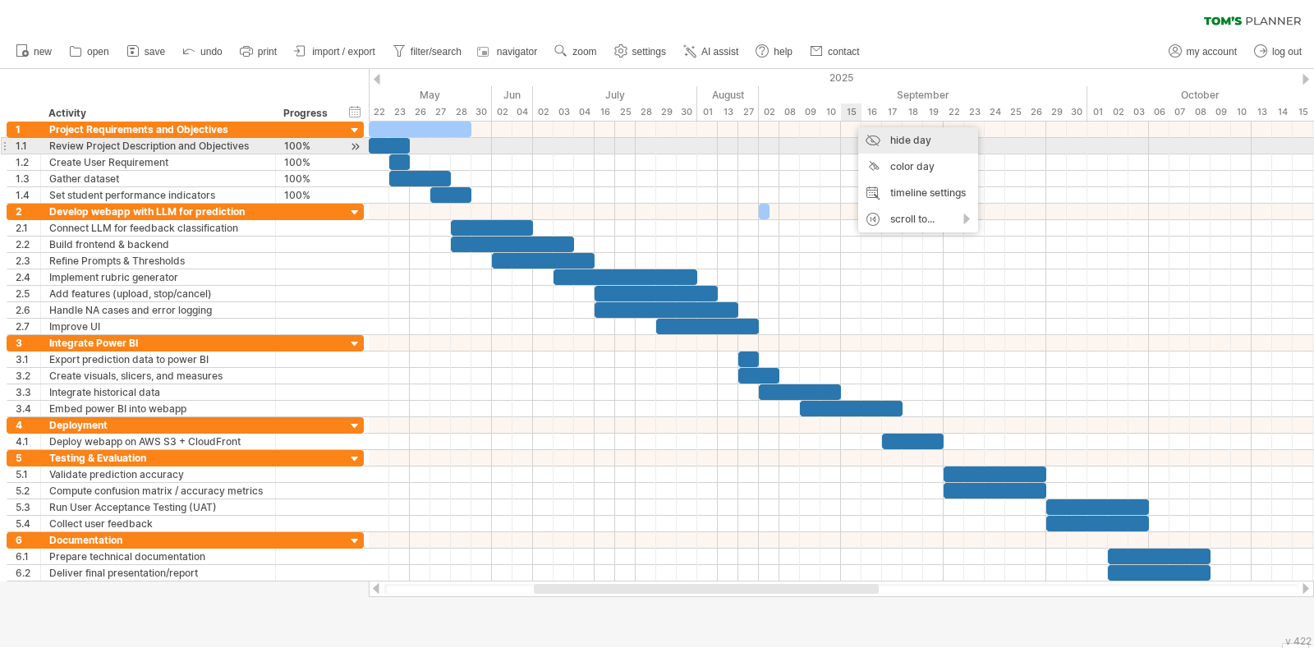
click at [879, 144] on div "hide day" at bounding box center [918, 140] width 120 height 26
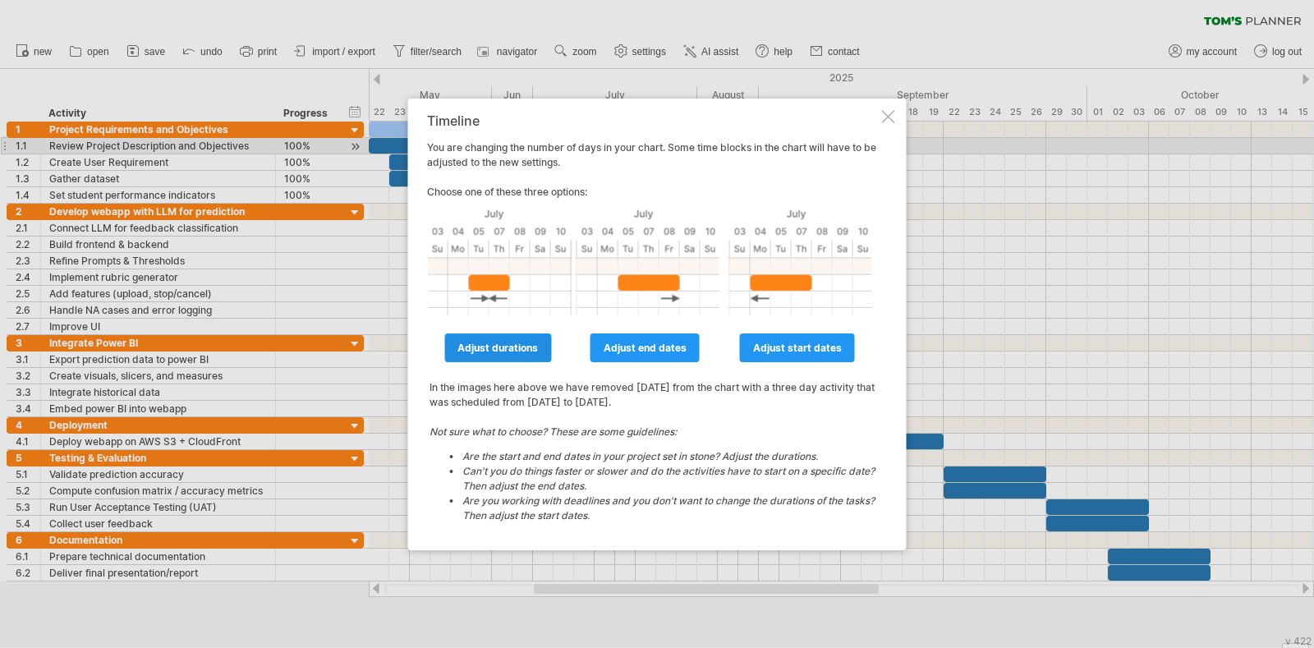
click at [503, 351] on span "adjust durations" at bounding box center [497, 348] width 80 height 12
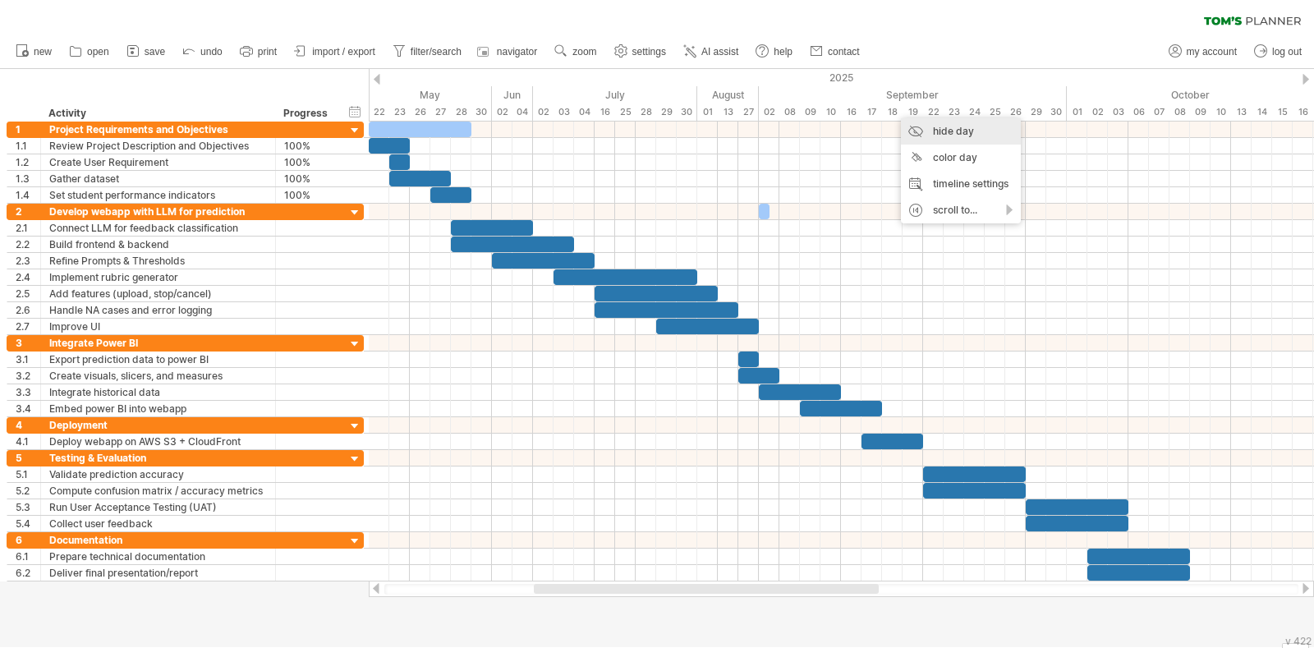
click at [921, 126] on div "hide day" at bounding box center [961, 131] width 120 height 26
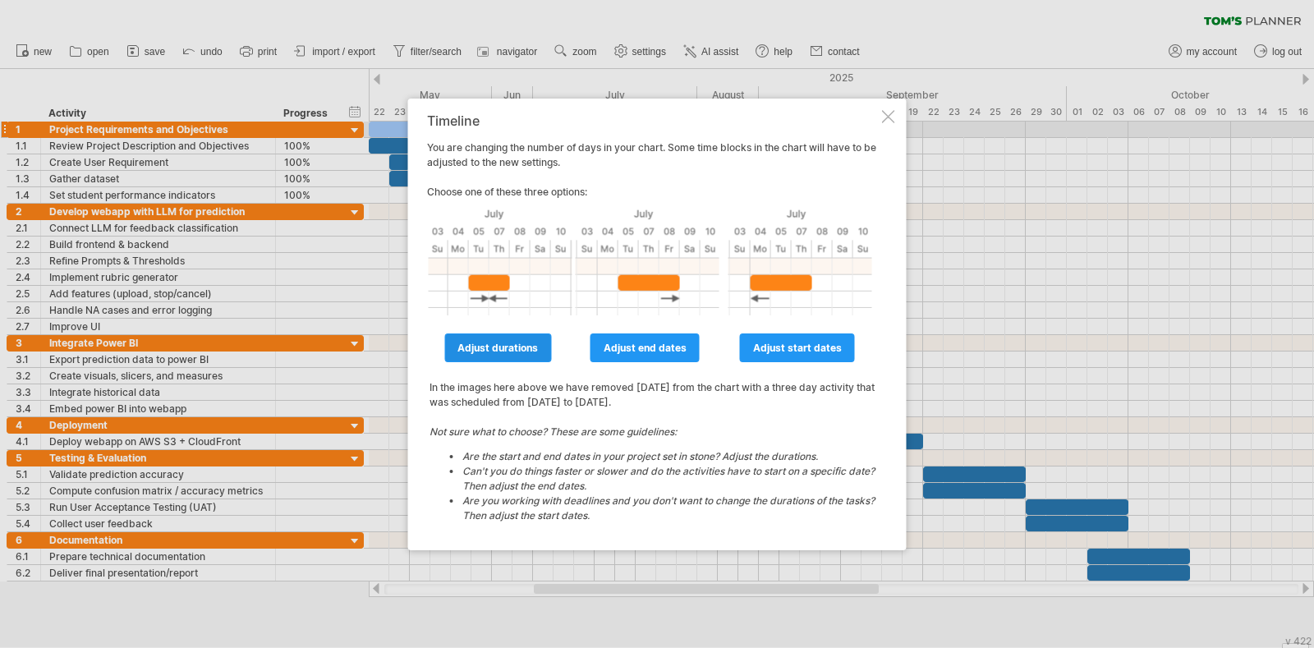
click at [519, 348] on span "adjust durations" at bounding box center [497, 348] width 80 height 12
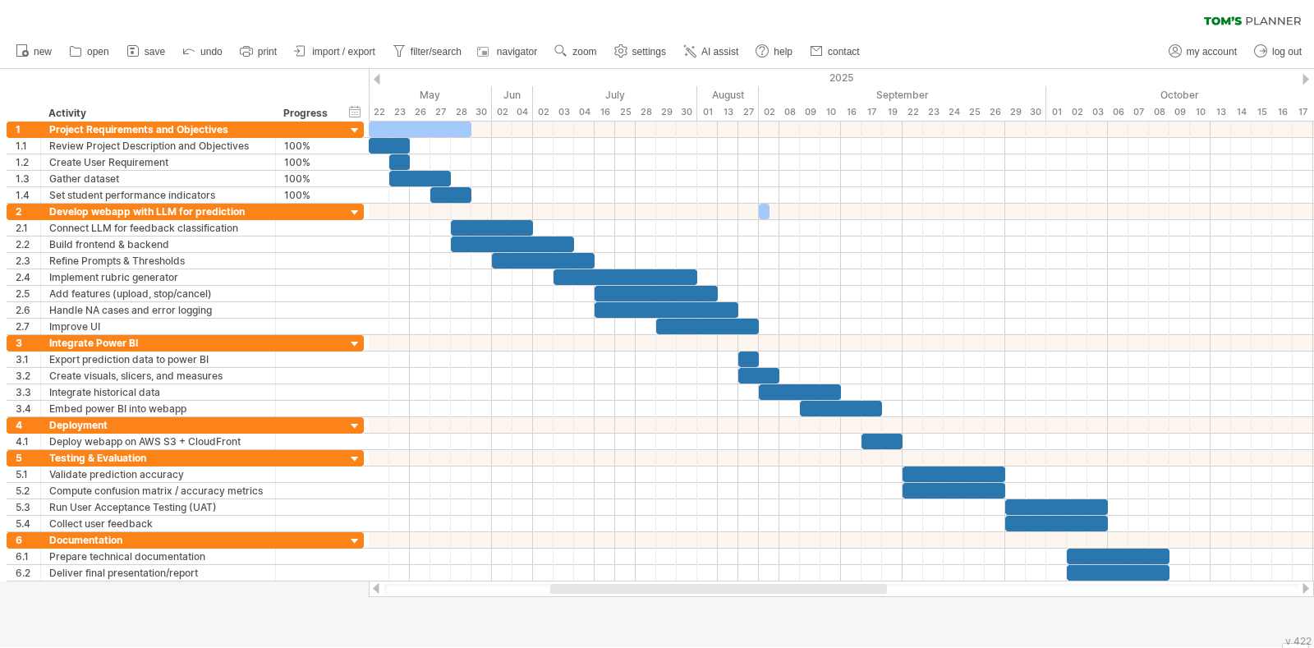
drag, startPoint x: 747, startPoint y: 588, endPoint x: 767, endPoint y: 588, distance: 19.7
click at [767, 588] on div at bounding box center [718, 589] width 337 height 10
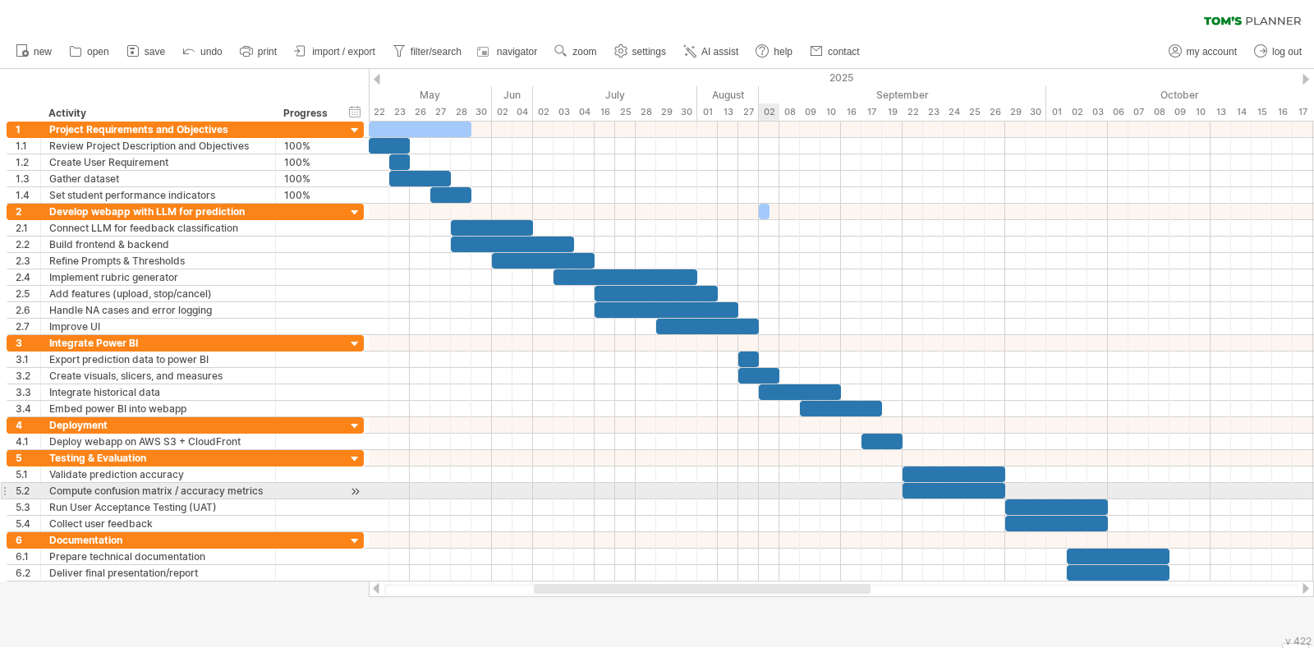
click at [771, 499] on div at bounding box center [841, 507] width 945 height 16
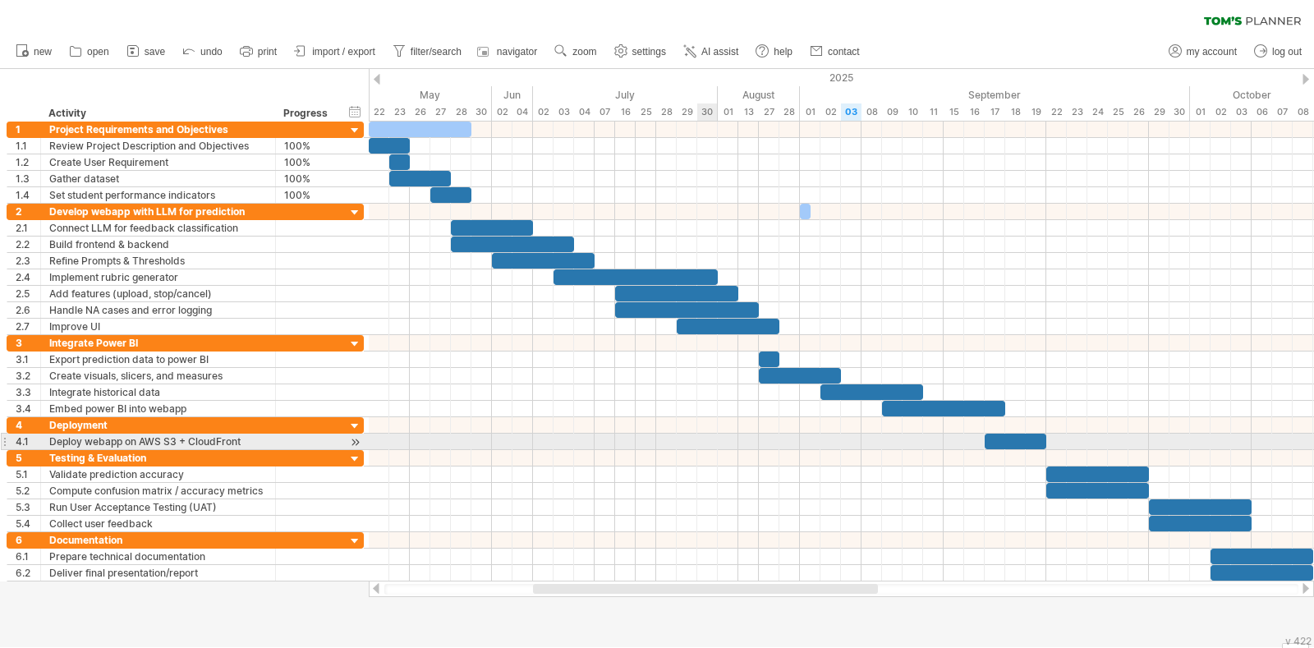
click at [714, 445] on div at bounding box center [841, 442] width 945 height 16
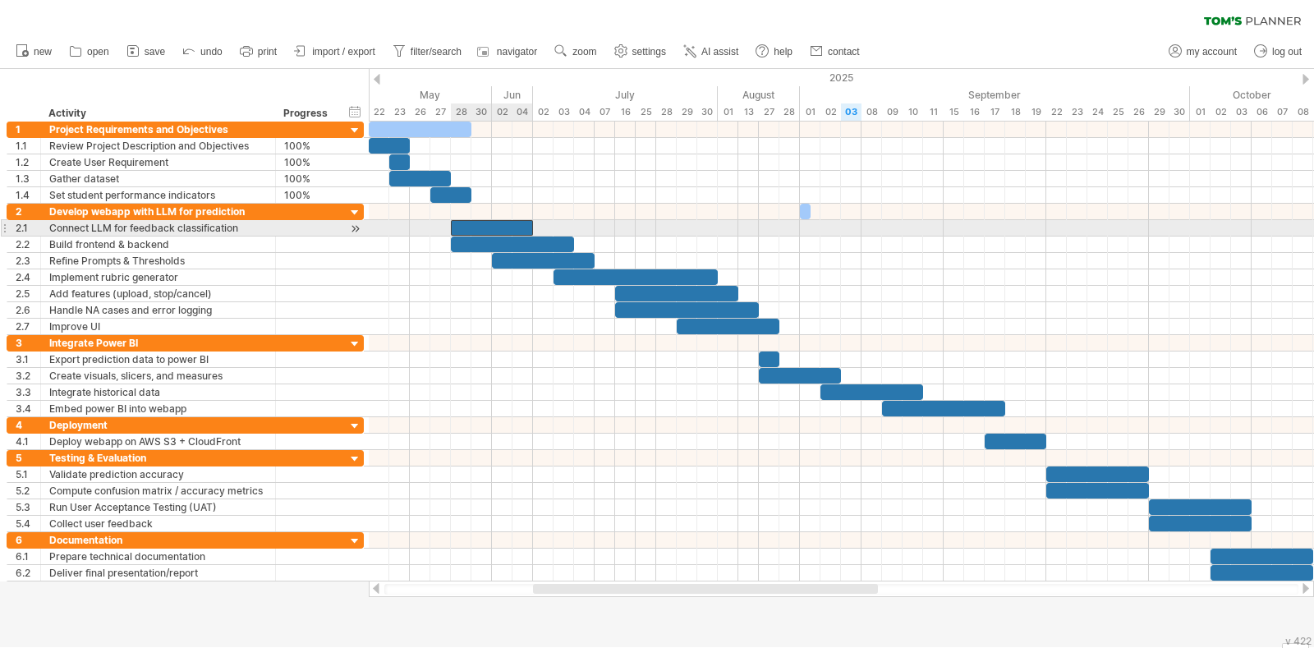
click at [465, 227] on div at bounding box center [492, 228] width 82 height 16
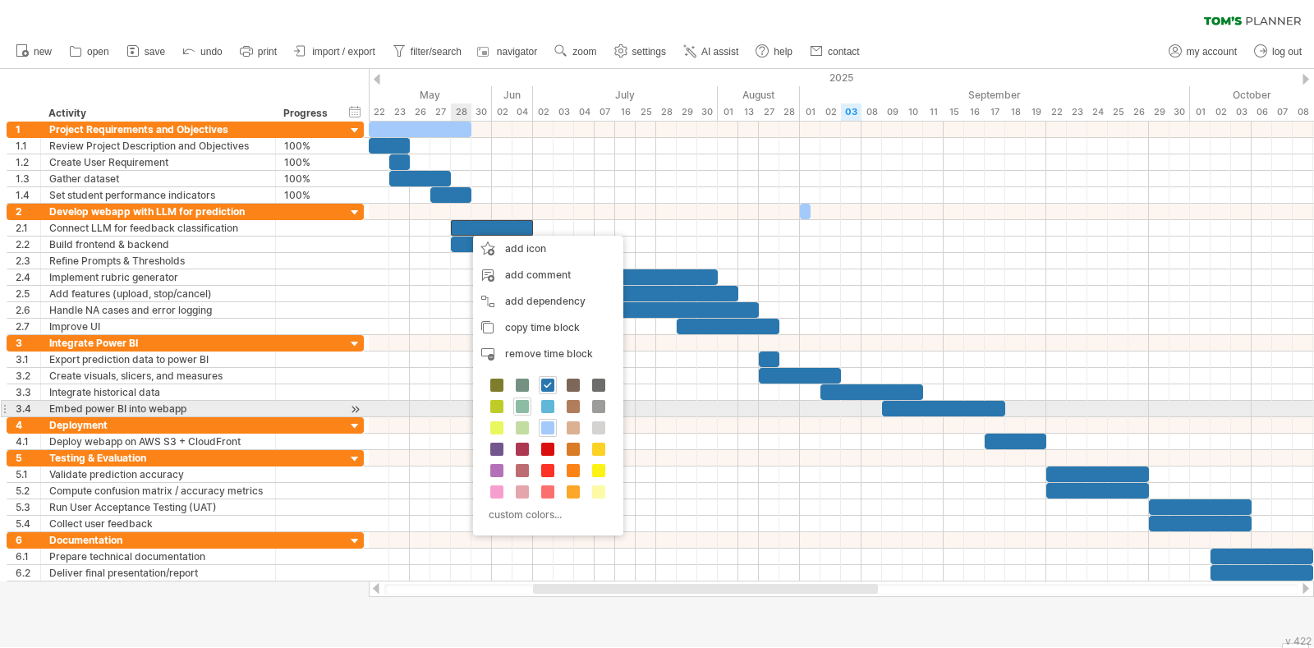
click at [521, 403] on span at bounding box center [522, 406] width 13 height 13
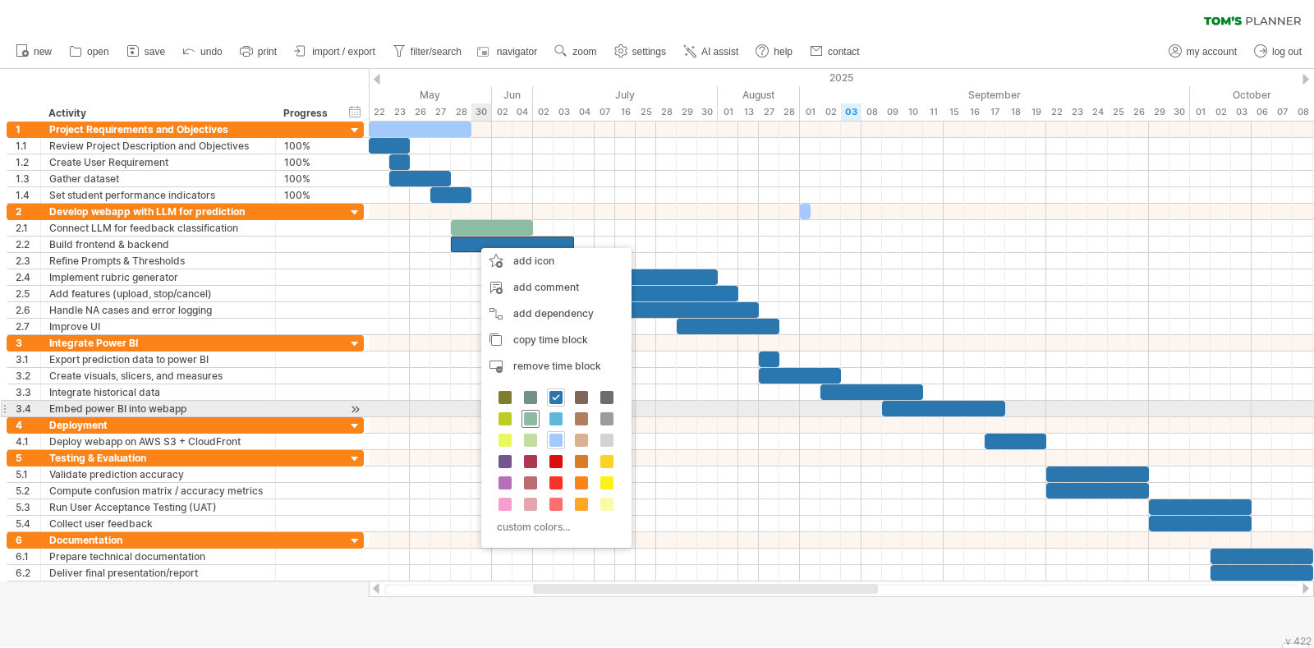
click at [534, 414] on span at bounding box center [530, 418] width 13 height 13
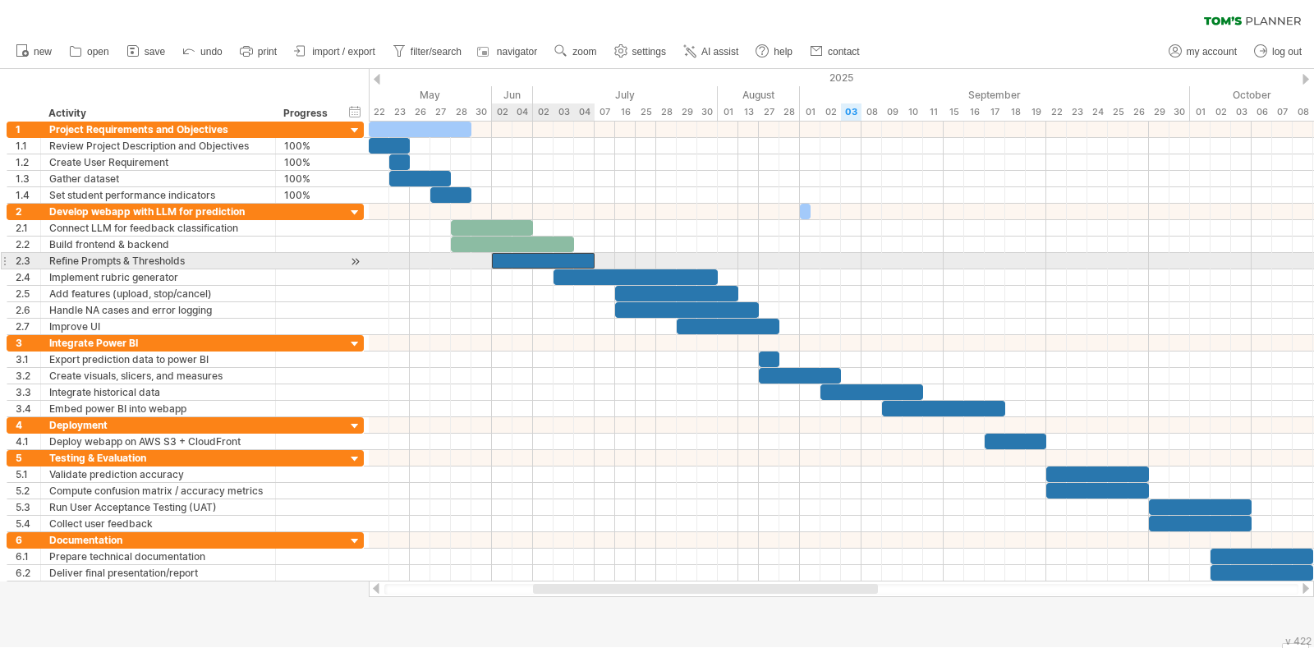
click at [530, 262] on div at bounding box center [543, 261] width 103 height 16
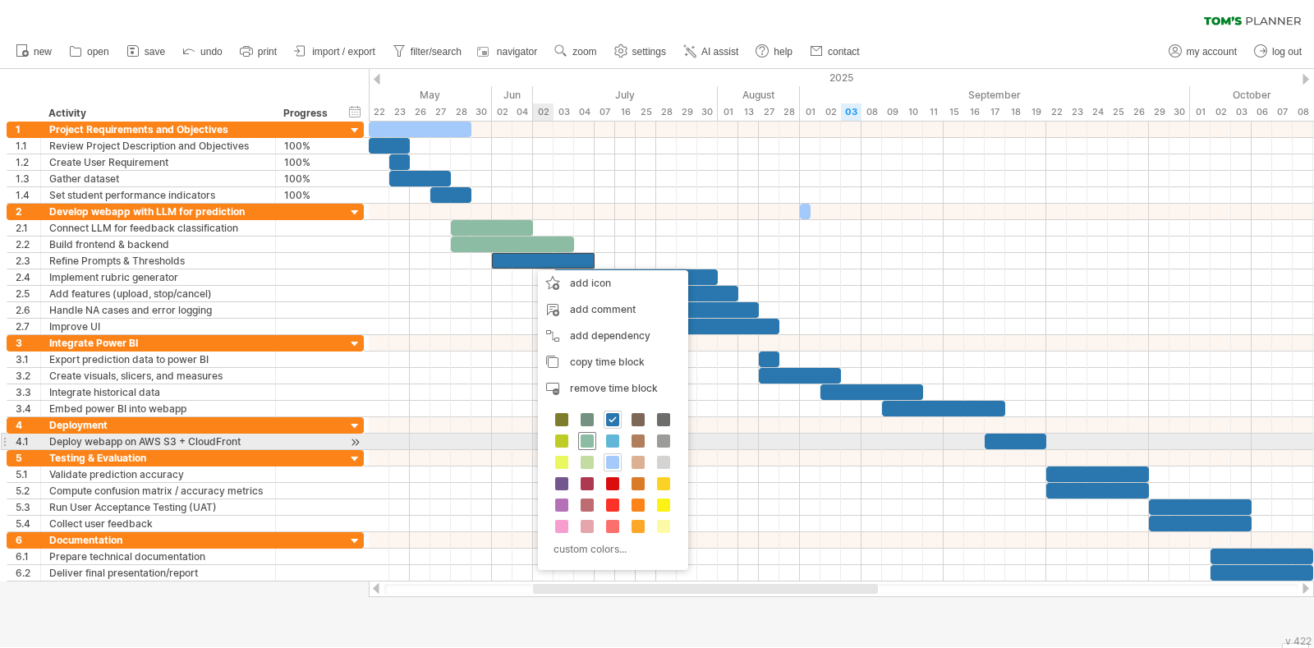
click at [588, 443] on span at bounding box center [587, 440] width 13 height 13
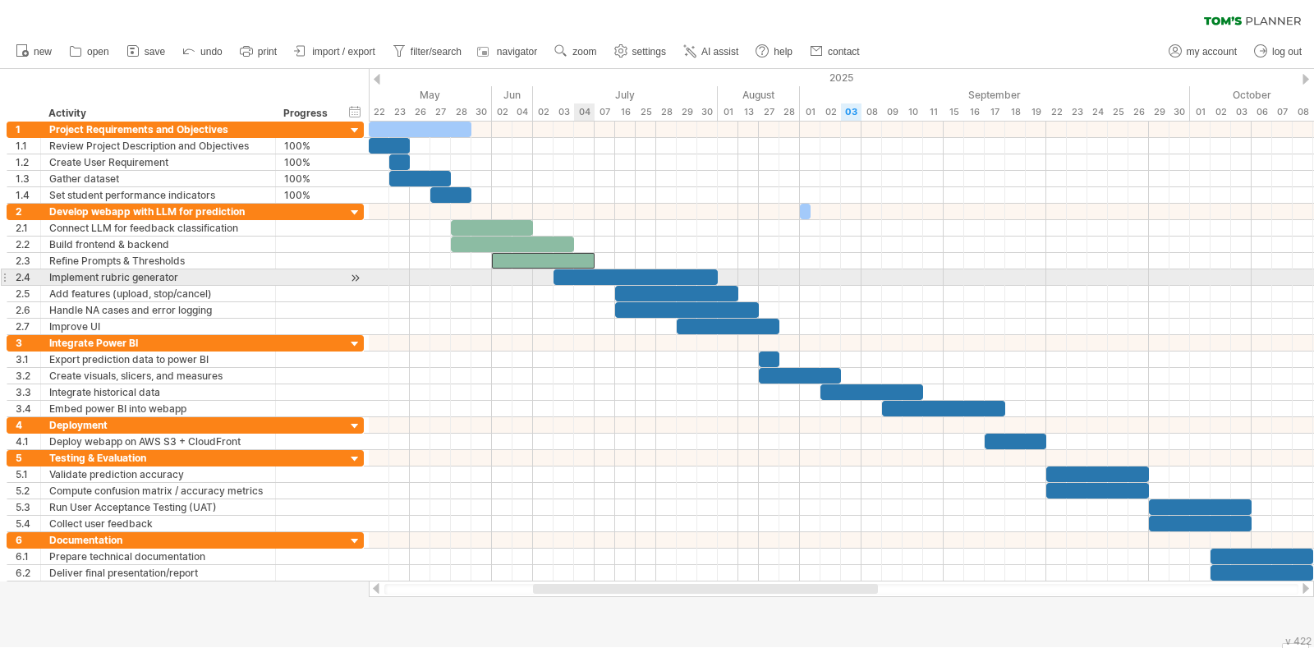
click at [589, 281] on div at bounding box center [635, 277] width 164 height 16
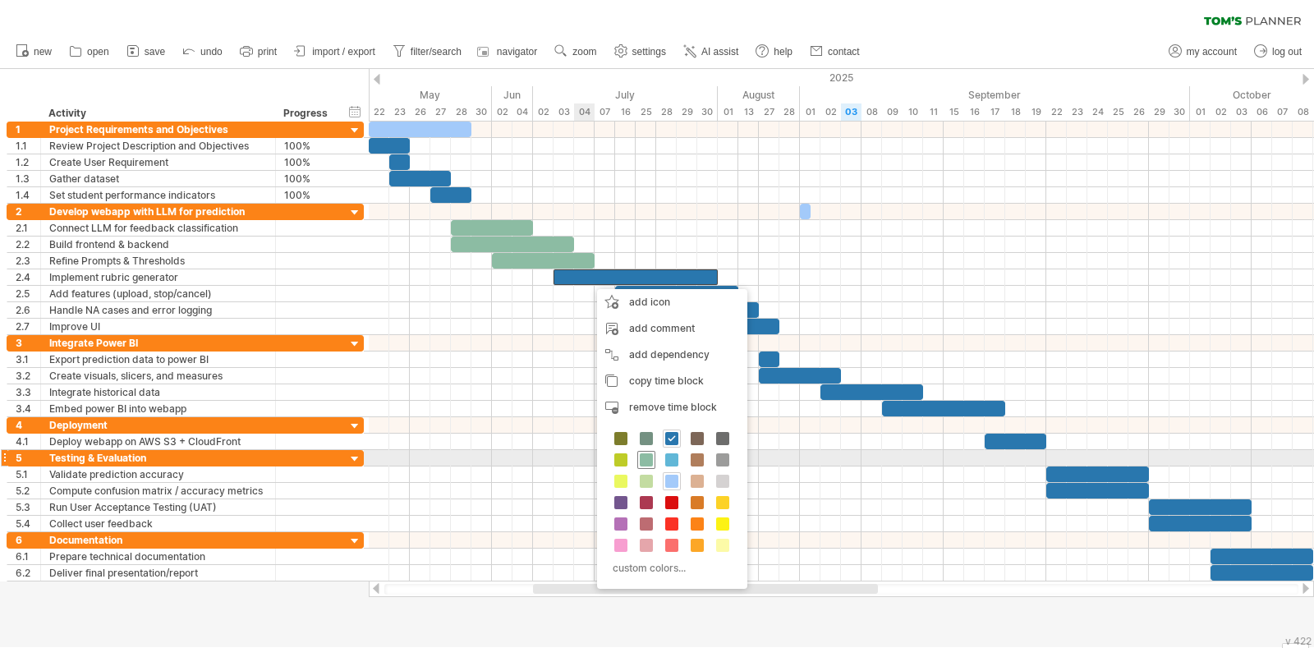
click at [646, 460] on span at bounding box center [646, 459] width 13 height 13
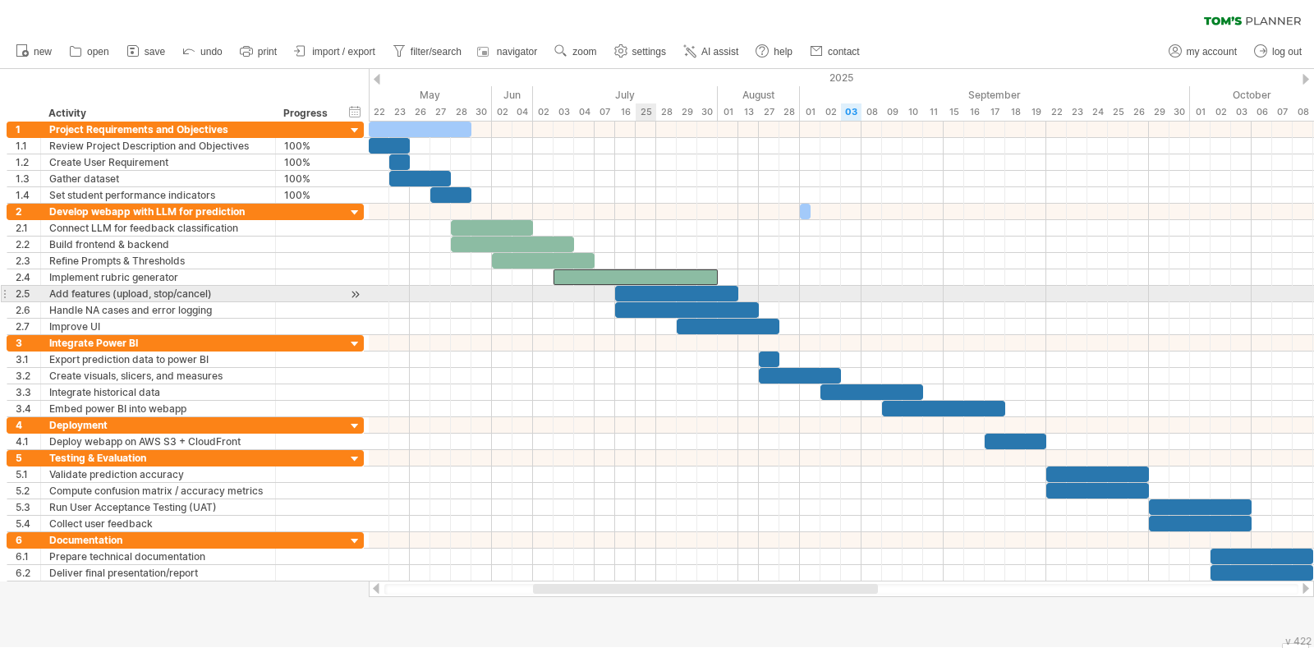
click at [646, 287] on div at bounding box center [676, 294] width 123 height 16
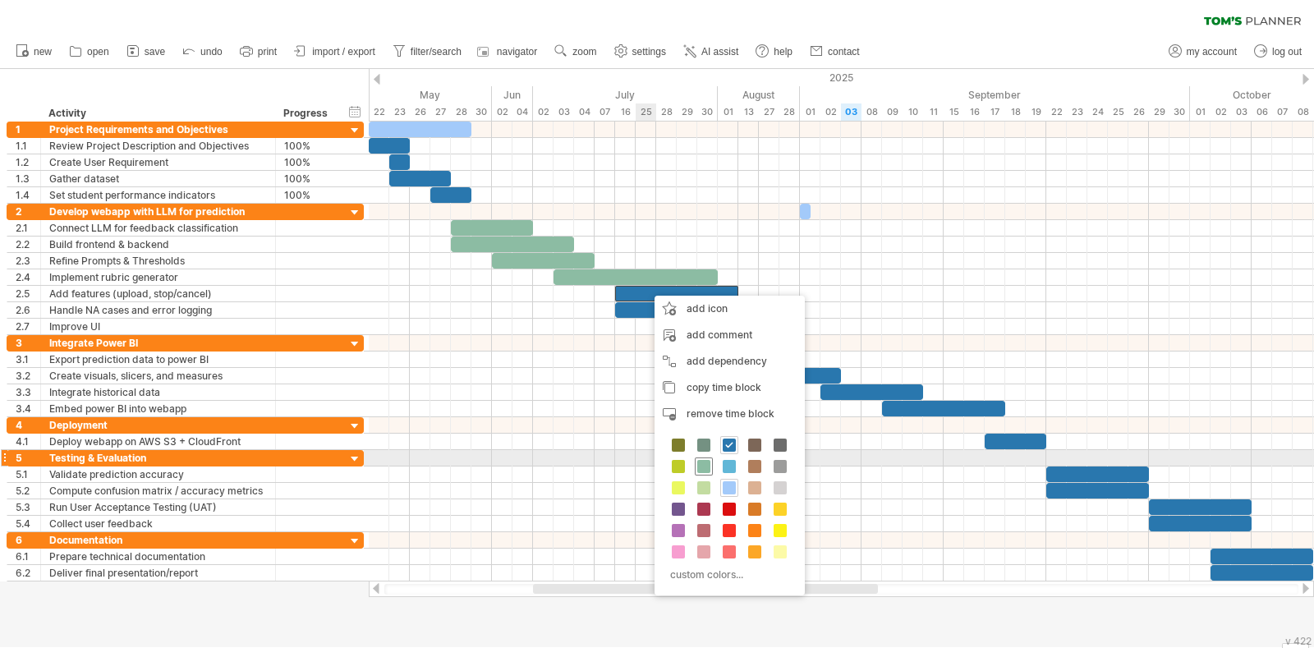
click at [697, 465] on span at bounding box center [703, 466] width 13 height 13
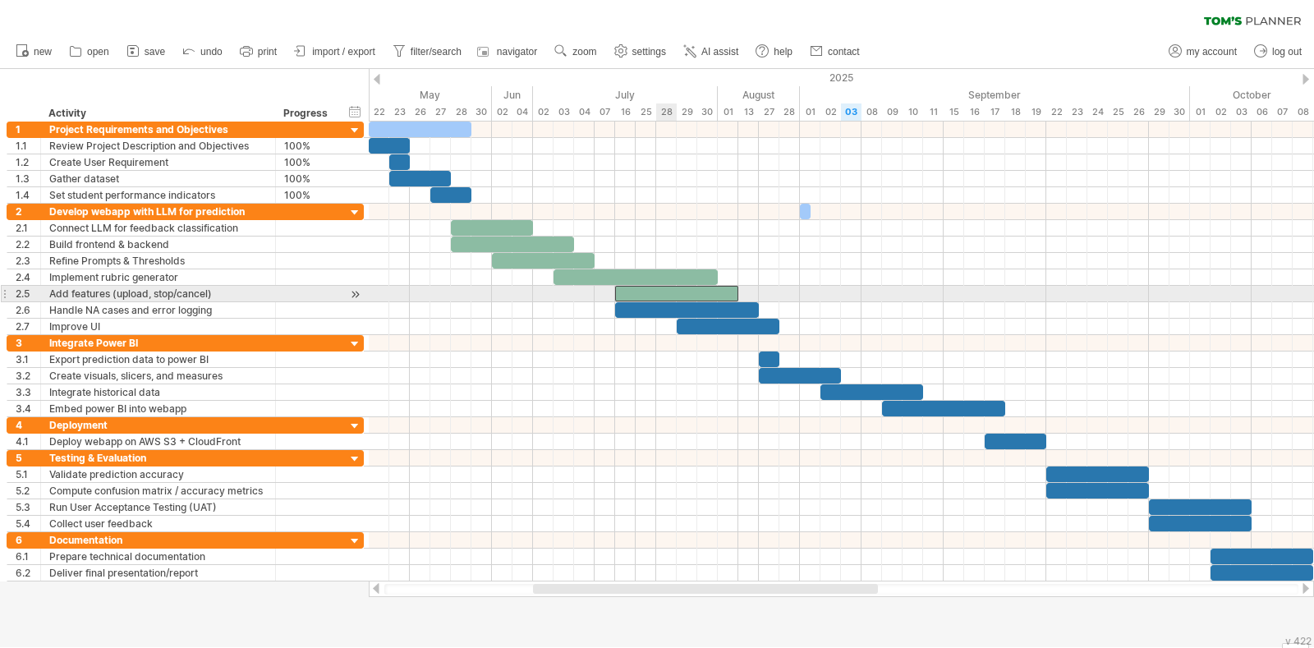
click at [670, 302] on div at bounding box center [687, 310] width 144 height 16
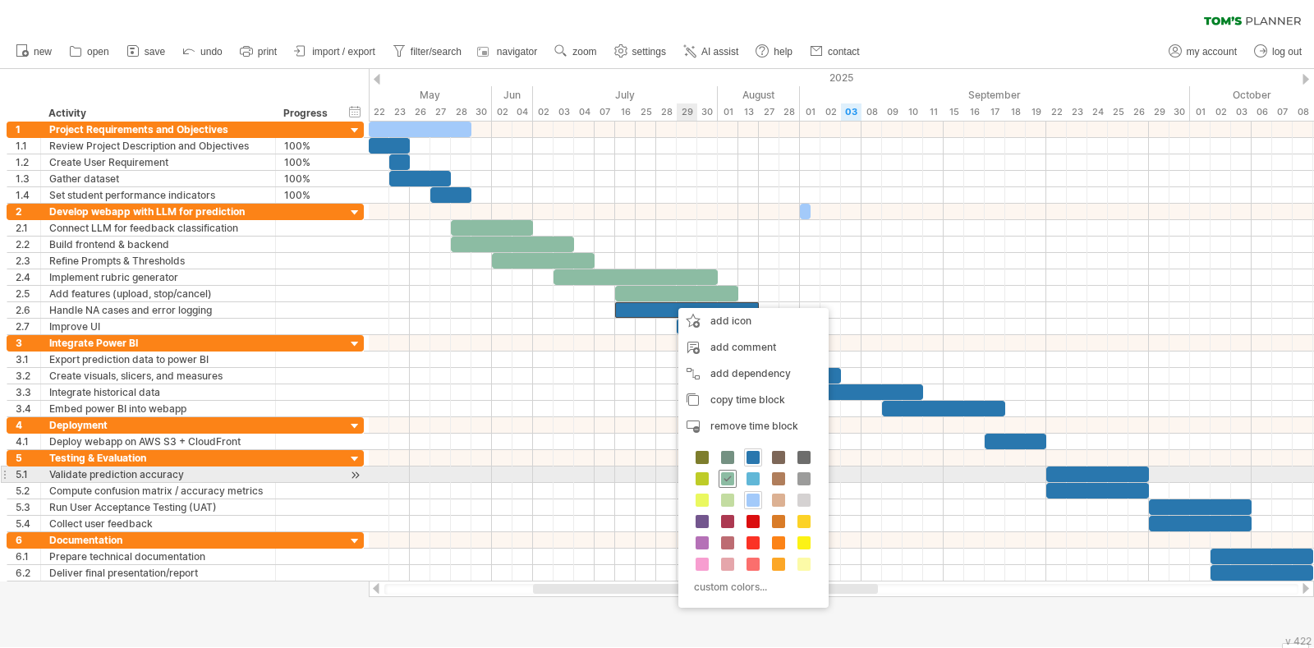
click at [725, 475] on span at bounding box center [727, 478] width 13 height 13
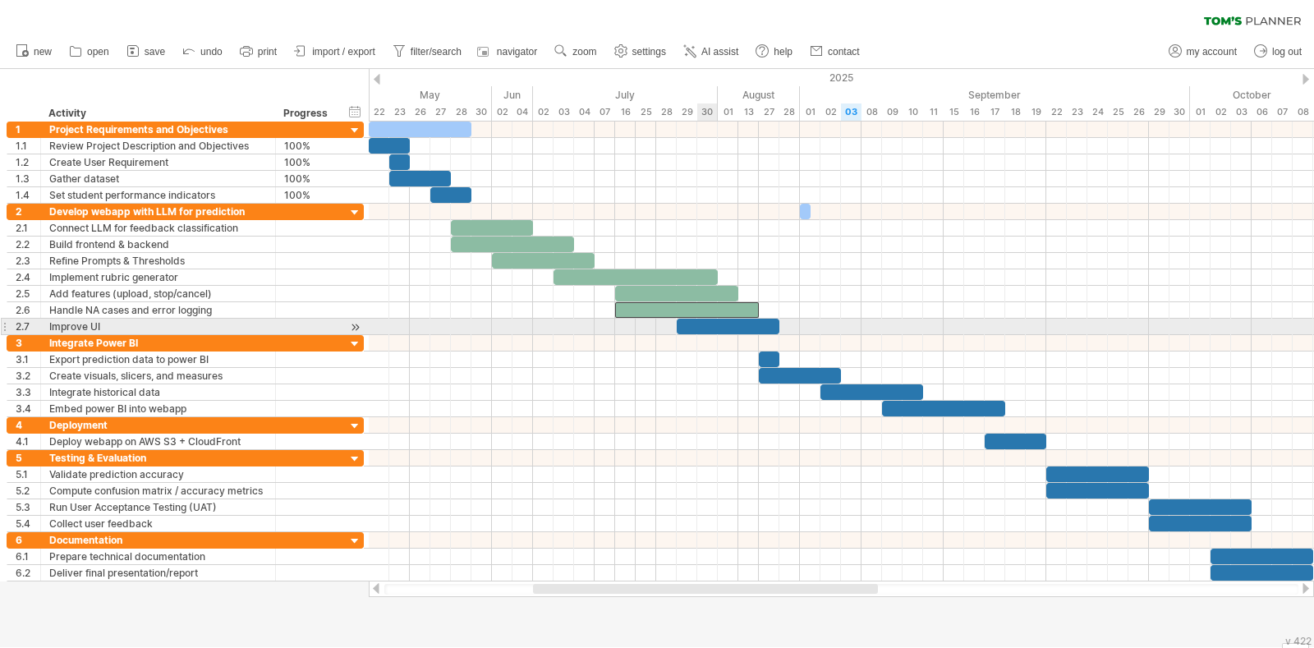
click at [705, 327] on div at bounding box center [728, 327] width 103 height 16
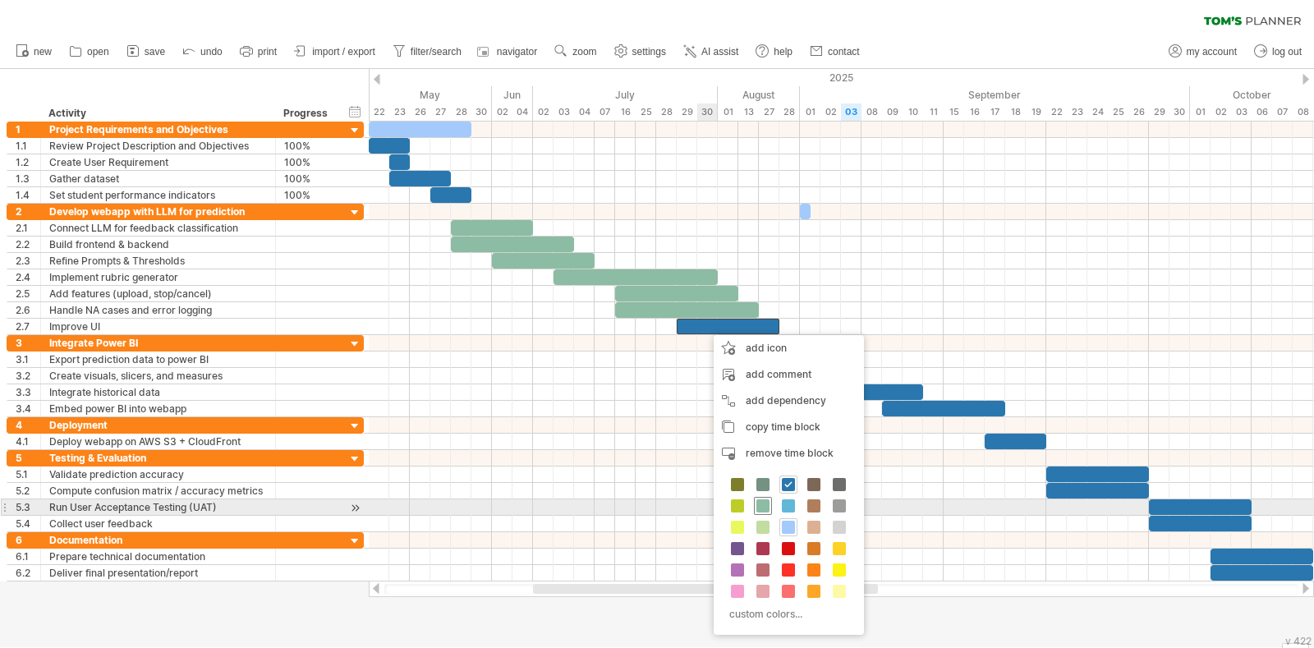
click at [761, 507] on span at bounding box center [762, 505] width 13 height 13
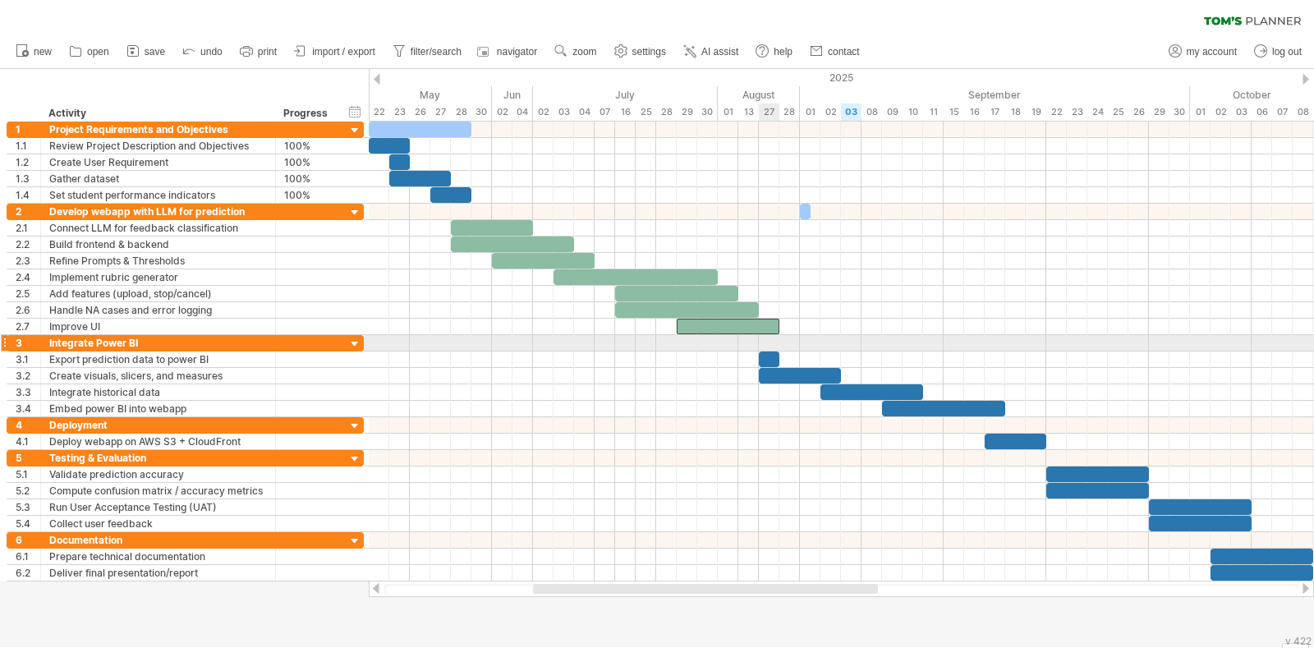
click at [769, 357] on div at bounding box center [769, 359] width 21 height 16
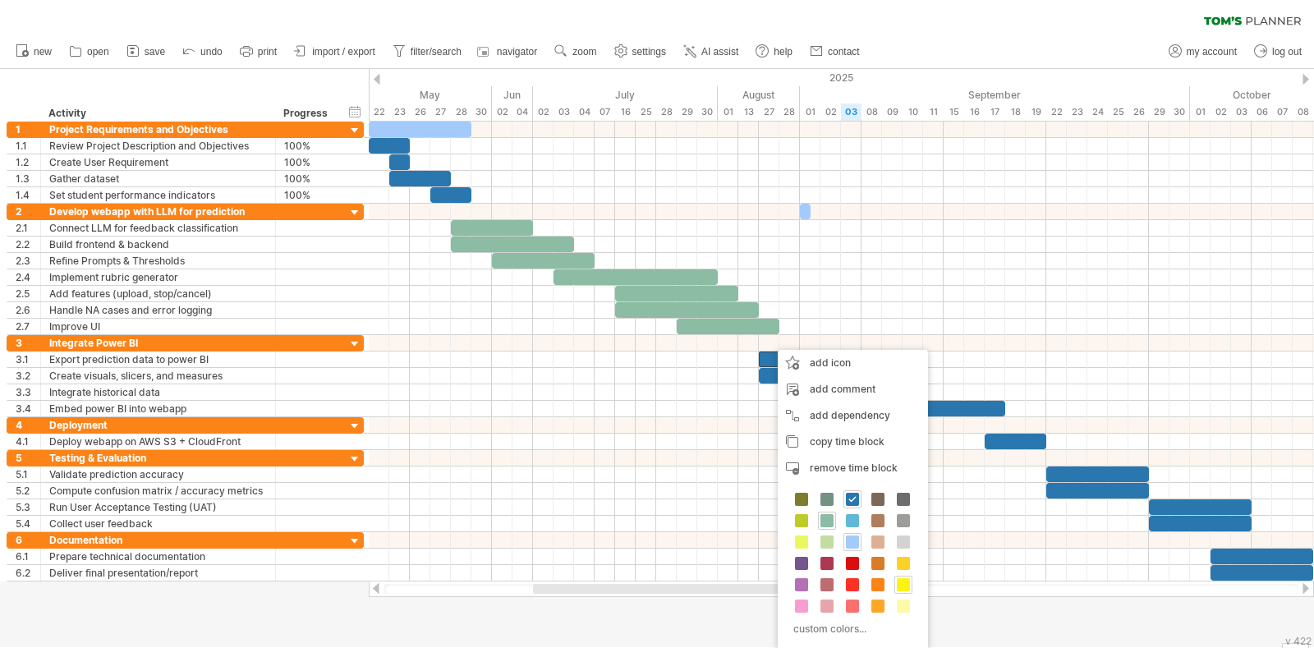
click at [899, 585] on span at bounding box center [903, 584] width 13 height 13
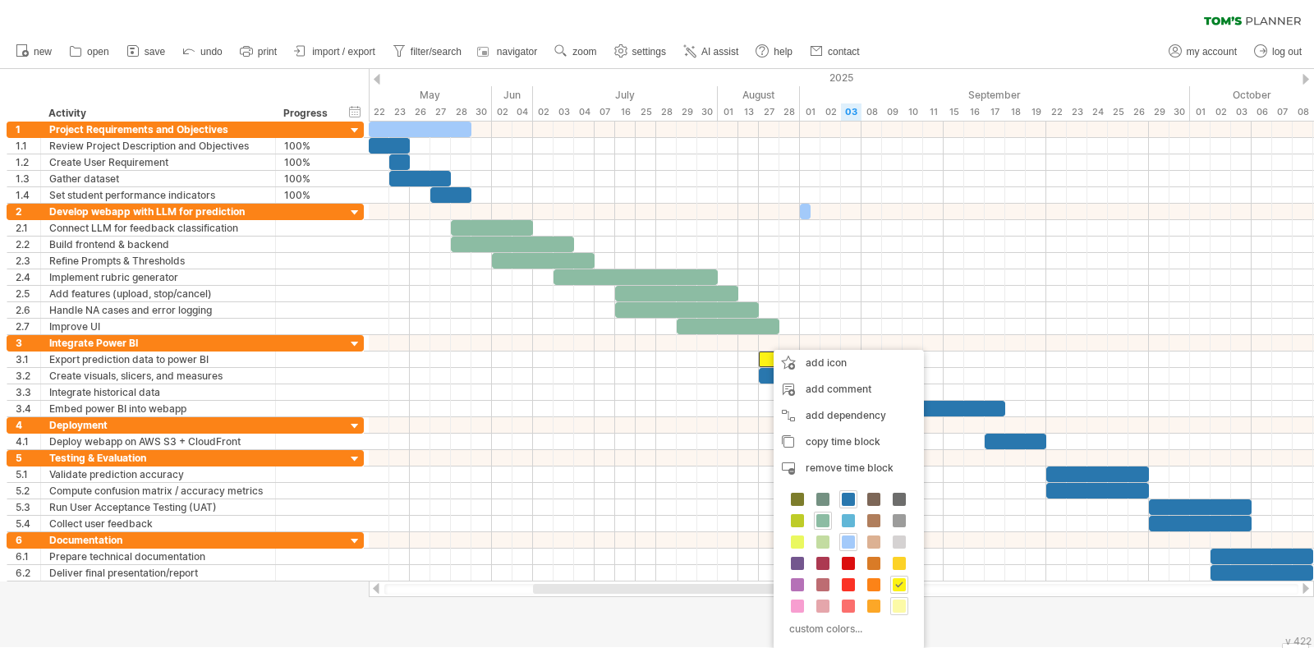
click at [895, 603] on span at bounding box center [899, 605] width 13 height 13
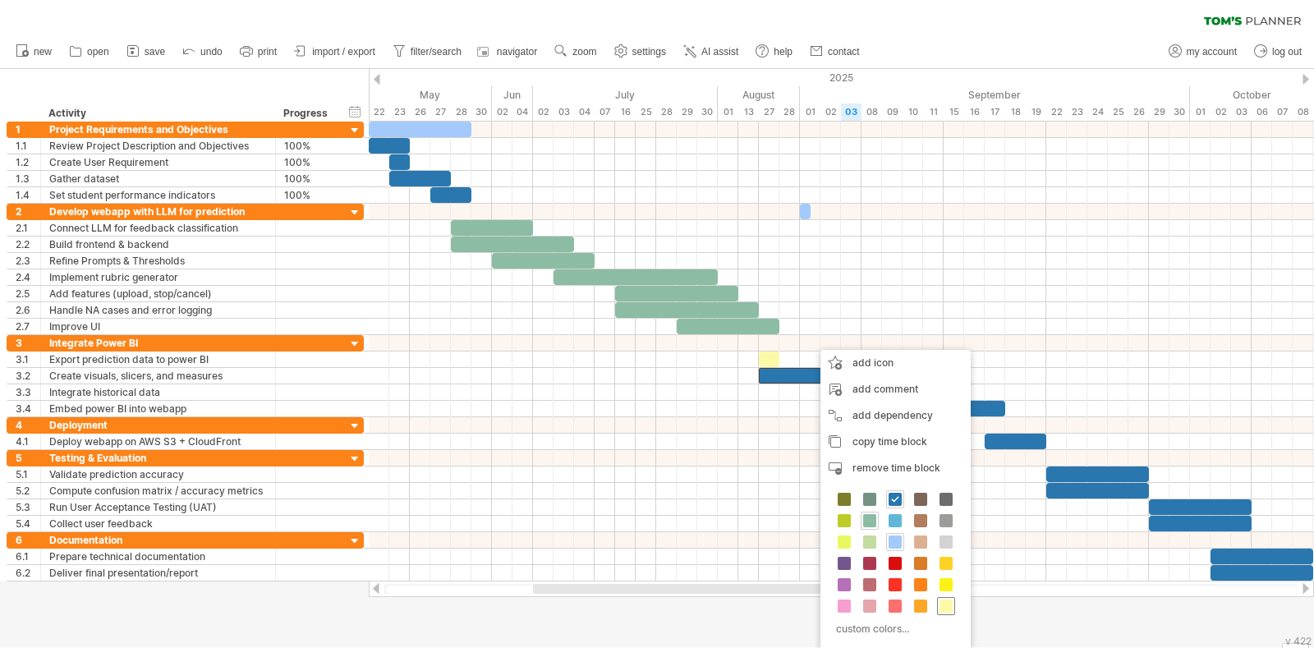
click at [947, 609] on span at bounding box center [945, 605] width 13 height 13
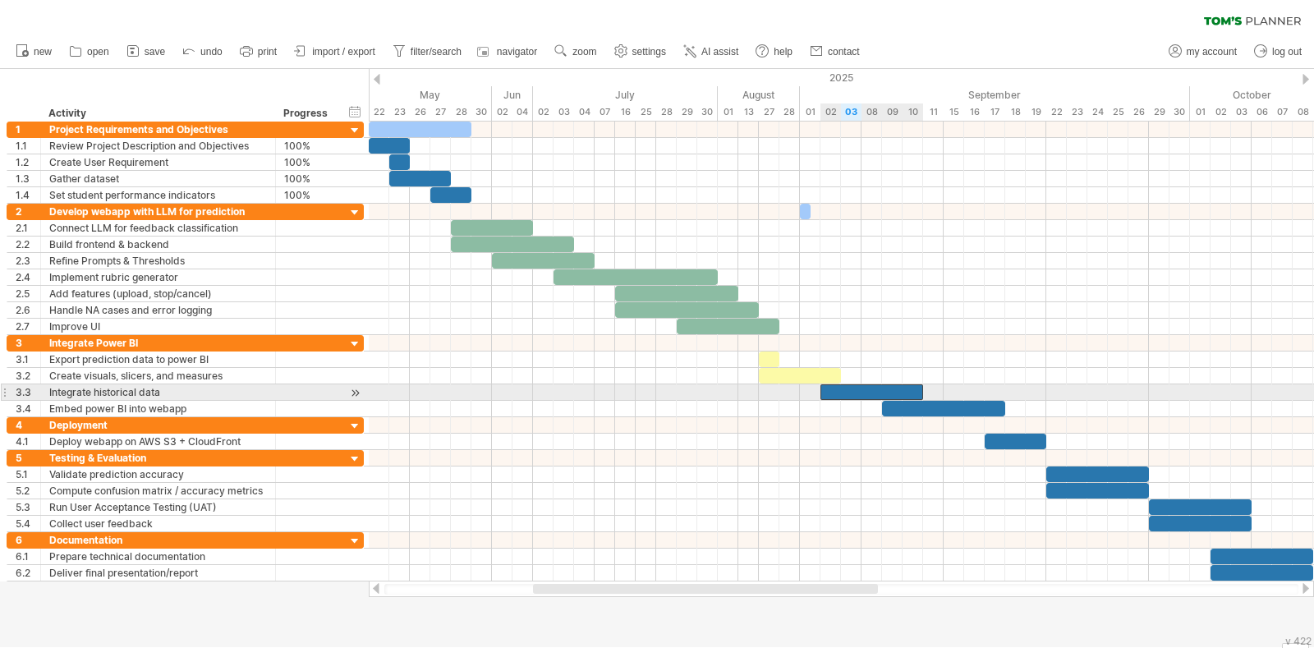
click at [868, 393] on div at bounding box center [871, 392] width 103 height 16
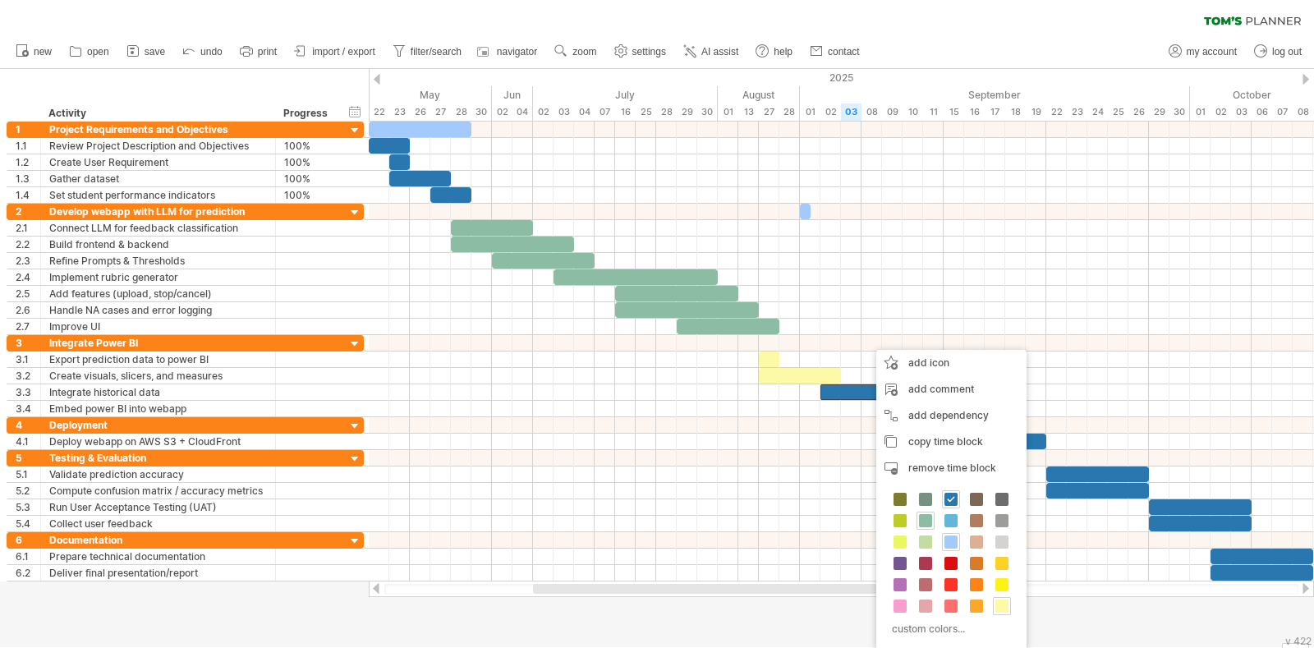
click at [998, 600] on span at bounding box center [1001, 605] width 13 height 13
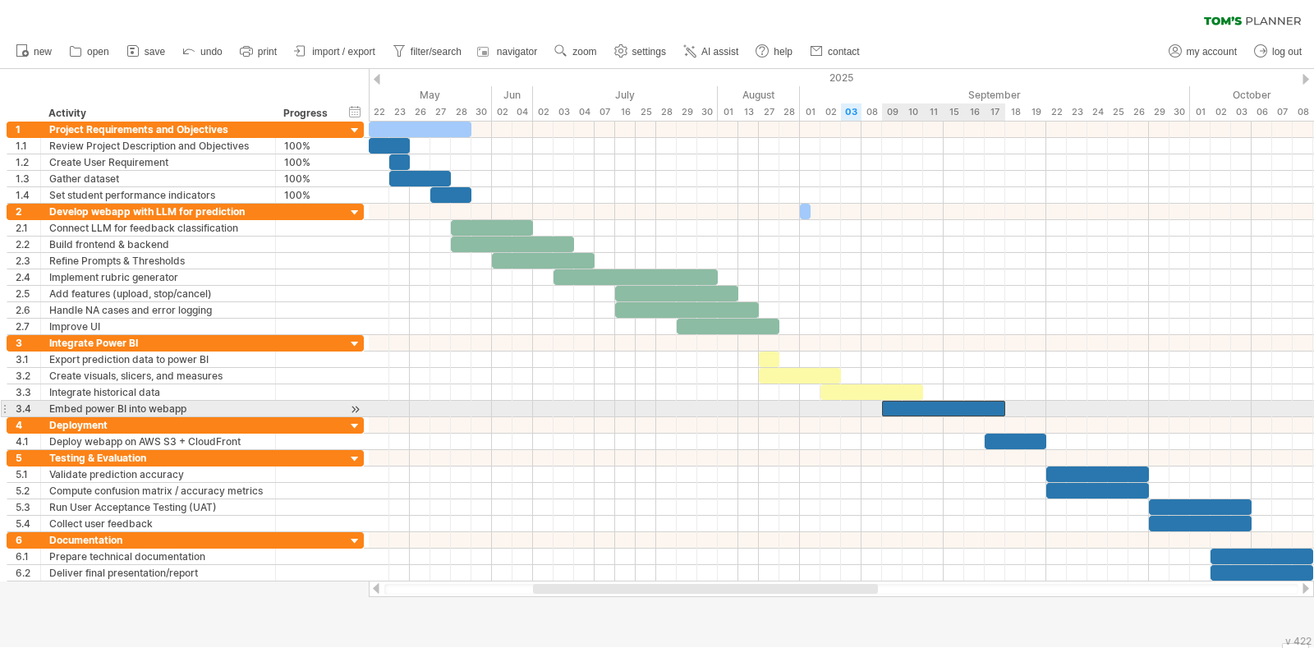
click at [922, 410] on div at bounding box center [943, 409] width 123 height 16
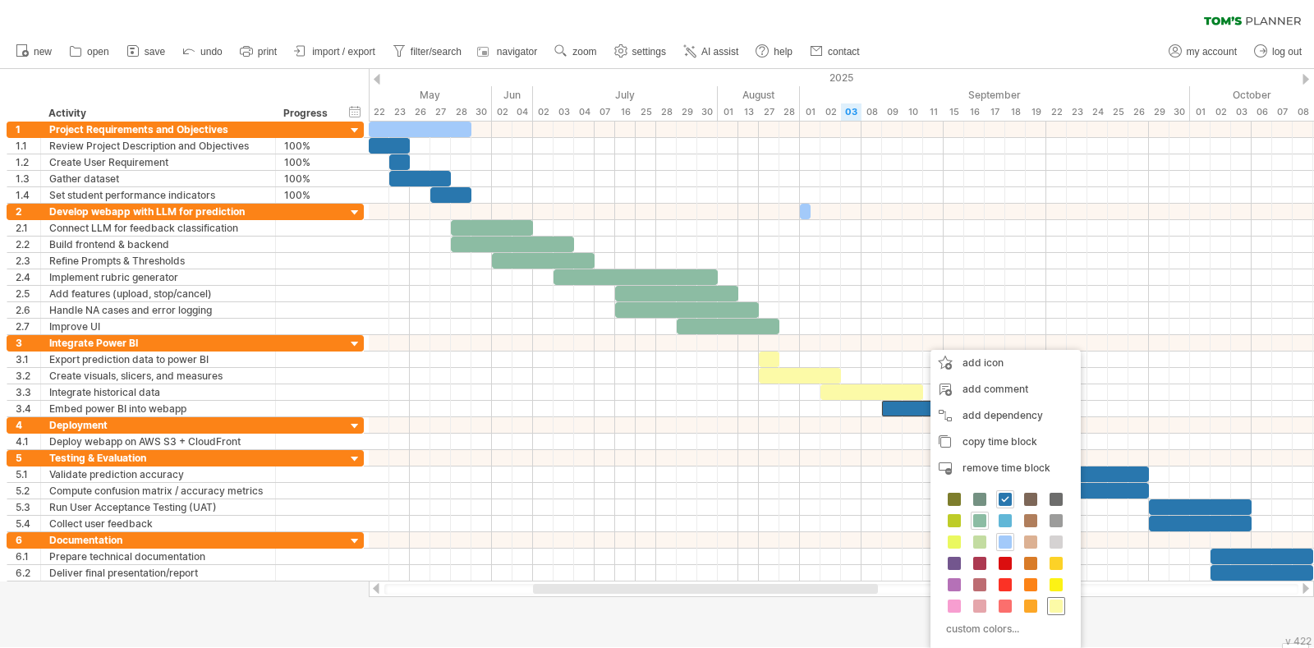
click at [1053, 607] on span at bounding box center [1055, 605] width 13 height 13
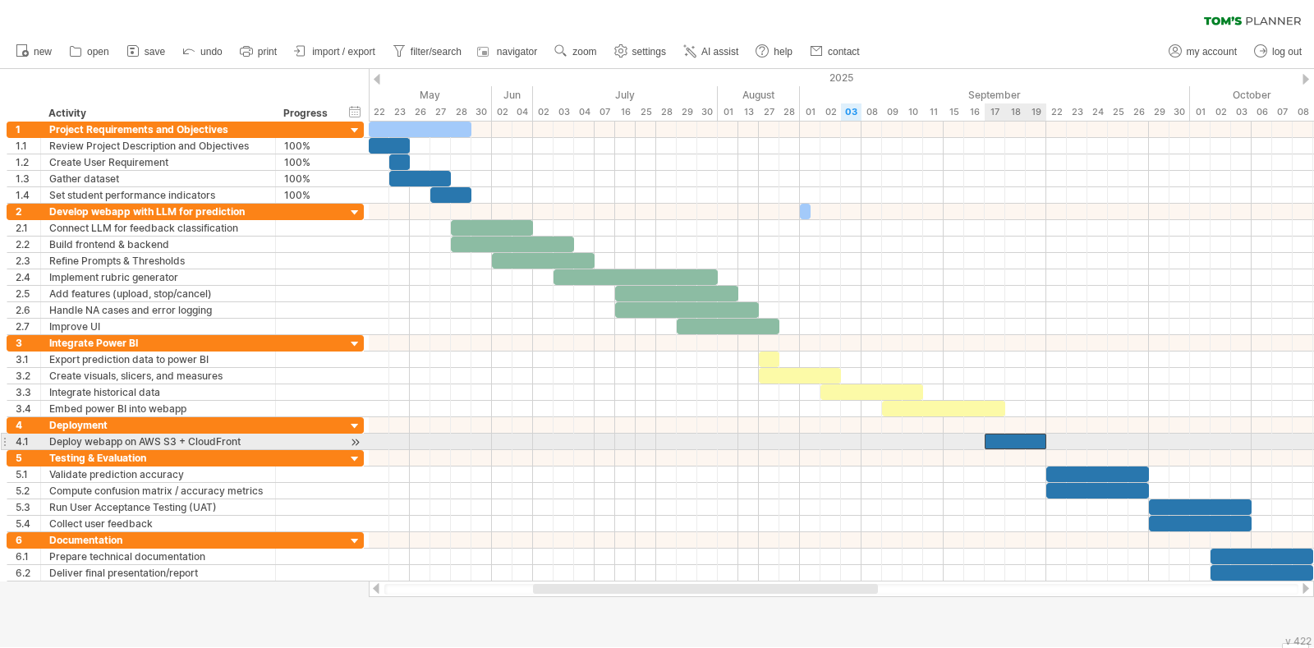
click at [999, 435] on div at bounding box center [1016, 442] width 62 height 16
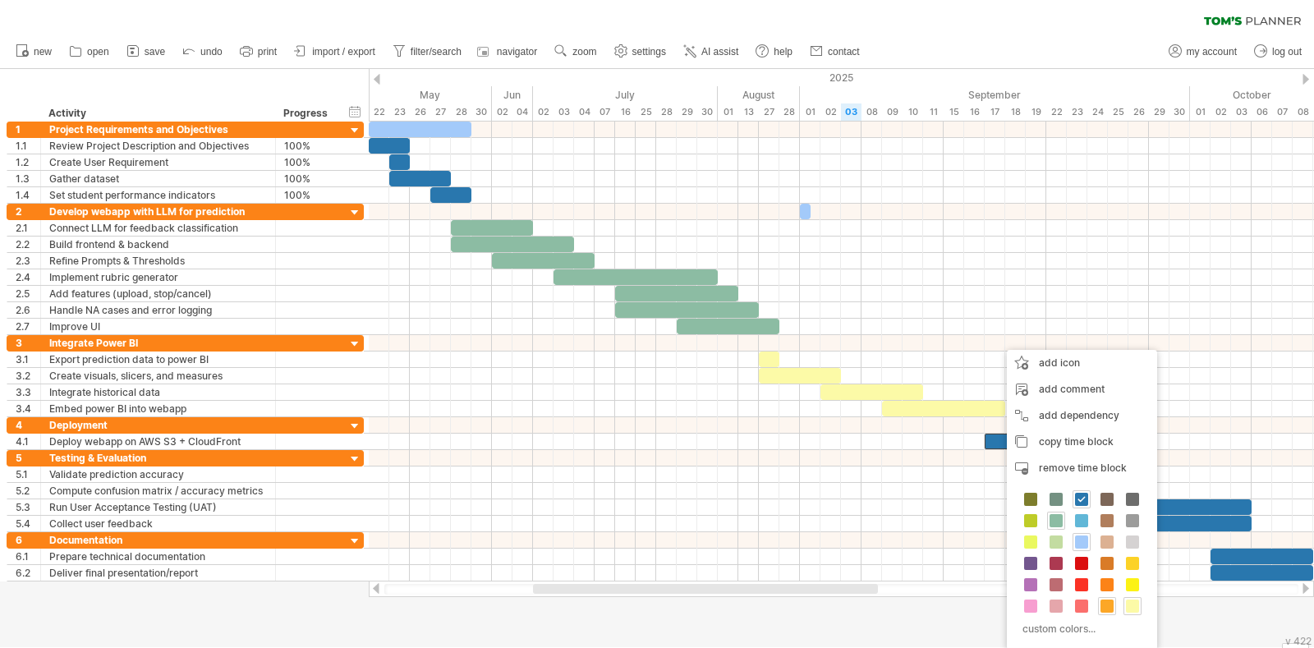
click at [1109, 608] on span at bounding box center [1106, 605] width 13 height 13
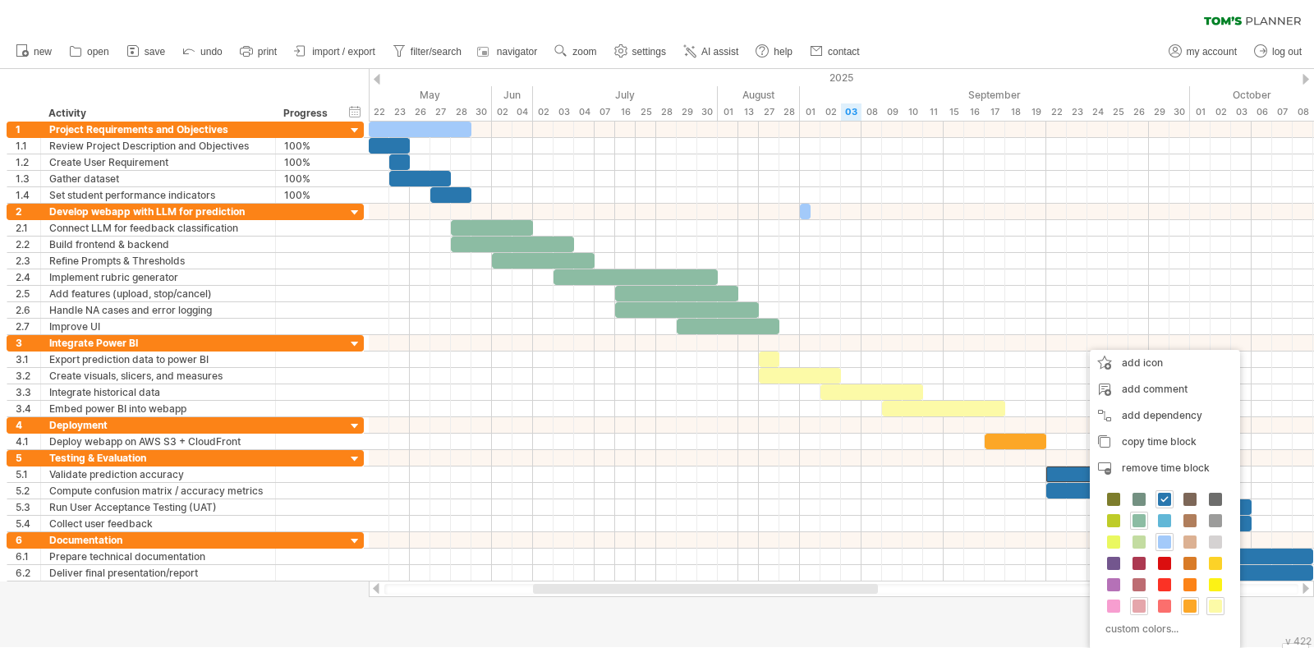
click at [1136, 605] on span at bounding box center [1138, 605] width 13 height 13
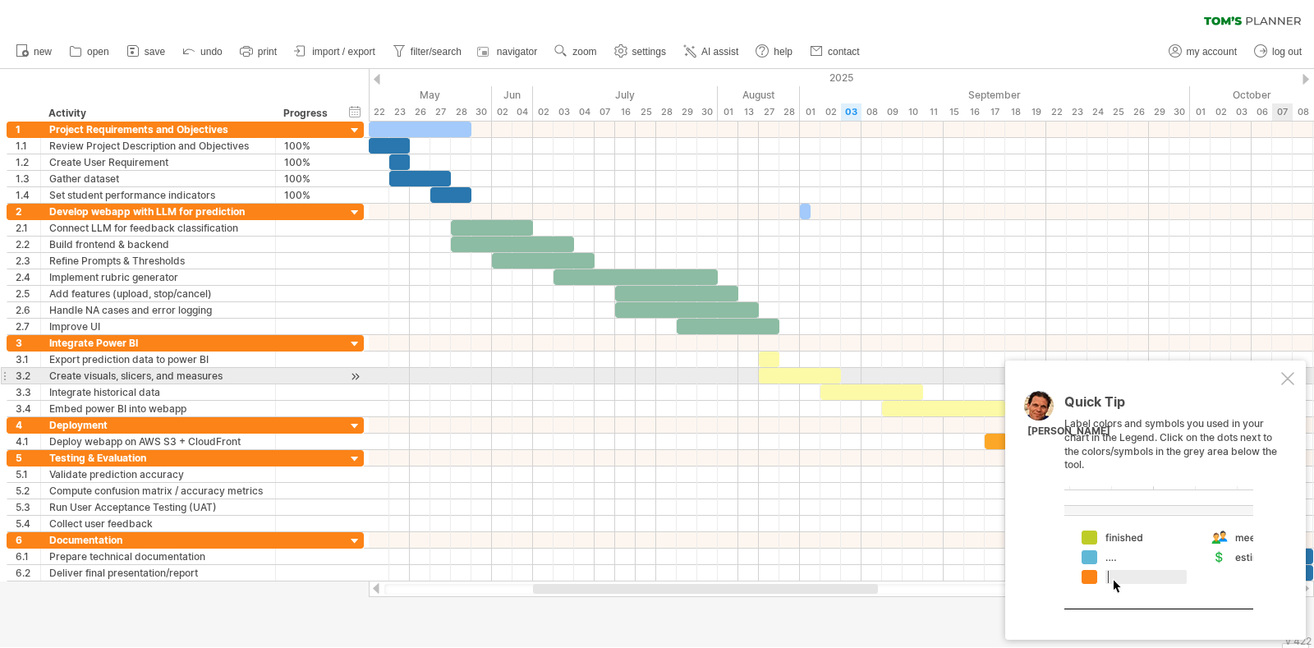
click at [1283, 375] on div at bounding box center [1287, 378] width 13 height 13
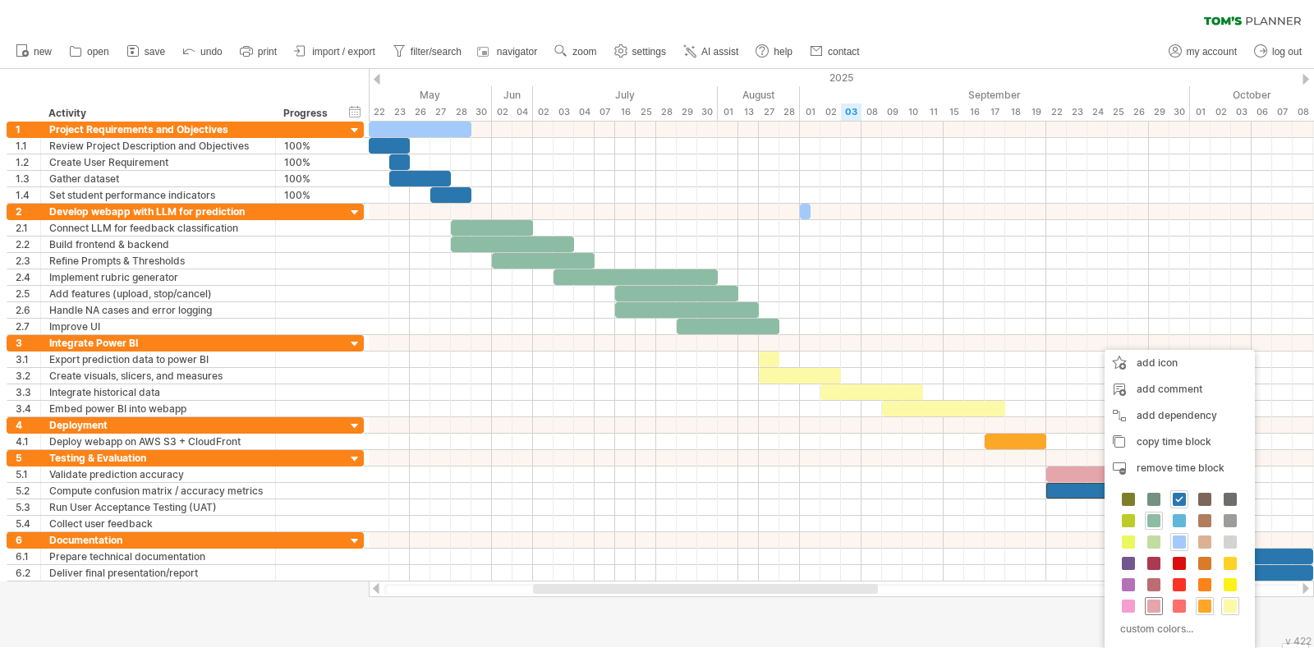
click at [1154, 607] on span at bounding box center [1153, 605] width 13 height 13
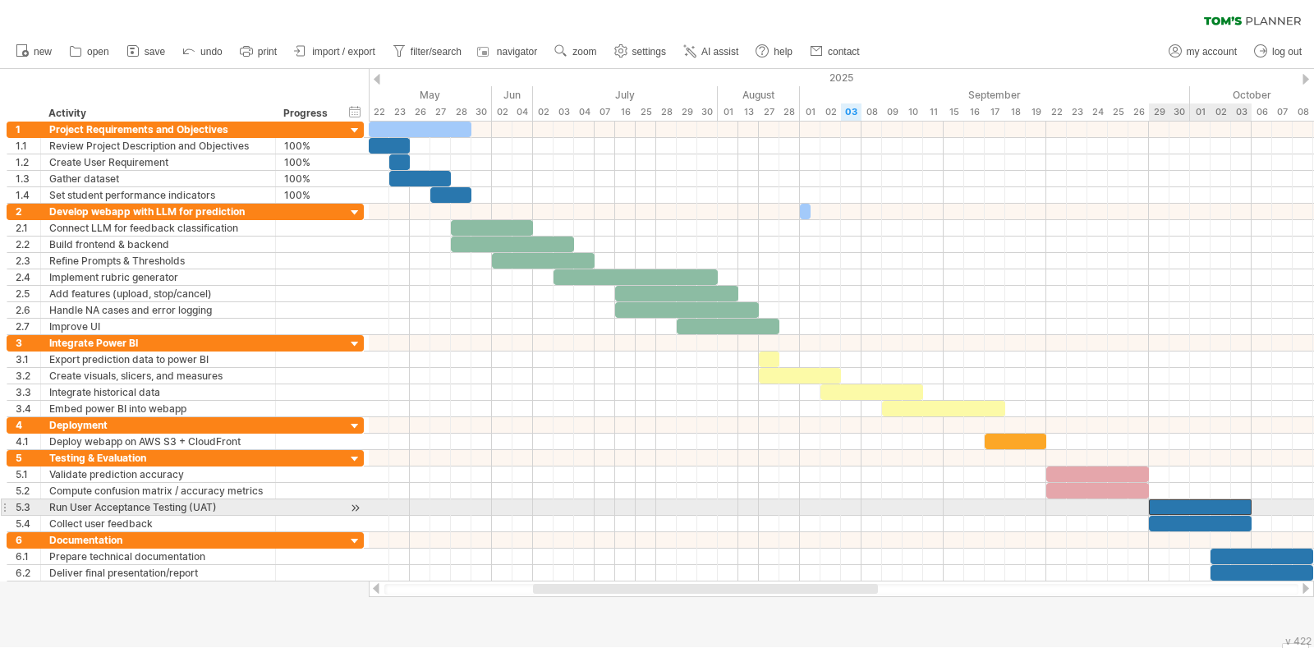
click at [1162, 499] on div at bounding box center [1200, 507] width 103 height 16
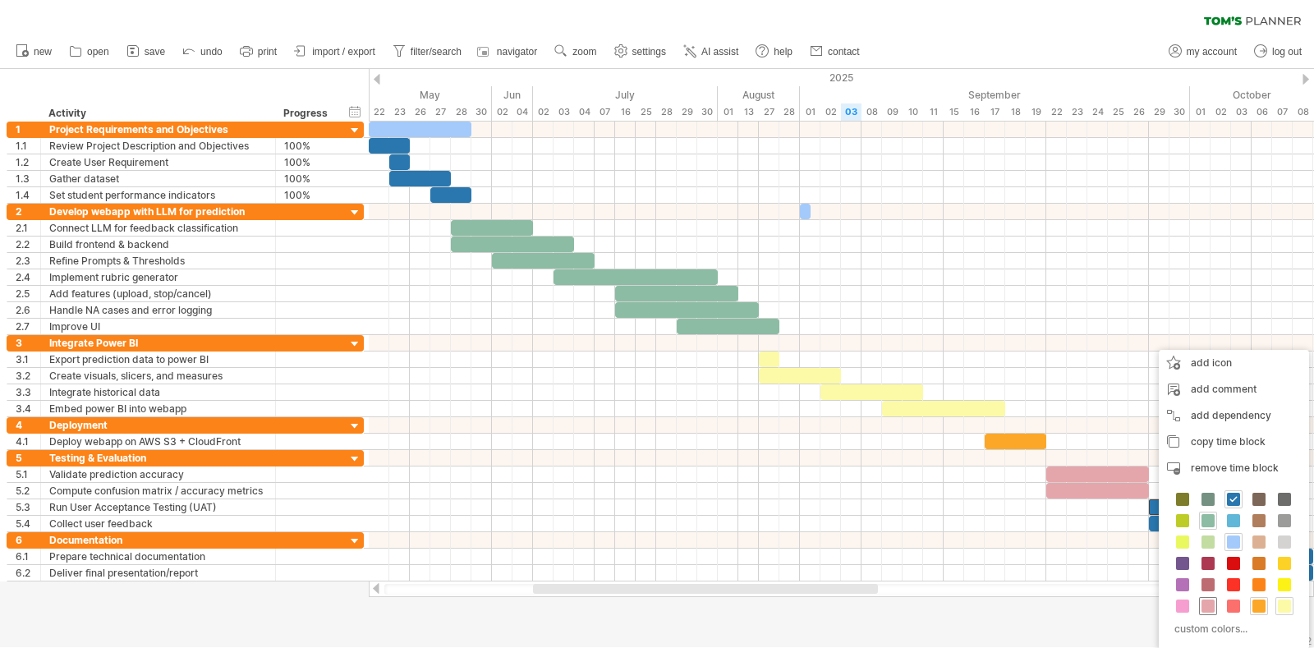
click at [1208, 609] on span at bounding box center [1207, 605] width 13 height 13
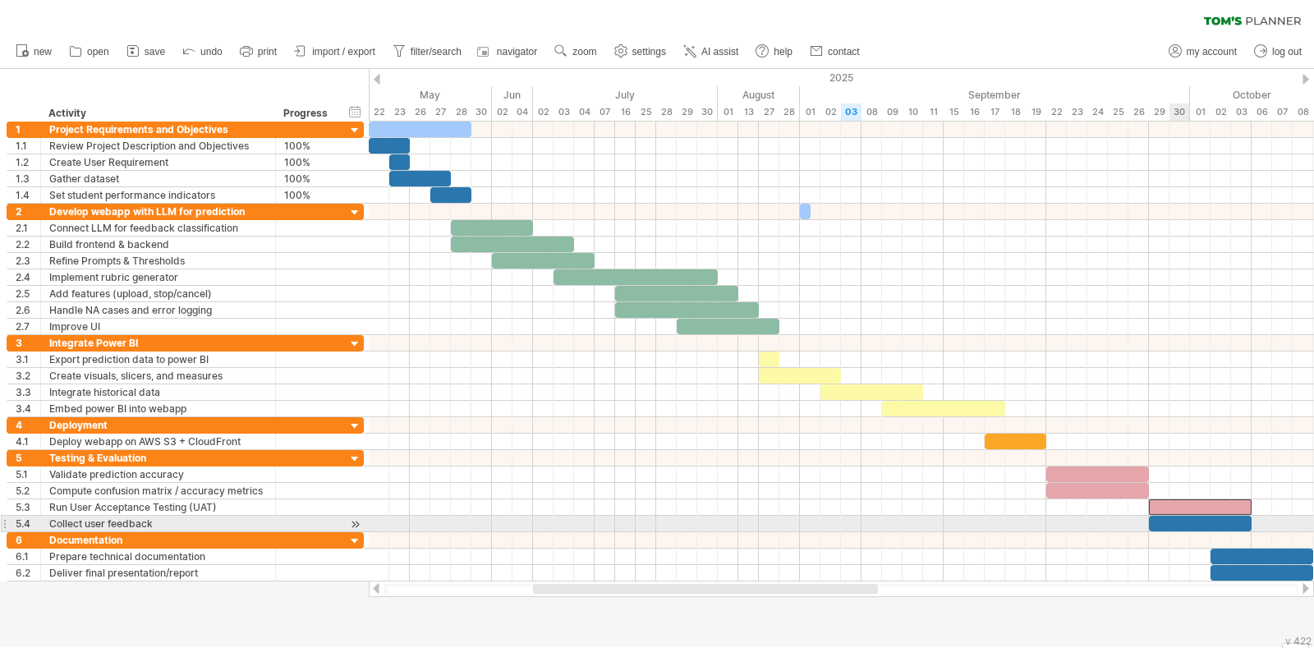
click at [1188, 524] on div at bounding box center [1200, 524] width 103 height 16
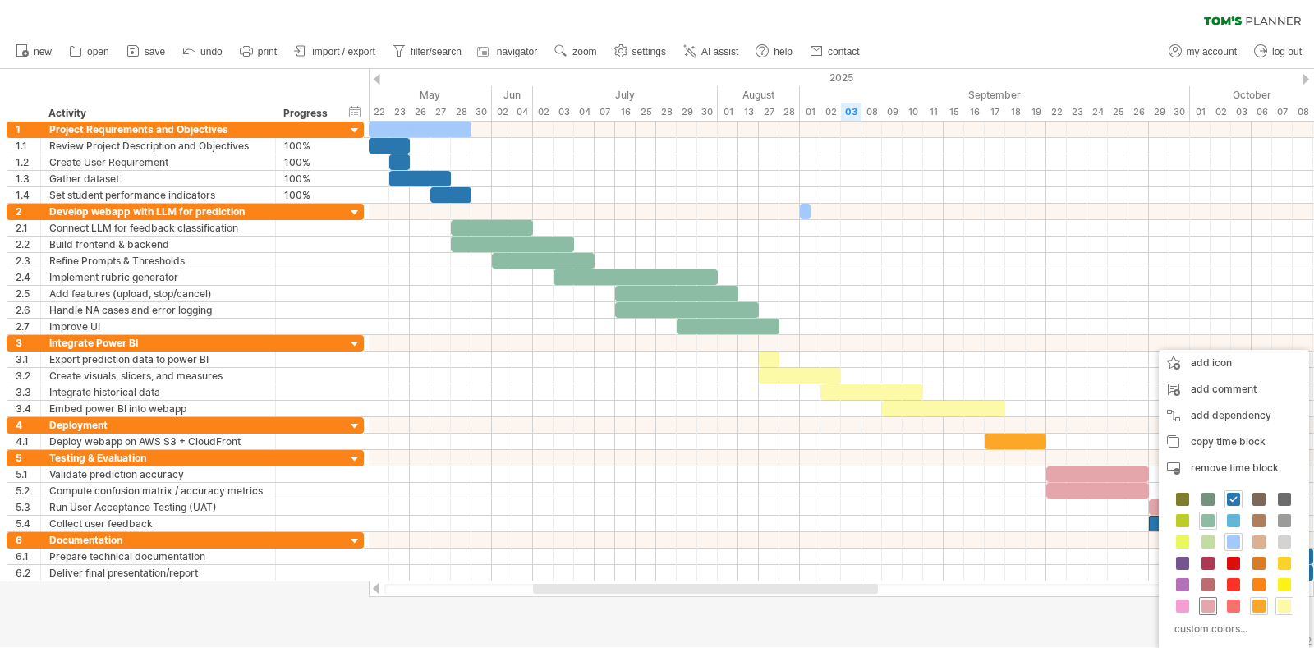
click at [1205, 602] on span at bounding box center [1207, 605] width 13 height 13
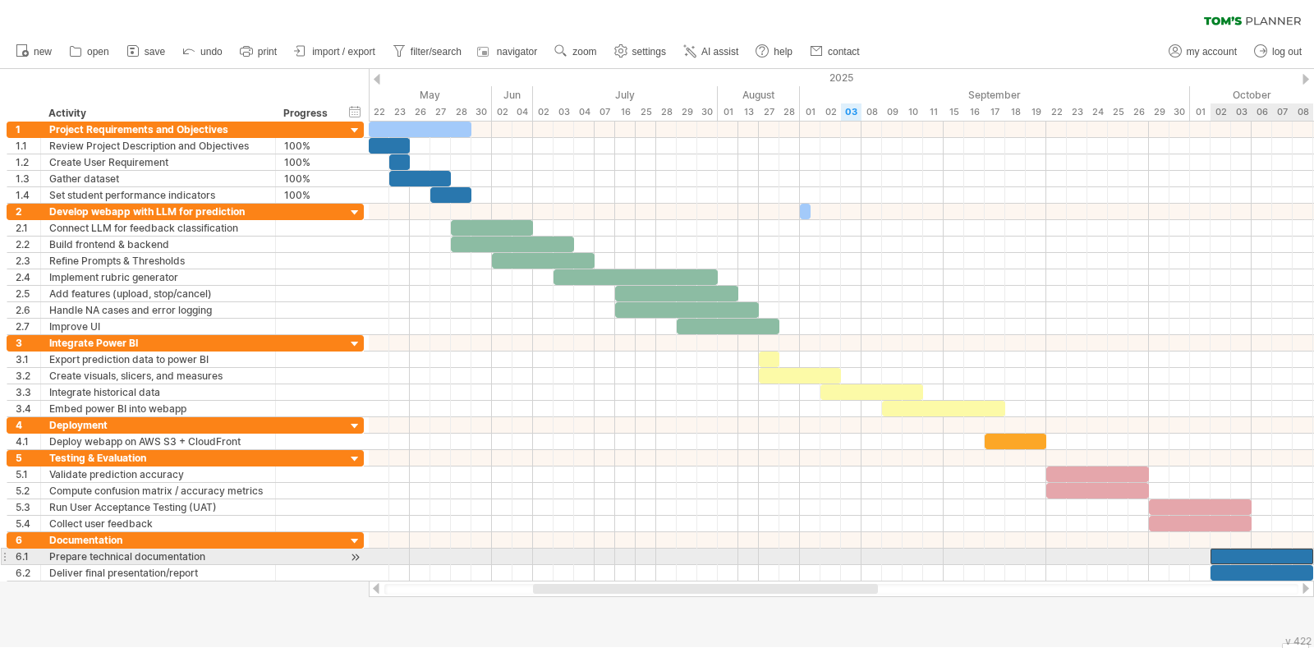
click at [1236, 553] on div at bounding box center [1261, 557] width 103 height 16
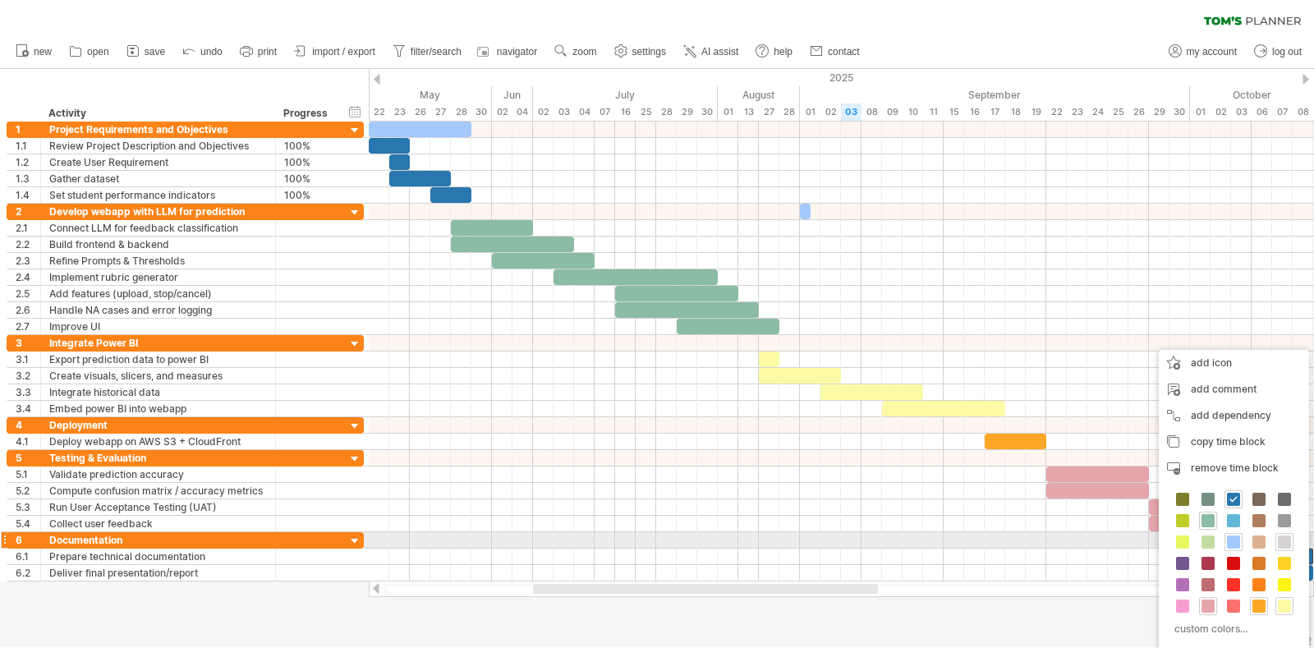
click at [1279, 542] on span at bounding box center [1284, 541] width 13 height 13
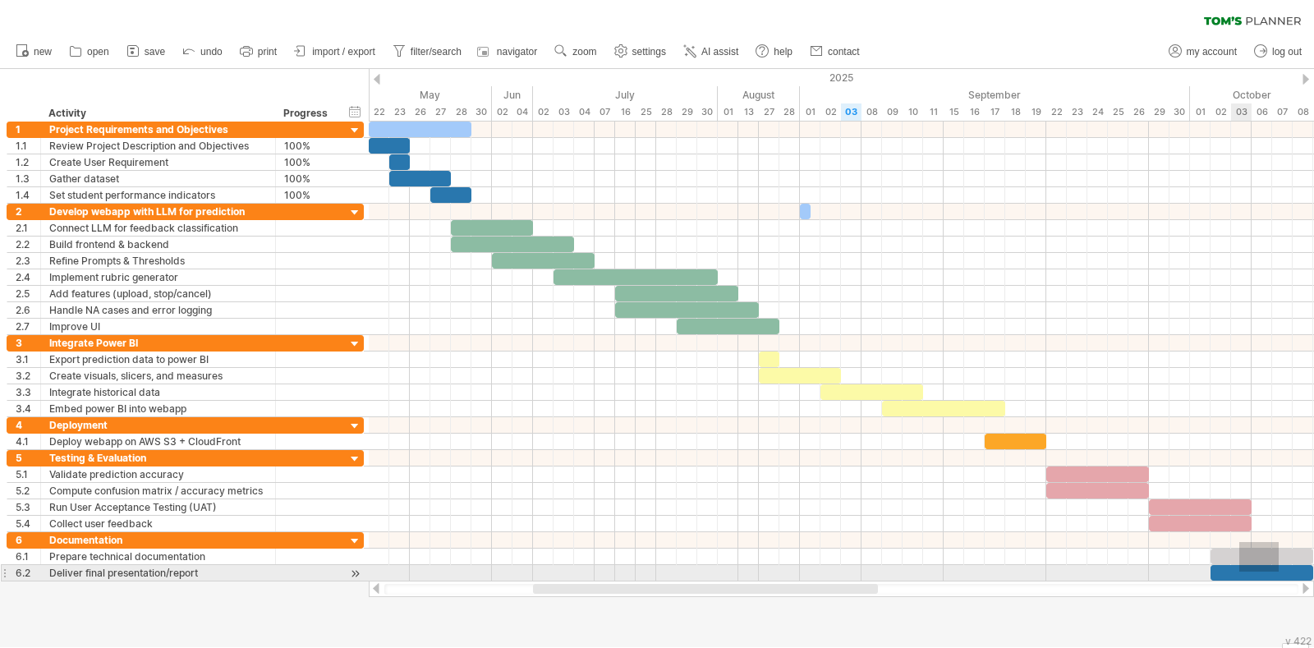
drag, startPoint x: 1279, startPoint y: 542, endPoint x: 1240, endPoint y: 568, distance: 46.7
click at [1240, 568] on div "Wednesday 08 October Thursday 02 October" at bounding box center [841, 352] width 945 height 460
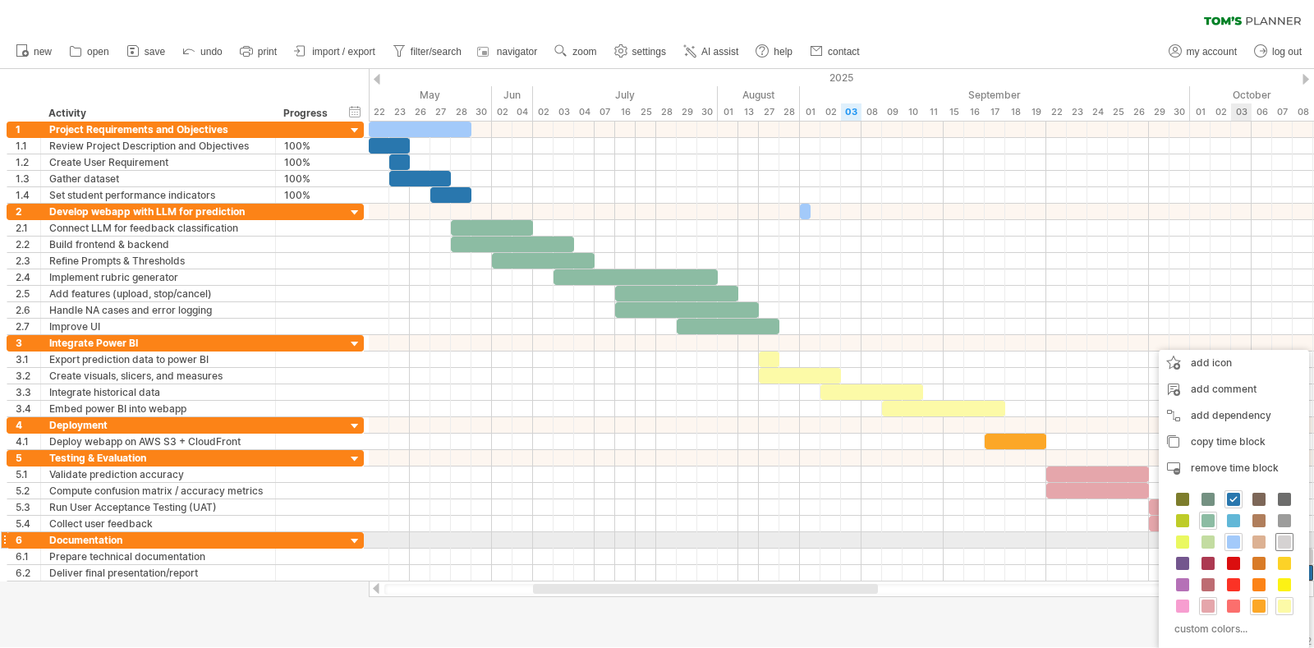
click at [1278, 538] on span at bounding box center [1284, 541] width 13 height 13
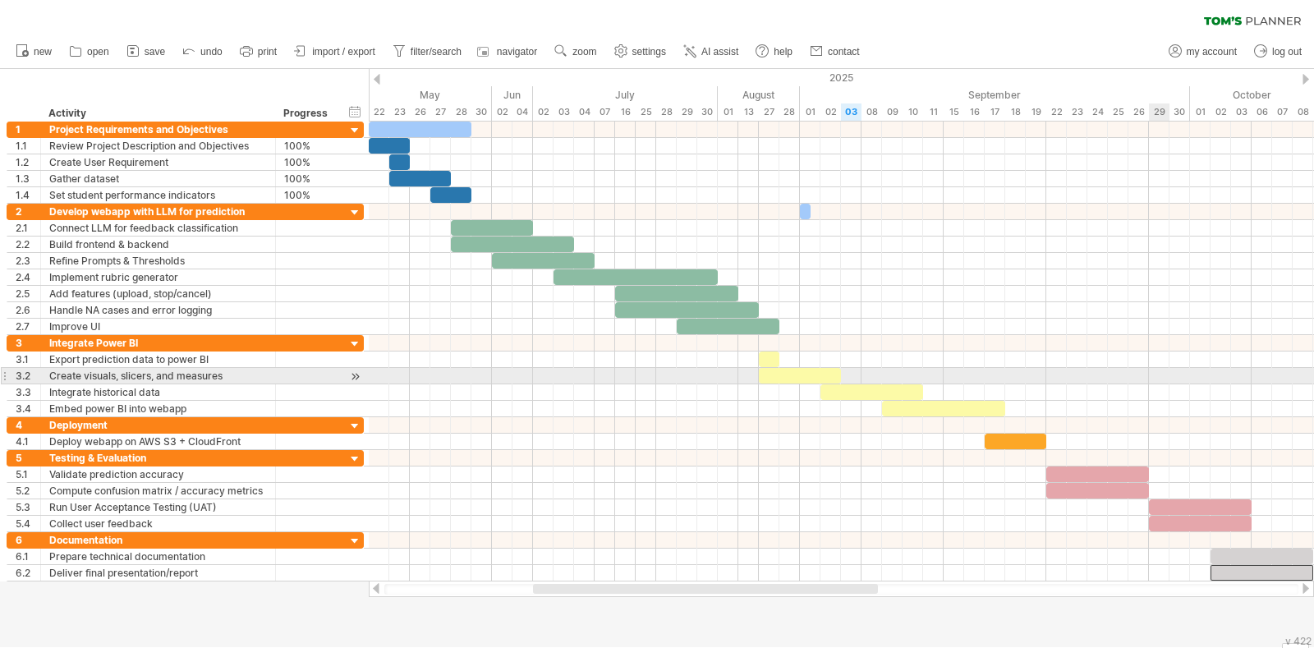
click at [1158, 379] on div at bounding box center [841, 376] width 945 height 16
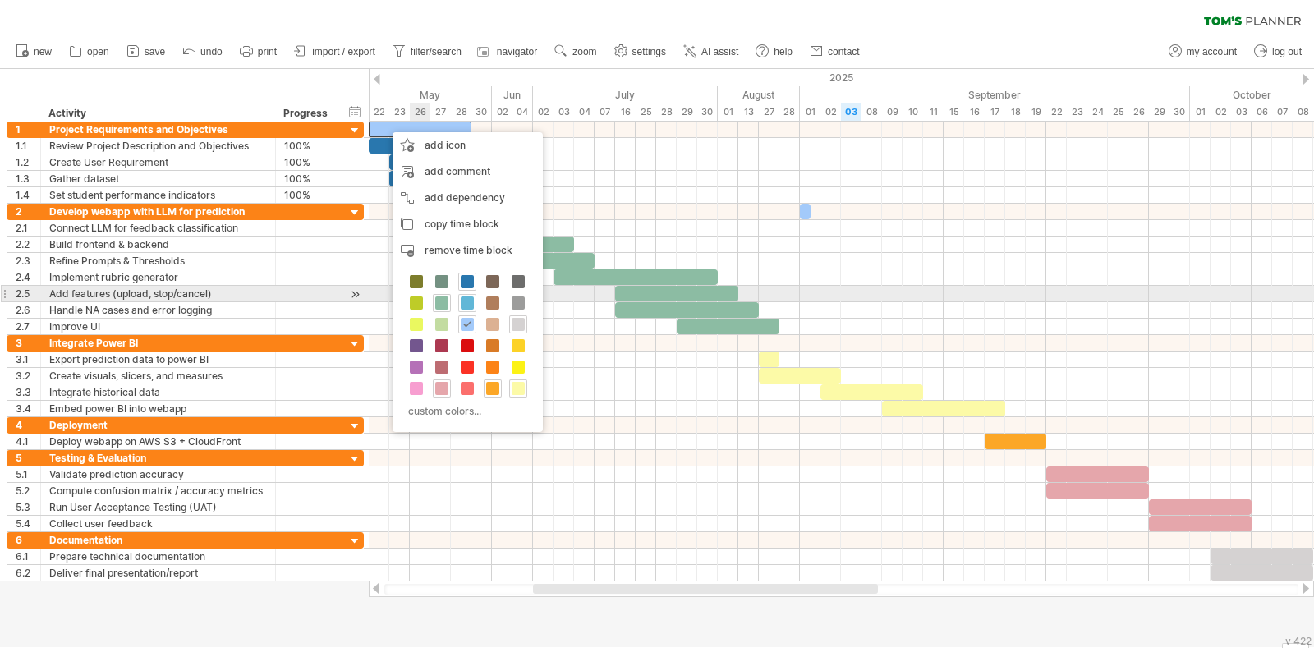
click at [467, 299] on span at bounding box center [467, 302] width 13 height 13
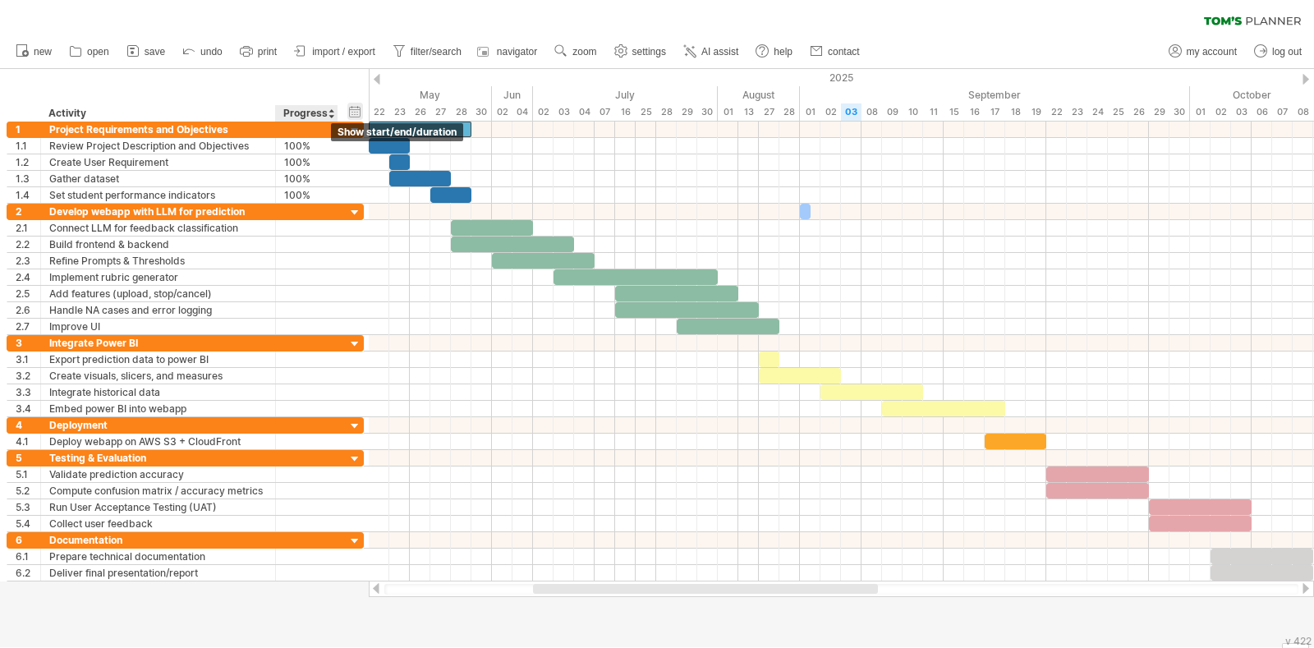
click at [351, 108] on div "hide start/end/duration show start/end/duration" at bounding box center [355, 111] width 16 height 17
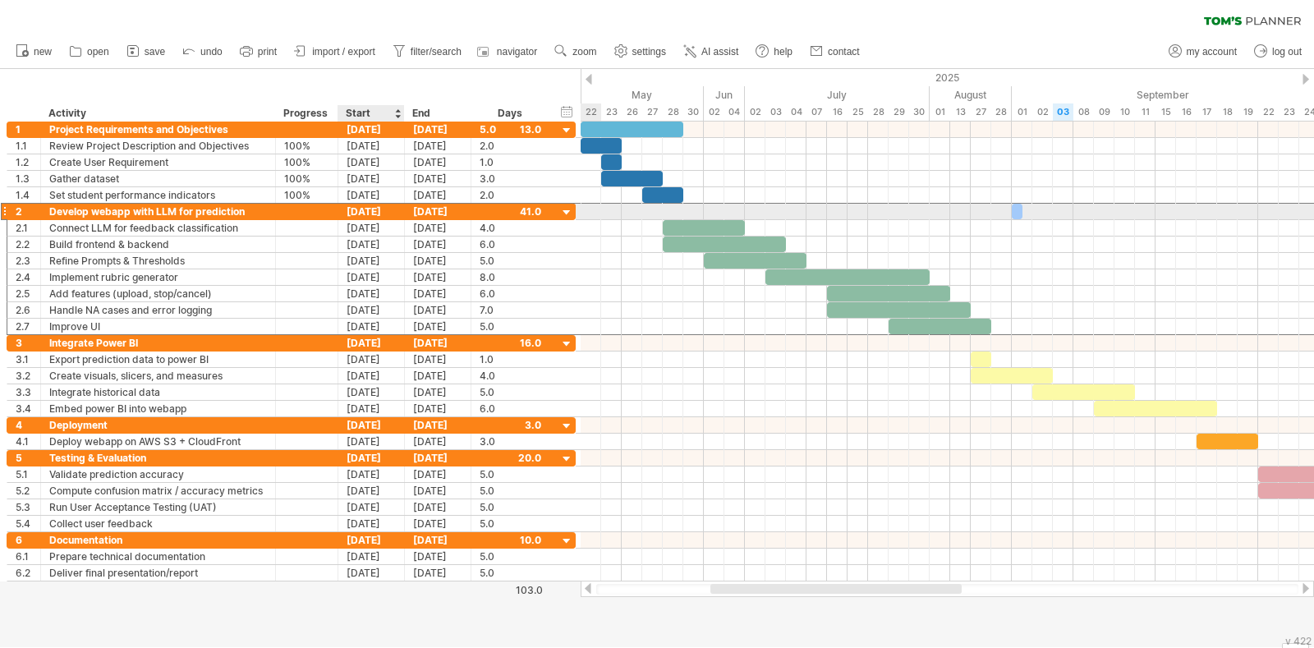
click at [379, 213] on div "[DATE]" at bounding box center [371, 212] width 67 height 16
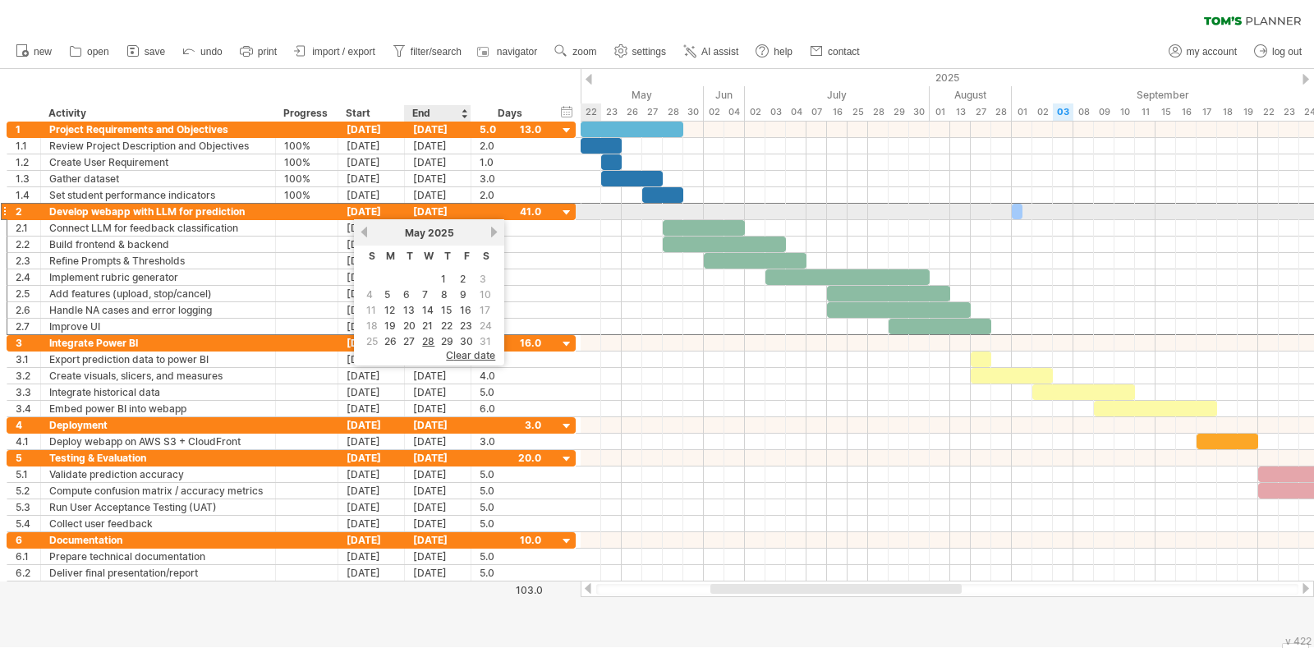
click at [426, 208] on div "28-08-25" at bounding box center [438, 212] width 67 height 16
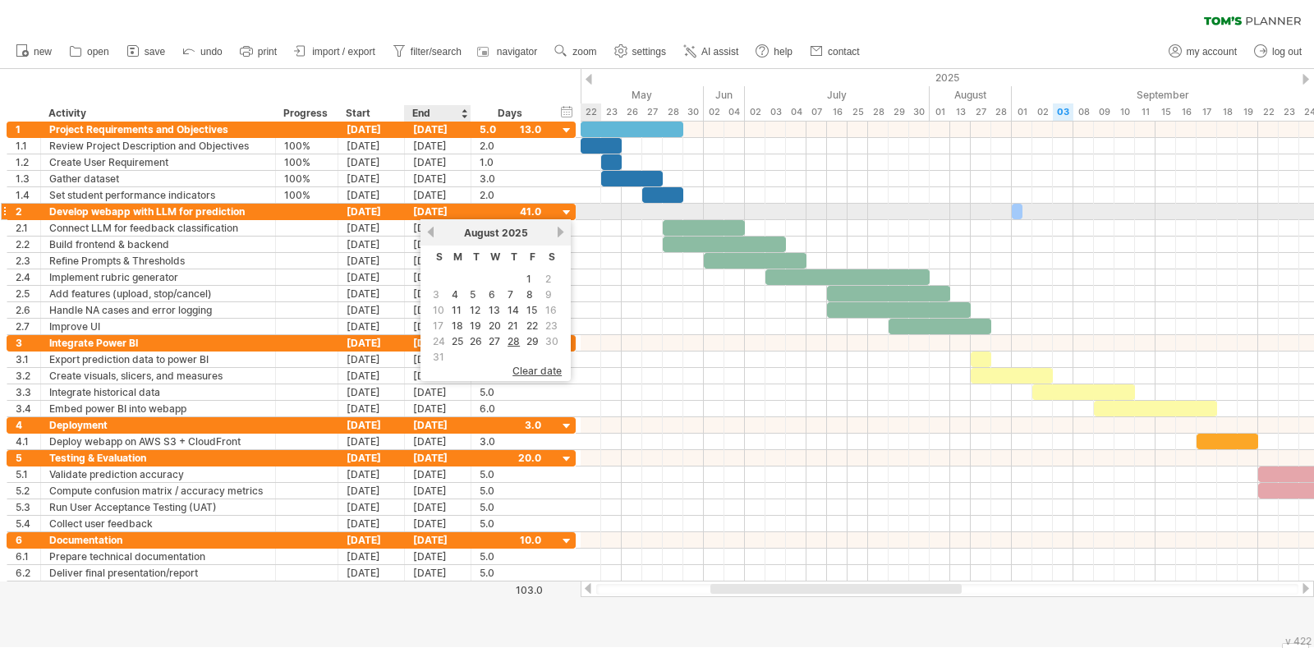
click at [426, 208] on div "28-08-25" at bounding box center [438, 212] width 67 height 16
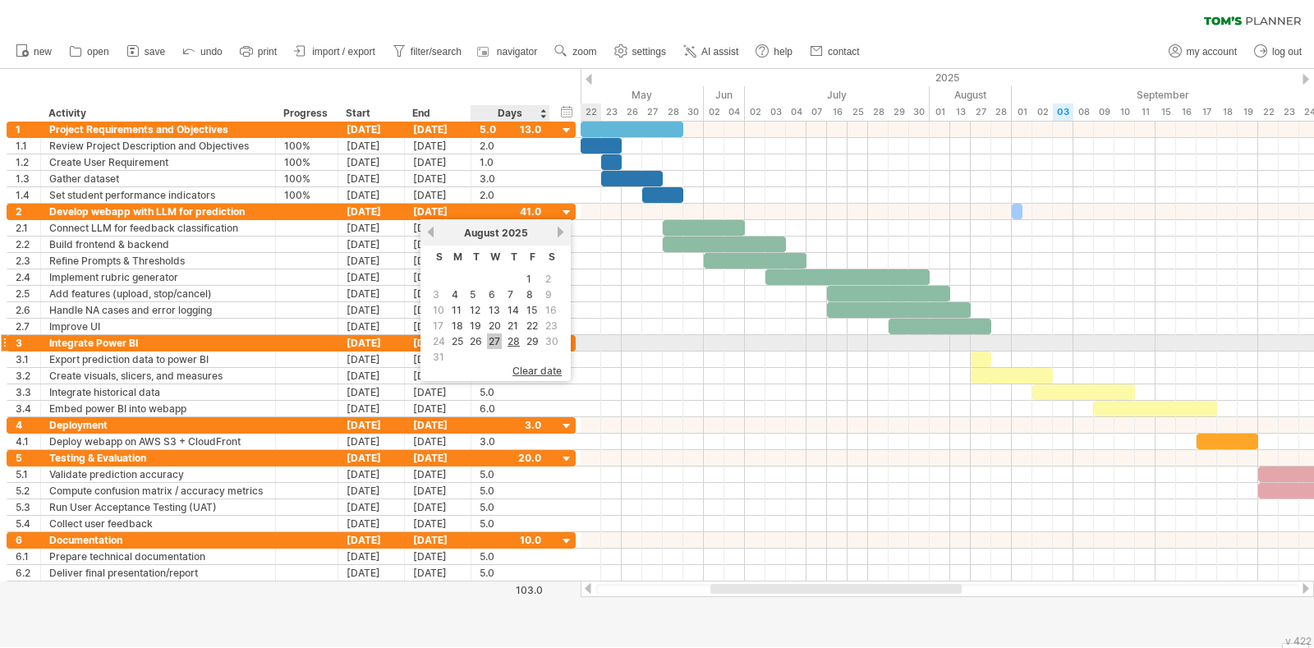
click at [496, 337] on link "27" at bounding box center [494, 341] width 15 height 16
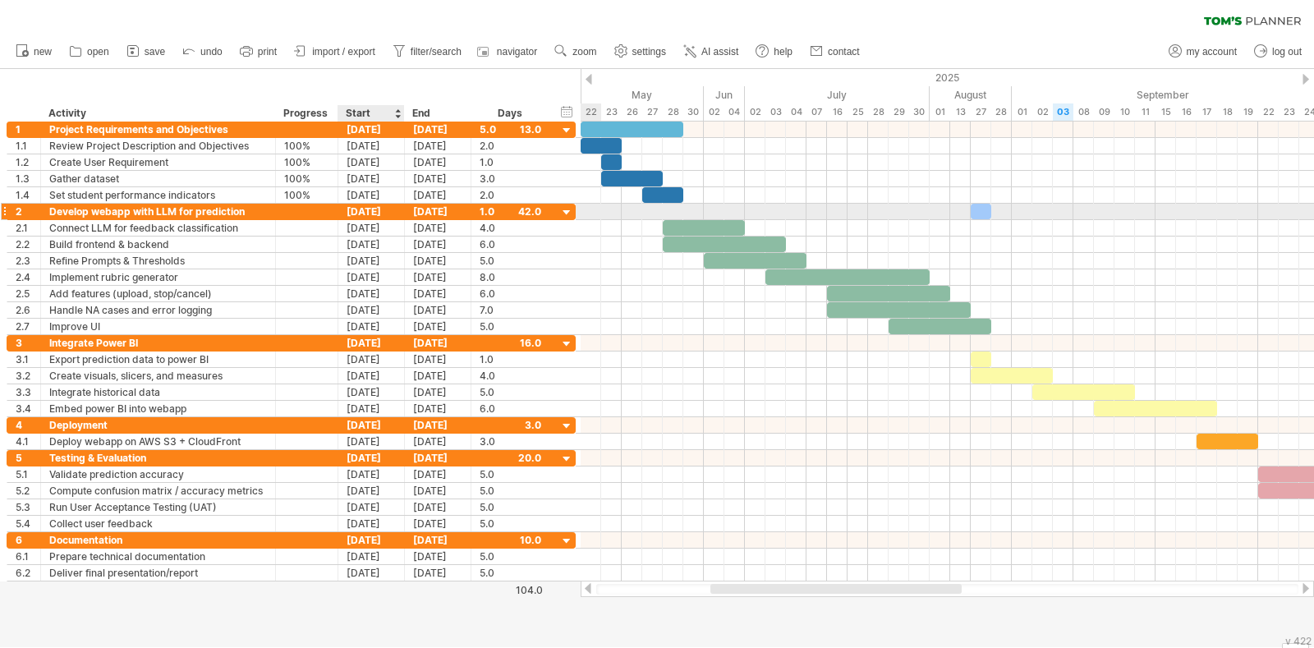
click at [381, 210] on div "[DATE]" at bounding box center [371, 212] width 67 height 16
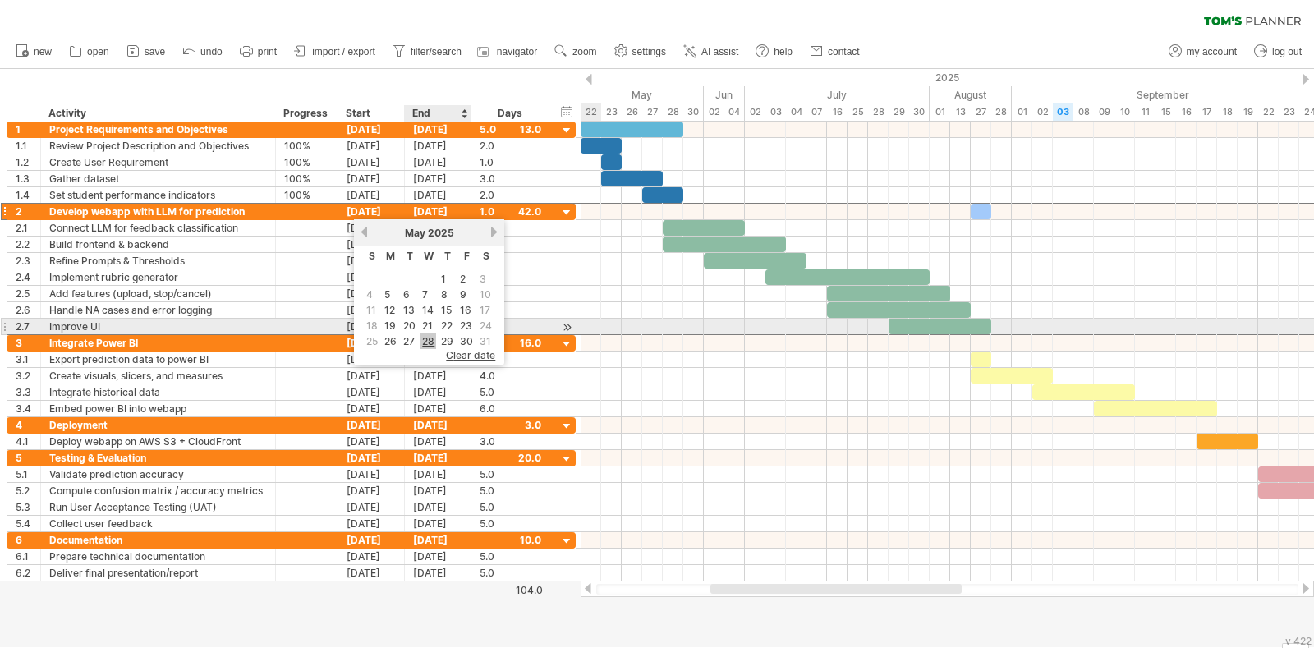
click at [427, 335] on link "28" at bounding box center [428, 341] width 16 height 16
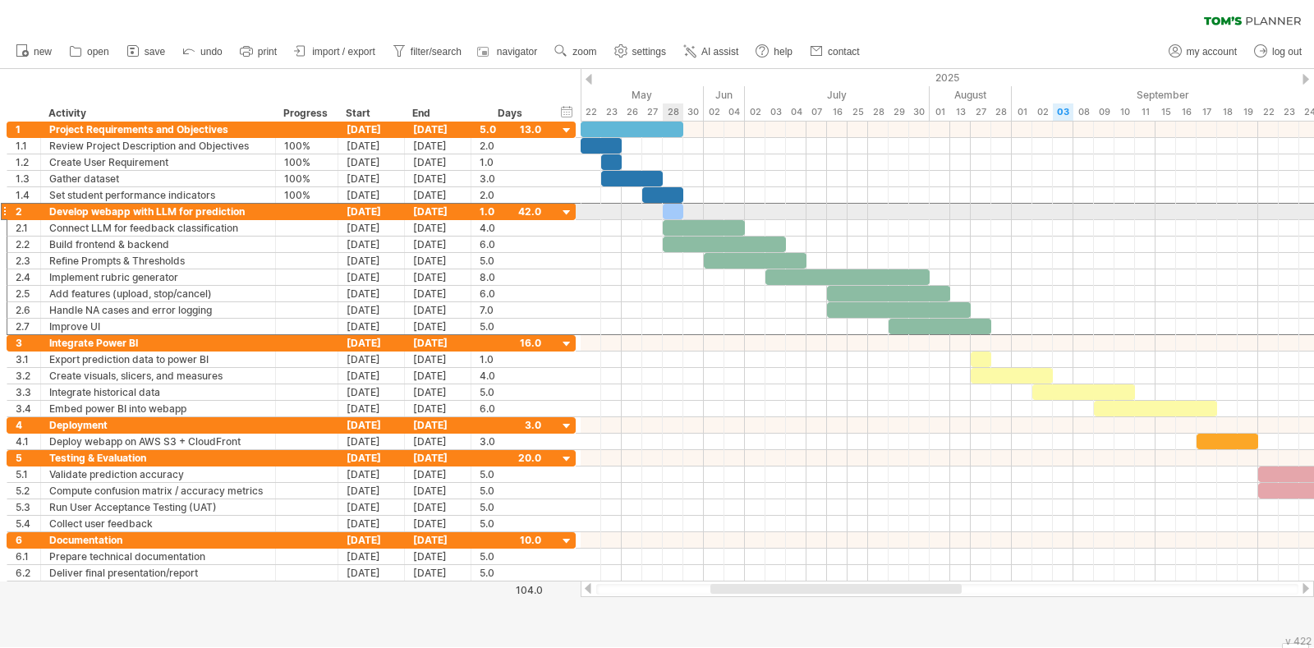
click at [676, 211] on div at bounding box center [673, 212] width 21 height 16
click at [440, 213] on div "27-08-25" at bounding box center [438, 212] width 67 height 16
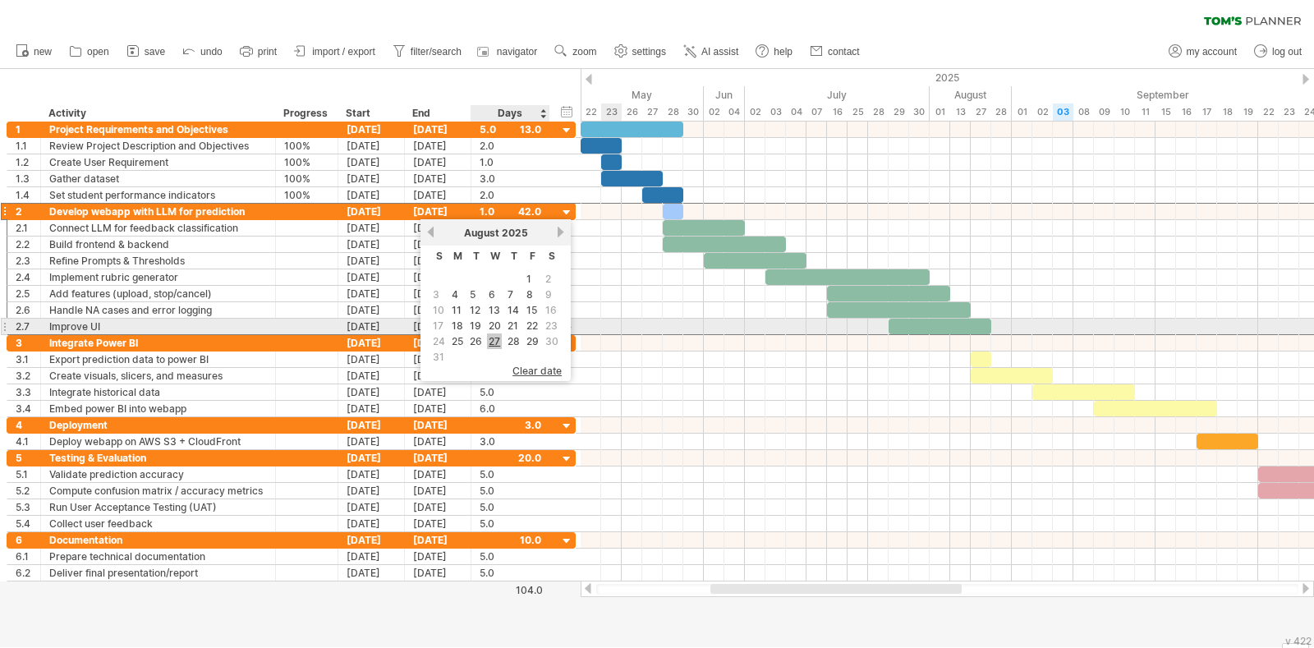
click at [489, 334] on link "27" at bounding box center [494, 341] width 15 height 16
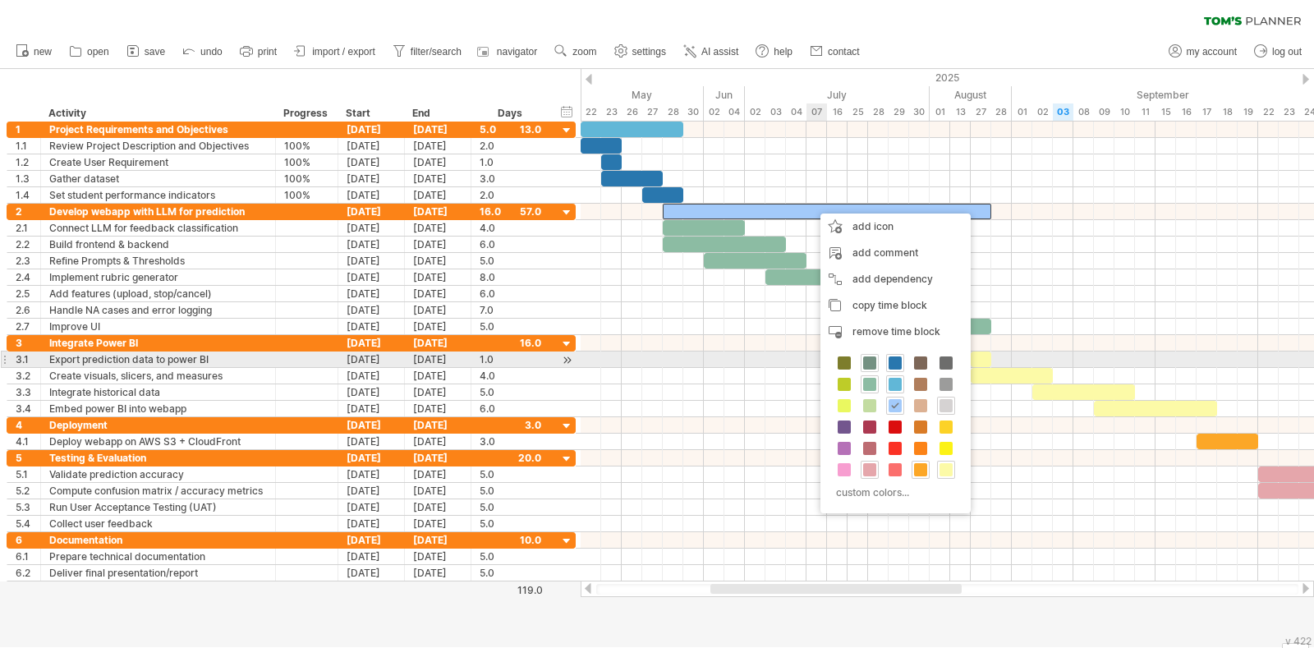
click at [868, 367] on span at bounding box center [869, 362] width 13 height 13
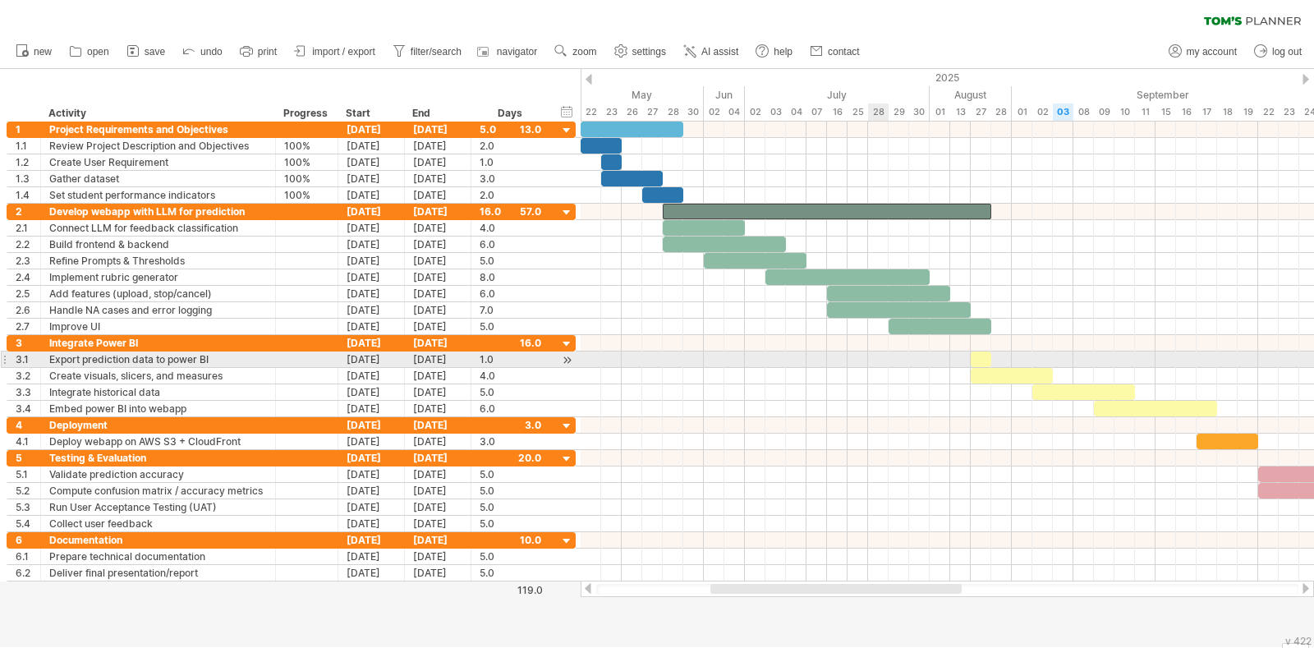
click at [879, 379] on div at bounding box center [947, 376] width 733 height 16
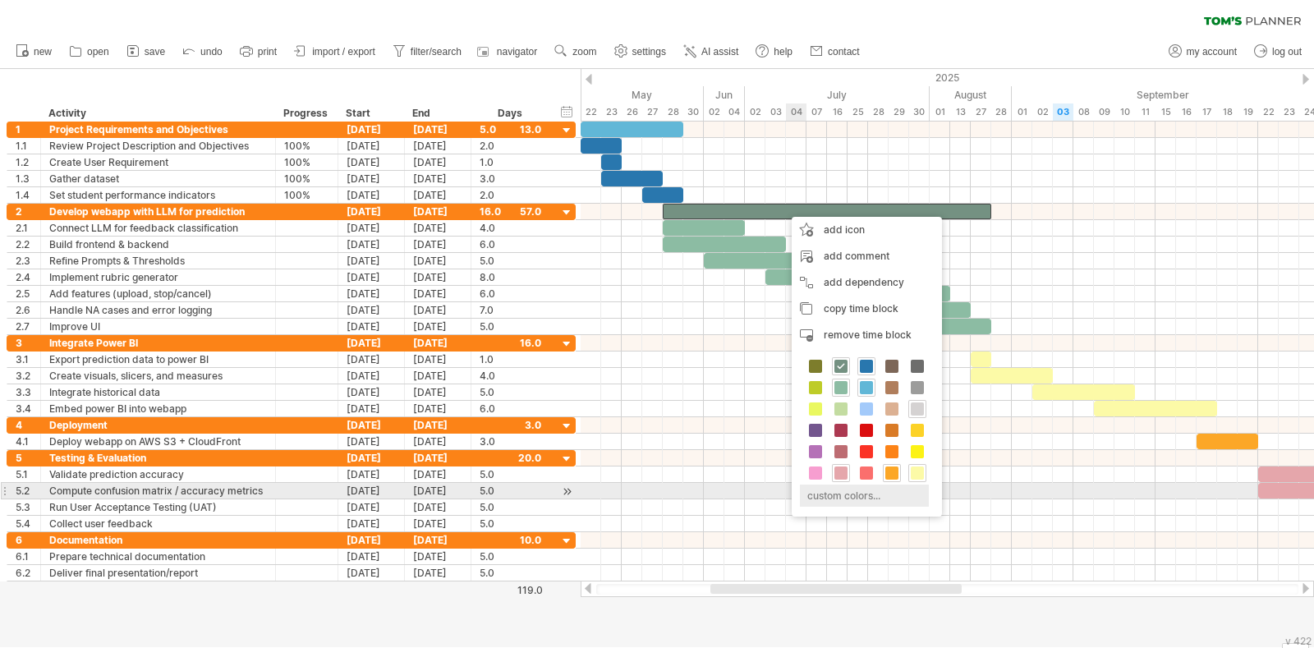
click at [850, 489] on div "custom colors..." at bounding box center [864, 495] width 129 height 22
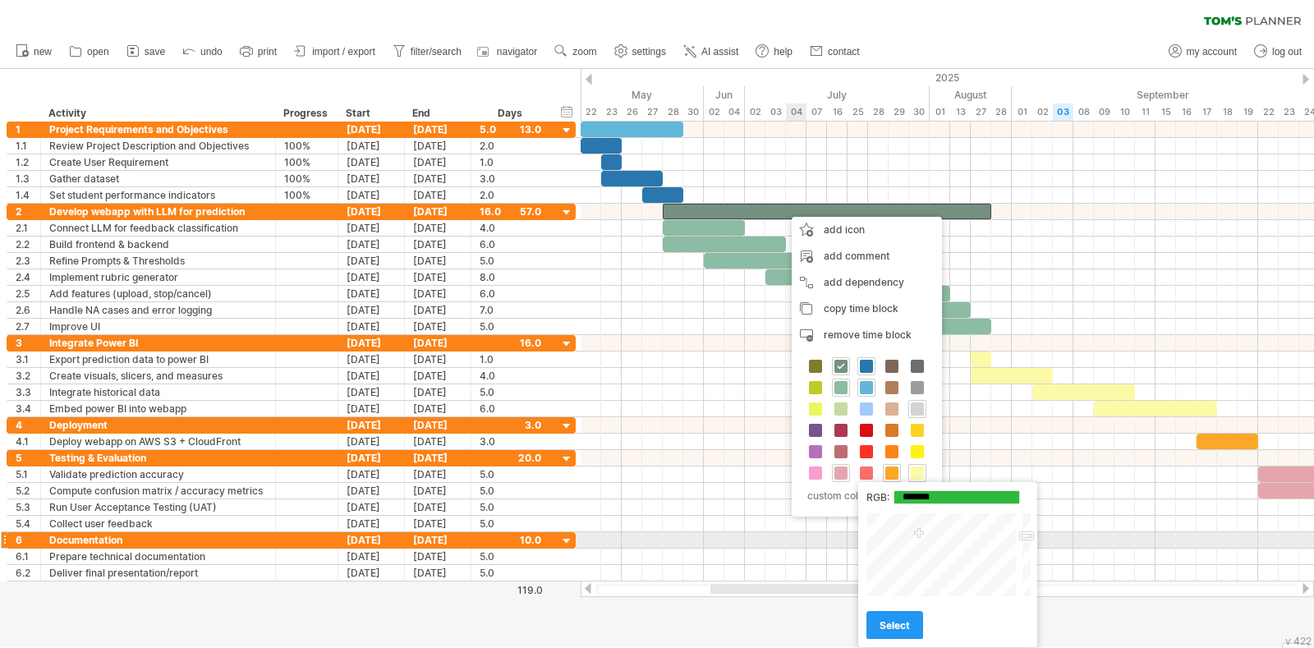
drag, startPoint x: 953, startPoint y: 552, endPoint x: 919, endPoint y: 534, distance: 38.9
click at [919, 534] on div at bounding box center [942, 554] width 153 height 85
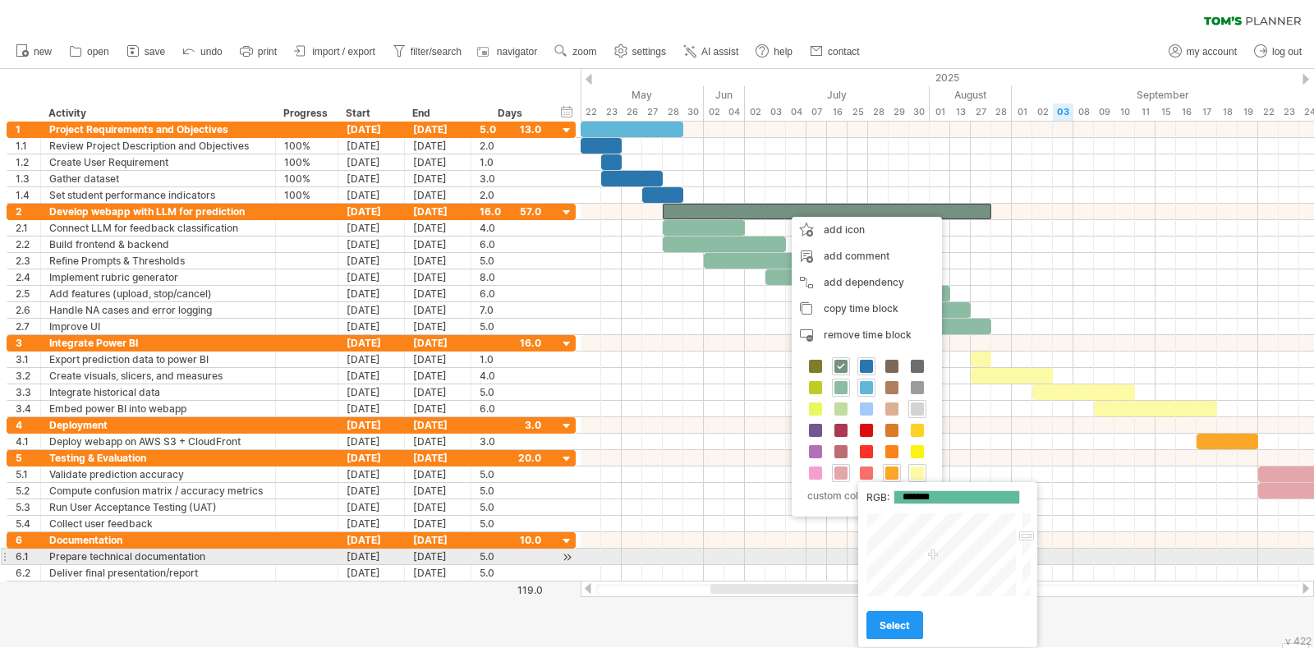
type input "*******"
drag, startPoint x: 921, startPoint y: 534, endPoint x: 933, endPoint y: 557, distance: 26.1
click at [933, 557] on div at bounding box center [942, 554] width 153 height 85
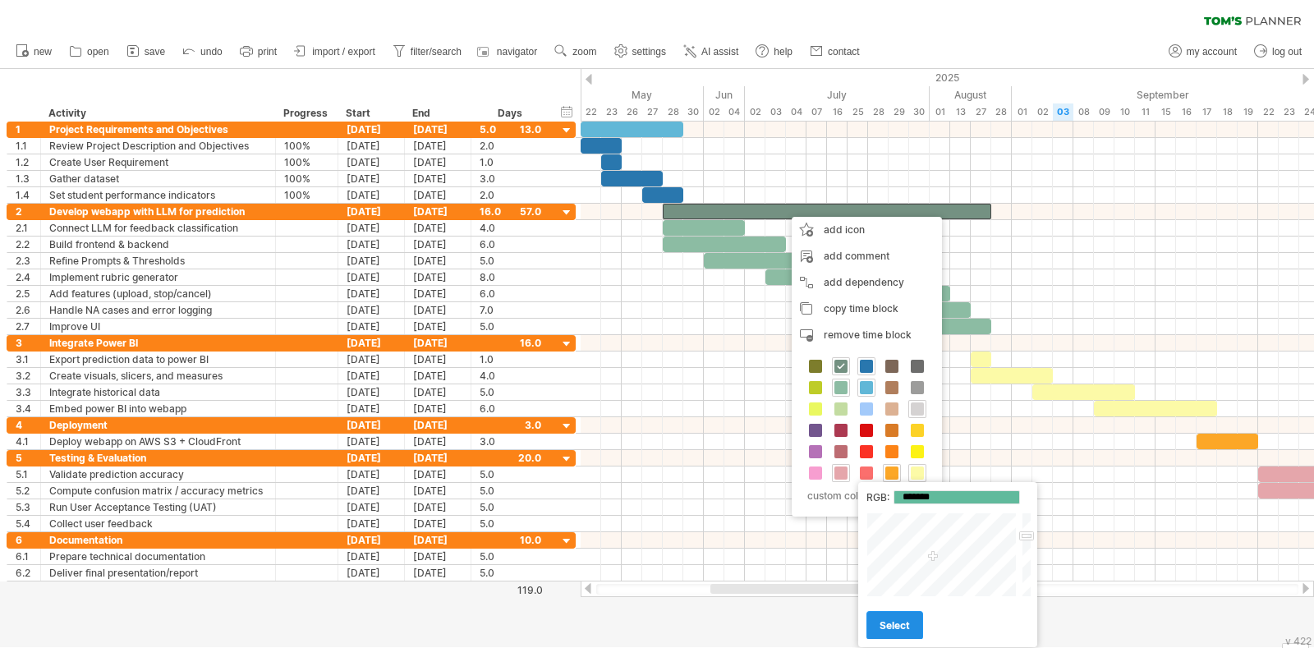
click at [891, 626] on span "select" at bounding box center [894, 625] width 30 height 12
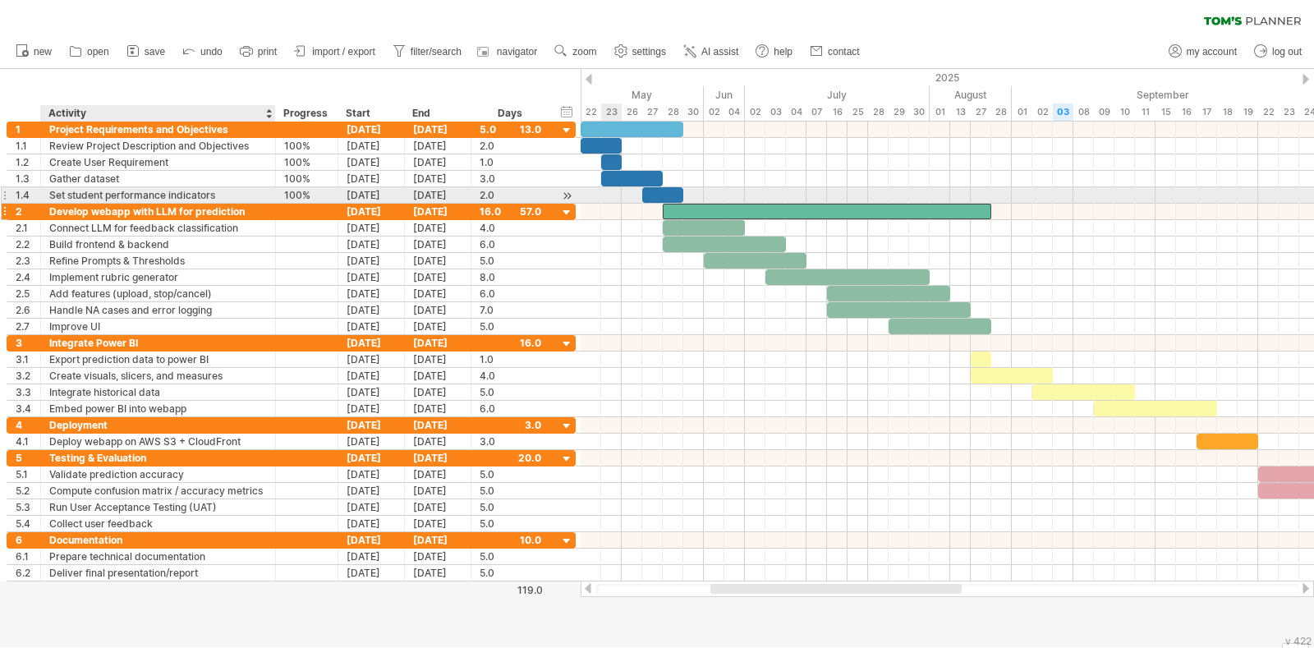
click at [206, 207] on div "Develop webapp with LLM for prediction" at bounding box center [158, 212] width 218 height 16
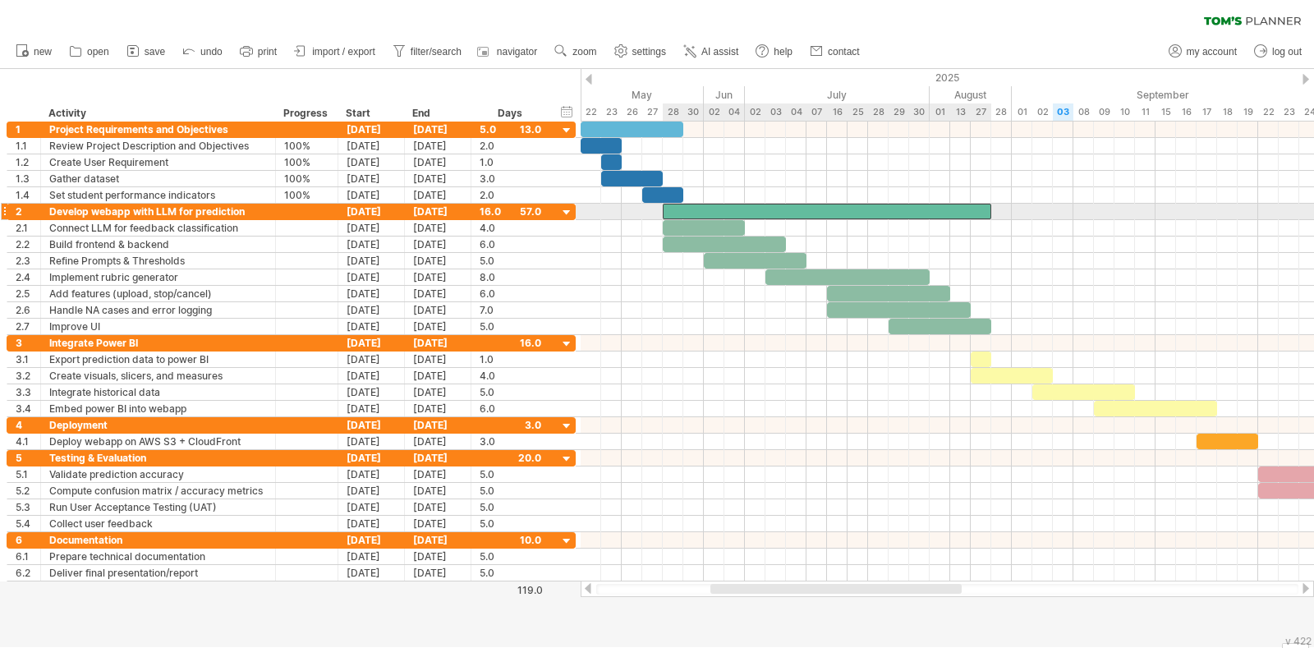
click at [750, 211] on div at bounding box center [827, 212] width 328 height 16
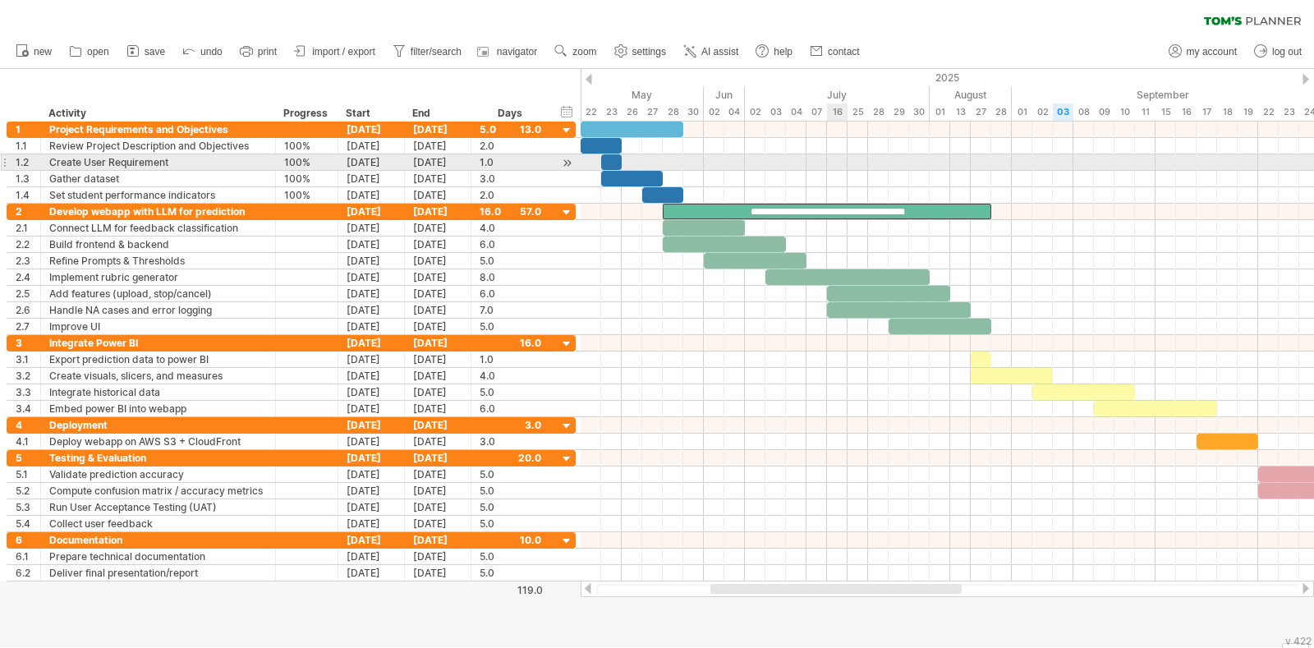
click at [846, 163] on div at bounding box center [947, 162] width 733 height 16
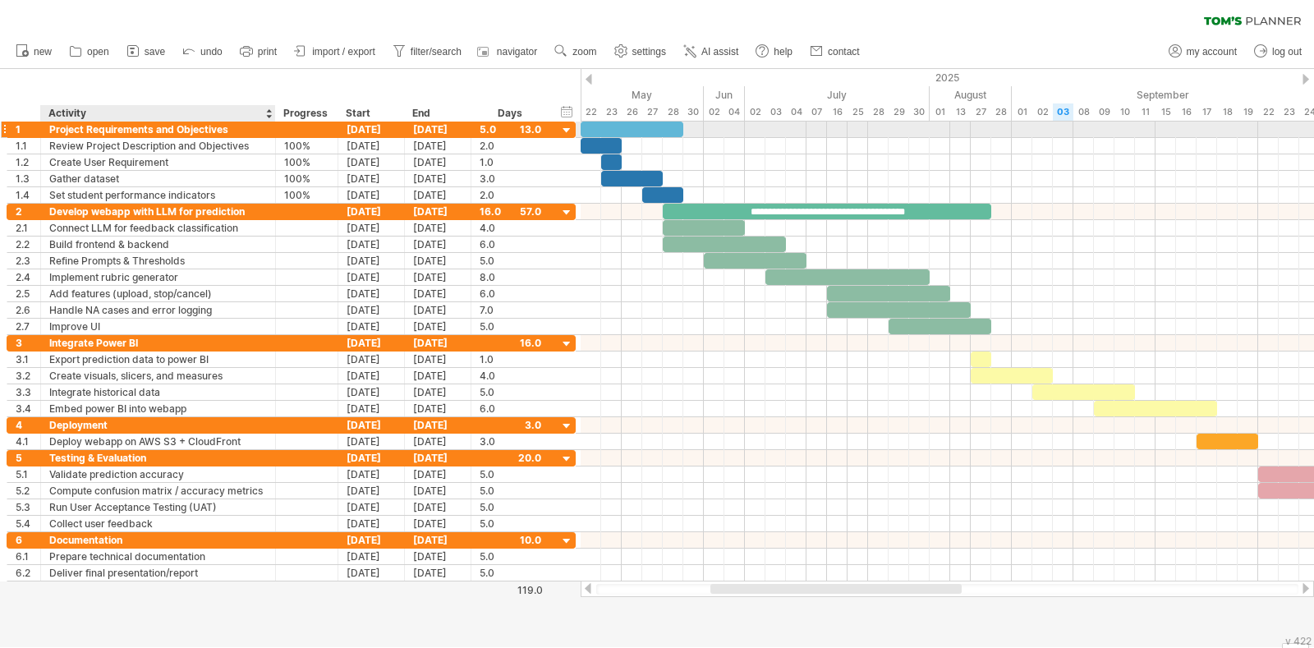
click at [195, 129] on div "Project Requirements and Objectives" at bounding box center [158, 130] width 218 height 16
click at [613, 126] on div at bounding box center [632, 130] width 103 height 16
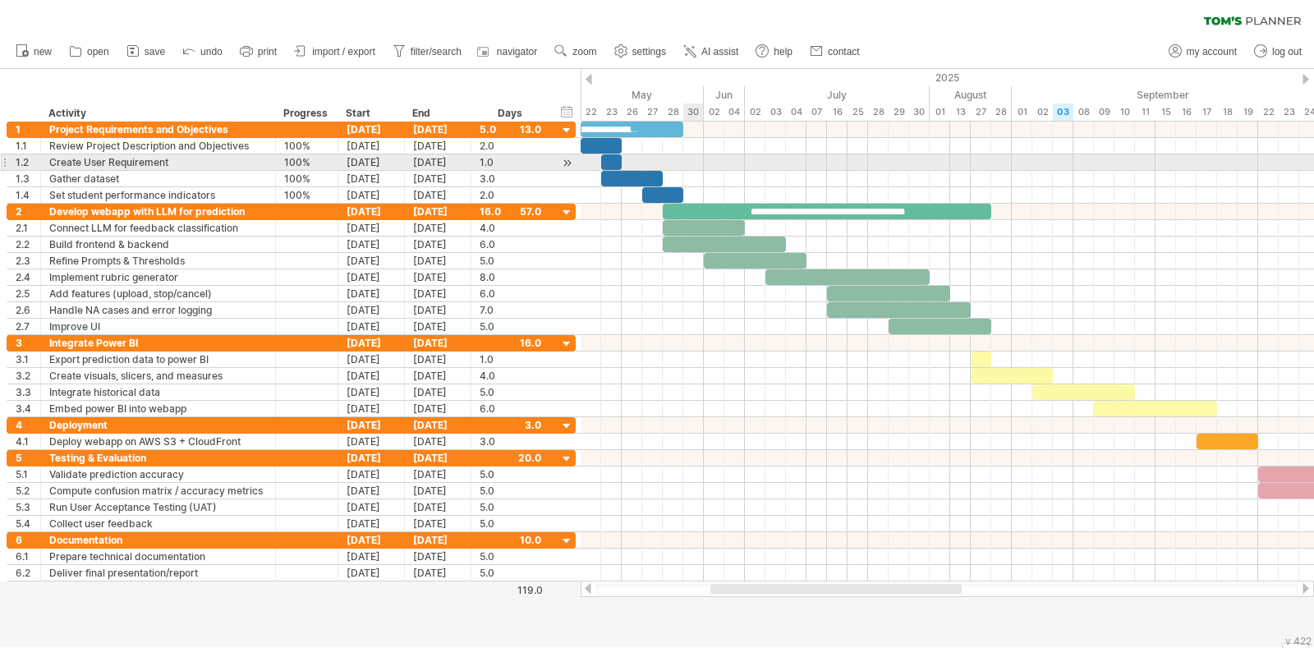
click at [686, 158] on div at bounding box center [947, 162] width 733 height 16
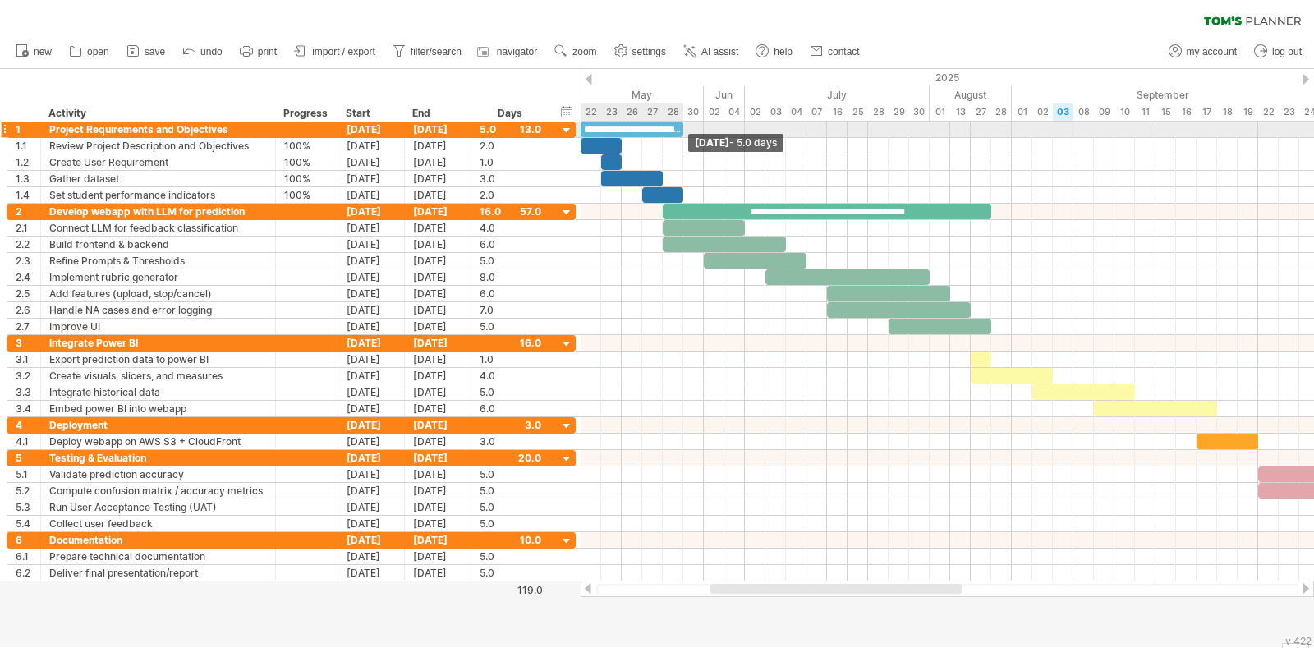
click at [682, 129] on span at bounding box center [683, 130] width 7 height 16
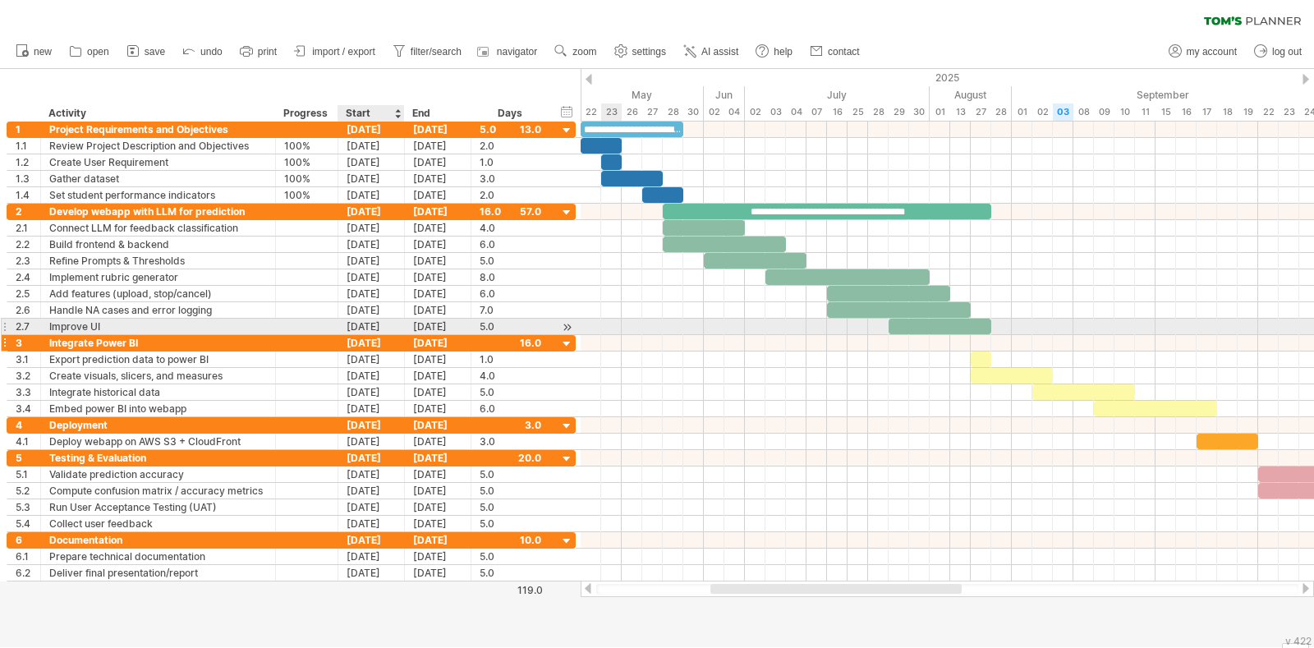
click at [379, 336] on div "27-08-25" at bounding box center [371, 343] width 67 height 16
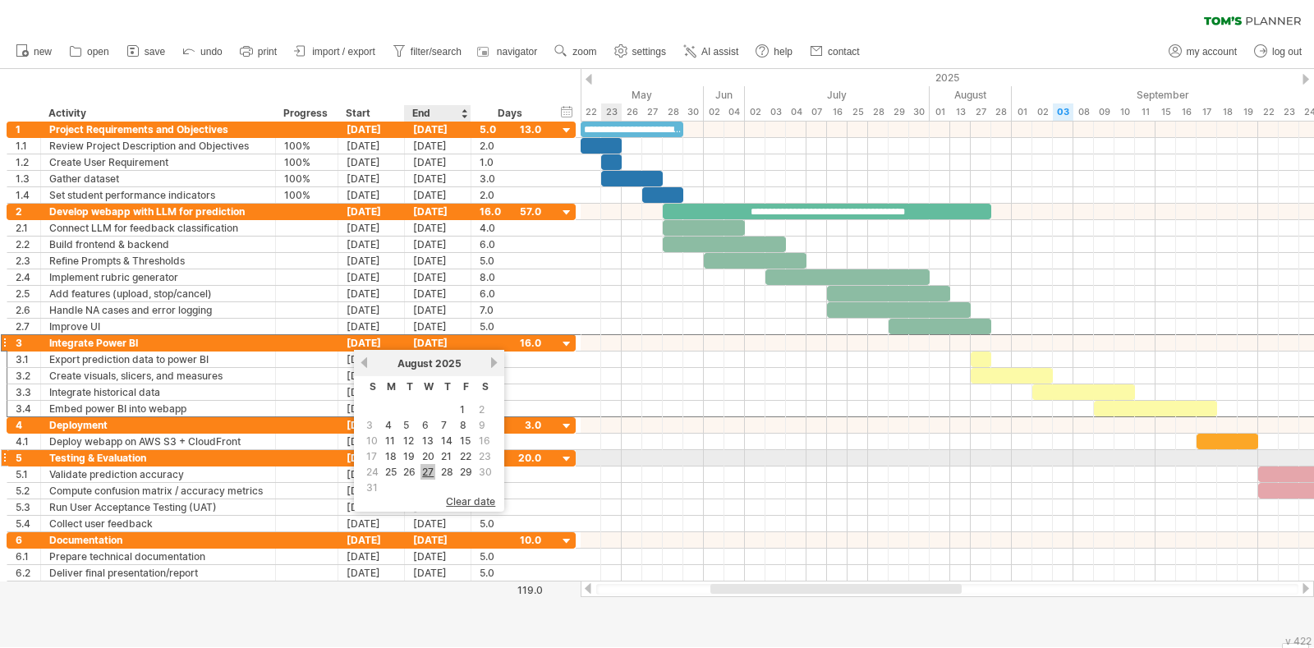
click at [431, 464] on link "27" at bounding box center [427, 472] width 15 height 16
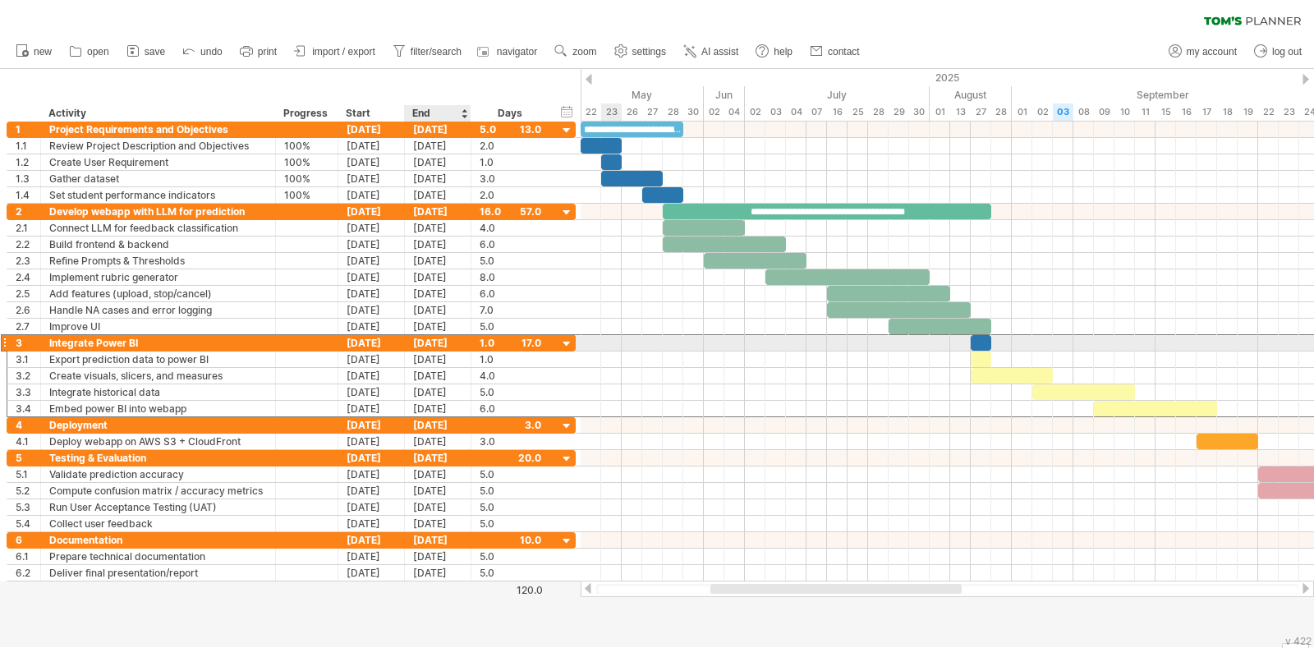
click at [435, 342] on div "17-09-25" at bounding box center [438, 343] width 67 height 16
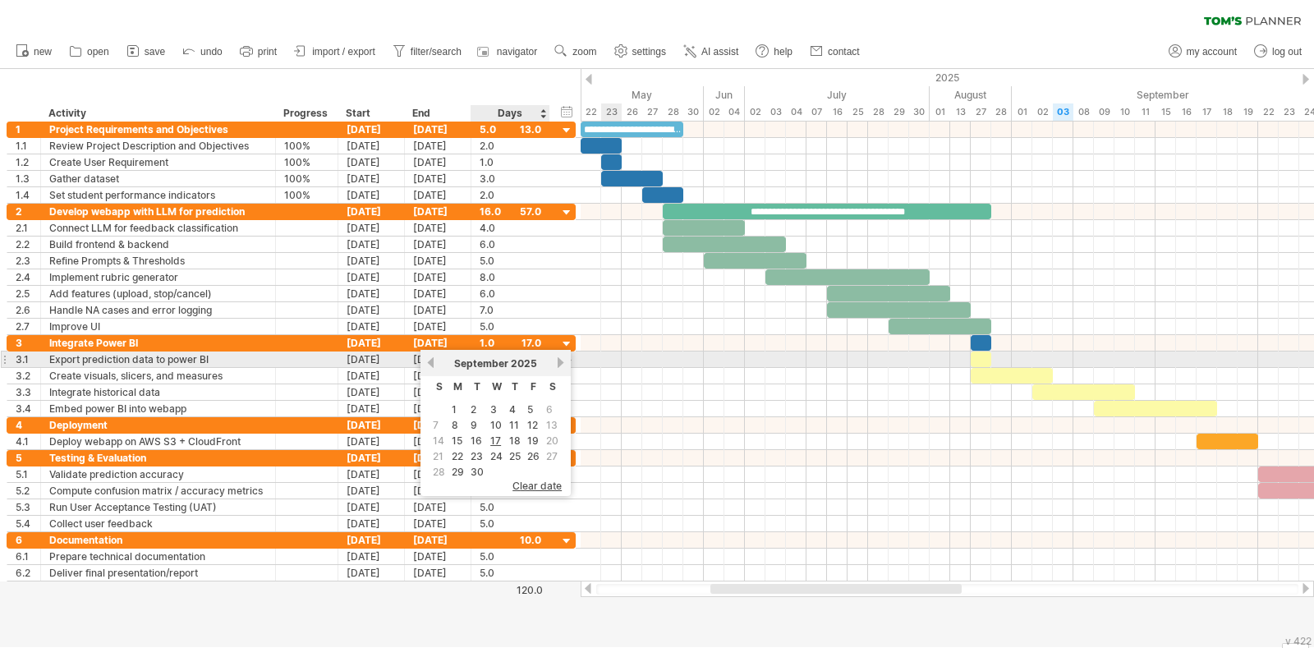
click at [554, 367] on link "next" at bounding box center [560, 362] width 12 height 12
click at [433, 365] on link "previous" at bounding box center [431, 362] width 12 height 12
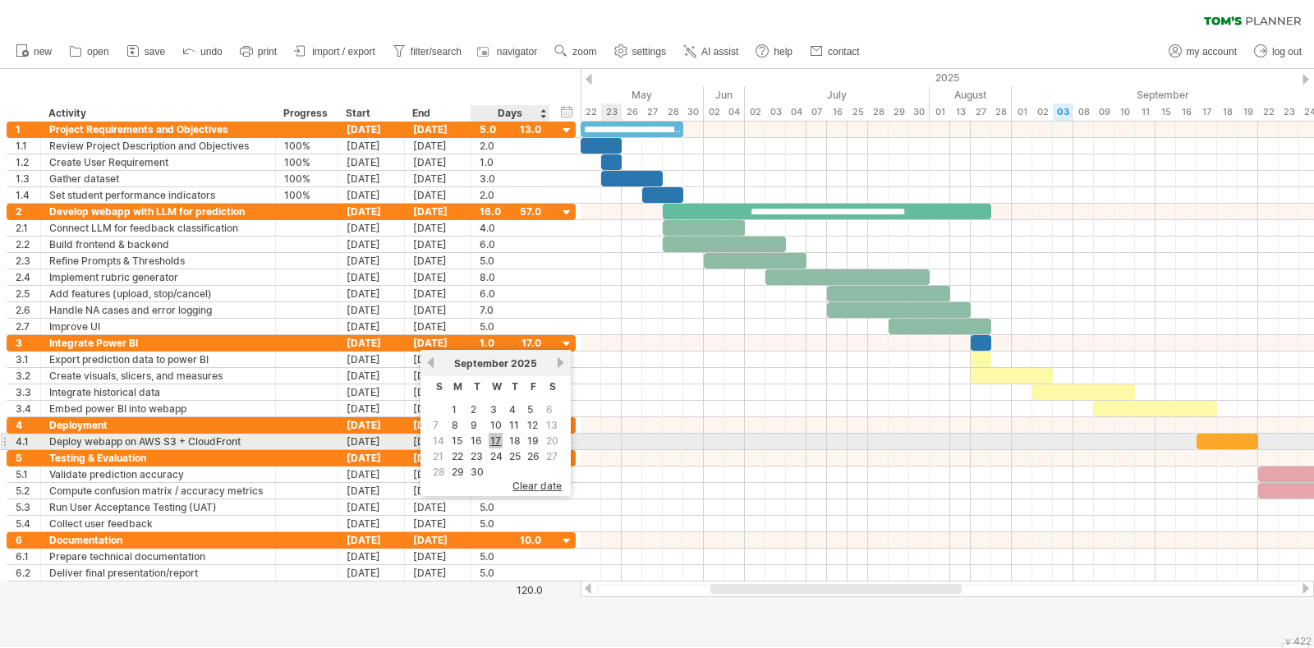
click at [493, 437] on link "17" at bounding box center [496, 441] width 14 height 16
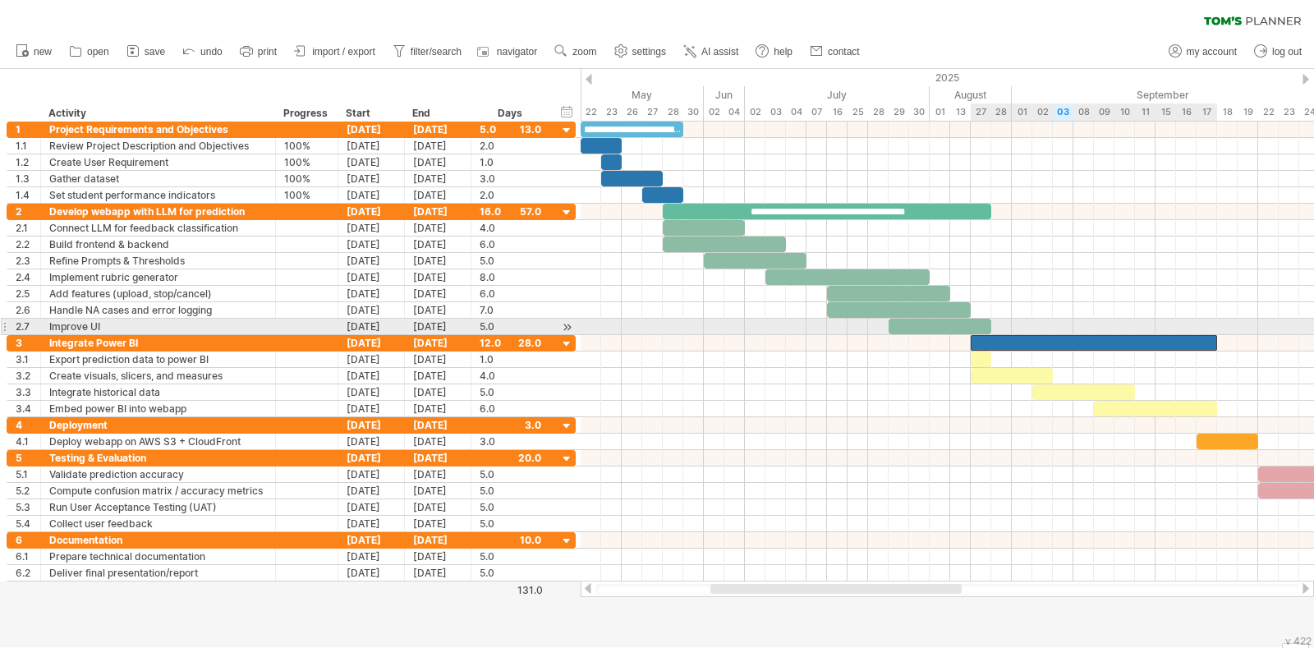
click at [999, 335] on div at bounding box center [1094, 343] width 246 height 16
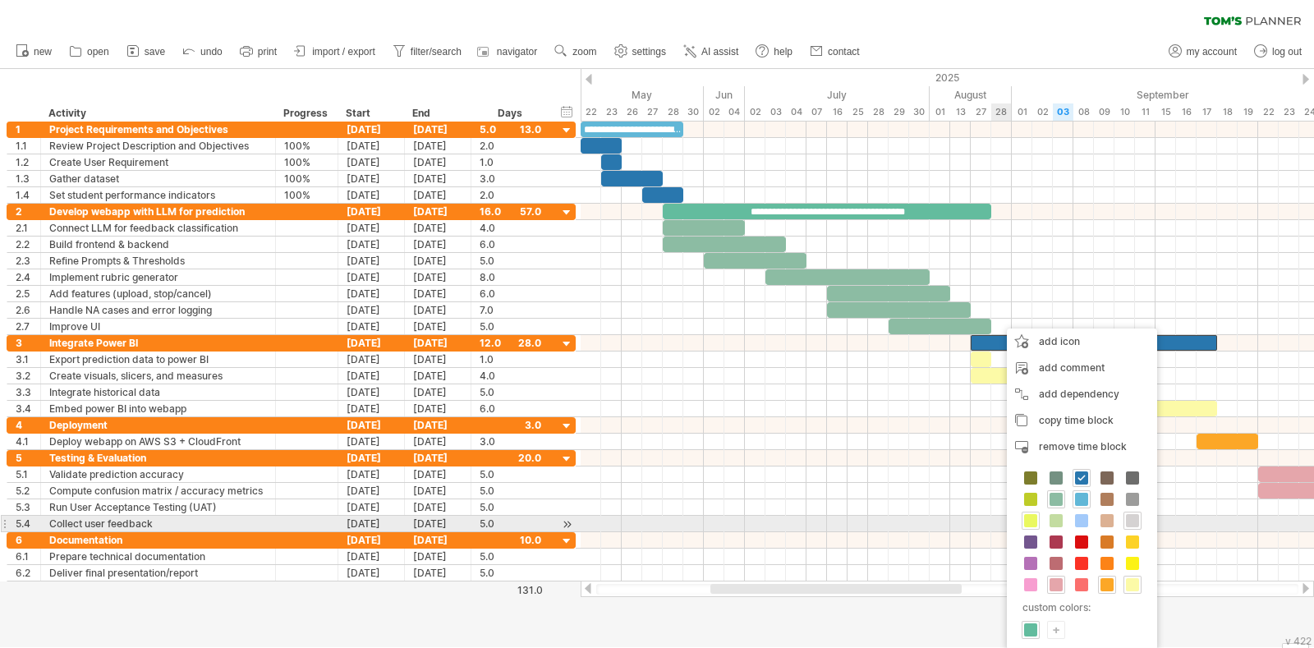
click at [1032, 519] on span at bounding box center [1030, 520] width 13 height 13
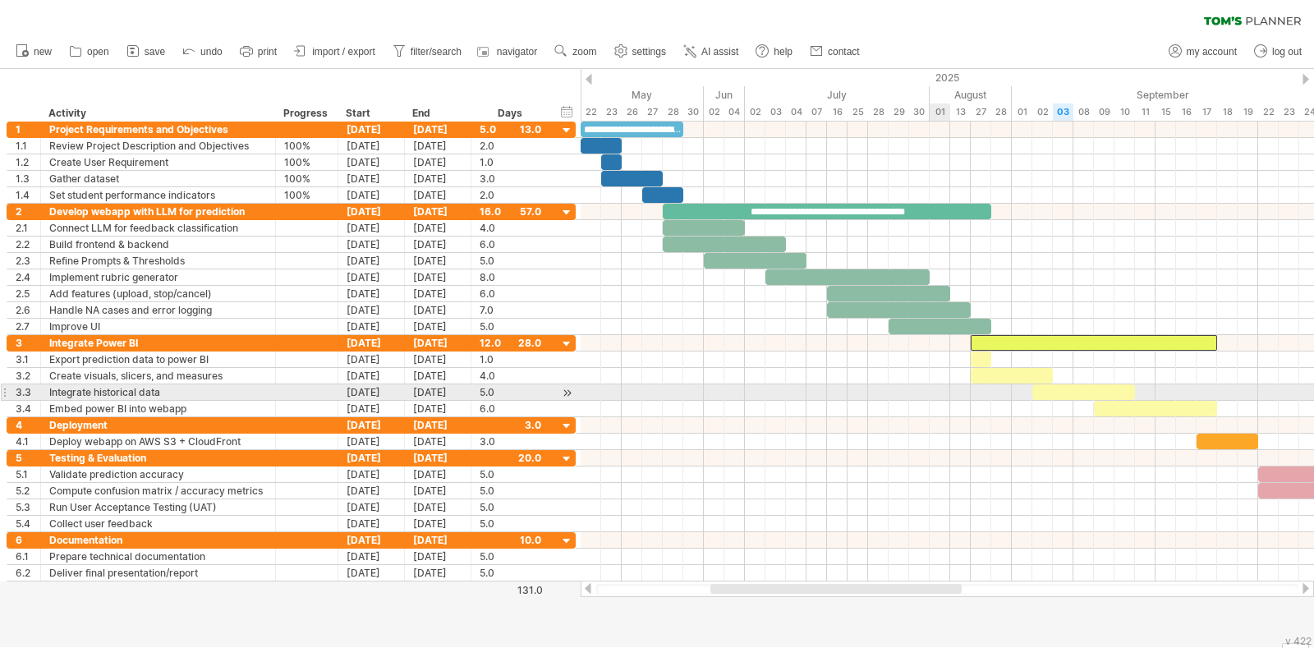
click at [872, 384] on div at bounding box center [947, 392] width 733 height 16
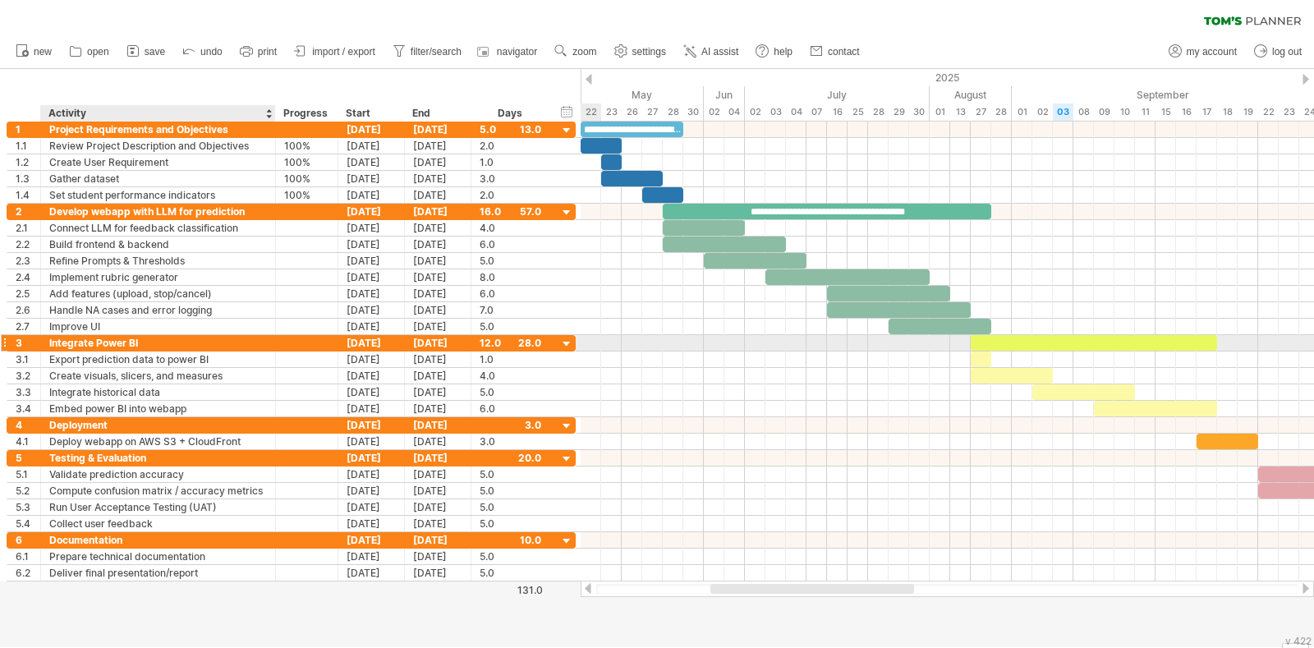
click at [115, 340] on div "Integrate Power BI" at bounding box center [158, 343] width 218 height 16
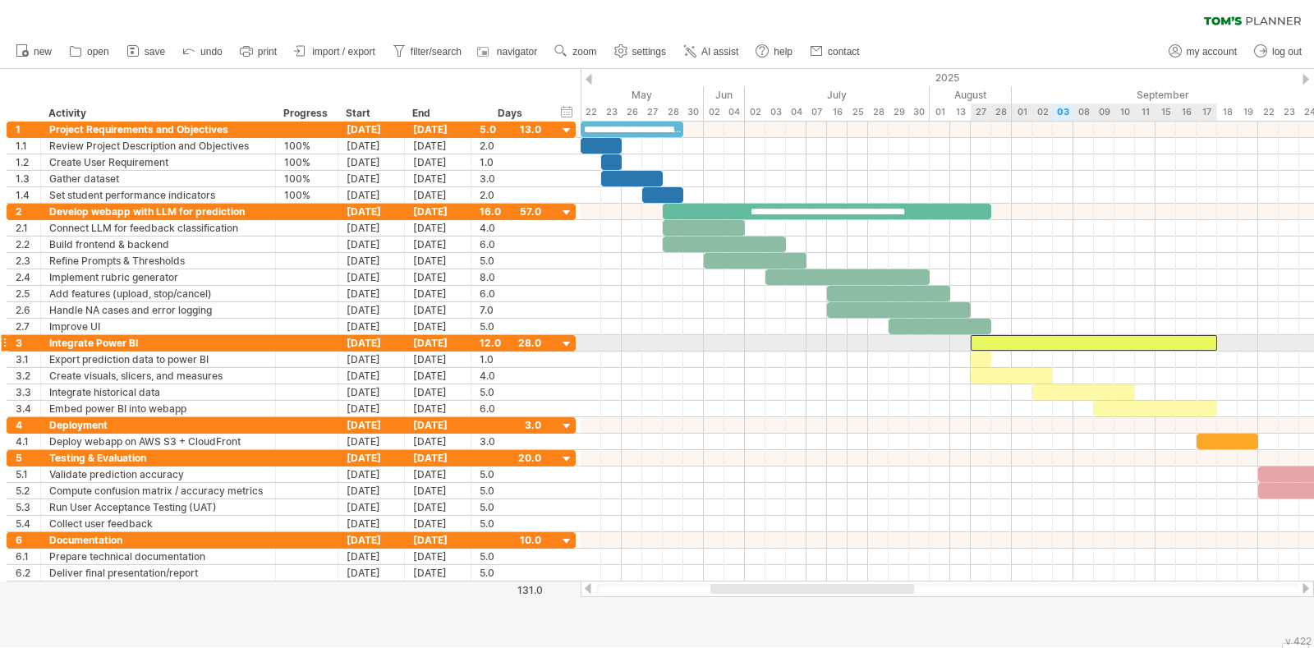
click at [1026, 338] on div at bounding box center [1094, 343] width 246 height 16
paste div
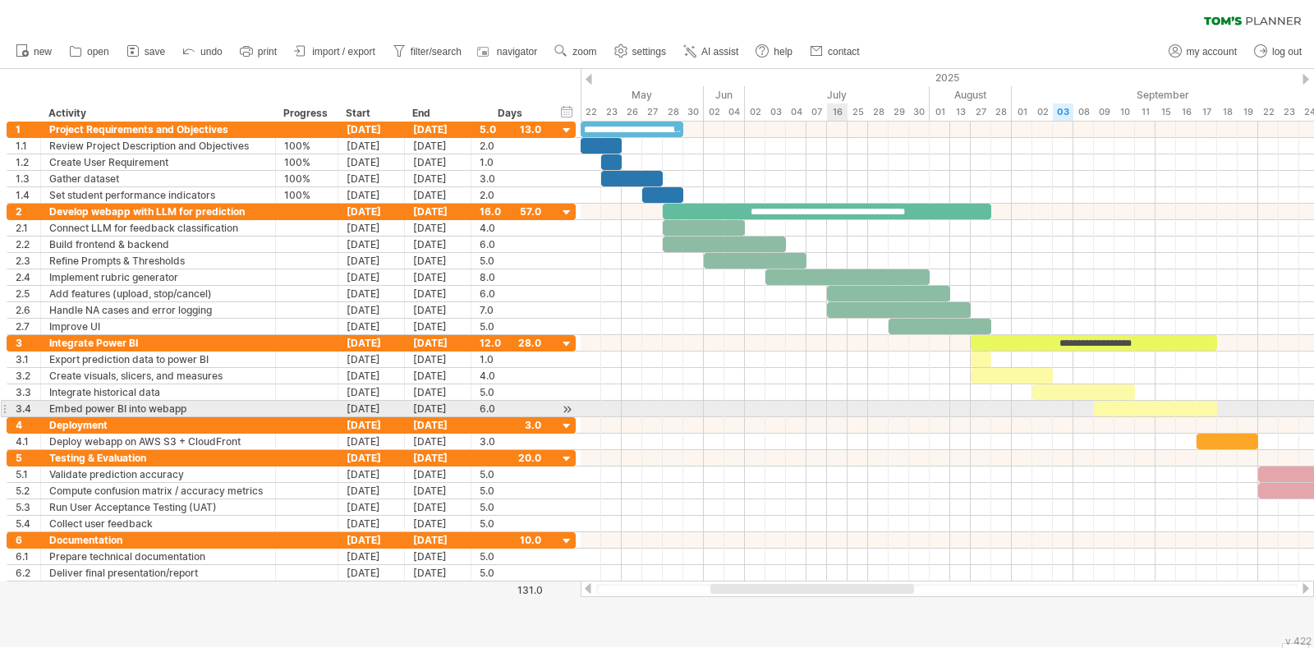
click at [838, 402] on div at bounding box center [947, 409] width 733 height 16
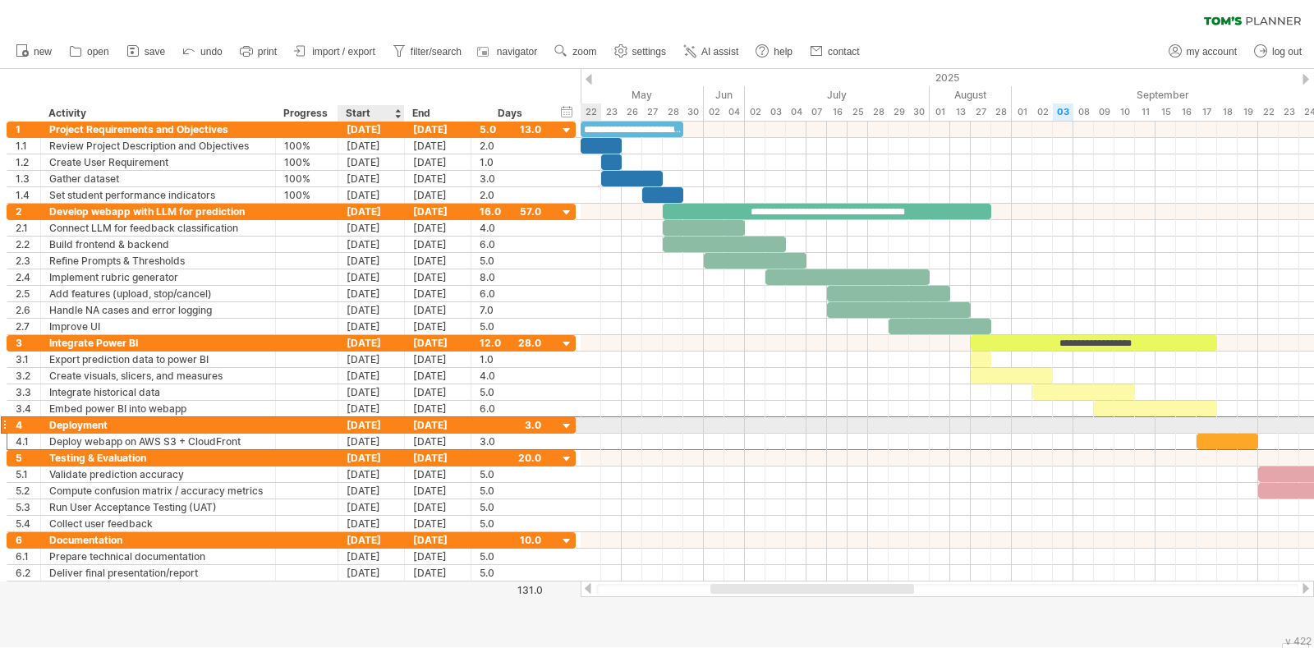
click at [372, 420] on div "17-09-25" at bounding box center [371, 425] width 67 height 16
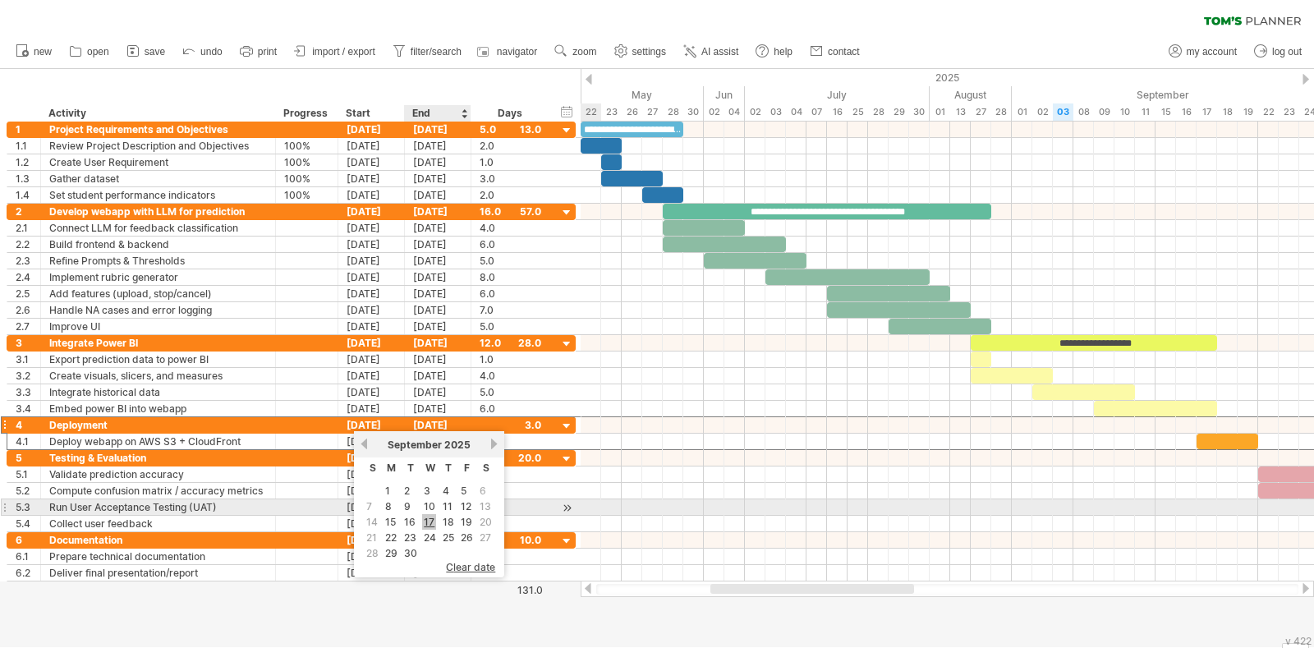
click at [429, 516] on link "17" at bounding box center [429, 522] width 14 height 16
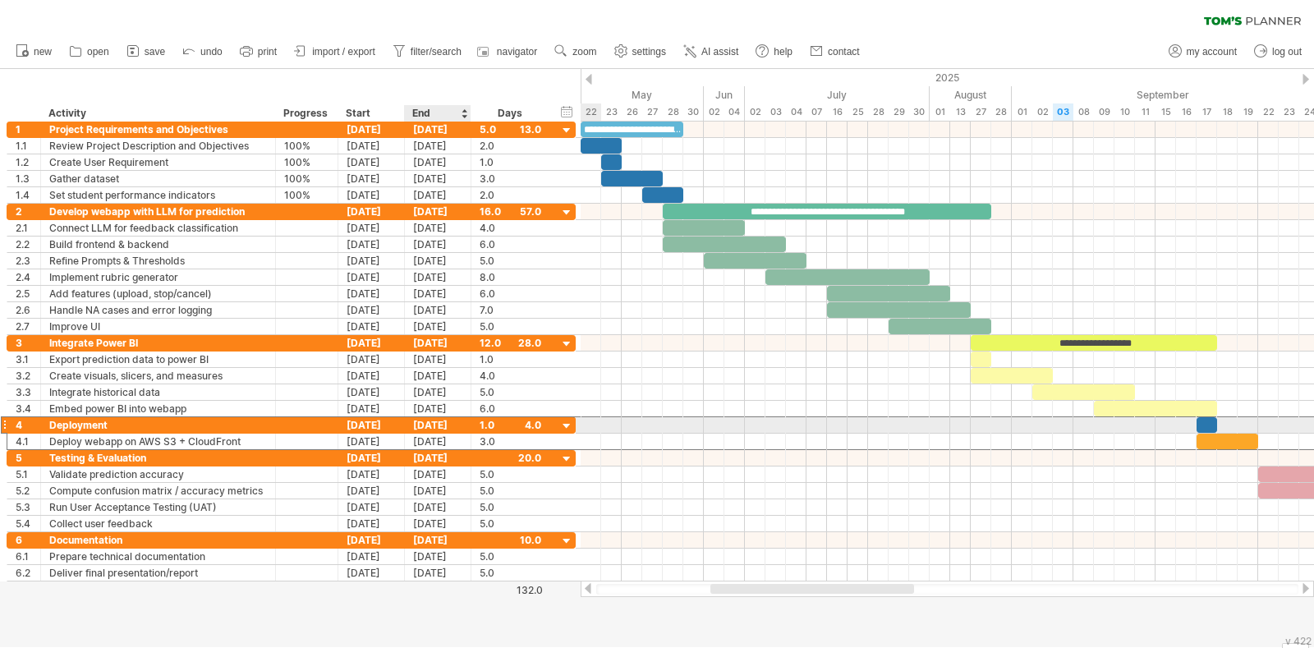
click at [440, 420] on div "19-09-25" at bounding box center [438, 425] width 67 height 16
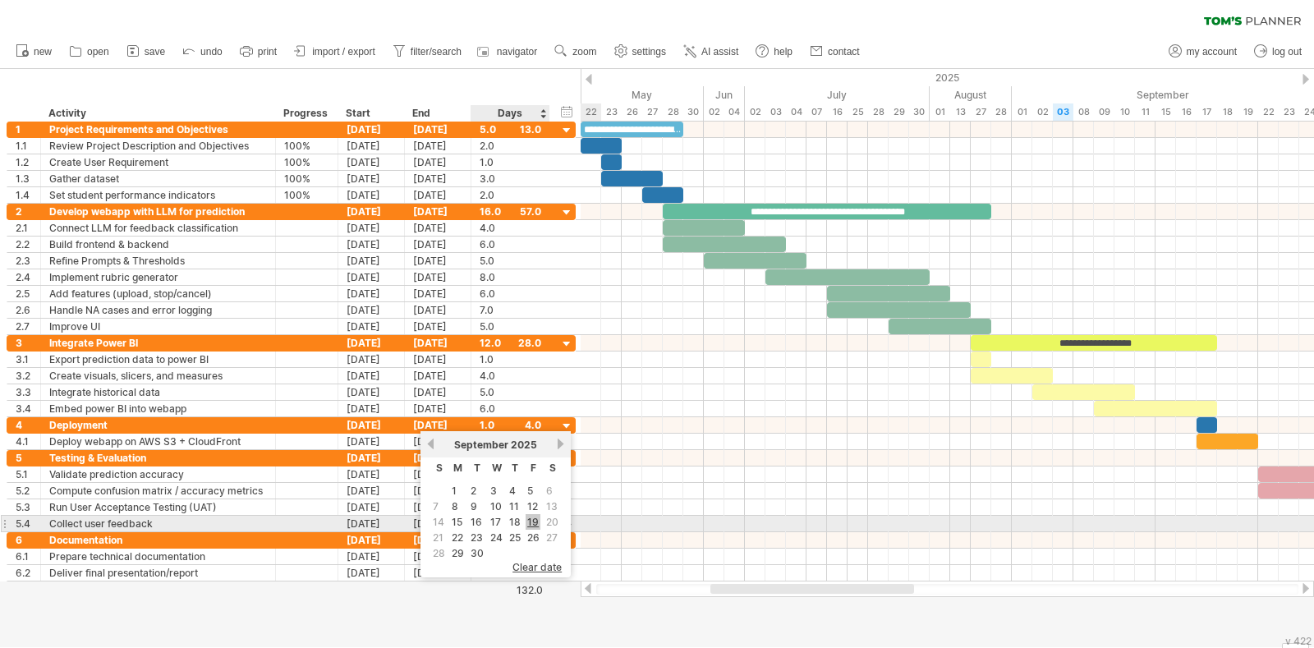
click at [529, 519] on link "19" at bounding box center [533, 522] width 15 height 16
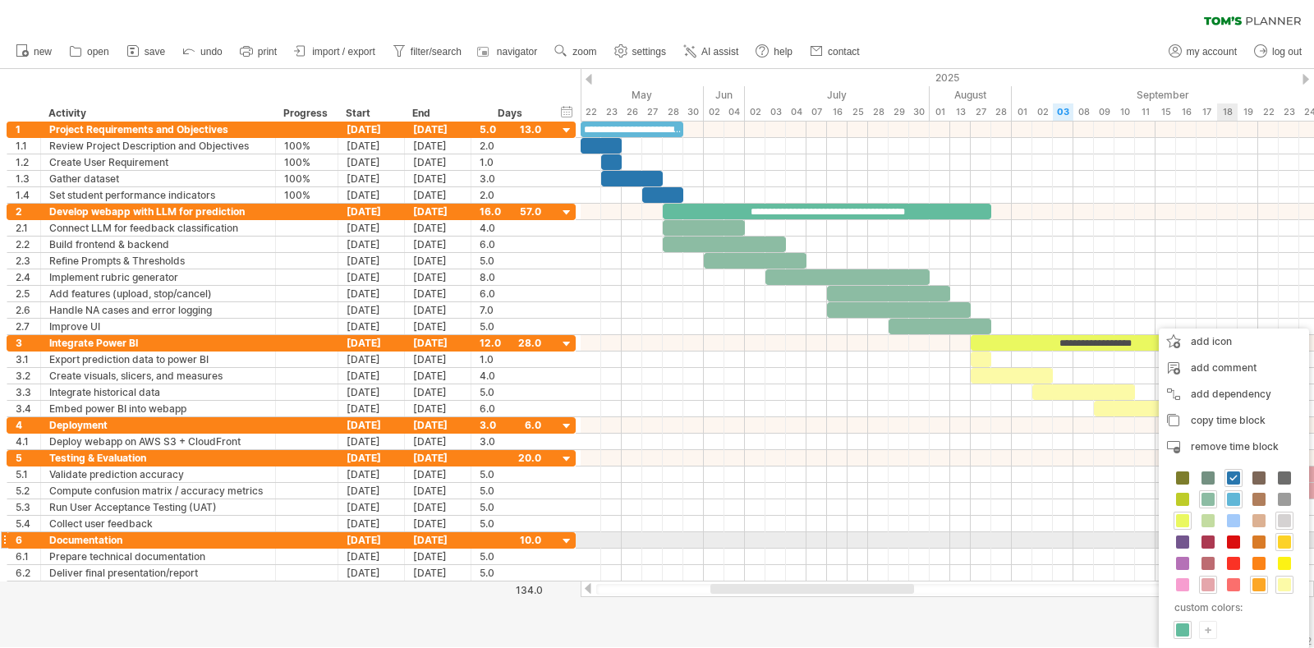
click at [1283, 541] on span at bounding box center [1284, 541] width 13 height 13
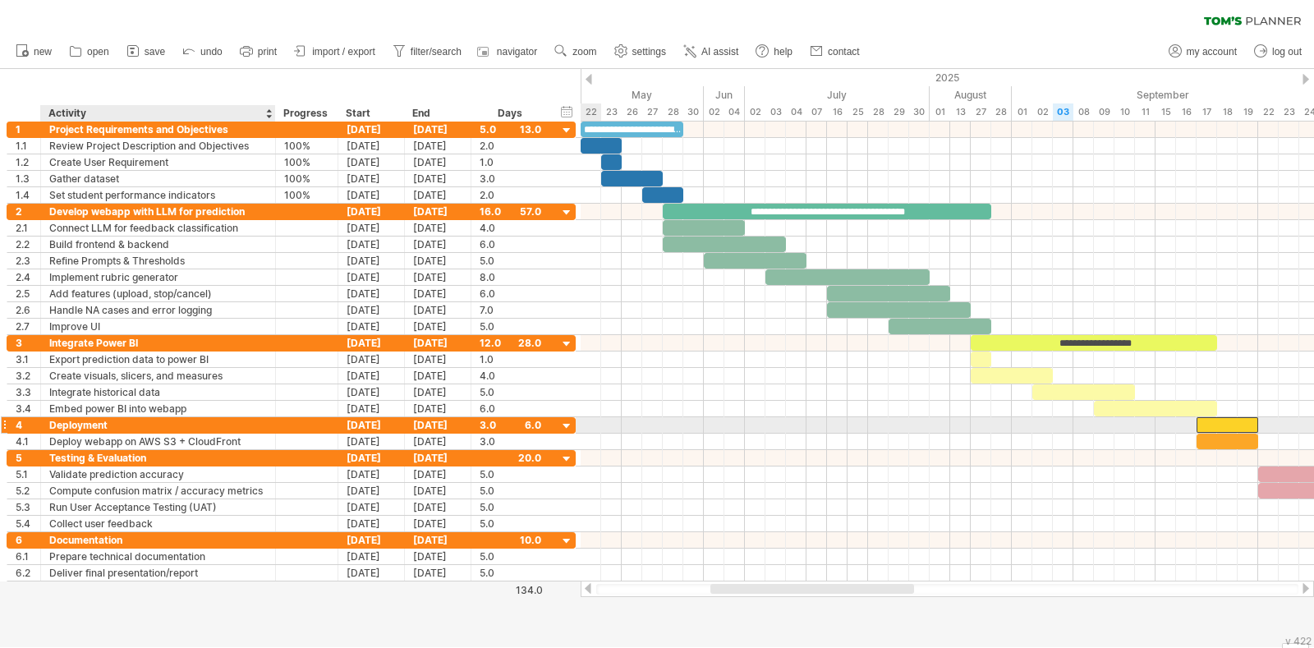
click at [68, 427] on div "Deployment" at bounding box center [158, 425] width 218 height 16
click at [1210, 420] on div at bounding box center [1227, 425] width 62 height 16
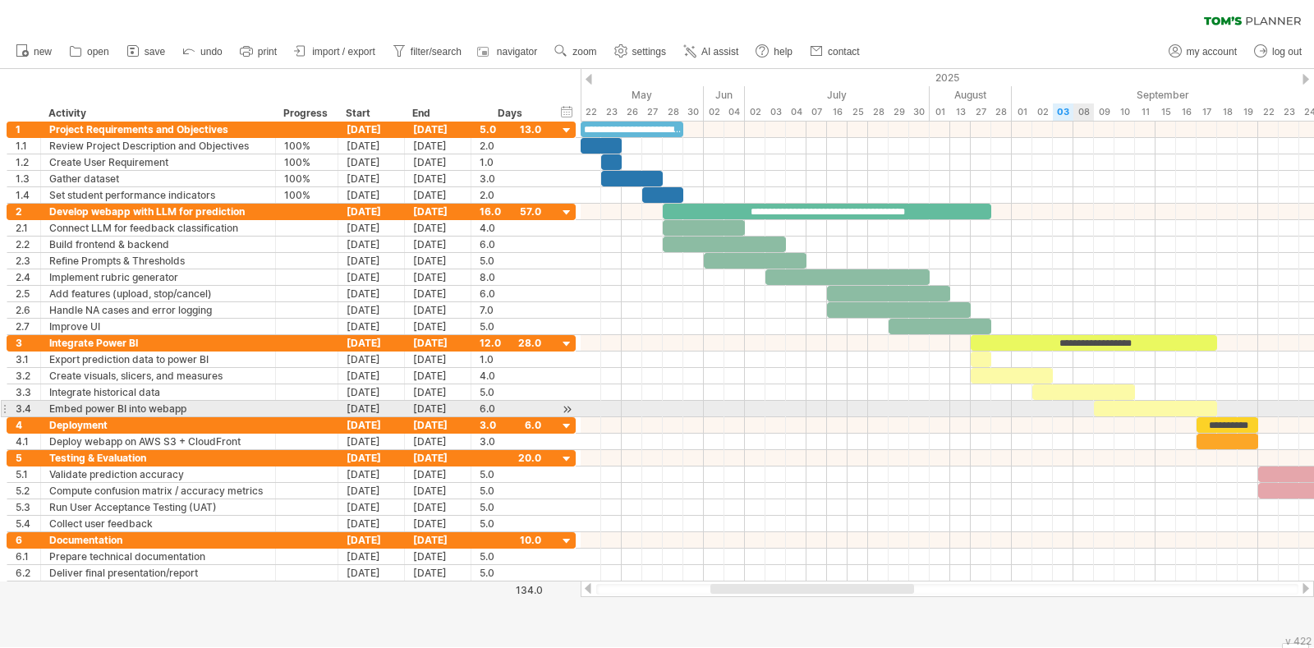
click at [1084, 417] on div at bounding box center [947, 425] width 733 height 16
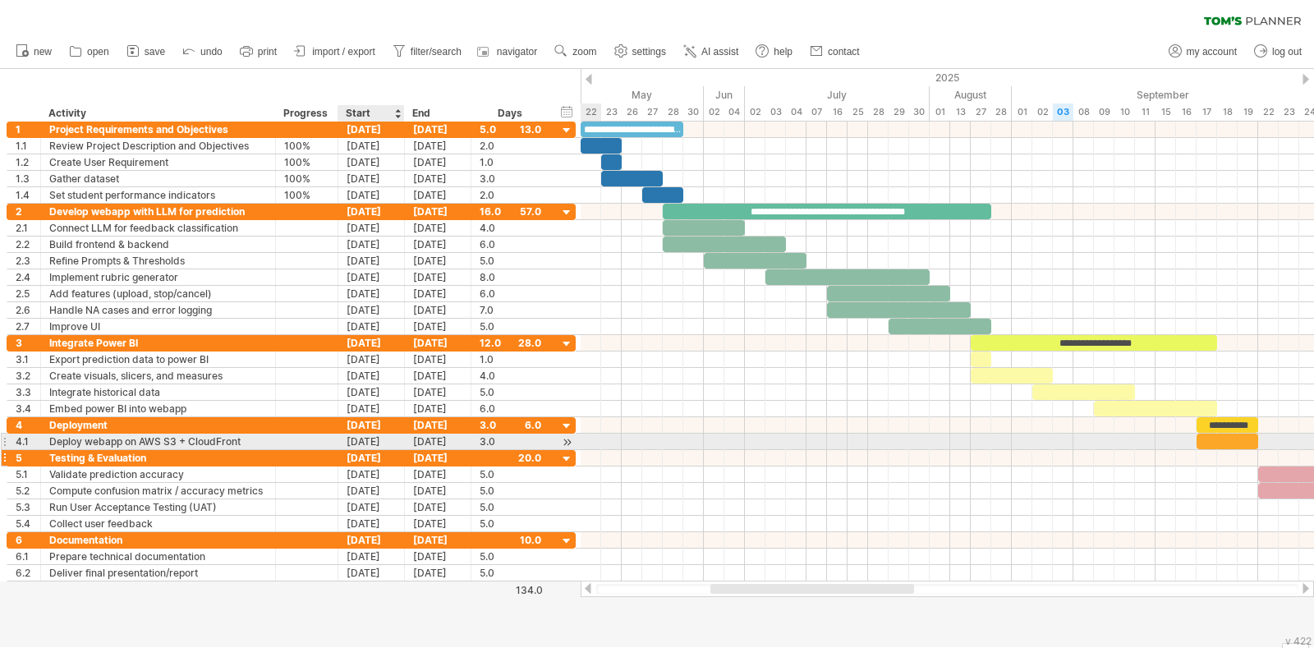
click at [390, 450] on div "22-09-25" at bounding box center [371, 458] width 67 height 16
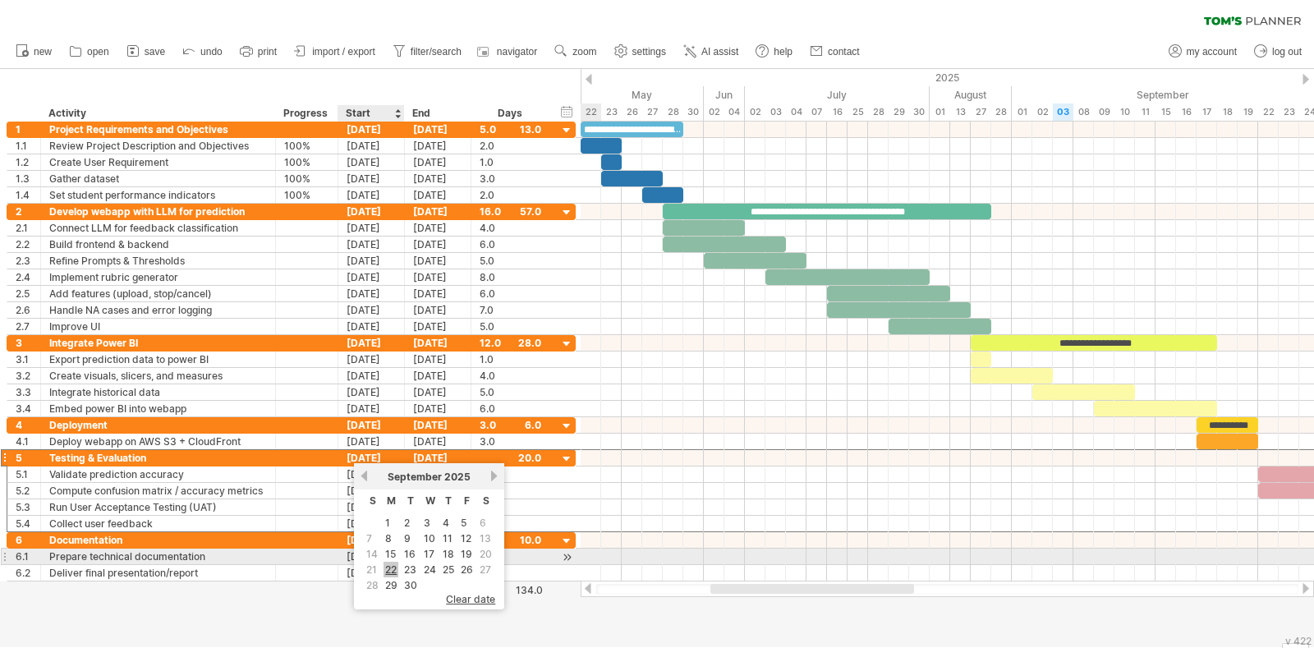
click at [390, 565] on link "22" at bounding box center [390, 570] width 15 height 16
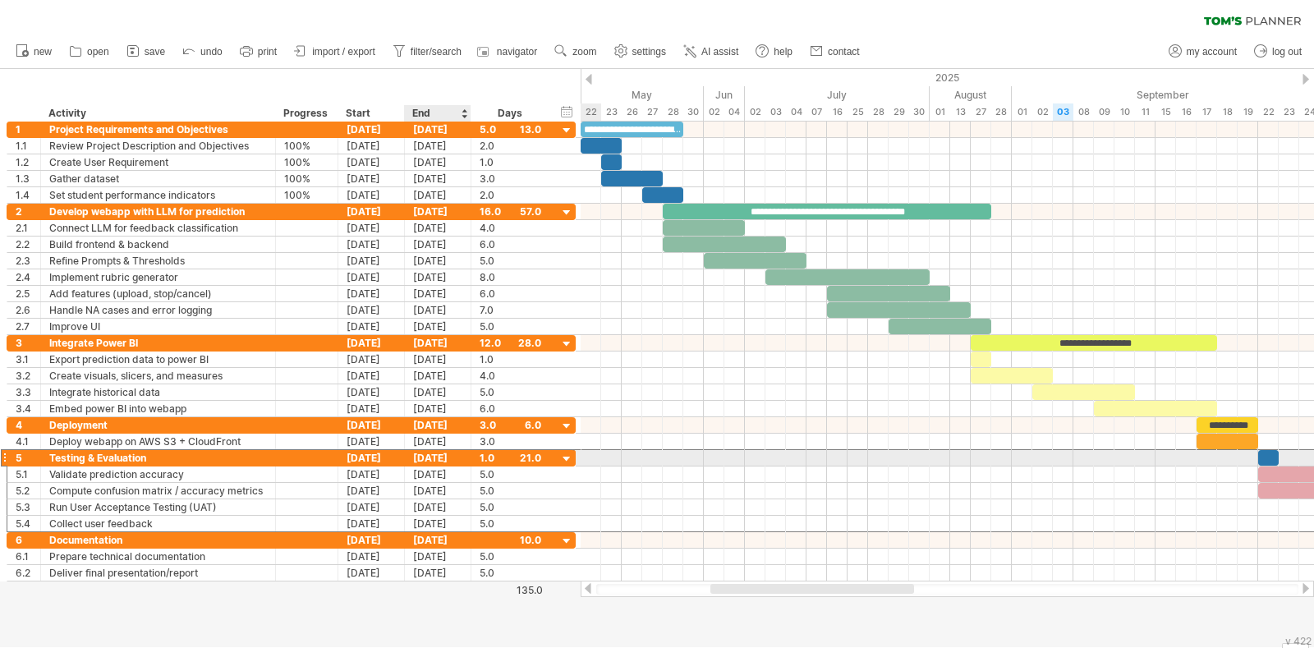
click at [440, 455] on div "[DATE]" at bounding box center [438, 458] width 67 height 16
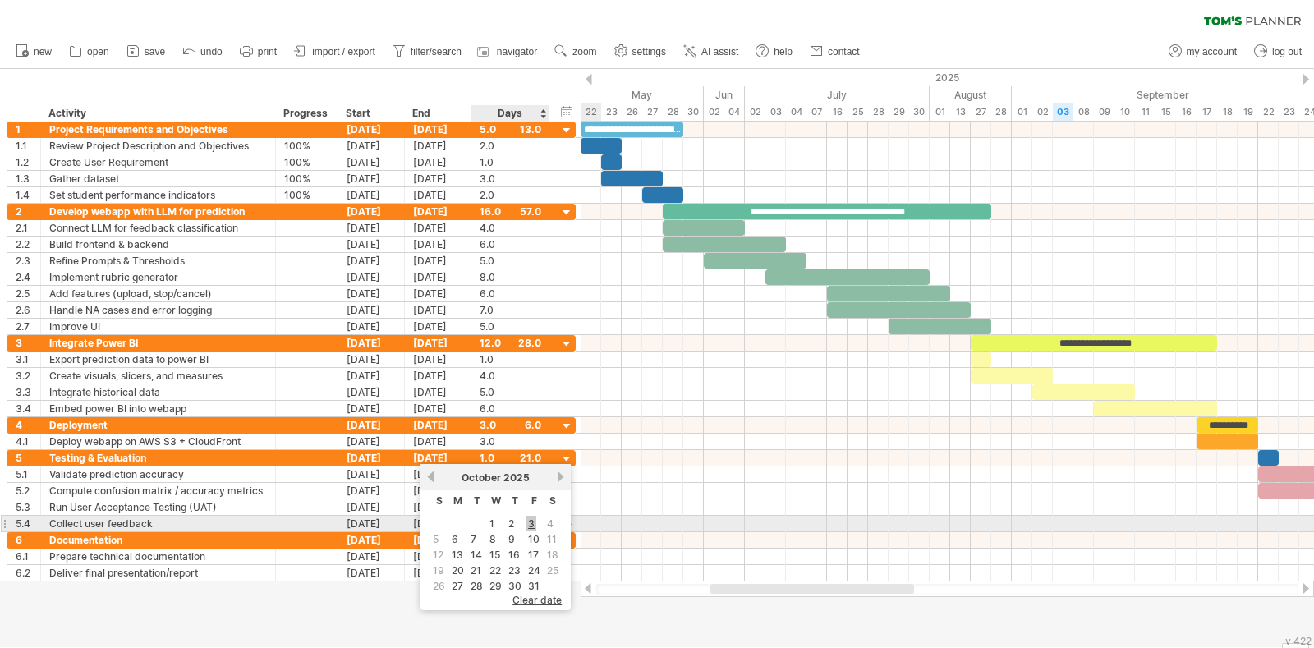
click at [527, 526] on link "3" at bounding box center [531, 524] width 10 height 16
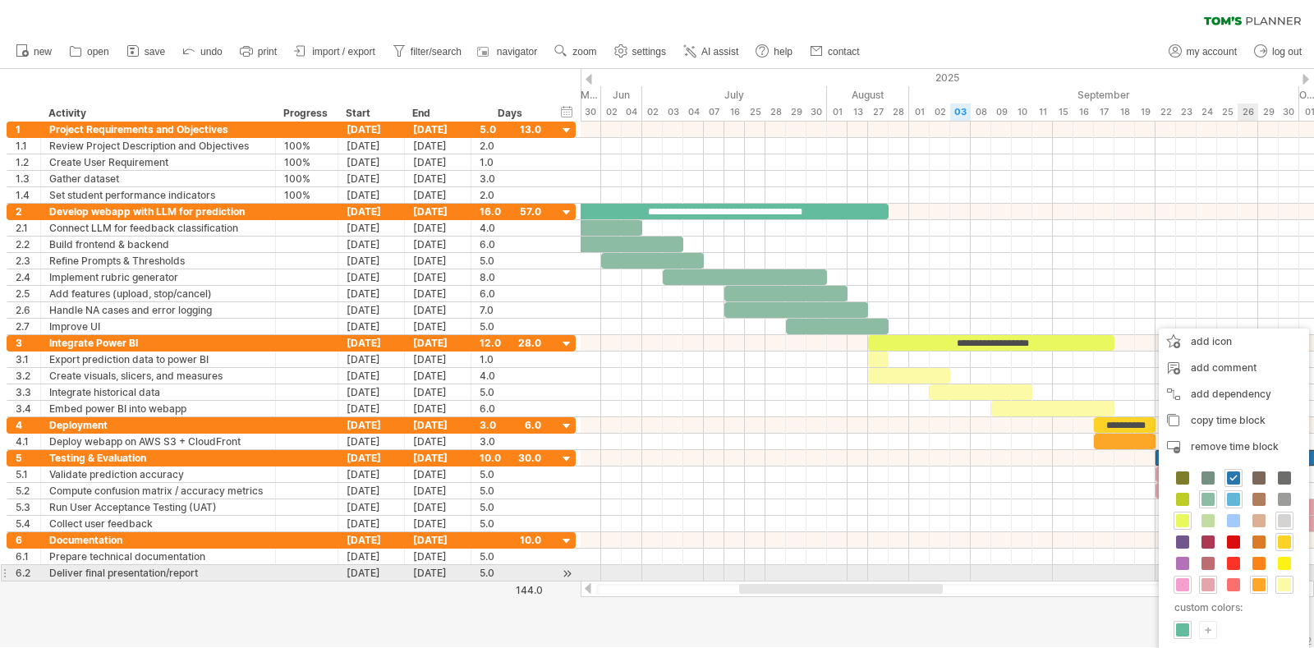
click at [1182, 581] on span at bounding box center [1182, 584] width 13 height 13
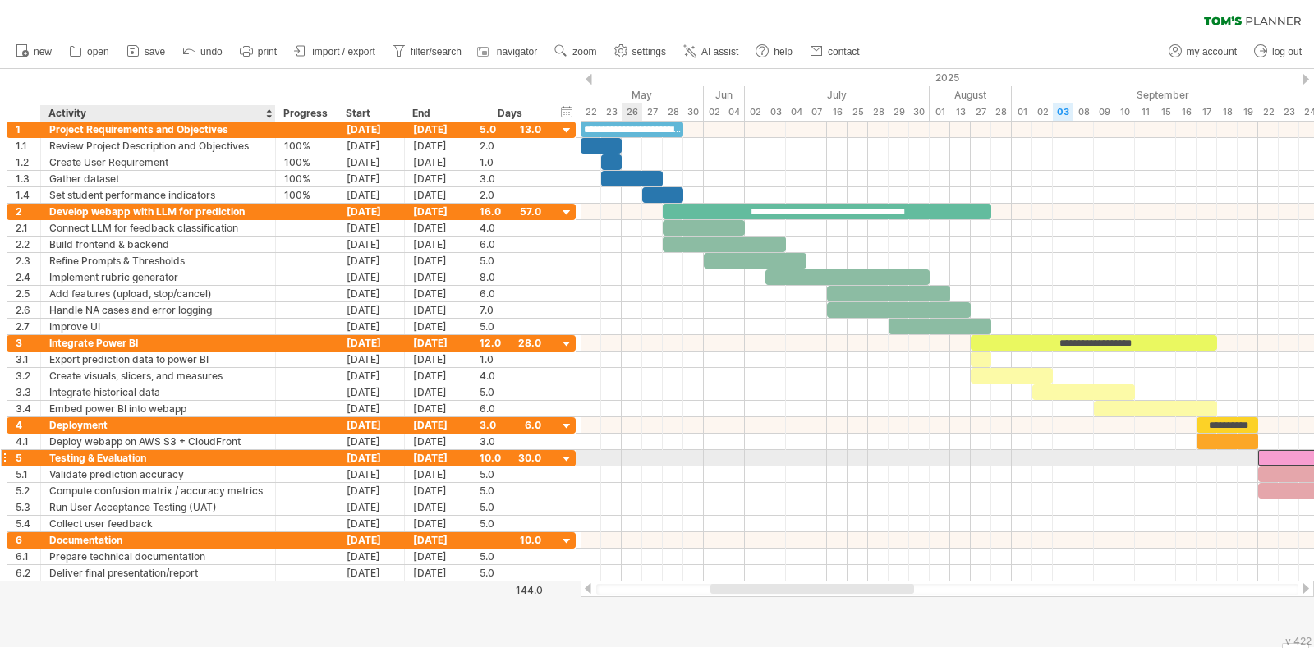
click at [140, 456] on div "Testing & Evaluation" at bounding box center [158, 458] width 218 height 16
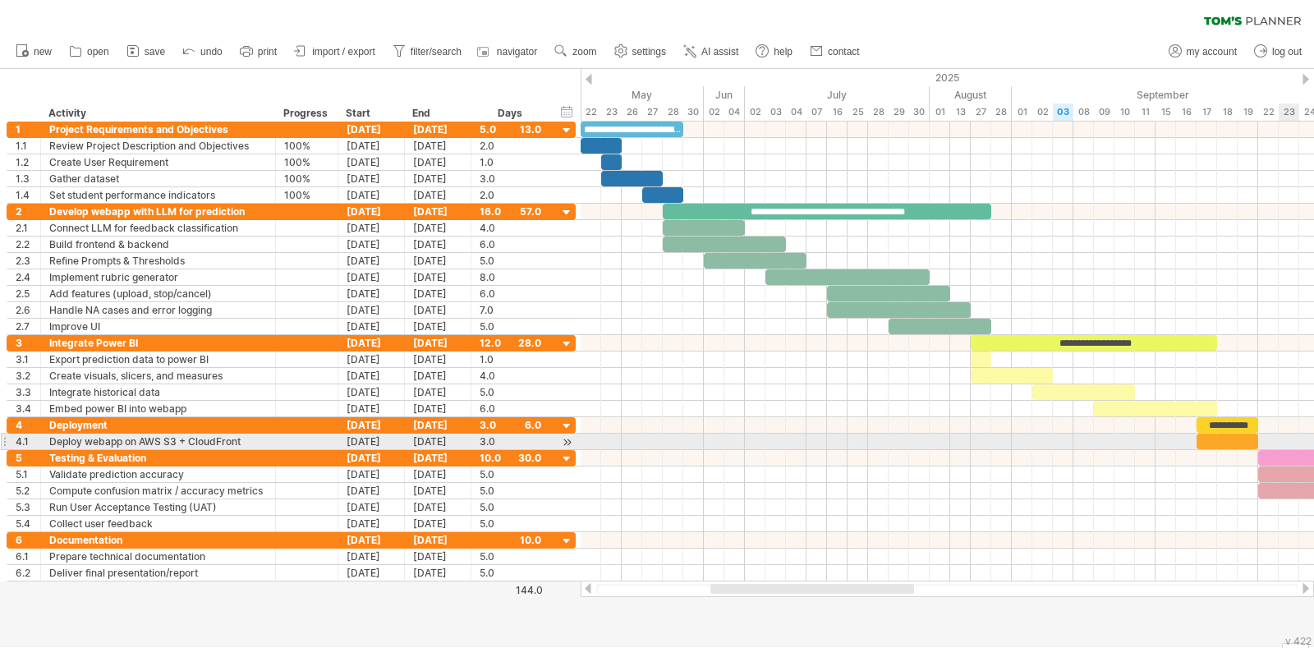
click at [1289, 444] on div at bounding box center [947, 442] width 733 height 16
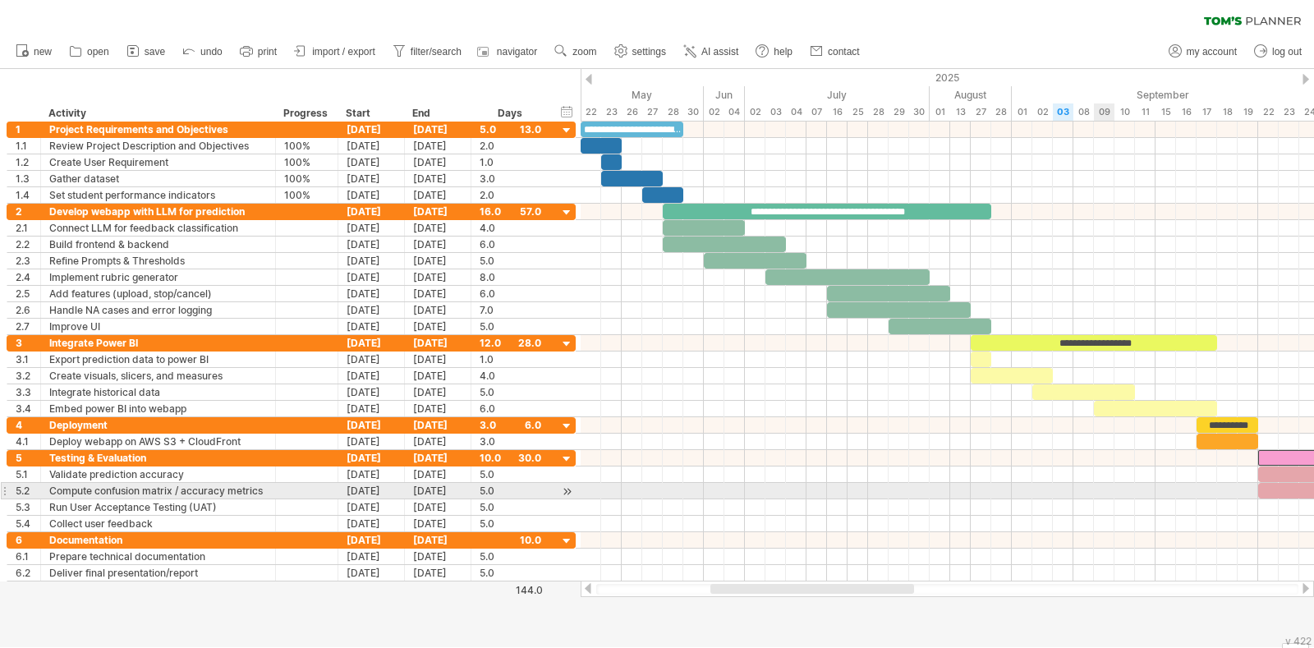
click at [1003, 492] on div at bounding box center [947, 491] width 733 height 16
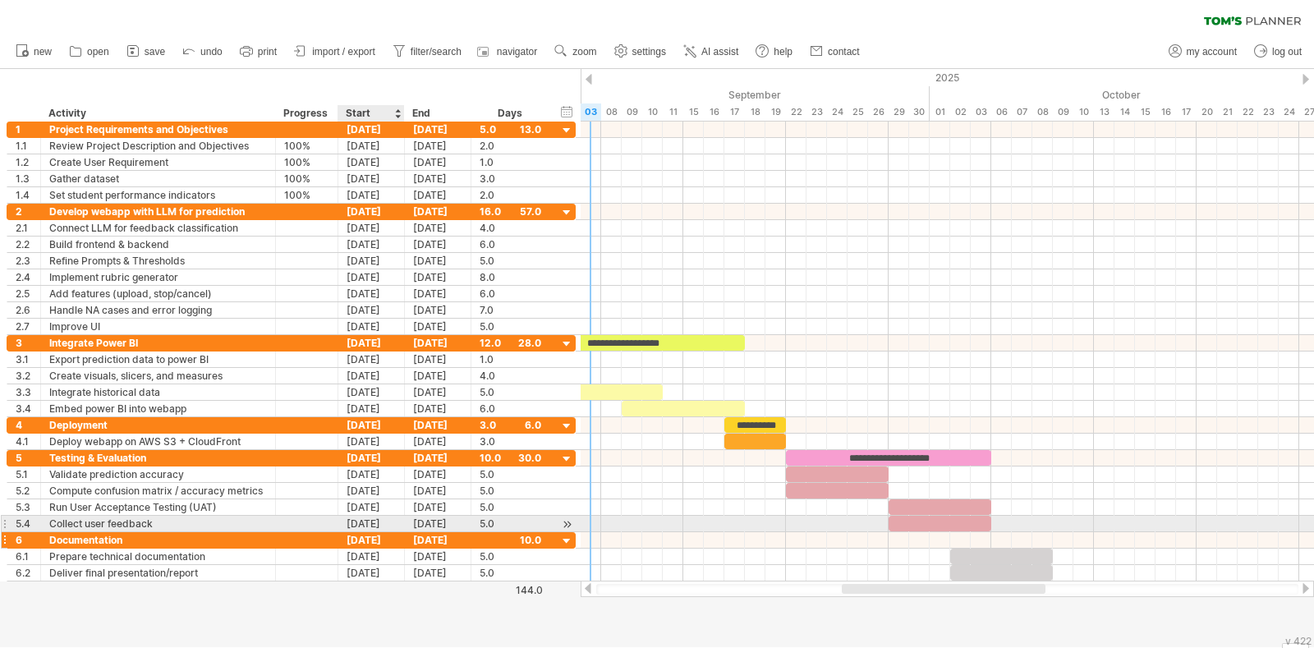
click at [366, 534] on div "02-10-25" at bounding box center [371, 540] width 67 height 16
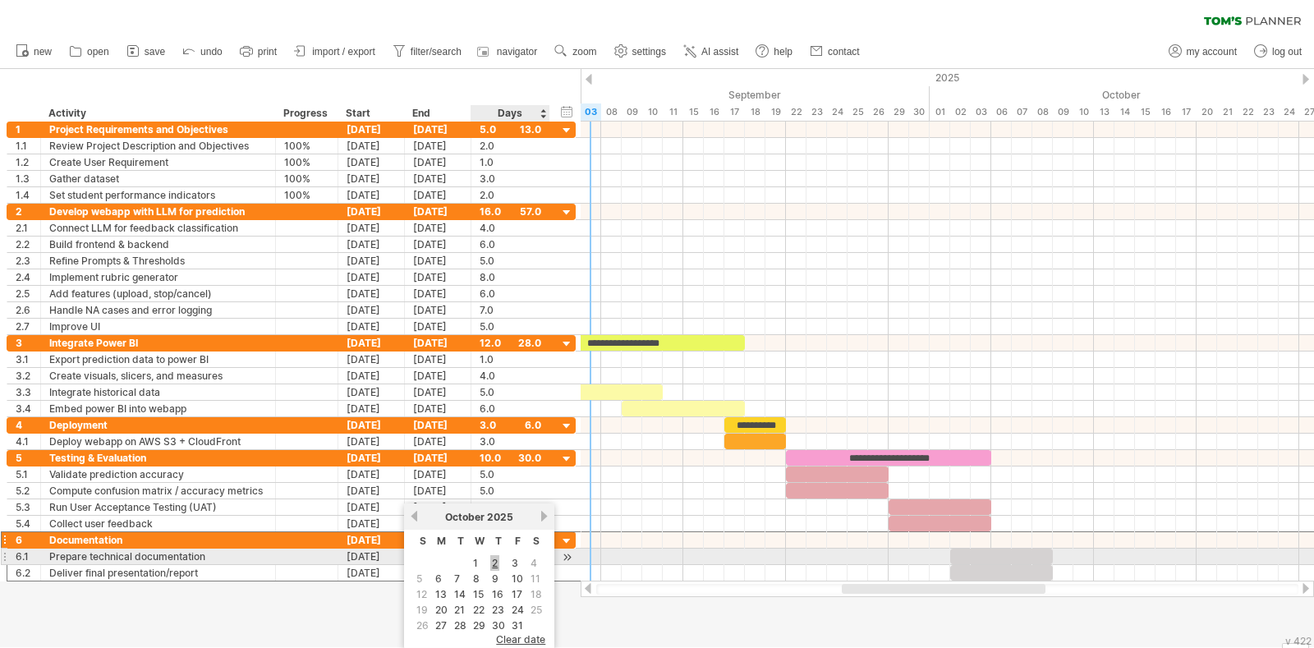
click at [493, 561] on link "2" at bounding box center [494, 563] width 9 height 16
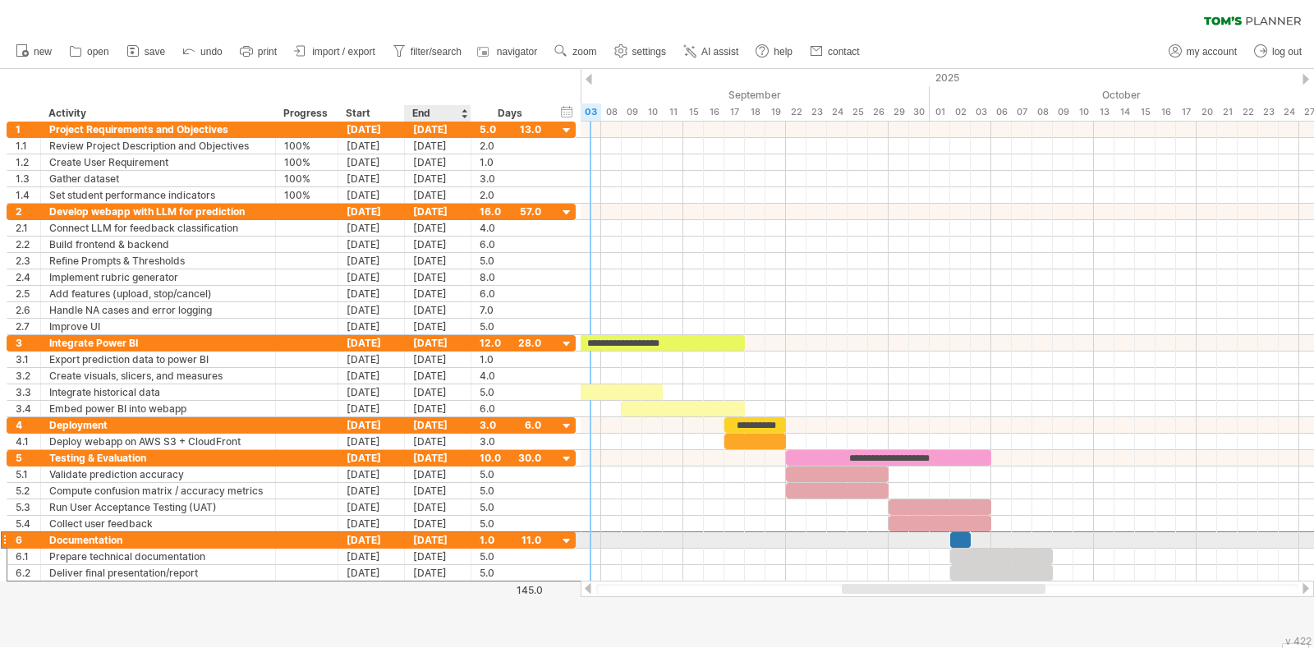
click at [448, 535] on div "08-10-25" at bounding box center [438, 540] width 67 height 16
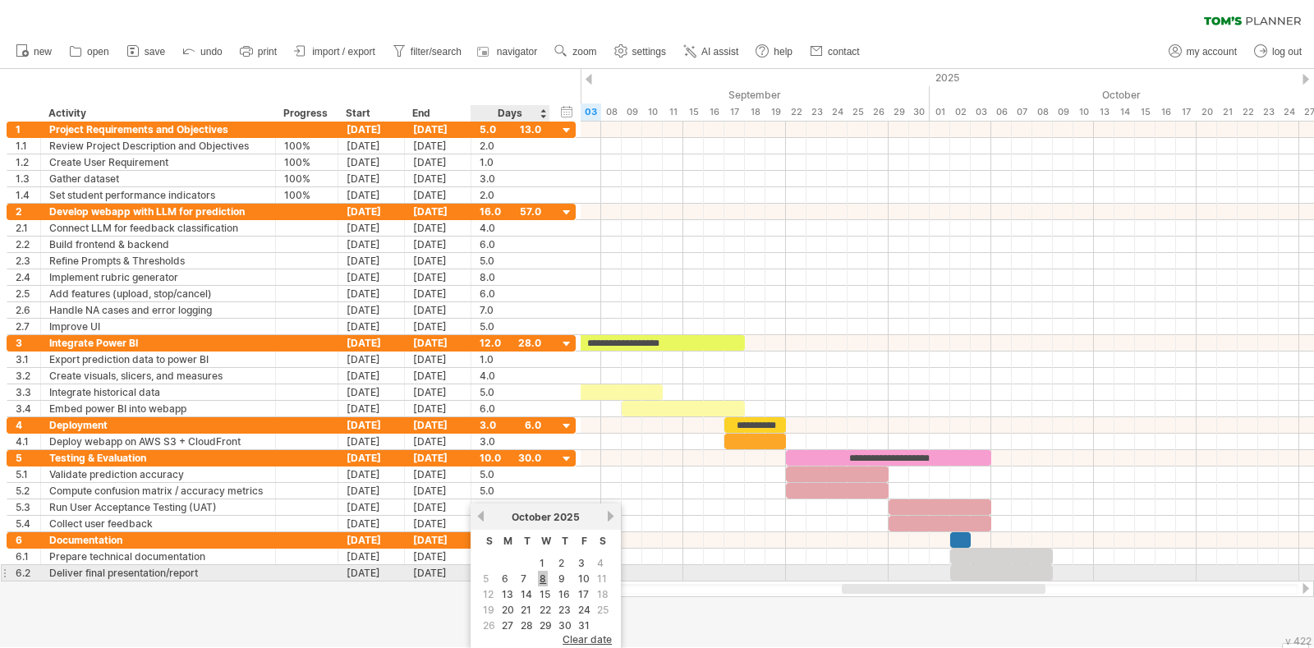
click at [539, 581] on link "8" at bounding box center [543, 579] width 10 height 16
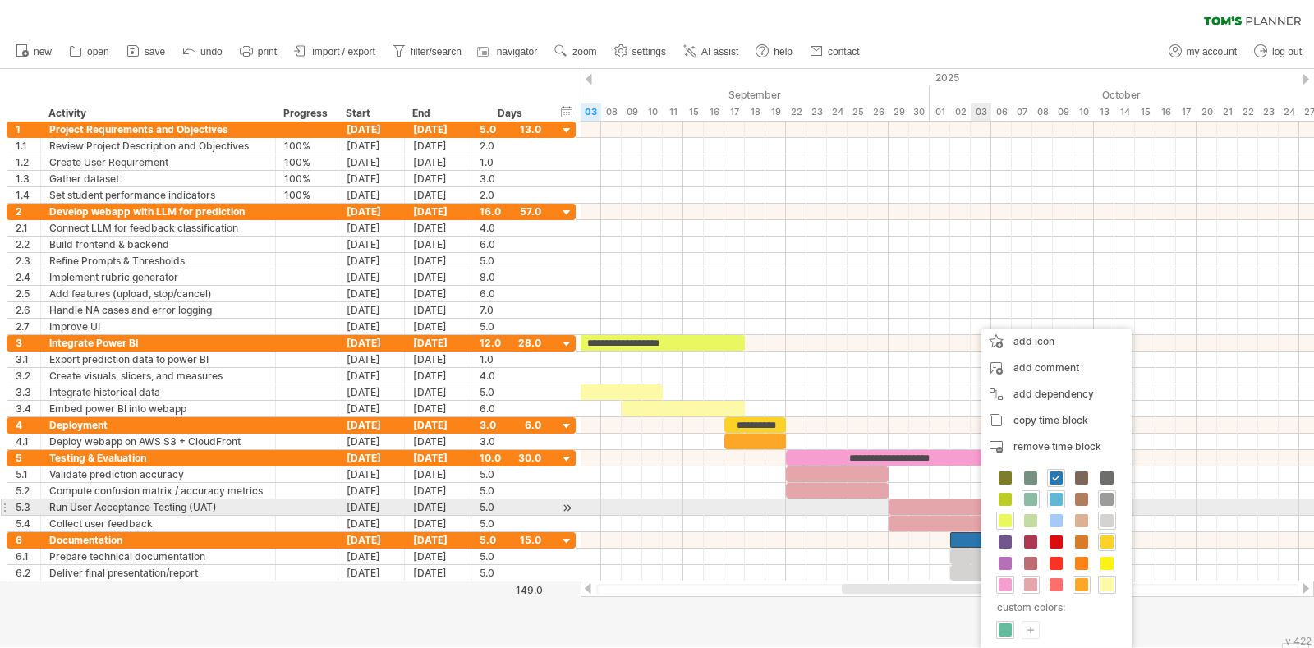
click at [1104, 499] on span at bounding box center [1106, 499] width 13 height 13
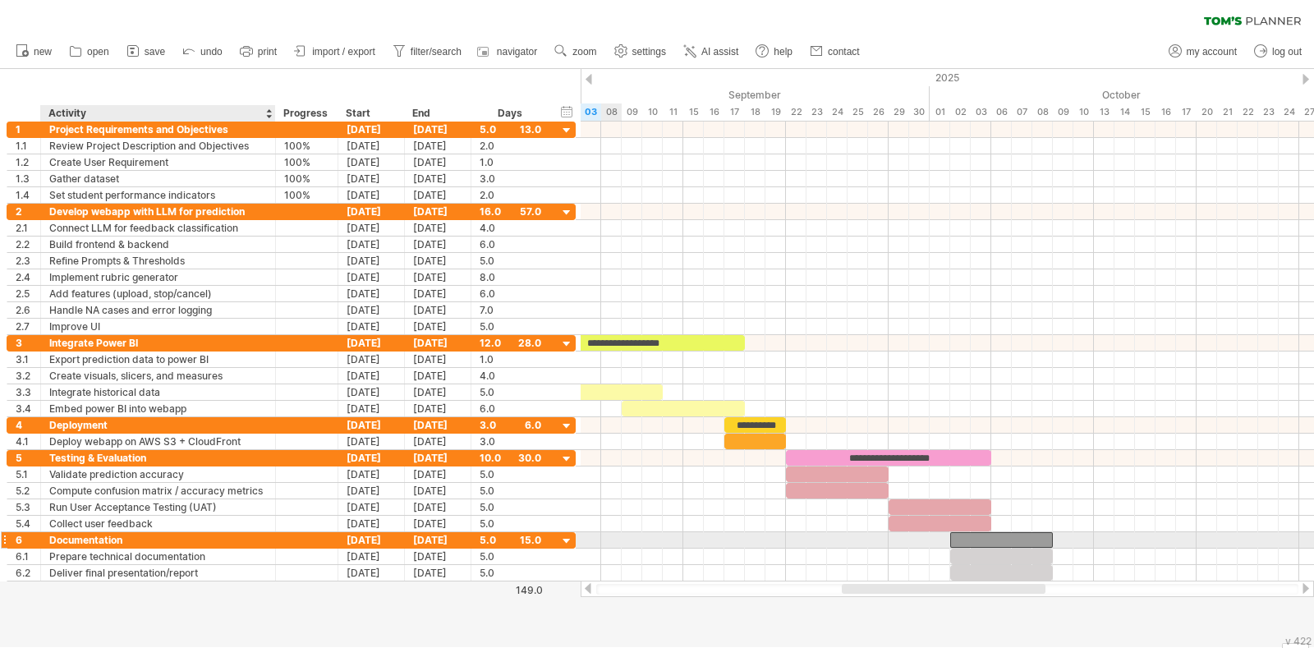
click at [119, 537] on div "Documentation" at bounding box center [158, 540] width 218 height 16
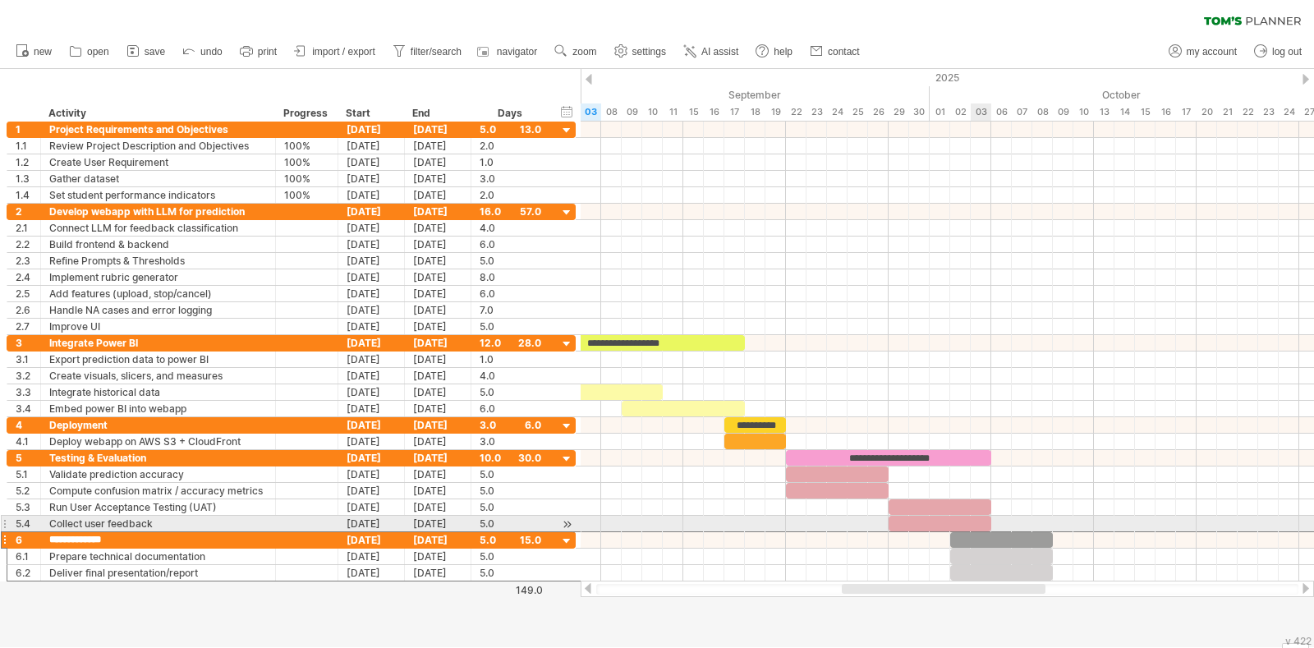
click at [979, 532] on div at bounding box center [1001, 540] width 103 height 16
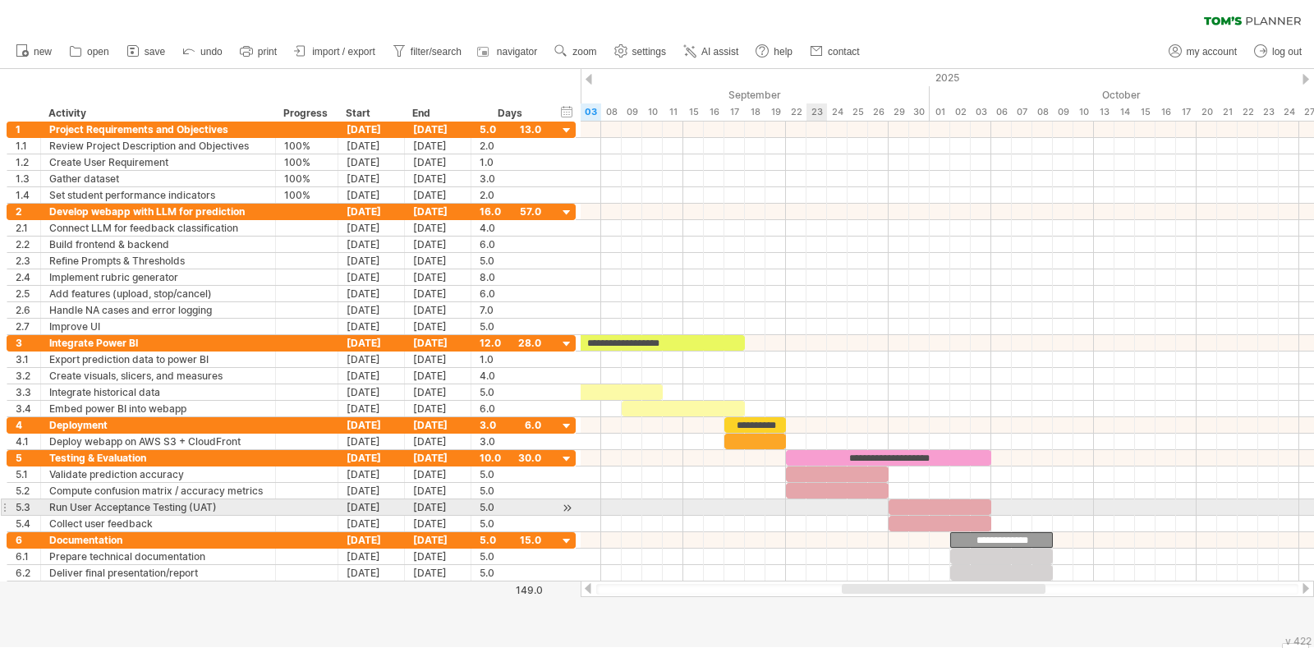
click at [815, 507] on div at bounding box center [947, 507] width 733 height 16
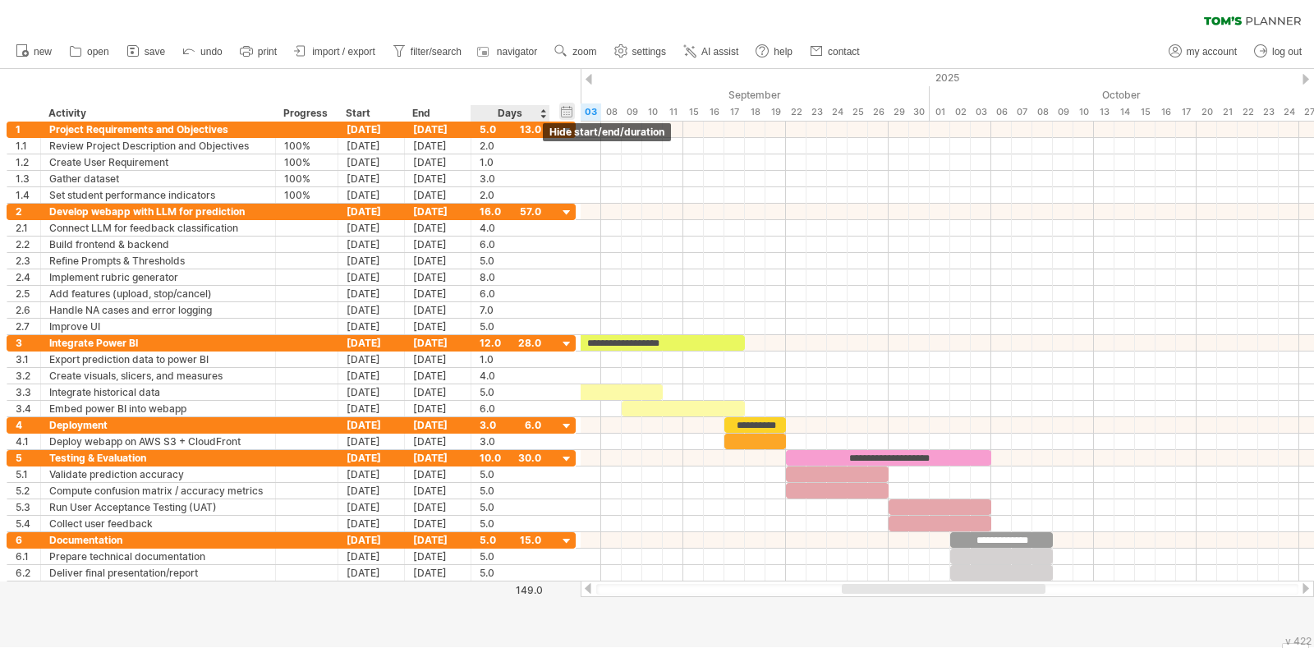
click at [570, 108] on div "hide start/end/duration show start/end/duration" at bounding box center [567, 111] width 16 height 17
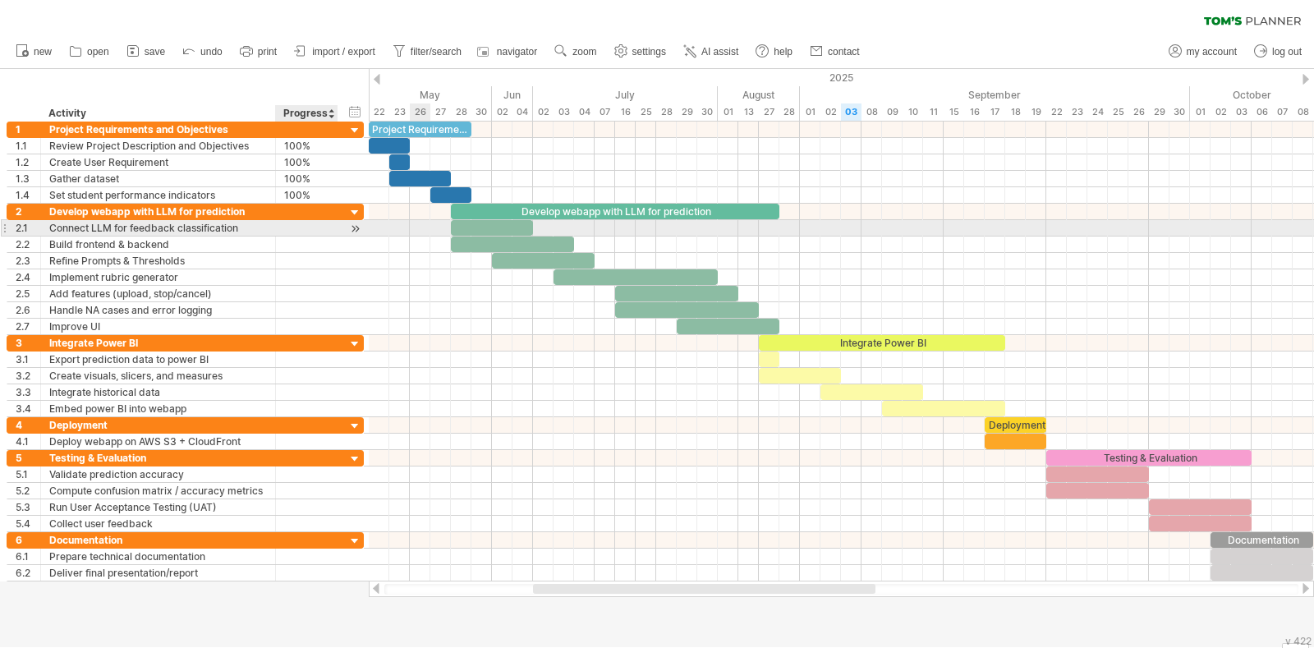
click at [304, 227] on div at bounding box center [306, 228] width 45 height 16
type input "****"
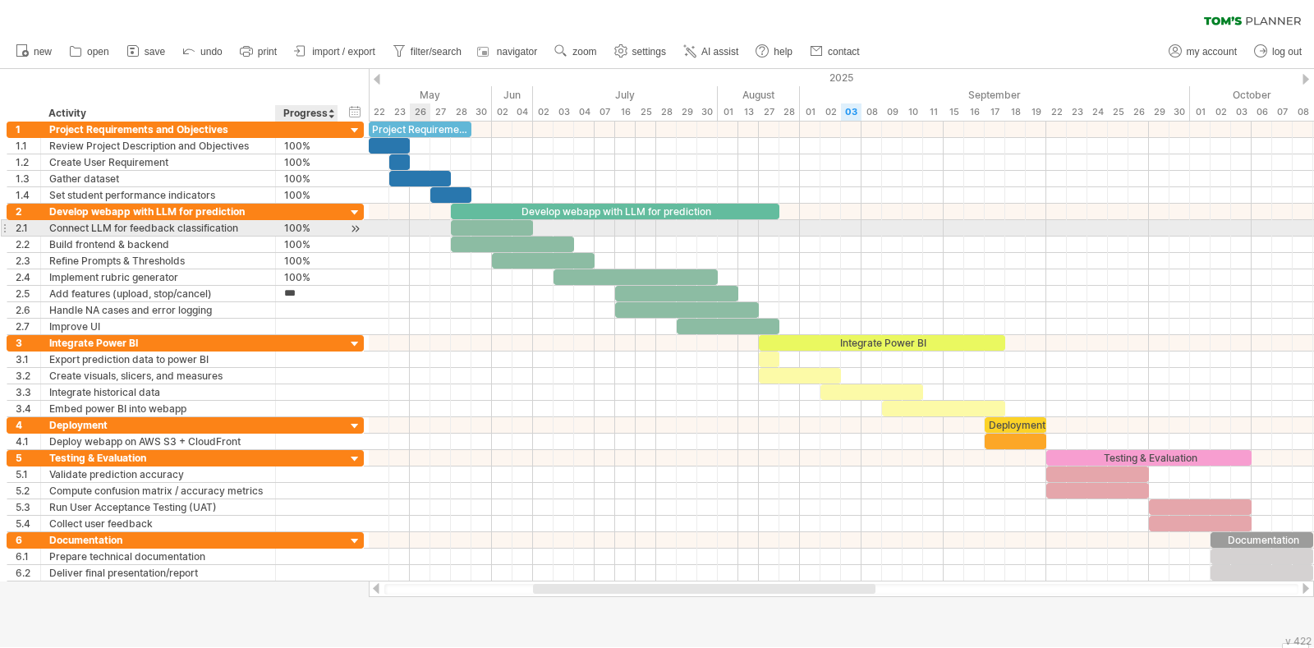
type input "****"
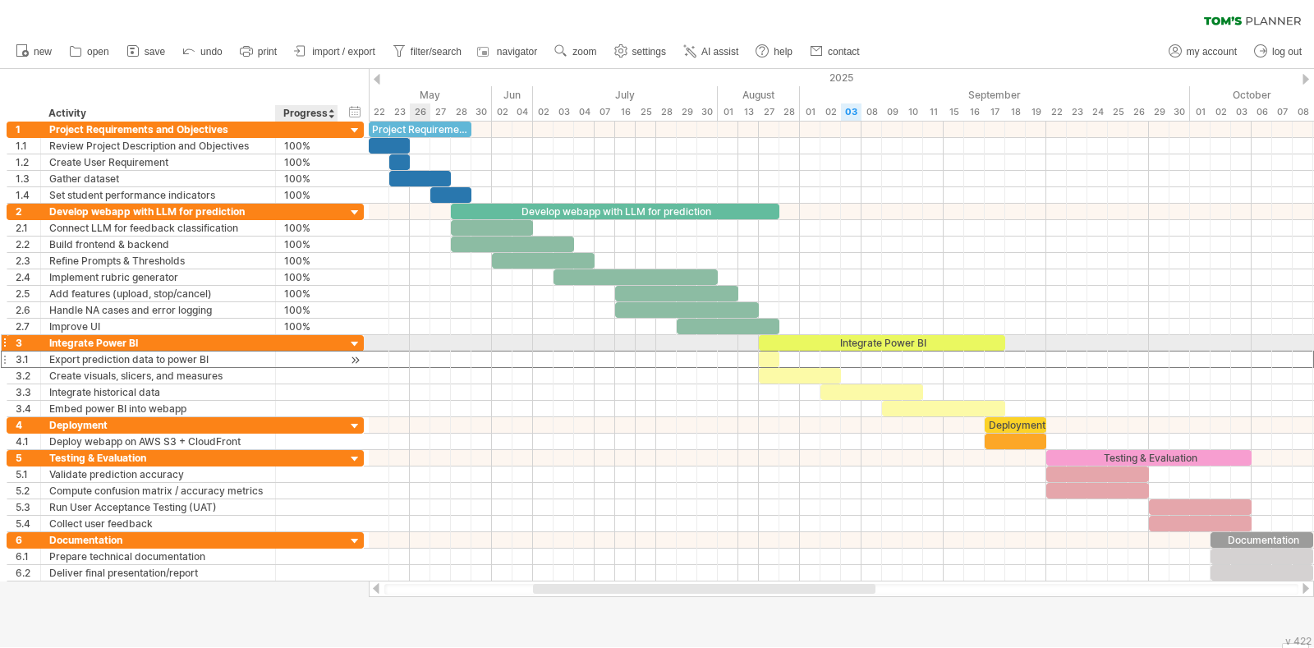
click at [306, 351] on div at bounding box center [306, 359] width 45 height 16
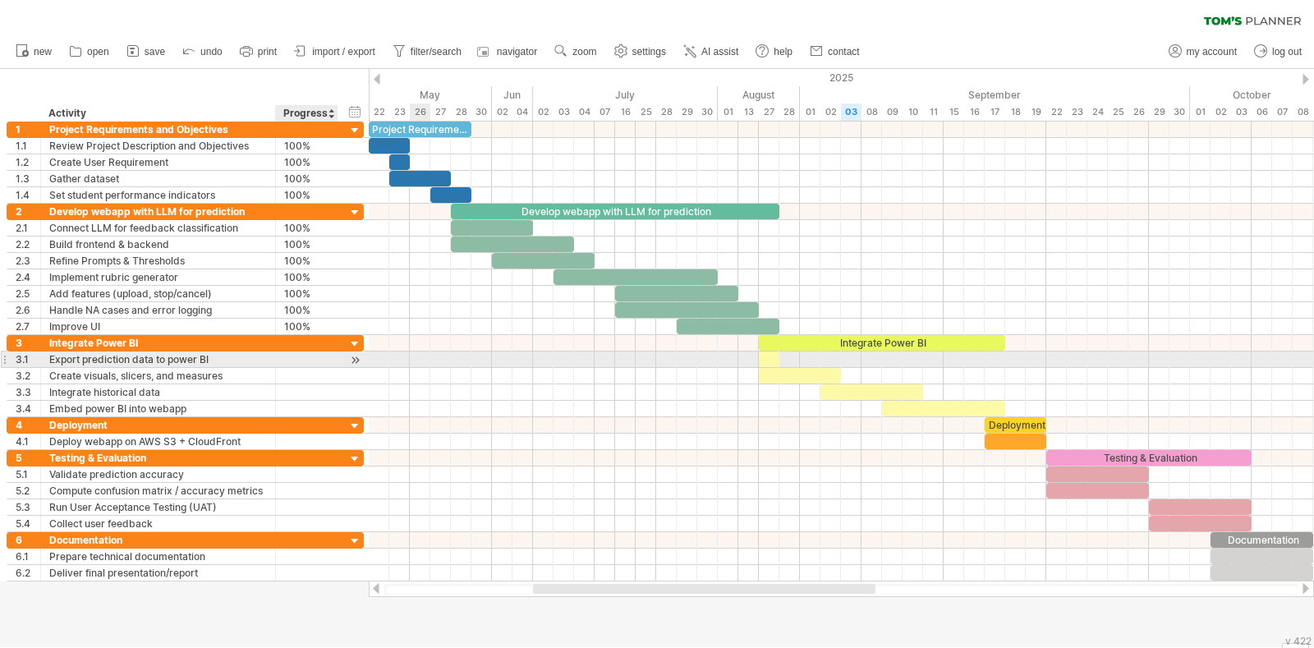
click at [351, 360] on div at bounding box center [355, 359] width 16 height 17
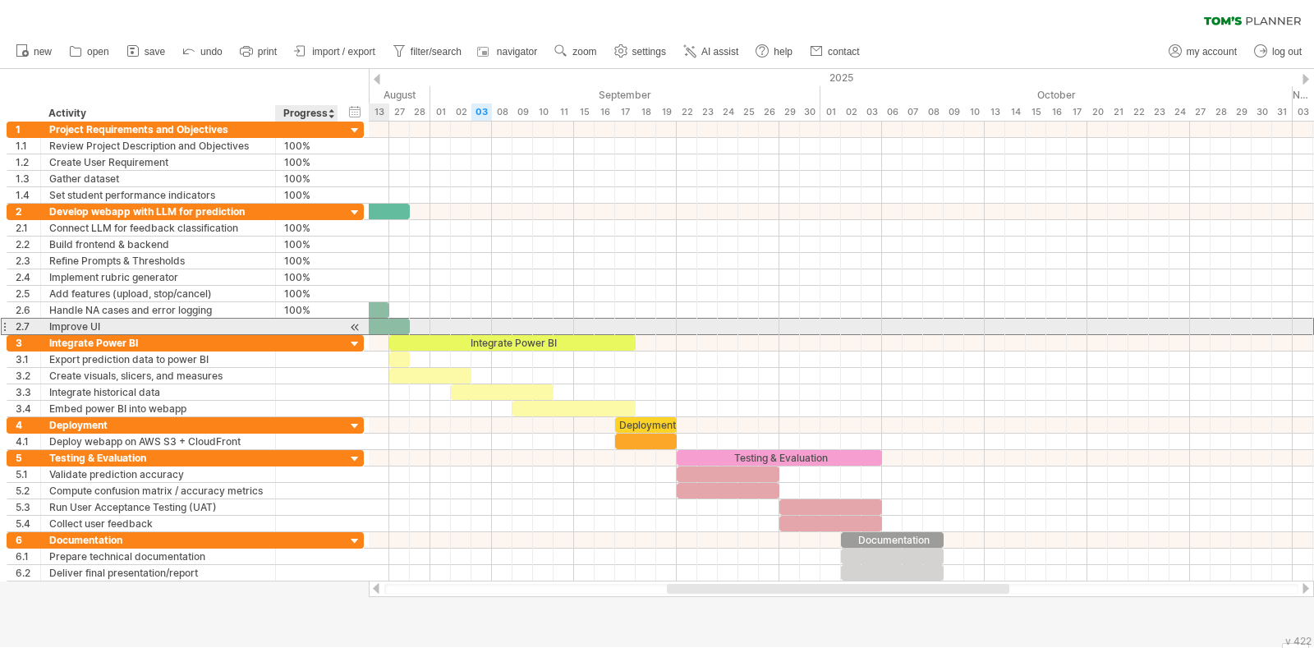
click at [324, 332] on div at bounding box center [306, 327] width 45 height 16
type input "****"
click at [349, 328] on div at bounding box center [355, 327] width 16 height 17
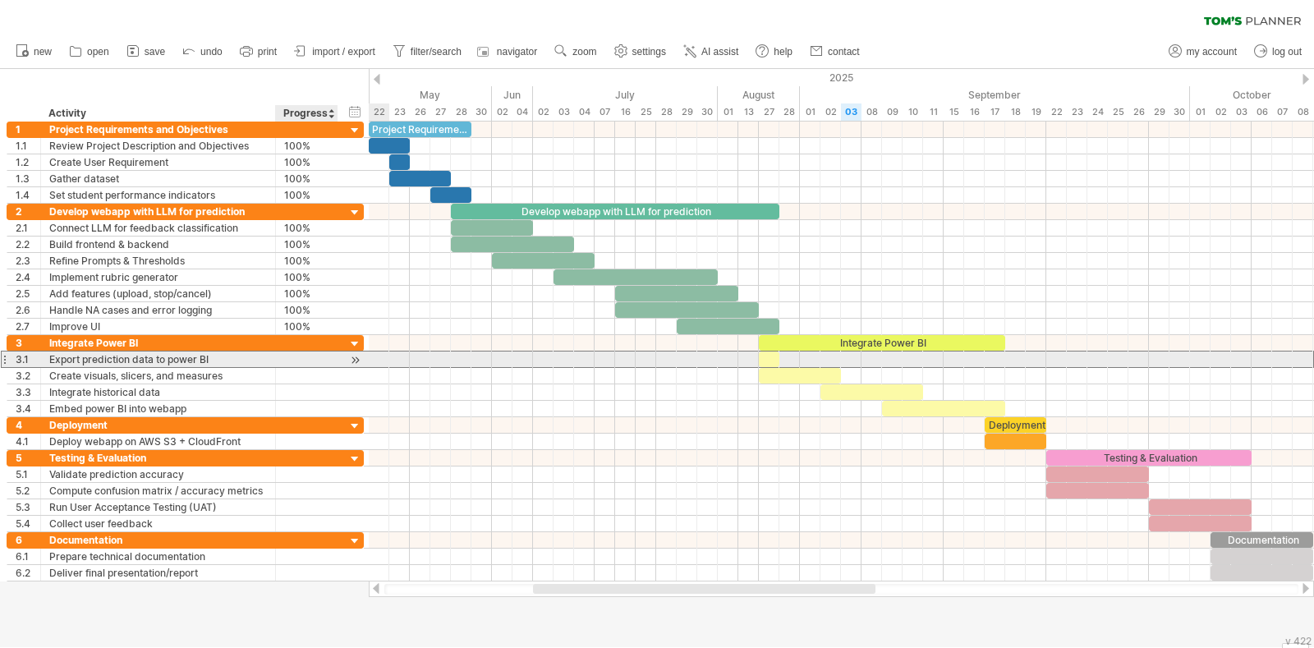
click at [293, 357] on div at bounding box center [306, 359] width 45 height 16
type input "****"
type input "***"
type input "*"
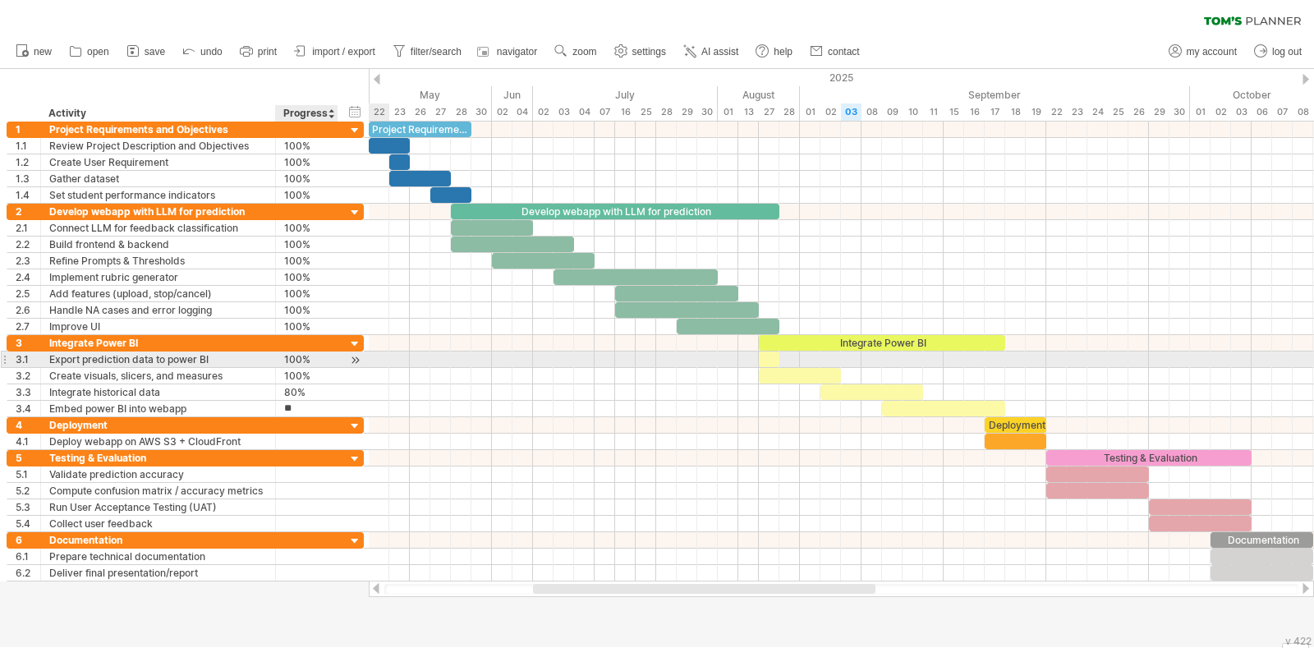
type input "***"
type input "**"
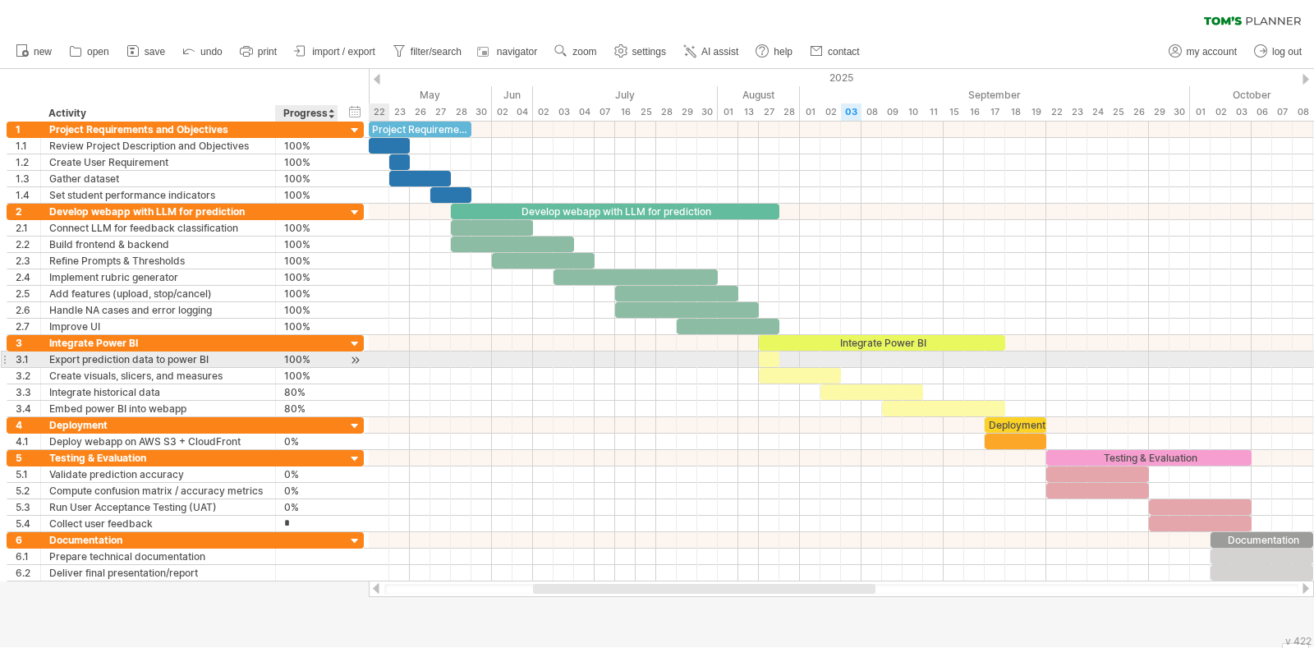
type input "**"
type input "*"
type input "***"
type input "*"
type input "**"
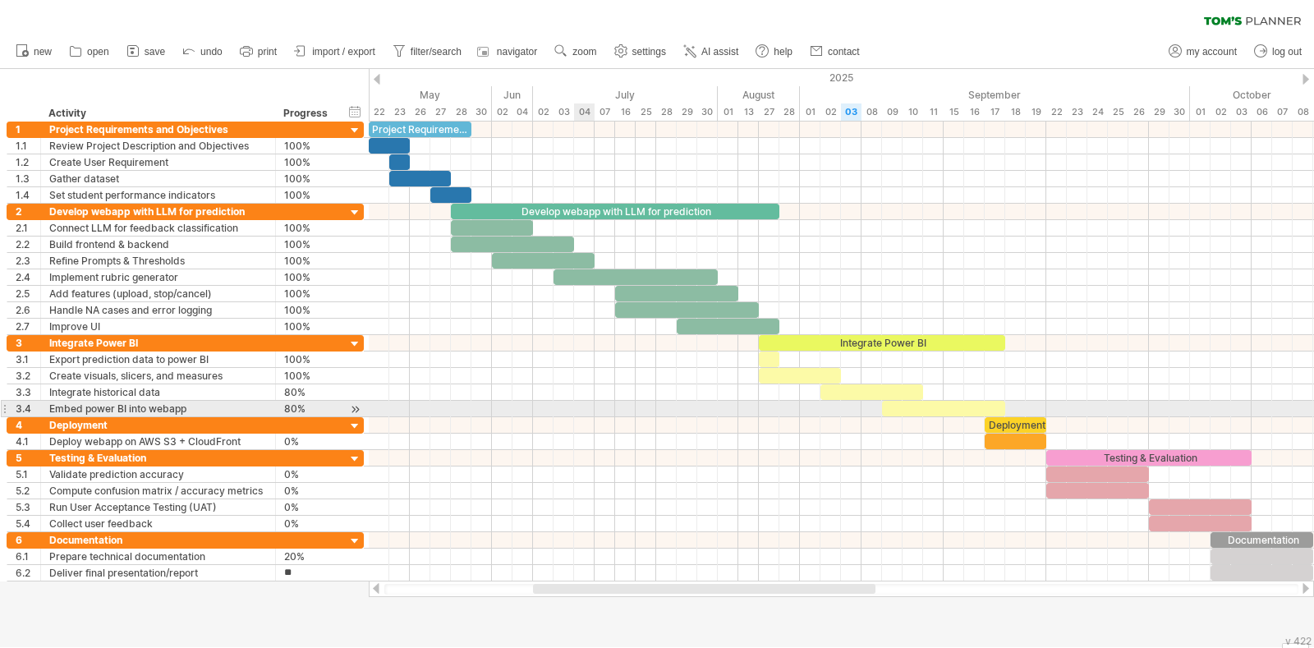
click at [597, 418] on div at bounding box center [841, 425] width 945 height 16
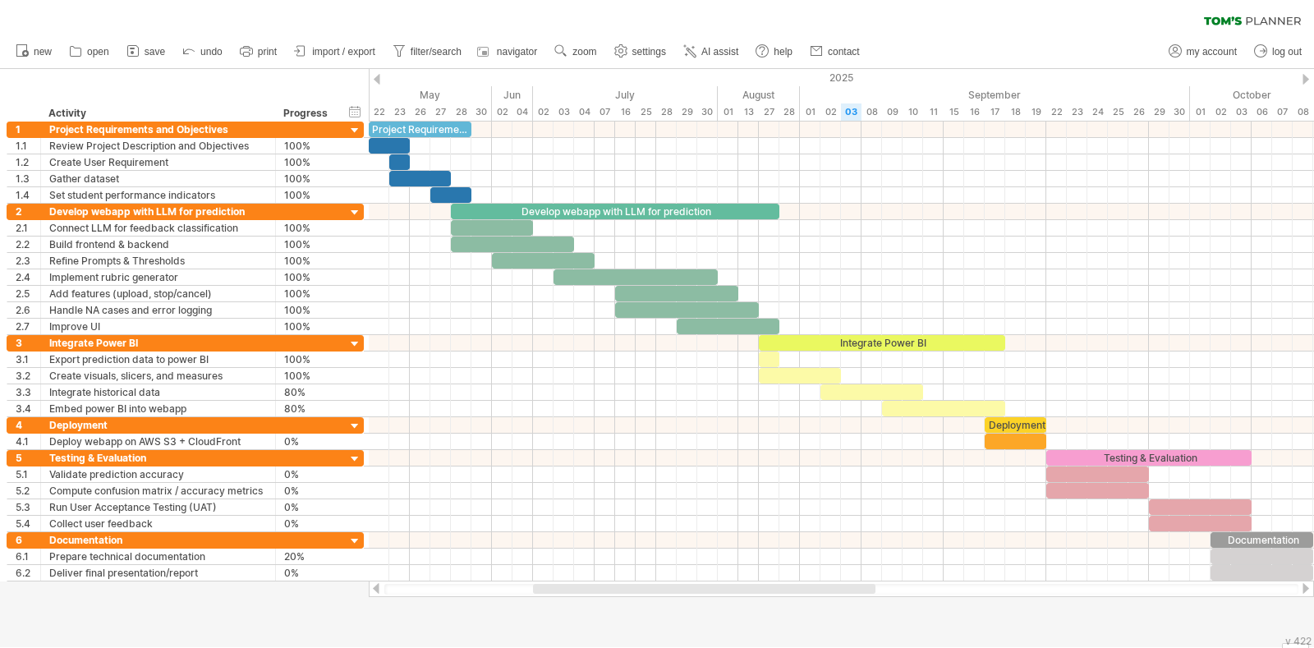
click at [605, 627] on div at bounding box center [657, 358] width 1314 height 578
click at [141, 53] on link "save" at bounding box center [146, 51] width 48 height 21
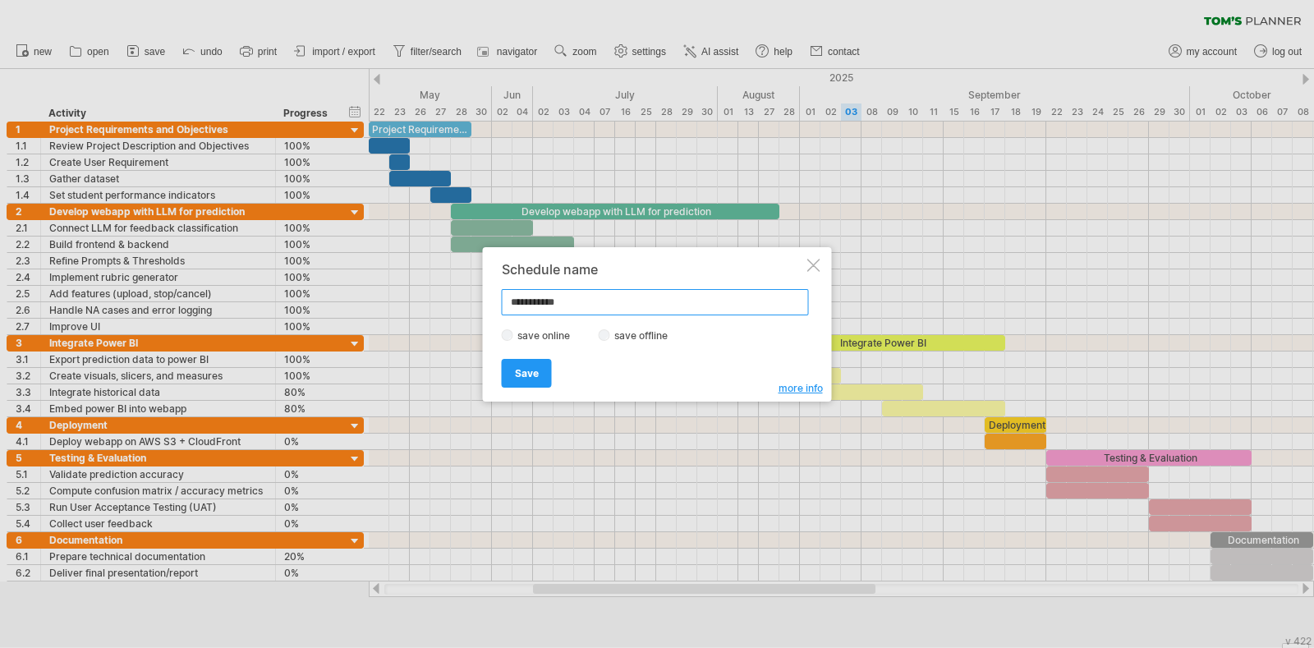
drag, startPoint x: 593, startPoint y: 305, endPoint x: 419, endPoint y: 301, distance: 174.2
click at [419, 301] on div "Trying to reach plan.tomsplanner.com . Connected again... 0% clear filter new" at bounding box center [657, 324] width 1314 height 648
type input "**********"
click at [517, 365] on link "Save" at bounding box center [527, 373] width 50 height 29
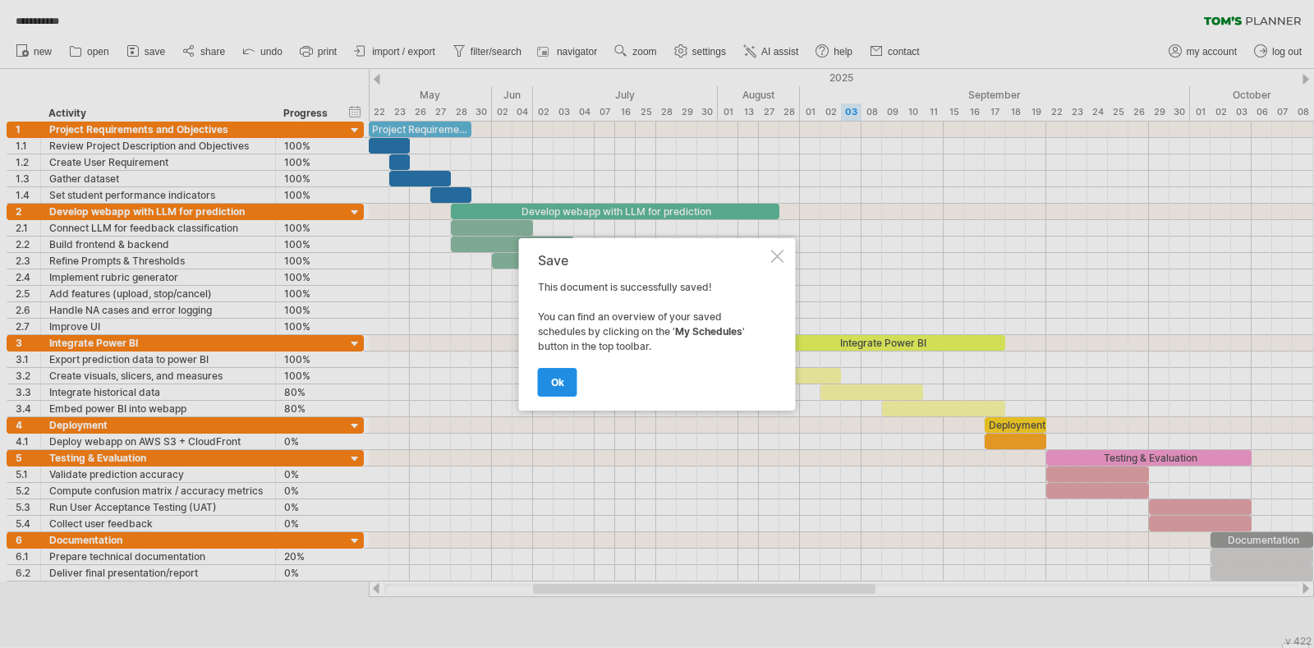
click at [552, 374] on link "ok" at bounding box center [557, 382] width 39 height 29
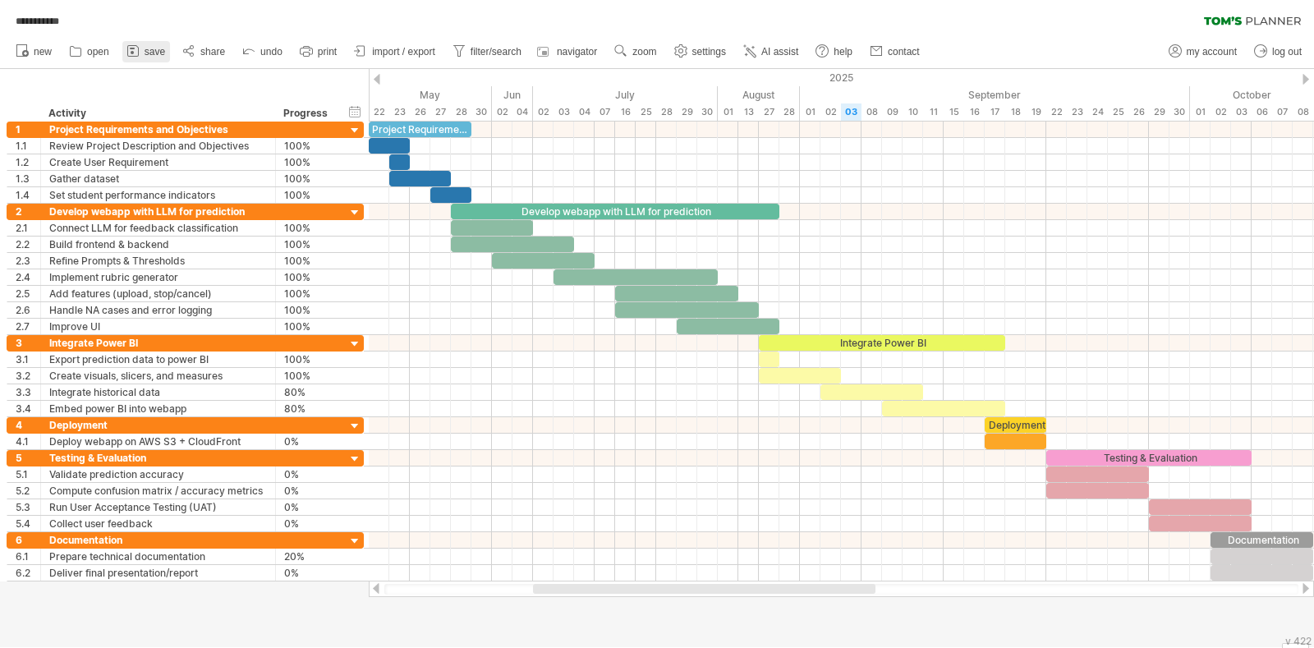
click at [129, 52] on icon at bounding box center [133, 51] width 16 height 16
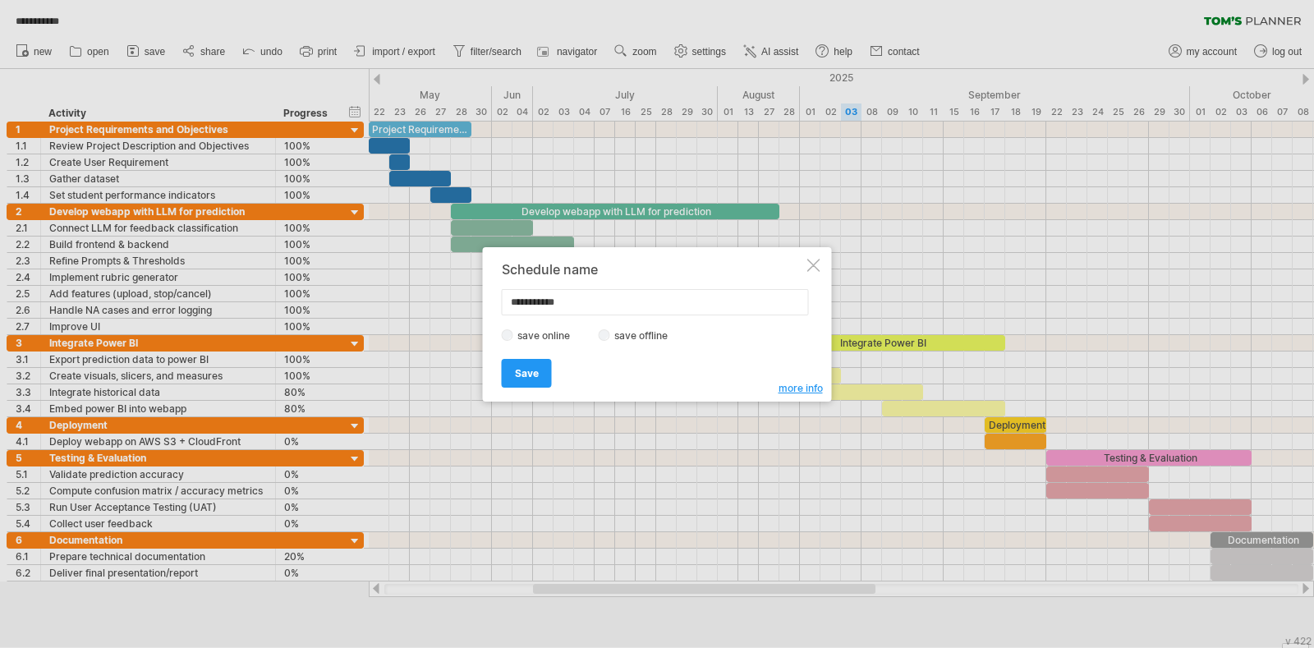
click at [627, 340] on label "save offline" at bounding box center [645, 335] width 71 height 12
click at [534, 379] on link "Save" at bounding box center [527, 373] width 50 height 29
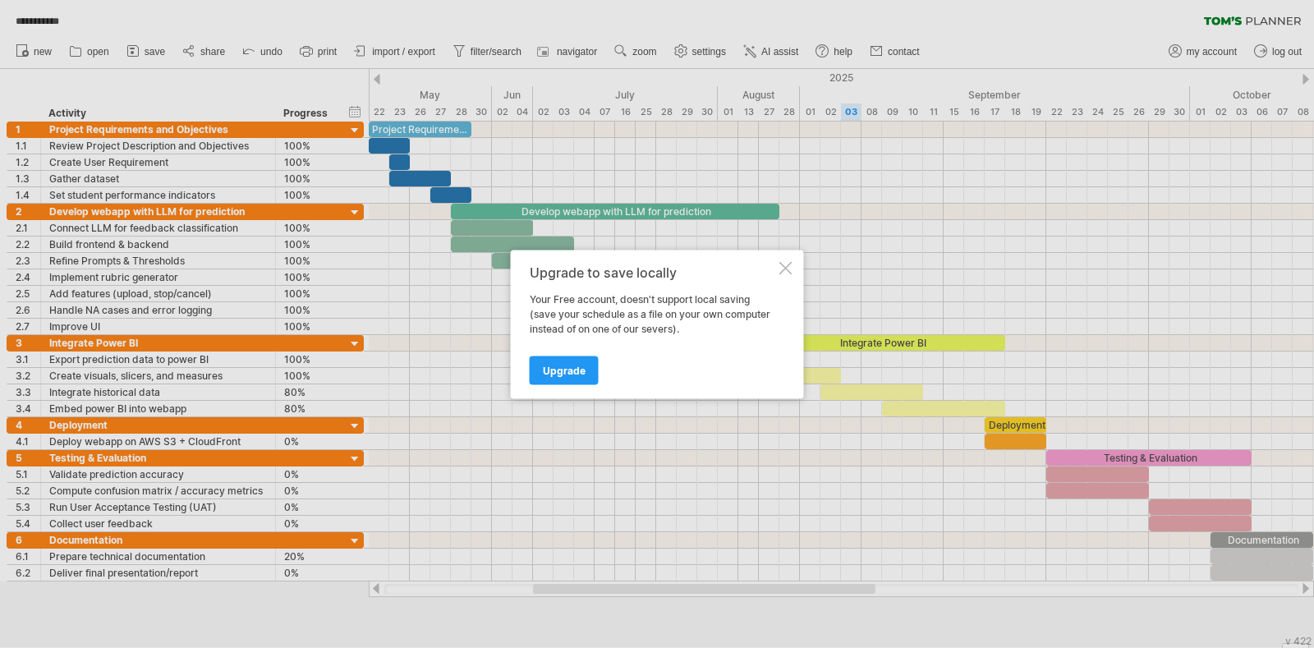
click at [783, 273] on div at bounding box center [785, 267] width 13 height 13
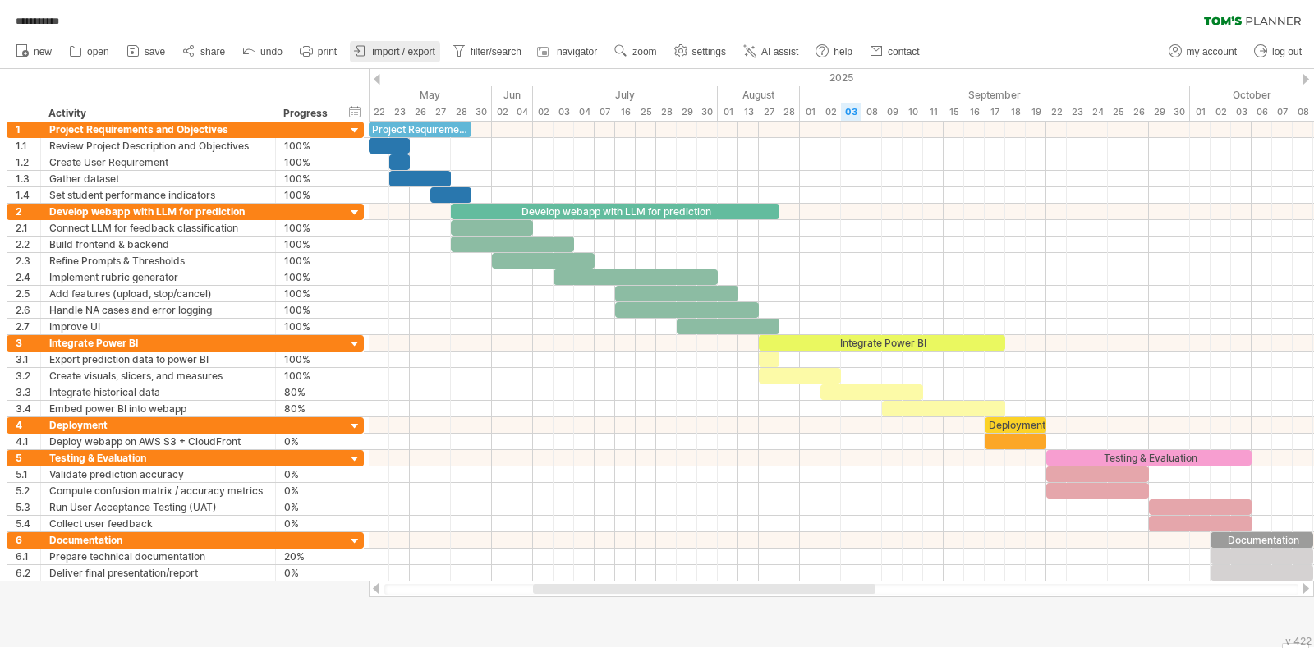
click at [418, 52] on span "import / export" at bounding box center [403, 51] width 63 height 11
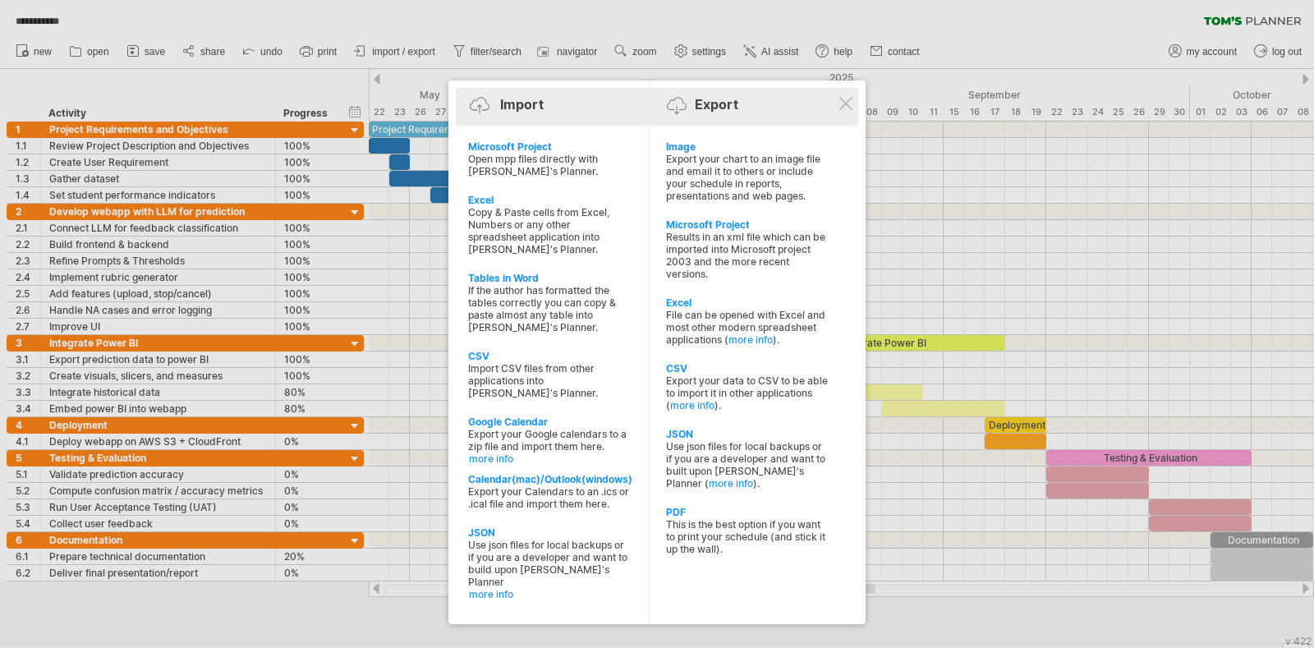
click at [842, 111] on div "Import Export" at bounding box center [657, 107] width 394 height 25
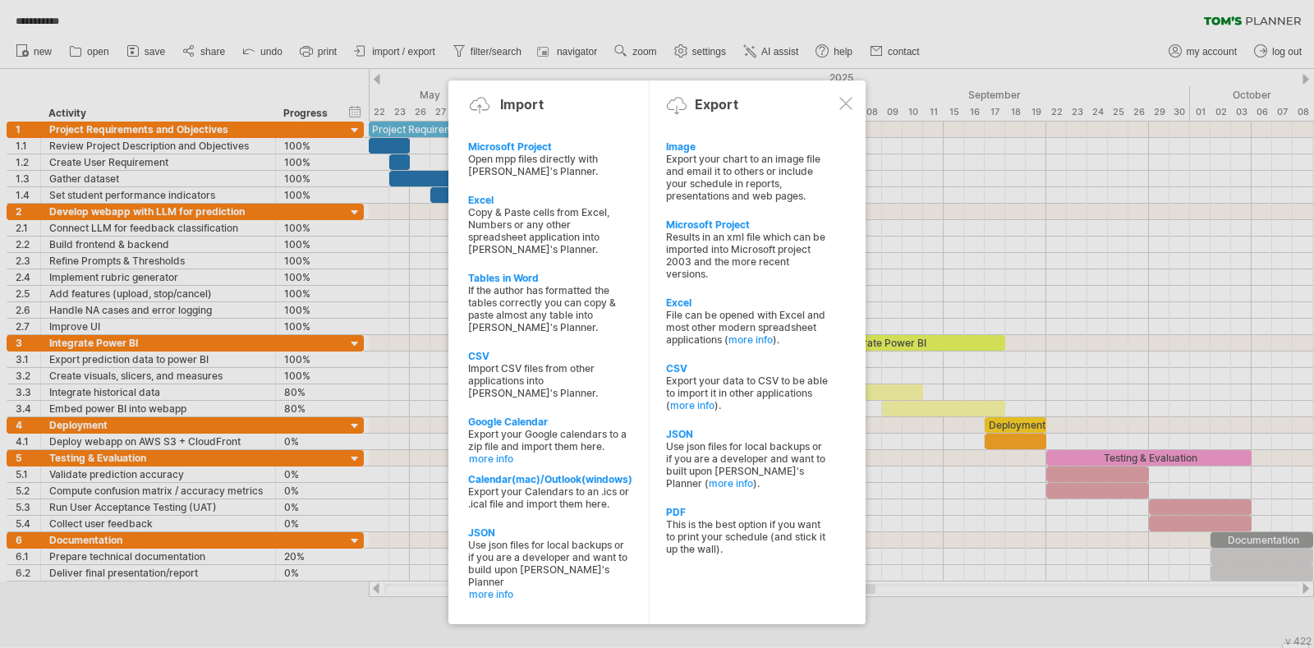
click at [861, 88] on div "Import Export Microsoft Project Open mpp files directly with Tom's Planner. Exc…" at bounding box center [656, 352] width 417 height 544
click at [842, 105] on div at bounding box center [845, 103] width 13 height 13
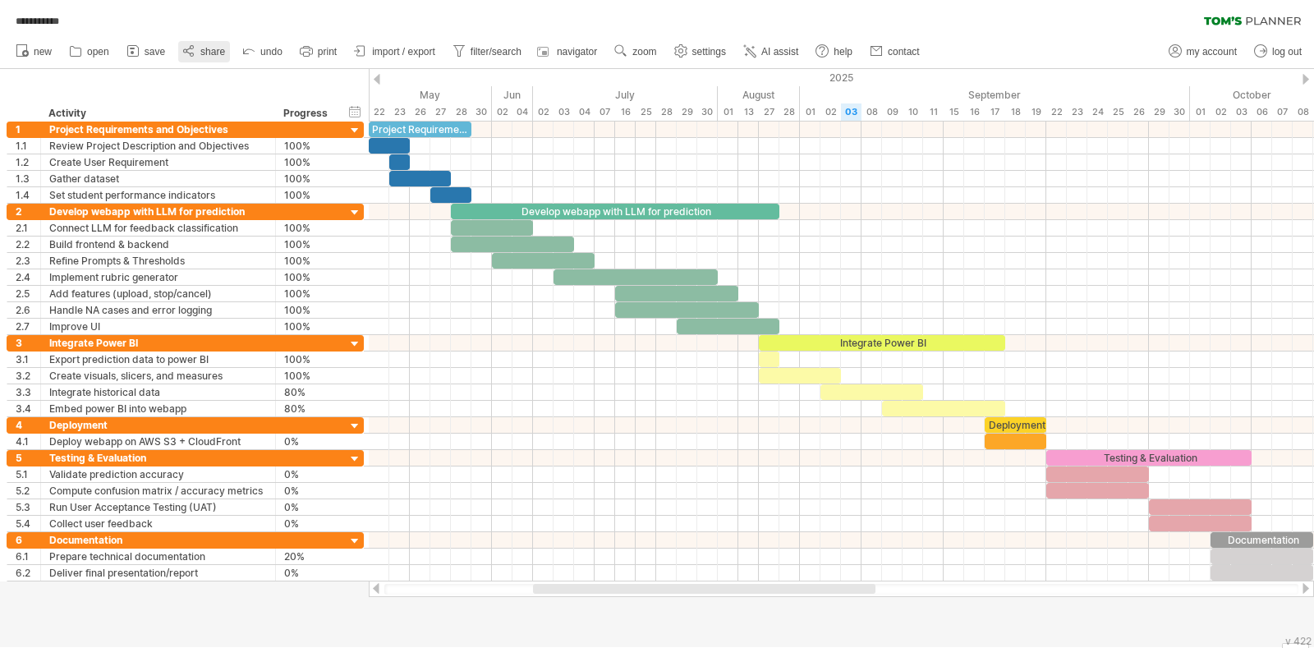
click at [201, 43] on link "share" at bounding box center [204, 51] width 52 height 21
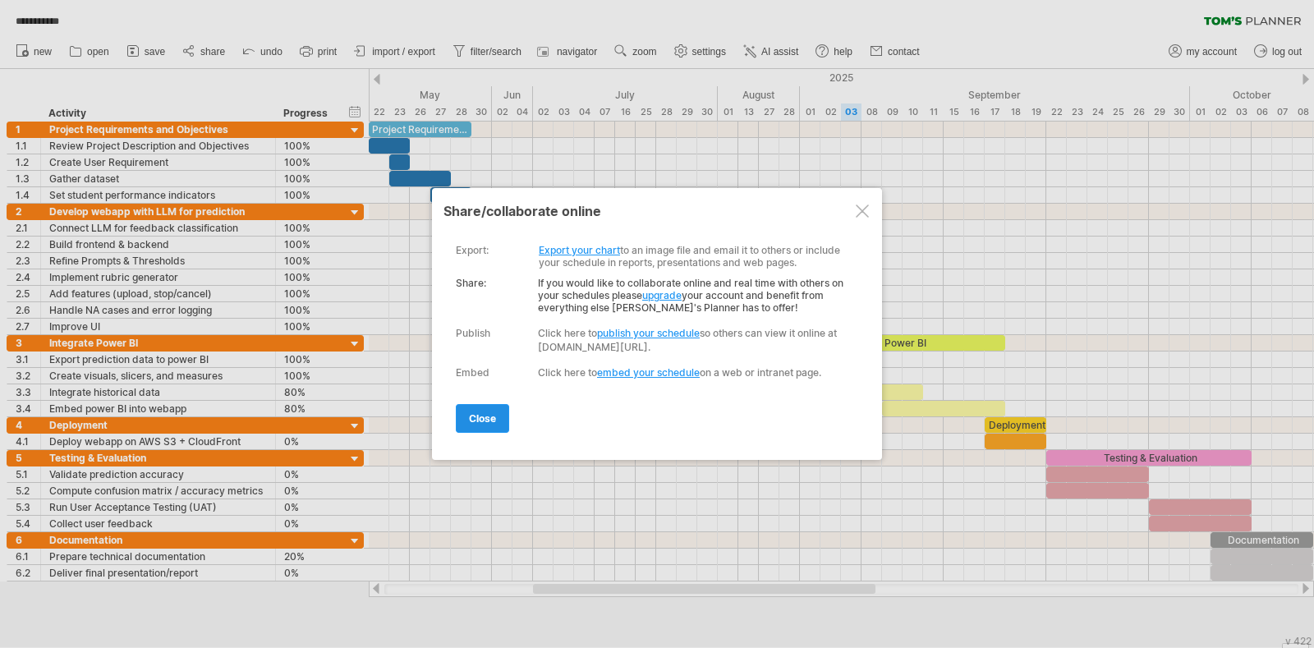
click at [489, 412] on span "close" at bounding box center [482, 418] width 27 height 12
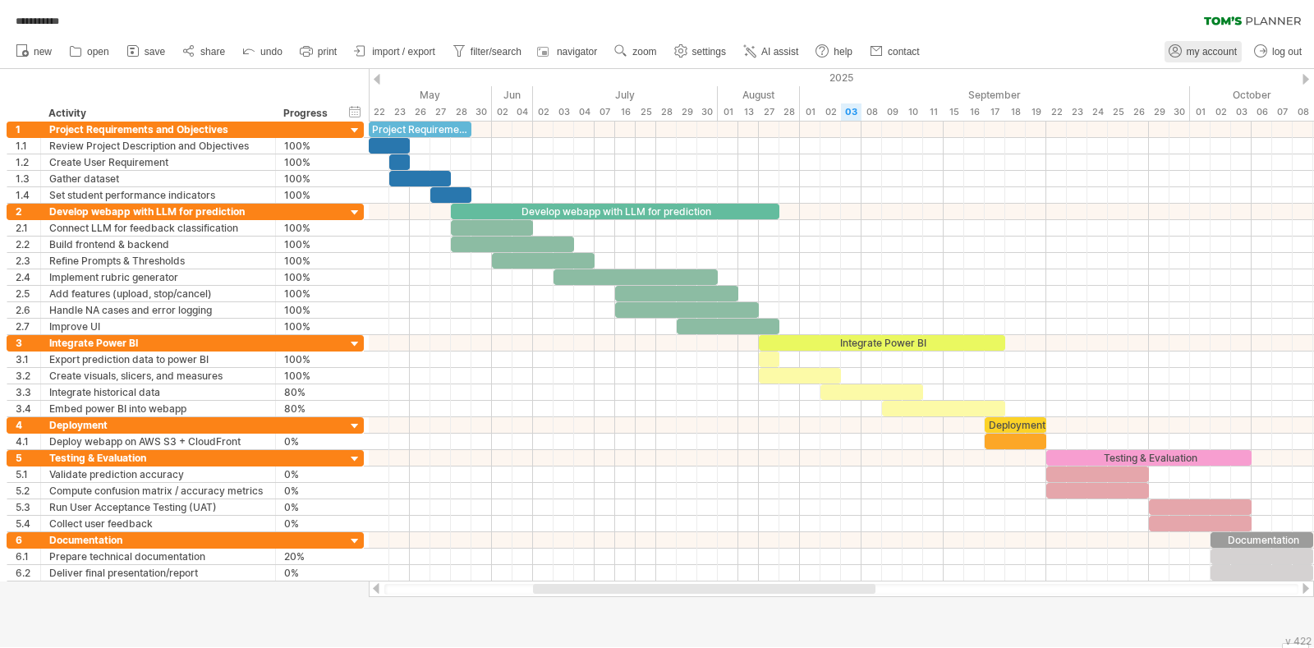
click at [1196, 43] on link "my account" at bounding box center [1202, 51] width 77 height 21
type input "**********"
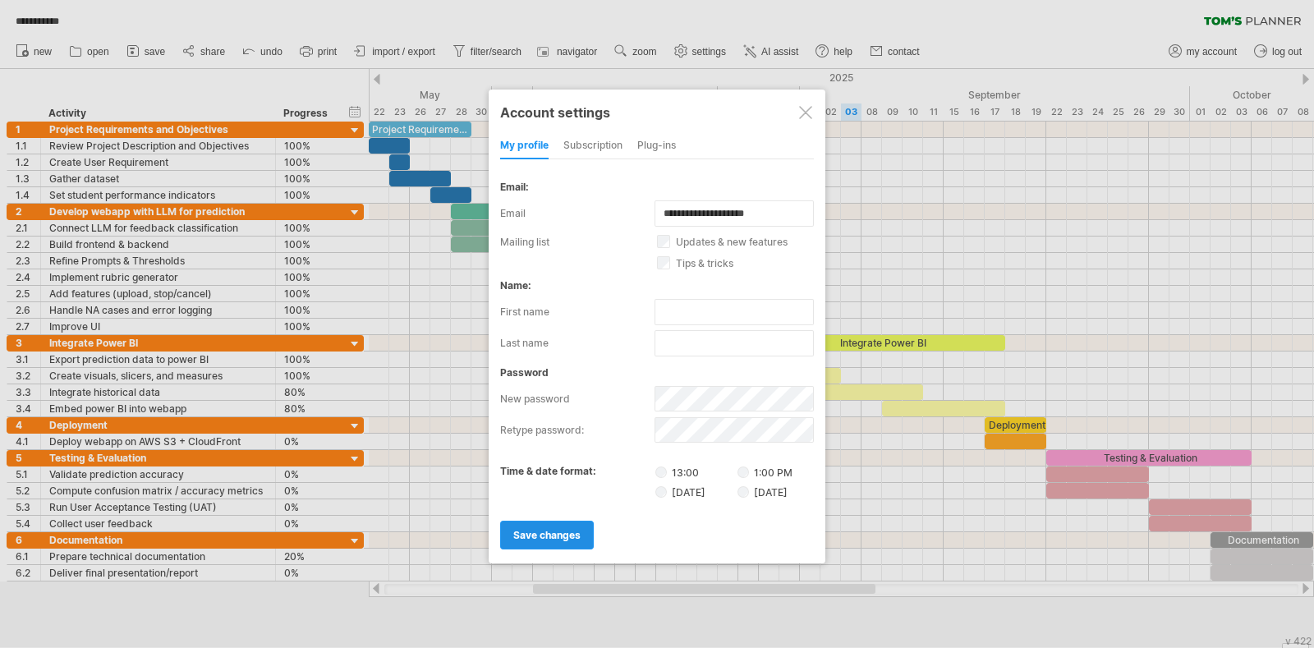
click at [565, 521] on link "save changes" at bounding box center [547, 535] width 94 height 29
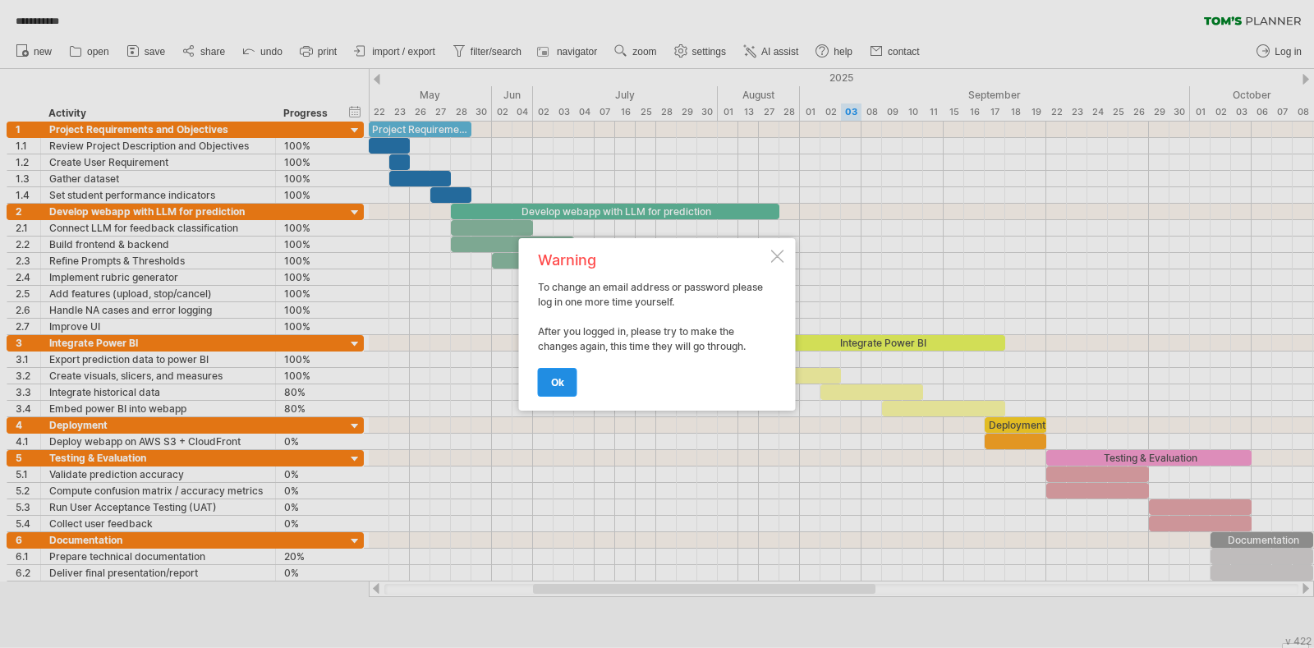
click at [554, 381] on span "ok" at bounding box center [557, 382] width 13 height 12
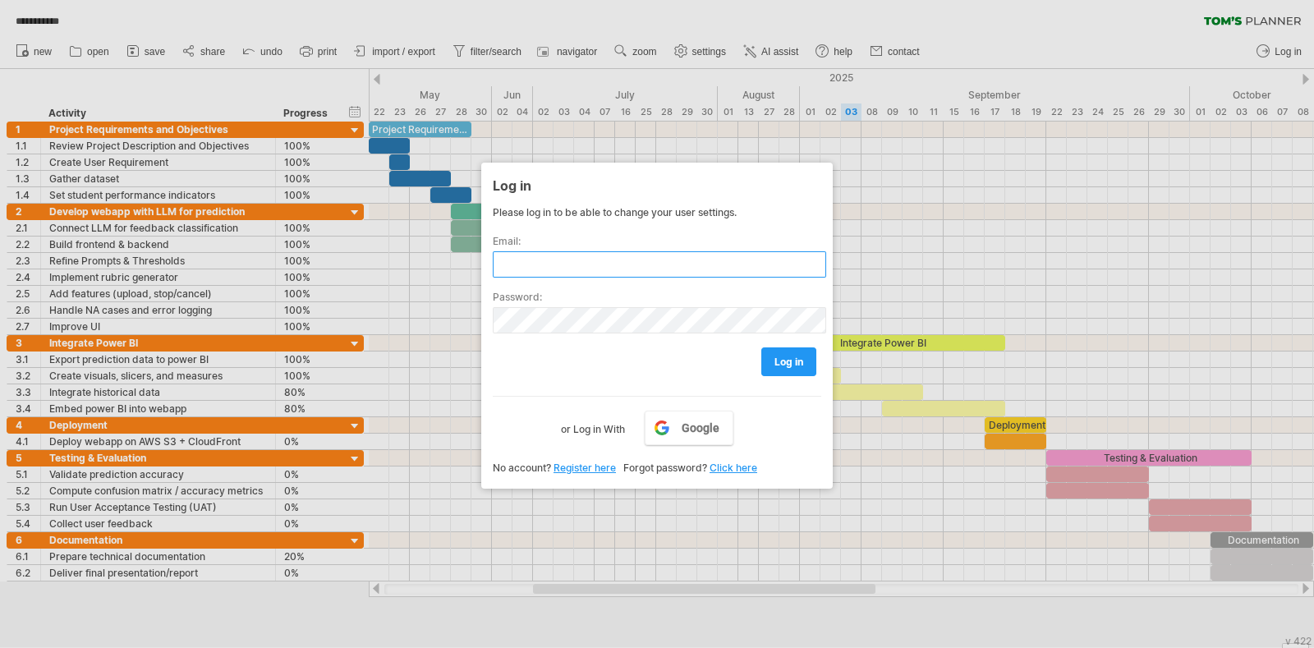
click at [584, 269] on input "text" at bounding box center [659, 264] width 333 height 26
type input "**********"
click at [695, 411] on link "Google" at bounding box center [689, 428] width 89 height 34
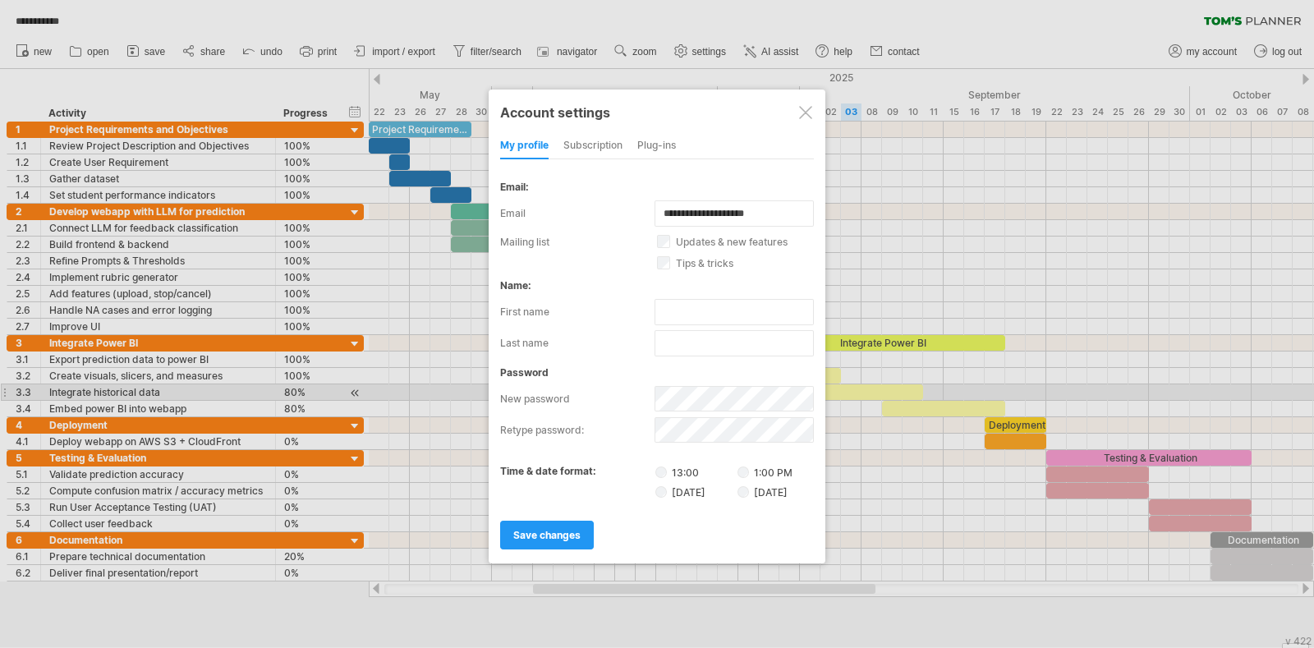
click at [617, 147] on div "subscription" at bounding box center [592, 146] width 59 height 26
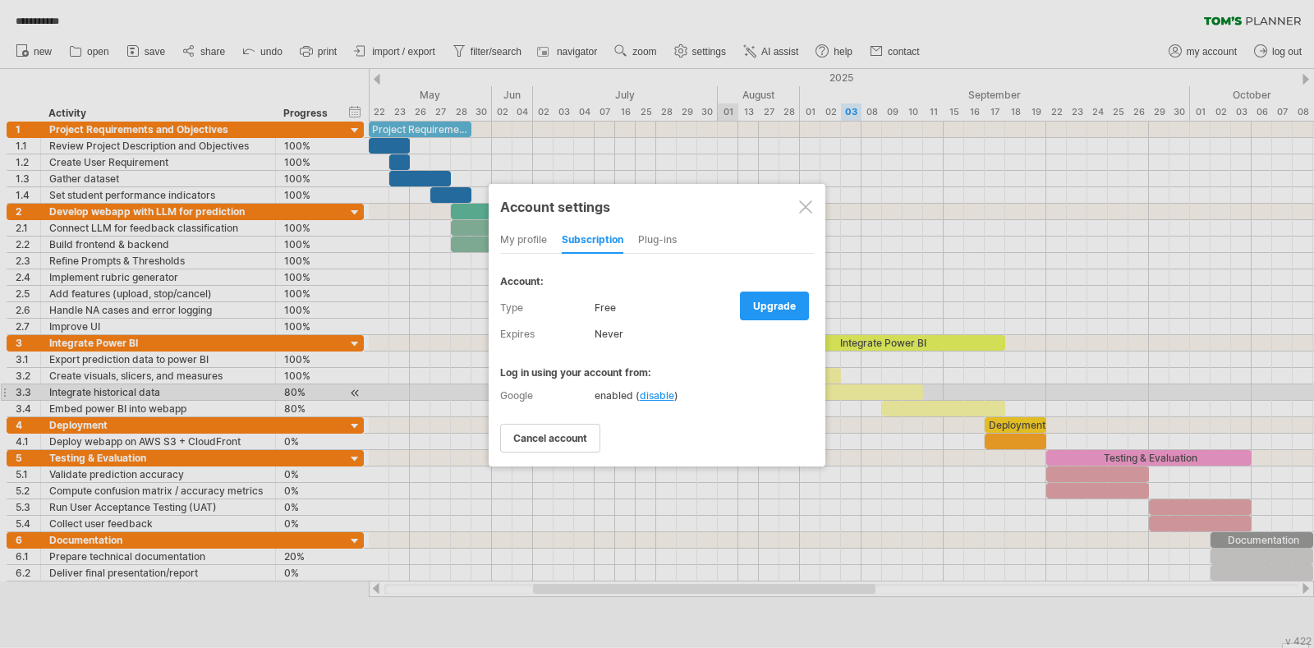
click at [542, 236] on div "my profile" at bounding box center [523, 240] width 47 height 26
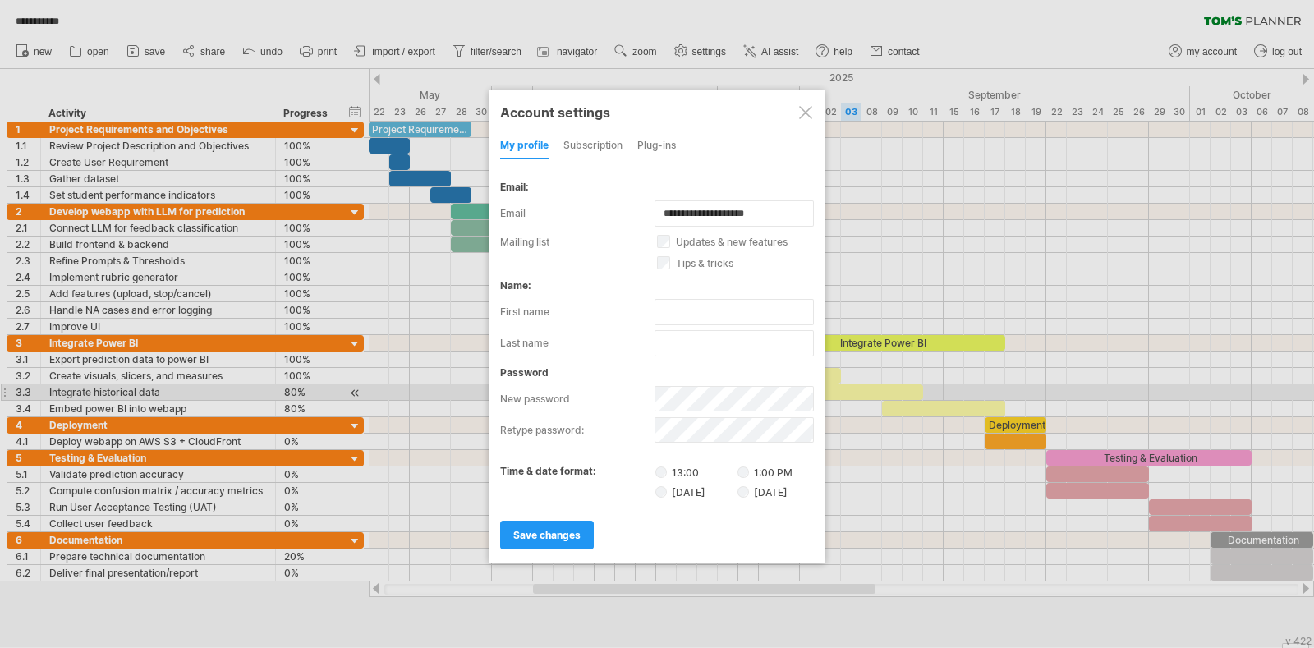
click at [673, 240] on label "updates & new features" at bounding box center [745, 242] width 176 height 12
click at [668, 307] on input "text" at bounding box center [733, 312] width 159 height 26
type input "*"
type input "****"
click at [677, 330] on input "text" at bounding box center [733, 343] width 159 height 26
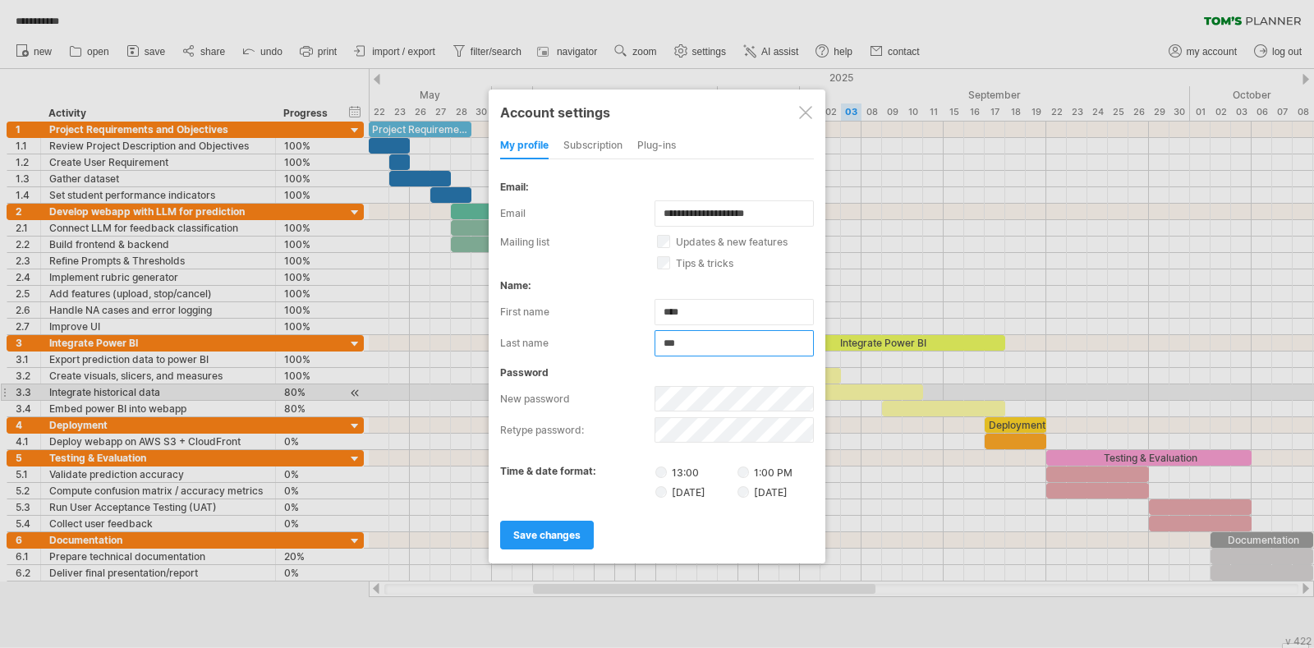
type input "***"
click at [570, 529] on span "save changes" at bounding box center [546, 535] width 67 height 12
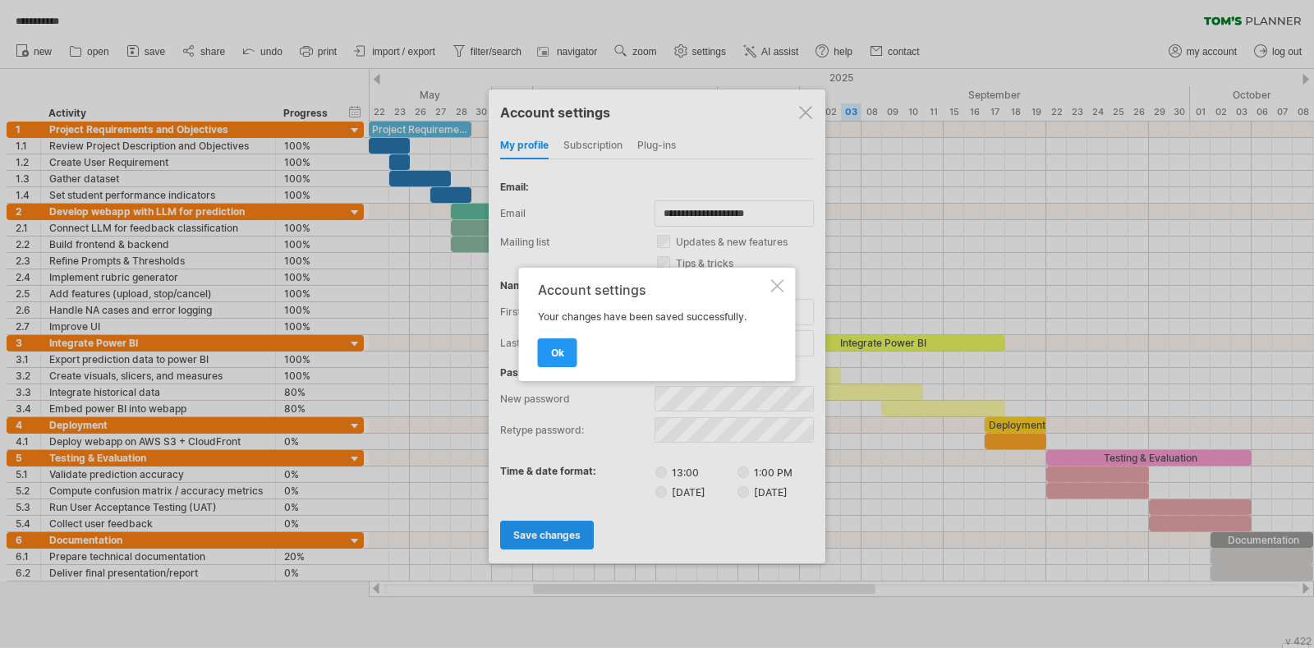
click at [563, 367] on div "Account settings Your changes have been saved successfully. ok" at bounding box center [657, 324] width 277 height 113
click at [555, 350] on span "ok" at bounding box center [557, 353] width 13 height 12
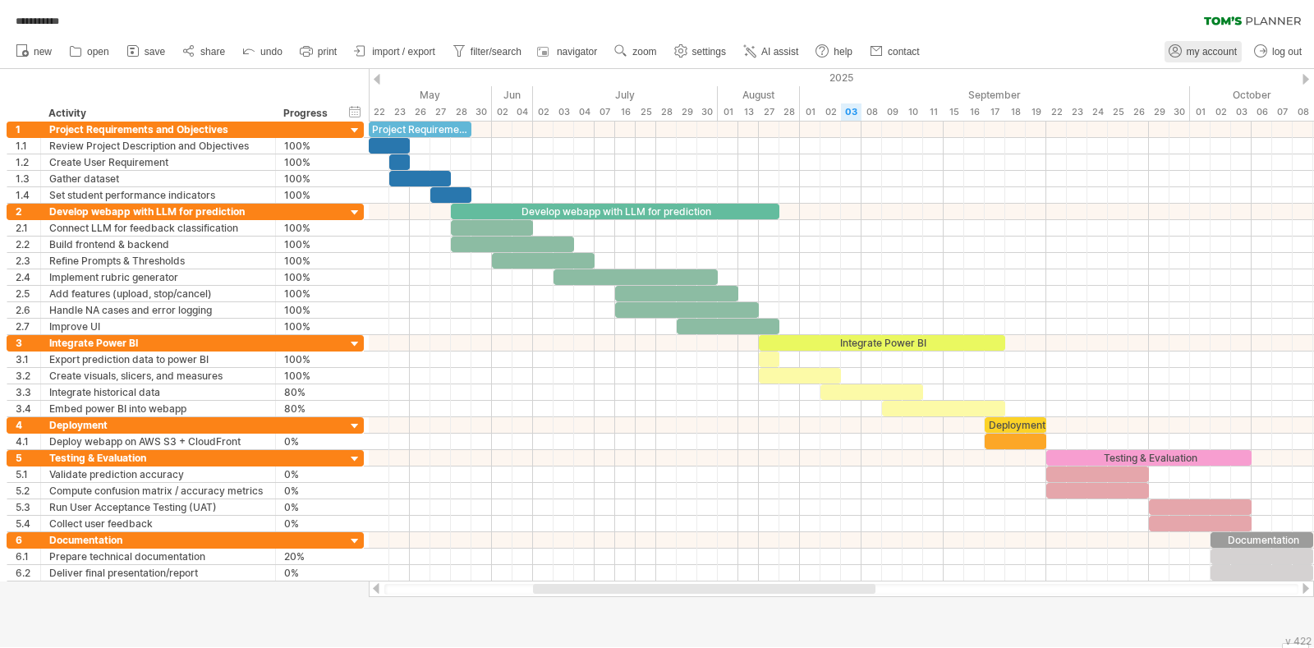
click at [1189, 53] on span "my account" at bounding box center [1212, 51] width 50 height 11
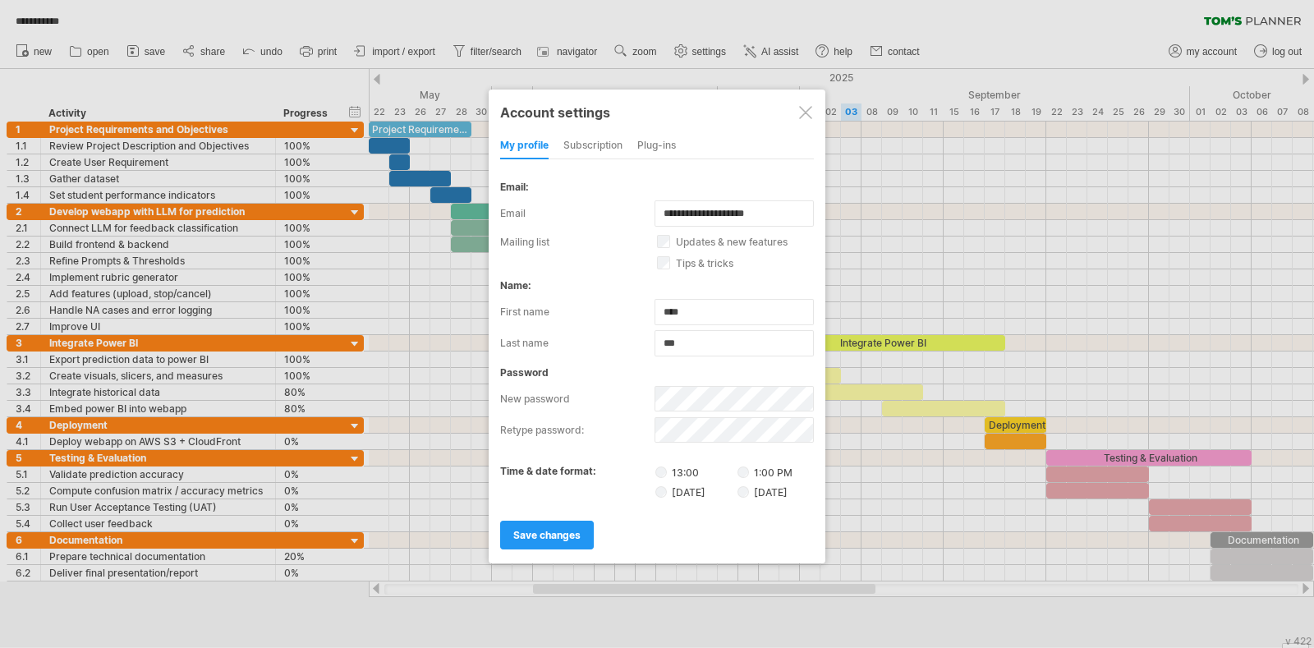
click at [810, 110] on div at bounding box center [805, 112] width 13 height 13
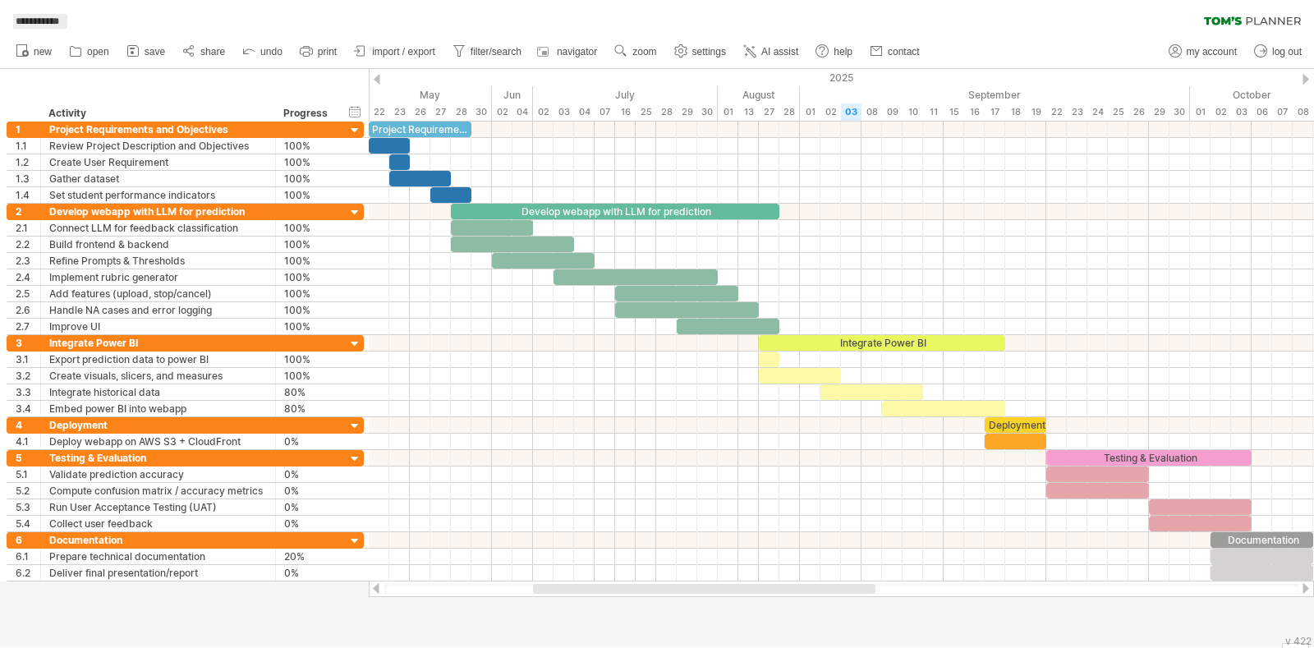
click at [32, 21] on span "**********" at bounding box center [37, 21] width 60 height 15
click at [99, 14] on div "**********" at bounding box center [657, 17] width 1314 height 34
click at [1252, 15] on div "**********" at bounding box center [657, 17] width 1314 height 34
click at [1240, 19] on icon at bounding box center [1252, 20] width 97 height 9
